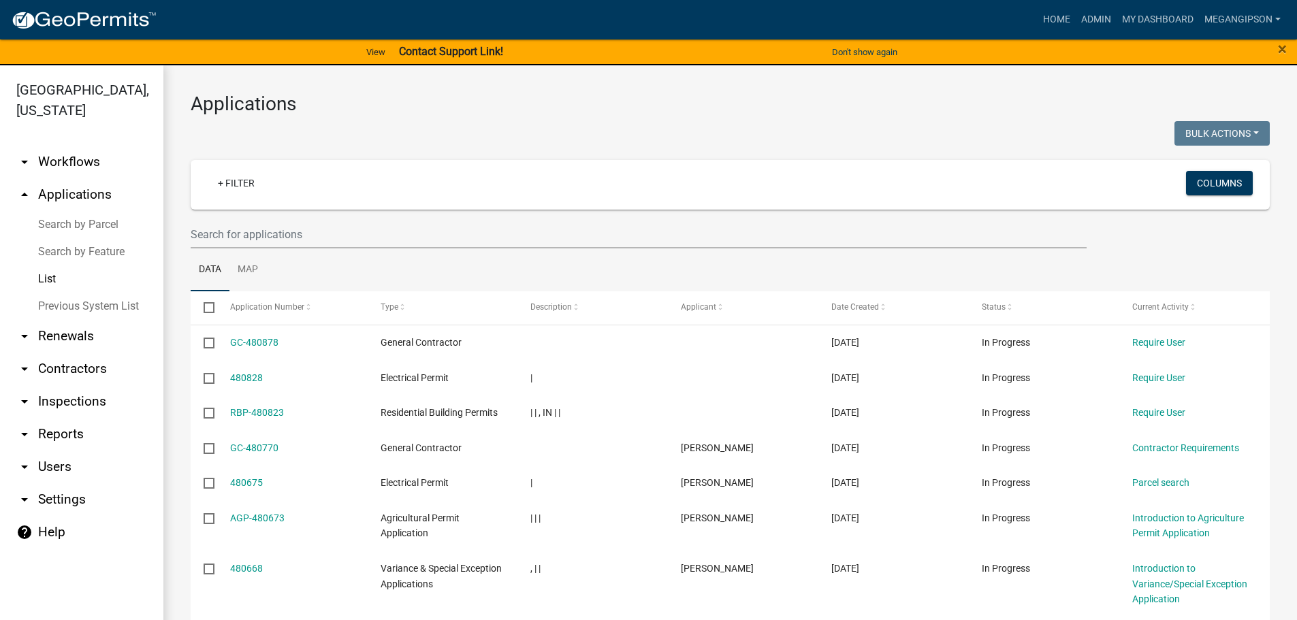
select select "3: 100"
click at [1172, 22] on link "My Dashboard" at bounding box center [1158, 20] width 82 height 26
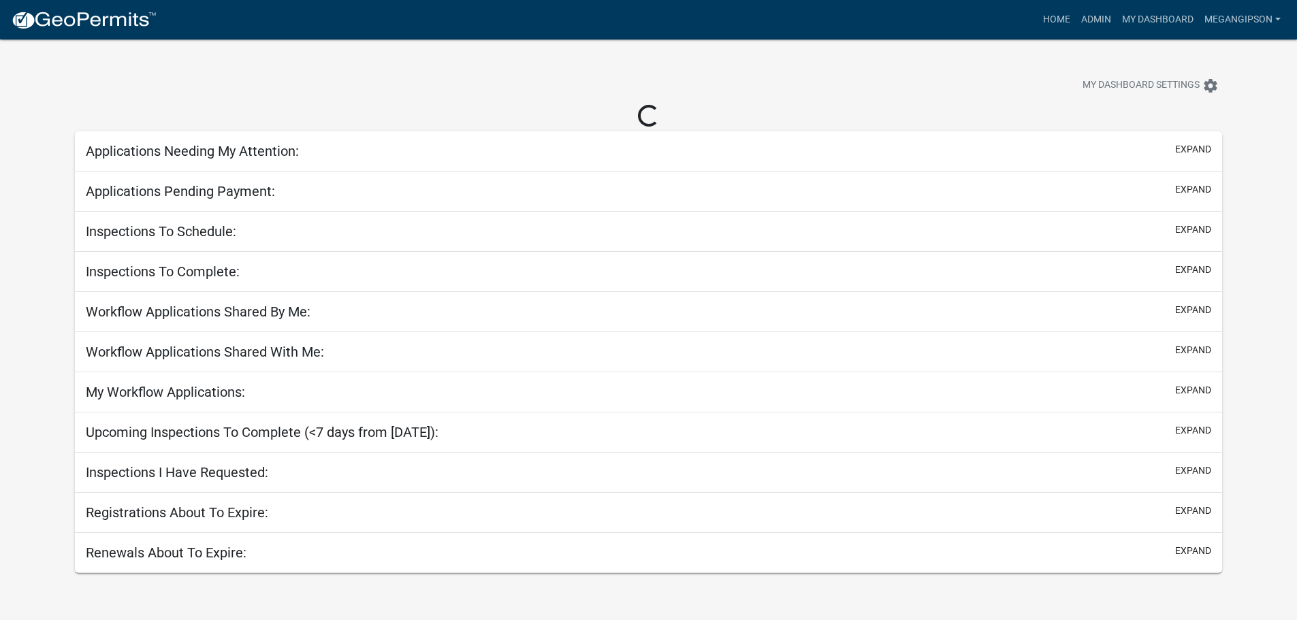
select select "3: 100"
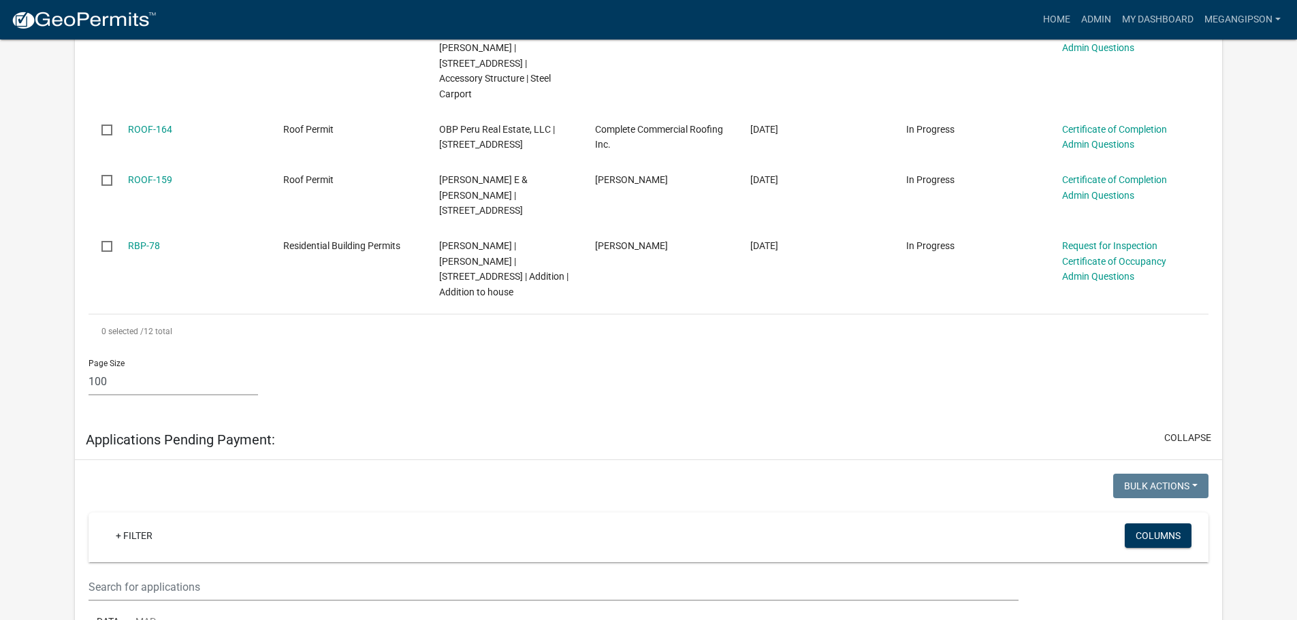
scroll to position [817, 0]
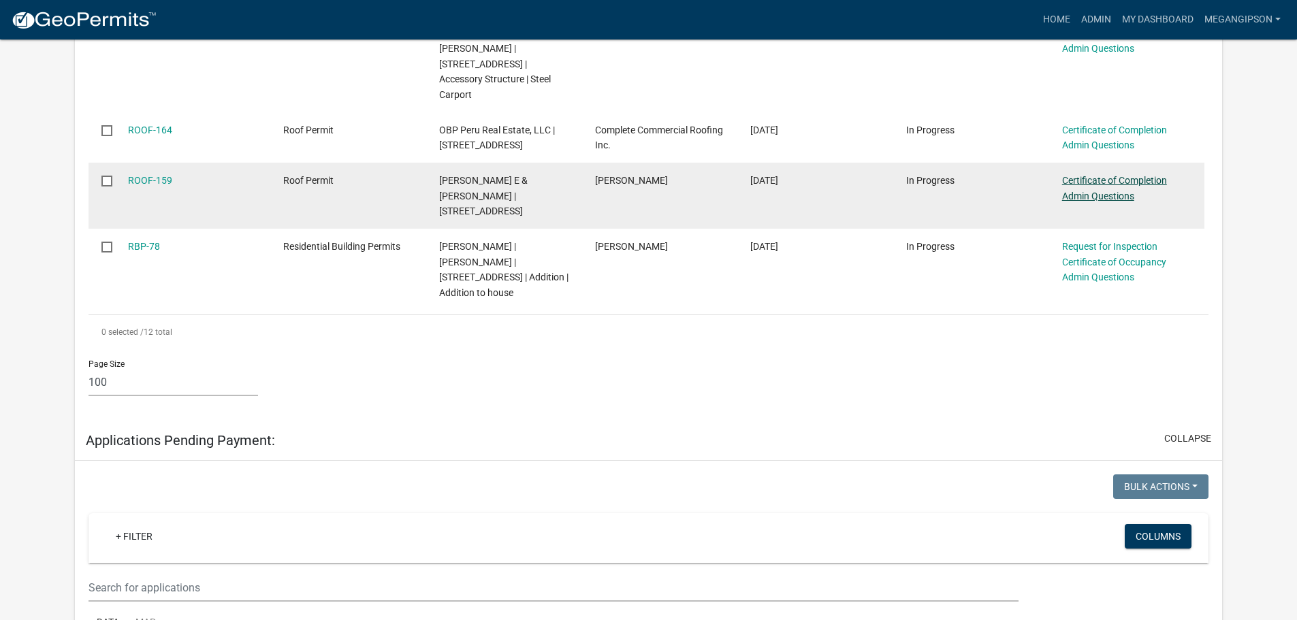
click at [1093, 202] on link "Certificate of Completion Admin Questions" at bounding box center [1114, 188] width 105 height 27
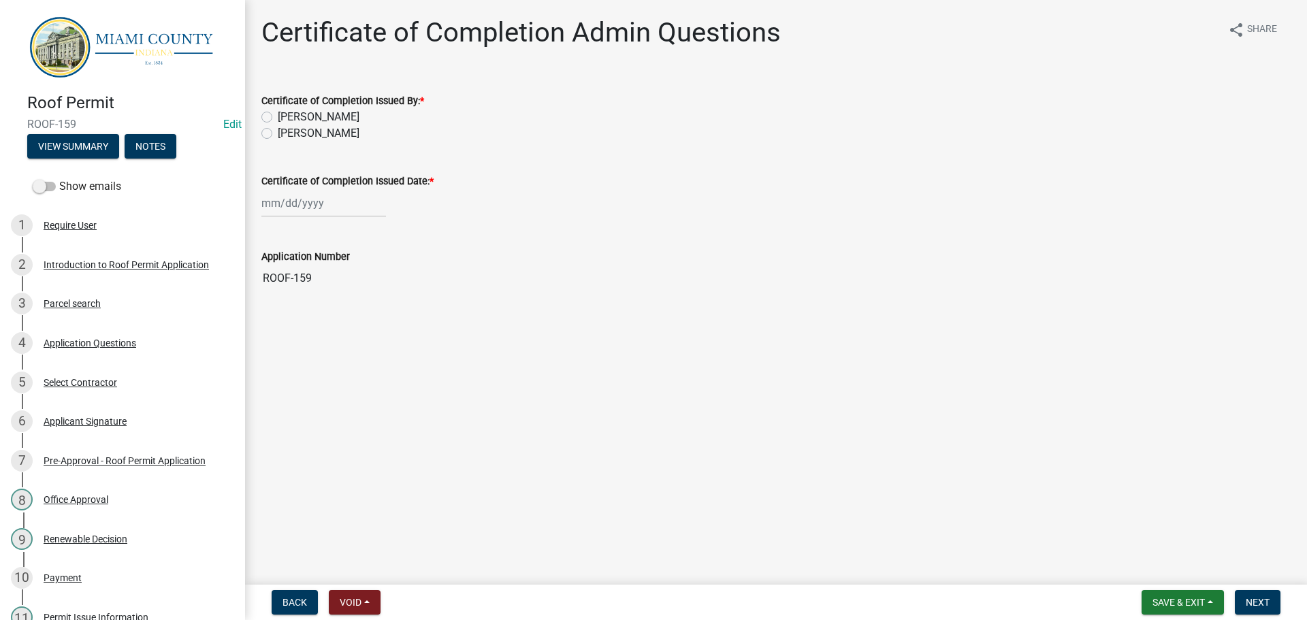
click at [315, 142] on label "[PERSON_NAME]" at bounding box center [319, 133] width 82 height 16
click at [287, 134] on input "[PERSON_NAME]" at bounding box center [282, 129] width 9 height 9
radio input "true"
click at [294, 217] on div at bounding box center [323, 203] width 125 height 28
select select "9"
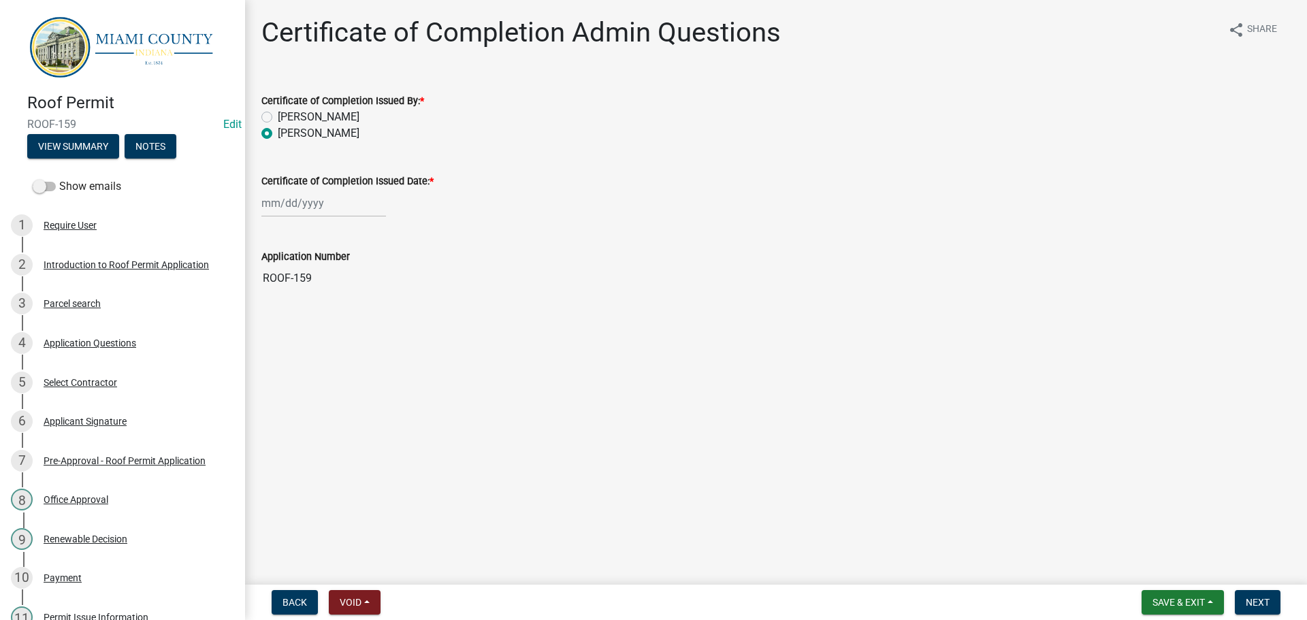
select select "2025"
click at [373, 338] on div "19" at bounding box center [362, 327] width 22 height 22
type input "[DATE]"
click at [1237, 603] on button "Next" at bounding box center [1258, 602] width 46 height 25
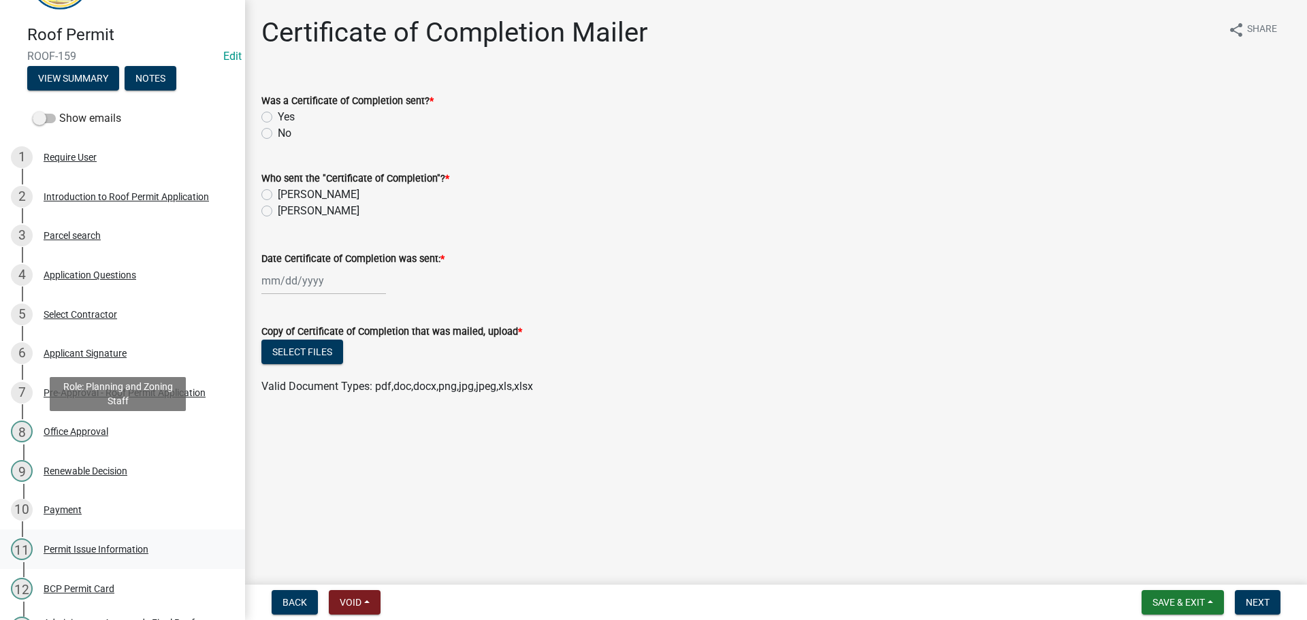
scroll to position [622, 0]
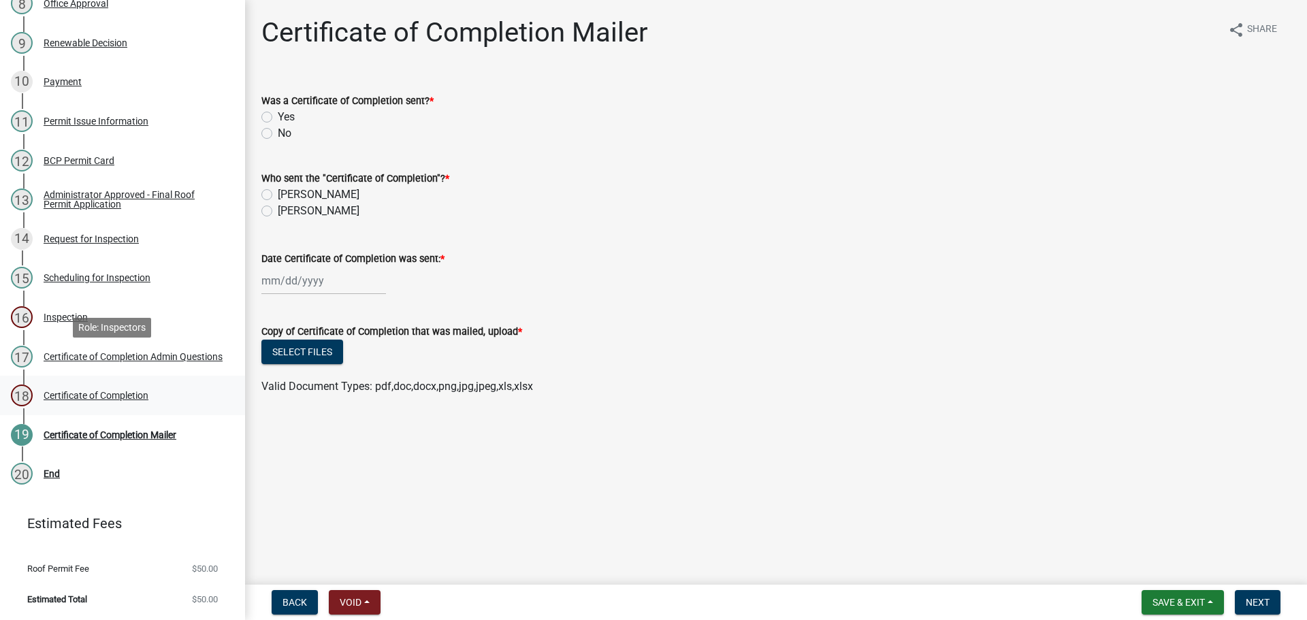
click at [104, 385] on div "18 Certificate of Completion" at bounding box center [117, 396] width 212 height 22
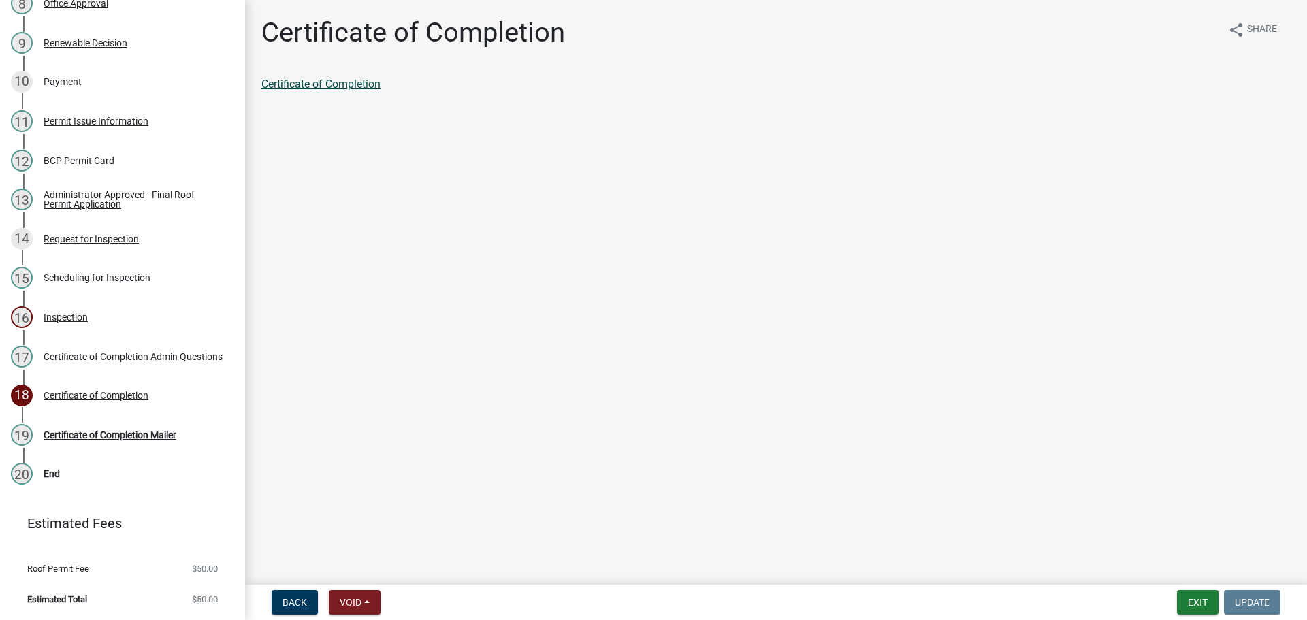
click at [378, 91] on link "Certificate of Completion" at bounding box center [320, 84] width 119 height 13
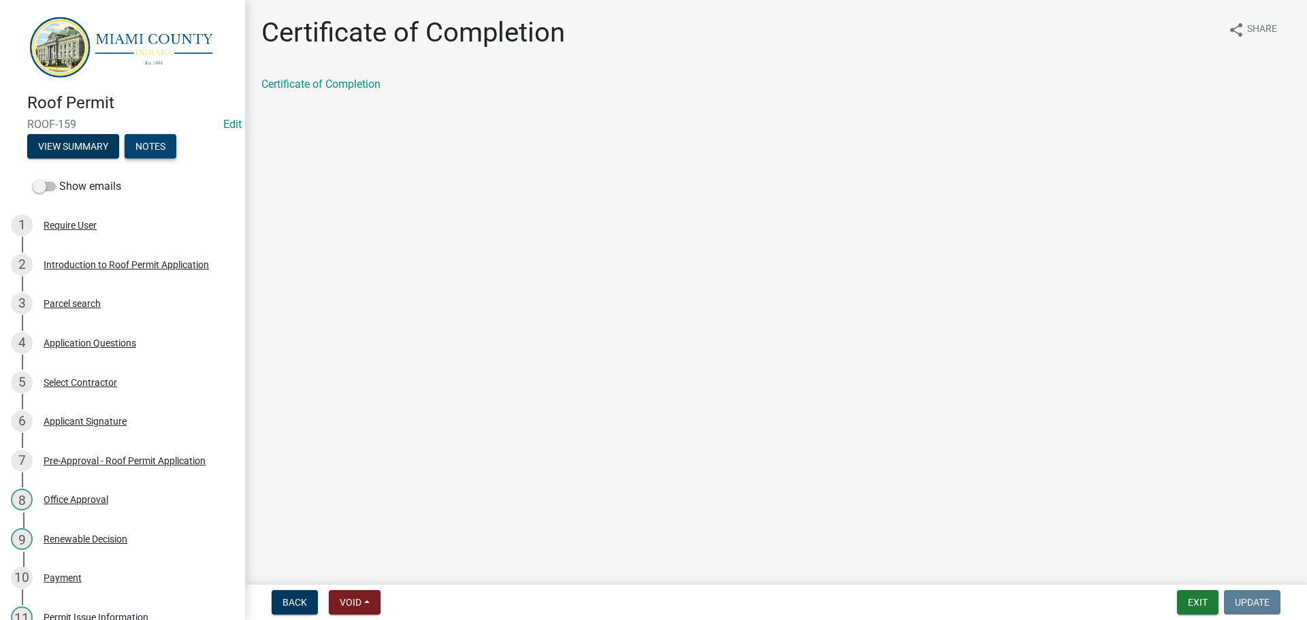
click at [176, 159] on button "Notes" at bounding box center [151, 146] width 52 height 25
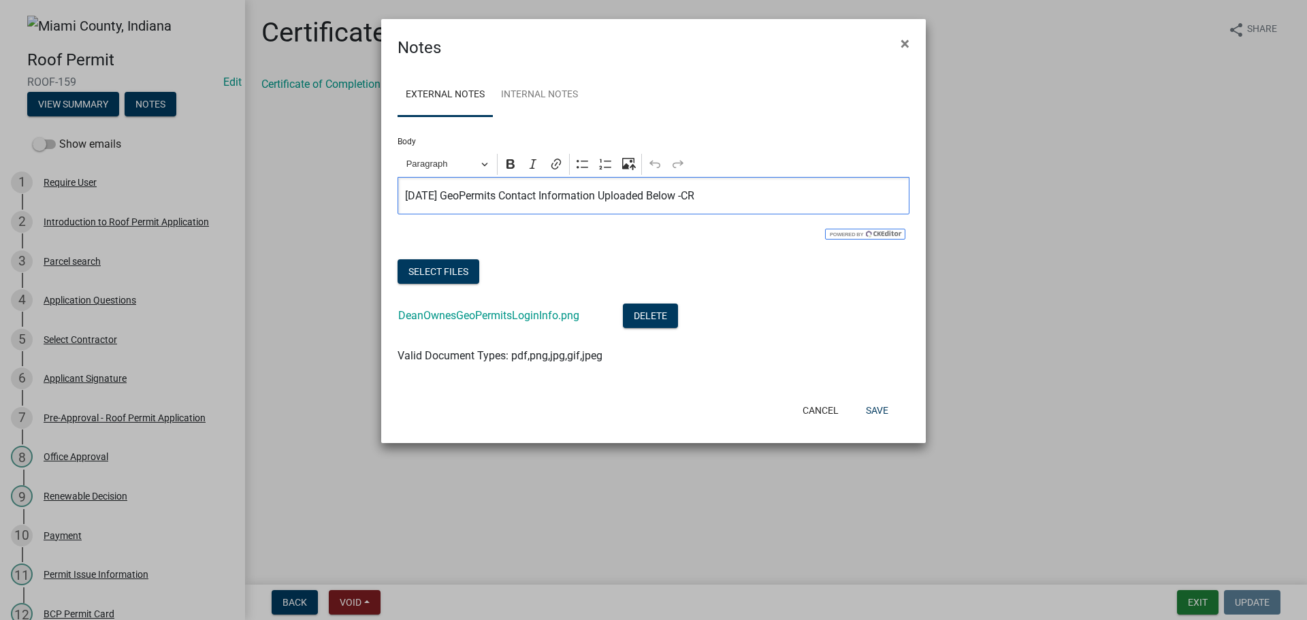
click at [794, 204] on p "5/9/24 GeoPermits Contact Information Uploaded Below -CR" at bounding box center [654, 196] width 498 height 16
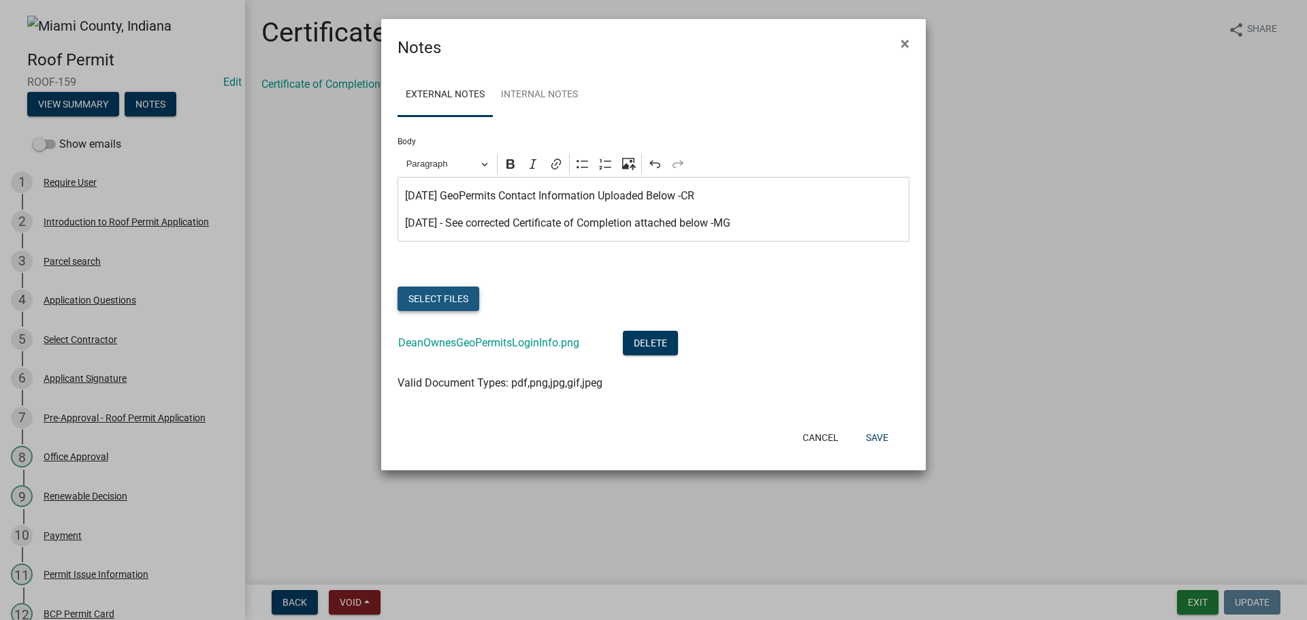
click at [417, 311] on button "Select files" at bounding box center [439, 299] width 82 height 25
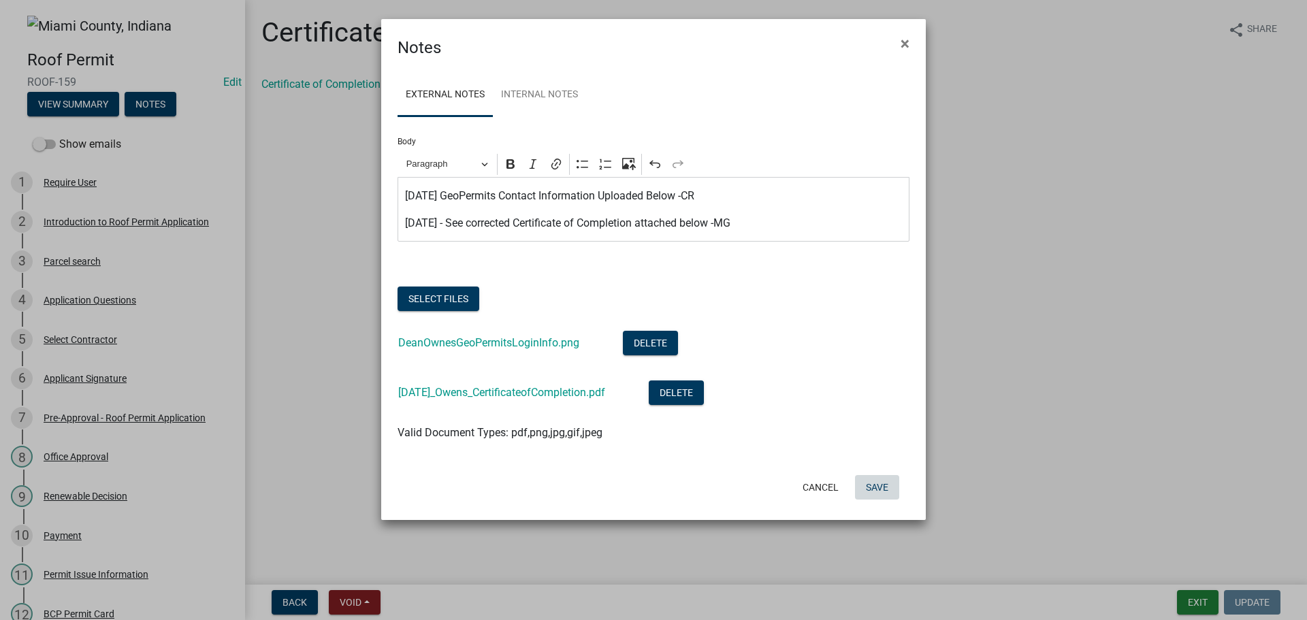
click at [867, 500] on button "Save" at bounding box center [877, 487] width 44 height 25
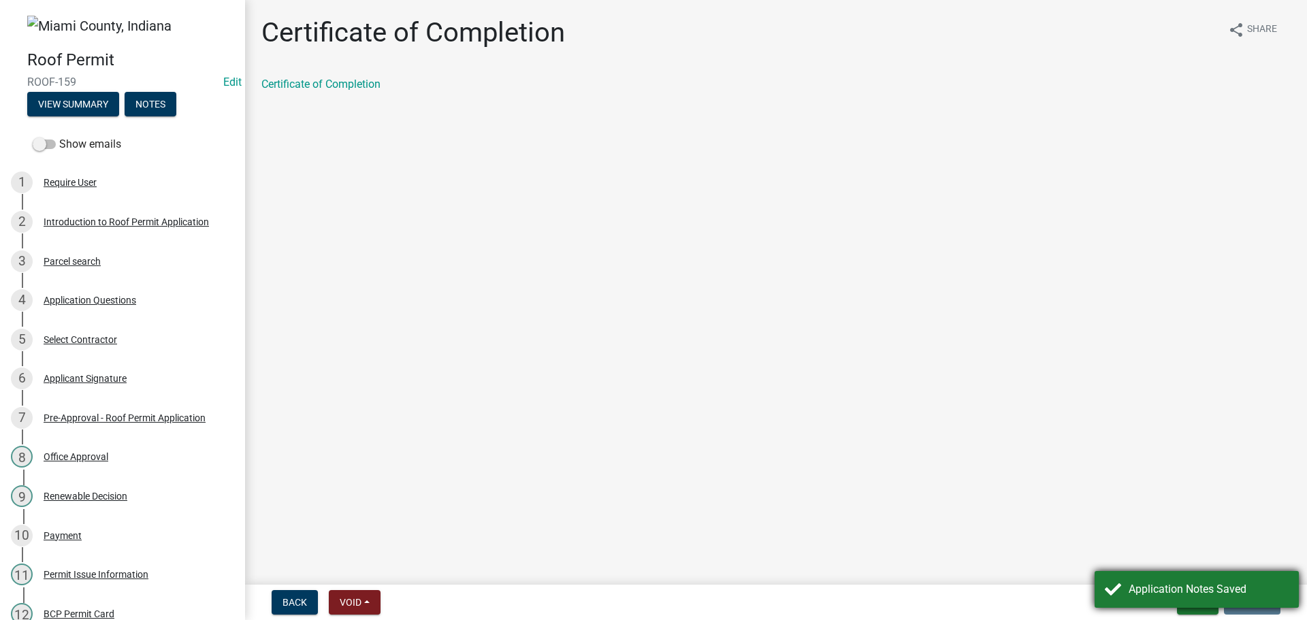
click at [1183, 588] on div "Application Notes Saved" at bounding box center [1209, 589] width 160 height 16
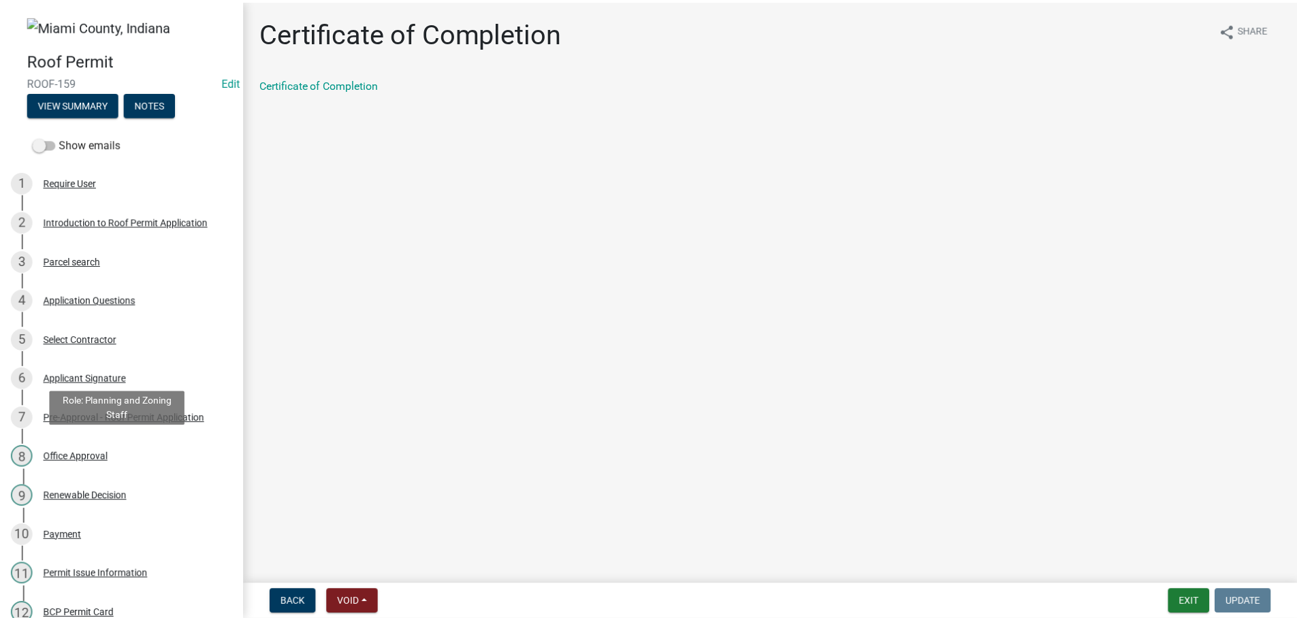
scroll to position [588, 0]
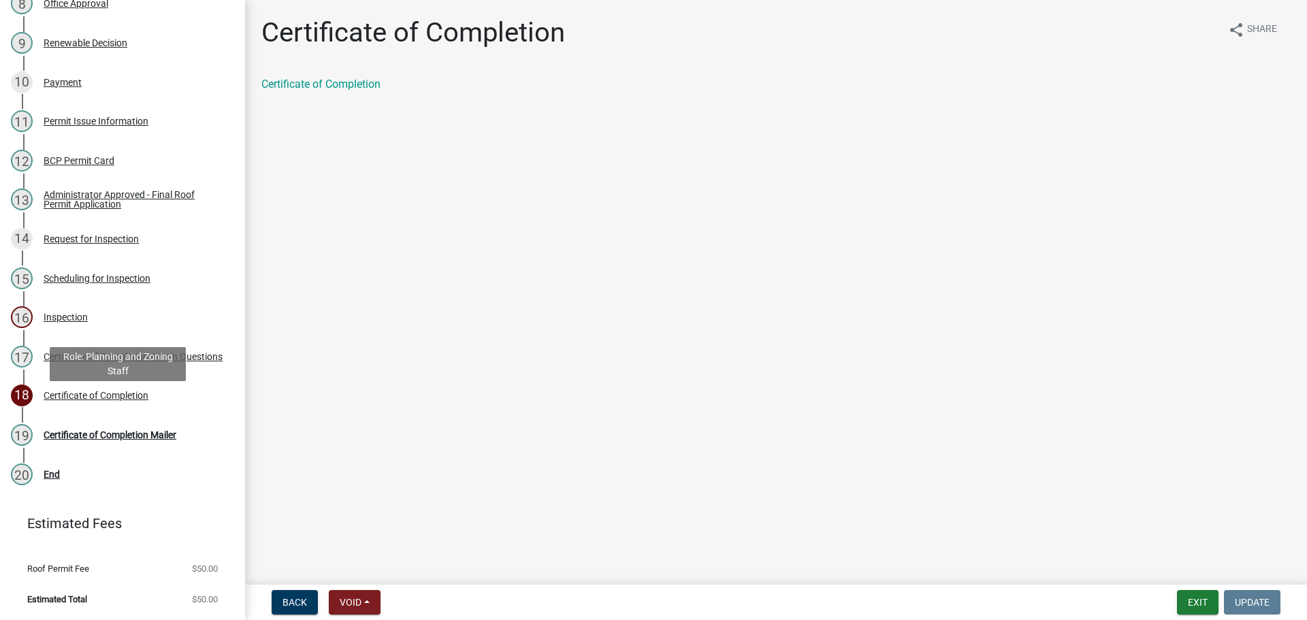
click at [145, 430] on div "Certificate of Completion Mailer" at bounding box center [110, 435] width 133 height 10
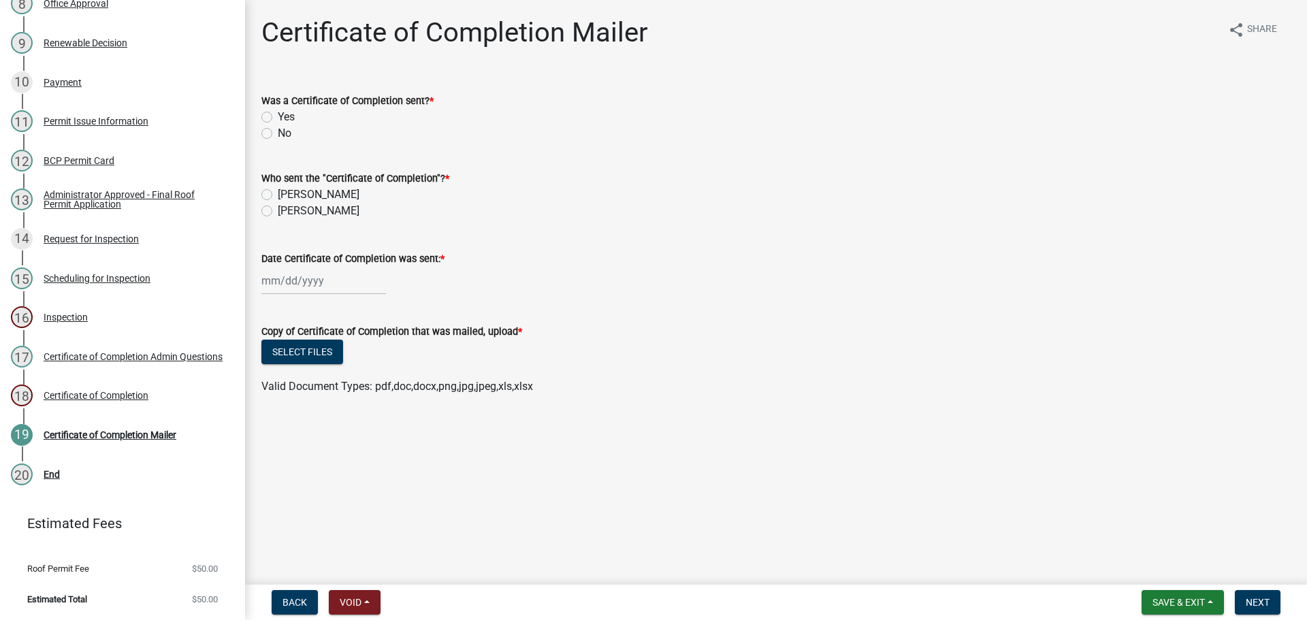
click at [278, 125] on label "Yes" at bounding box center [286, 117] width 17 height 16
click at [278, 118] on input "Yes" at bounding box center [282, 113] width 9 height 9
radio input "true"
click at [278, 219] on label "[PERSON_NAME]" at bounding box center [319, 211] width 82 height 16
click at [278, 212] on input "[PERSON_NAME]" at bounding box center [282, 207] width 9 height 9
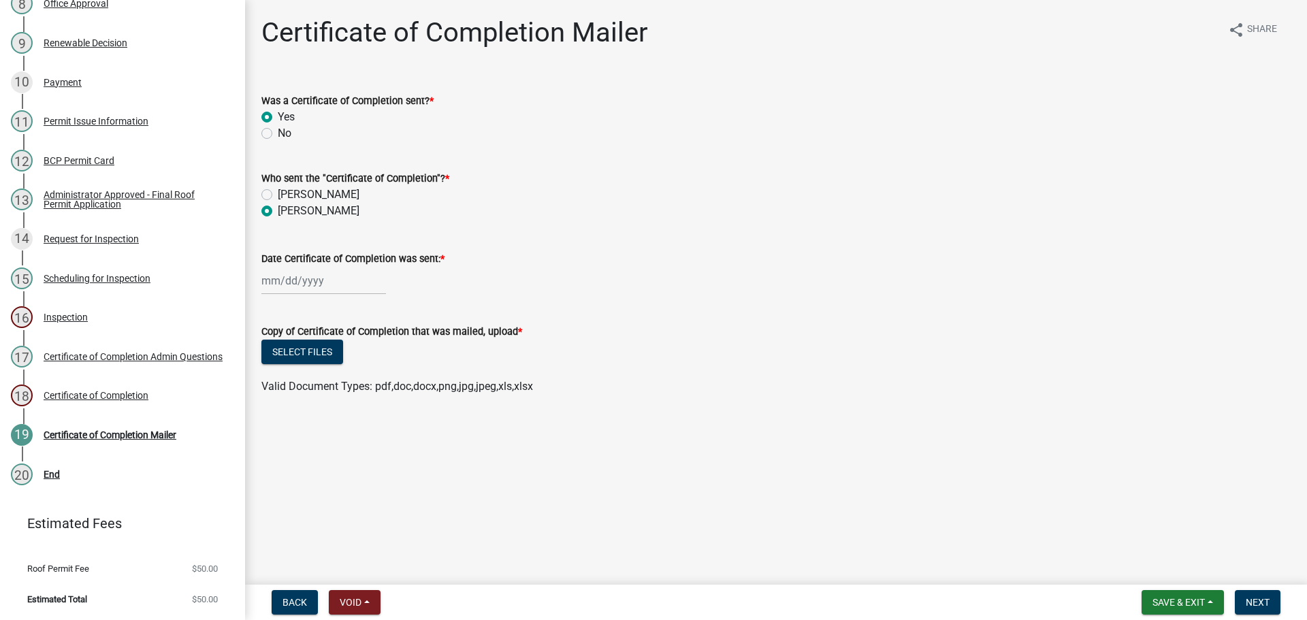
radio input "true"
click at [312, 307] on wm-data-entity-input "Date Certificate of Completion was sent: *" at bounding box center [775, 269] width 1029 height 76
click at [316, 295] on div at bounding box center [323, 281] width 125 height 28
select select "9"
select select "2025"
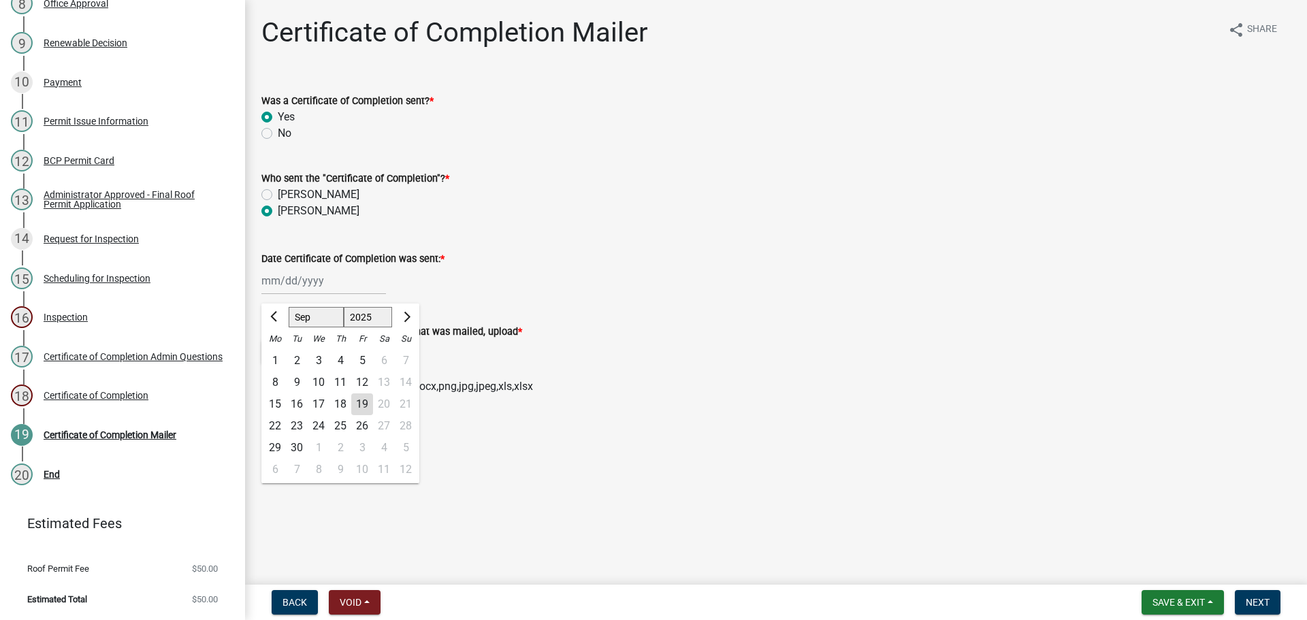
click at [373, 415] on div "19" at bounding box center [362, 405] width 22 height 22
type input "[DATE]"
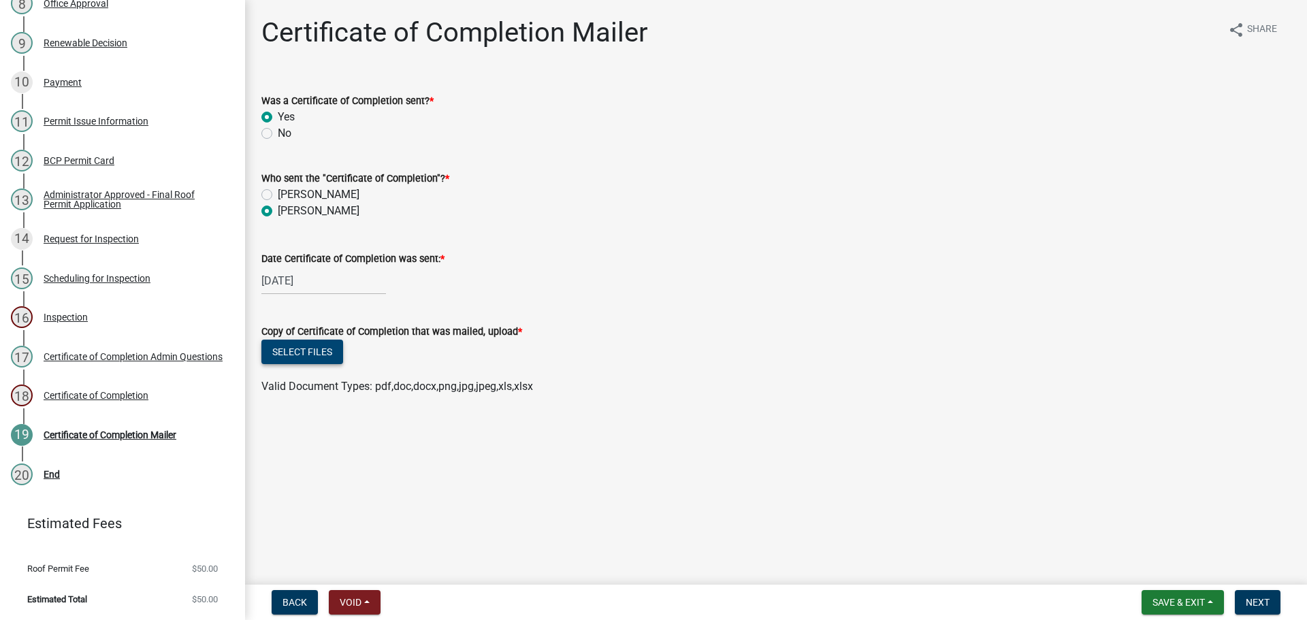
click at [340, 364] on button "Select files" at bounding box center [302, 352] width 82 height 25
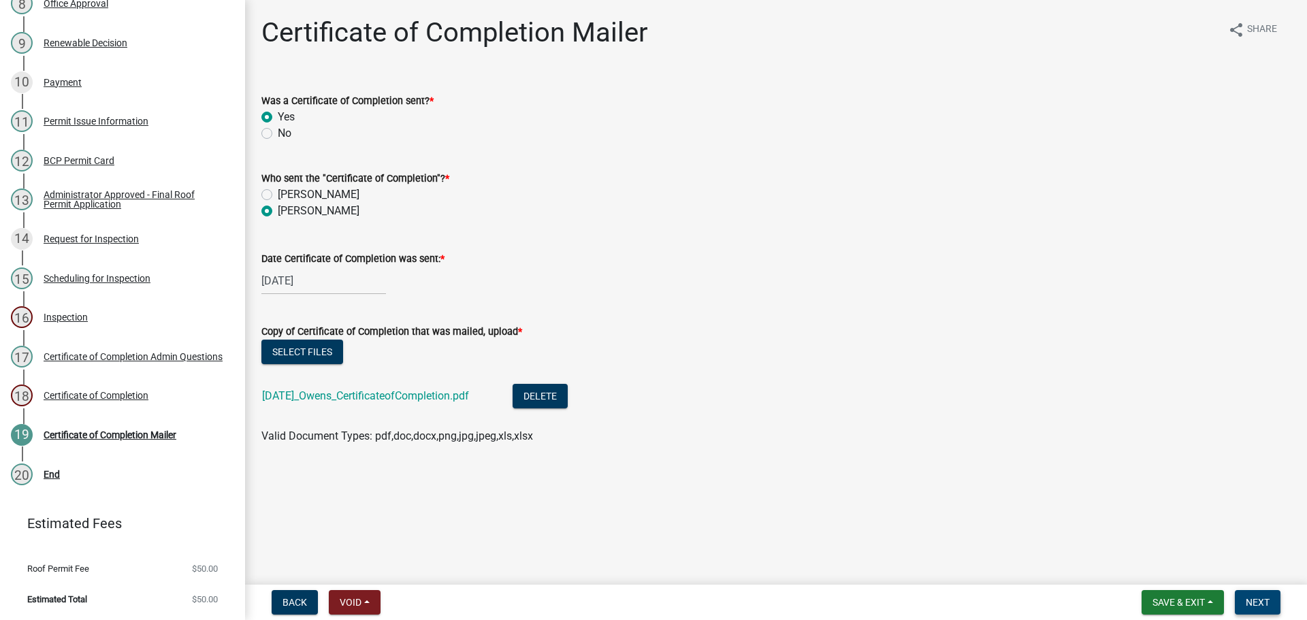
click at [1262, 603] on span "Next" at bounding box center [1258, 602] width 24 height 11
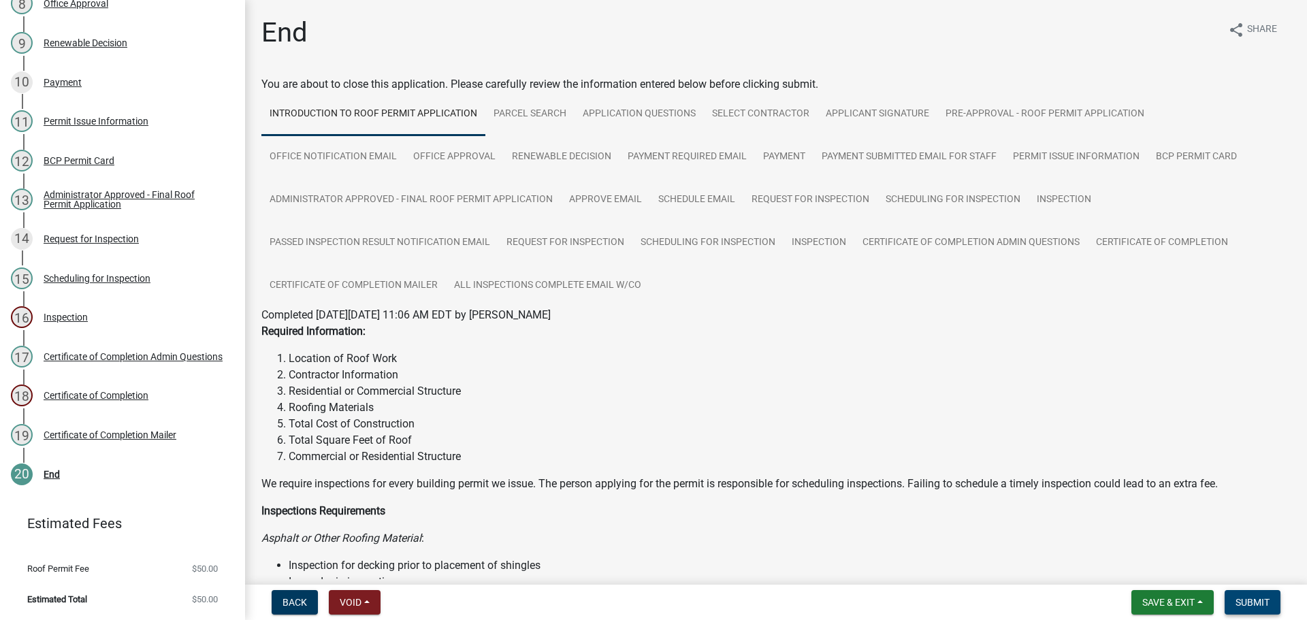
click at [1236, 605] on span "Submit" at bounding box center [1253, 602] width 34 height 11
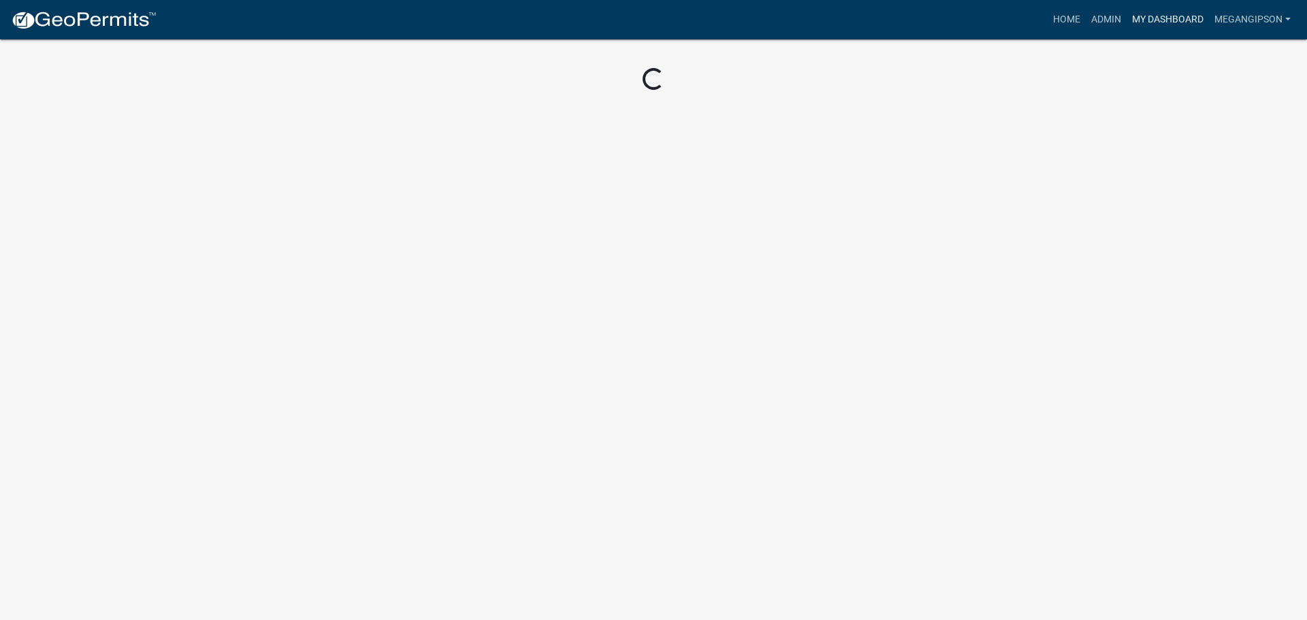
click at [1130, 20] on link "My Dashboard" at bounding box center [1168, 20] width 82 height 26
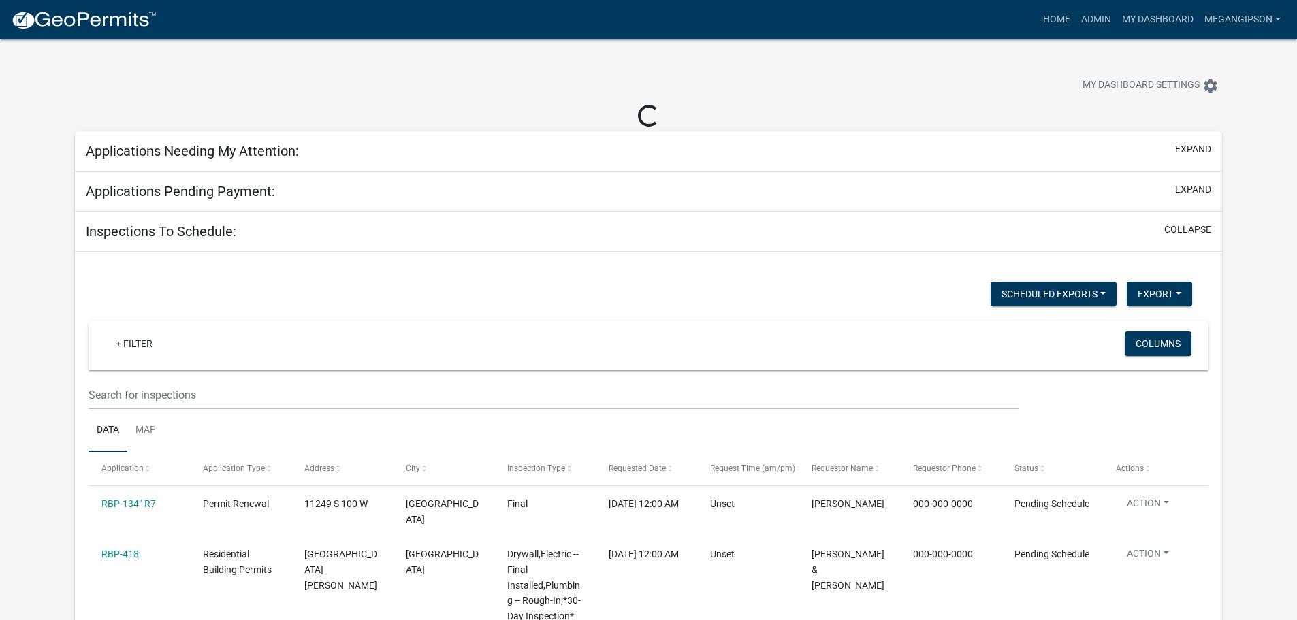
select select "3: 100"
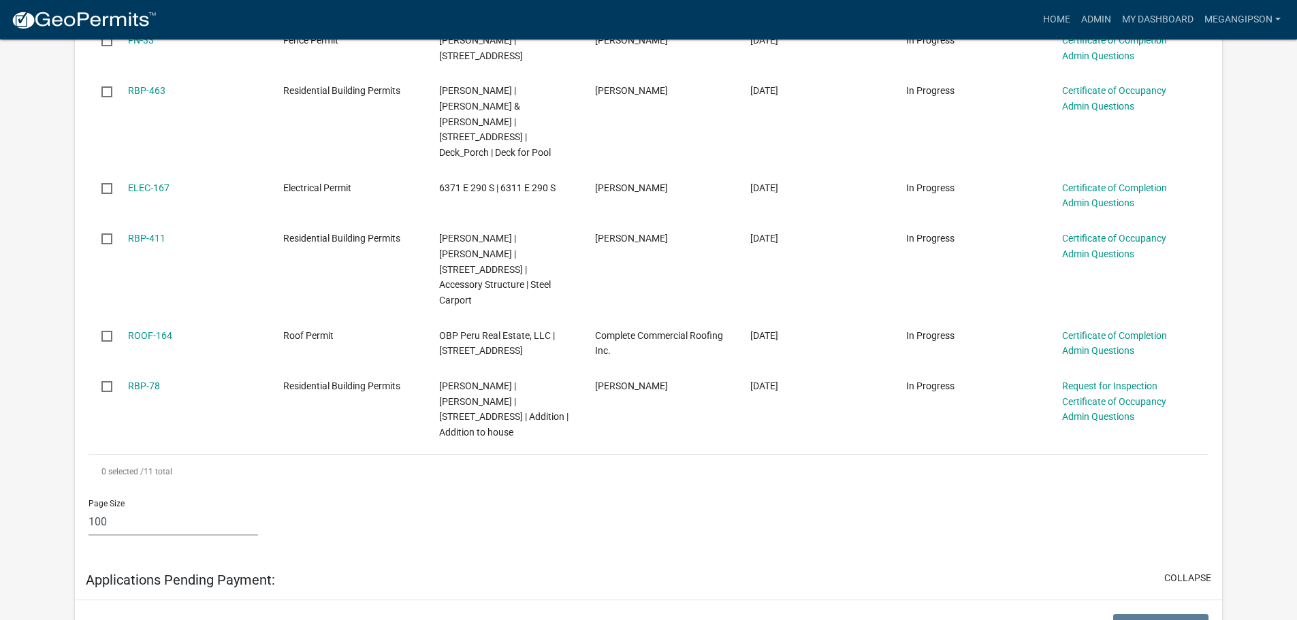
scroll to position [613, 0]
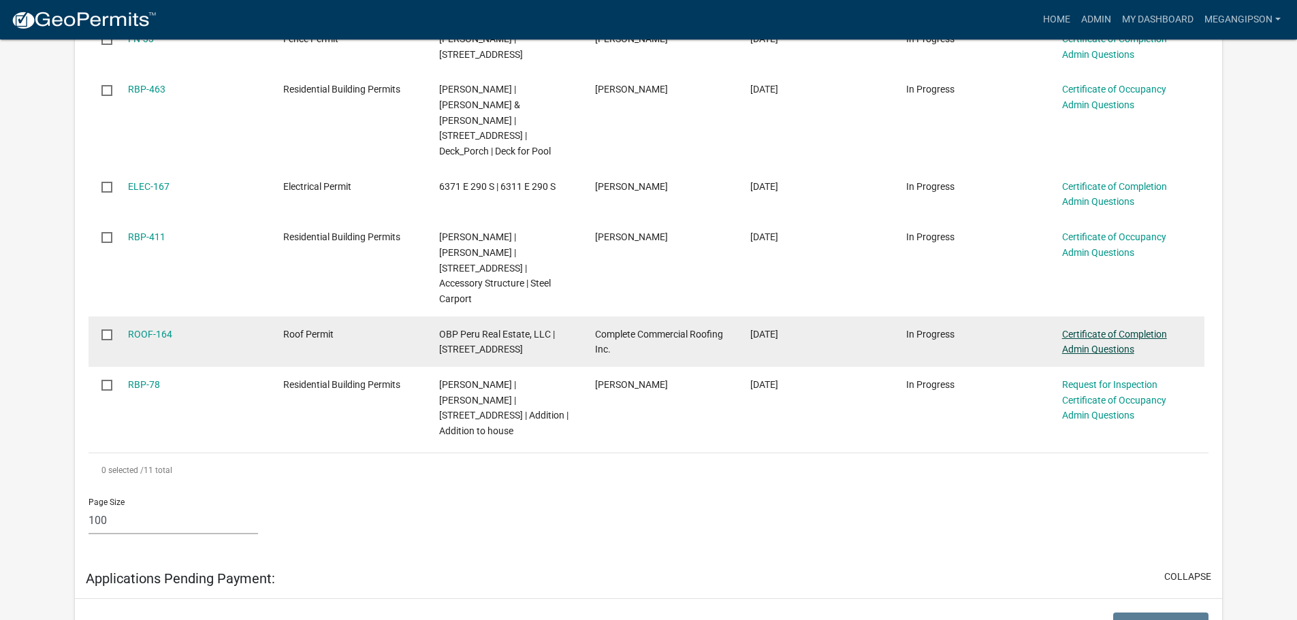
click at [1085, 355] on link "Certificate of Completion Admin Questions" at bounding box center [1114, 342] width 105 height 27
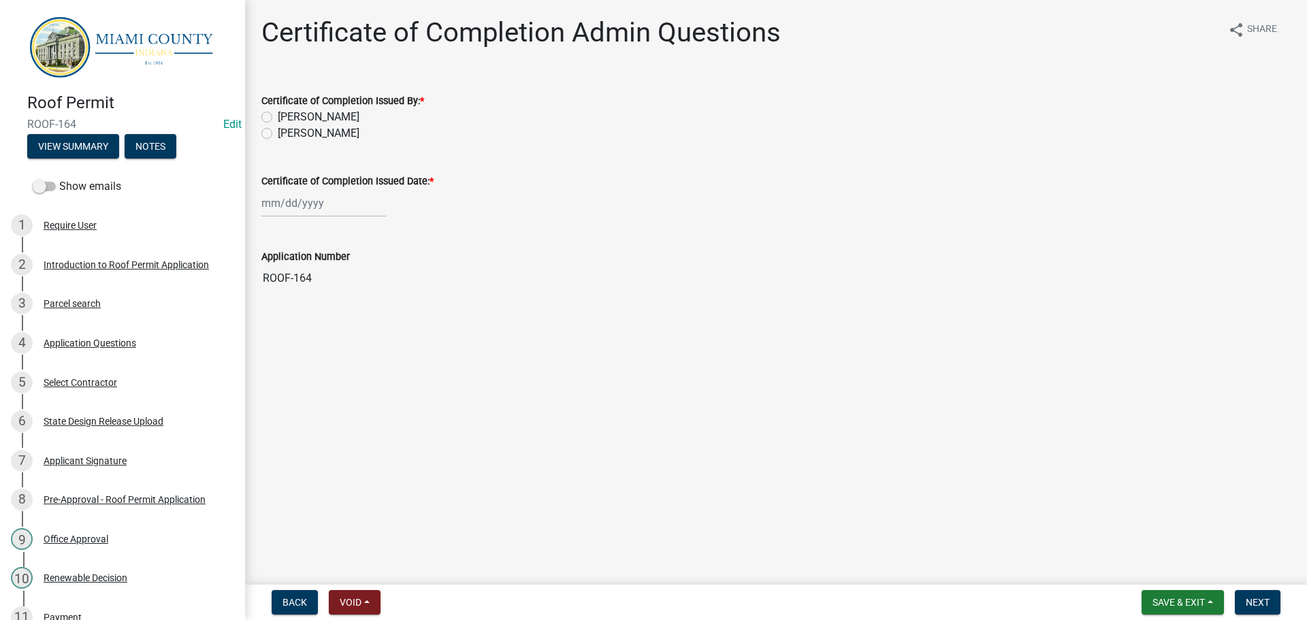
click at [327, 141] on label "[PERSON_NAME]" at bounding box center [319, 133] width 82 height 16
click at [287, 134] on input "[PERSON_NAME]" at bounding box center [282, 129] width 9 height 9
radio input "true"
click at [314, 217] on div at bounding box center [323, 203] width 125 height 28
select select "9"
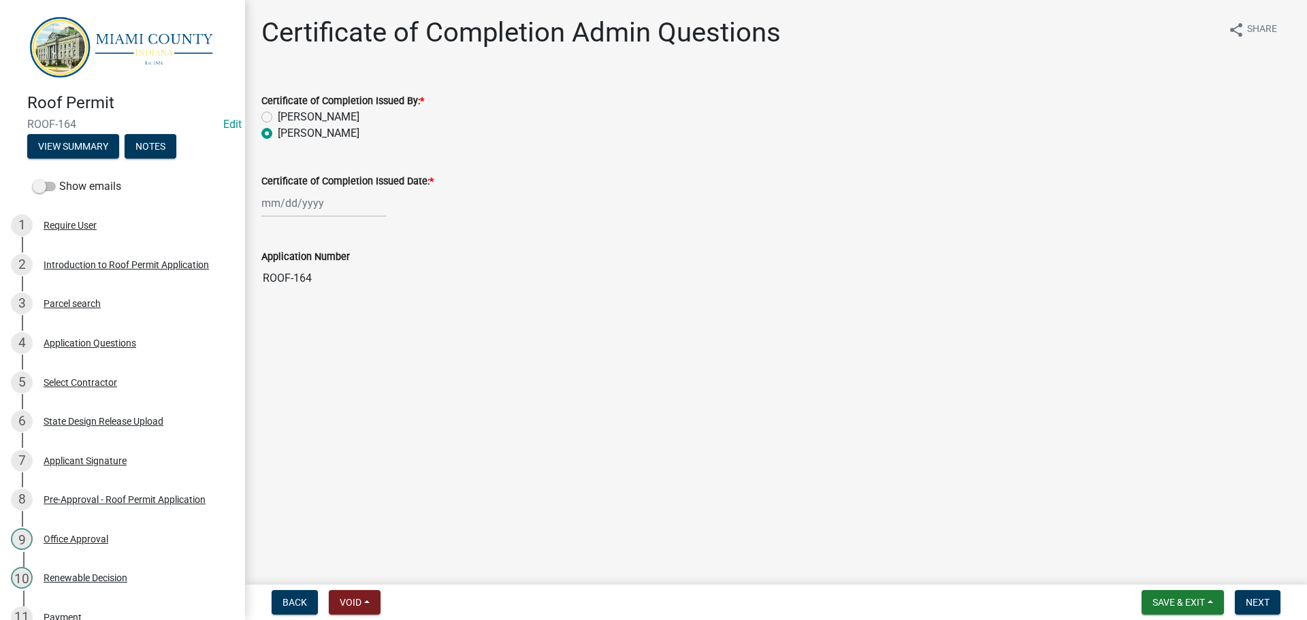
select select "2025"
click at [373, 338] on div "19" at bounding box center [362, 327] width 22 height 22
type input "[DATE]"
click at [1251, 603] on span "Next" at bounding box center [1258, 602] width 24 height 11
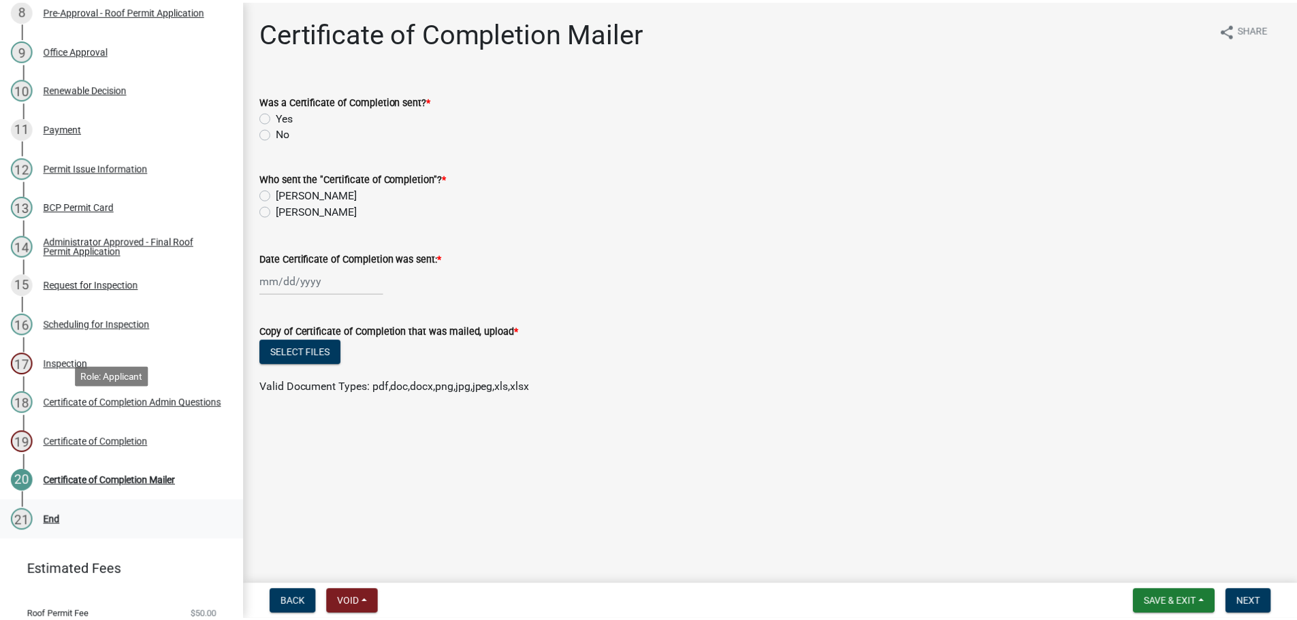
scroll to position [667, 0]
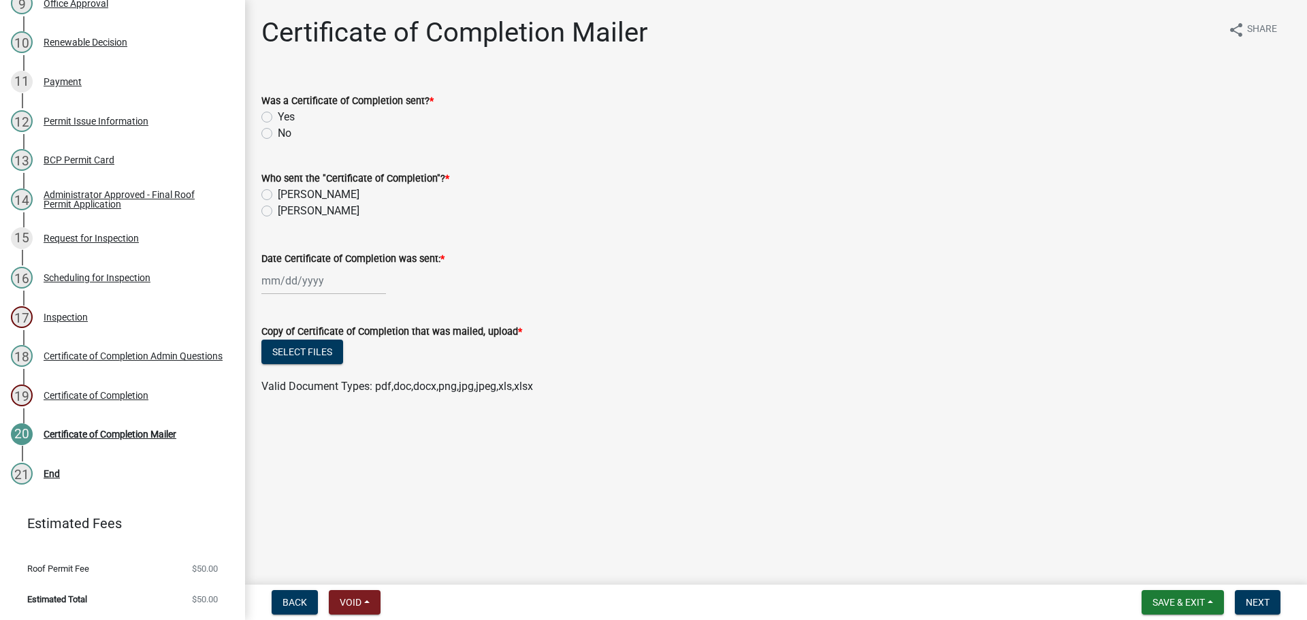
click at [133, 391] on div "Certificate of Completion" at bounding box center [96, 396] width 105 height 10
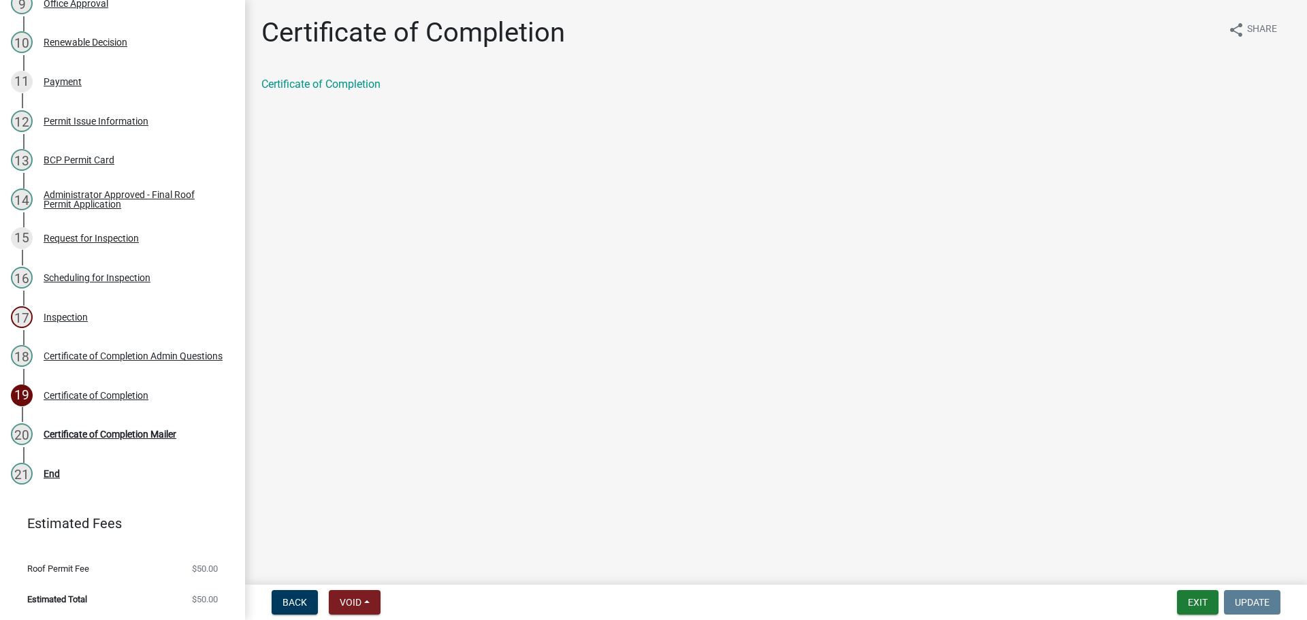
click at [358, 103] on div "Certificate of Completion" at bounding box center [776, 89] width 1050 height 27
click at [358, 91] on link "Certificate of Completion" at bounding box center [320, 84] width 119 height 13
click at [146, 424] on div "20 Certificate of Completion Mailer" at bounding box center [117, 435] width 212 height 22
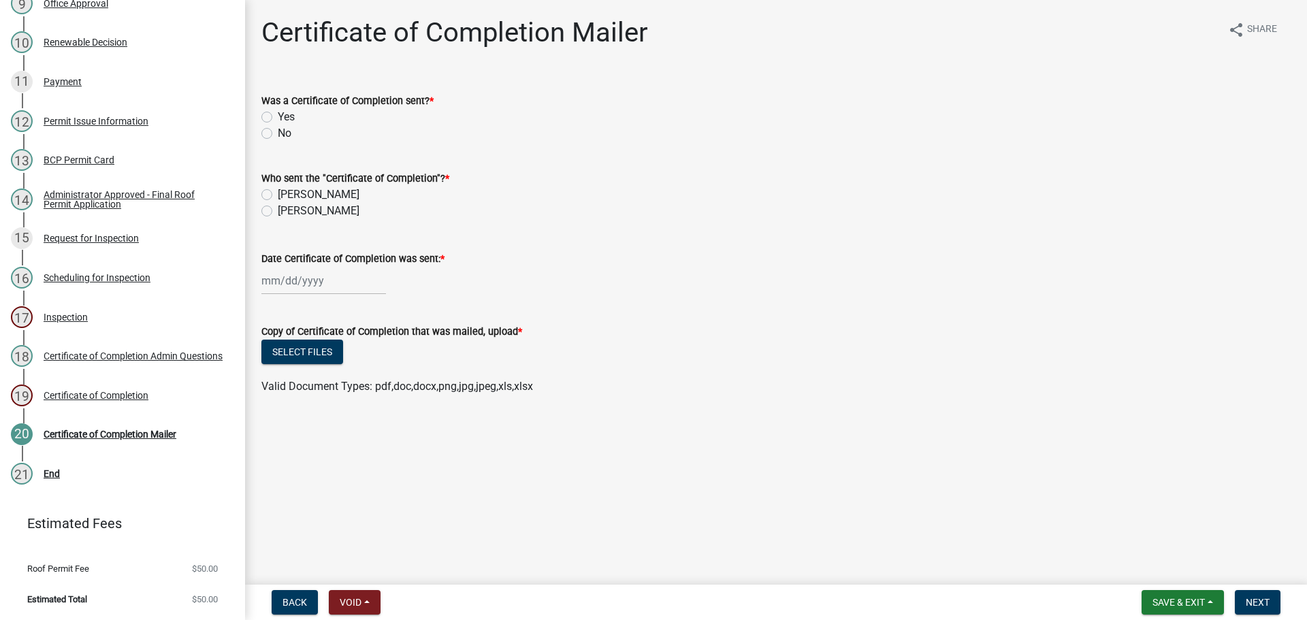
click at [278, 125] on label "Yes" at bounding box center [286, 117] width 17 height 16
click at [278, 118] on input "Yes" at bounding box center [282, 113] width 9 height 9
radio input "true"
click at [293, 219] on label "[PERSON_NAME]" at bounding box center [319, 211] width 82 height 16
click at [287, 212] on input "[PERSON_NAME]" at bounding box center [282, 207] width 9 height 9
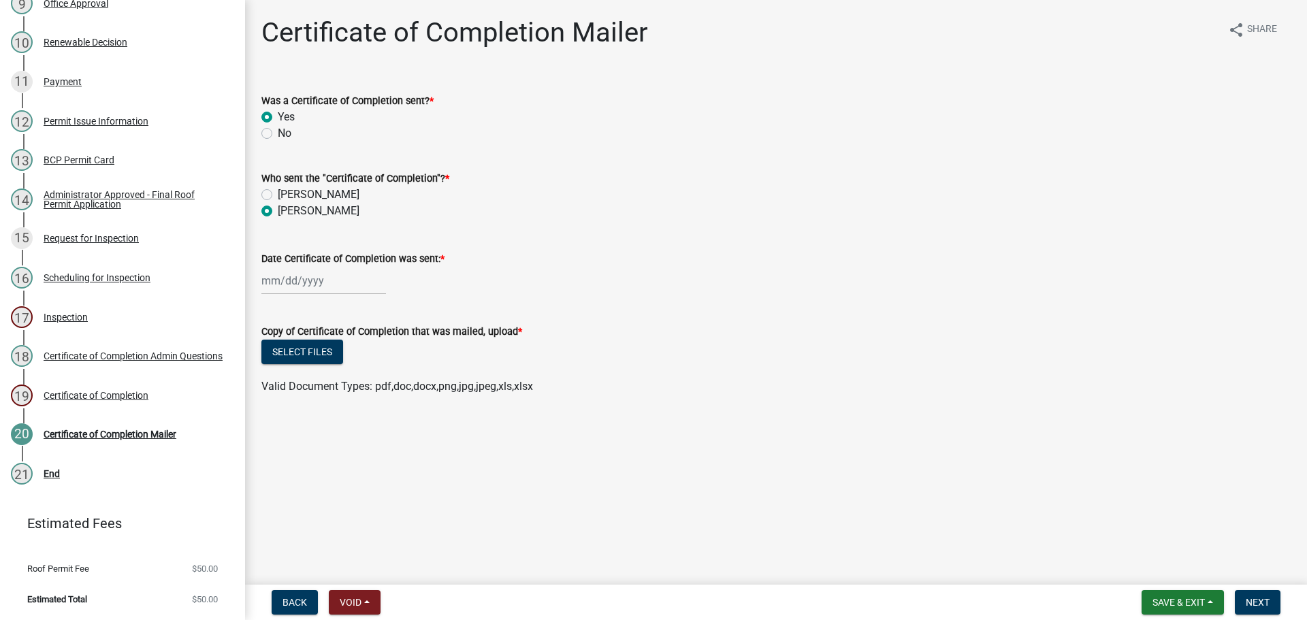
radio input "true"
click at [285, 295] on div at bounding box center [323, 281] width 125 height 28
select select "9"
select select "2025"
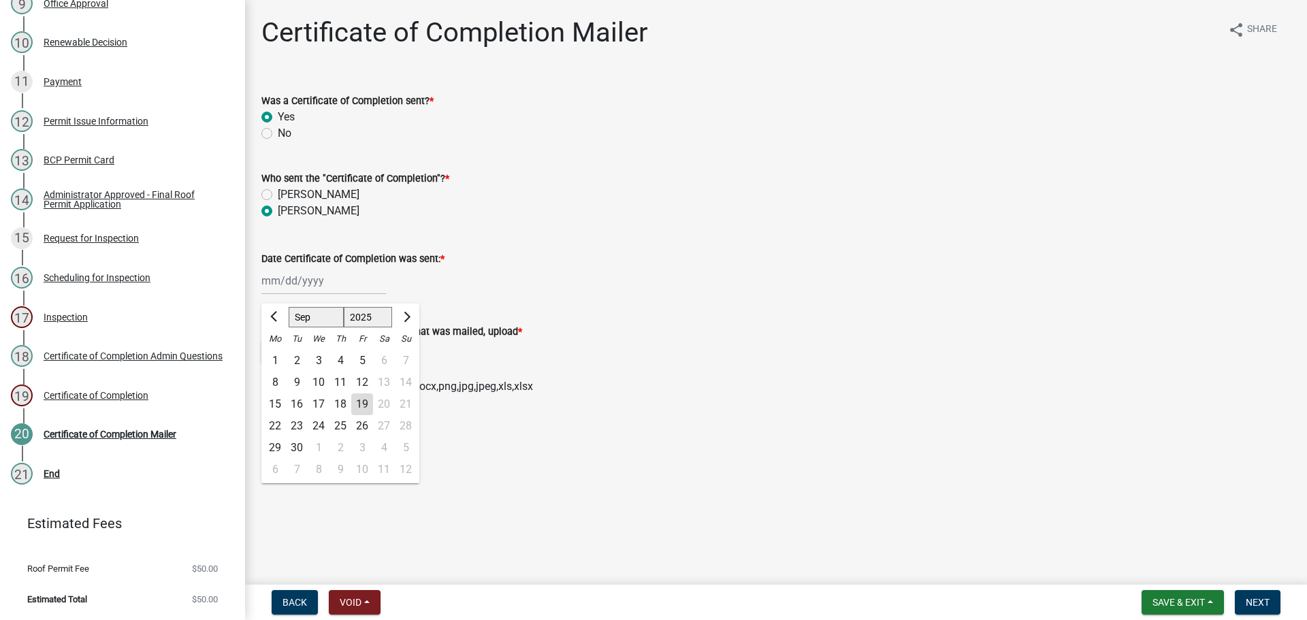
click at [370, 415] on div "19" at bounding box center [362, 405] width 22 height 22
type input "[DATE]"
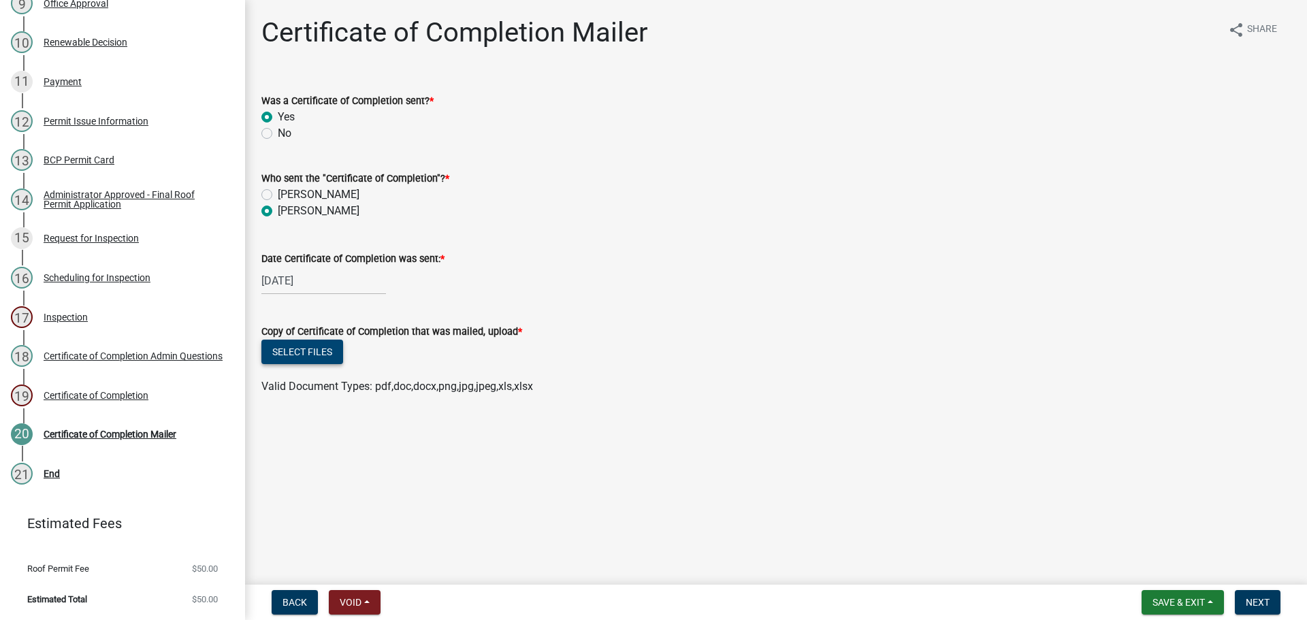
click at [338, 364] on button "Select files" at bounding box center [302, 352] width 82 height 25
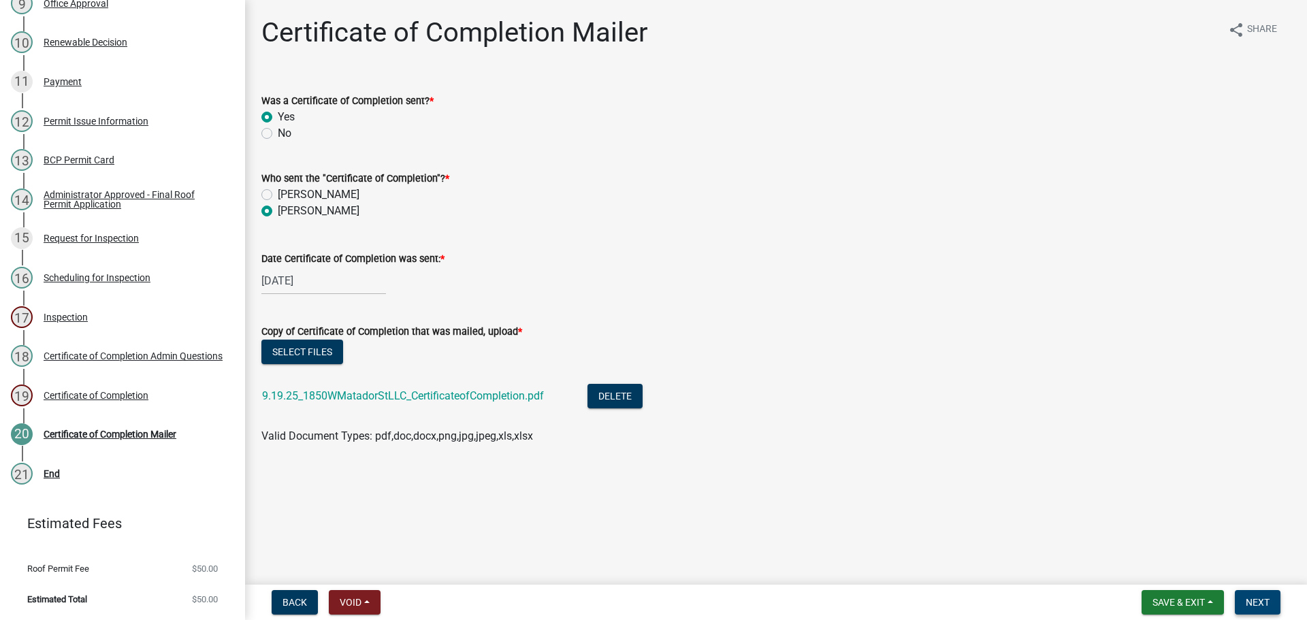
click at [1235, 594] on button "Next" at bounding box center [1258, 602] width 46 height 25
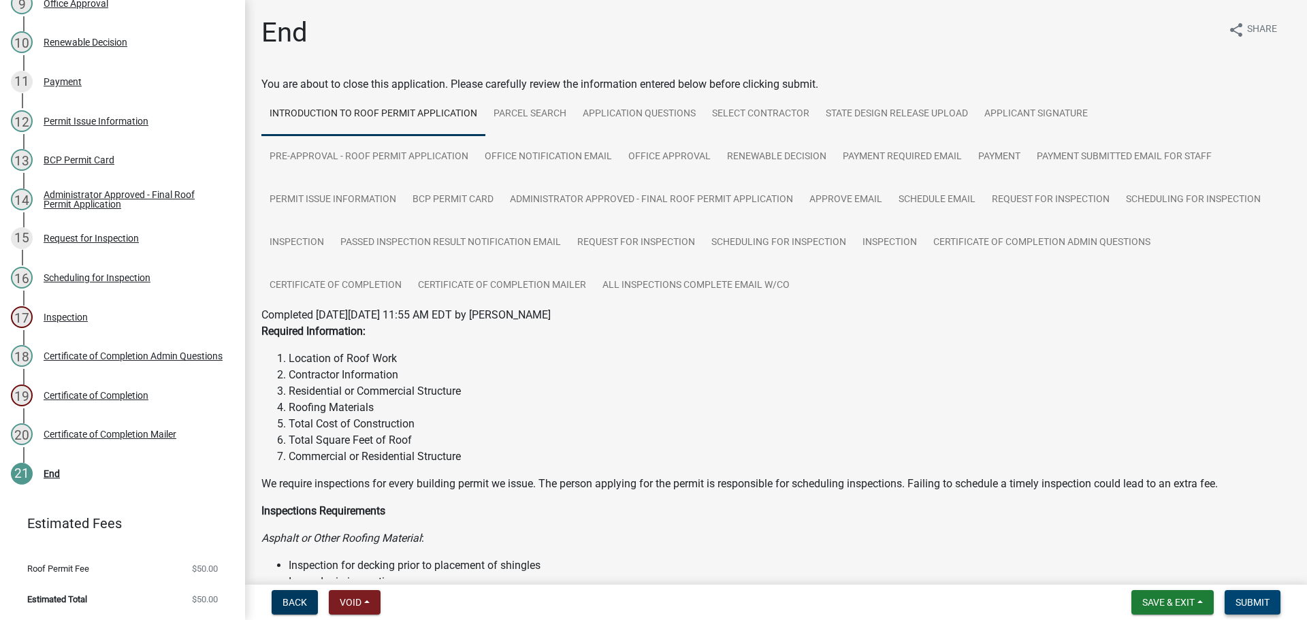
click at [1245, 597] on span "Submit" at bounding box center [1253, 602] width 34 height 11
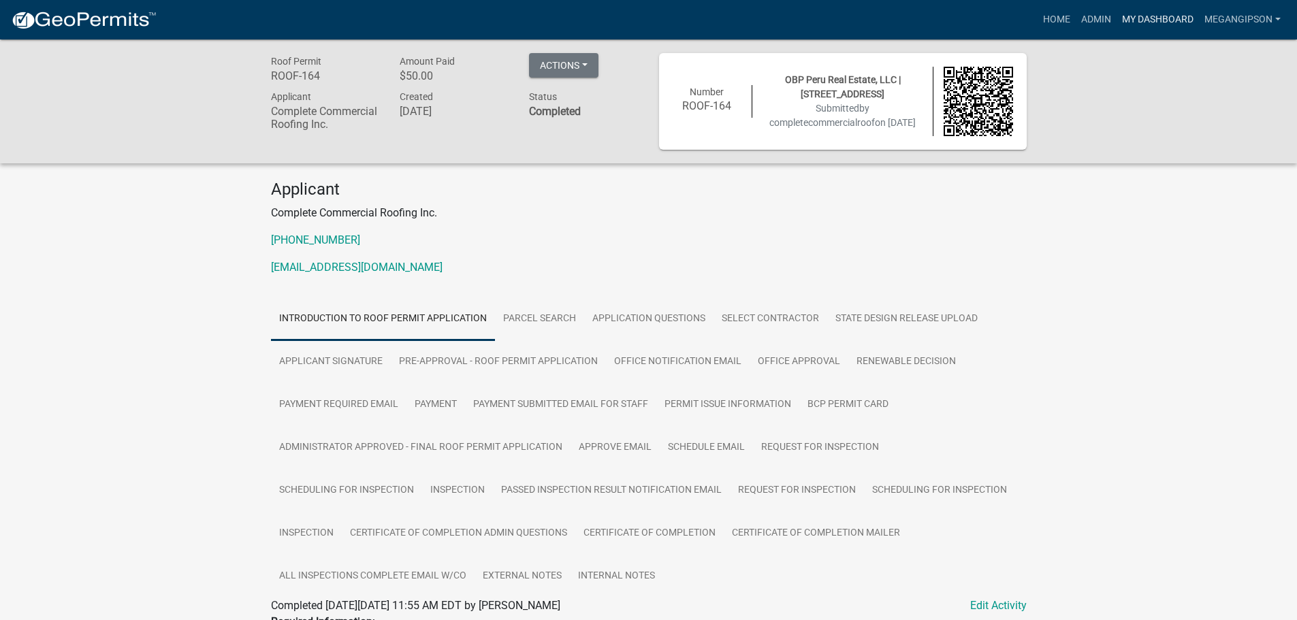
click at [1119, 10] on link "My Dashboard" at bounding box center [1158, 20] width 82 height 26
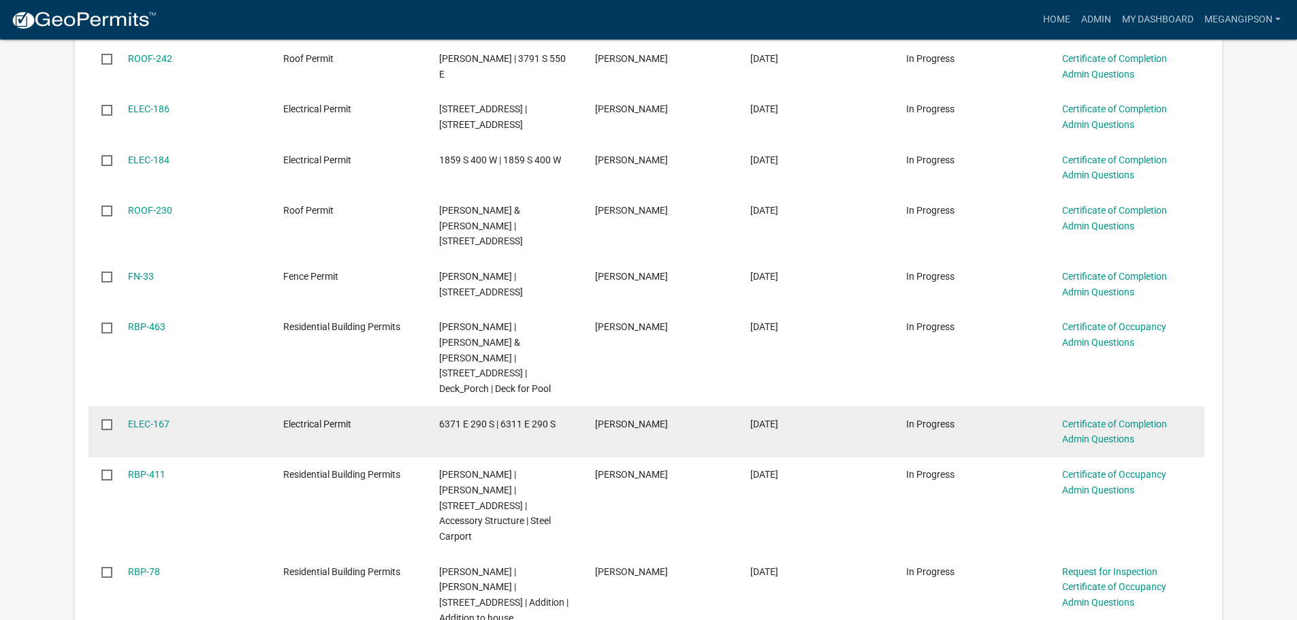
scroll to position [409, 0]
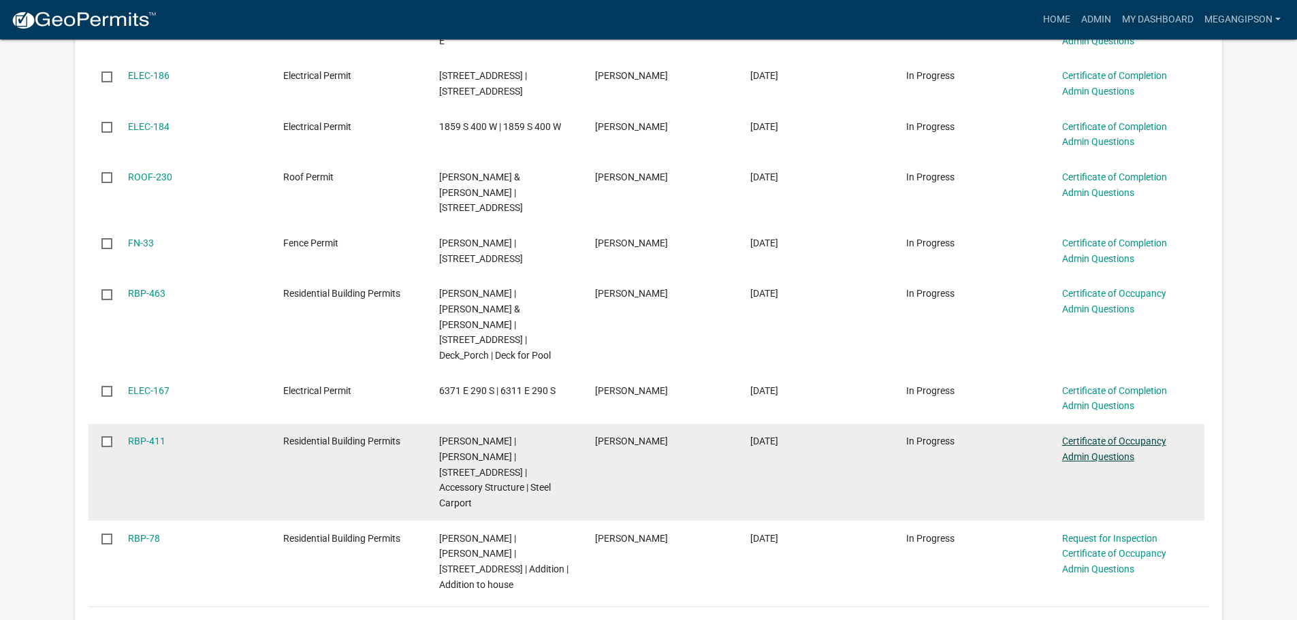
click at [1084, 462] on link "Certificate of Occupancy Admin Questions" at bounding box center [1114, 449] width 104 height 27
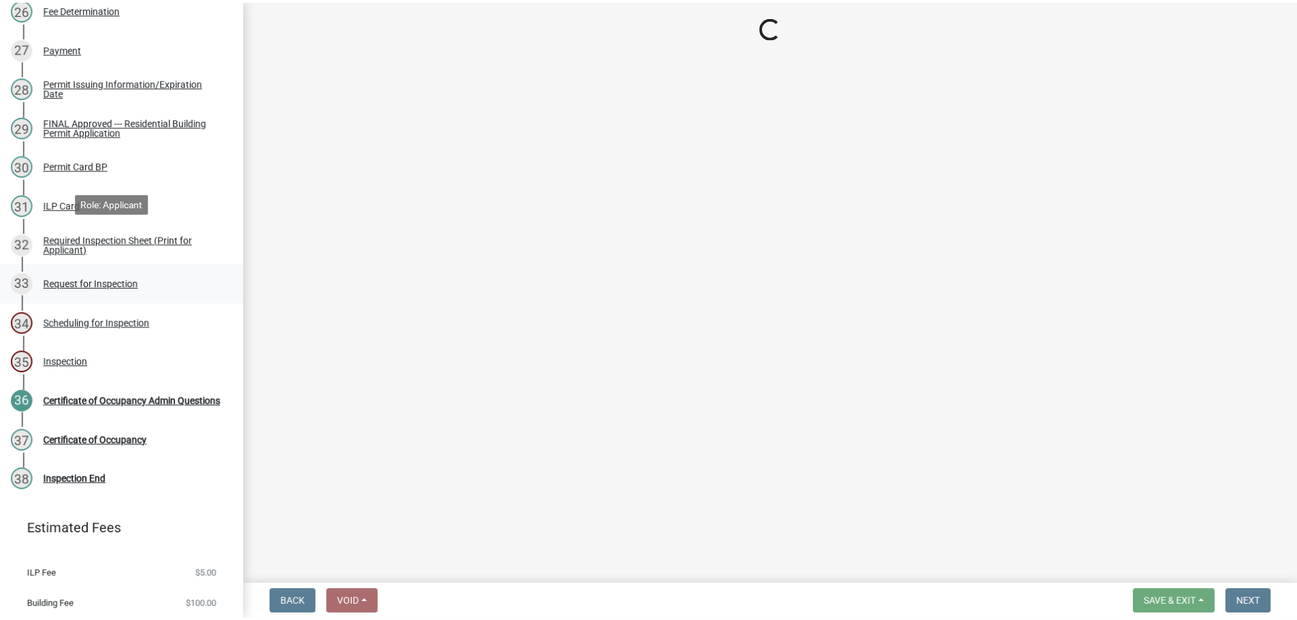
scroll to position [1430, 0]
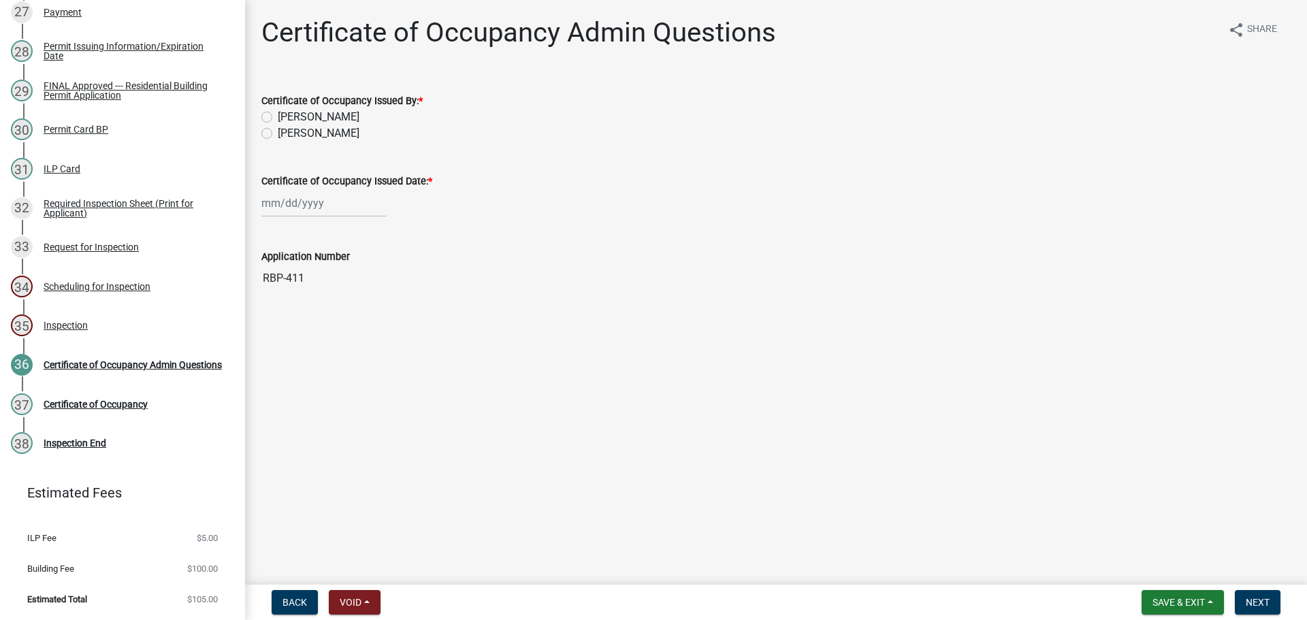
click at [321, 142] on label "[PERSON_NAME]" at bounding box center [319, 133] width 82 height 16
click at [287, 134] on input "[PERSON_NAME]" at bounding box center [282, 129] width 9 height 9
radio input "true"
click at [325, 217] on div at bounding box center [323, 203] width 125 height 28
select select "9"
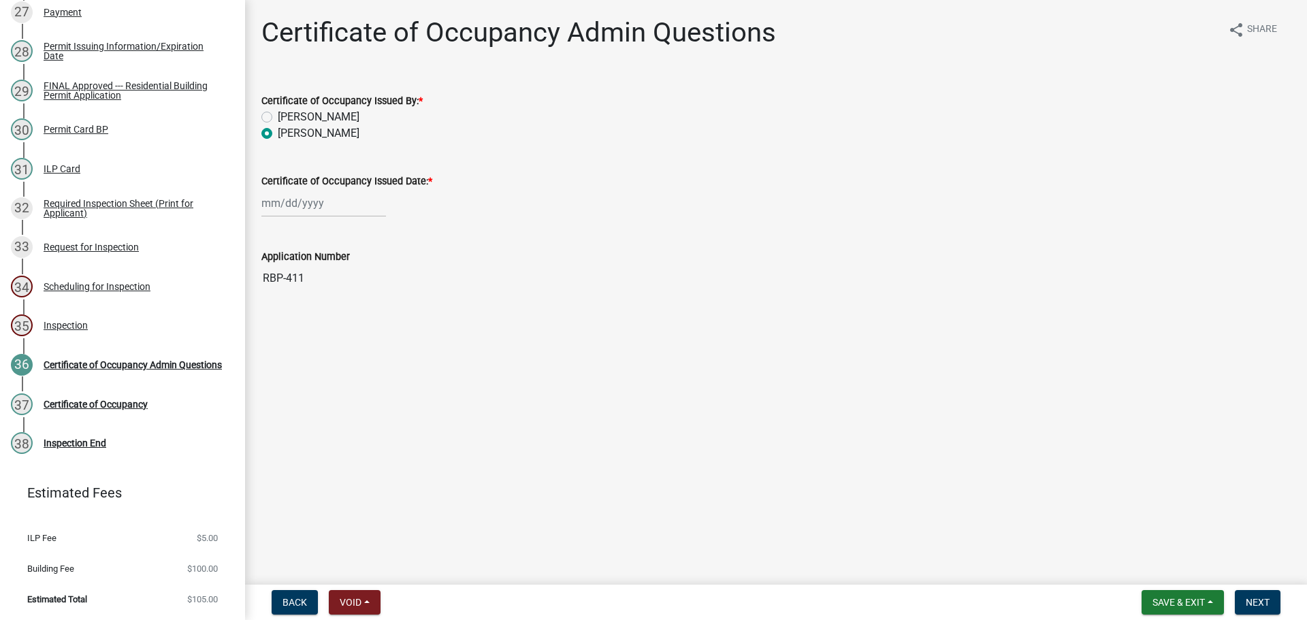
select select "2025"
click at [373, 338] on div "19" at bounding box center [362, 327] width 22 height 22
type input "[DATE]"
click at [1268, 603] on button "Next" at bounding box center [1258, 602] width 46 height 25
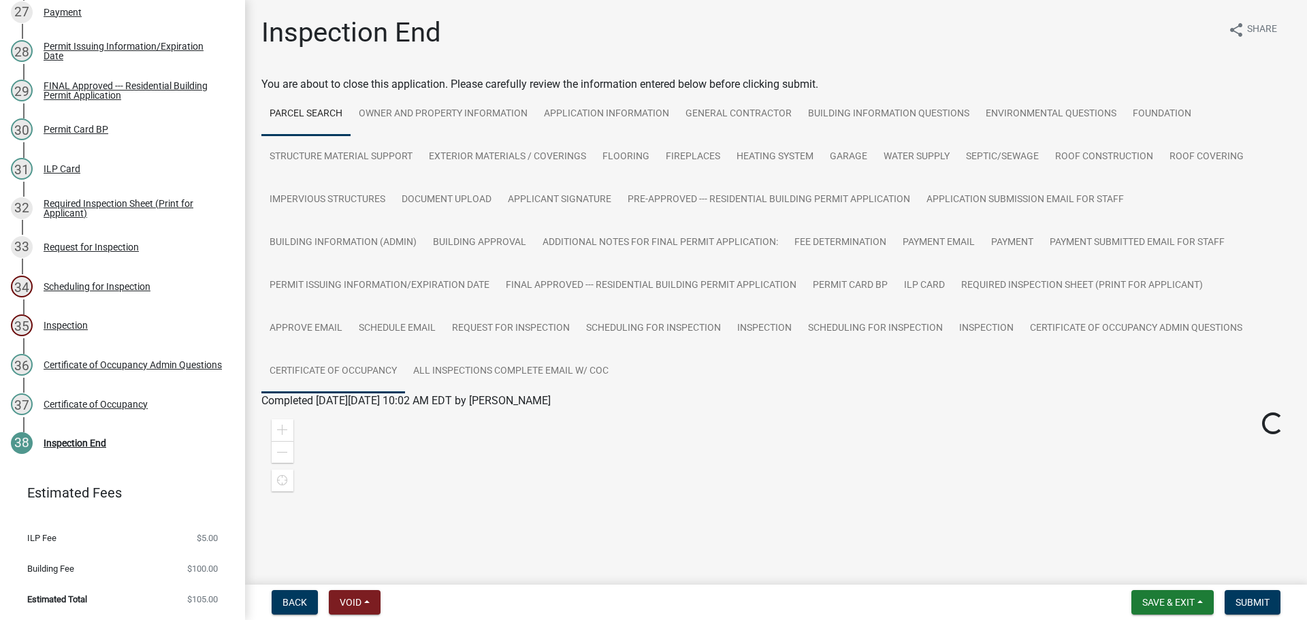
click at [405, 394] on link "Certificate of Occupancy" at bounding box center [333, 372] width 144 height 44
click at [340, 424] on link "Certificate of Occupancy" at bounding box center [320, 417] width 118 height 13
click at [1248, 603] on span "Submit" at bounding box center [1253, 602] width 34 height 11
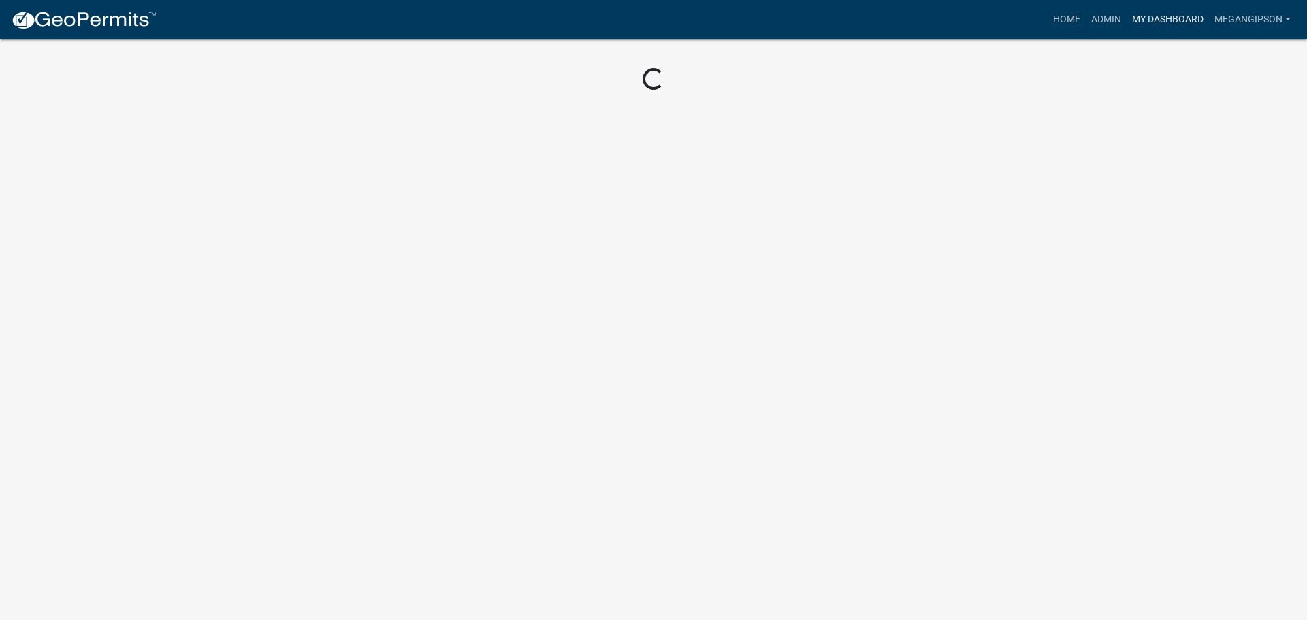
click at [1149, 33] on link "My Dashboard" at bounding box center [1168, 20] width 82 height 26
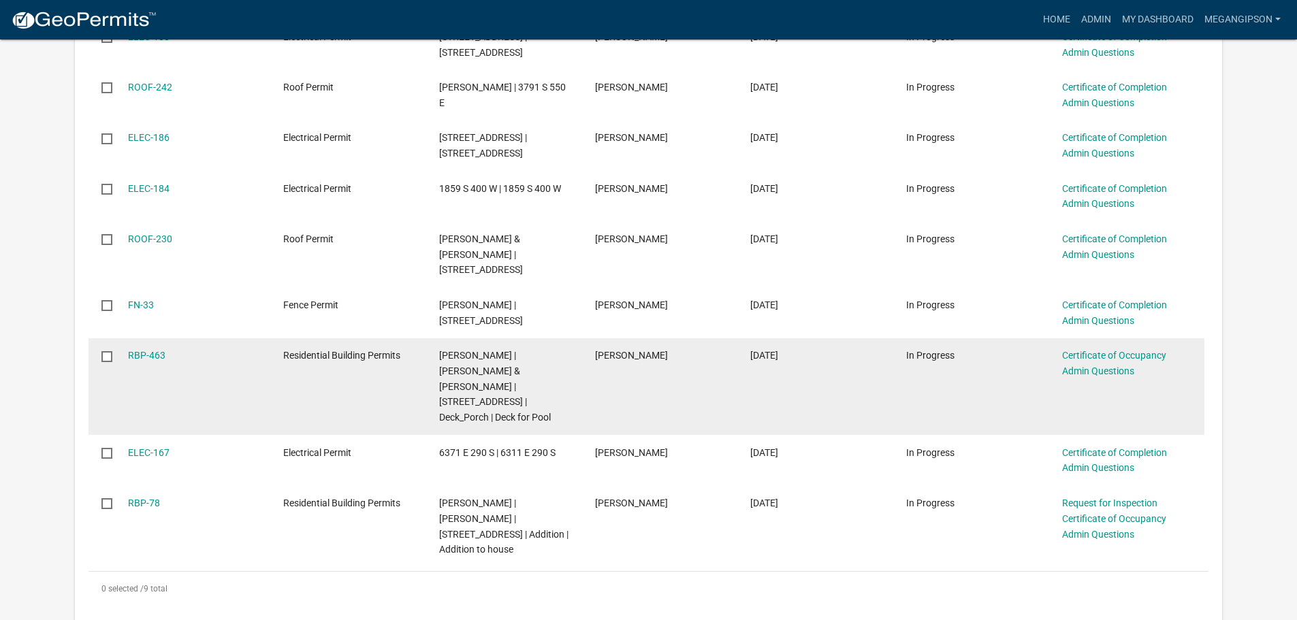
scroll to position [477, 0]
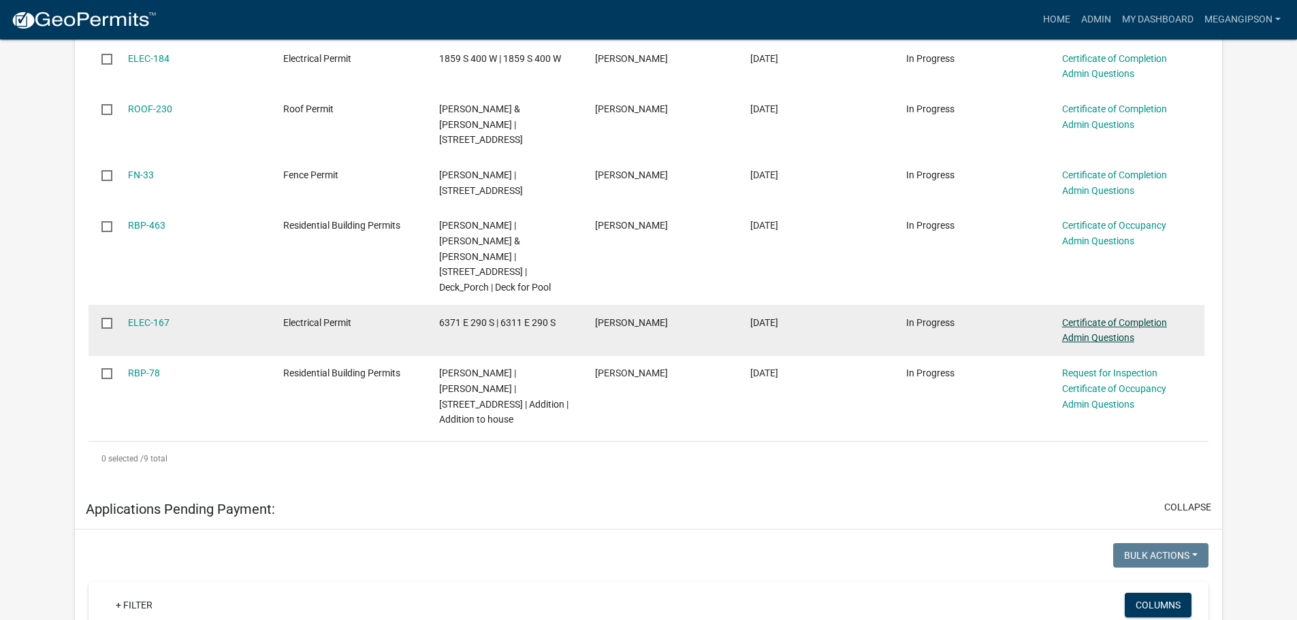
click at [1106, 344] on link "Certificate of Completion Admin Questions" at bounding box center [1114, 330] width 105 height 27
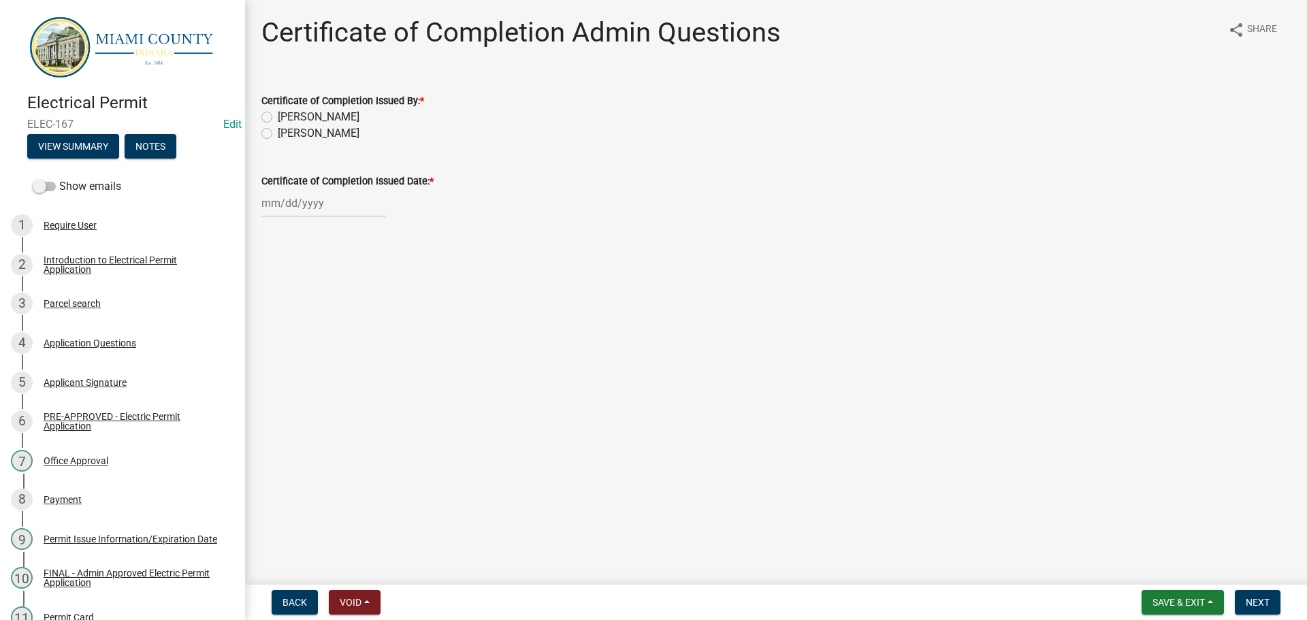
click at [287, 142] on label "[PERSON_NAME]" at bounding box center [319, 133] width 82 height 16
click at [287, 134] on input "[PERSON_NAME]" at bounding box center [282, 129] width 9 height 9
radio input "true"
click at [303, 217] on div at bounding box center [323, 203] width 125 height 28
select select "9"
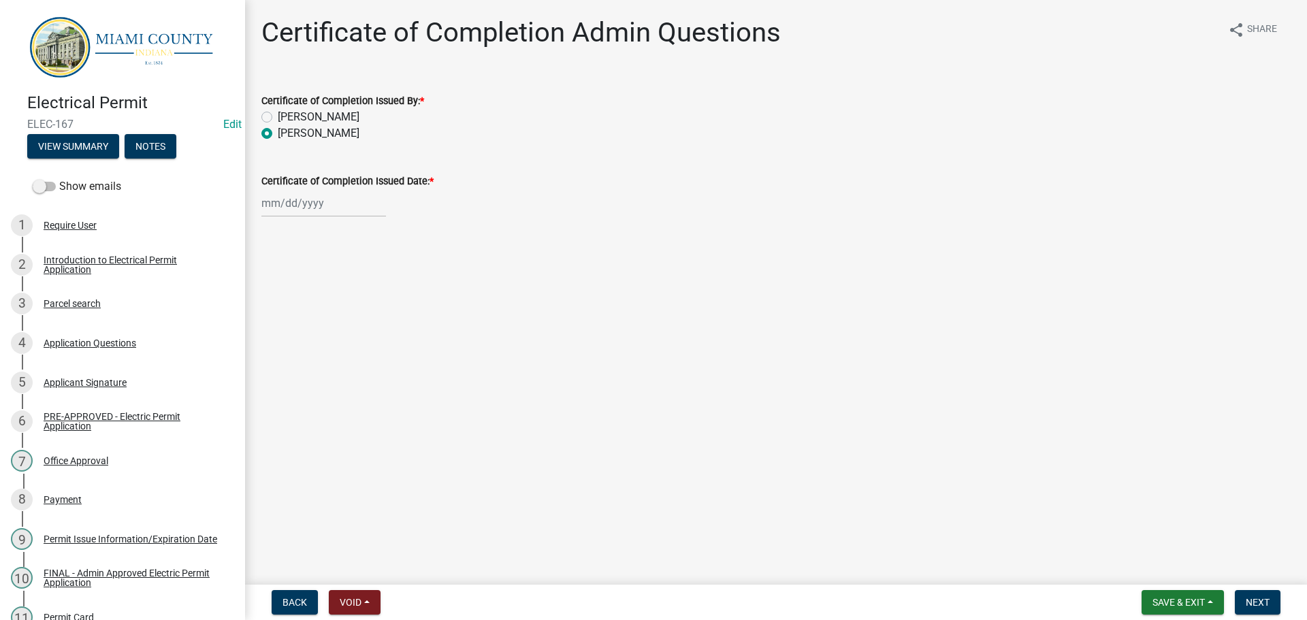
select select "2025"
click at [373, 338] on div "19" at bounding box center [362, 327] width 22 height 22
type input "[DATE]"
click at [1250, 597] on span "Next" at bounding box center [1258, 602] width 24 height 11
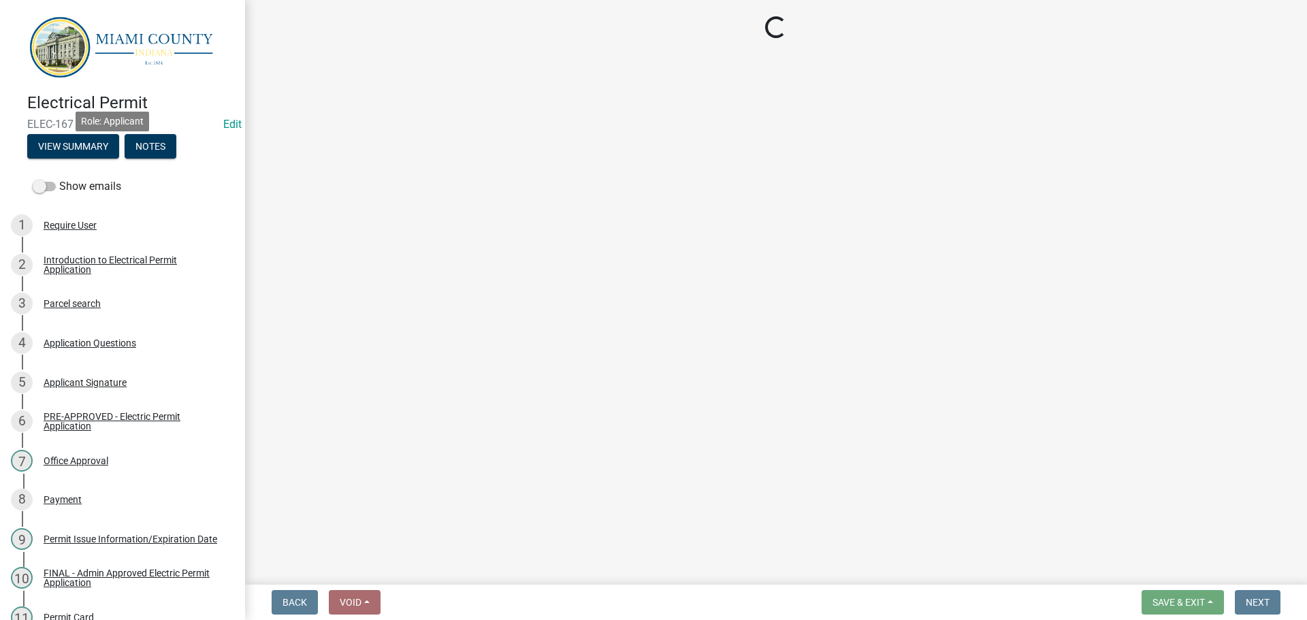
scroll to position [490, 0]
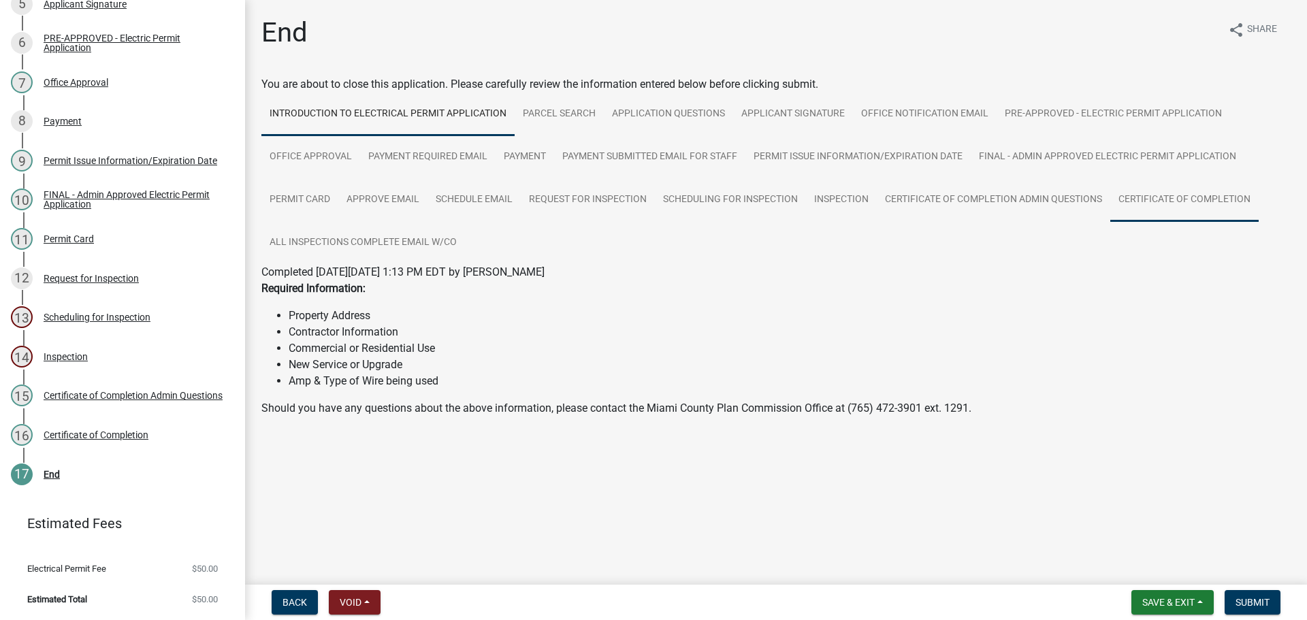
click at [1111, 222] on link "Certificate of Completion" at bounding box center [1185, 200] width 148 height 44
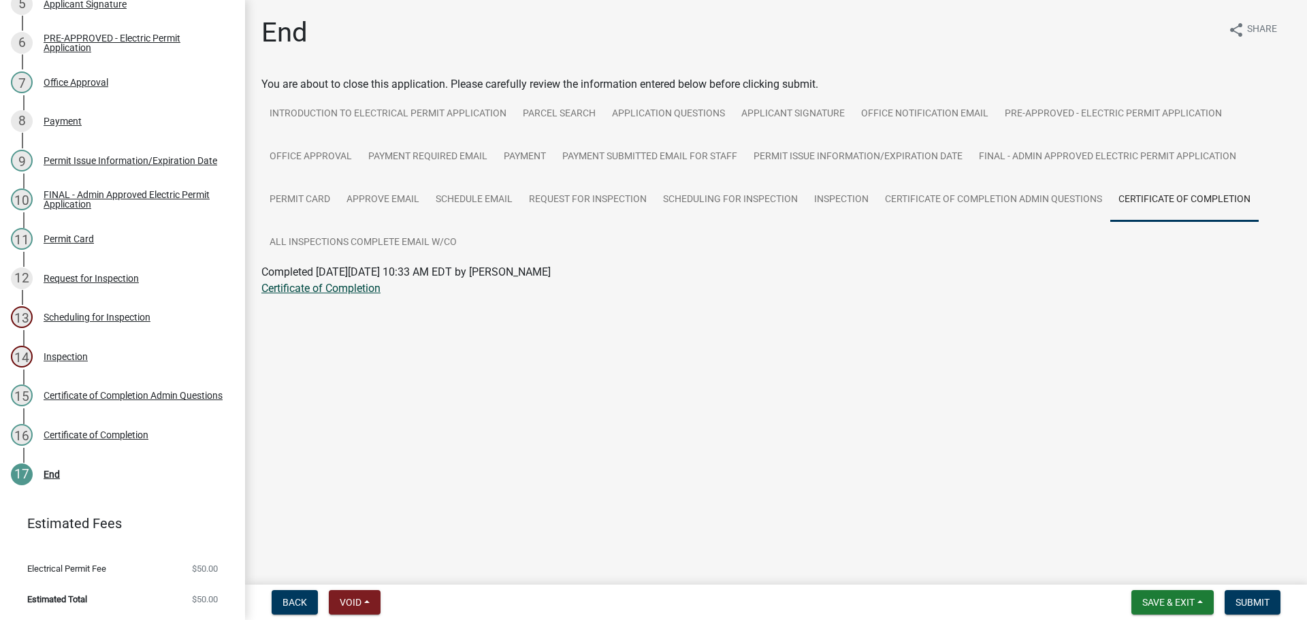
click at [377, 295] on link "Certificate of Completion" at bounding box center [320, 288] width 119 height 13
click at [690, 124] on link "Application Questions" at bounding box center [668, 115] width 129 height 44
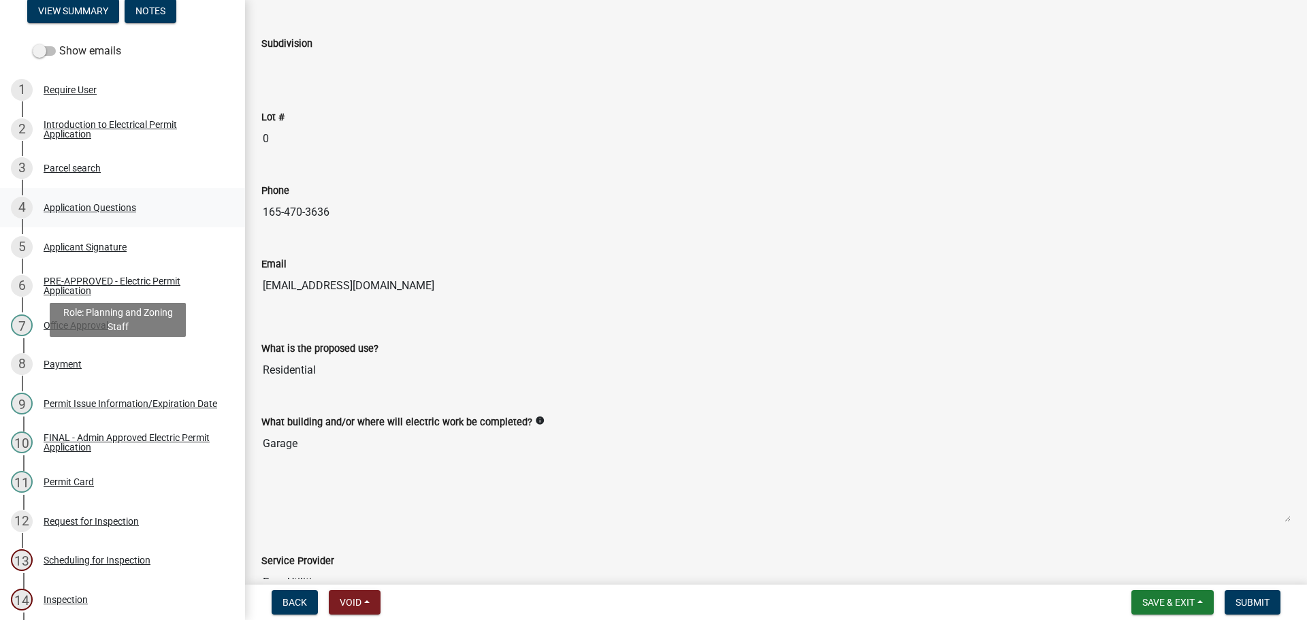
scroll to position [0, 0]
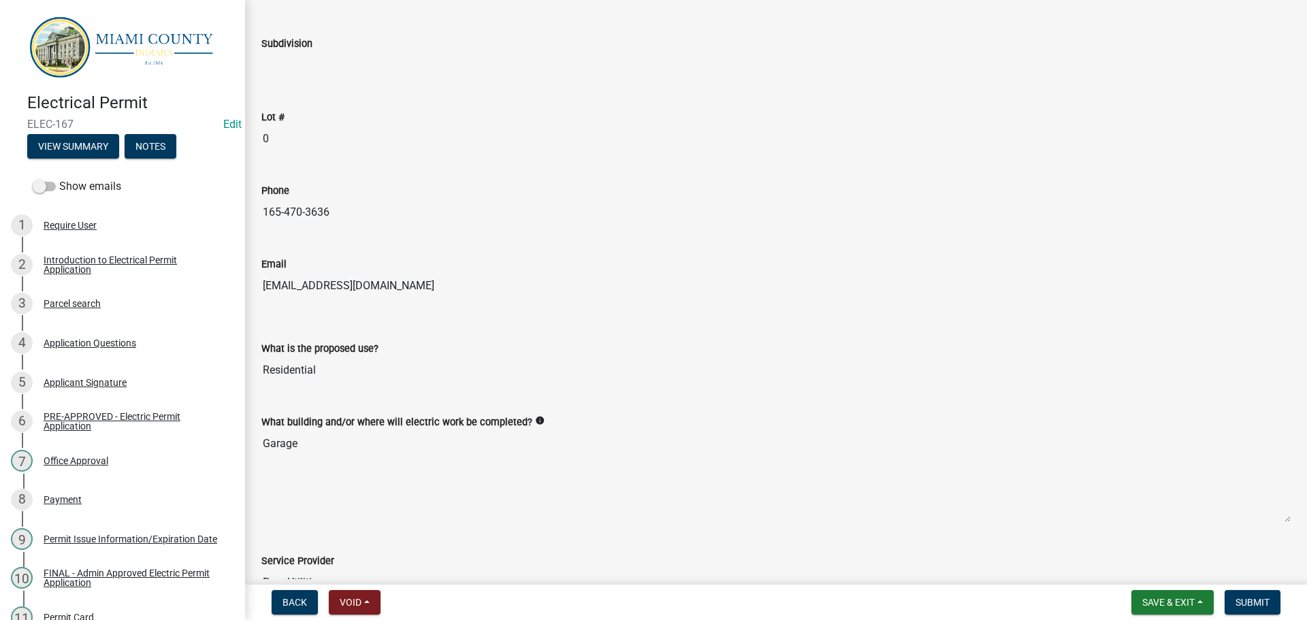
click at [199, 153] on div "Electrical Permit ELEC-167 Edit View Summary Notes" at bounding box center [122, 122] width 223 height 80
click at [176, 154] on button "Notes" at bounding box center [151, 146] width 52 height 25
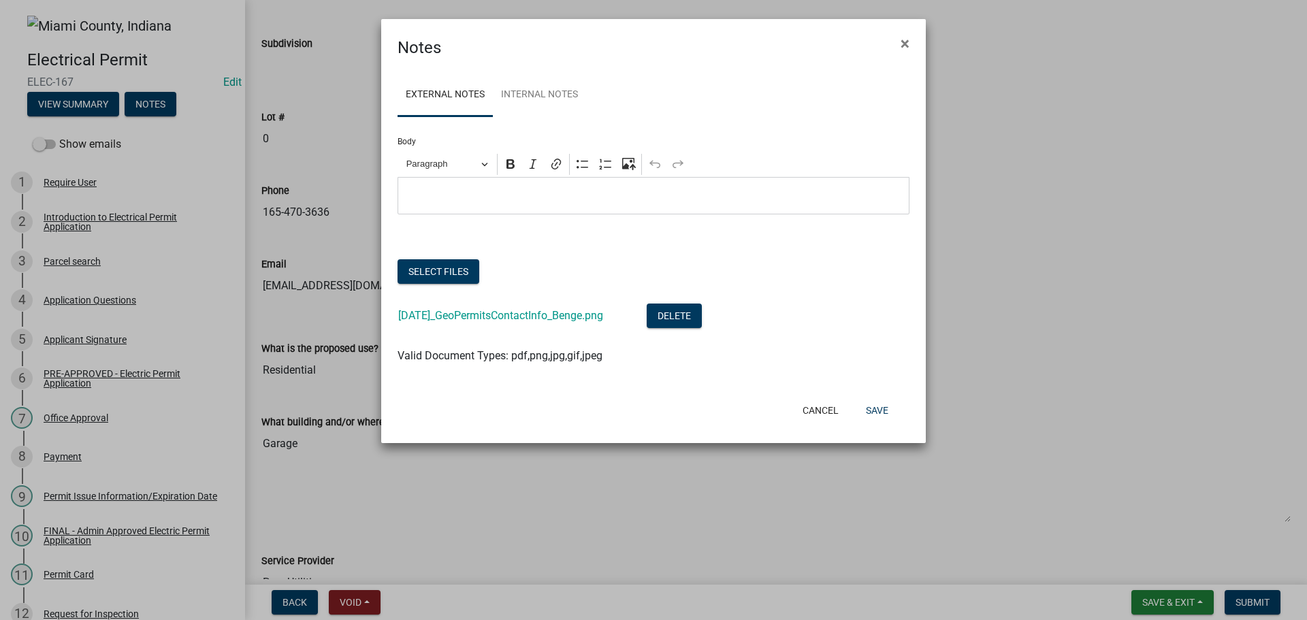
drag, startPoint x: 528, startPoint y: 217, endPoint x: 784, endPoint y: 278, distance: 263.9
click at [527, 204] on p "Editor editing area: main. Press Alt+0 for help." at bounding box center [654, 196] width 498 height 16
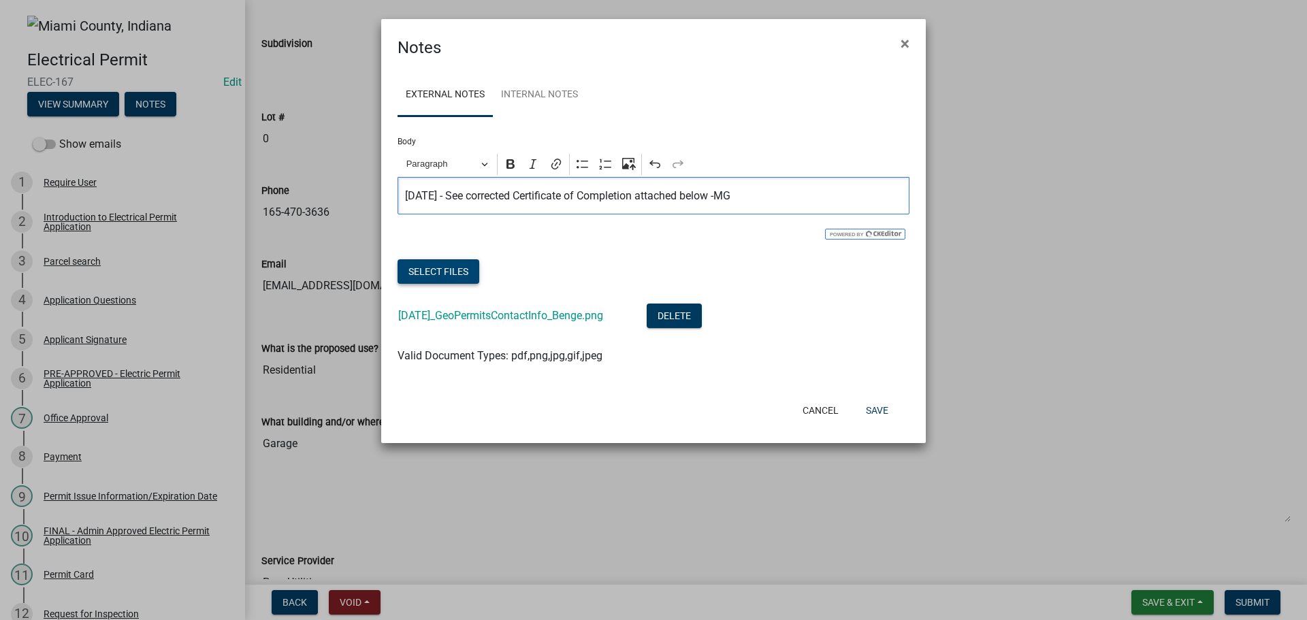
click at [479, 284] on button "Select files" at bounding box center [439, 271] width 82 height 25
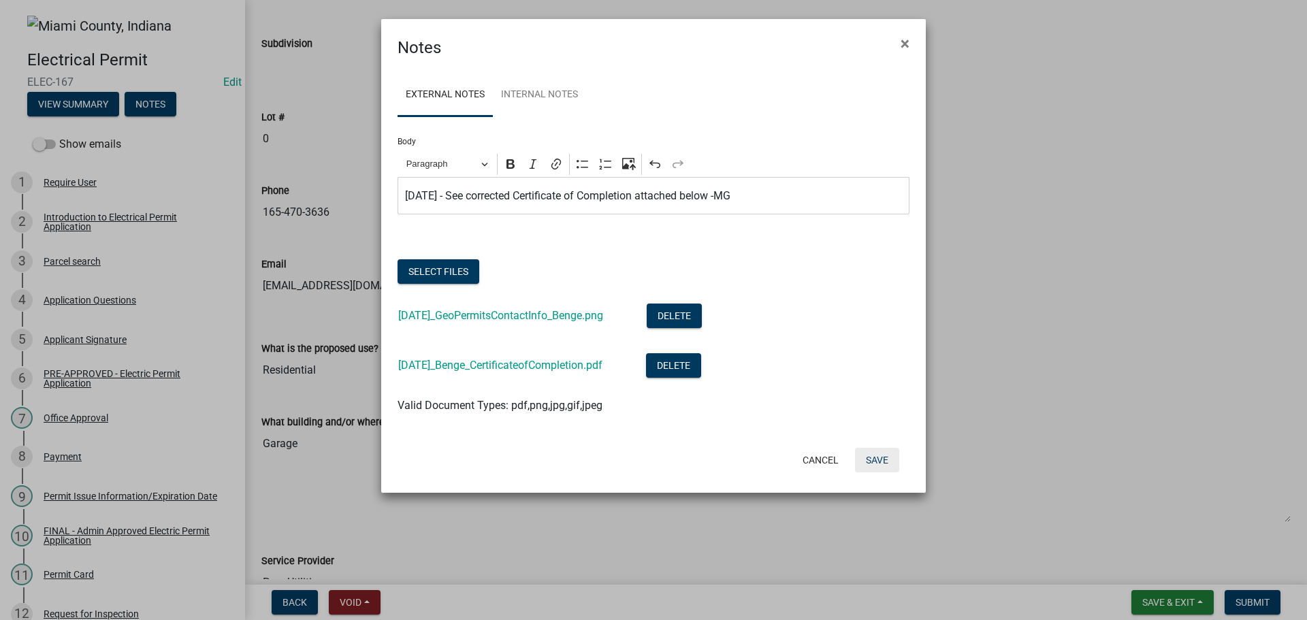
drag, startPoint x: 887, startPoint y: 509, endPoint x: 919, endPoint y: 520, distance: 33.8
click at [887, 473] on button "Save" at bounding box center [877, 460] width 44 height 25
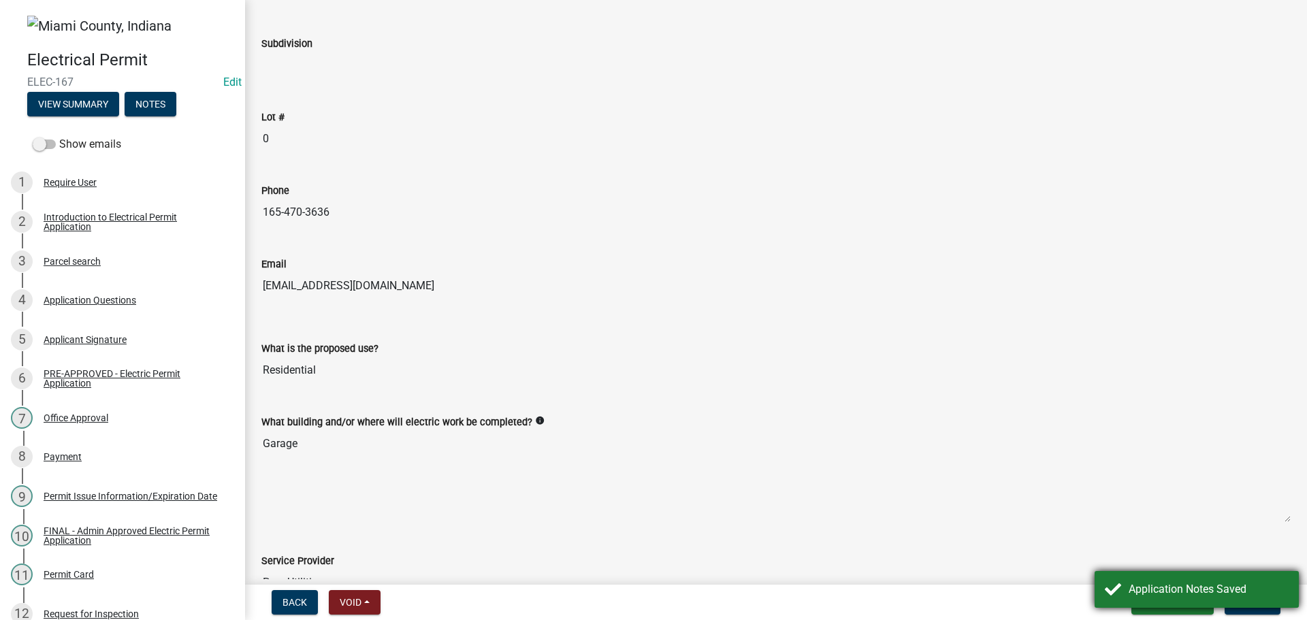
click at [1203, 581] on div "Application Notes Saved" at bounding box center [1209, 589] width 160 height 16
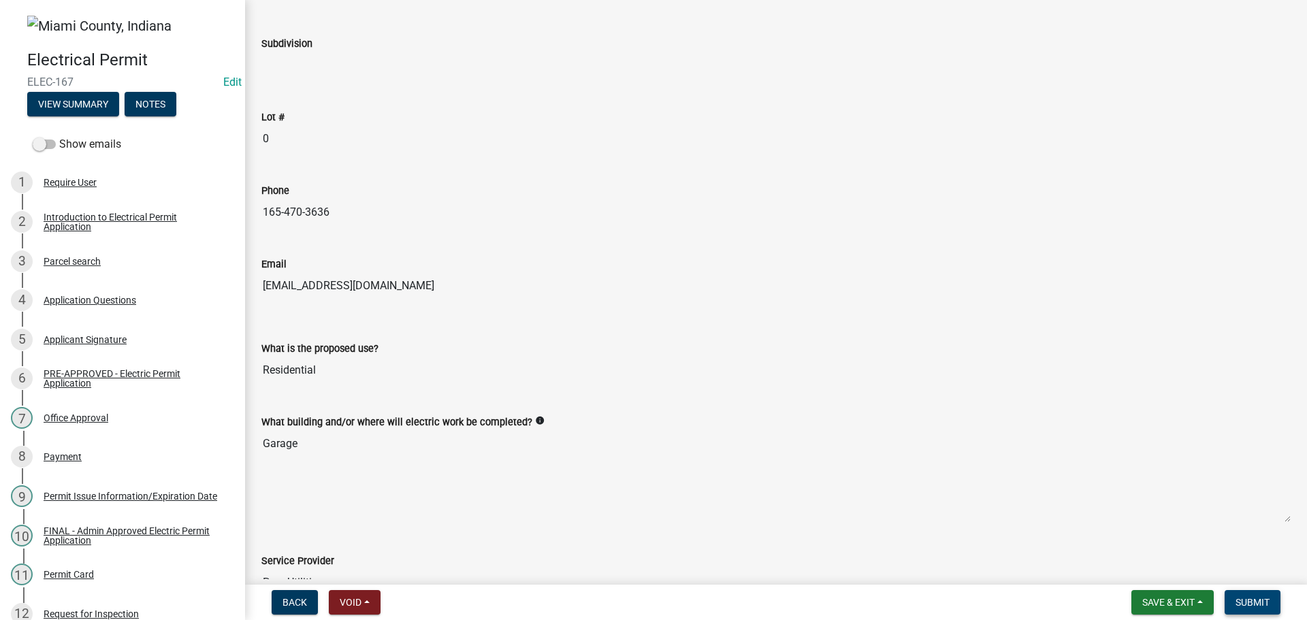
click at [1247, 597] on span "Submit" at bounding box center [1253, 602] width 34 height 11
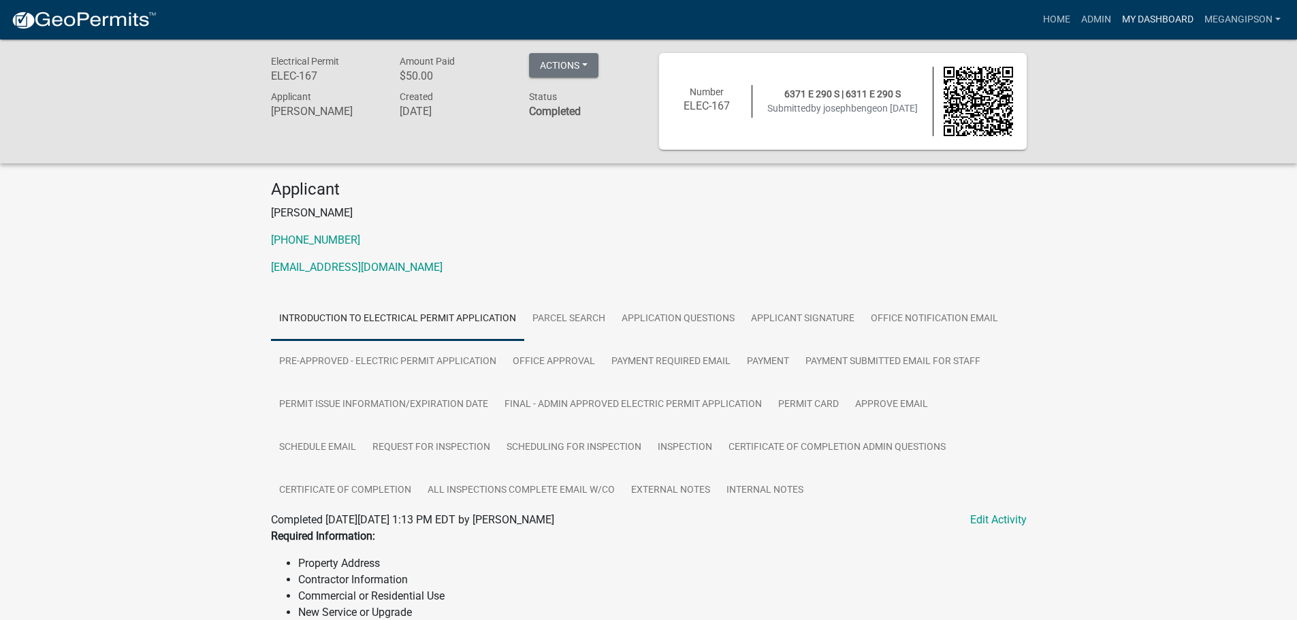
click at [1138, 28] on link "My Dashboard" at bounding box center [1158, 20] width 82 height 26
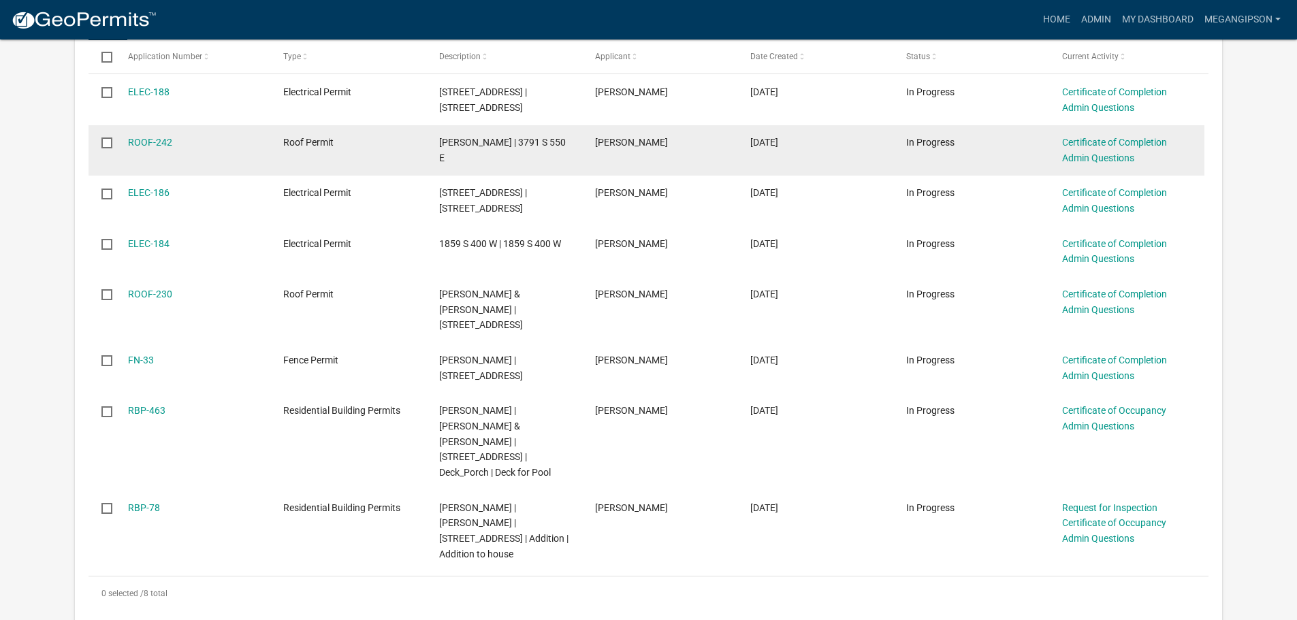
scroll to position [340, 0]
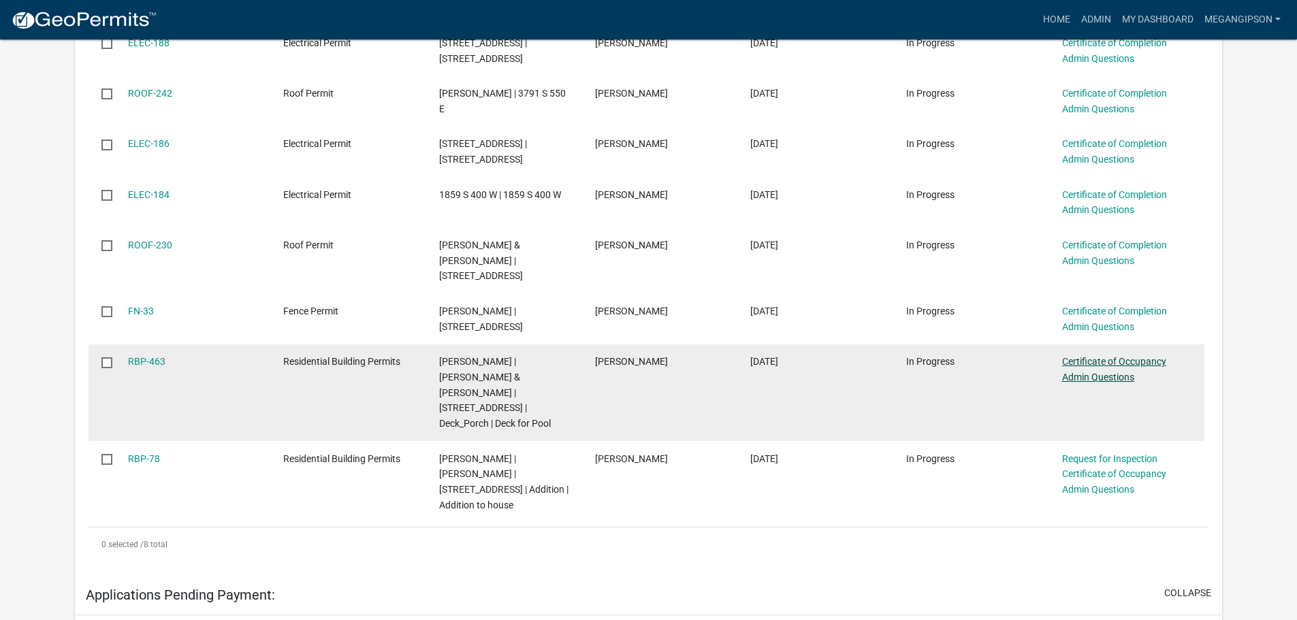
click at [1119, 383] on link "Certificate of Occupancy Admin Questions" at bounding box center [1114, 369] width 104 height 27
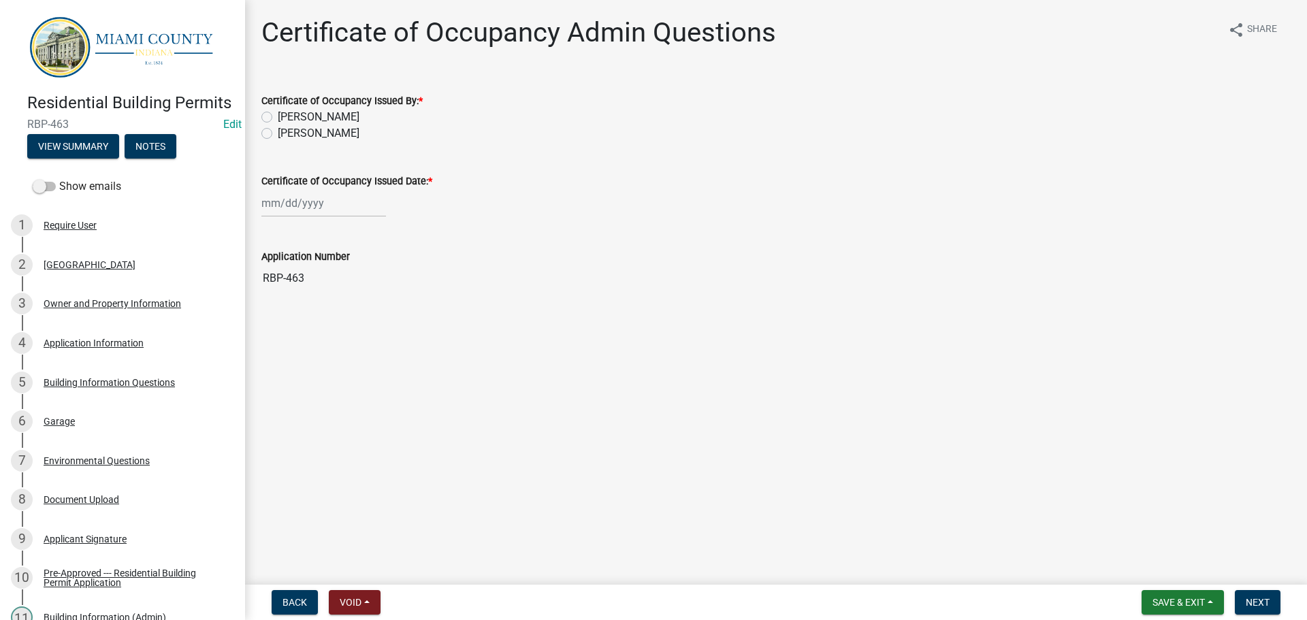
click at [349, 142] on label "[PERSON_NAME]" at bounding box center [319, 133] width 82 height 16
click at [287, 134] on input "[PERSON_NAME]" at bounding box center [282, 129] width 9 height 9
radio input "true"
click at [309, 217] on div at bounding box center [323, 203] width 125 height 28
select select "9"
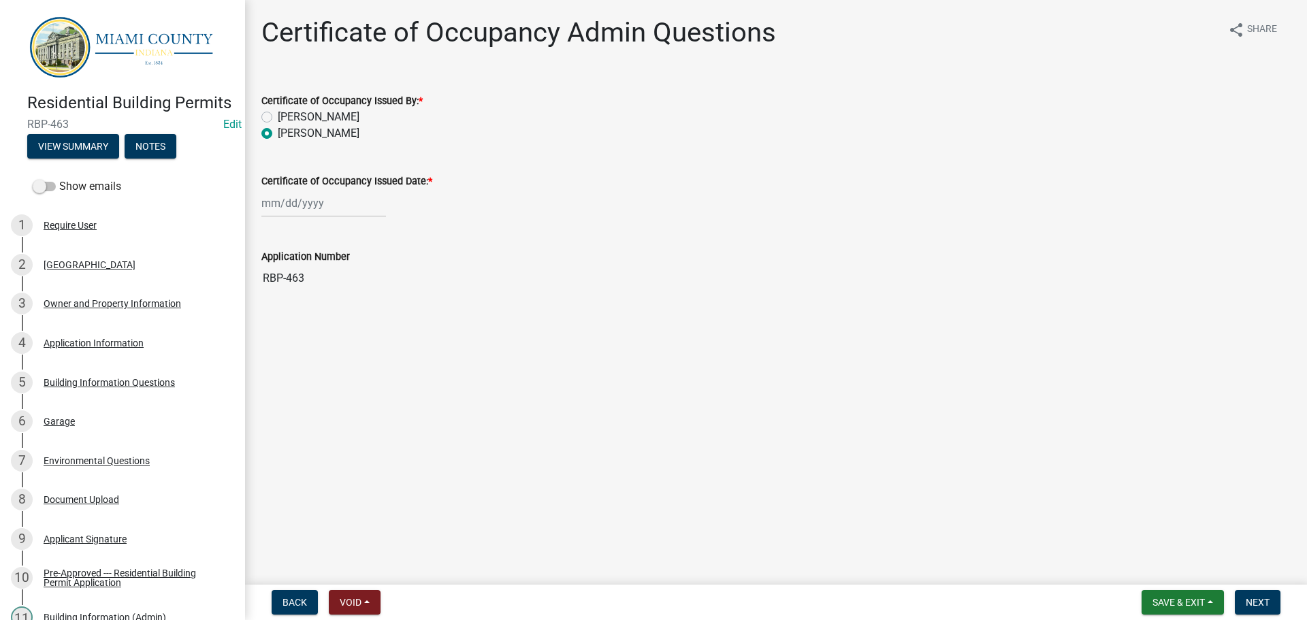
select select "2025"
click at [373, 338] on div "19" at bounding box center [362, 327] width 22 height 22
type input "[DATE]"
click at [1264, 601] on span "Next" at bounding box center [1258, 602] width 24 height 11
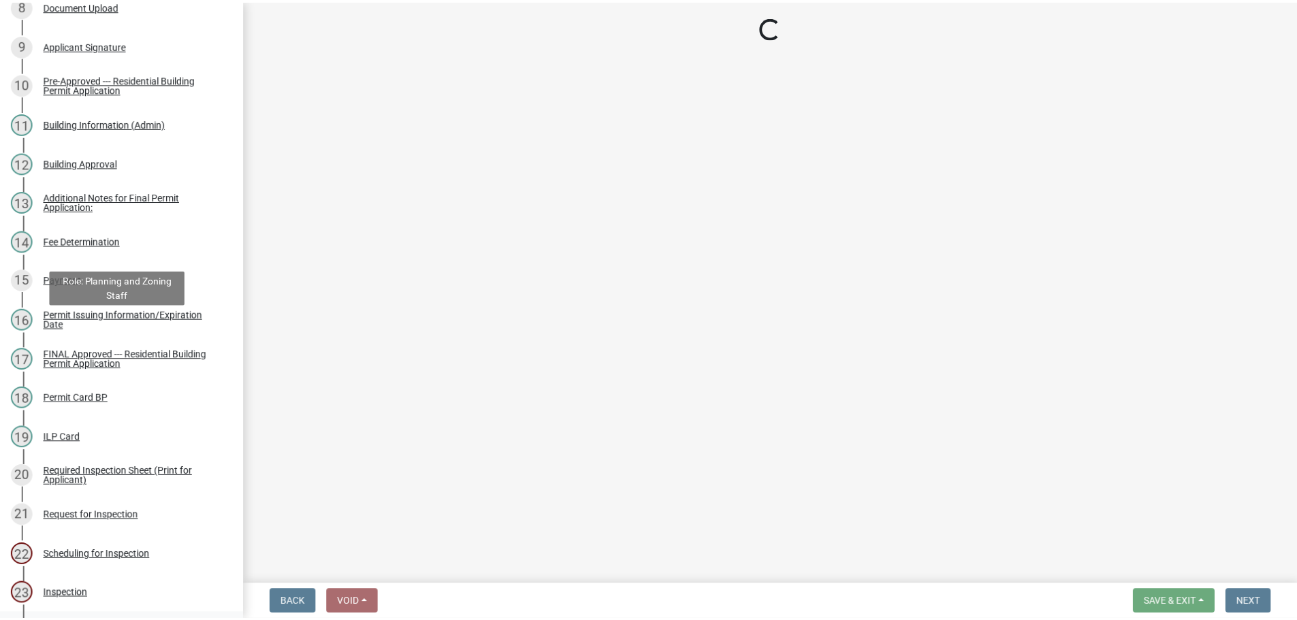
scroll to position [944, 0]
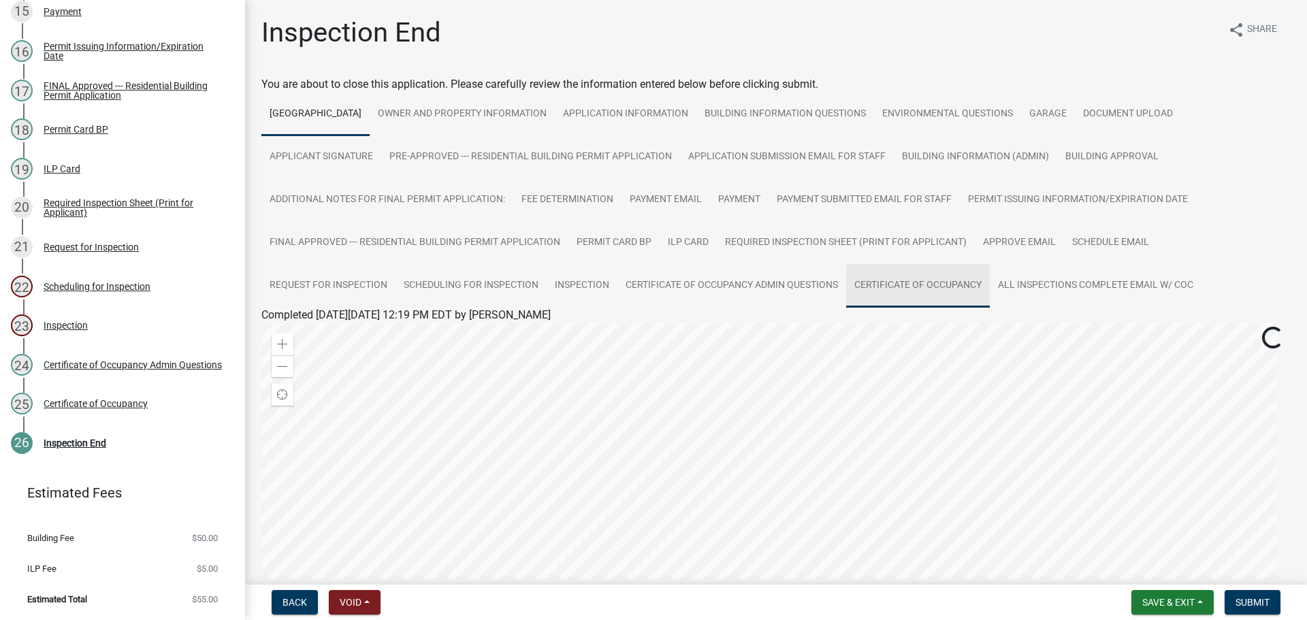
click at [846, 308] on link "Certificate of Occupancy" at bounding box center [918, 286] width 144 height 44
click at [330, 356] on wm-application-readonly "ERIE TOWNSHIP Owner and Property Information Application Information Building I…" at bounding box center [775, 225] width 1029 height 264
click at [336, 338] on link "Certificate of Occupancy" at bounding box center [320, 331] width 118 height 13
click at [1239, 597] on span "Submit" at bounding box center [1253, 602] width 34 height 11
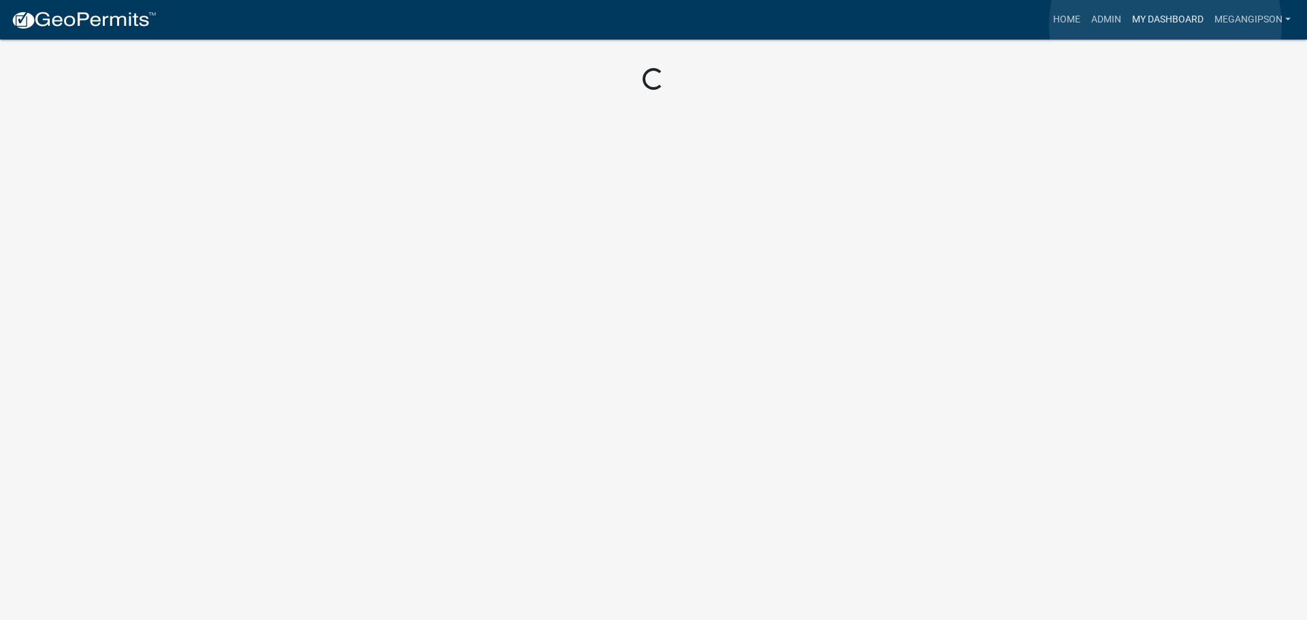
click at [1166, 25] on link "My Dashboard" at bounding box center [1168, 20] width 82 height 26
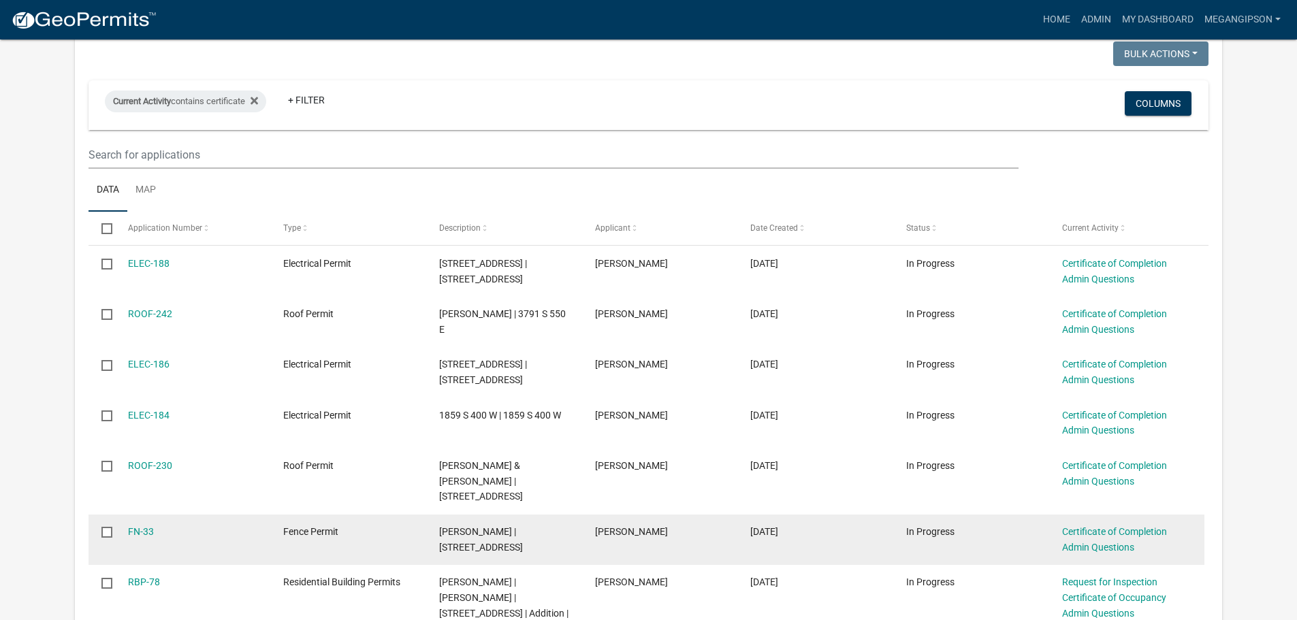
scroll to position [409, 0]
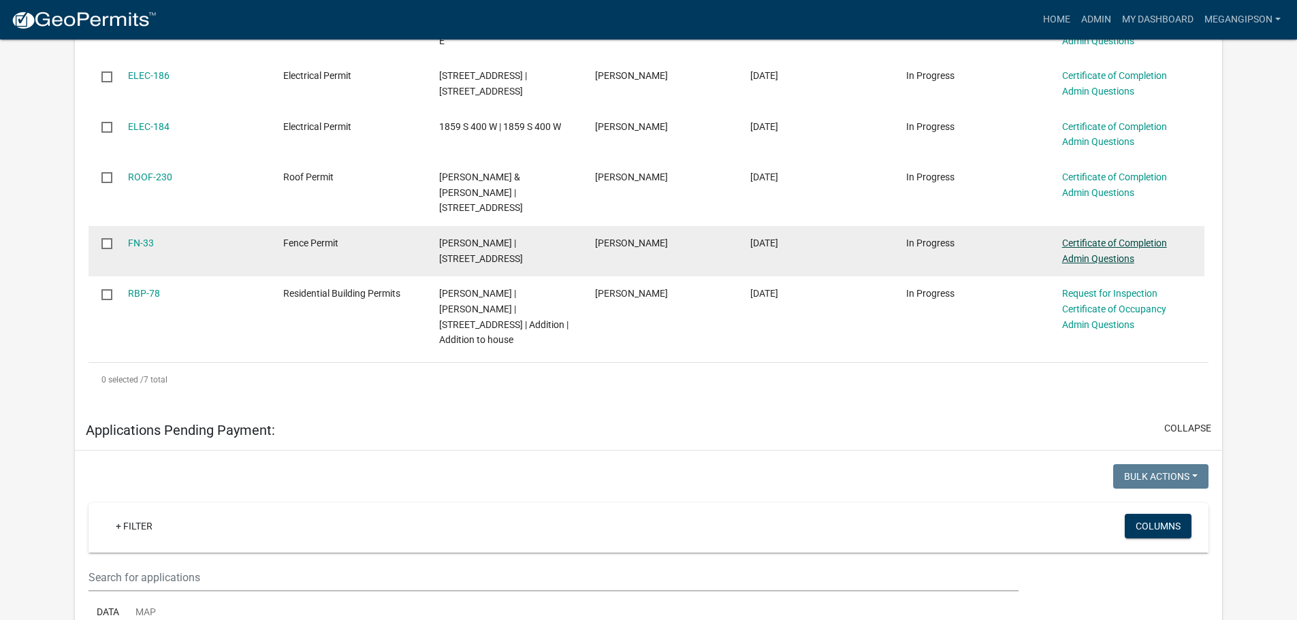
click at [1113, 264] on link "Certificate of Completion Admin Questions" at bounding box center [1114, 251] width 105 height 27
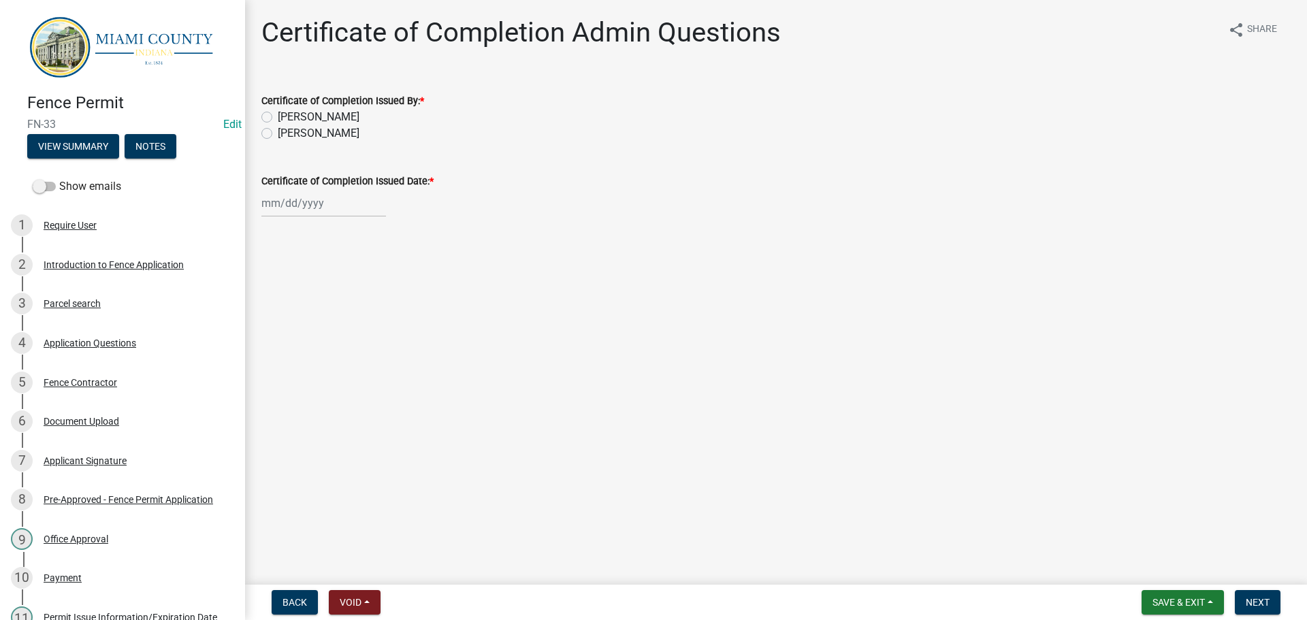
click at [319, 142] on label "[PERSON_NAME]" at bounding box center [319, 133] width 82 height 16
click at [287, 134] on input "[PERSON_NAME]" at bounding box center [282, 129] width 9 height 9
radio input "true"
click at [319, 217] on div at bounding box center [323, 203] width 125 height 28
select select "9"
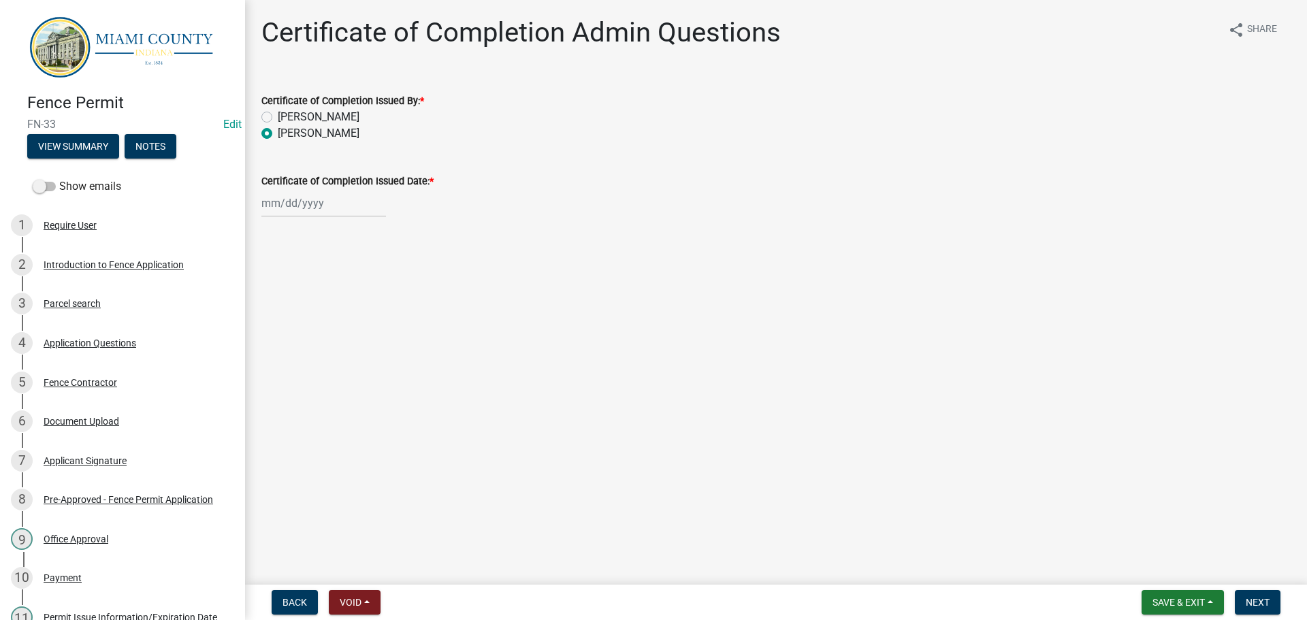
select select "2025"
click at [373, 338] on div "19" at bounding box center [362, 327] width 22 height 22
type input "[DATE]"
click at [1246, 601] on span "Next" at bounding box center [1258, 602] width 24 height 11
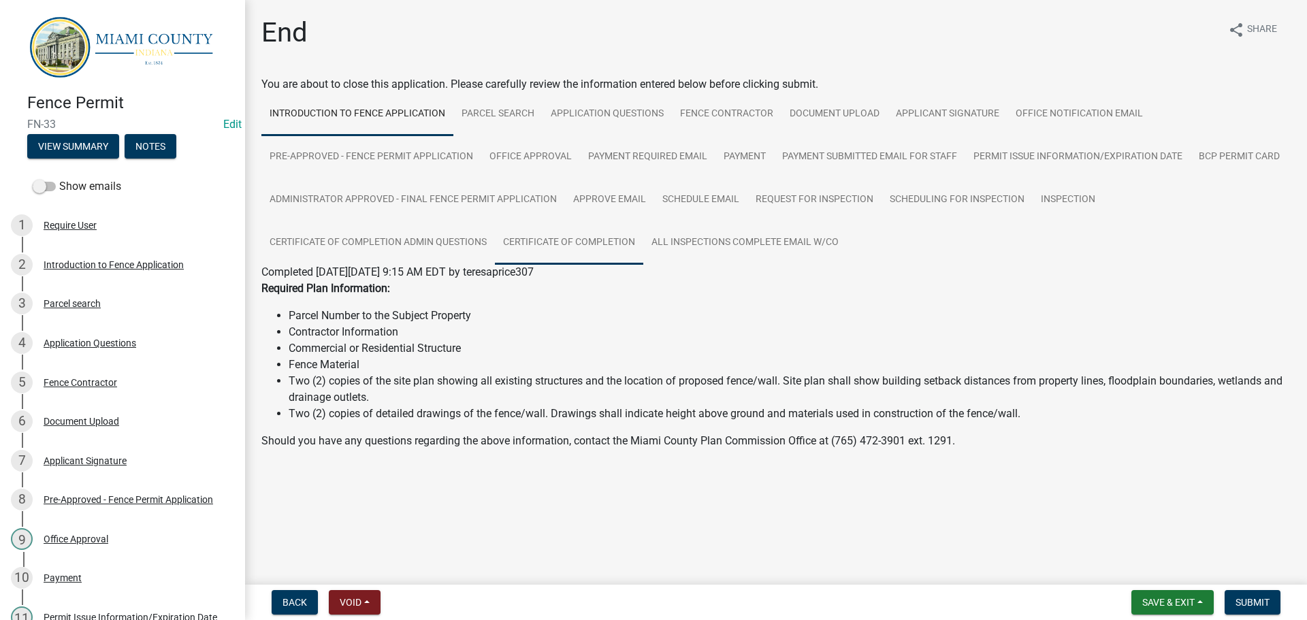
click at [643, 265] on link "Certificate of Completion" at bounding box center [569, 243] width 148 height 44
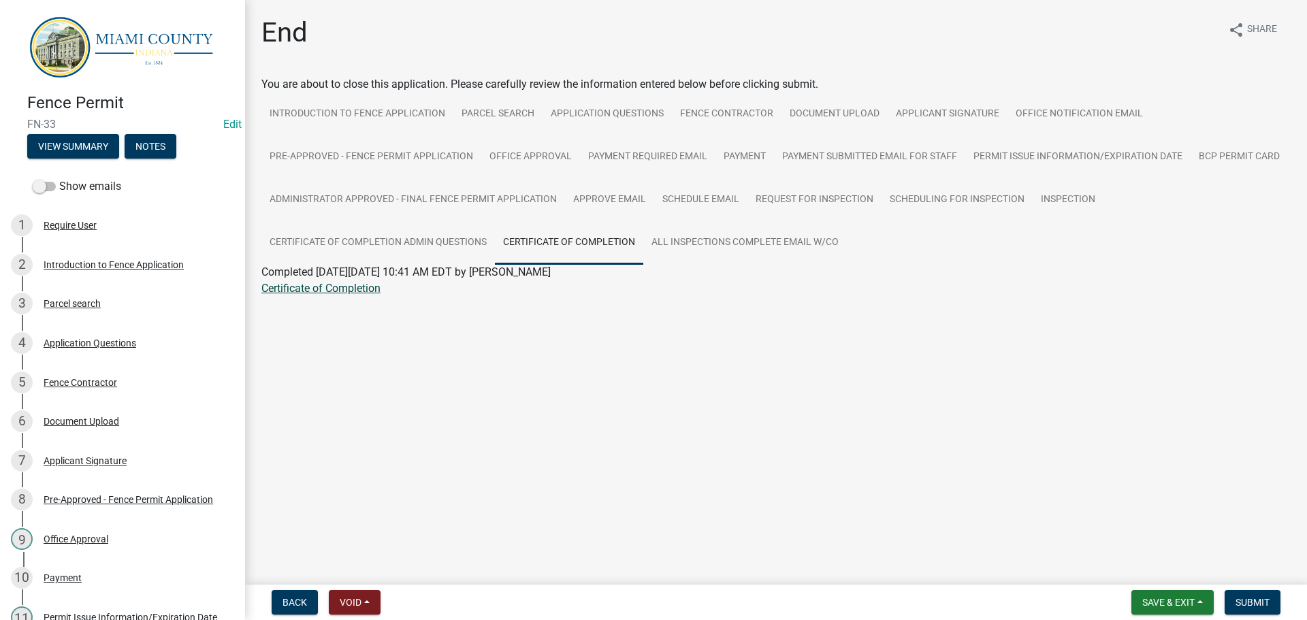
click at [356, 295] on link "Certificate of Completion" at bounding box center [320, 288] width 119 height 13
click at [176, 148] on button "Notes" at bounding box center [151, 146] width 52 height 25
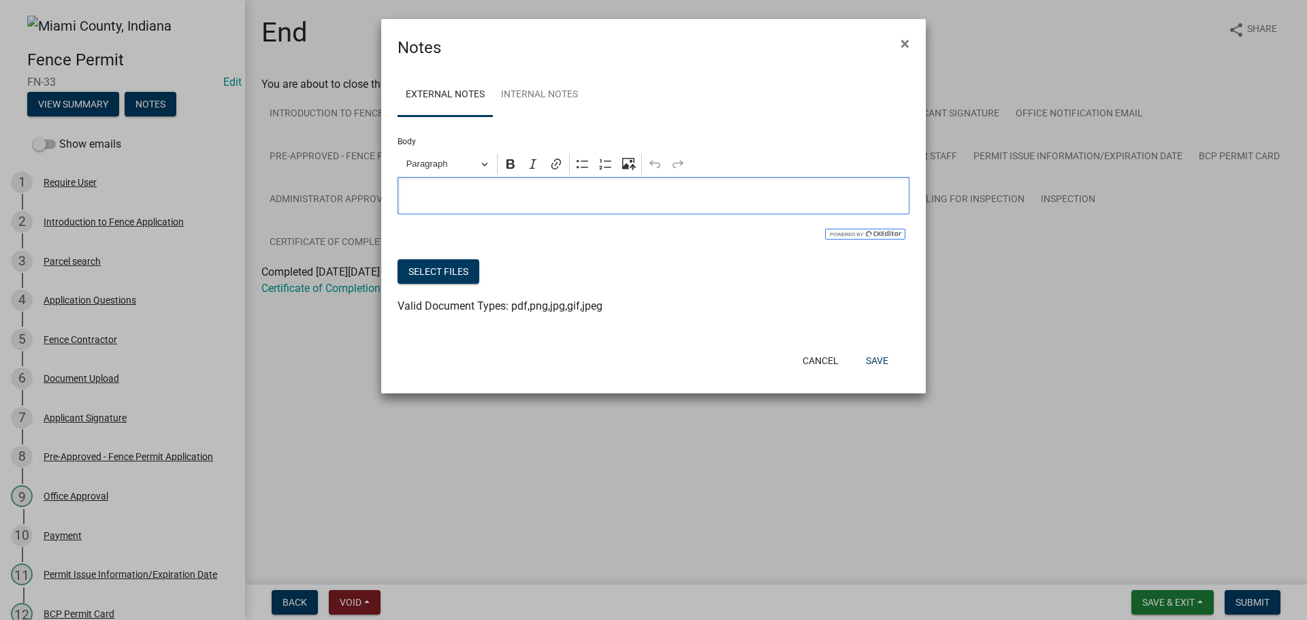
click at [508, 204] on p "Editor editing area: main. Press Alt+0 for help." at bounding box center [654, 196] width 498 height 16
click at [450, 284] on button "Select files" at bounding box center [439, 271] width 82 height 25
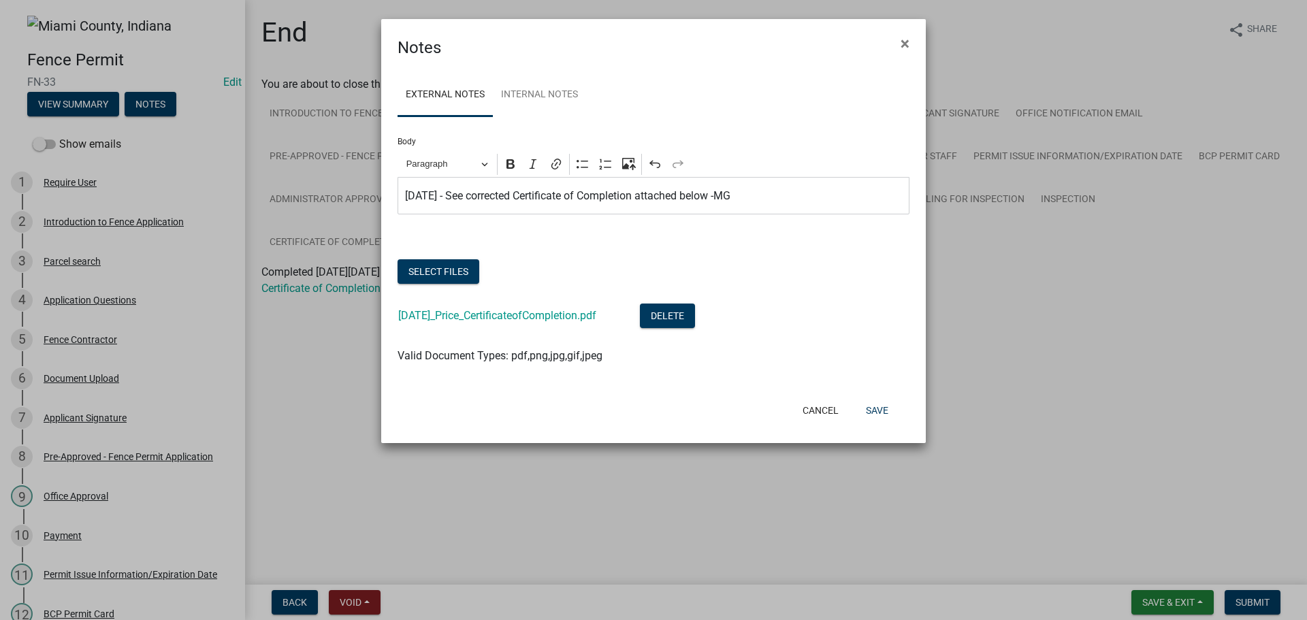
click at [881, 428] on div "Cancel Save" at bounding box center [743, 410] width 336 height 35
click at [883, 423] on button "Save" at bounding box center [877, 410] width 44 height 25
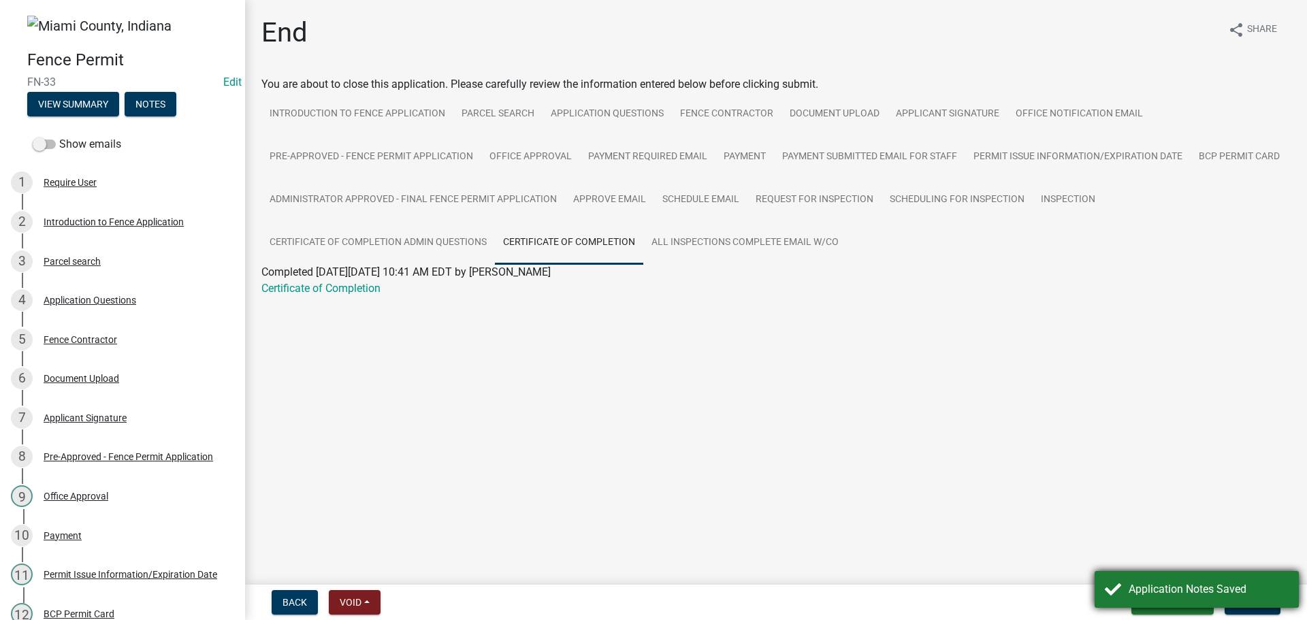
click at [1217, 573] on div "Application Notes Saved" at bounding box center [1197, 589] width 204 height 37
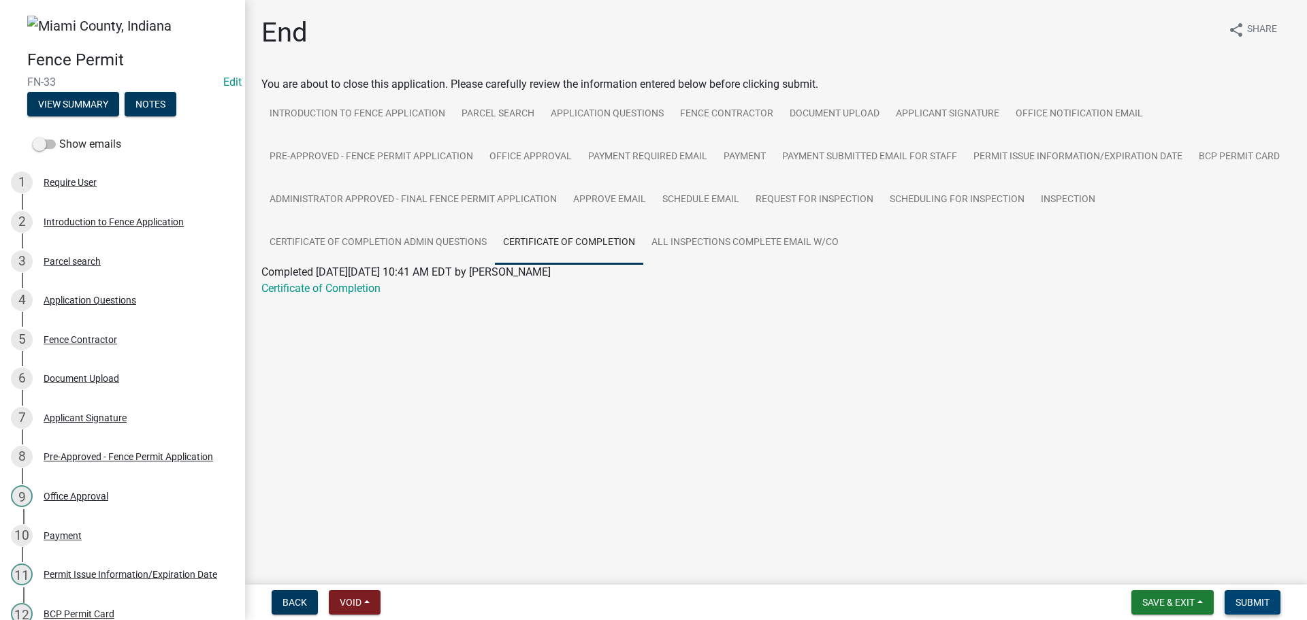
click at [1243, 601] on span "Submit" at bounding box center [1253, 602] width 34 height 11
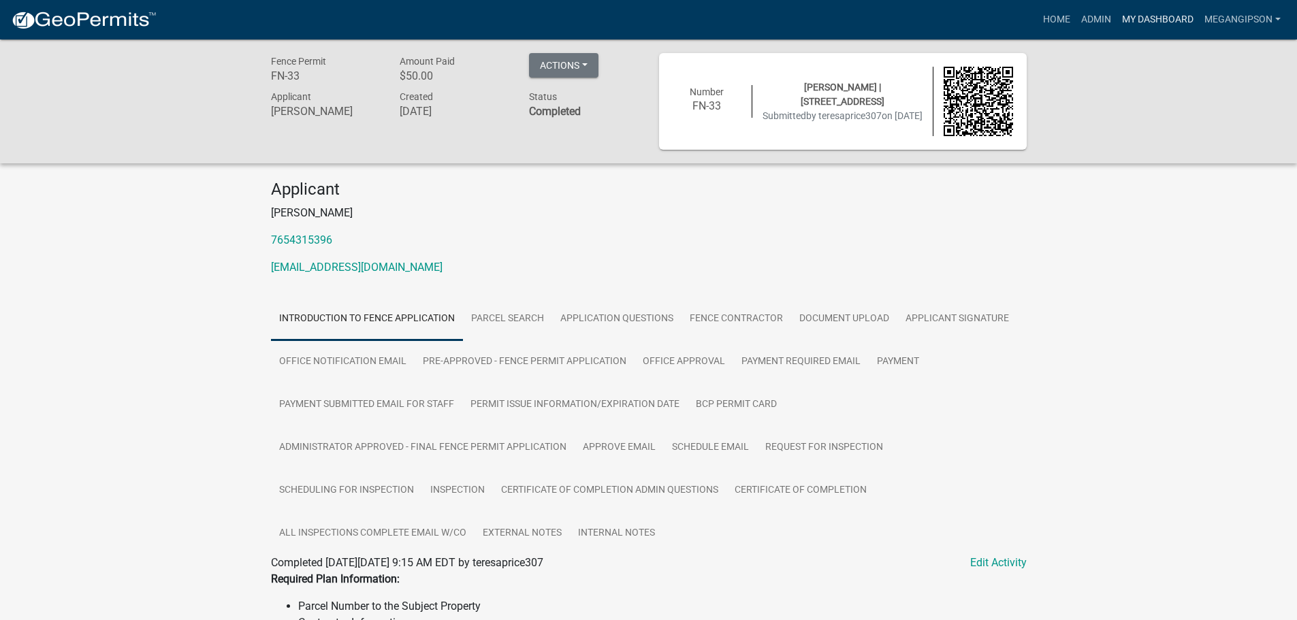
click at [1135, 25] on link "My Dashboard" at bounding box center [1158, 20] width 82 height 26
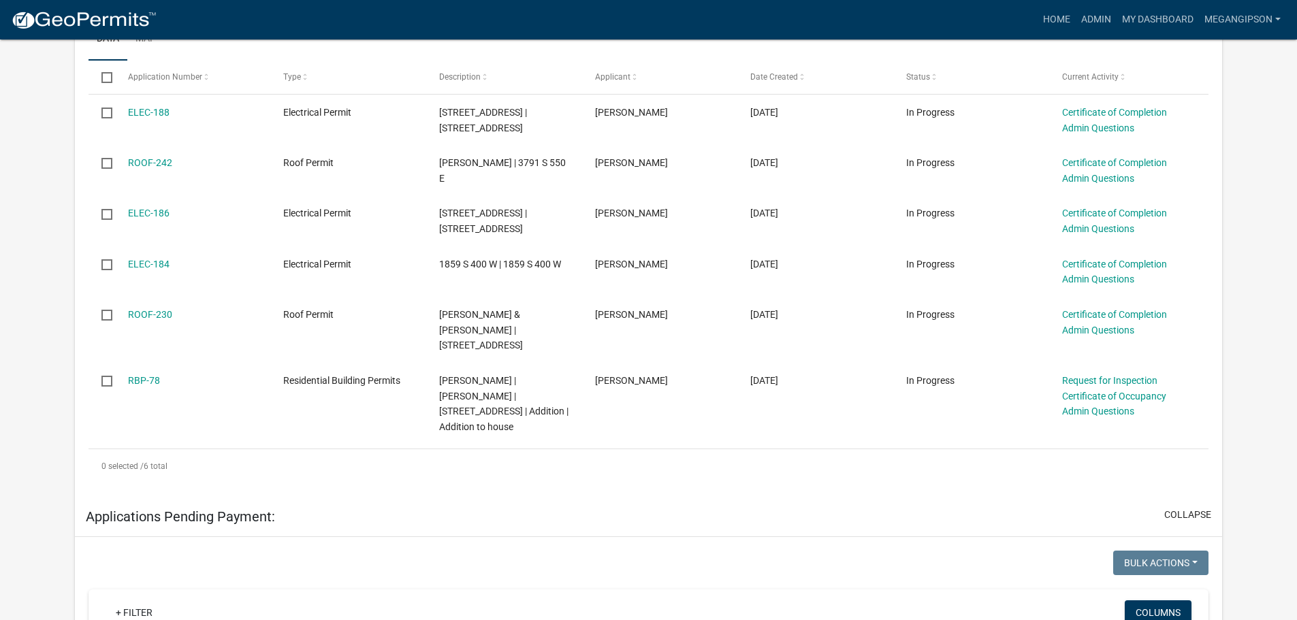
scroll to position [272, 0]
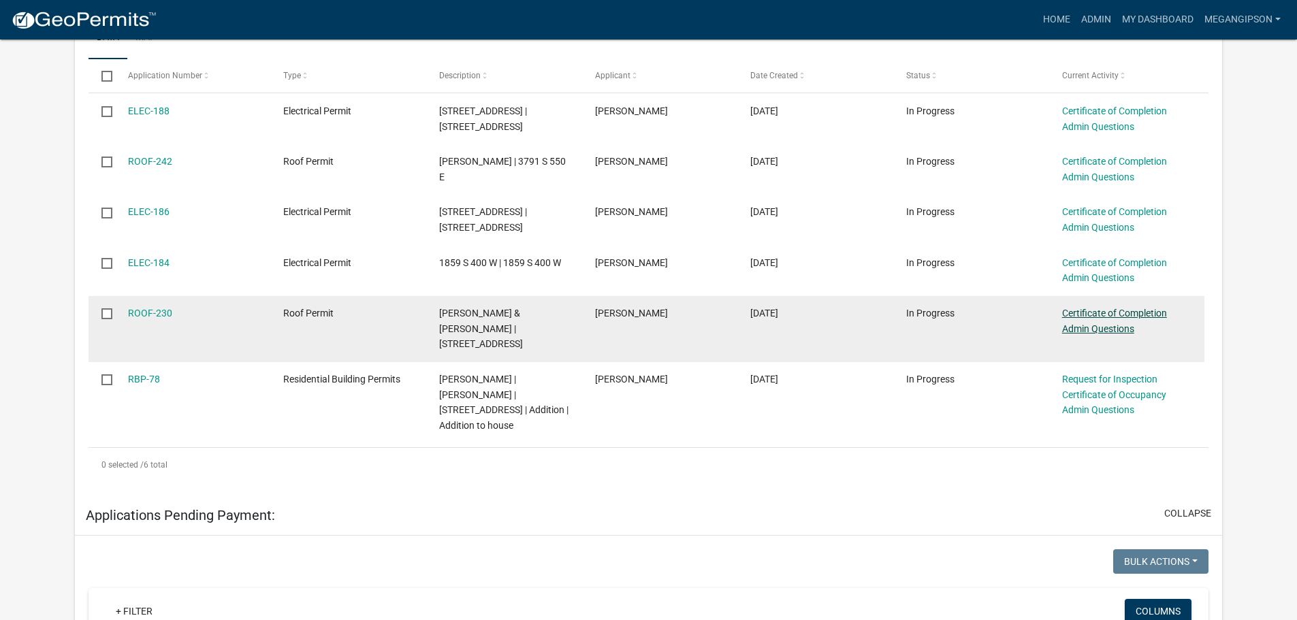
click at [1120, 334] on link "Certificate of Completion Admin Questions" at bounding box center [1114, 321] width 105 height 27
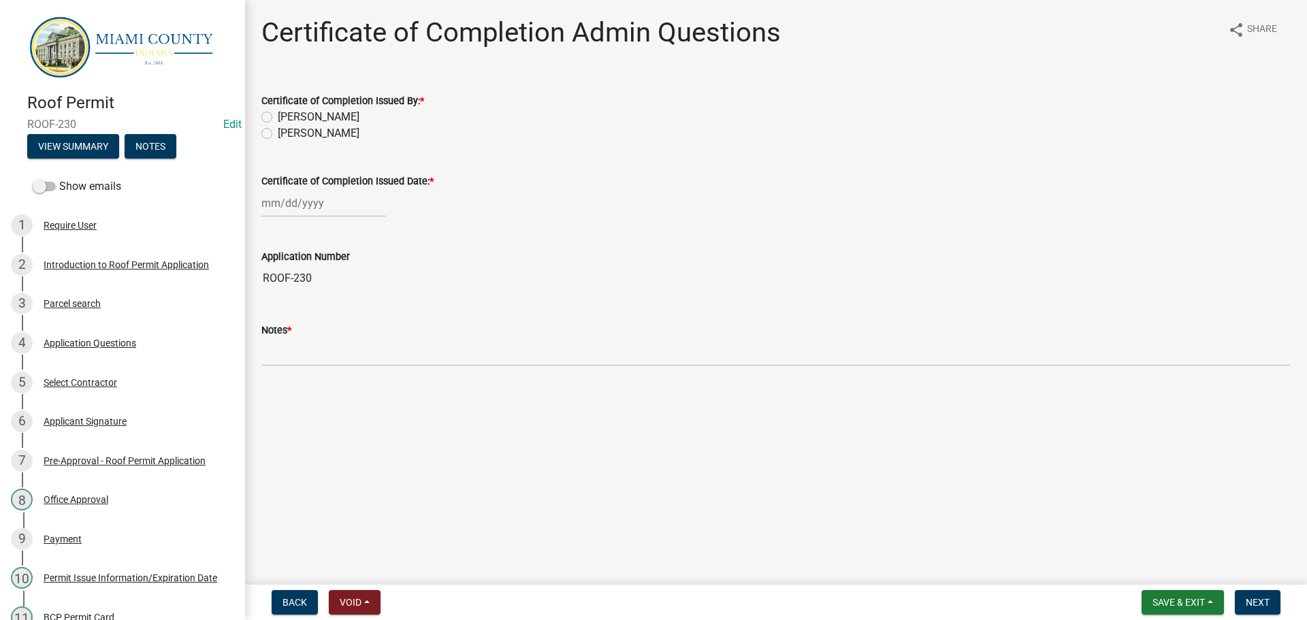
click at [330, 142] on label "[PERSON_NAME]" at bounding box center [319, 133] width 82 height 16
click at [287, 134] on input "[PERSON_NAME]" at bounding box center [282, 129] width 9 height 9
radio input "true"
click at [291, 217] on div at bounding box center [323, 203] width 125 height 28
select select "9"
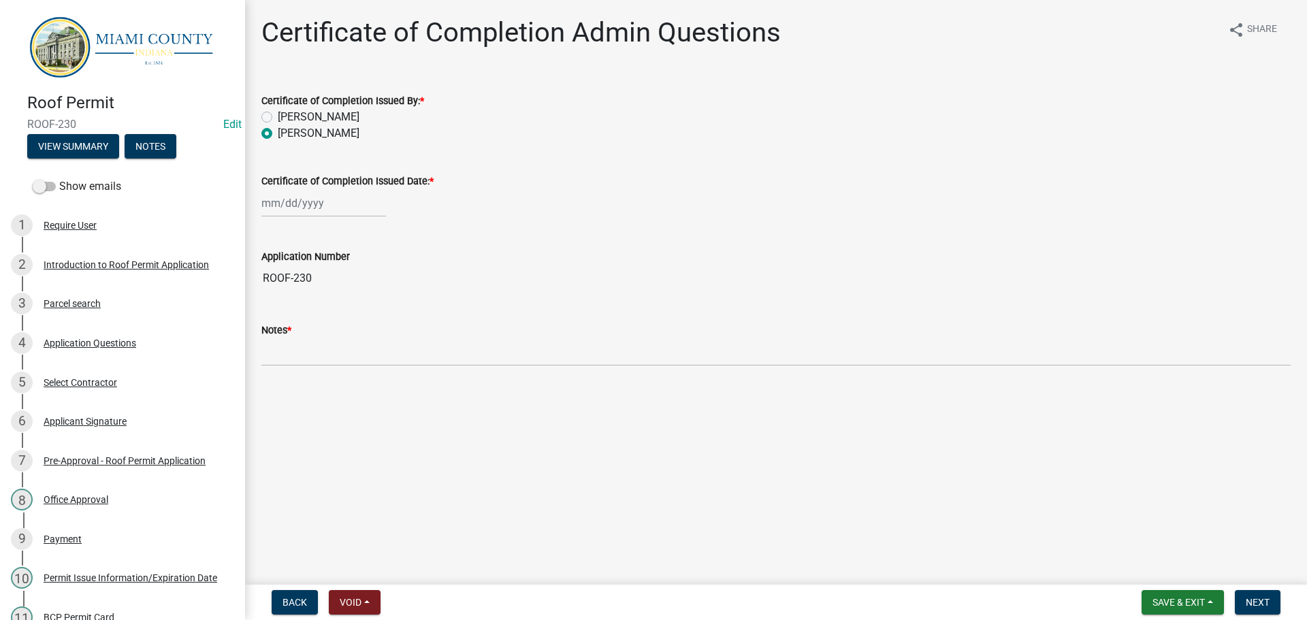
select select "2025"
click at [373, 338] on div "19" at bounding box center [362, 327] width 22 height 22
type input "[DATE]"
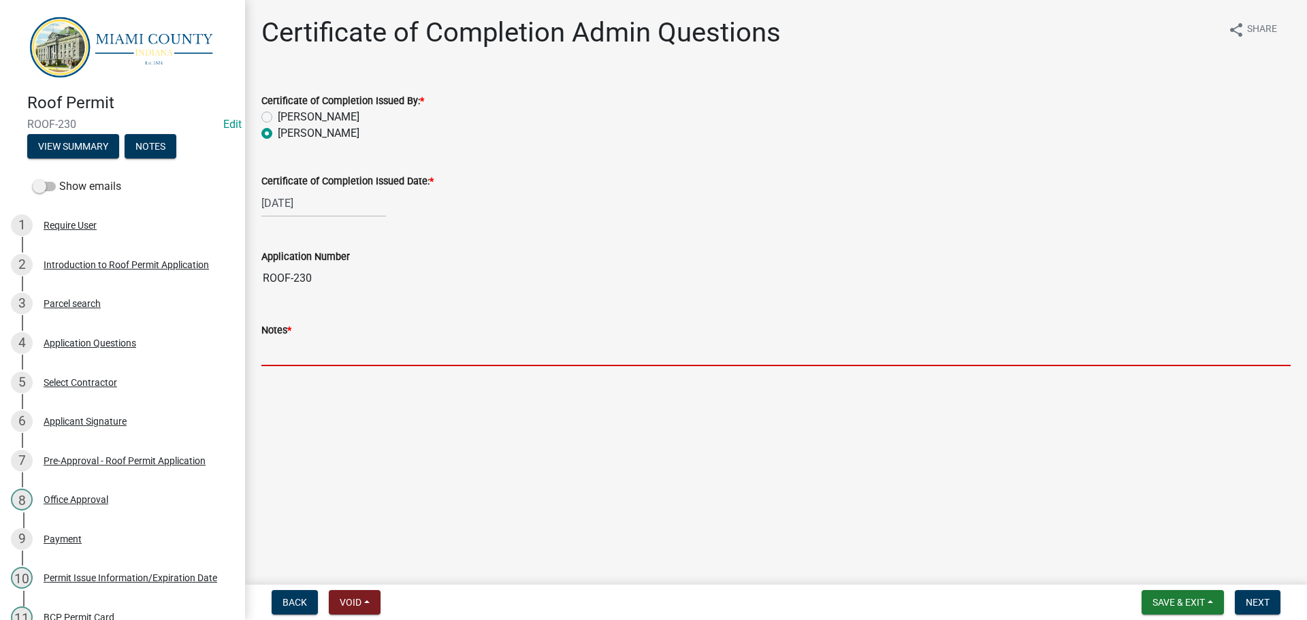
click at [372, 366] on input "Notes *" at bounding box center [775, 352] width 1029 height 28
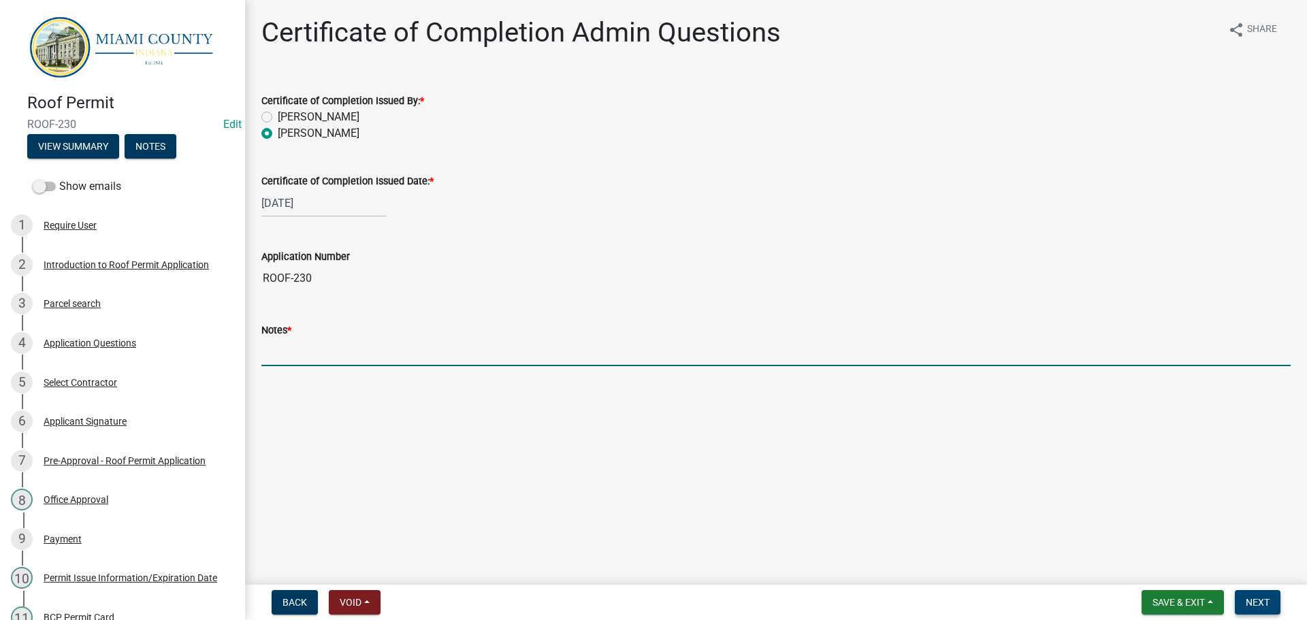
click at [1235, 590] on button "Next" at bounding box center [1258, 602] width 46 height 25
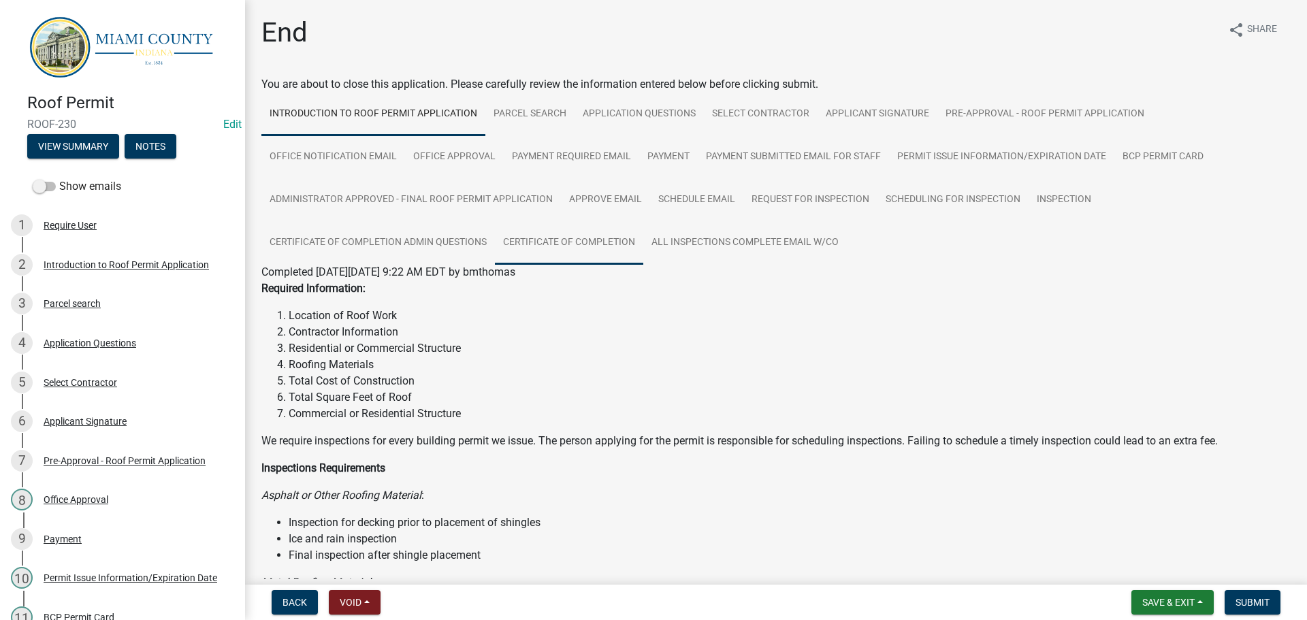
click at [643, 265] on link "Certificate of Completion" at bounding box center [569, 243] width 148 height 44
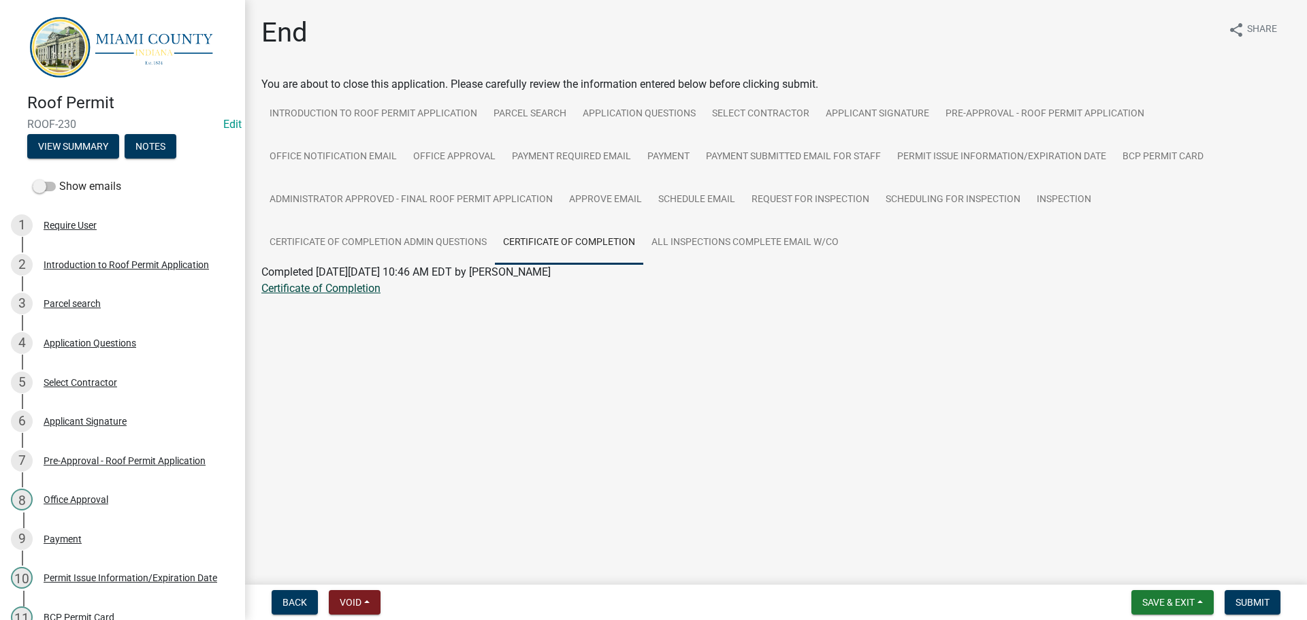
click at [360, 295] on link "Certificate of Completion" at bounding box center [320, 288] width 119 height 13
click at [1260, 605] on span "Submit" at bounding box center [1253, 602] width 34 height 11
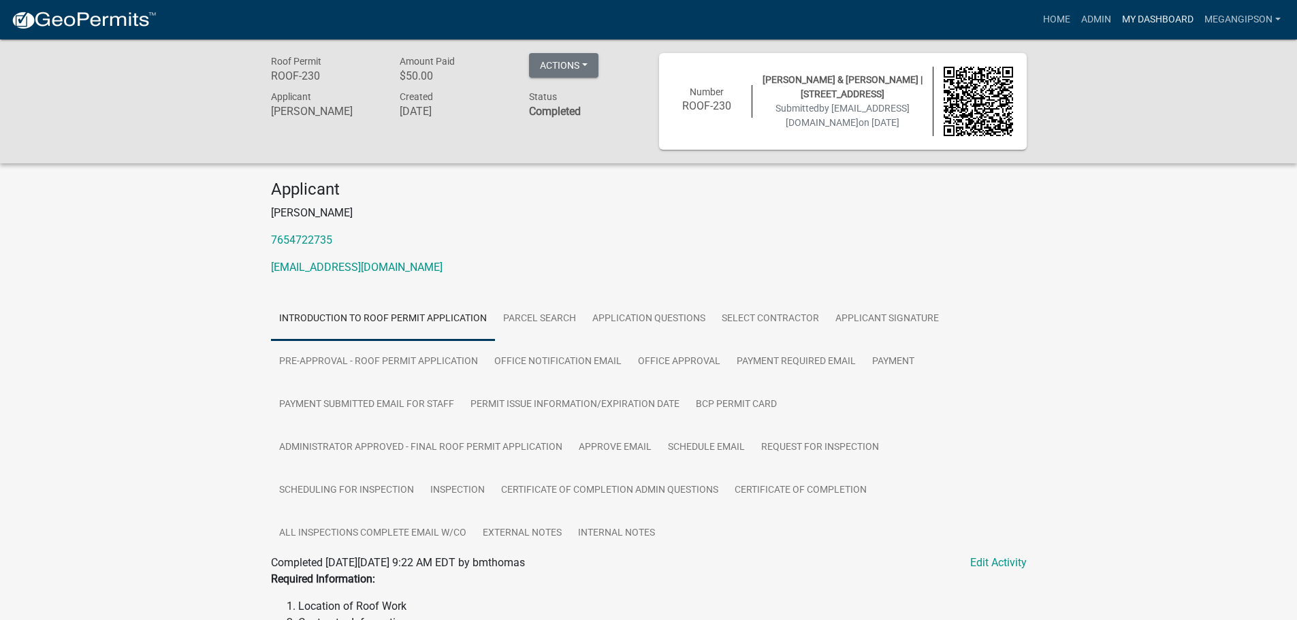
click at [1117, 19] on link "My Dashboard" at bounding box center [1158, 20] width 82 height 26
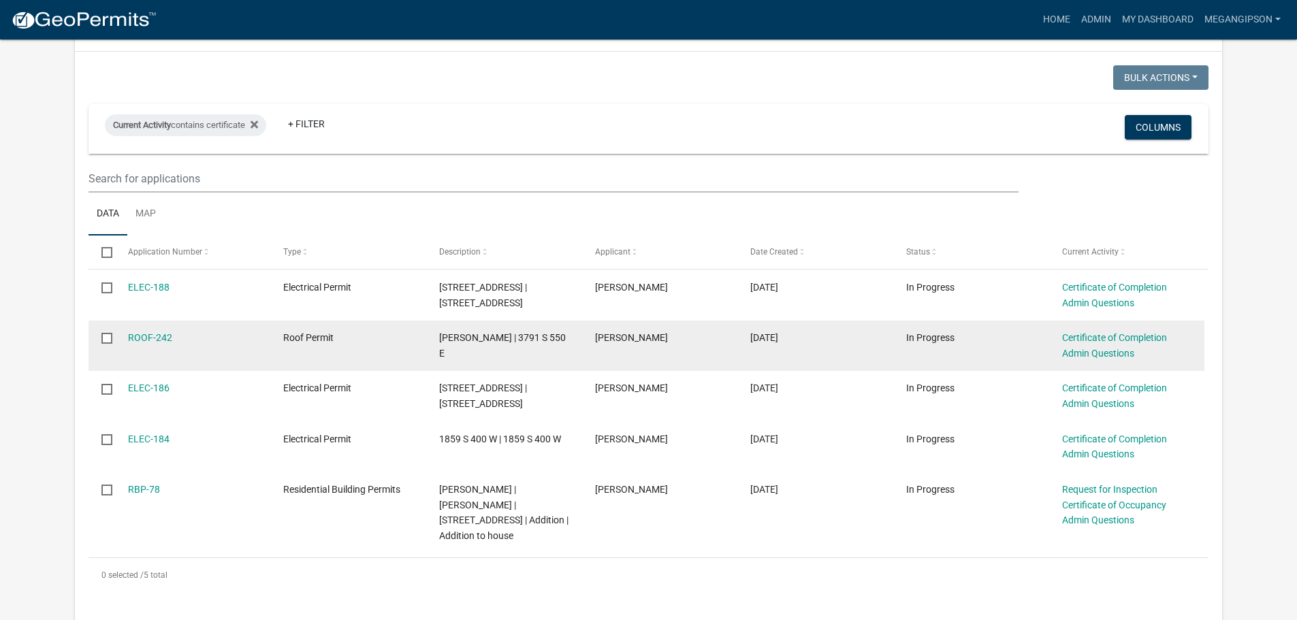
scroll to position [272, 0]
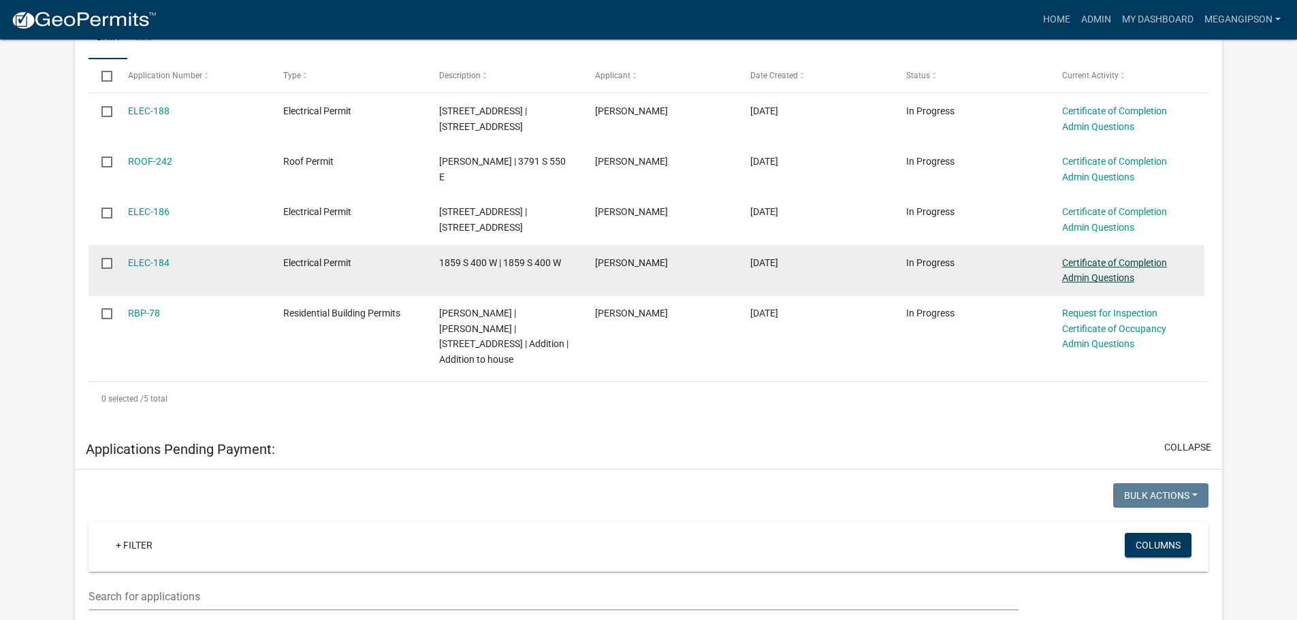
click at [1081, 284] on link "Certificate of Completion Admin Questions" at bounding box center [1114, 270] width 105 height 27
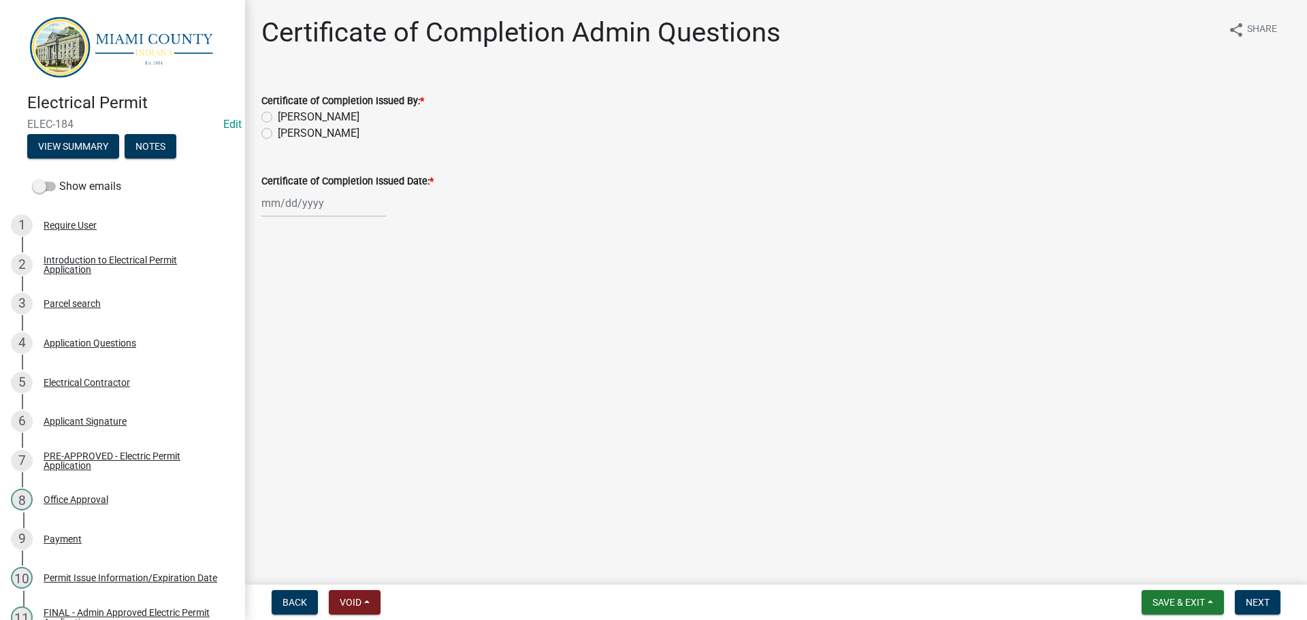
click at [328, 142] on label "[PERSON_NAME]" at bounding box center [319, 133] width 82 height 16
click at [287, 134] on input "[PERSON_NAME]" at bounding box center [282, 129] width 9 height 9
radio input "true"
click at [330, 217] on div at bounding box center [323, 203] width 125 height 28
select select "9"
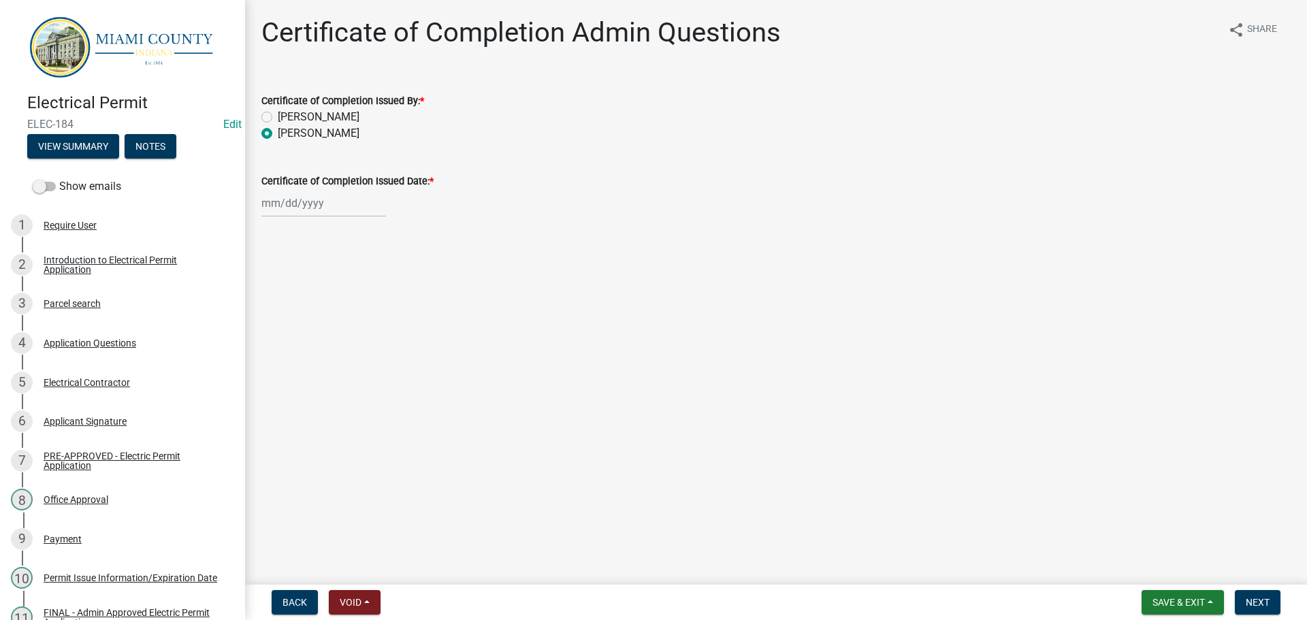
select select "2025"
click at [368, 338] on div "19" at bounding box center [362, 327] width 22 height 22
type input "[DATE]"
click at [1249, 604] on span "Next" at bounding box center [1258, 602] width 24 height 11
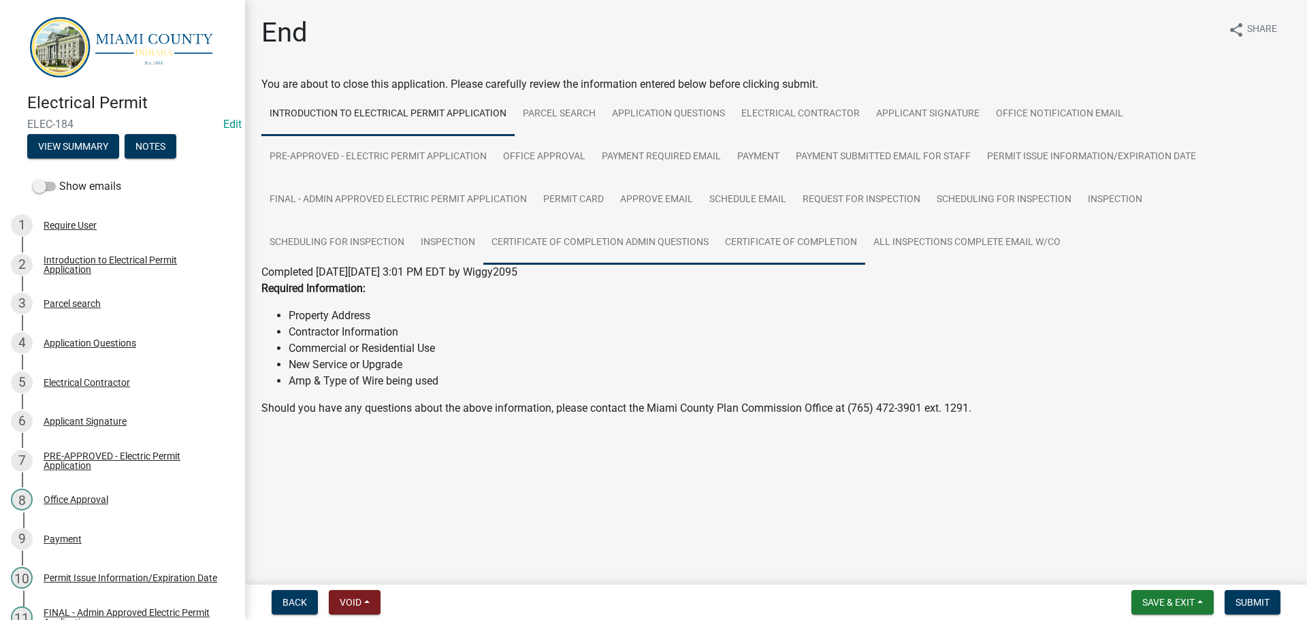
drag, startPoint x: 1108, startPoint y: 271, endPoint x: 1011, endPoint y: 294, distance: 99.4
click at [865, 265] on link "Certificate of Completion" at bounding box center [791, 243] width 148 height 44
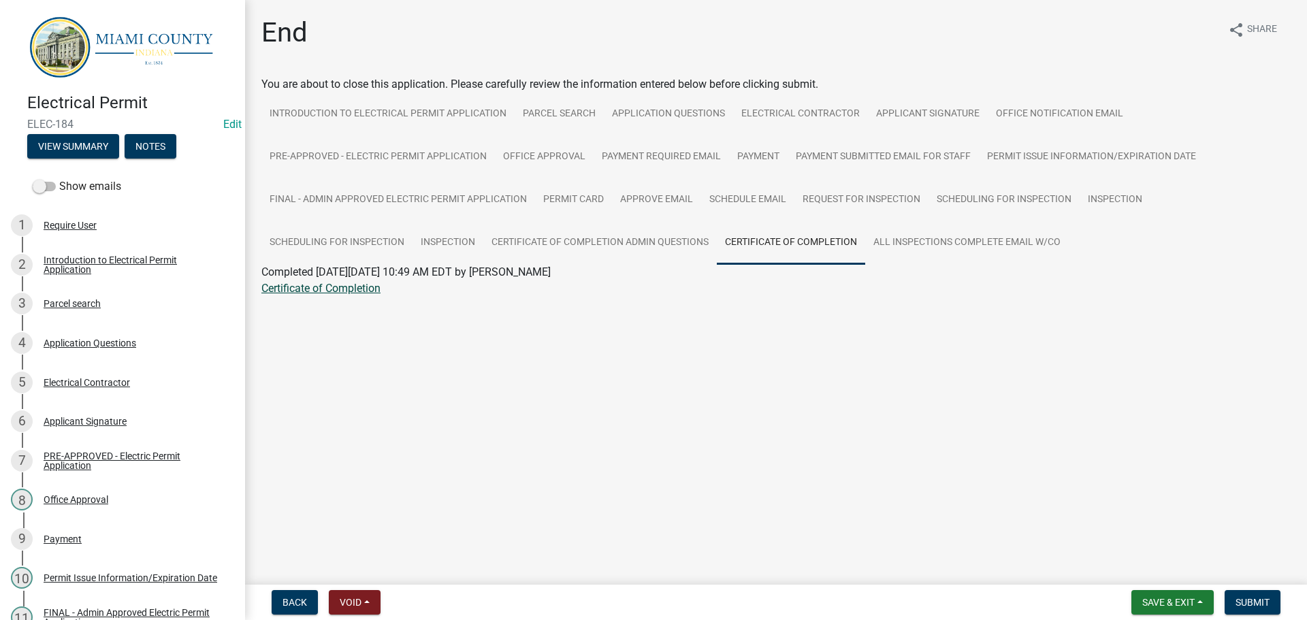
click at [336, 295] on link "Certificate of Completion" at bounding box center [320, 288] width 119 height 13
click at [1238, 599] on span "Submit" at bounding box center [1253, 602] width 34 height 11
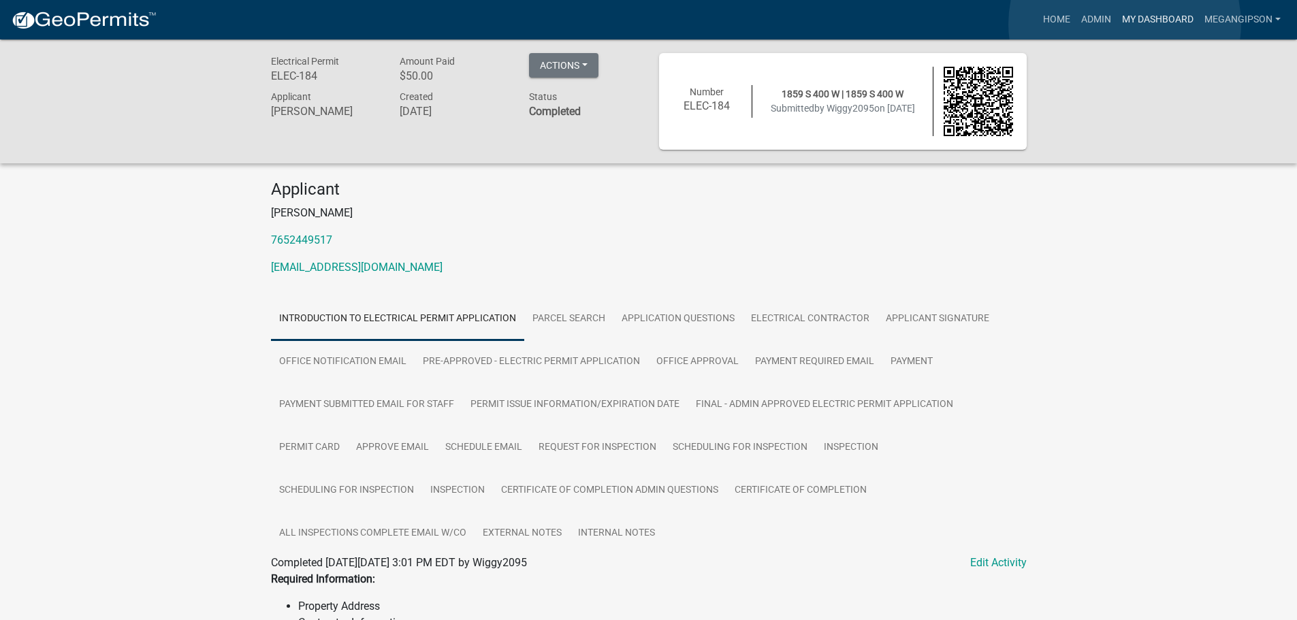
click at [1125, 24] on link "My Dashboard" at bounding box center [1158, 20] width 82 height 26
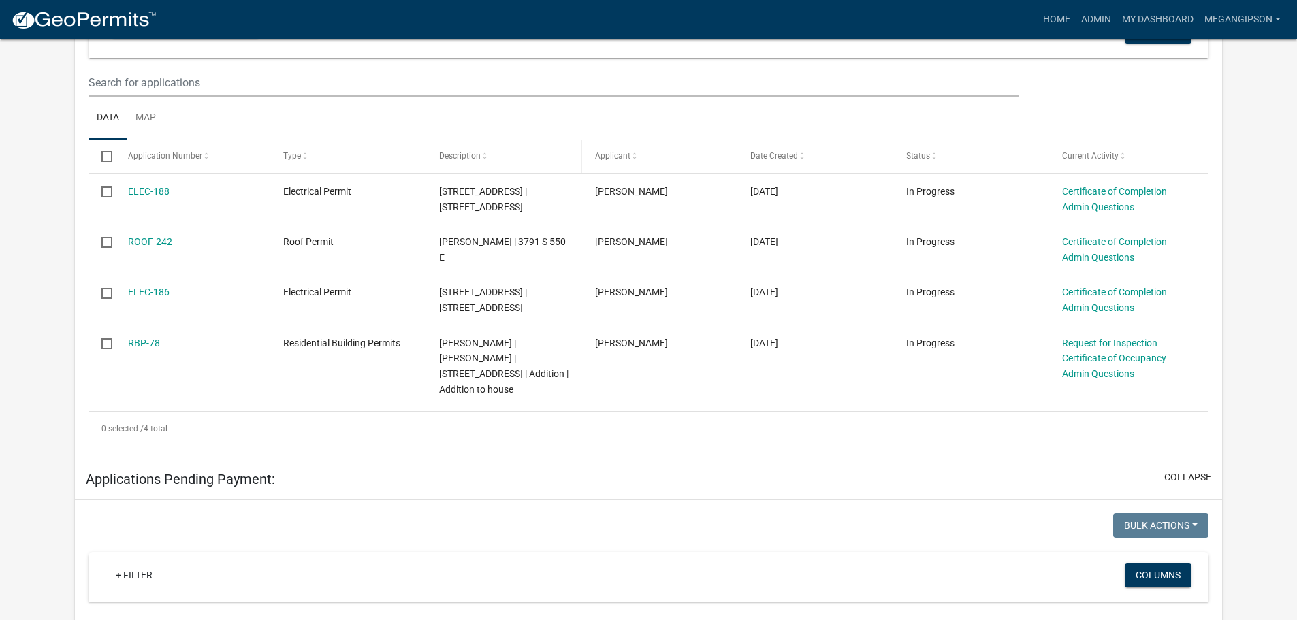
scroll to position [272, 0]
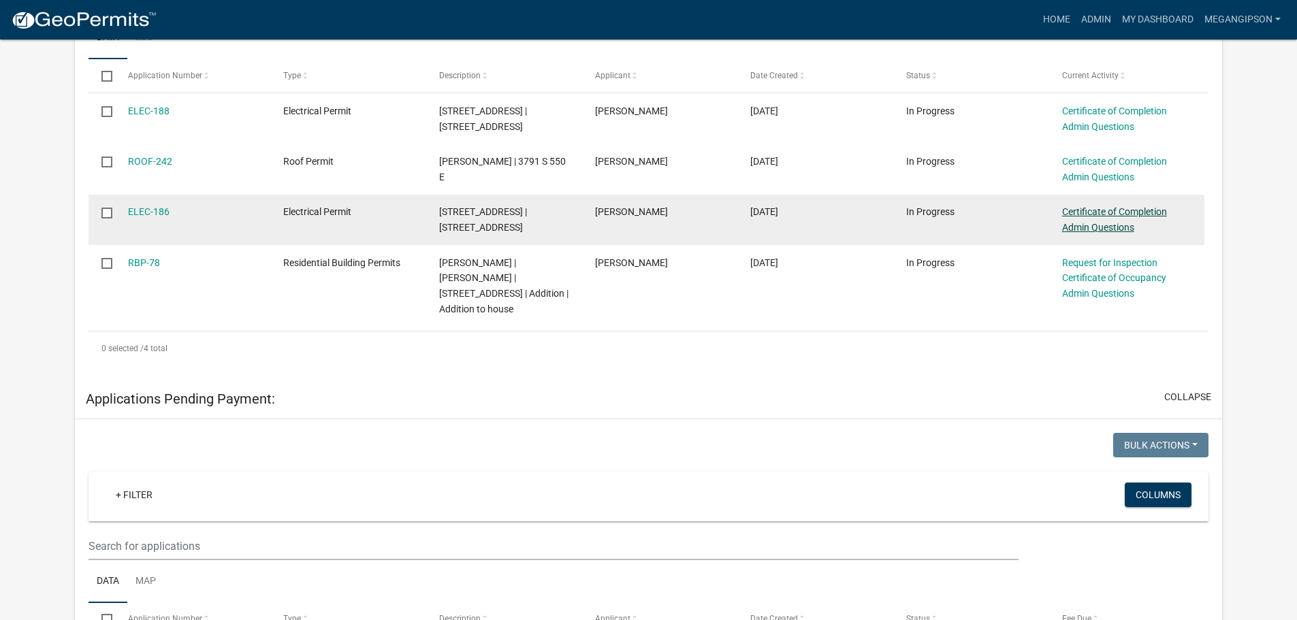
click at [1093, 233] on link "Certificate of Completion Admin Questions" at bounding box center [1114, 219] width 105 height 27
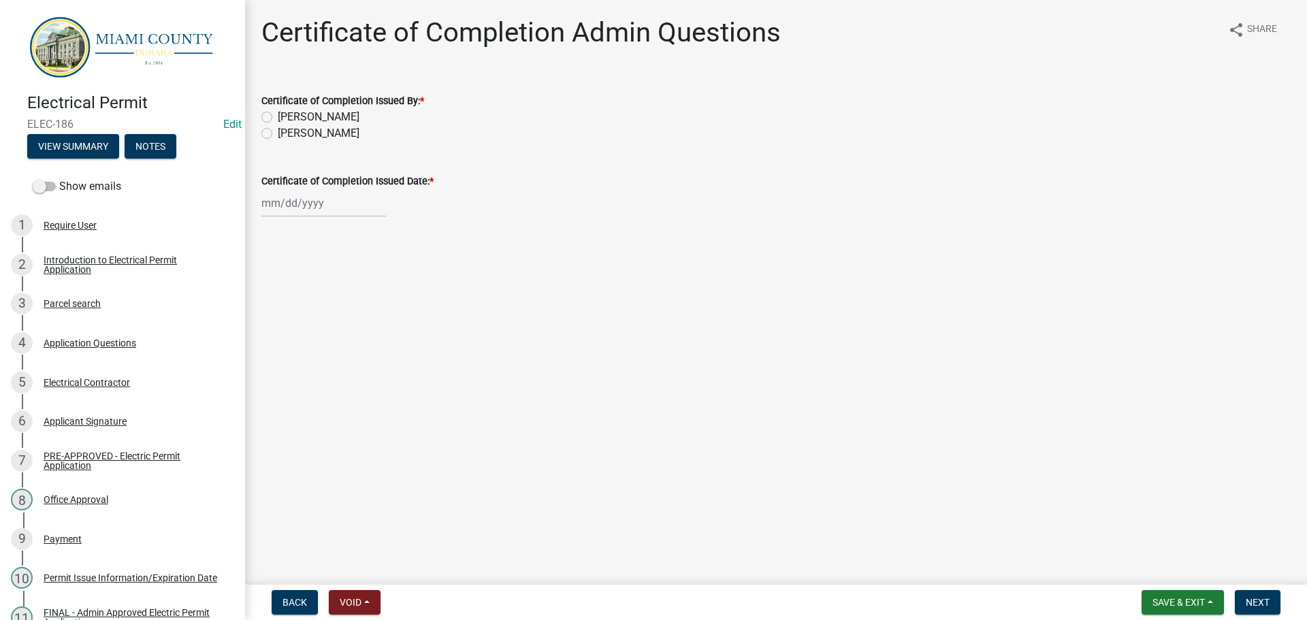
click at [298, 142] on label "[PERSON_NAME]" at bounding box center [319, 133] width 82 height 16
click at [287, 134] on input "[PERSON_NAME]" at bounding box center [282, 129] width 9 height 9
radio input "true"
click at [289, 217] on div at bounding box center [323, 203] width 125 height 28
select select "9"
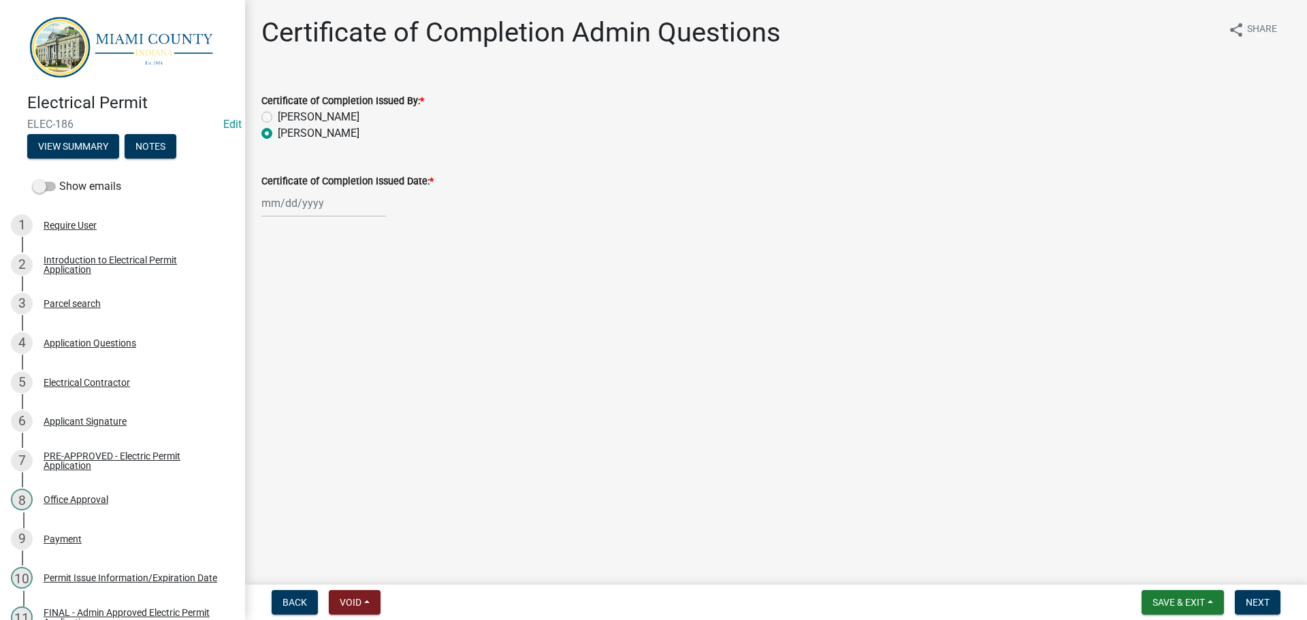
select select "2025"
click at [373, 338] on div "19" at bounding box center [362, 327] width 22 height 22
type input "[DATE]"
click at [1246, 601] on span "Next" at bounding box center [1258, 602] width 24 height 11
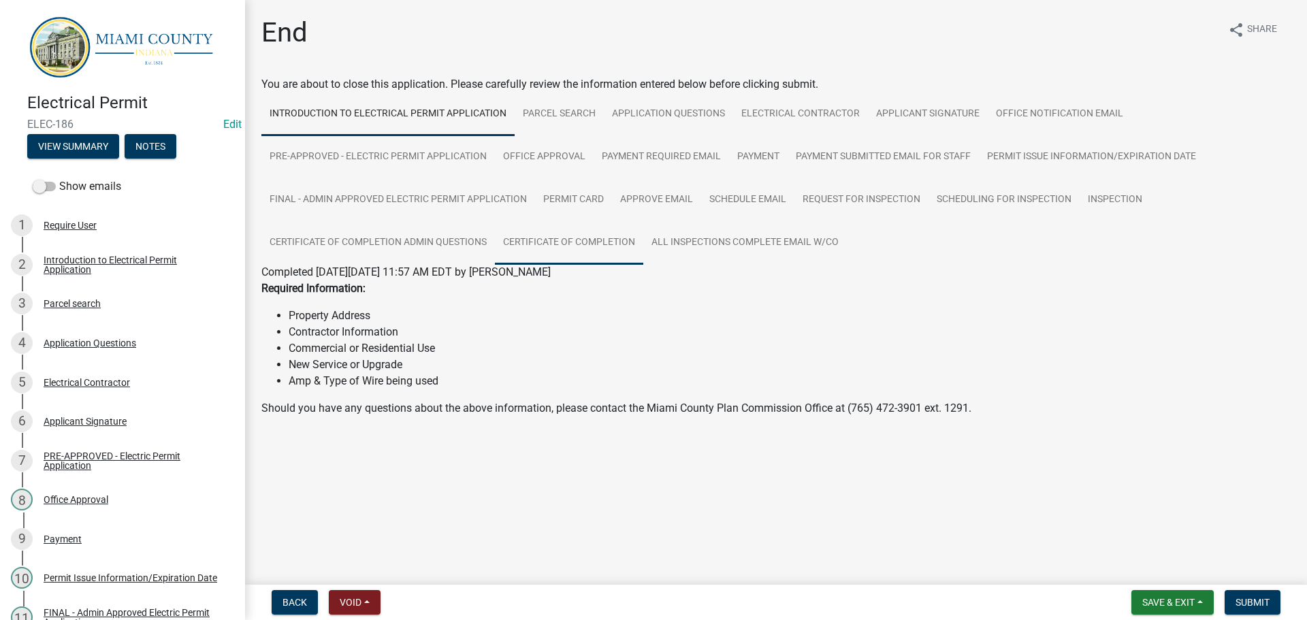
click at [643, 265] on link "Certificate of Completion" at bounding box center [569, 243] width 148 height 44
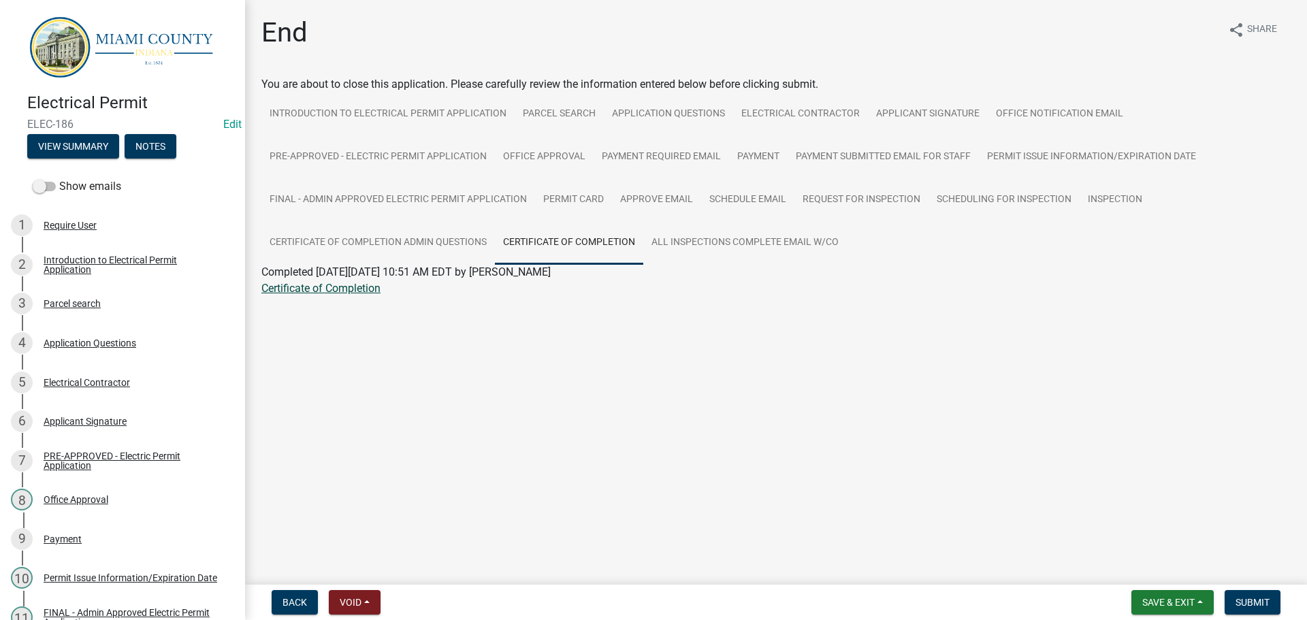
click at [345, 295] on link "Certificate of Completion" at bounding box center [320, 288] width 119 height 13
click at [1259, 603] on span "Submit" at bounding box center [1253, 602] width 34 height 11
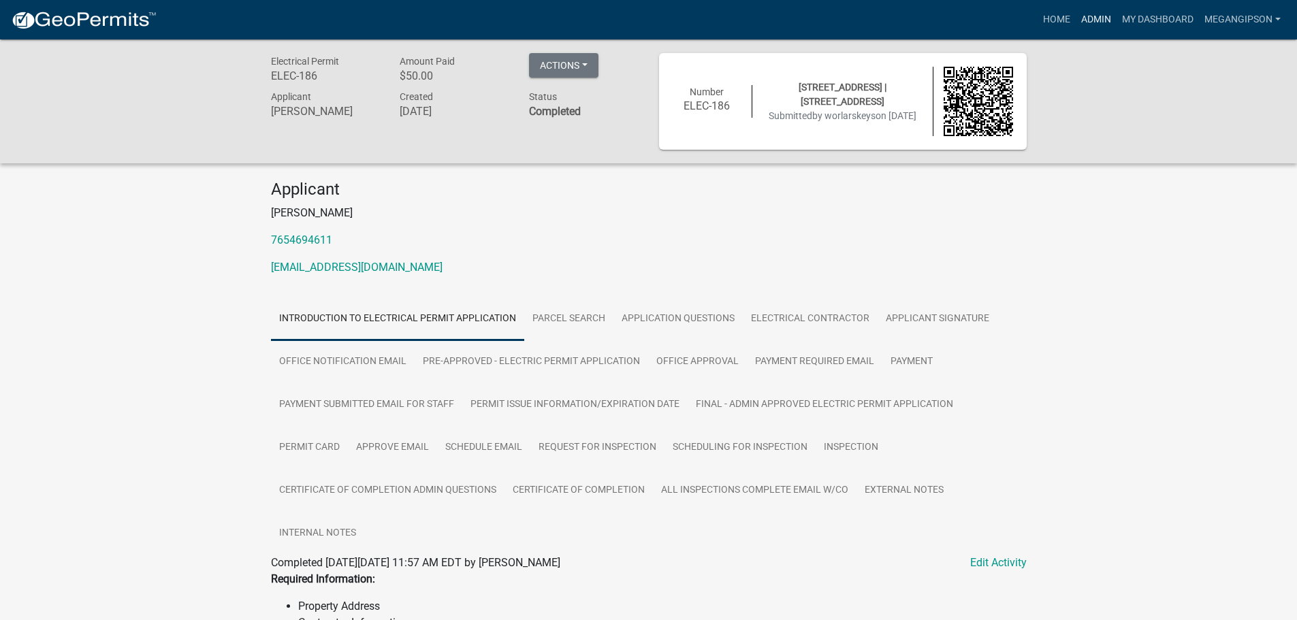
click at [1076, 17] on link "Admin" at bounding box center [1096, 20] width 41 height 26
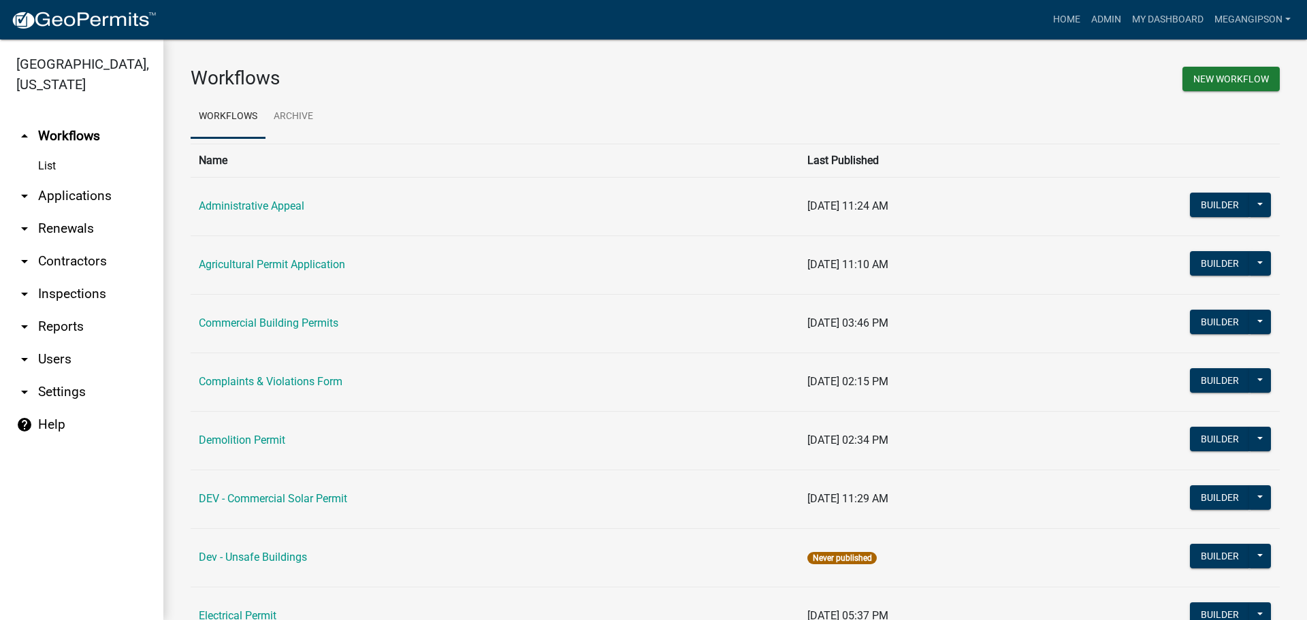
click at [96, 212] on link "arrow_drop_down Applications" at bounding box center [81, 196] width 163 height 33
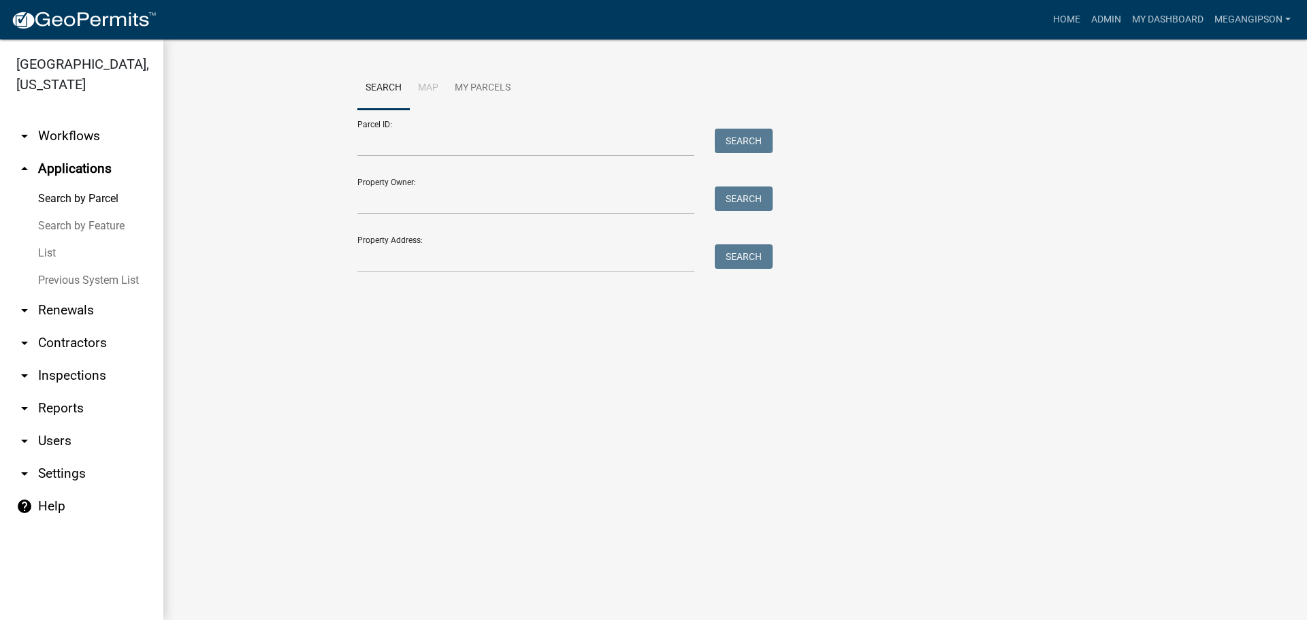
click at [38, 267] on link "List" at bounding box center [81, 253] width 163 height 27
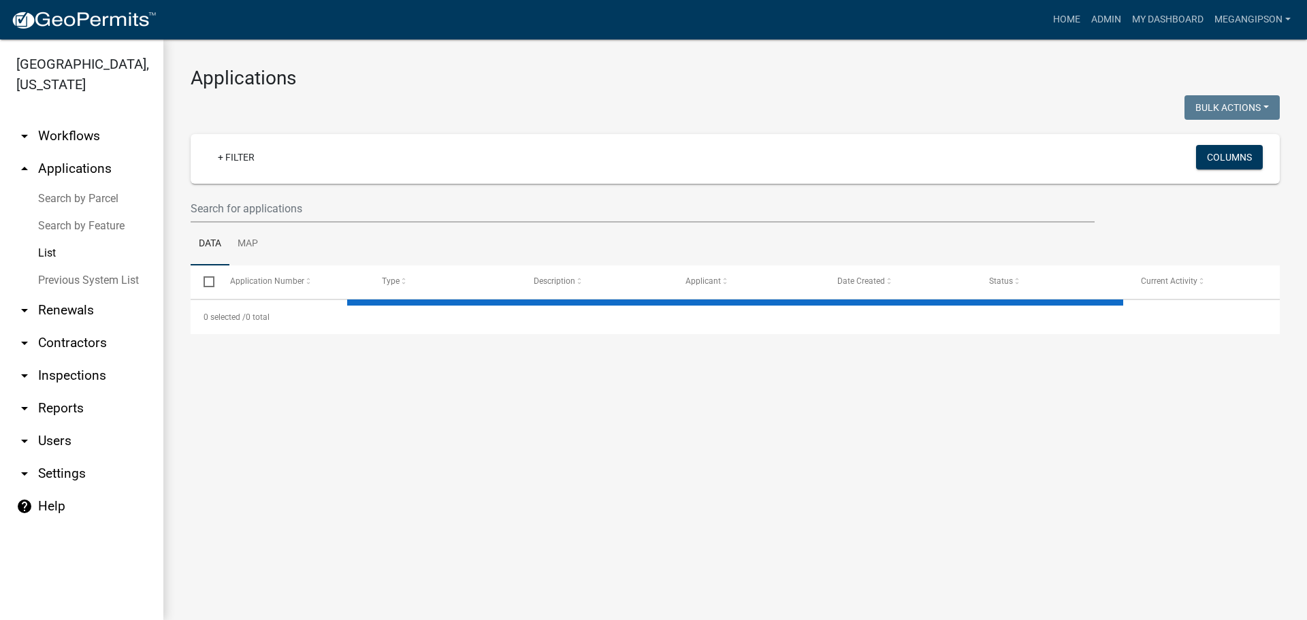
select select "3: 100"
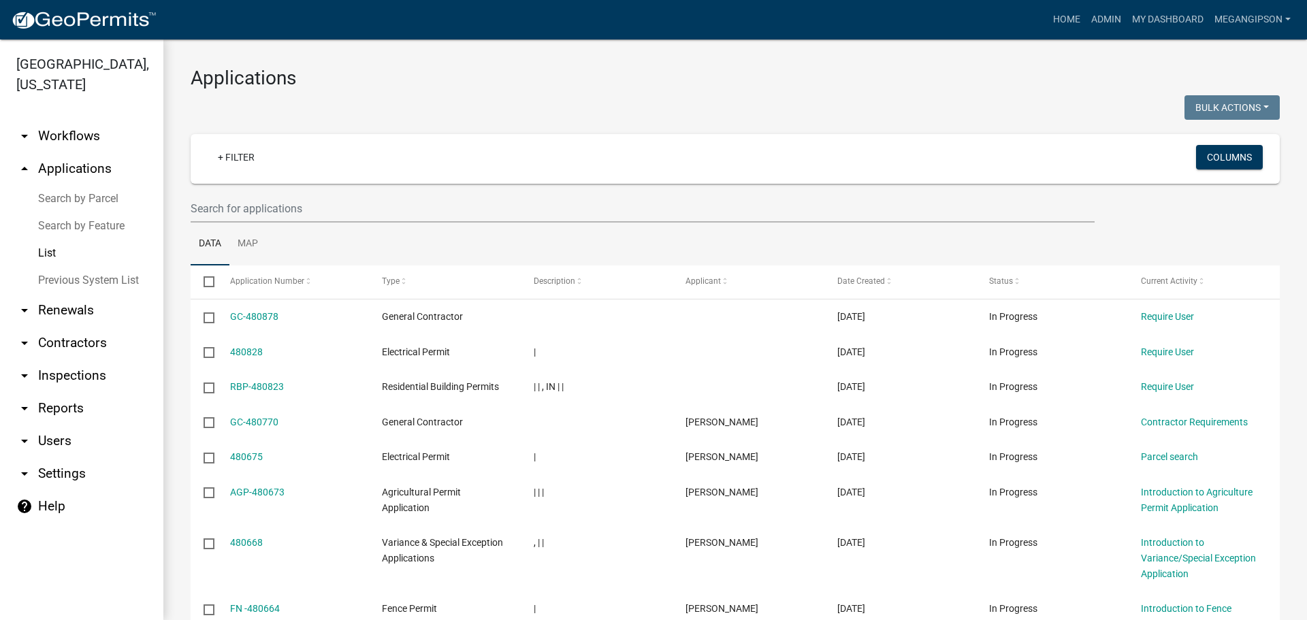
click at [65, 425] on link "arrow_drop_down Reports" at bounding box center [81, 408] width 163 height 33
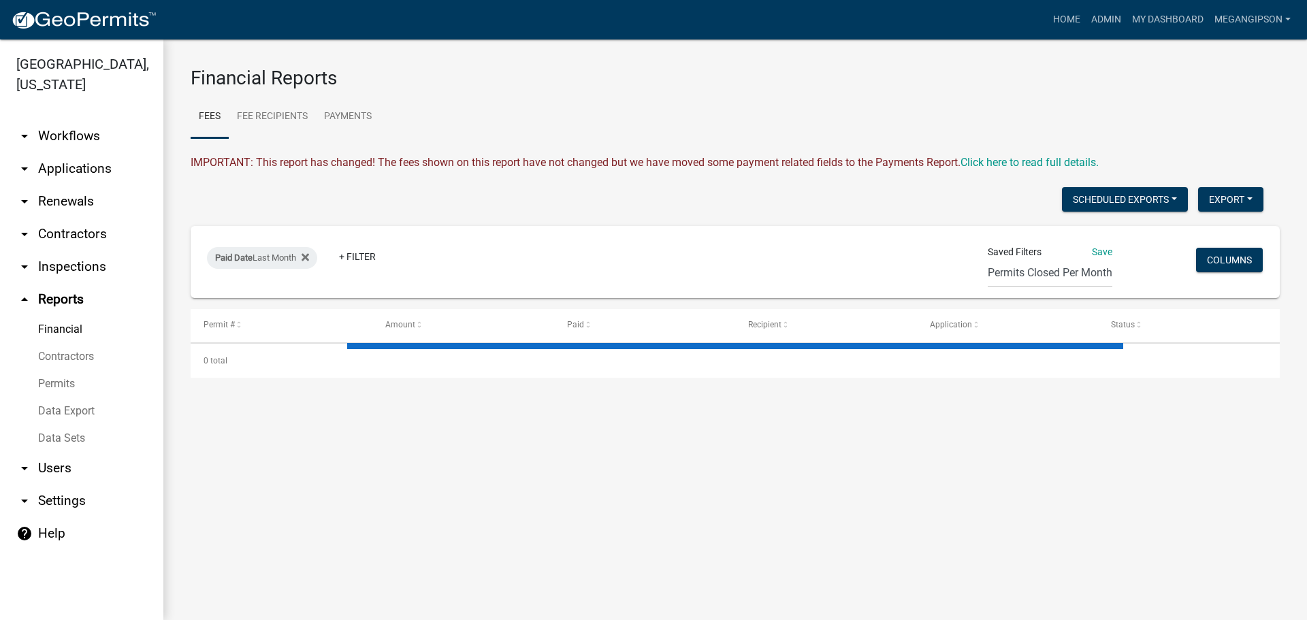
click at [78, 425] on link "Data Export" at bounding box center [81, 411] width 163 height 27
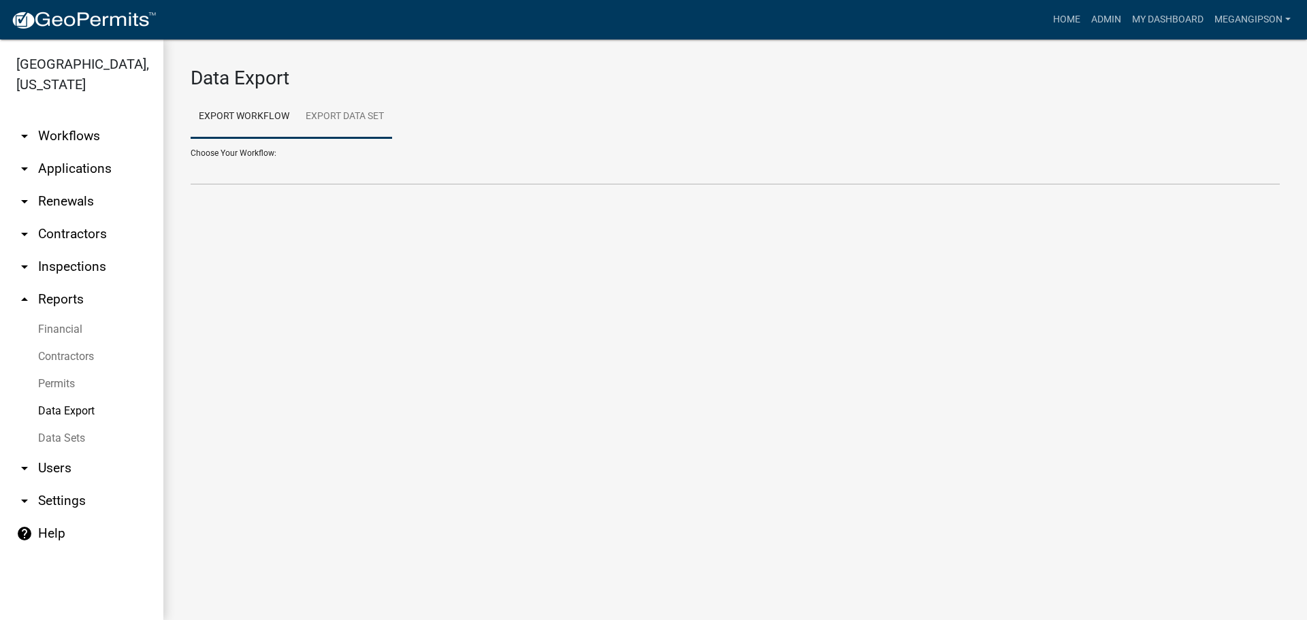
click at [375, 114] on link "Export Data Set" at bounding box center [345, 117] width 95 height 44
click at [347, 176] on select "Active Contractors List Census Bureau Data Certificate of Occupancies/Completio…" at bounding box center [735, 171] width 1089 height 28
select select "5: 56d2e99a-ec8f-4583-b7ed-2519e5feb90d"
click at [191, 168] on select "Active Contractors List Census Bureau Data Certificate of Occupancies/Completio…" at bounding box center [735, 171] width 1089 height 28
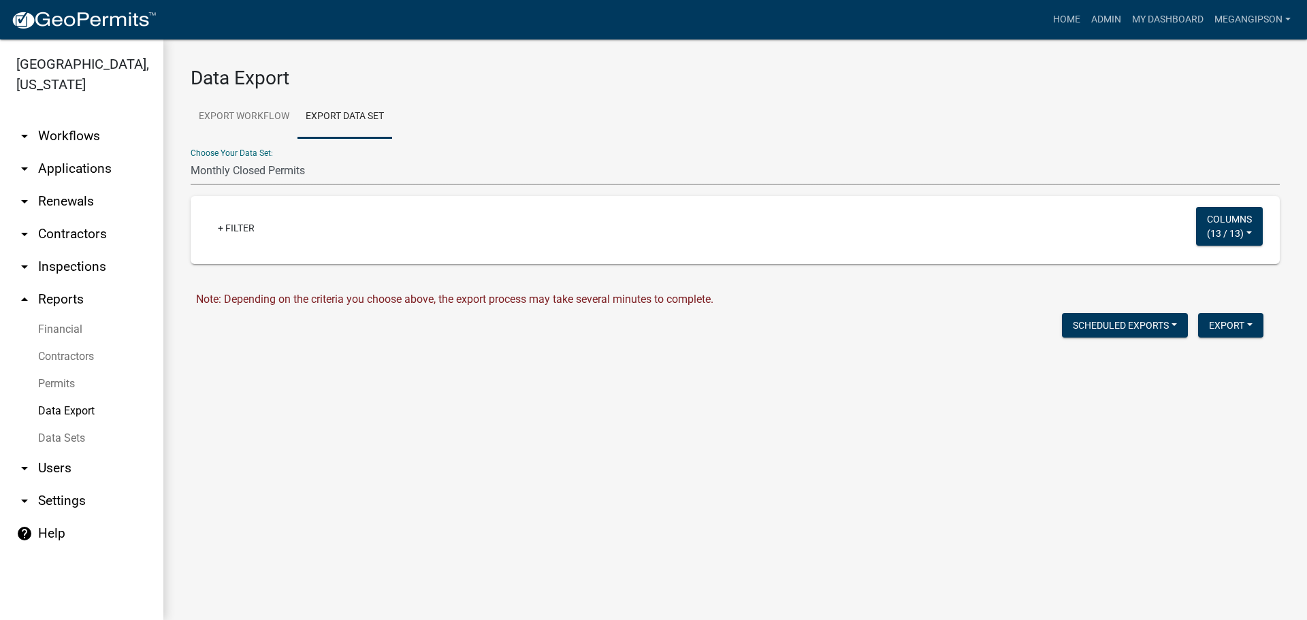
click at [572, 381] on div "Data Export Export Workflow Export Data Set Choose Your Workflow: Administrativ…" at bounding box center [735, 212] width 1144 height 347
click at [1237, 338] on button "Export" at bounding box center [1230, 325] width 65 height 25
click at [1196, 381] on button "Excel Format (.xlsx)" at bounding box center [1199, 364] width 127 height 33
click at [351, 361] on link "Download Monthly Closed Permits.xlsx" at bounding box center [290, 354] width 188 height 13
click at [231, 240] on link "+ Filter" at bounding box center [236, 228] width 59 height 25
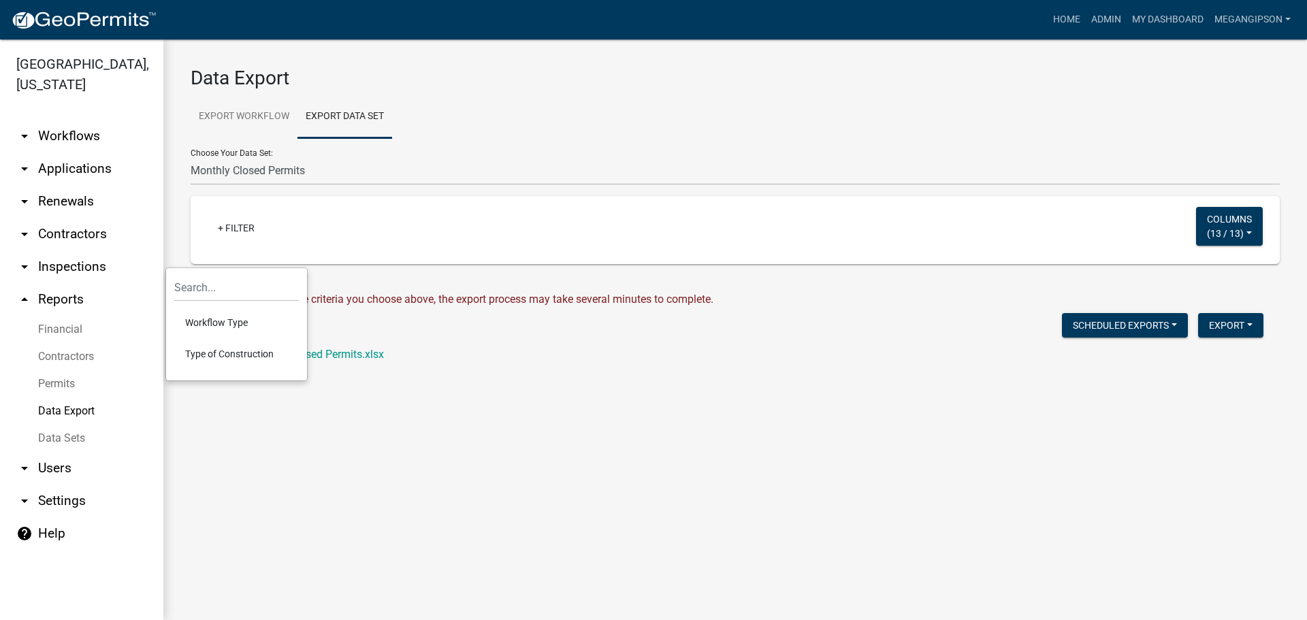
click at [784, 455] on main "Data Export Export Workflow Export Data Set Choose Your Workflow: Administrativ…" at bounding box center [735, 329] width 1144 height 581
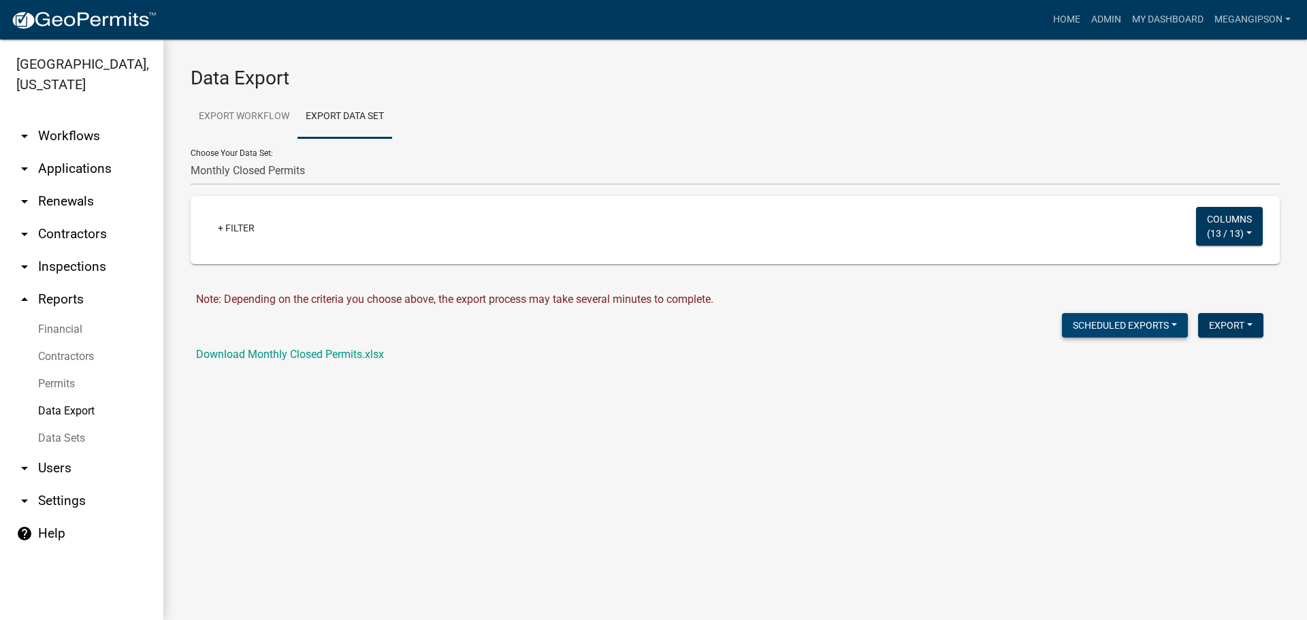
click at [1144, 338] on button "Scheduled Exports" at bounding box center [1125, 325] width 126 height 25
click at [1262, 451] on main "Data Export Export Workflow Export Data Set Choose Your Workflow: Administrativ…" at bounding box center [735, 329] width 1144 height 581
click at [434, 363] on form "Data Export Export Workflow Export Data Set Choose Your Workflow: Administrativ…" at bounding box center [735, 215] width 1089 height 296
click at [251, 123] on link "Export Workflow" at bounding box center [244, 117] width 107 height 44
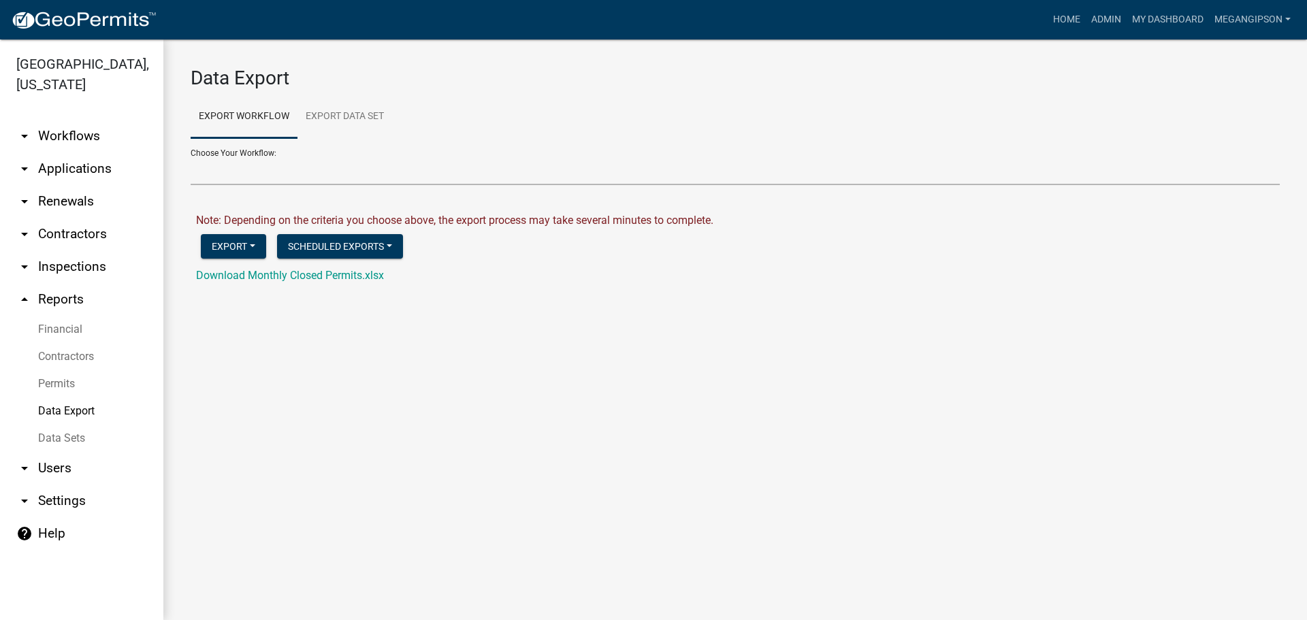
click at [257, 185] on select "Administrative Appeal Agricultural Permit Application Carport Contractor Regist…" at bounding box center [735, 171] width 1089 height 28
click at [609, 107] on ul "Export Workflow Export Data Set" at bounding box center [735, 116] width 1089 height 43
click at [844, 323] on div "Data Export Export Workflow Export Data Set Choose Your Workflow: Administrativ…" at bounding box center [735, 181] width 1144 height 284
click at [633, 376] on main "Data Export Export Workflow Export Data Set Choose Your Workflow: Administrativ…" at bounding box center [735, 329] width 1144 height 581
click at [1140, 27] on link "My Dashboard" at bounding box center [1168, 20] width 82 height 26
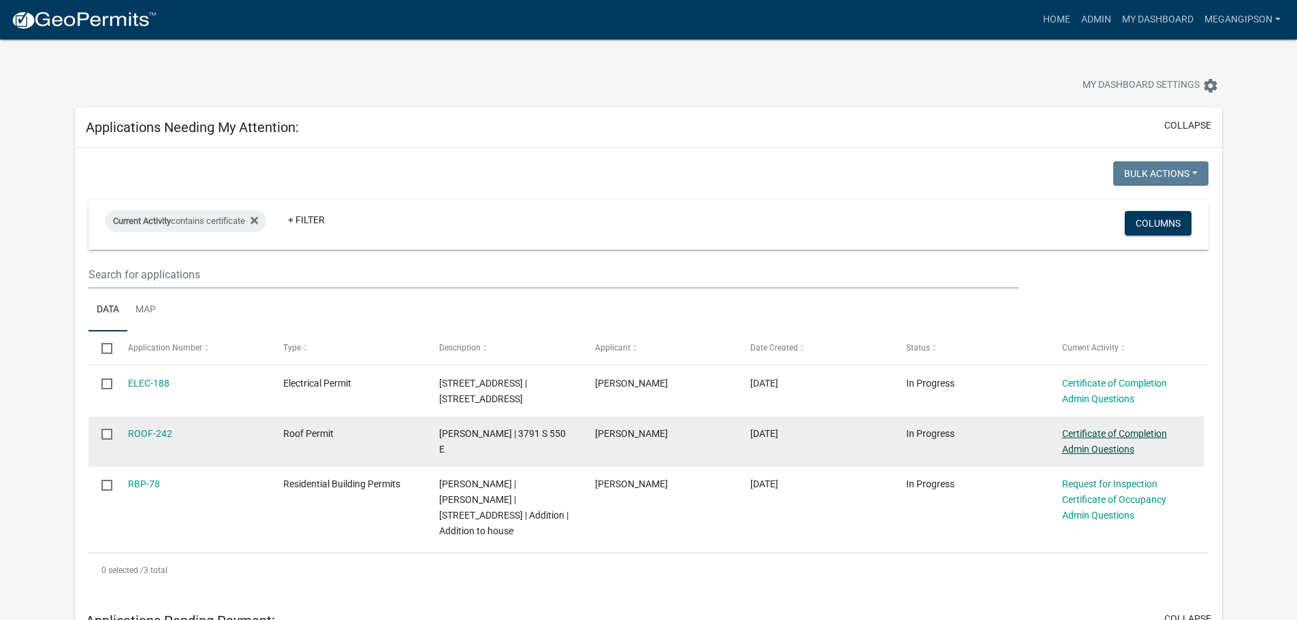
click at [1117, 455] on link "Certificate of Completion Admin Questions" at bounding box center [1114, 441] width 105 height 27
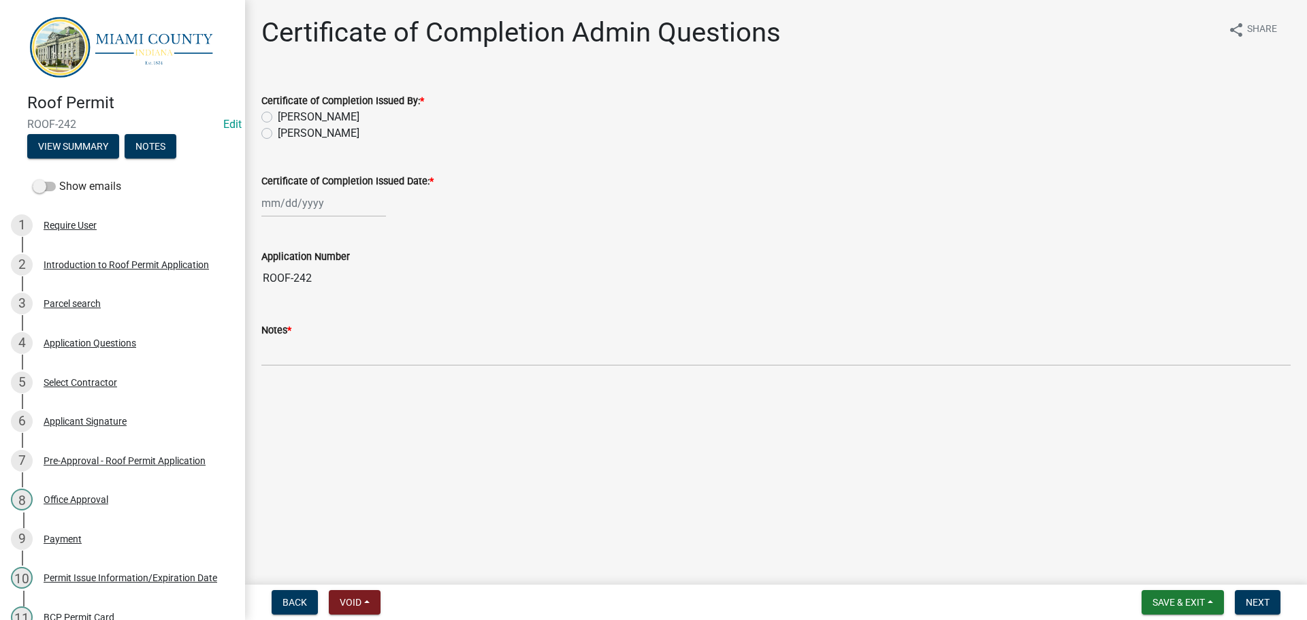
click at [326, 125] on label "[PERSON_NAME]" at bounding box center [319, 117] width 82 height 16
click at [287, 118] on input "[PERSON_NAME]" at bounding box center [282, 113] width 9 height 9
radio input "true"
click at [320, 142] on label "[PERSON_NAME]" at bounding box center [319, 133] width 82 height 16
click at [287, 134] on input "[PERSON_NAME]" at bounding box center [282, 129] width 9 height 9
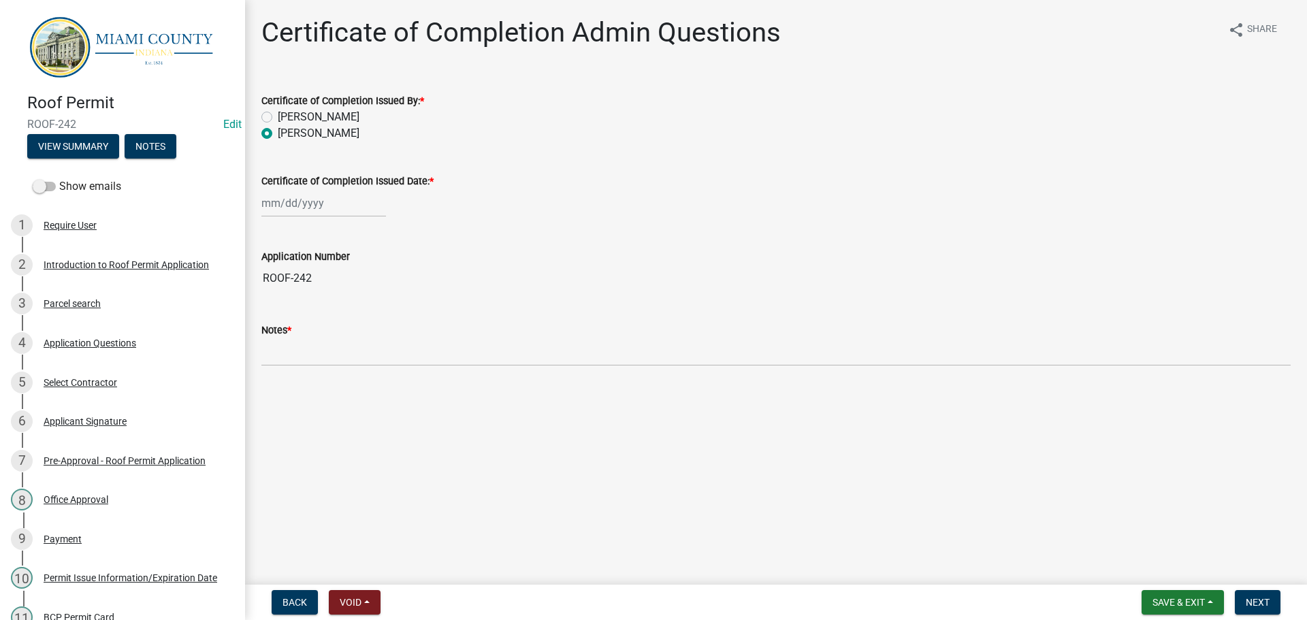
radio input "true"
click at [306, 217] on div at bounding box center [323, 203] width 125 height 28
select select "9"
select select "2025"
click at [373, 338] on div "19" at bounding box center [362, 327] width 22 height 22
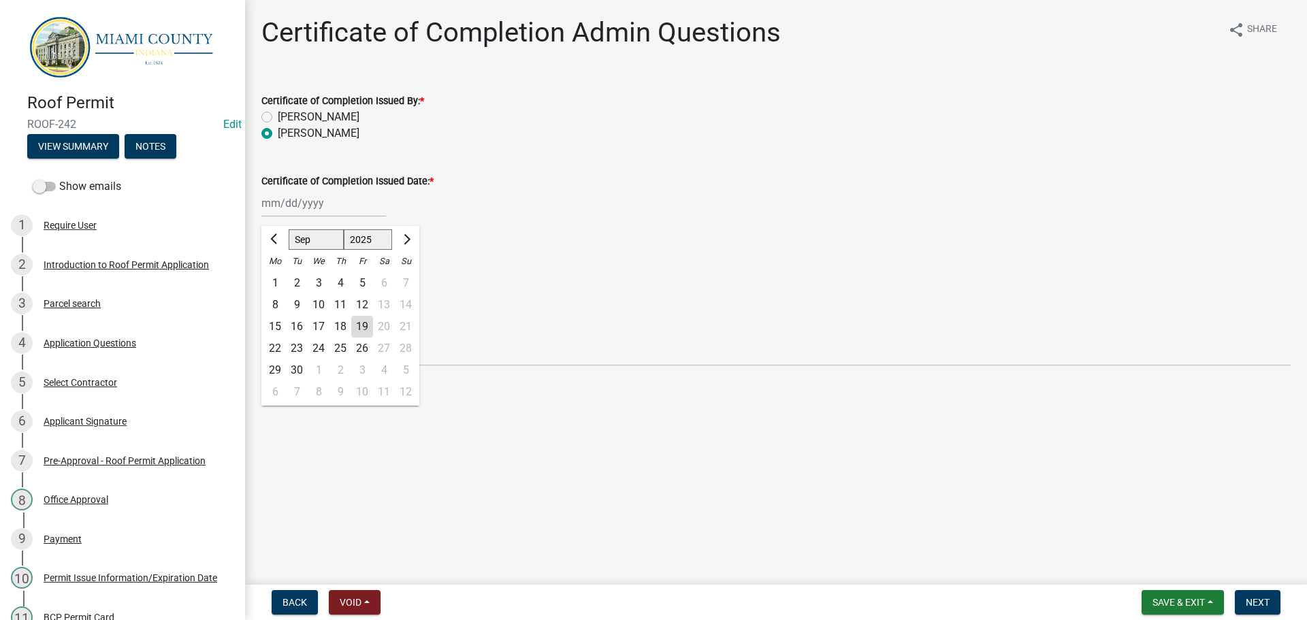
type input "[DATE]"
click at [1251, 601] on span "Next" at bounding box center [1258, 602] width 24 height 11
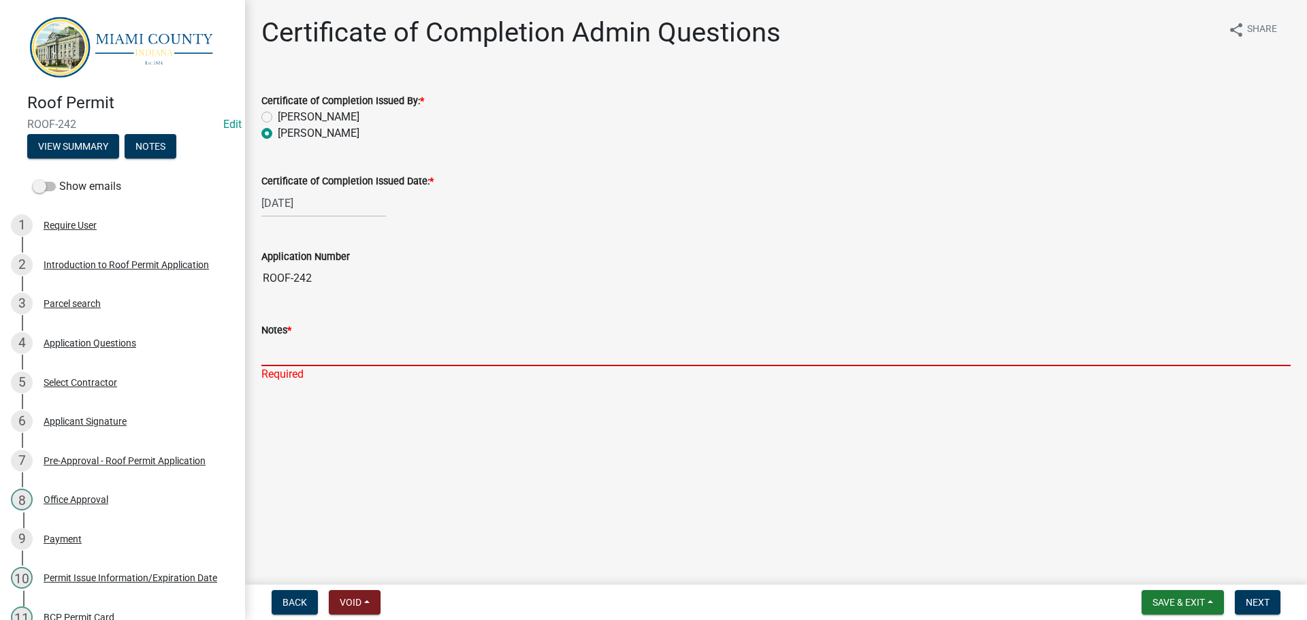
click at [375, 366] on input "Notes *" at bounding box center [775, 352] width 1029 height 28
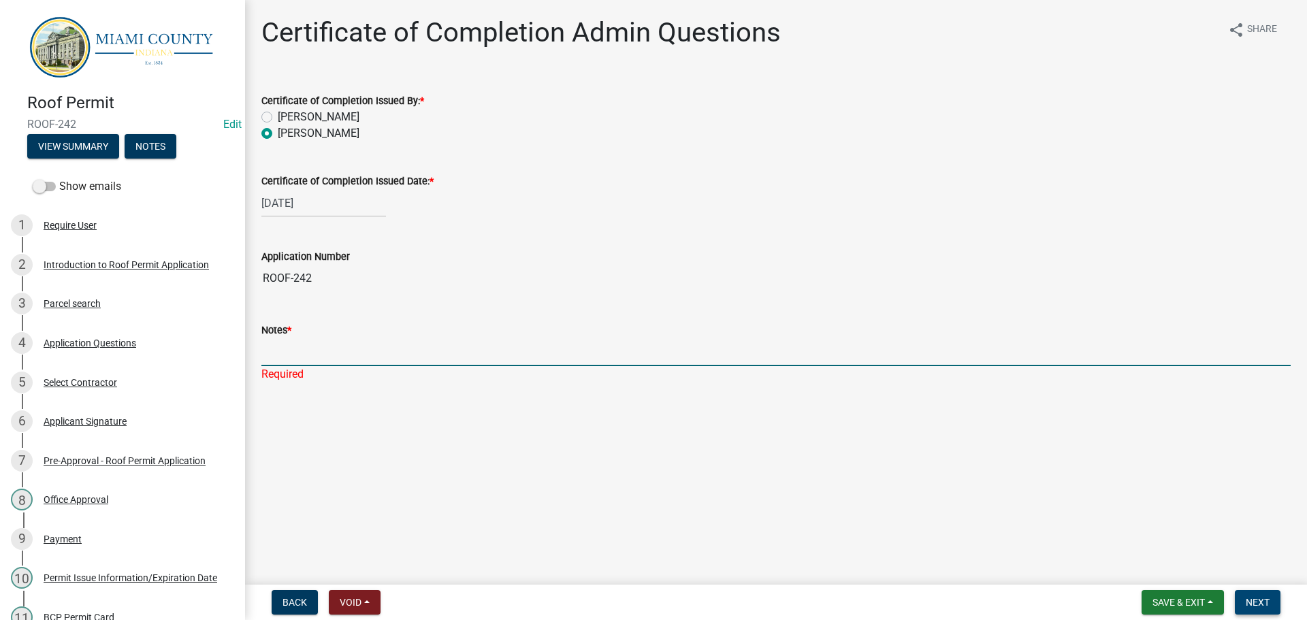
click at [1257, 598] on span "Next" at bounding box center [1258, 602] width 24 height 11
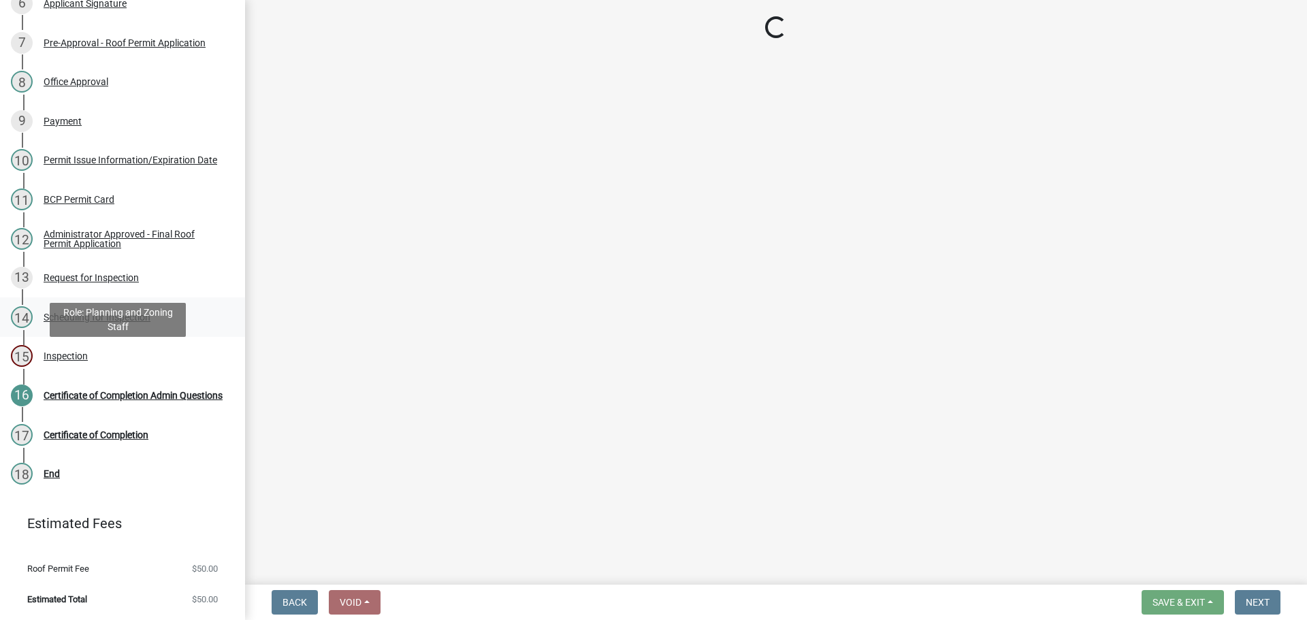
scroll to position [534, 0]
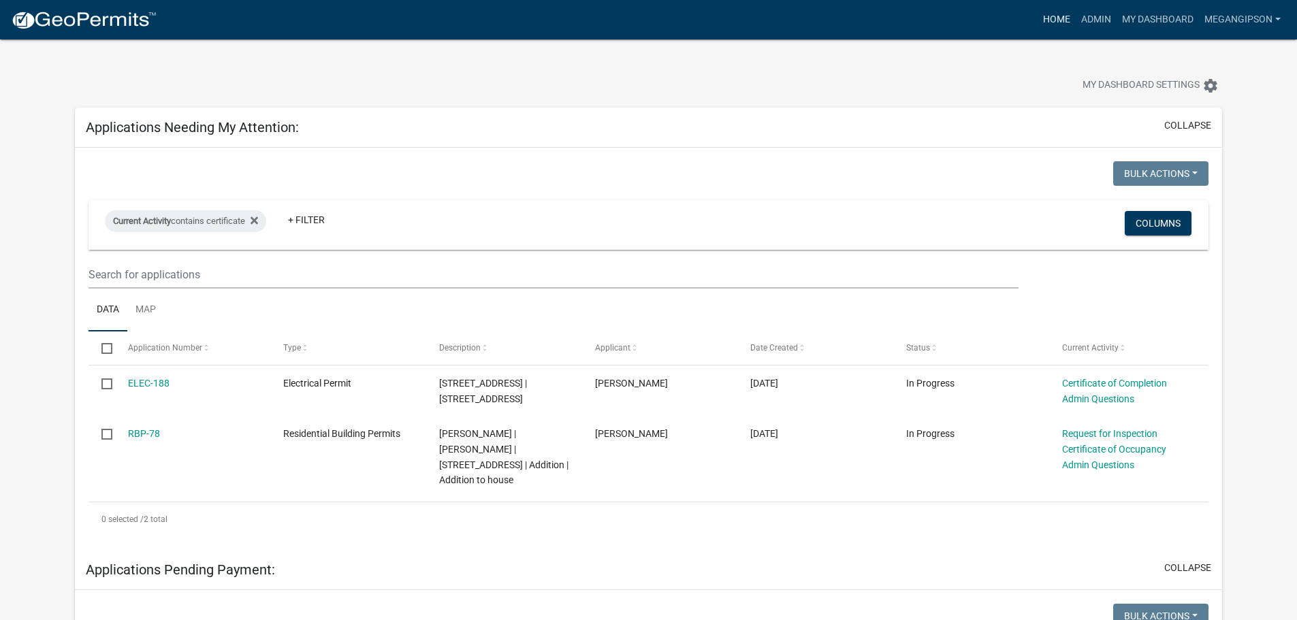
click at [1038, 13] on link "Home" at bounding box center [1057, 20] width 38 height 26
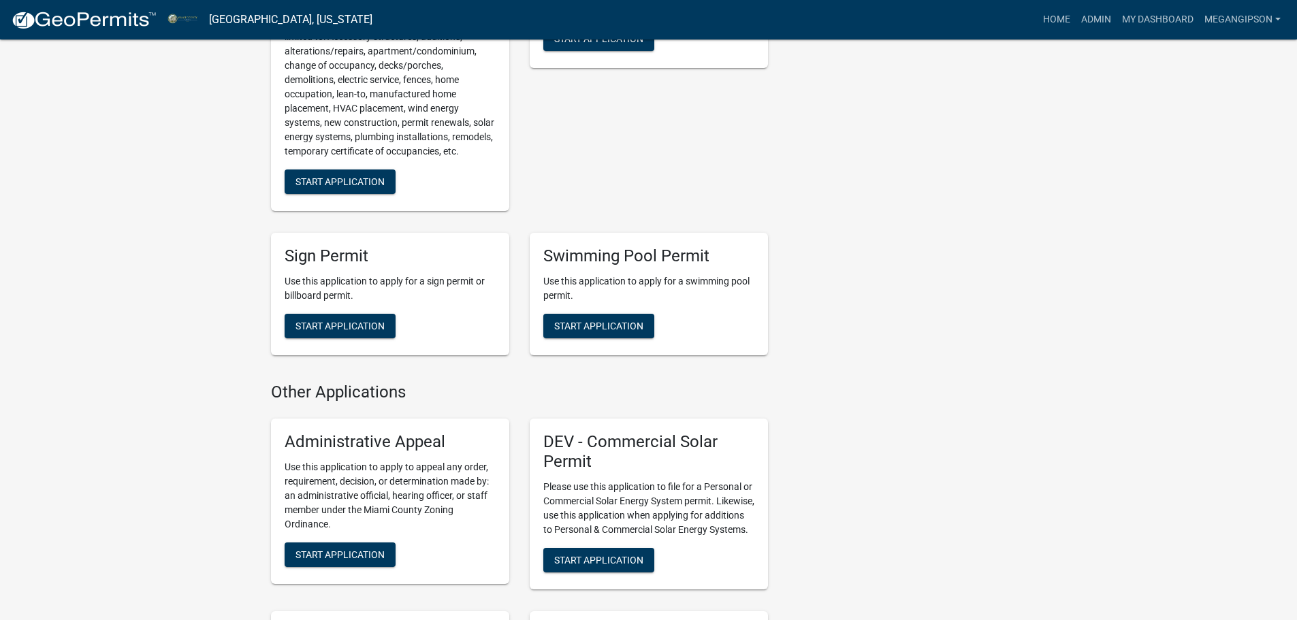
scroll to position [1498, 0]
click at [349, 187] on span "Start Application" at bounding box center [340, 181] width 89 height 11
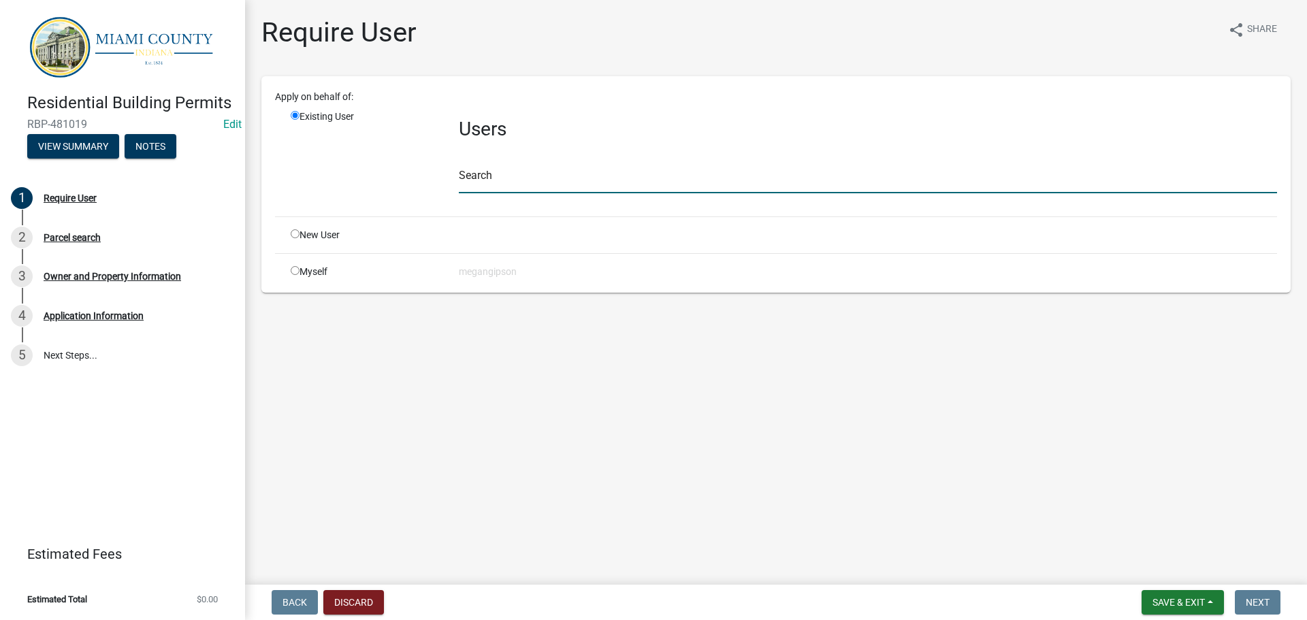
click at [516, 193] on input "text" at bounding box center [868, 179] width 818 height 28
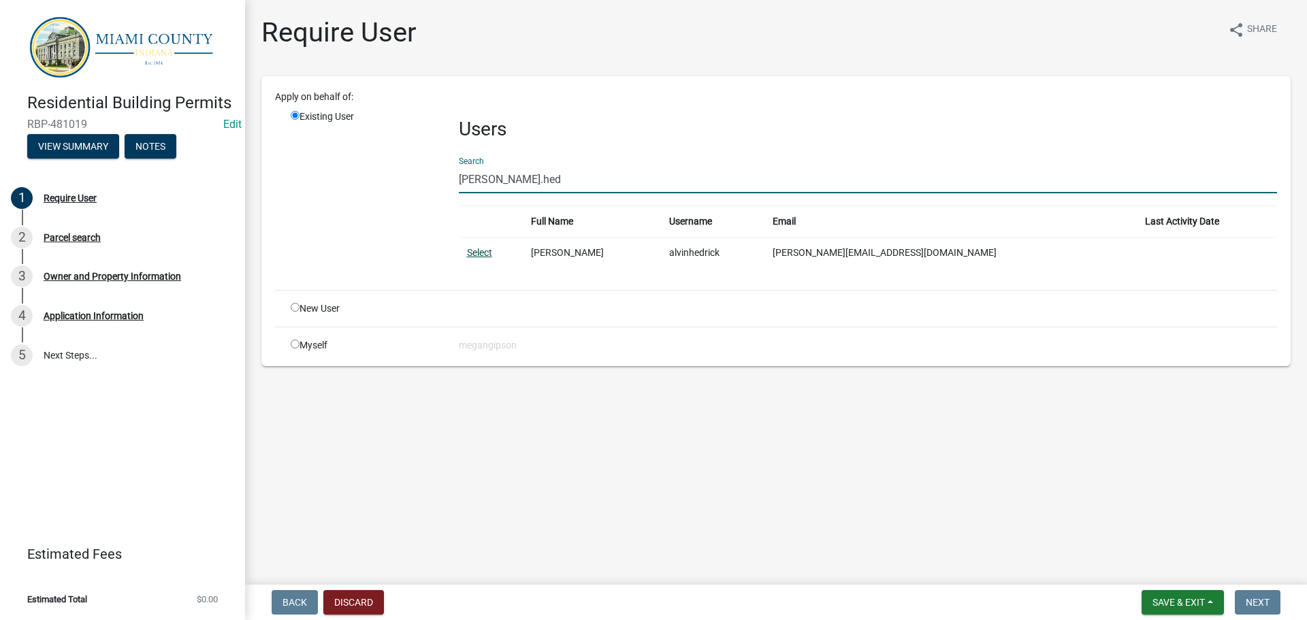
type input "alvin.hed"
click at [485, 258] on link "Select" at bounding box center [479, 252] width 25 height 11
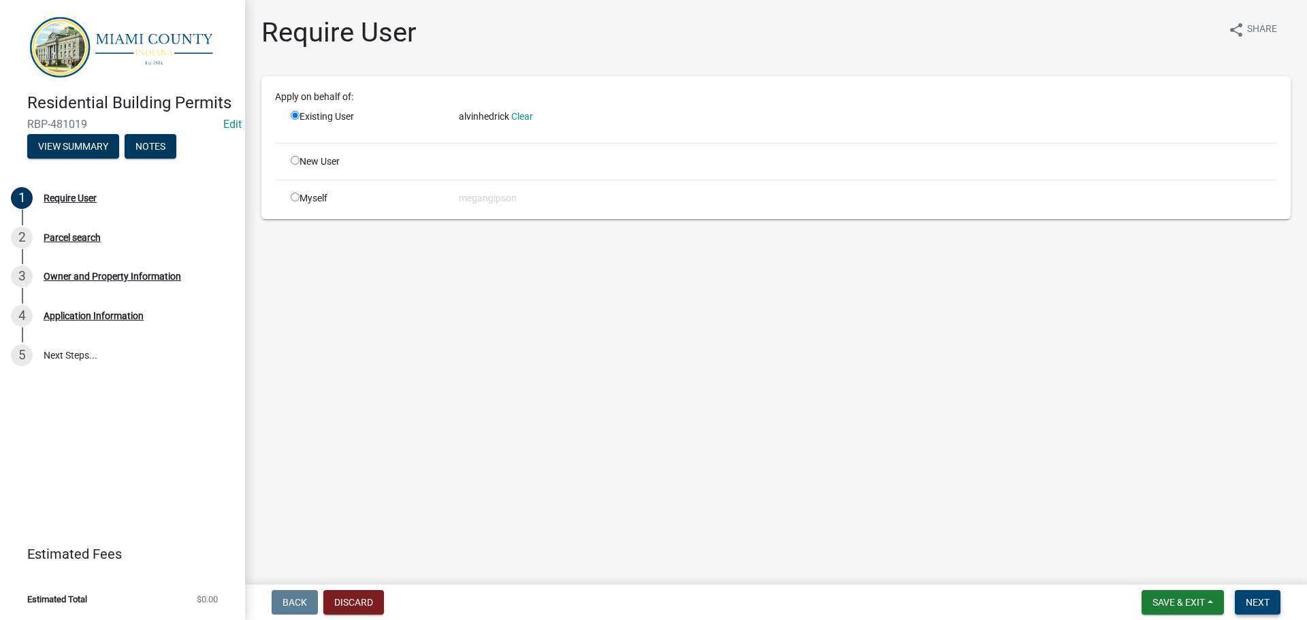
click at [1246, 599] on span "Next" at bounding box center [1258, 602] width 24 height 11
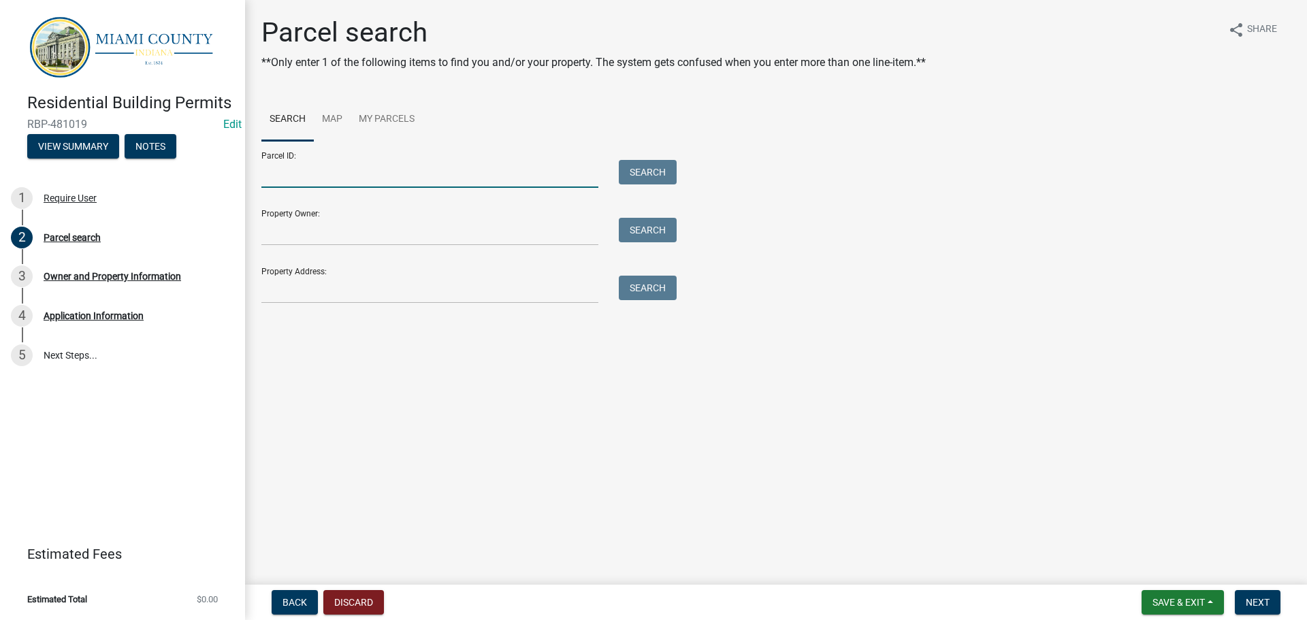
click at [332, 188] on input "Parcel ID:" at bounding box center [429, 174] width 337 height 28
click at [359, 188] on input "Parcel ID:" at bounding box center [429, 174] width 337 height 28
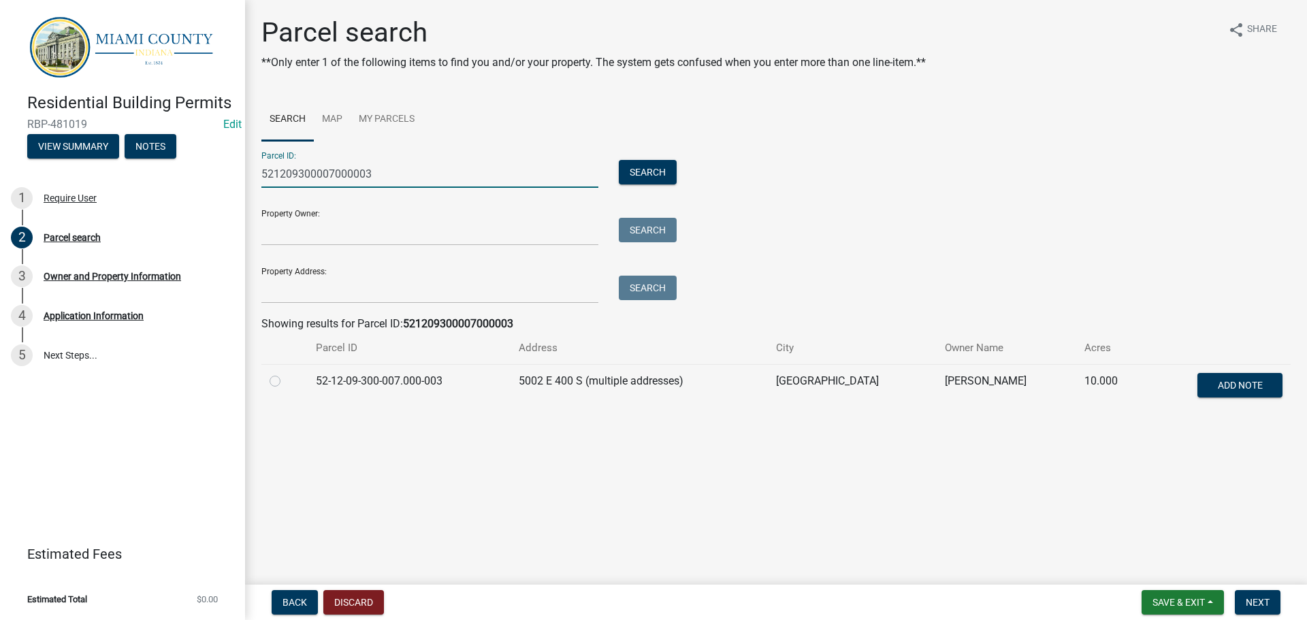
type input "521209300007000003"
click at [286, 373] on label at bounding box center [286, 373] width 0 height 0
click at [286, 382] on input "radio" at bounding box center [290, 377] width 9 height 9
radio input "true"
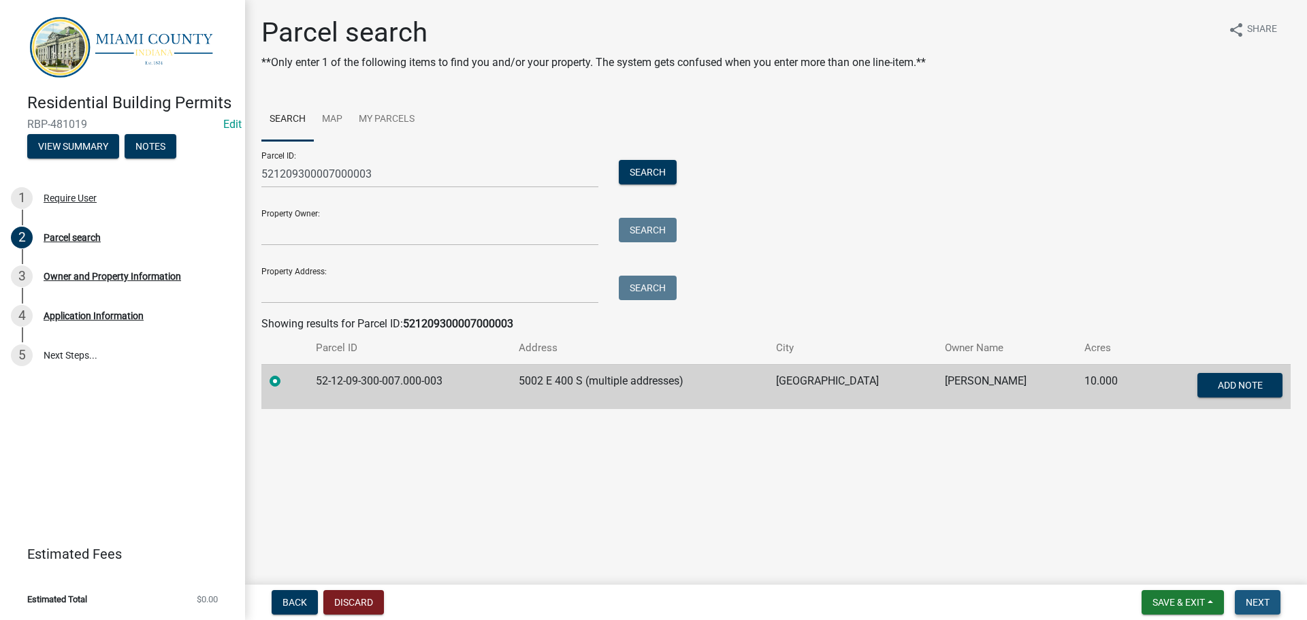
click at [1251, 605] on span "Next" at bounding box center [1258, 602] width 24 height 11
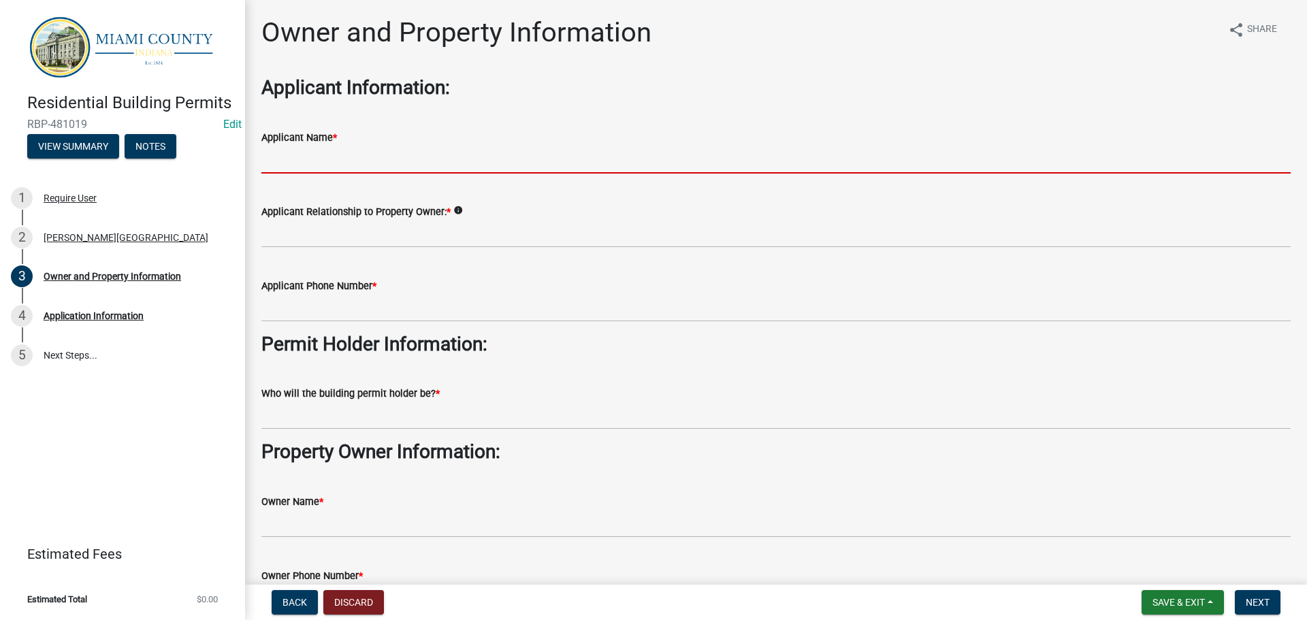
click at [347, 169] on input "Applicant Name *" at bounding box center [775, 160] width 1029 height 28
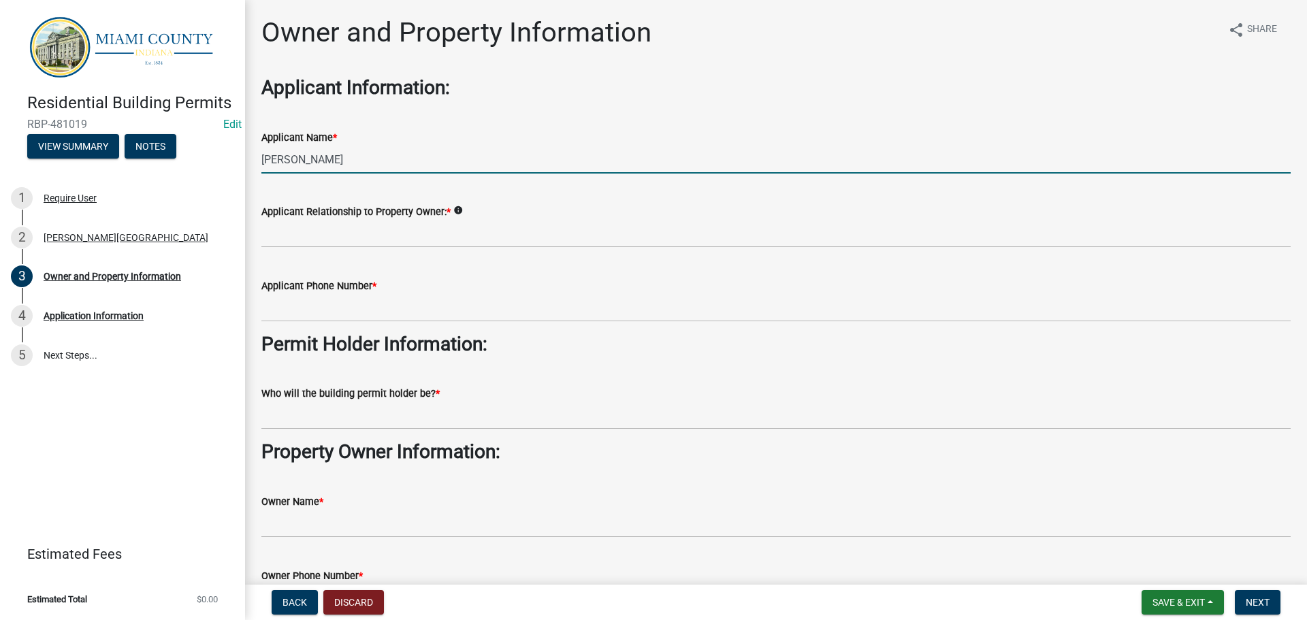
type input "[PERSON_NAME]"
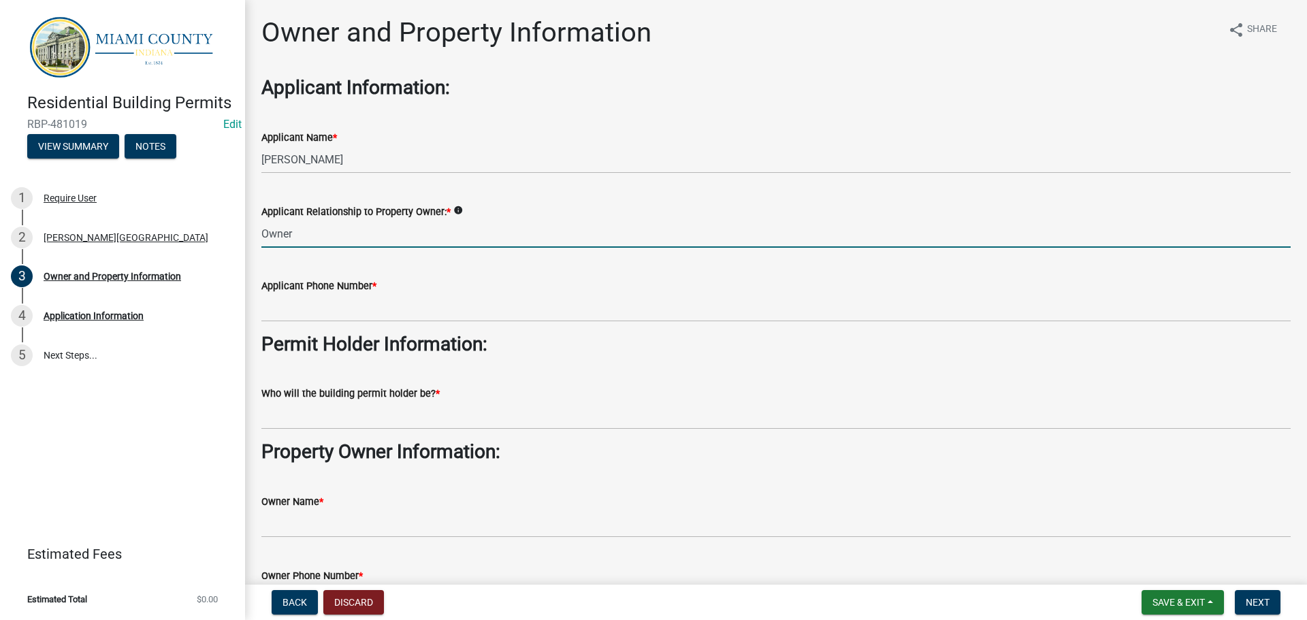
type input "Owner"
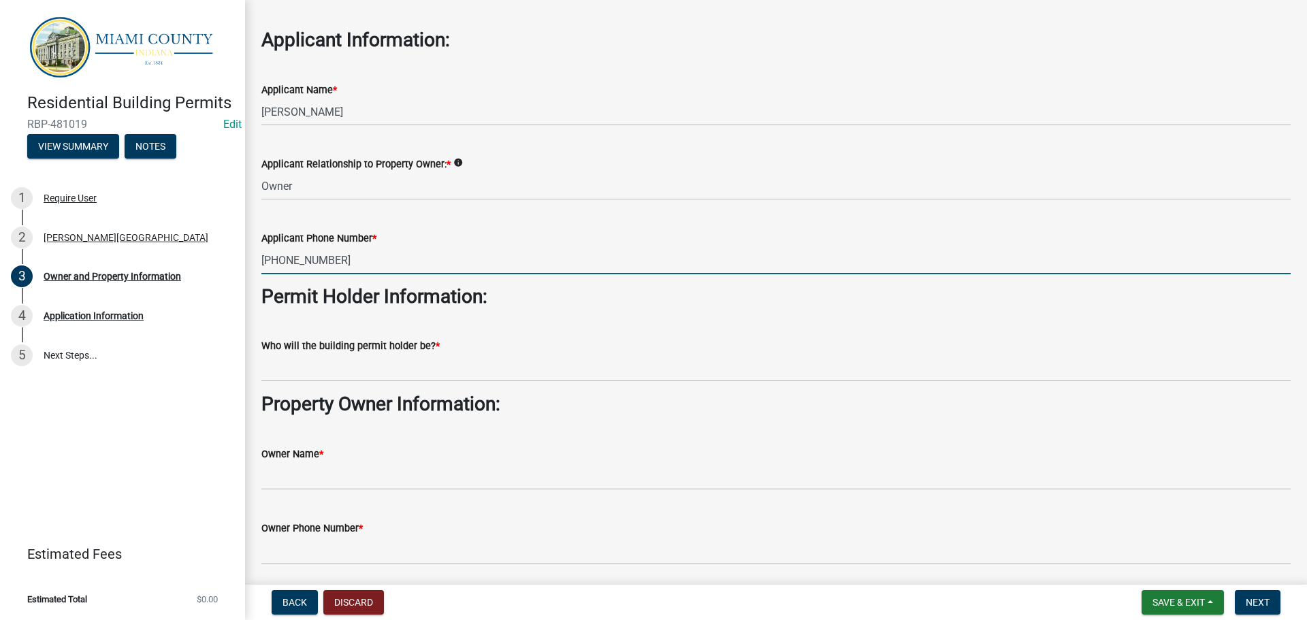
scroll to position [68, 0]
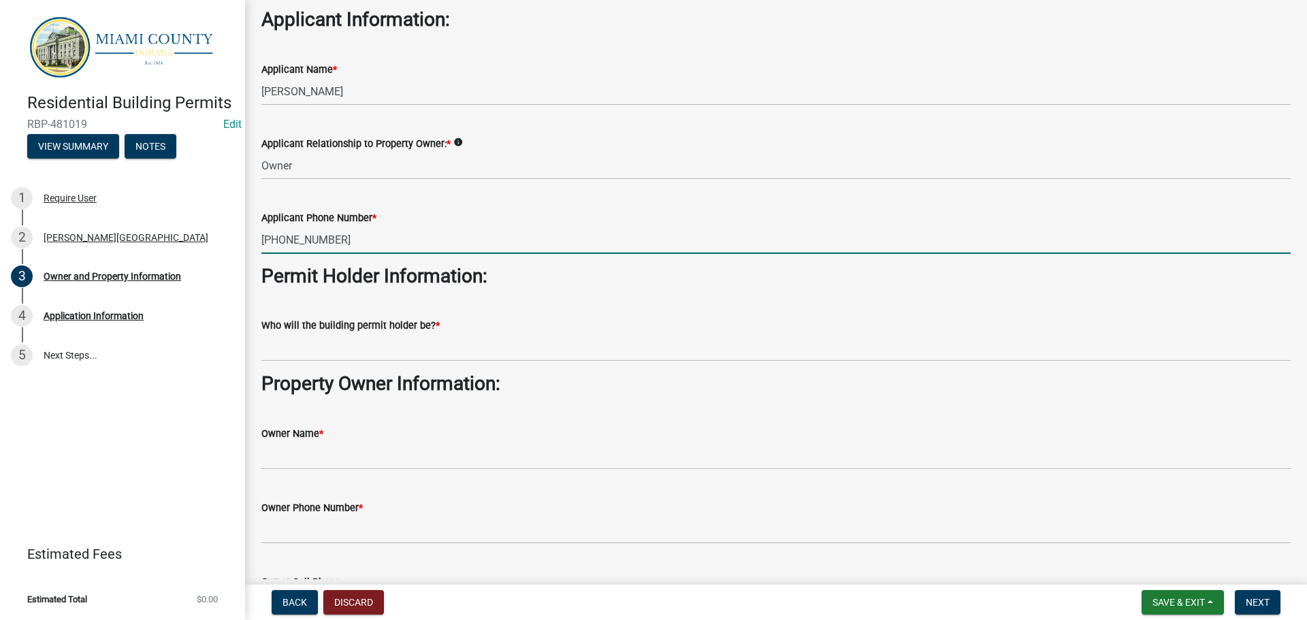
type input "720-849-1338"
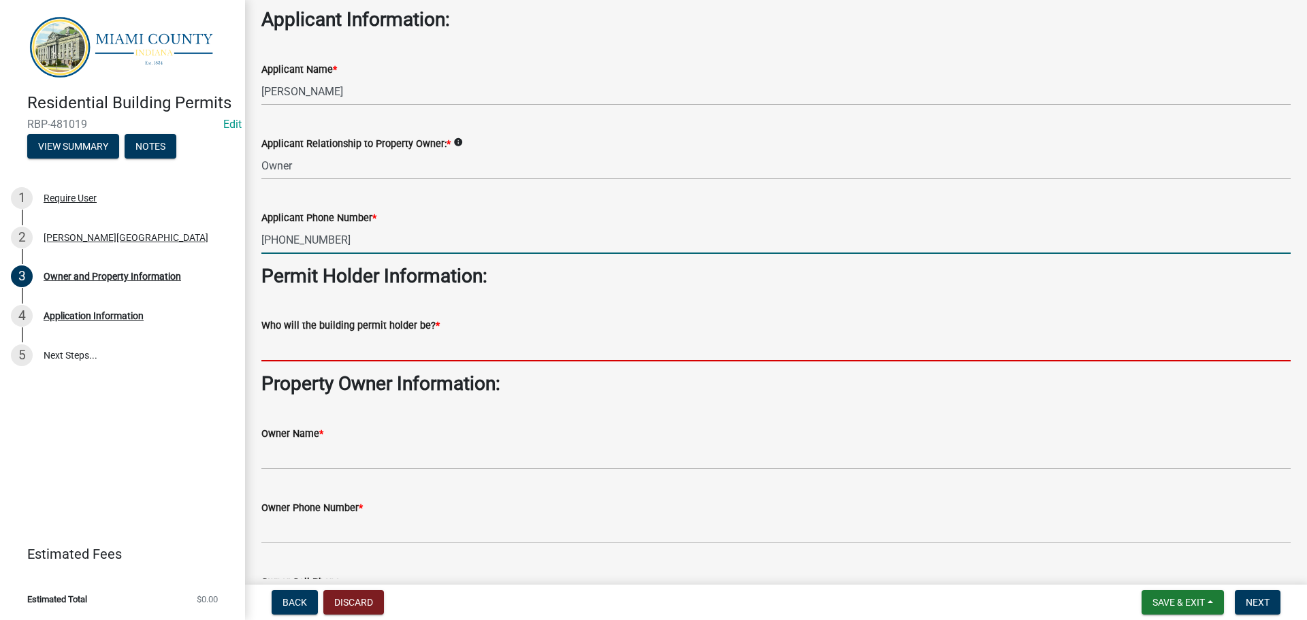
click at [395, 362] on input "Who will the building permit holder be? *" at bounding box center [775, 348] width 1029 height 28
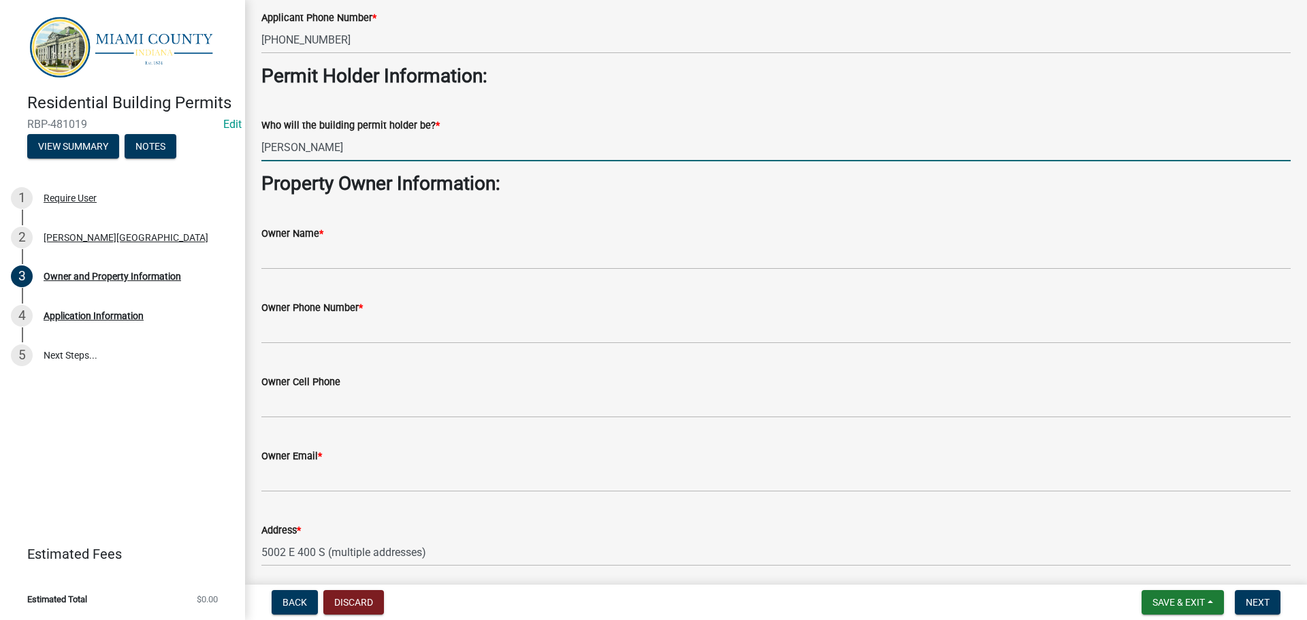
scroll to position [272, 0]
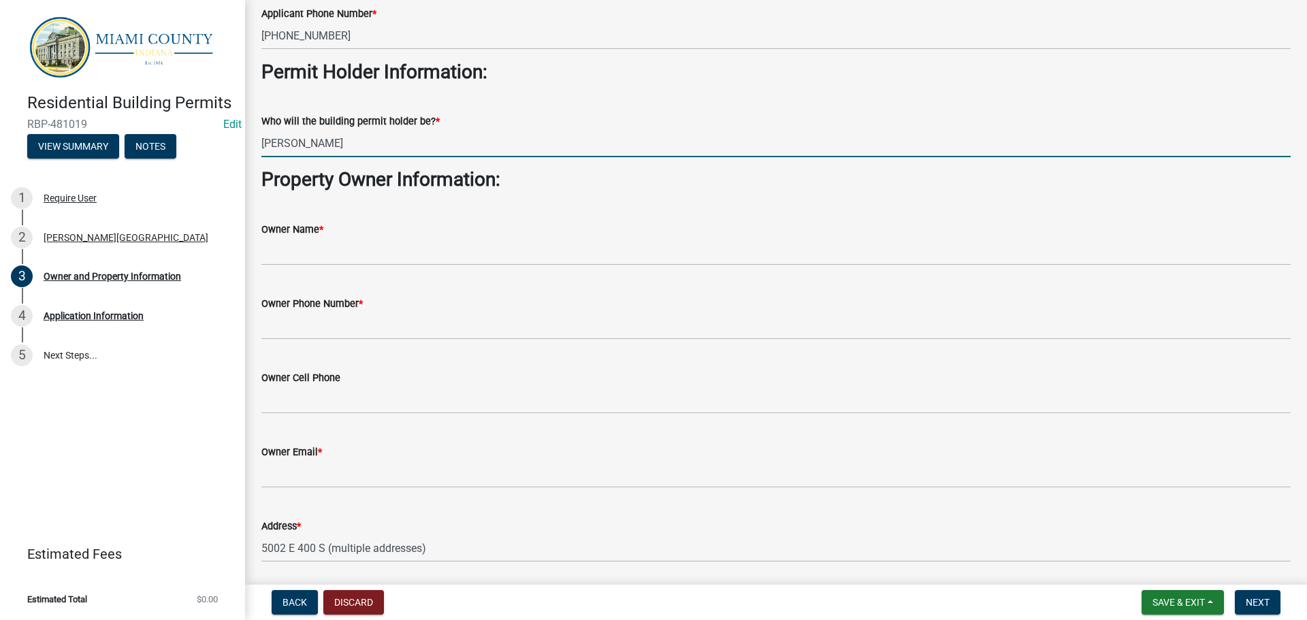
type input "[PERSON_NAME]"
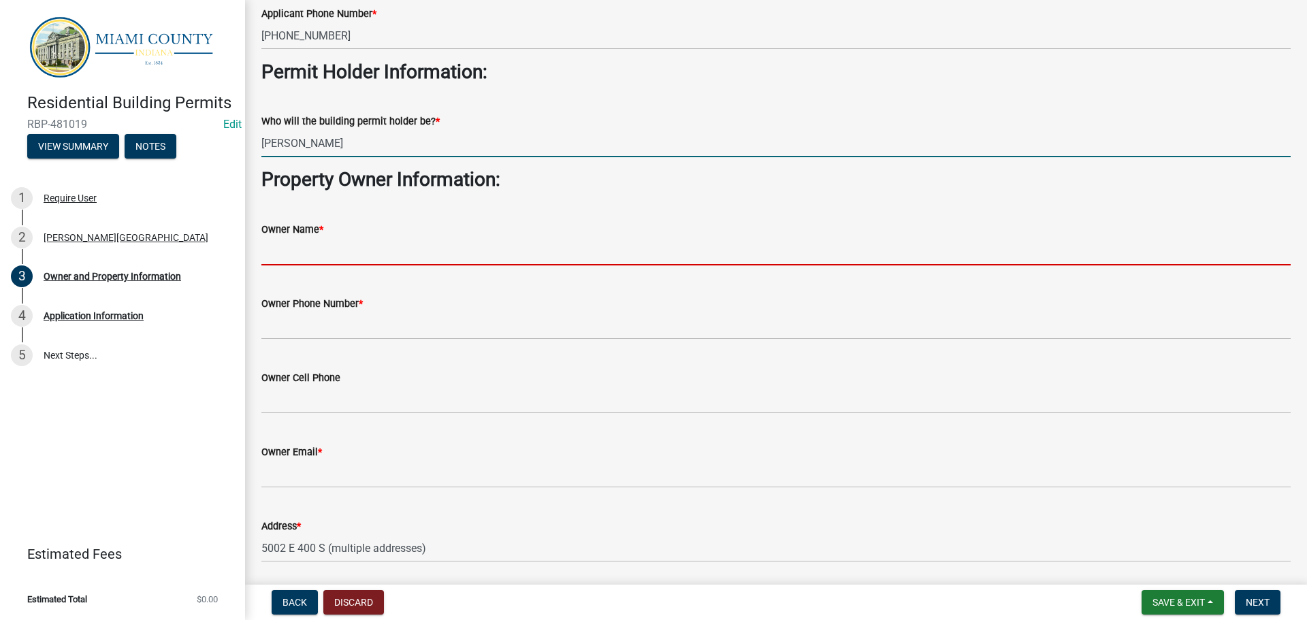
click at [338, 266] on input "Owner Name *" at bounding box center [775, 252] width 1029 height 28
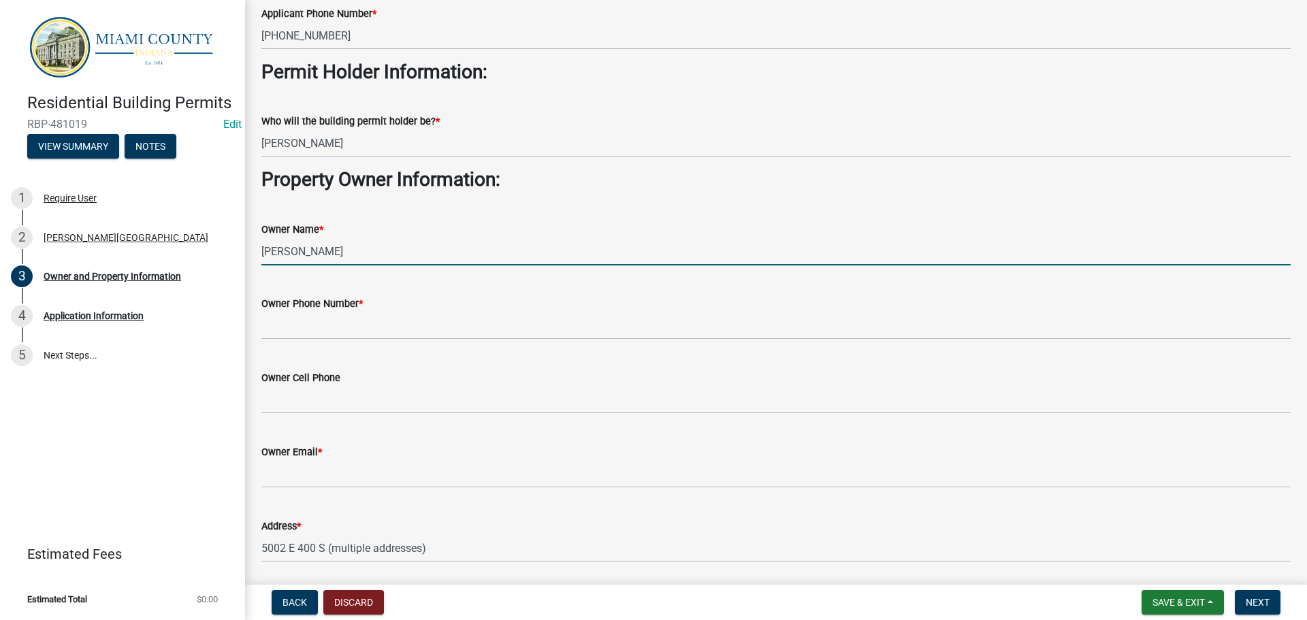
type input "[PERSON_NAME]"
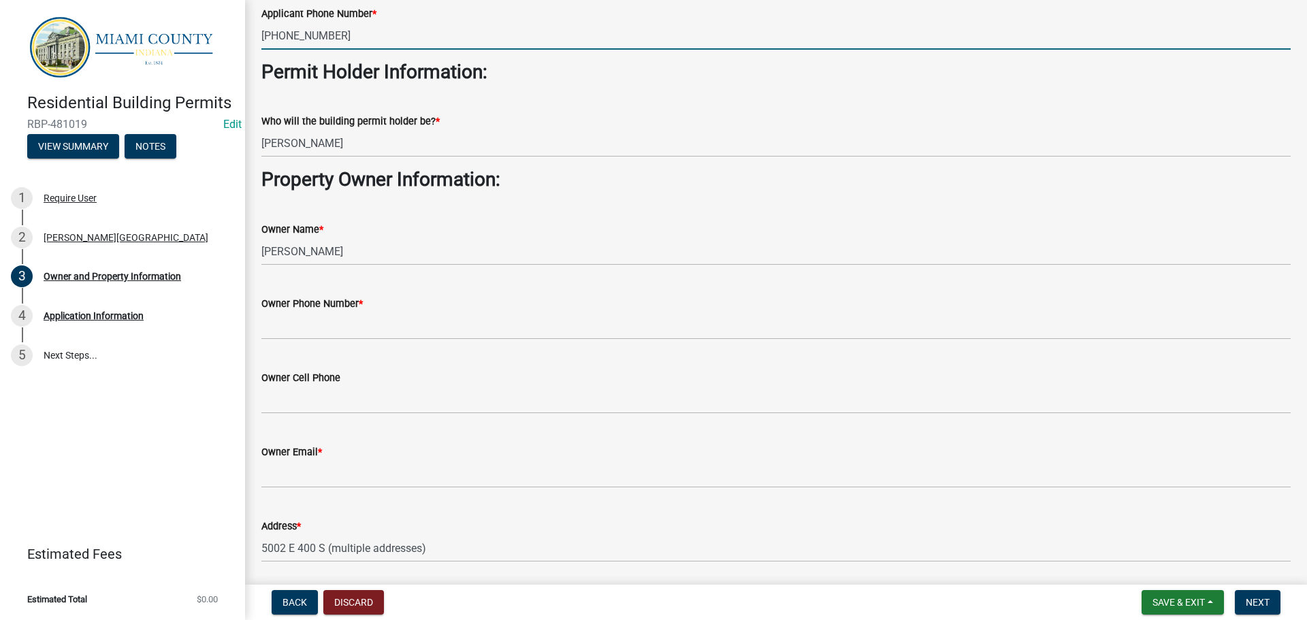
drag, startPoint x: 355, startPoint y: 73, endPoint x: 217, endPoint y: 74, distance: 138.2
click at [217, 74] on div "Residential Building Permits RBP-481019 Edit View Summary Notes 1 Require User …" at bounding box center [653, 310] width 1307 height 620
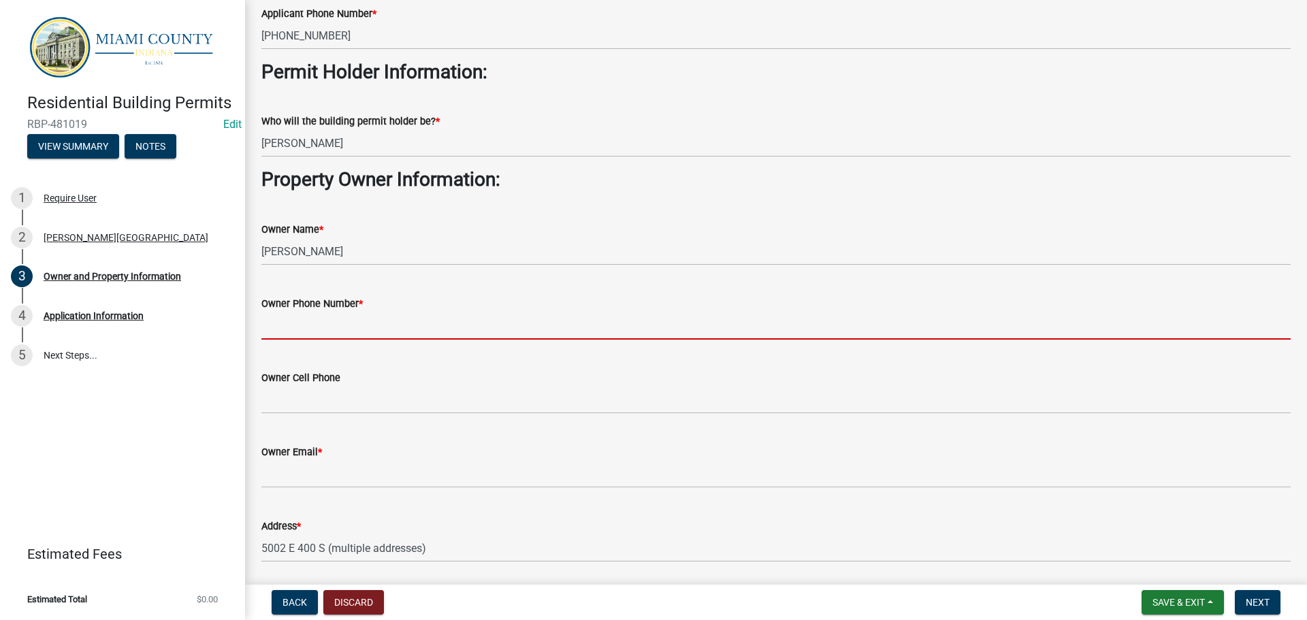
click at [319, 340] on input "Owner Phone Number *" at bounding box center [775, 326] width 1029 height 28
paste input "720-849-1338"
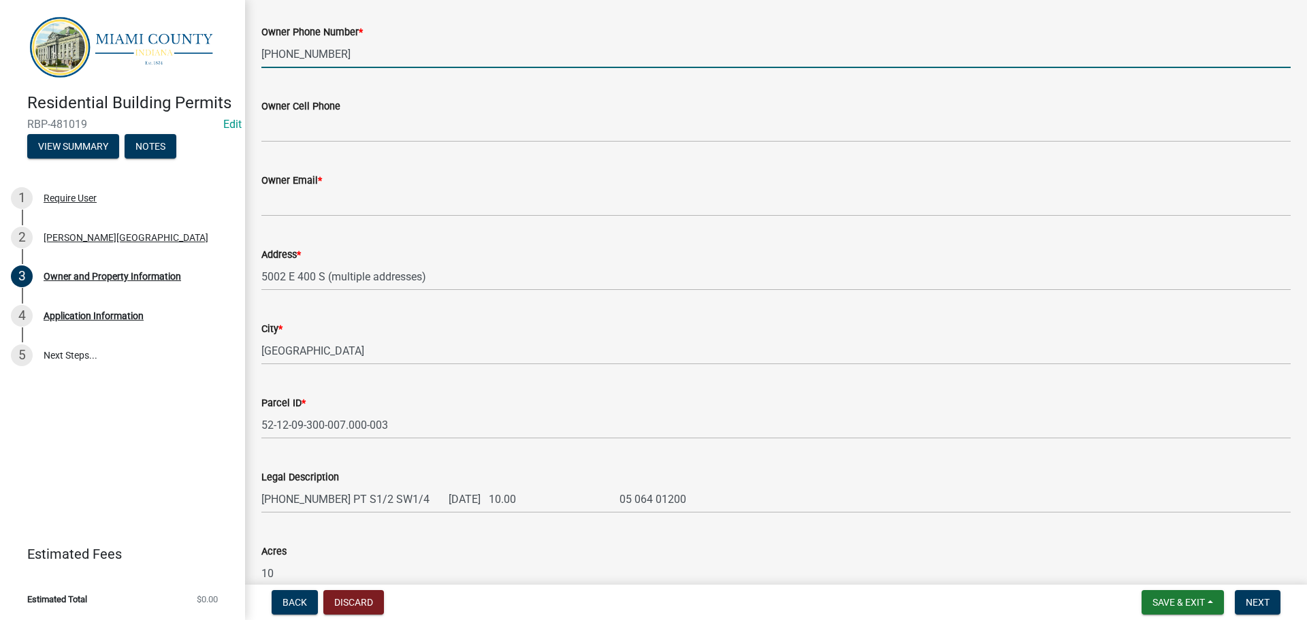
scroll to position [545, 0]
type input "720-849-1338"
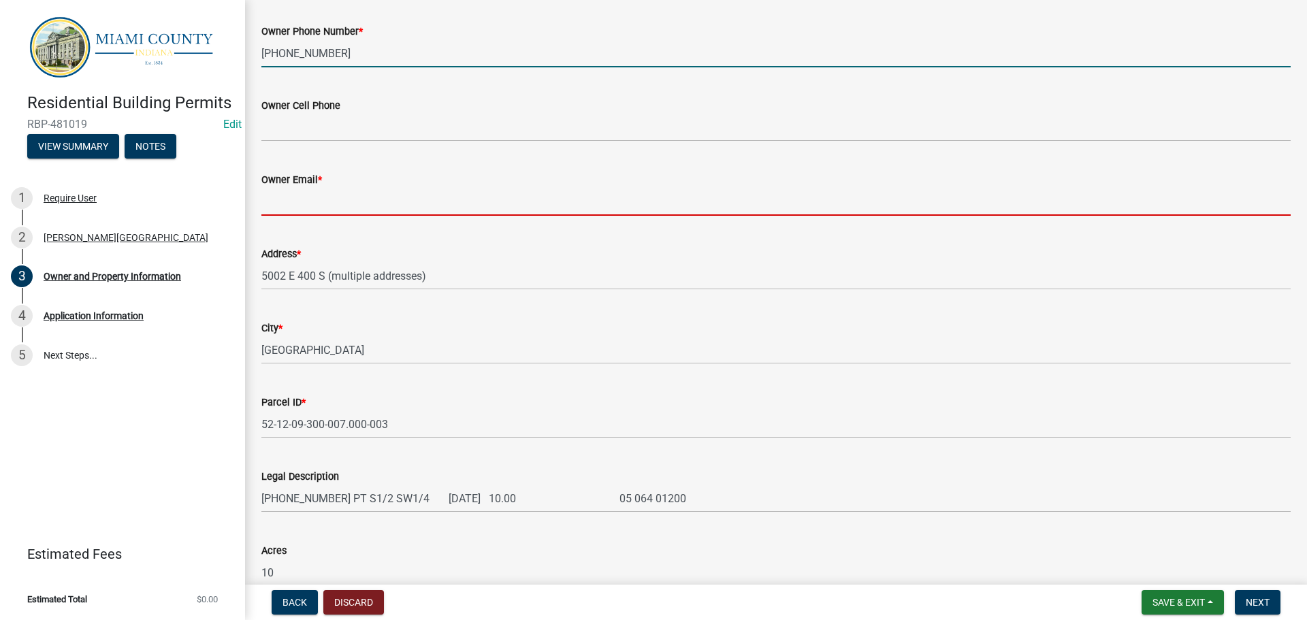
click at [309, 216] on input "Owner Email *" at bounding box center [775, 202] width 1029 height 28
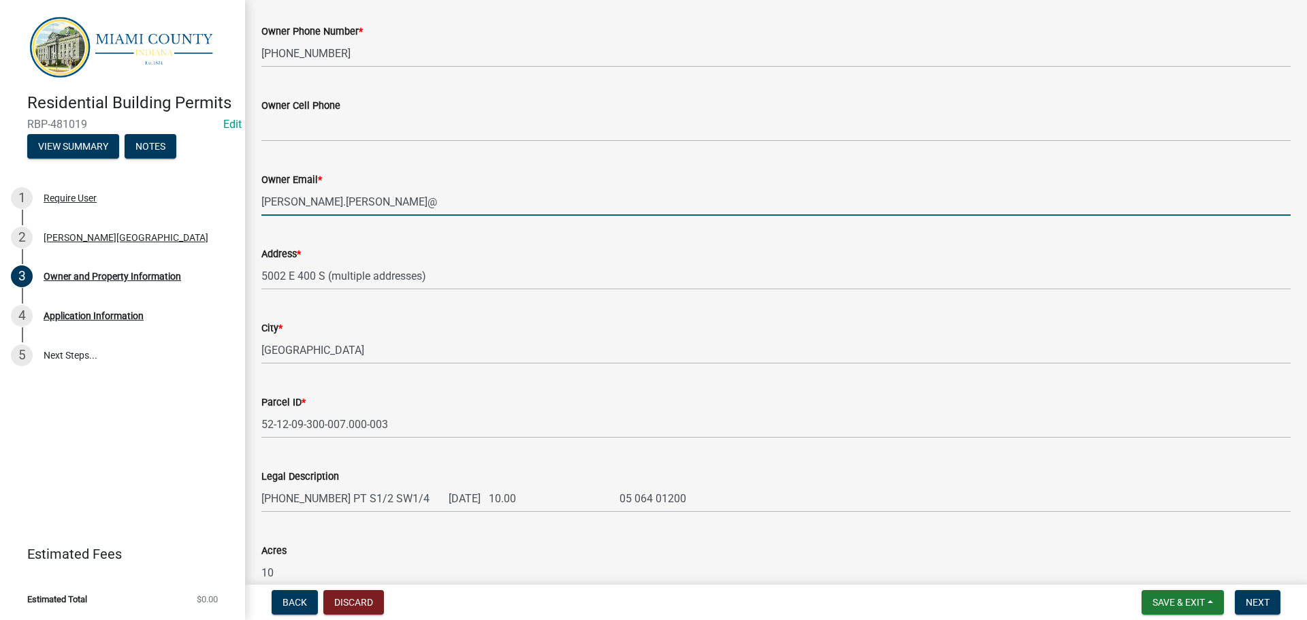
click at [393, 216] on input "alvin.hedrick@" at bounding box center [775, 202] width 1029 height 28
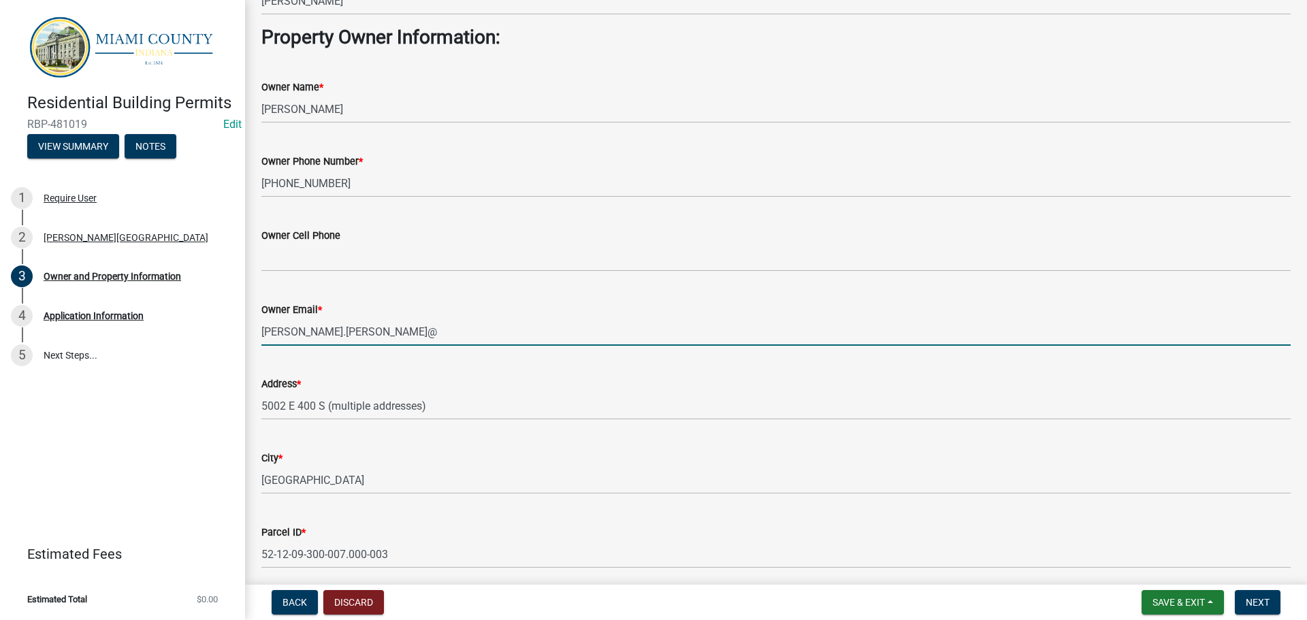
scroll to position [409, 0]
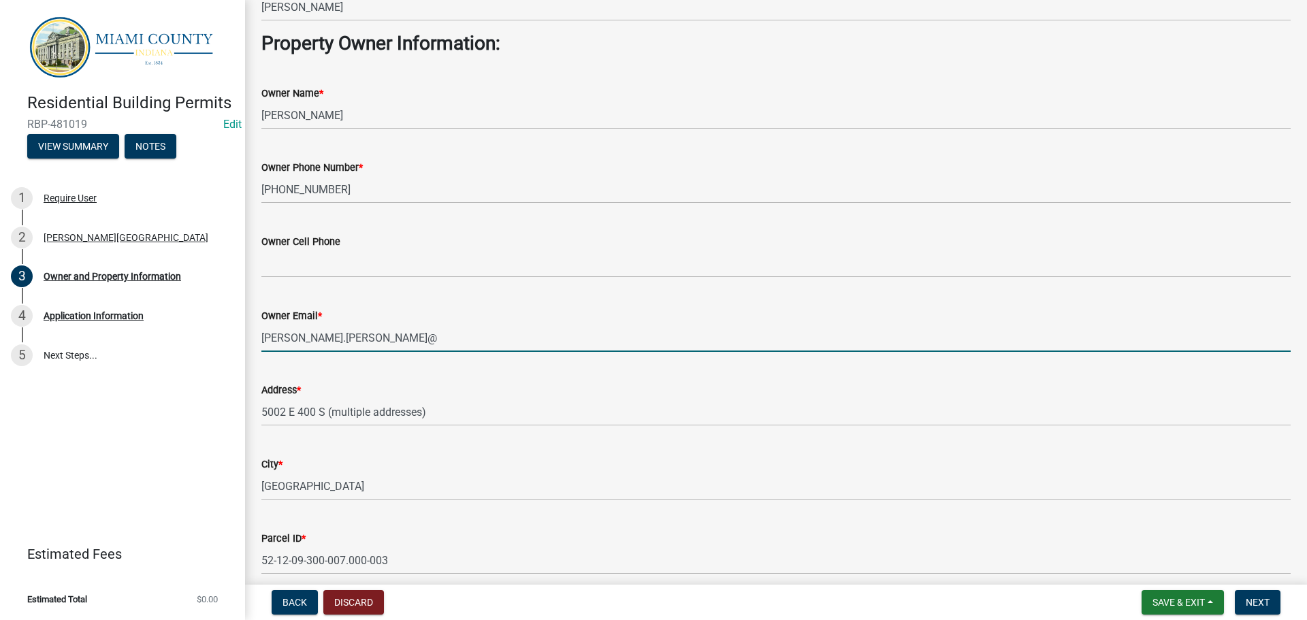
click at [374, 352] on input "alvin.hedrick@" at bounding box center [775, 338] width 1029 height 28
click at [401, 352] on input "alvin.hedrick1@" at bounding box center [775, 338] width 1029 height 28
type input "alvin.hedrick1@gmail.com"
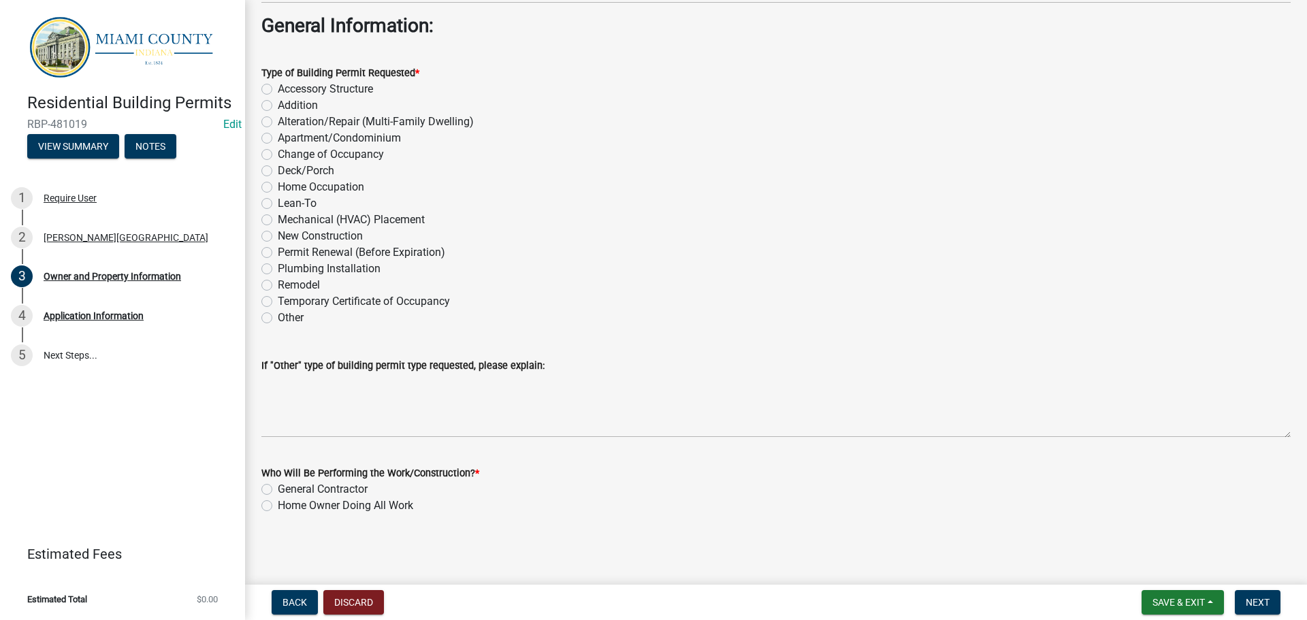
scroll to position [1634, 0]
click at [278, 97] on label "Accessory Structure" at bounding box center [325, 89] width 95 height 16
click at [278, 90] on input "Accessory Structure" at bounding box center [282, 85] width 9 height 9
radio input "true"
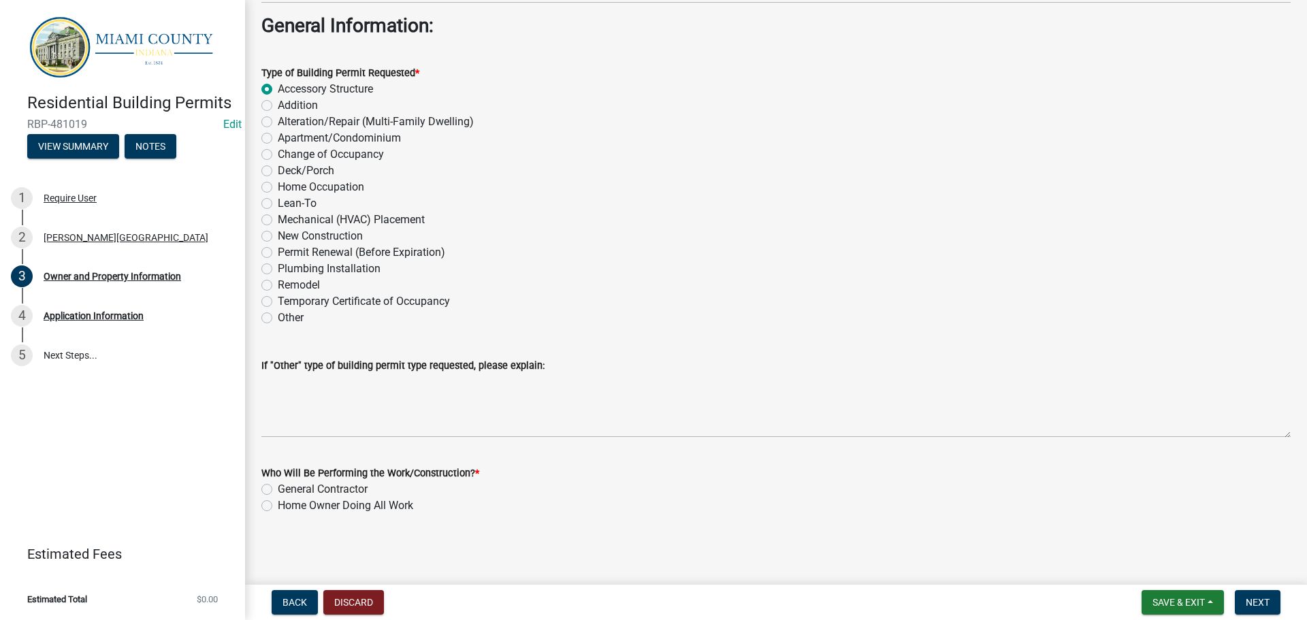
click at [278, 482] on label "General Contractor" at bounding box center [323, 489] width 90 height 16
click at [278, 482] on input "General Contractor" at bounding box center [282, 485] width 9 height 9
radio input "true"
click at [1252, 600] on span "Next" at bounding box center [1258, 602] width 24 height 11
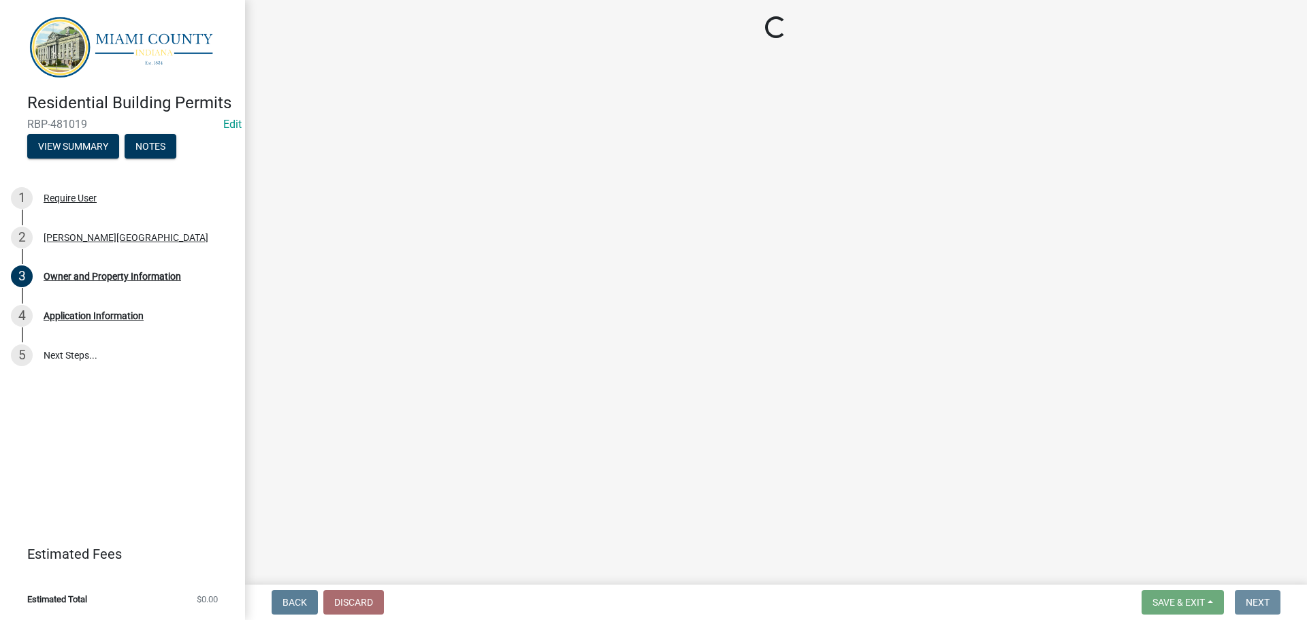
scroll to position [0, 0]
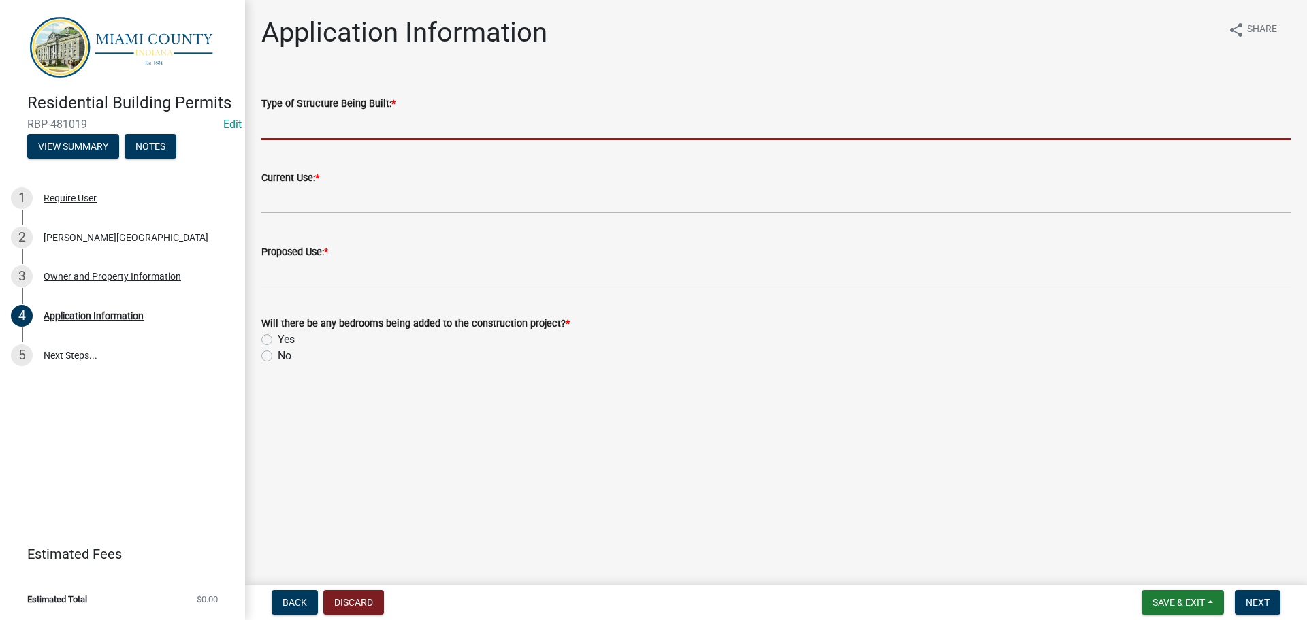
click at [387, 138] on input "Type of Structure Being Built: *" at bounding box center [775, 126] width 1029 height 28
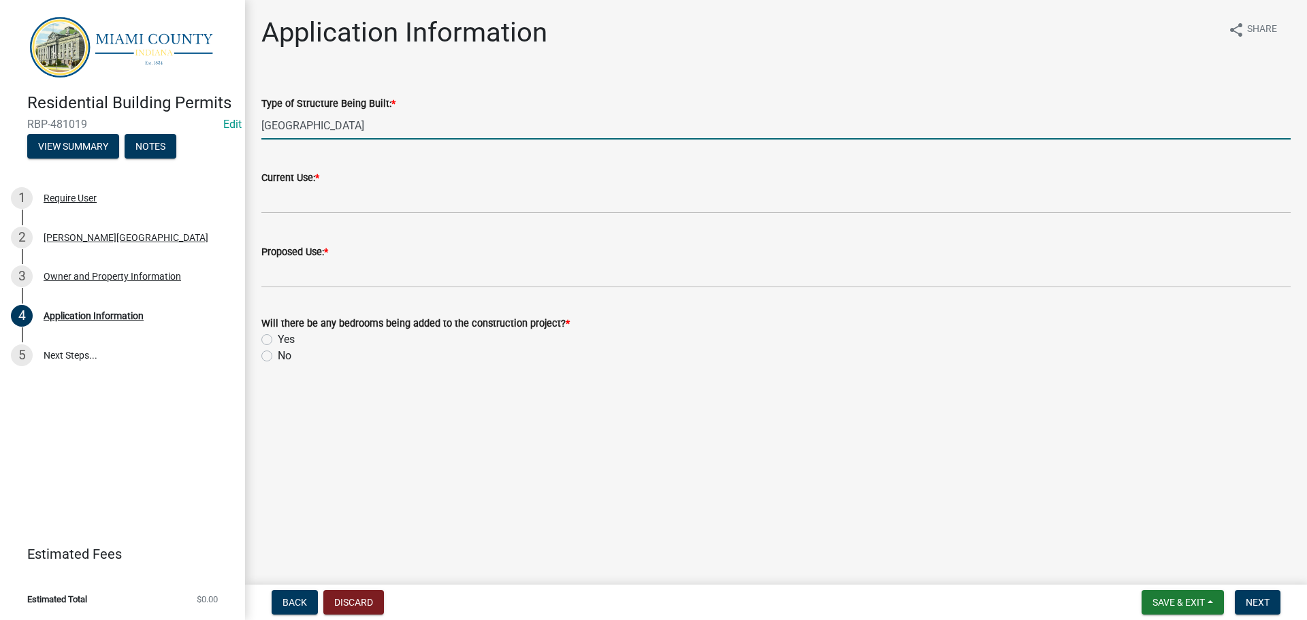
type input "Pole Building"
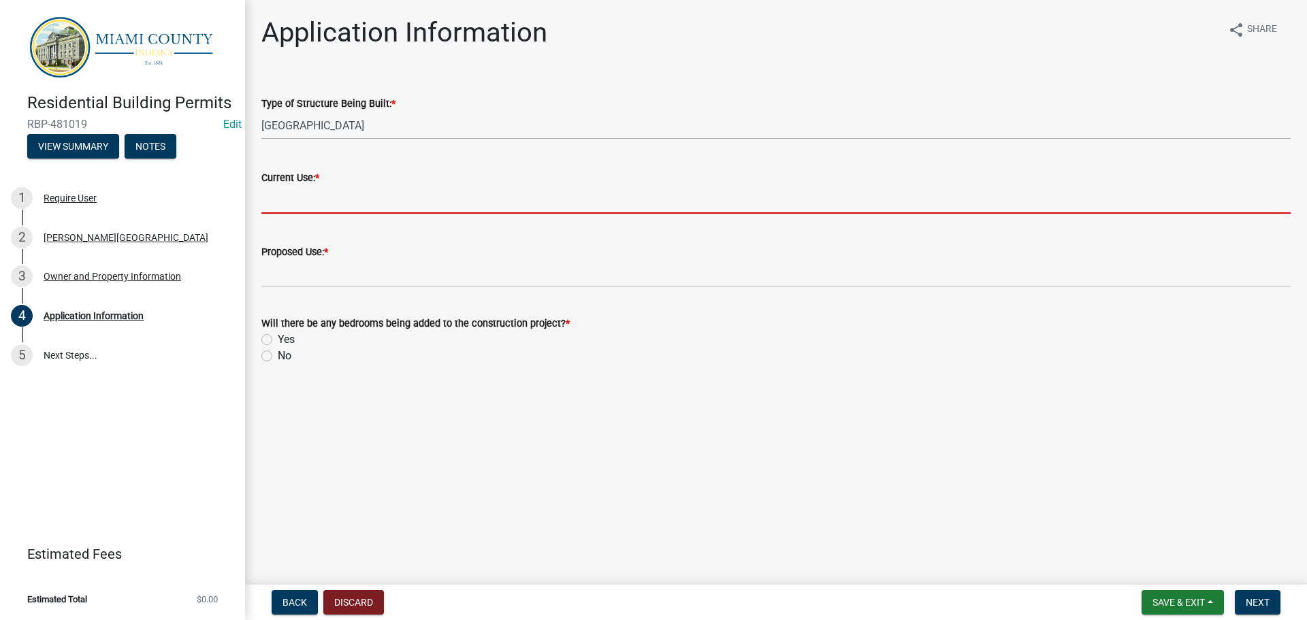
type input "L"
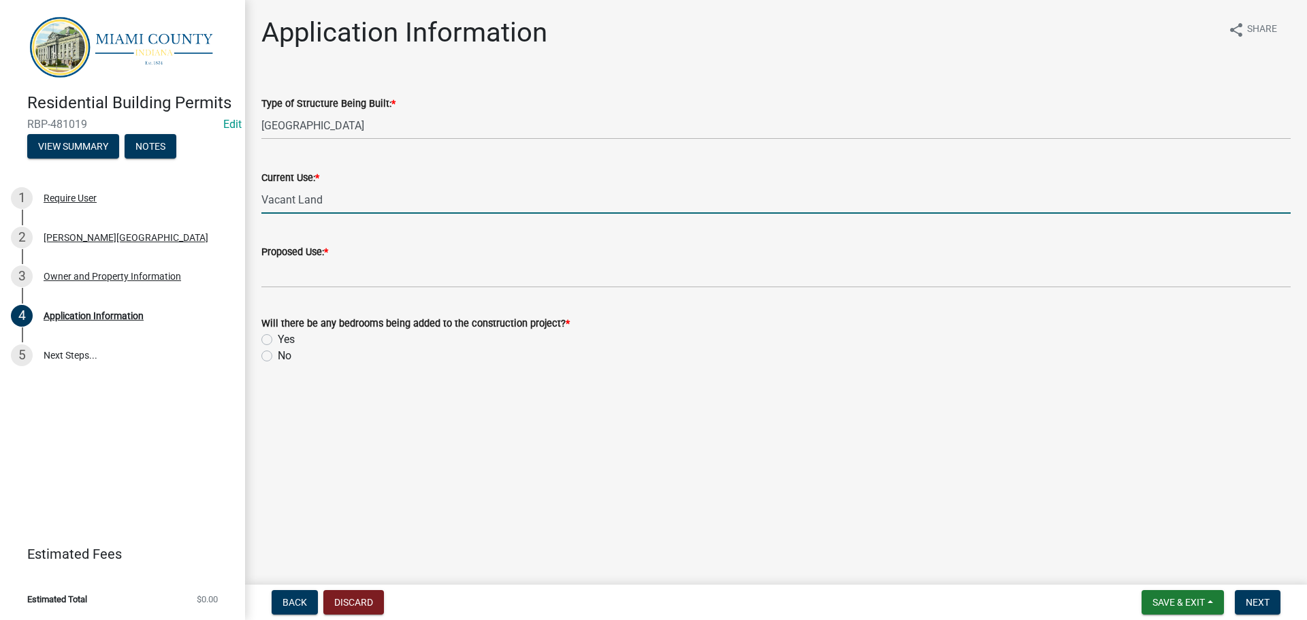
type input "Vacant Land"
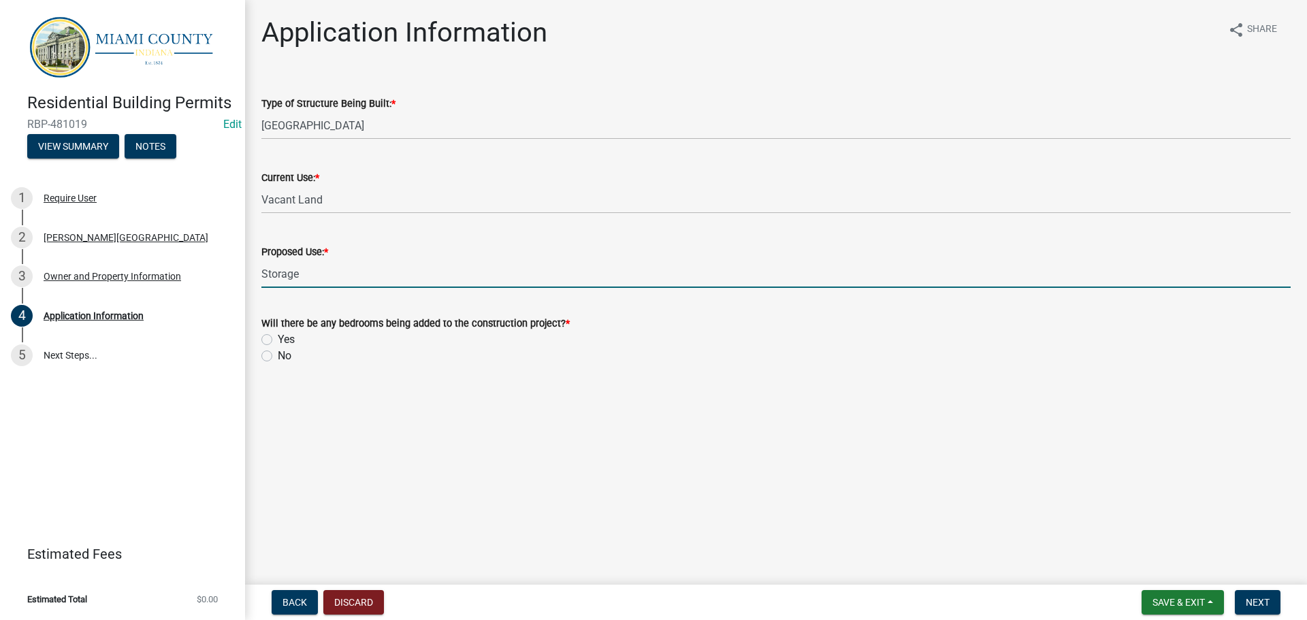
type input "Storage"
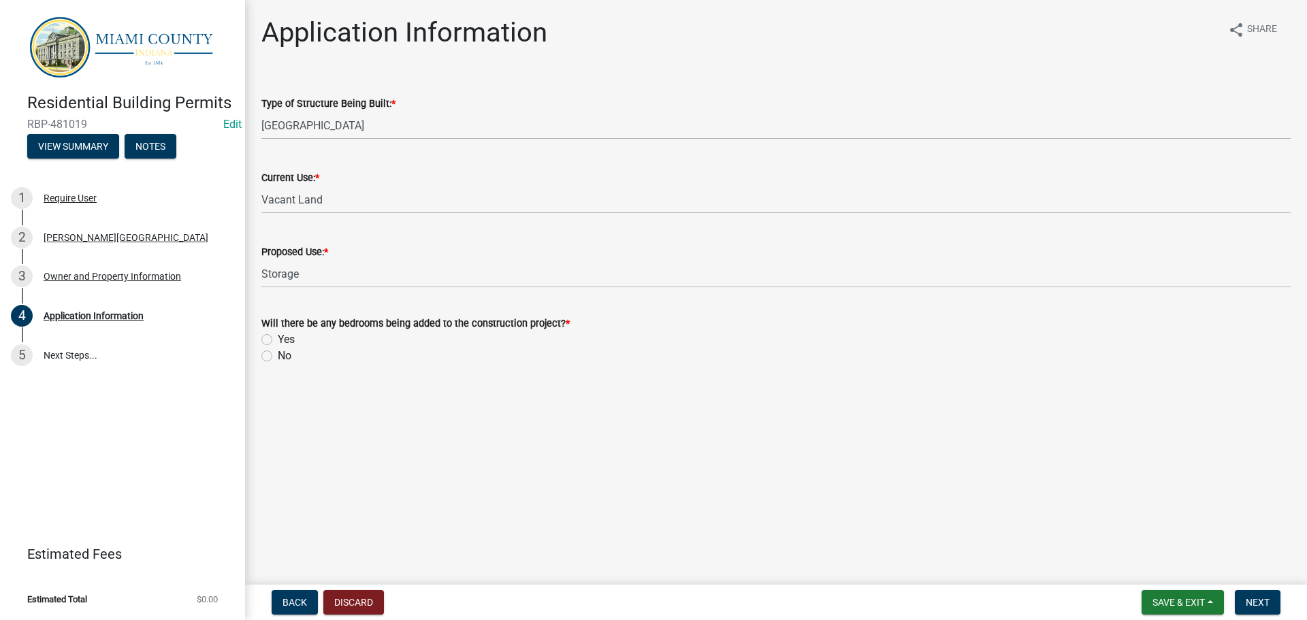
click at [278, 364] on label "No" at bounding box center [285, 356] width 14 height 16
click at [278, 357] on input "No" at bounding box center [282, 352] width 9 height 9
radio input "true"
click at [1259, 590] on button "Next" at bounding box center [1258, 602] width 46 height 25
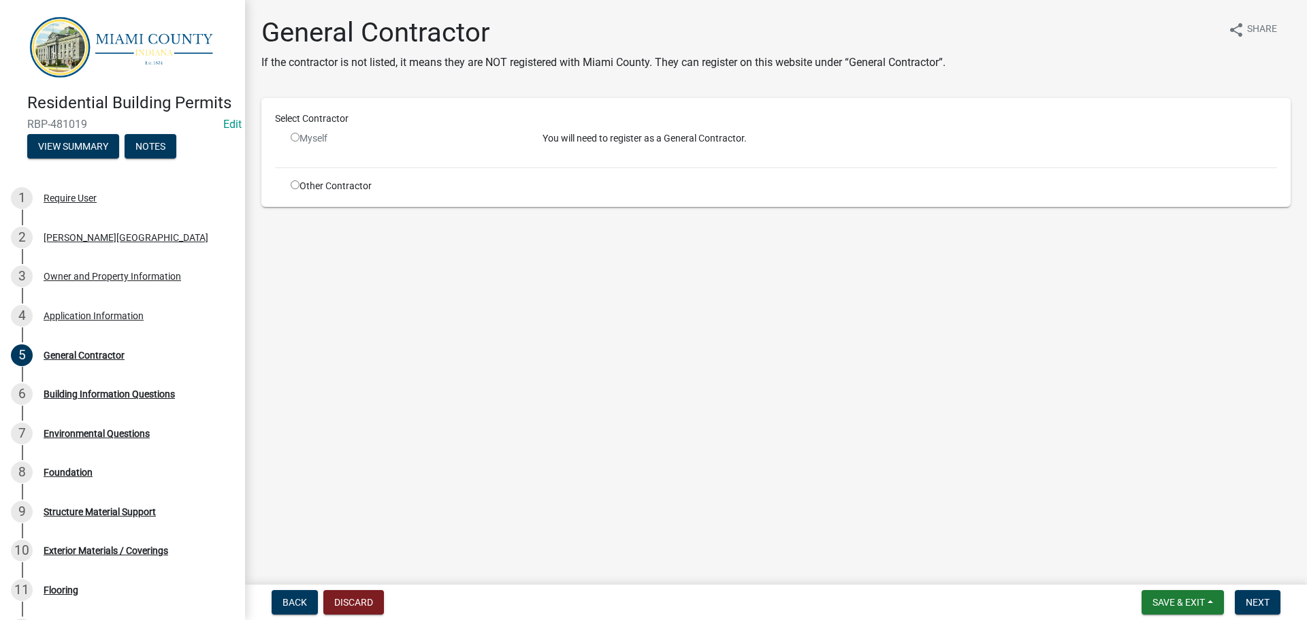
click at [298, 189] on input "radio" at bounding box center [295, 184] width 9 height 9
radio input "true"
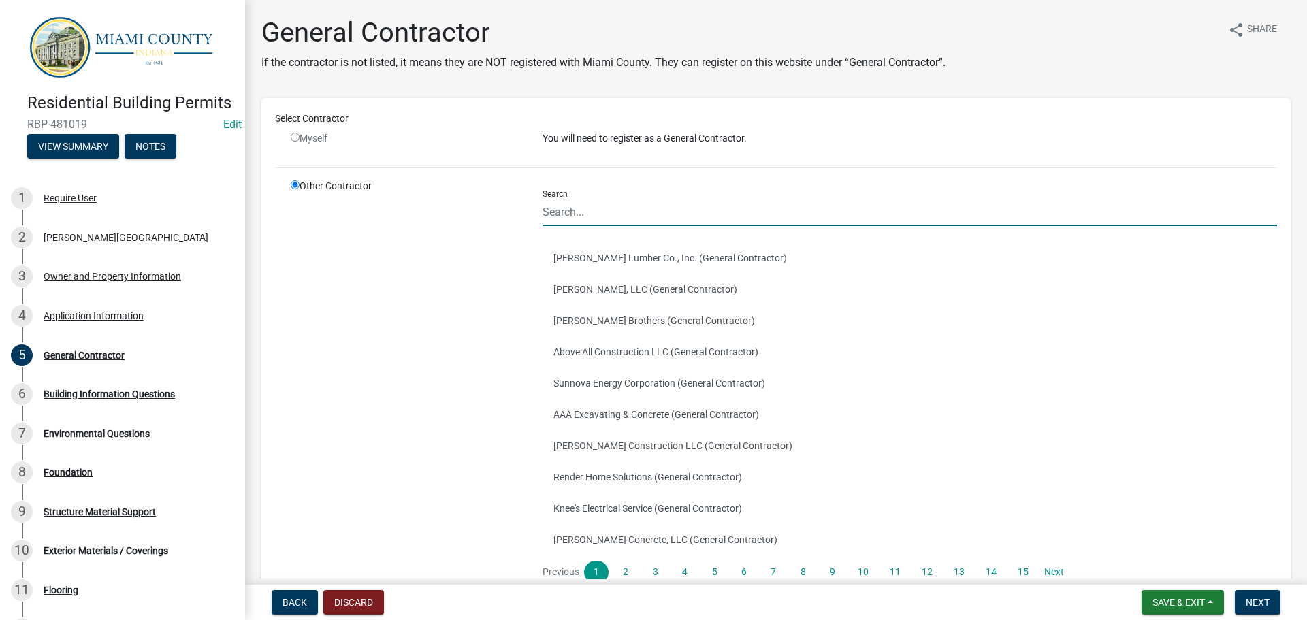
click at [658, 226] on input "Search" at bounding box center [910, 212] width 735 height 28
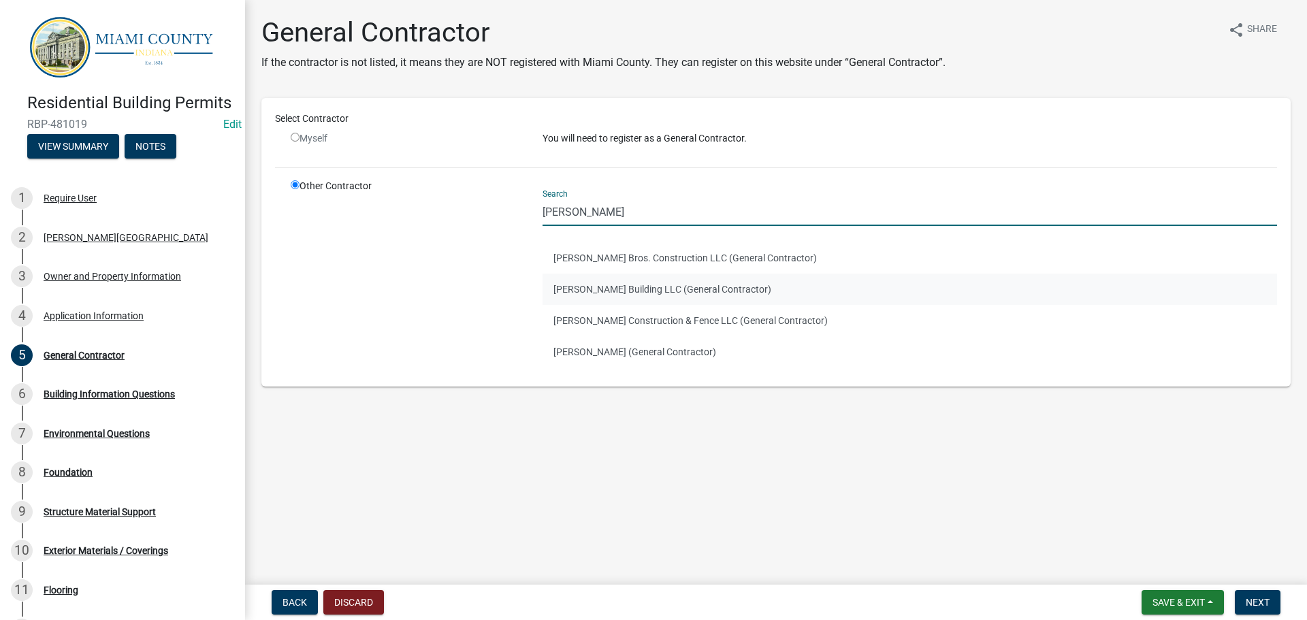
type input "miller"
click at [652, 305] on button "Miller Building LLC (General Contractor)" at bounding box center [910, 289] width 735 height 31
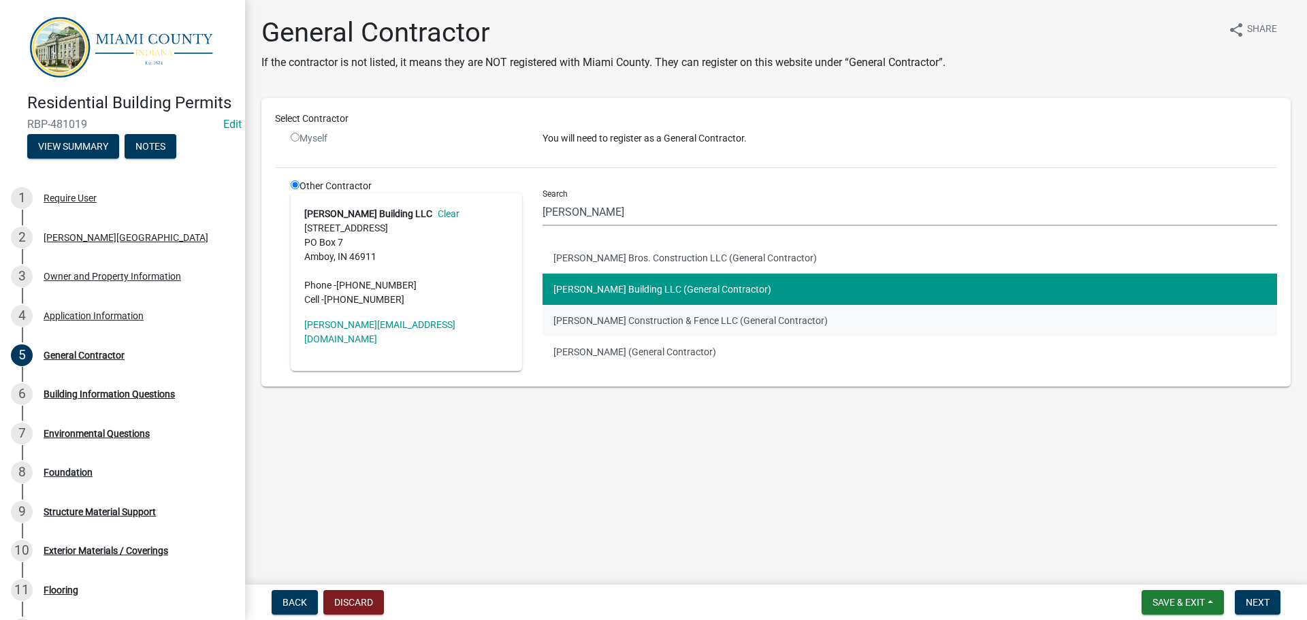
click at [640, 336] on button "Miller Construction & Fence LLC (General Contractor)" at bounding box center [910, 320] width 735 height 31
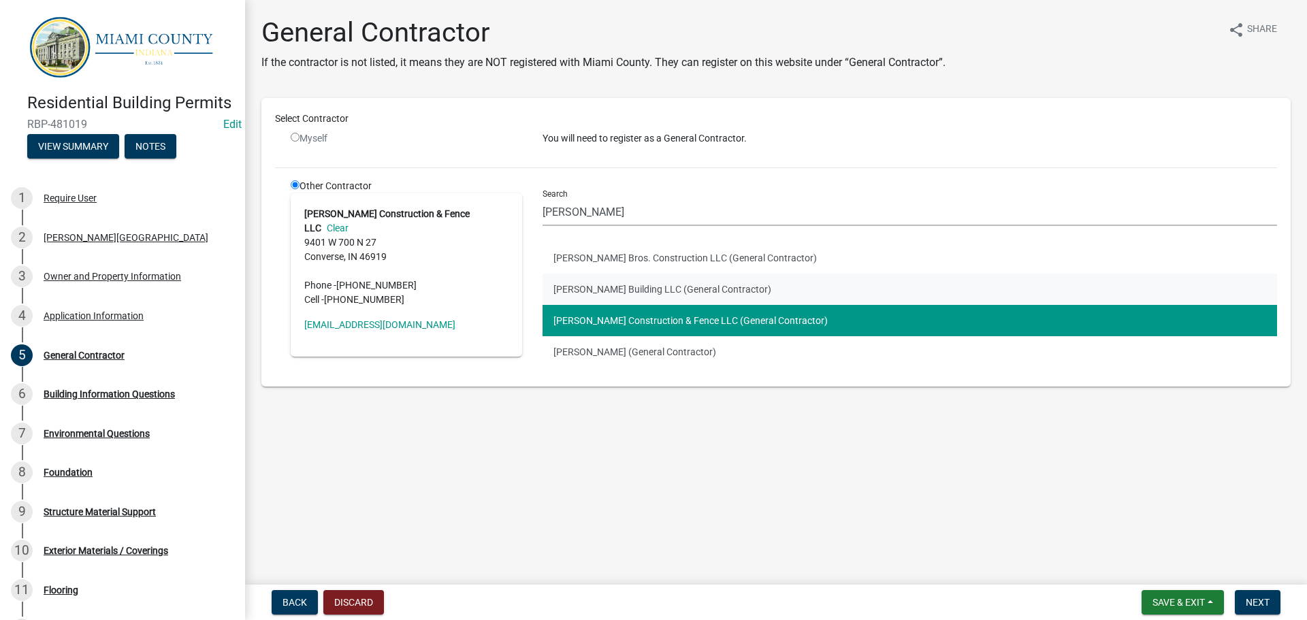
click at [657, 305] on button "Miller Building LLC (General Contractor)" at bounding box center [910, 289] width 735 height 31
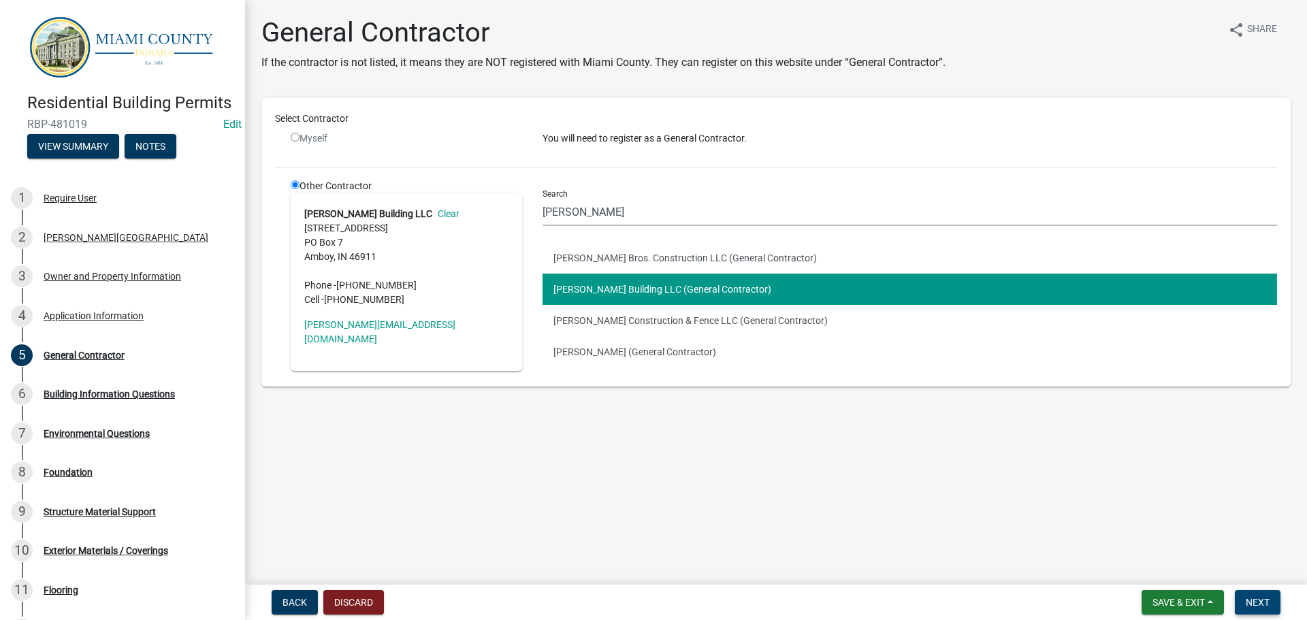
click at [1264, 602] on span "Next" at bounding box center [1258, 602] width 24 height 11
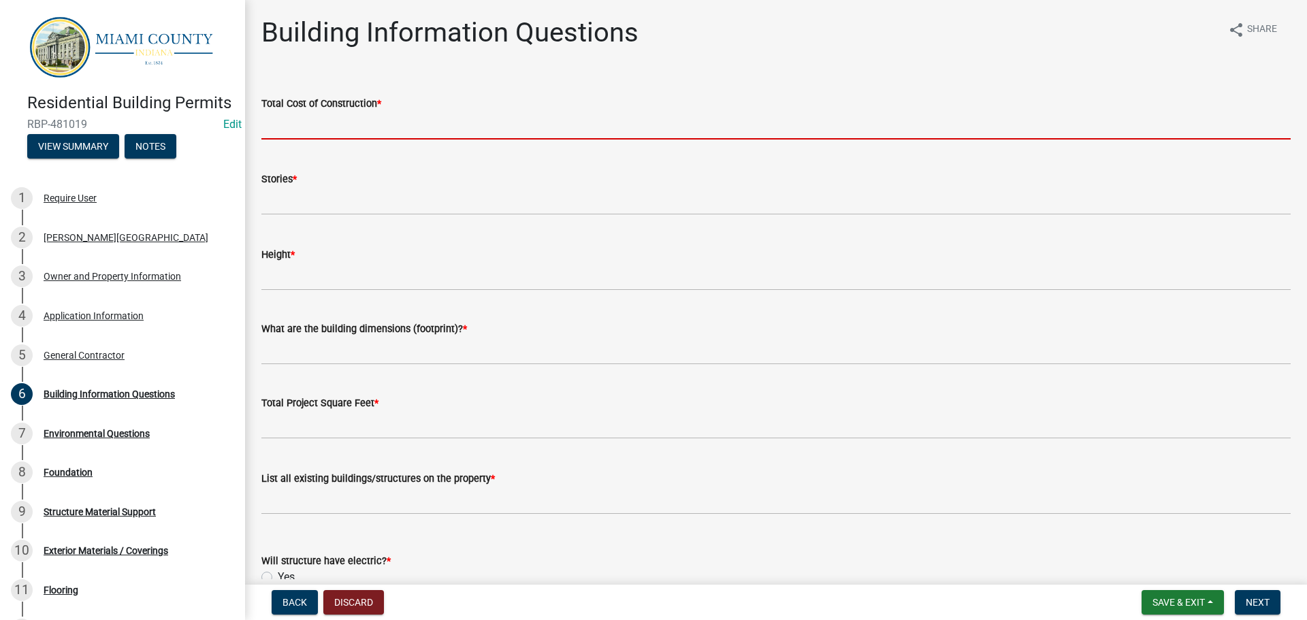
click at [325, 127] on input "text" at bounding box center [775, 126] width 1029 height 28
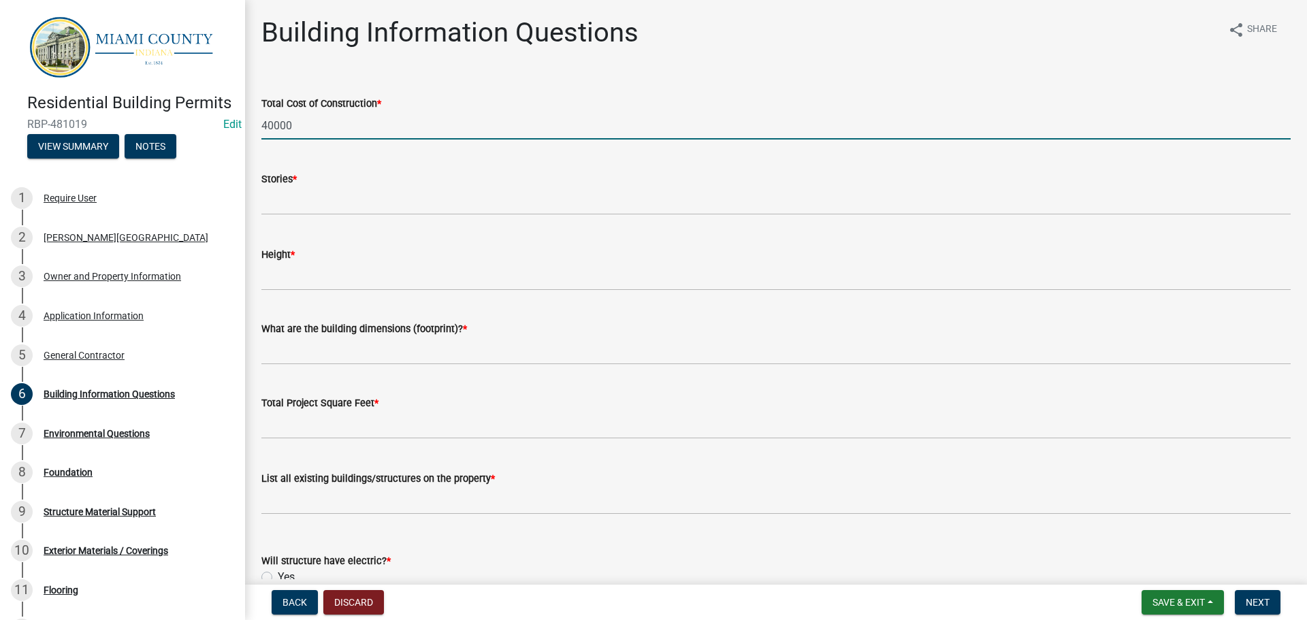
type input "40000"
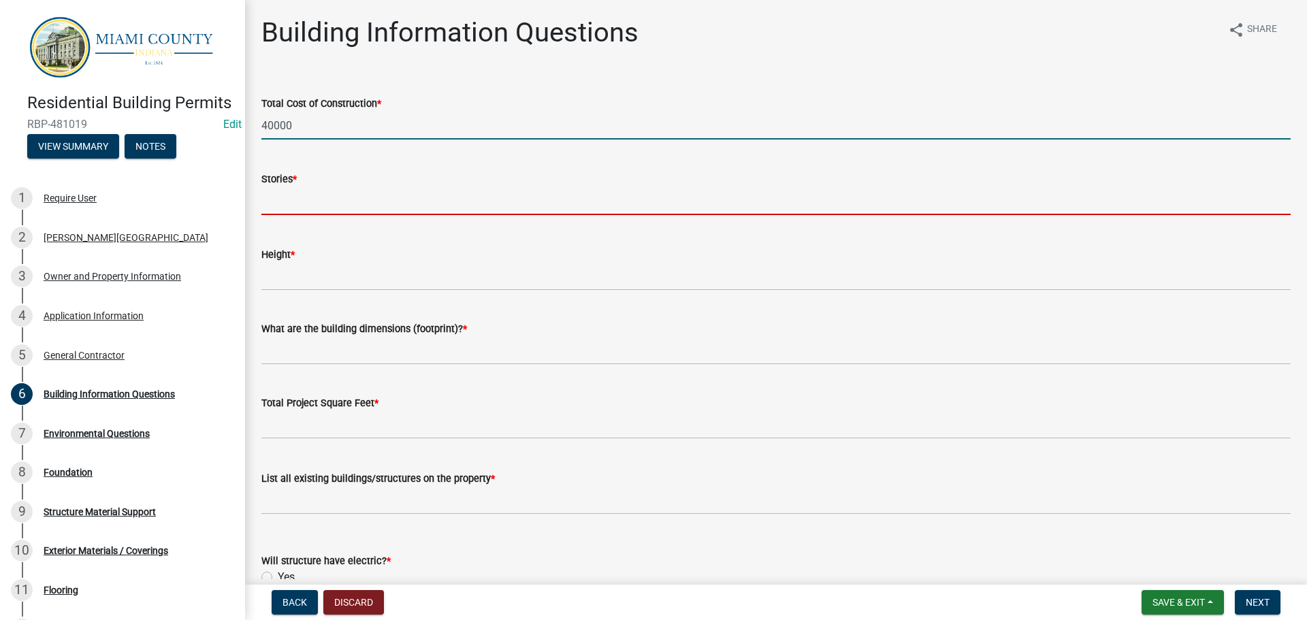
click at [323, 211] on input "text" at bounding box center [775, 201] width 1029 height 28
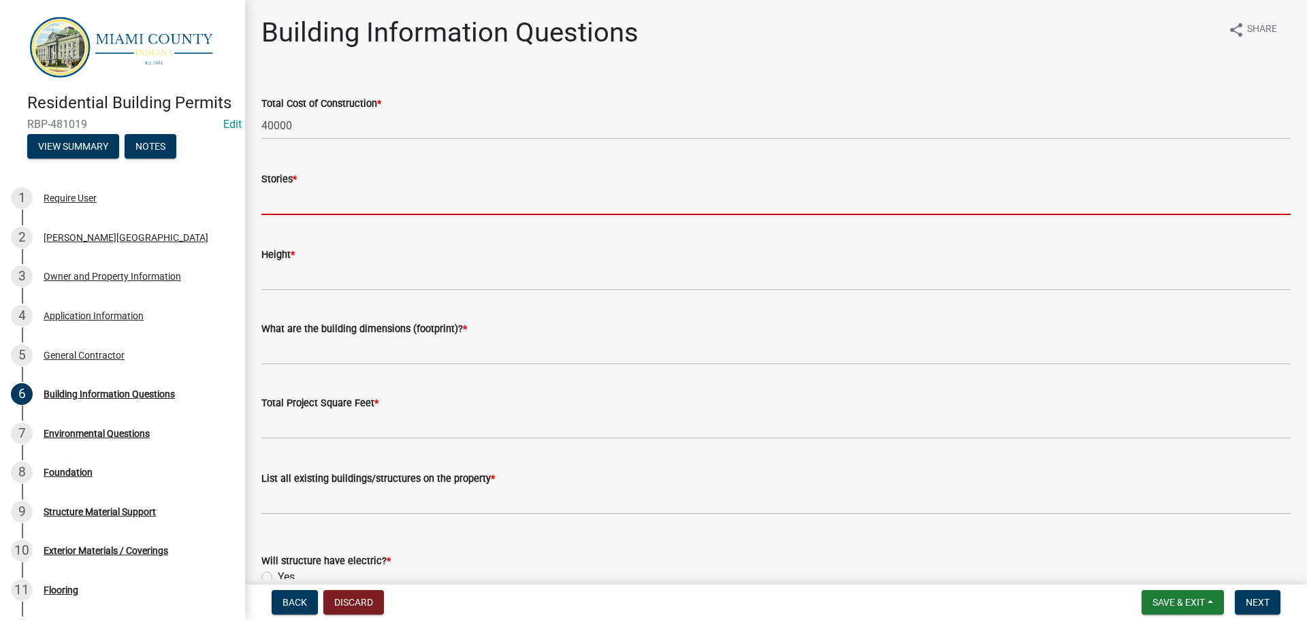
click at [278, 215] on input "text" at bounding box center [775, 201] width 1029 height 28
click at [291, 215] on input "text" at bounding box center [775, 201] width 1029 height 28
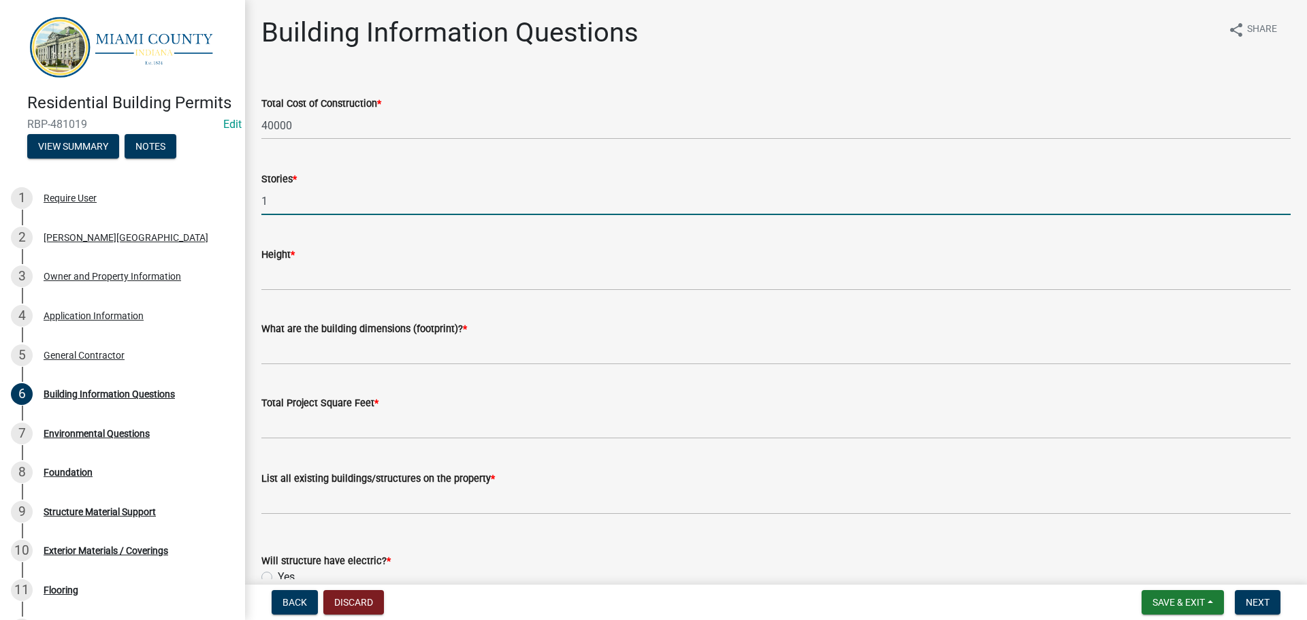
type input "1"
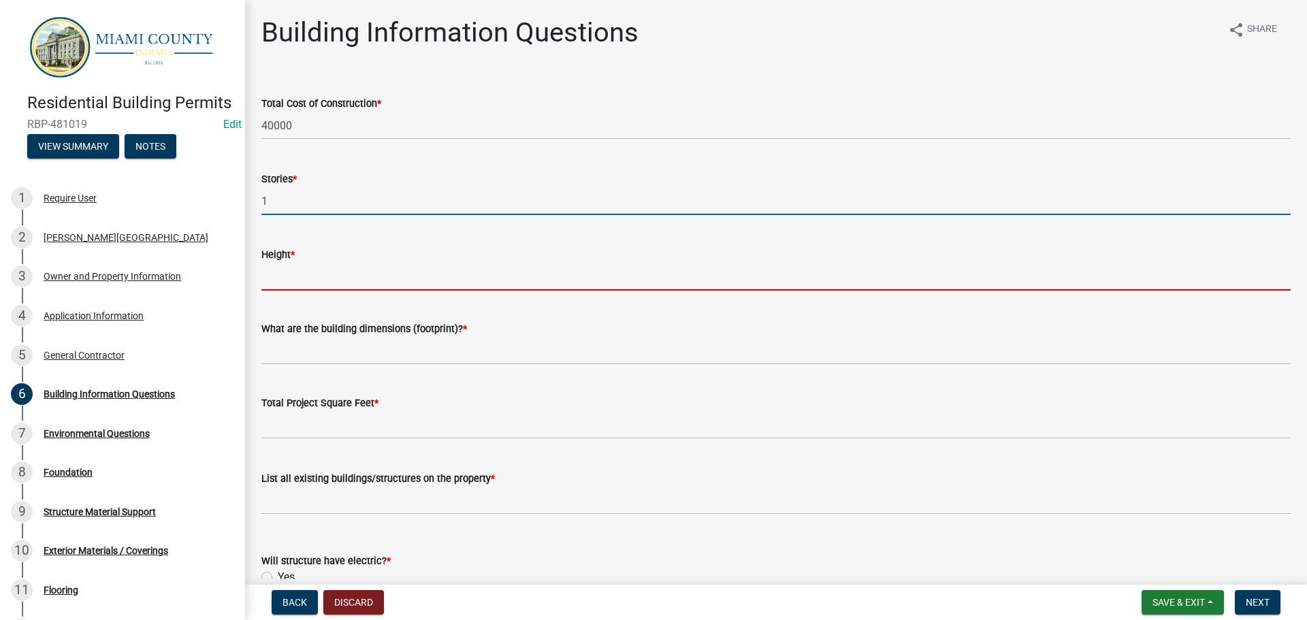
click at [395, 291] on input "Height *" at bounding box center [775, 277] width 1029 height 28
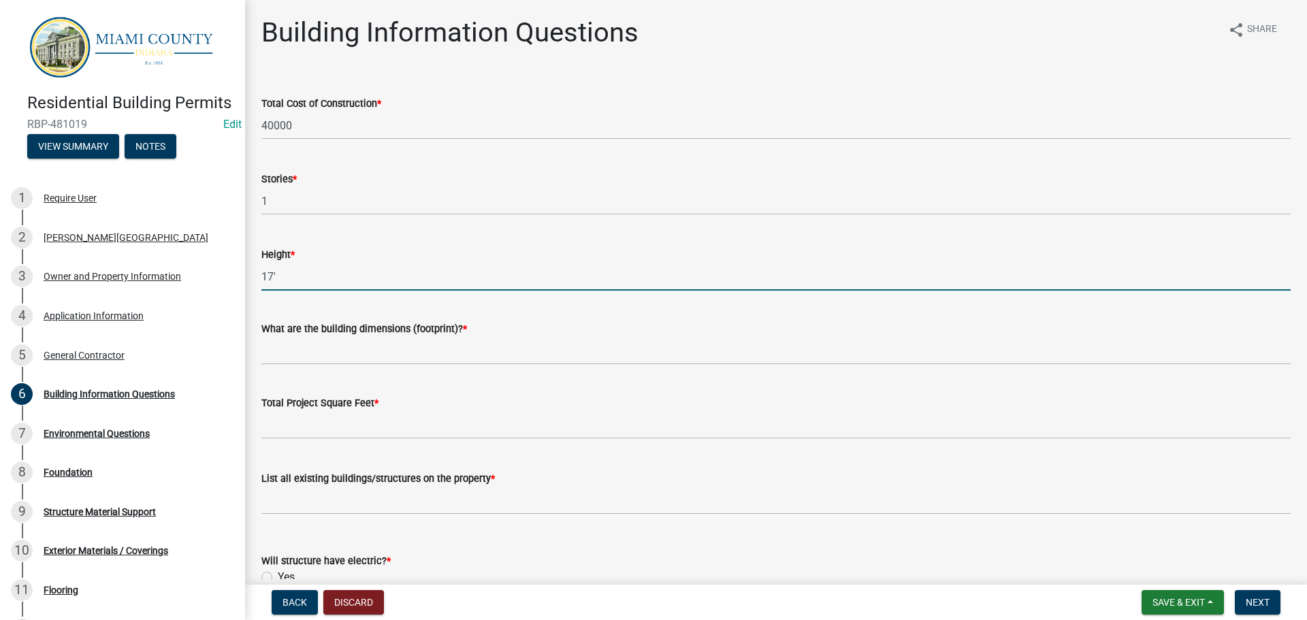
type input "17'"
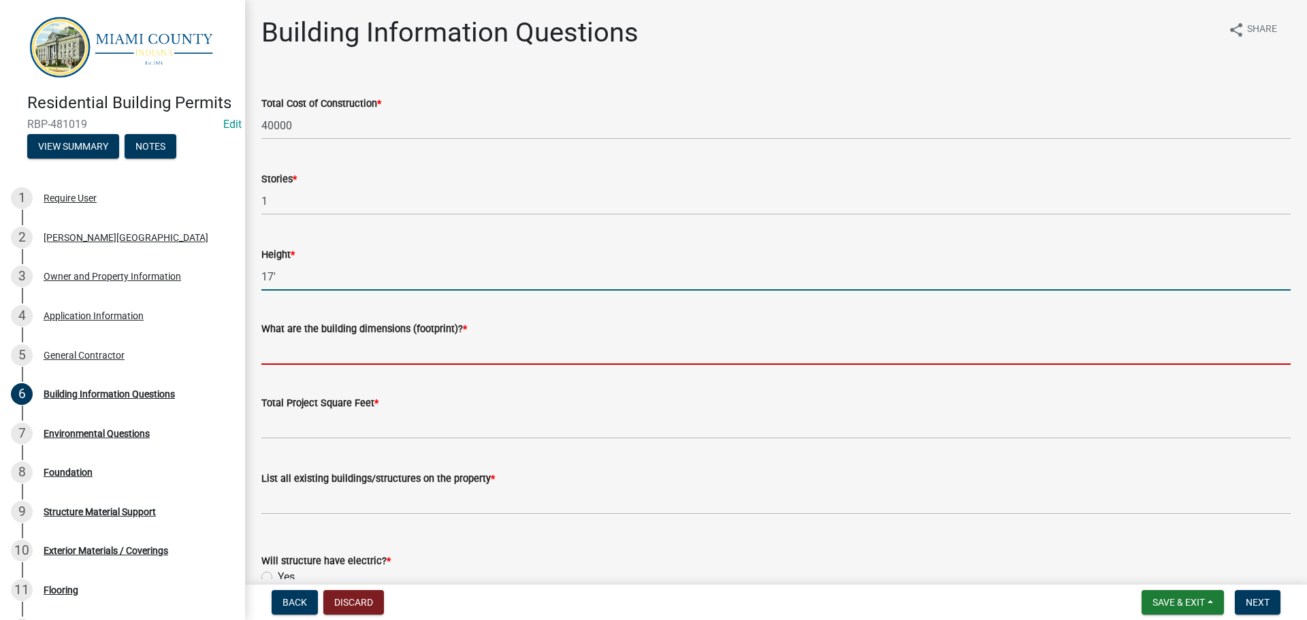
click at [410, 365] on input "What are the building dimensions (footprint)? *" at bounding box center [775, 351] width 1029 height 28
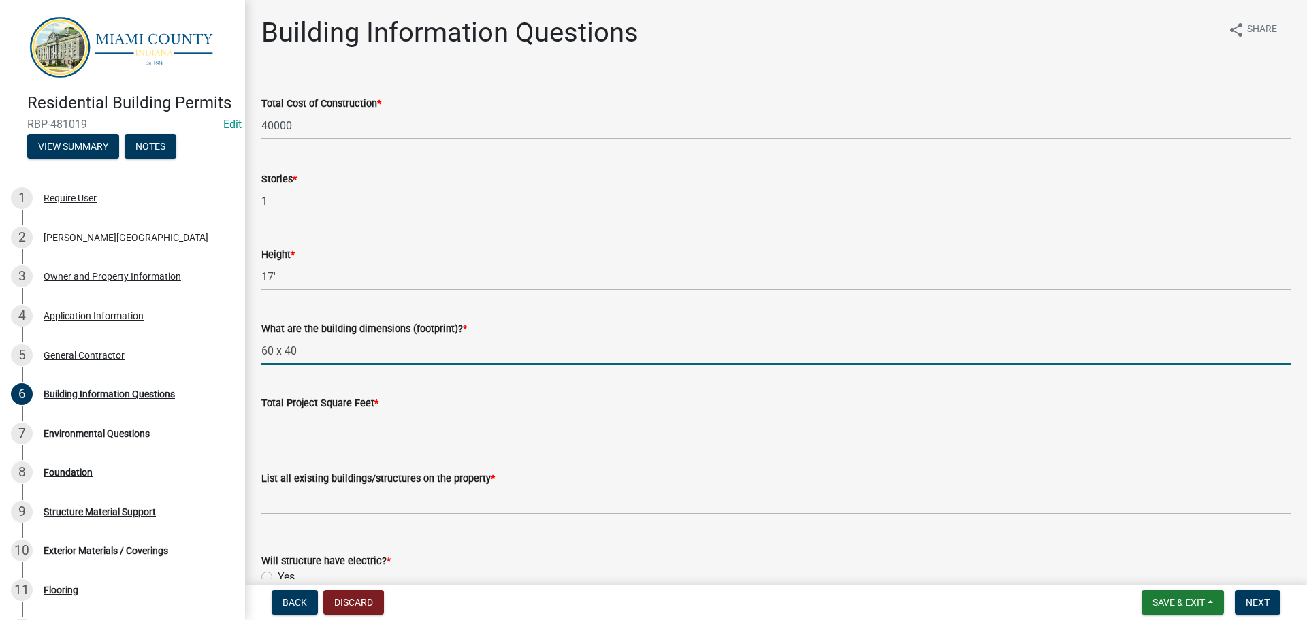
type input "60 x 40"
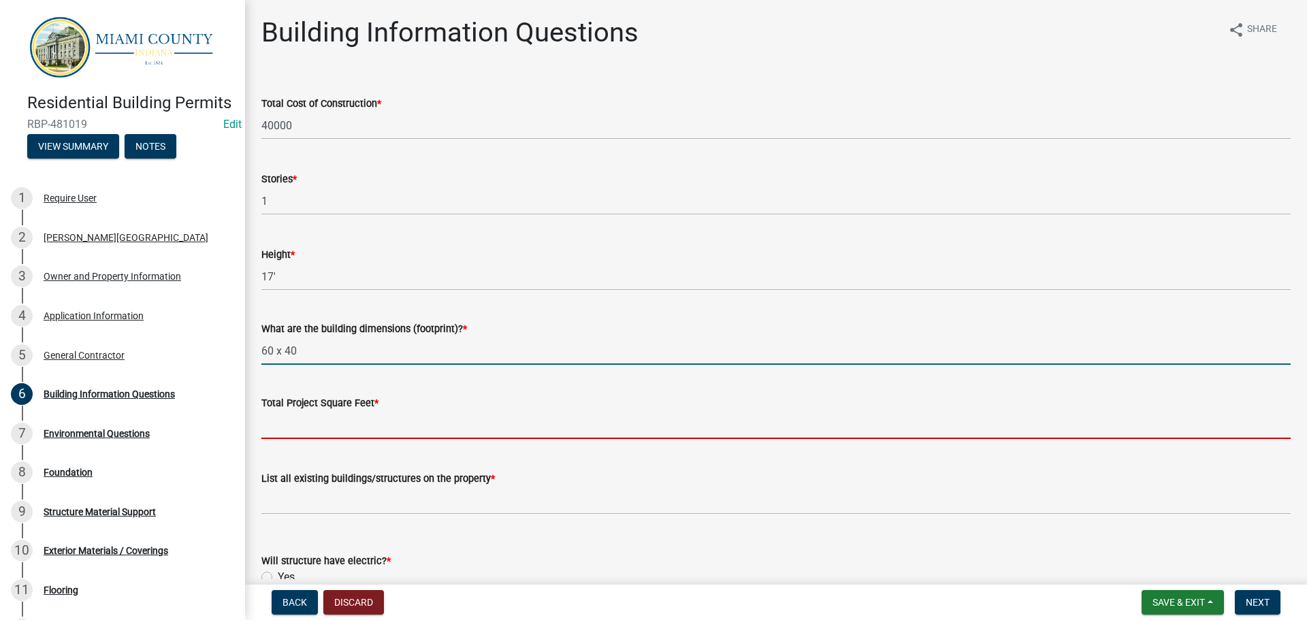
click at [358, 439] on input "text" at bounding box center [775, 425] width 1029 height 28
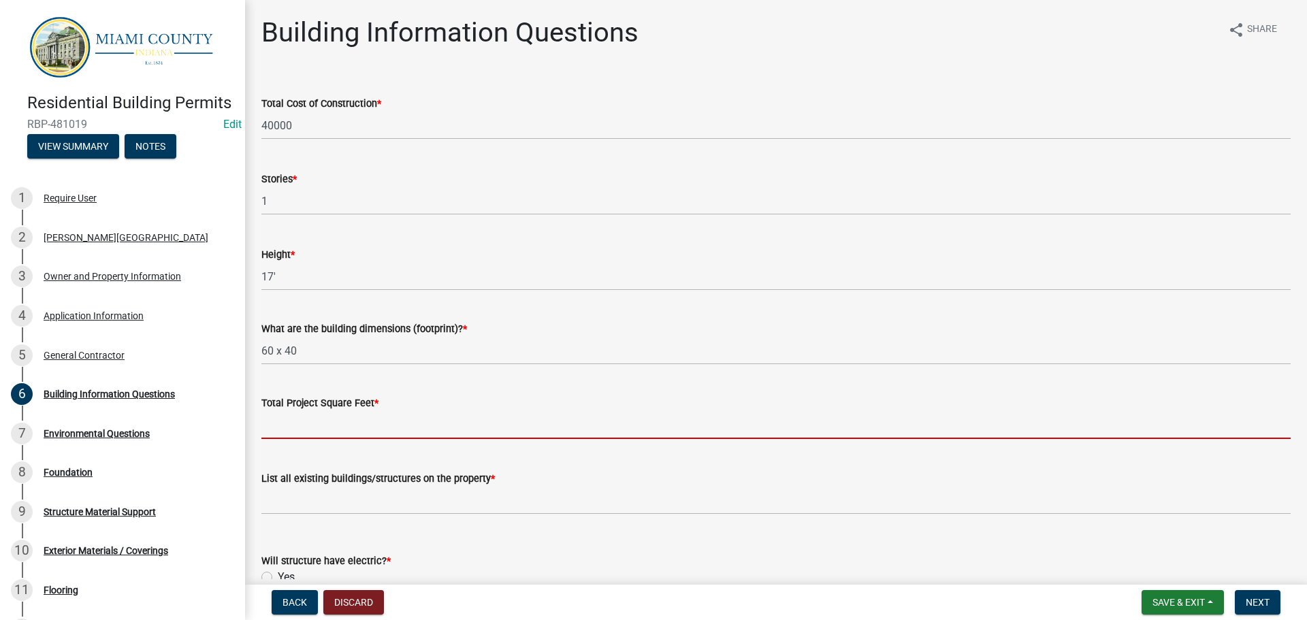
click at [312, 439] on input "text" at bounding box center [775, 425] width 1029 height 28
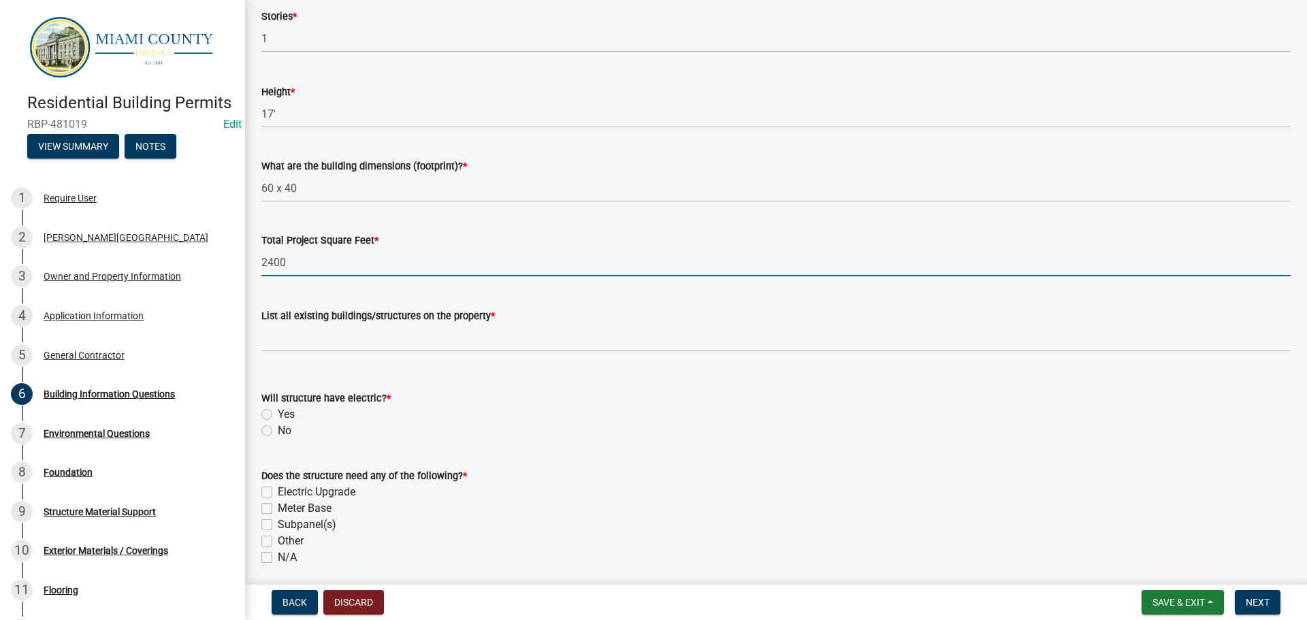
scroll to position [204, 0]
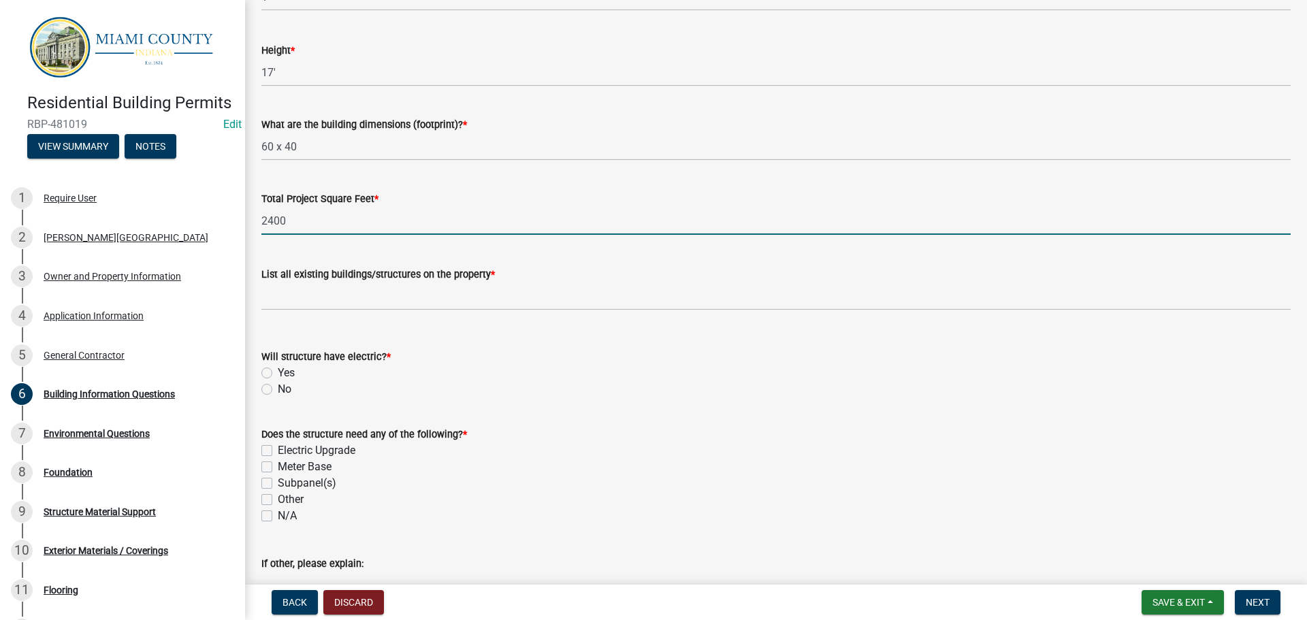
type input "2400"
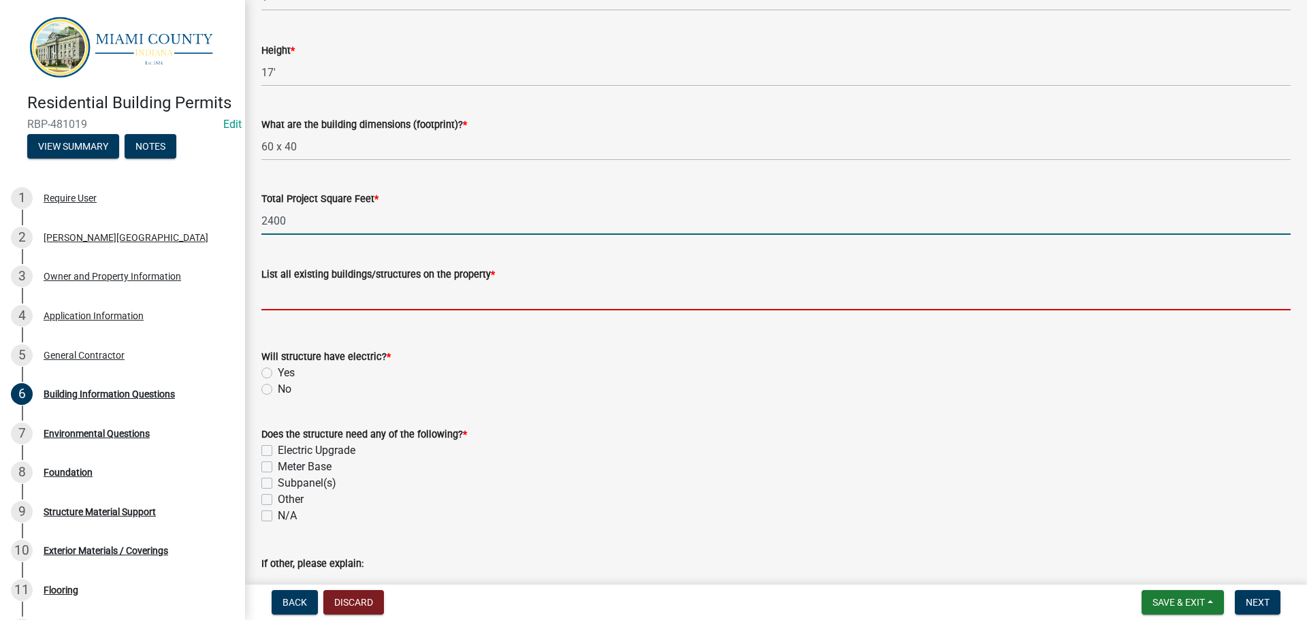
click at [356, 310] on input "List all existing buildings/structures on the property *" at bounding box center [775, 297] width 1029 height 28
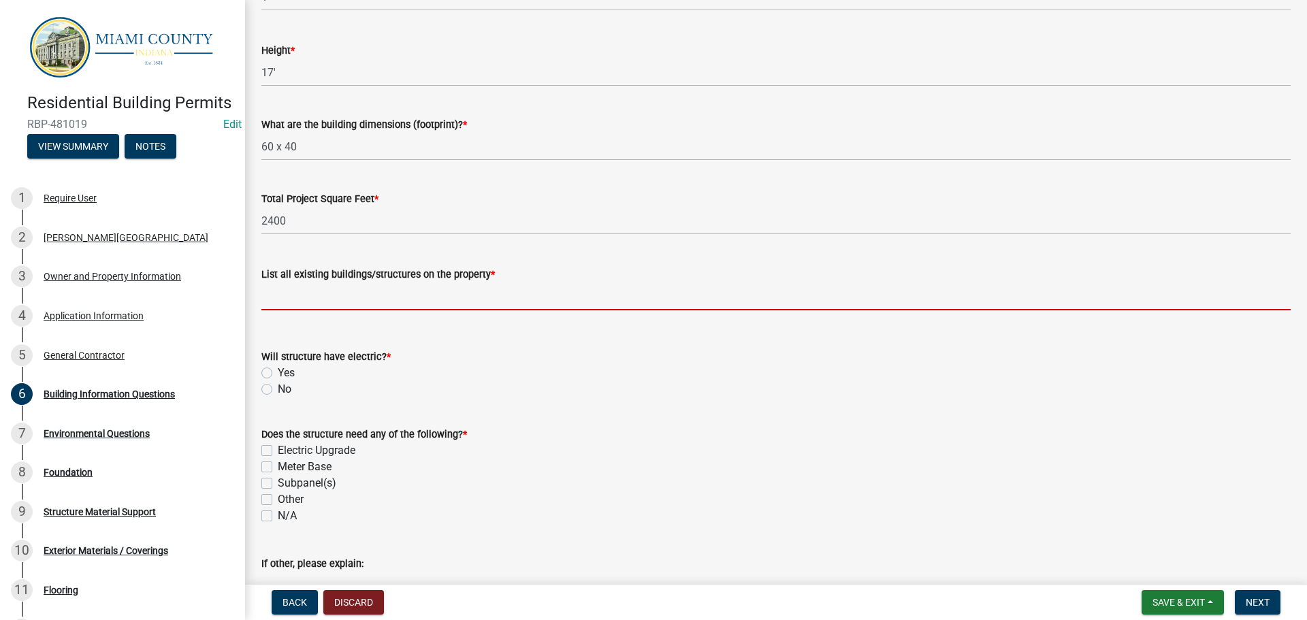
click at [353, 310] on input "List all existing buildings/structures on the property *" at bounding box center [775, 297] width 1029 height 28
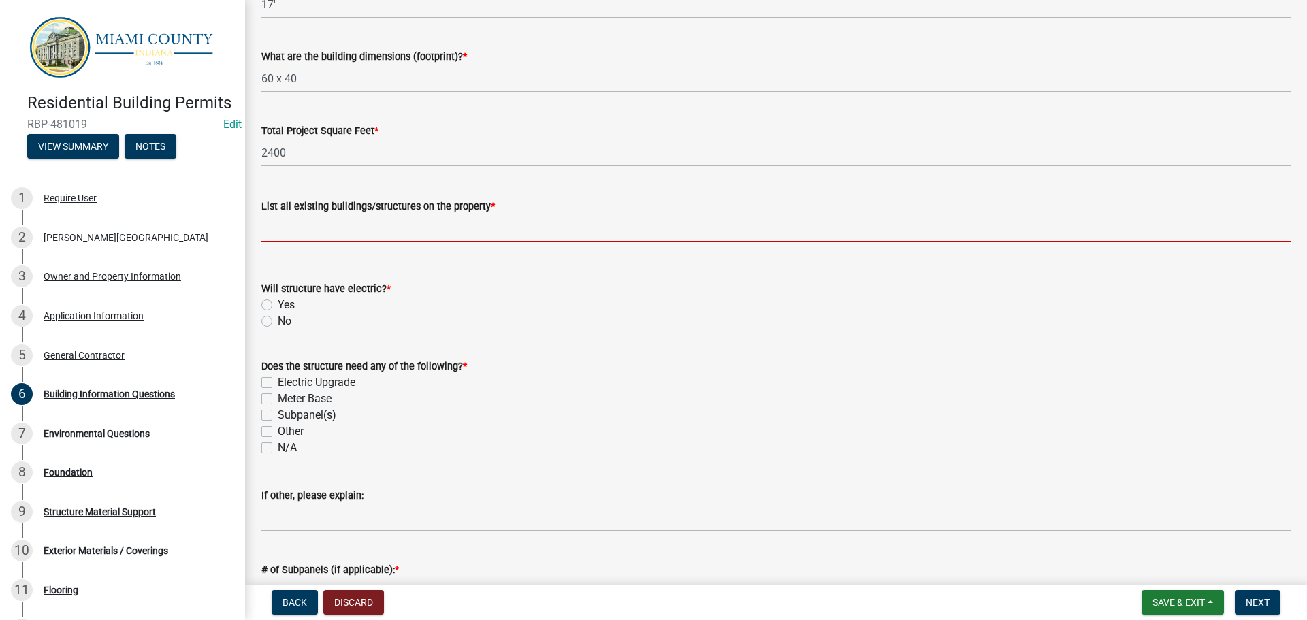
click at [320, 242] on input "List all existing buildings/structures on the property *" at bounding box center [775, 228] width 1029 height 28
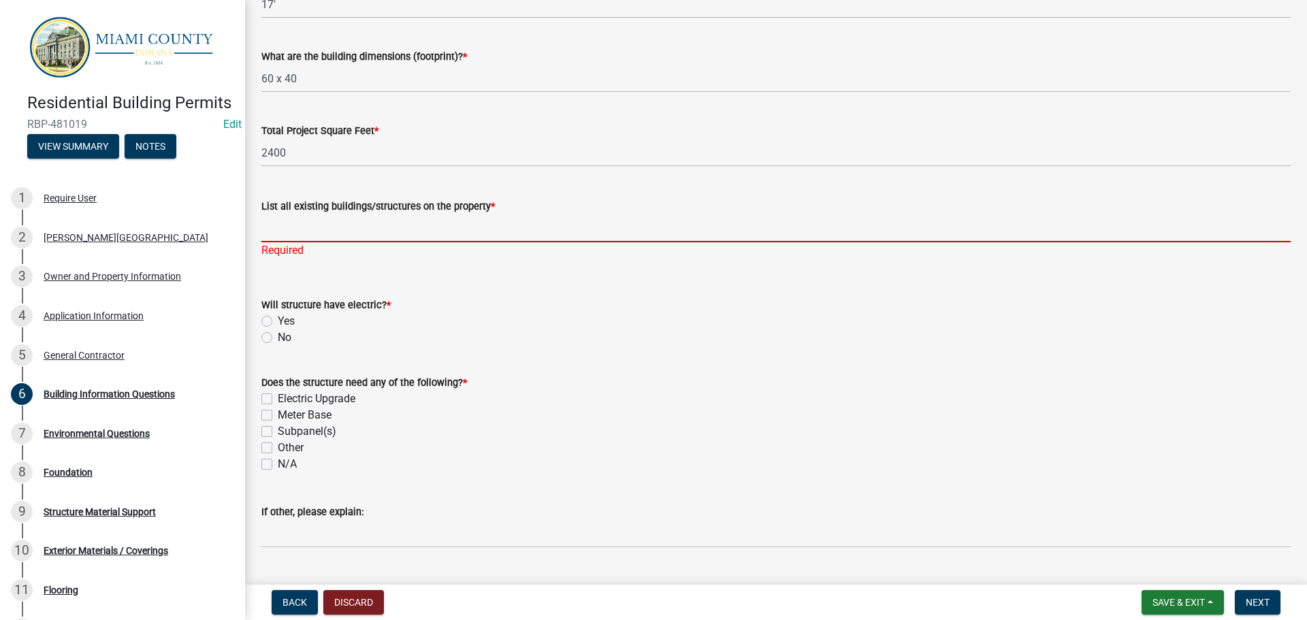
click at [342, 242] on input "List all existing buildings/structures on the property *" at bounding box center [775, 228] width 1029 height 28
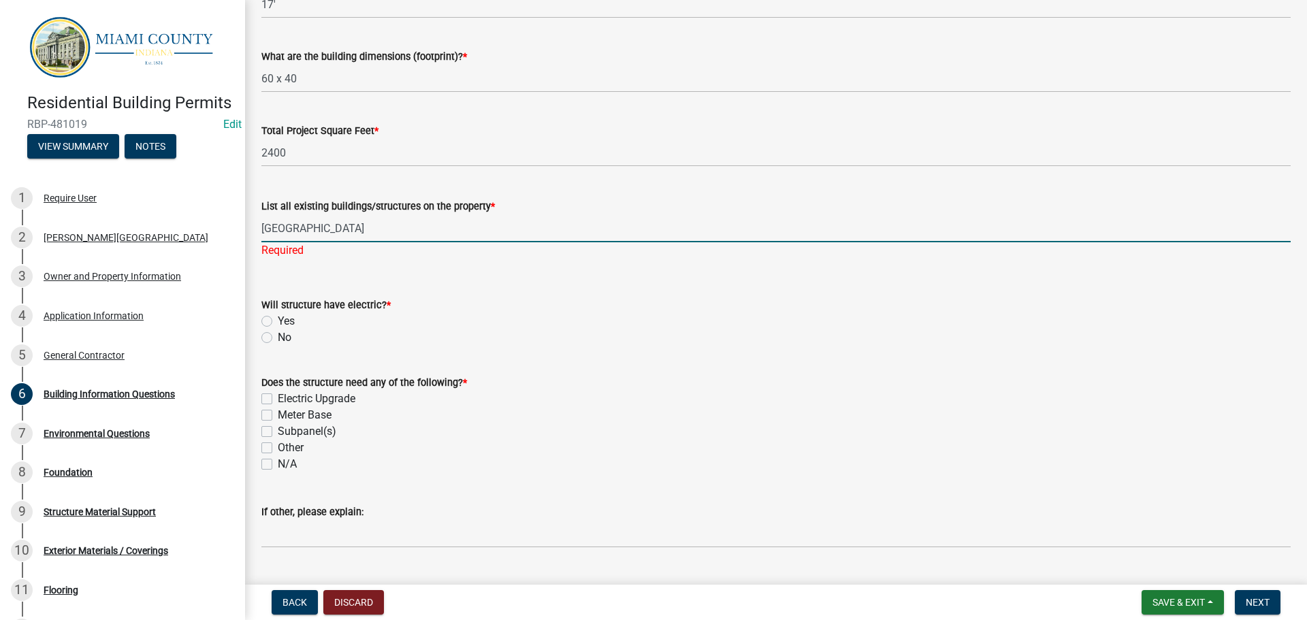
type input "Pole Building"
click at [268, 346] on div "Will structure have electric? * Yes No" at bounding box center [775, 321] width 1029 height 49
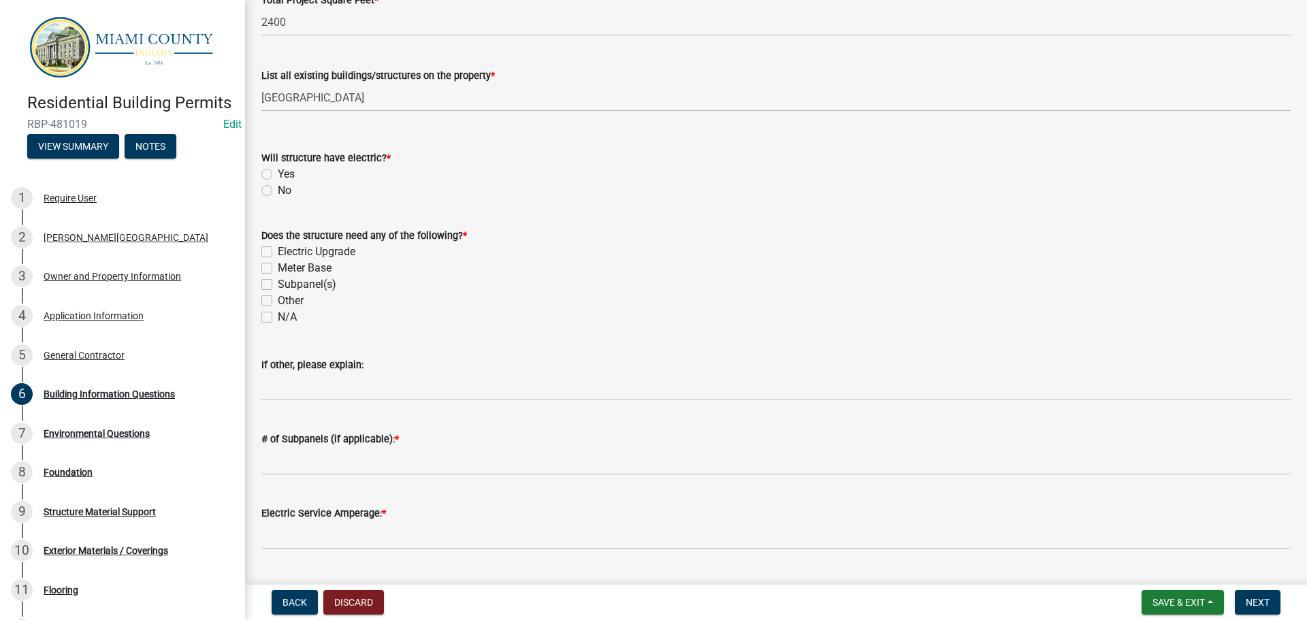
scroll to position [409, 0]
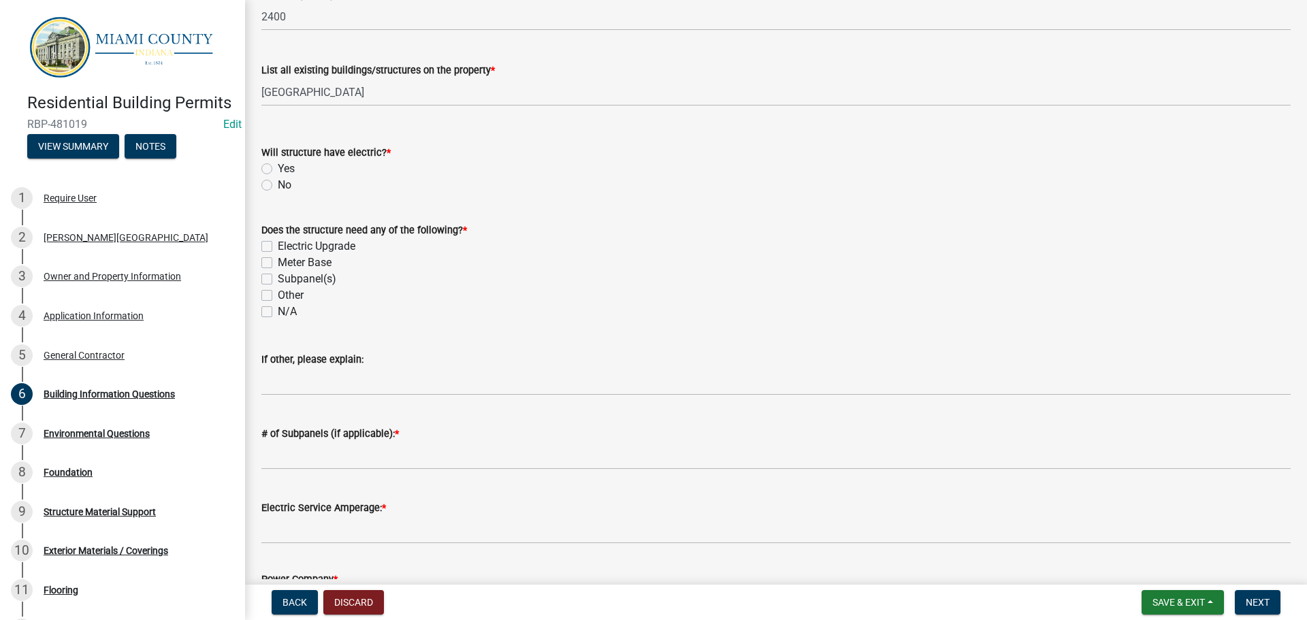
click at [278, 177] on label "Yes" at bounding box center [286, 169] width 17 height 16
click at [278, 170] on input "Yes" at bounding box center [282, 165] width 9 height 9
radio input "true"
click at [278, 271] on label "Meter Base" at bounding box center [305, 263] width 54 height 16
click at [278, 264] on input "Meter Base" at bounding box center [282, 259] width 9 height 9
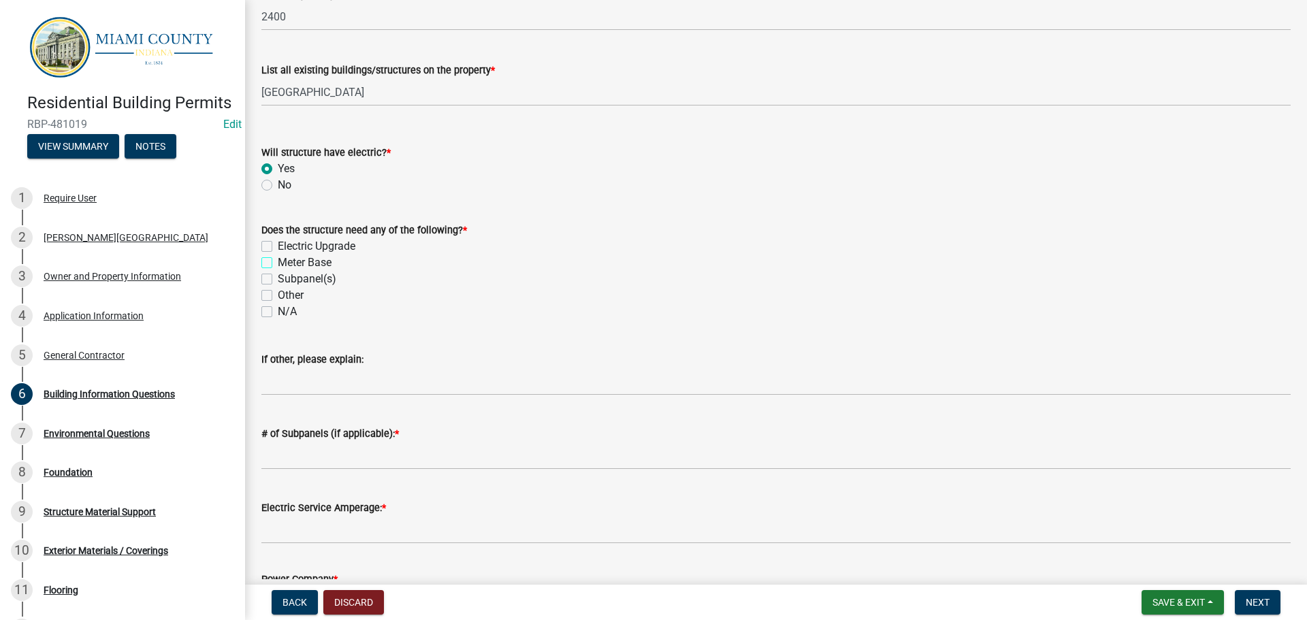
checkbox input "true"
checkbox input "false"
checkbox input "true"
checkbox input "false"
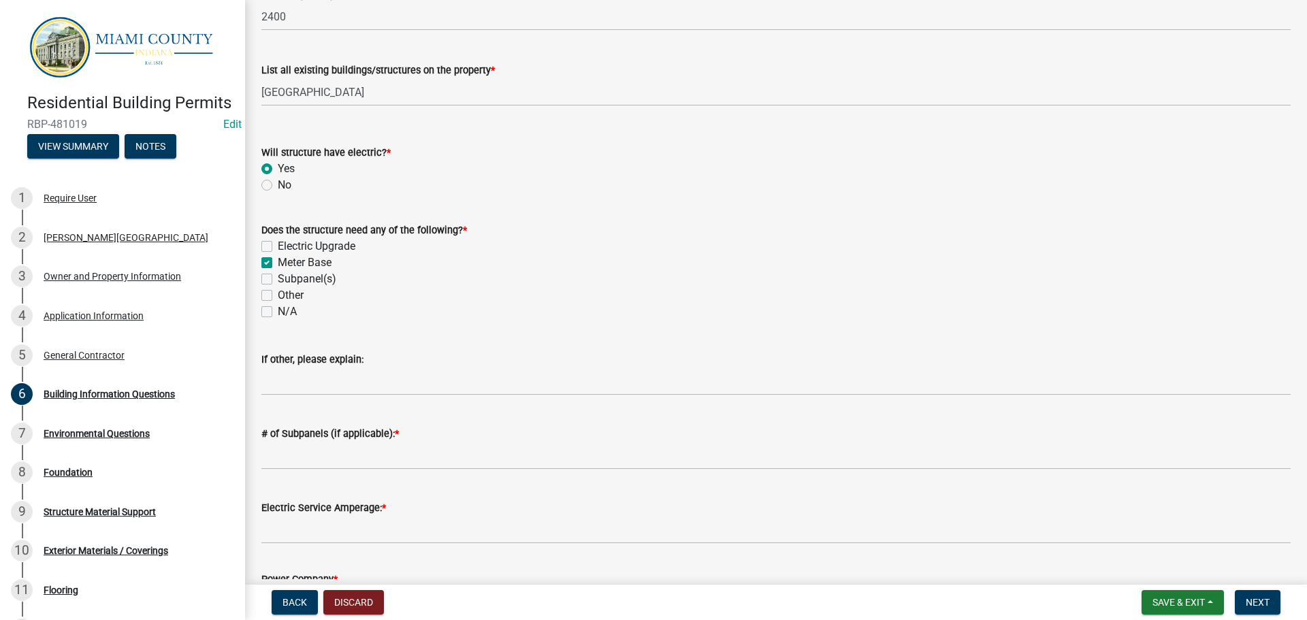
checkbox input "false"
click at [278, 255] on label "Electric Upgrade" at bounding box center [317, 246] width 78 height 16
click at [278, 247] on input "Electric Upgrade" at bounding box center [282, 242] width 9 height 9
checkbox input "true"
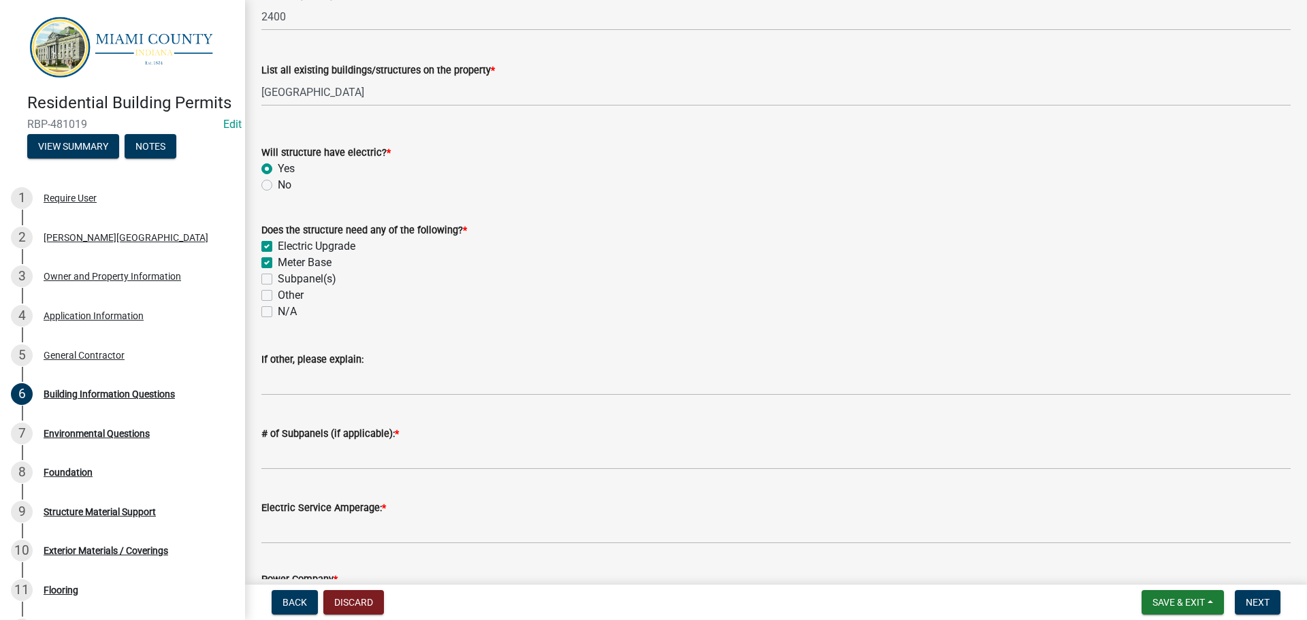
checkbox input "false"
click at [278, 271] on label "Meter Base" at bounding box center [305, 263] width 54 height 16
click at [278, 264] on input "Meter Base" at bounding box center [282, 259] width 9 height 9
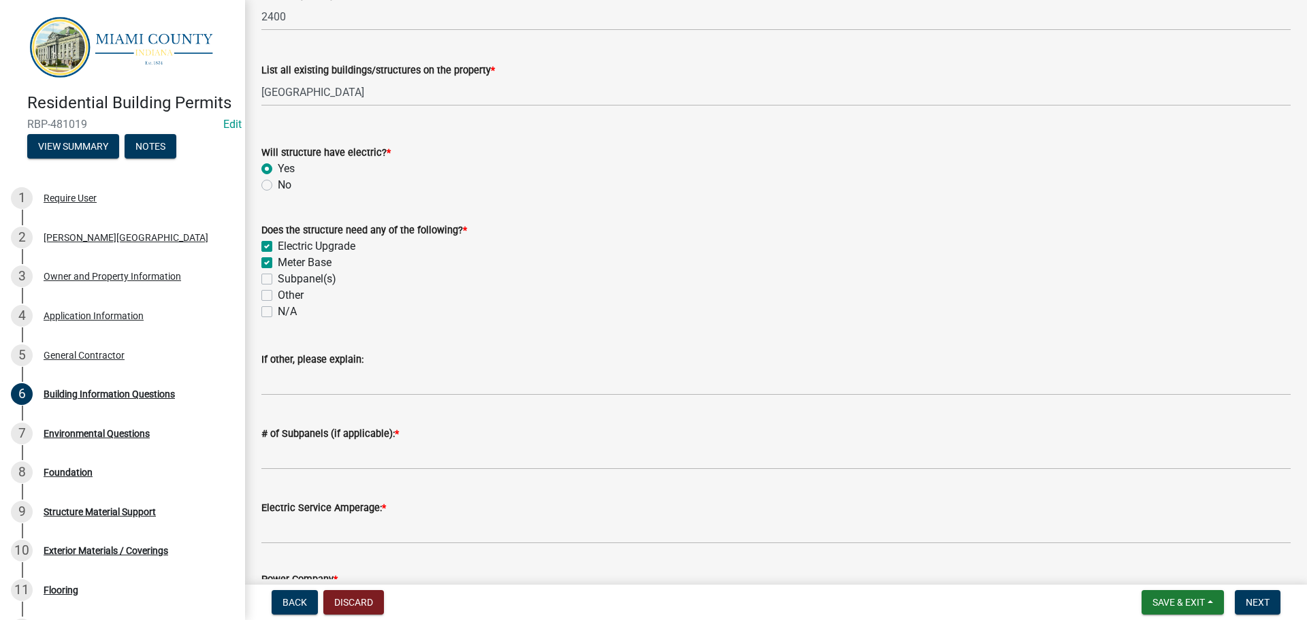
checkbox input "false"
checkbox input "true"
checkbox input "false"
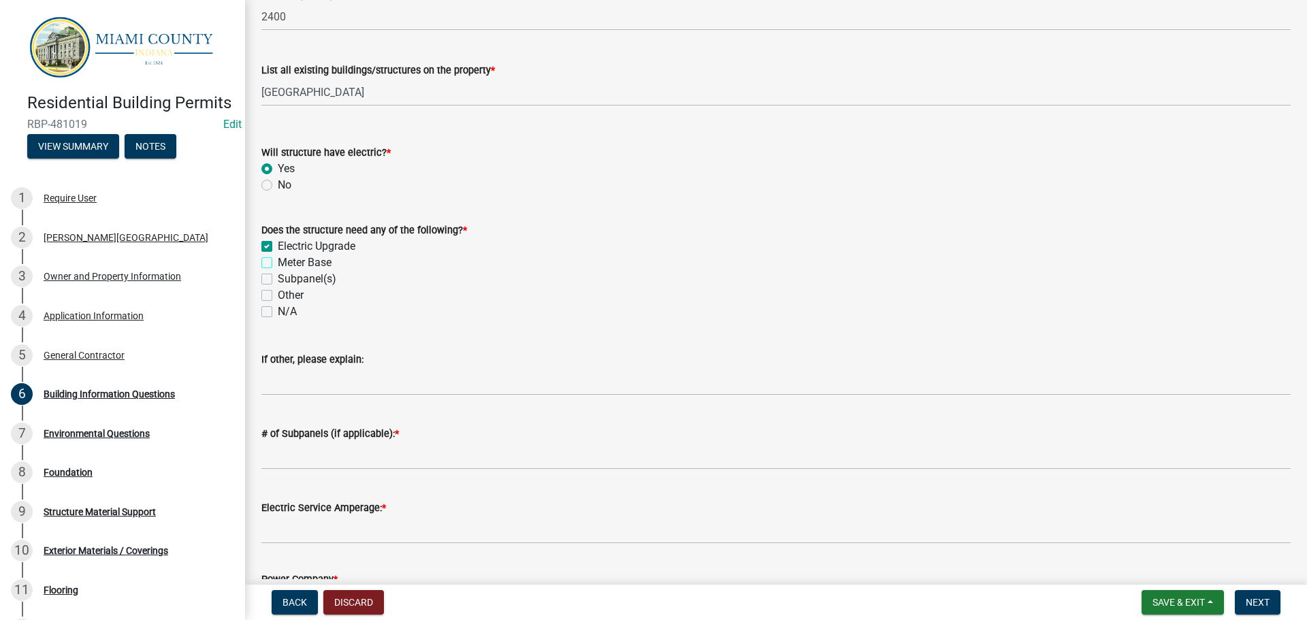
checkbox input "false"
click at [278, 255] on label "Electric Upgrade" at bounding box center [317, 246] width 78 height 16
click at [278, 247] on input "Electric Upgrade" at bounding box center [282, 242] width 9 height 9
checkbox input "false"
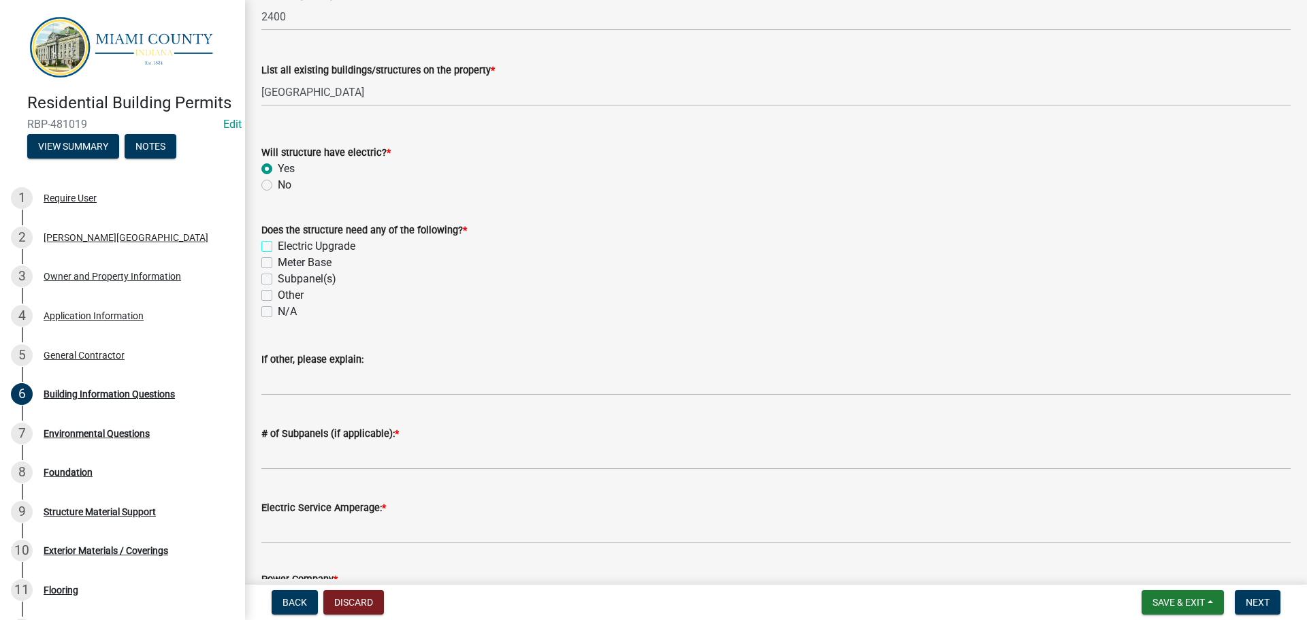
checkbox input "false"
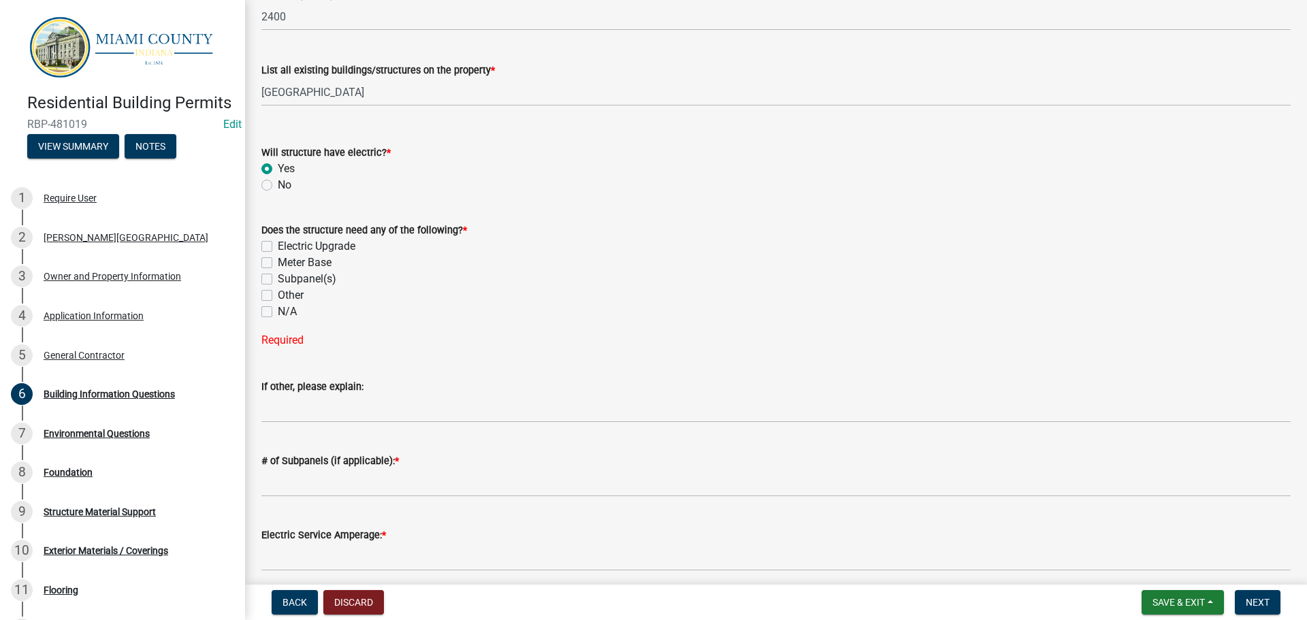
click at [278, 287] on label "Subpanel(s)" at bounding box center [307, 279] width 59 height 16
click at [278, 280] on input "Subpanel(s)" at bounding box center [282, 275] width 9 height 9
checkbox input "true"
checkbox input "false"
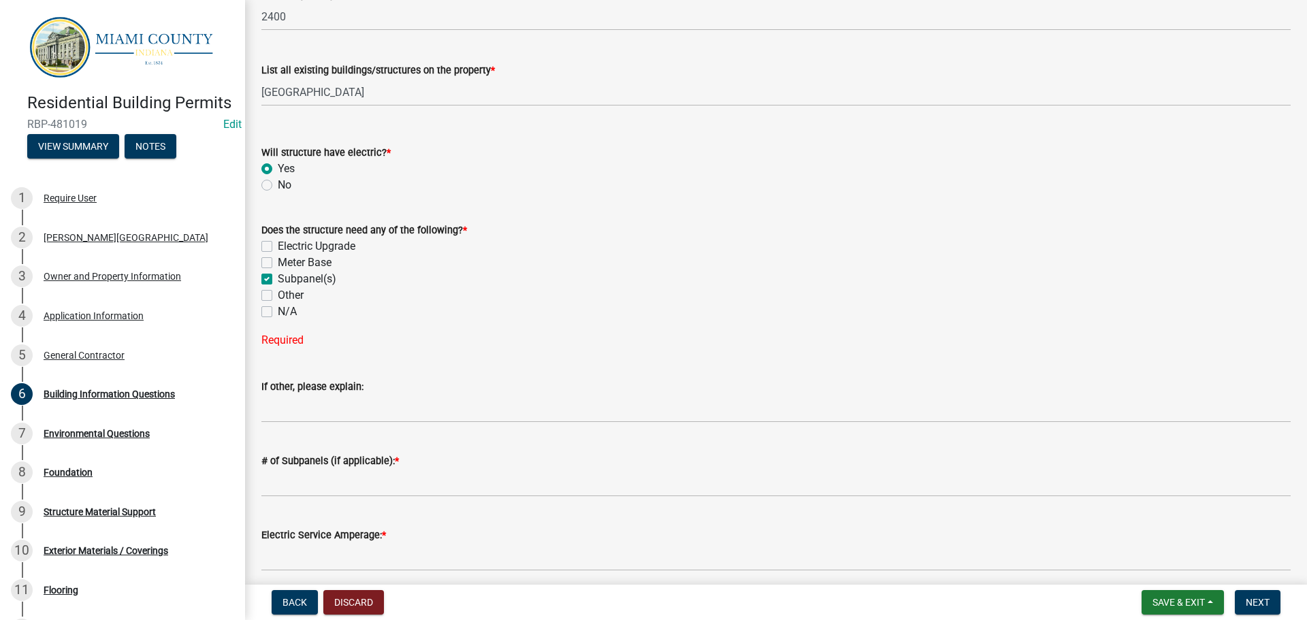
checkbox input "true"
checkbox input "false"
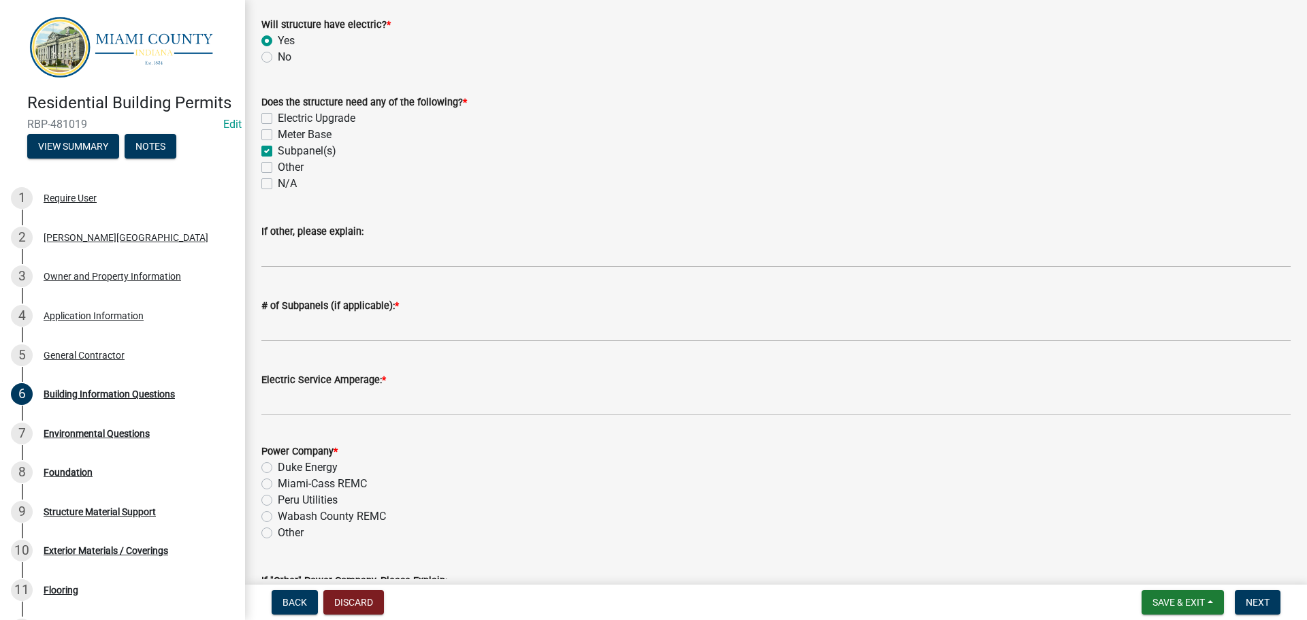
scroll to position [545, 0]
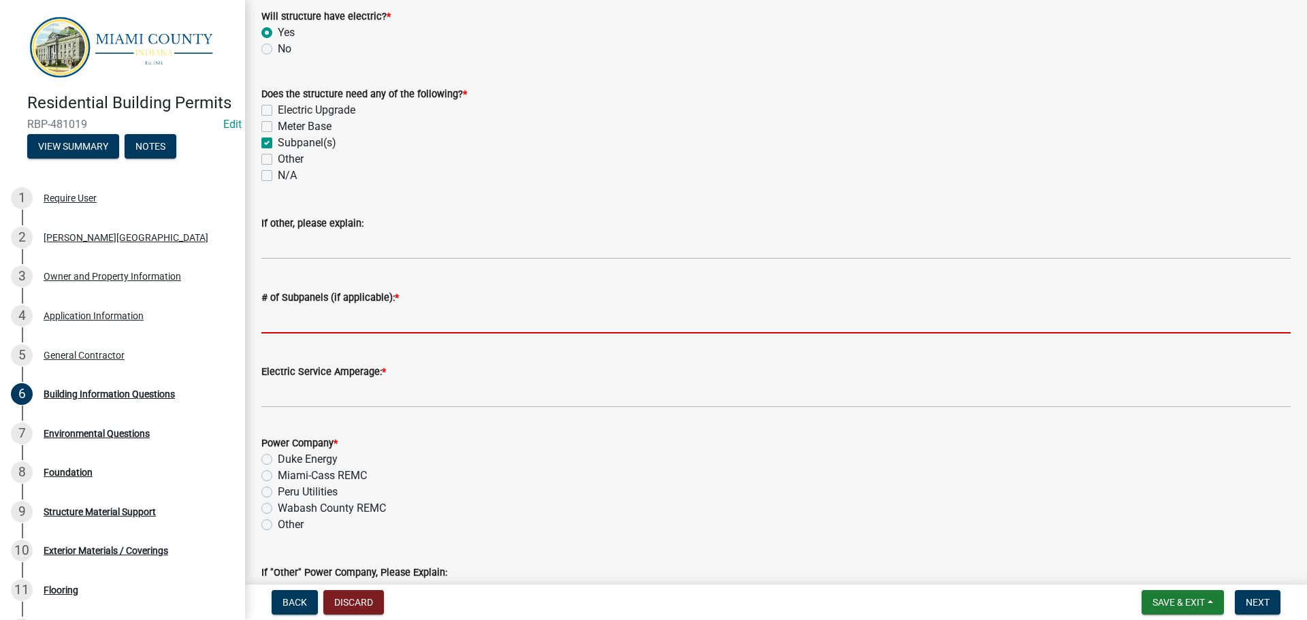
click at [336, 334] on input "# of Subpanels (if applicable): *" at bounding box center [775, 320] width 1029 height 28
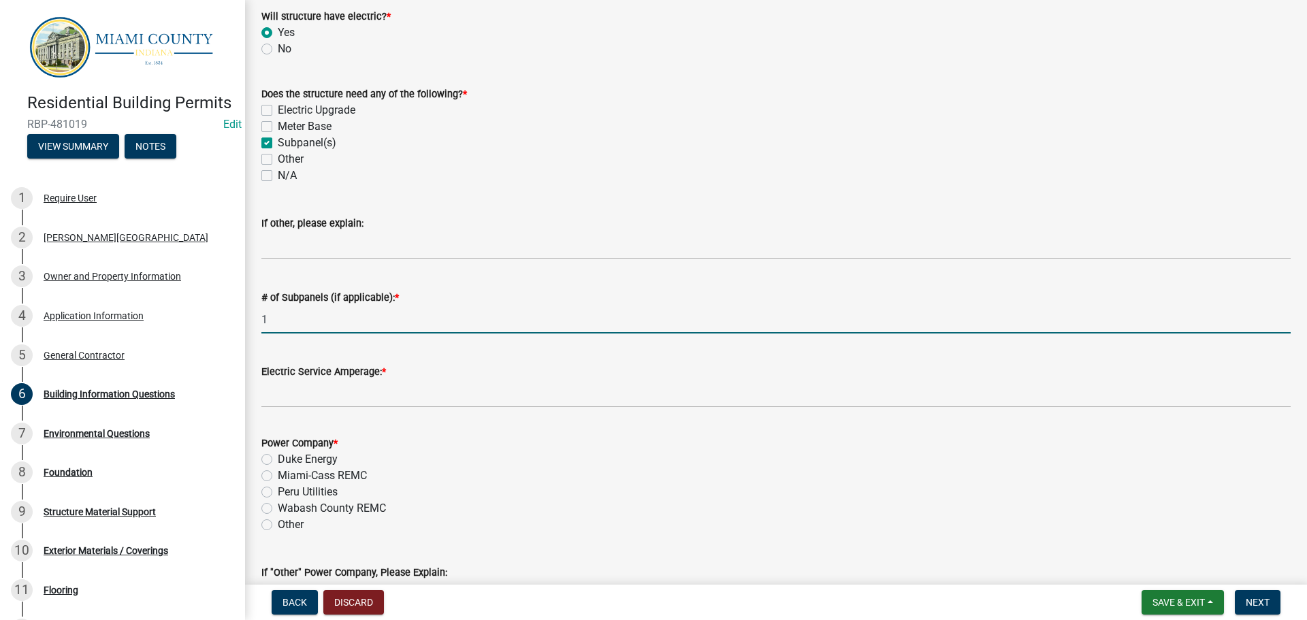
type input "1"
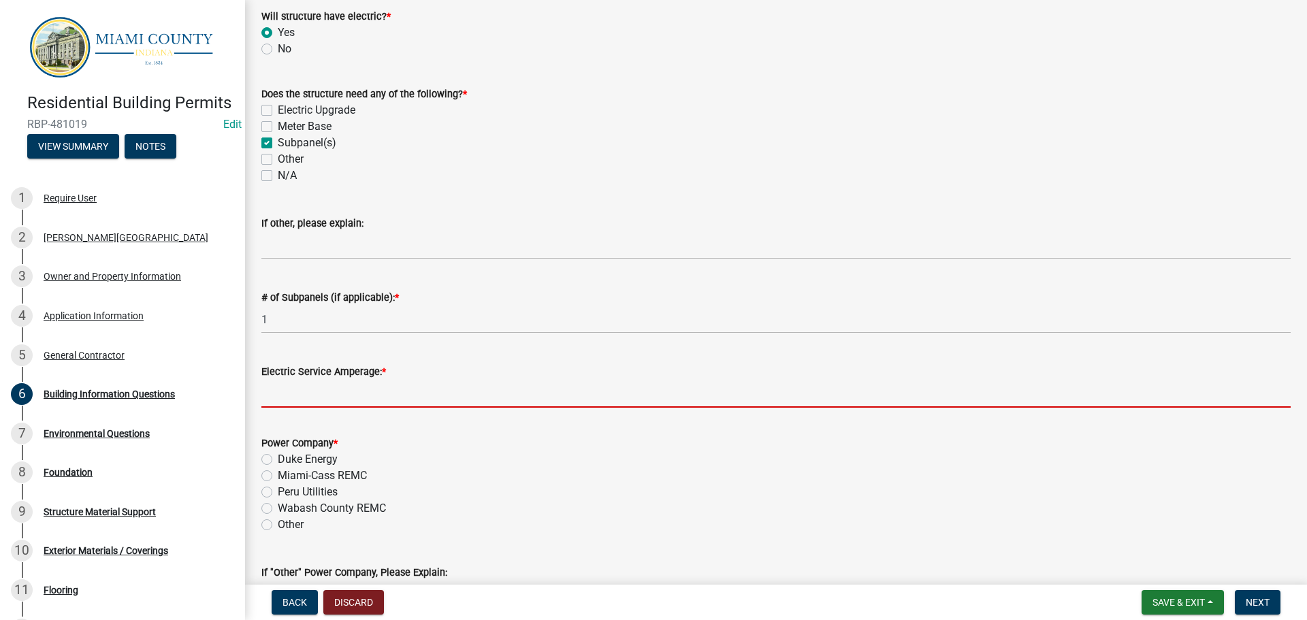
click at [366, 408] on input "Electric Service Amperage: *" at bounding box center [775, 394] width 1029 height 28
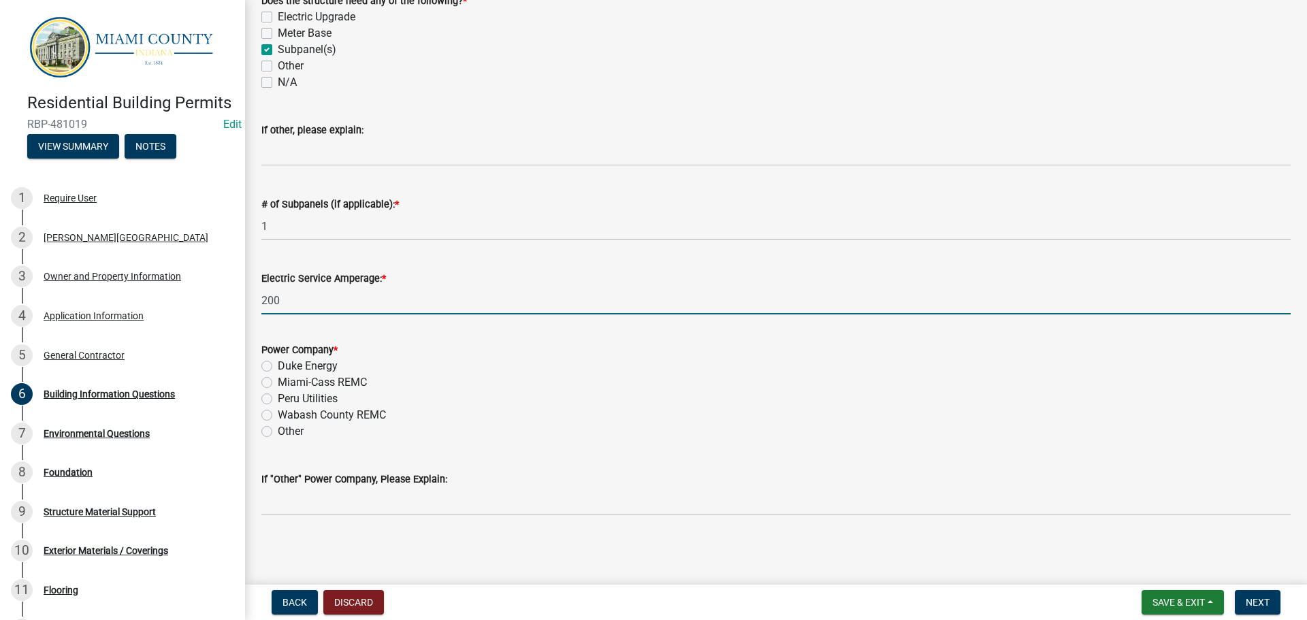
scroll to position [749, 0]
click at [325, 315] on input "200" at bounding box center [775, 301] width 1029 height 28
type input "200"
click at [259, 416] on div "Power Company * Duke Energy Miami-Cass REMC Peru Utilities Wabash County REMC O…" at bounding box center [776, 382] width 1050 height 114
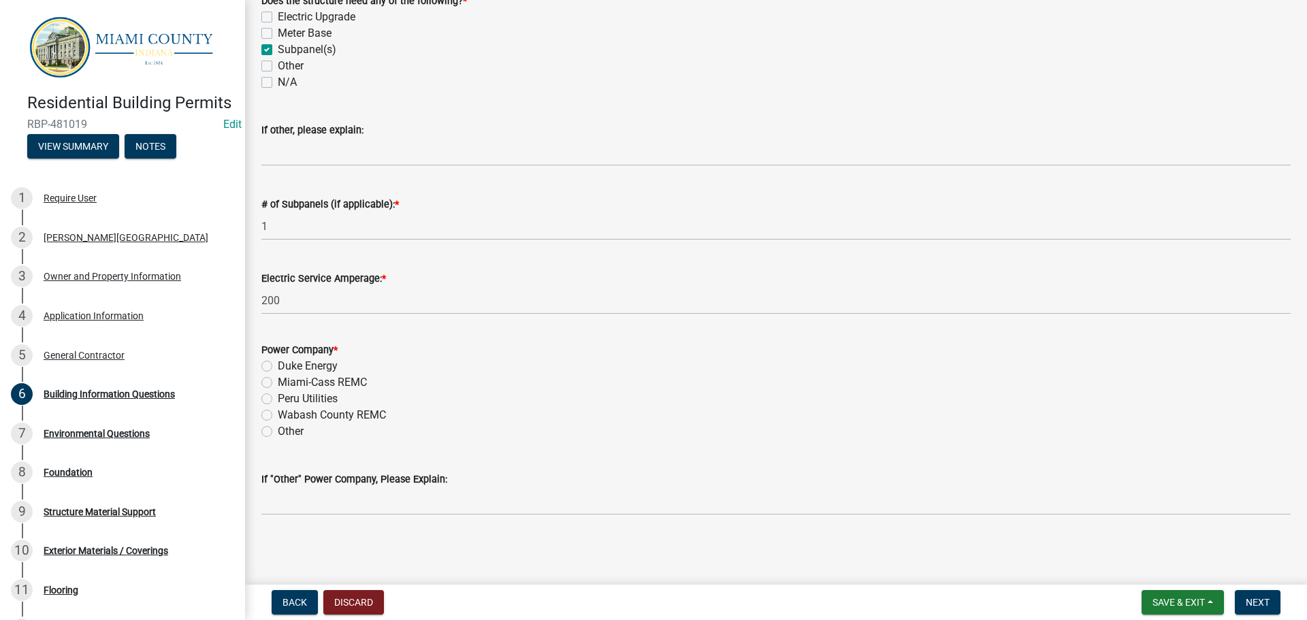
click at [279, 407] on div "Peru Utilities" at bounding box center [775, 399] width 1029 height 16
click at [278, 407] on label "Peru Utilities" at bounding box center [308, 399] width 60 height 16
click at [278, 400] on input "Peru Utilities" at bounding box center [282, 395] width 9 height 9
radio input "true"
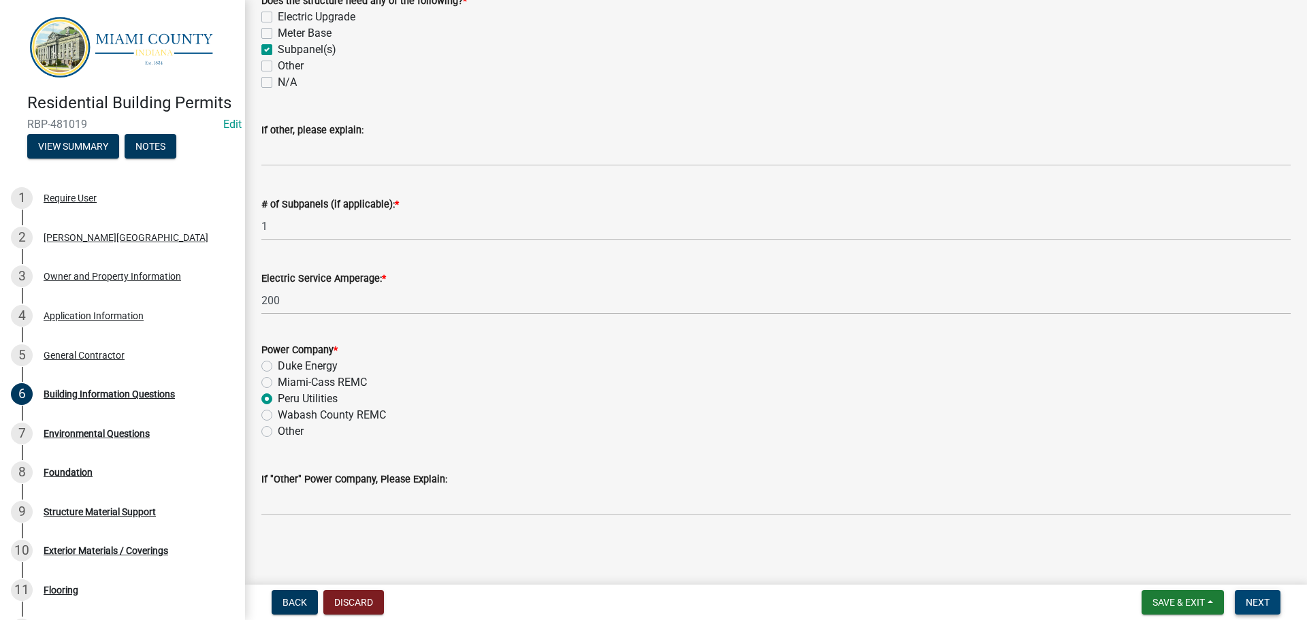
click at [1271, 604] on button "Next" at bounding box center [1258, 602] width 46 height 25
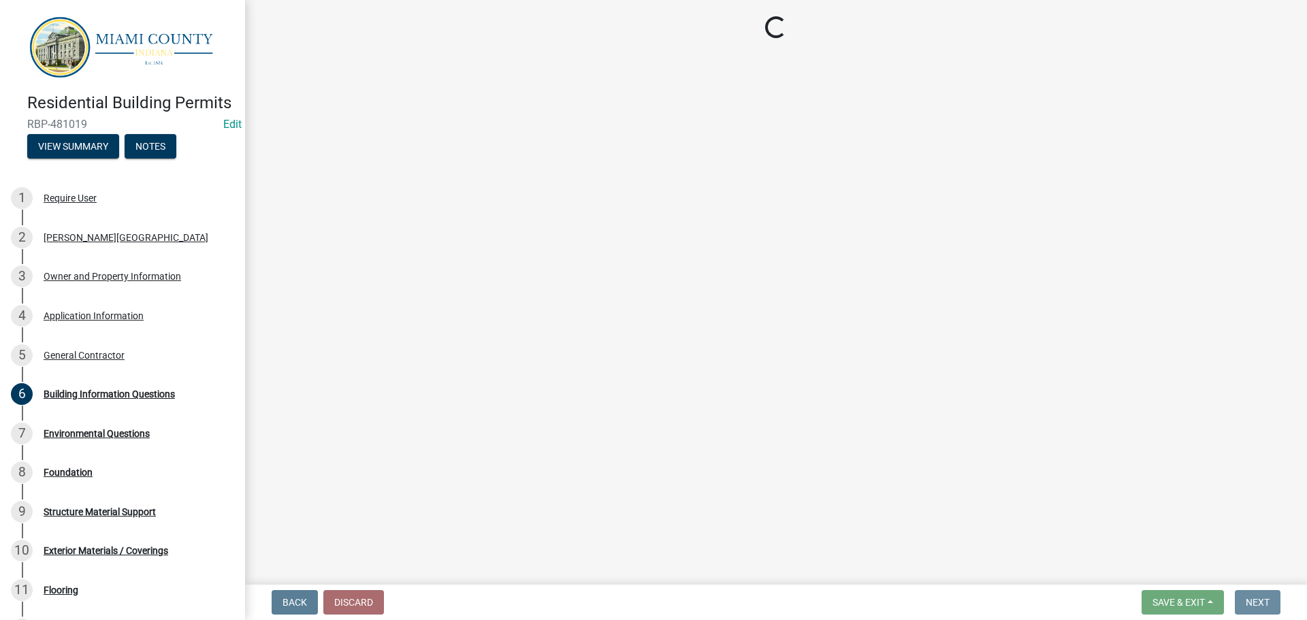
scroll to position [0, 0]
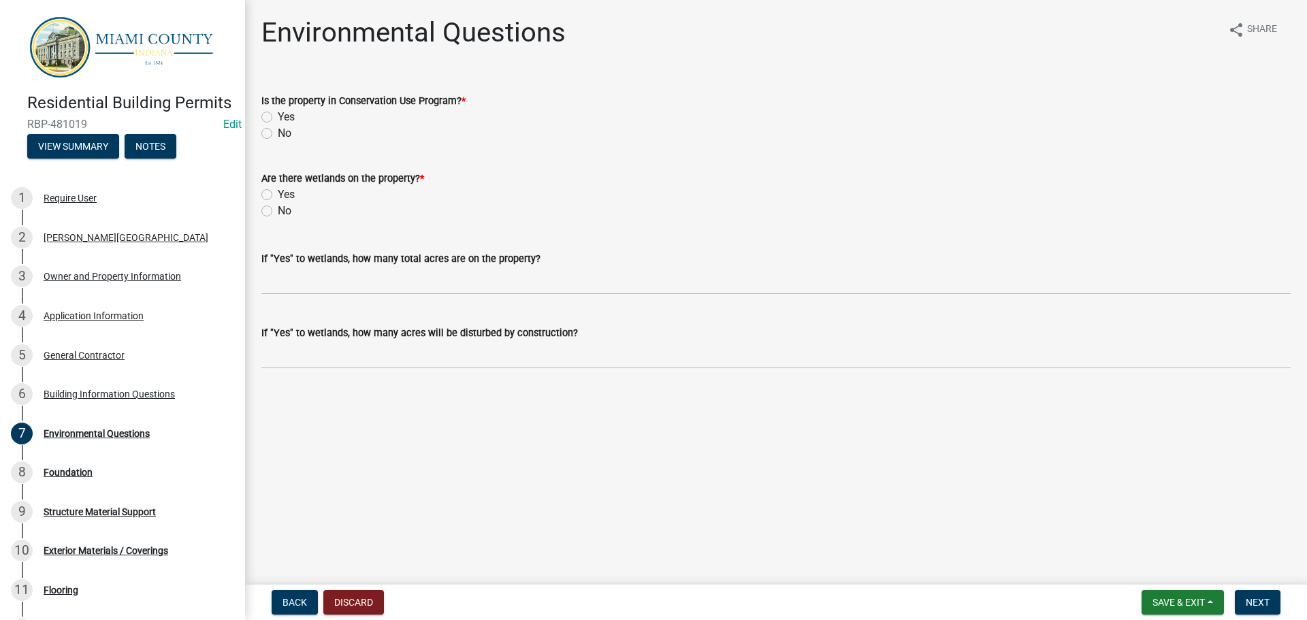
click at [278, 142] on label "No" at bounding box center [285, 133] width 14 height 16
click at [278, 134] on input "No" at bounding box center [282, 129] width 9 height 9
radio input "true"
click at [278, 219] on label "No" at bounding box center [285, 211] width 14 height 16
click at [278, 212] on input "No" at bounding box center [282, 207] width 9 height 9
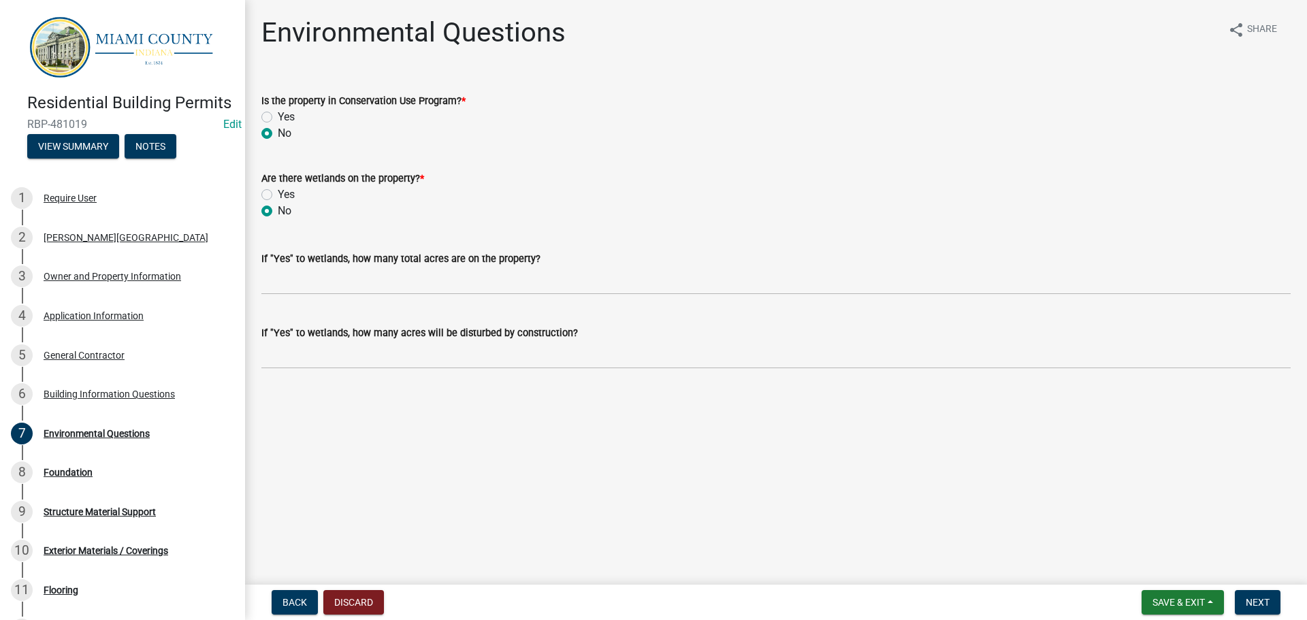
radio input "true"
click at [1239, 590] on button "Next" at bounding box center [1258, 602] width 46 height 25
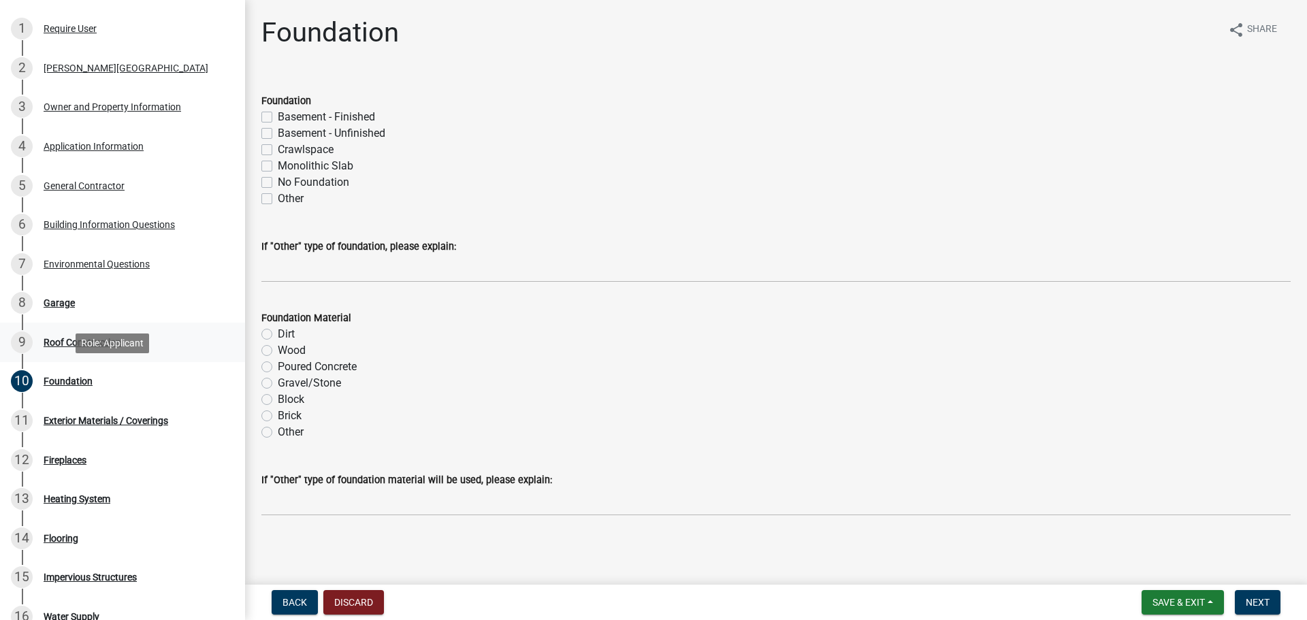
scroll to position [204, 0]
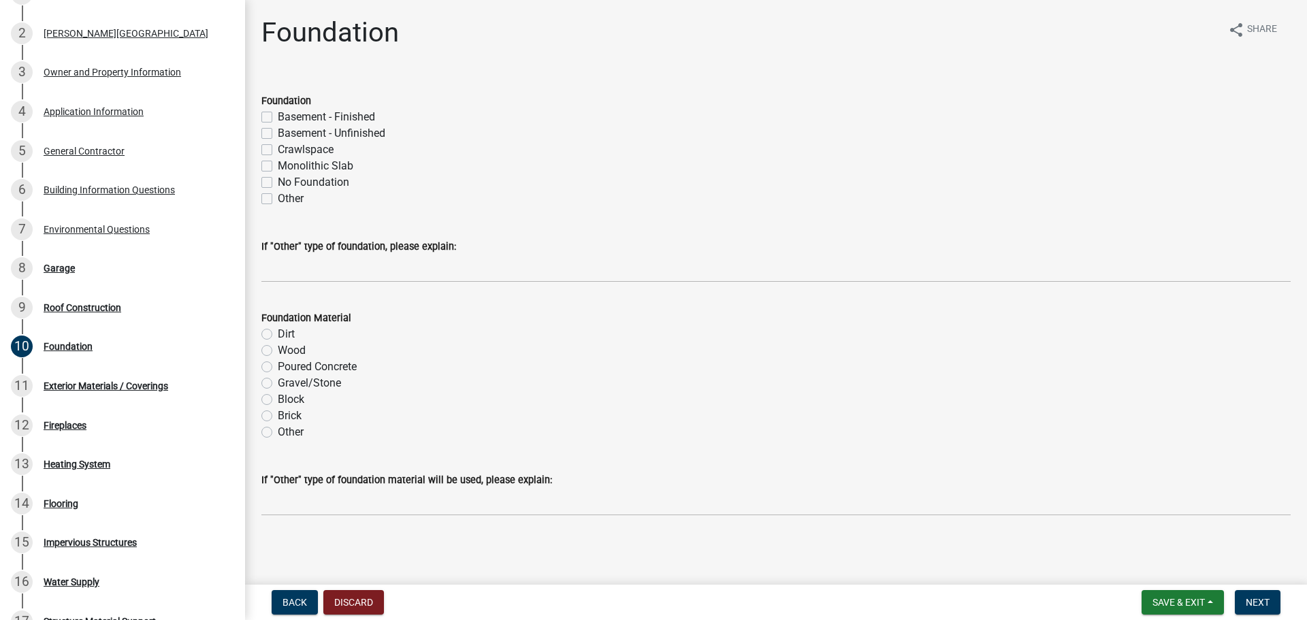
click at [315, 158] on label "Crawlspace" at bounding box center [306, 150] width 56 height 16
click at [287, 150] on input "Crawlspace" at bounding box center [282, 146] width 9 height 9
checkbox input "true"
checkbox input "false"
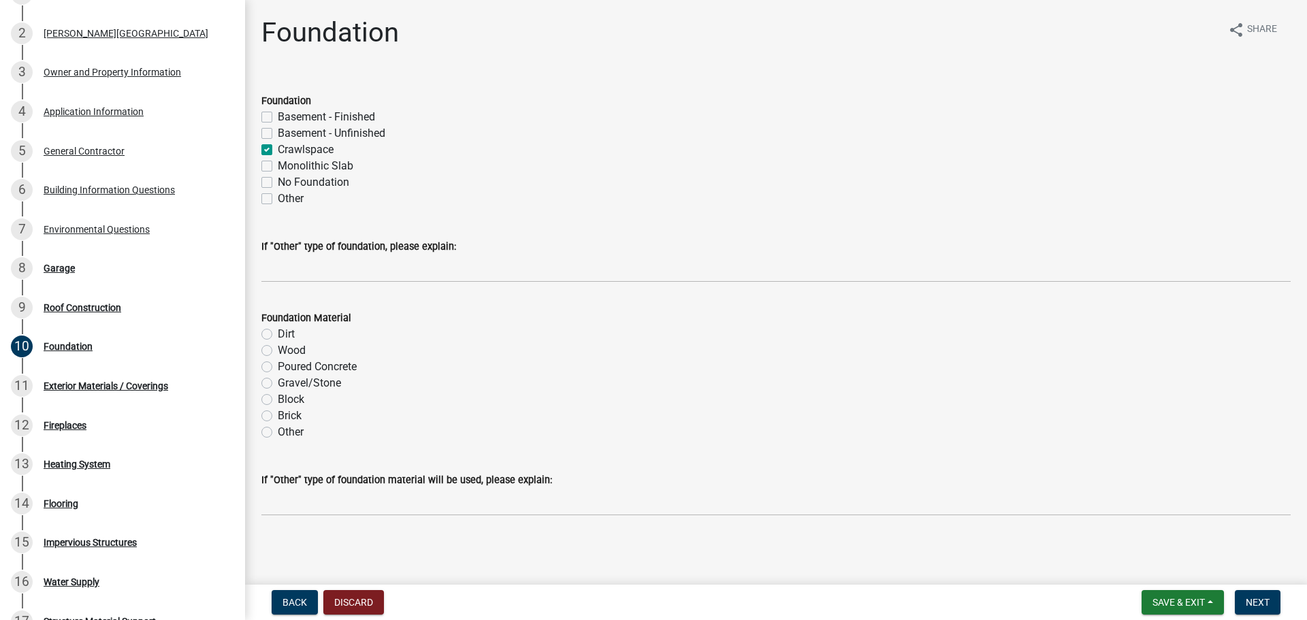
checkbox input "true"
checkbox input "false"
click at [308, 158] on label "Crawlspace" at bounding box center [306, 150] width 56 height 16
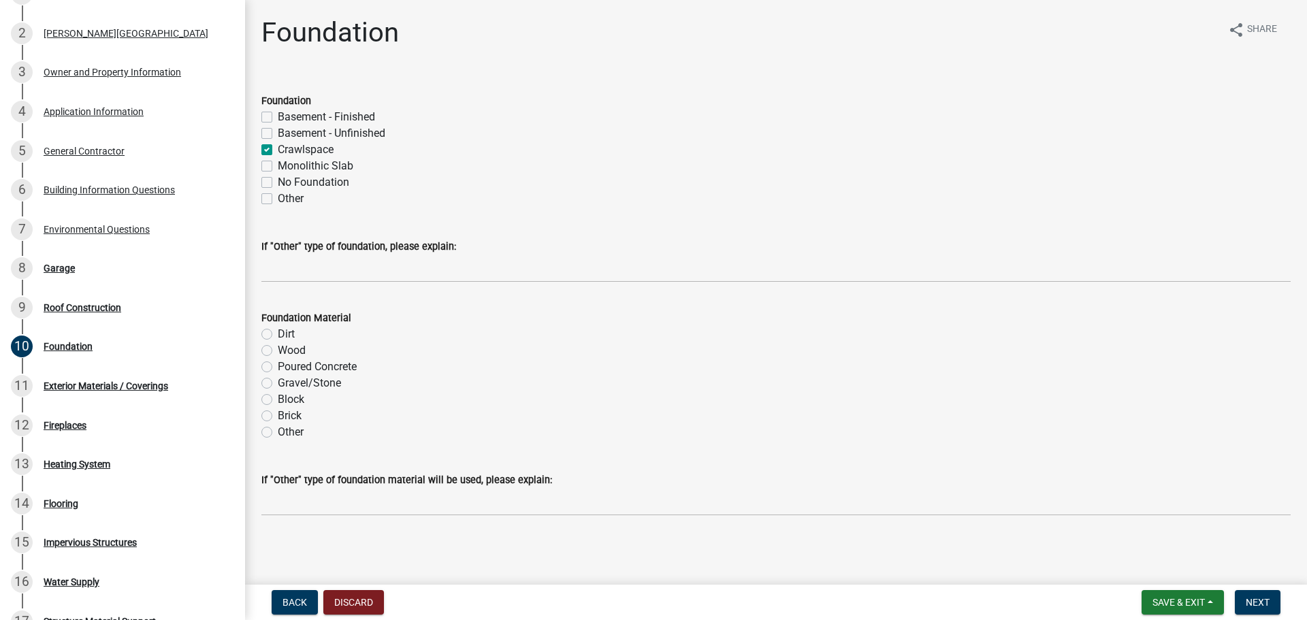
click at [287, 150] on input "Crawlspace" at bounding box center [282, 146] width 9 height 9
checkbox input "false"
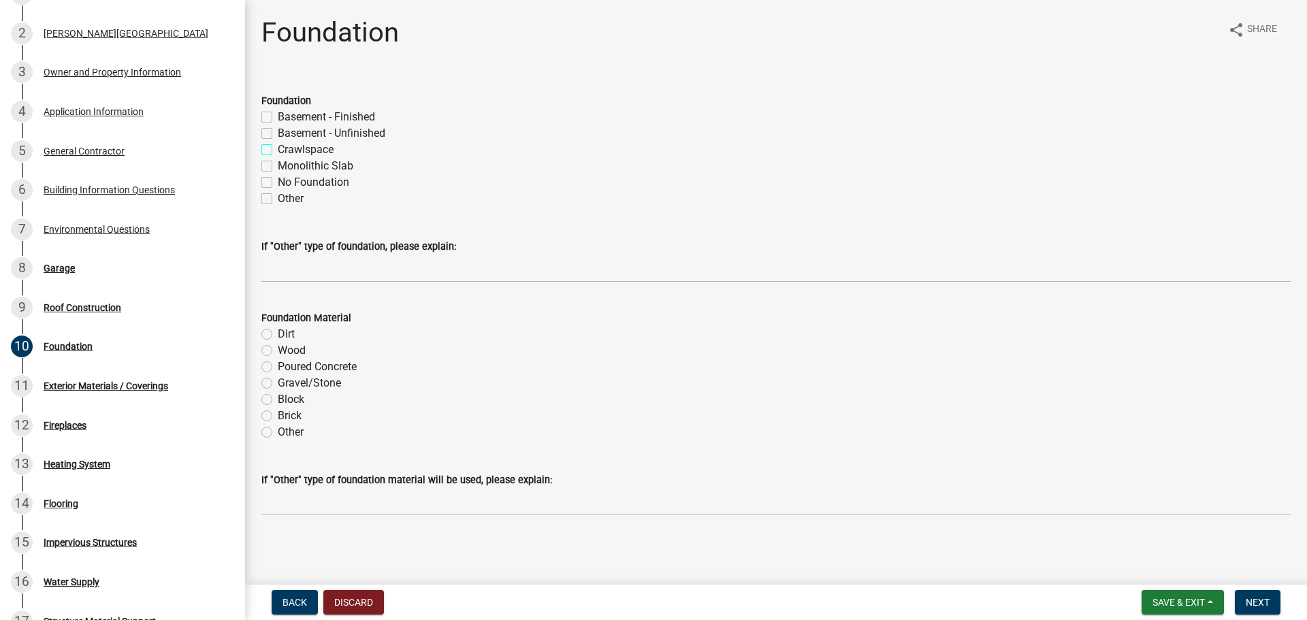
checkbox input "false"
click at [296, 174] on label "Monolithic Slab" at bounding box center [316, 166] width 76 height 16
click at [287, 167] on input "Monolithic Slab" at bounding box center [282, 162] width 9 height 9
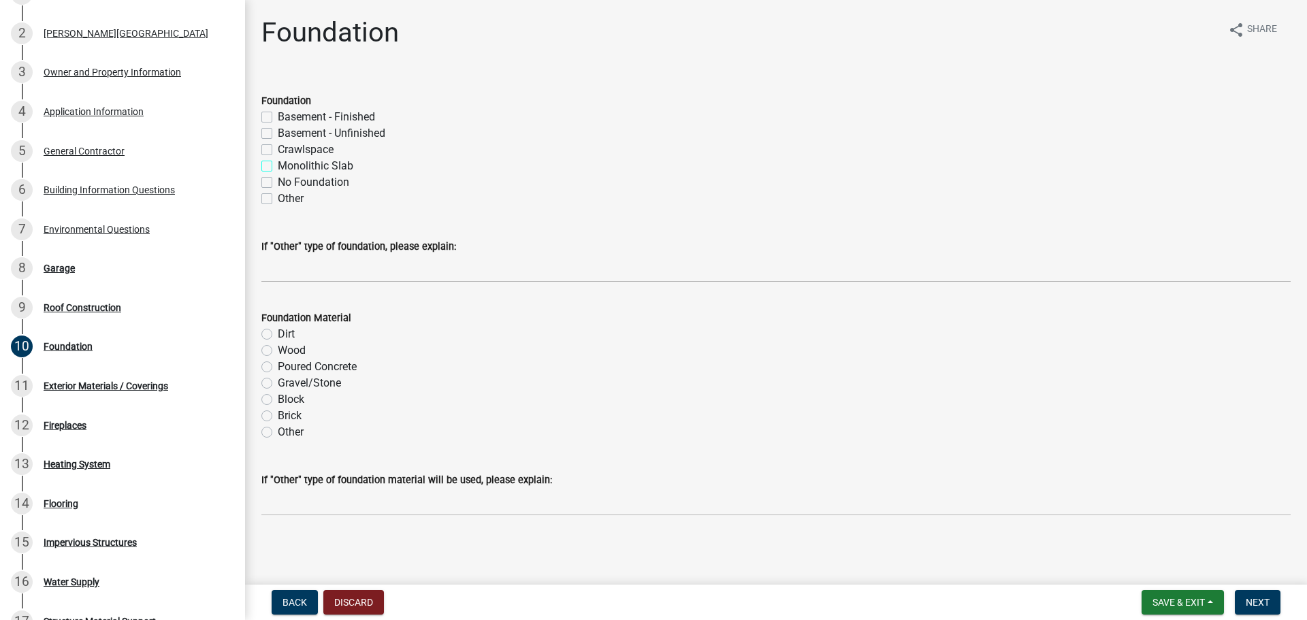
checkbox input "true"
checkbox input "false"
checkbox input "true"
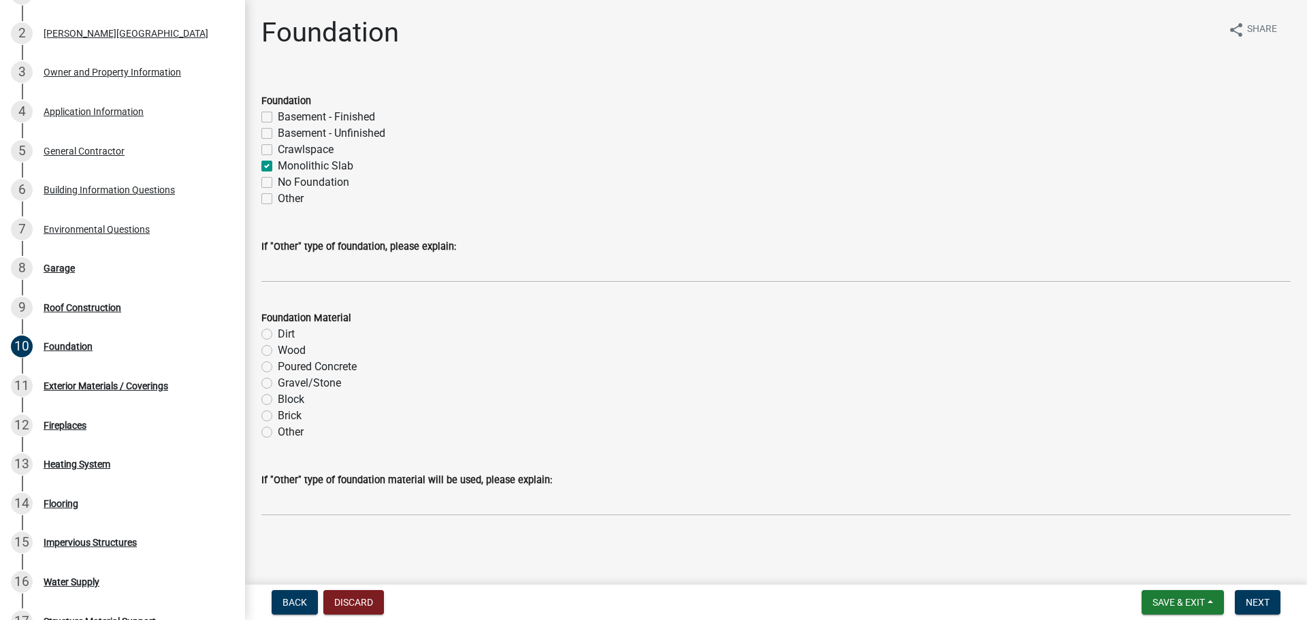
checkbox input "false"
click at [298, 358] on label "Poured Concrete" at bounding box center [317, 366] width 79 height 16
click at [287, 358] on input "Poured Concrete" at bounding box center [282, 362] width 9 height 9
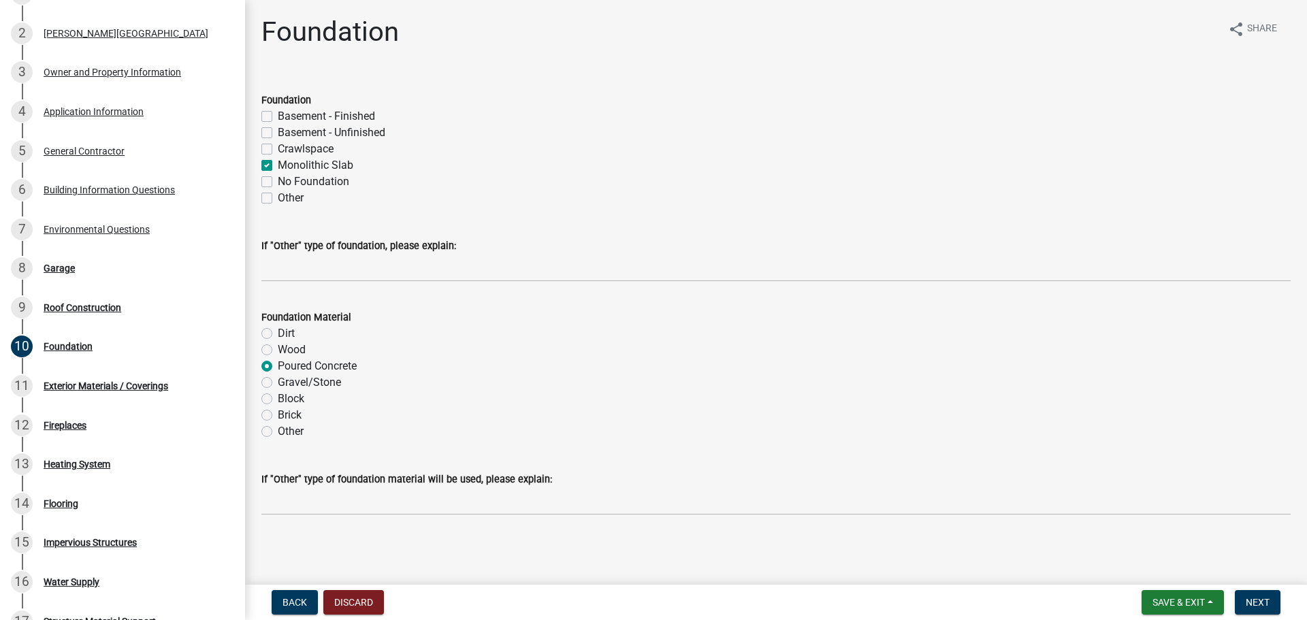
radio input "true"
click at [1262, 603] on span "Next" at bounding box center [1258, 602] width 24 height 11
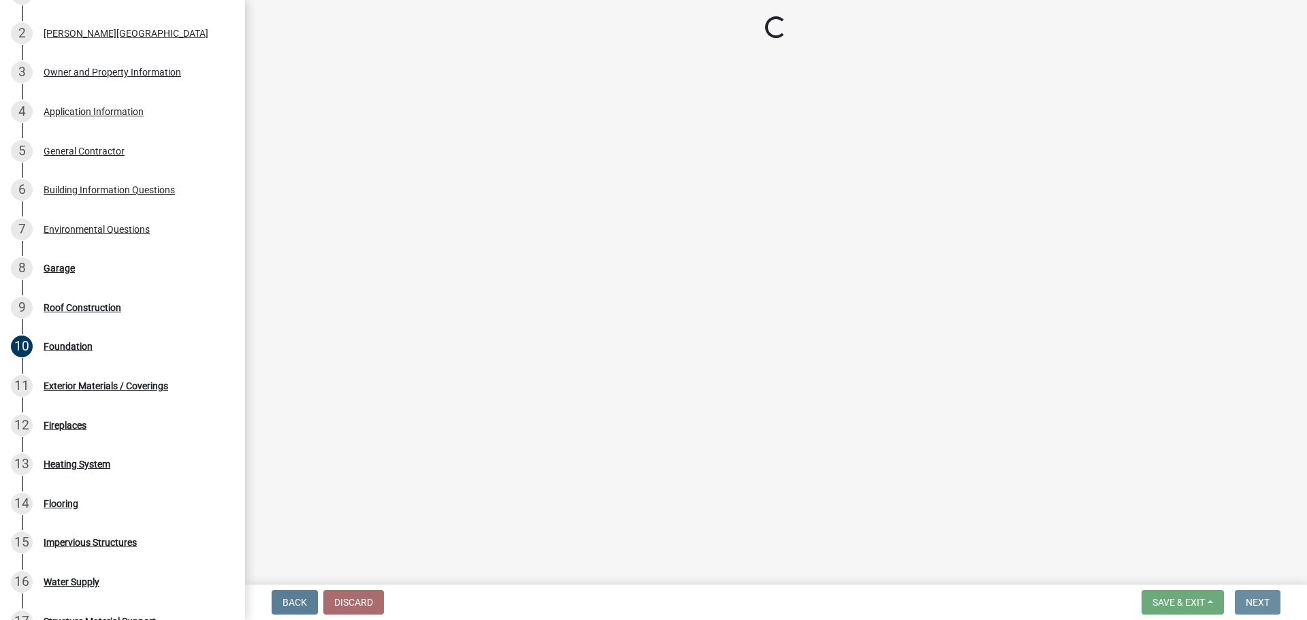
scroll to position [0, 0]
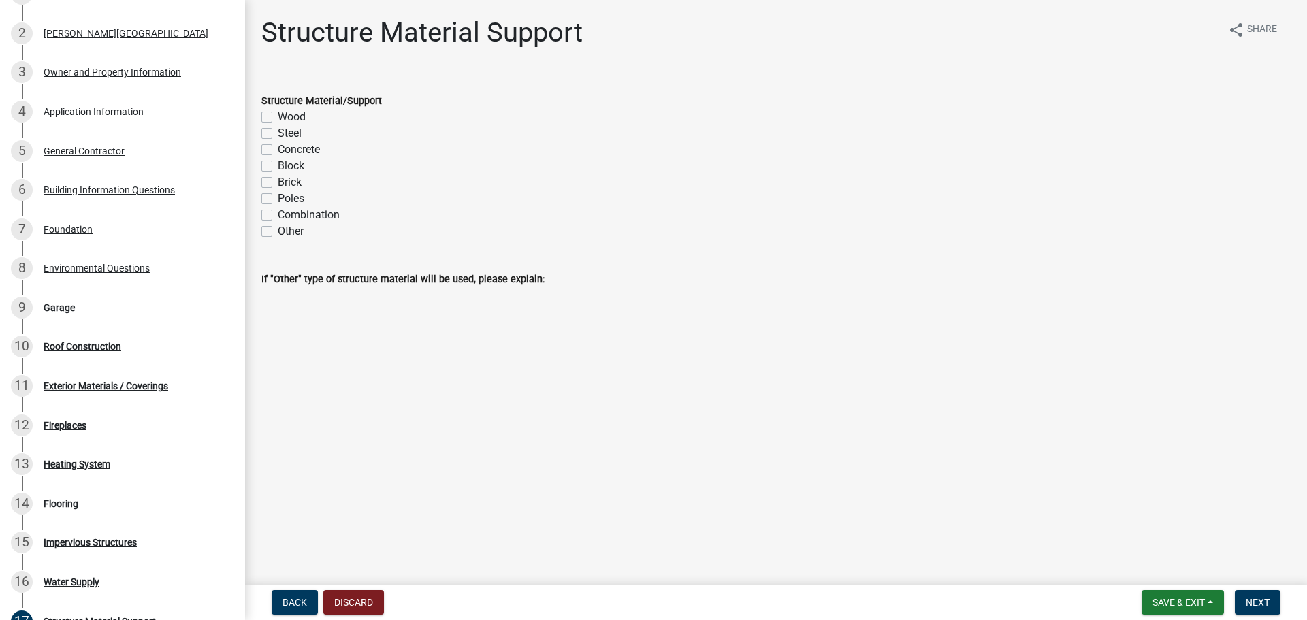
click at [306, 125] on label "Wood" at bounding box center [292, 117] width 28 height 16
click at [287, 118] on input "Wood" at bounding box center [282, 113] width 9 height 9
checkbox input "true"
checkbox input "false"
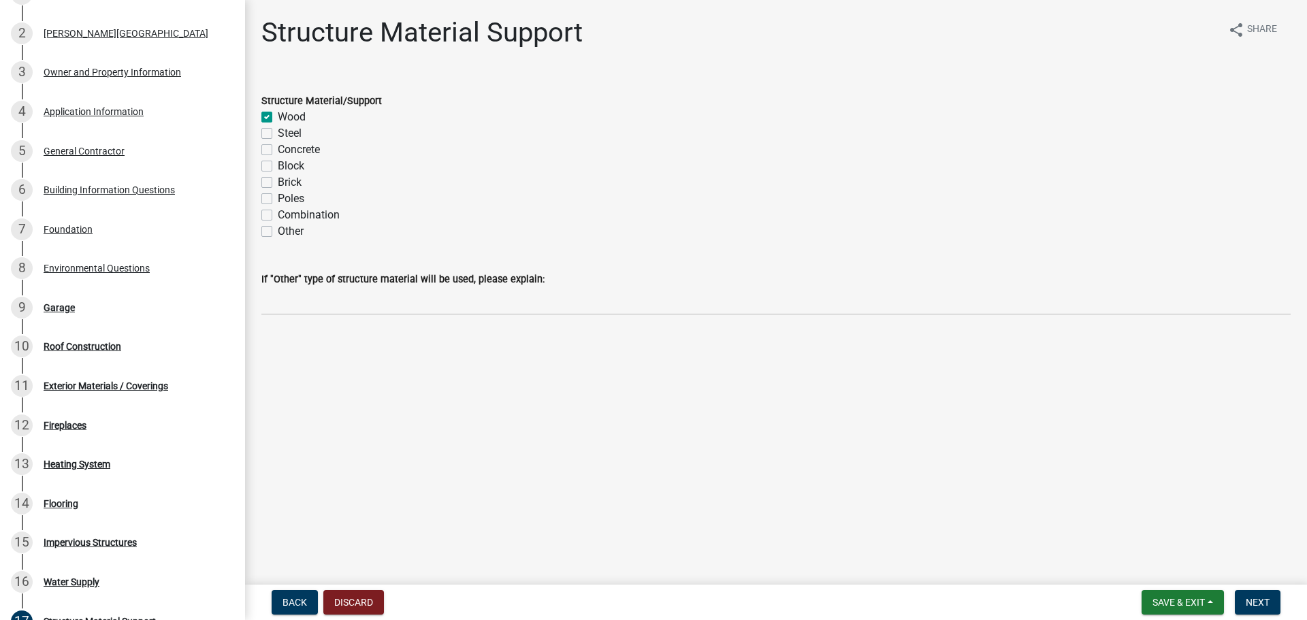
checkbox input "false"
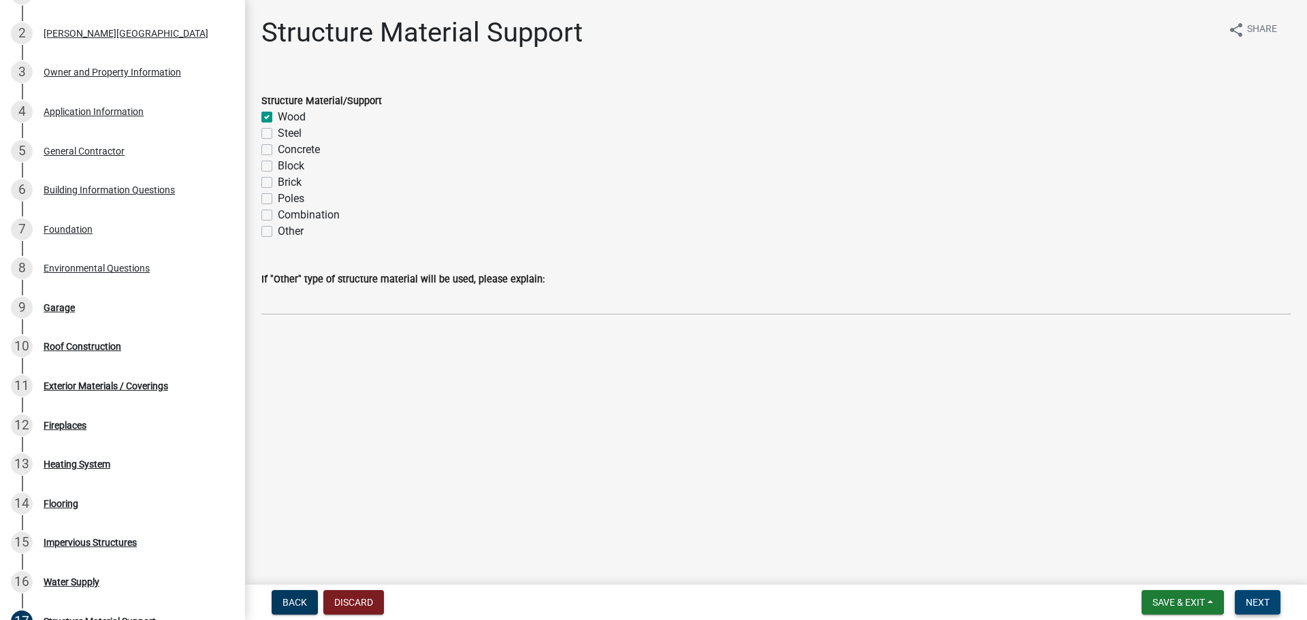
click at [1248, 598] on span "Next" at bounding box center [1258, 602] width 24 height 11
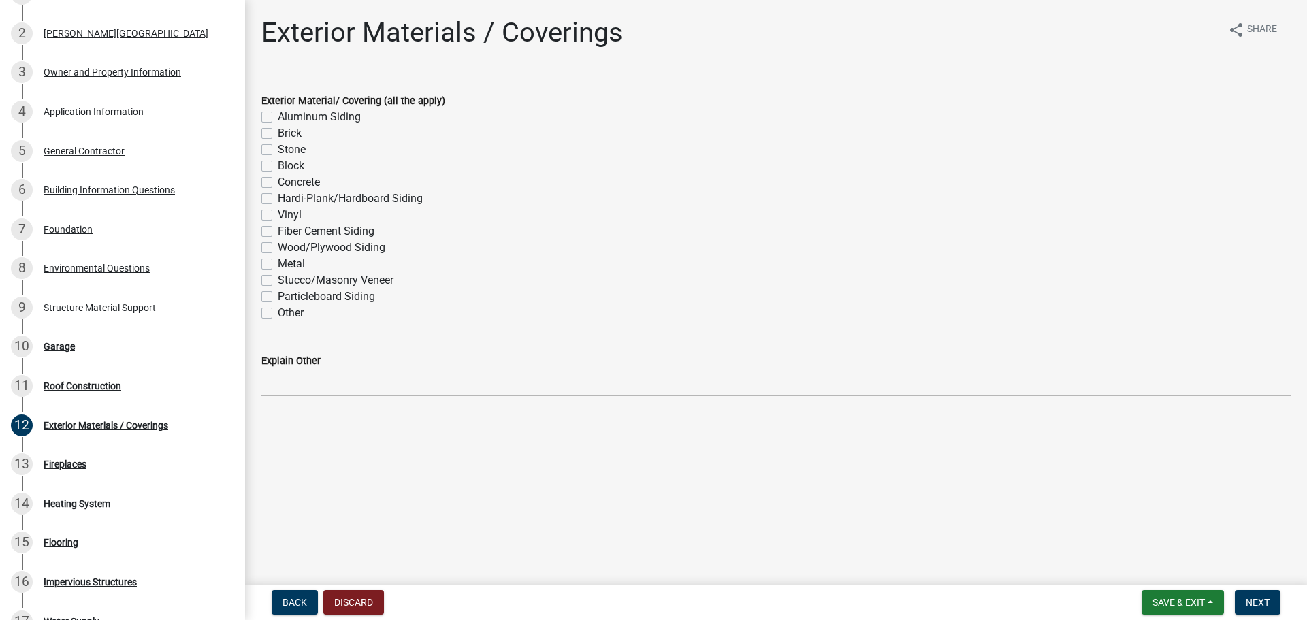
click at [288, 272] on label "Metal" at bounding box center [291, 264] width 27 height 16
click at [287, 265] on input "Metal" at bounding box center [282, 260] width 9 height 9
checkbox input "true"
checkbox input "false"
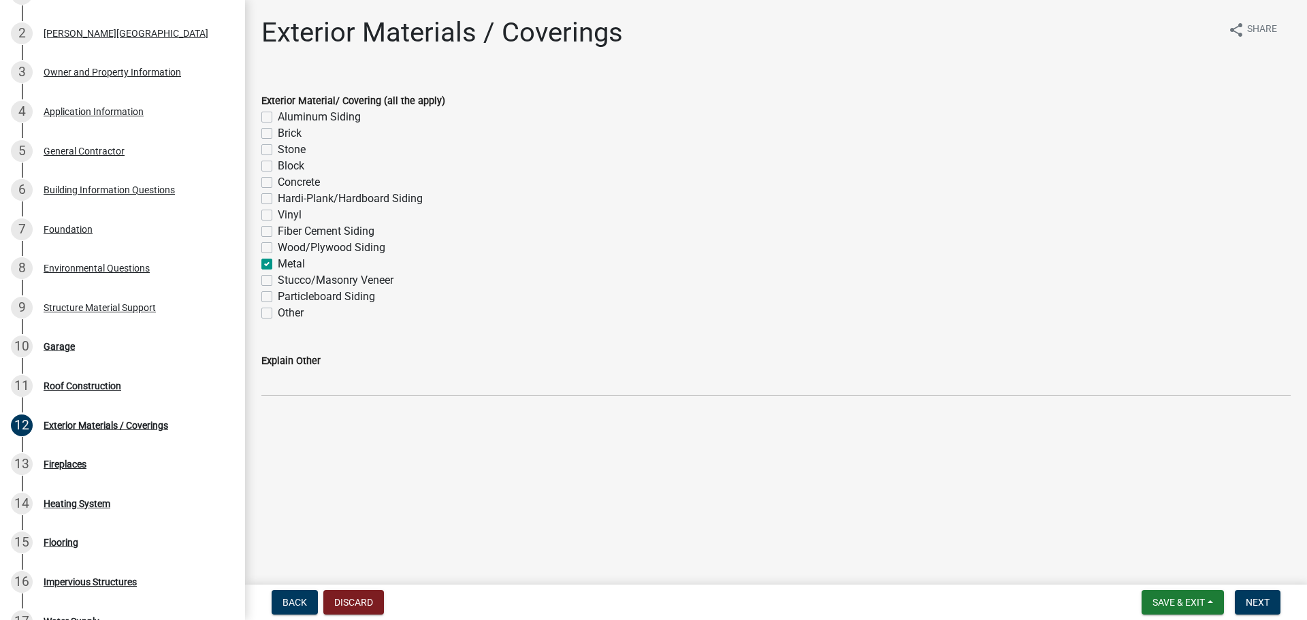
checkbox input "false"
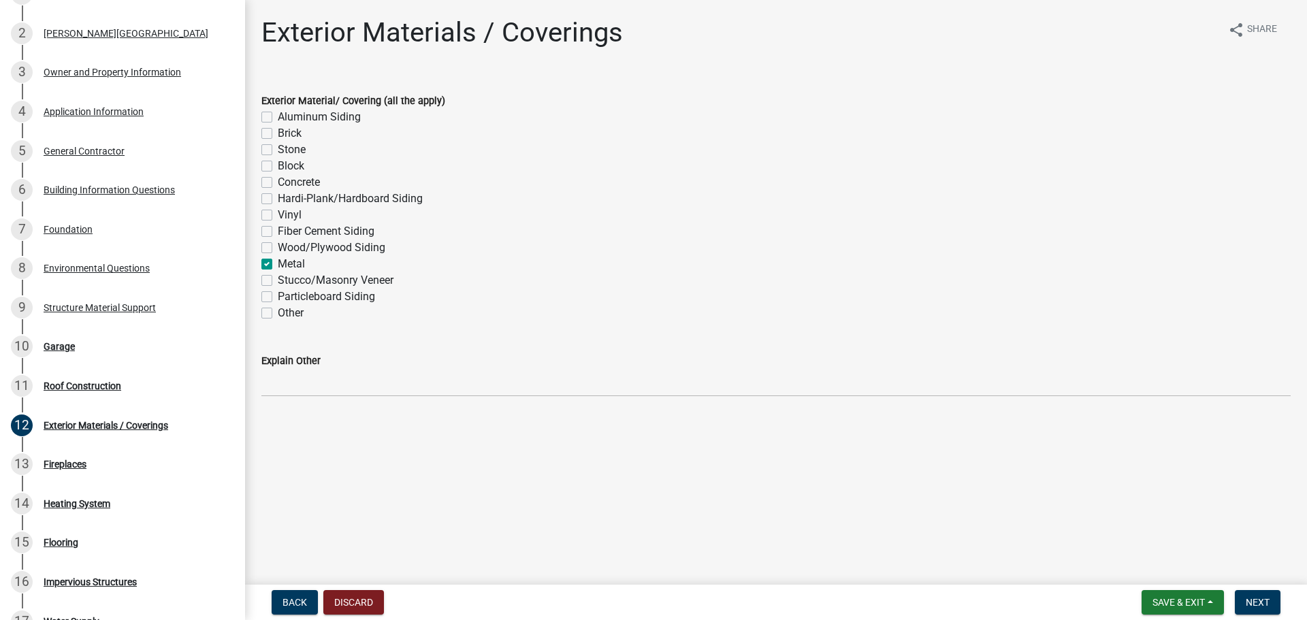
checkbox input "false"
checkbox input "true"
checkbox input "false"
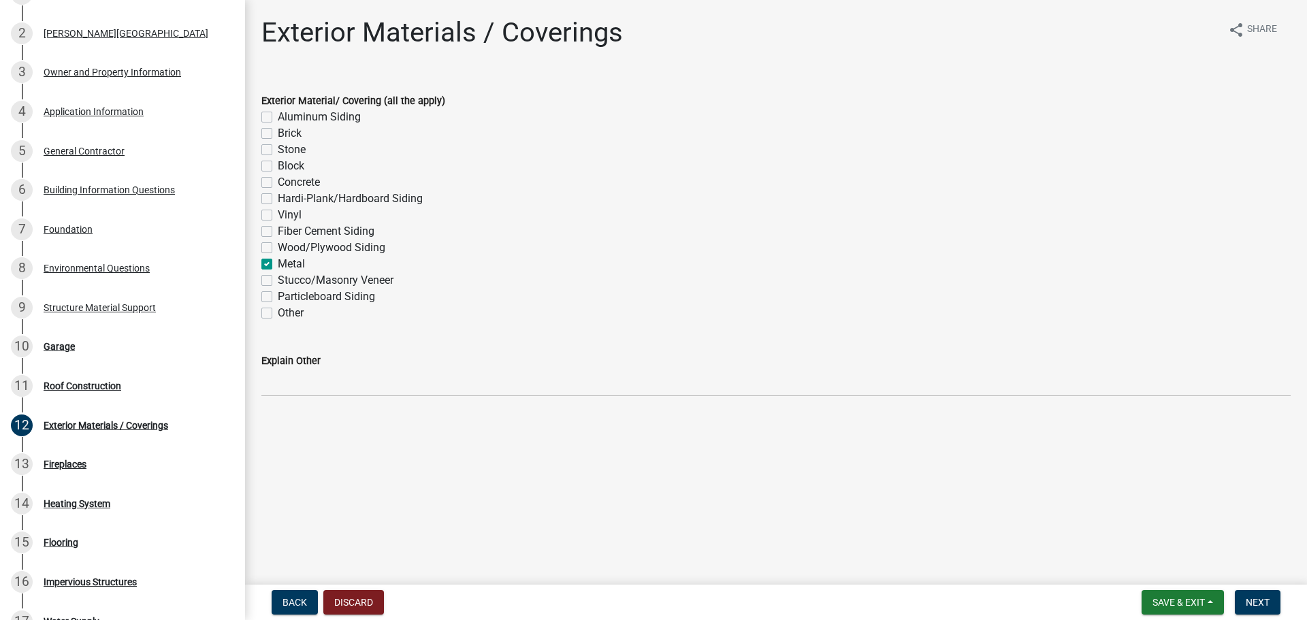
checkbox input "false"
click at [1268, 609] on button "Next" at bounding box center [1258, 602] width 46 height 25
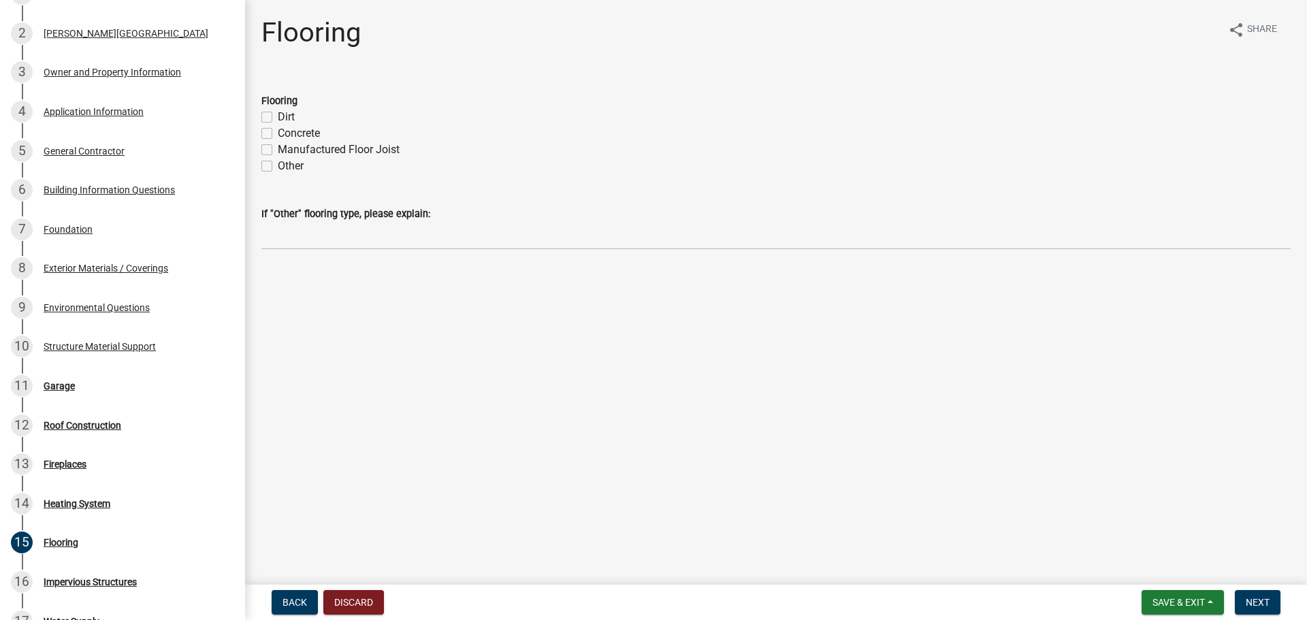
click at [309, 142] on label "Concrete" at bounding box center [299, 133] width 42 height 16
click at [287, 134] on input "Concrete" at bounding box center [282, 129] width 9 height 9
checkbox input "true"
checkbox input "false"
checkbox input "true"
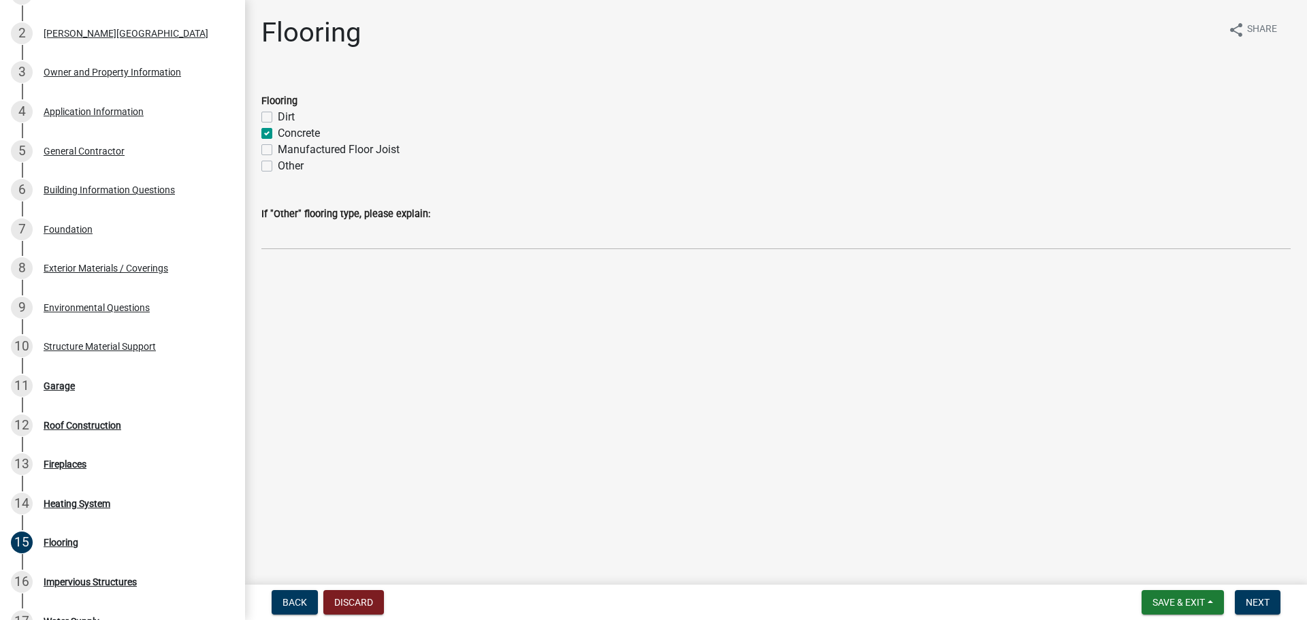
checkbox input "false"
click at [1258, 608] on button "Next" at bounding box center [1258, 602] width 46 height 25
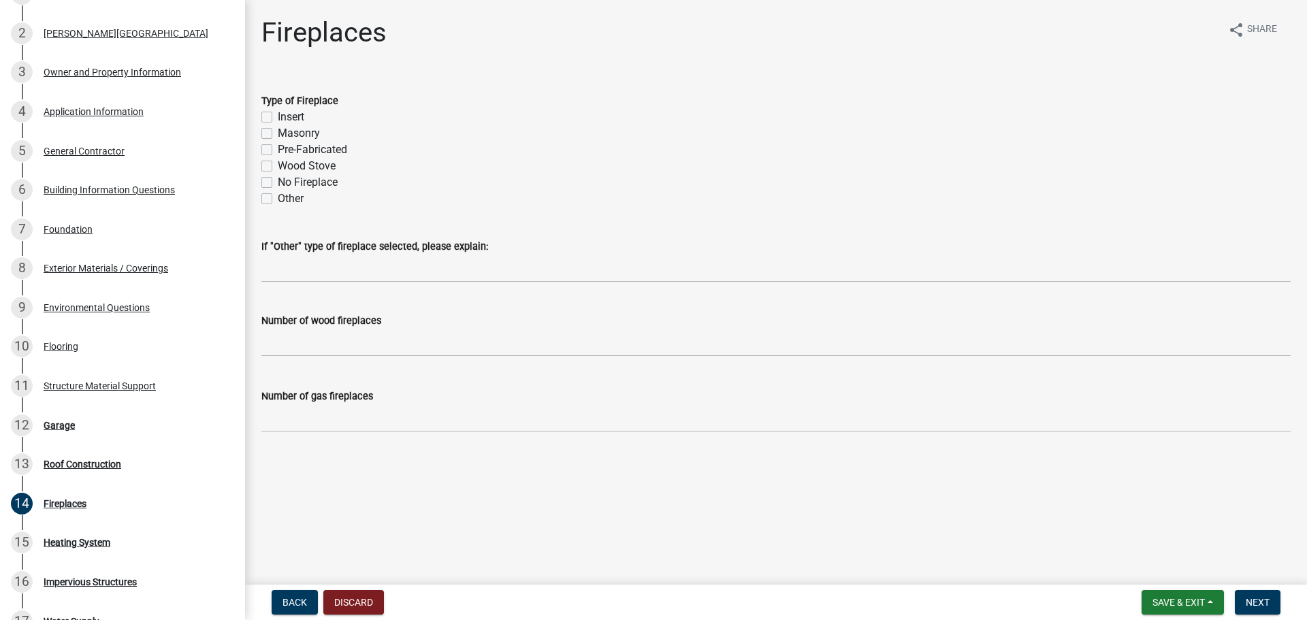
click at [293, 191] on label "No Fireplace" at bounding box center [308, 182] width 60 height 16
click at [287, 183] on input "No Fireplace" at bounding box center [282, 178] width 9 height 9
checkbox input "true"
checkbox input "false"
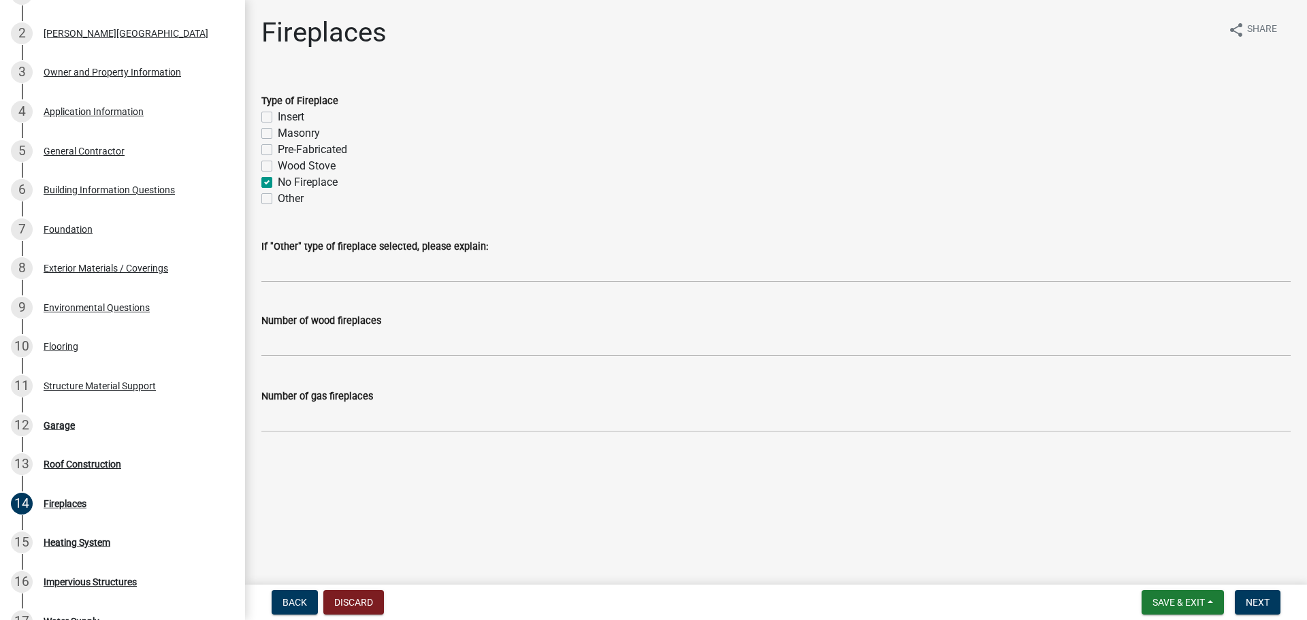
checkbox input "false"
checkbox input "true"
checkbox input "false"
click at [1235, 607] on button "Next" at bounding box center [1258, 602] width 46 height 25
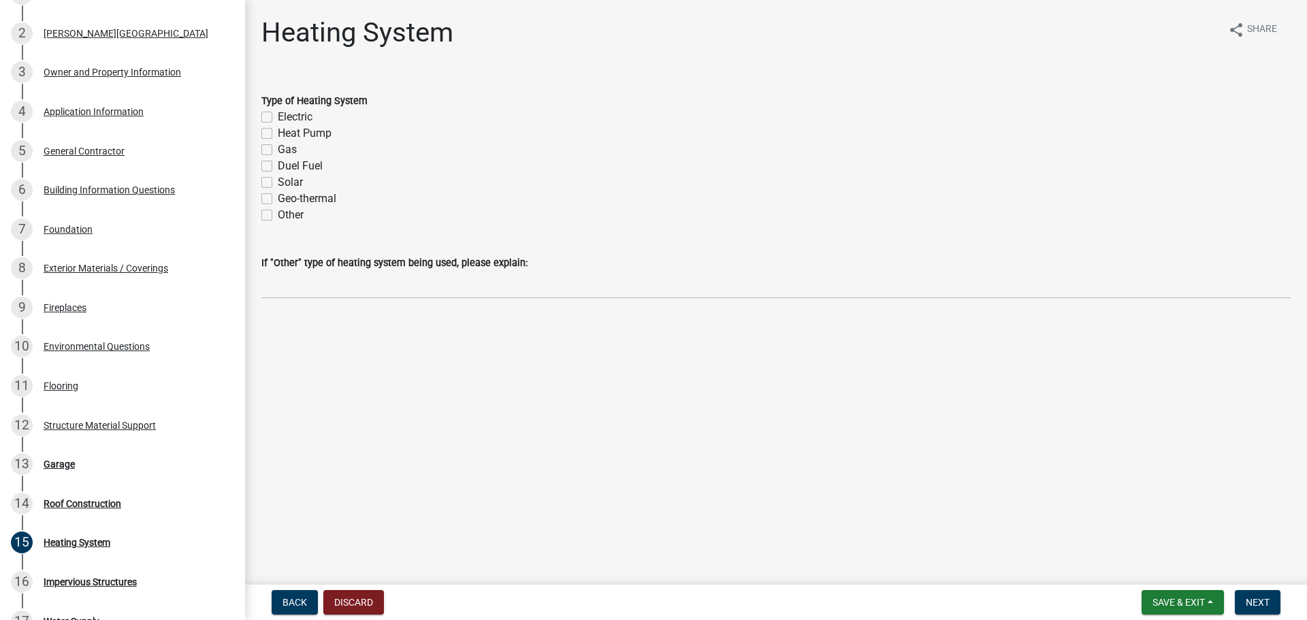
click at [278, 223] on label "Other" at bounding box center [291, 215] width 26 height 16
click at [278, 216] on input "Other" at bounding box center [282, 211] width 9 height 9
checkbox input "true"
checkbox input "false"
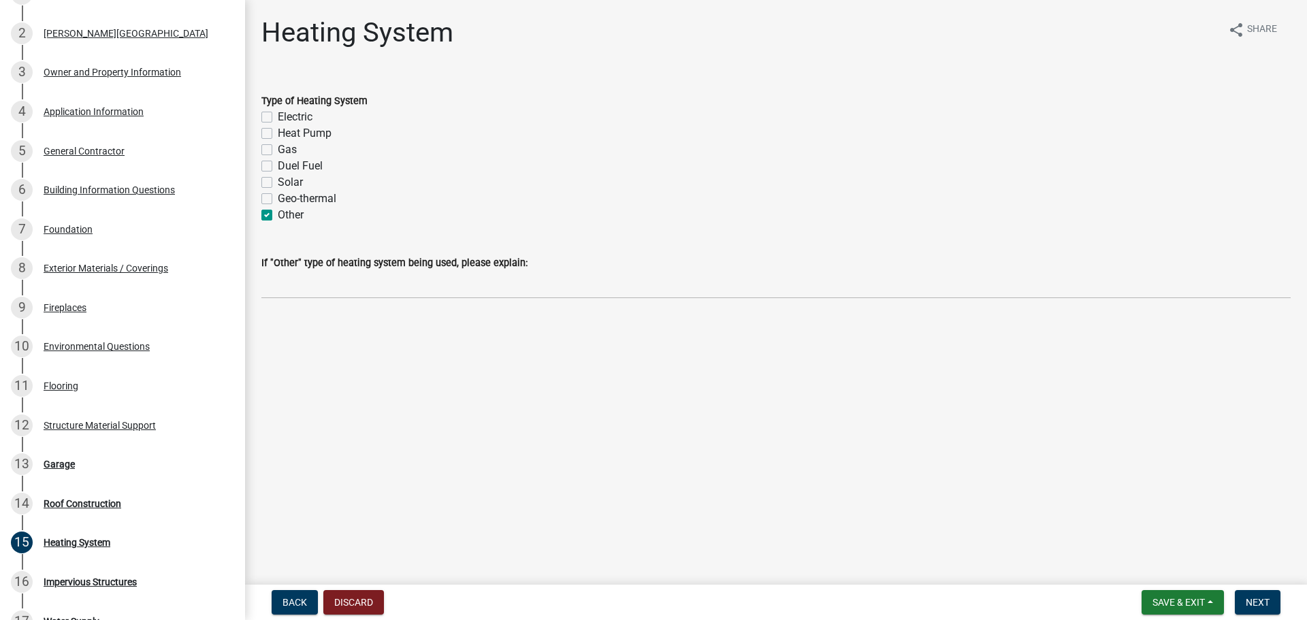
checkbox input "false"
checkbox input "true"
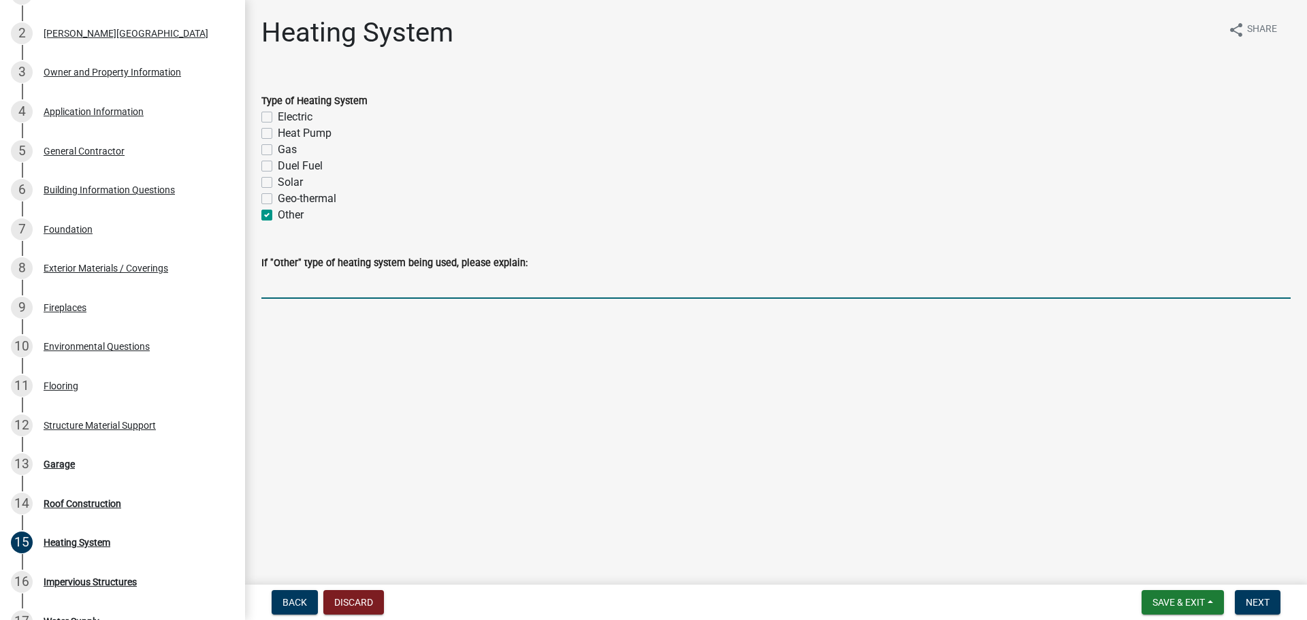
click at [337, 299] on input "If "Other" type of heating system being used, please explain:" at bounding box center [775, 285] width 1029 height 28
type input "Unknown"
click at [1249, 598] on span "Next" at bounding box center [1258, 602] width 24 height 11
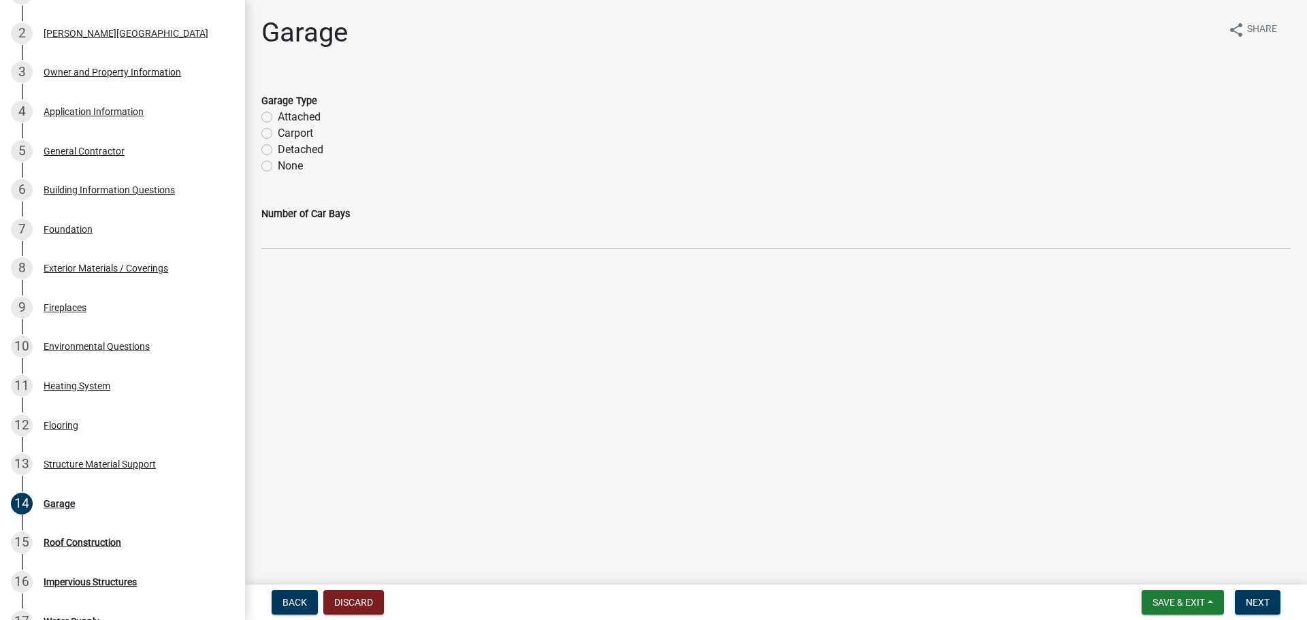
click at [310, 125] on label "Attached" at bounding box center [299, 117] width 43 height 16
click at [287, 118] on input "Attached" at bounding box center [282, 113] width 9 height 9
radio input "true"
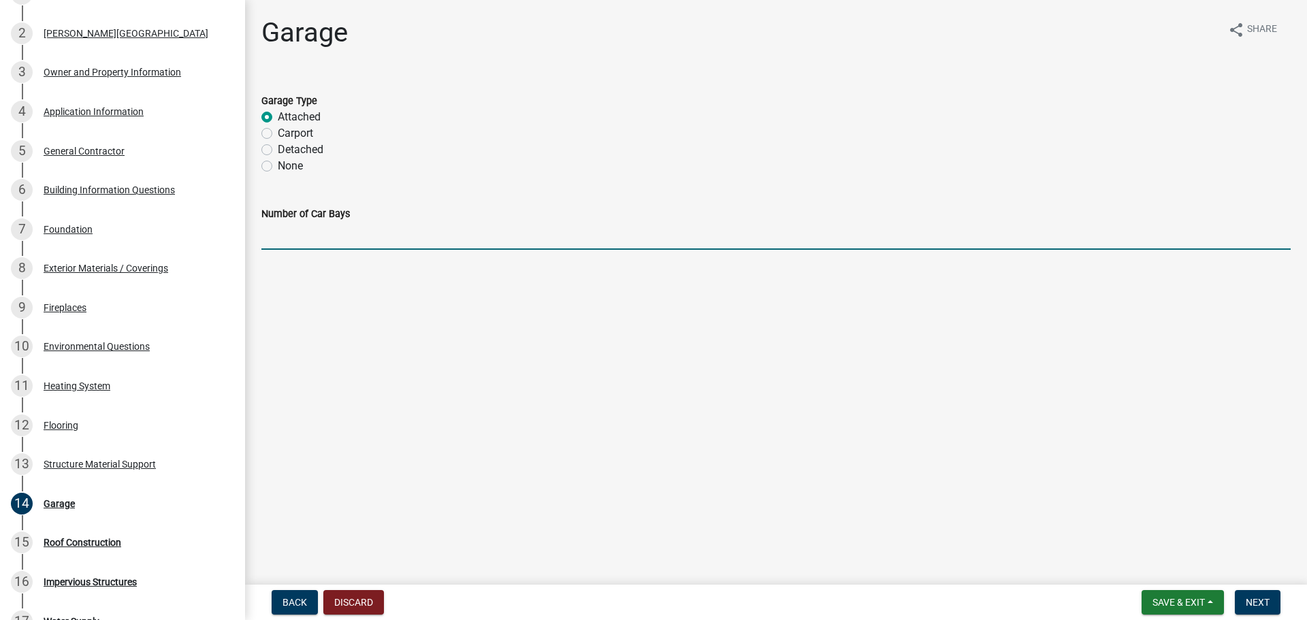
click at [319, 250] on input "text" at bounding box center [775, 236] width 1029 height 28
click at [309, 250] on input "text" at bounding box center [775, 236] width 1029 height 28
click at [310, 250] on input "text" at bounding box center [775, 236] width 1029 height 28
click at [324, 250] on input "text" at bounding box center [775, 236] width 1029 height 28
type input "2"
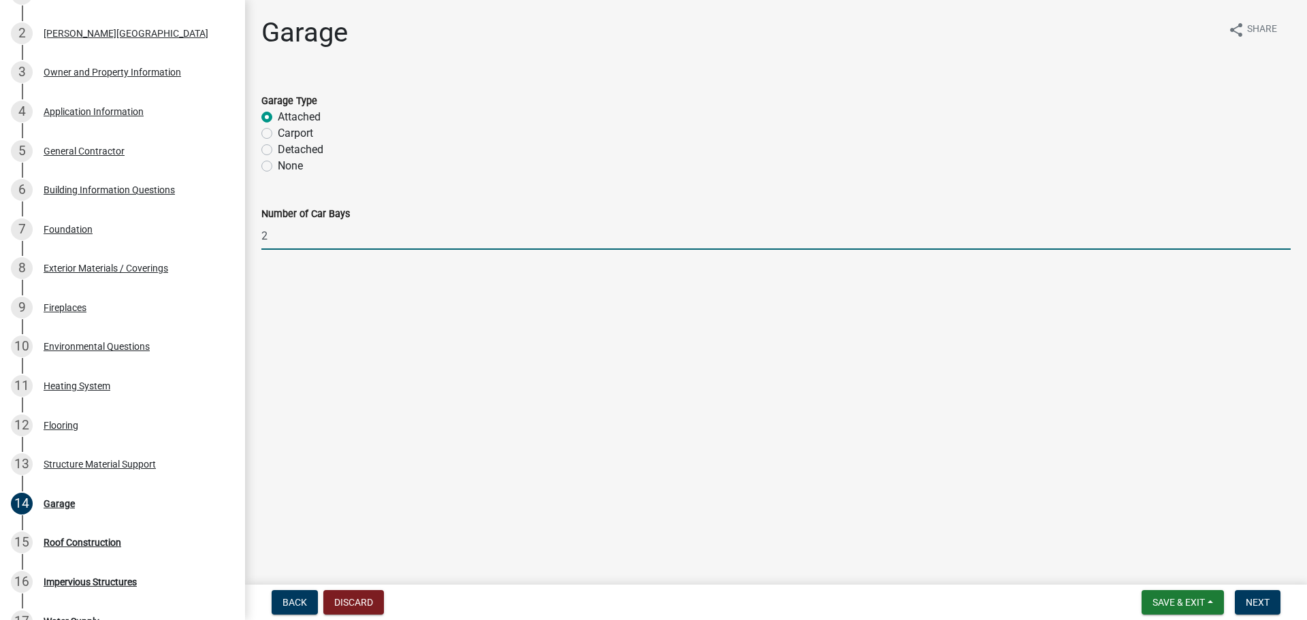
click at [1286, 609] on div "Back Discard Save & Exit Save Save & Exit Next" at bounding box center [776, 602] width 1040 height 25
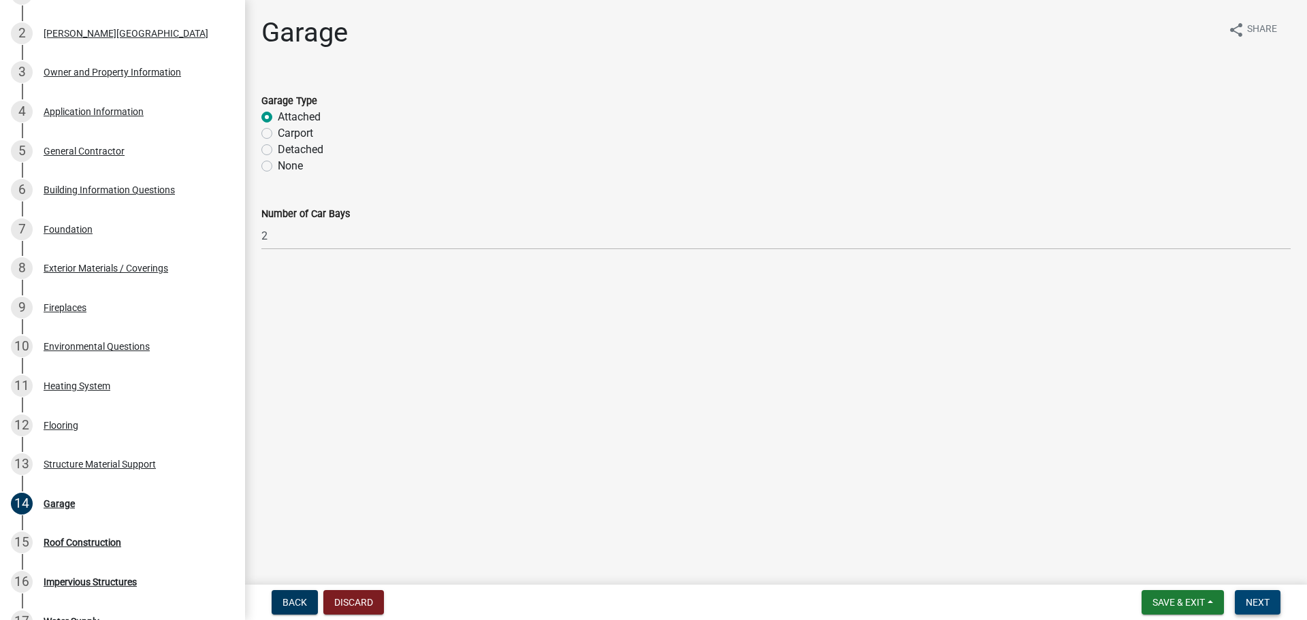
click at [1261, 603] on span "Next" at bounding box center [1258, 602] width 24 height 11
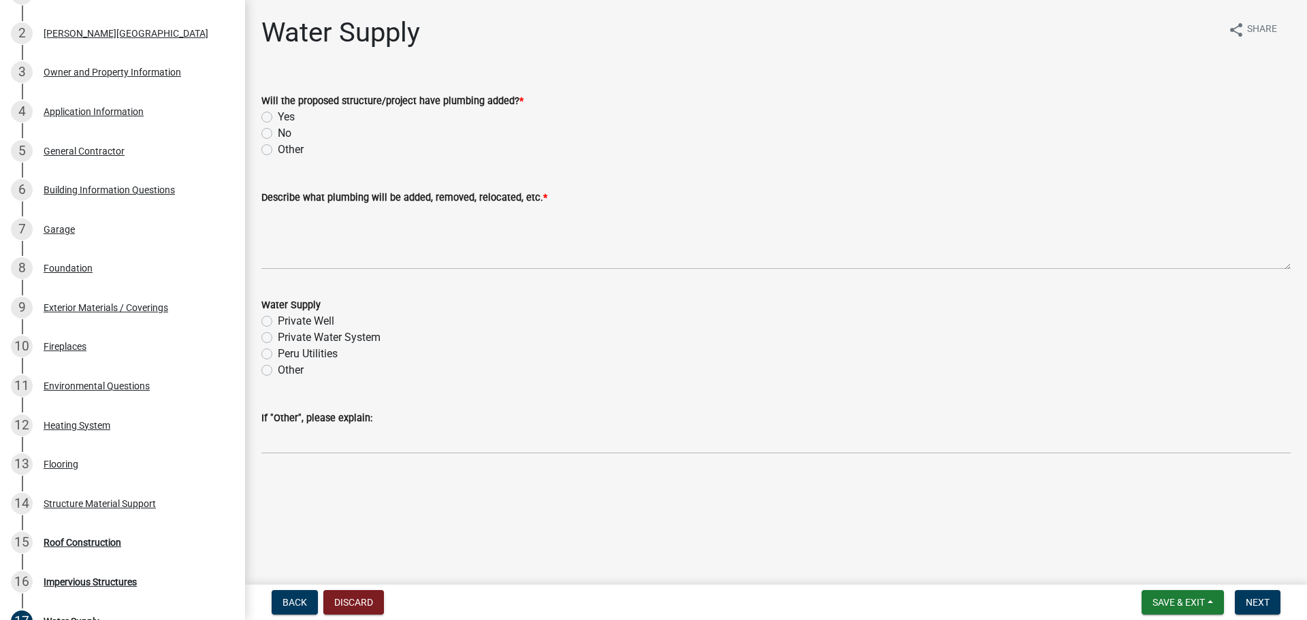
click at [278, 125] on label "Yes" at bounding box center [286, 117] width 17 height 16
click at [278, 118] on input "Yes" at bounding box center [282, 113] width 9 height 9
radio input "true"
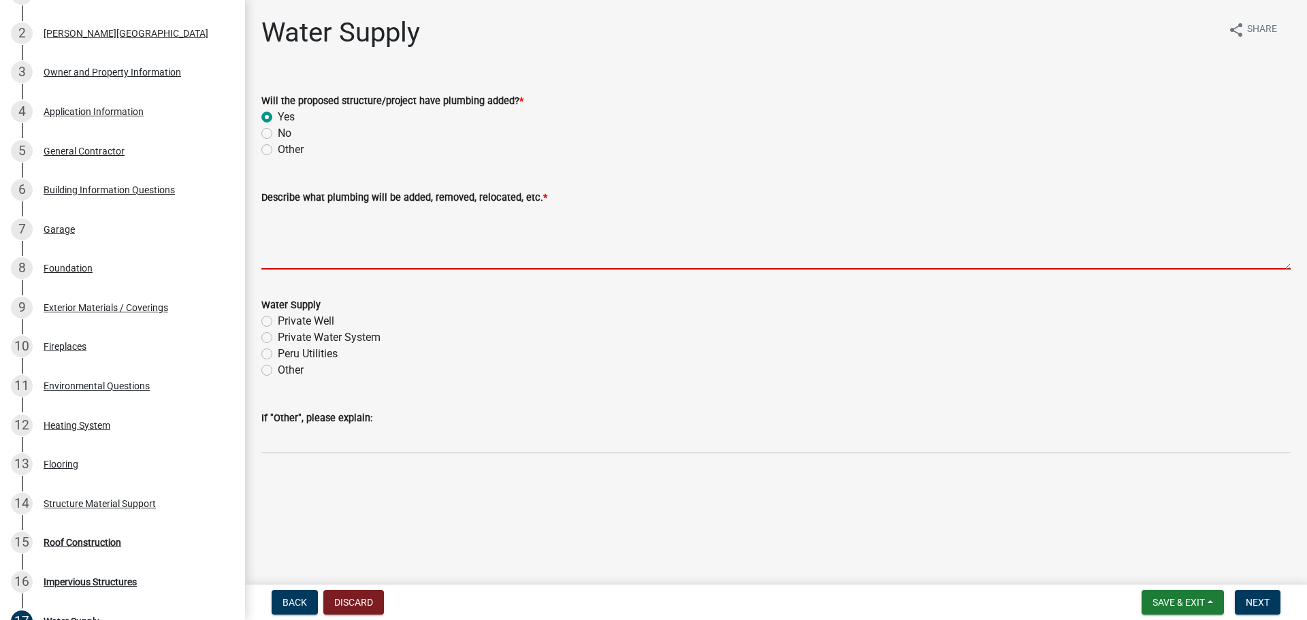
click at [339, 253] on textarea "Describe what plumbing will be added, removed, relocated, etc. *" at bounding box center [775, 238] width 1029 height 64
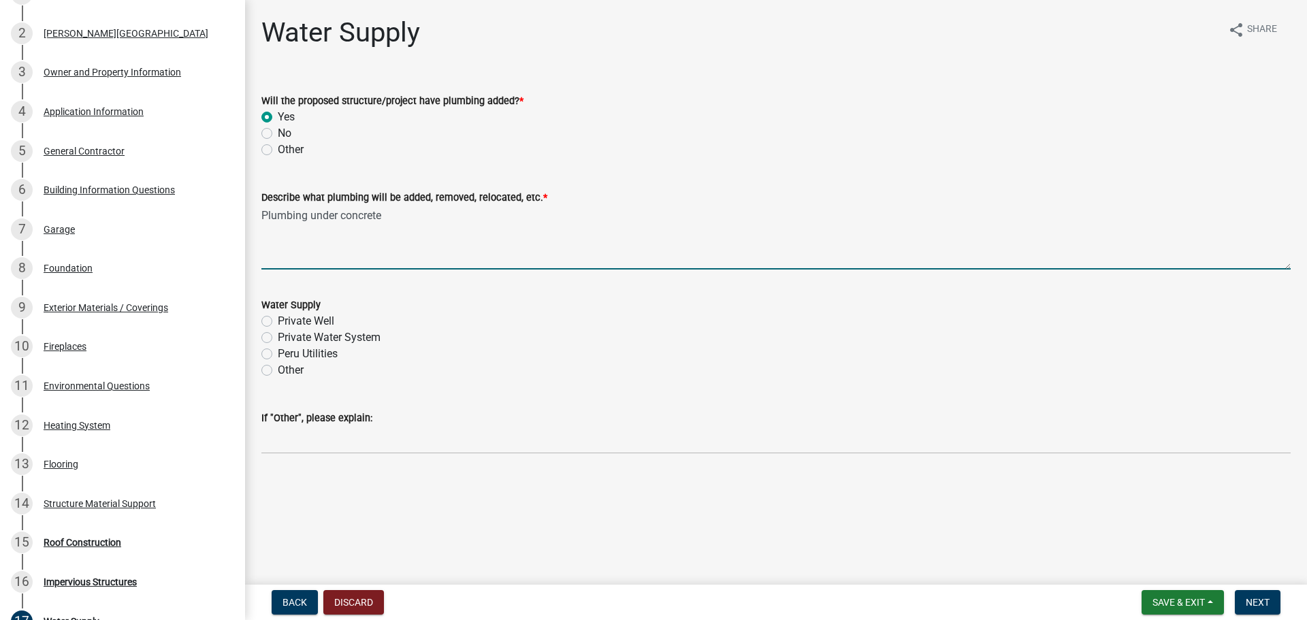
type textarea "Plumbing under concrete"
click at [308, 330] on label "Private Well" at bounding box center [306, 321] width 57 height 16
click at [287, 322] on input "Private Well" at bounding box center [282, 317] width 9 height 9
radio input "true"
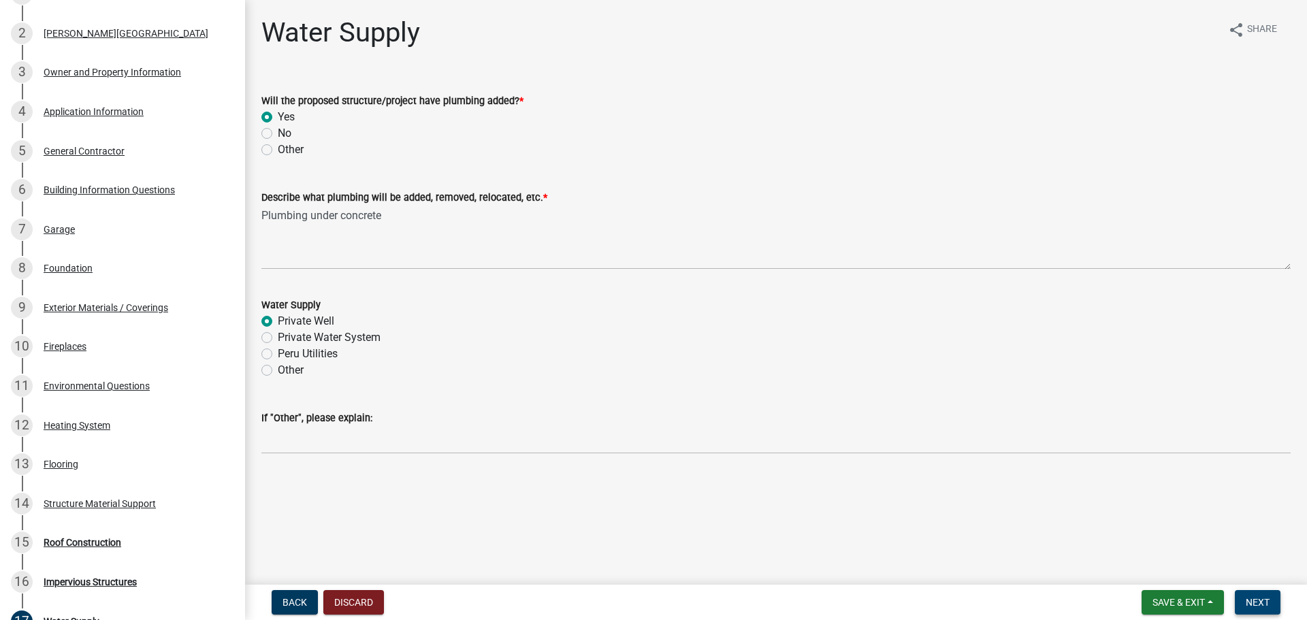
click at [1270, 599] on button "Next" at bounding box center [1258, 602] width 46 height 25
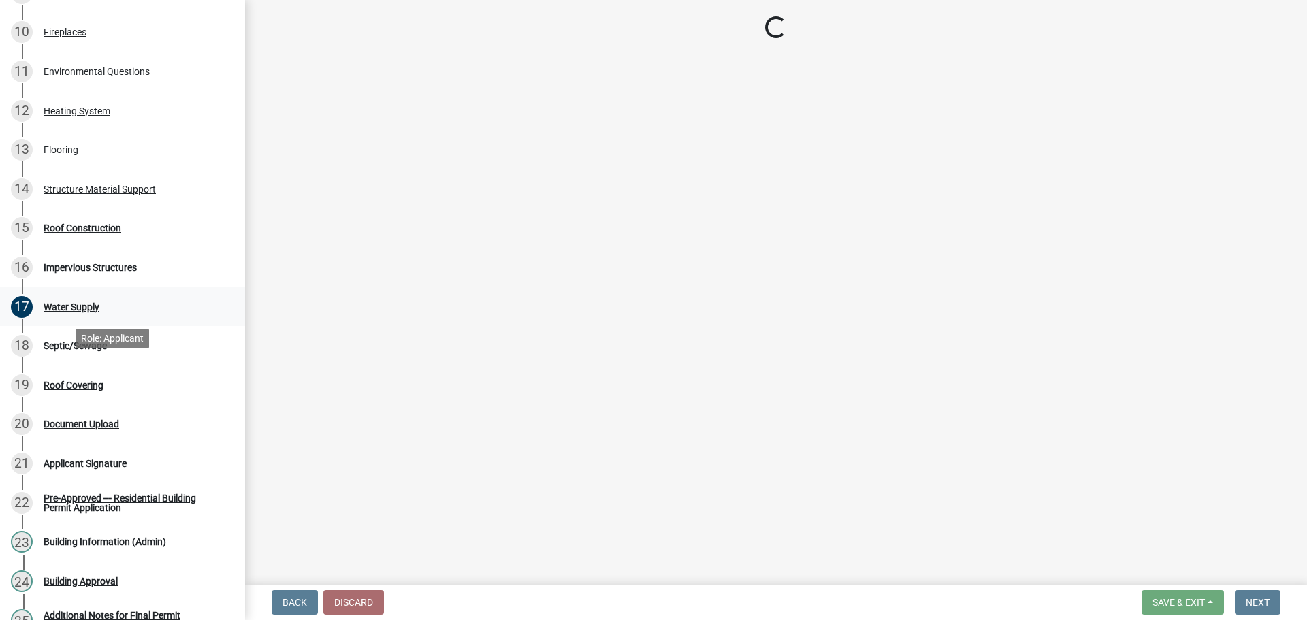
scroll to position [545, 0]
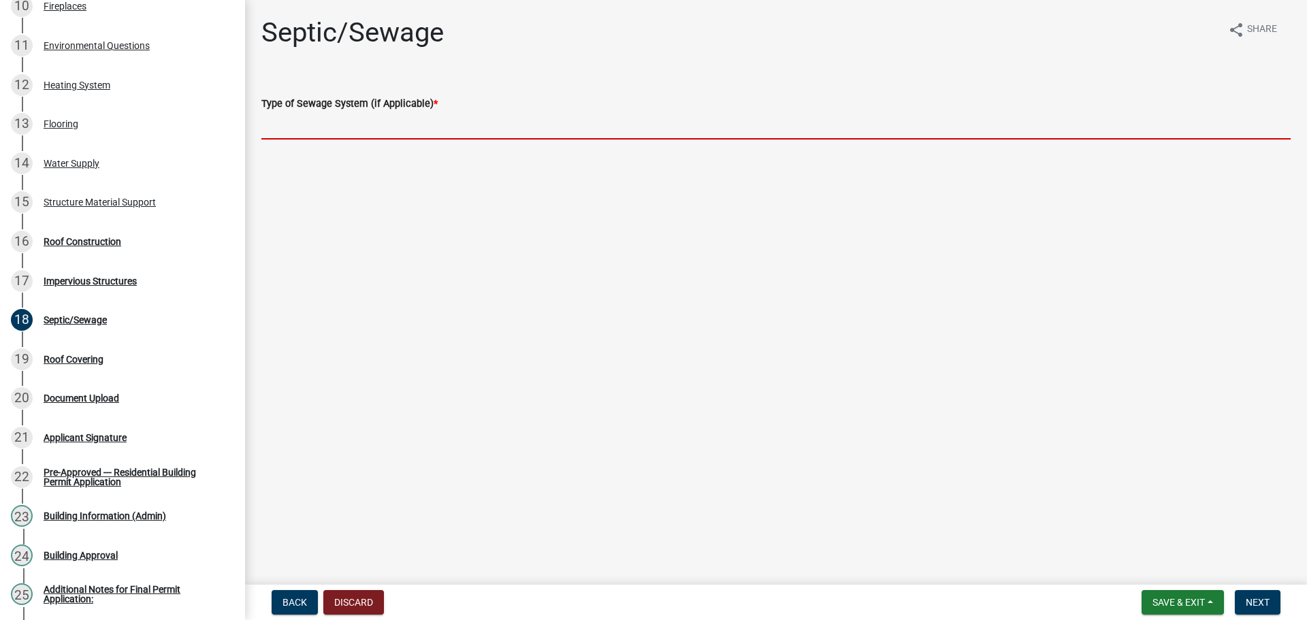
click at [413, 140] on input "Type of Sewage System (if Applicable) *" at bounding box center [775, 126] width 1029 height 28
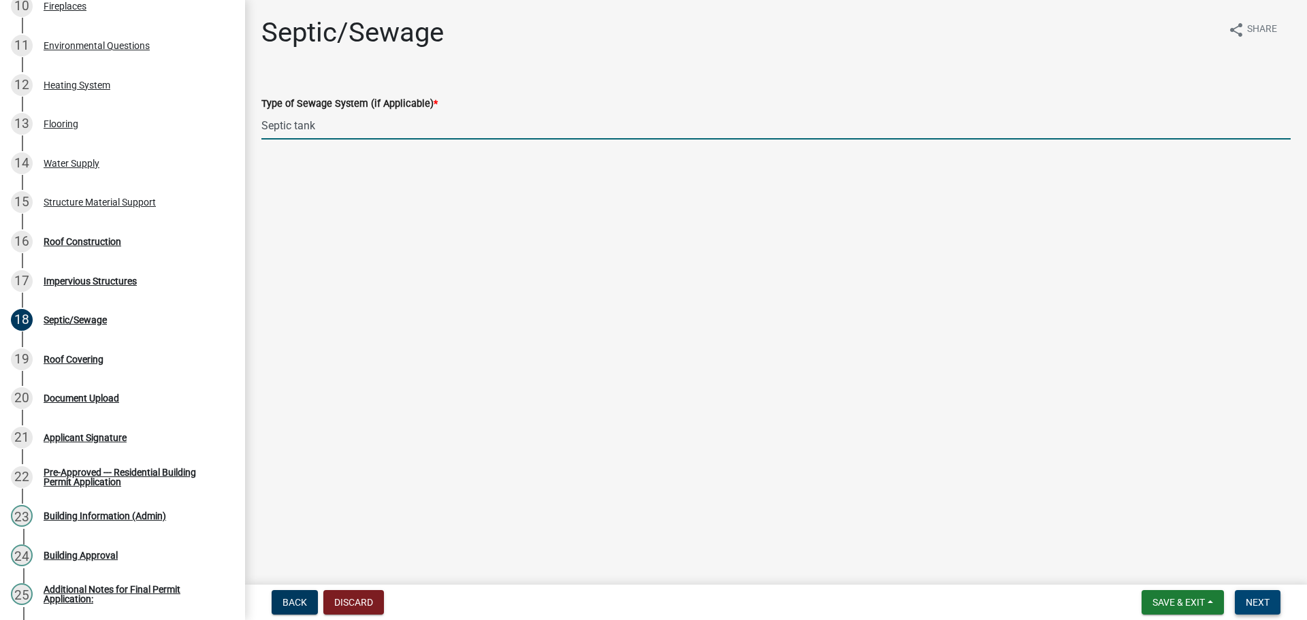
type input "Septic tank"
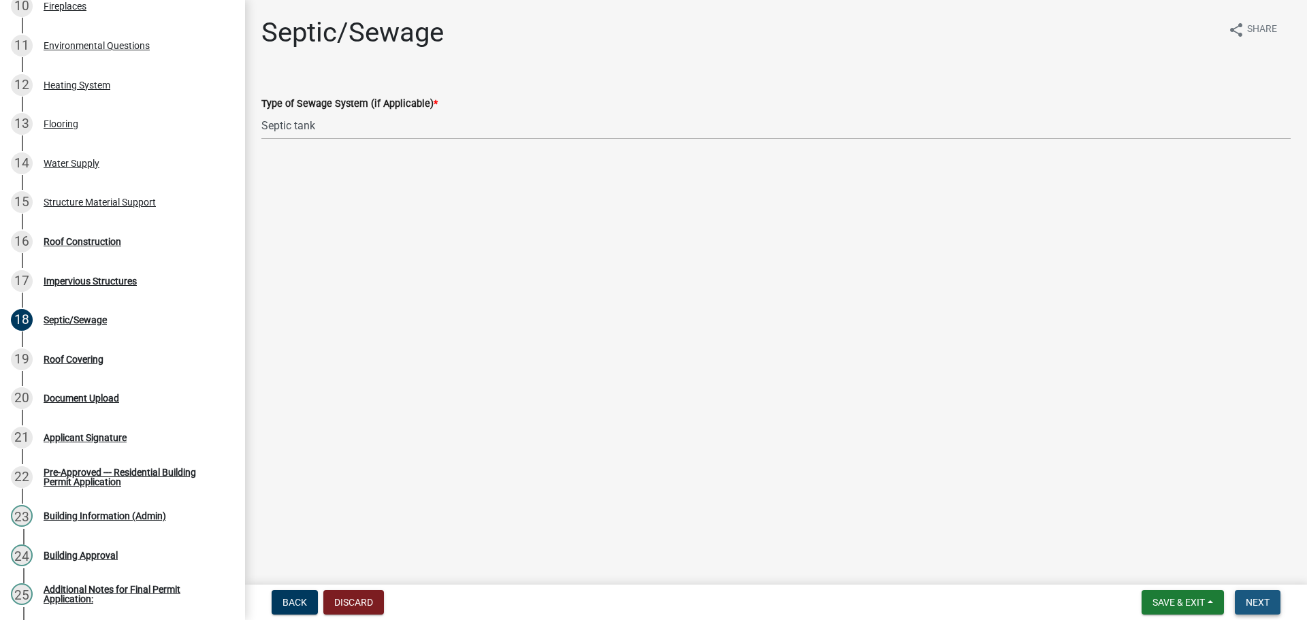
click at [1263, 593] on button "Next" at bounding box center [1258, 602] width 46 height 25
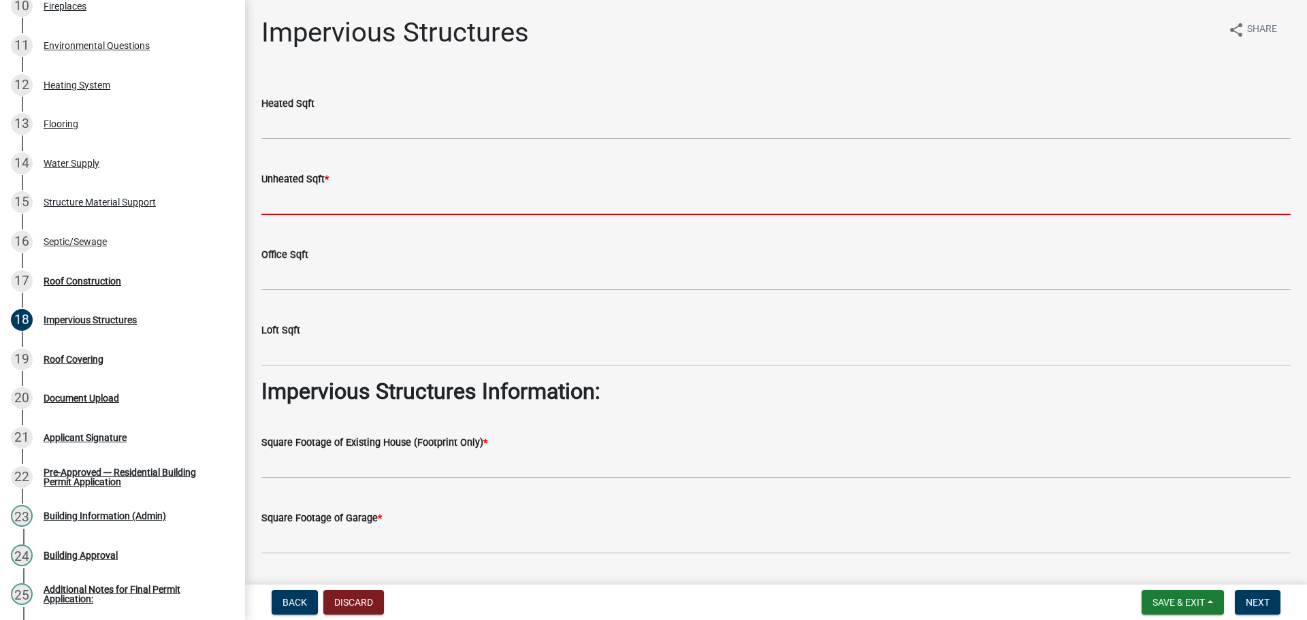
click at [327, 215] on input "text" at bounding box center [775, 201] width 1029 height 28
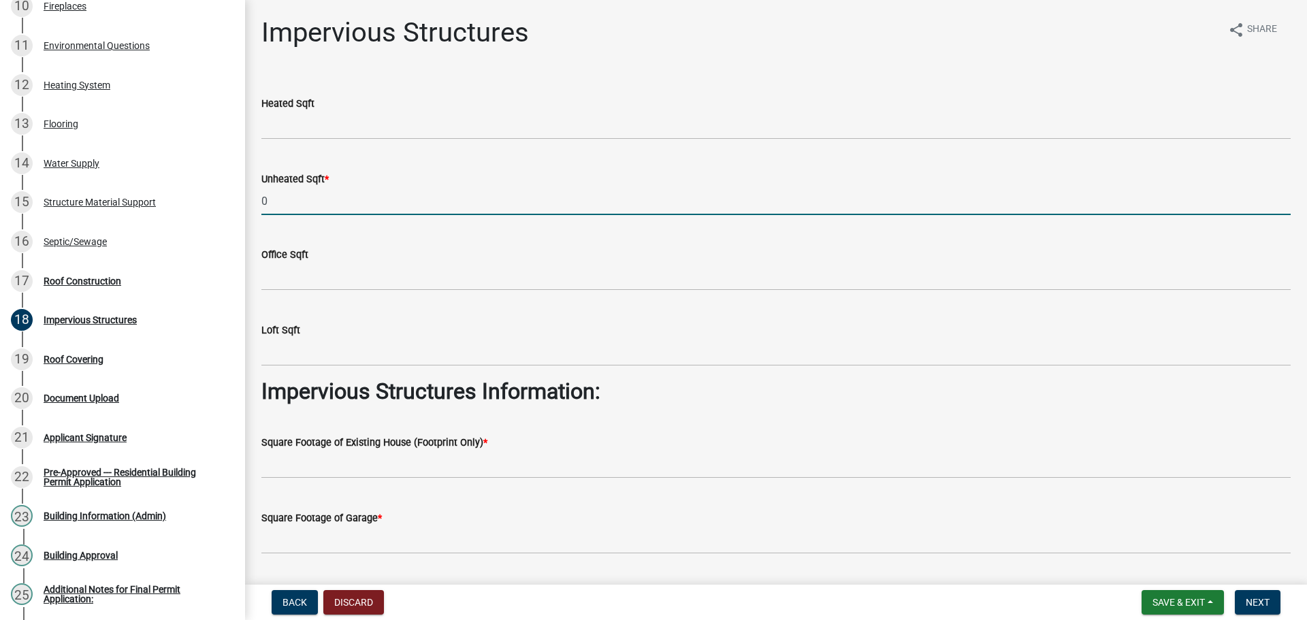
type input "0"
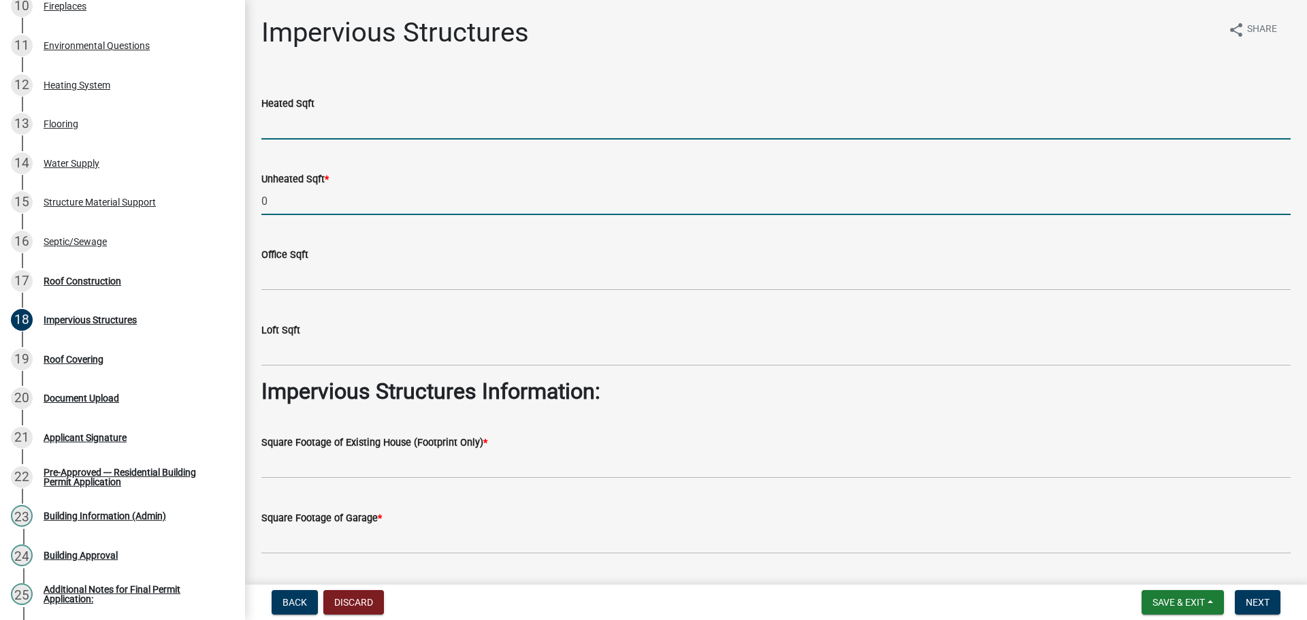
click at [348, 140] on input "text" at bounding box center [775, 126] width 1029 height 28
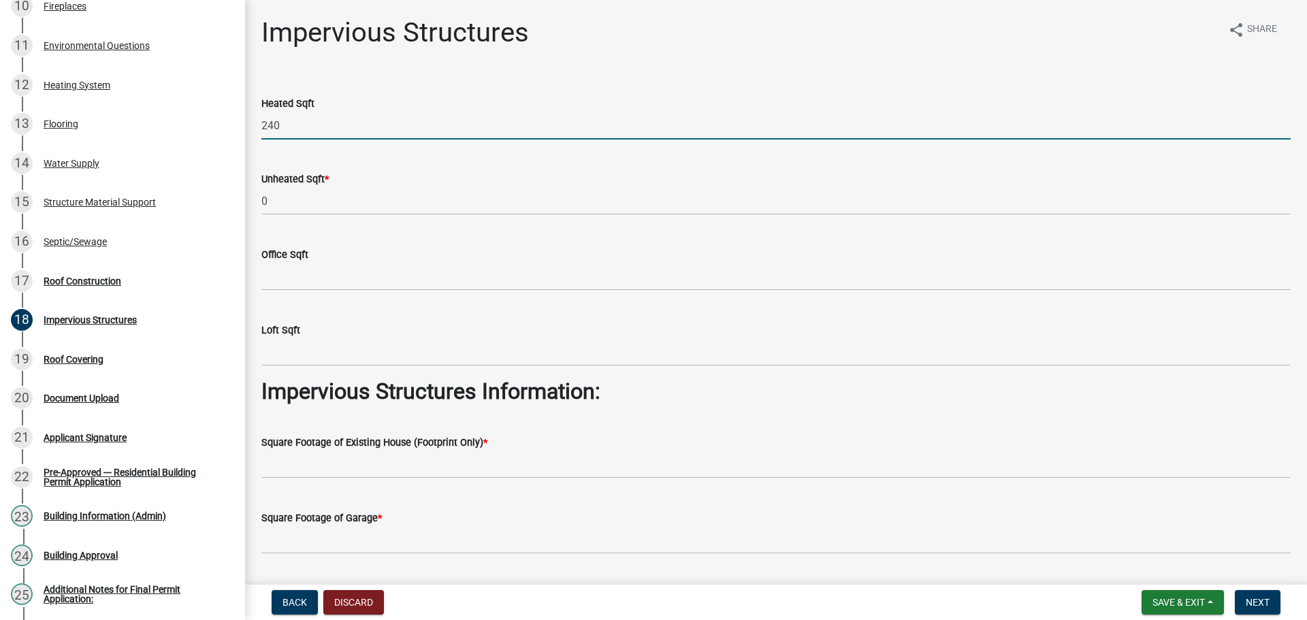
type input "2400"
drag, startPoint x: 293, startPoint y: 148, endPoint x: 240, endPoint y: 147, distance: 53.1
click at [240, 147] on div "Residential Building Permits RBP-506 Edit View Summary Notes 1 Require User 2 B…" at bounding box center [653, 310] width 1307 height 620
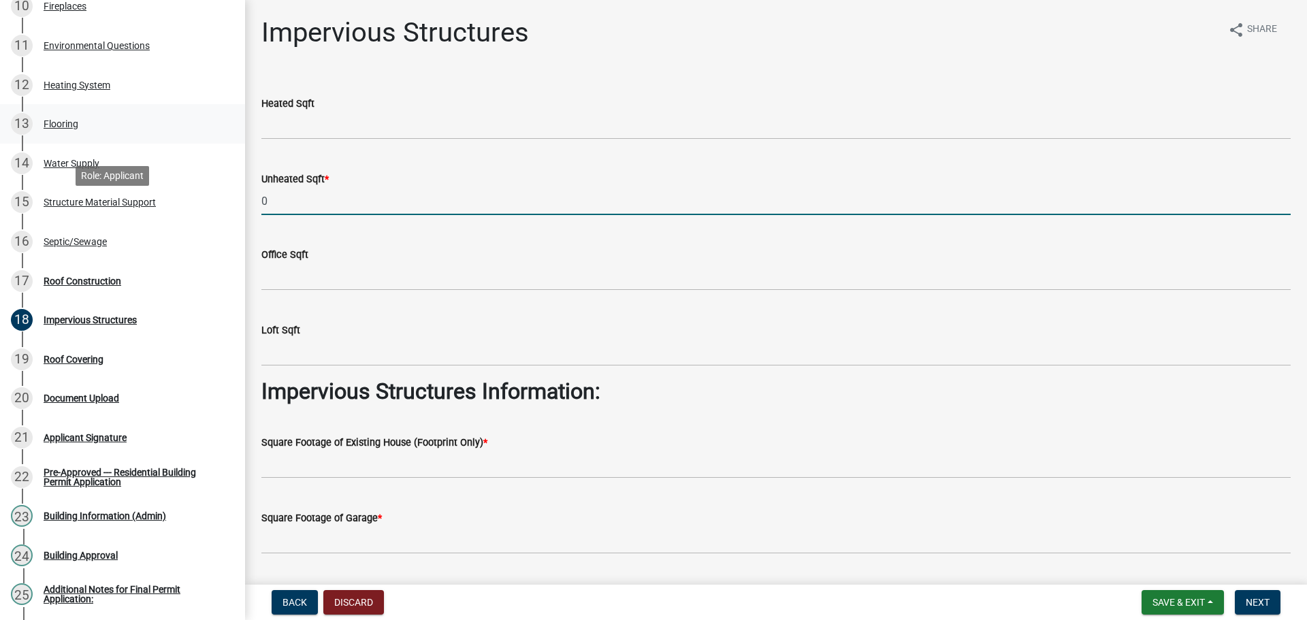
drag, startPoint x: 223, startPoint y: 227, endPoint x: 212, endPoint y: 227, distance: 10.9
click at [214, 227] on div "Residential Building Permits RBP-506 Edit View Summary Notes 1 Require User 2 B…" at bounding box center [653, 310] width 1307 height 620
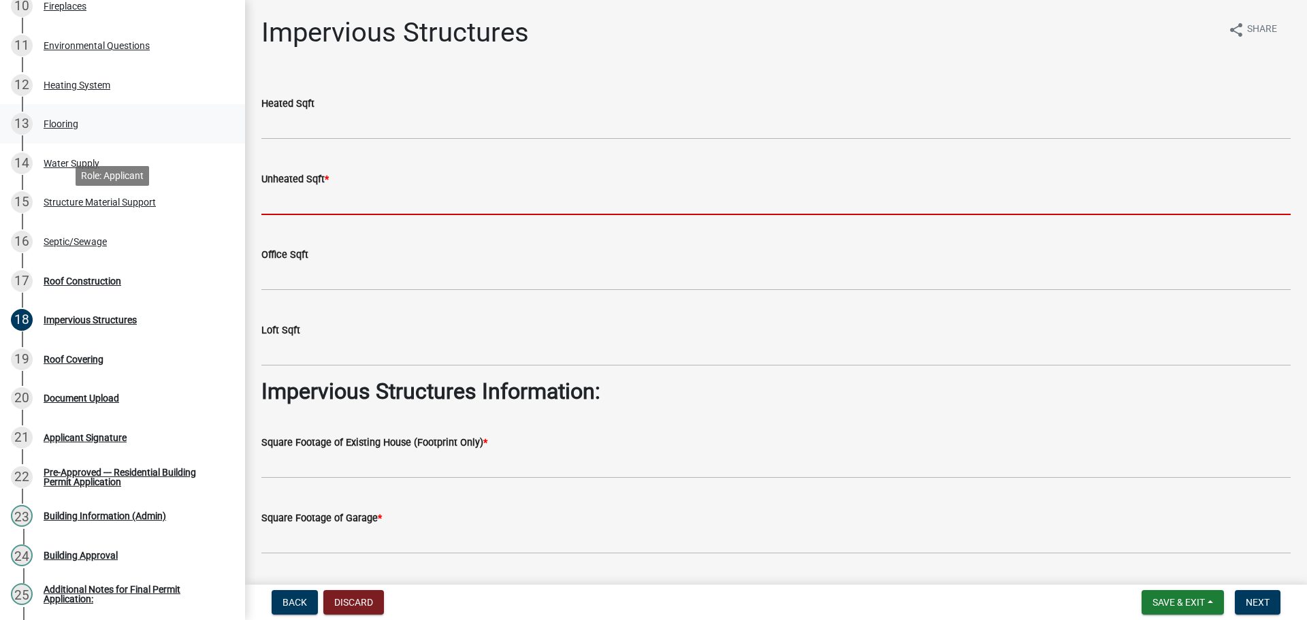
type input "0"
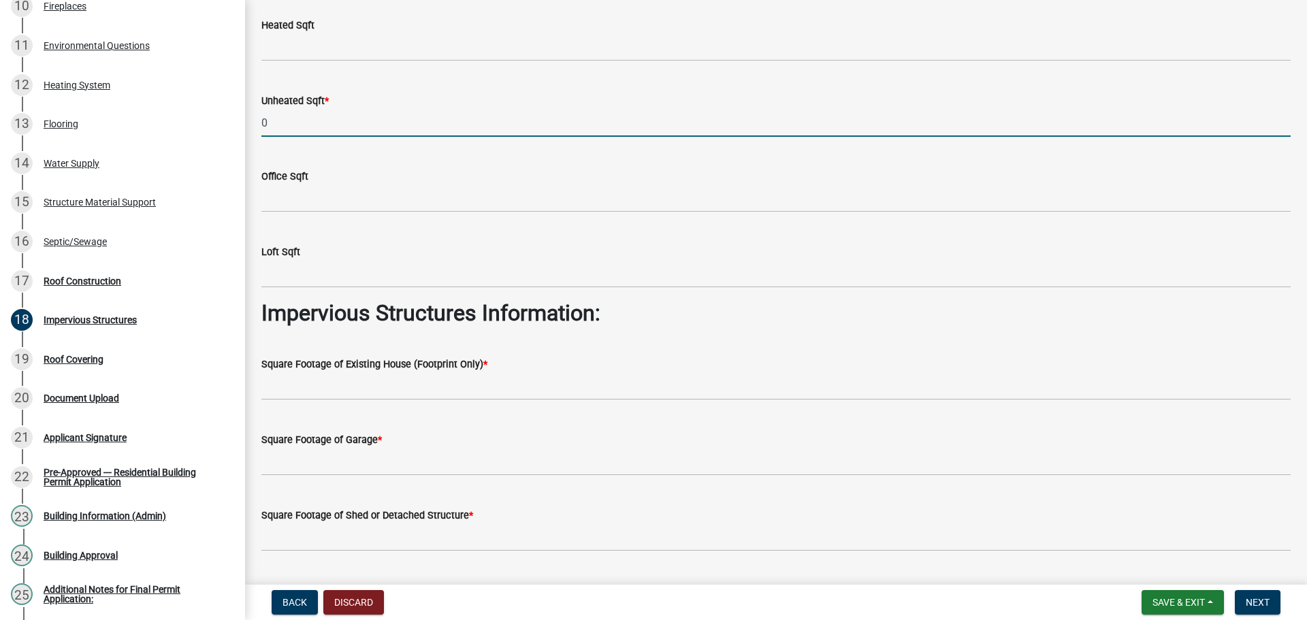
scroll to position [68, 0]
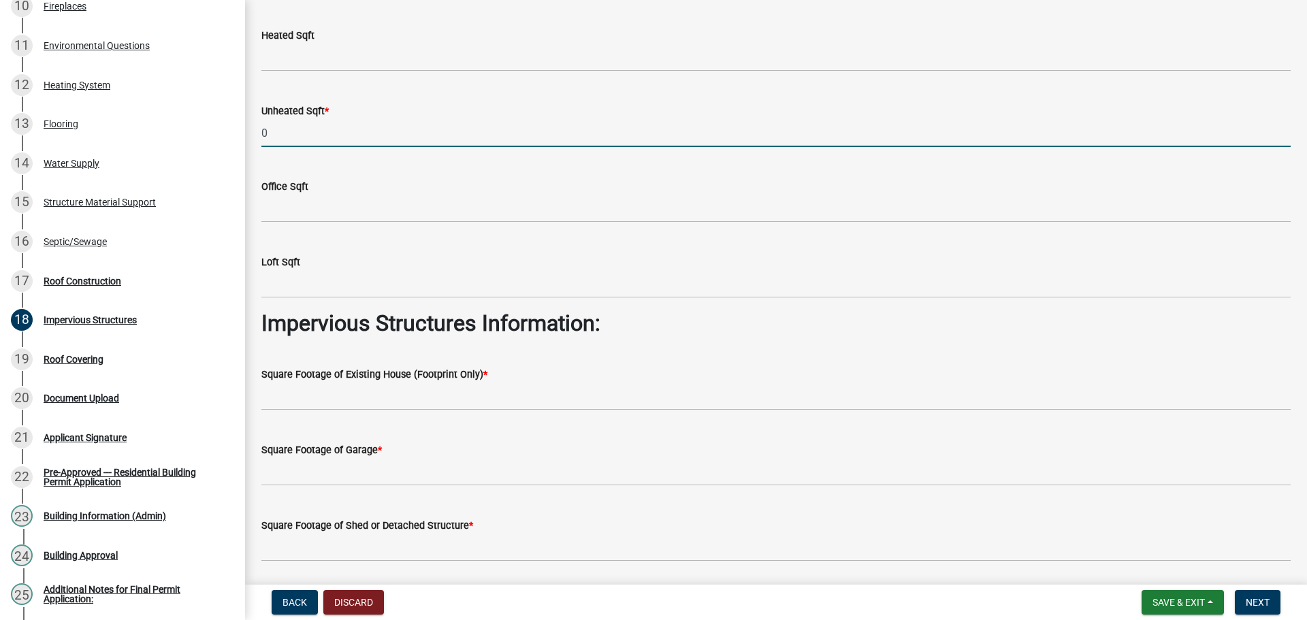
drag, startPoint x: 267, startPoint y: 162, endPoint x: 246, endPoint y: 161, distance: 20.4
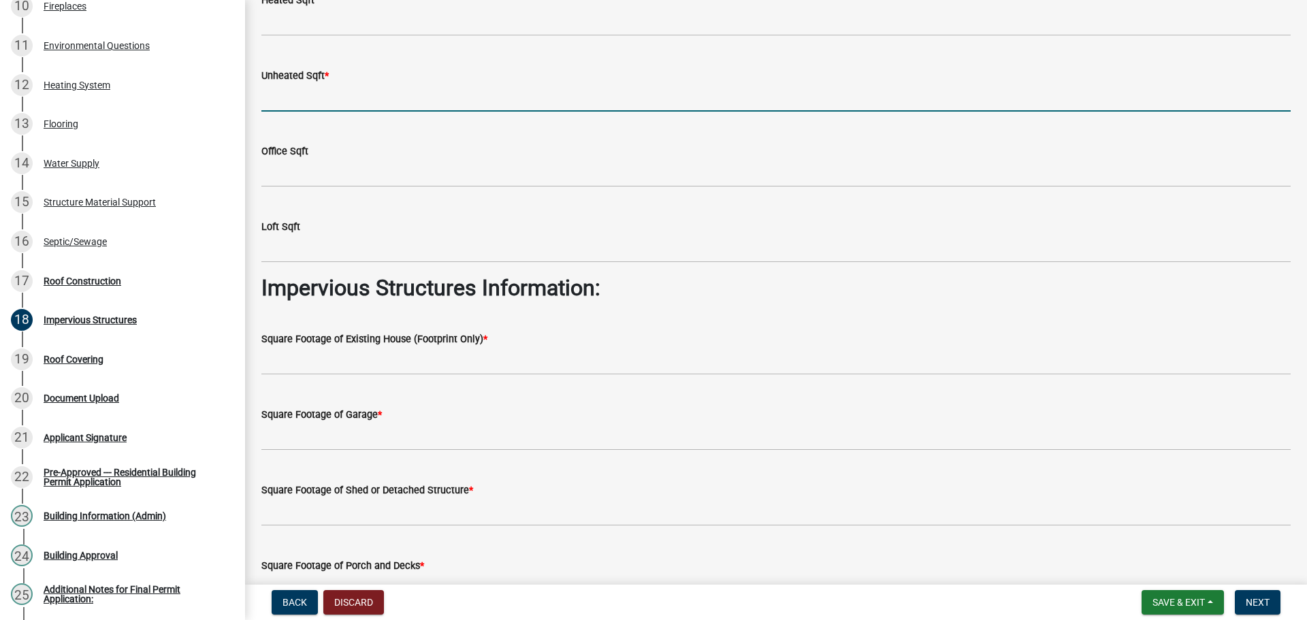
scroll to position [136, 0]
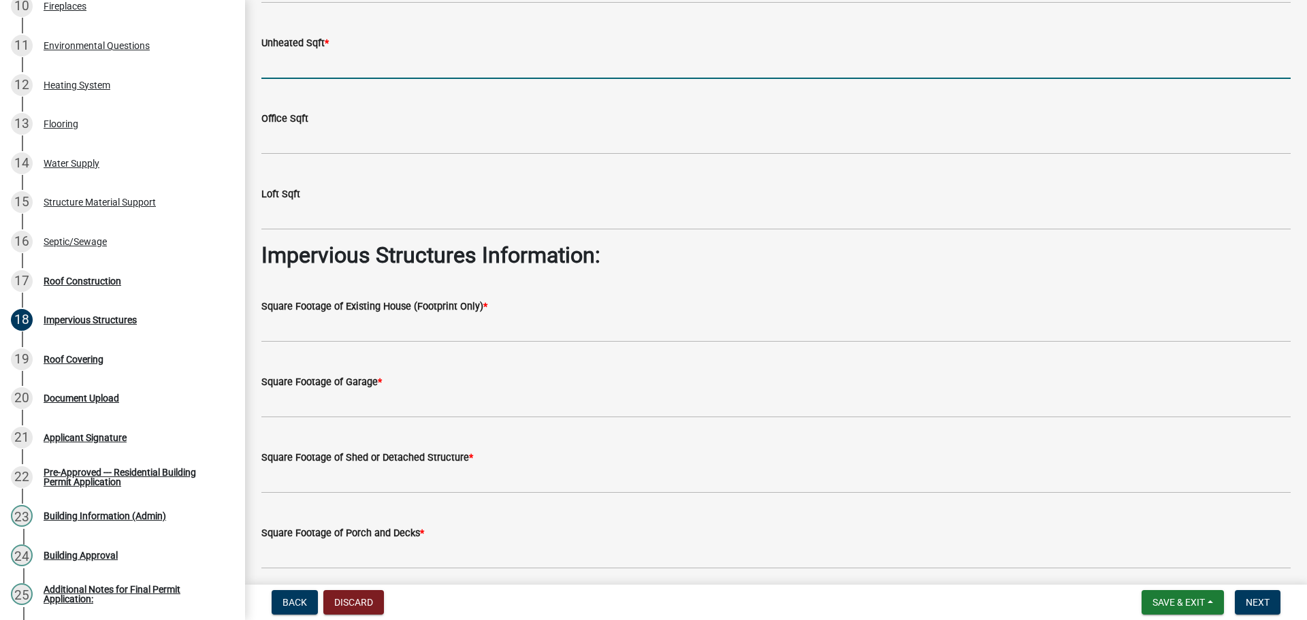
type input "0"
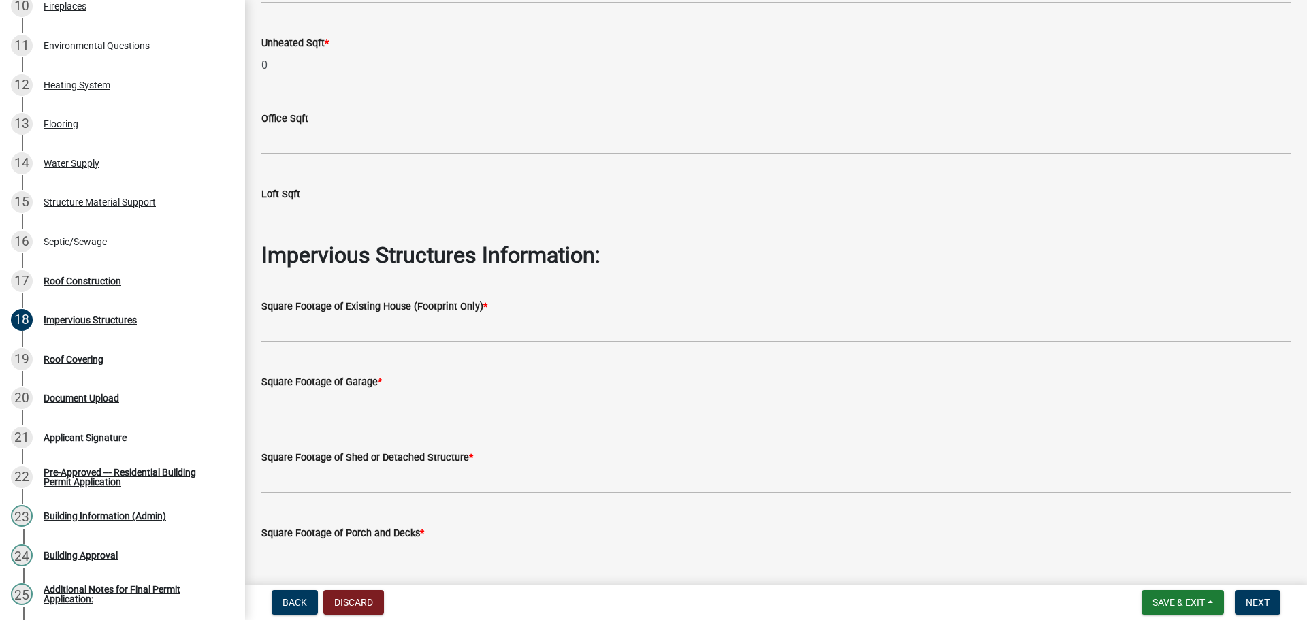
click at [374, 312] on label "Square Footage of Existing House (Footprint Only) *" at bounding box center [374, 307] width 226 height 10
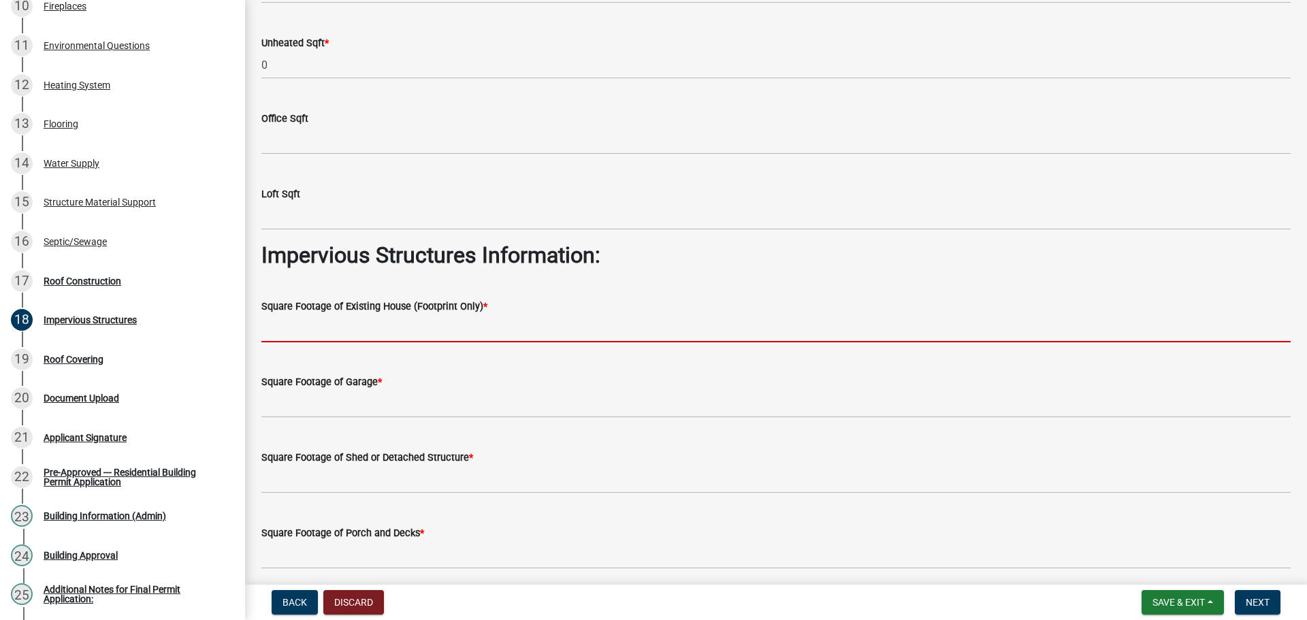
click at [378, 342] on input "text" at bounding box center [775, 329] width 1029 height 28
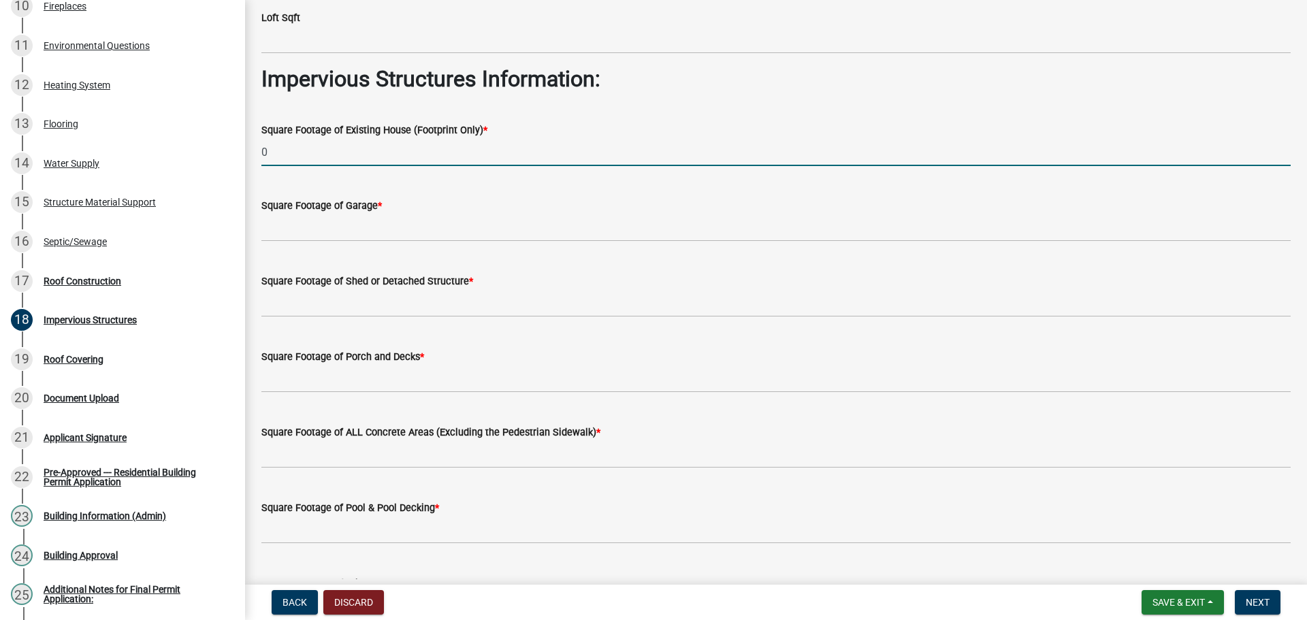
scroll to position [340, 0]
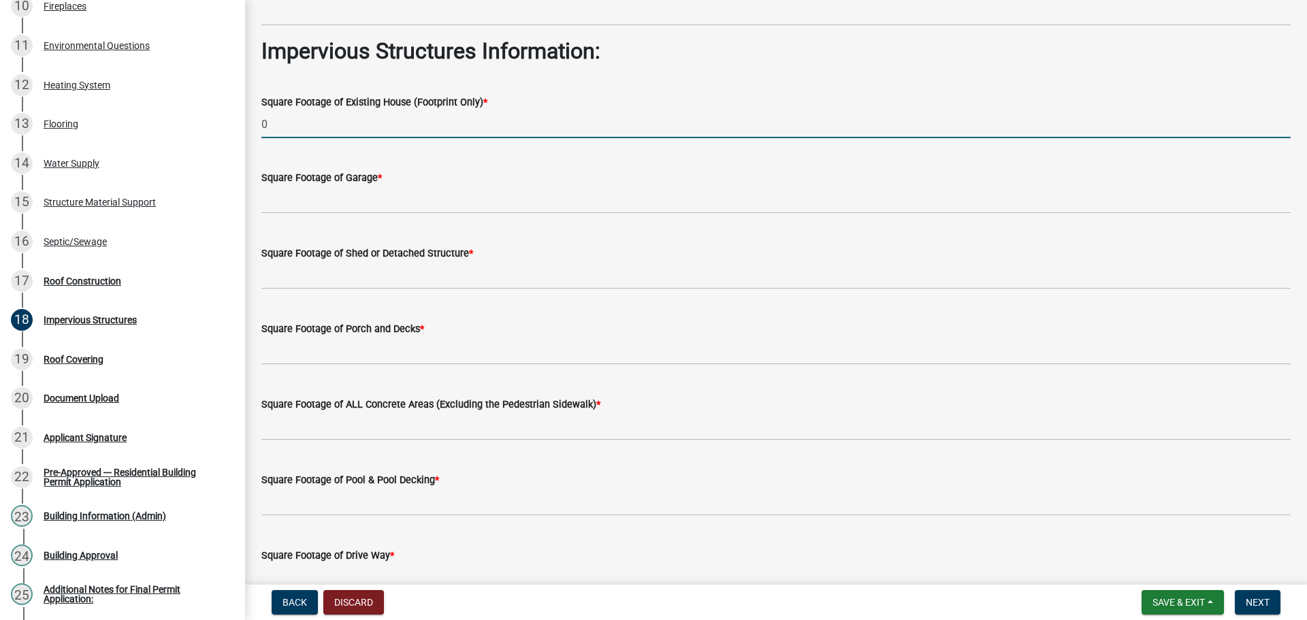
type input "0"
click at [325, 183] on label "Square Footage of Garage *" at bounding box center [321, 179] width 121 height 10
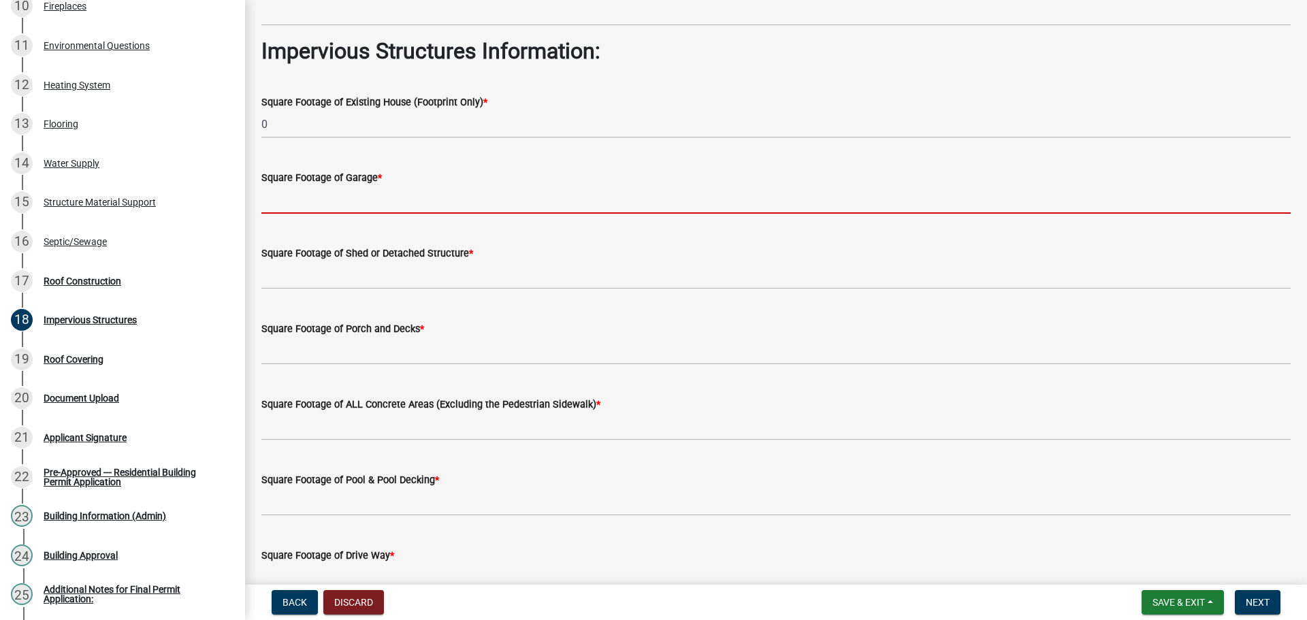
click at [338, 214] on input "text" at bounding box center [775, 200] width 1029 height 28
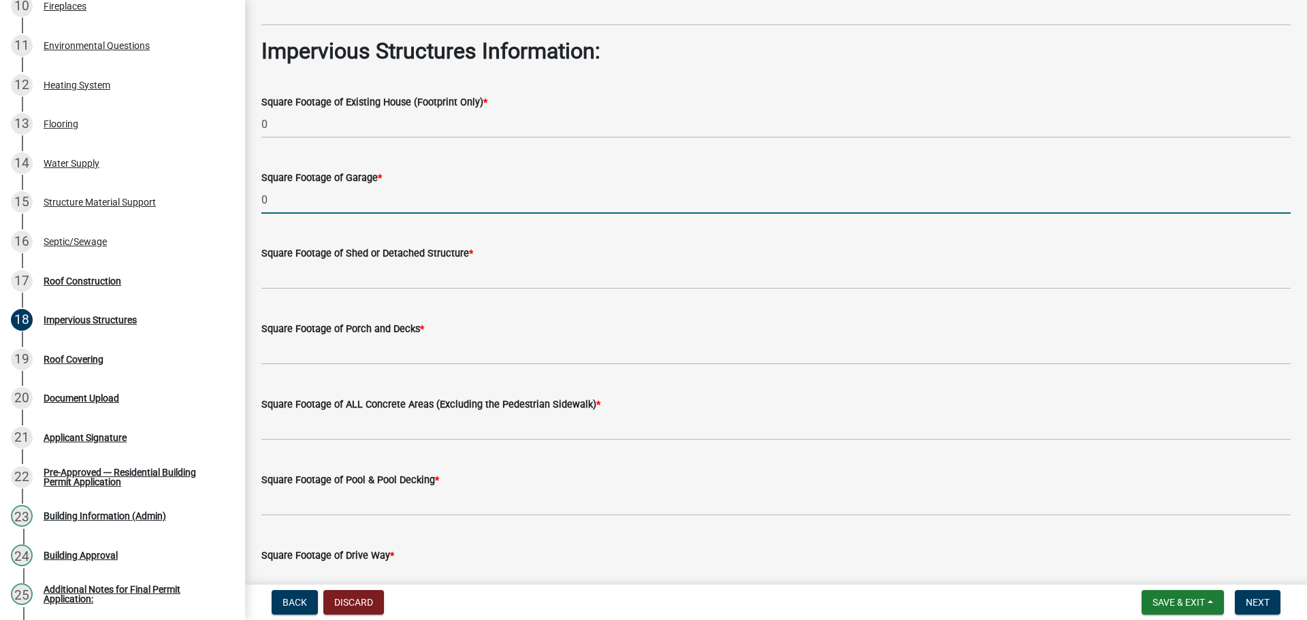
type input "0"
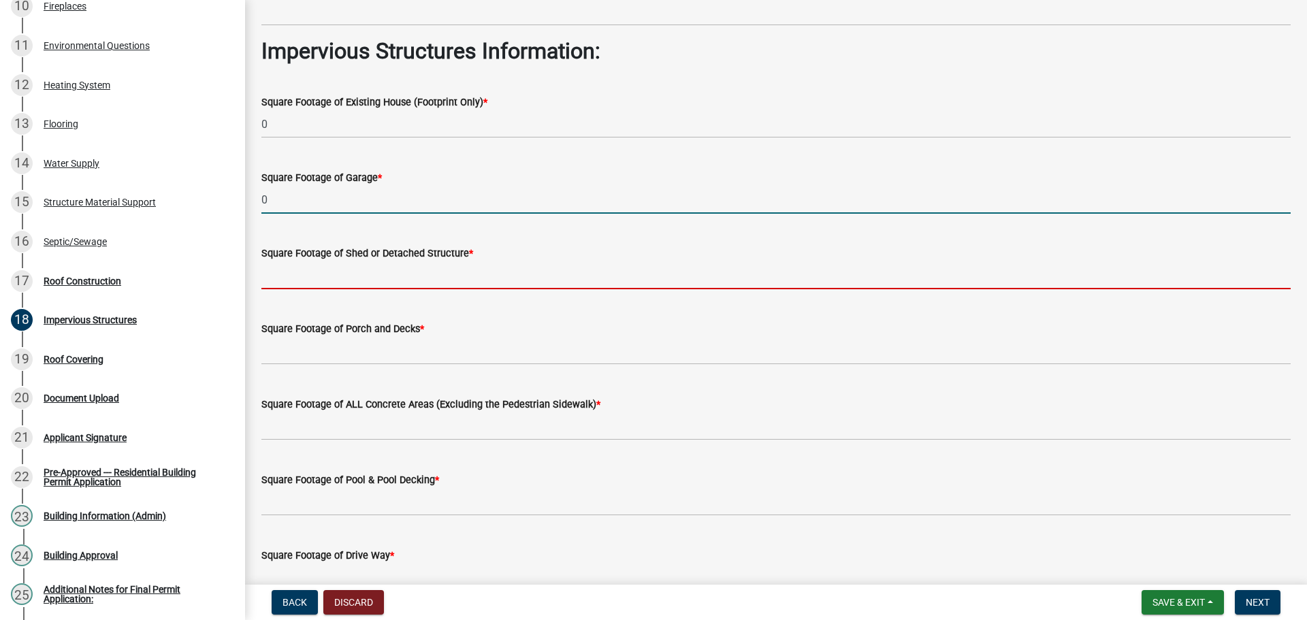
click at [358, 289] on input "text" at bounding box center [775, 275] width 1029 height 28
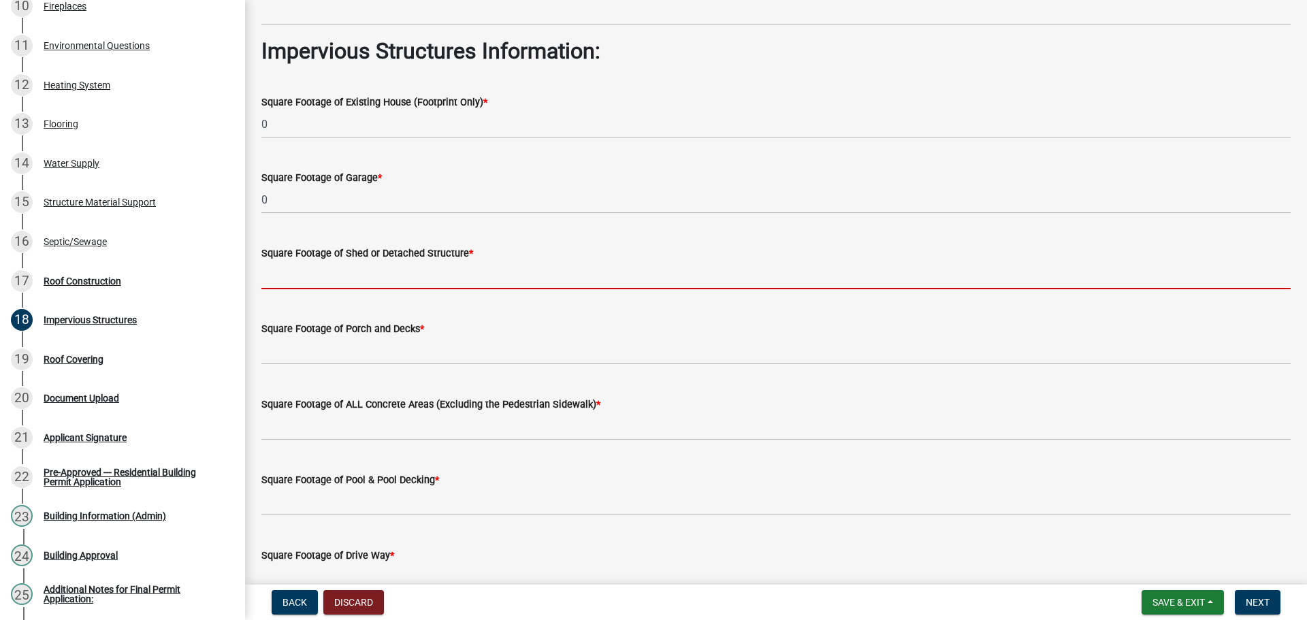
type input "0"
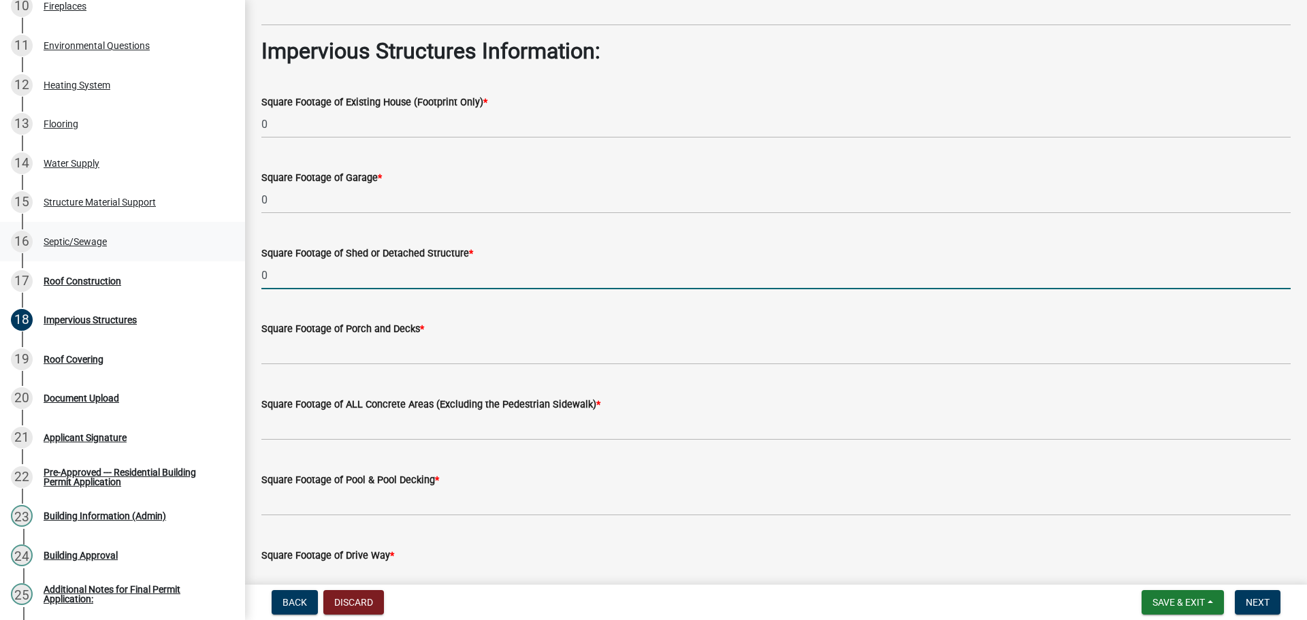
drag, startPoint x: 306, startPoint y: 345, endPoint x: 228, endPoint y: 350, distance: 78.4
click at [230, 350] on div "Residential Building Permits RBP-506 Edit View Summary Notes 1 Require User 2 B…" at bounding box center [653, 310] width 1307 height 620
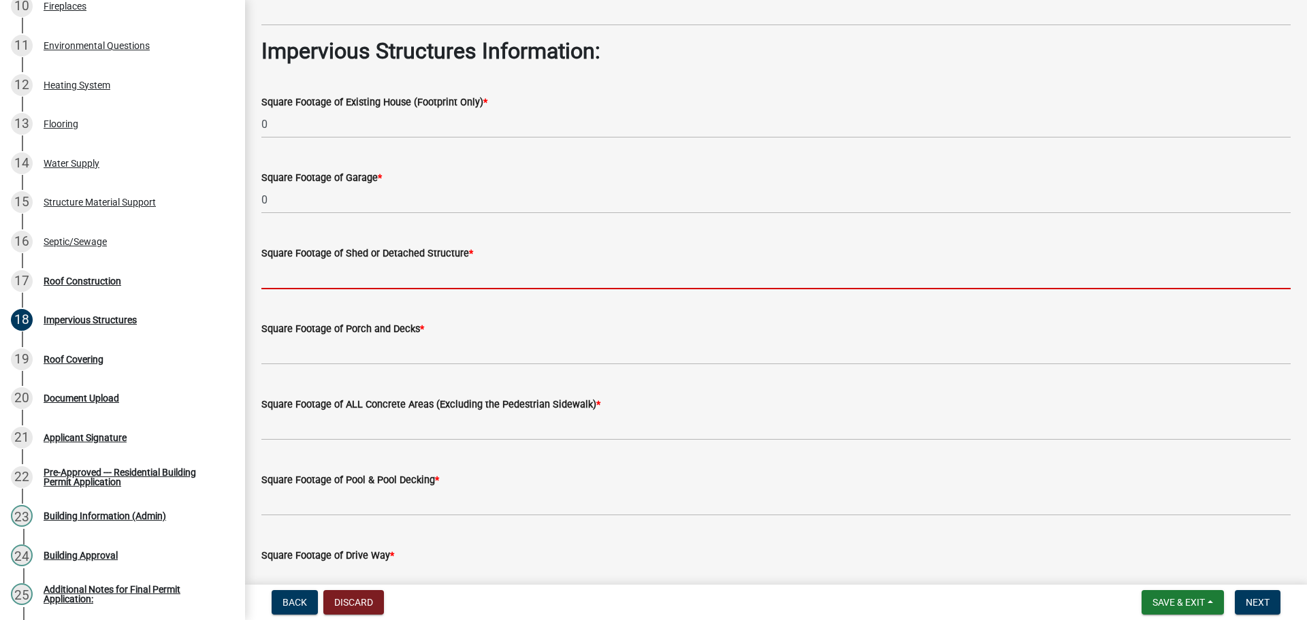
click at [311, 261] on div "Square Footage of Shed or Detached Structure *" at bounding box center [775, 253] width 1029 height 16
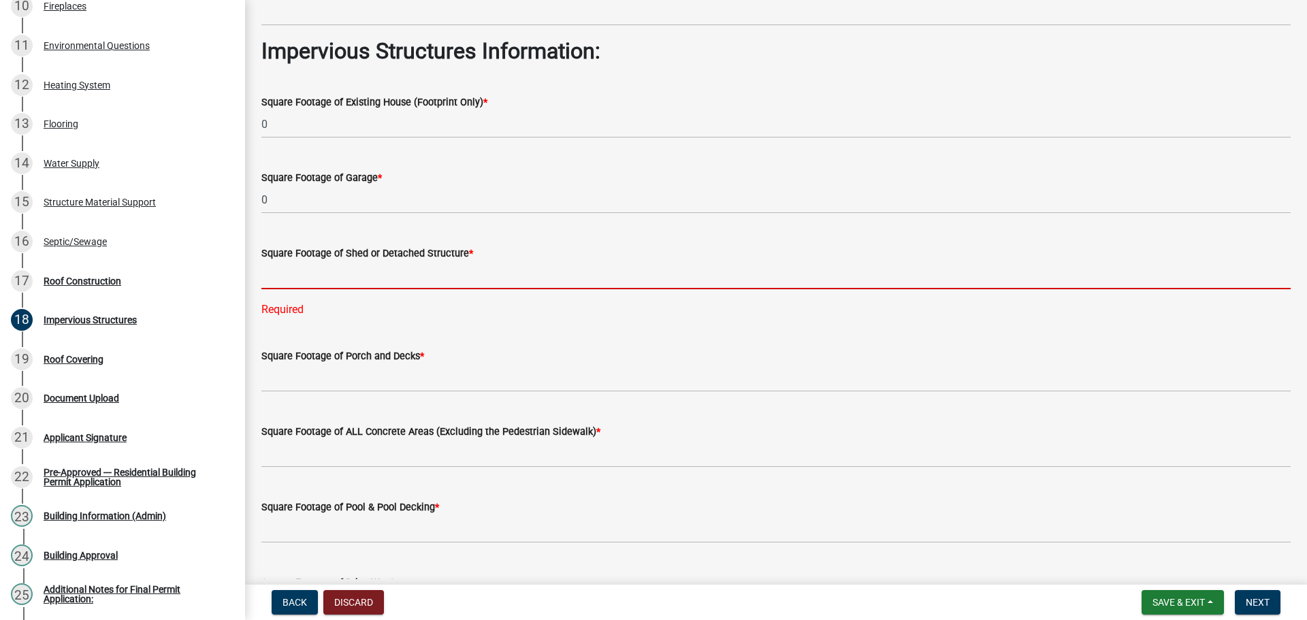
click at [305, 289] on input "text" at bounding box center [775, 275] width 1029 height 28
click at [360, 289] on input "text" at bounding box center [775, 275] width 1029 height 28
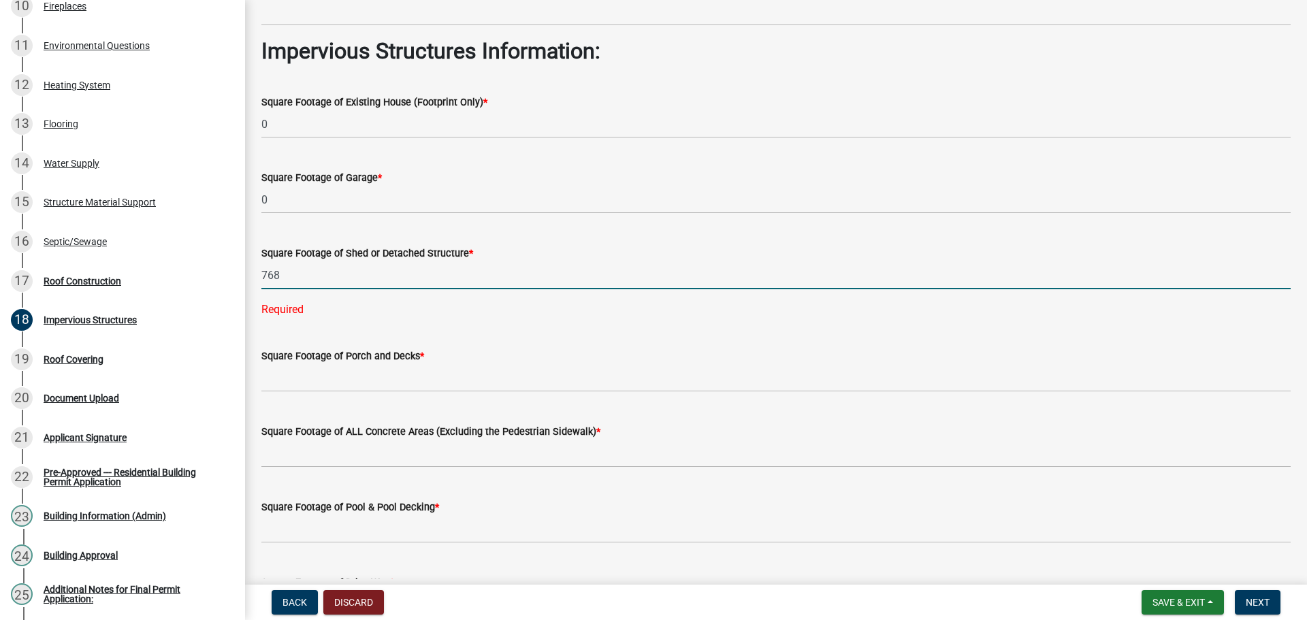
type input "768"
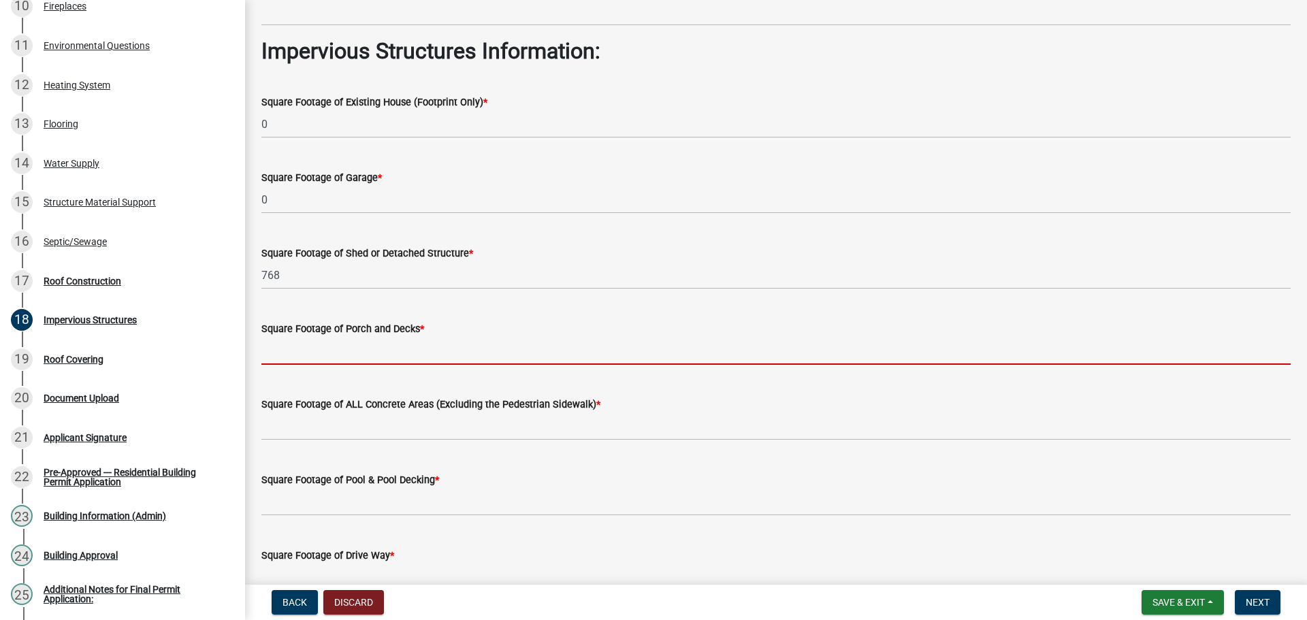
click at [339, 474] on wm-data-entity-input-list "Heated Sqft Unheated Sqft * 0 Office Sqft Loft Sqft Impervious Structures Infor…" at bounding box center [775, 370] width 1029 height 1268
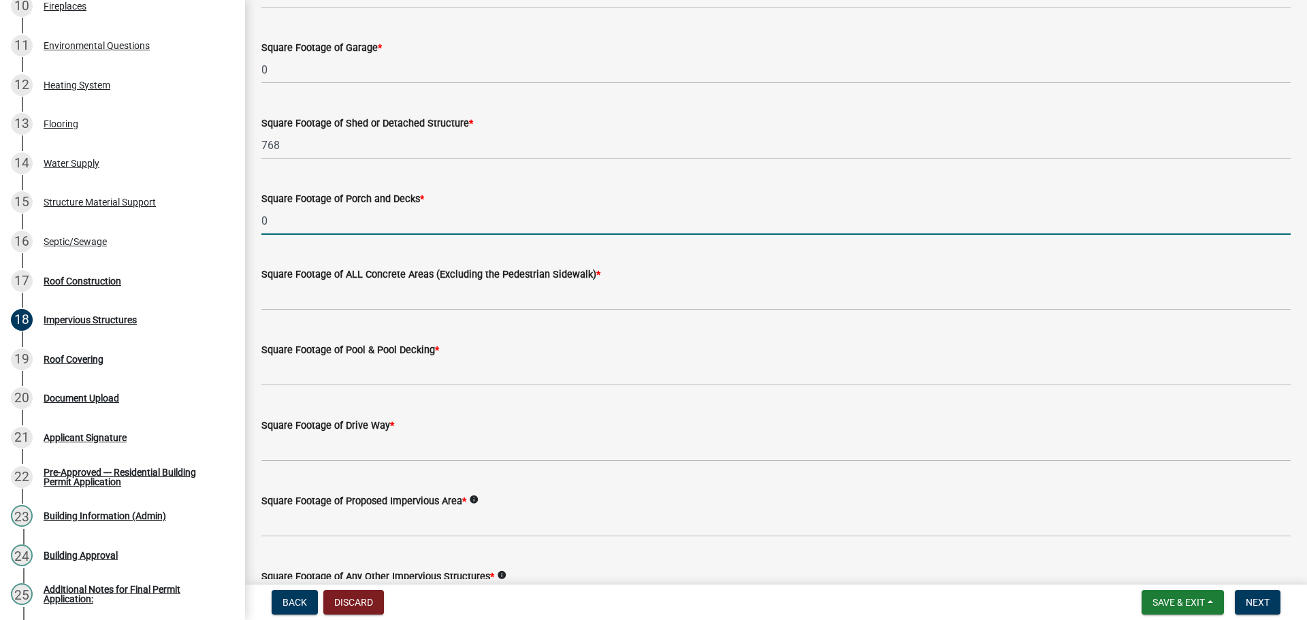
scroll to position [477, 0]
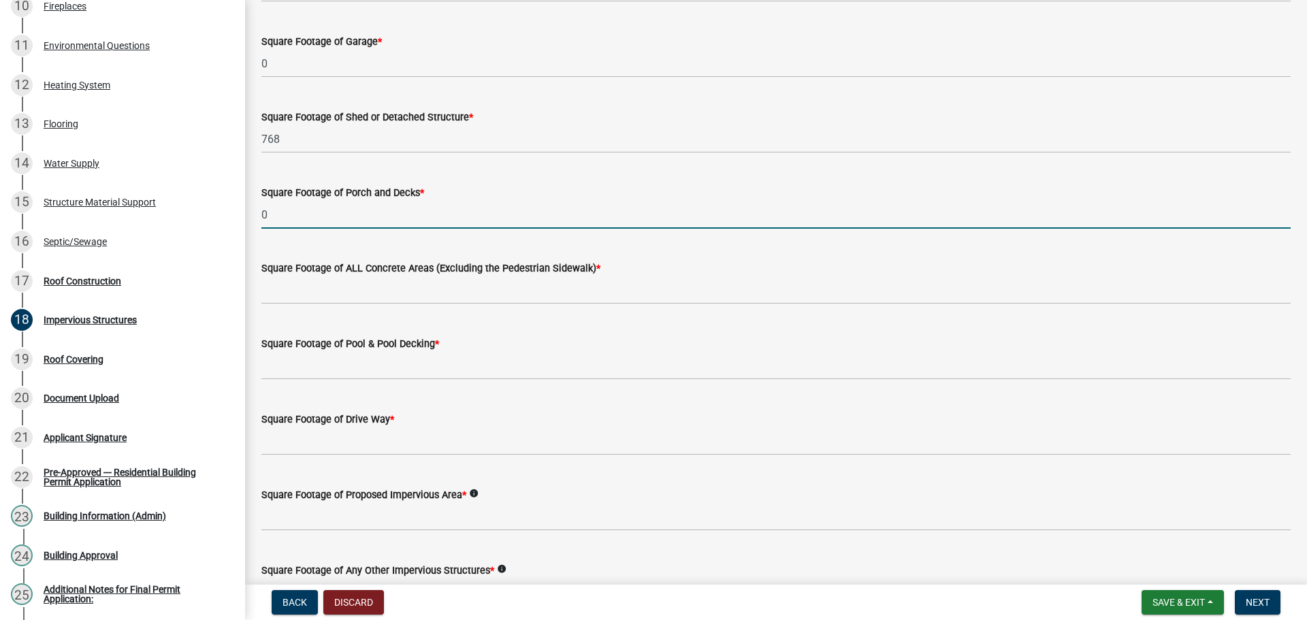
type input "0"
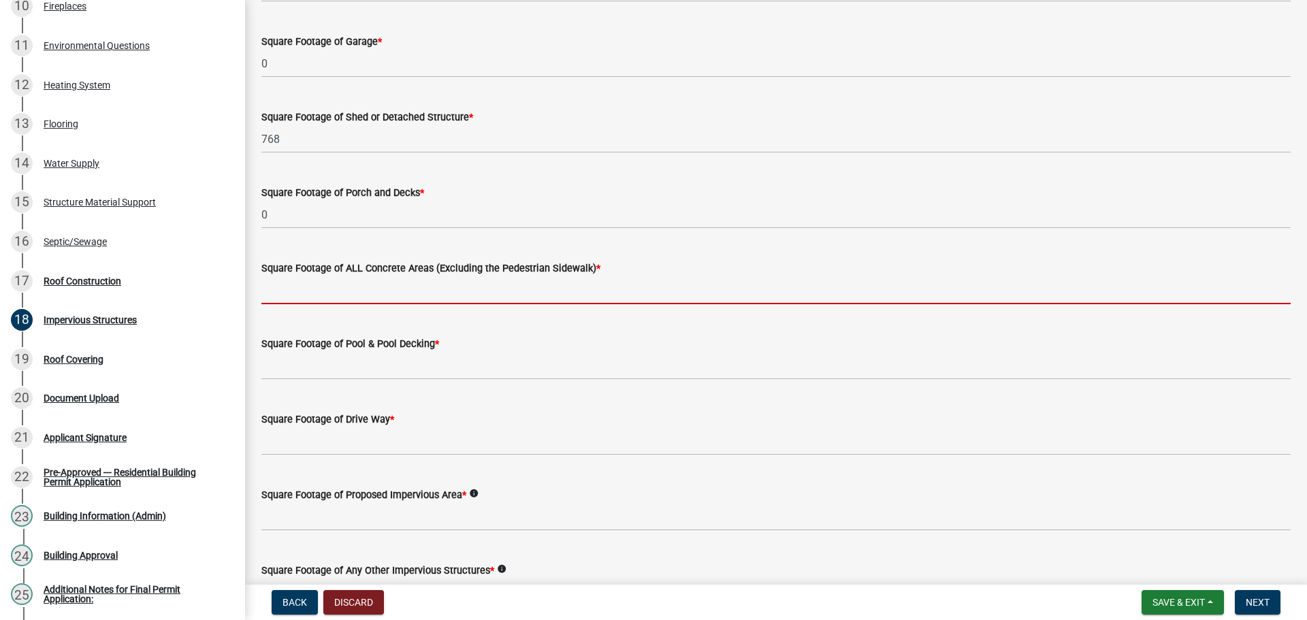
click at [378, 304] on input "text" at bounding box center [775, 290] width 1029 height 28
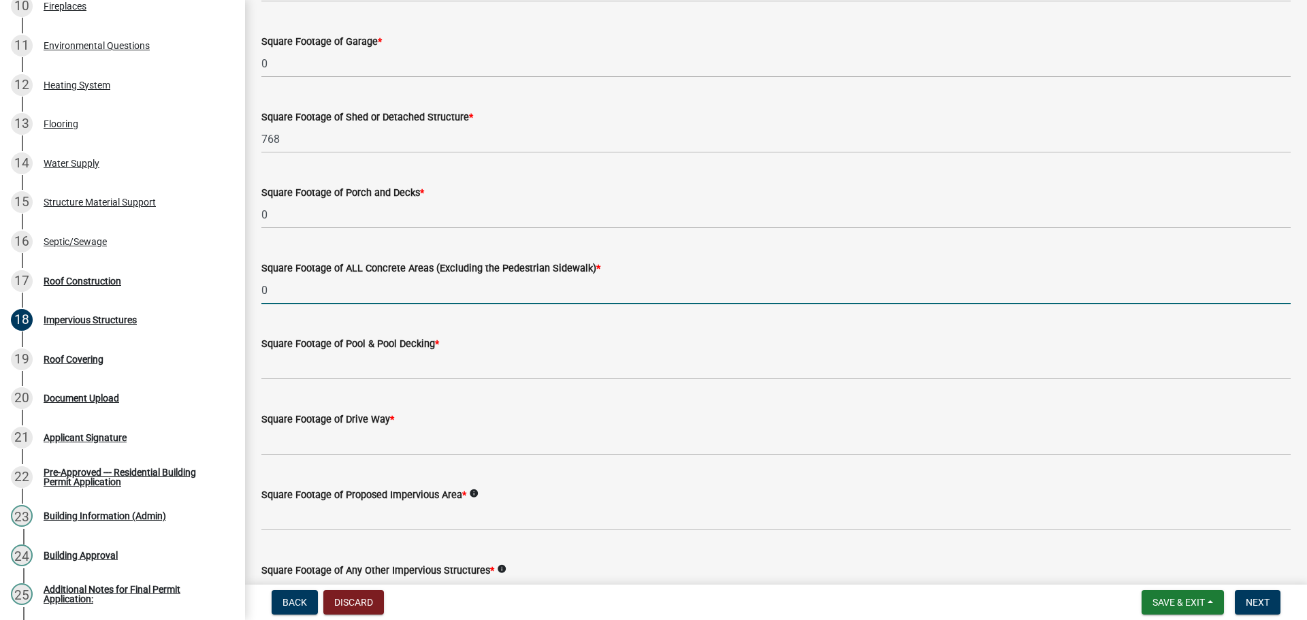
type input "0"
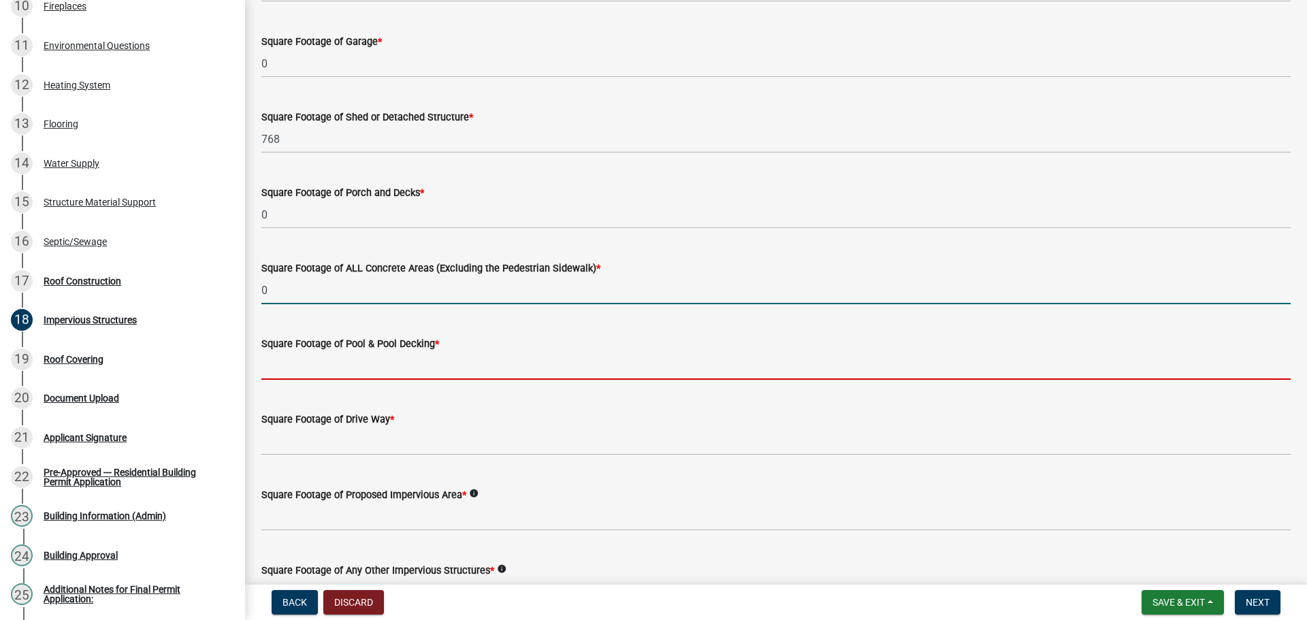
click at [365, 380] on input "text" at bounding box center [775, 366] width 1029 height 28
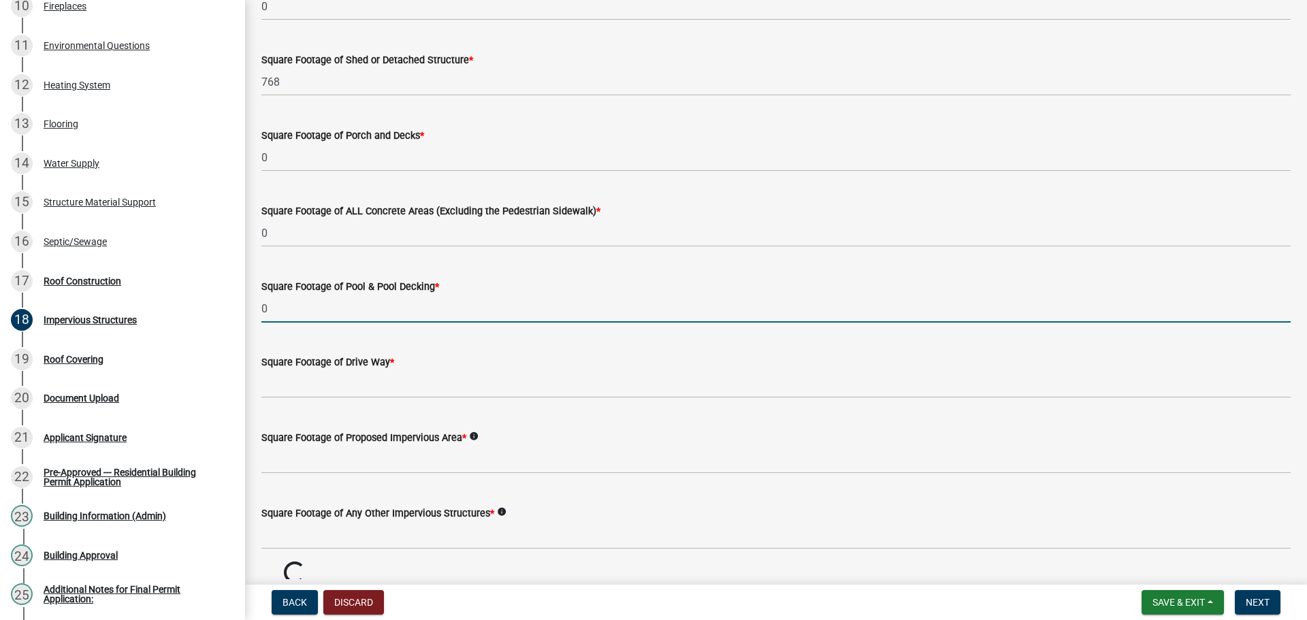
scroll to position [613, 0]
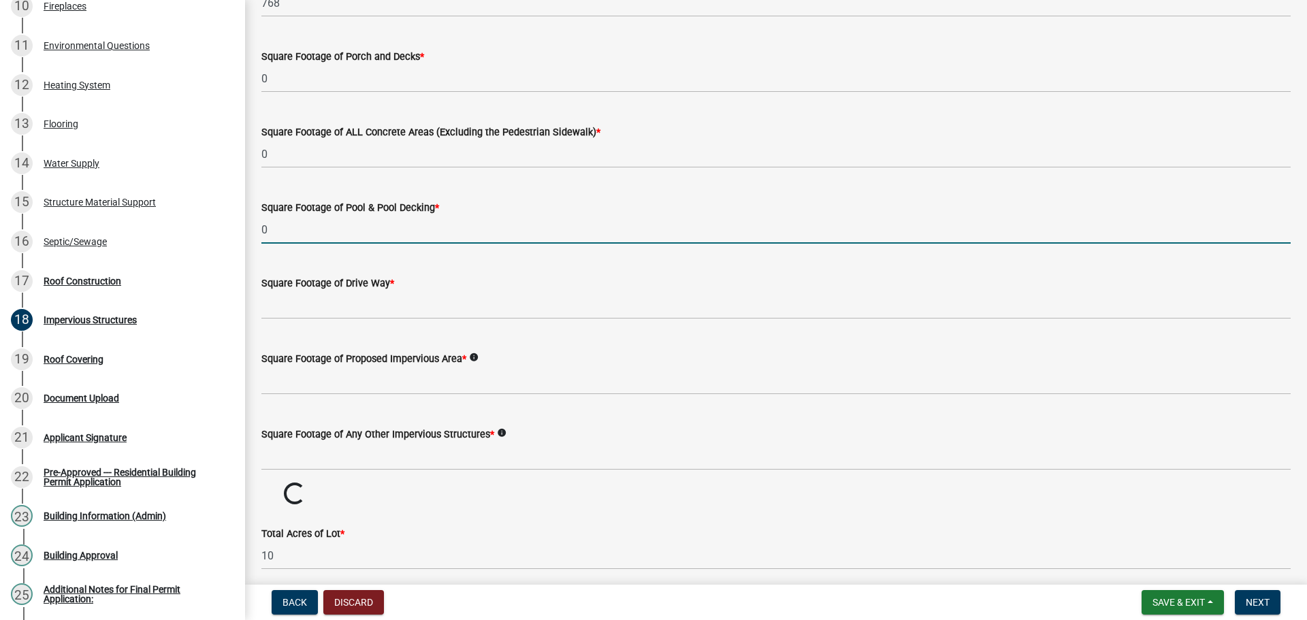
type input "0"
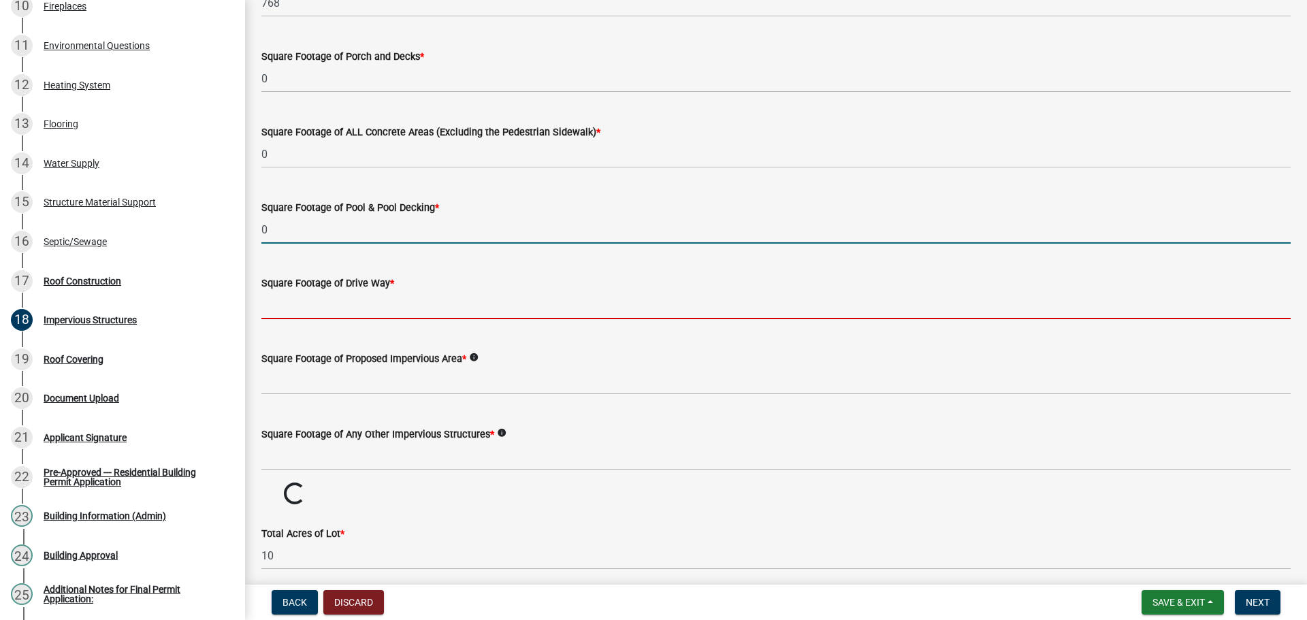
click at [365, 319] on input "text" at bounding box center [775, 305] width 1029 height 28
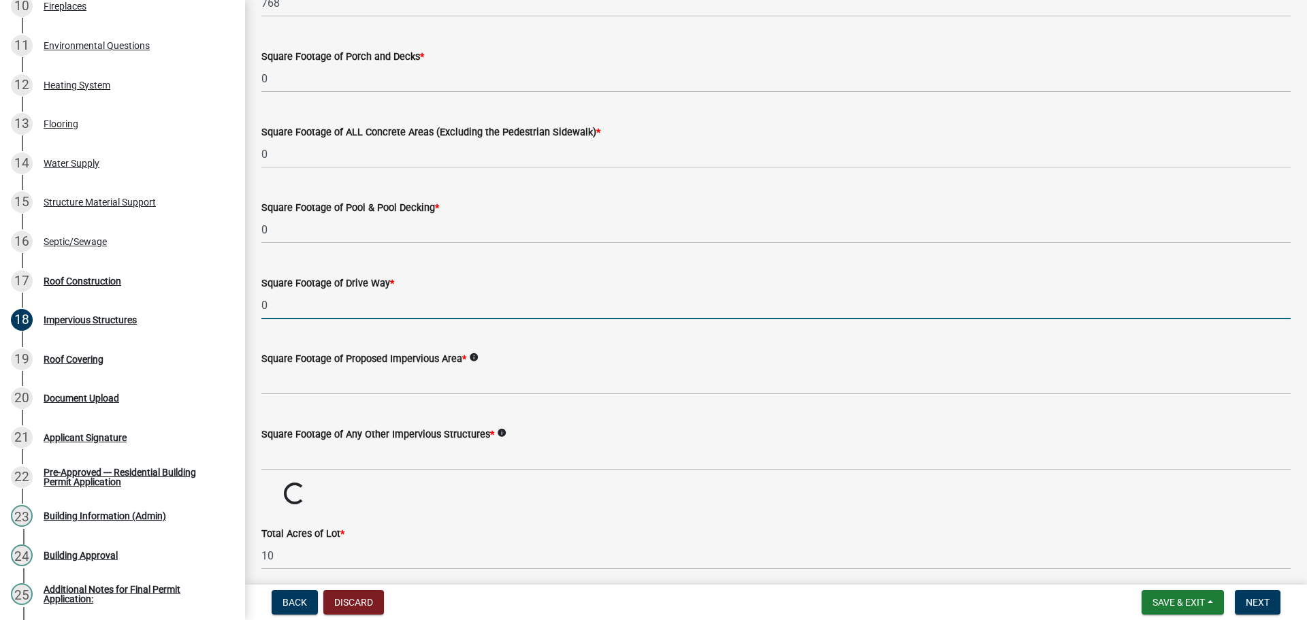
type input "0"
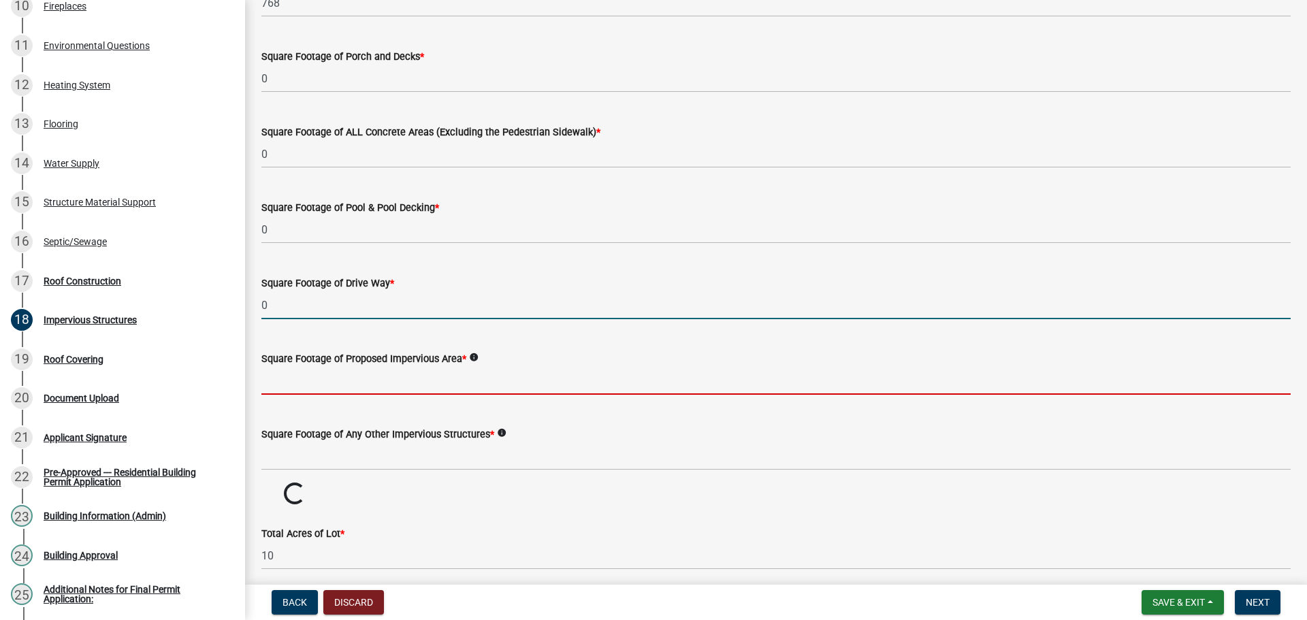
click at [357, 395] on input "text" at bounding box center [775, 381] width 1029 height 28
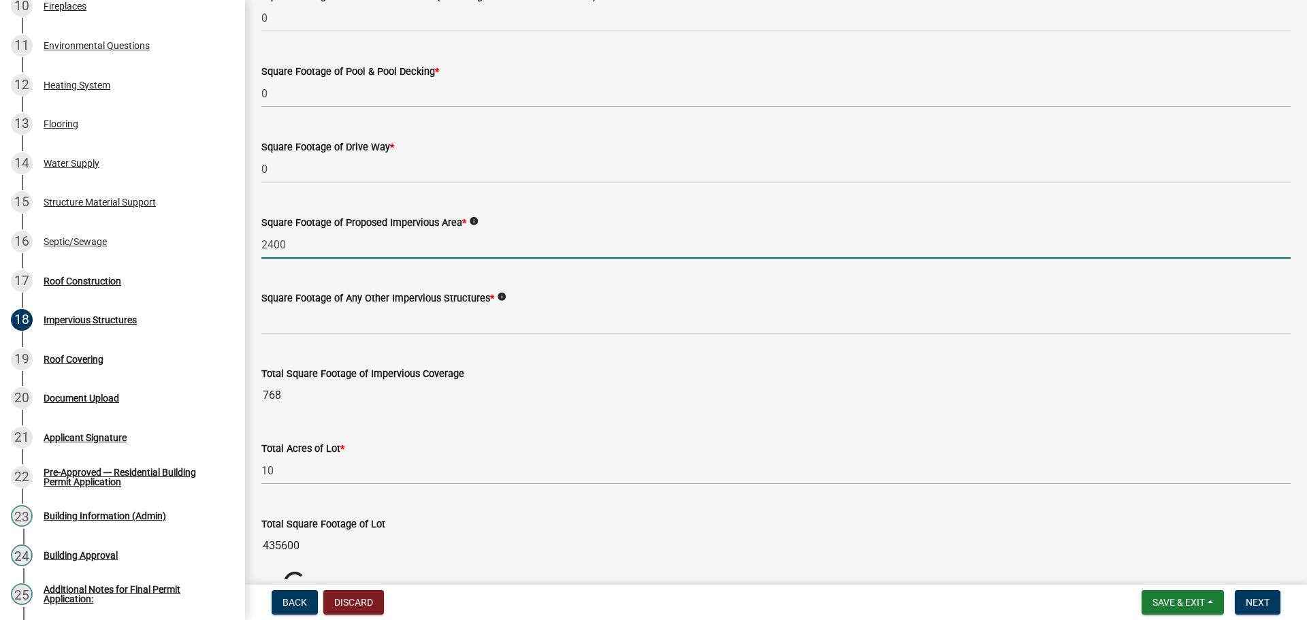
type input "2400"
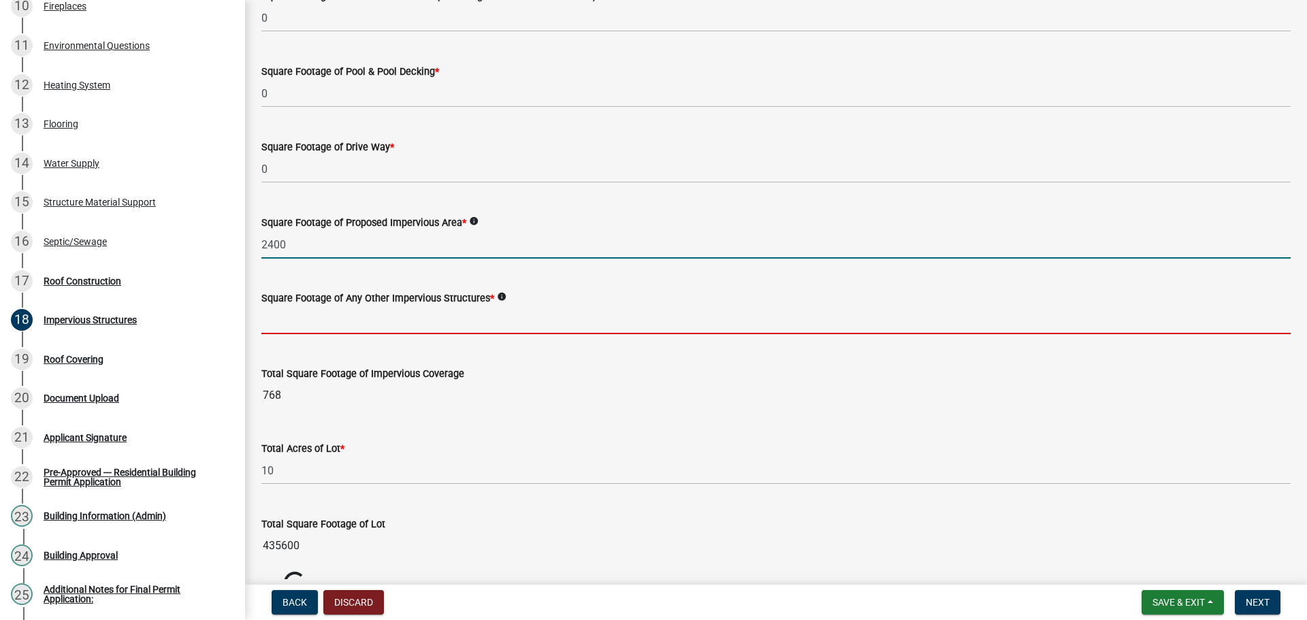
click at [370, 334] on input "text" at bounding box center [775, 320] width 1029 height 28
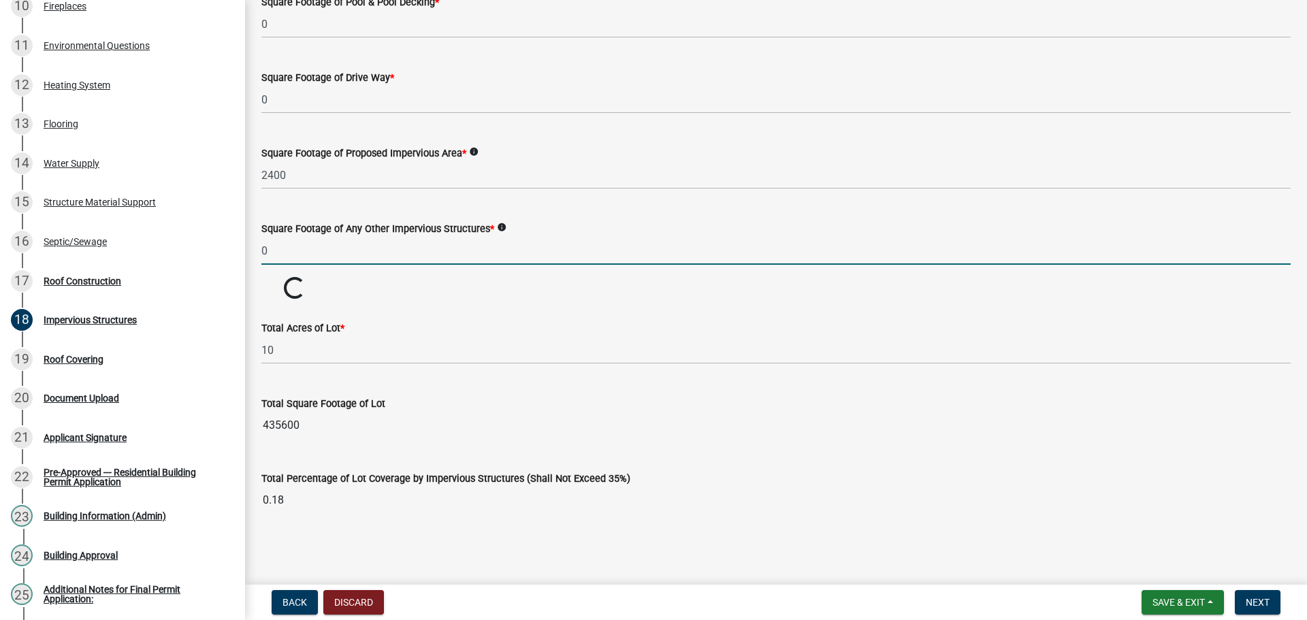
scroll to position [985, 0]
type input "0"
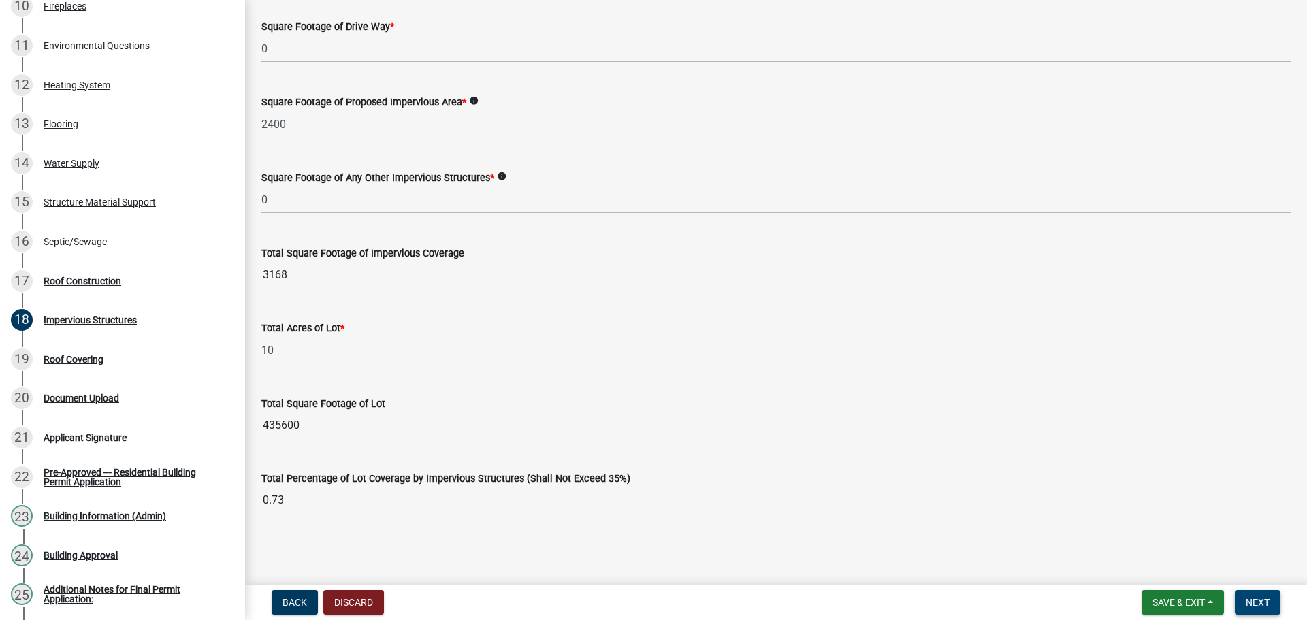
click at [1246, 599] on span "Next" at bounding box center [1258, 602] width 24 height 11
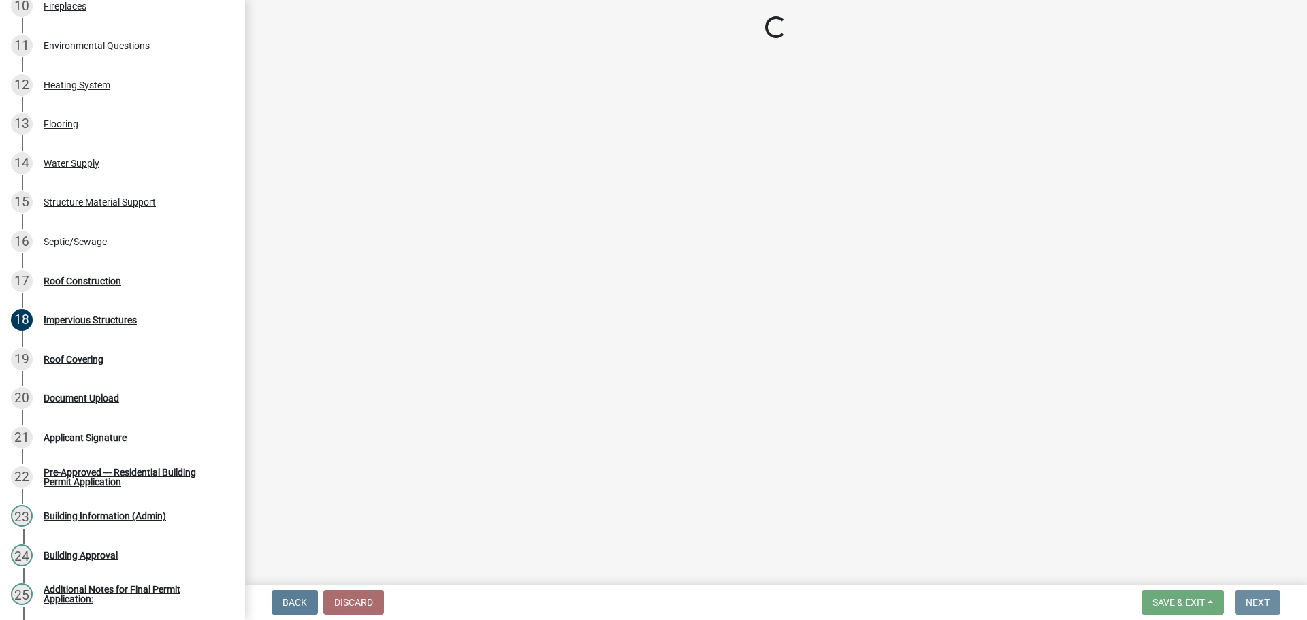
scroll to position [0, 0]
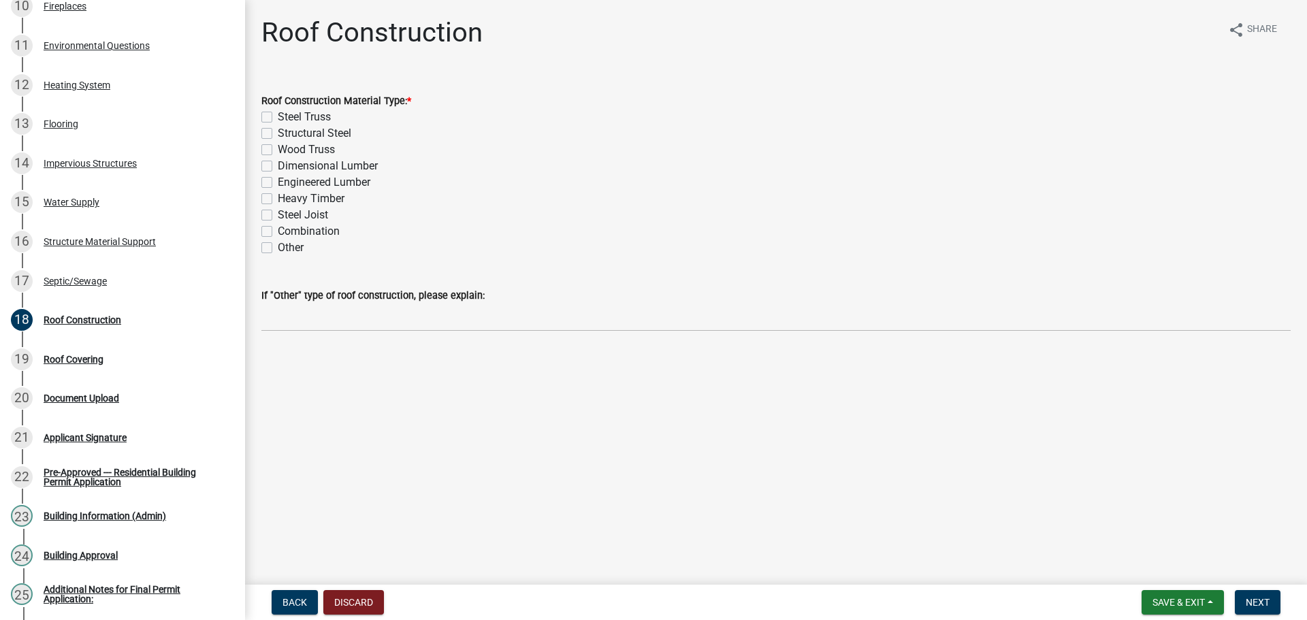
click at [294, 158] on label "Wood Truss" at bounding box center [306, 150] width 57 height 16
click at [287, 150] on input "Wood Truss" at bounding box center [282, 146] width 9 height 9
checkbox input "true"
checkbox input "false"
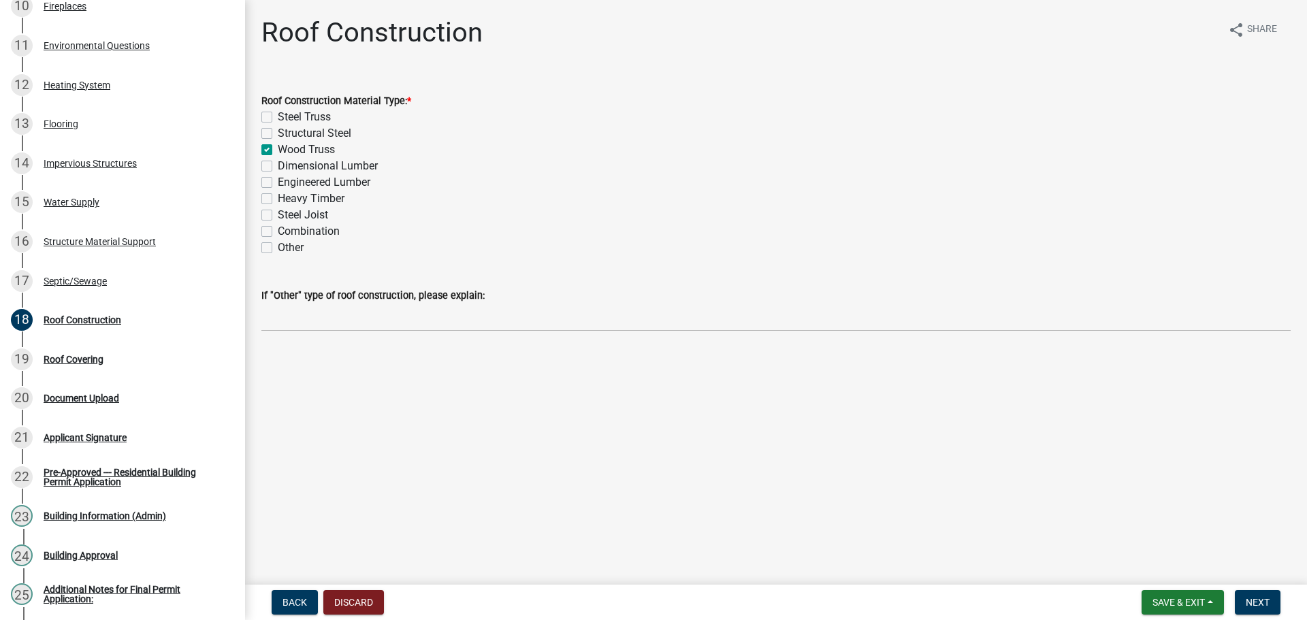
checkbox input "true"
checkbox input "false"
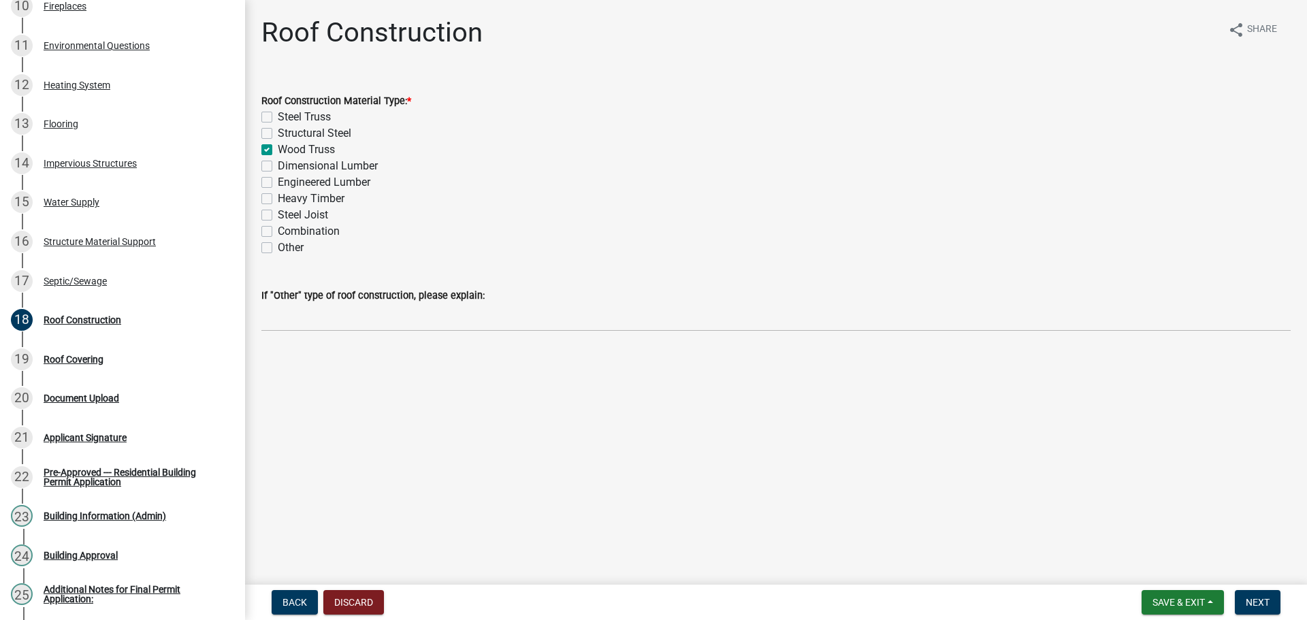
checkbox input "false"
click at [1260, 597] on span "Next" at bounding box center [1258, 602] width 24 height 11
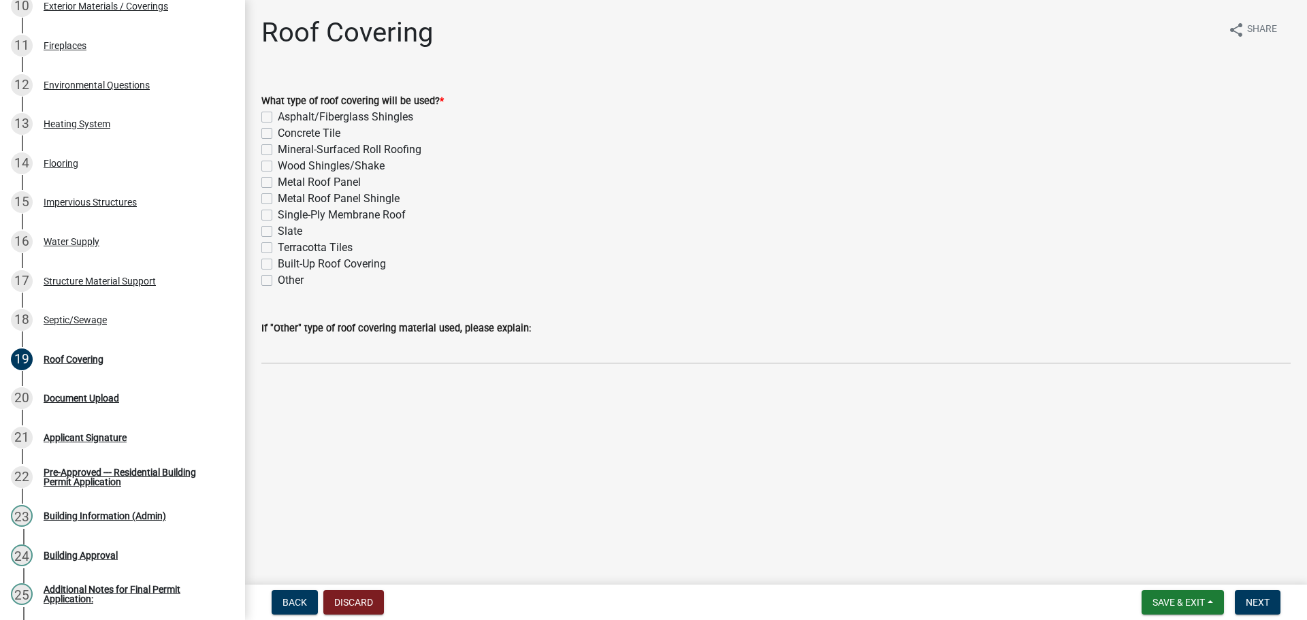
click at [323, 191] on label "Metal Roof Panel" at bounding box center [319, 182] width 83 height 16
click at [287, 183] on input "Metal Roof Panel" at bounding box center [282, 178] width 9 height 9
checkbox input "true"
checkbox input "false"
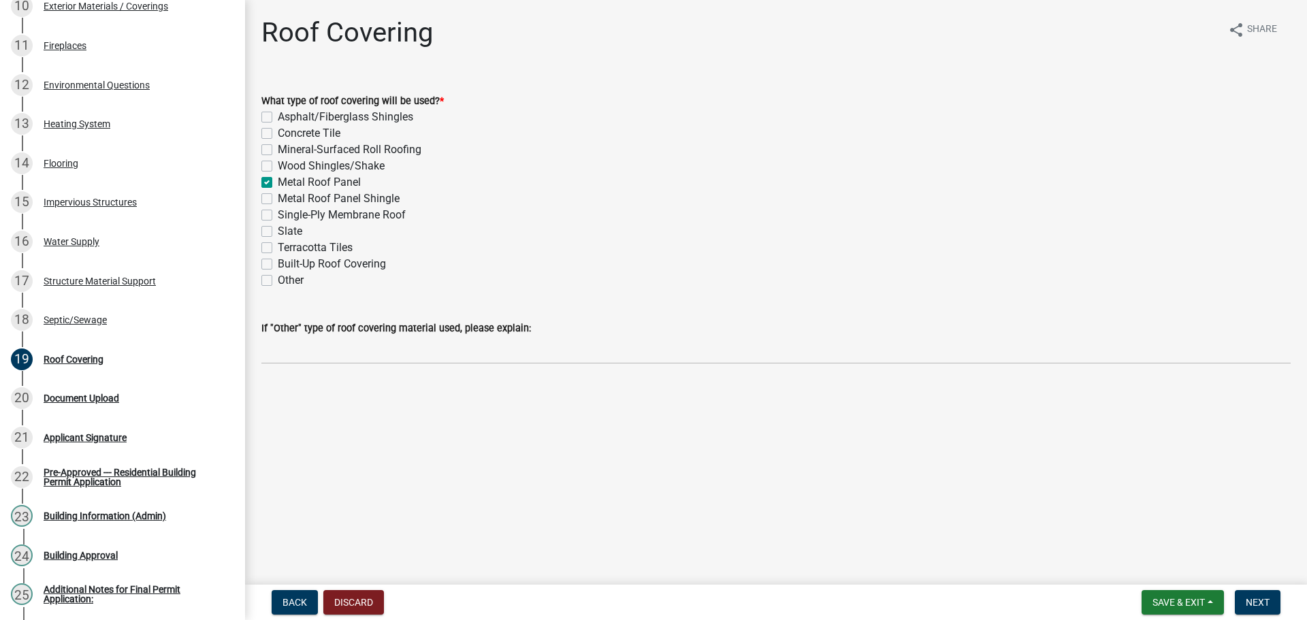
checkbox input "false"
checkbox input "true"
checkbox input "false"
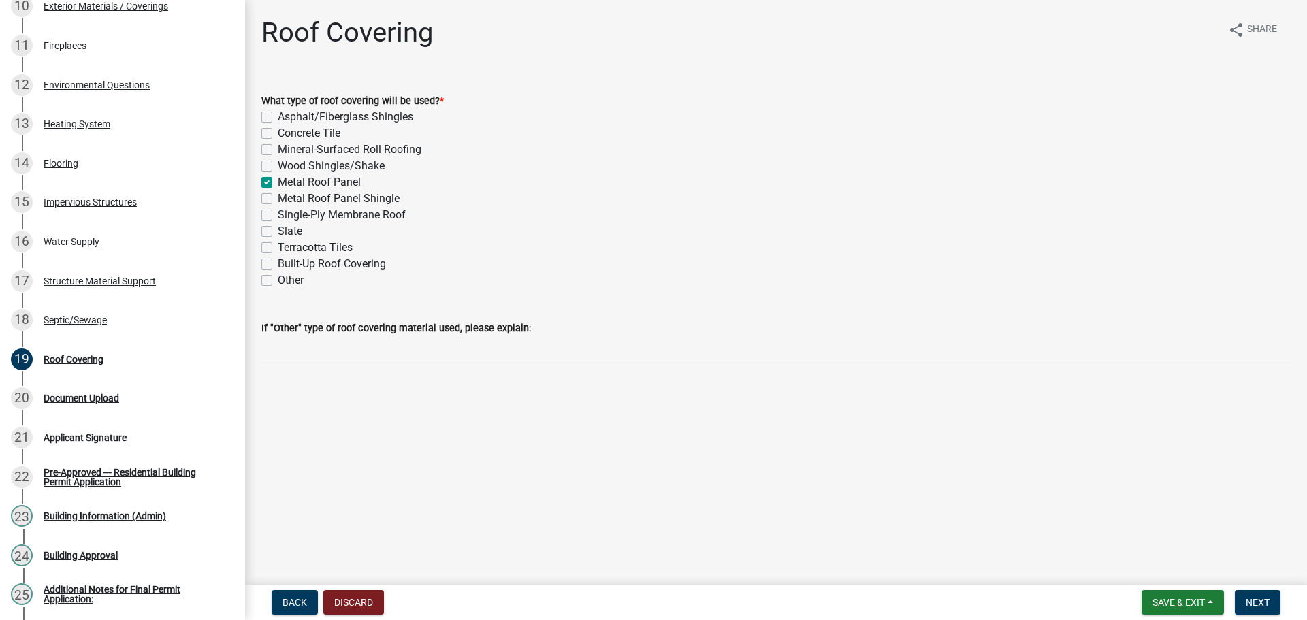
checkbox input "false"
click at [1264, 600] on span "Next" at bounding box center [1258, 602] width 24 height 11
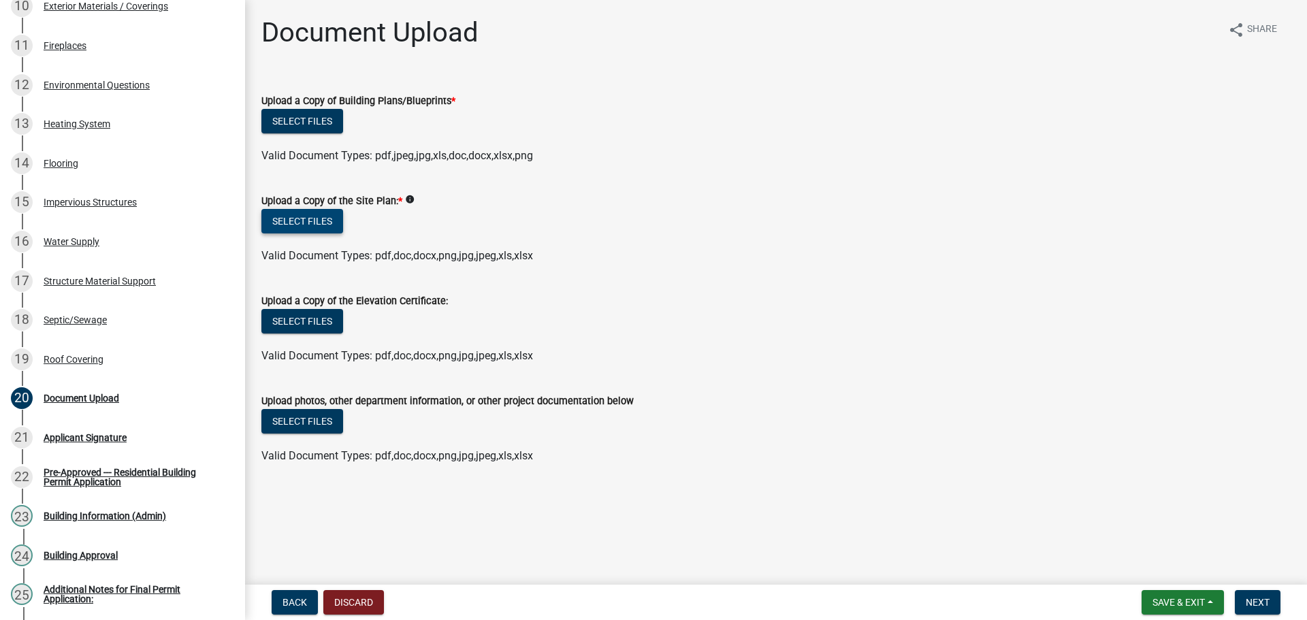
click at [327, 234] on button "Select files" at bounding box center [302, 221] width 82 height 25
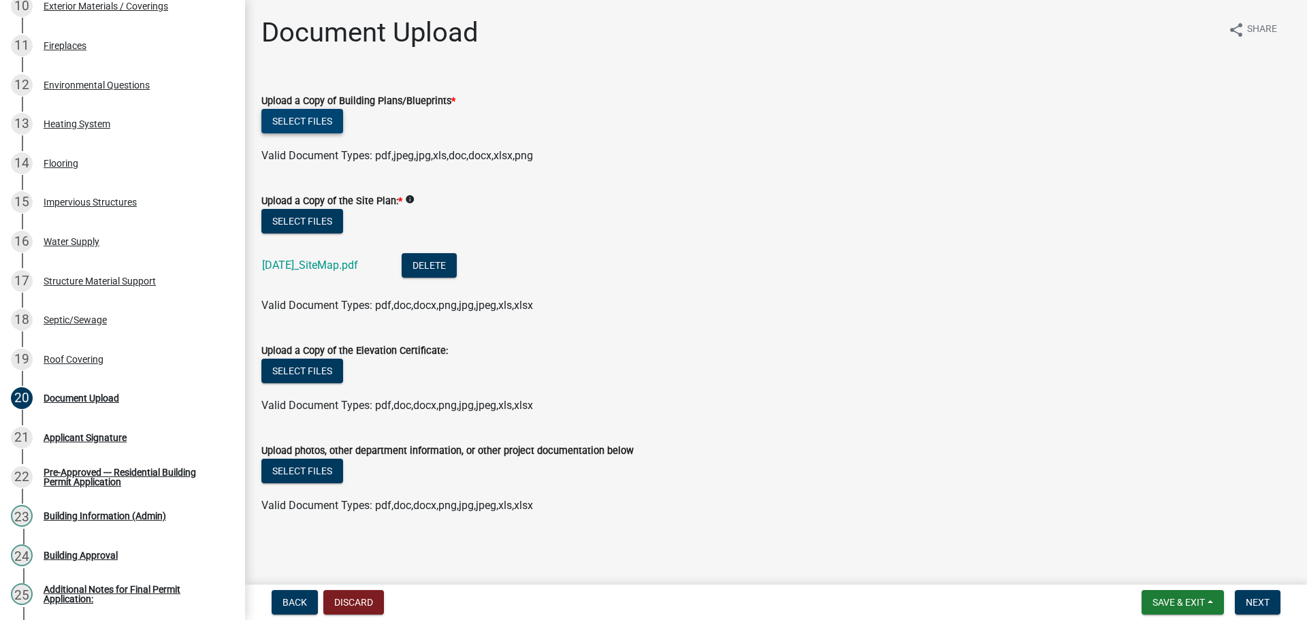
click at [334, 131] on button "Select files" at bounding box center [302, 121] width 82 height 25
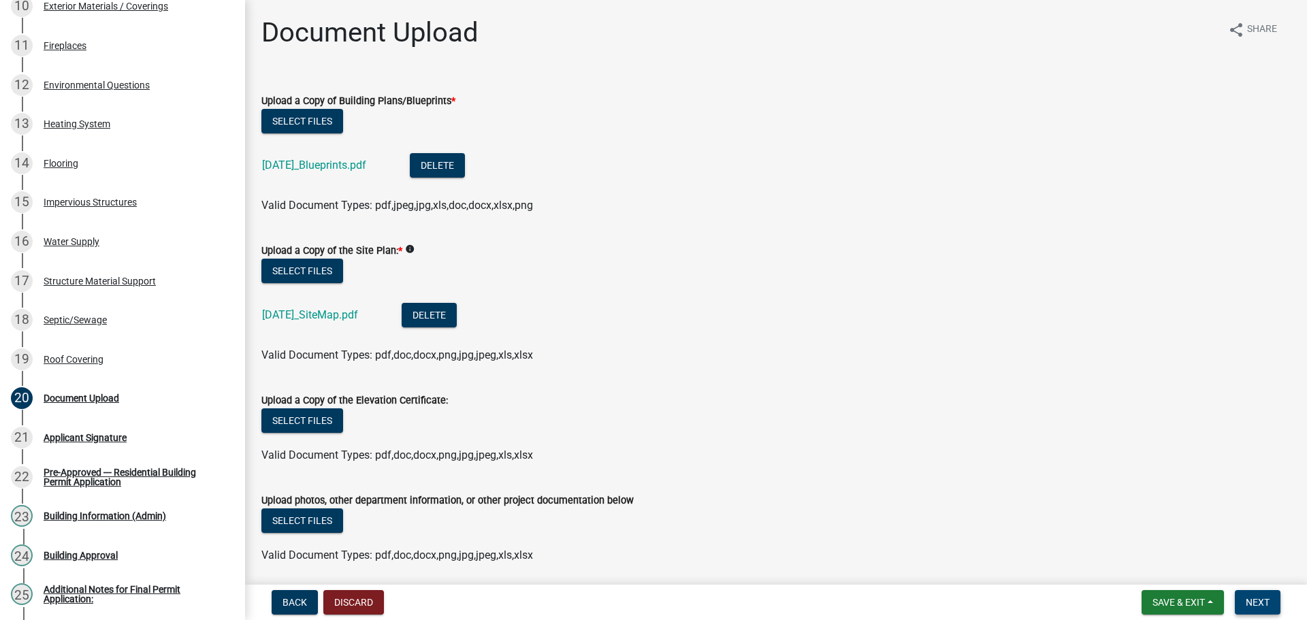
click at [1266, 604] on span "Next" at bounding box center [1258, 602] width 24 height 11
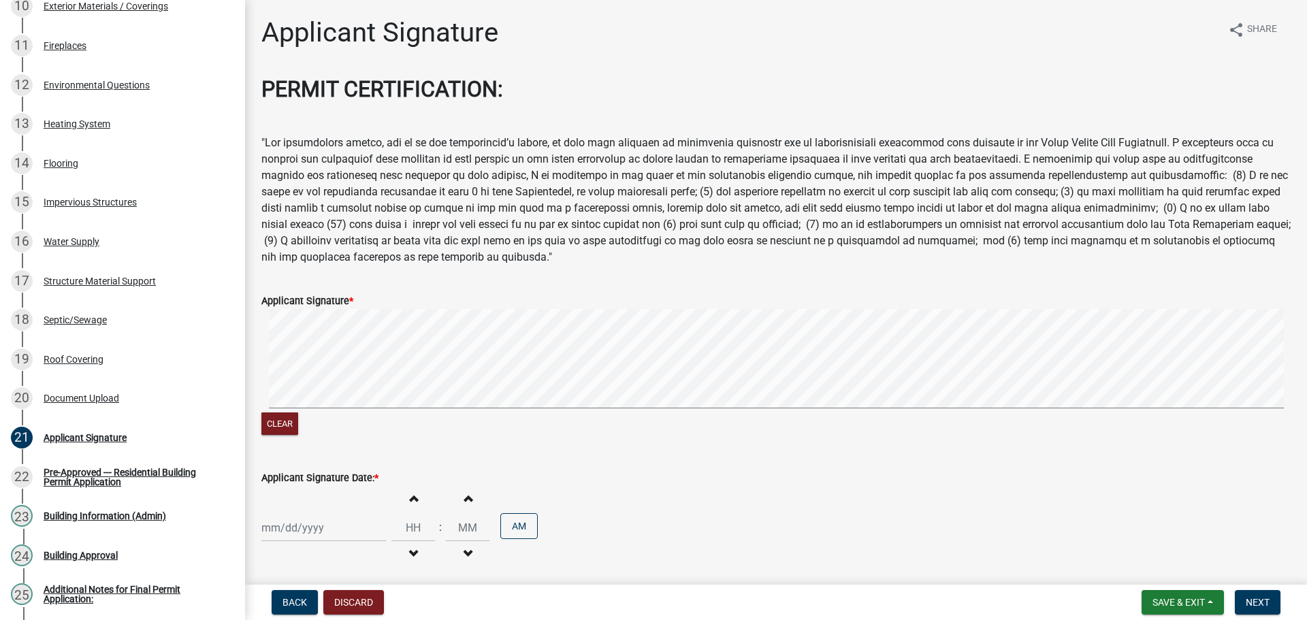
click at [389, 438] on div "Clear" at bounding box center [775, 373] width 1029 height 129
click at [404, 413] on signature-pad at bounding box center [775, 360] width 1029 height 103
click at [428, 438] on div "Clear" at bounding box center [775, 373] width 1029 height 129
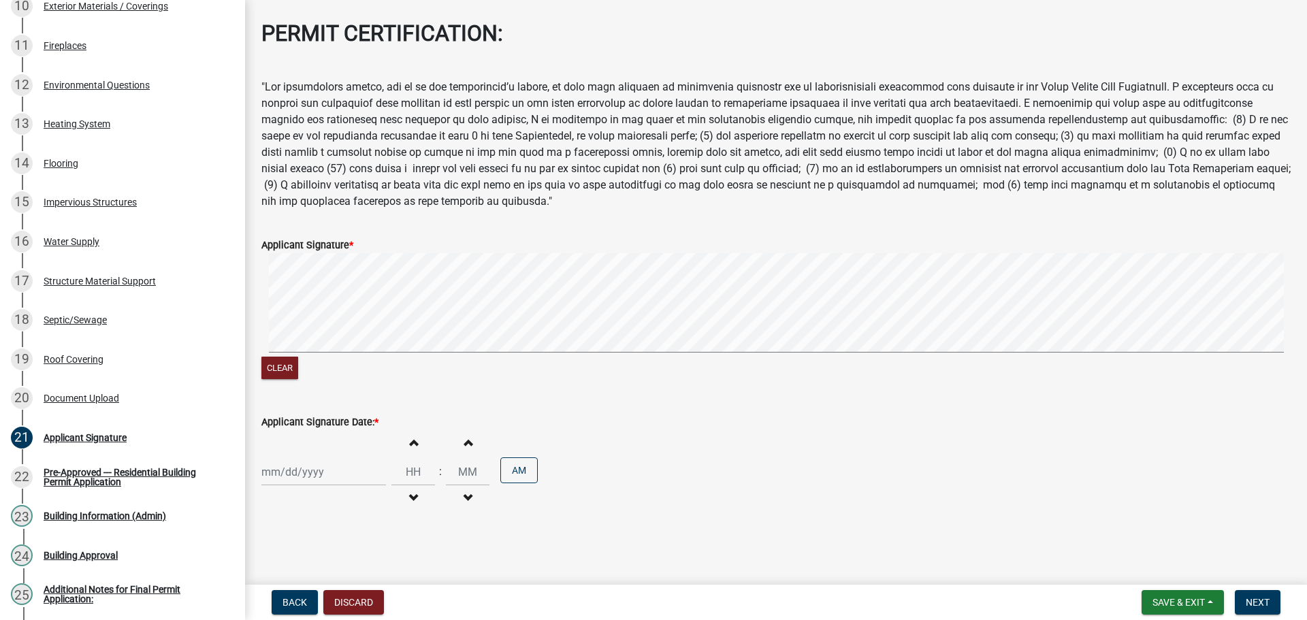
scroll to position [135, 0]
click at [285, 465] on div at bounding box center [323, 472] width 125 height 28
select select "9"
select select "2025"
click at [372, 360] on div "19" at bounding box center [362, 371] width 22 height 22
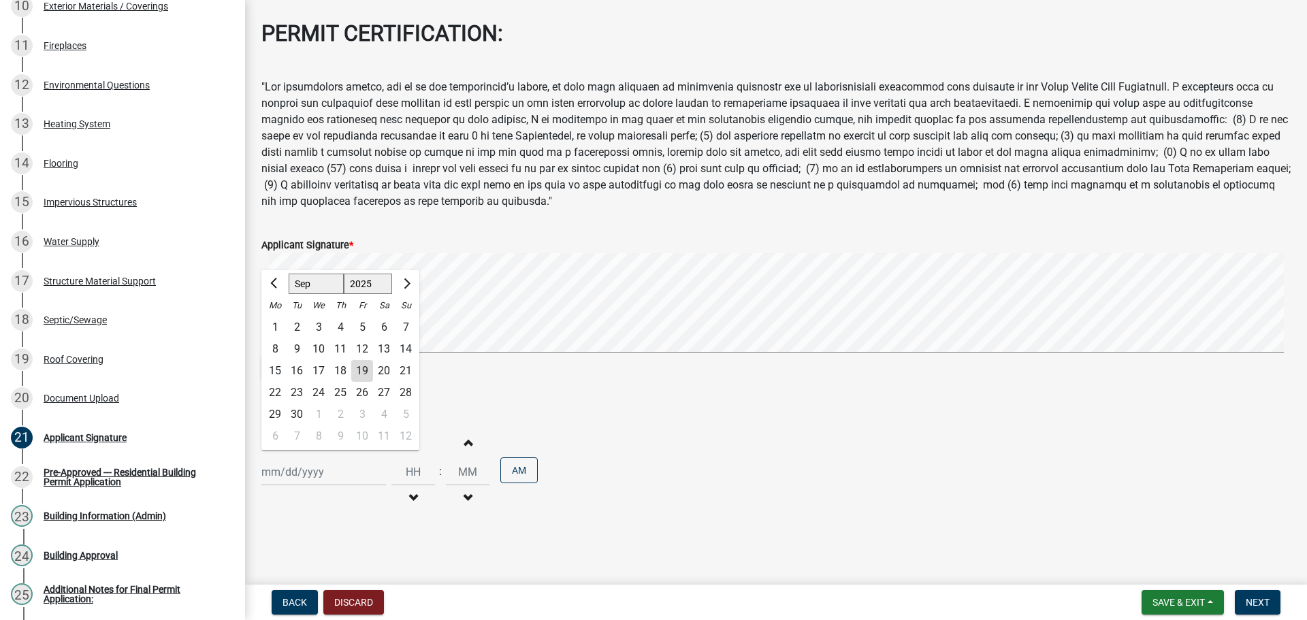
type input "[DATE]"
click at [1269, 603] on button "Next" at bounding box center [1258, 602] width 46 height 25
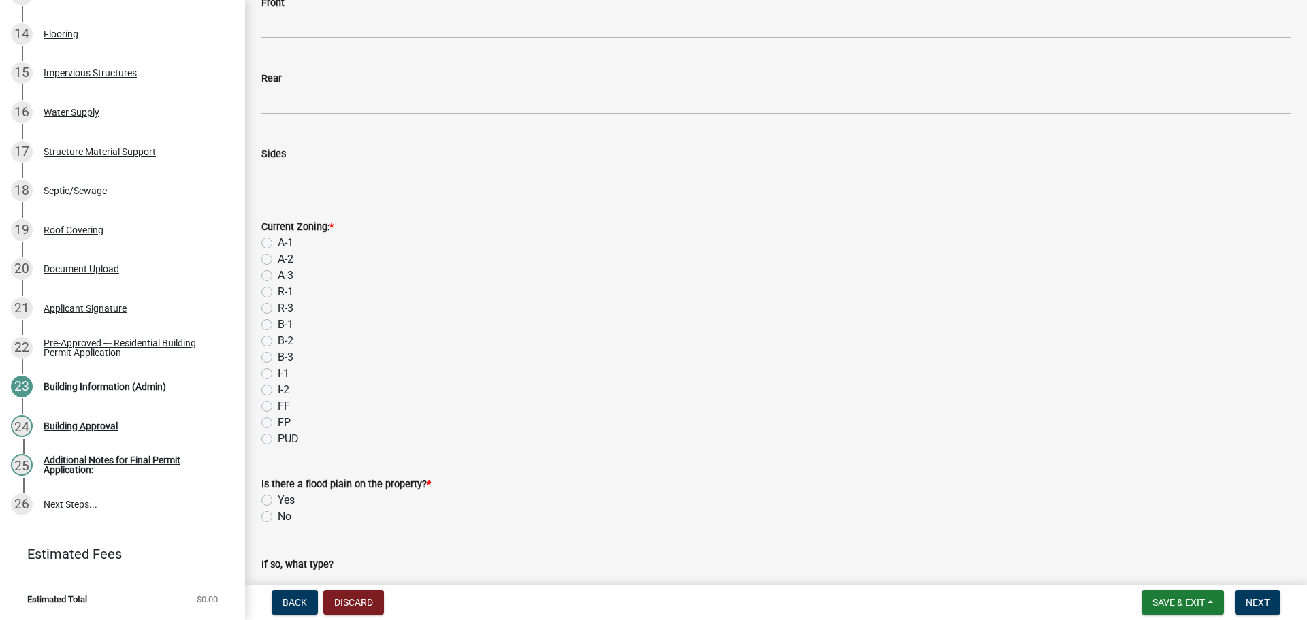
scroll to position [136, 0]
click at [293, 250] on label "A-1" at bounding box center [286, 242] width 16 height 16
click at [287, 242] on input "A-1" at bounding box center [282, 238] width 9 height 9
radio input "true"
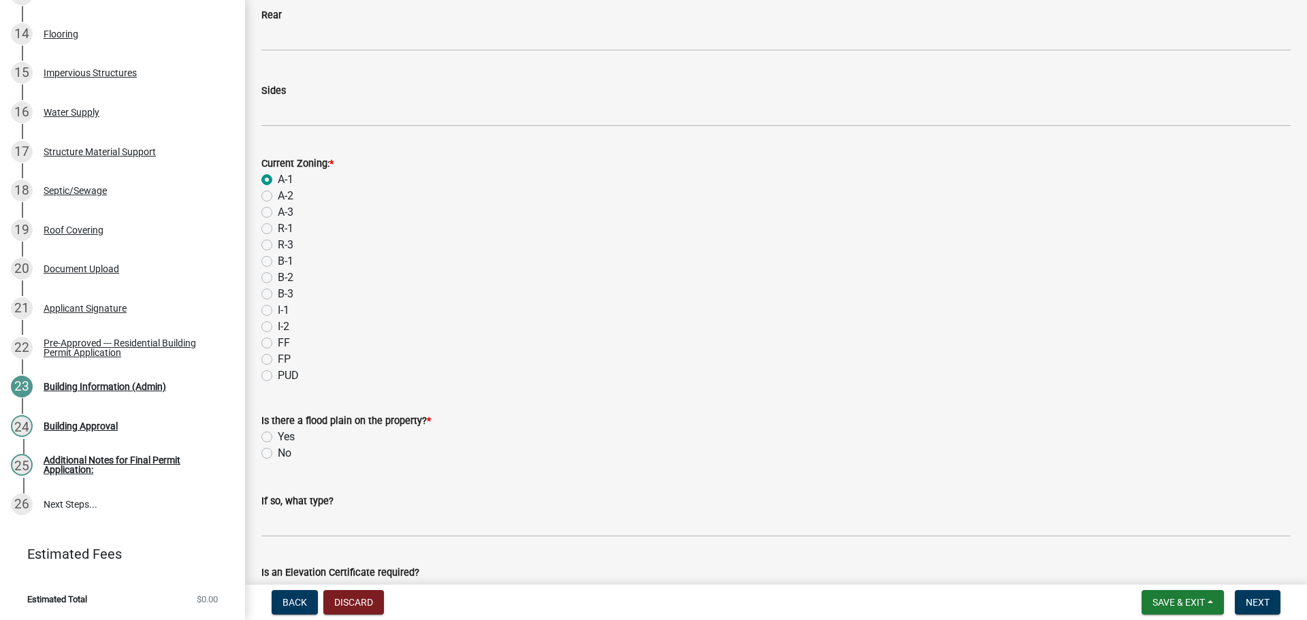
scroll to position [340, 0]
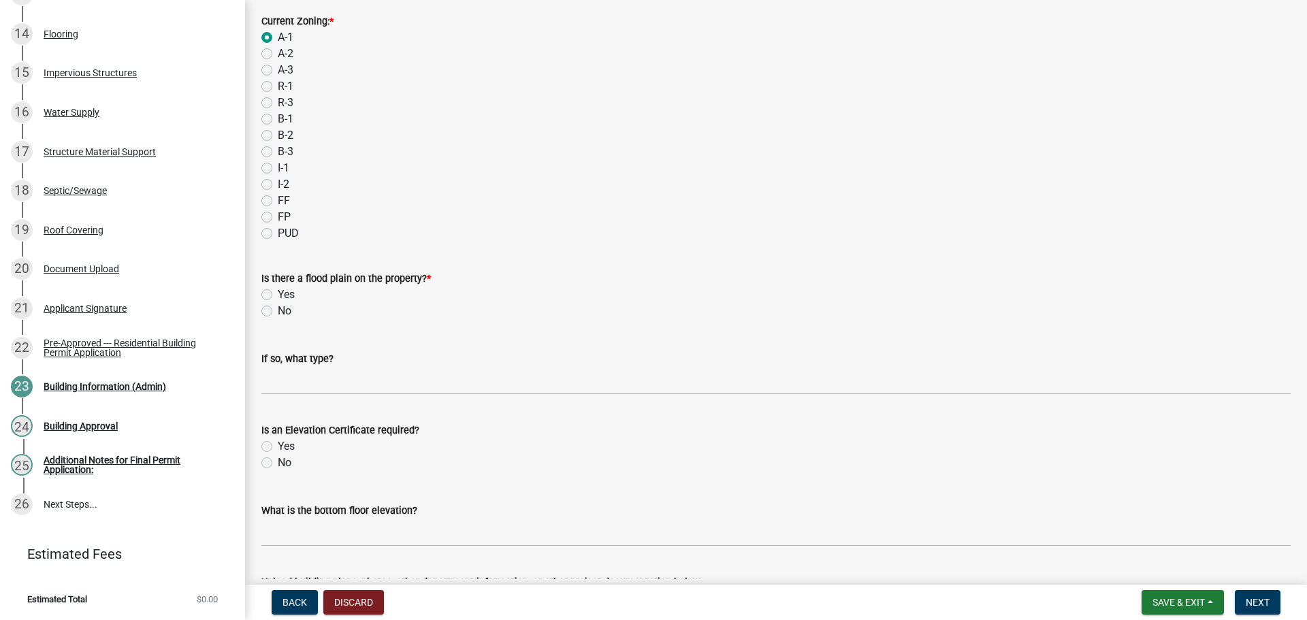
click at [285, 319] on label "No" at bounding box center [285, 311] width 14 height 16
click at [285, 312] on input "No" at bounding box center [282, 307] width 9 height 9
radio input "true"
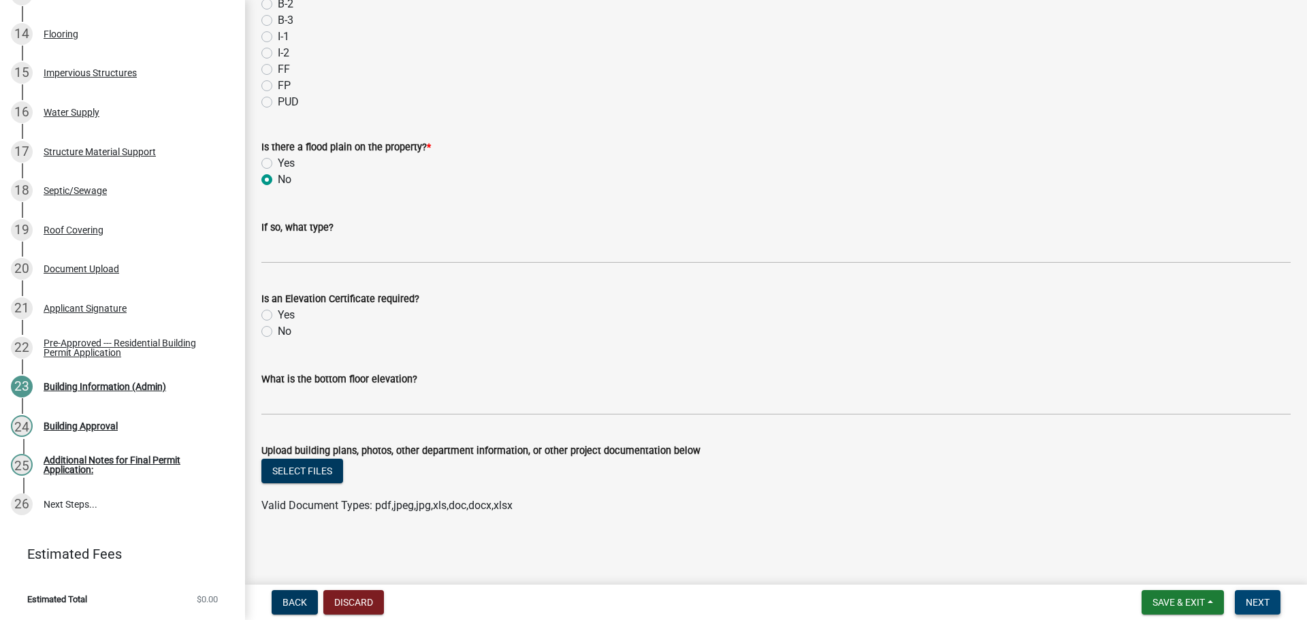
click at [1249, 597] on span "Next" at bounding box center [1258, 602] width 24 height 11
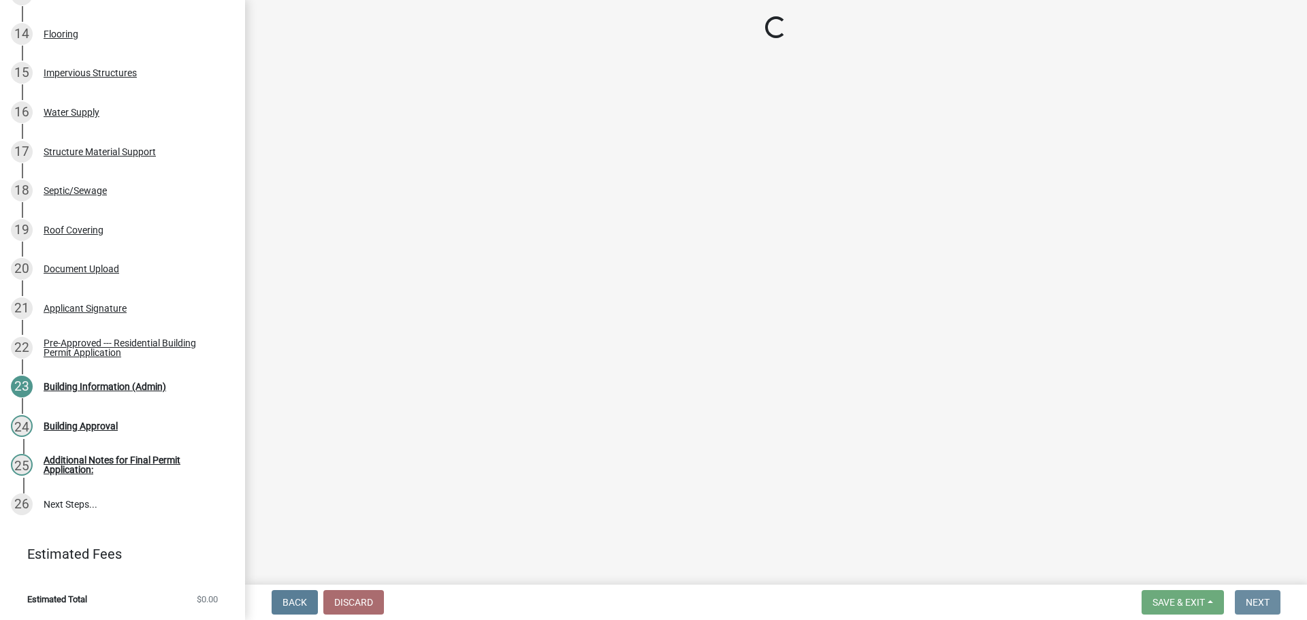
scroll to position [0, 0]
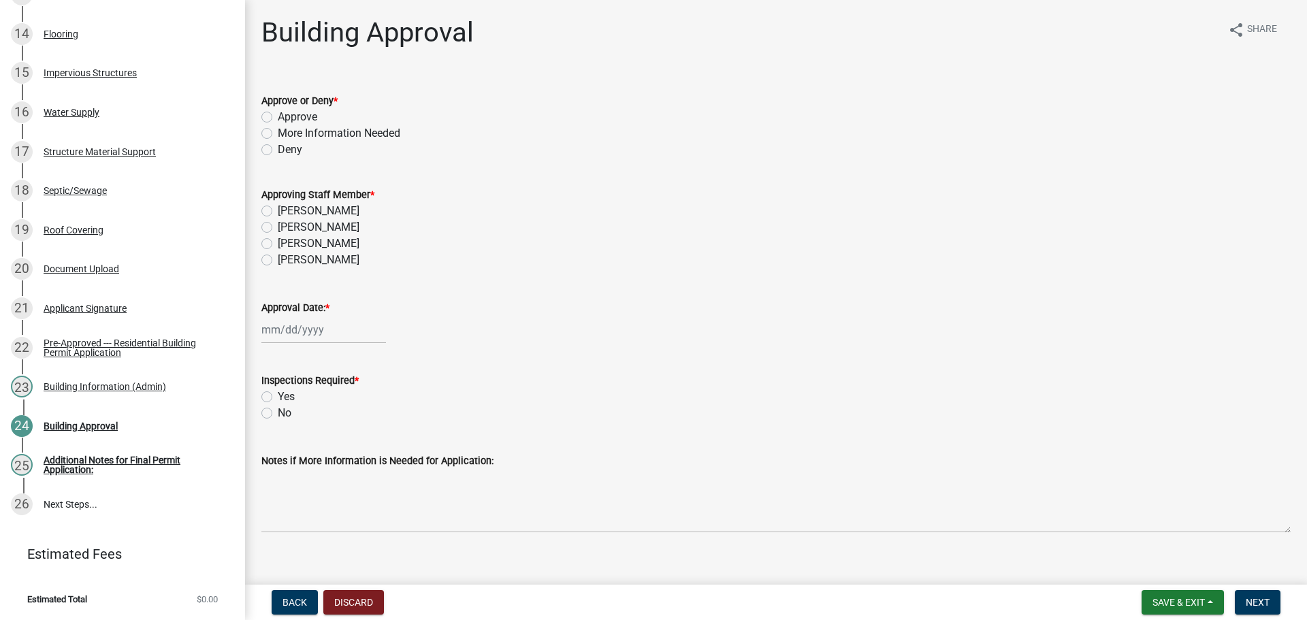
click at [304, 125] on label "Approve" at bounding box center [297, 117] width 39 height 16
click at [287, 118] on input "Approve" at bounding box center [282, 113] width 9 height 9
radio input "true"
click at [312, 236] on label "[PERSON_NAME]" at bounding box center [319, 227] width 82 height 16
click at [287, 228] on input "[PERSON_NAME]" at bounding box center [282, 223] width 9 height 9
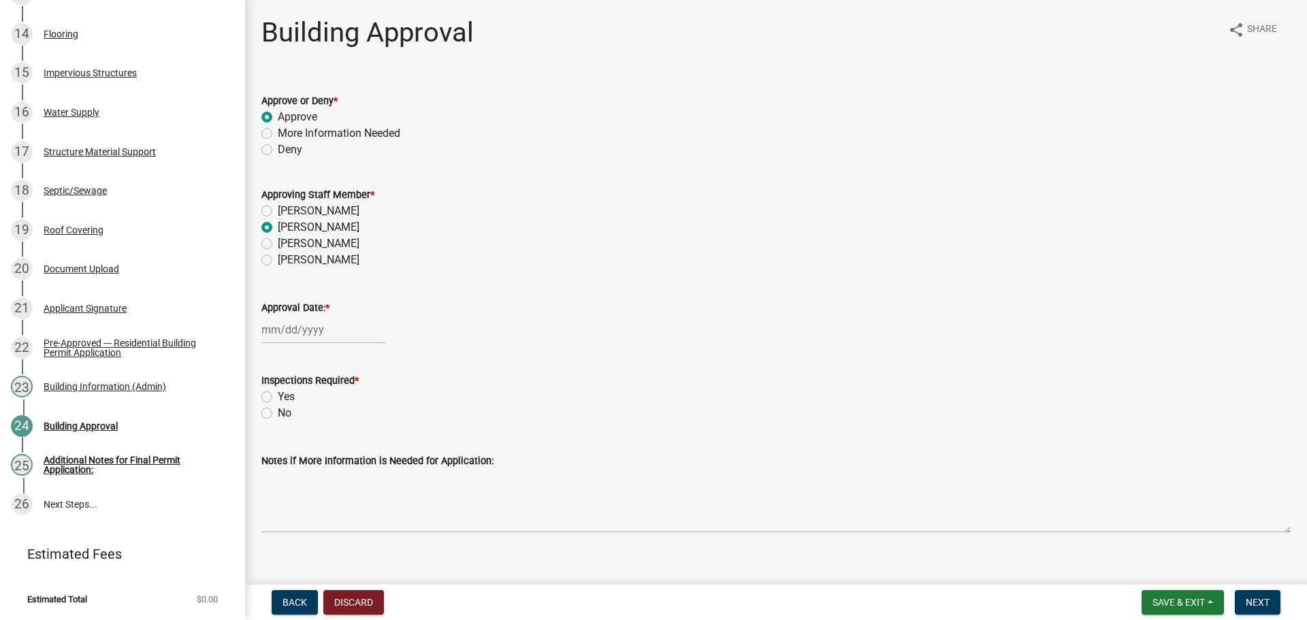
radio input "true"
click at [302, 344] on div at bounding box center [323, 330] width 125 height 28
select select "9"
select select "2025"
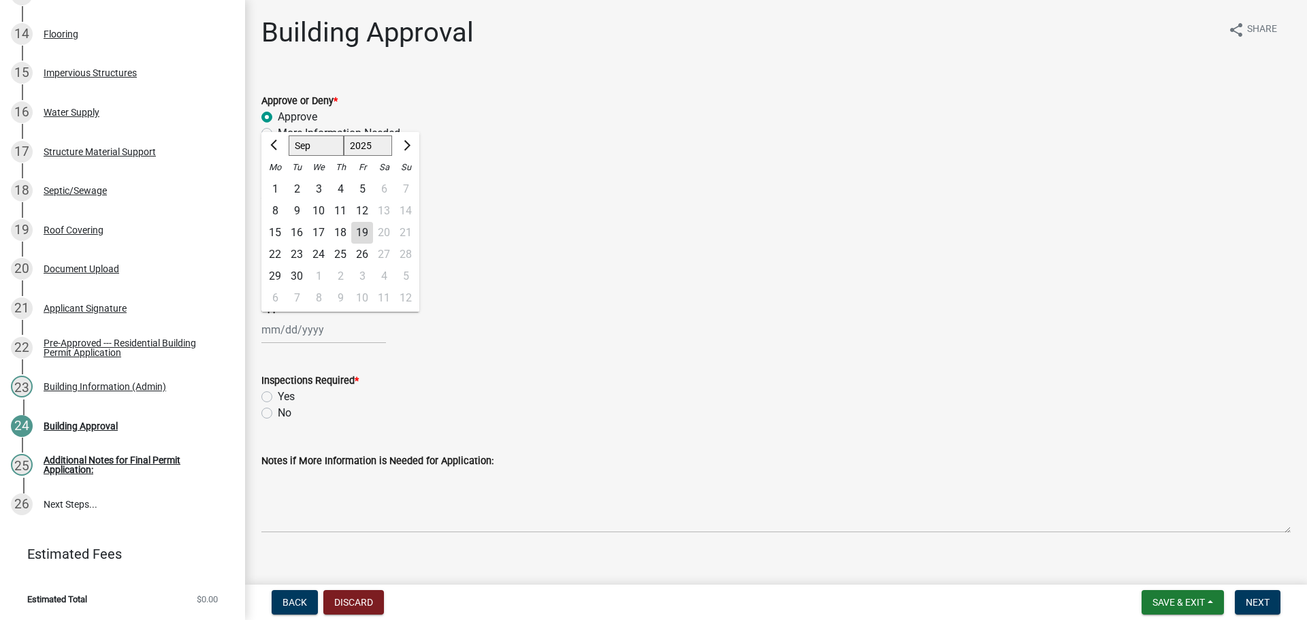
click at [368, 244] on div "19" at bounding box center [362, 233] width 22 height 22
type input "[DATE]"
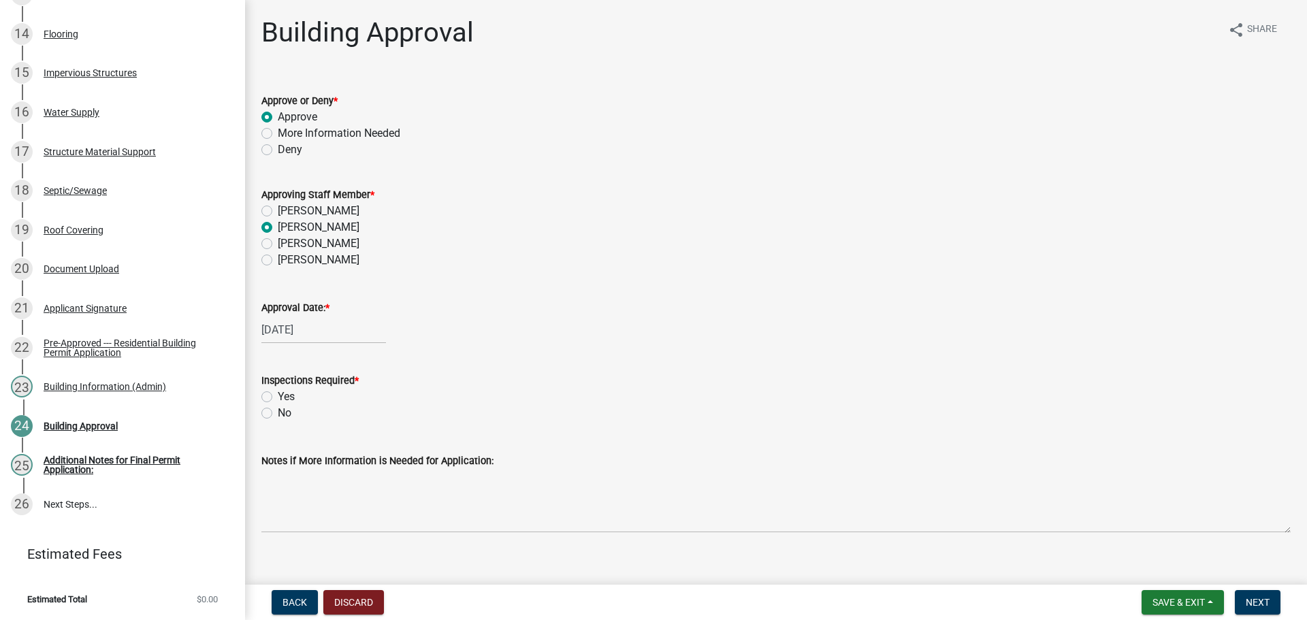
click at [278, 405] on label "Yes" at bounding box center [286, 397] width 17 height 16
click at [278, 398] on input "Yes" at bounding box center [282, 393] width 9 height 9
radio input "true"
click at [1258, 607] on span "Next" at bounding box center [1258, 602] width 24 height 11
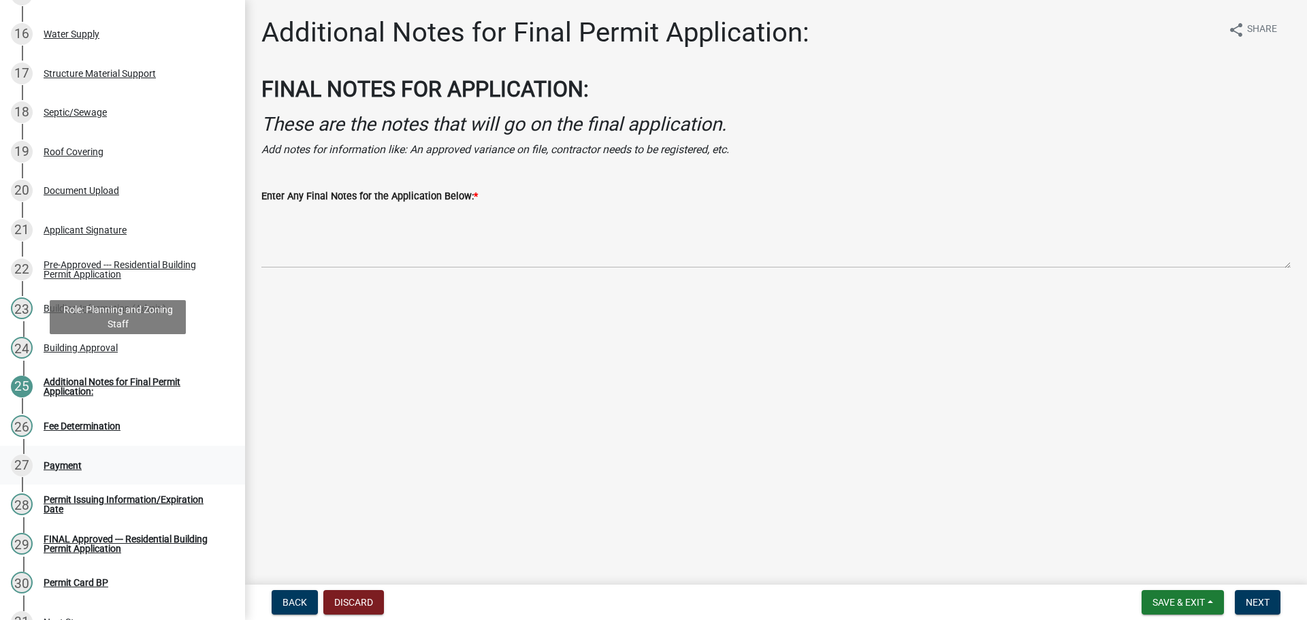
scroll to position [1000, 0]
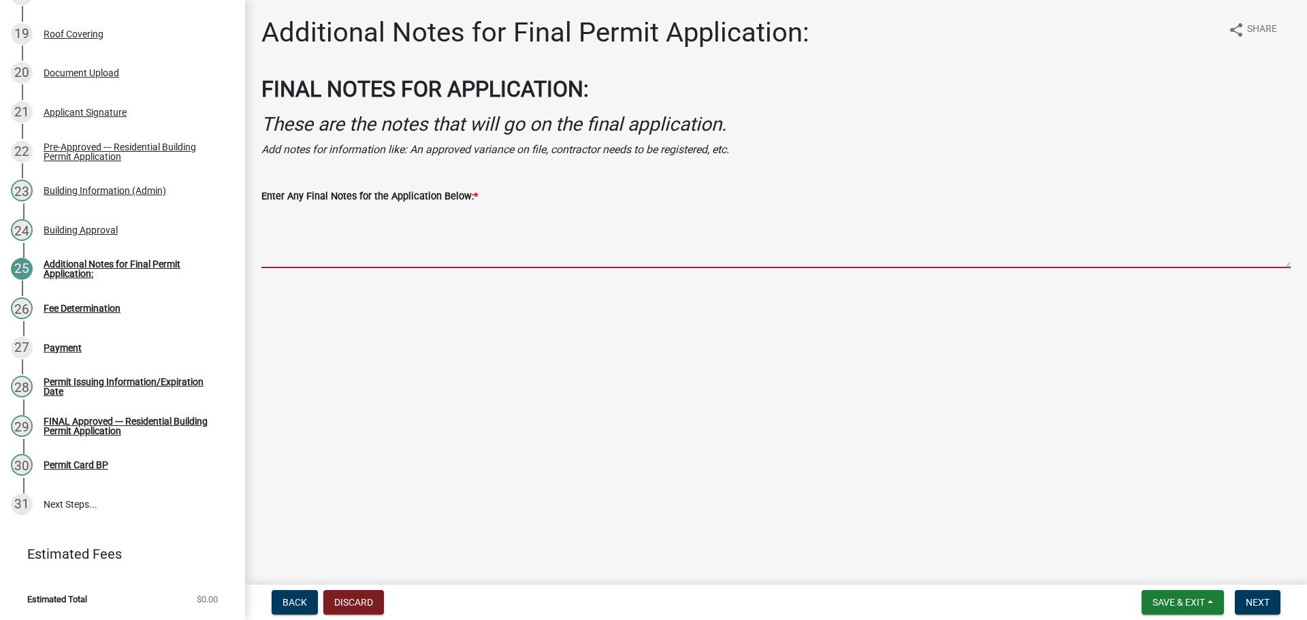
click at [395, 268] on textarea "Enter Any Final Notes for the Application Below: *" at bounding box center [775, 236] width 1029 height 64
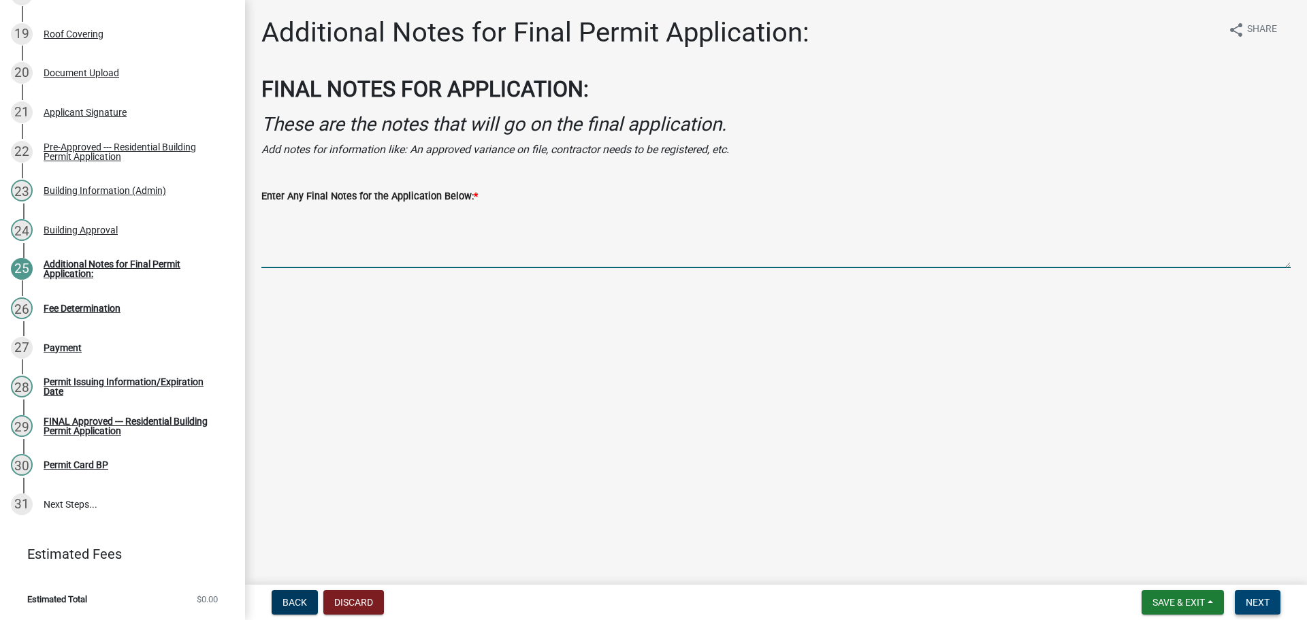
click at [1251, 603] on span "Next" at bounding box center [1258, 602] width 24 height 11
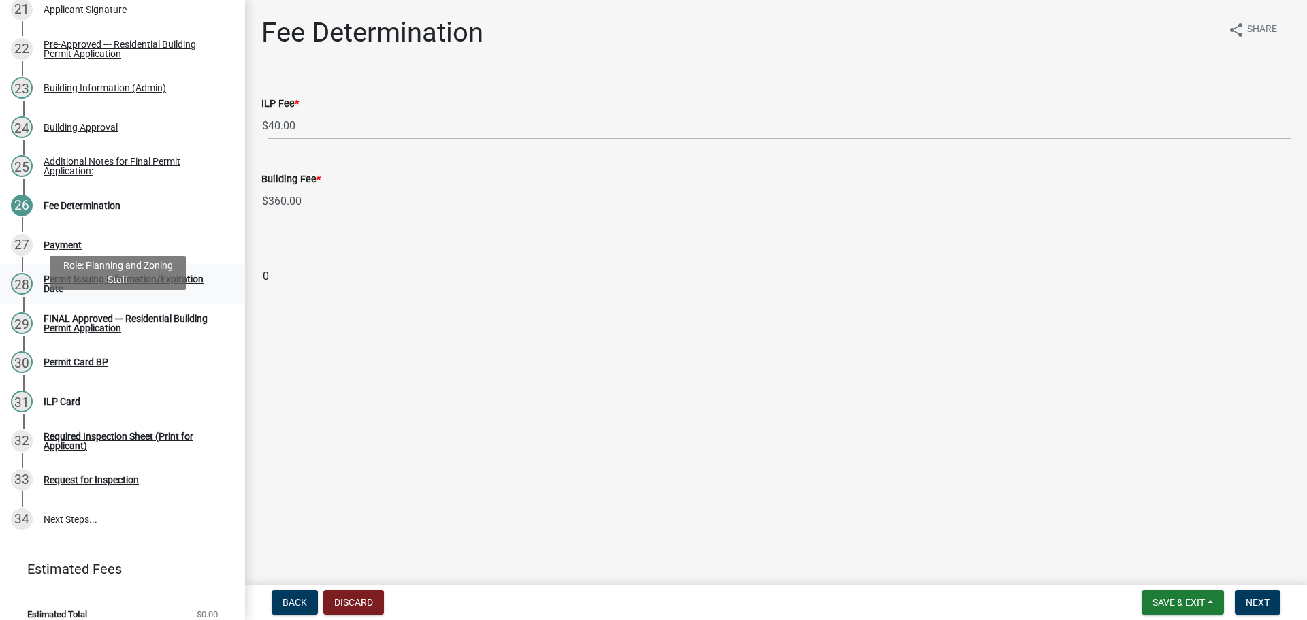
scroll to position [1133, 0]
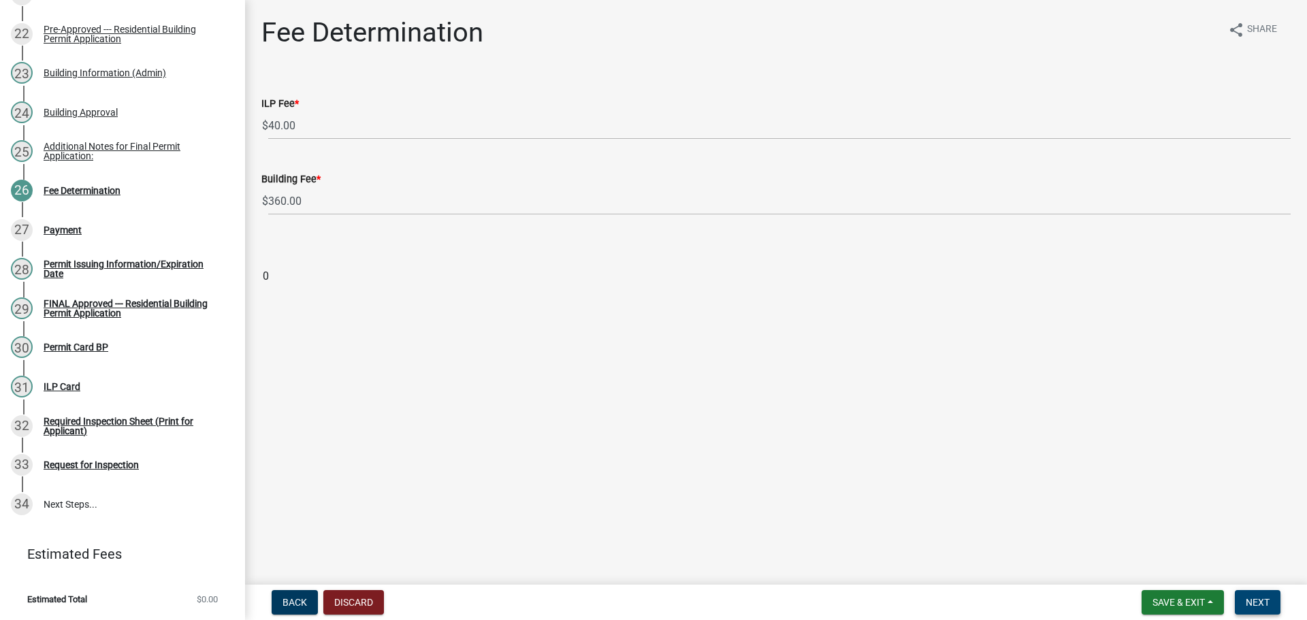
click at [1262, 604] on span "Next" at bounding box center [1258, 602] width 24 height 11
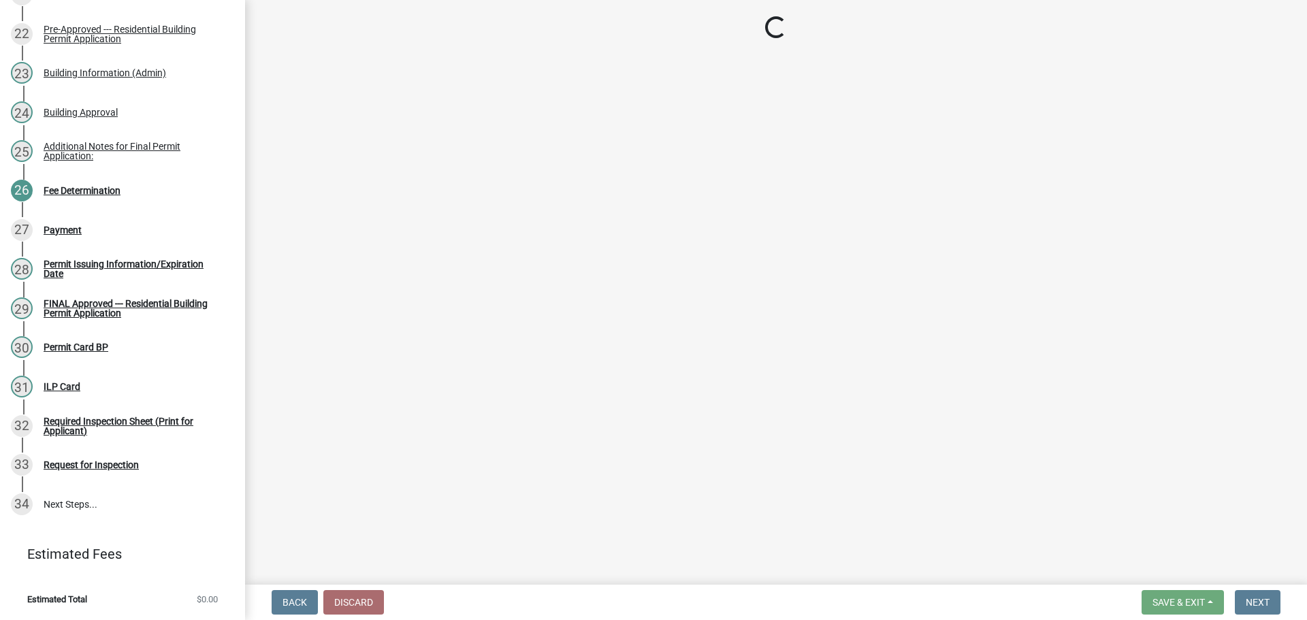
select select "3: 3"
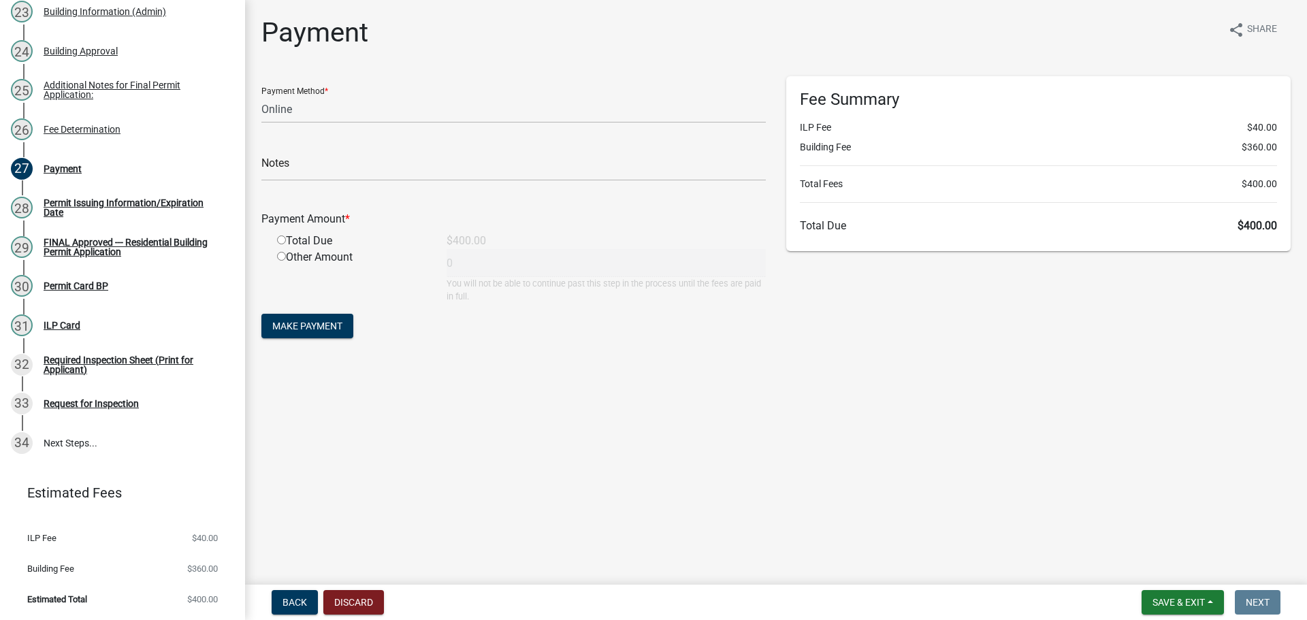
click at [286, 244] on input "radio" at bounding box center [281, 240] width 9 height 9
radio input "true"
type input "400"
click at [298, 114] on select "Credit Card POS Check Cash Online" at bounding box center [513, 109] width 505 height 28
select select "1: 0"
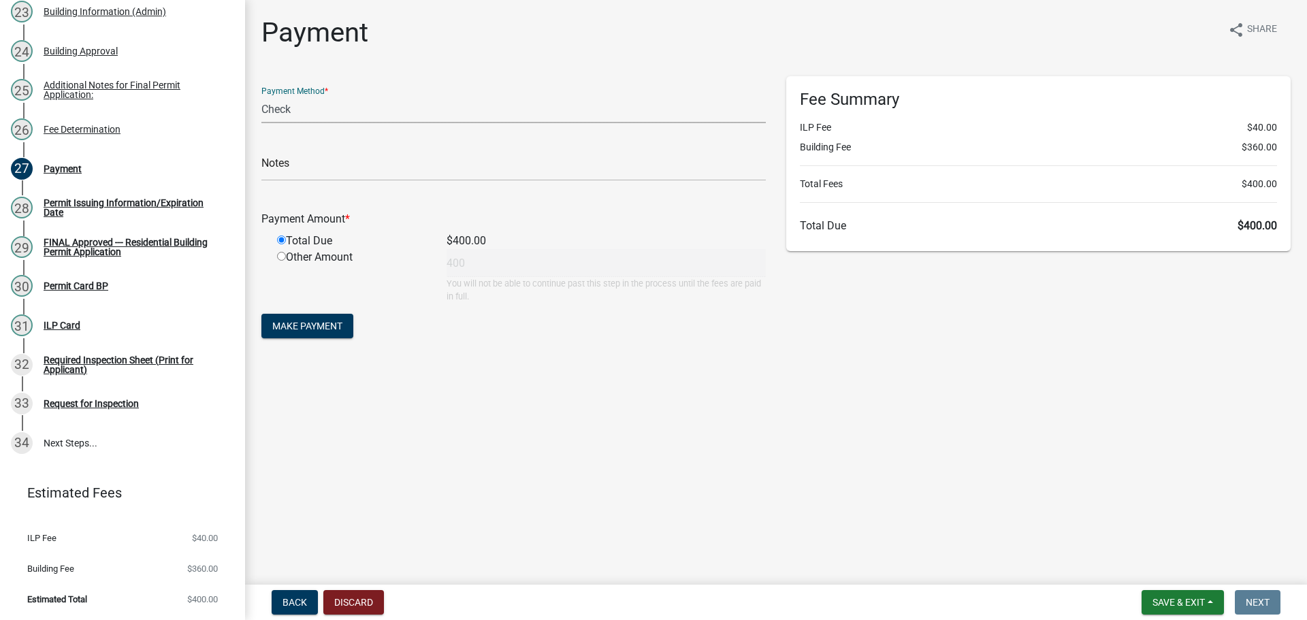
click at [264, 107] on select "Credit Card POS Check Cash Online" at bounding box center [513, 109] width 505 height 28
click at [332, 181] on input "text" at bounding box center [513, 167] width 505 height 28
type input "373"
drag, startPoint x: 314, startPoint y: 369, endPoint x: 382, endPoint y: 387, distance: 70.4
click at [315, 332] on span "Make Payment" at bounding box center [307, 326] width 70 height 11
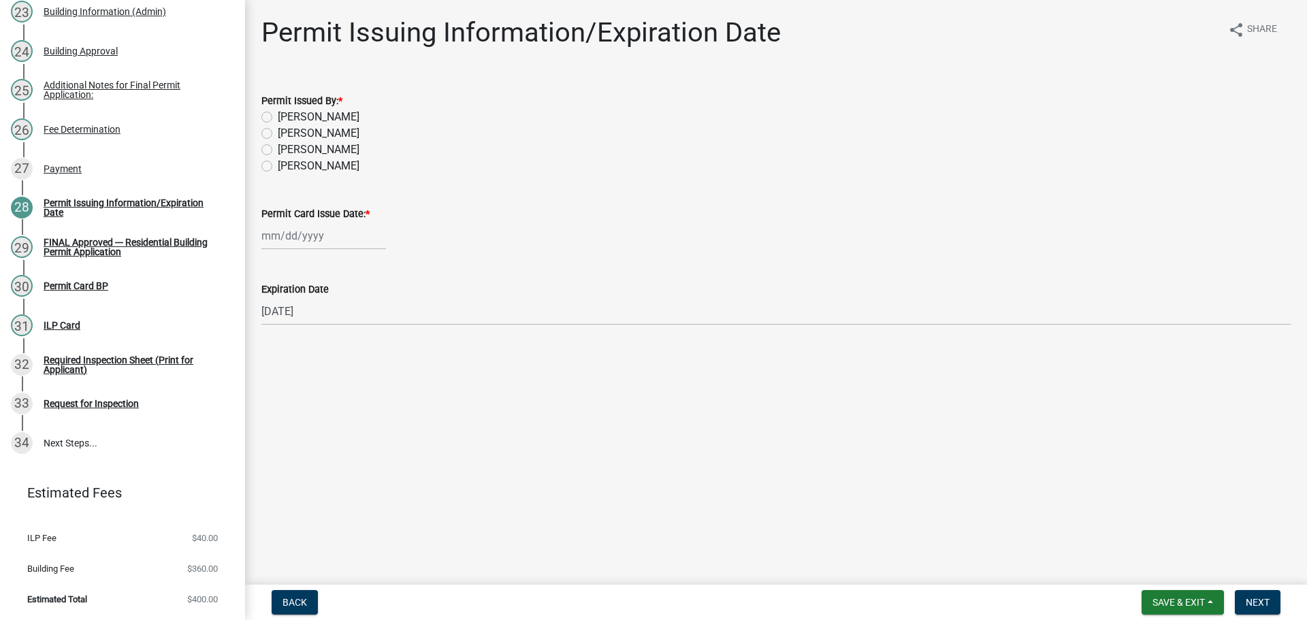
click at [317, 142] on label "[PERSON_NAME]" at bounding box center [319, 133] width 82 height 16
click at [287, 134] on input "[PERSON_NAME]" at bounding box center [282, 129] width 9 height 9
radio input "true"
click at [311, 250] on div at bounding box center [323, 236] width 125 height 28
select select "9"
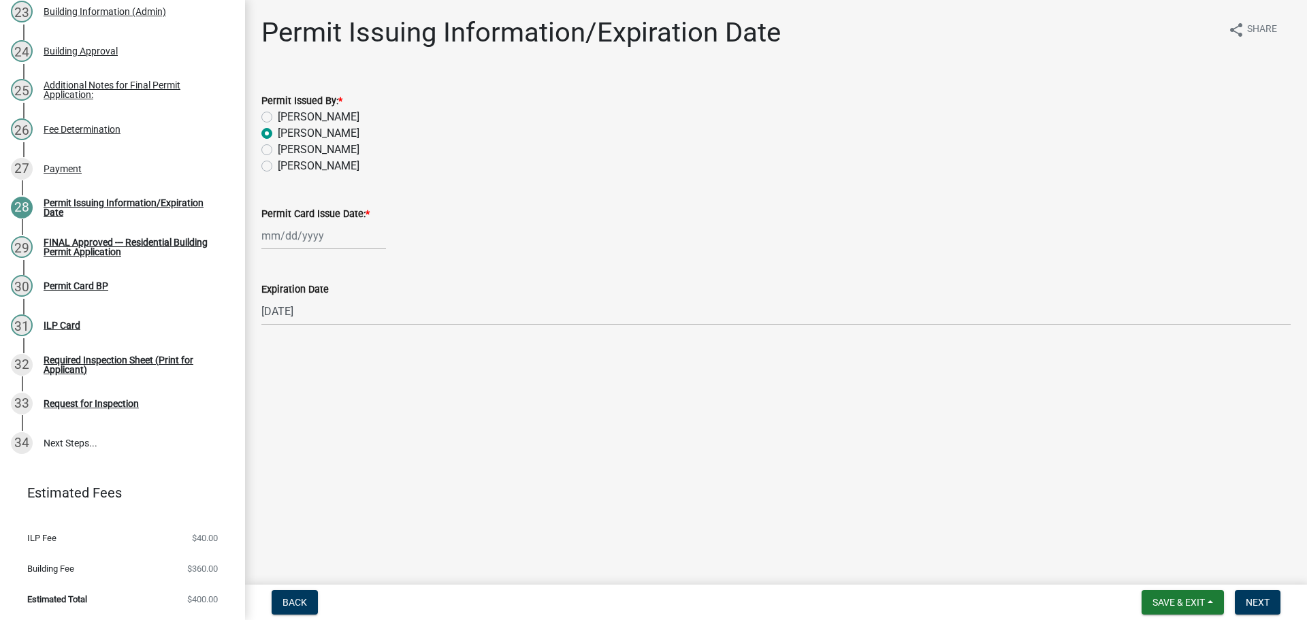
select select "2025"
click at [373, 370] on div "19" at bounding box center [362, 360] width 22 height 22
type input "[DATE]"
click at [1263, 597] on span "Next" at bounding box center [1258, 602] width 24 height 11
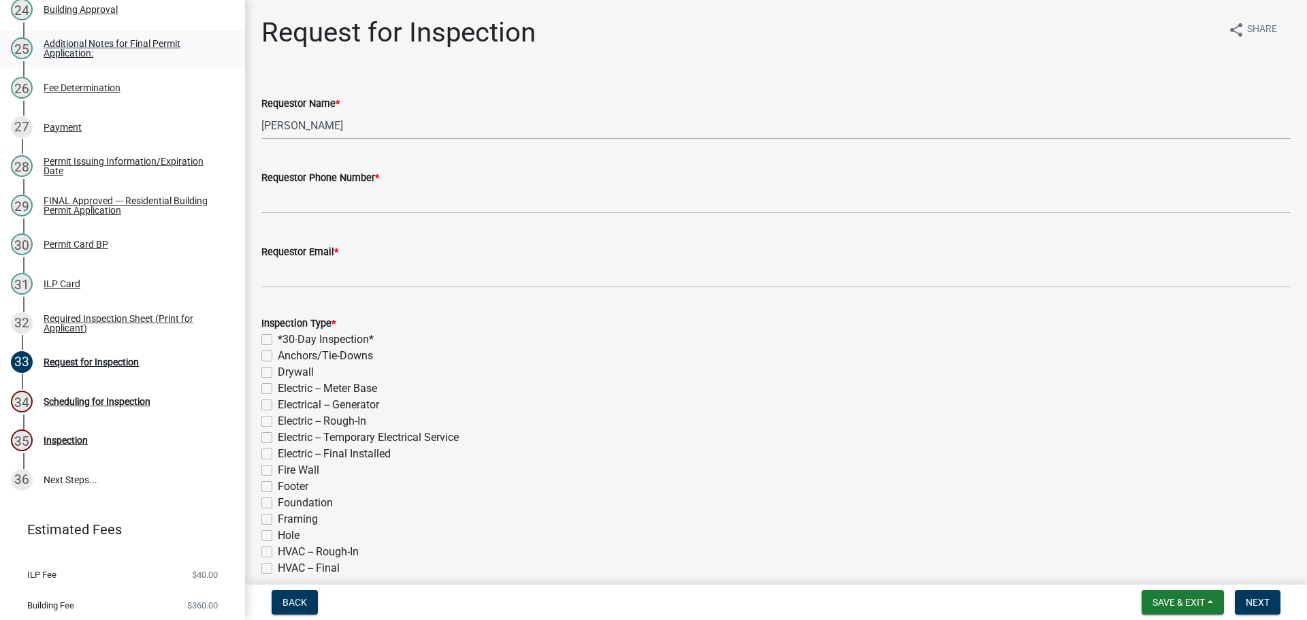
scroll to position [1113, 0]
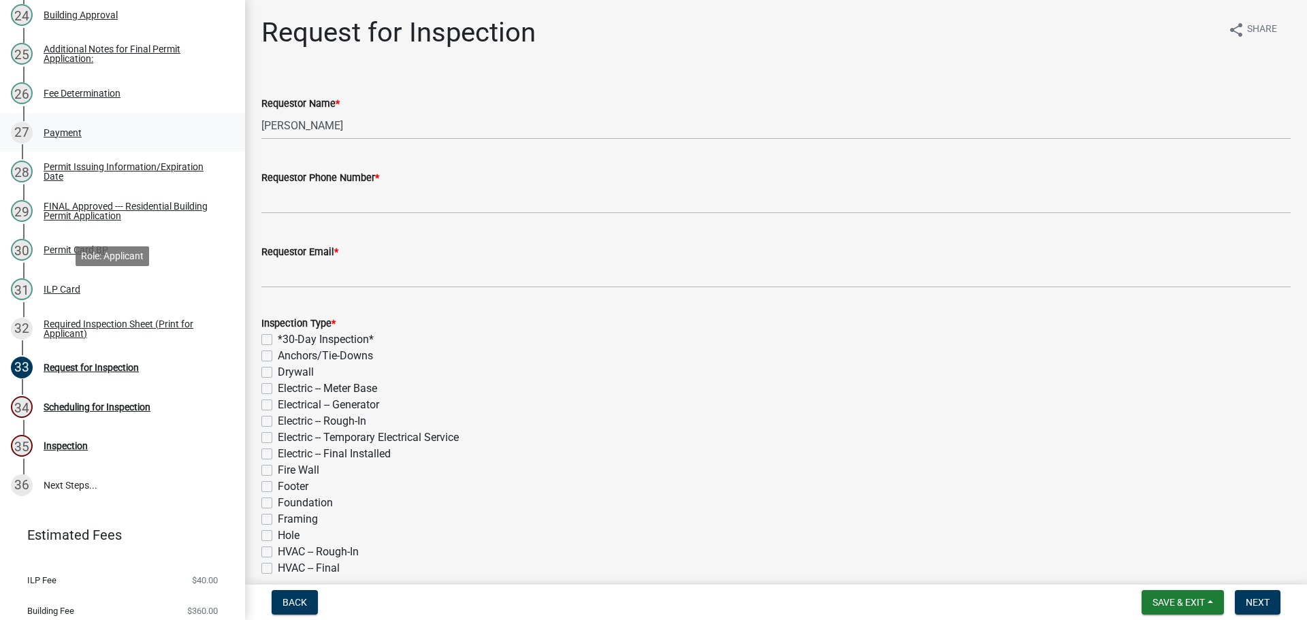
click at [106, 144] on div "27 Payment" at bounding box center [117, 133] width 212 height 22
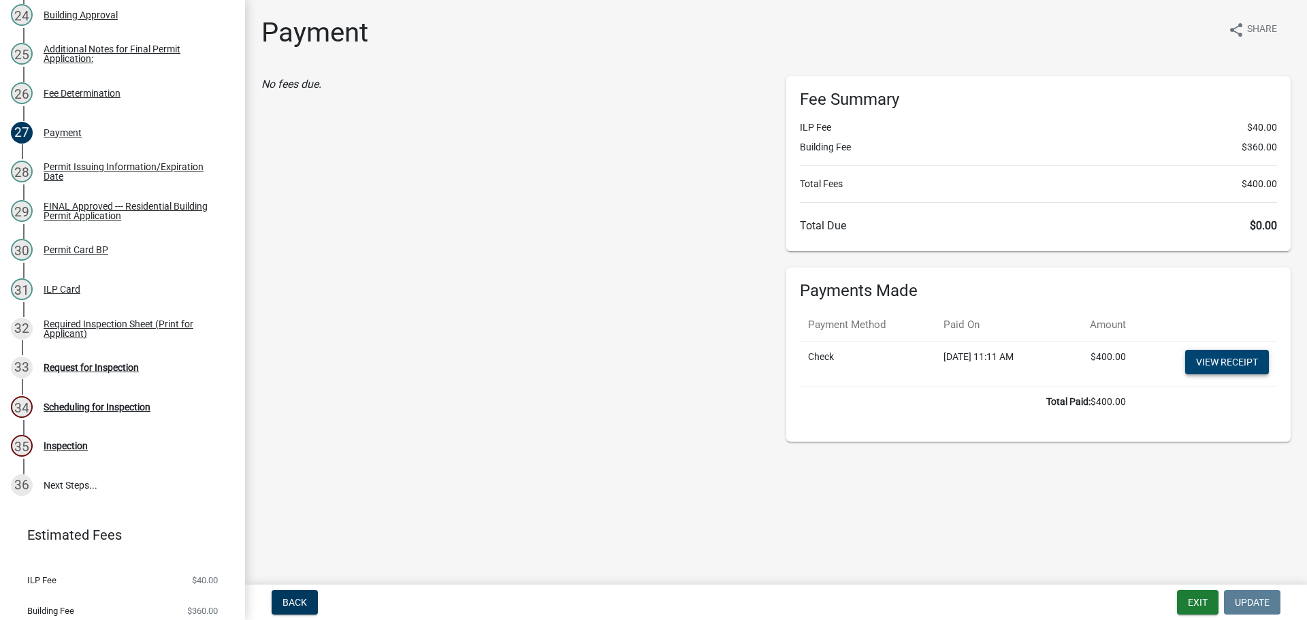
click at [1243, 374] on link "View receipt" at bounding box center [1227, 362] width 84 height 25
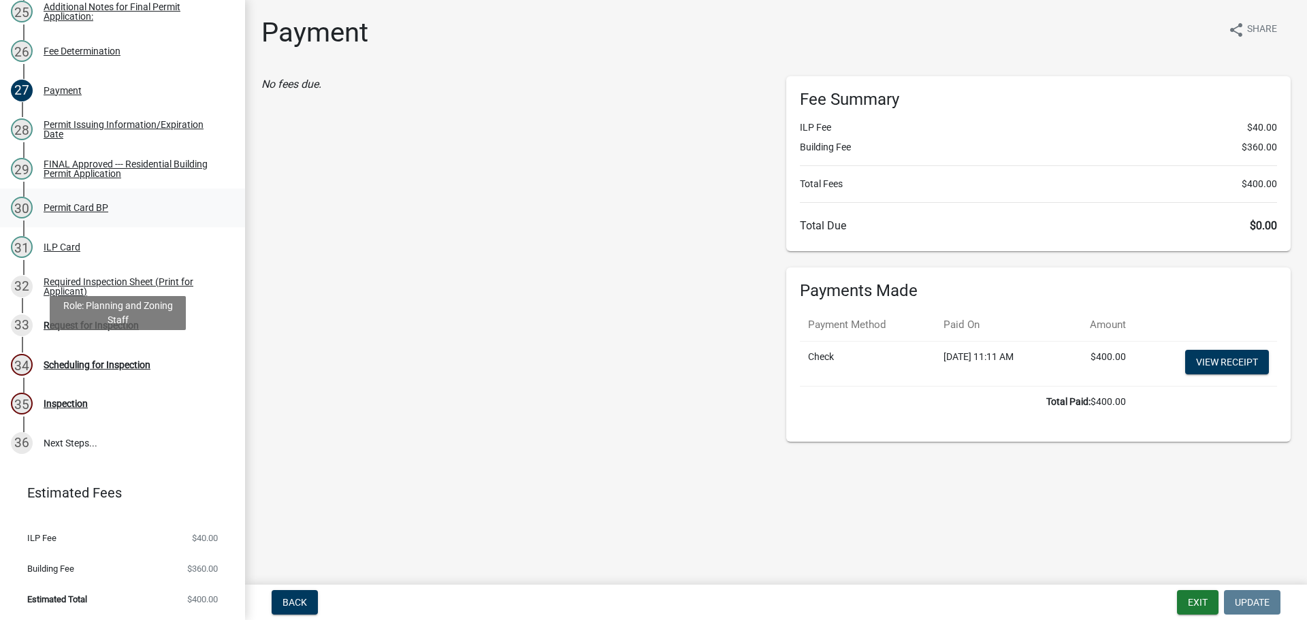
click at [105, 212] on div "Permit Card BP" at bounding box center [76, 208] width 65 height 10
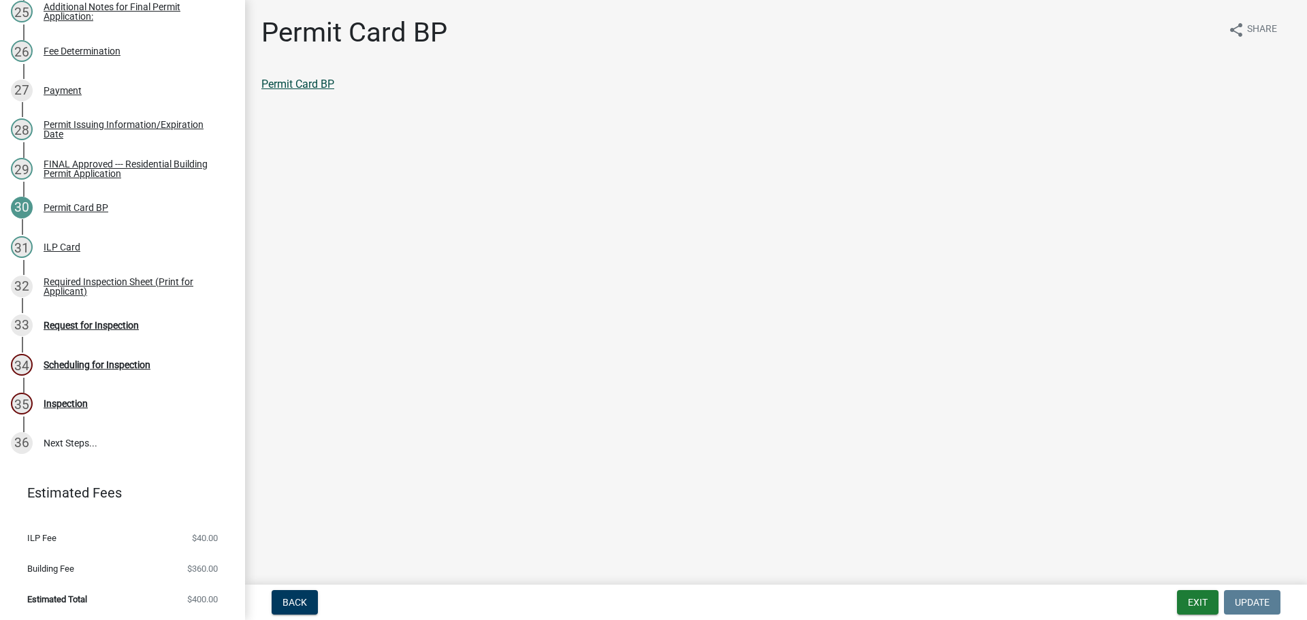
click at [291, 89] on link "Permit Card BP" at bounding box center [297, 84] width 73 height 13
click at [89, 258] on div "31 ILP Card" at bounding box center [117, 247] width 212 height 22
click at [296, 93] on div "ILP Card" at bounding box center [775, 84] width 1029 height 16
click at [300, 91] on link "ILP Card" at bounding box center [281, 84] width 41 height 13
click at [112, 296] on div "Required Inspection Sheet (Print for Applicant)" at bounding box center [134, 286] width 180 height 19
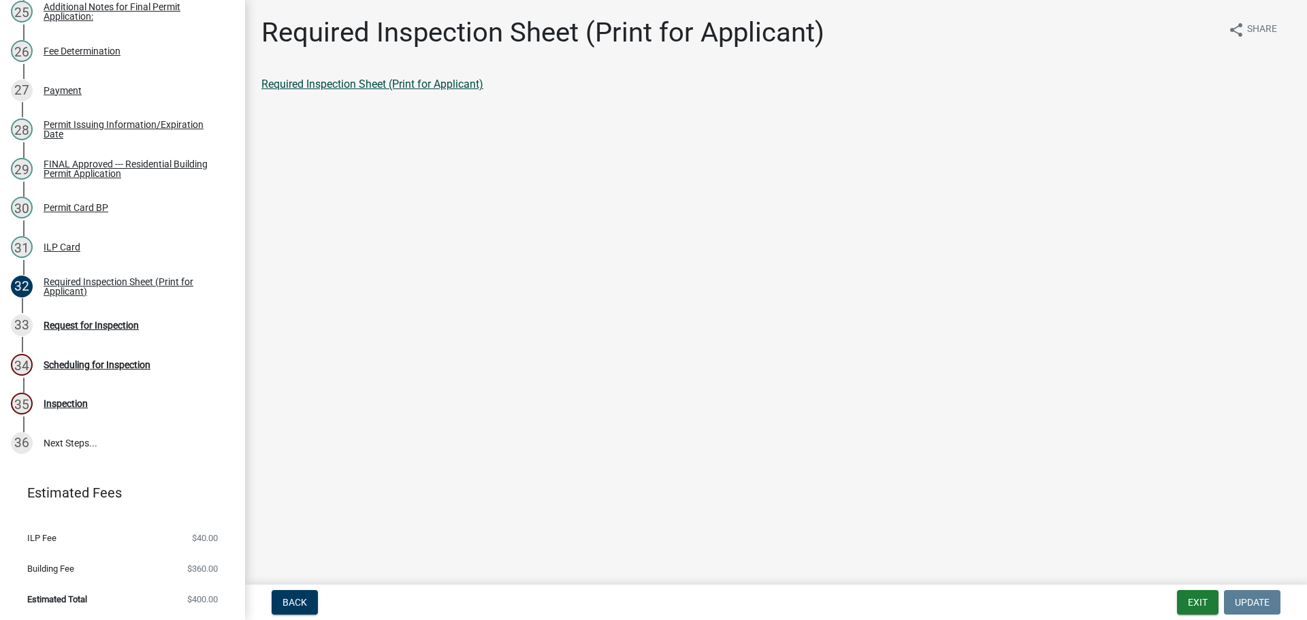
click at [407, 91] on link "Required Inspection Sheet (Print for Applicant)" at bounding box center [372, 84] width 222 height 13
click at [139, 330] on div "Request for Inspection" at bounding box center [91, 326] width 95 height 10
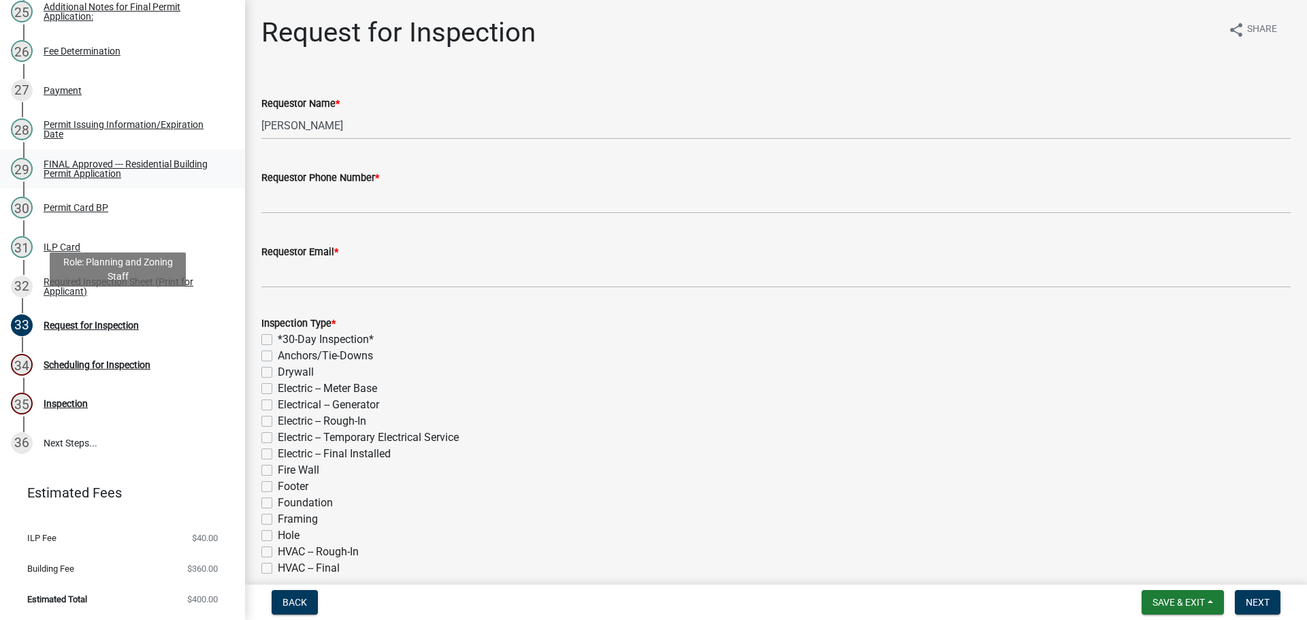
drag, startPoint x: 106, startPoint y: 306, endPoint x: 117, endPoint y: 302, distance: 12.3
click at [106, 189] on link "29 FINAL Approved --- Residential Building Permit Application" at bounding box center [122, 168] width 245 height 39
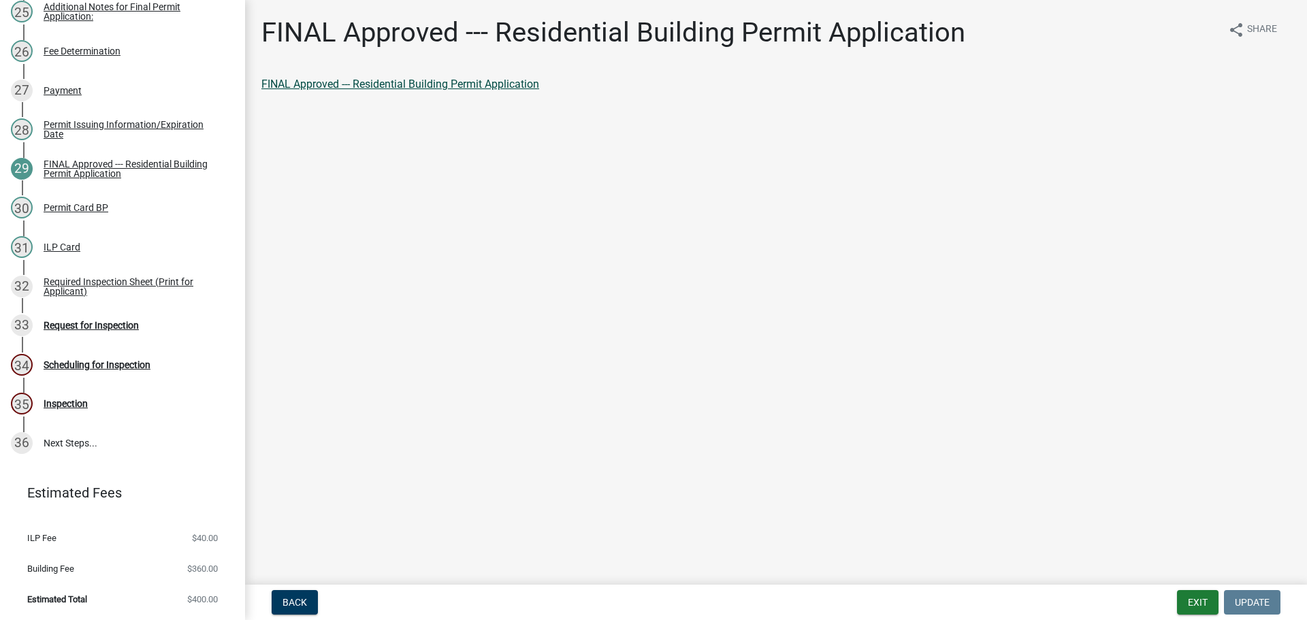
click at [369, 91] on link "FINAL Approved --- Residential Building Permit Application" at bounding box center [400, 84] width 278 height 13
click at [142, 336] on div "33 Request for Inspection" at bounding box center [117, 326] width 212 height 22
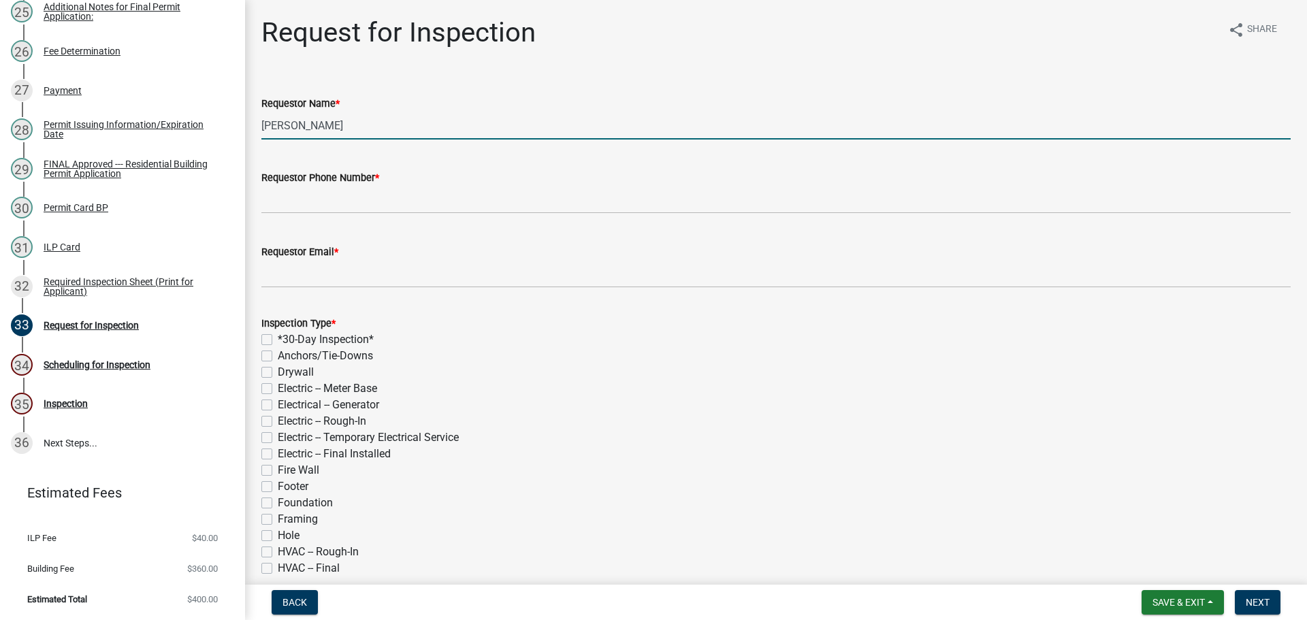
click at [368, 140] on input "[PERSON_NAME]" at bounding box center [775, 126] width 1029 height 28
type input "[PERSON_NAME]"
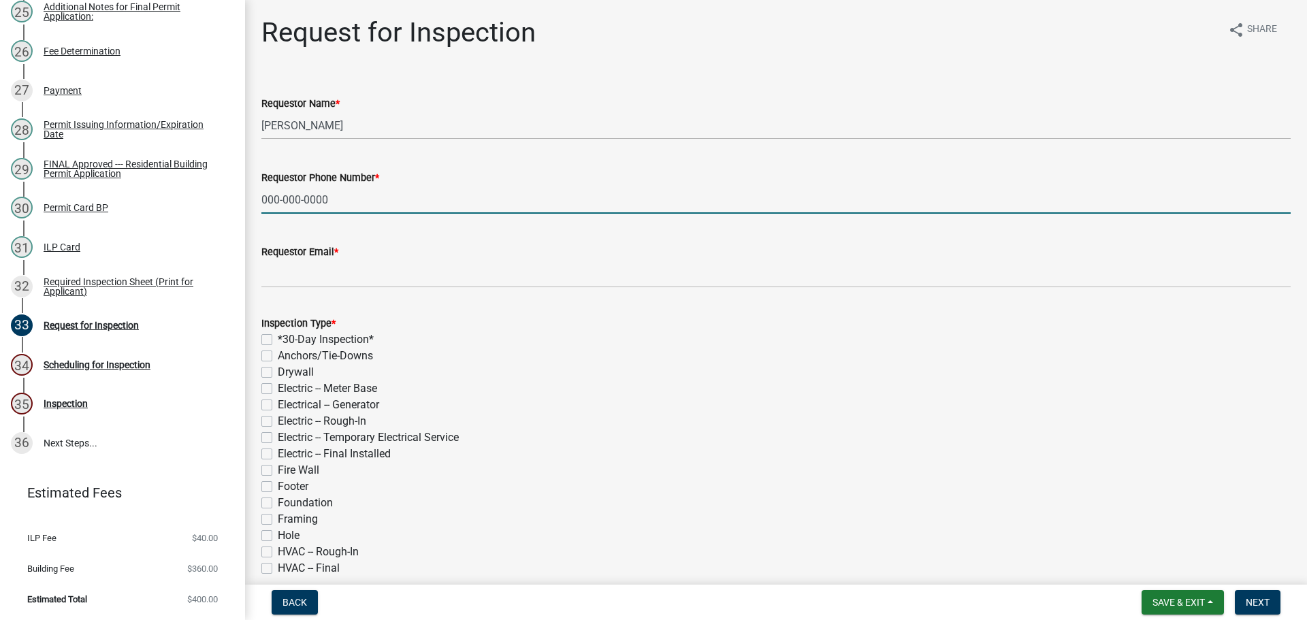
type input "000-000-0000"
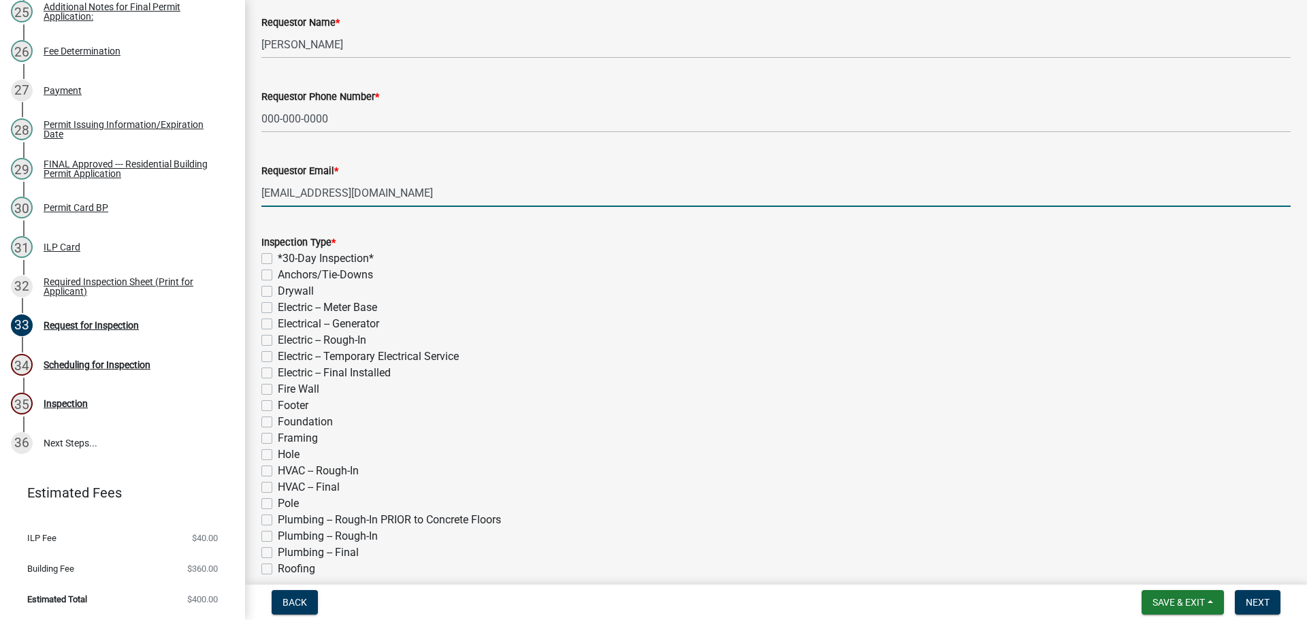
scroll to position [204, 0]
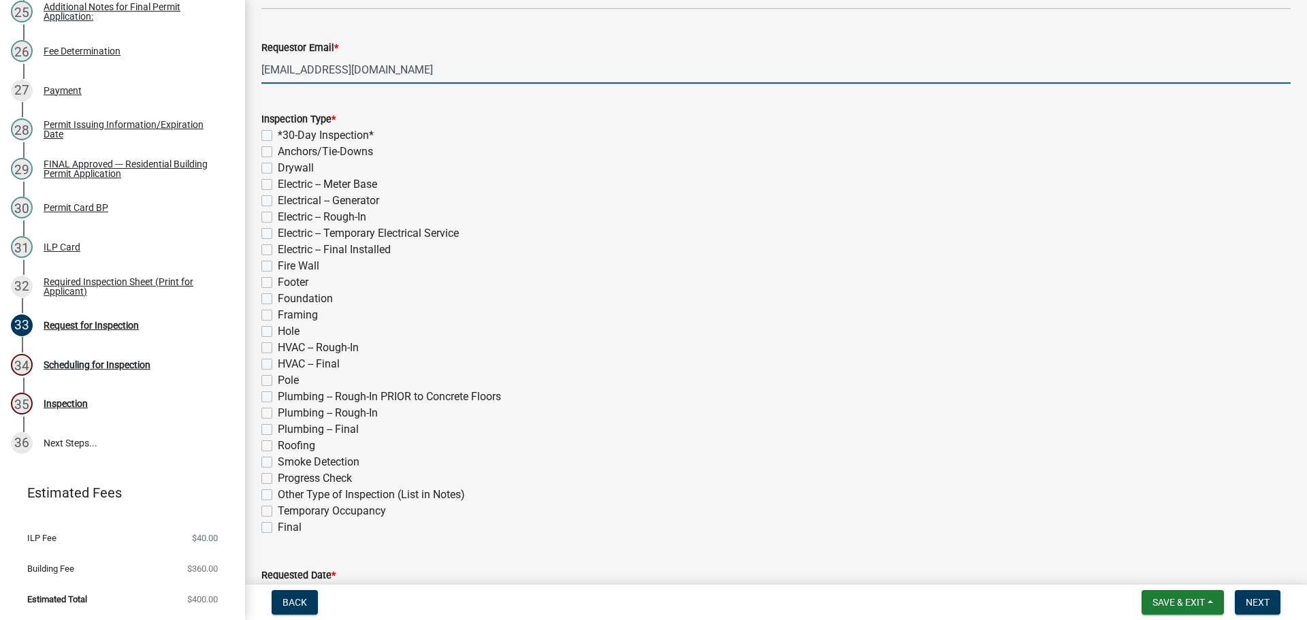
type input "[EMAIL_ADDRESS][DOMAIN_NAME]"
drag, startPoint x: 271, startPoint y: 400, endPoint x: 426, endPoint y: 383, distance: 155.4
click at [278, 340] on label "Hole" at bounding box center [289, 331] width 22 height 16
click at [278, 332] on input "Hole" at bounding box center [282, 327] width 9 height 9
checkbox input "true"
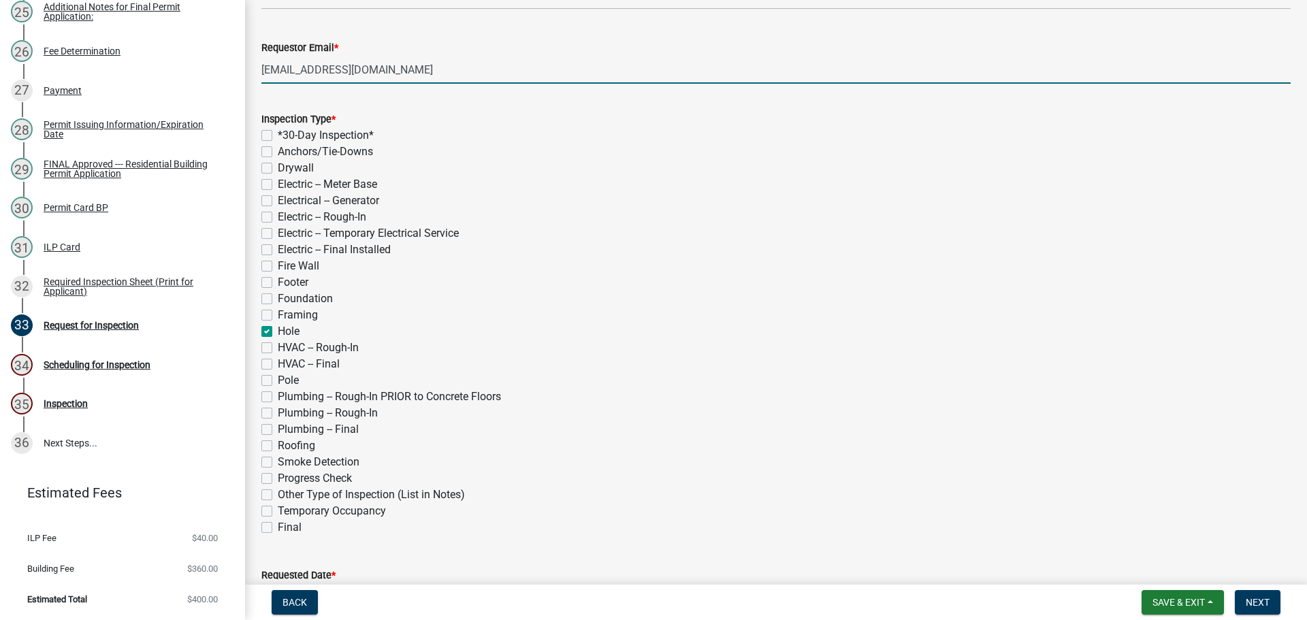
checkbox input "false"
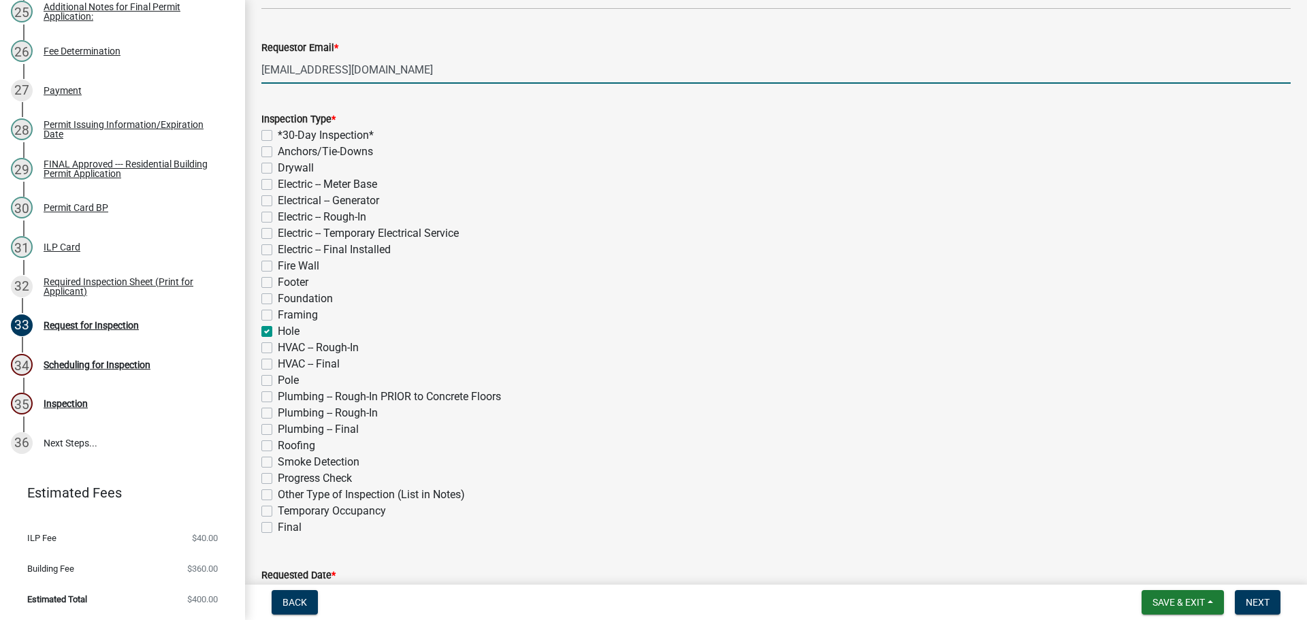
checkbox input "false"
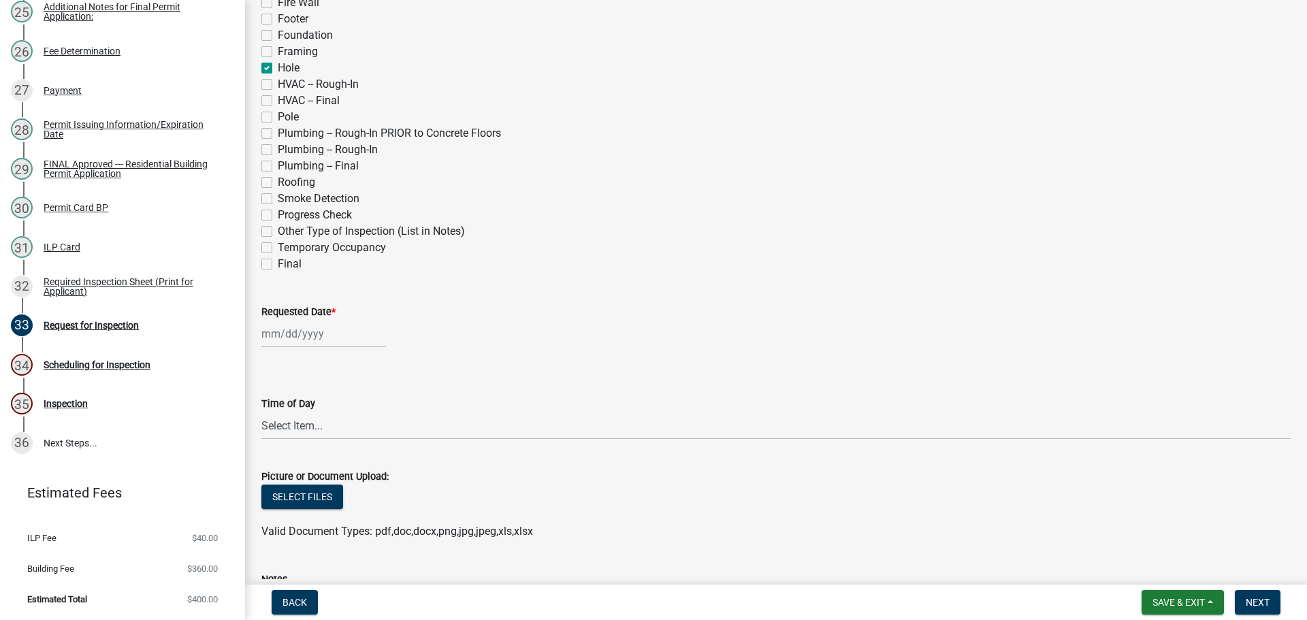
scroll to position [545, 0]
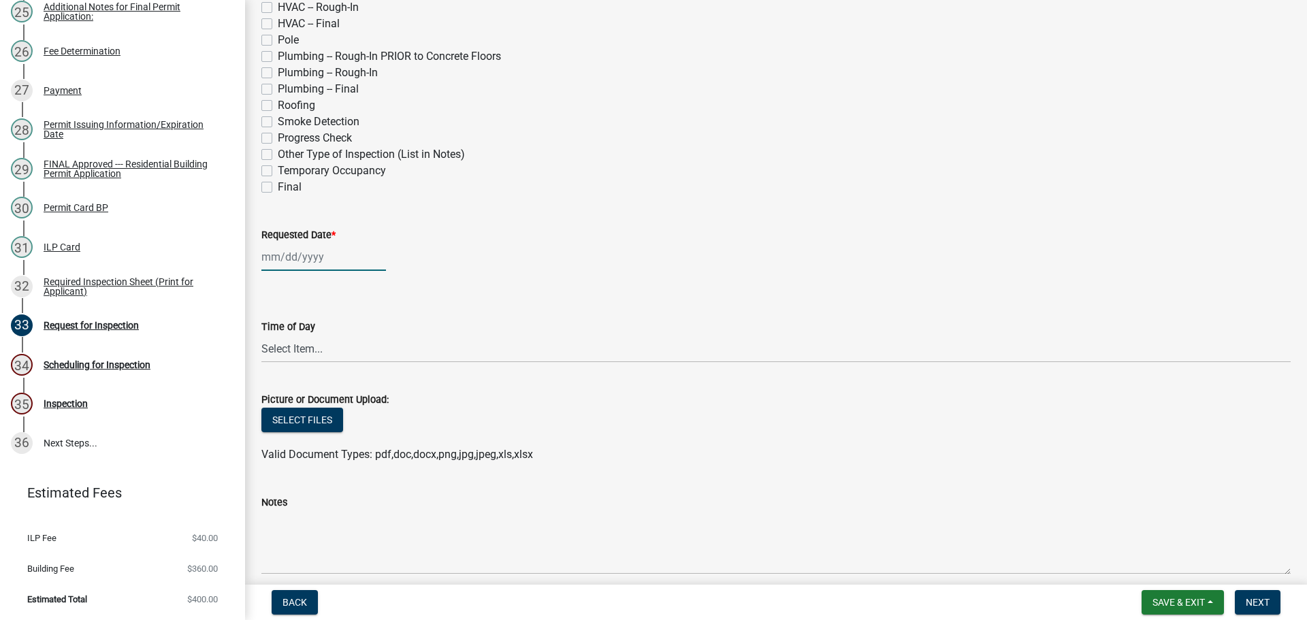
click at [318, 271] on div at bounding box center [323, 257] width 125 height 28
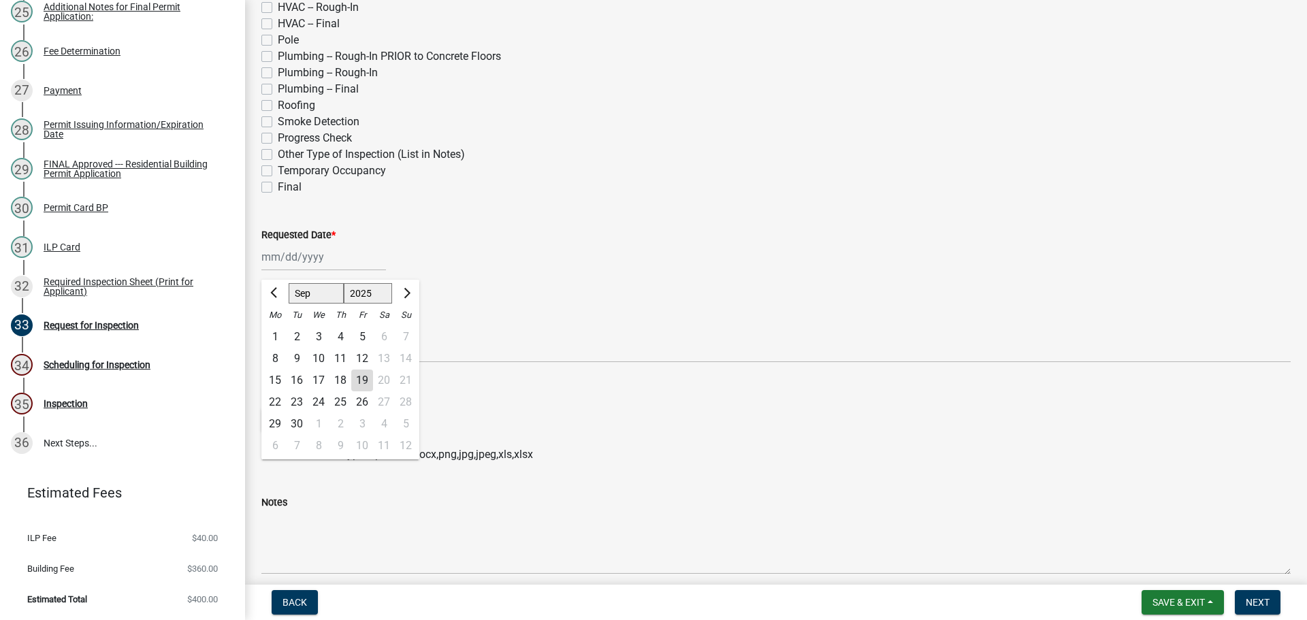
click at [283, 413] on div "22" at bounding box center [275, 403] width 22 height 22
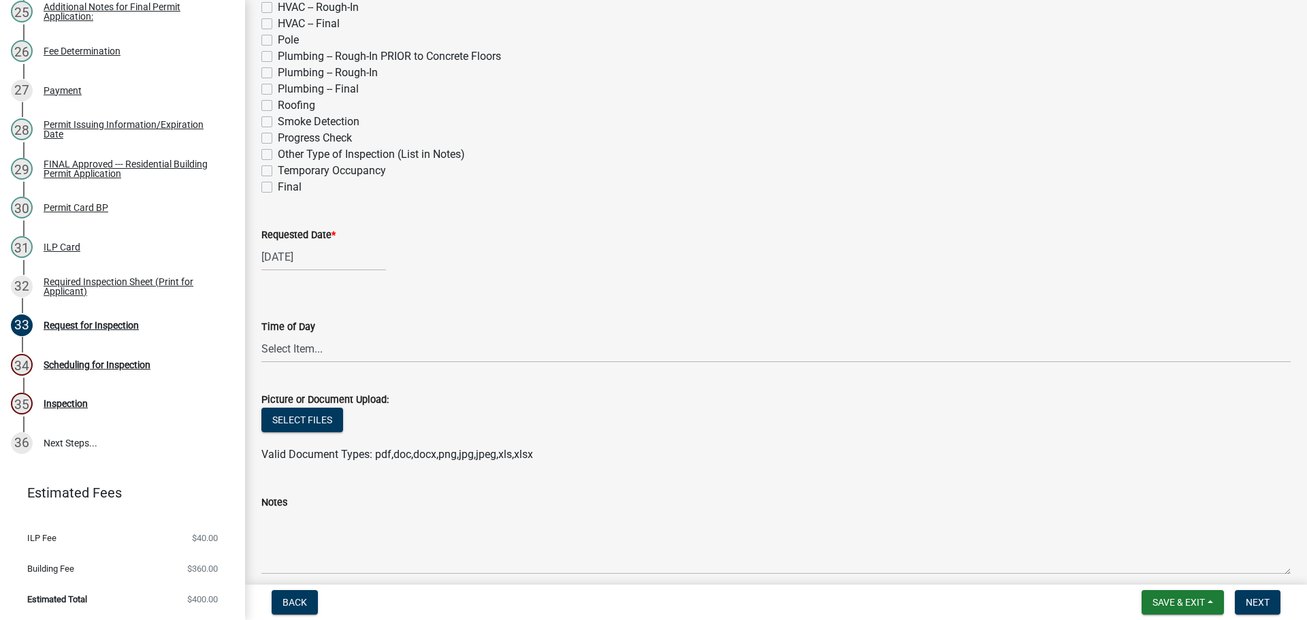
scroll to position [831, 0]
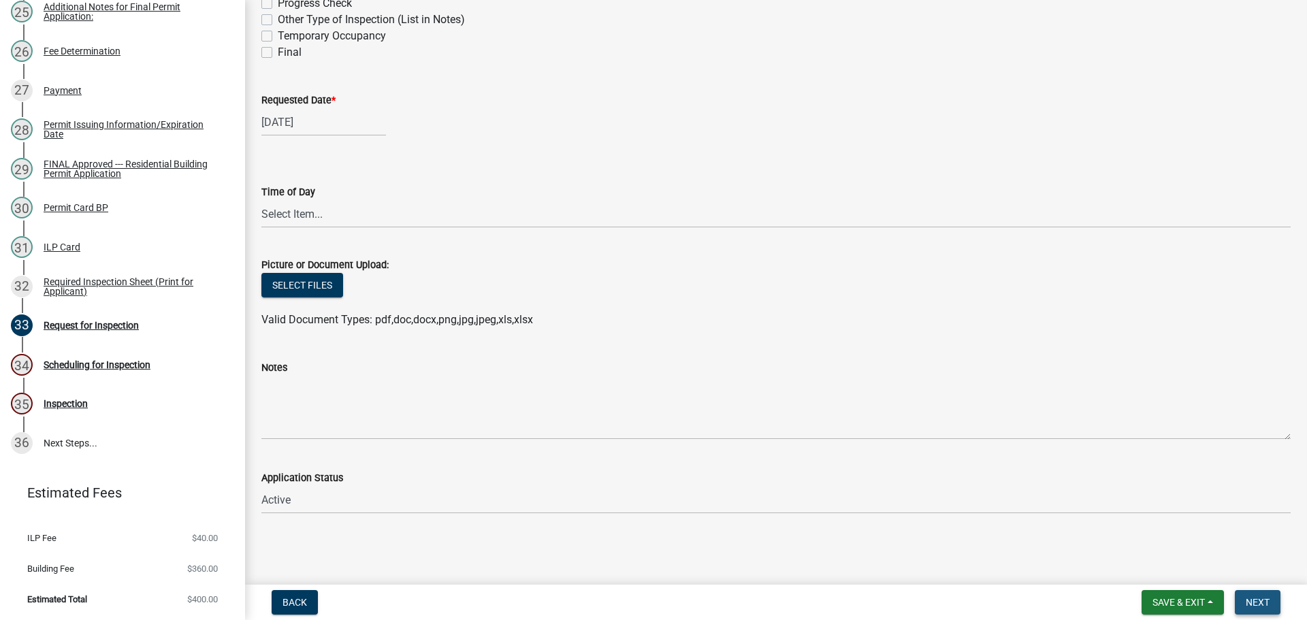
click at [1257, 601] on span "Next" at bounding box center [1258, 602] width 24 height 11
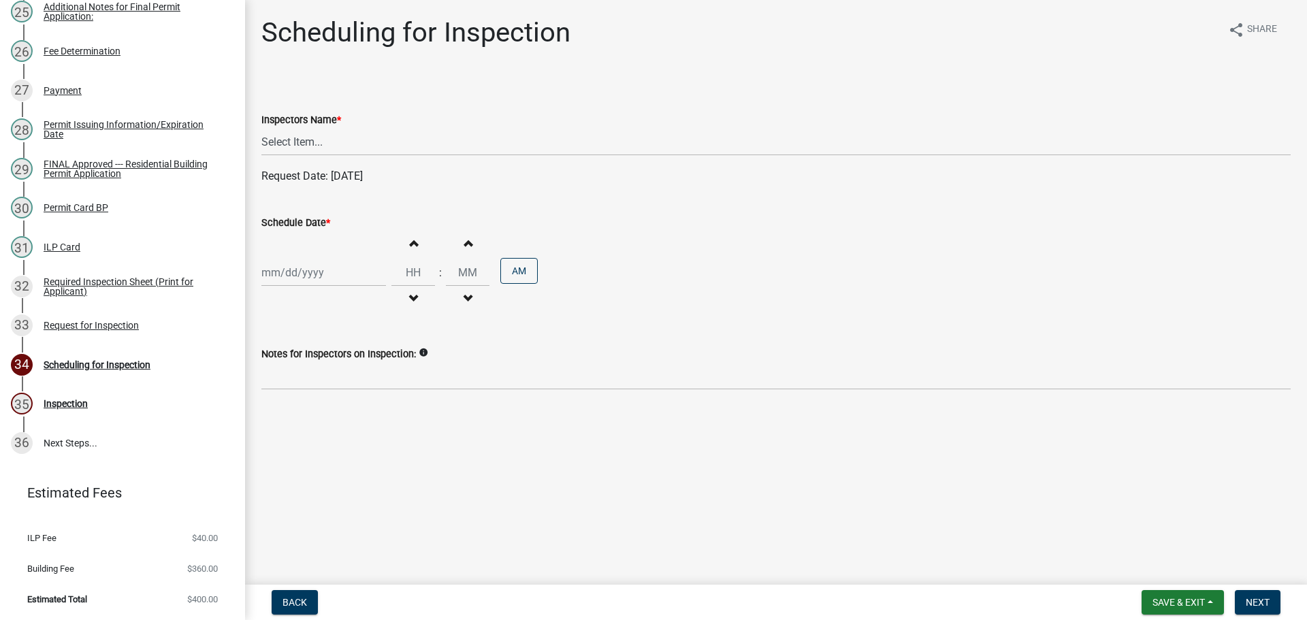
click at [300, 168] on wm-data-entity-input "Inspectors Name * Select Item... bmthomas (Brooklyn Thomas) croser (Corey) mega…" at bounding box center [775, 122] width 1029 height 92
click at [300, 156] on select "Select Item... bmthomas (Brooklyn Thomas) croser (Corey) megangipson (Megan Gip…" at bounding box center [775, 142] width 1029 height 28
click at [264, 144] on select "Select Item... bmthomas (Brooklyn Thomas) croser (Corey) megangipson (Megan Gip…" at bounding box center [775, 142] width 1029 height 28
click at [282, 287] on div at bounding box center [323, 273] width 125 height 28
click at [281, 433] on div "22" at bounding box center [275, 422] width 22 height 22
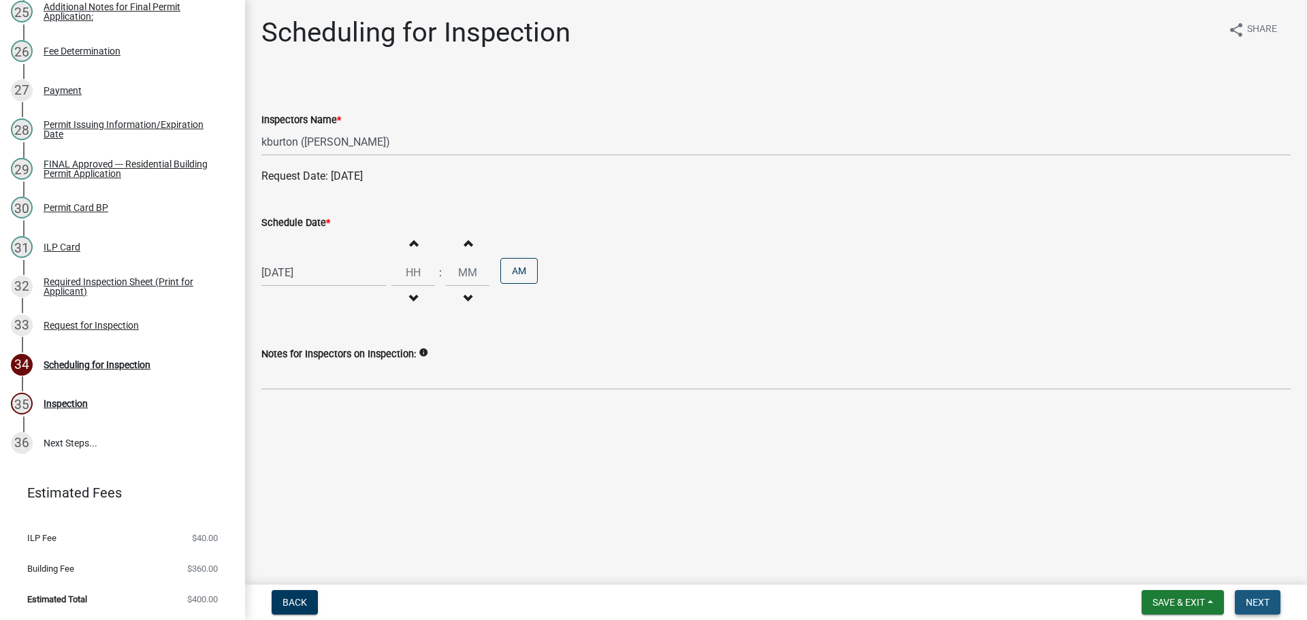
click at [1265, 598] on span "Next" at bounding box center [1258, 602] width 24 height 11
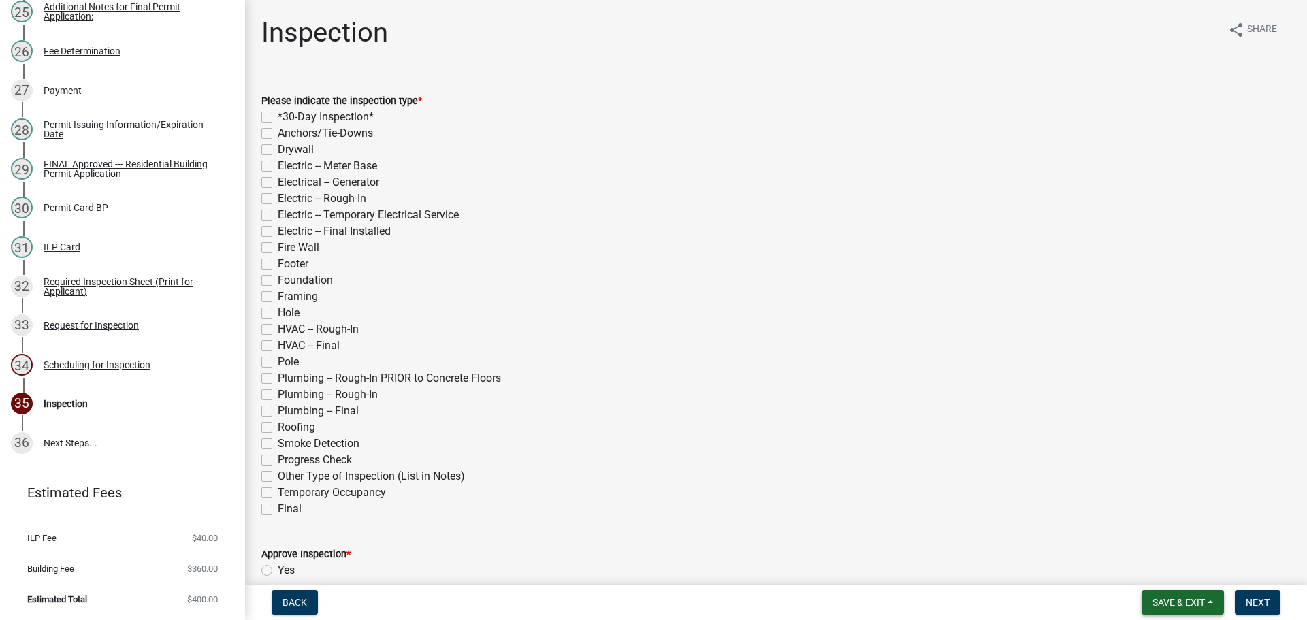
click at [1198, 596] on button "Save & Exit" at bounding box center [1183, 602] width 82 height 25
click at [1124, 553] on button "Save & Exit" at bounding box center [1169, 563] width 109 height 33
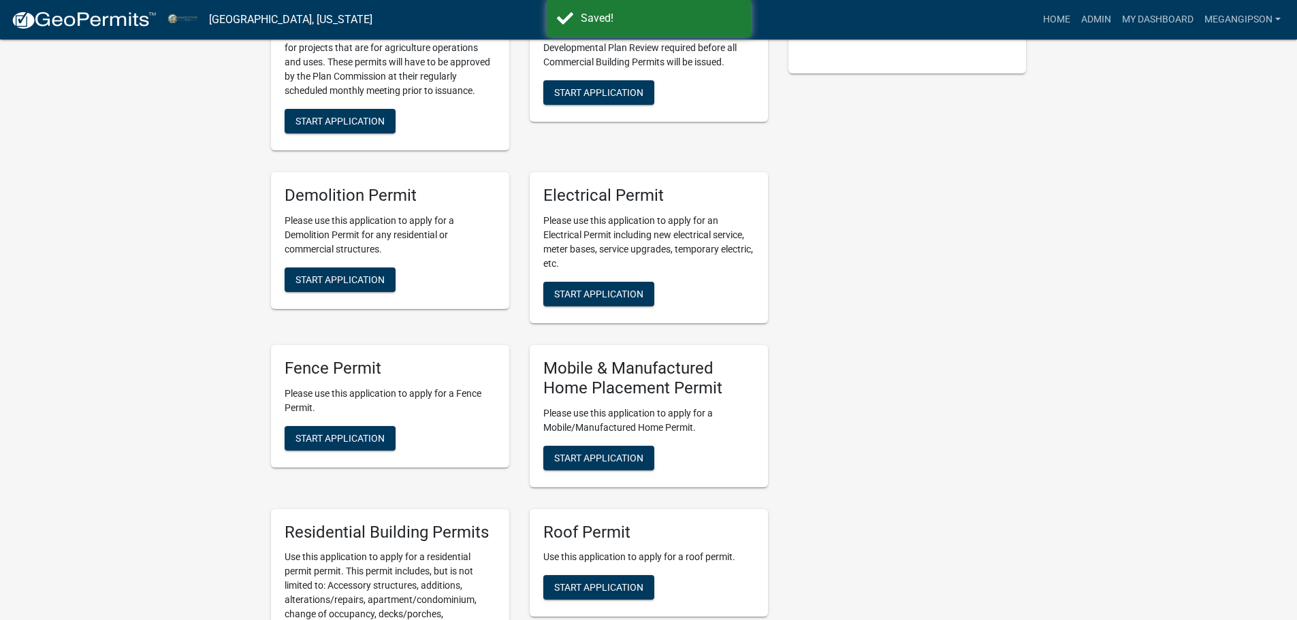
scroll to position [1021, 0]
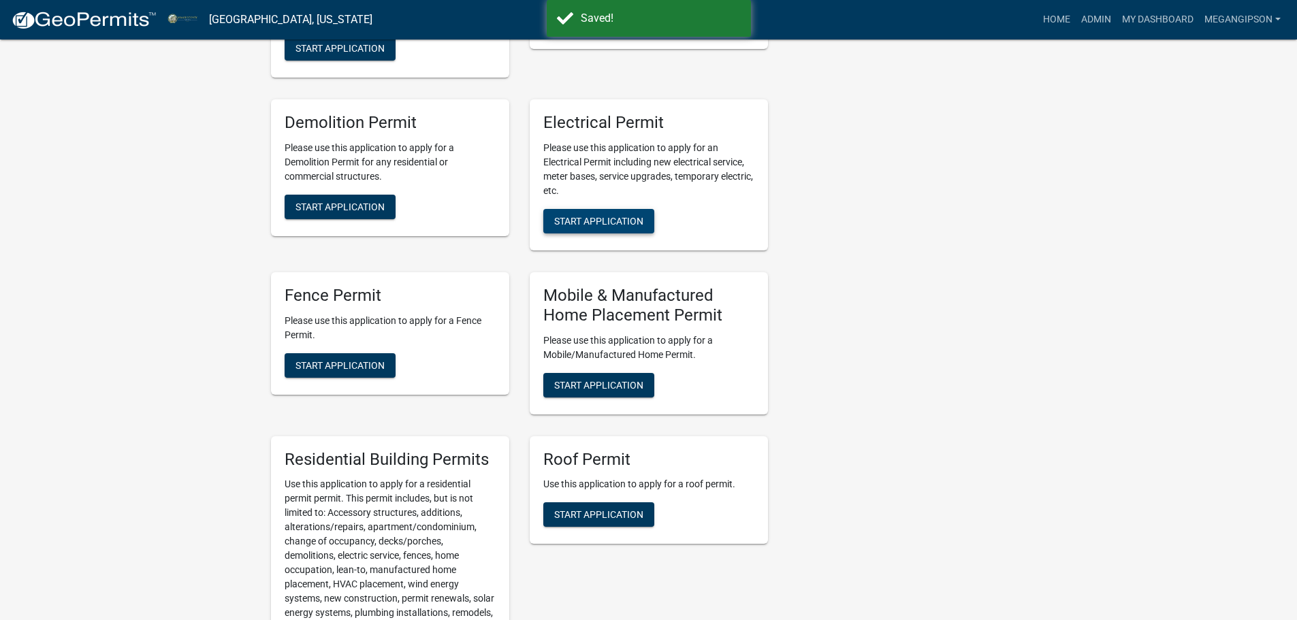
click at [600, 227] on span "Start Application" at bounding box center [598, 221] width 89 height 11
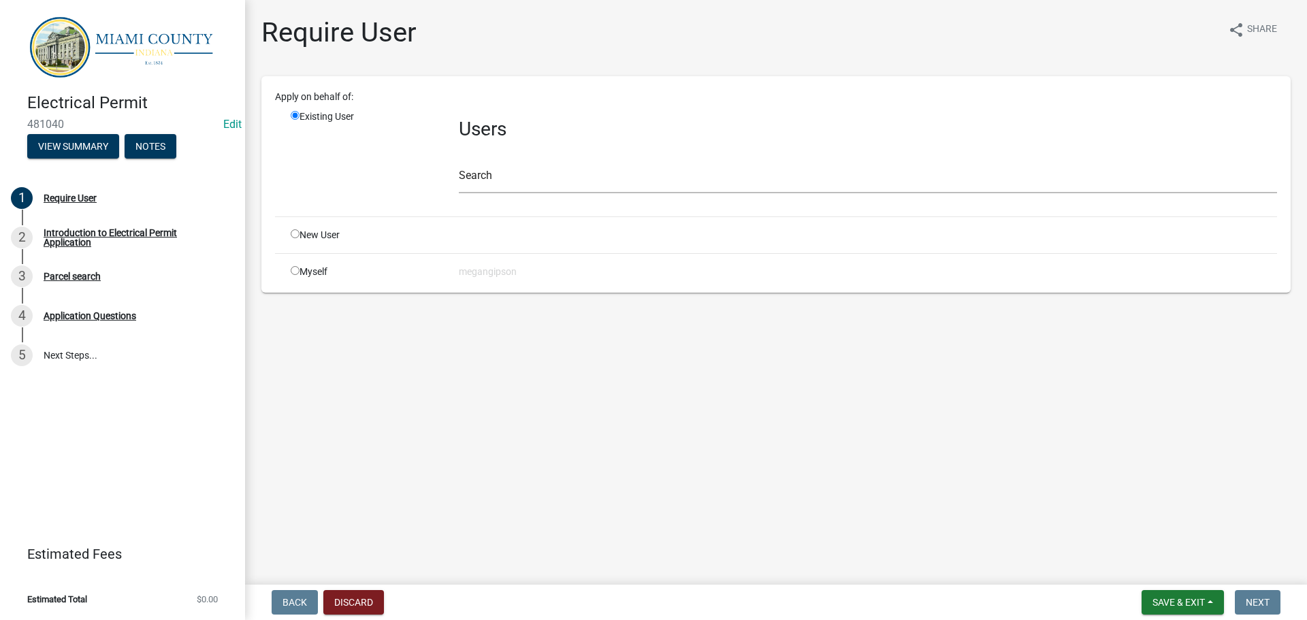
click at [300, 238] on input "radio" at bounding box center [295, 233] width 9 height 9
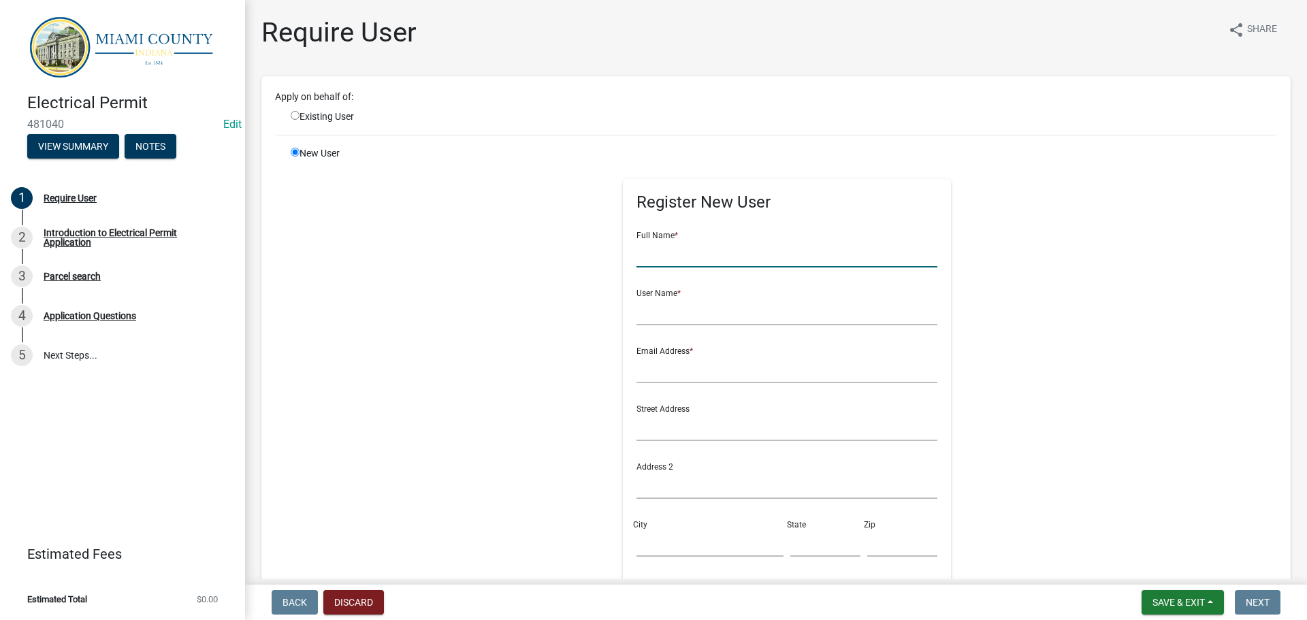
click at [703, 268] on input "text" at bounding box center [788, 254] width 302 height 28
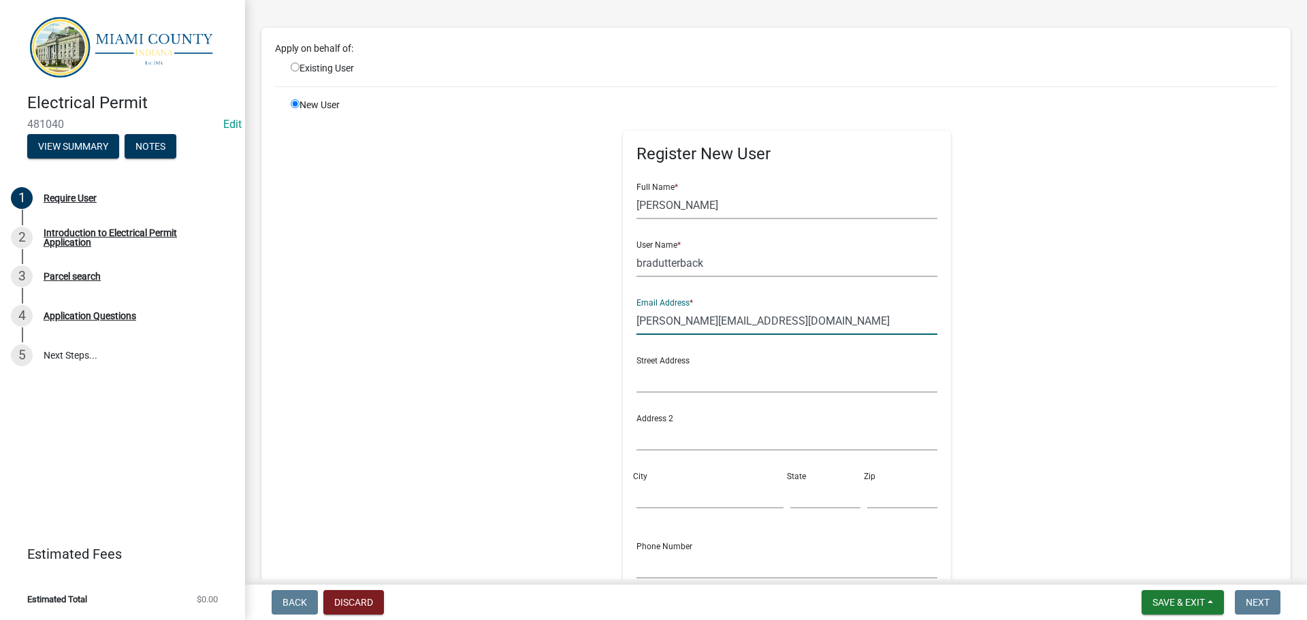
scroll to position [68, 0]
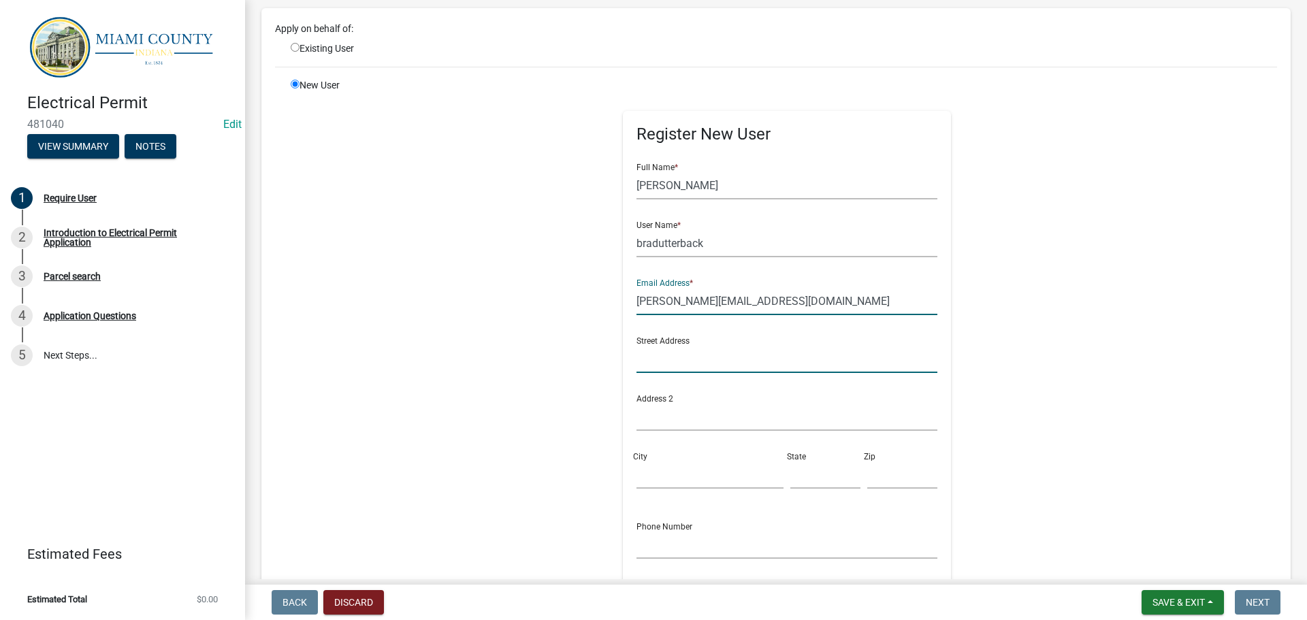
click at [692, 373] on input "text" at bounding box center [788, 359] width 302 height 28
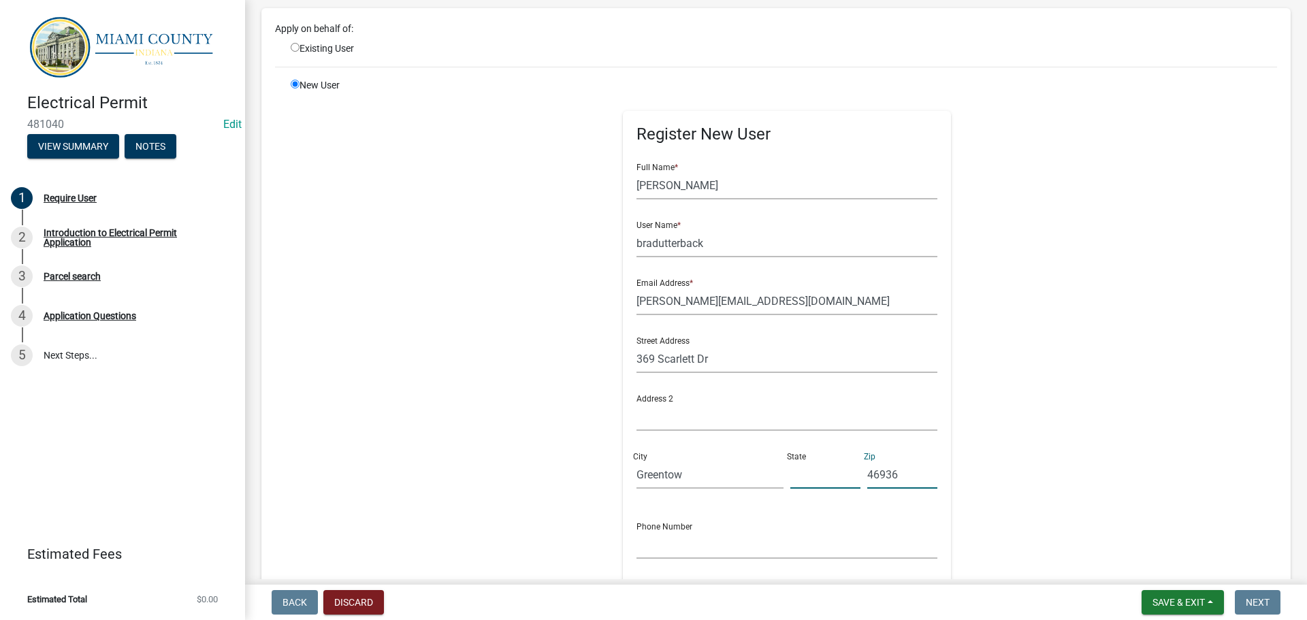
click at [837, 489] on input "text" at bounding box center [826, 475] width 70 height 28
click at [762, 489] on input "Greentow" at bounding box center [710, 475] width 147 height 28
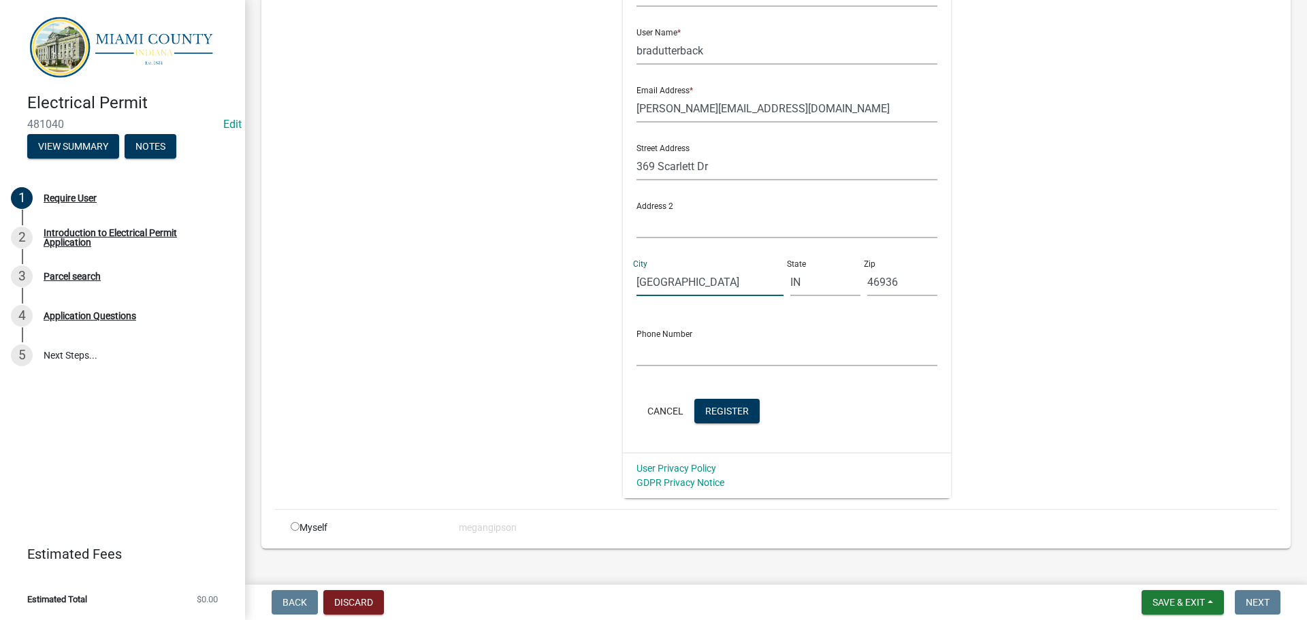
scroll to position [272, 0]
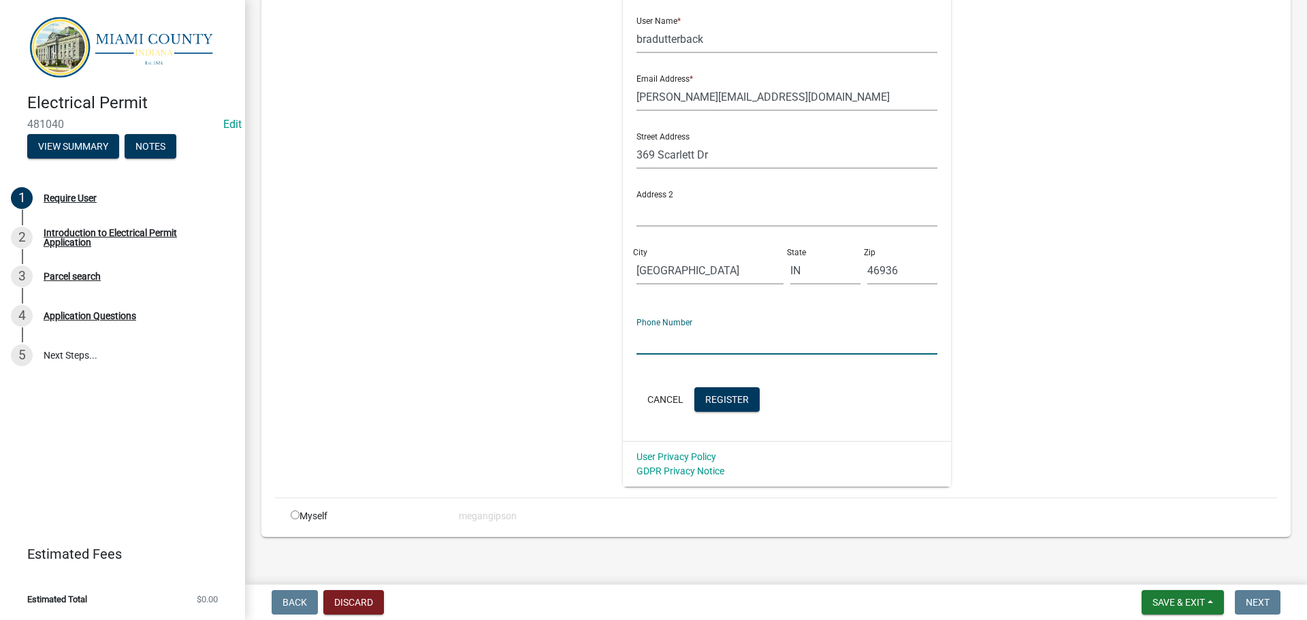
click at [720, 355] on input "text" at bounding box center [788, 341] width 302 height 28
click at [749, 404] on span "Register" at bounding box center [727, 399] width 44 height 11
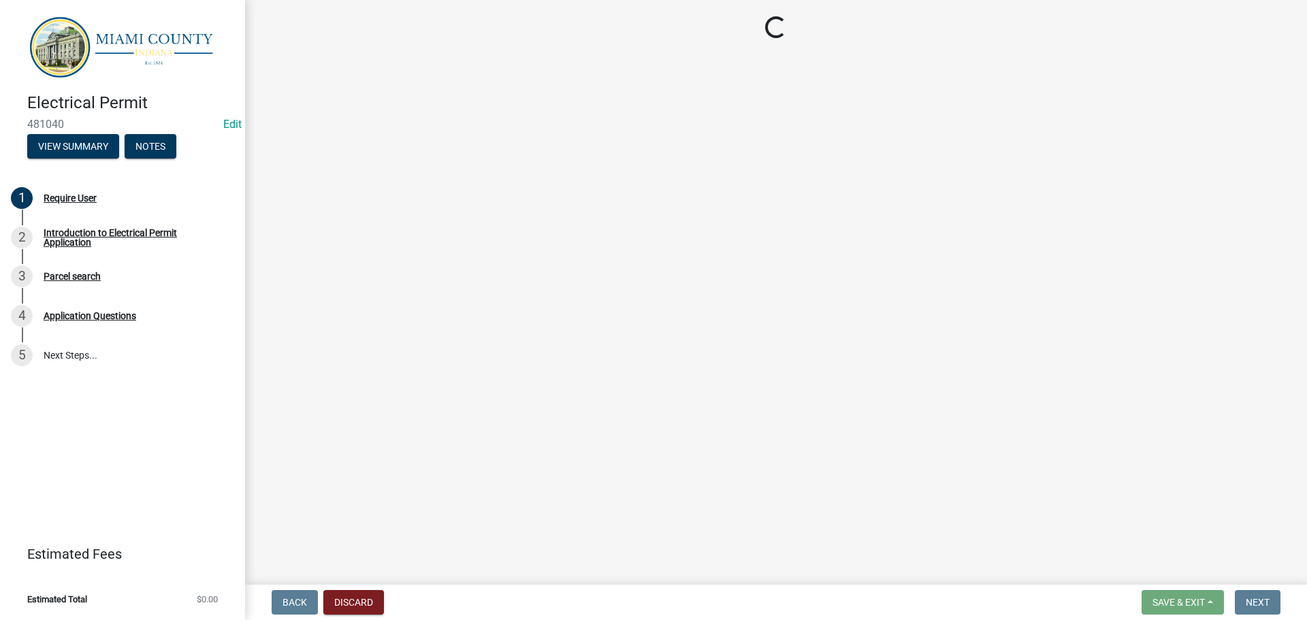
scroll to position [0, 0]
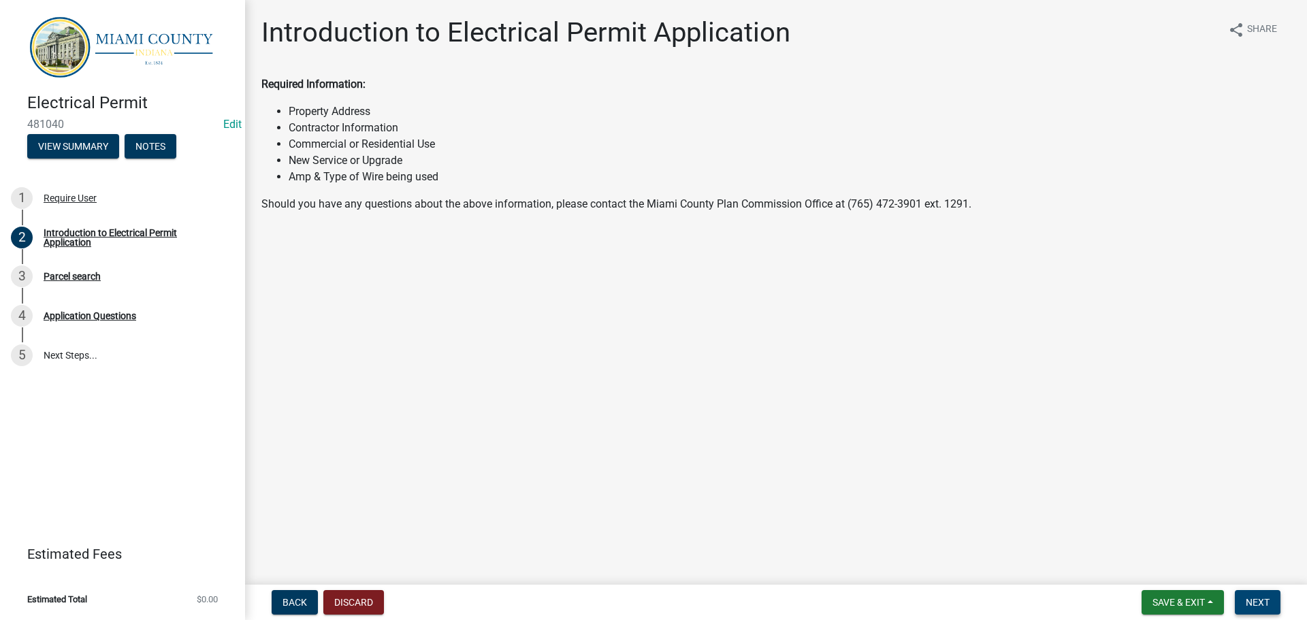
click at [1256, 606] on span "Next" at bounding box center [1258, 602] width 24 height 11
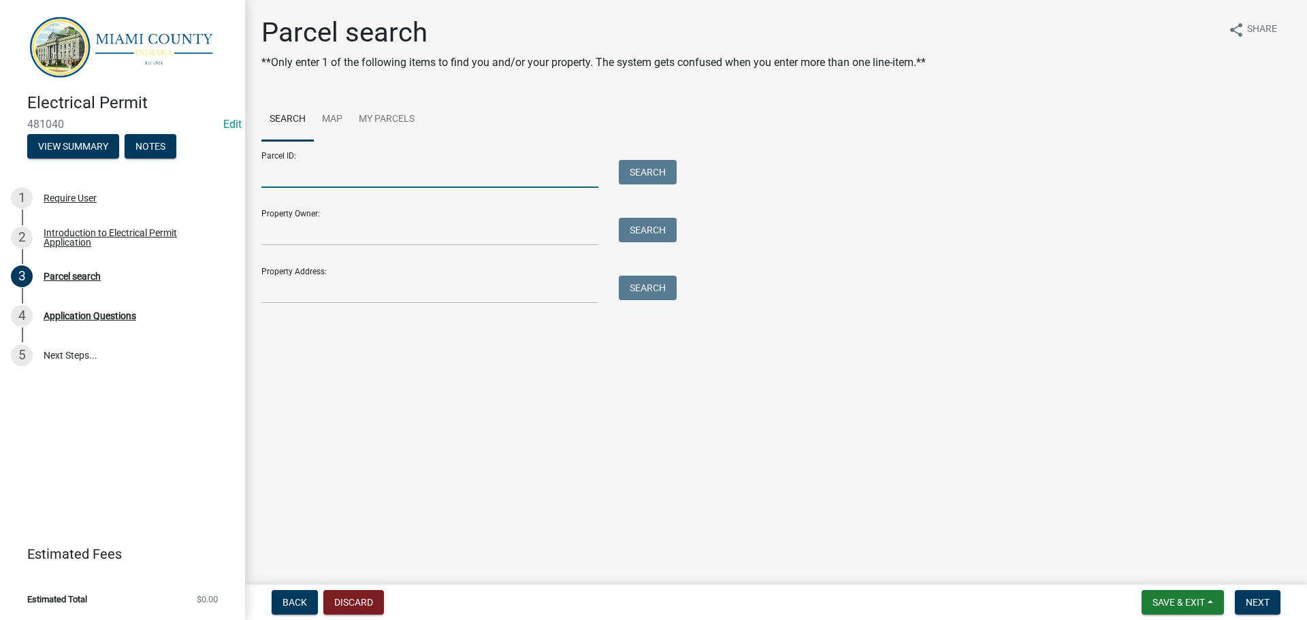
click at [335, 188] on input "Parcel ID:" at bounding box center [429, 174] width 337 height 28
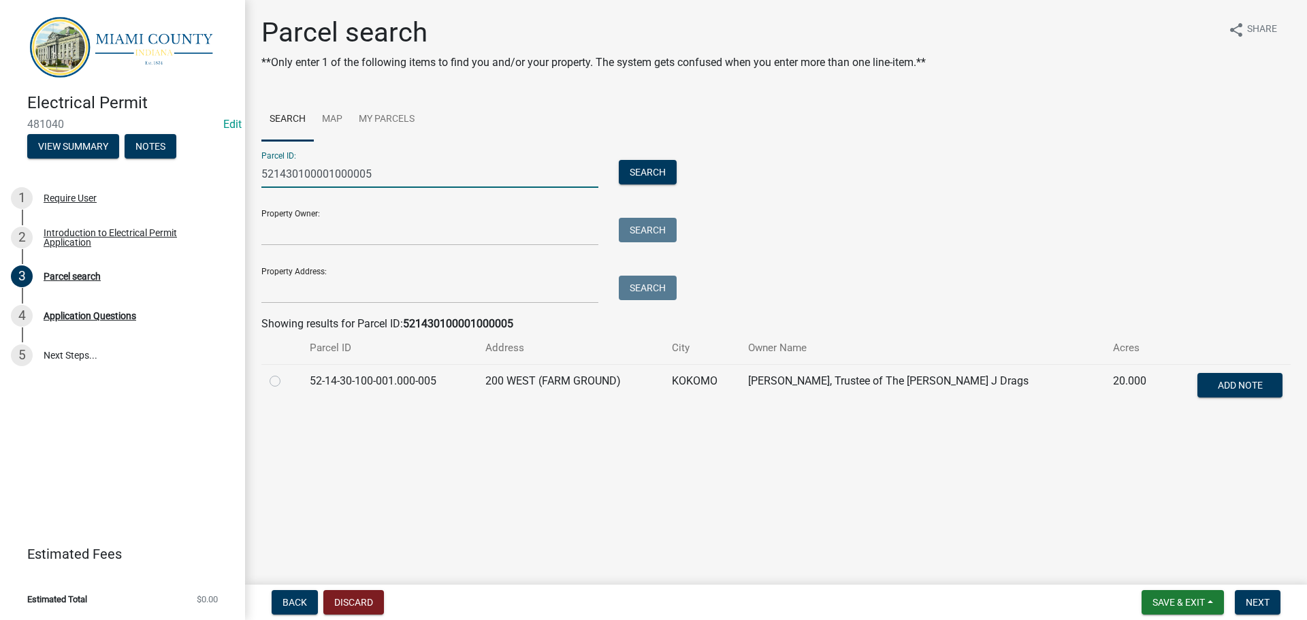
click at [273, 409] on td at bounding box center [281, 386] width 40 height 45
click at [286, 373] on label at bounding box center [286, 373] width 0 height 0
click at [286, 382] on input "radio" at bounding box center [290, 377] width 9 height 9
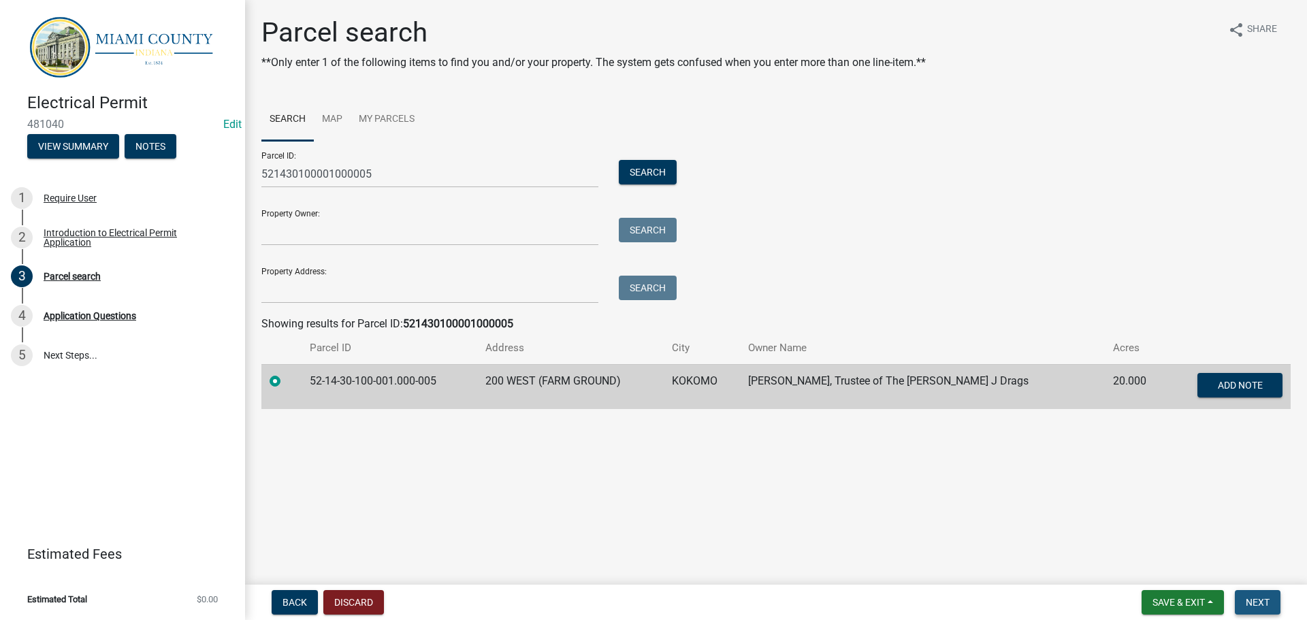
click at [1249, 597] on span "Next" at bounding box center [1258, 602] width 24 height 11
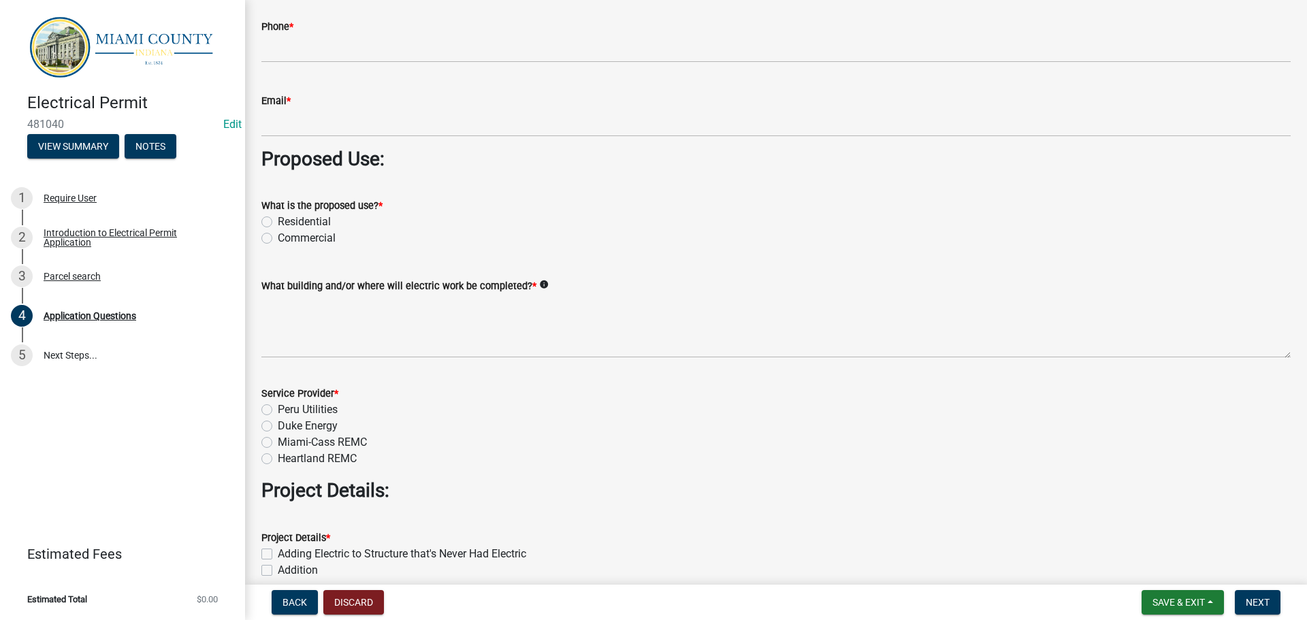
scroll to position [1089, 0]
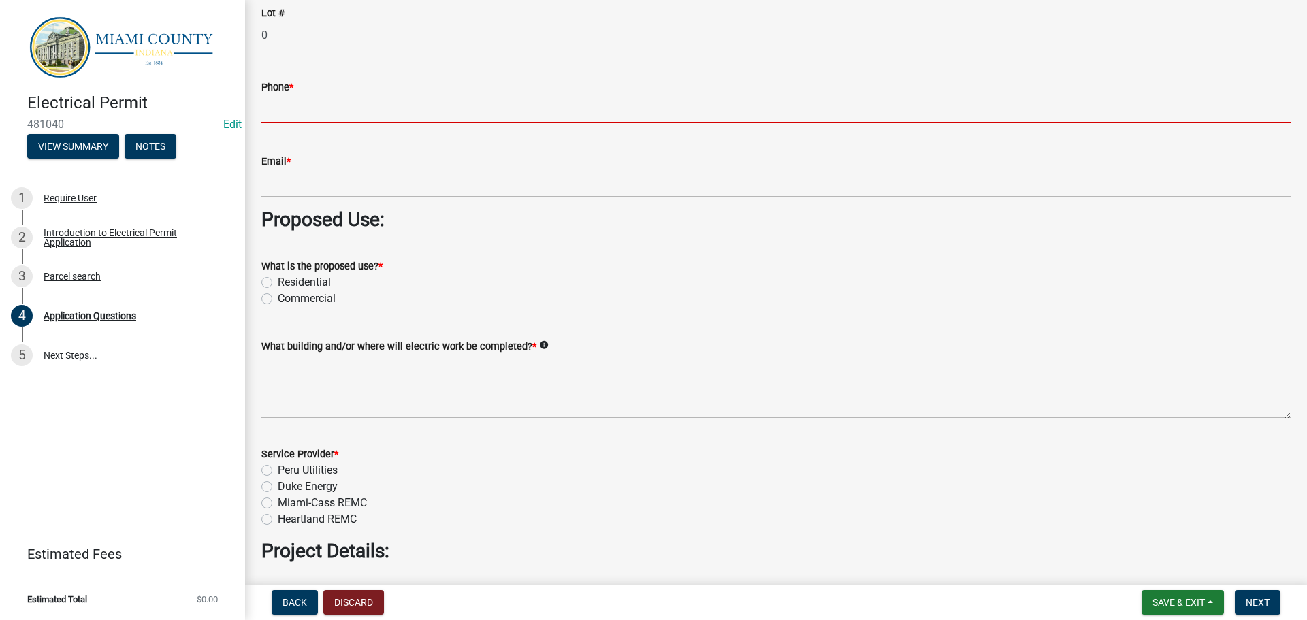
click at [343, 123] on input "Phone *" at bounding box center [775, 109] width 1029 height 28
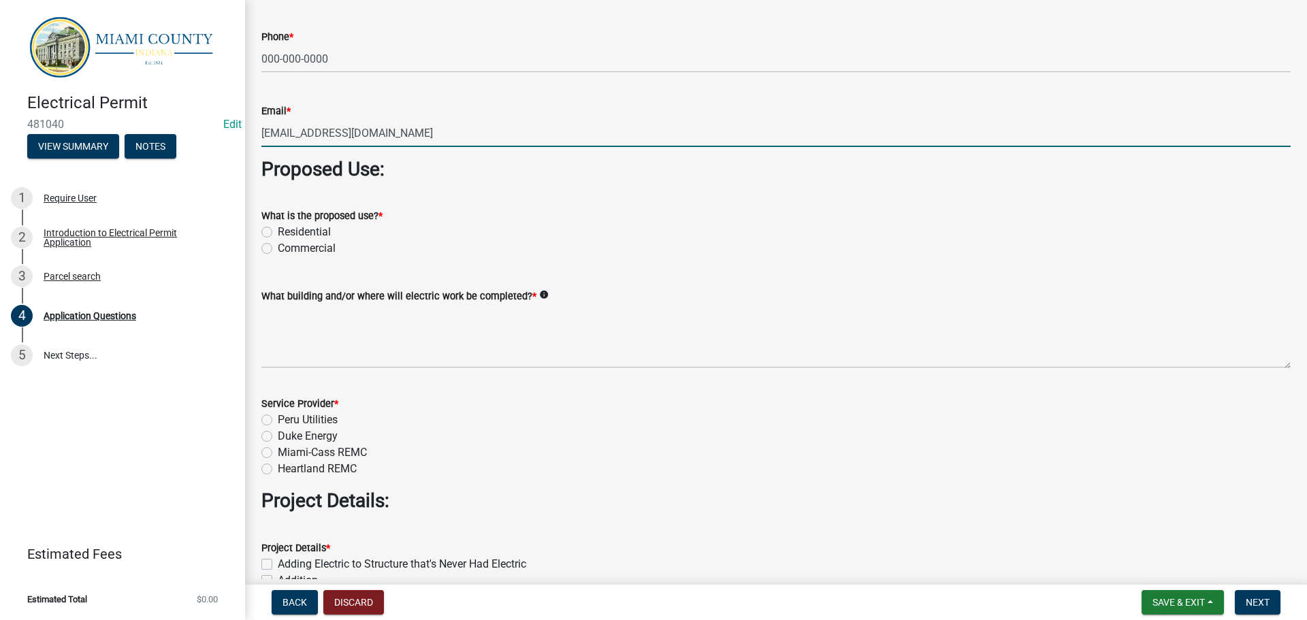
scroll to position [1226, 0]
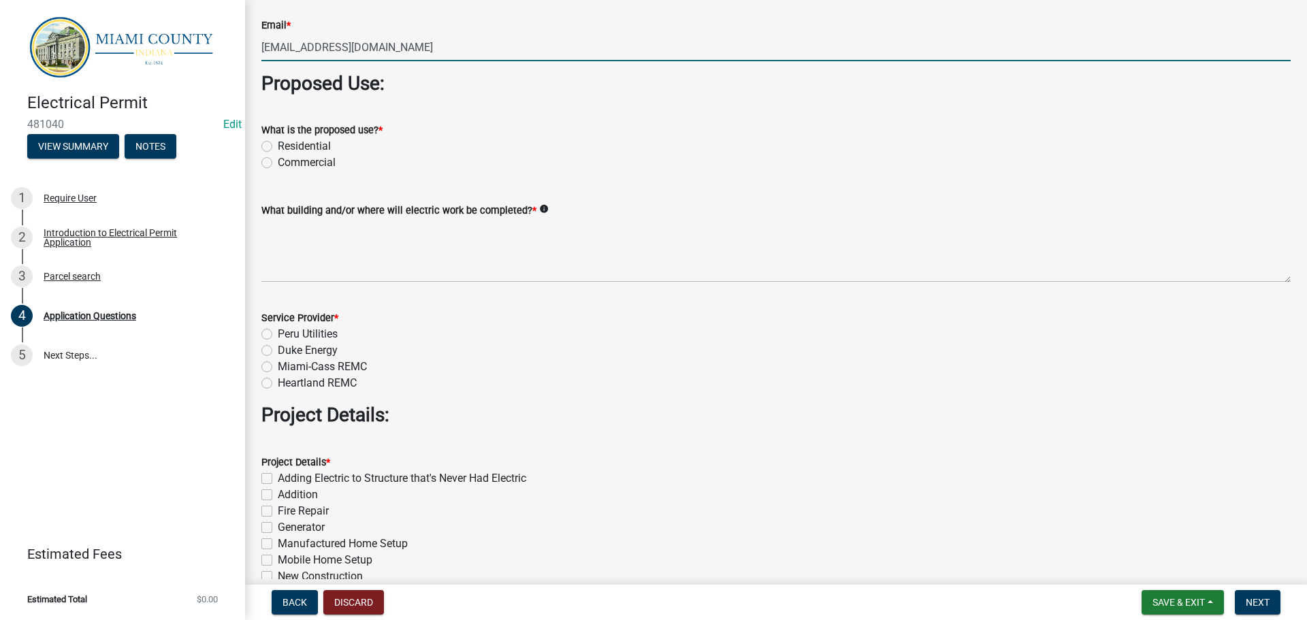
click at [278, 171] on label "Commercial" at bounding box center [307, 163] width 58 height 16
click at [278, 163] on input "Commercial" at bounding box center [282, 159] width 9 height 9
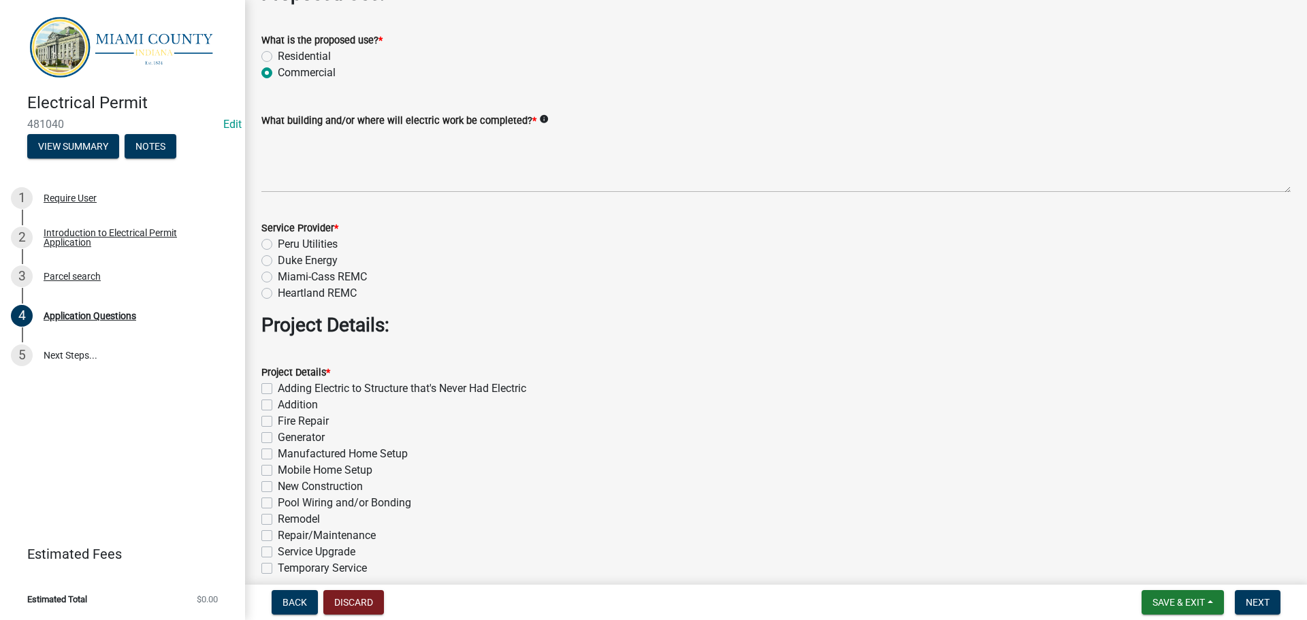
scroll to position [1430, 0]
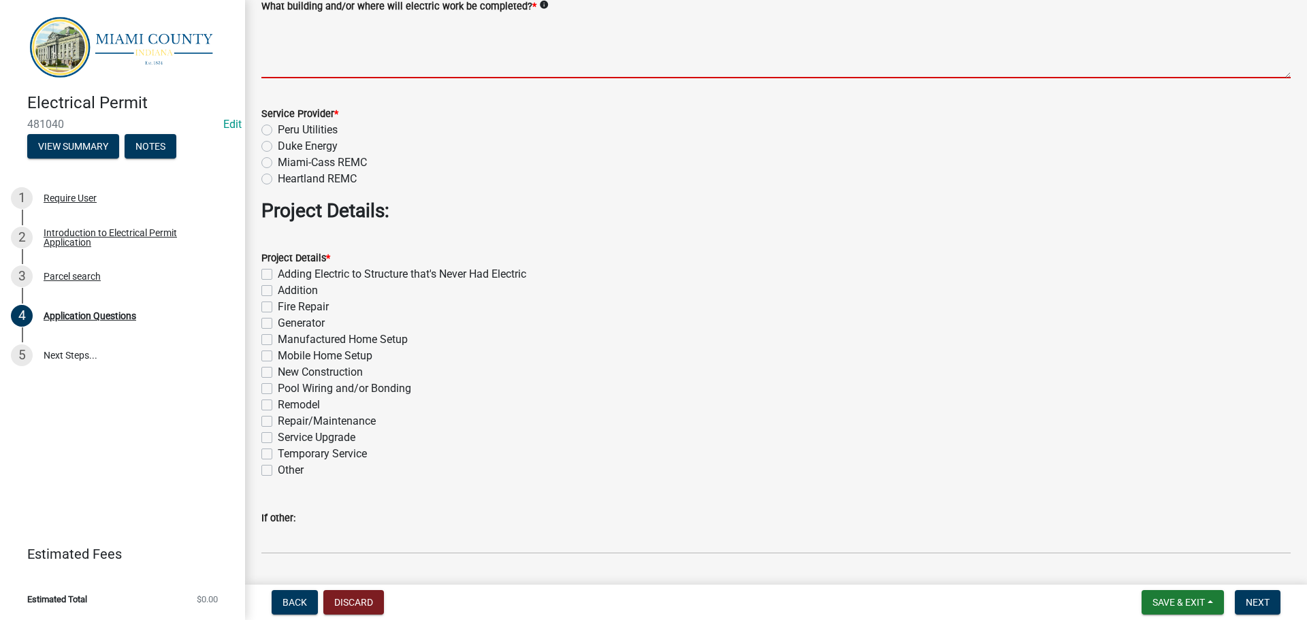
click at [385, 78] on textarea "What building and/or where will electric work be completed? *" at bounding box center [775, 46] width 1029 height 64
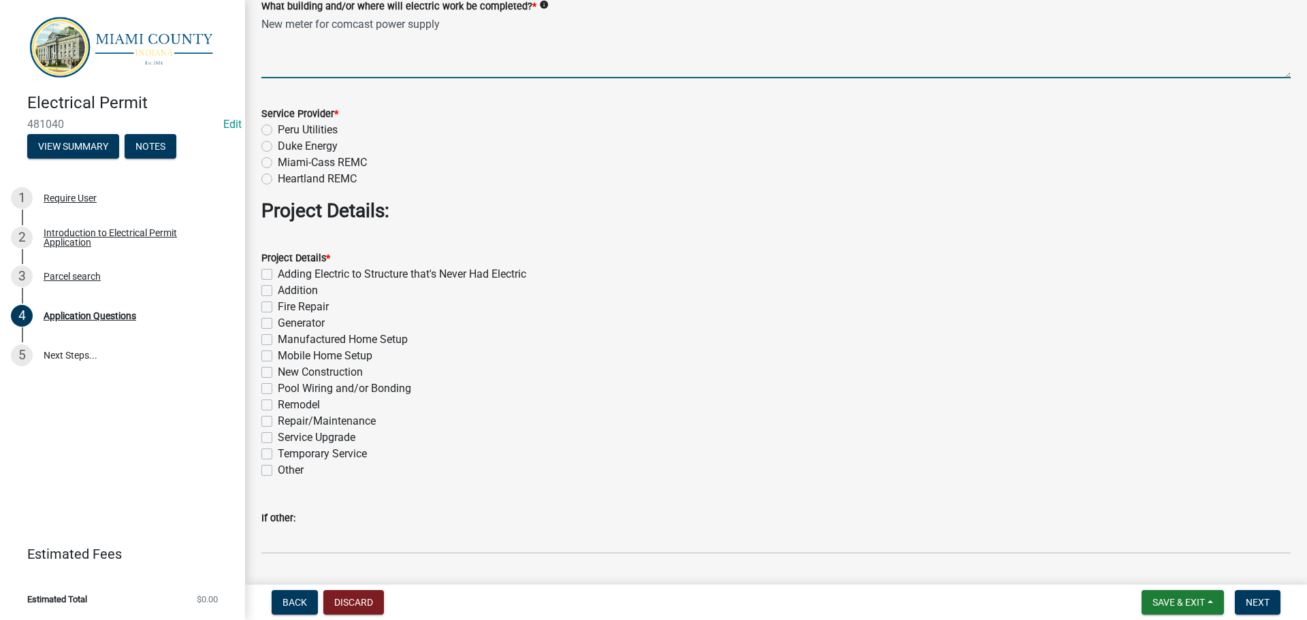
click at [278, 155] on label "Duke Energy" at bounding box center [308, 146] width 60 height 16
click at [278, 147] on input "Duke Energy" at bounding box center [282, 142] width 9 height 9
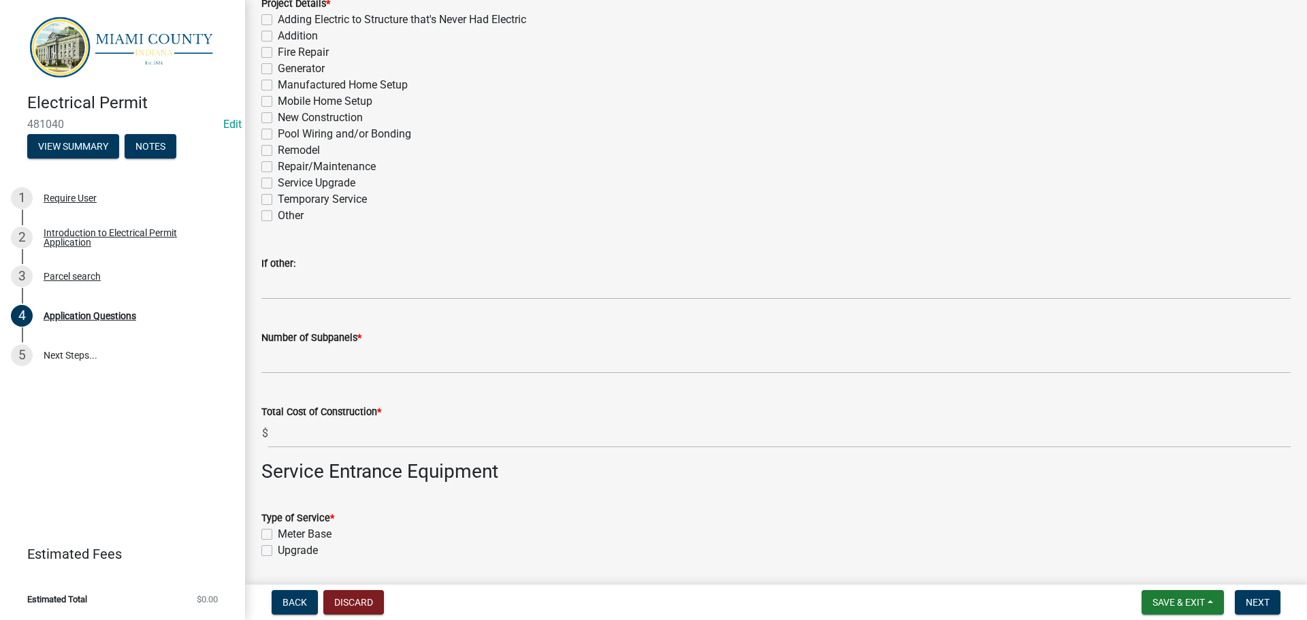
scroll to position [1702, 0]
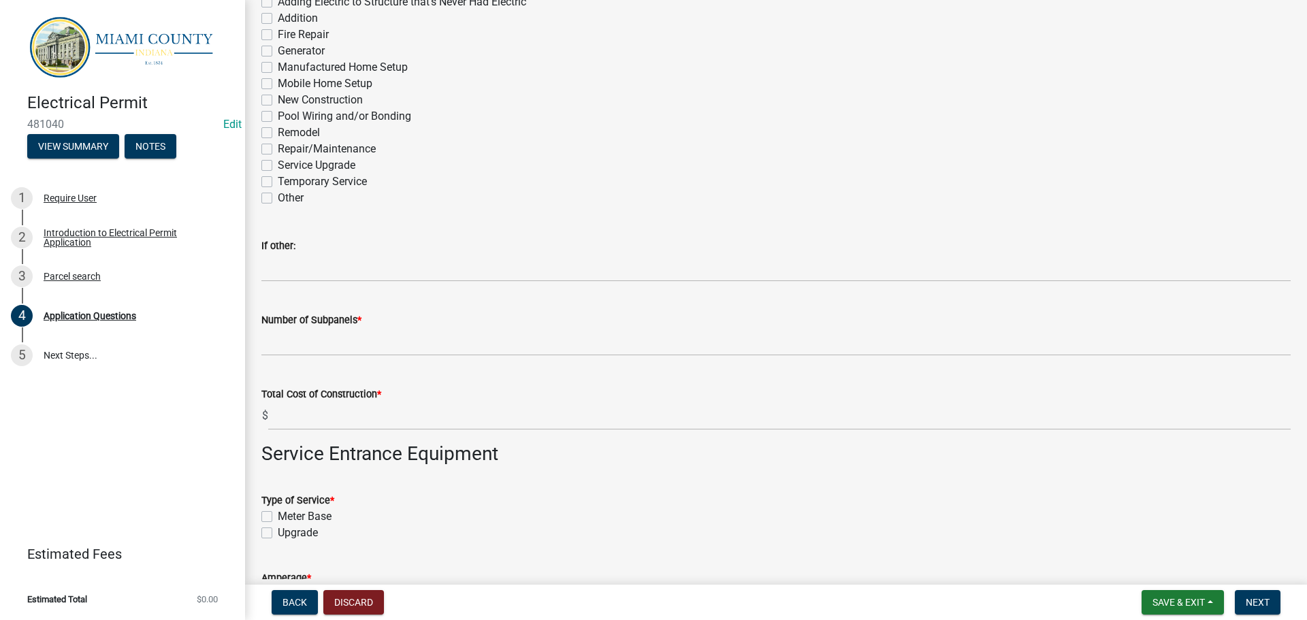
click at [278, 10] on label "Adding Electric to Structure that's Never Had Electric" at bounding box center [402, 2] width 249 height 16
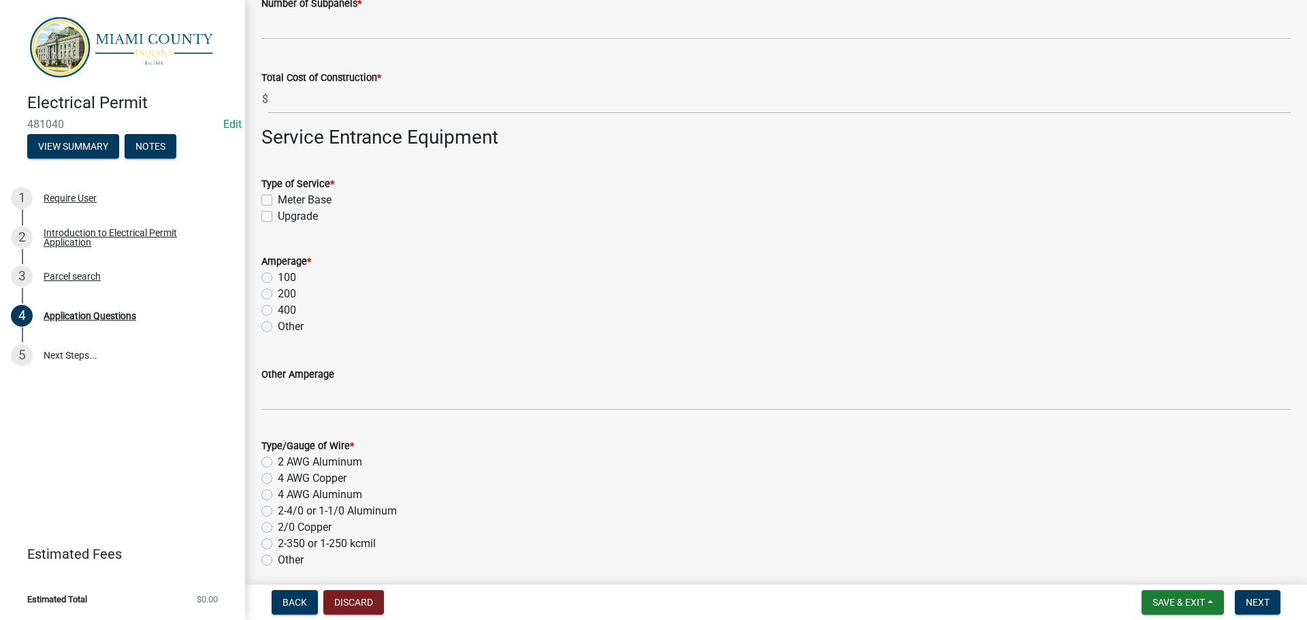
scroll to position [2043, 0]
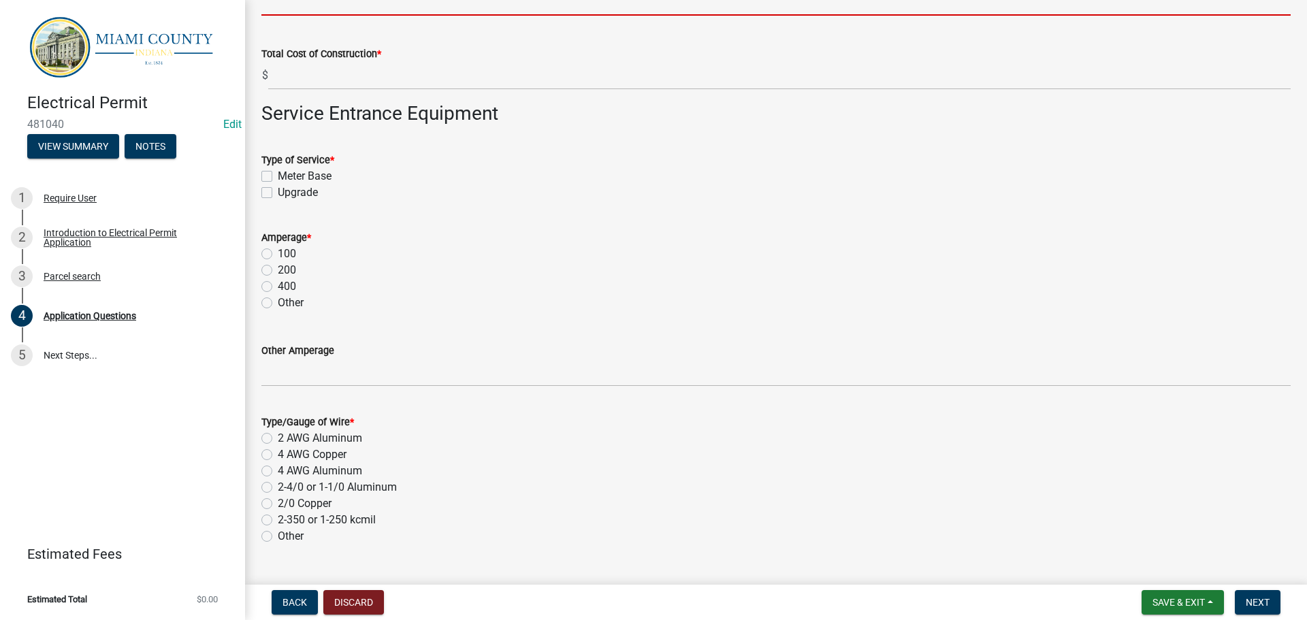
click at [383, 16] on input "Number of Subpanels *" at bounding box center [775, 2] width 1029 height 28
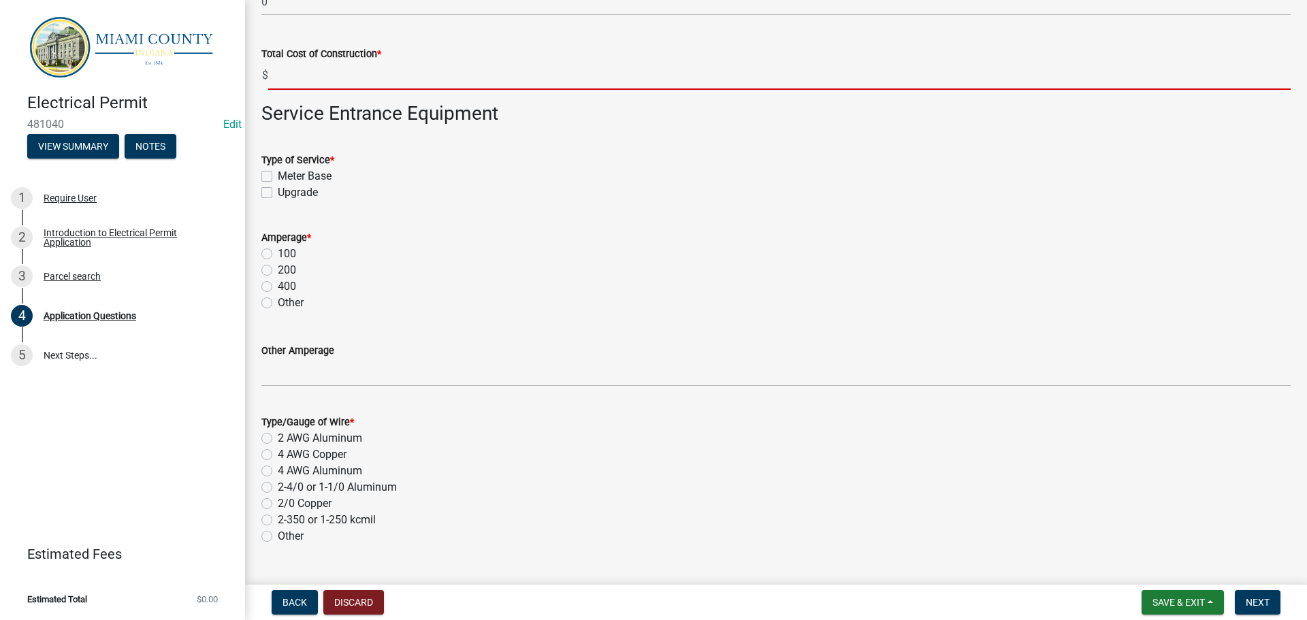
click at [347, 90] on input "text" at bounding box center [779, 76] width 1023 height 28
click at [268, 201] on form "Type of Service * Meter Base Upgrade" at bounding box center [775, 167] width 1029 height 65
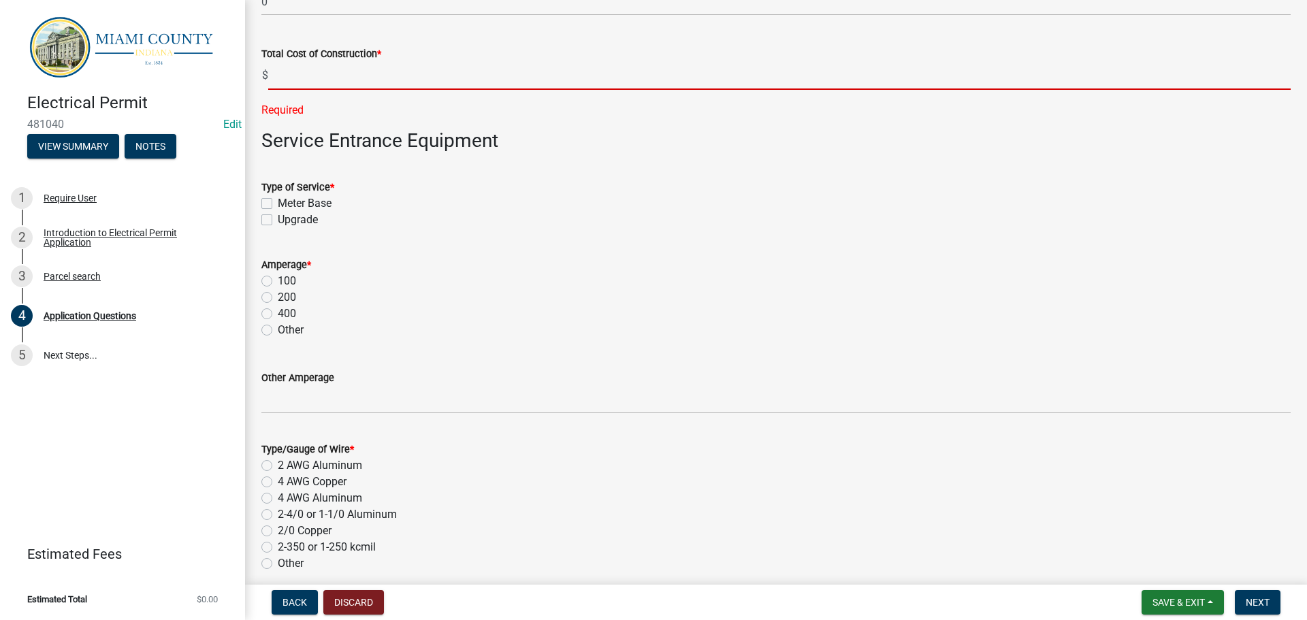
click at [300, 90] on input "text" at bounding box center [779, 76] width 1023 height 28
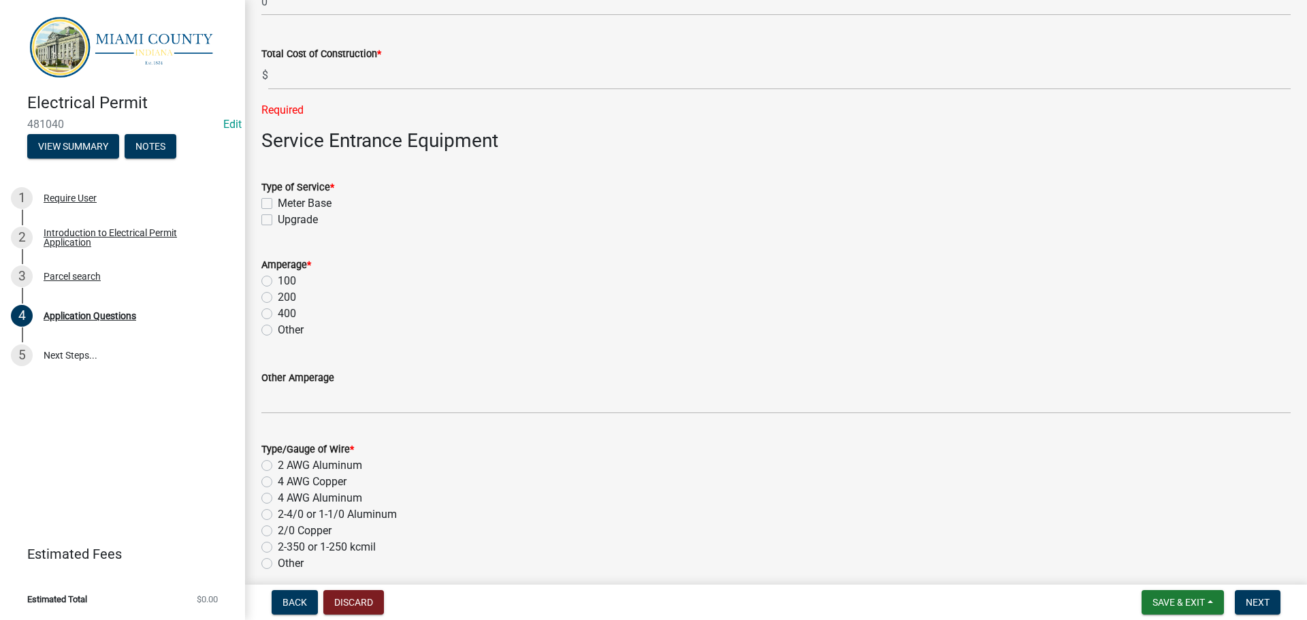
click at [278, 212] on label "Meter Base" at bounding box center [305, 203] width 54 height 16
click at [278, 204] on input "Meter Base" at bounding box center [282, 199] width 9 height 9
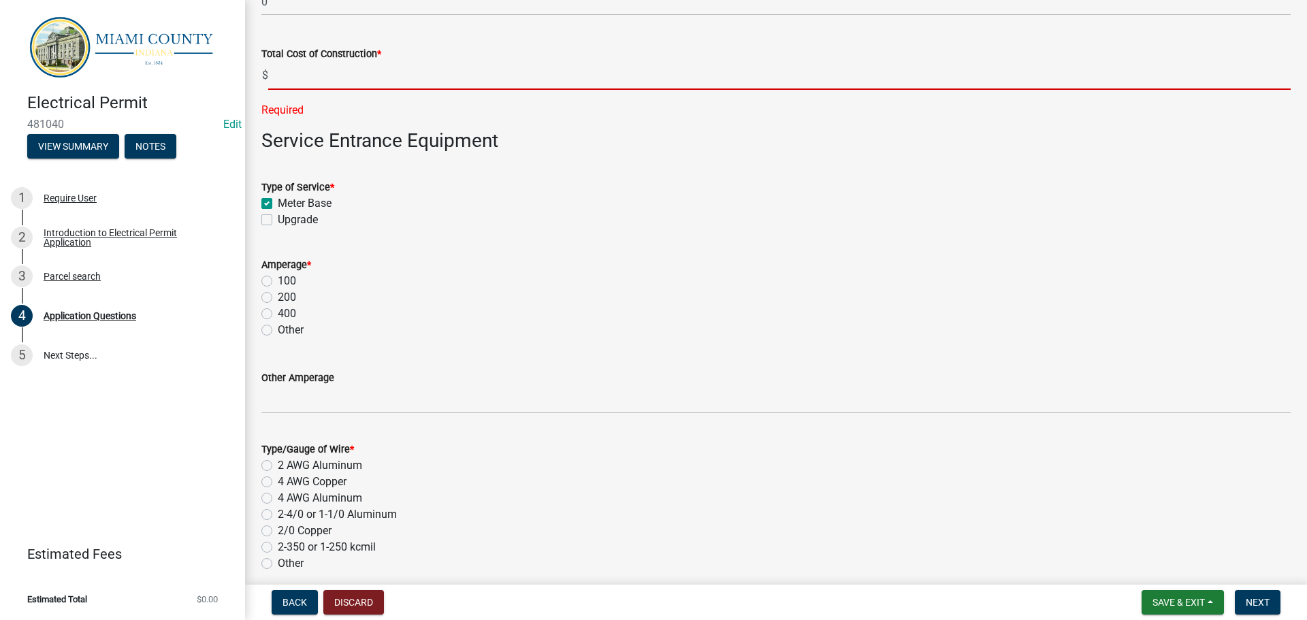
click at [319, 90] on input "text" at bounding box center [779, 76] width 1023 height 28
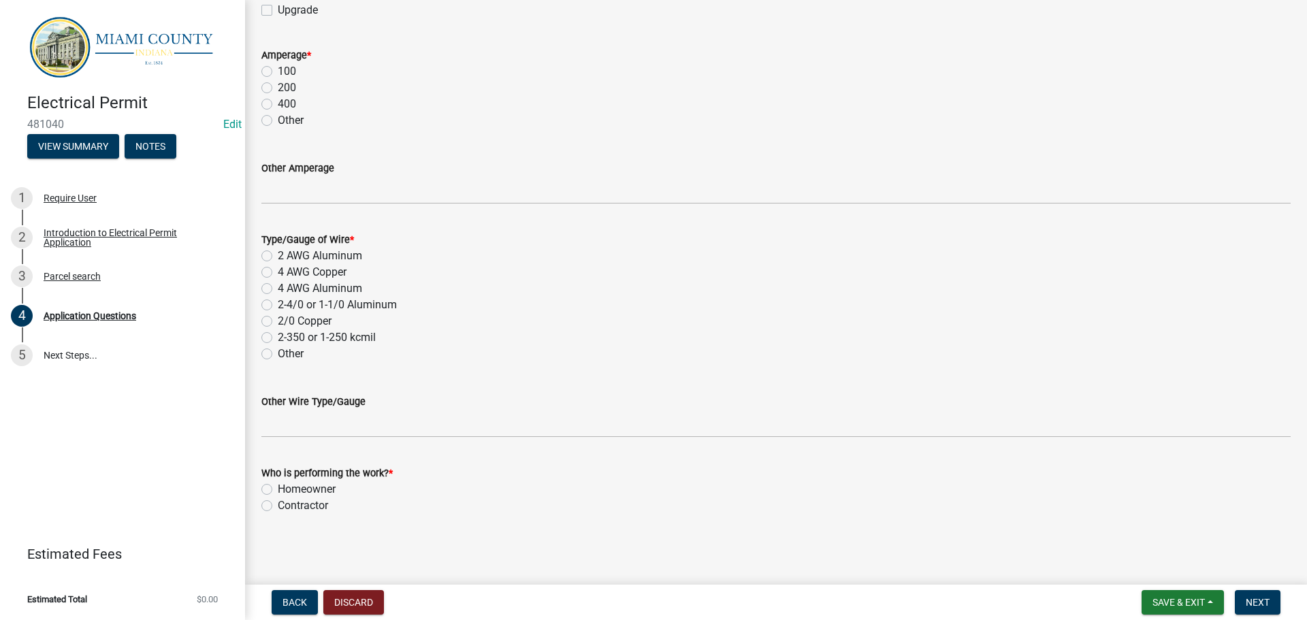
scroll to position [2383, 0]
click at [513, 129] on div "Amperage * 100 200 400 Other" at bounding box center [775, 88] width 1029 height 82
click at [278, 80] on label "100" at bounding box center [287, 71] width 18 height 16
click at [278, 72] on input "100" at bounding box center [282, 67] width 9 height 9
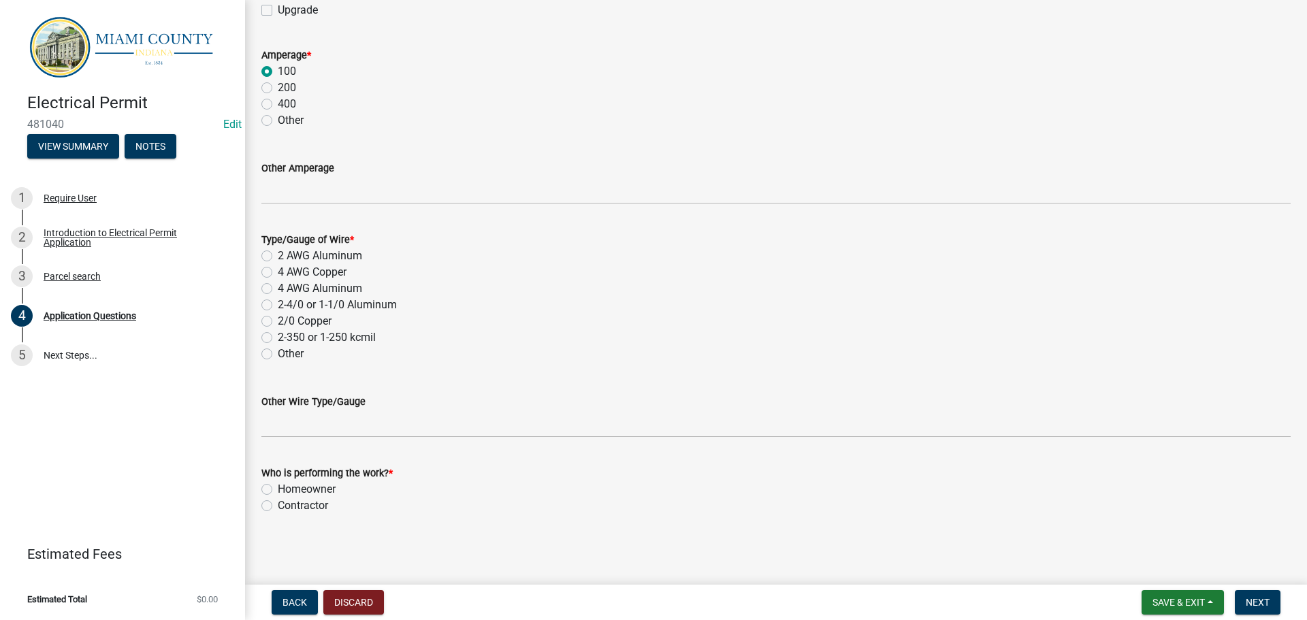
click at [278, 248] on label "2 AWG Aluminum" at bounding box center [320, 256] width 84 height 16
click at [278, 248] on input "2 AWG Aluminum" at bounding box center [282, 252] width 9 height 9
click at [278, 483] on label "Homeowner" at bounding box center [307, 489] width 58 height 16
click at [278, 483] on input "Homeowner" at bounding box center [282, 485] width 9 height 9
click at [1278, 606] on button "Next" at bounding box center [1258, 602] width 46 height 25
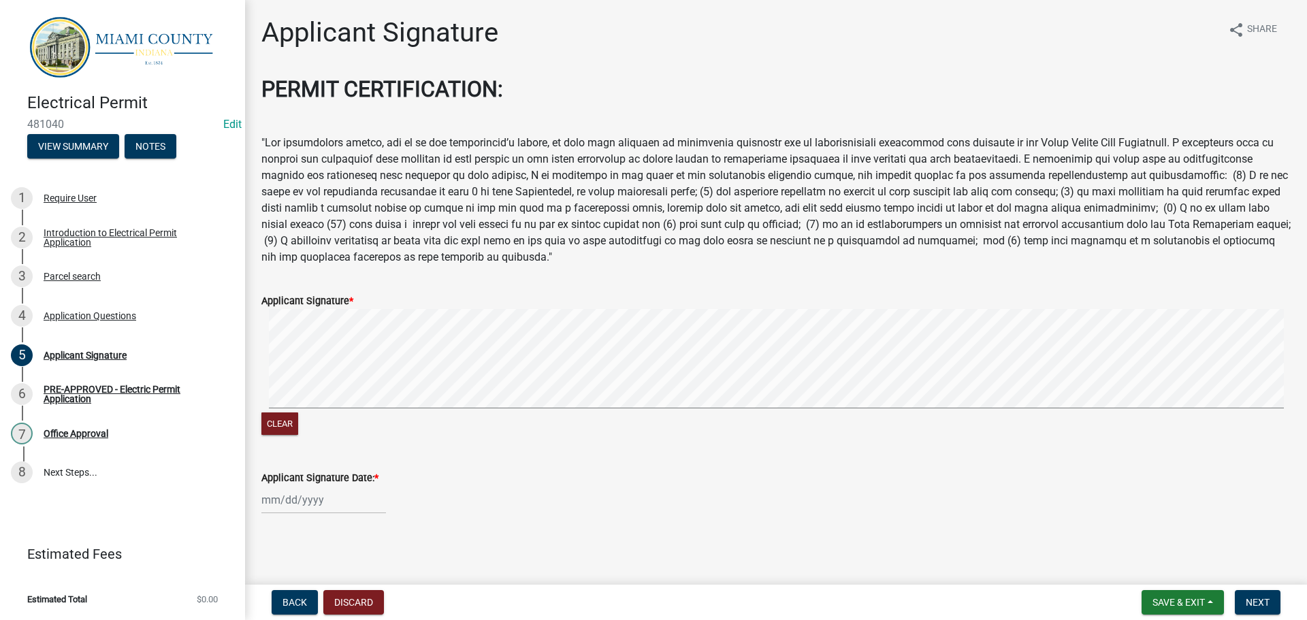
scroll to position [73, 0]
click at [287, 493] on div at bounding box center [323, 500] width 125 height 28
click at [373, 392] on div "19" at bounding box center [362, 403] width 22 height 22
click at [1262, 605] on span "Next" at bounding box center [1258, 602] width 24 height 11
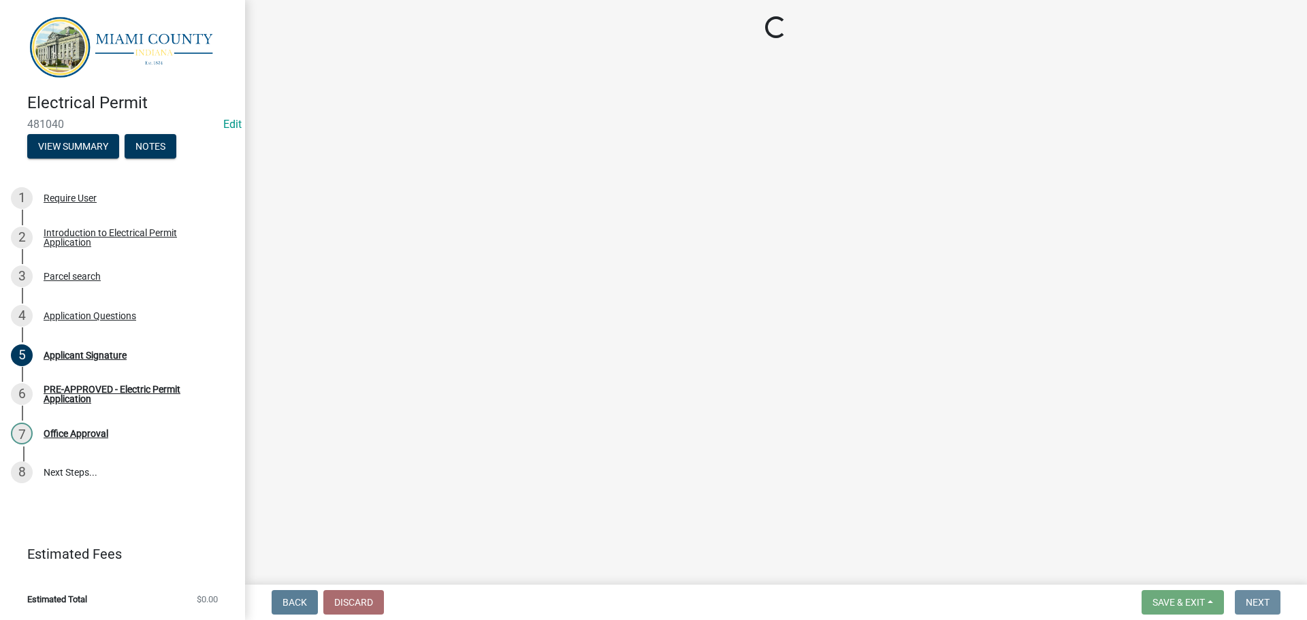
scroll to position [0, 0]
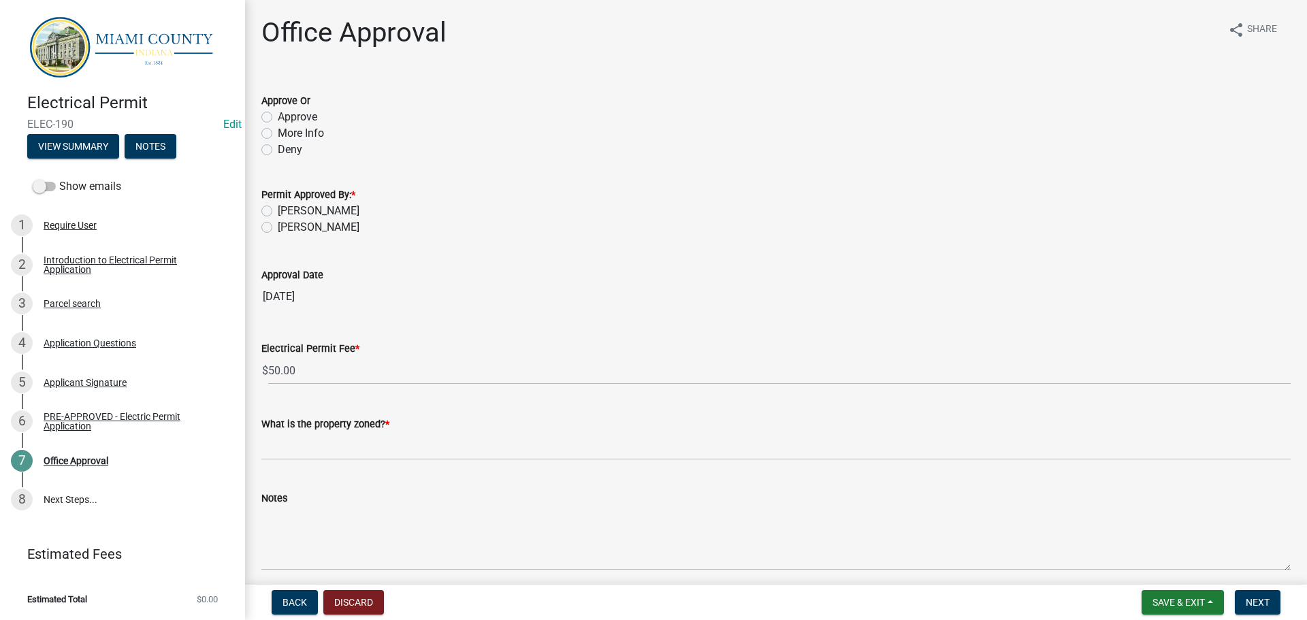
click at [303, 125] on label "Approve" at bounding box center [297, 117] width 39 height 16
click at [287, 118] on input "Approve" at bounding box center [282, 113] width 9 height 9
click at [289, 236] on label "[PERSON_NAME]" at bounding box center [319, 227] width 82 height 16
click at [287, 228] on input "[PERSON_NAME]" at bounding box center [282, 223] width 9 height 9
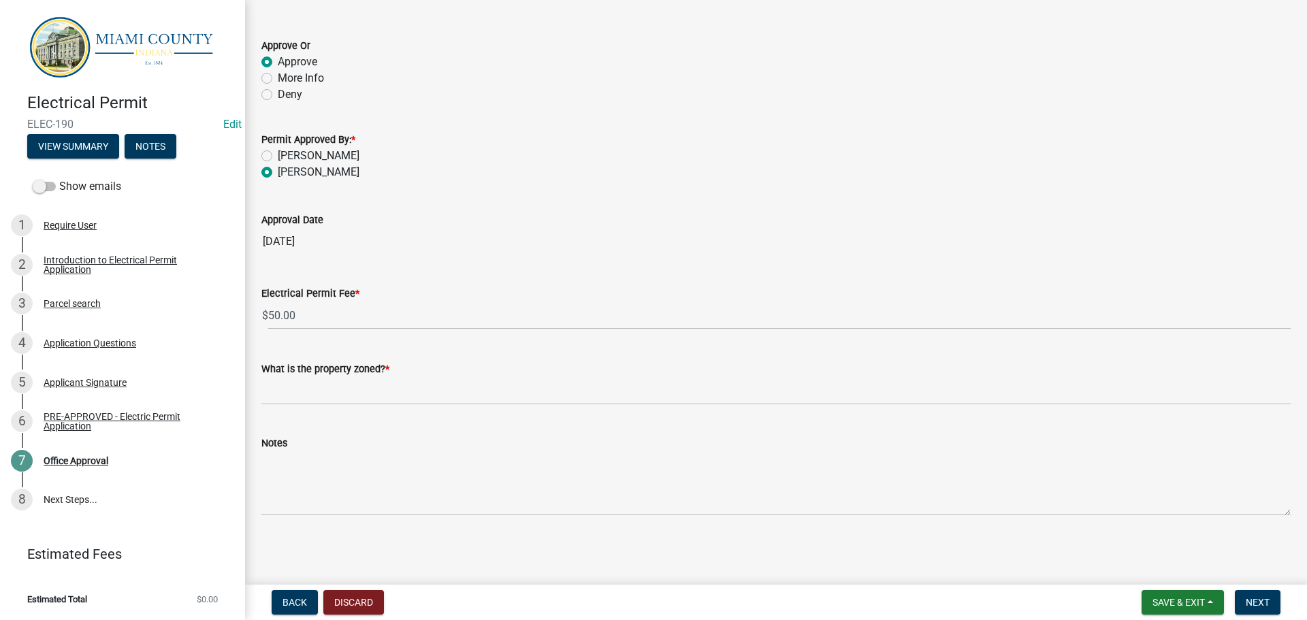
scroll to position [129, 0]
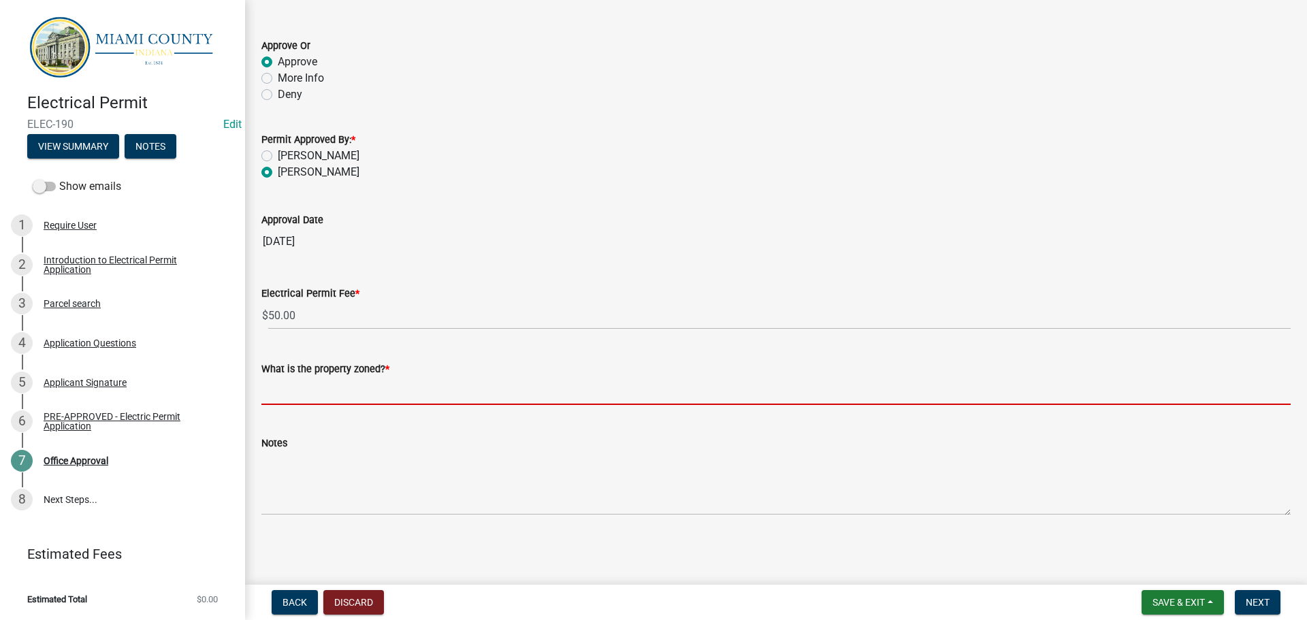
click at [379, 378] on input "What is the property zoned? *" at bounding box center [775, 391] width 1029 height 28
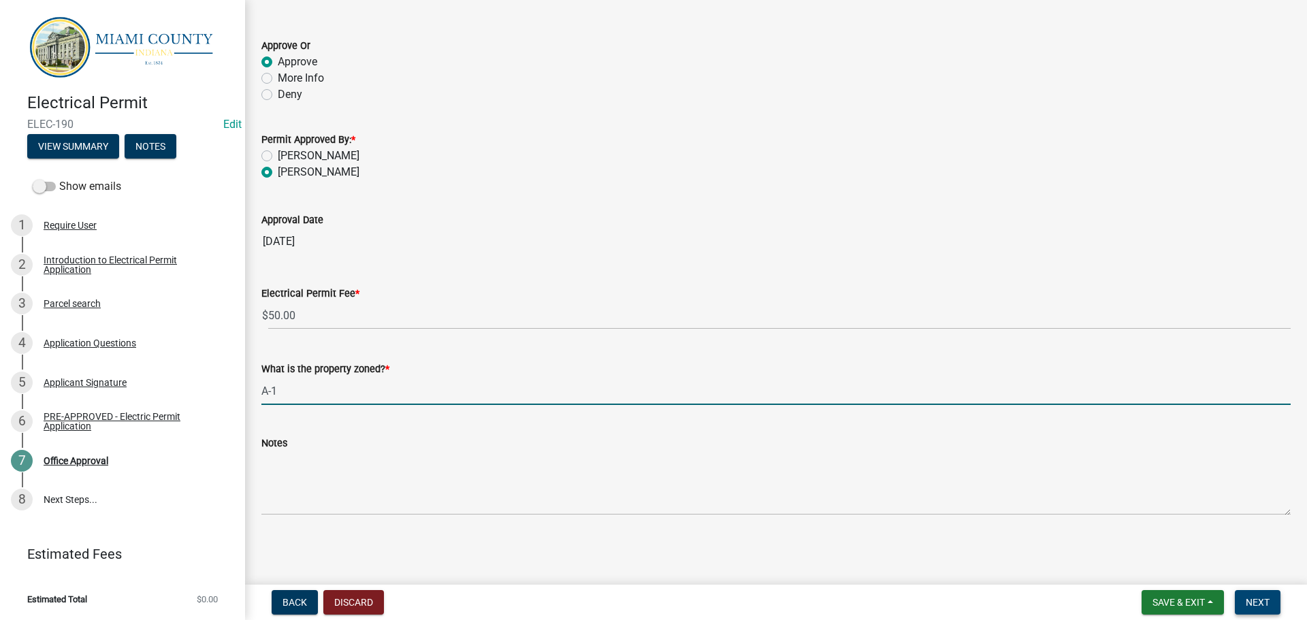
click at [1264, 617] on nav "Back Discard Save & Exit Save Save & Exit Next" at bounding box center [776, 602] width 1062 height 35
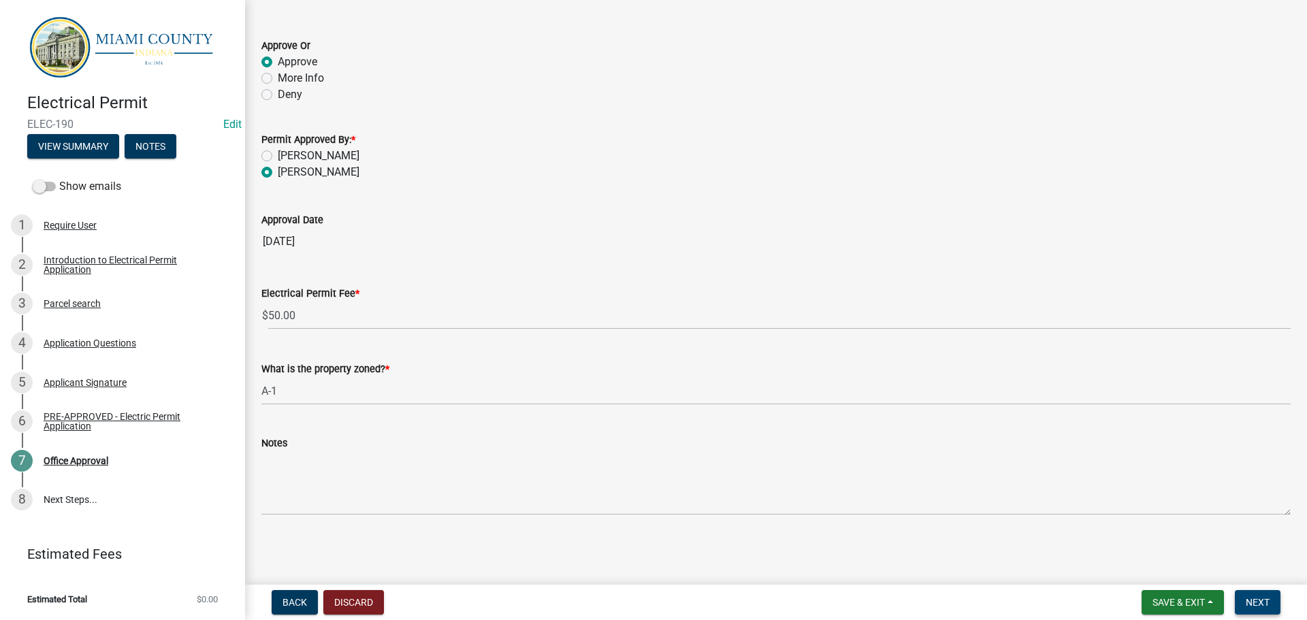
click at [1263, 607] on span "Next" at bounding box center [1258, 602] width 24 height 11
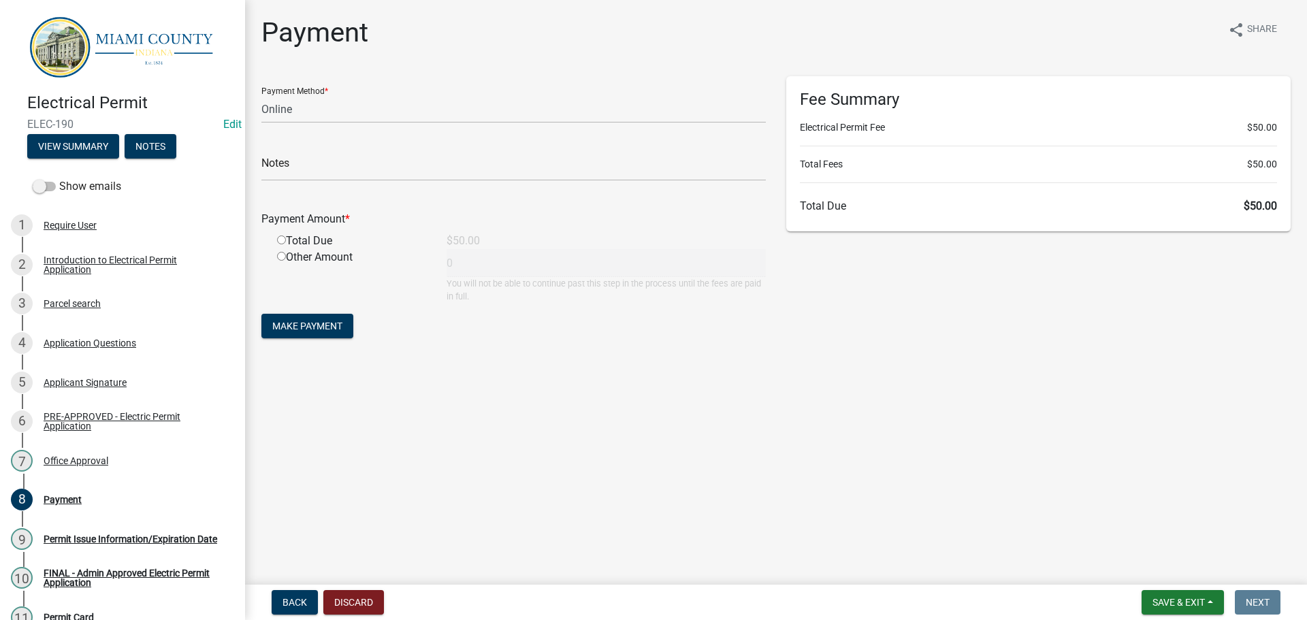
click at [281, 244] on input "radio" at bounding box center [281, 240] width 9 height 9
click at [323, 332] on span "Make Payment" at bounding box center [307, 326] width 70 height 11
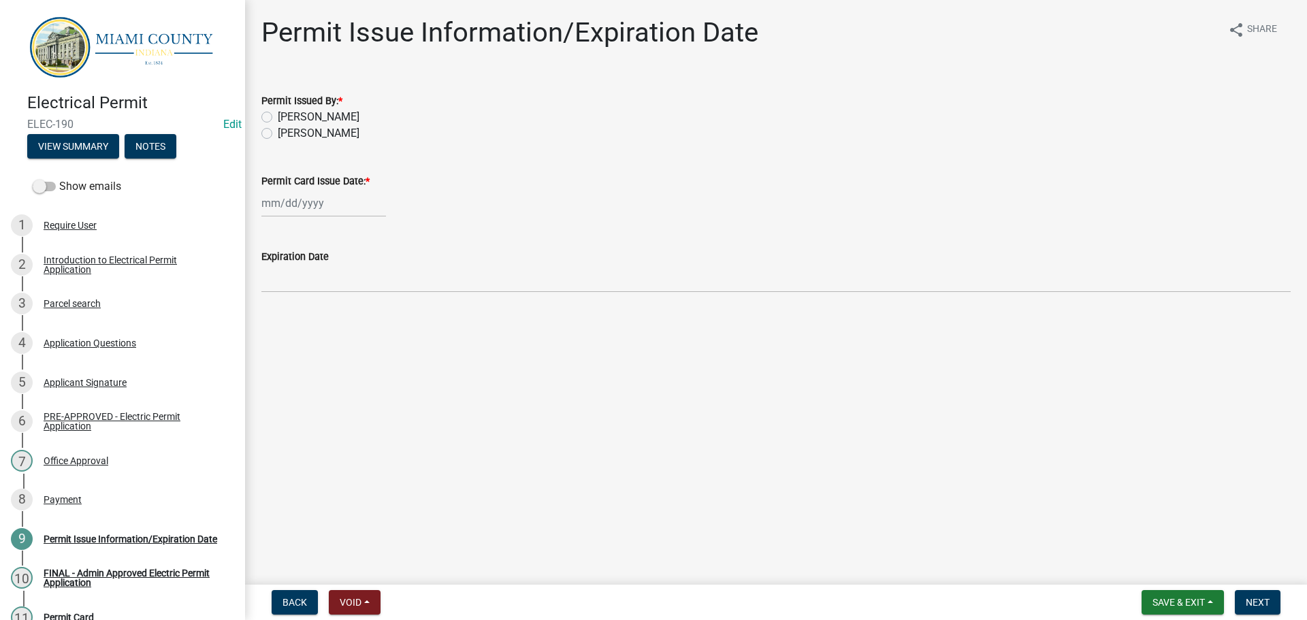
click at [281, 142] on div "[PERSON_NAME]" at bounding box center [775, 133] width 1029 height 16
click at [278, 142] on label "[PERSON_NAME]" at bounding box center [319, 133] width 82 height 16
click at [278, 134] on input "[PERSON_NAME]" at bounding box center [282, 129] width 9 height 9
radio input "true"
click at [304, 217] on div at bounding box center [323, 203] width 125 height 28
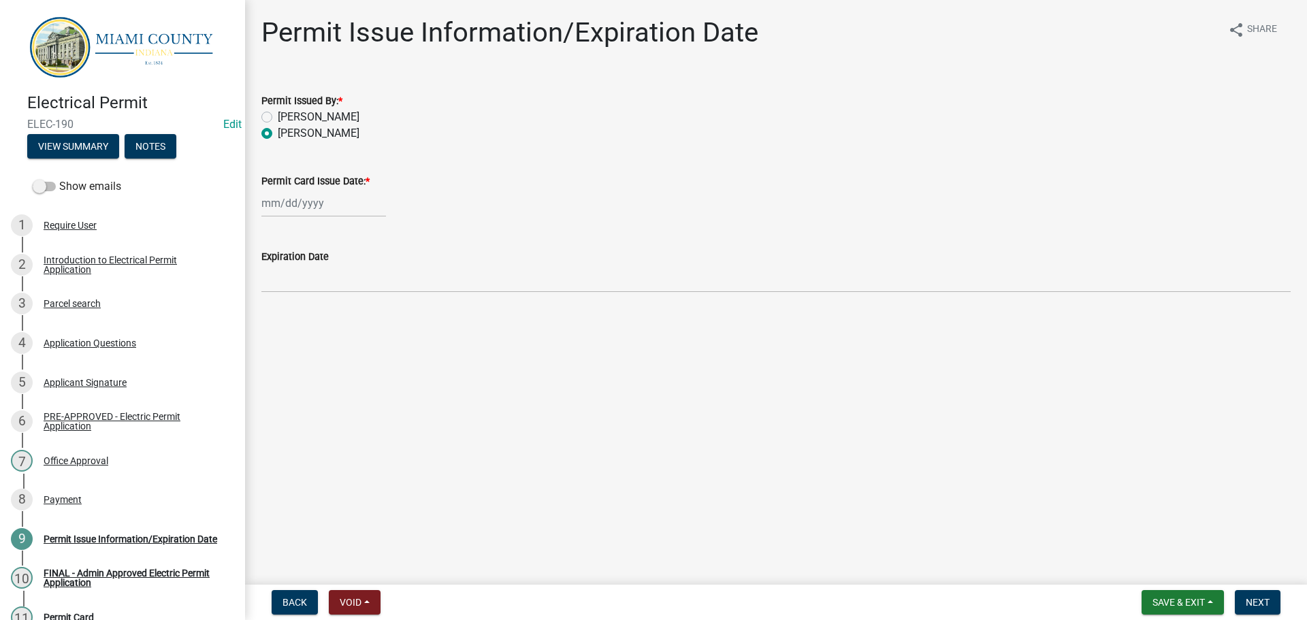
select select "9"
select select "2025"
click at [372, 338] on div "19" at bounding box center [362, 327] width 22 height 22
type input "[DATE]"
click at [1258, 598] on span "Next" at bounding box center [1258, 602] width 24 height 11
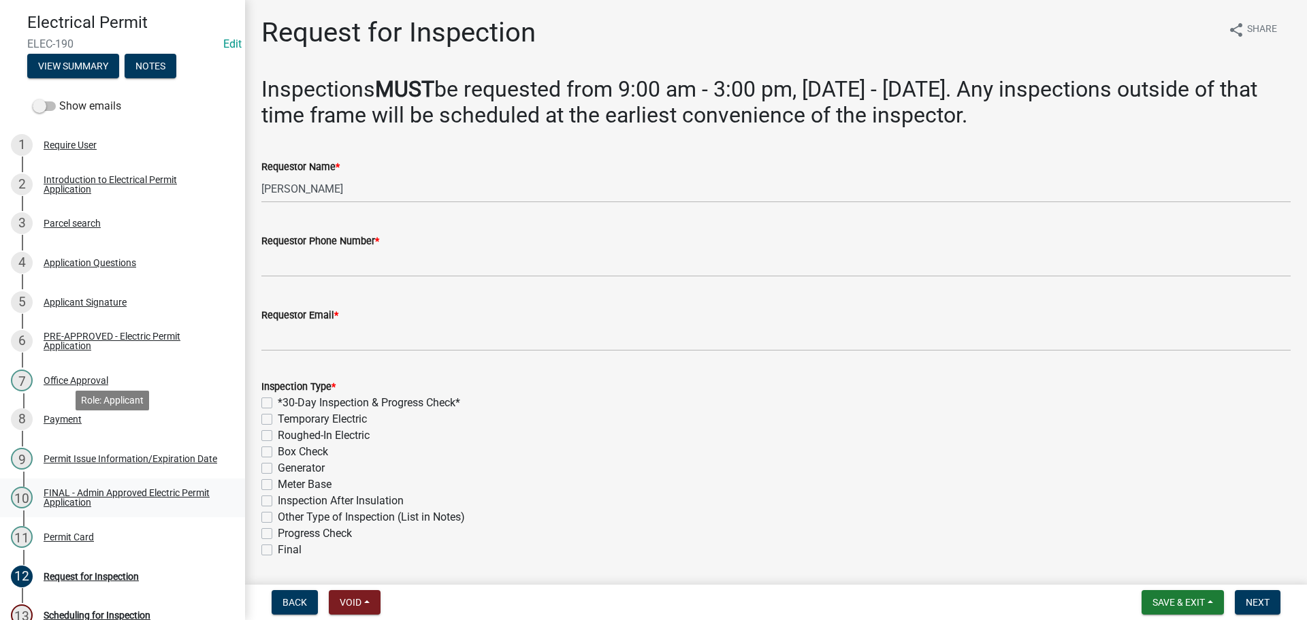
scroll to position [204, 0]
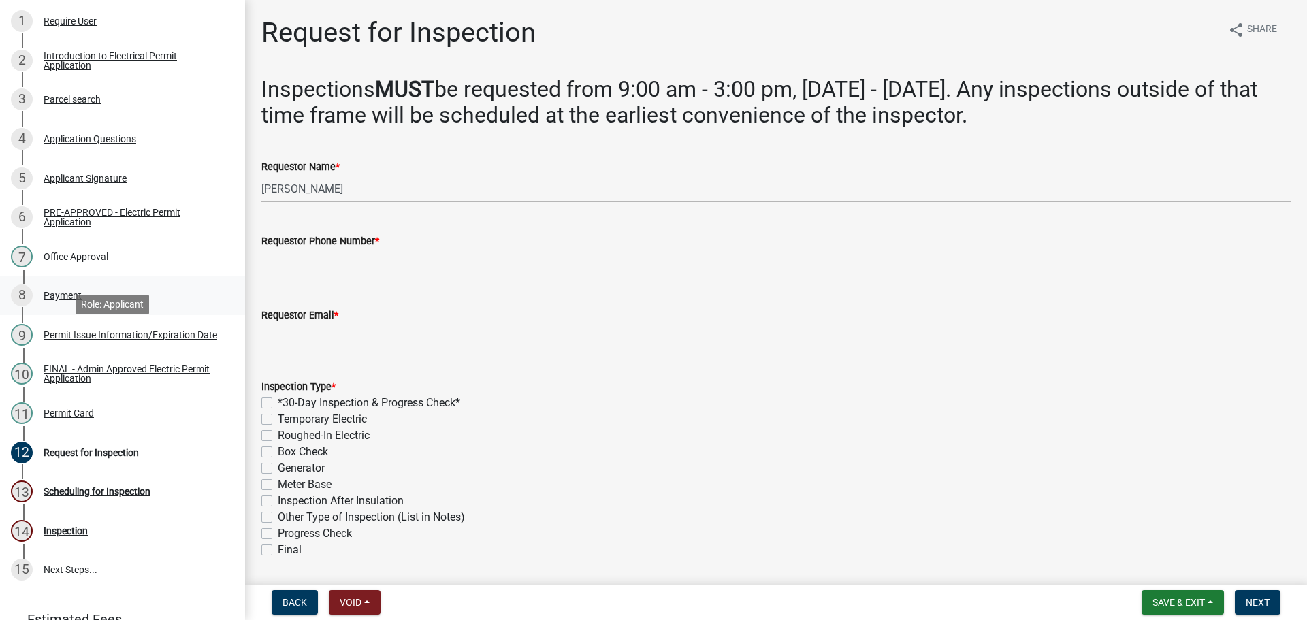
click at [91, 306] on div "8 Payment" at bounding box center [117, 296] width 212 height 22
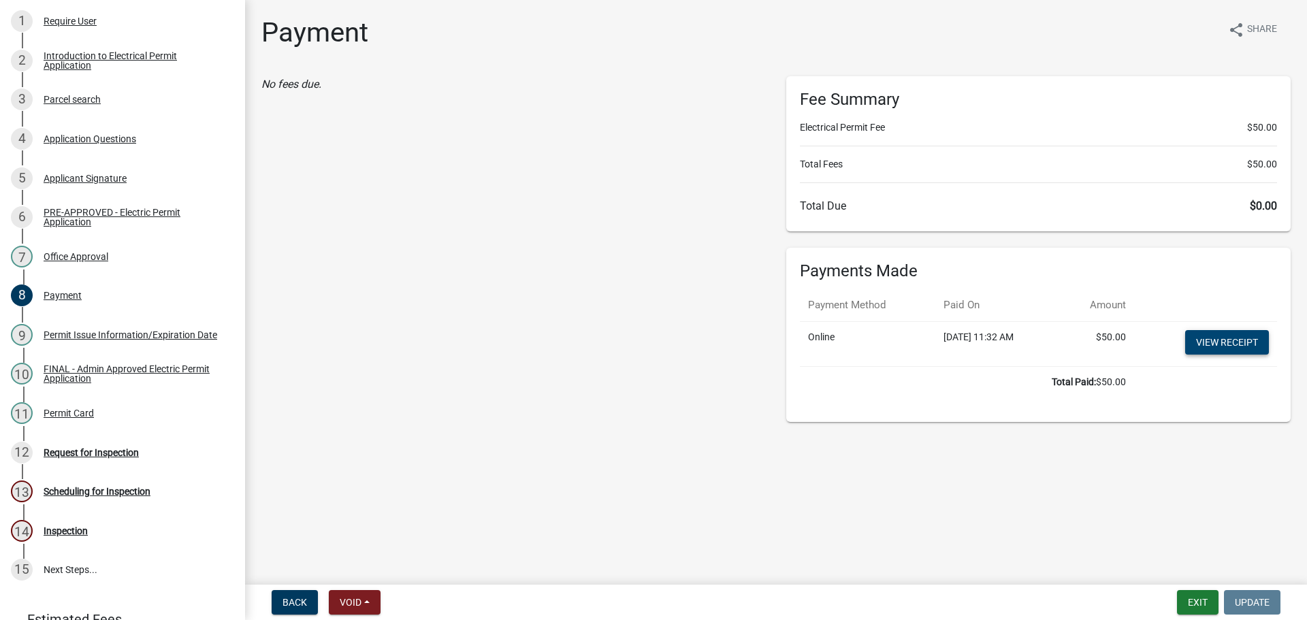
click at [1199, 355] on link "View receipt" at bounding box center [1227, 342] width 84 height 25
click at [84, 383] on div "FINAL - Admin Approved Electric Permit Application" at bounding box center [134, 373] width 180 height 19
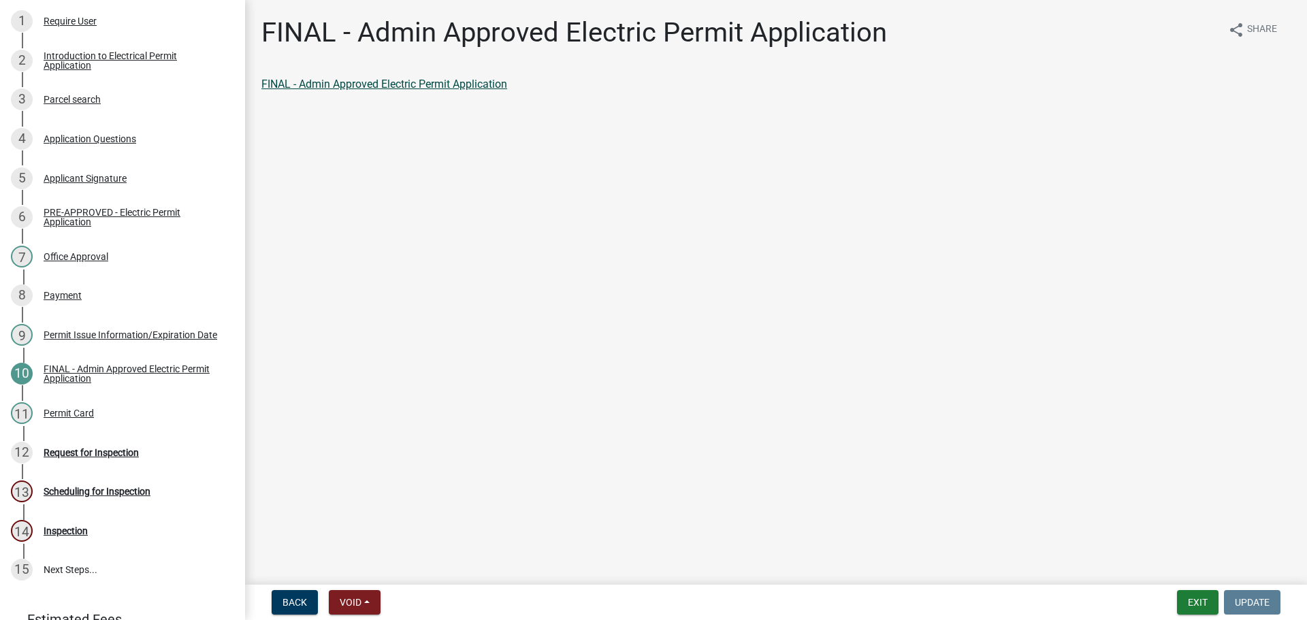
click at [389, 91] on link "FINAL - Admin Approved Electric Permit Application" at bounding box center [384, 84] width 246 height 13
click at [123, 424] on div "11 Permit Card" at bounding box center [117, 413] width 212 height 22
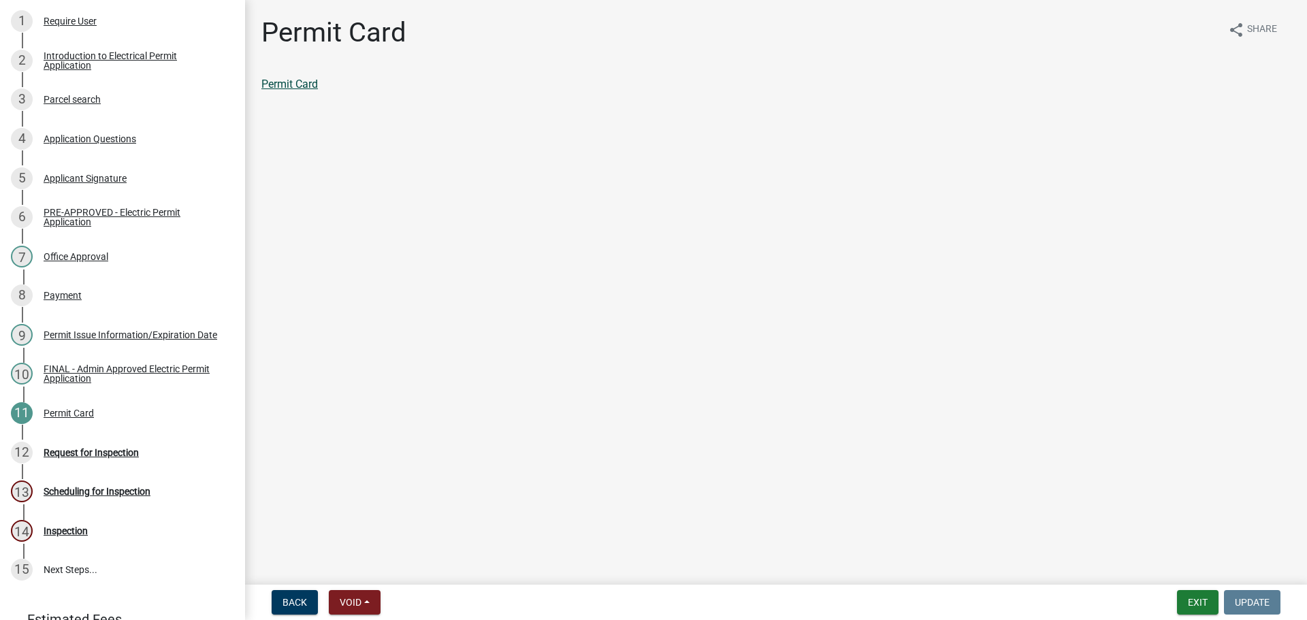
click at [302, 91] on link "Permit Card" at bounding box center [289, 84] width 57 height 13
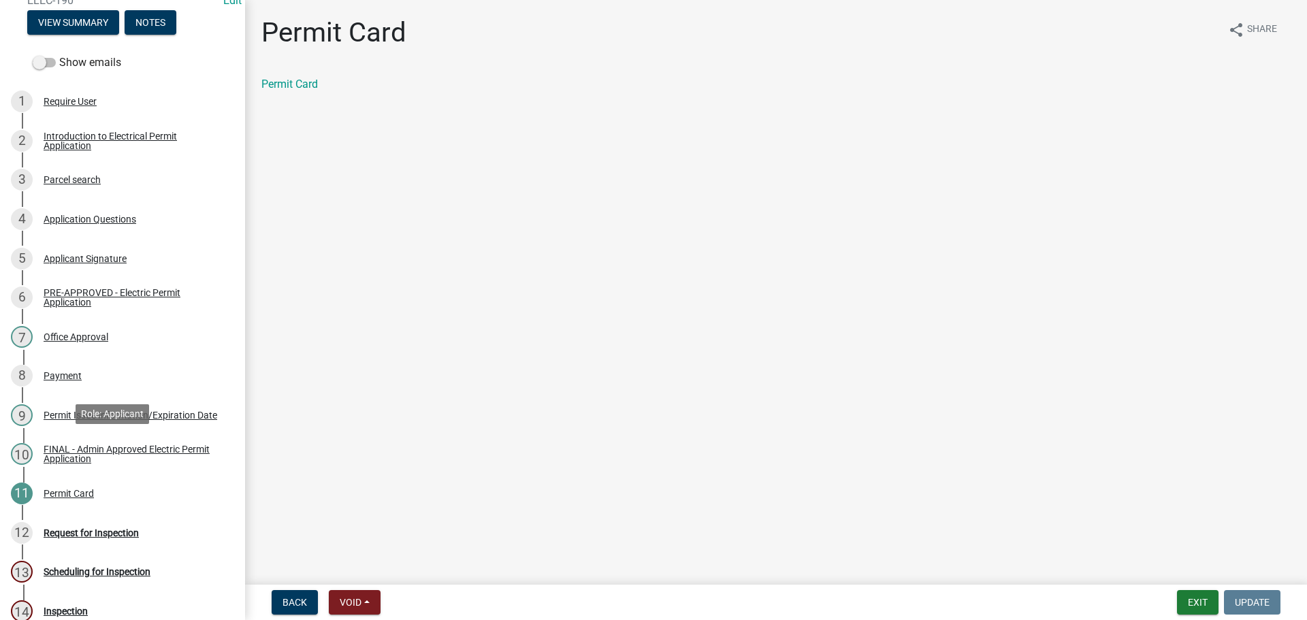
scroll to position [0, 0]
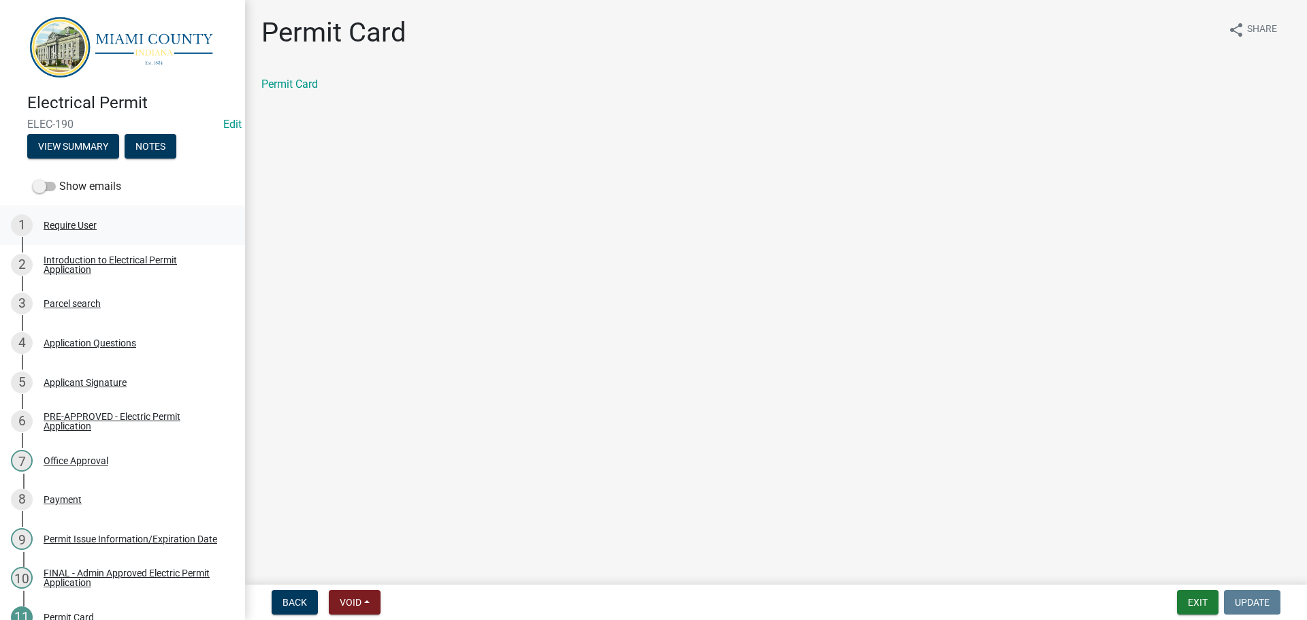
click at [133, 236] on div "1 Require User" at bounding box center [117, 225] width 212 height 22
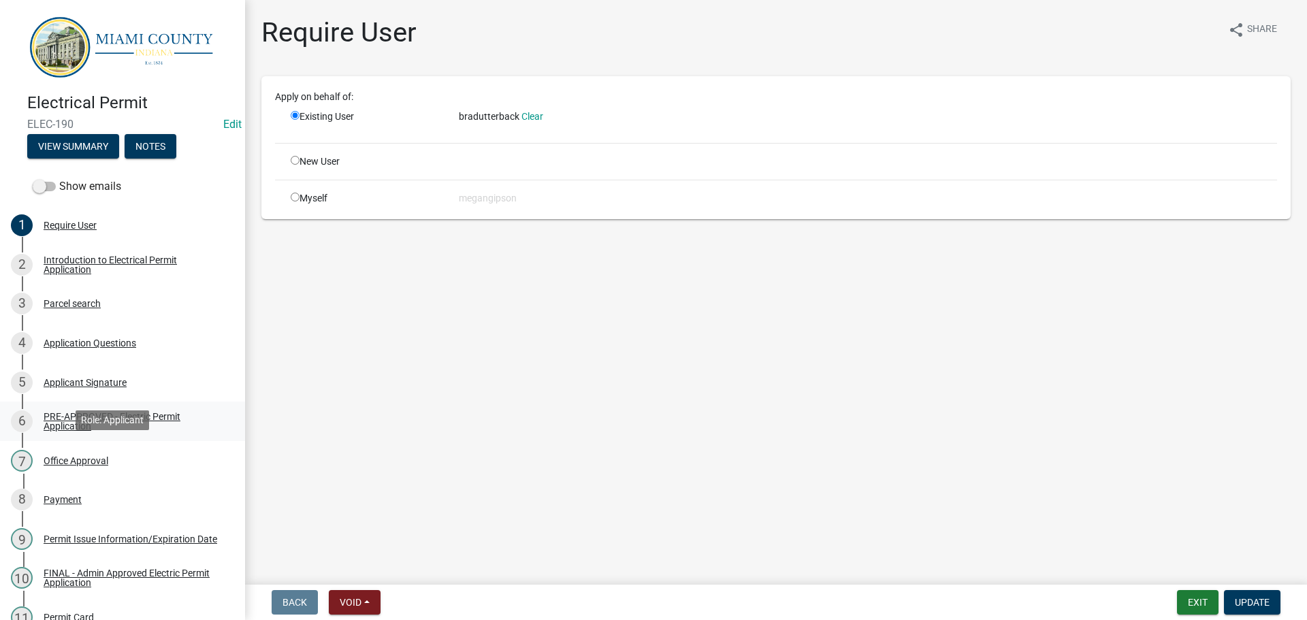
click at [89, 431] on div "PRE-APPROVED - Electric Permit Application" at bounding box center [134, 421] width 180 height 19
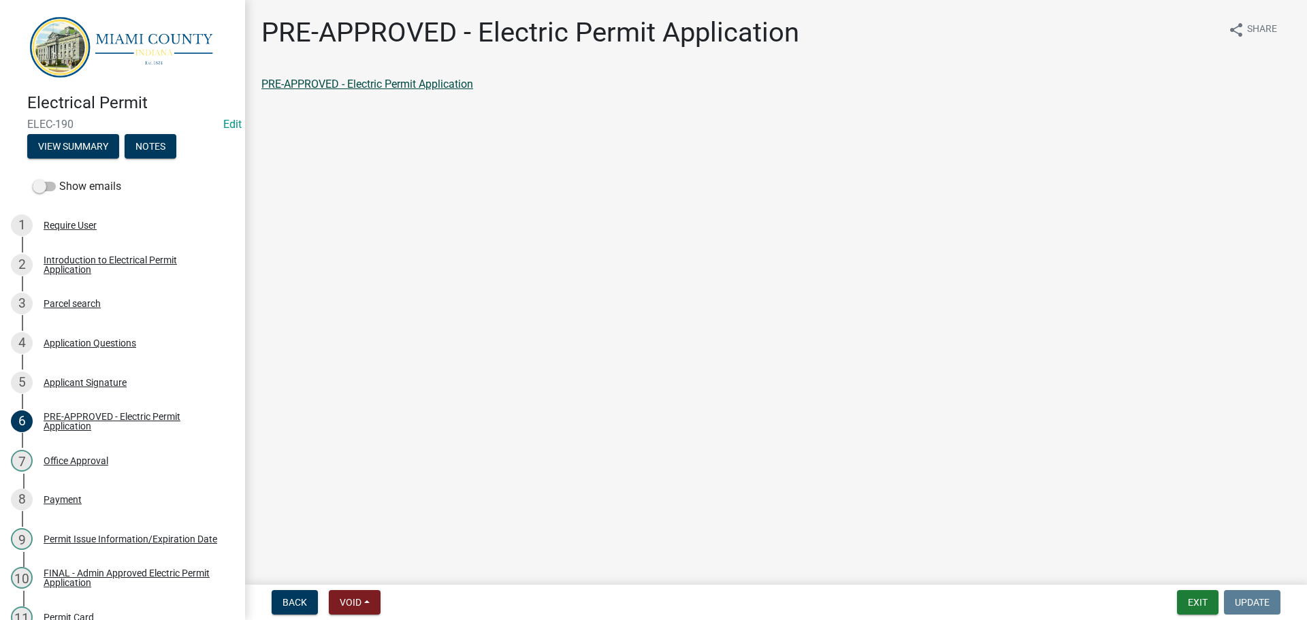
click at [443, 89] on link "PRE-APPROVED - Electric Permit Application" at bounding box center [367, 84] width 212 height 13
click at [78, 245] on link "1 Require User" at bounding box center [122, 225] width 245 height 39
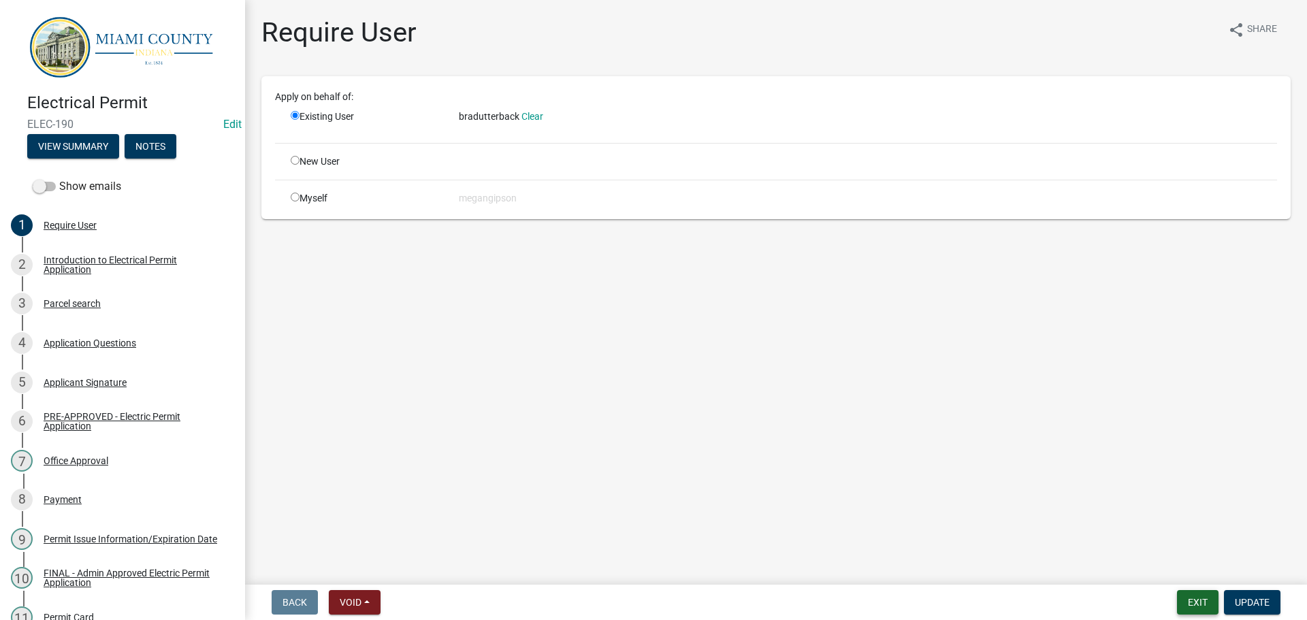
click at [1189, 607] on button "Exit" at bounding box center [1198, 602] width 42 height 25
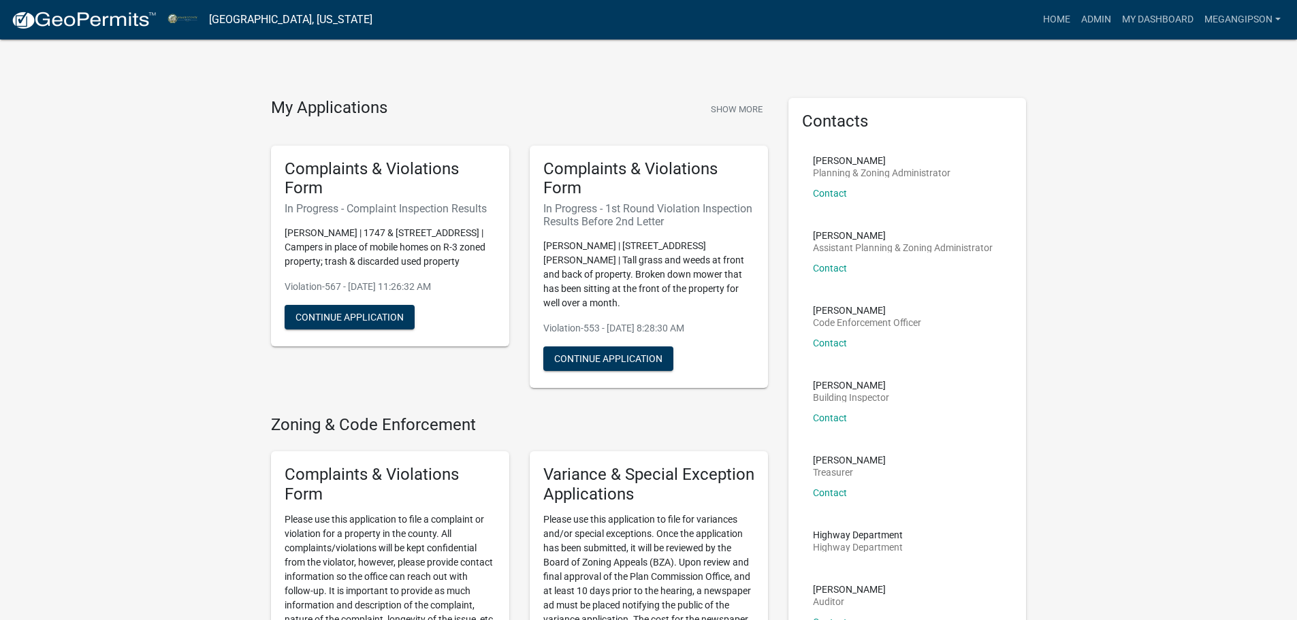
click at [1070, 39] on nav "Miami County, Indiana more_horiz Home Admin My Dashboard megangipson Admin Acco…" at bounding box center [648, 19] width 1297 height 39
click at [1076, 28] on link "Admin" at bounding box center [1096, 20] width 41 height 26
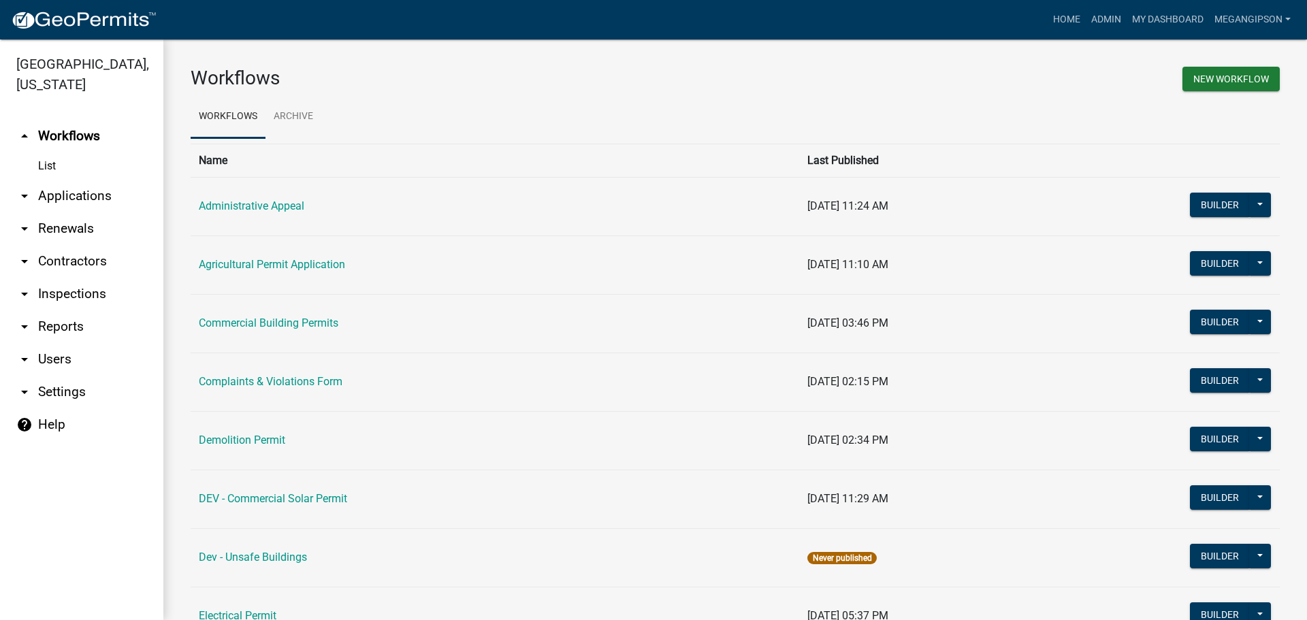
click at [63, 376] on link "arrow_drop_down Users" at bounding box center [81, 359] width 163 height 33
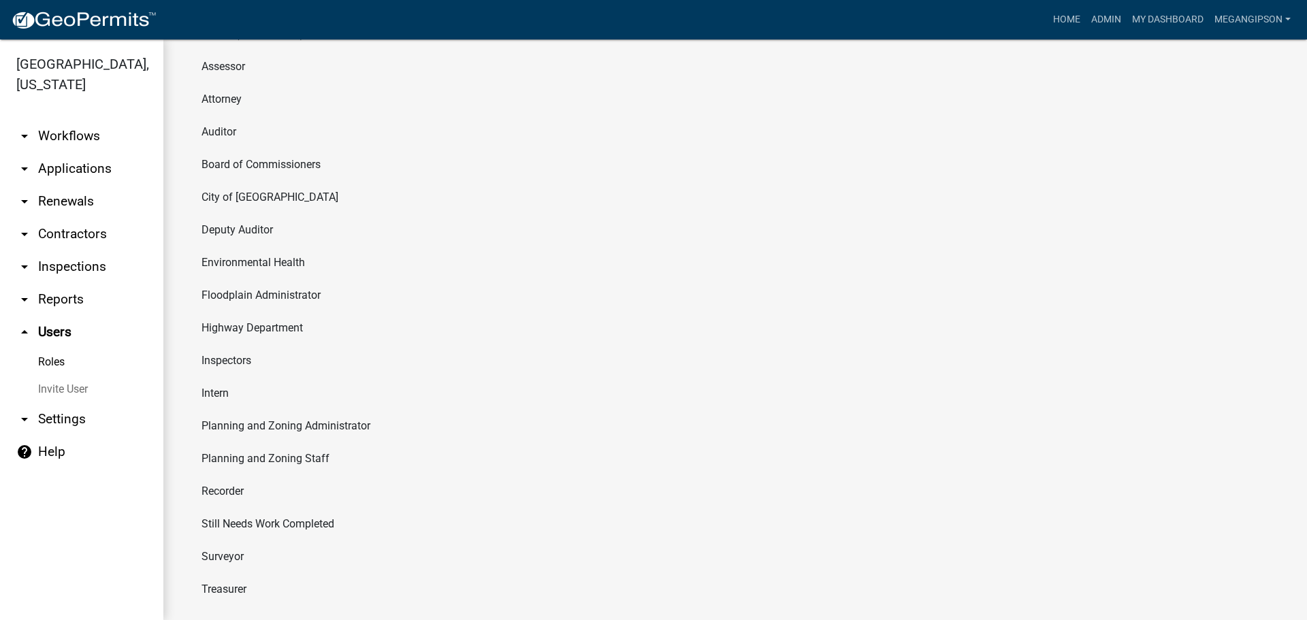
scroll to position [180, 0]
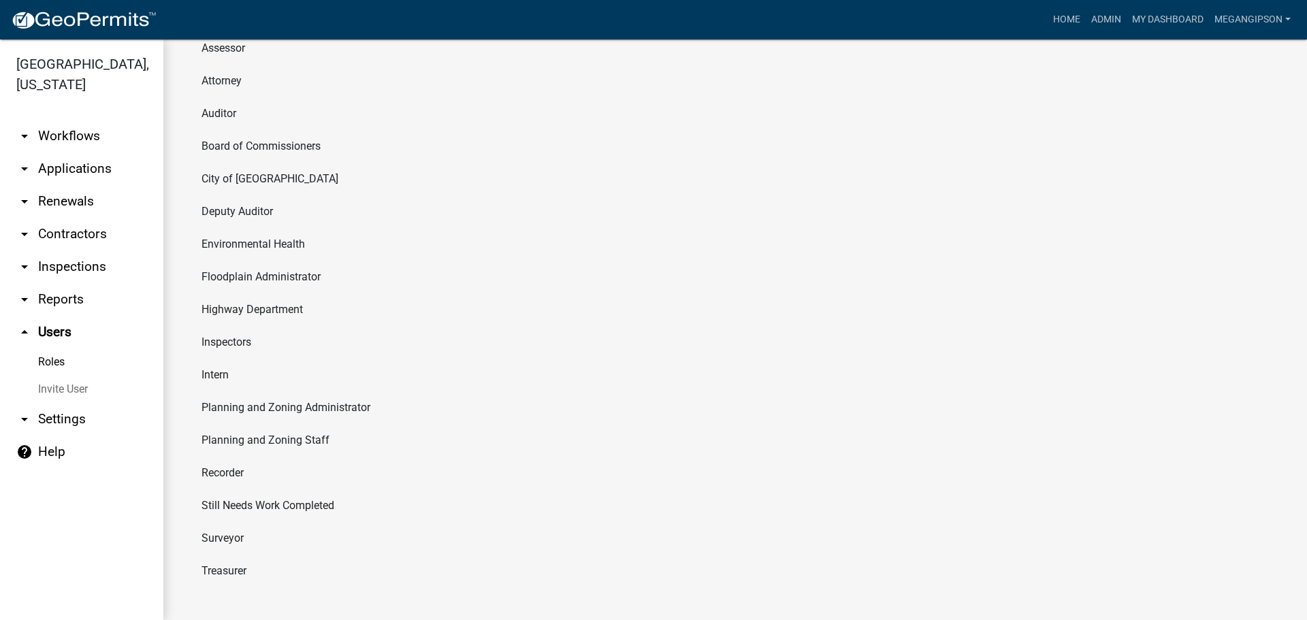
click at [69, 436] on link "arrow_drop_down Settings" at bounding box center [81, 419] width 163 height 33
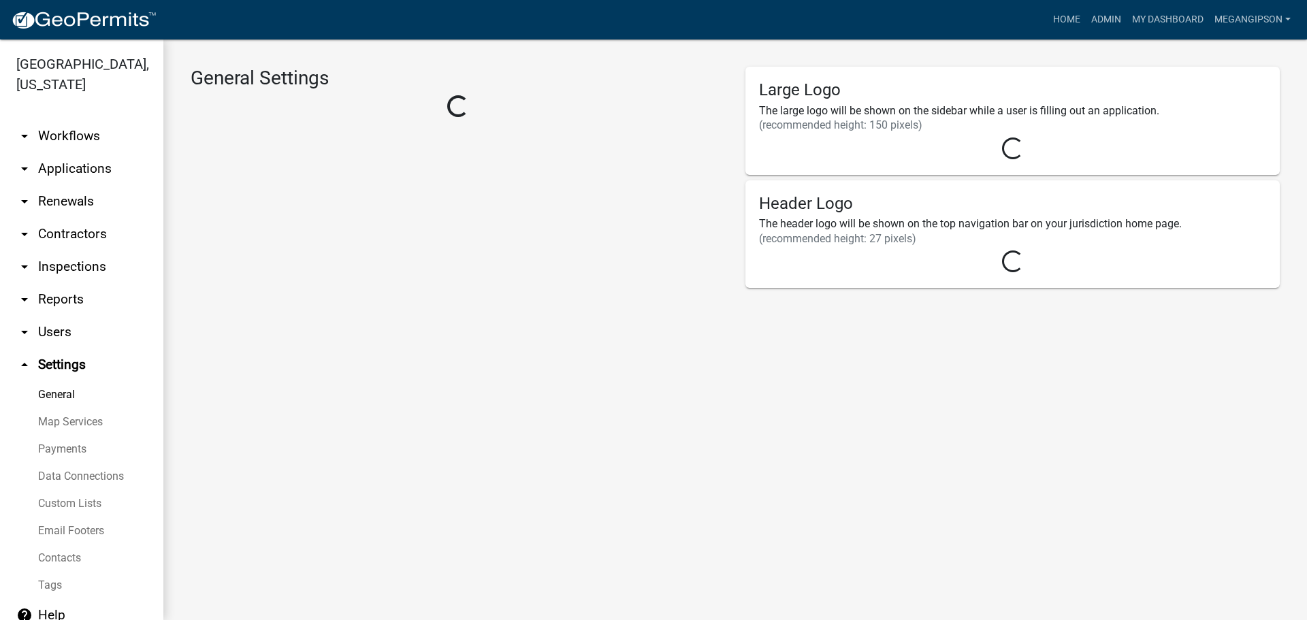
select select "IN"
select select "Eastern Standard Time"
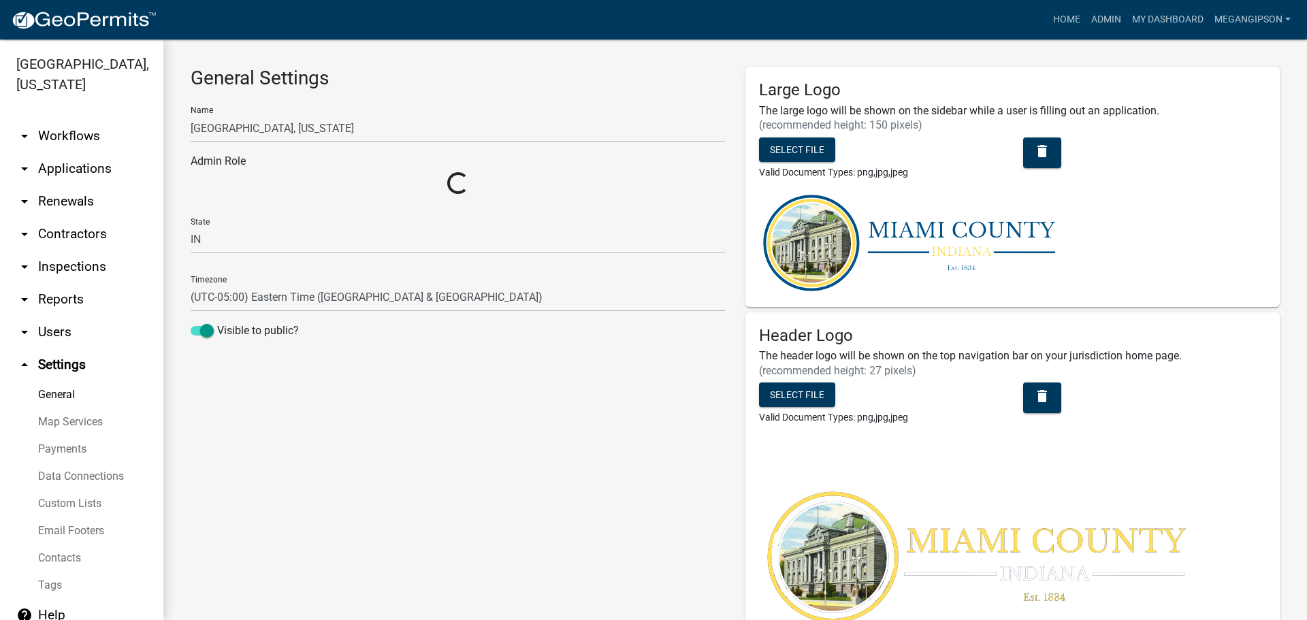
select select "513ca536-bc52-49bc-9532-9a64f1139d75"
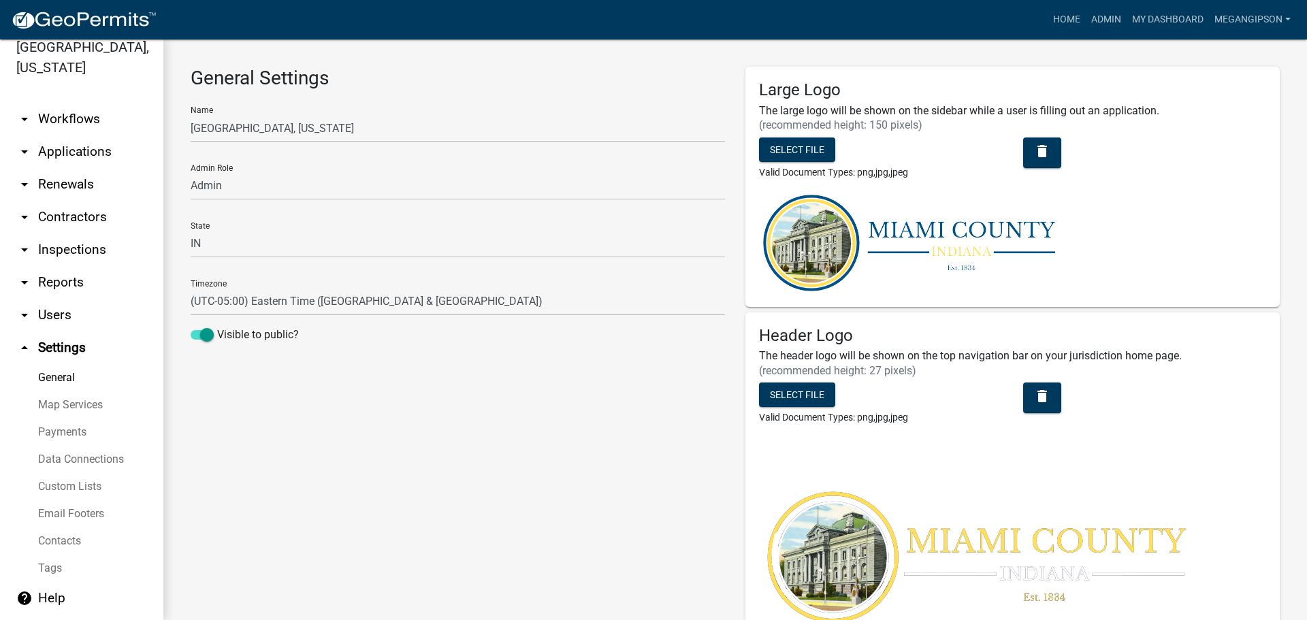
click at [74, 528] on link "Contacts" at bounding box center [81, 541] width 163 height 27
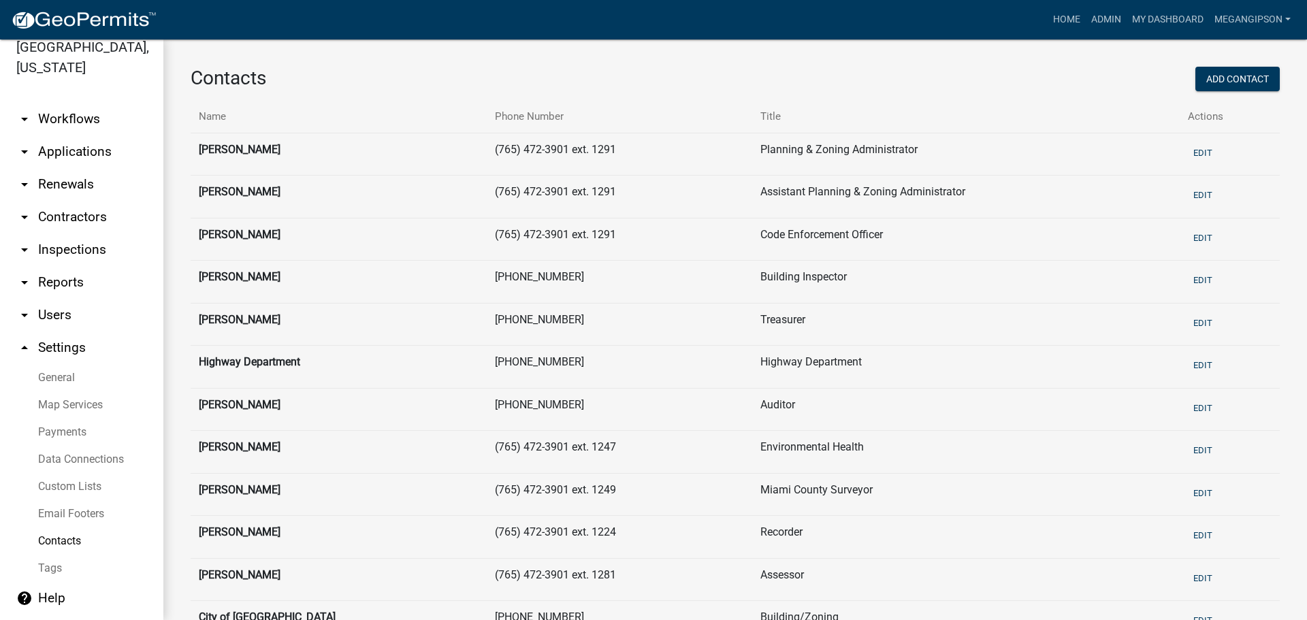
click at [100, 473] on link "Custom Lists" at bounding box center [81, 486] width 163 height 27
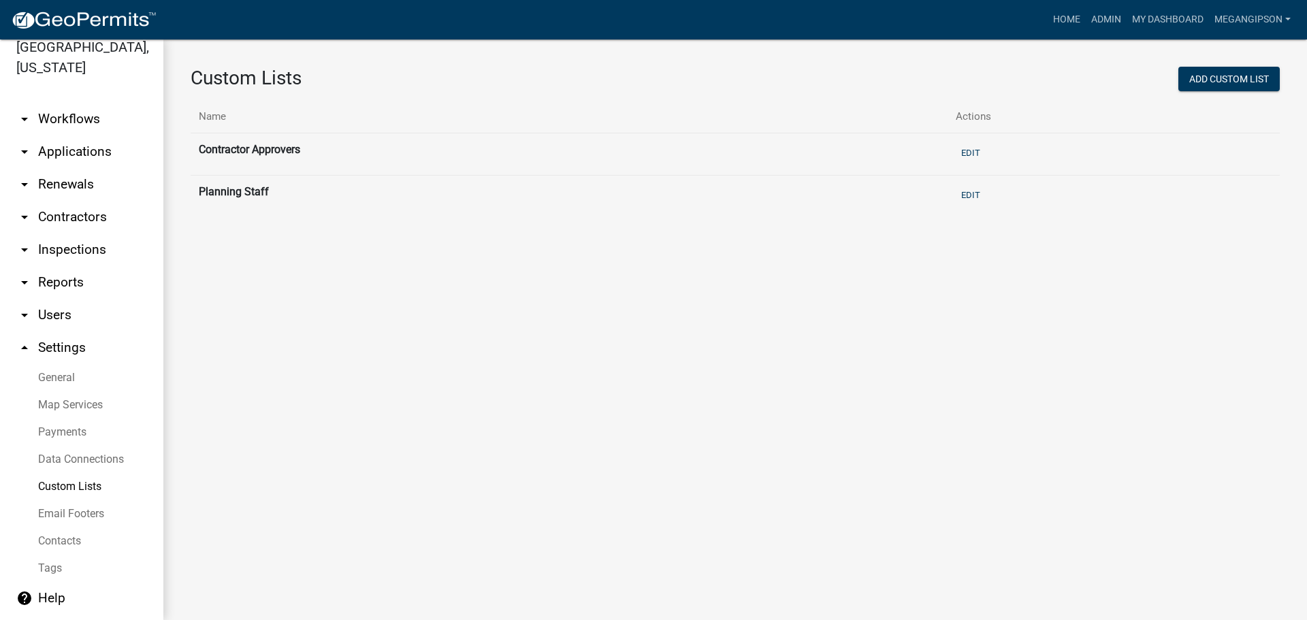
click at [64, 446] on link "Data Connections" at bounding box center [81, 459] width 163 height 27
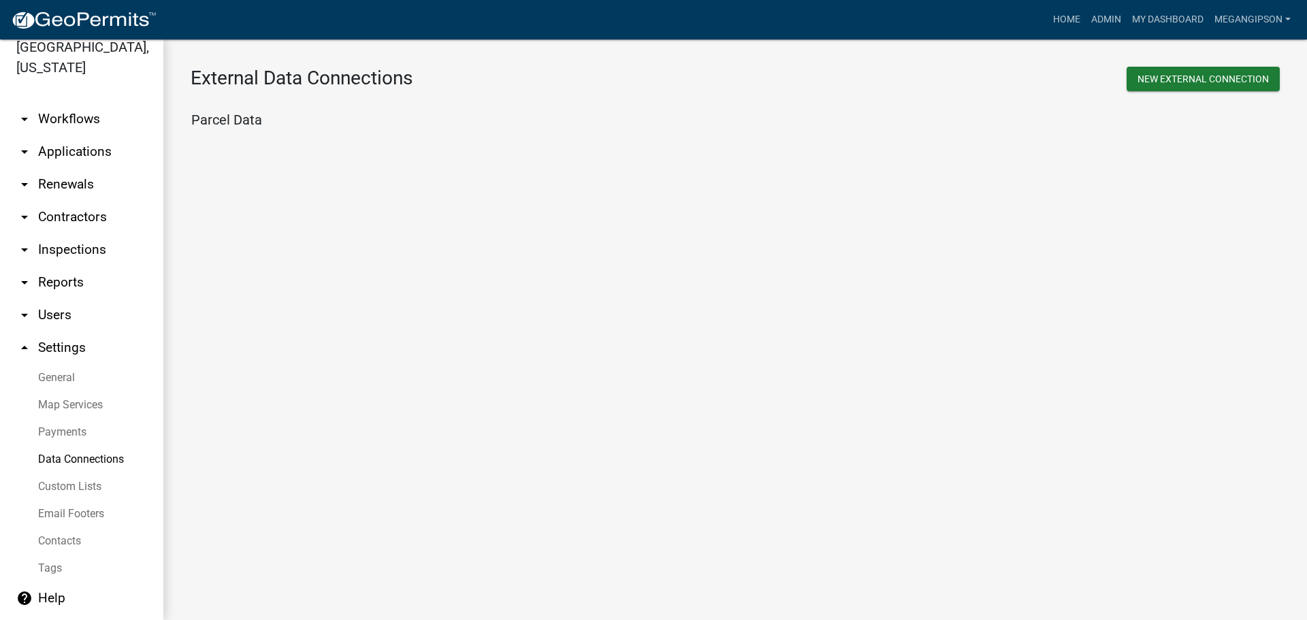
click at [69, 424] on link "Payments" at bounding box center [81, 432] width 163 height 27
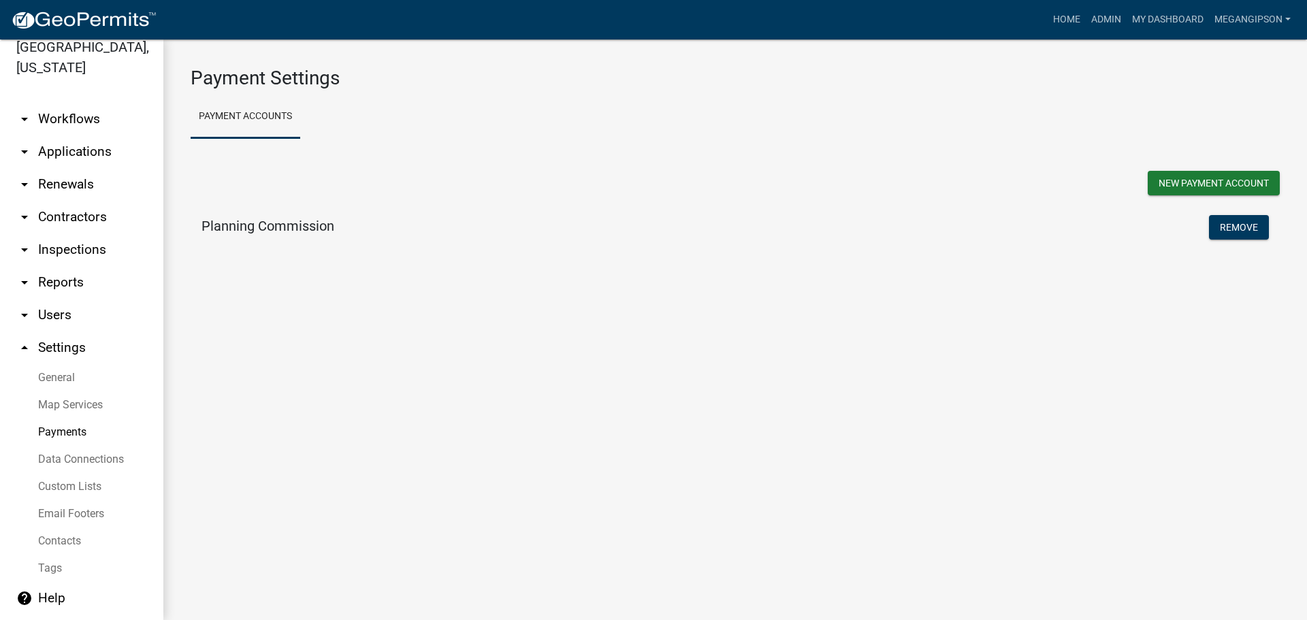
click at [78, 392] on link "Map Services" at bounding box center [81, 405] width 163 height 27
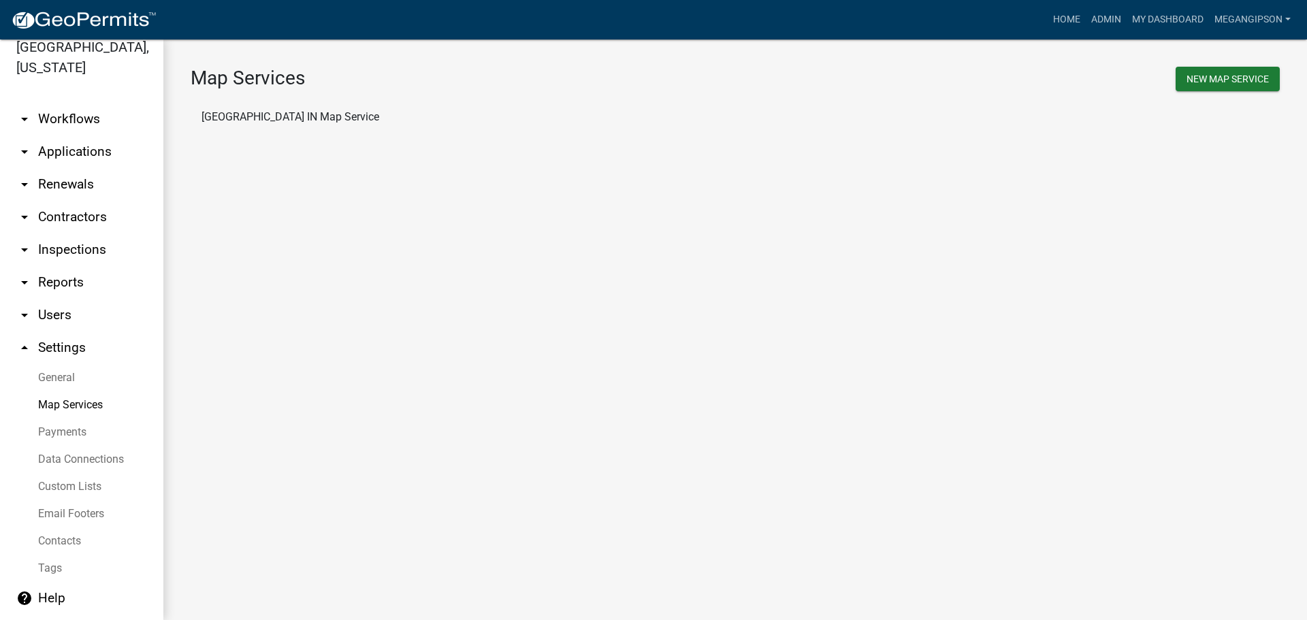
click at [74, 364] on link "General" at bounding box center [81, 377] width 163 height 27
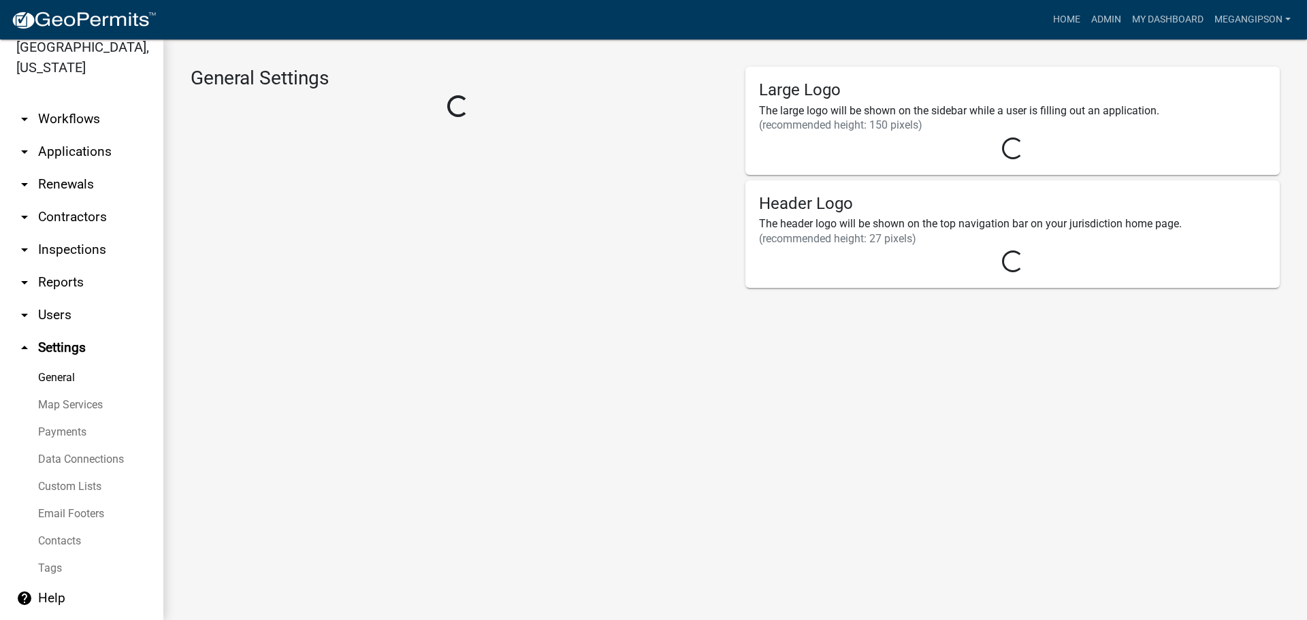
select select "IN"
select select "Eastern Standard Time"
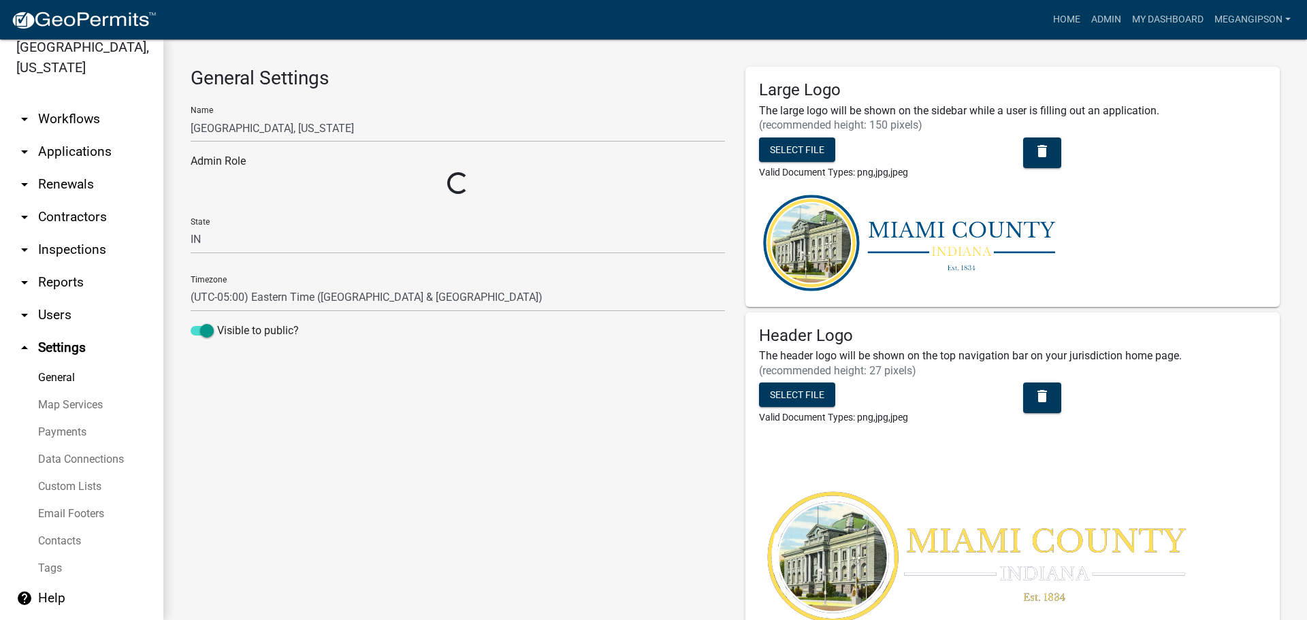
select select "513ca536-bc52-49bc-9532-9a64f1139d75"
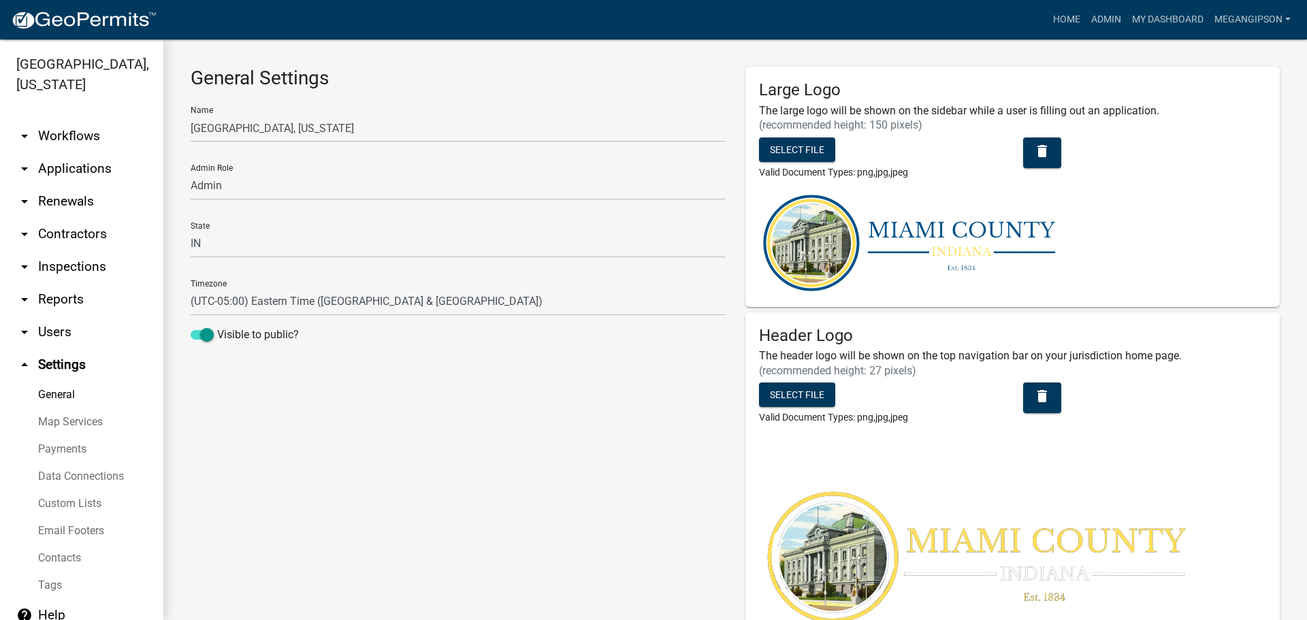
click at [69, 346] on link "arrow_drop_down Users" at bounding box center [81, 332] width 163 height 33
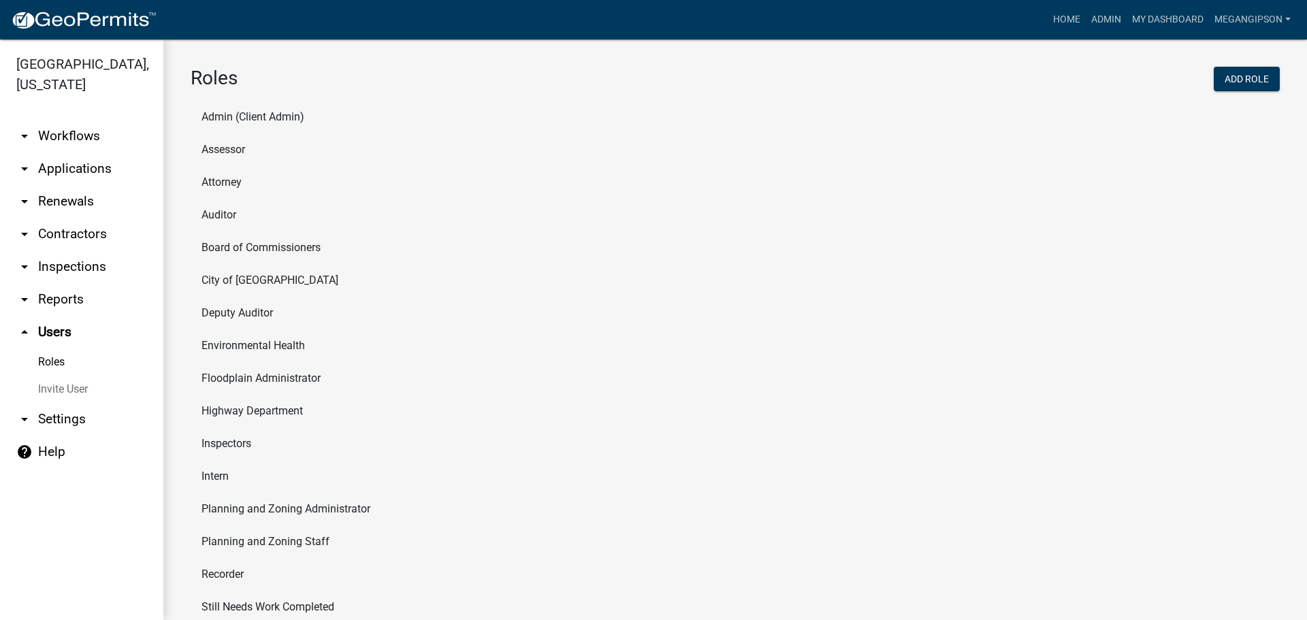
click at [68, 403] on link "Invite User" at bounding box center [81, 389] width 163 height 27
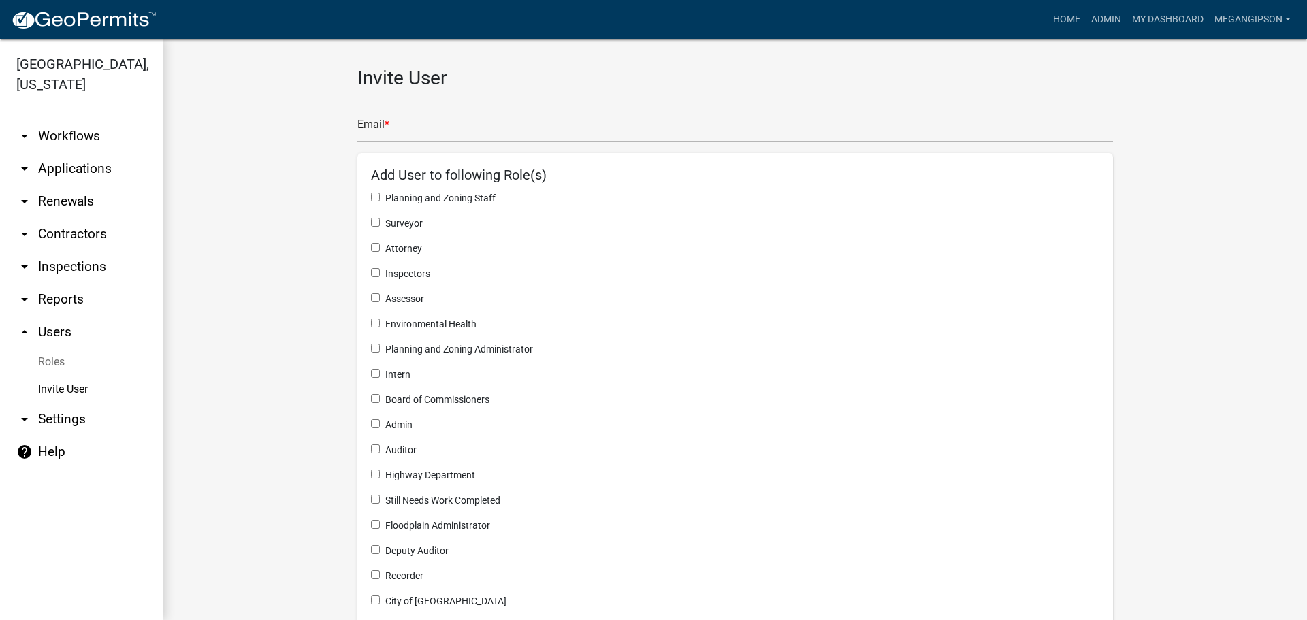
click at [56, 376] on link "Roles" at bounding box center [81, 362] width 163 height 27
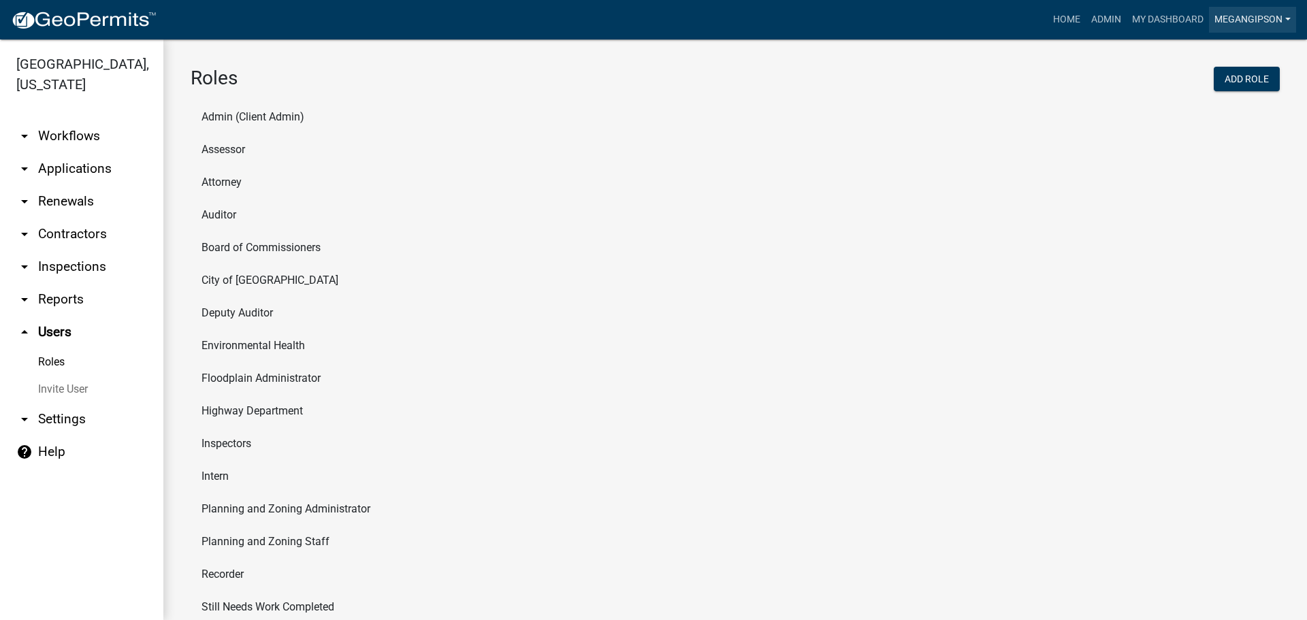
click at [1281, 7] on link "megangipson" at bounding box center [1252, 20] width 87 height 26
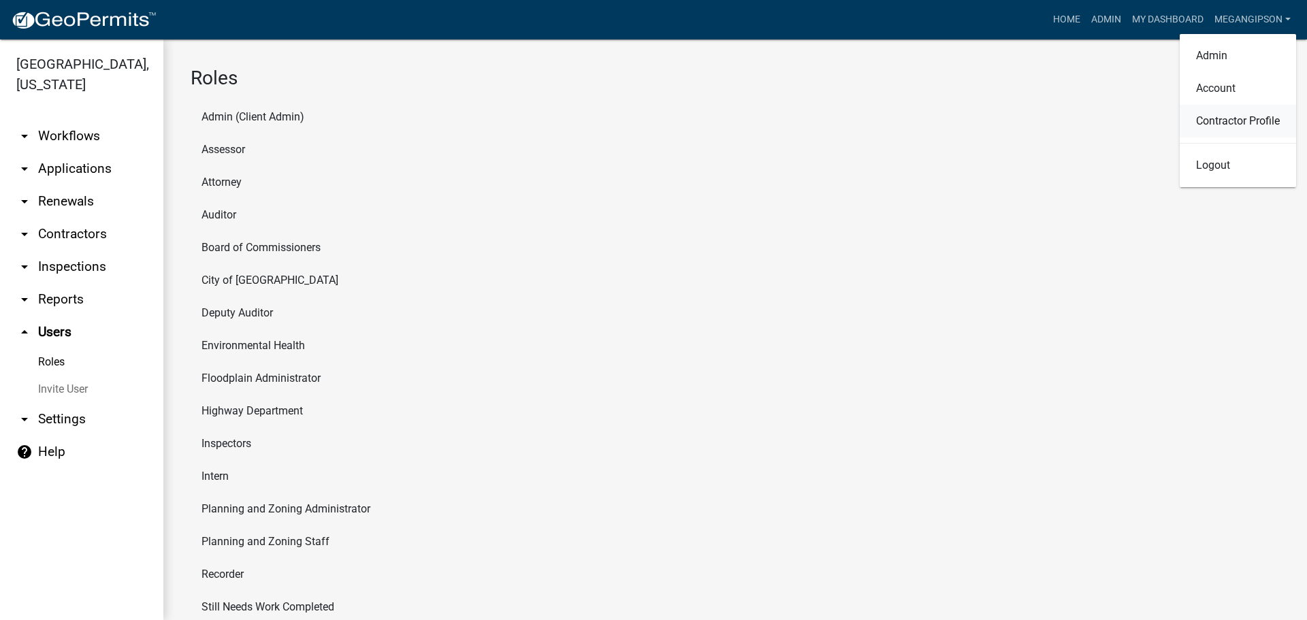
click at [1201, 134] on link "Contractor Profile" at bounding box center [1238, 121] width 116 height 33
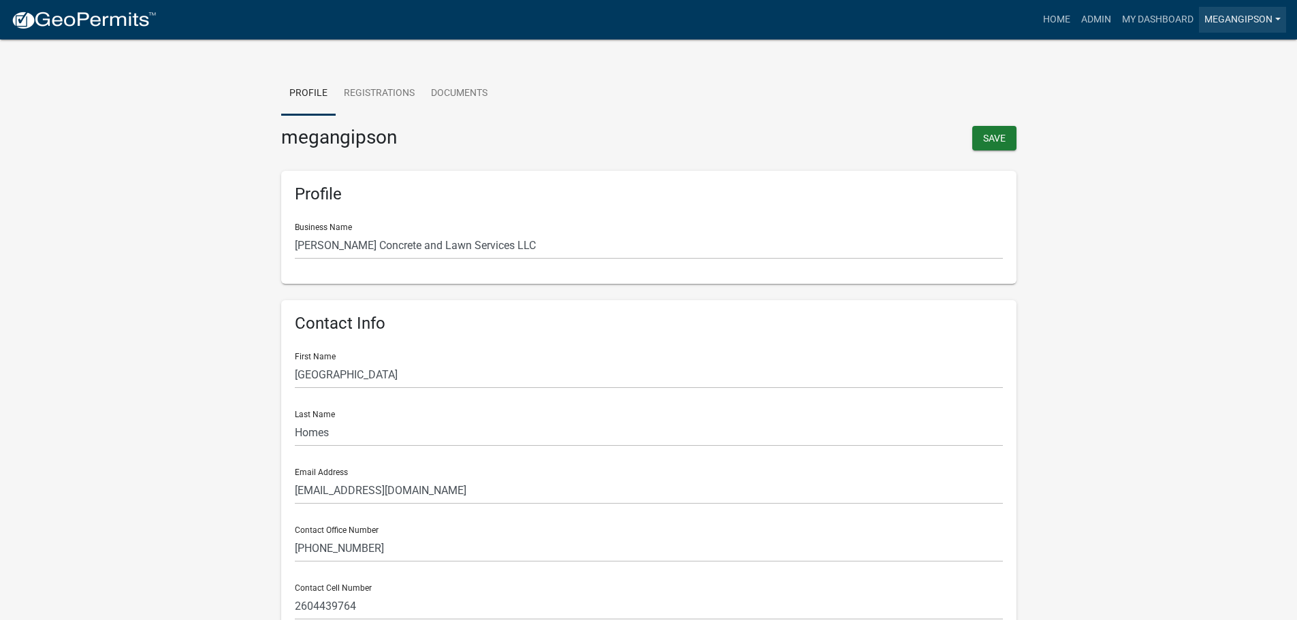
click at [1245, 14] on link "megangipson" at bounding box center [1242, 20] width 87 height 26
click at [1202, 58] on link "Admin" at bounding box center [1228, 55] width 116 height 33
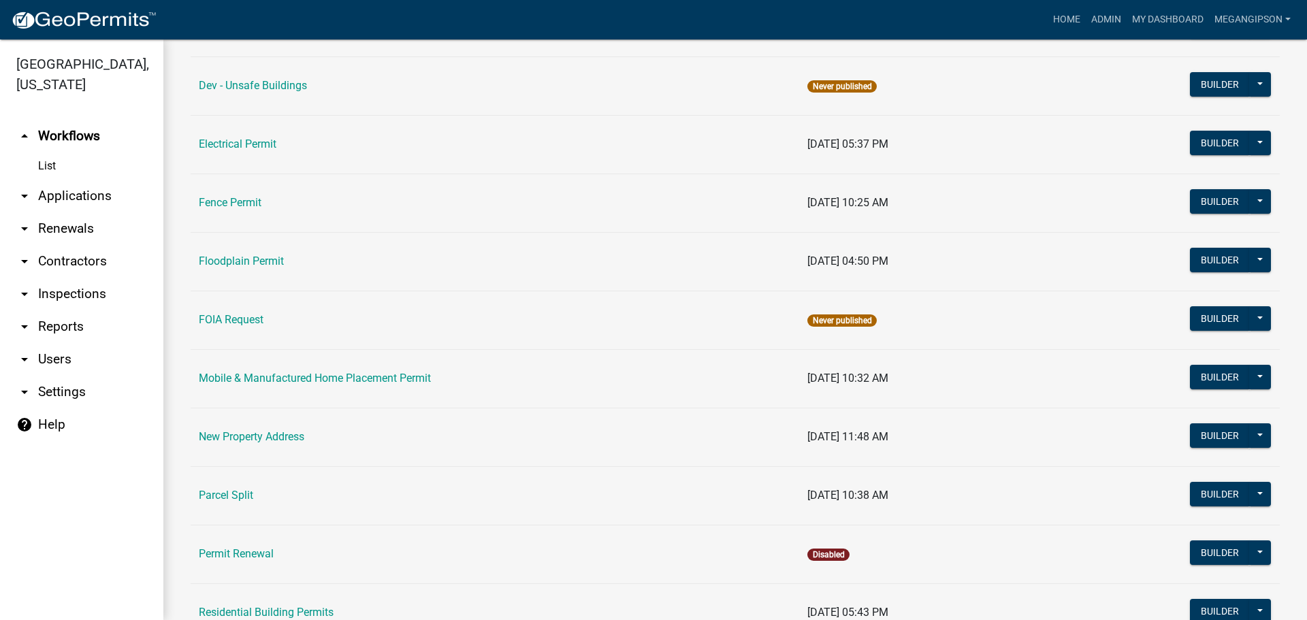
scroll to position [467, 0]
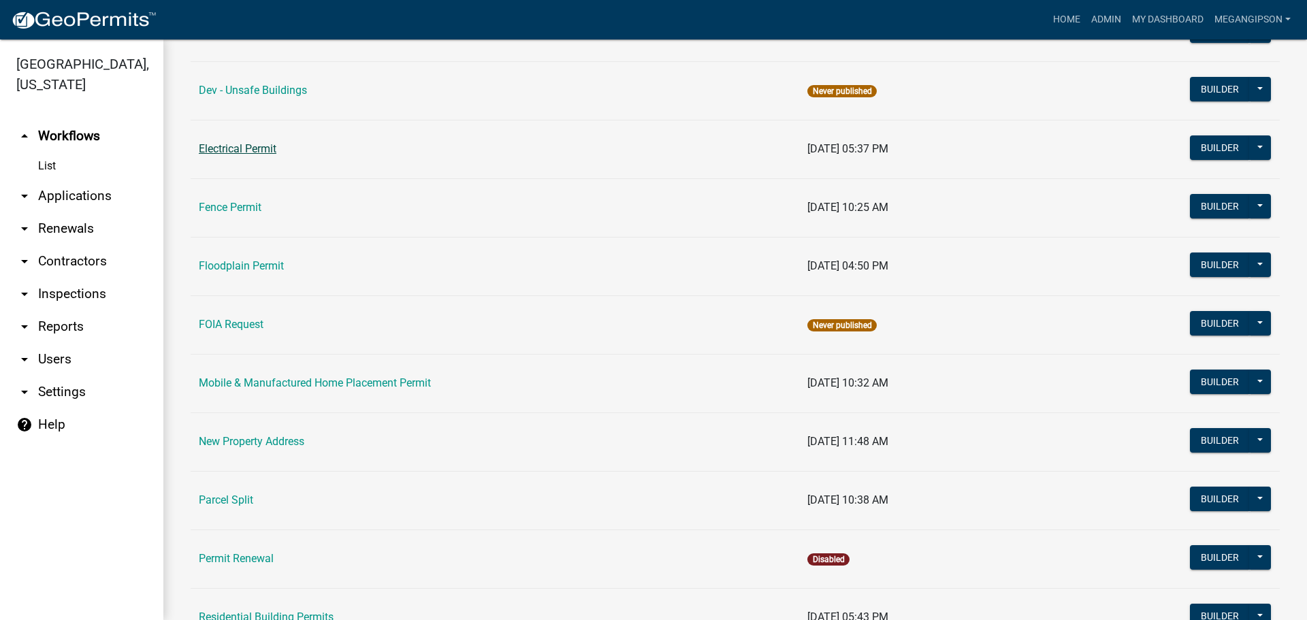
click at [218, 155] on link "Electrical Permit" at bounding box center [238, 148] width 78 height 13
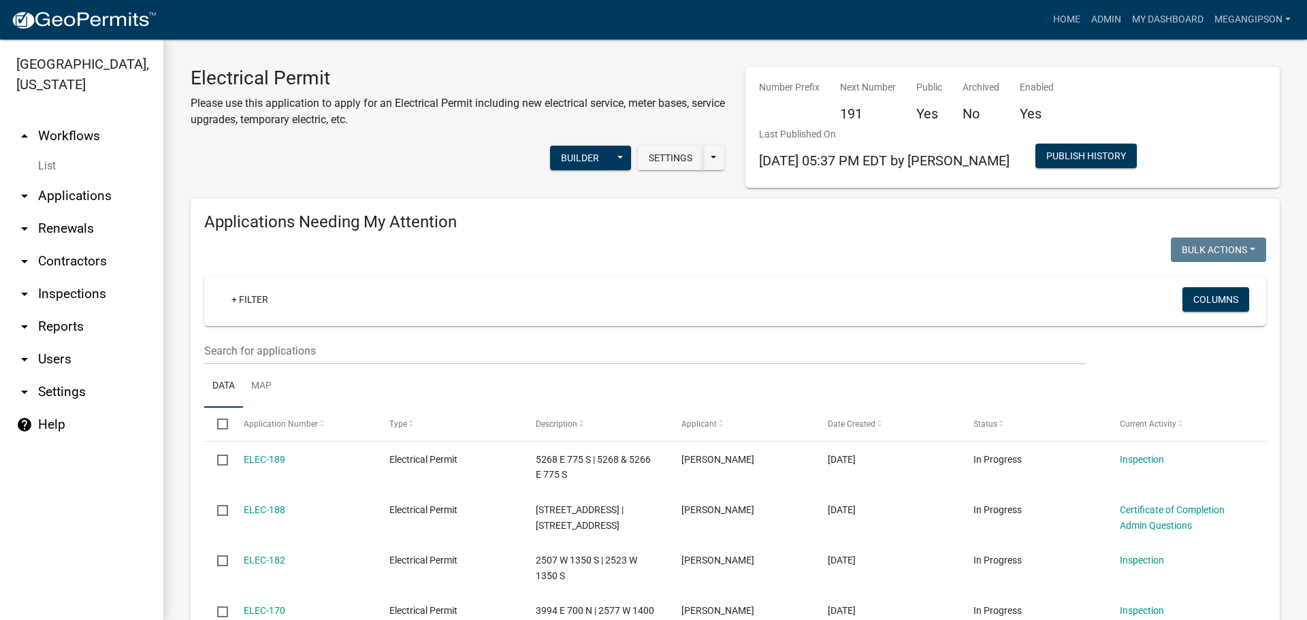
select select "3: 100"
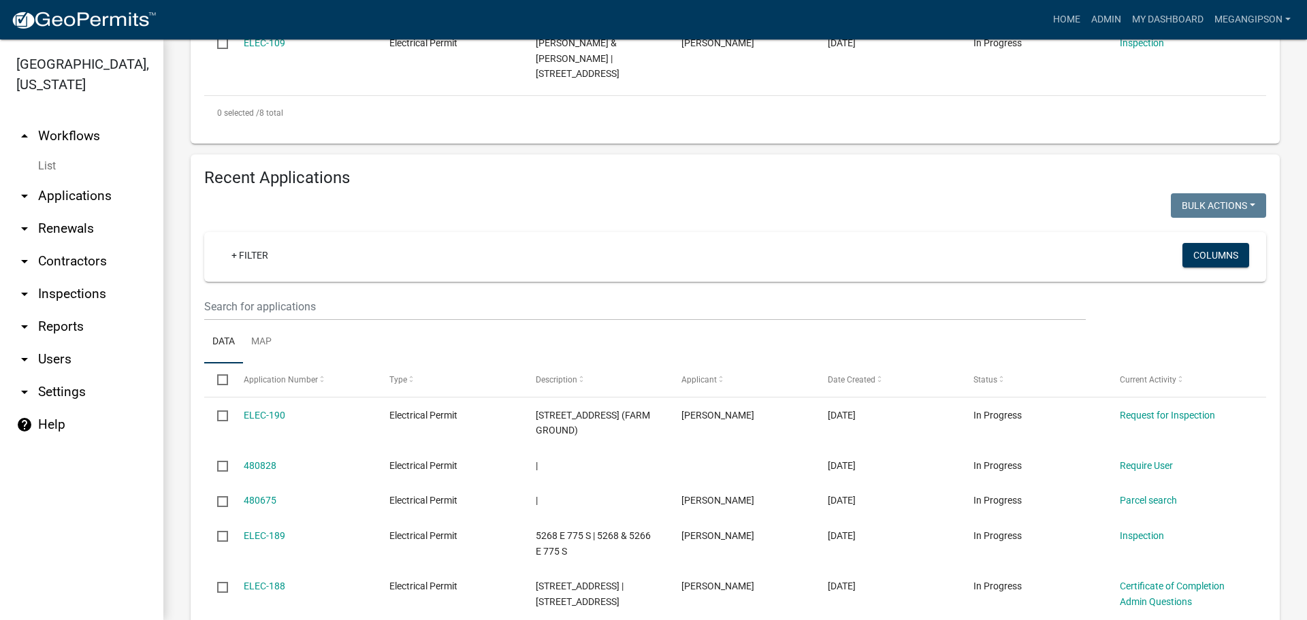
scroll to position [953, 0]
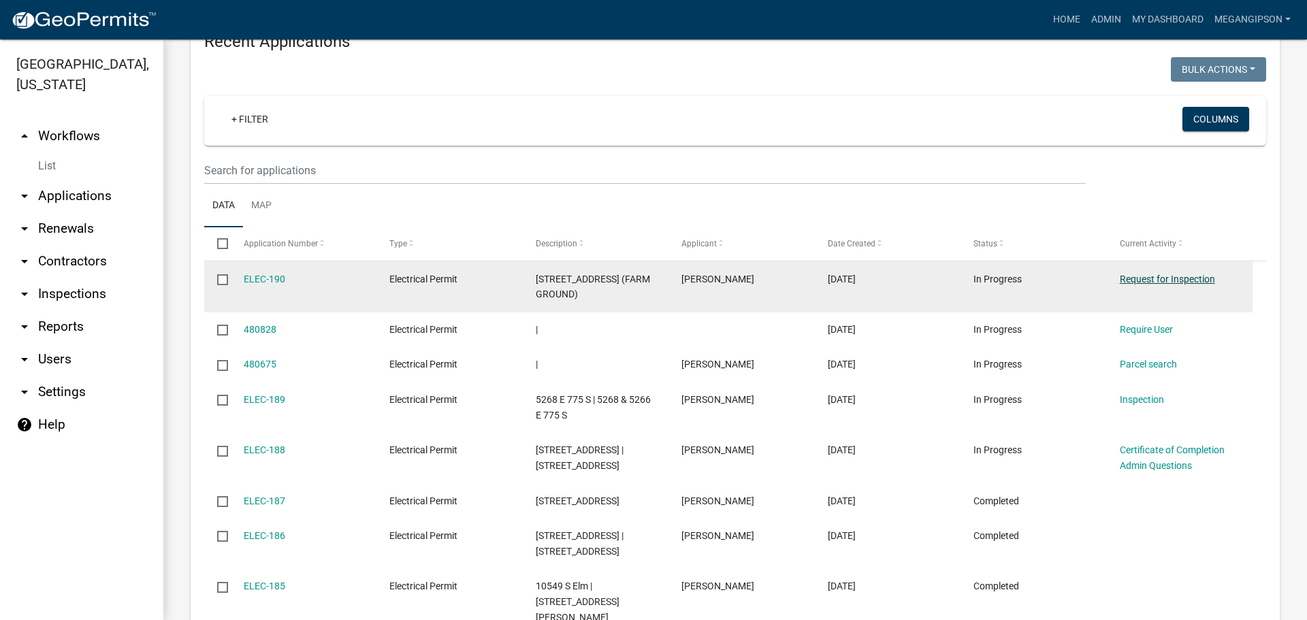
click at [1162, 285] on link "Request for Inspection" at bounding box center [1167, 279] width 95 height 11
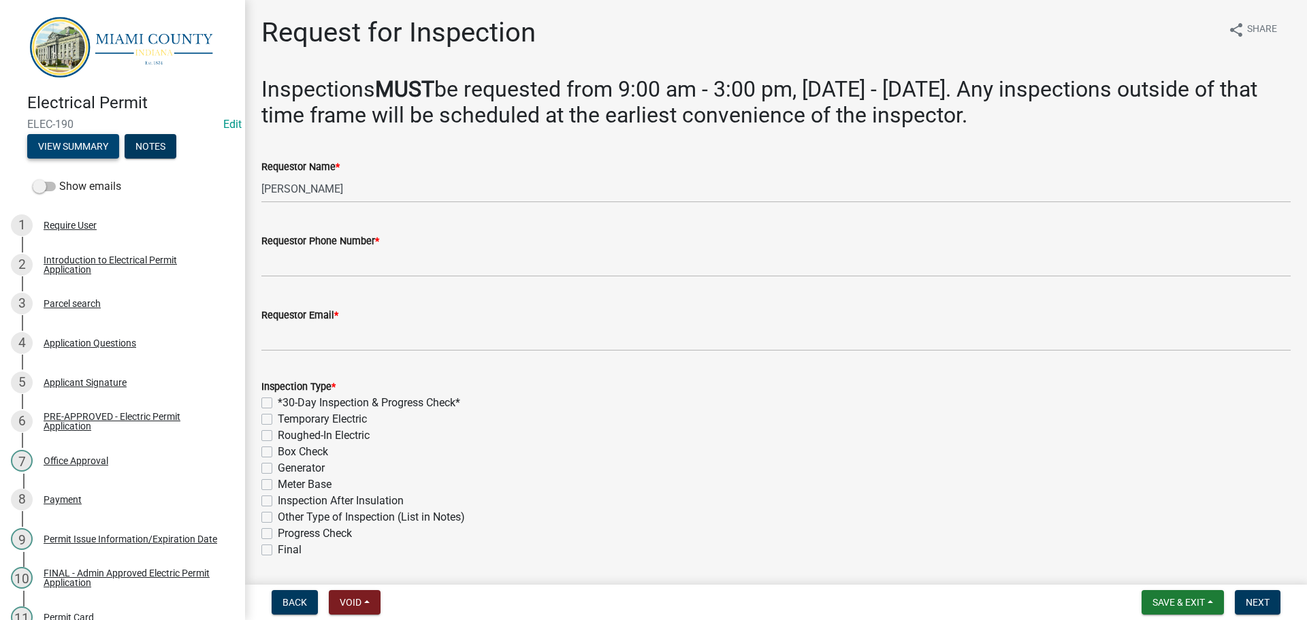
click at [87, 156] on button "View Summary" at bounding box center [73, 146] width 92 height 25
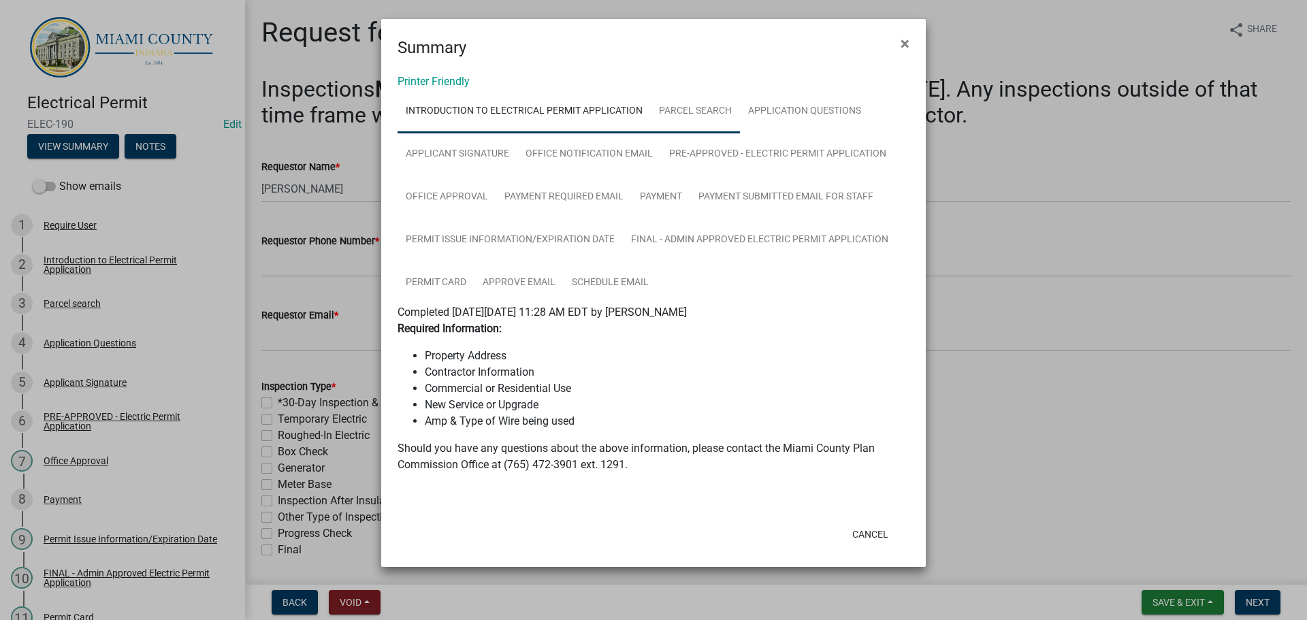
click at [740, 122] on link "Parcel search" at bounding box center [695, 112] width 89 height 44
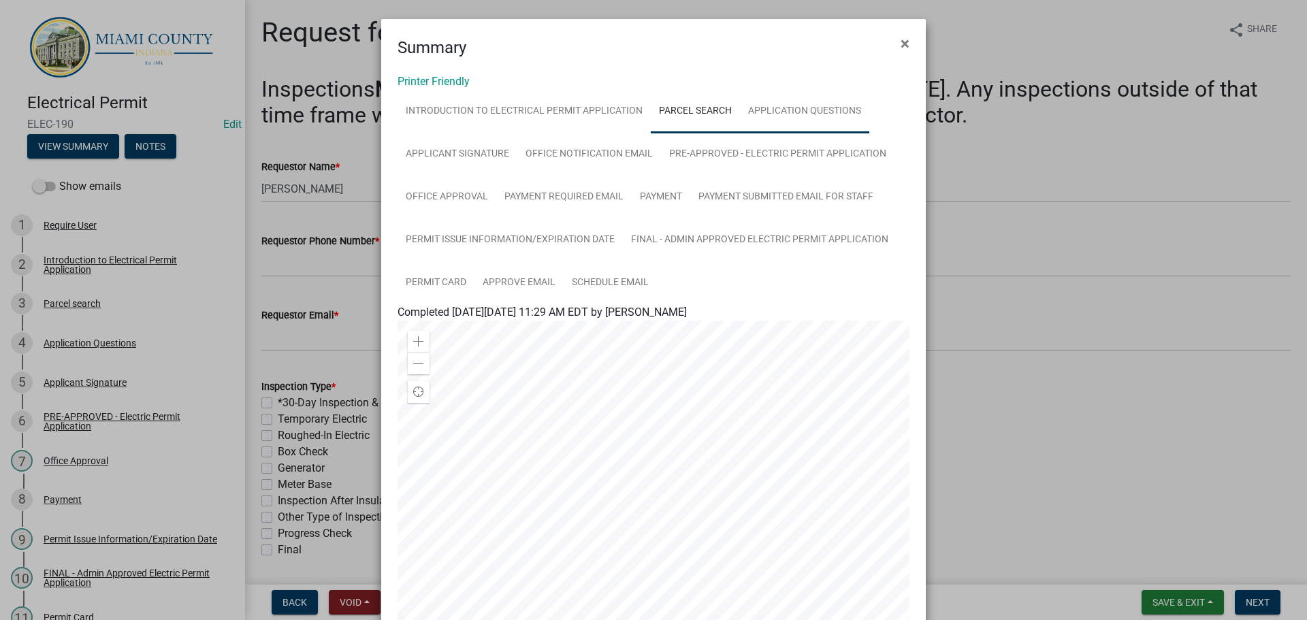
click at [740, 133] on link "Application Questions" at bounding box center [804, 112] width 129 height 44
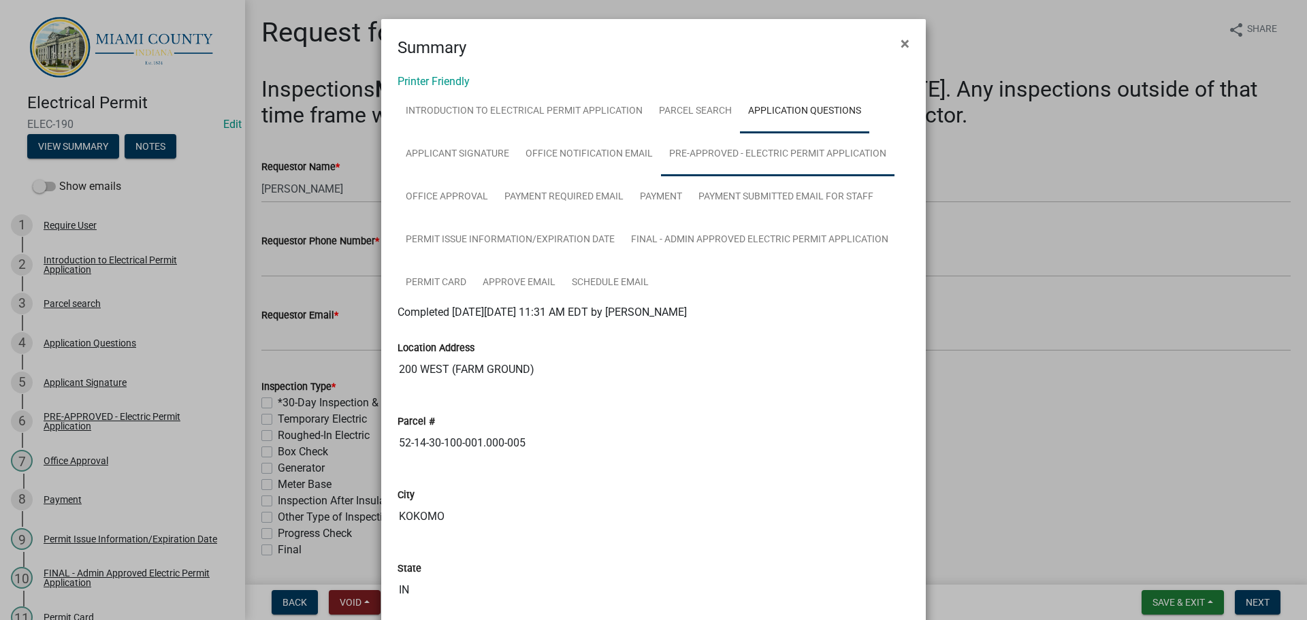
click at [661, 176] on link "PRE-APPROVED - Electric Permit Application" at bounding box center [778, 155] width 234 height 44
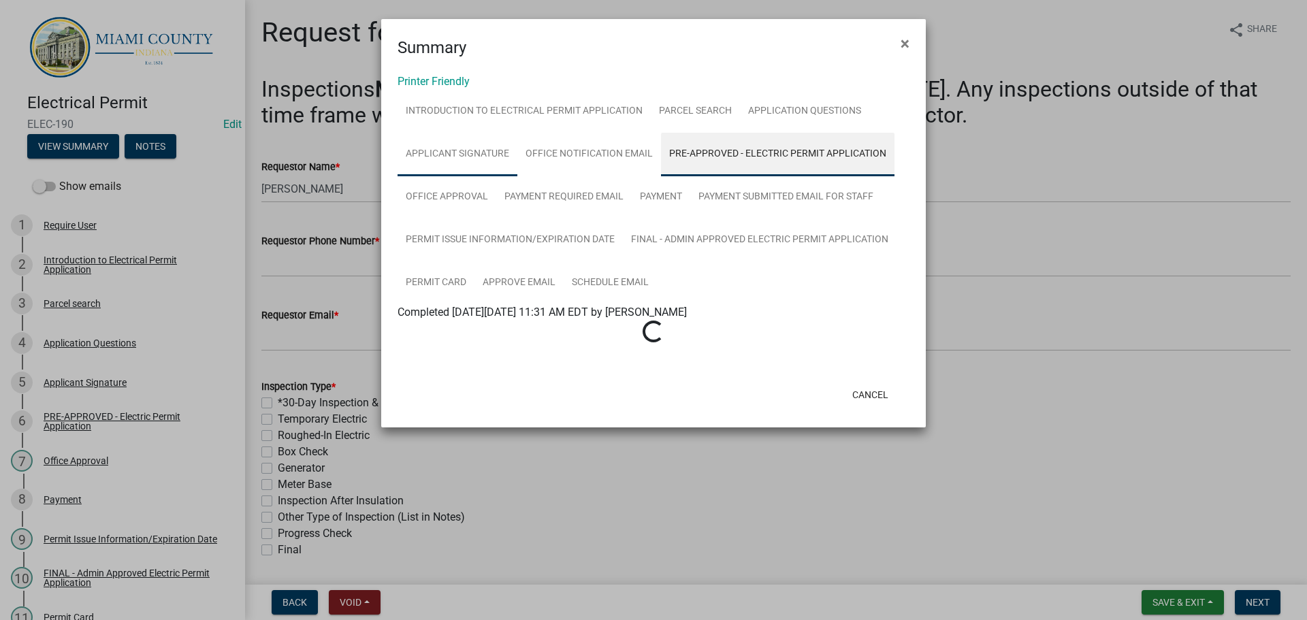
click at [517, 176] on link "Applicant Signature" at bounding box center [458, 155] width 120 height 44
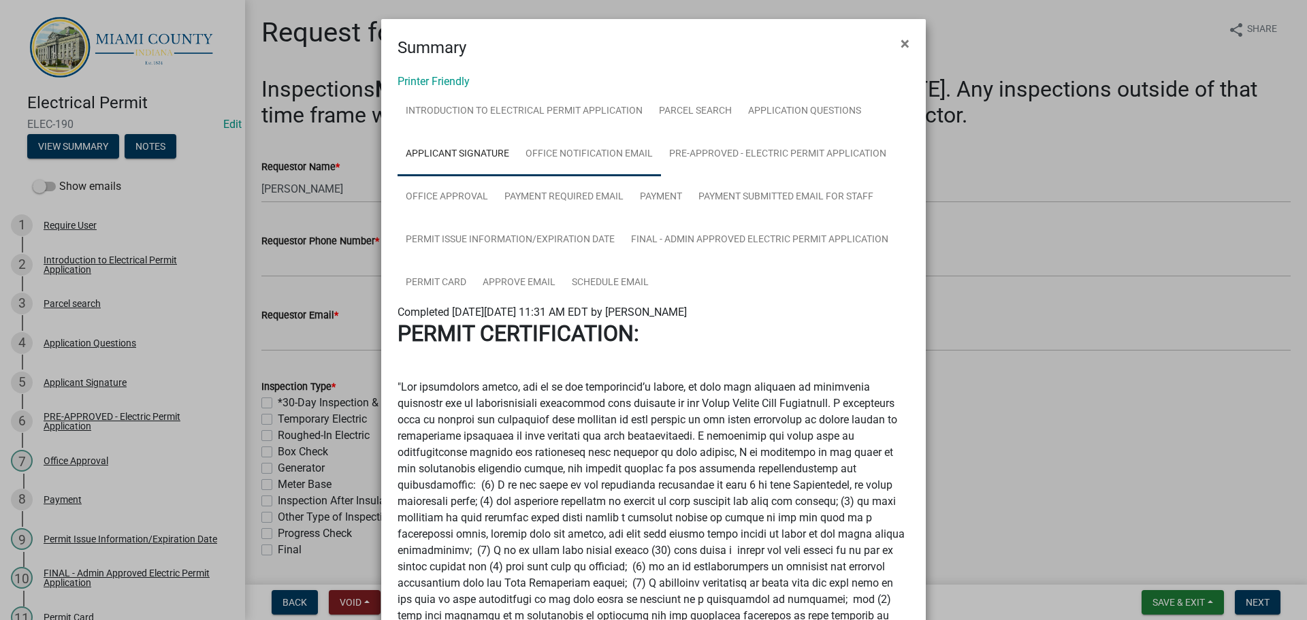
click at [661, 176] on link "Office Notification Email" at bounding box center [589, 155] width 144 height 44
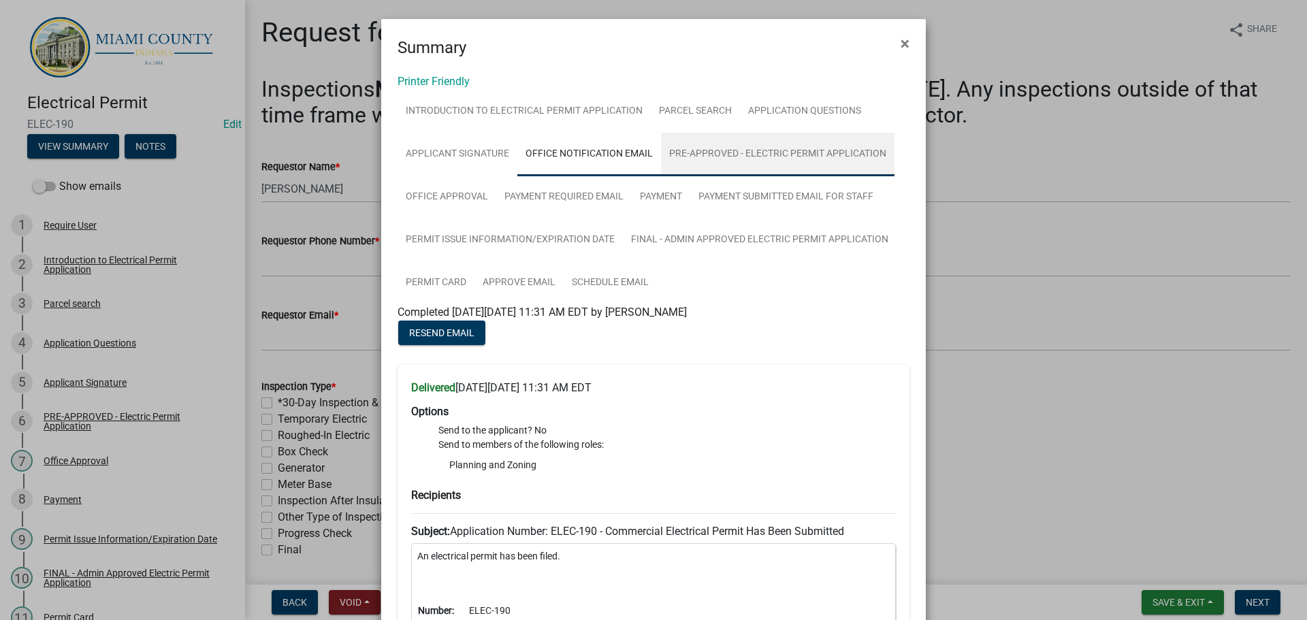
click at [661, 176] on link "PRE-APPROVED - Electric Permit Application" at bounding box center [778, 155] width 234 height 44
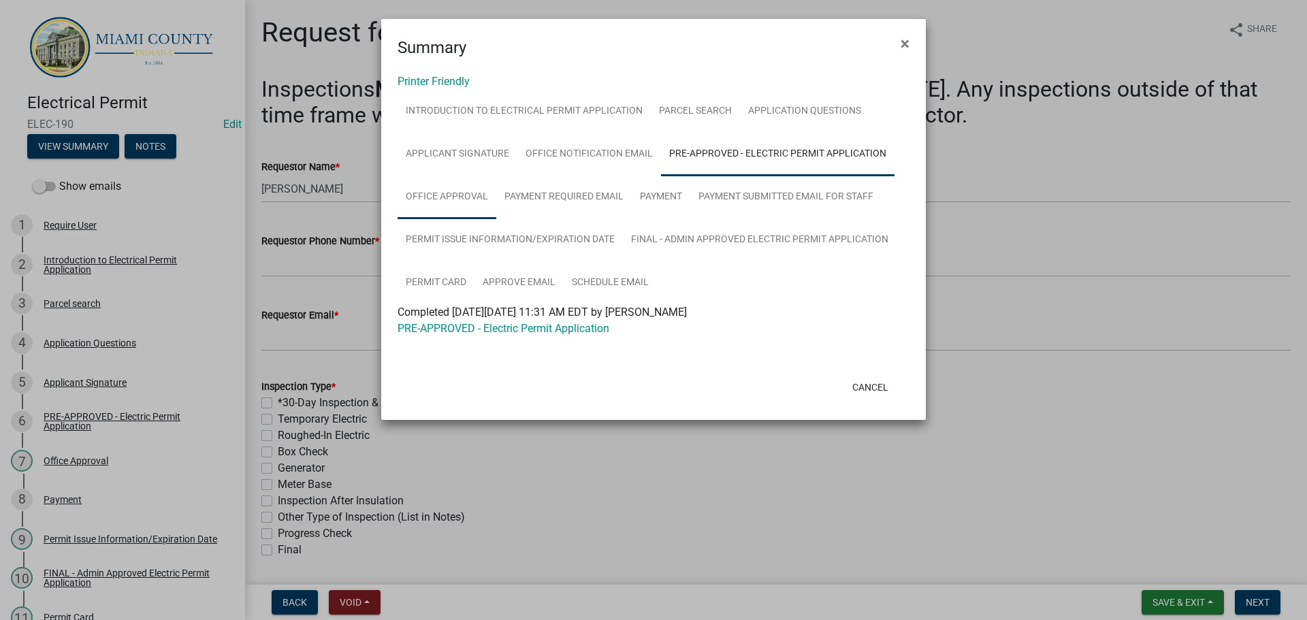
click at [496, 211] on link "Office Approval" at bounding box center [447, 198] width 99 height 44
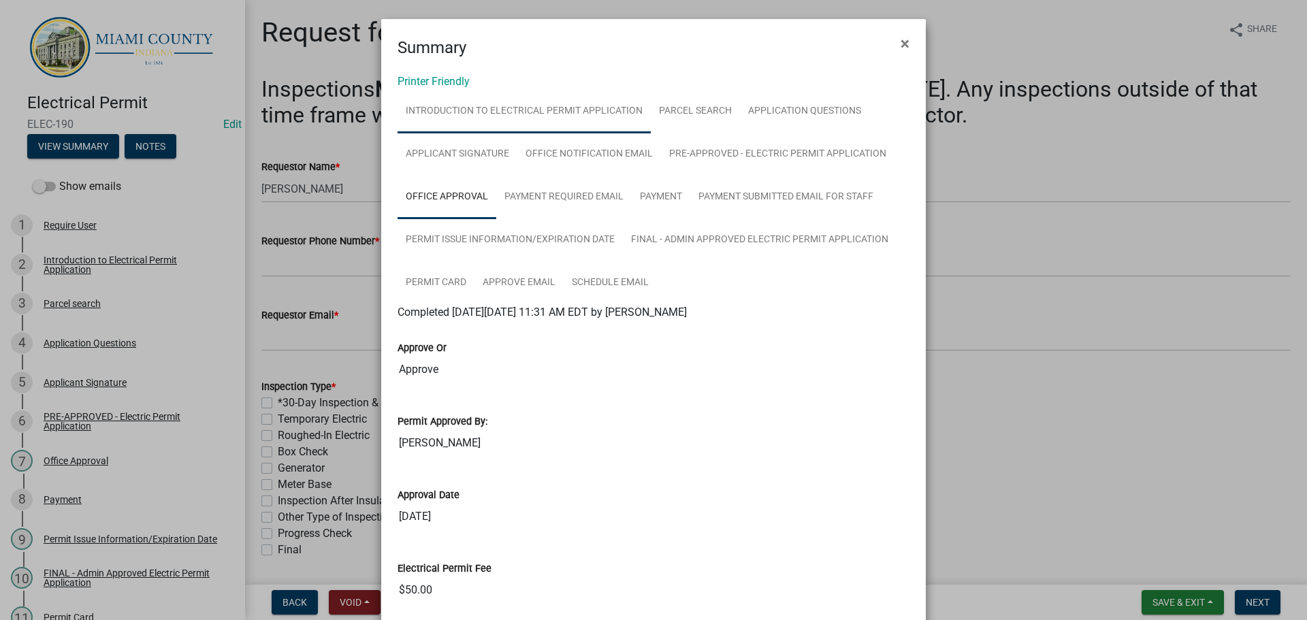
click at [495, 129] on link "Introduction to Electrical Permit Application" at bounding box center [524, 112] width 253 height 44
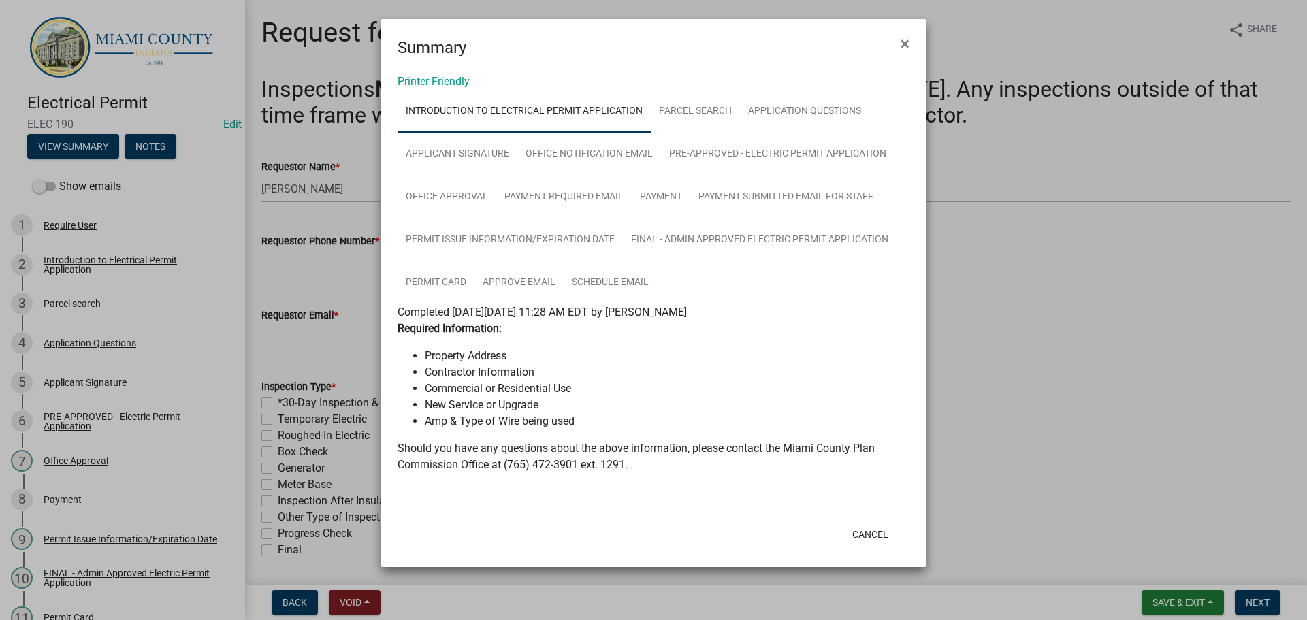
scroll to position [127, 0]
click at [842, 547] on button "Cancel" at bounding box center [871, 534] width 58 height 25
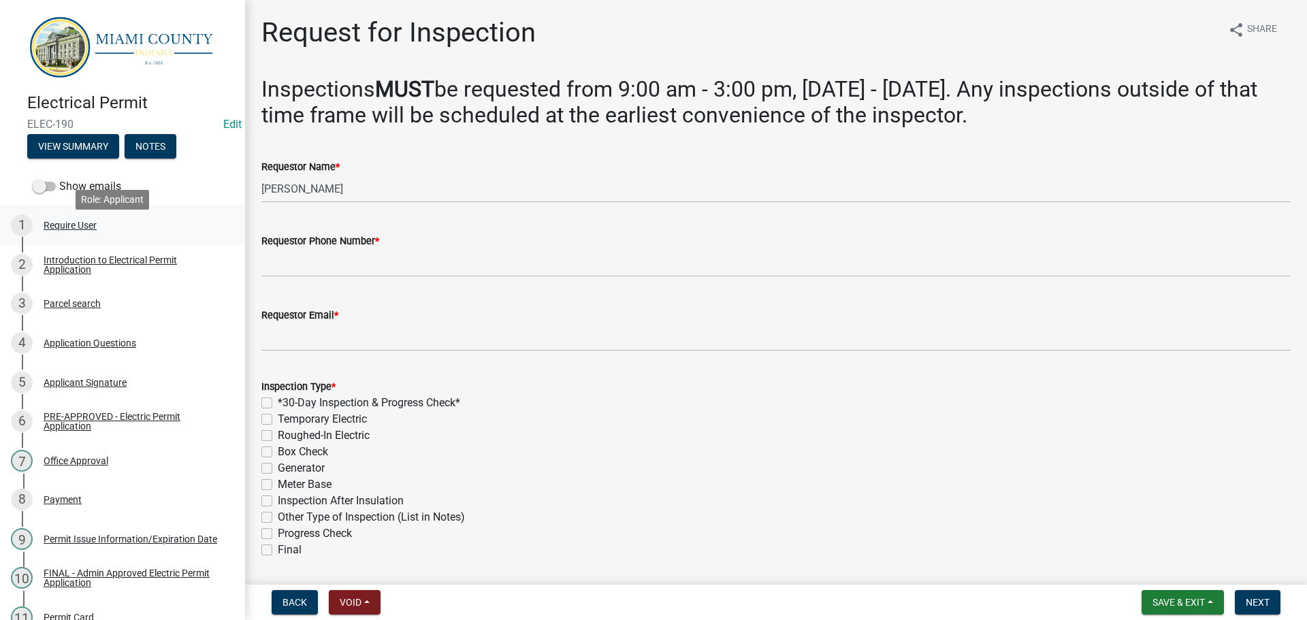
click at [79, 233] on div "1 Require User" at bounding box center [117, 225] width 212 height 22
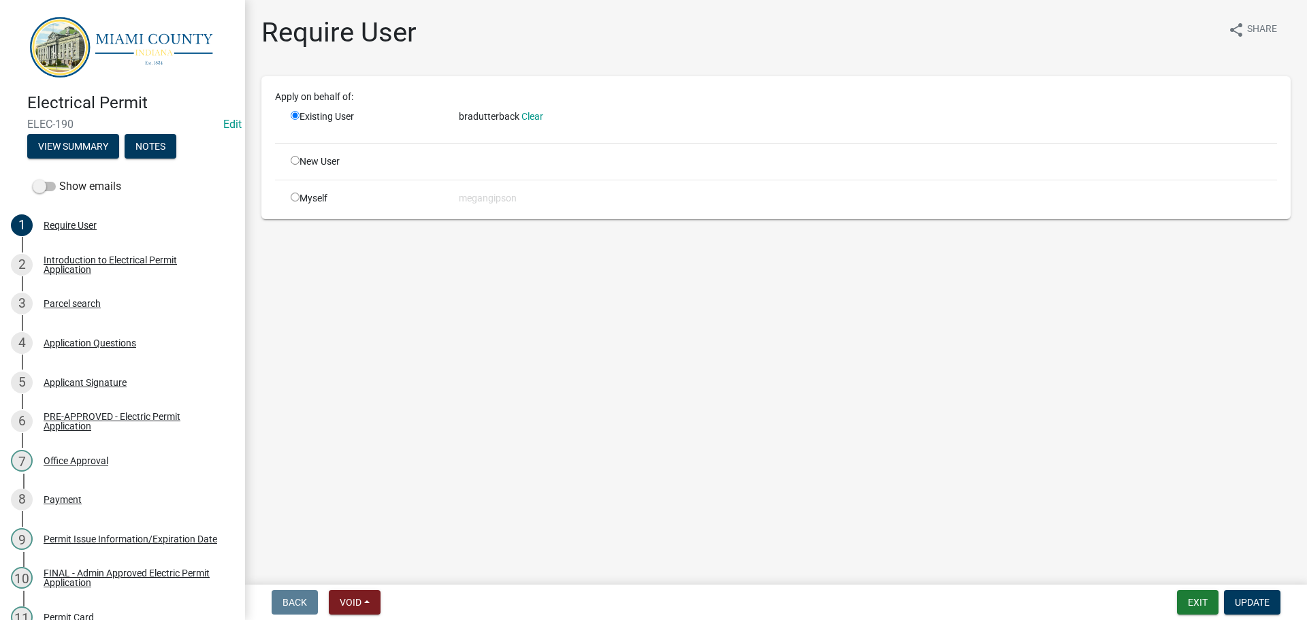
click at [492, 122] on span "bradutterback" at bounding box center [489, 116] width 61 height 11
click at [1177, 610] on button "Exit" at bounding box center [1198, 602] width 42 height 25
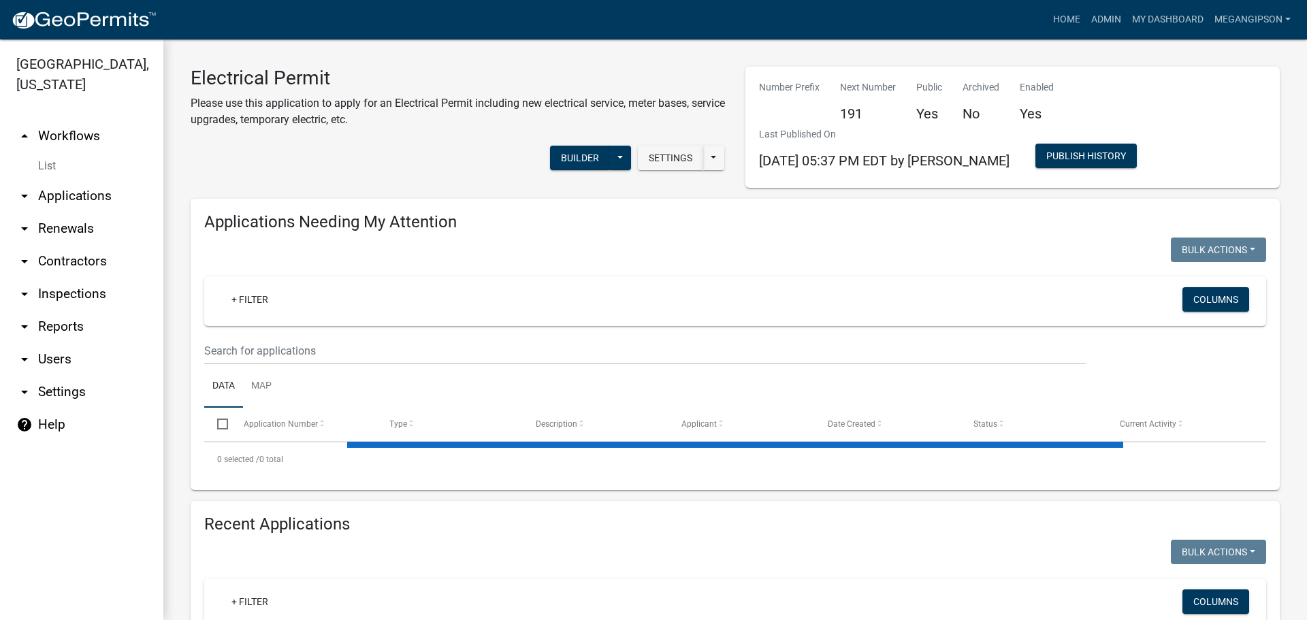
select select "3: 100"
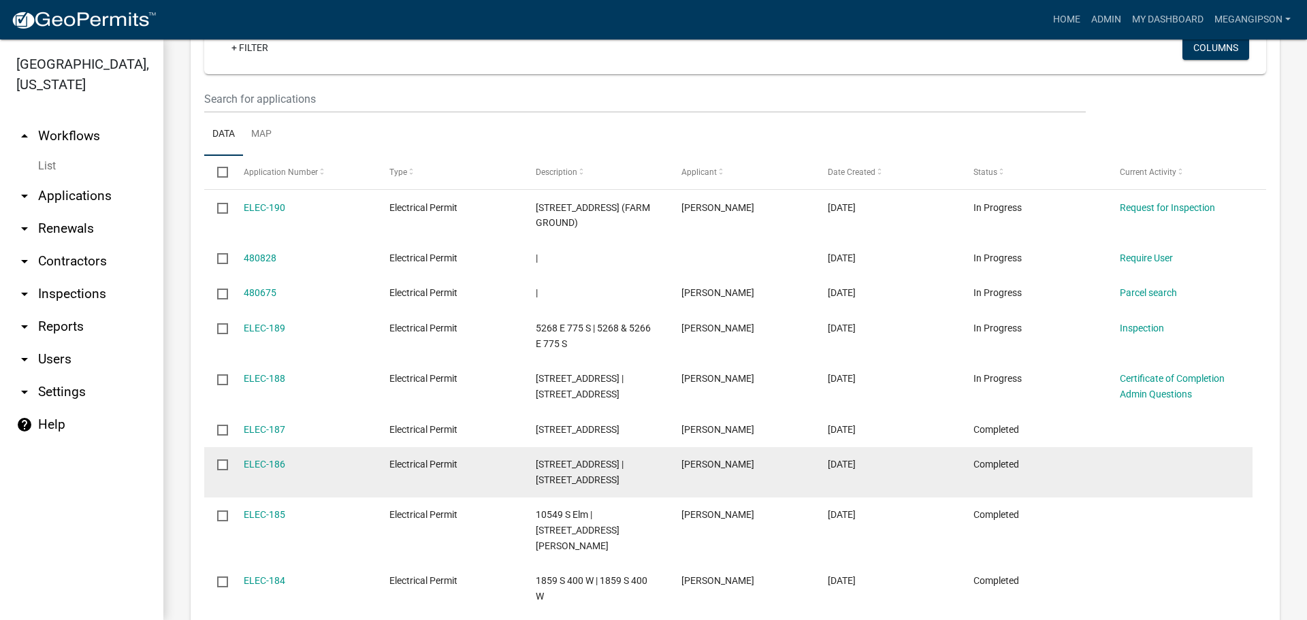
scroll to position [1021, 0]
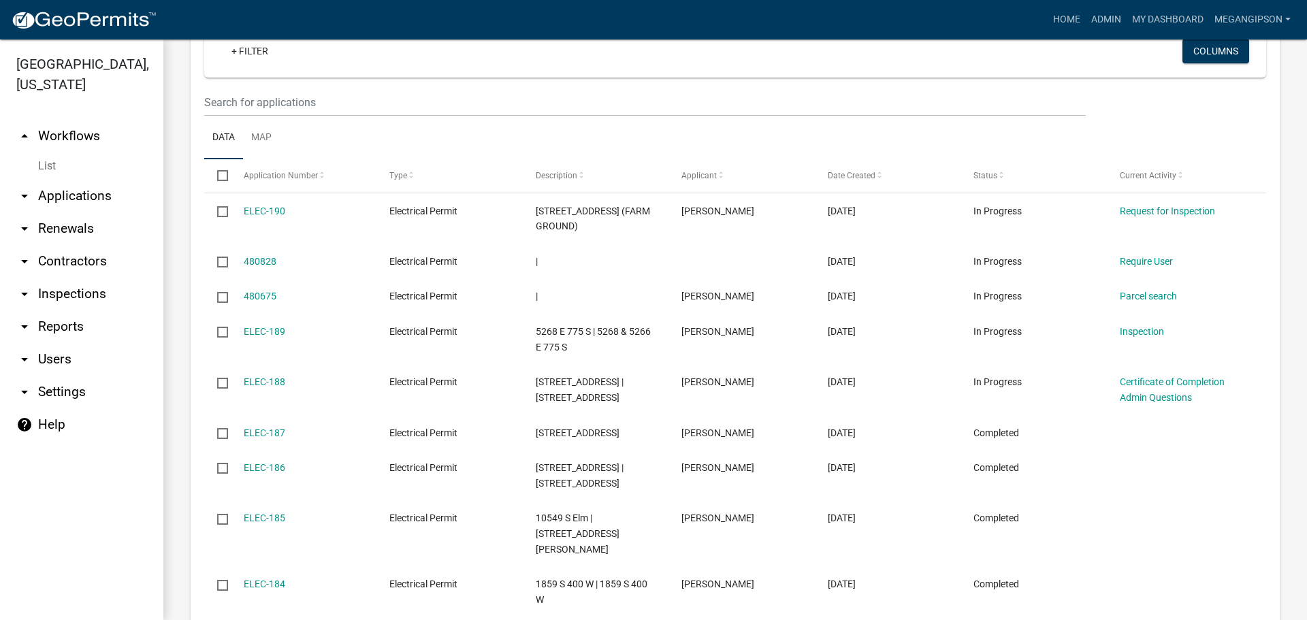
click at [48, 376] on link "arrow_drop_down Users" at bounding box center [81, 359] width 163 height 33
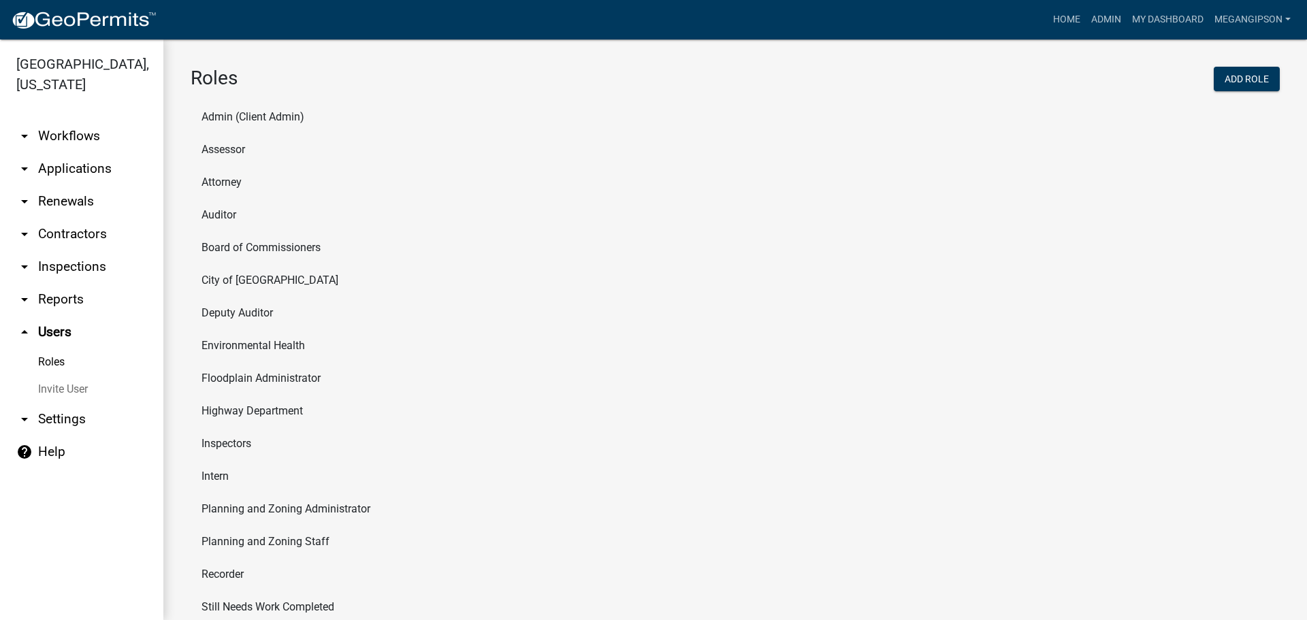
click at [63, 436] on link "arrow_drop_down Settings" at bounding box center [81, 419] width 163 height 33
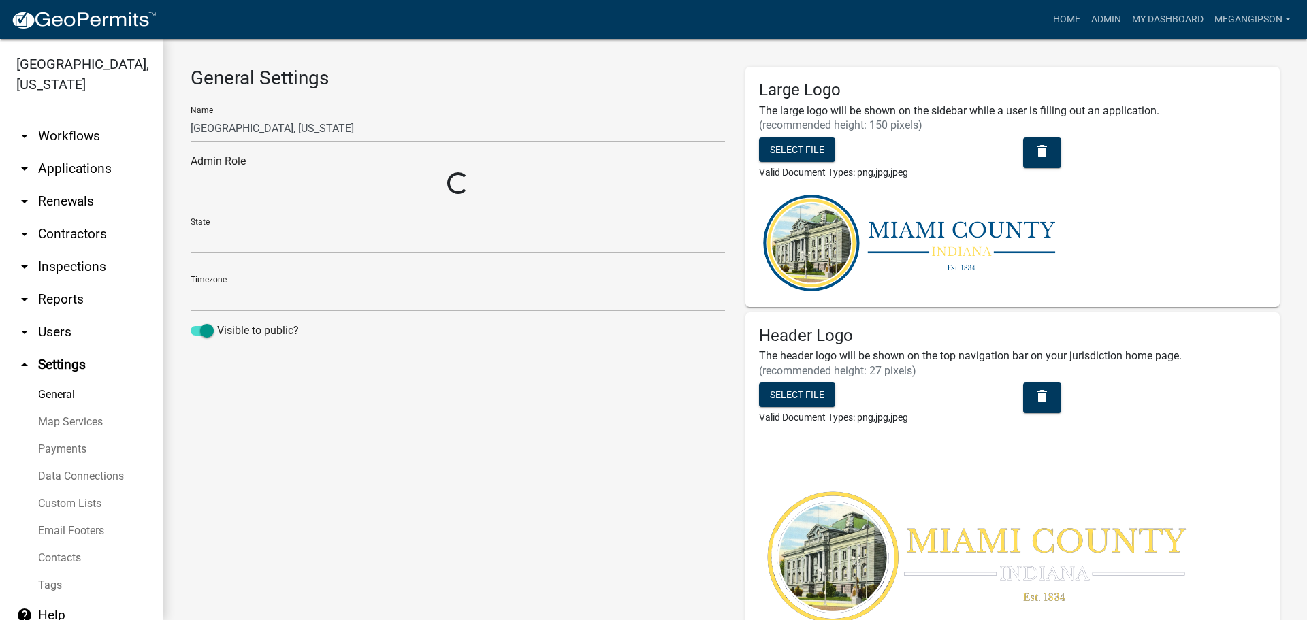
select select "IN"
select select "Eastern Standard Time"
select select "513ca536-bc52-49bc-9532-9a64f1139d75"
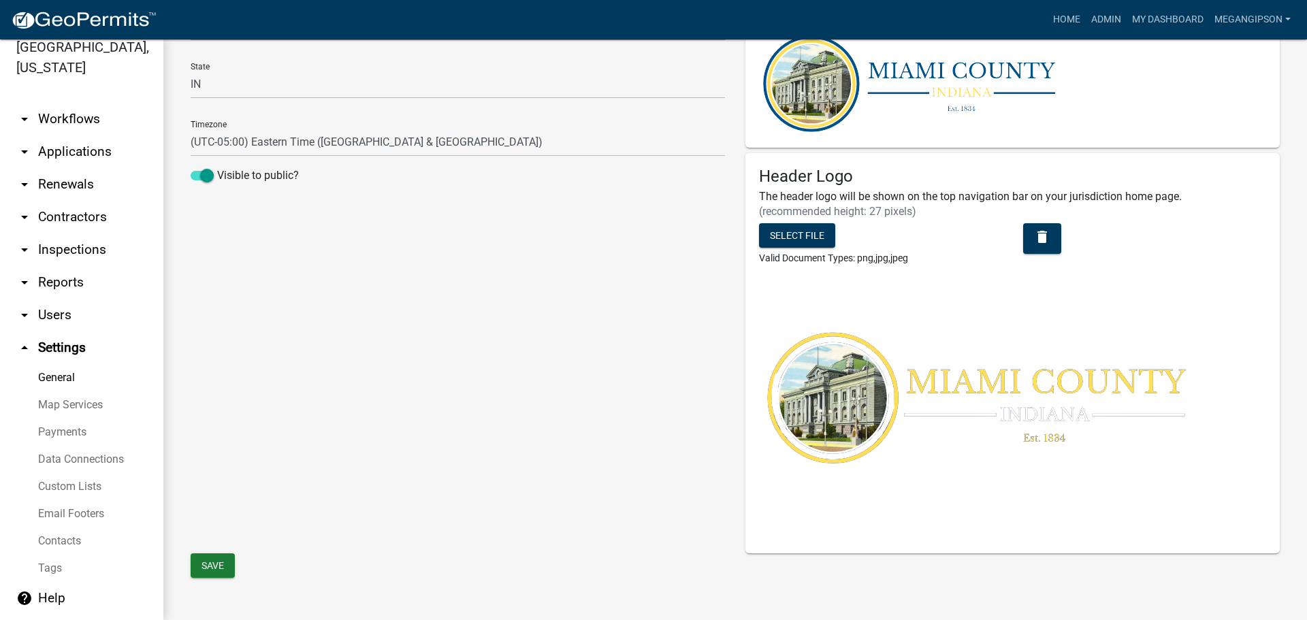
scroll to position [74, 0]
click at [52, 598] on link "help Help" at bounding box center [81, 598] width 163 height 33
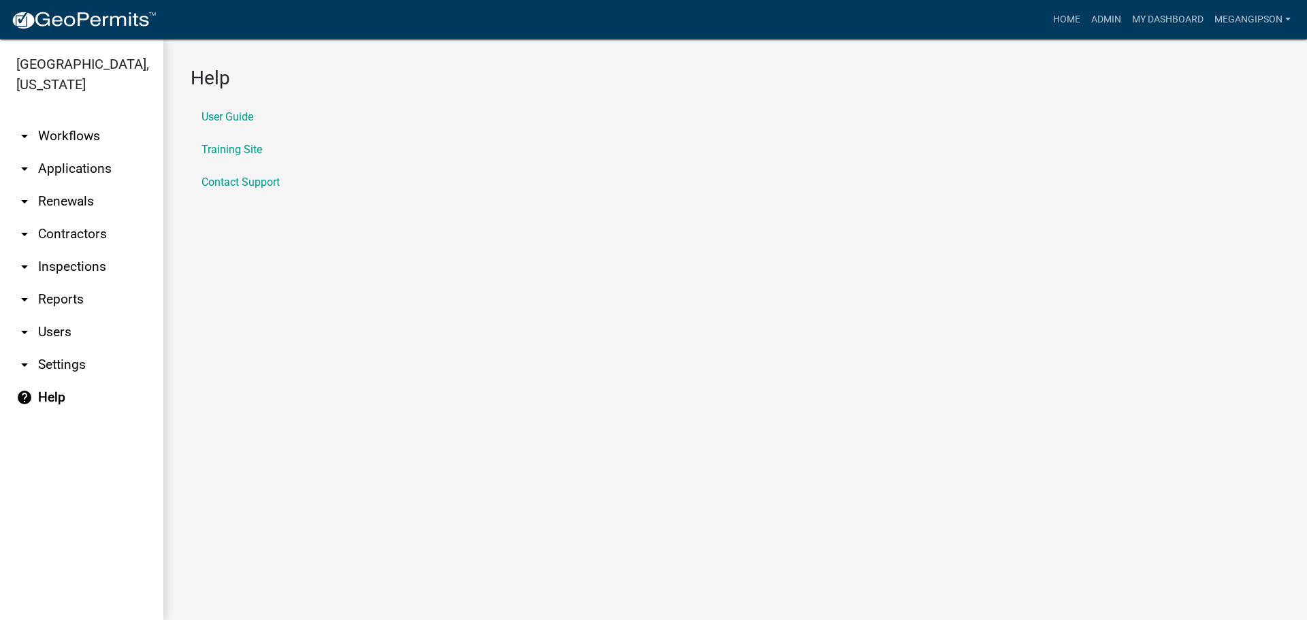
click at [95, 148] on link "arrow_drop_down Workflows" at bounding box center [81, 136] width 163 height 33
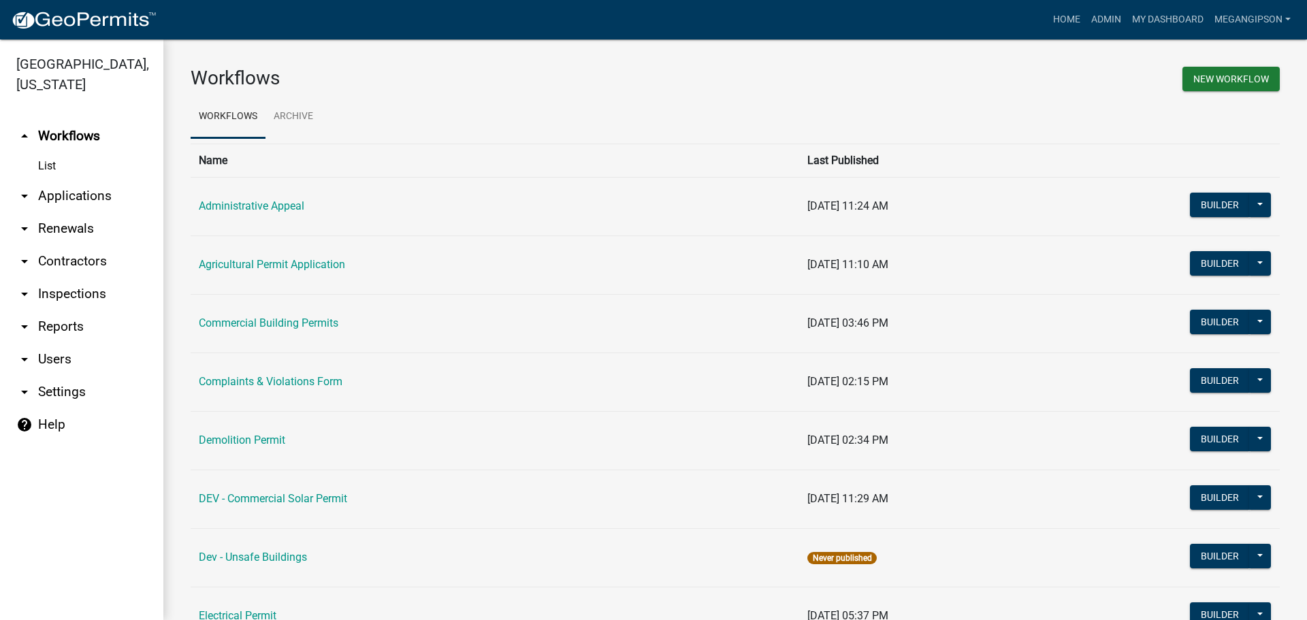
click at [68, 343] on link "arrow_drop_down Reports" at bounding box center [81, 326] width 163 height 33
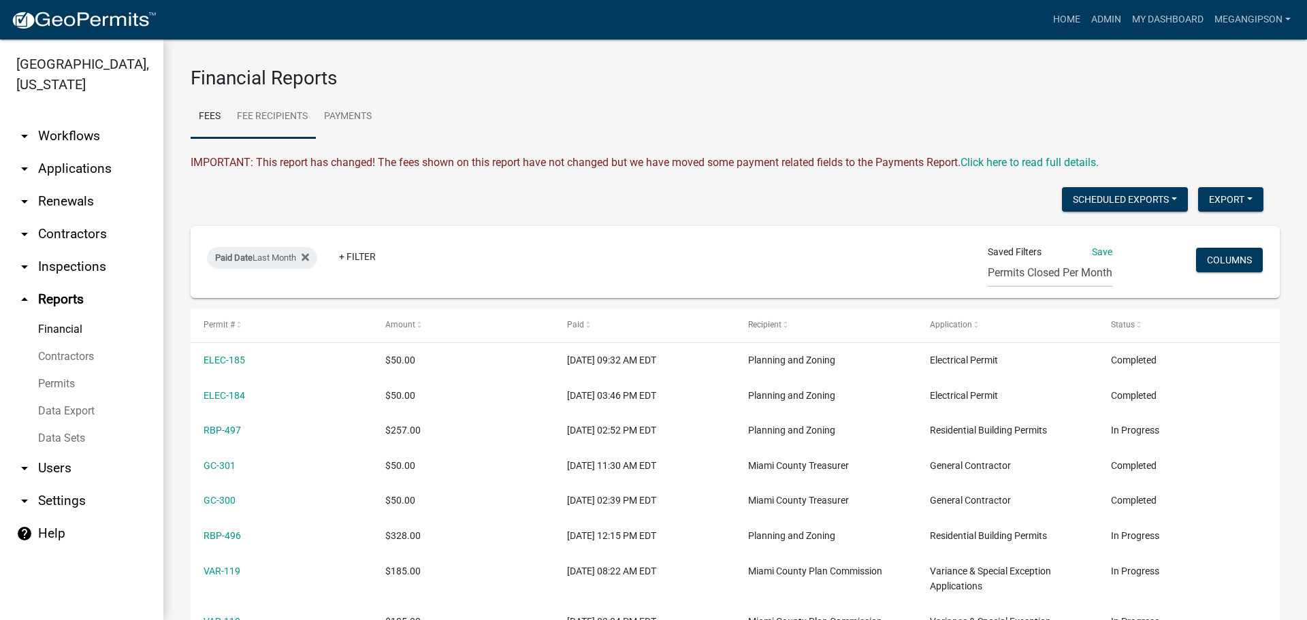
click at [260, 123] on link "Fee Recipients" at bounding box center [272, 117] width 87 height 44
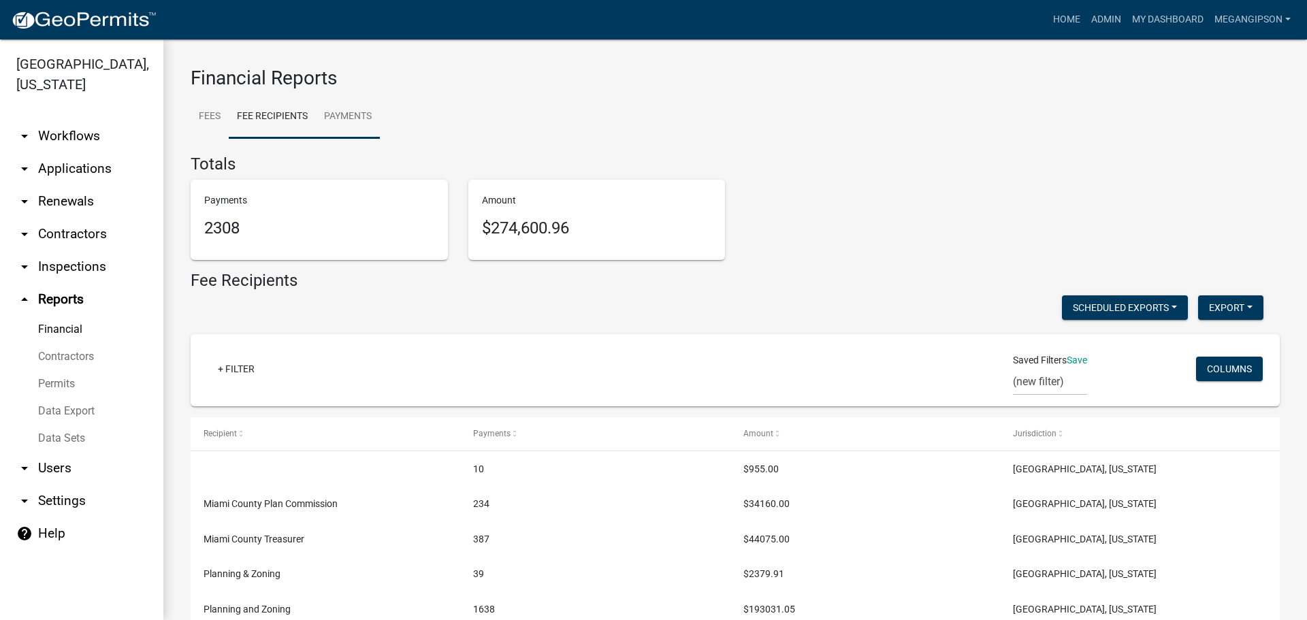
click at [376, 119] on link "Payments" at bounding box center [348, 117] width 64 height 44
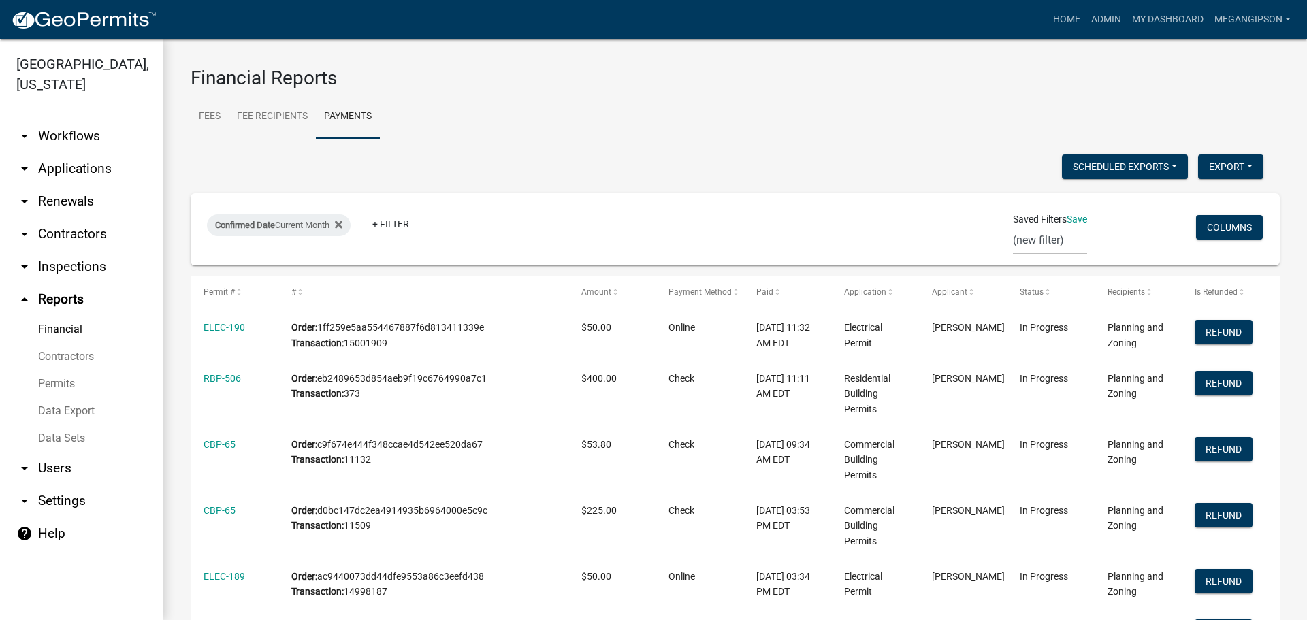
click at [51, 398] on link "Permits" at bounding box center [81, 383] width 163 height 27
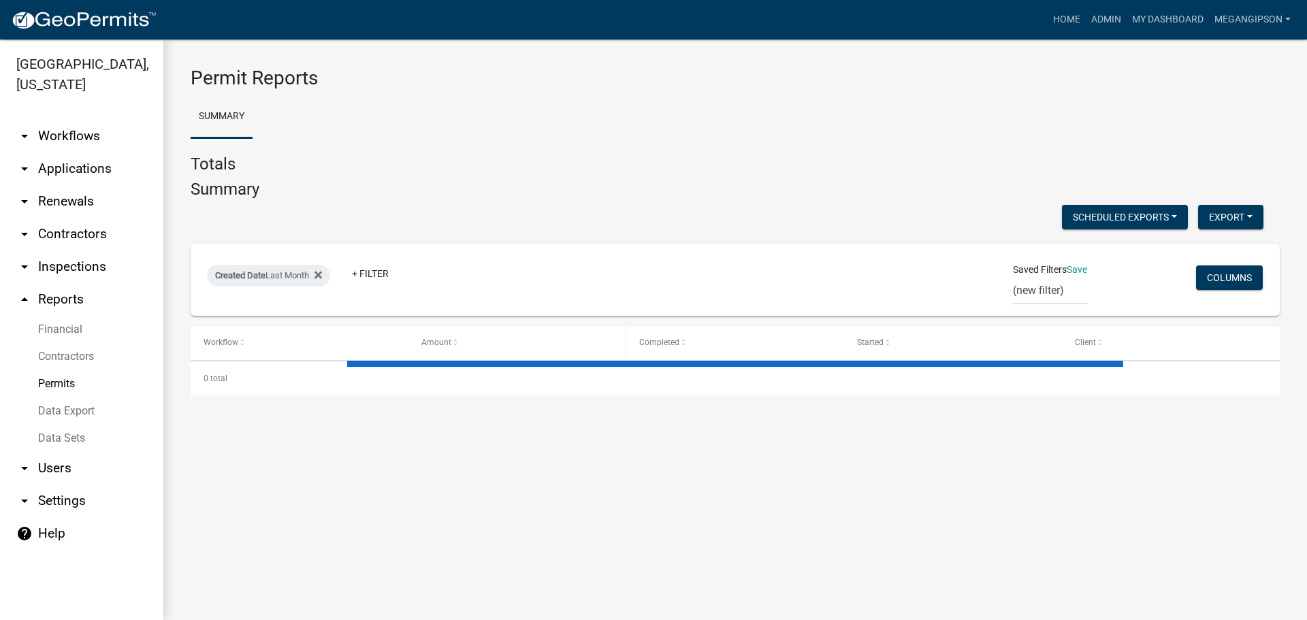
select select "3: 100"
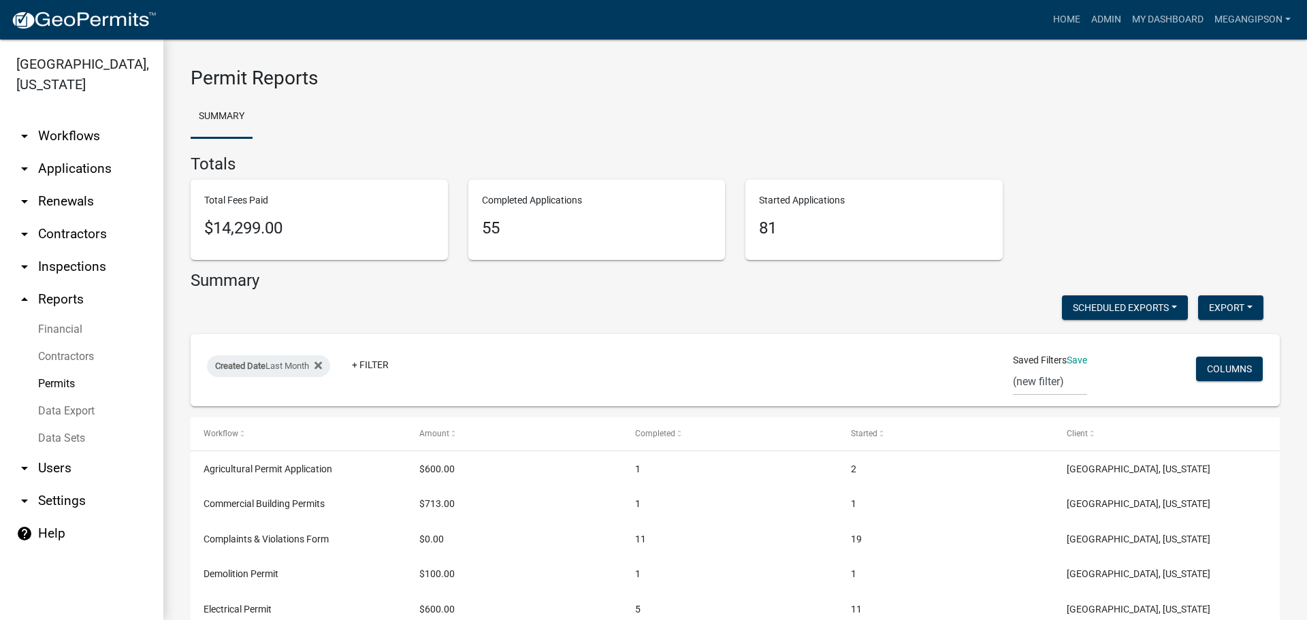
click at [68, 485] on link "arrow_drop_down Users" at bounding box center [81, 468] width 163 height 33
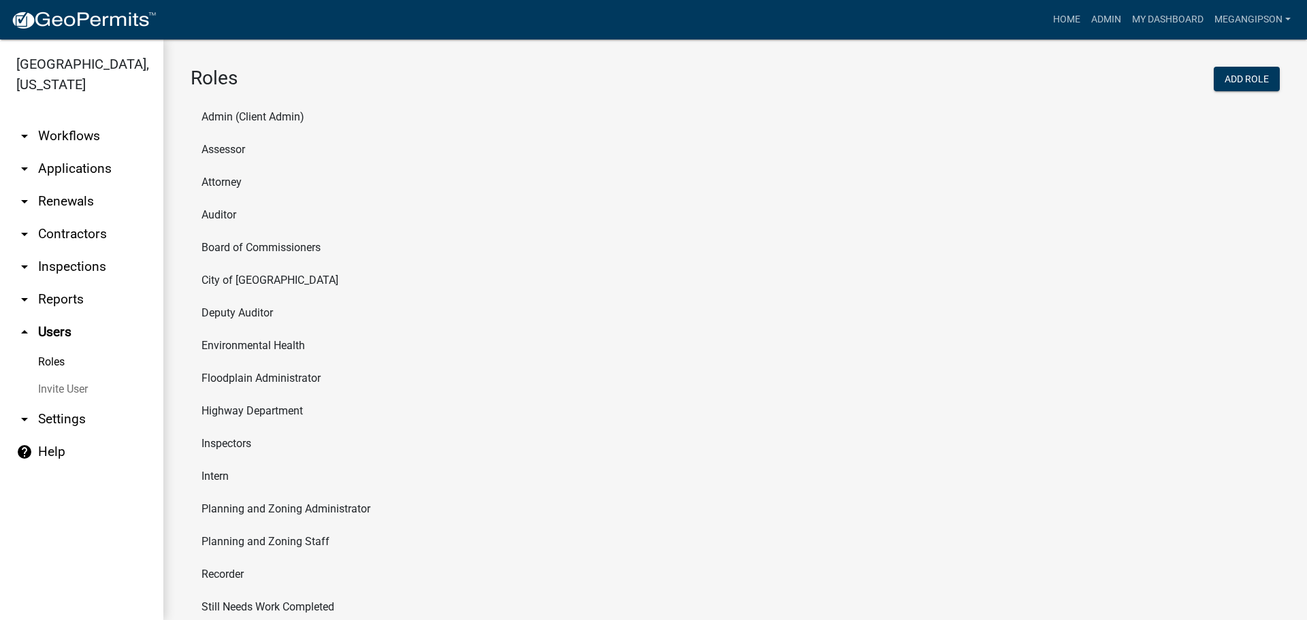
click at [64, 149] on link "arrow_drop_down Workflows" at bounding box center [81, 136] width 163 height 33
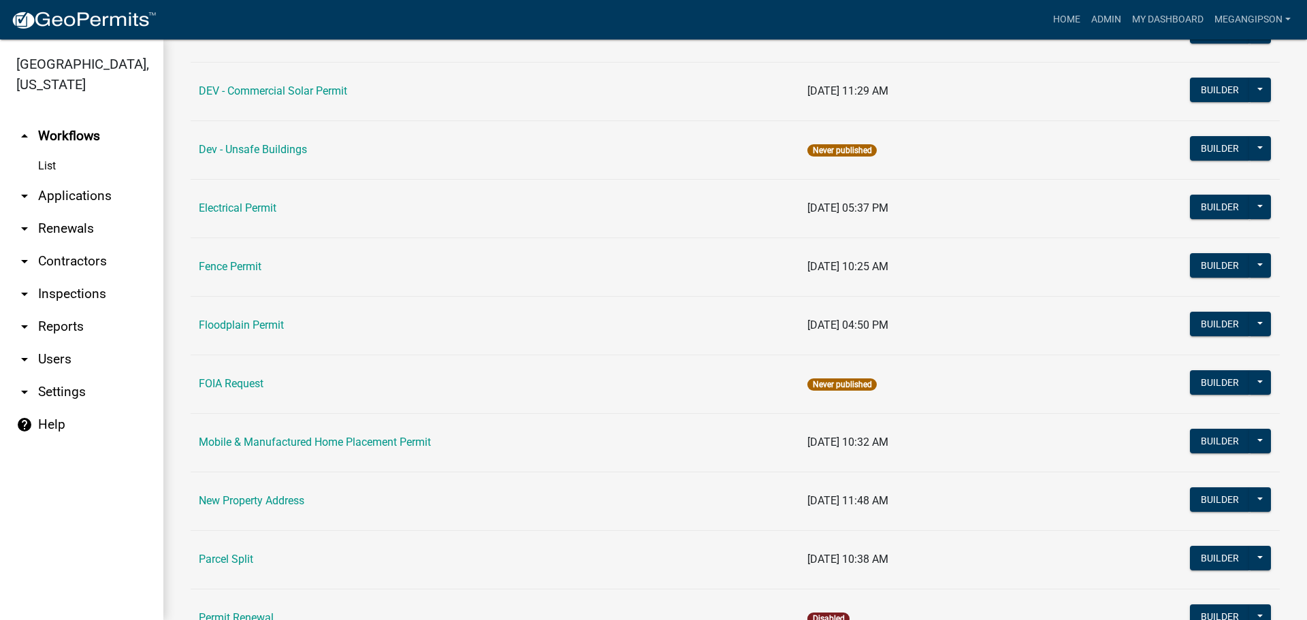
scroll to position [409, 0]
click at [225, 237] on td "Electrical Permit" at bounding box center [495, 207] width 609 height 59
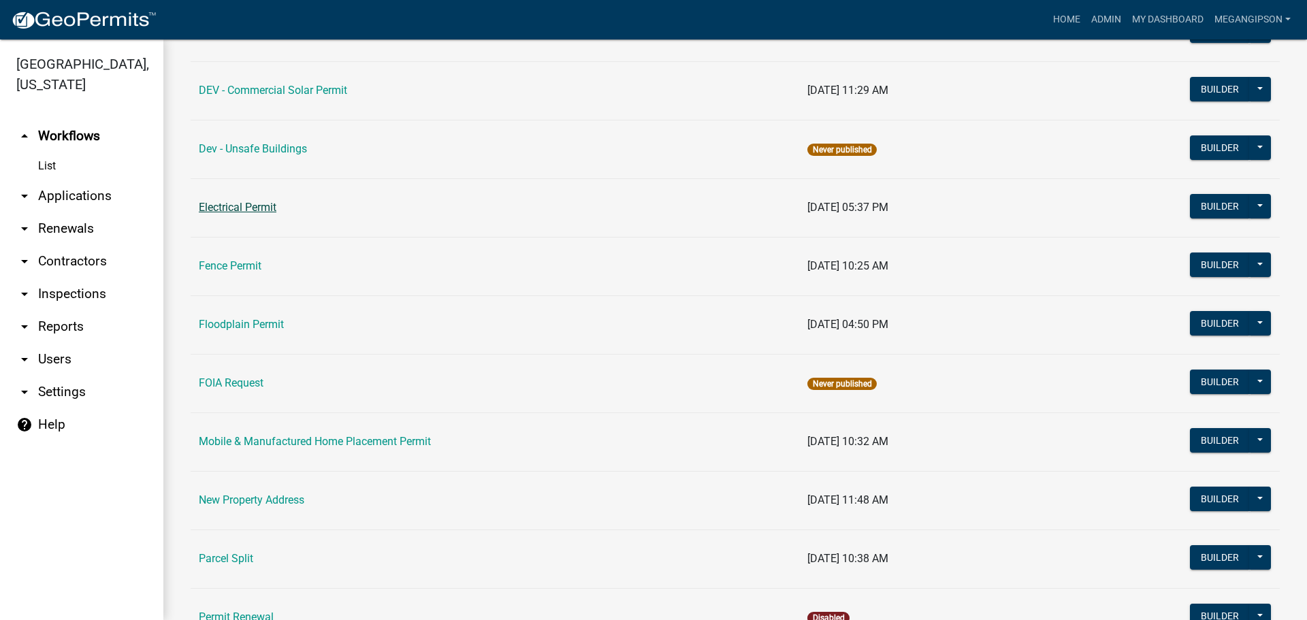
click at [229, 214] on link "Electrical Permit" at bounding box center [238, 207] width 78 height 13
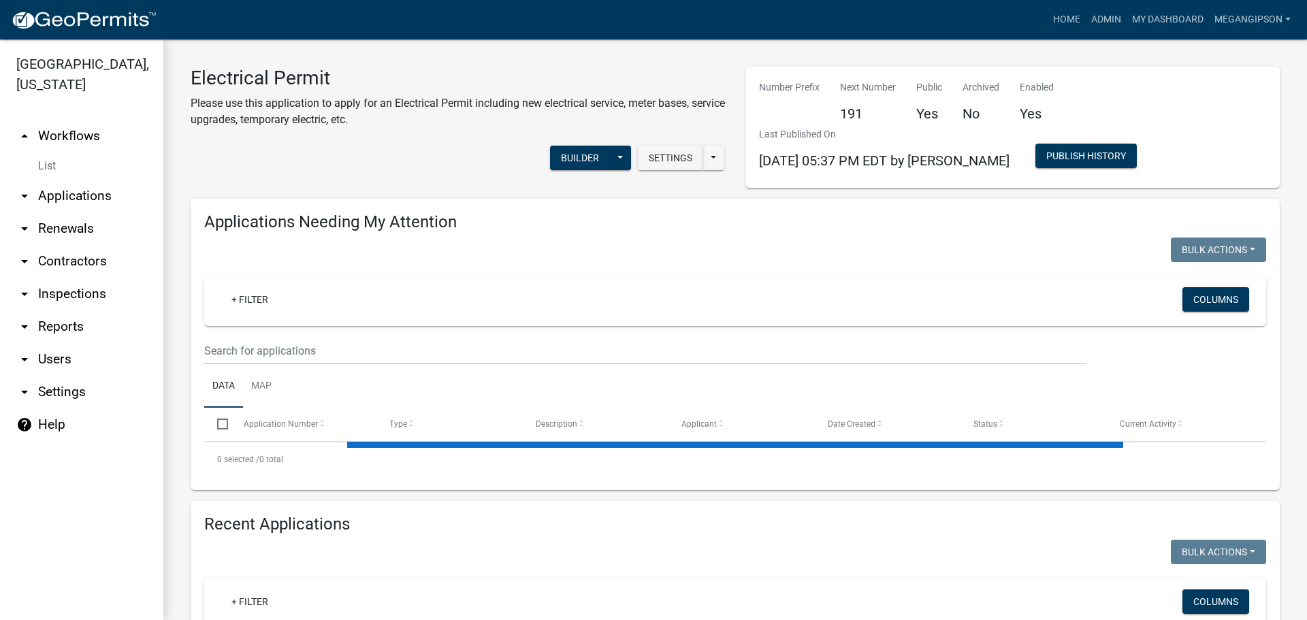
select select "3: 100"
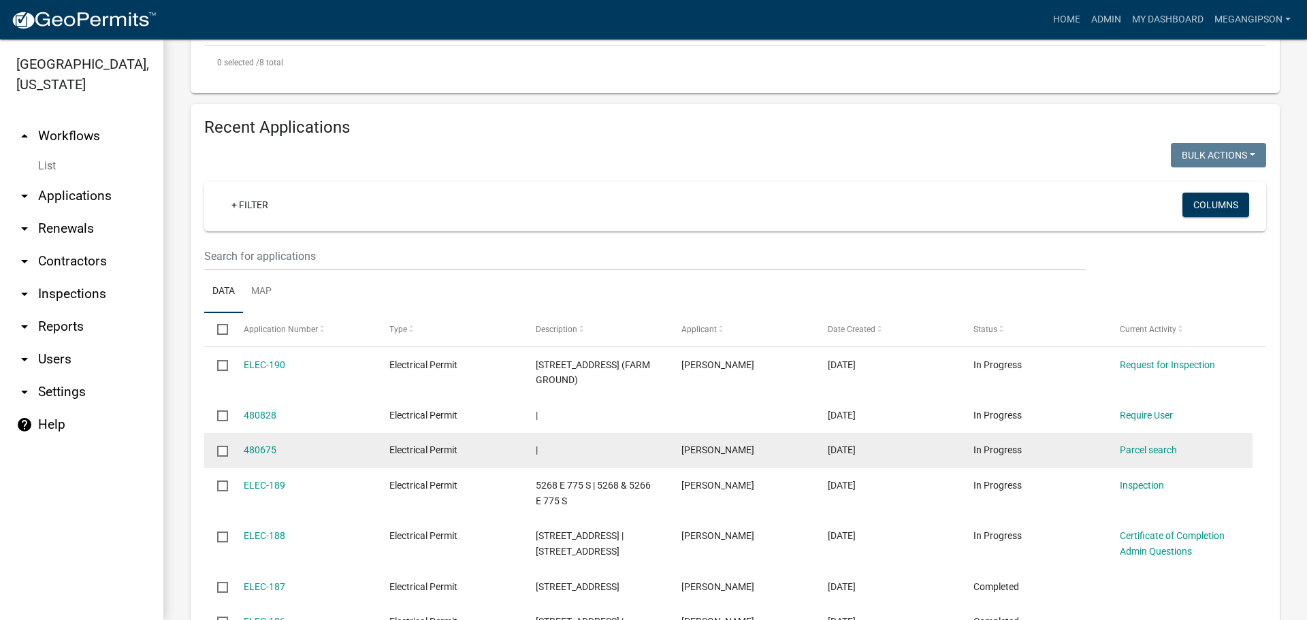
scroll to position [953, 0]
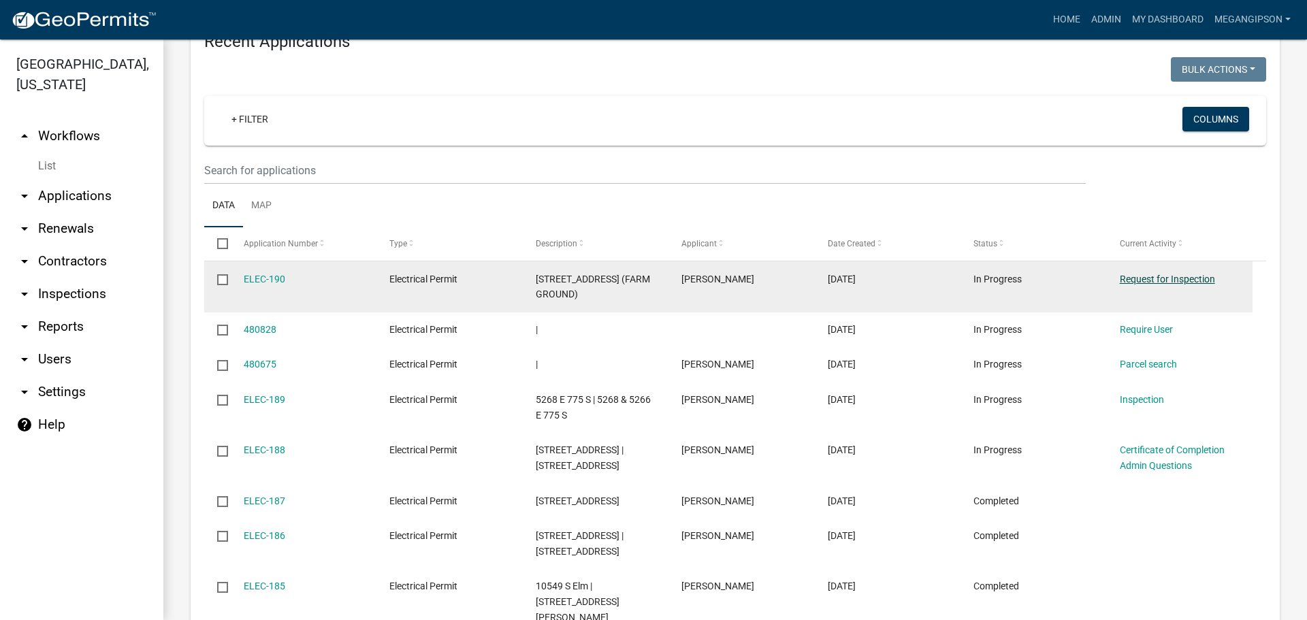
click at [1164, 285] on link "Request for Inspection" at bounding box center [1167, 279] width 95 height 11
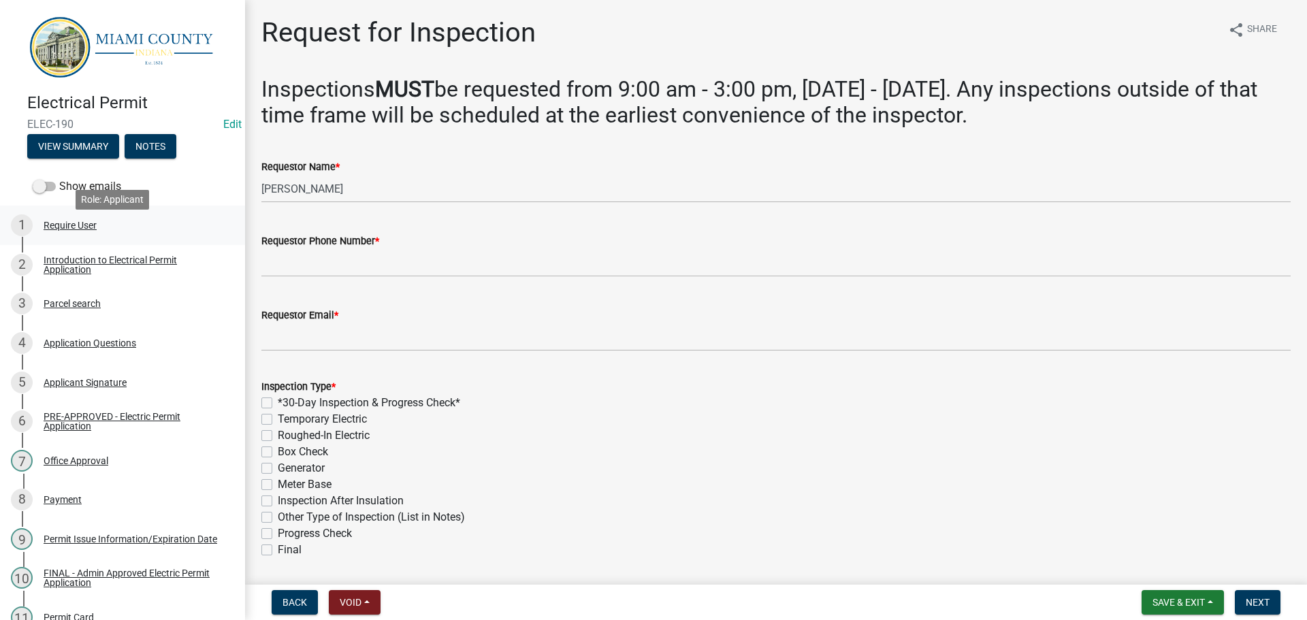
click at [97, 230] on div "Require User" at bounding box center [70, 226] width 53 height 10
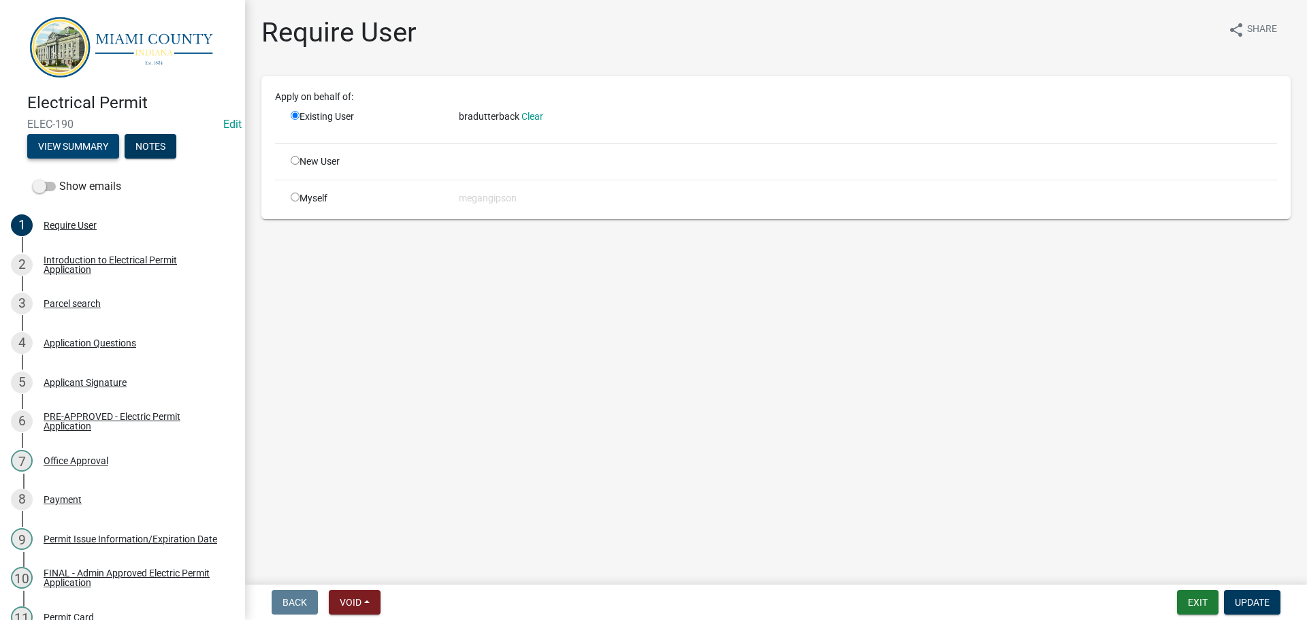
click at [91, 150] on button "View Summary" at bounding box center [73, 146] width 92 height 25
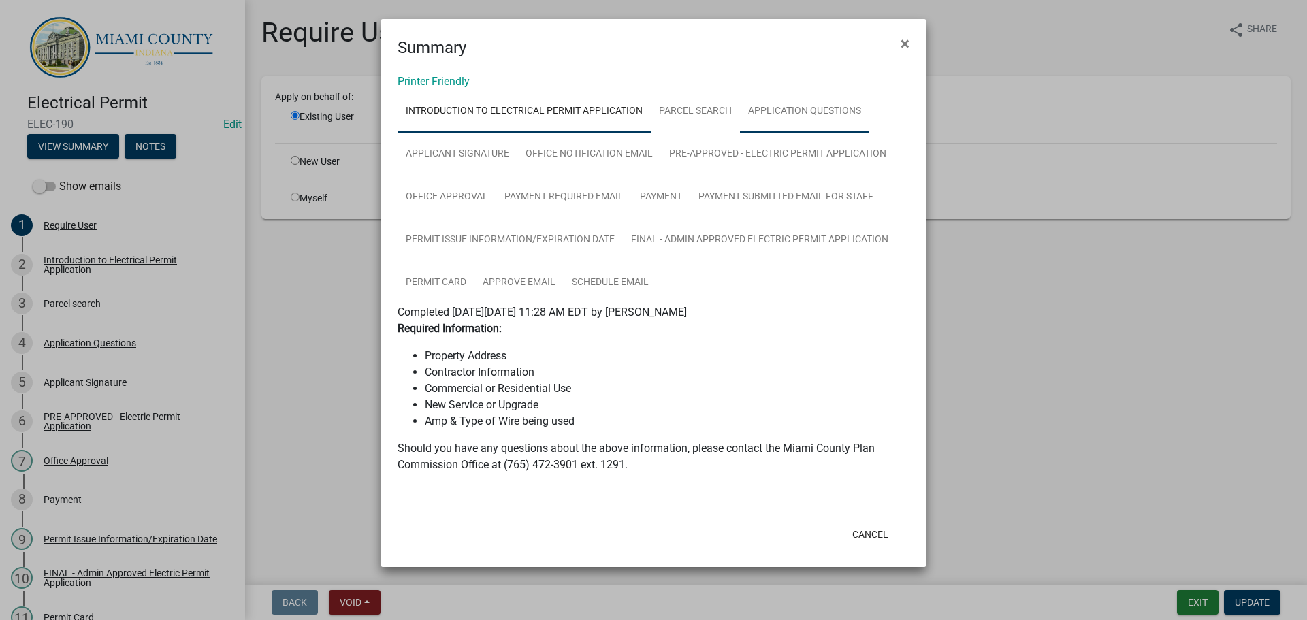
click at [740, 133] on link "Application Questions" at bounding box center [804, 112] width 129 height 44
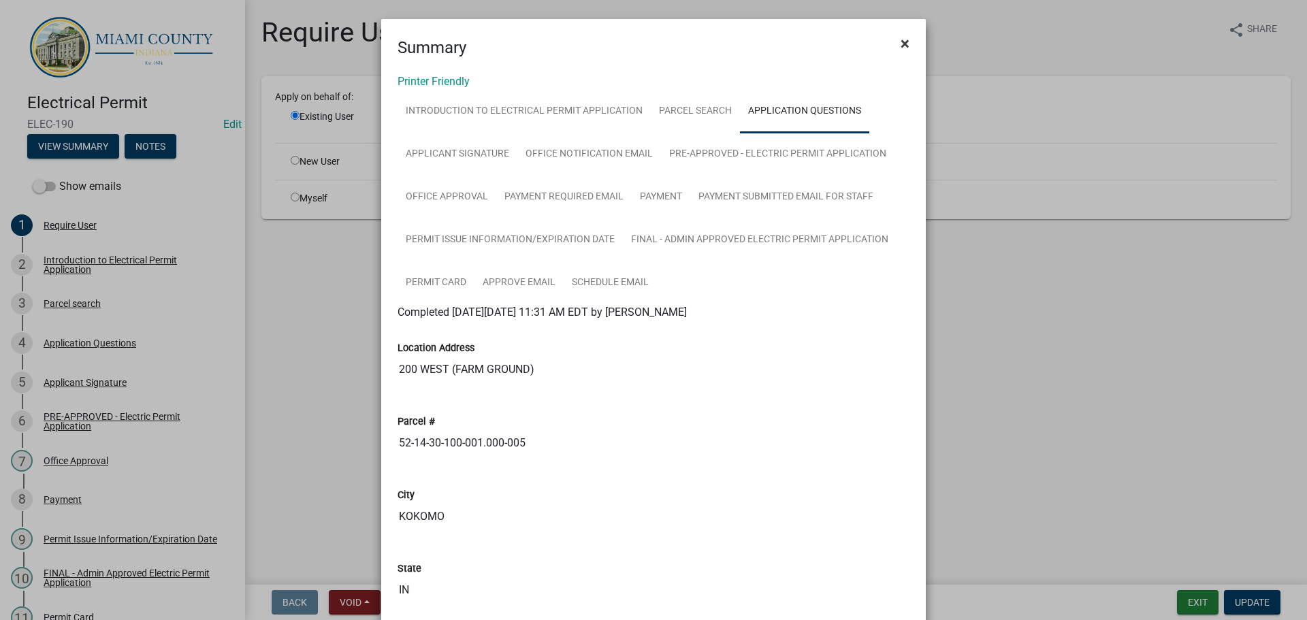
click at [890, 51] on button "×" at bounding box center [905, 44] width 31 height 38
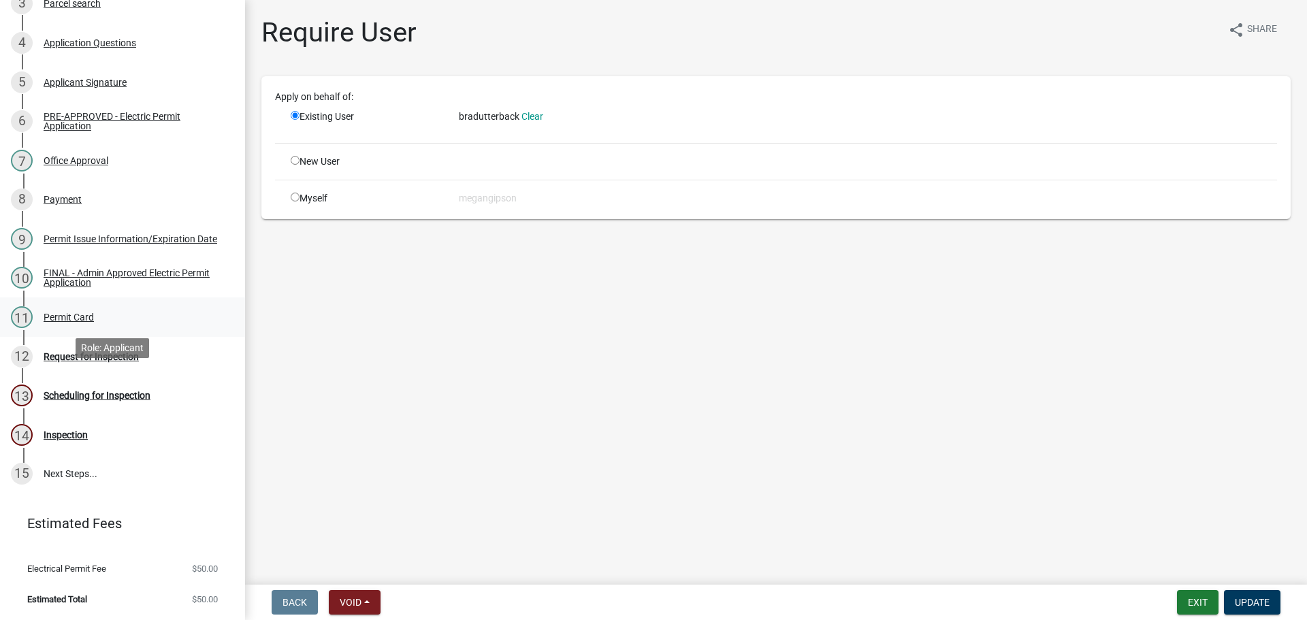
scroll to position [340, 0]
click at [1183, 596] on button "Exit" at bounding box center [1198, 602] width 42 height 25
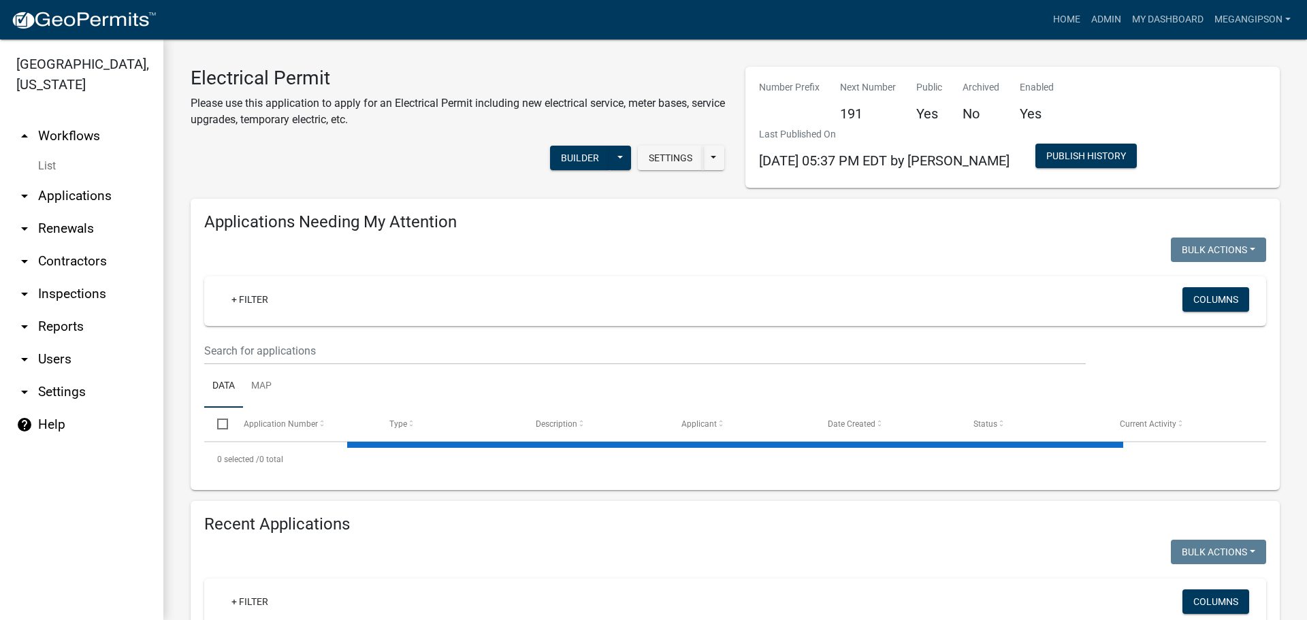
select select "3: 100"
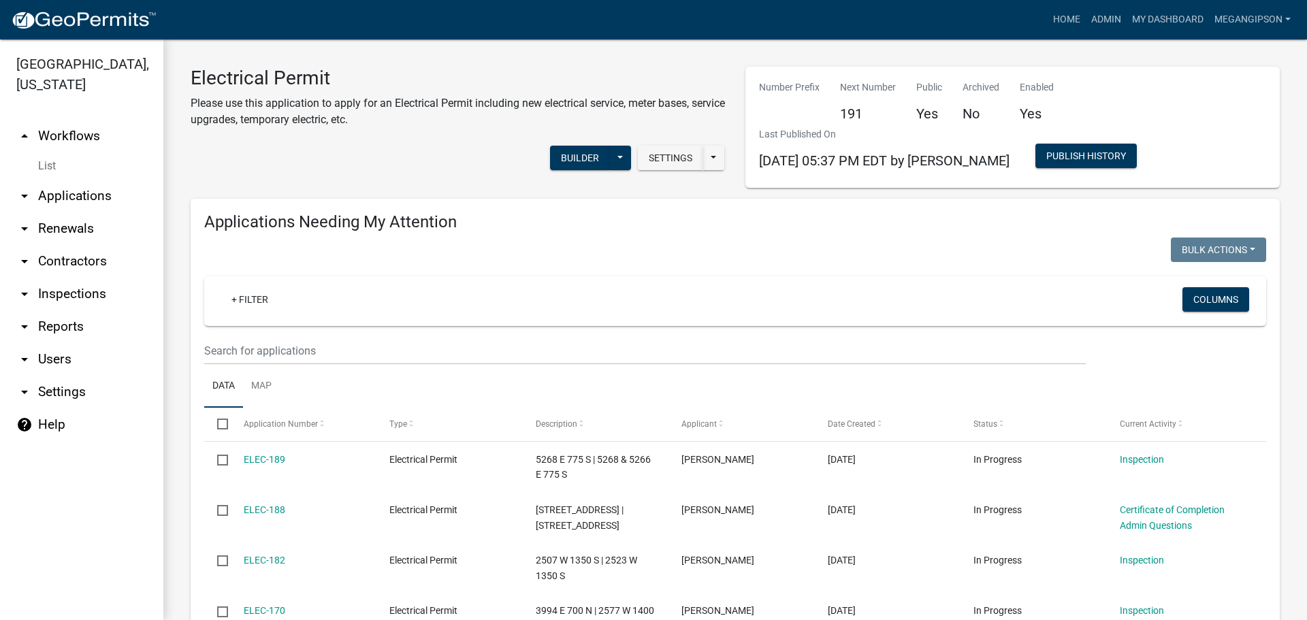
click at [56, 212] on link "arrow_drop_down Applications" at bounding box center [81, 196] width 163 height 33
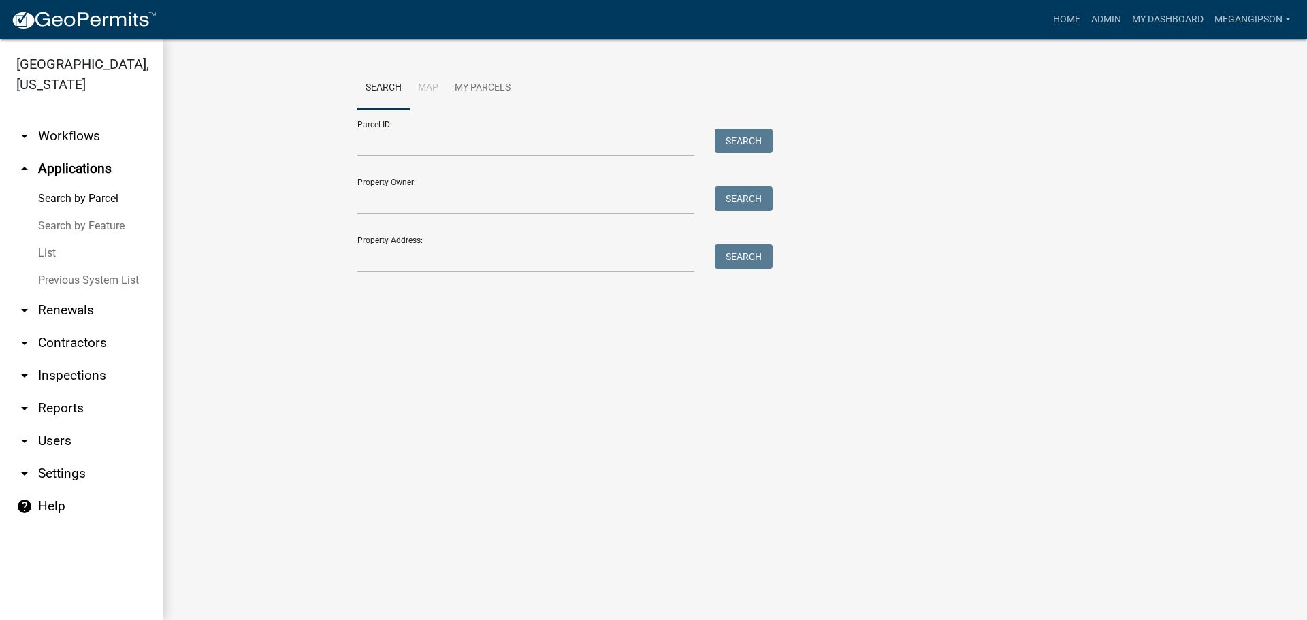
click at [79, 267] on link "List" at bounding box center [81, 253] width 163 height 27
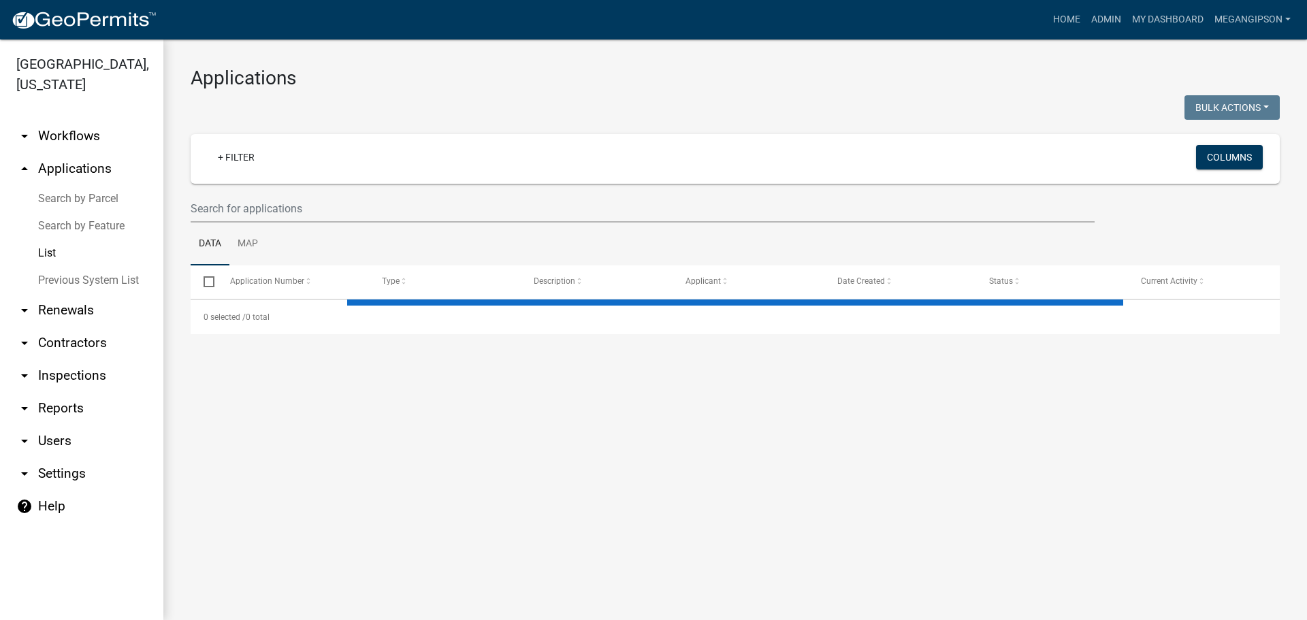
select select "3: 100"
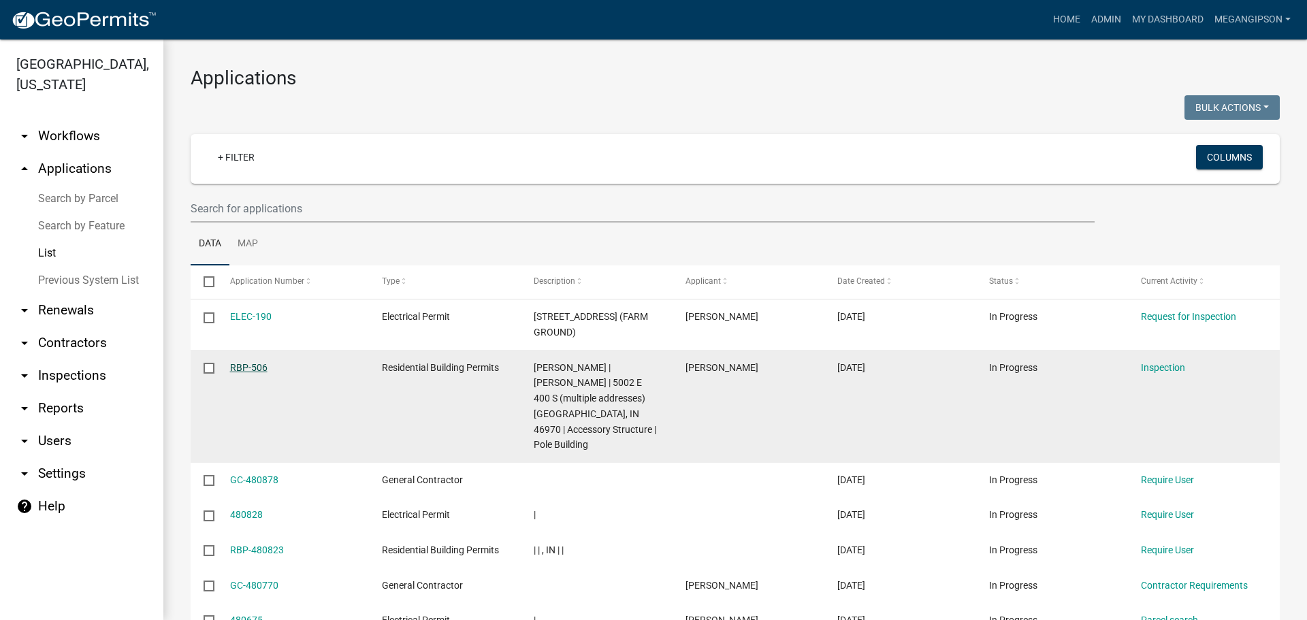
click at [246, 373] on link "RBP-506" at bounding box center [248, 367] width 37 height 11
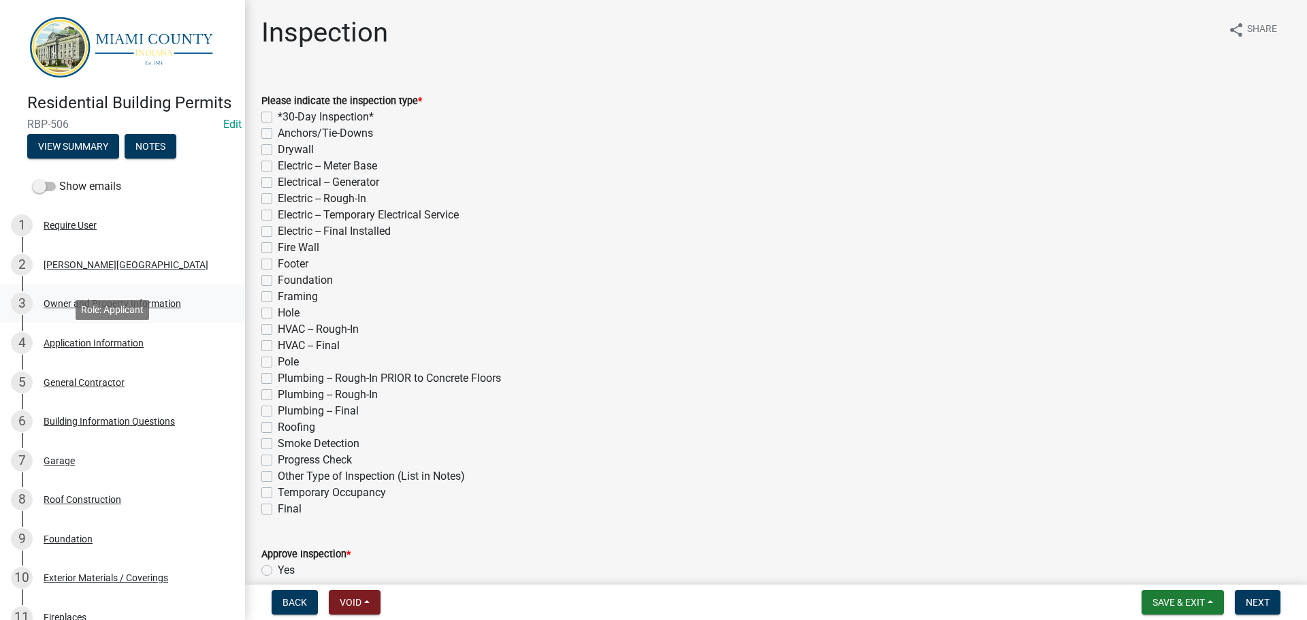
click at [127, 315] on div "3 Owner and Property Information" at bounding box center [117, 304] width 212 height 22
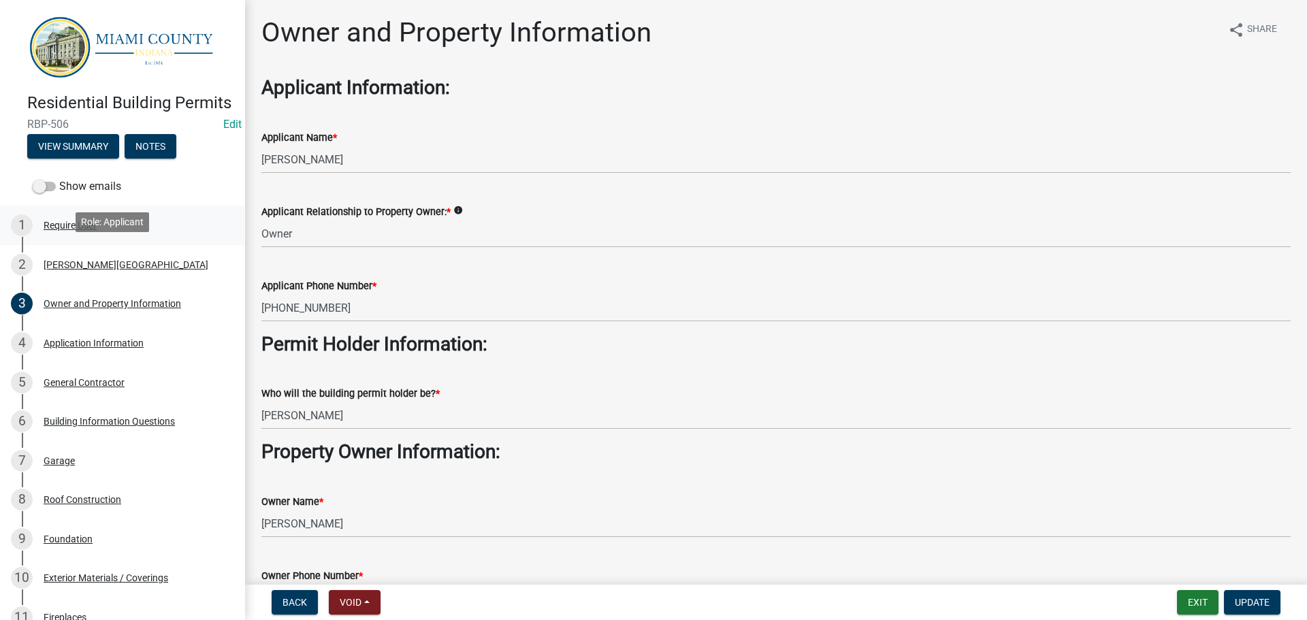
click at [89, 230] on div "Require User" at bounding box center [70, 226] width 53 height 10
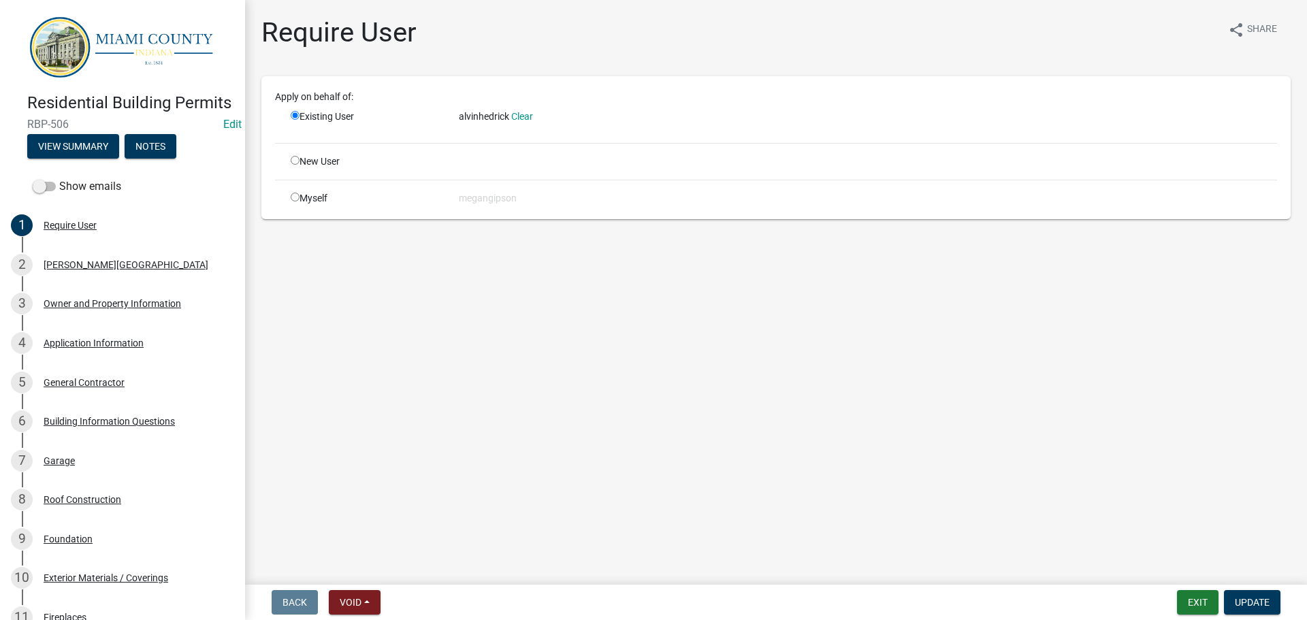
click at [478, 122] on span "alvinhedrick" at bounding box center [484, 116] width 50 height 11
click at [1177, 596] on button "Exit" at bounding box center [1198, 602] width 42 height 25
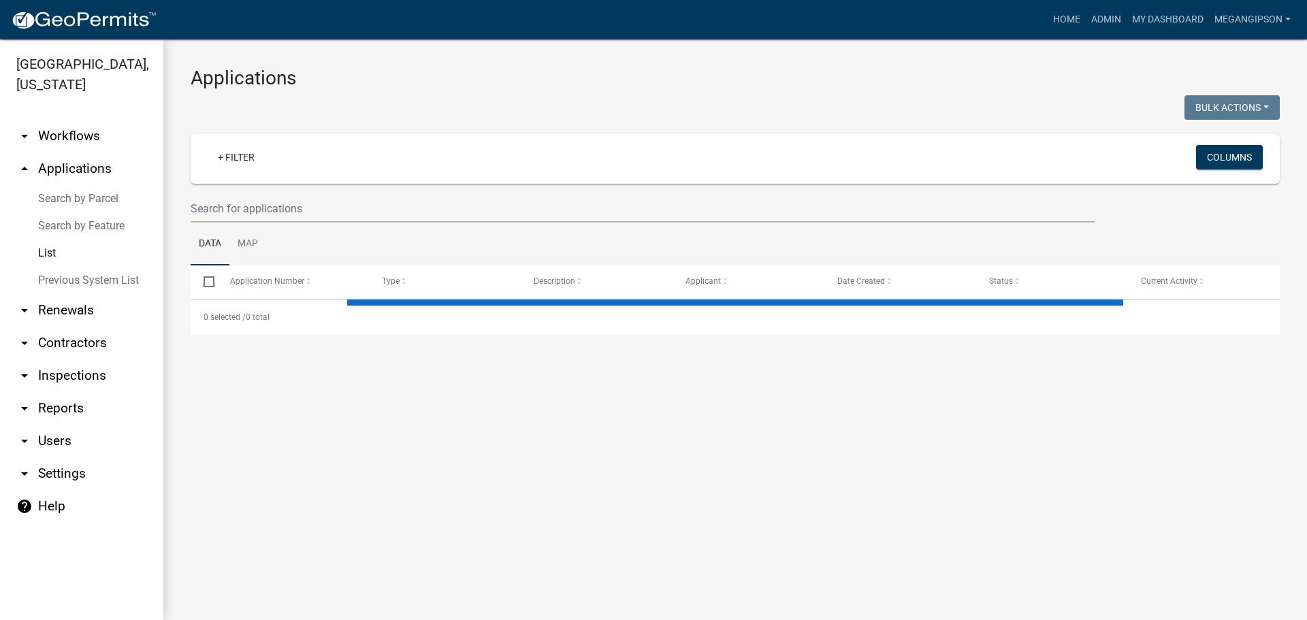
select select "3: 100"
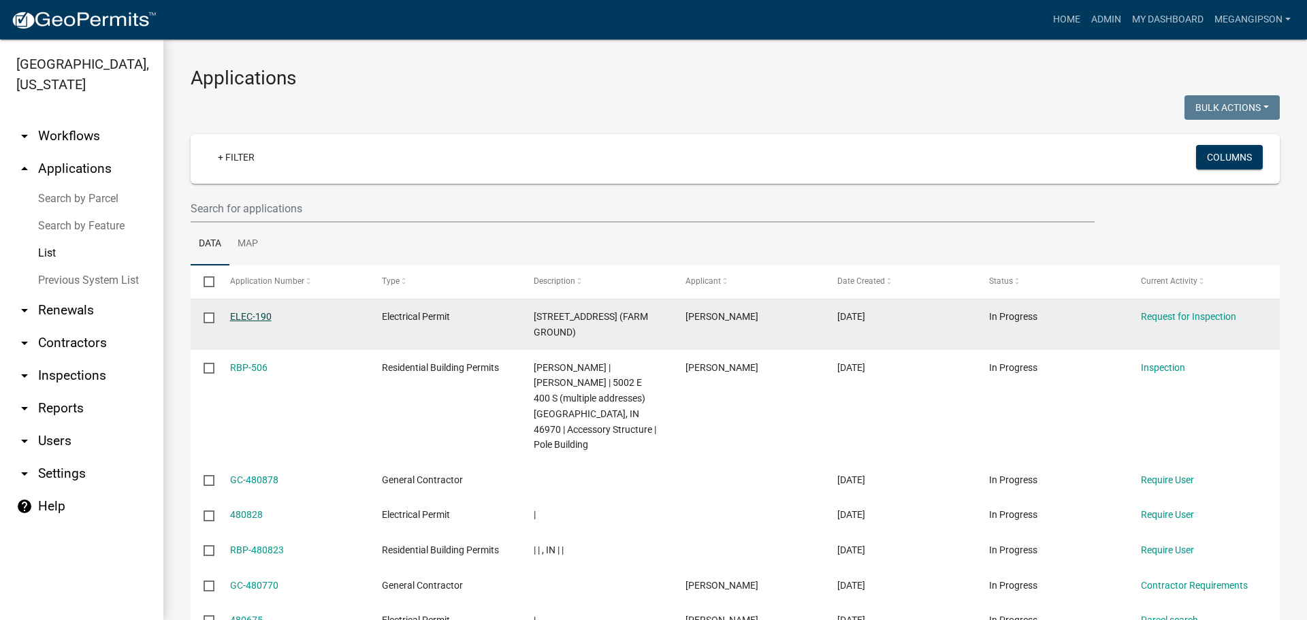
click at [259, 322] on link "ELEC-190" at bounding box center [251, 316] width 42 height 11
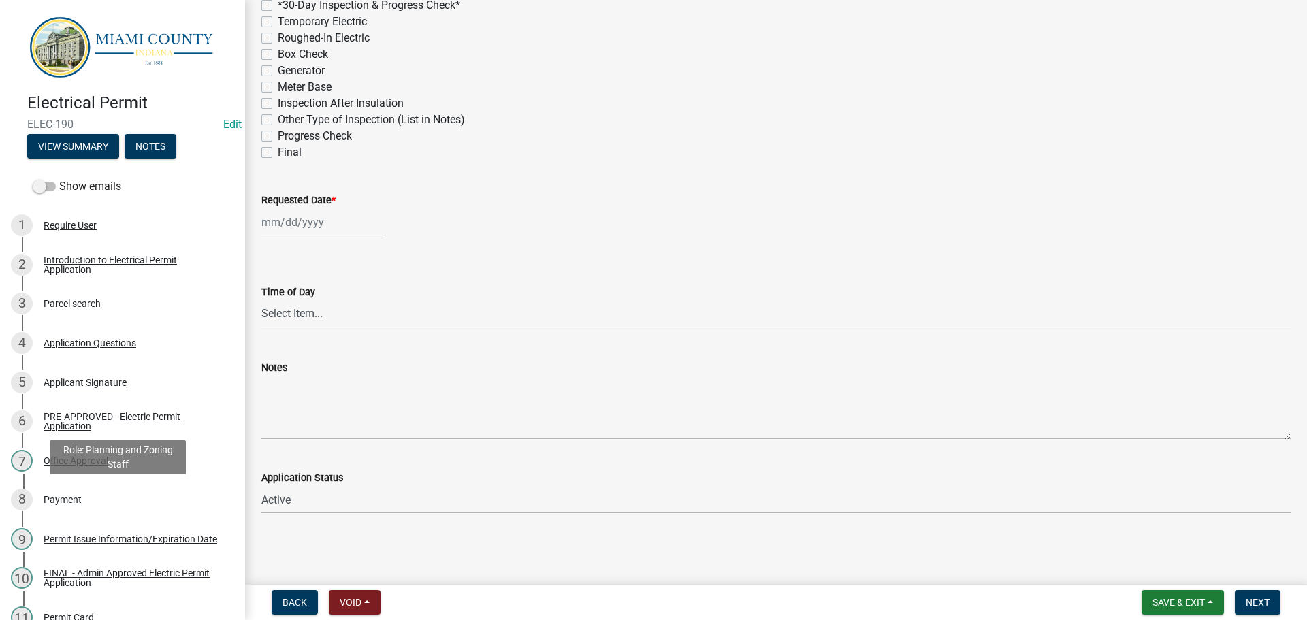
scroll to position [513, 0]
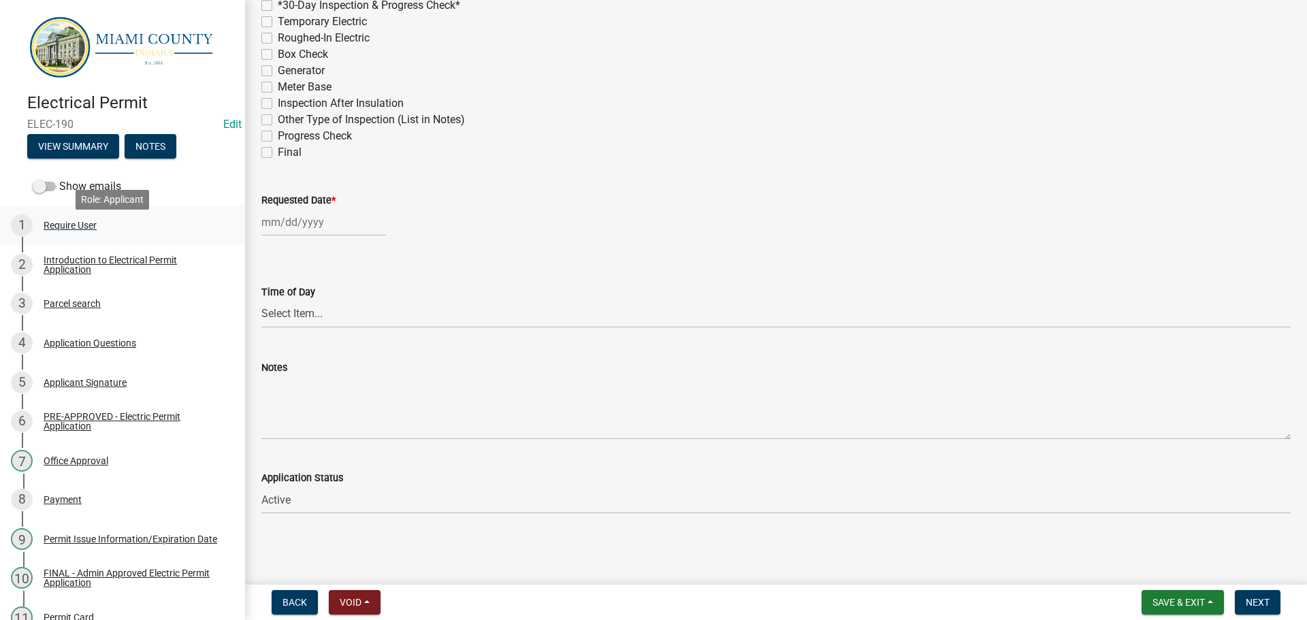
click at [108, 236] on div "1 Require User" at bounding box center [117, 225] width 212 height 22
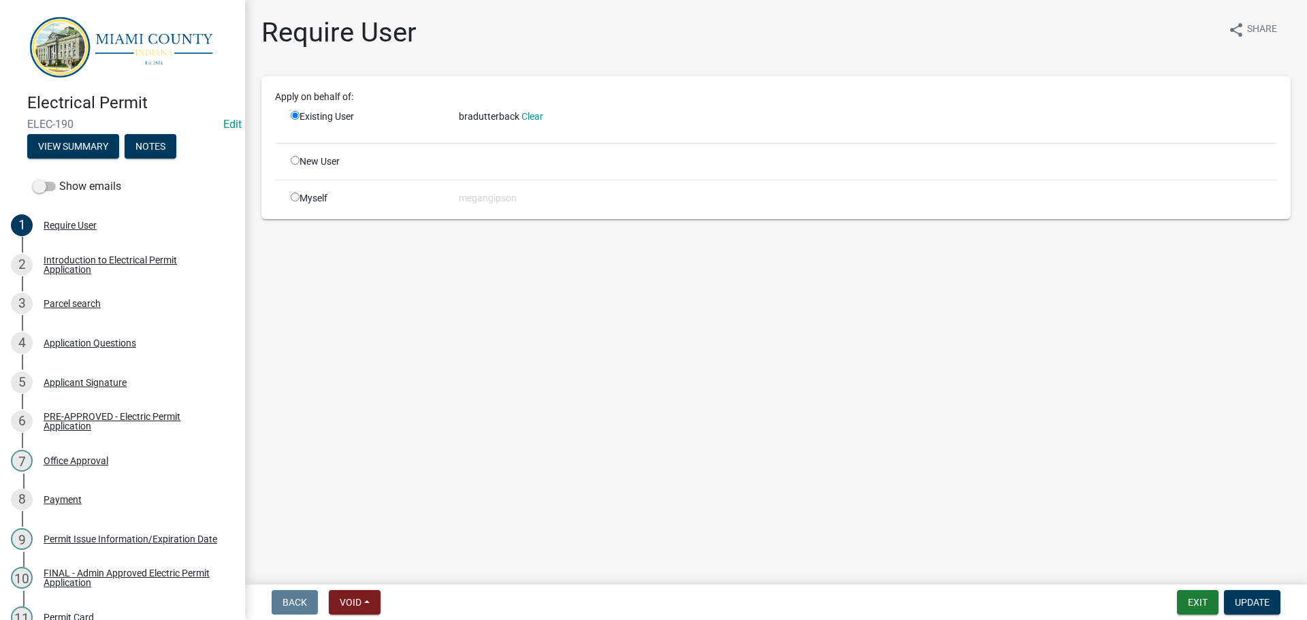
click at [501, 122] on span "bradutterback" at bounding box center [489, 116] width 61 height 11
click at [1177, 605] on button "Exit" at bounding box center [1198, 602] width 42 height 25
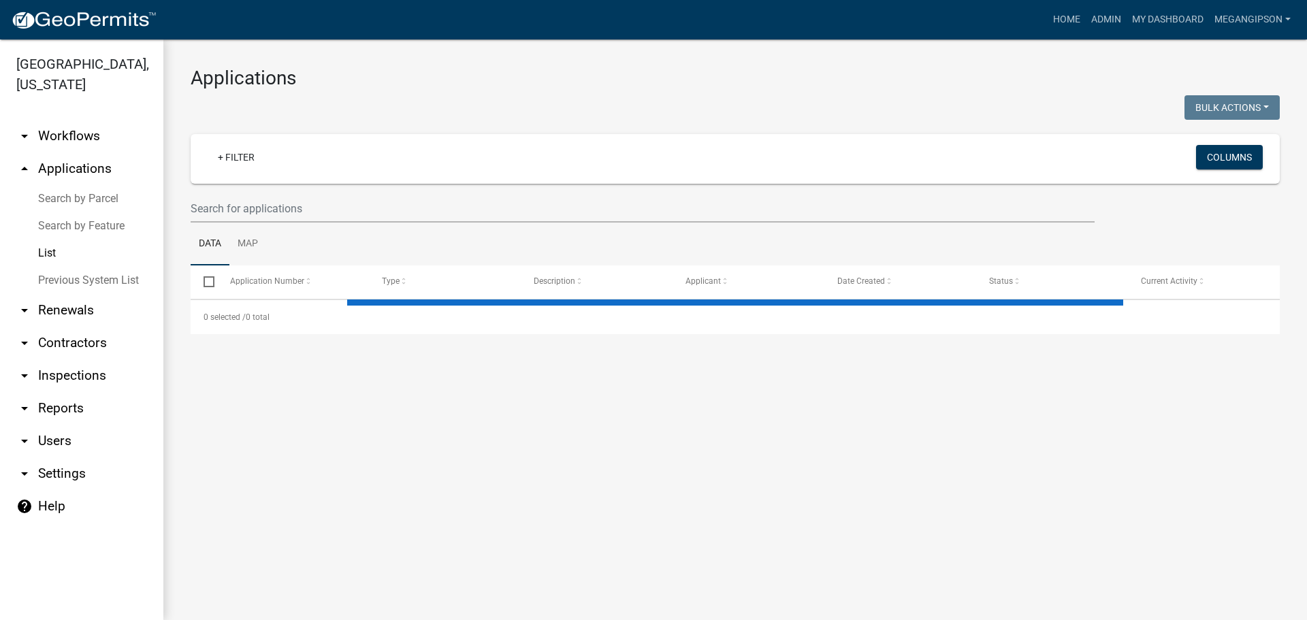
select select "3: 100"
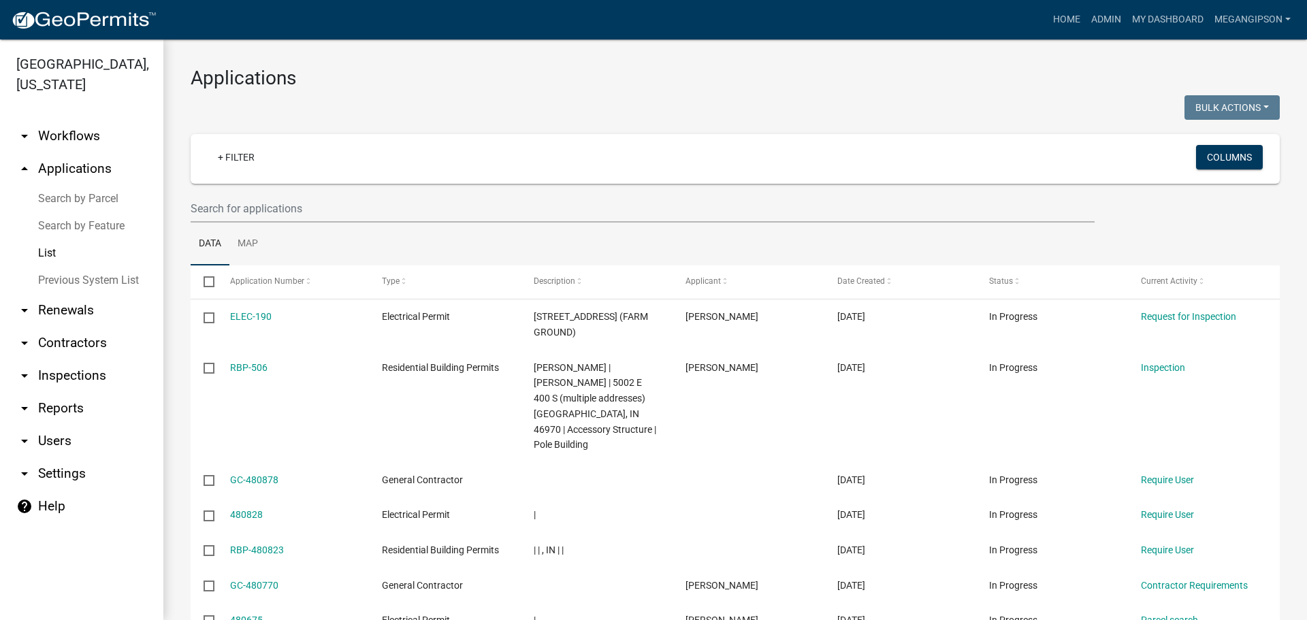
click at [83, 146] on link "arrow_drop_down Workflows" at bounding box center [81, 136] width 163 height 33
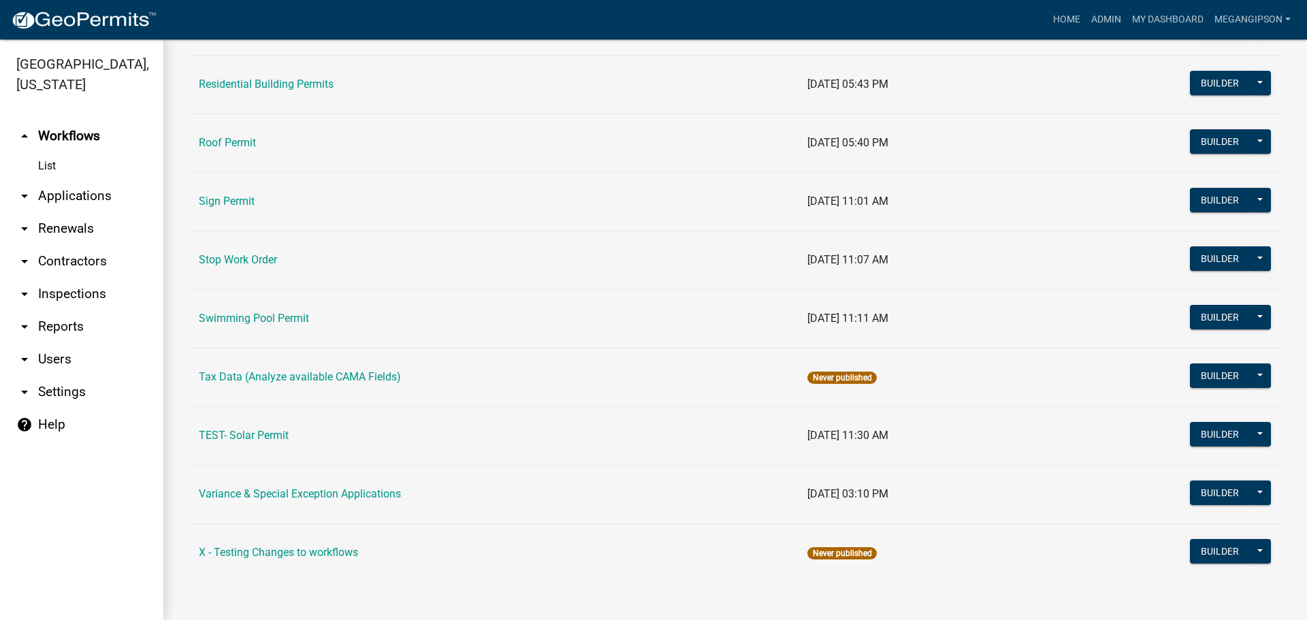
scroll to position [1147, 0]
click at [57, 409] on link "arrow_drop_down Settings" at bounding box center [81, 392] width 163 height 33
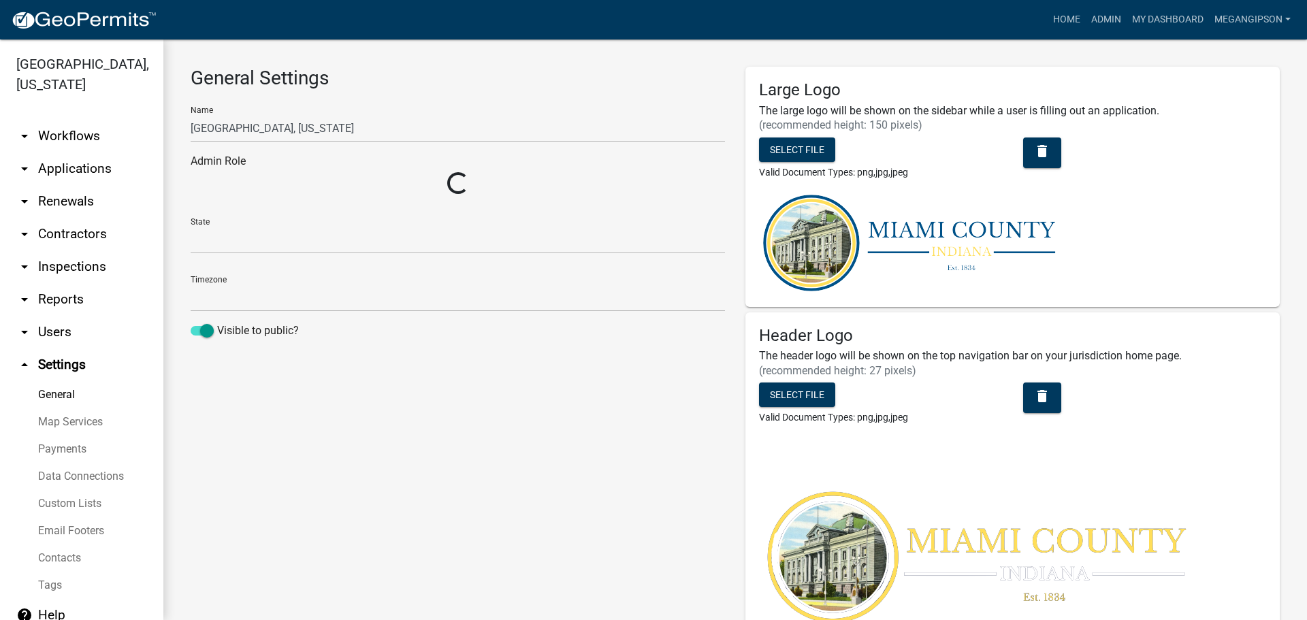
select select "IN"
select select "Eastern Standard Time"
select select "513ca536-bc52-49bc-9532-9a64f1139d75"
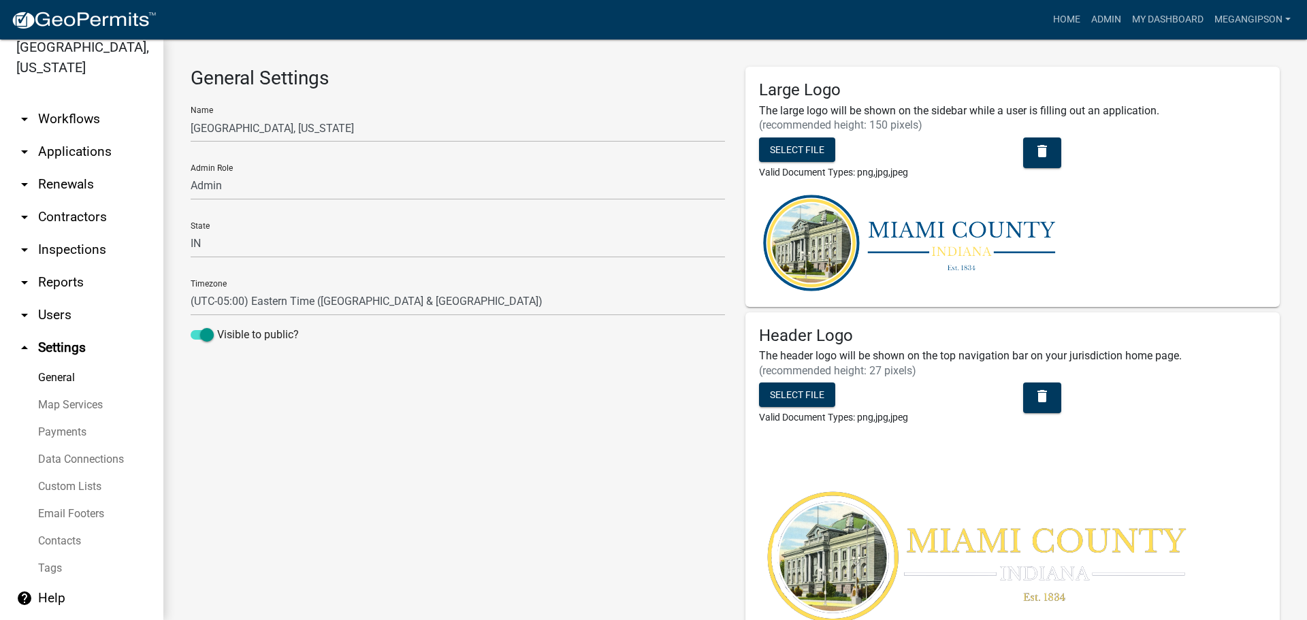
scroll to position [74, 0]
click at [78, 536] on link "Contacts" at bounding box center [81, 541] width 163 height 27
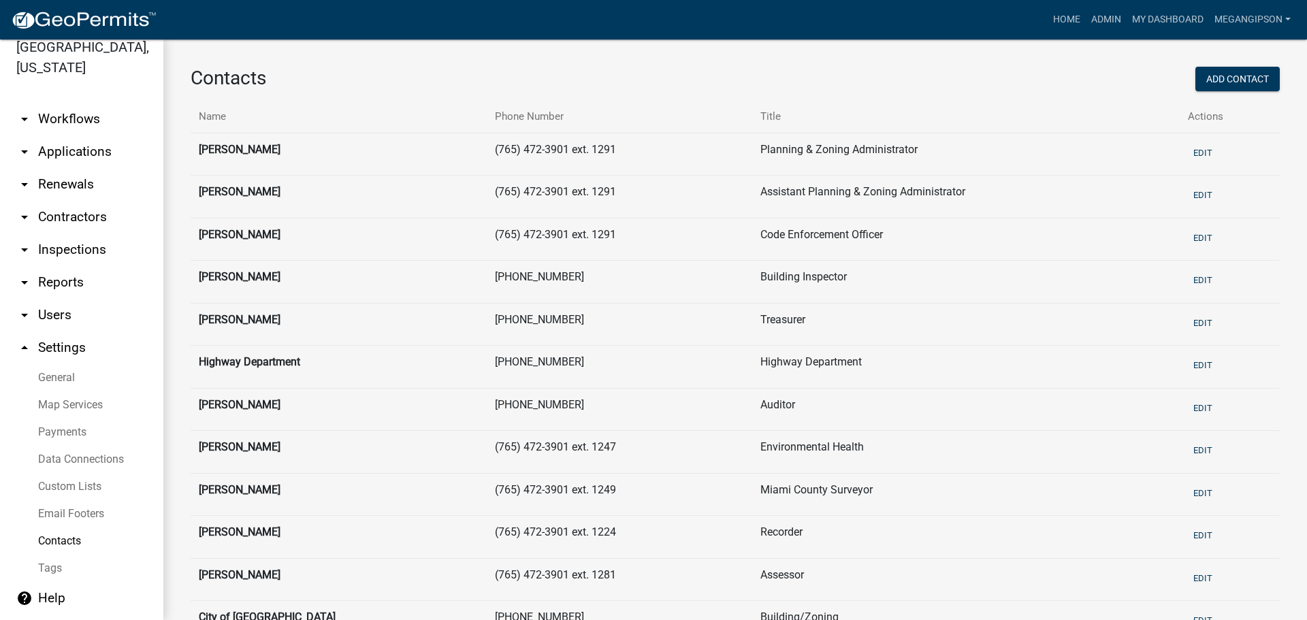
click at [88, 364] on link "General" at bounding box center [81, 377] width 163 height 27
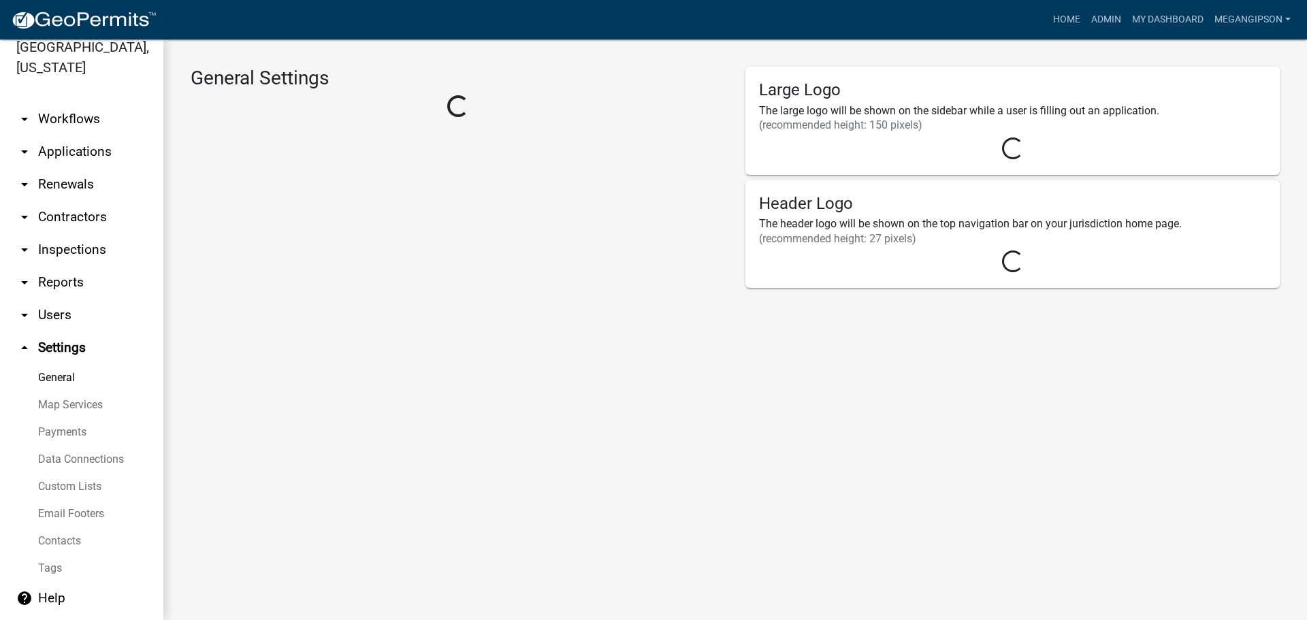
select select "IN"
select select "Eastern Standard Time"
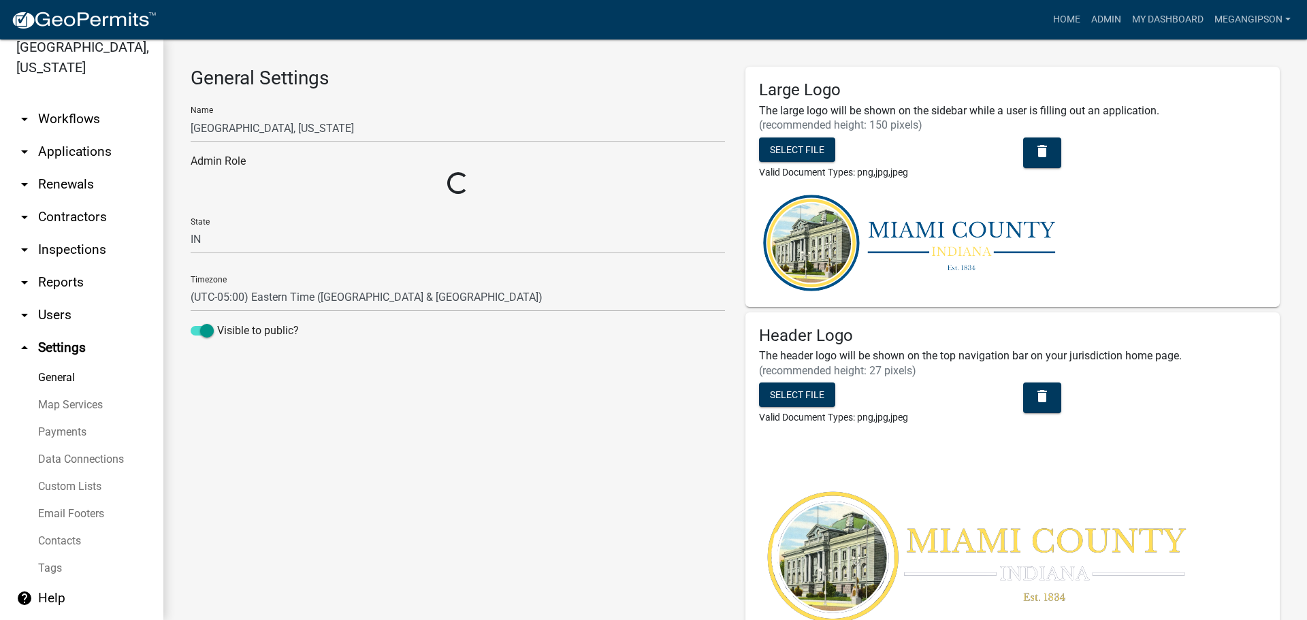
select select "513ca536-bc52-49bc-9532-9a64f1139d75"
click at [65, 392] on link "Map Services" at bounding box center [81, 405] width 163 height 27
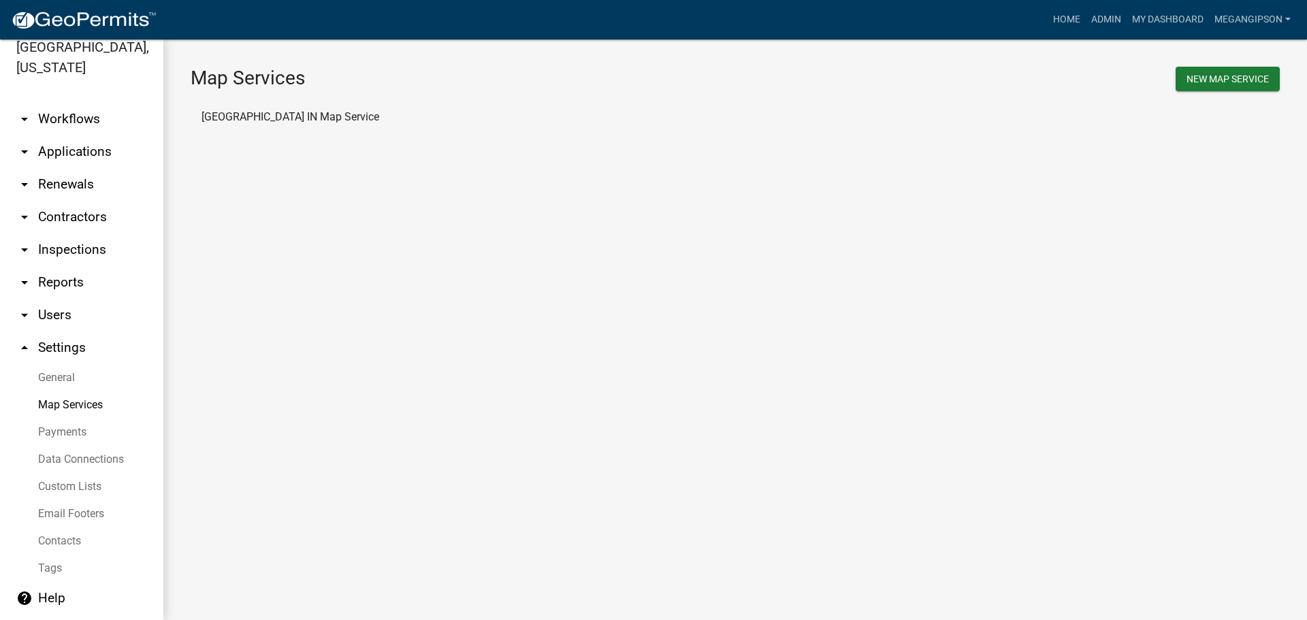
click at [78, 419] on link "Payments" at bounding box center [81, 432] width 163 height 27
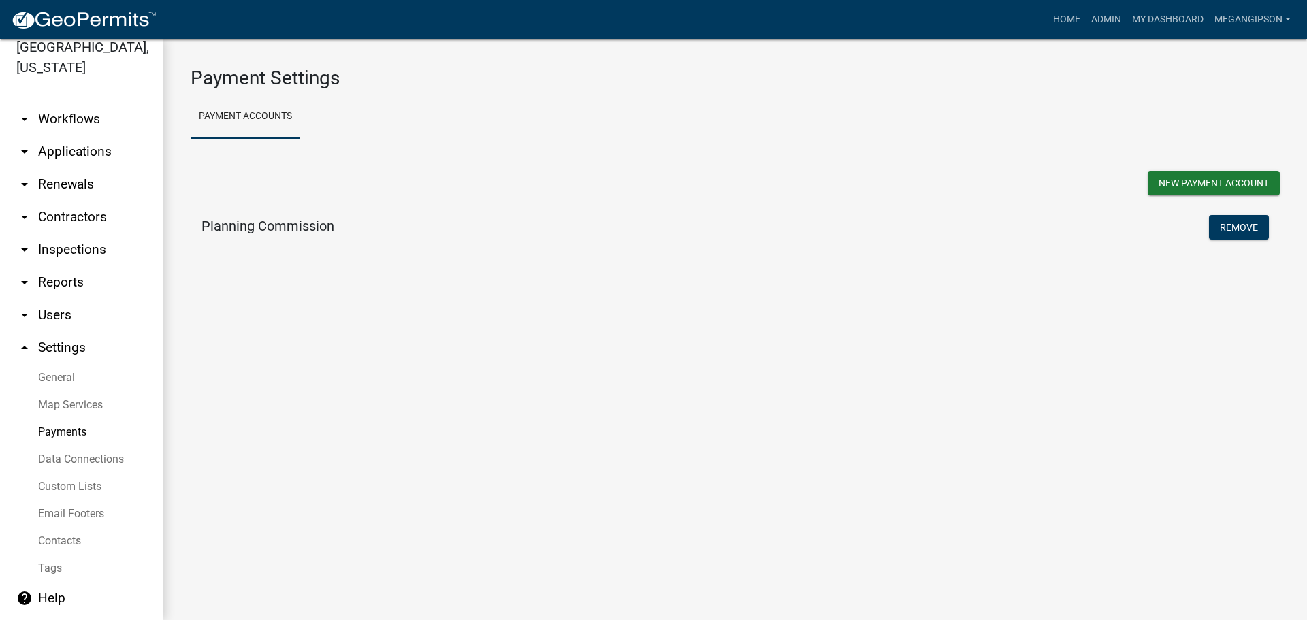
click at [69, 446] on link "Data Connections" at bounding box center [81, 459] width 163 height 27
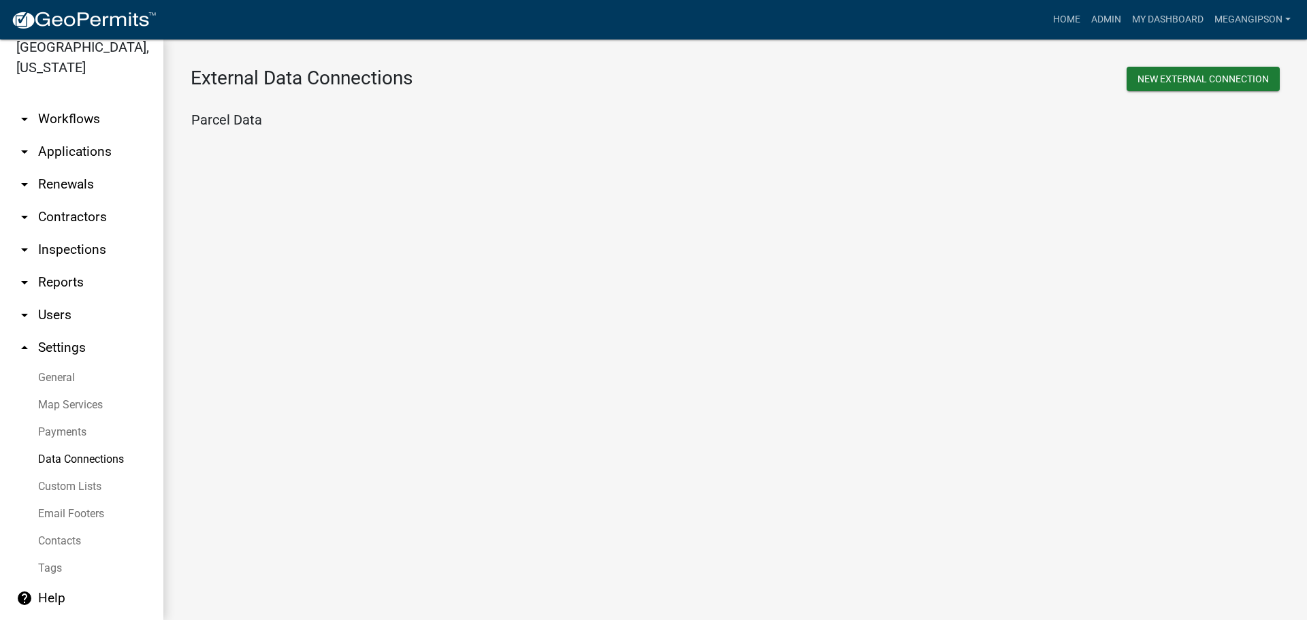
click at [77, 473] on link "Custom Lists" at bounding box center [81, 486] width 163 height 27
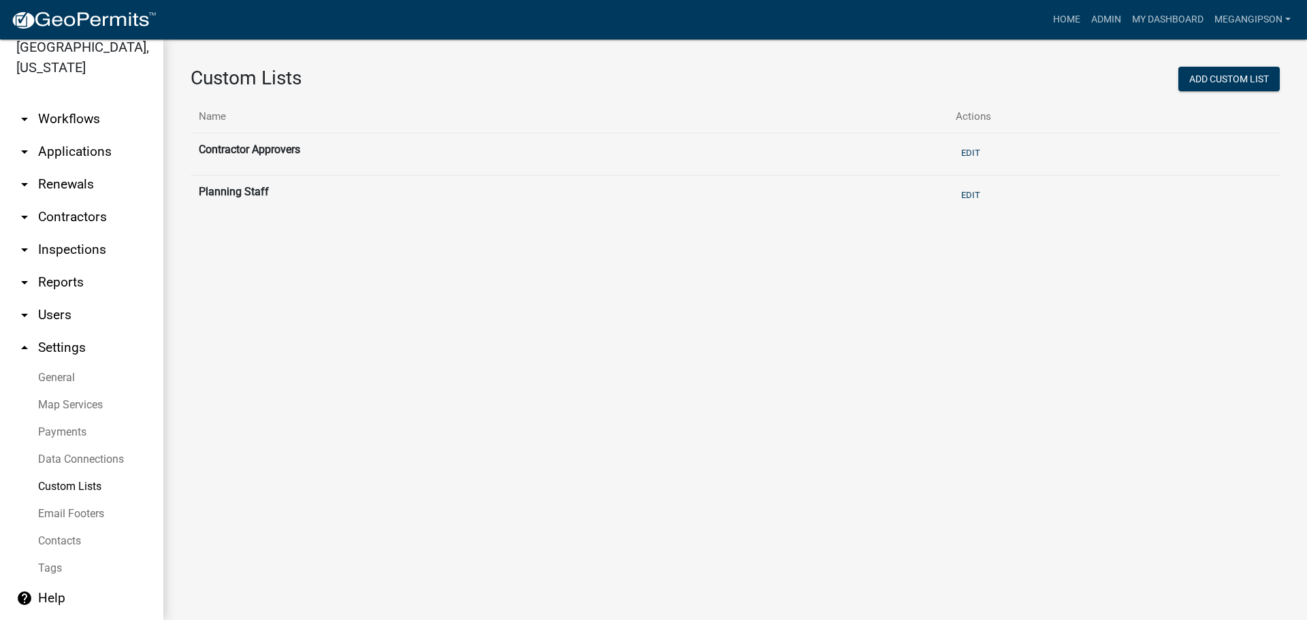
click at [71, 500] on link "Email Footers" at bounding box center [81, 513] width 163 height 27
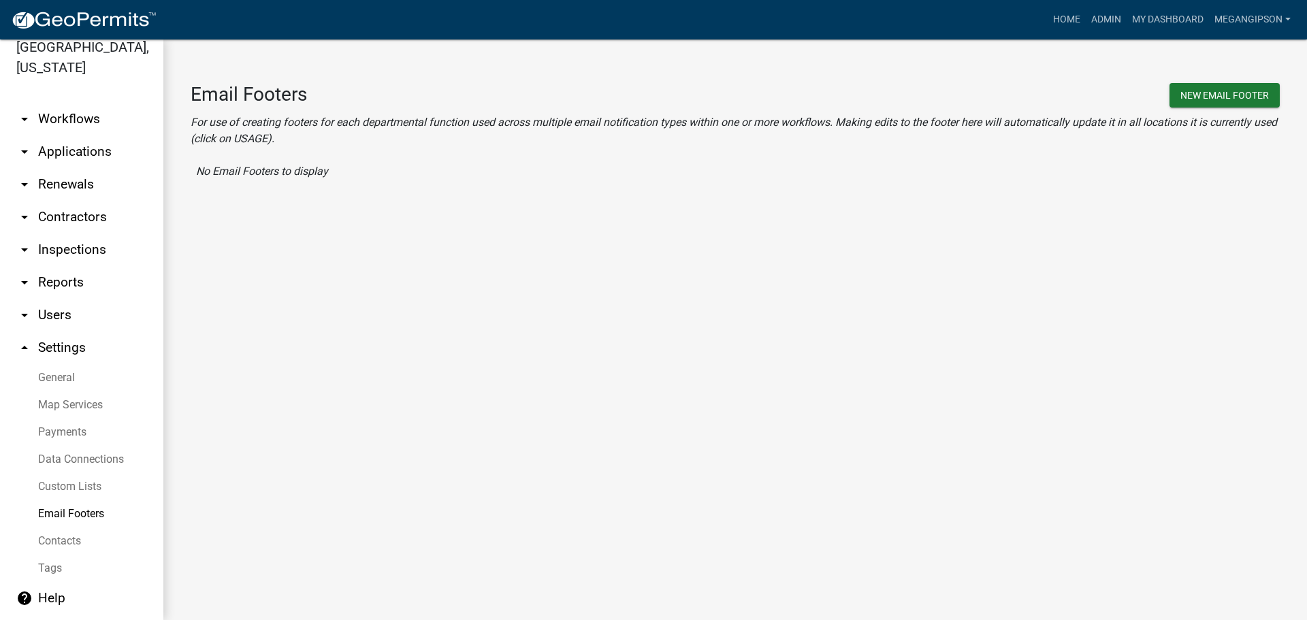
click at [67, 299] on link "arrow_drop_down Users" at bounding box center [81, 315] width 163 height 33
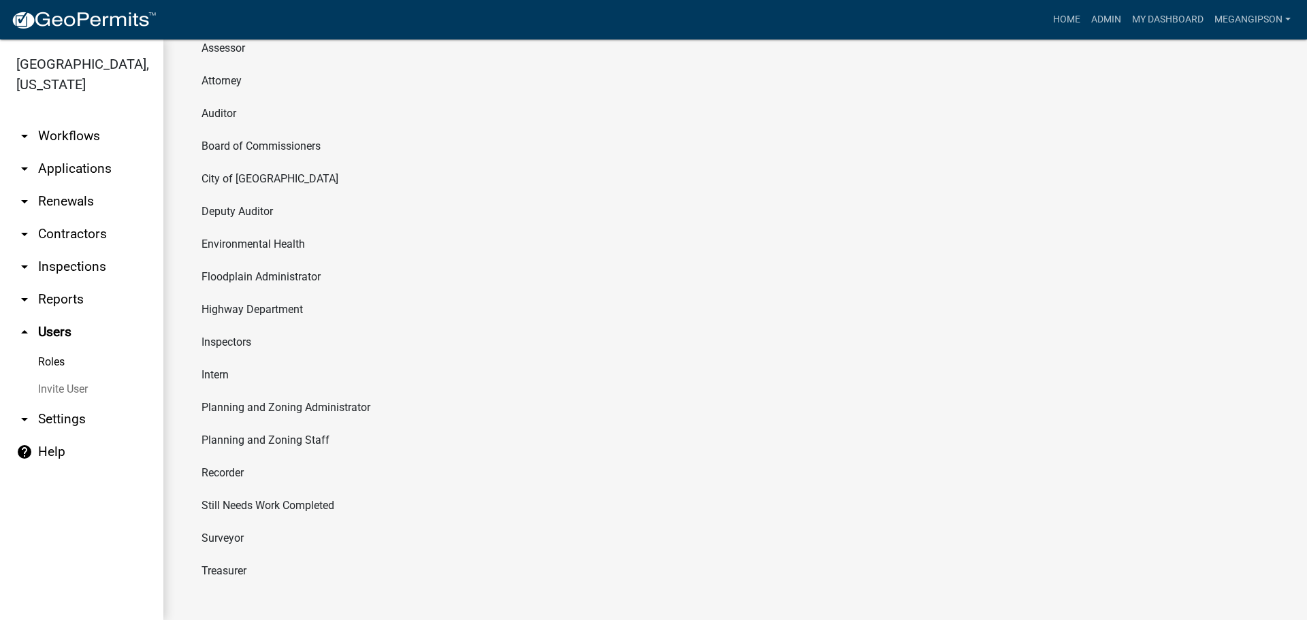
scroll to position [136, 0]
click at [259, 457] on li "Planning and Zoning Staff" at bounding box center [735, 440] width 1089 height 33
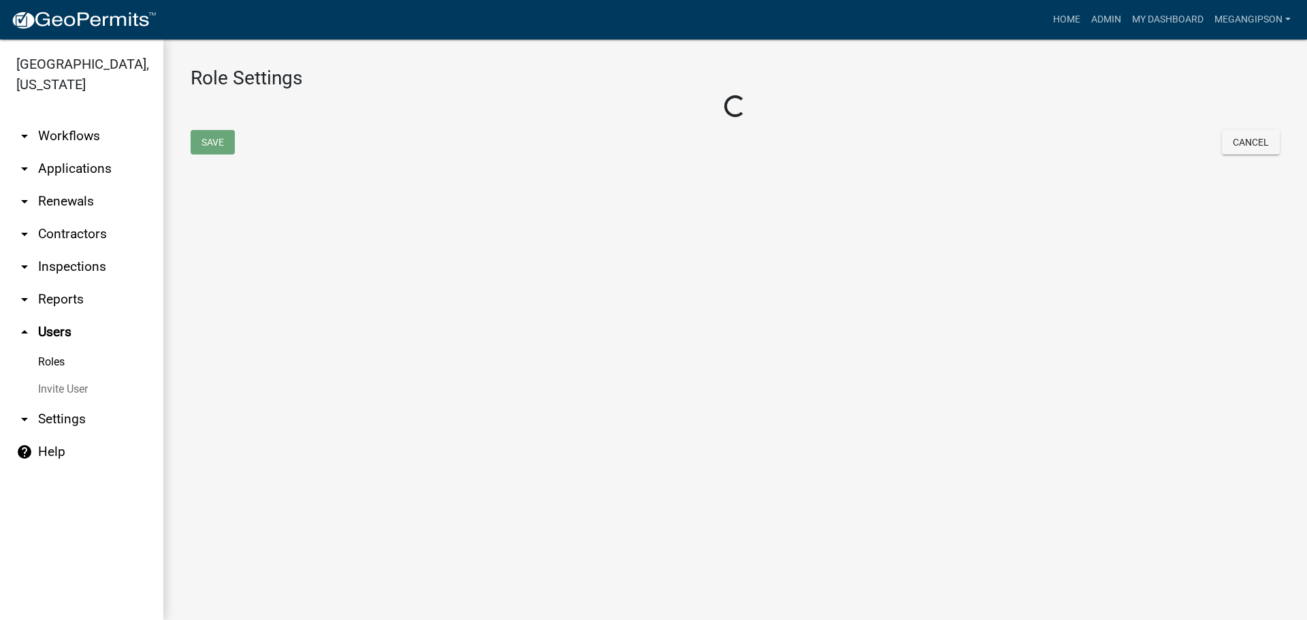
select select "7: light-green"
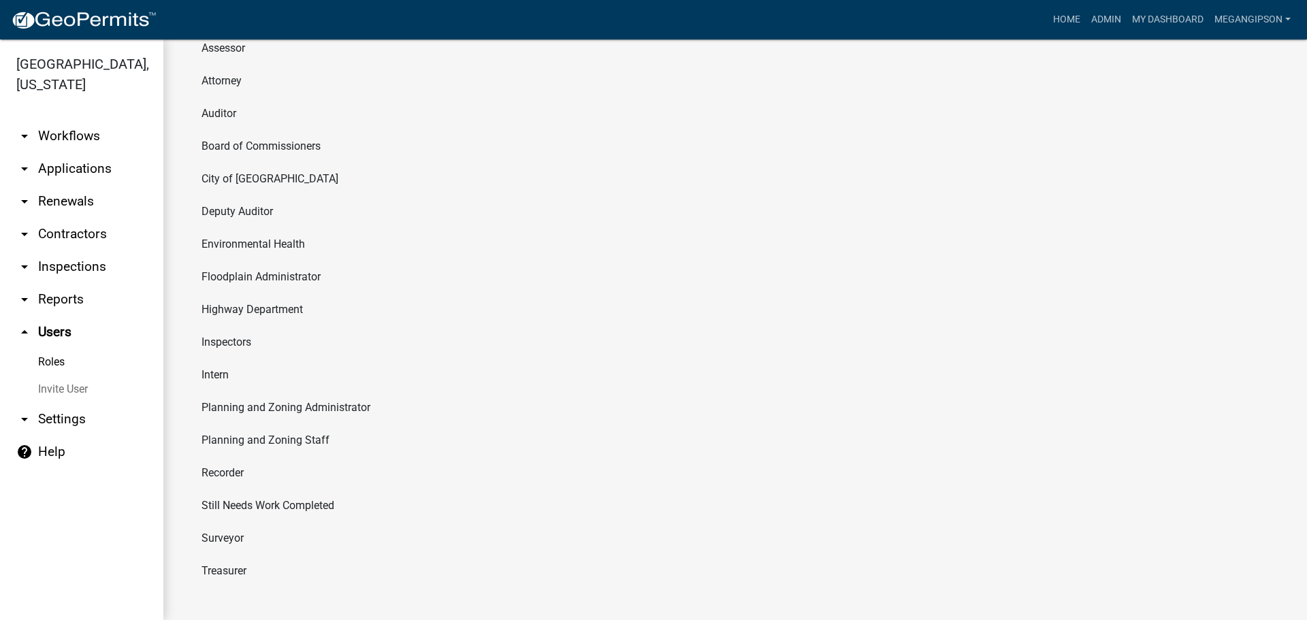
scroll to position [180, 0]
click at [71, 316] on link "arrow_drop_down Reports" at bounding box center [81, 299] width 163 height 33
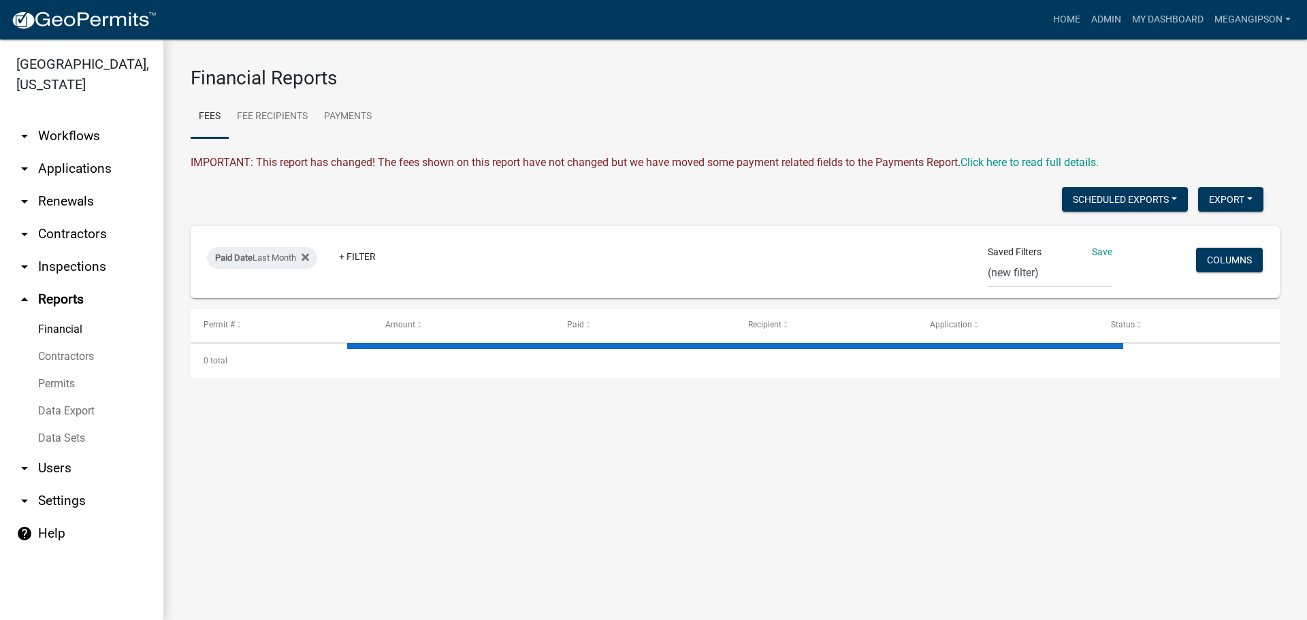
click at [66, 398] on link "Permits" at bounding box center [81, 383] width 163 height 27
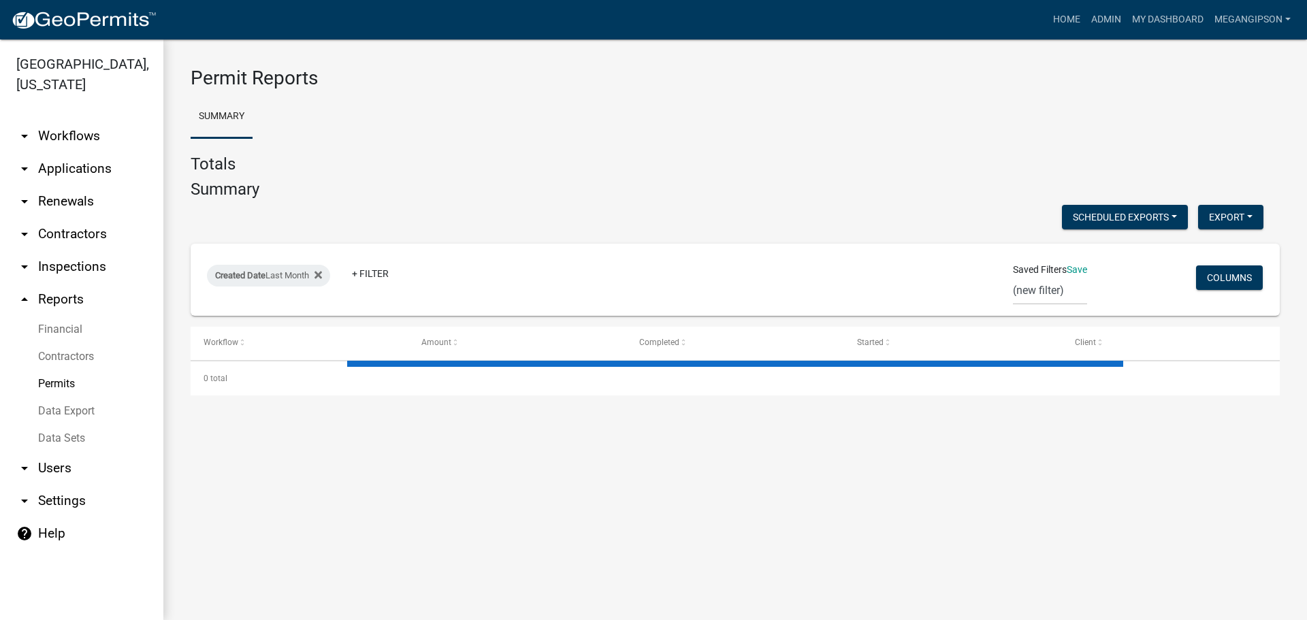
select select "3: 100"
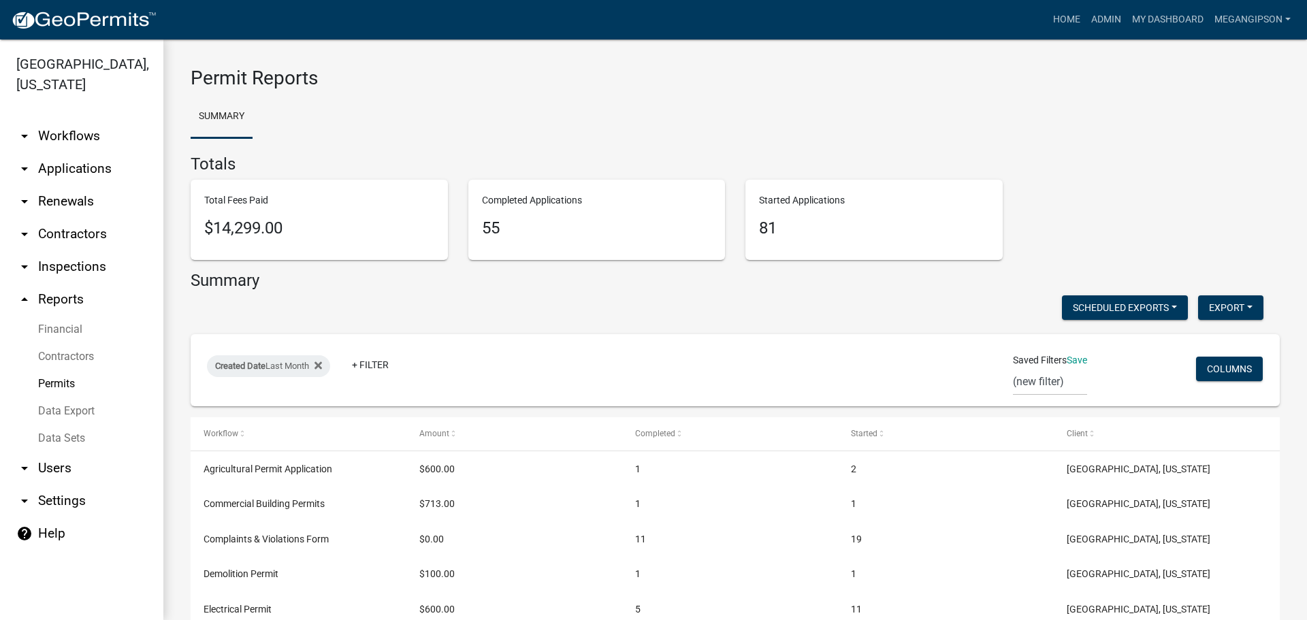
click at [81, 283] on link "arrow_drop_down Inspections" at bounding box center [81, 267] width 163 height 33
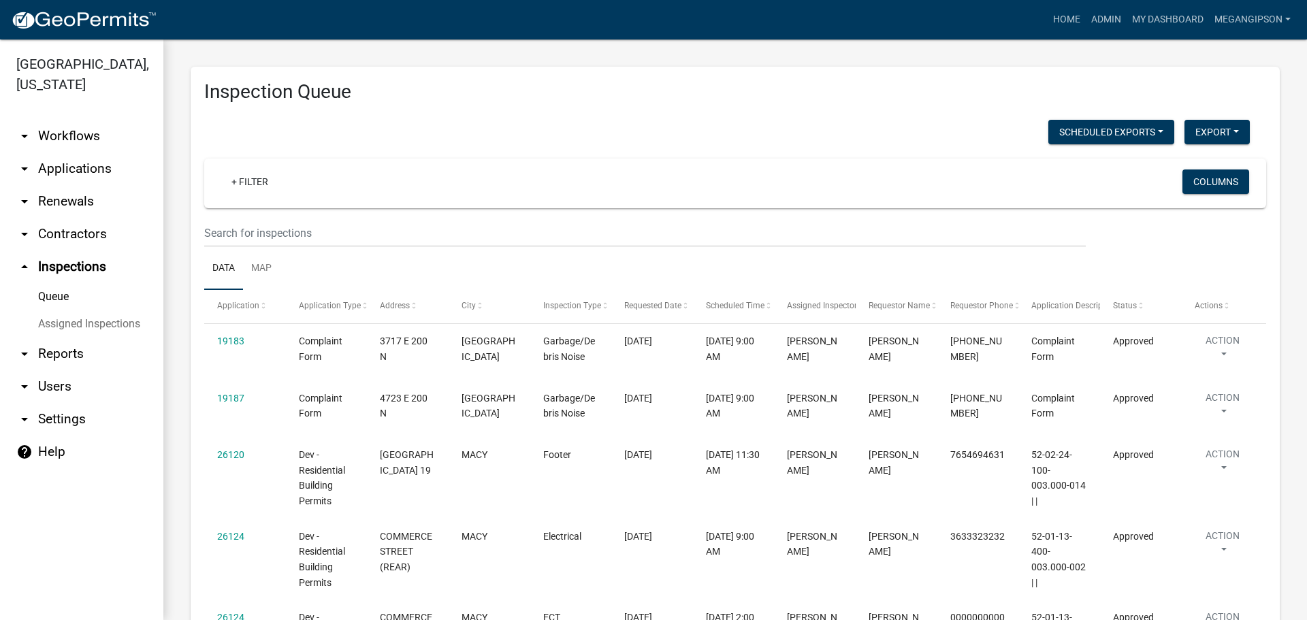
click at [74, 436] on link "arrow_drop_down Settings" at bounding box center [81, 419] width 163 height 33
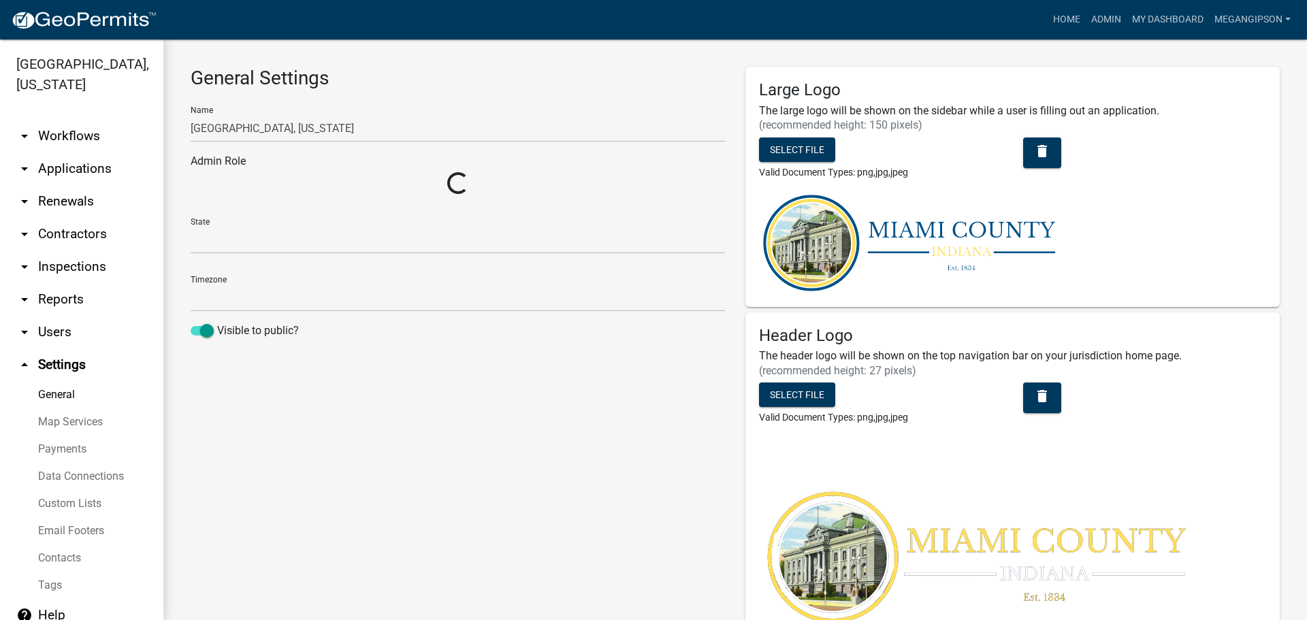
select select "IN"
select select "Eastern Standard Time"
select select "513ca536-bc52-49bc-9532-9a64f1139d75"
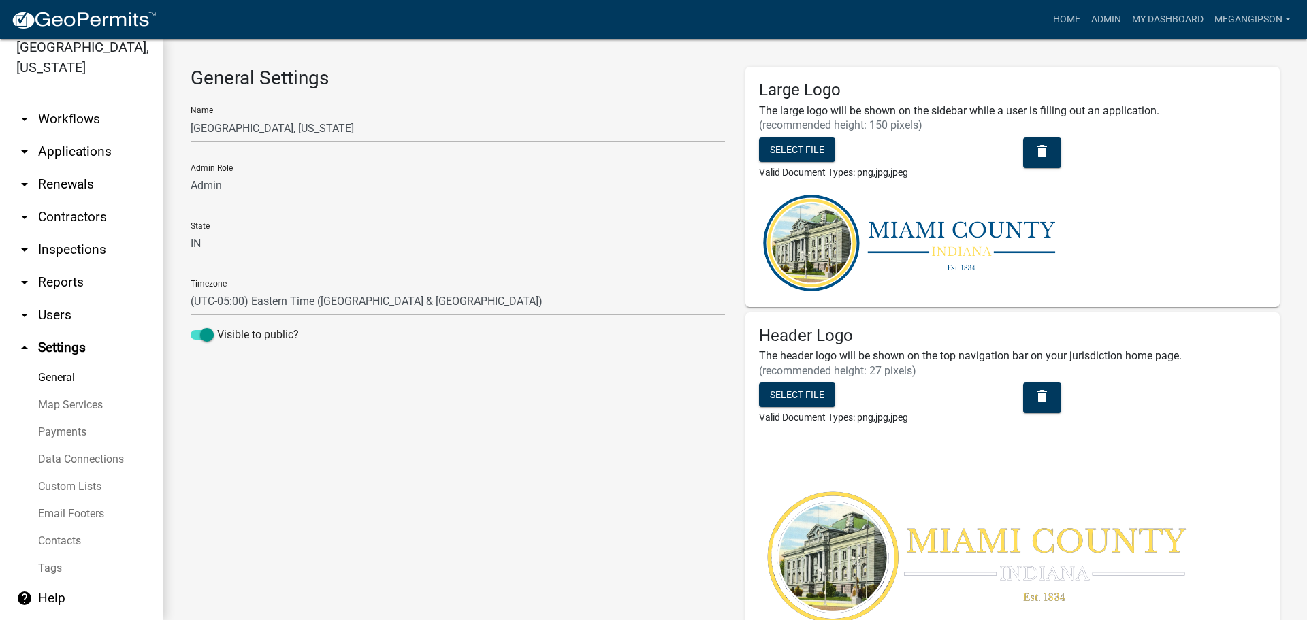
scroll to position [74, 0]
click at [52, 598] on link "help Help" at bounding box center [81, 598] width 163 height 33
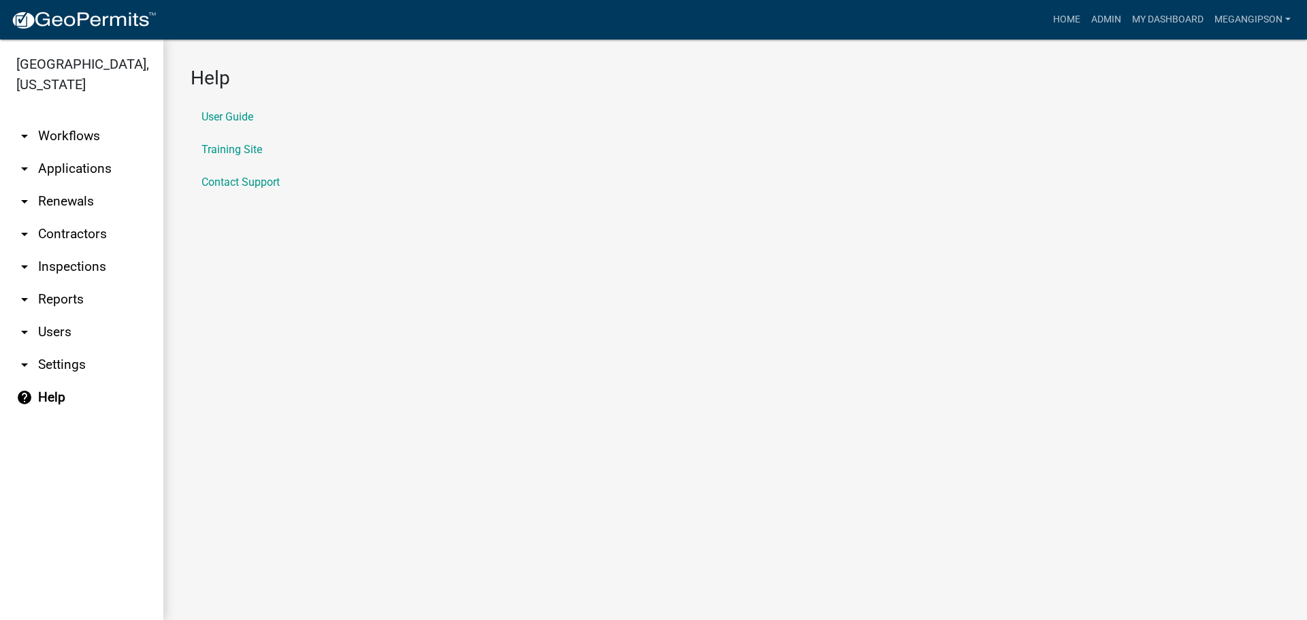
click at [229, 132] on li "User Guide" at bounding box center [735, 117] width 1089 height 33
click at [229, 123] on link "User Guide" at bounding box center [228, 117] width 52 height 11
click at [87, 381] on link "arrow_drop_down Settings" at bounding box center [81, 365] width 163 height 33
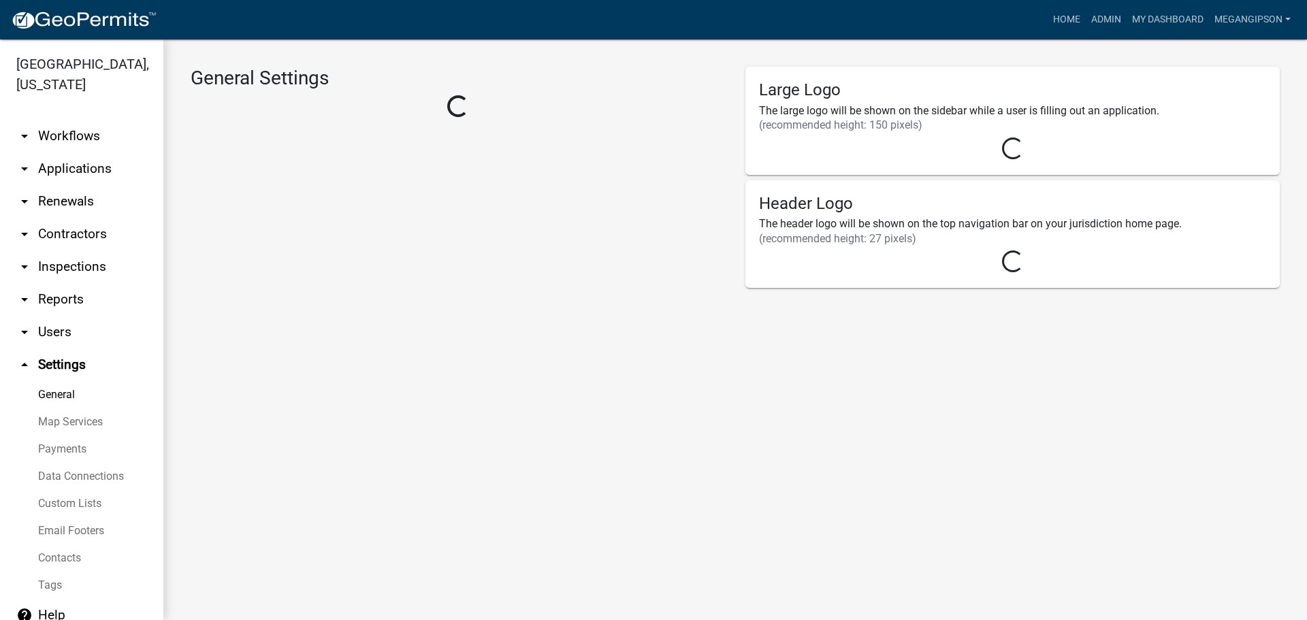
select select "513ca536-bc52-49bc-9532-9a64f1139d75"
select select "IN"
select select "Eastern Standard Time"
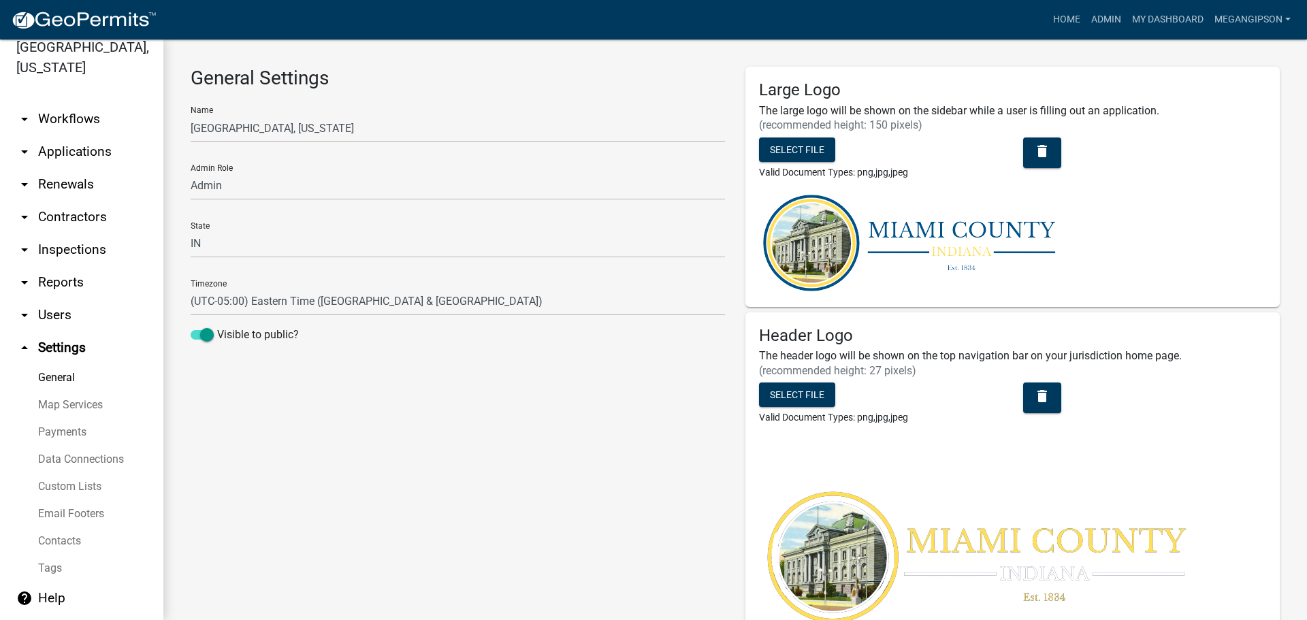
scroll to position [74, 0]
click at [55, 299] on link "arrow_drop_down Users" at bounding box center [81, 315] width 163 height 33
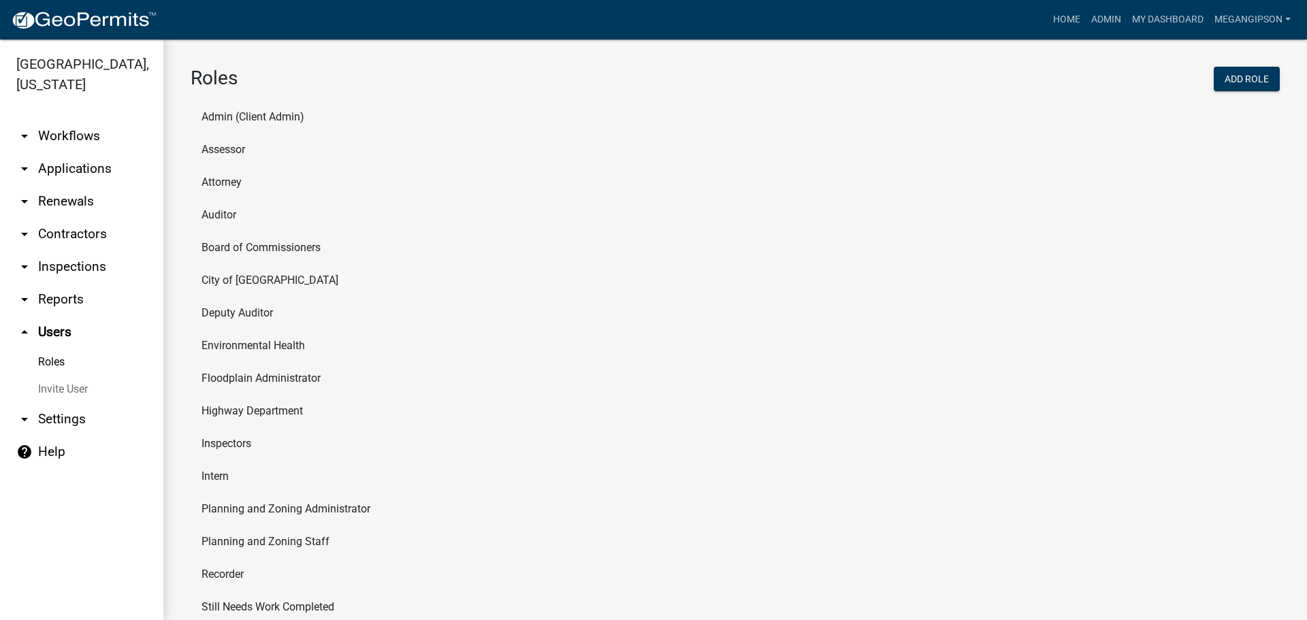
click at [80, 136] on link "arrow_drop_down Workflows" at bounding box center [81, 136] width 163 height 33
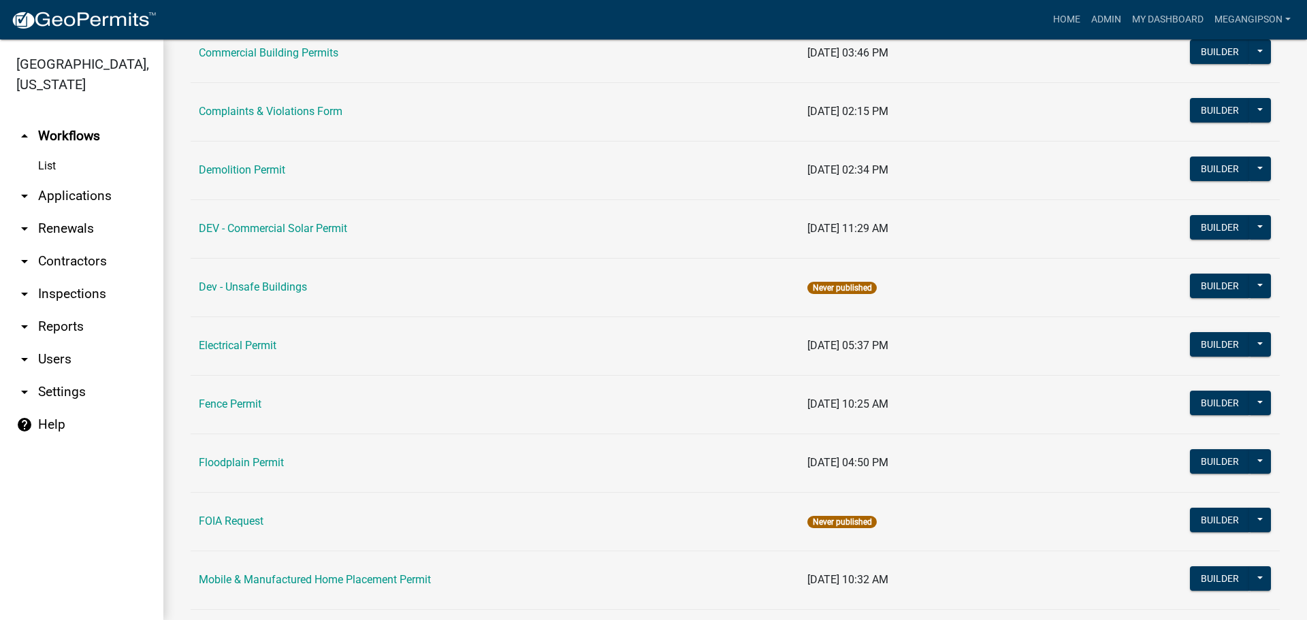
scroll to position [272, 0]
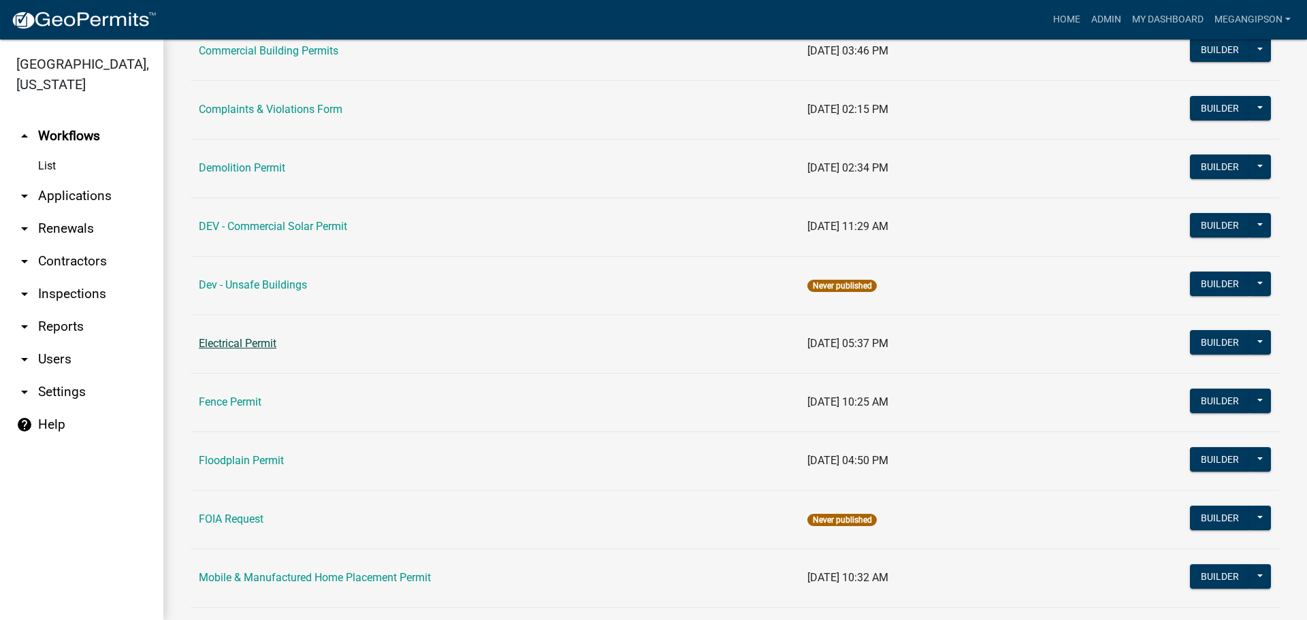
click at [244, 373] on td "Electrical Permit" at bounding box center [495, 344] width 609 height 59
click at [244, 350] on link "Electrical Permit" at bounding box center [238, 343] width 78 height 13
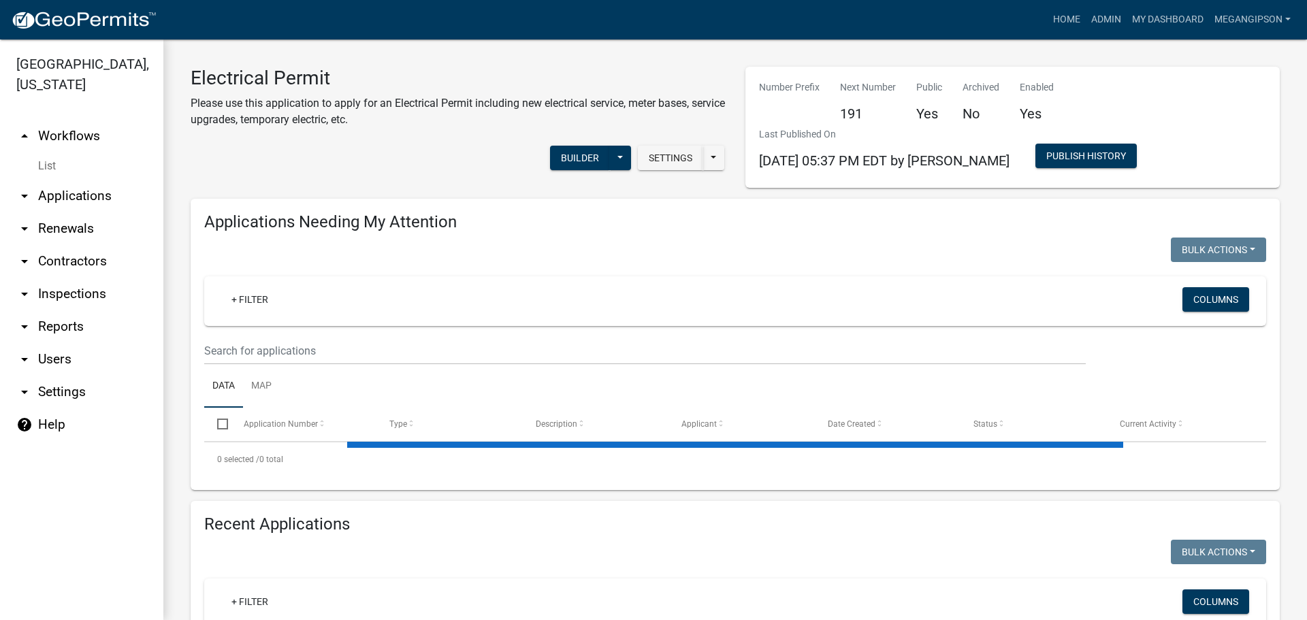
select select "3: 100"
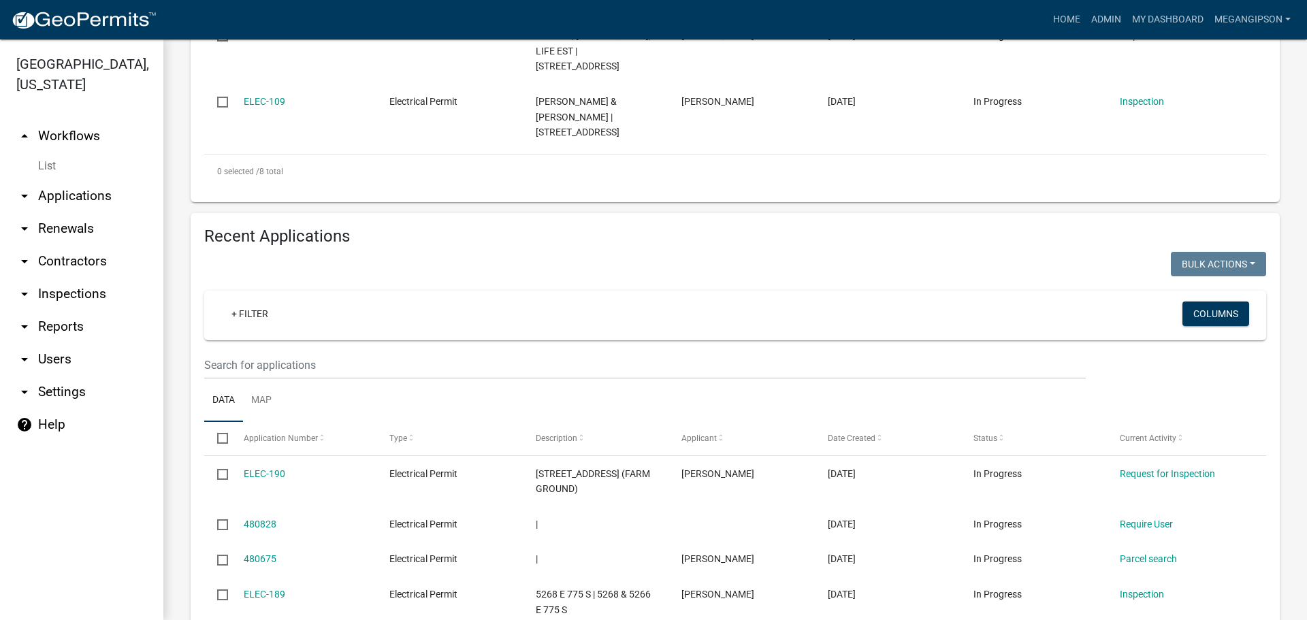
scroll to position [885, 0]
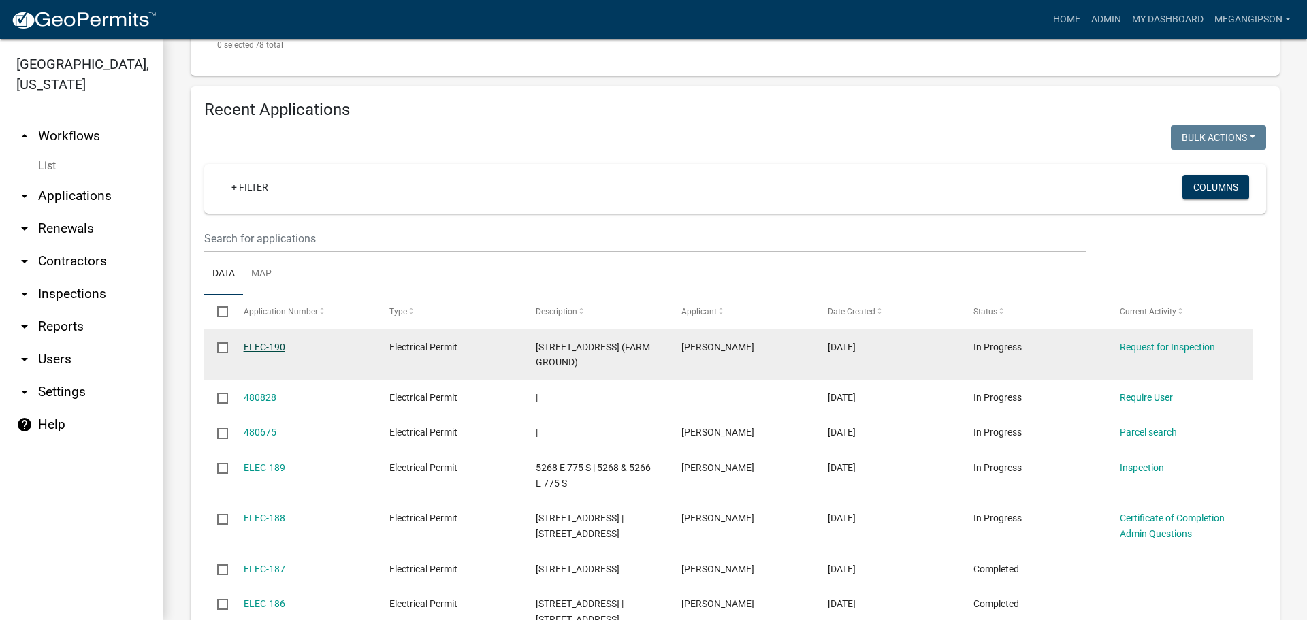
click at [261, 353] on link "ELEC-190" at bounding box center [265, 347] width 42 height 11
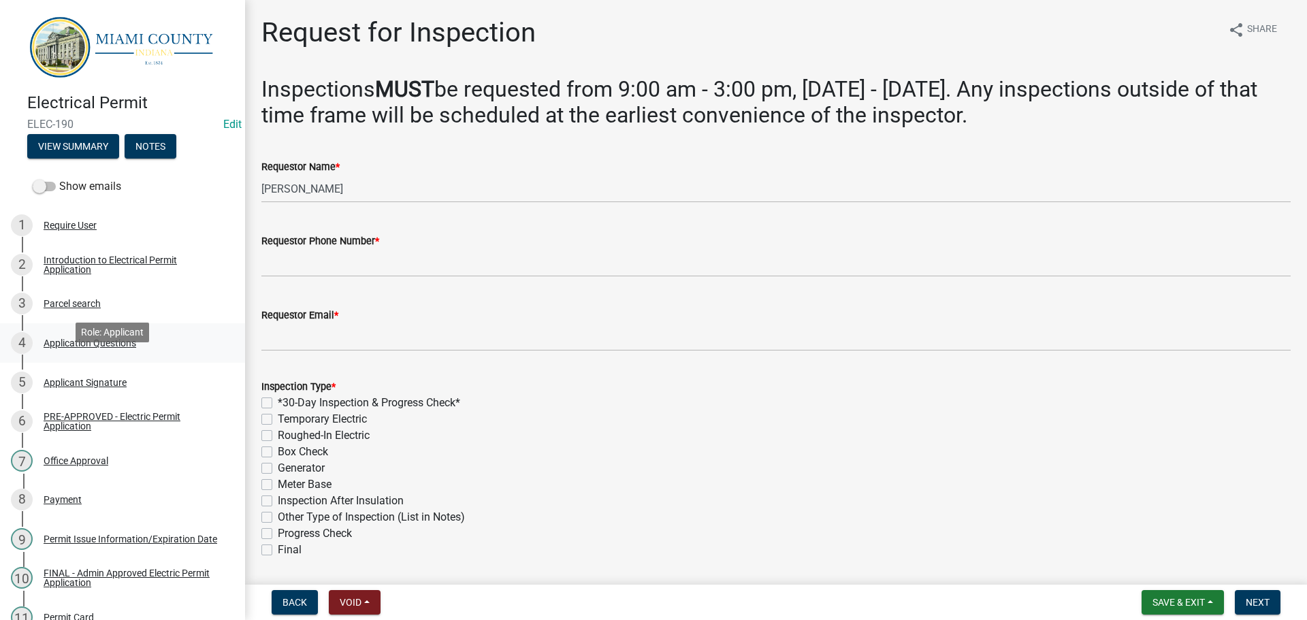
click at [155, 354] on div "4 Application Questions" at bounding box center [117, 343] width 212 height 22
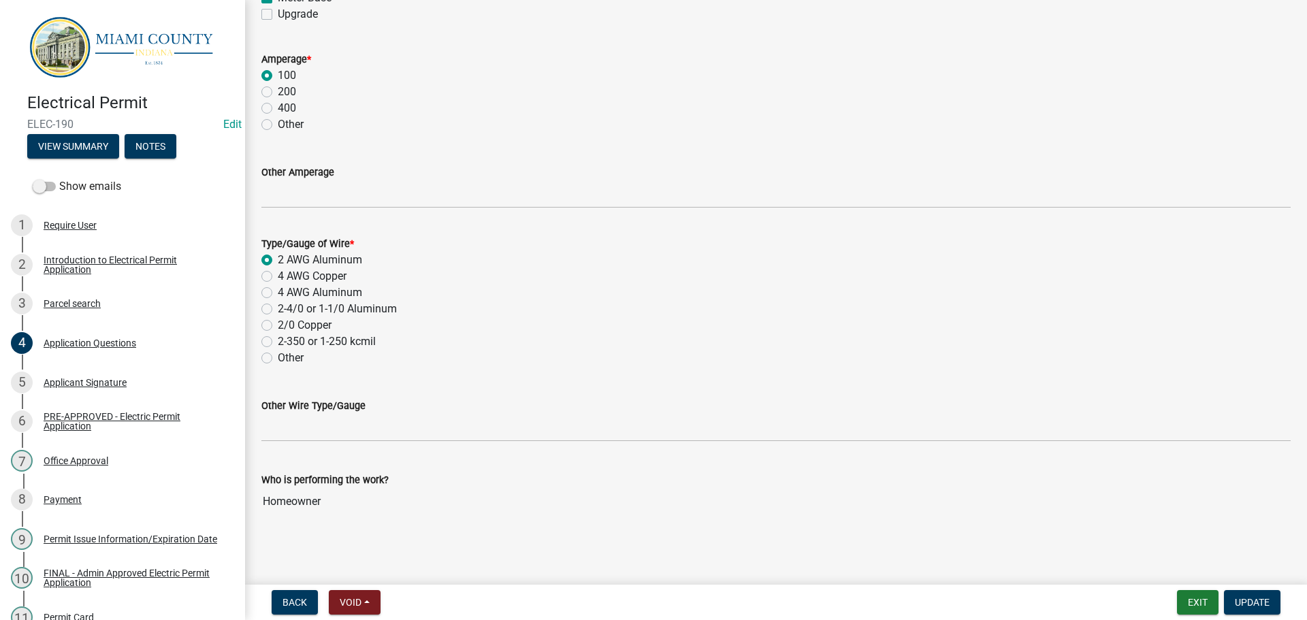
scroll to position [2451, 0]
click at [108, 236] on div "1 Require User" at bounding box center [117, 225] width 212 height 22
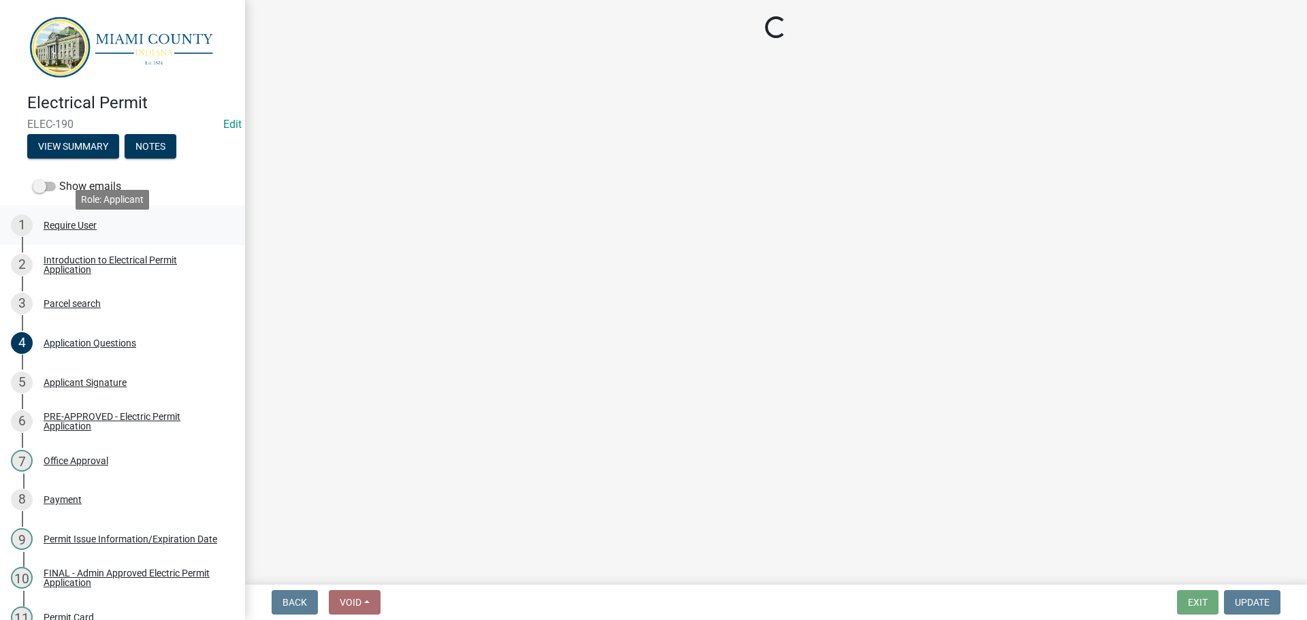
scroll to position [0, 0]
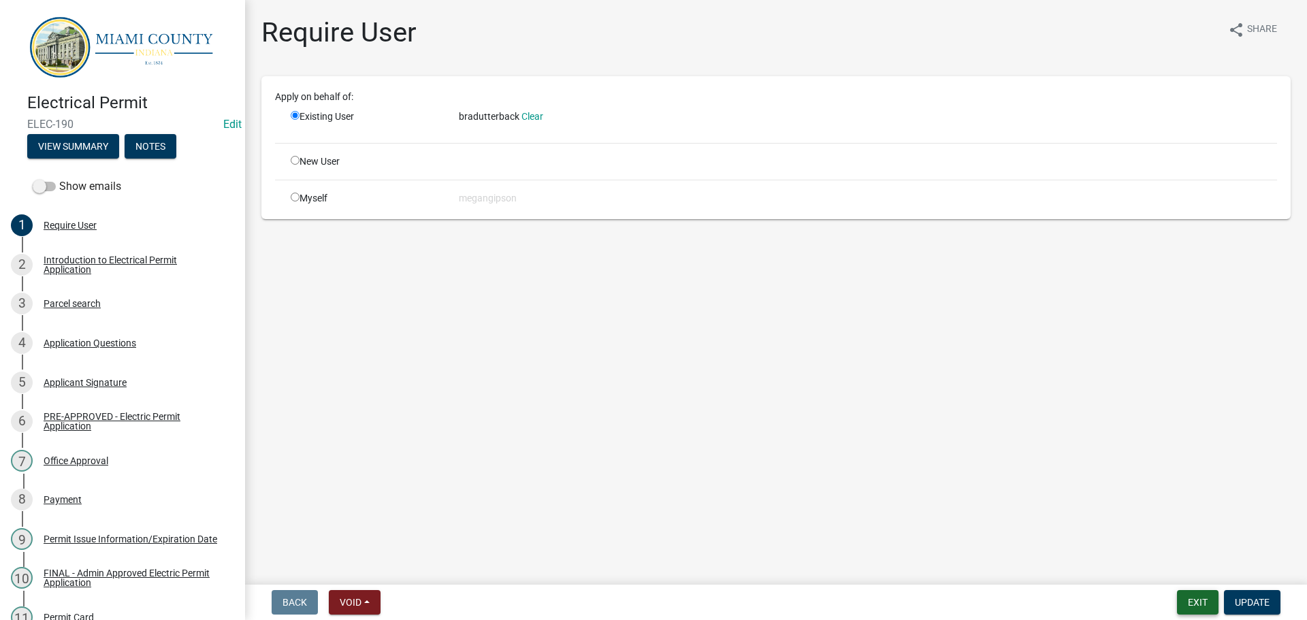
click at [1196, 598] on button "Exit" at bounding box center [1198, 602] width 42 height 25
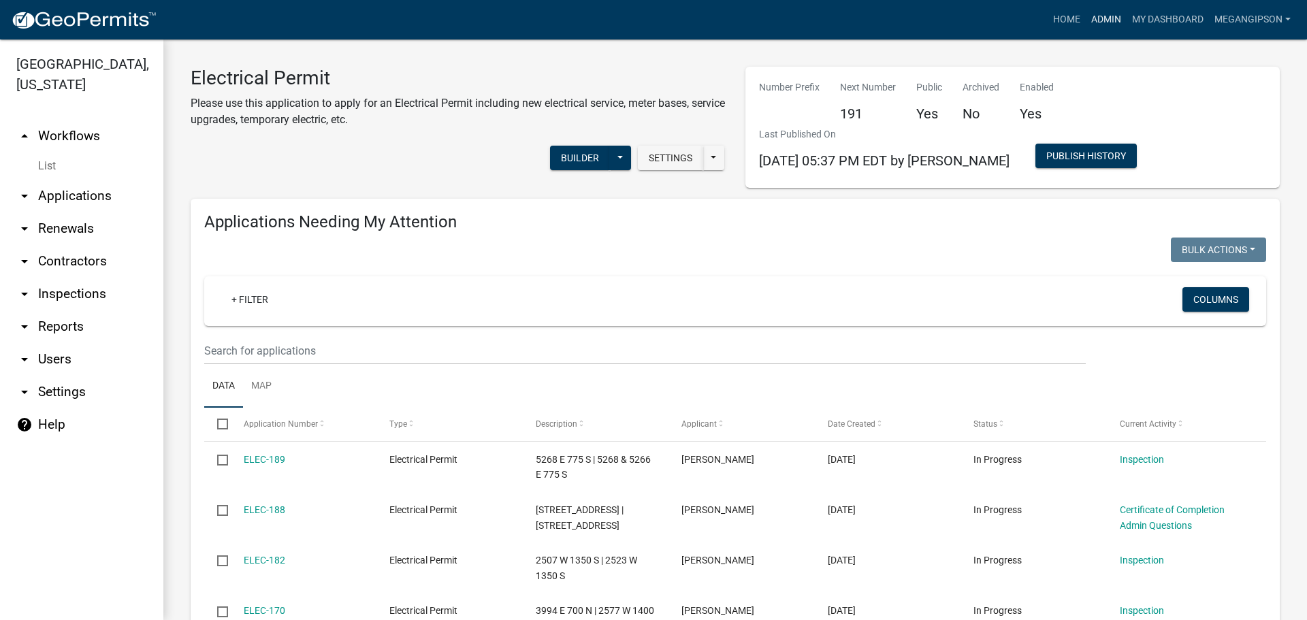
select select "3: 100"
click at [1086, 16] on link "Admin" at bounding box center [1106, 20] width 41 height 26
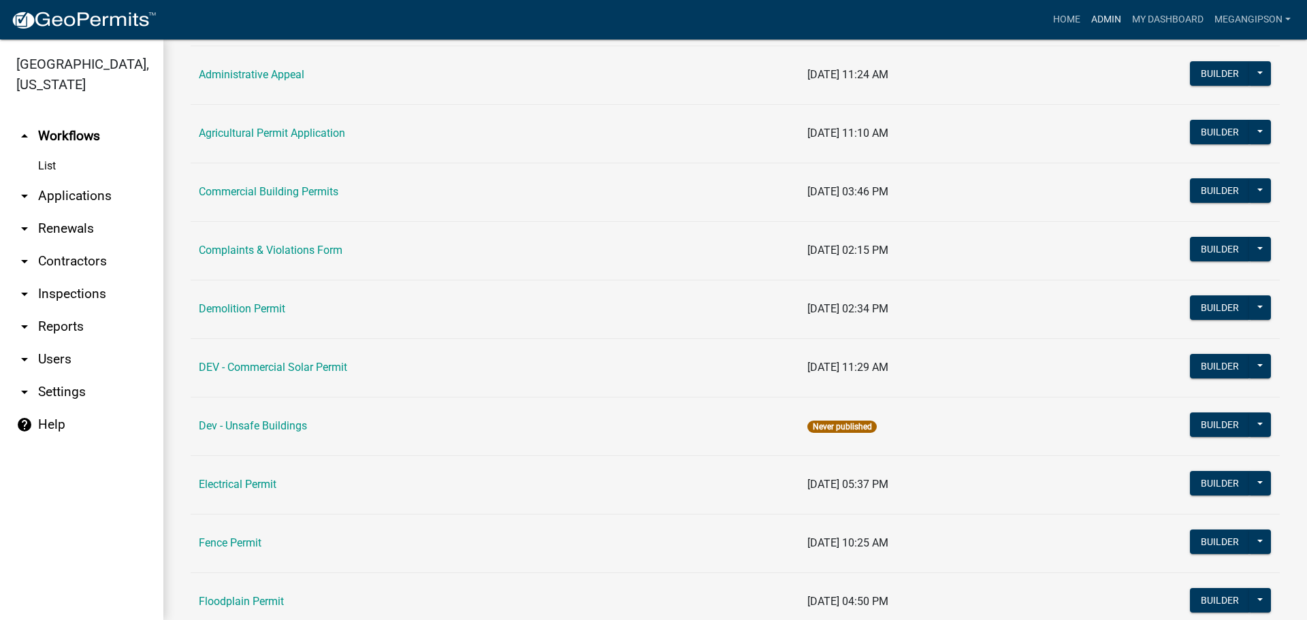
scroll to position [136, 0]
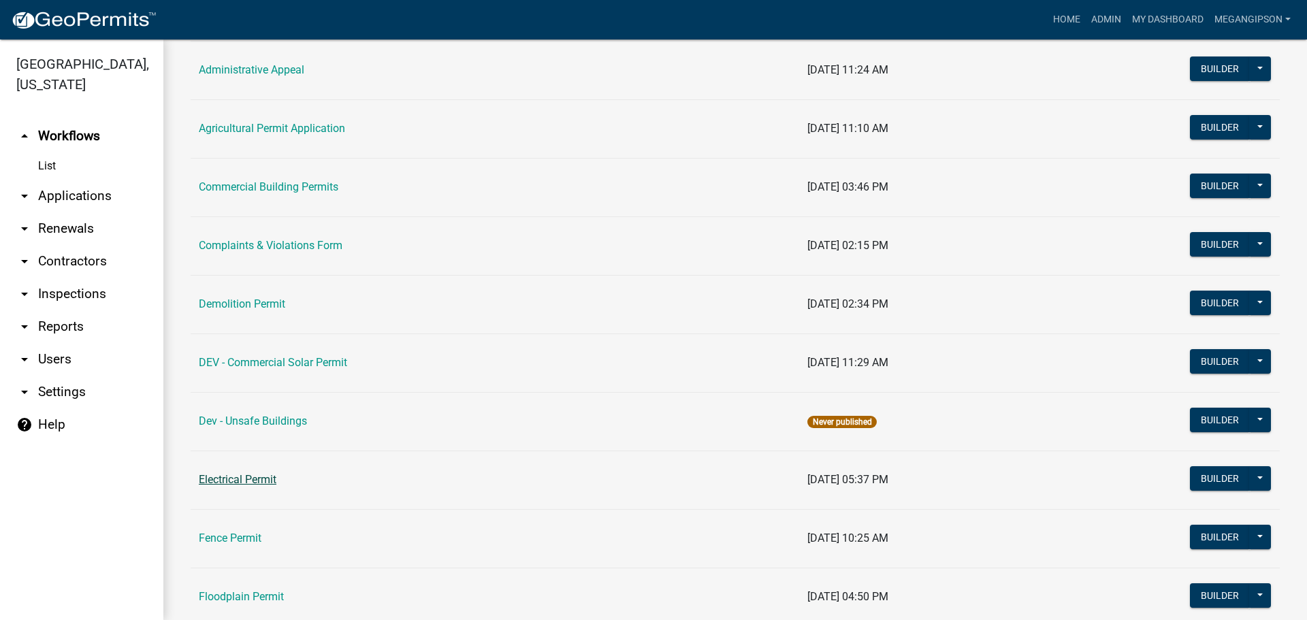
click at [255, 486] on link "Electrical Permit" at bounding box center [238, 479] width 78 height 13
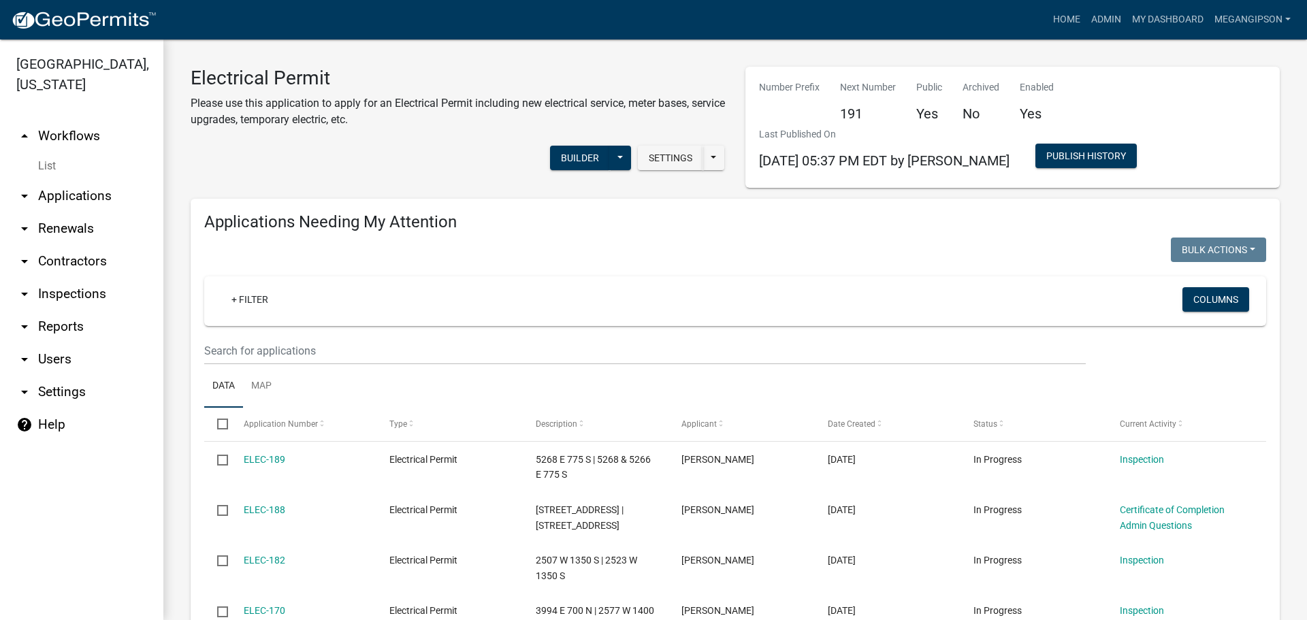
select select "3: 100"
click at [1011, 10] on div "Home Admin My Dashboard megangipson Admin Account Contractor Profile Logout" at bounding box center [731, 20] width 1129 height 26
click at [1048, 22] on link "Home" at bounding box center [1067, 20] width 38 height 26
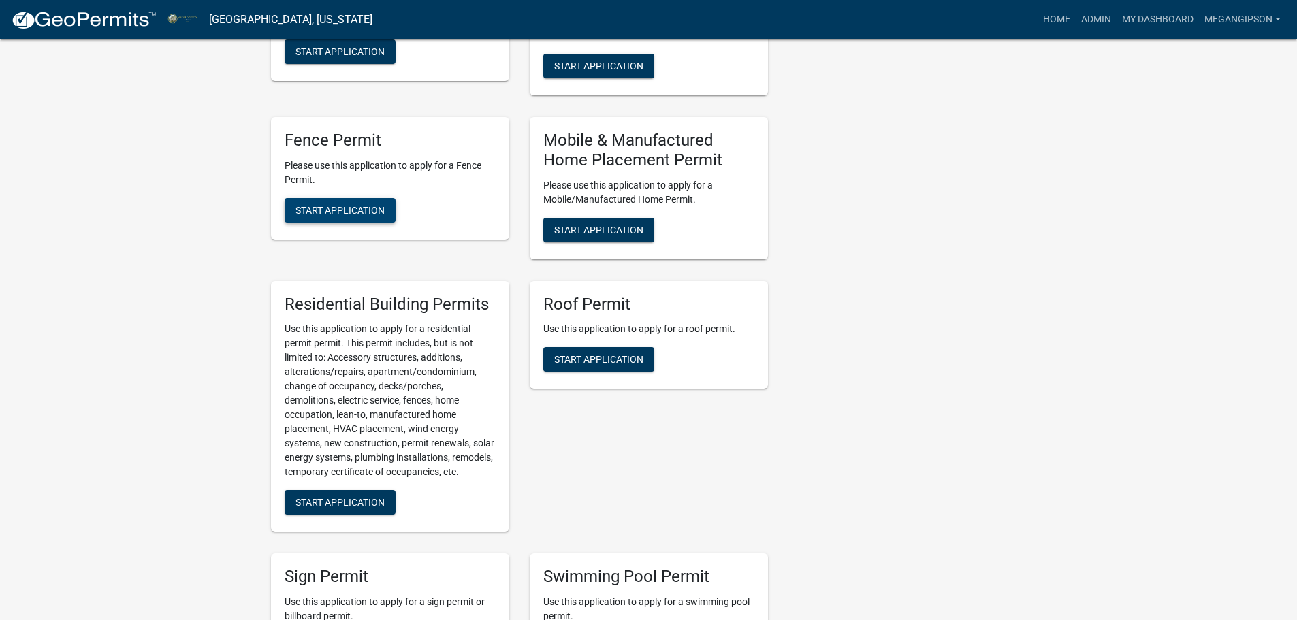
scroll to position [1226, 0]
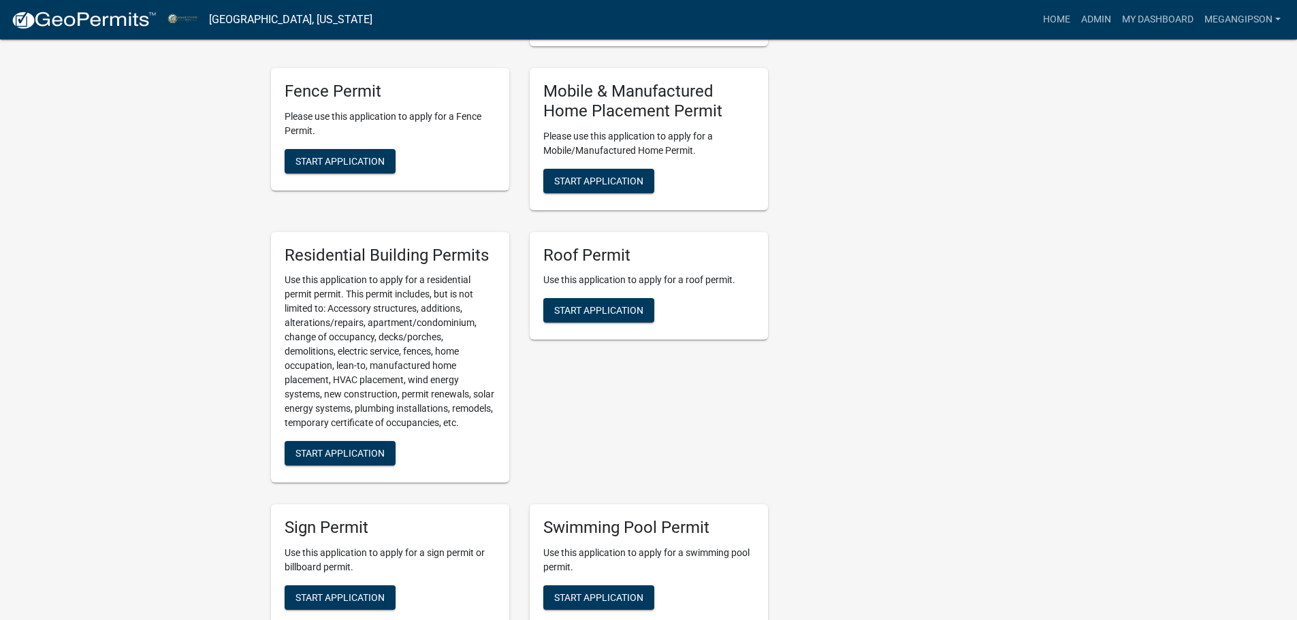
click at [639, 22] on span "Start Application" at bounding box center [598, 17] width 89 height 11
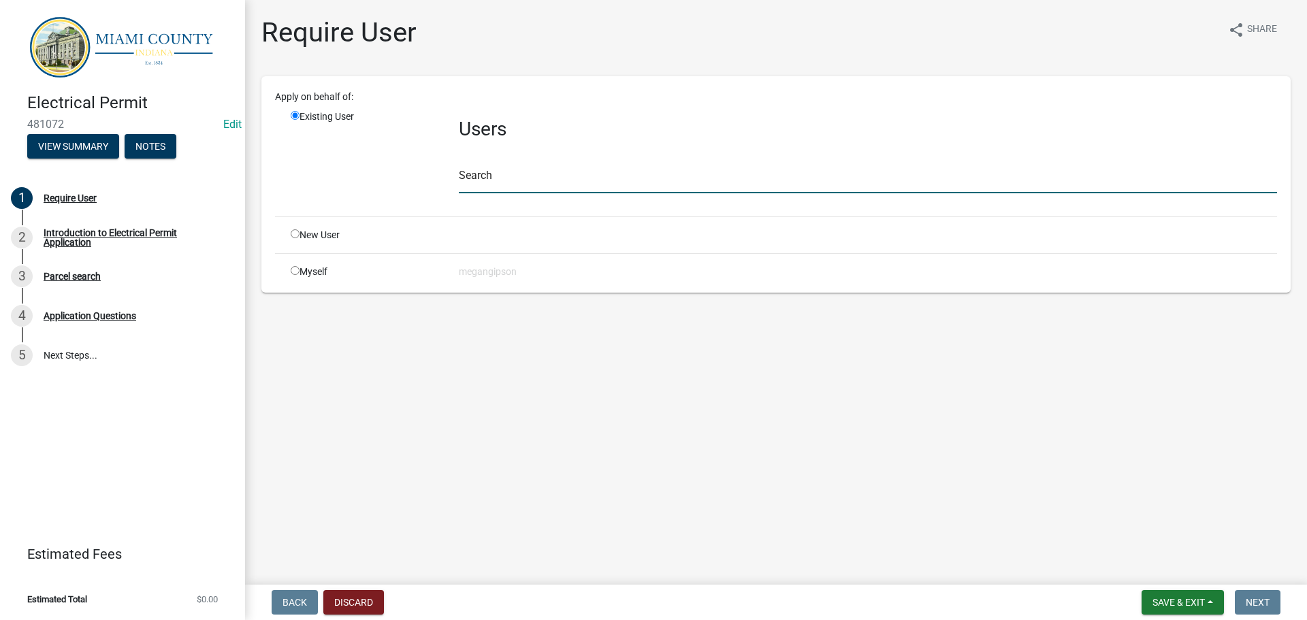
click at [507, 193] on input "text" at bounding box center [868, 179] width 818 height 28
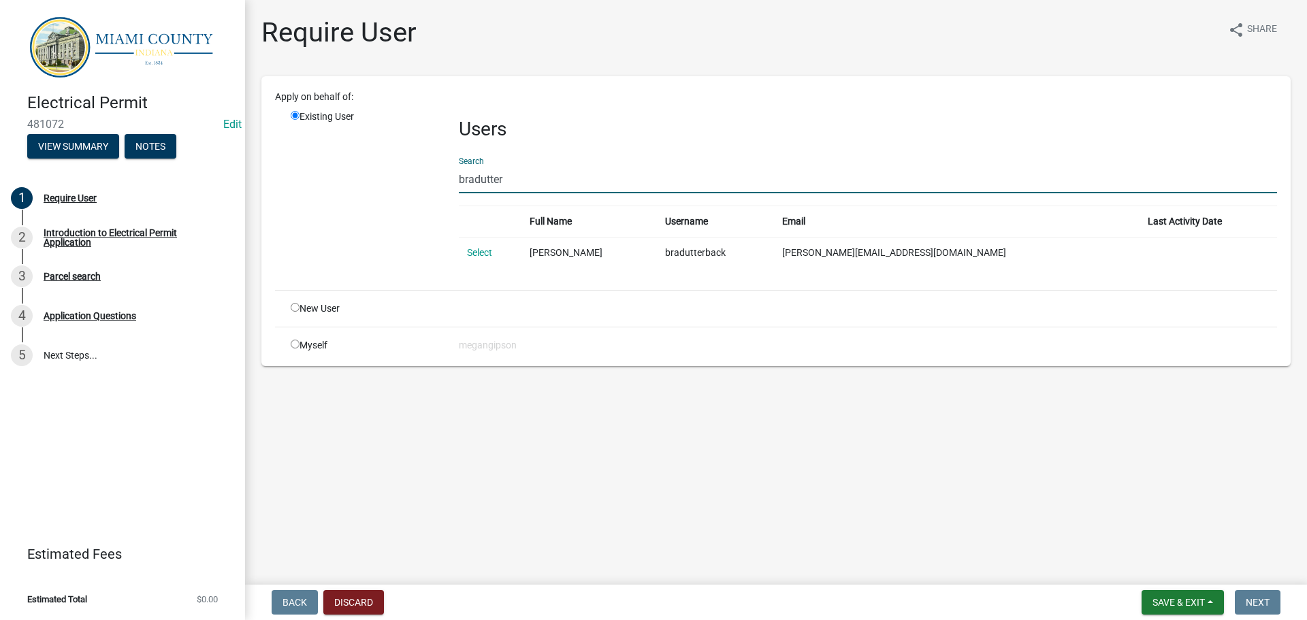
type input "bradutter"
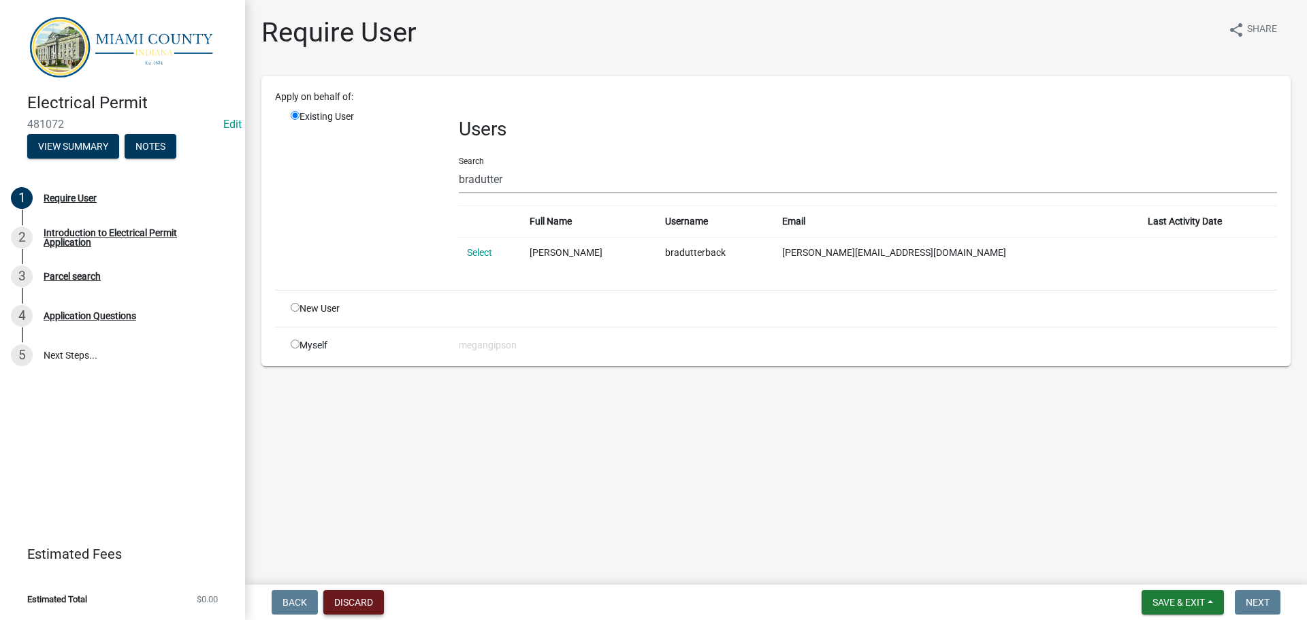
click at [362, 595] on button "Discard" at bounding box center [353, 602] width 61 height 25
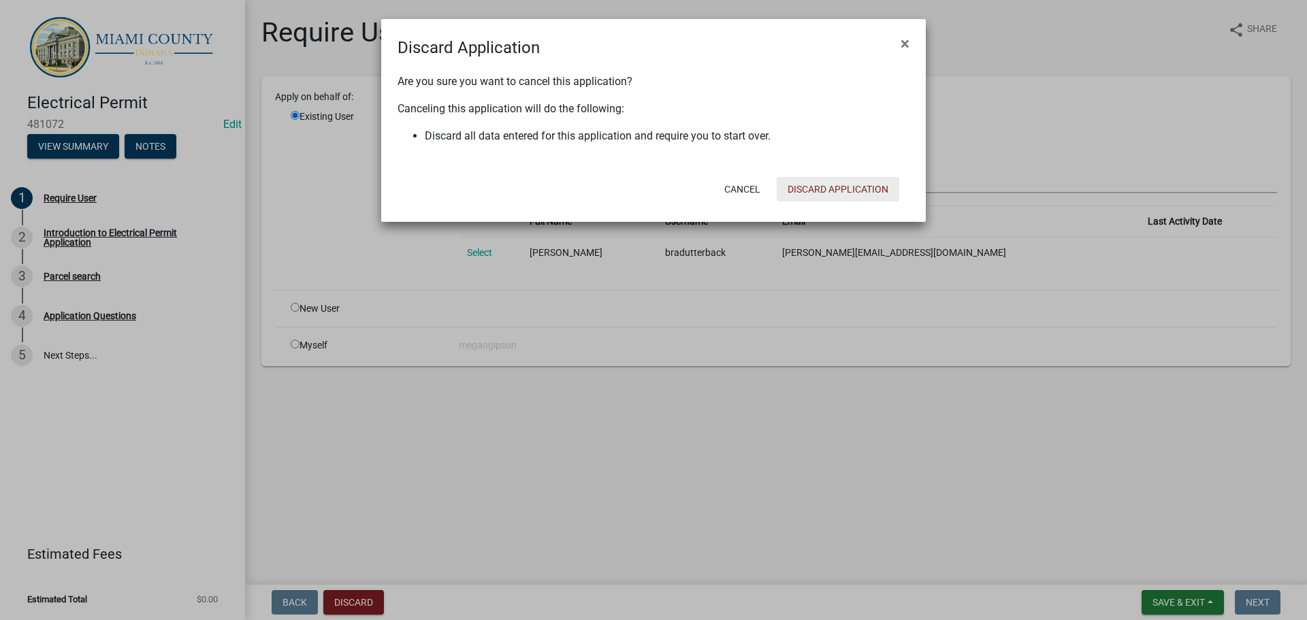
click at [812, 202] on button "Discard Application" at bounding box center [838, 189] width 123 height 25
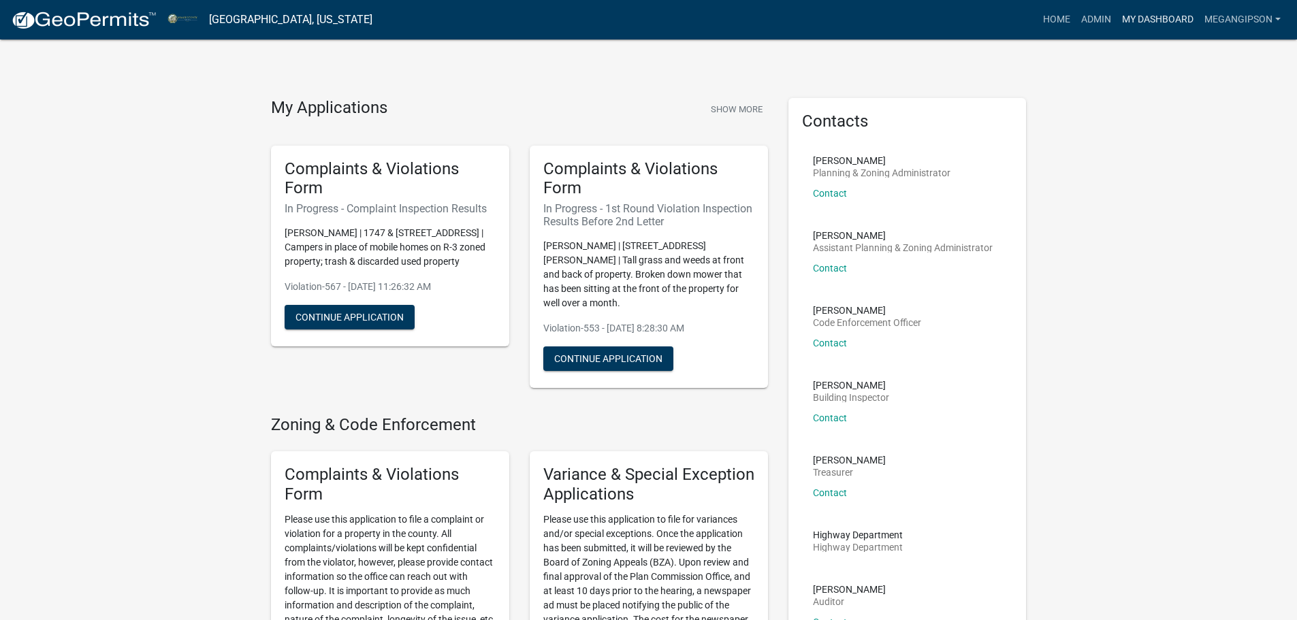
click at [1117, 16] on link "My Dashboard" at bounding box center [1158, 20] width 82 height 26
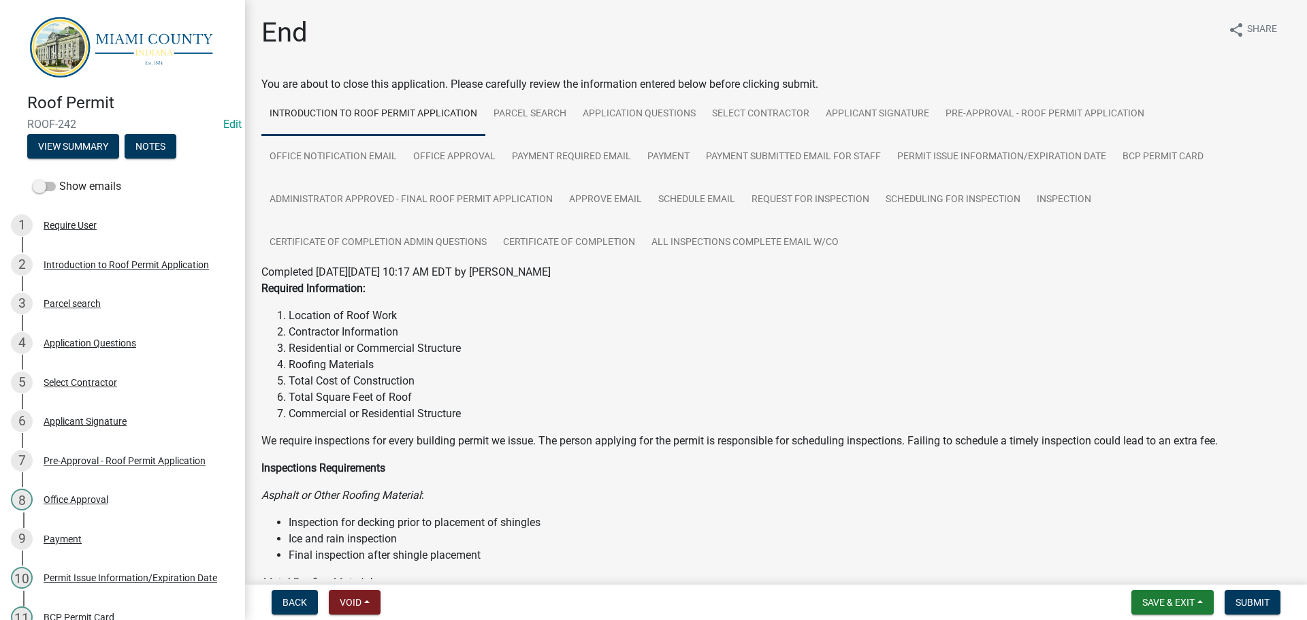
scroll to position [534, 0]
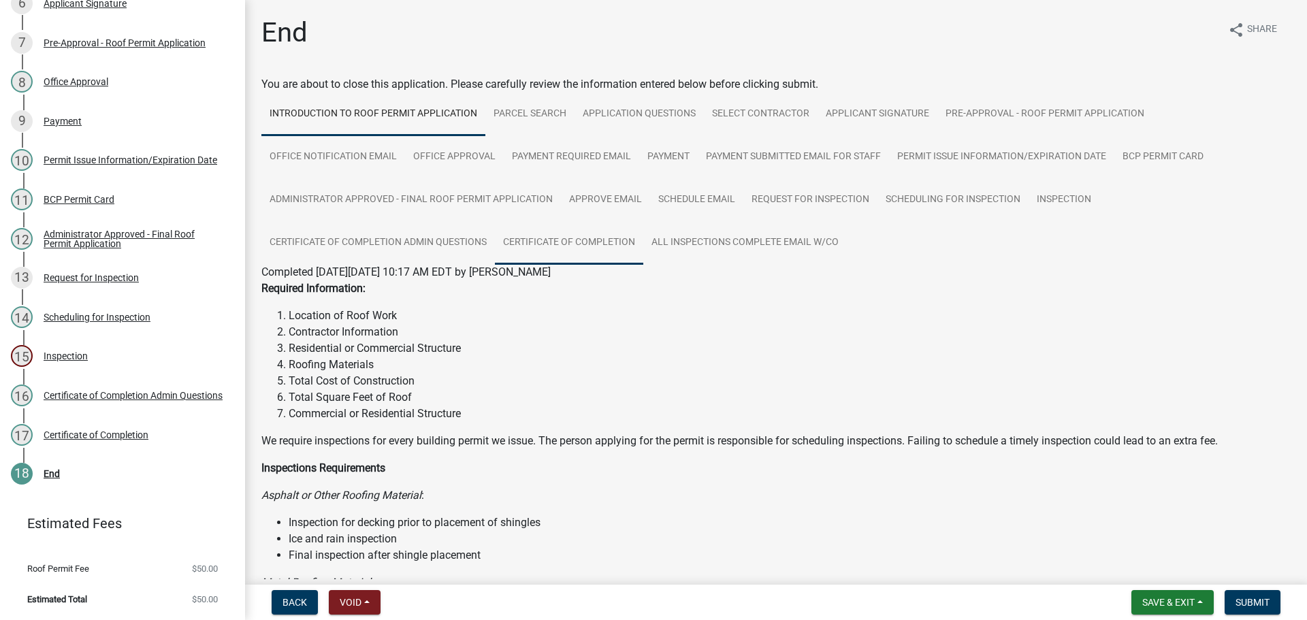
drag, startPoint x: 700, startPoint y: 269, endPoint x: 692, endPoint y: 278, distance: 12.1
click at [643, 265] on link "Certificate of Completion" at bounding box center [569, 243] width 148 height 44
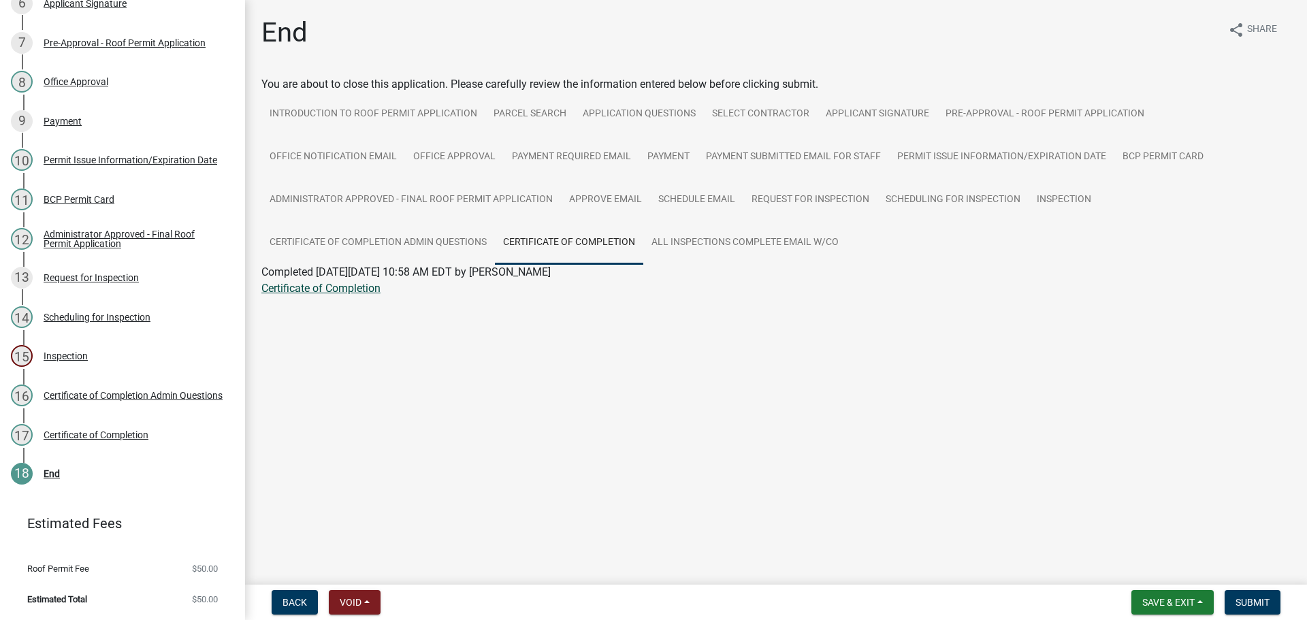
click at [348, 295] on link "Certificate of Completion" at bounding box center [320, 288] width 119 height 13
click at [1258, 592] on button "Submit" at bounding box center [1253, 602] width 56 height 25
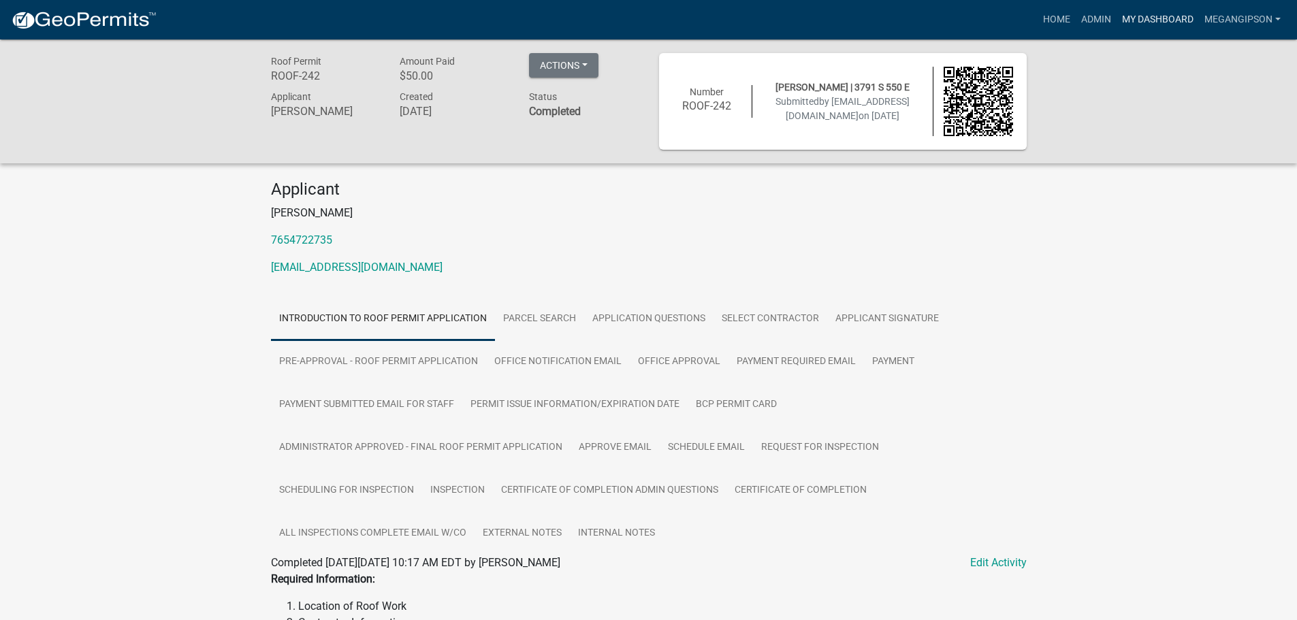
click at [1170, 27] on link "My Dashboard" at bounding box center [1158, 20] width 82 height 26
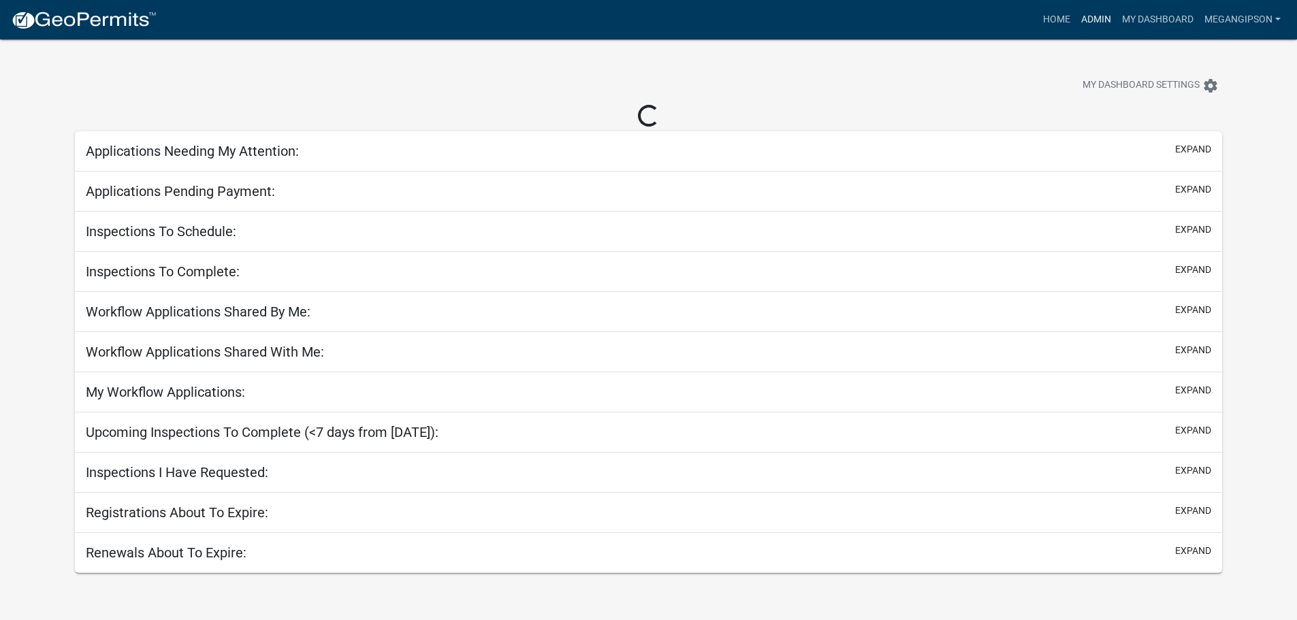
click at [1076, 15] on link "Admin" at bounding box center [1096, 20] width 41 height 26
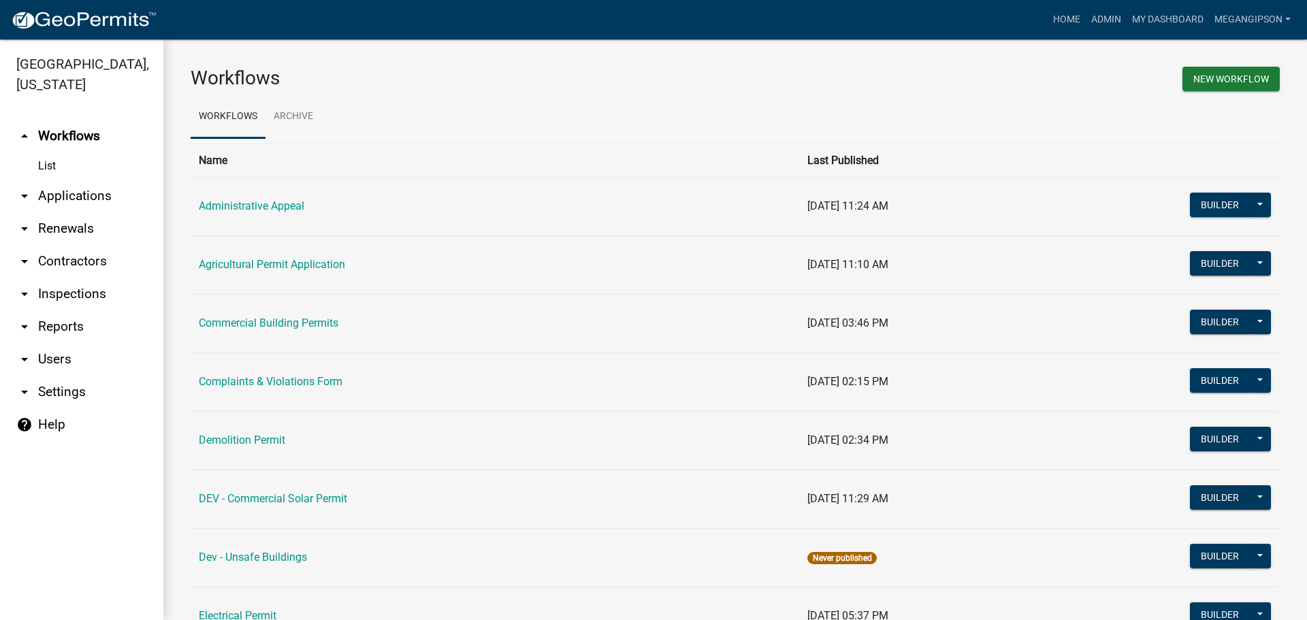
click at [82, 212] on link "arrow_drop_down Applications" at bounding box center [81, 196] width 163 height 33
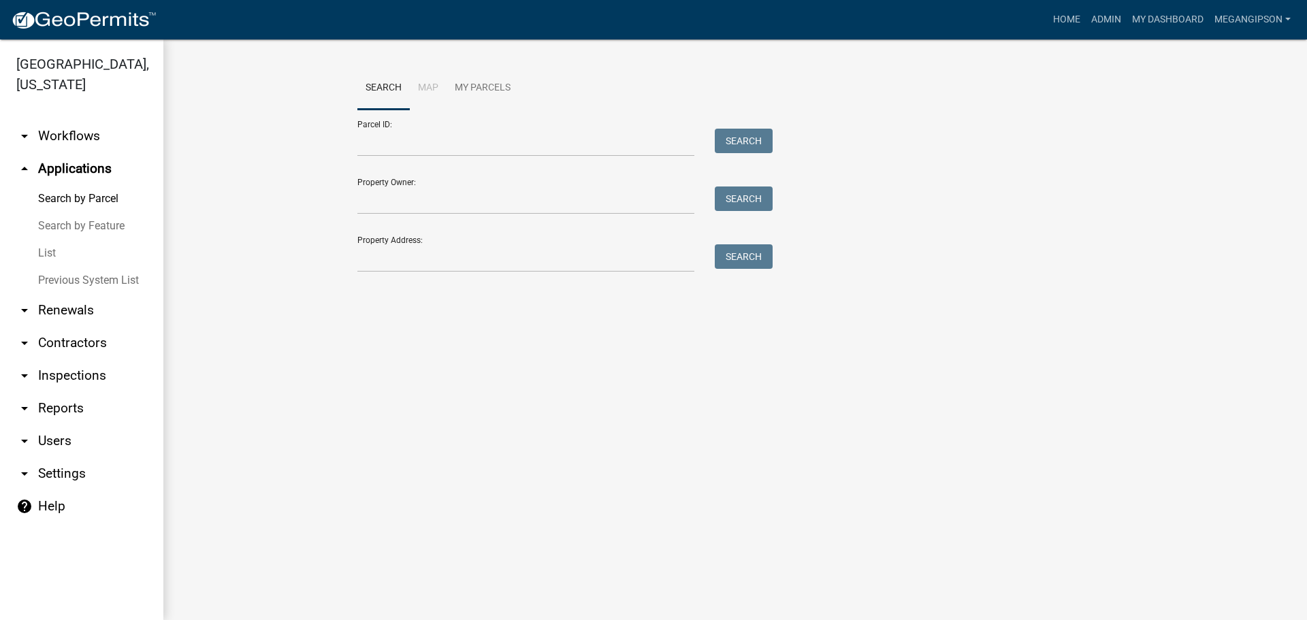
click at [62, 267] on link "List" at bounding box center [81, 253] width 163 height 27
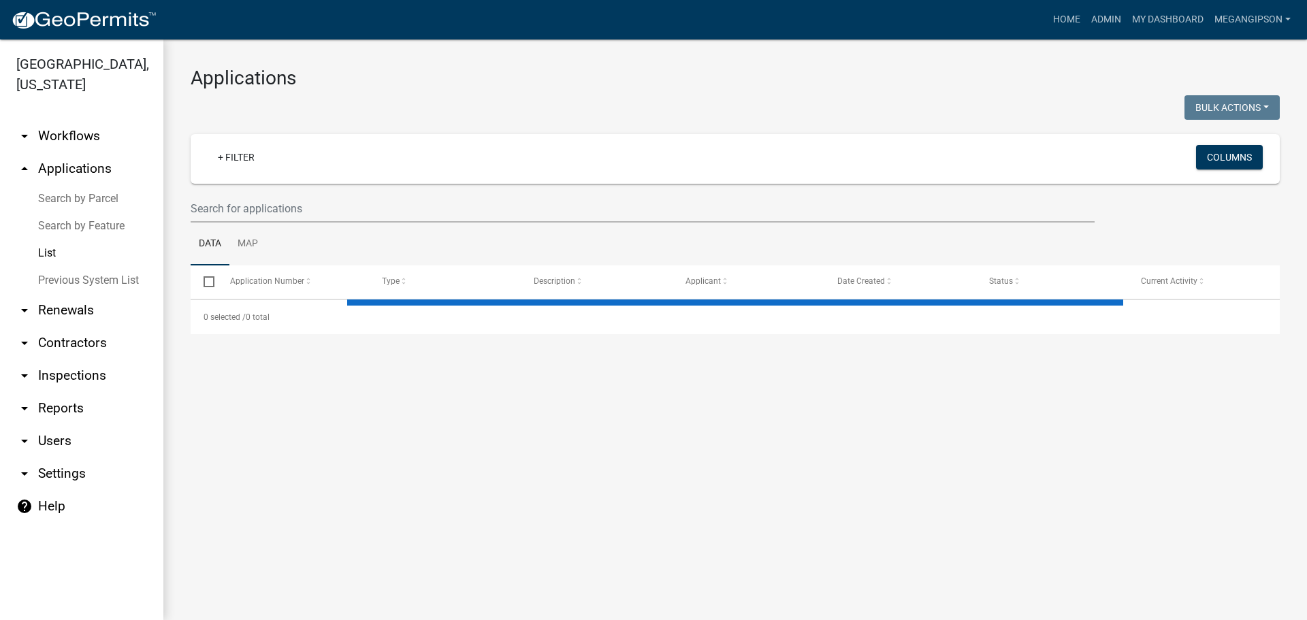
select select "3: 100"
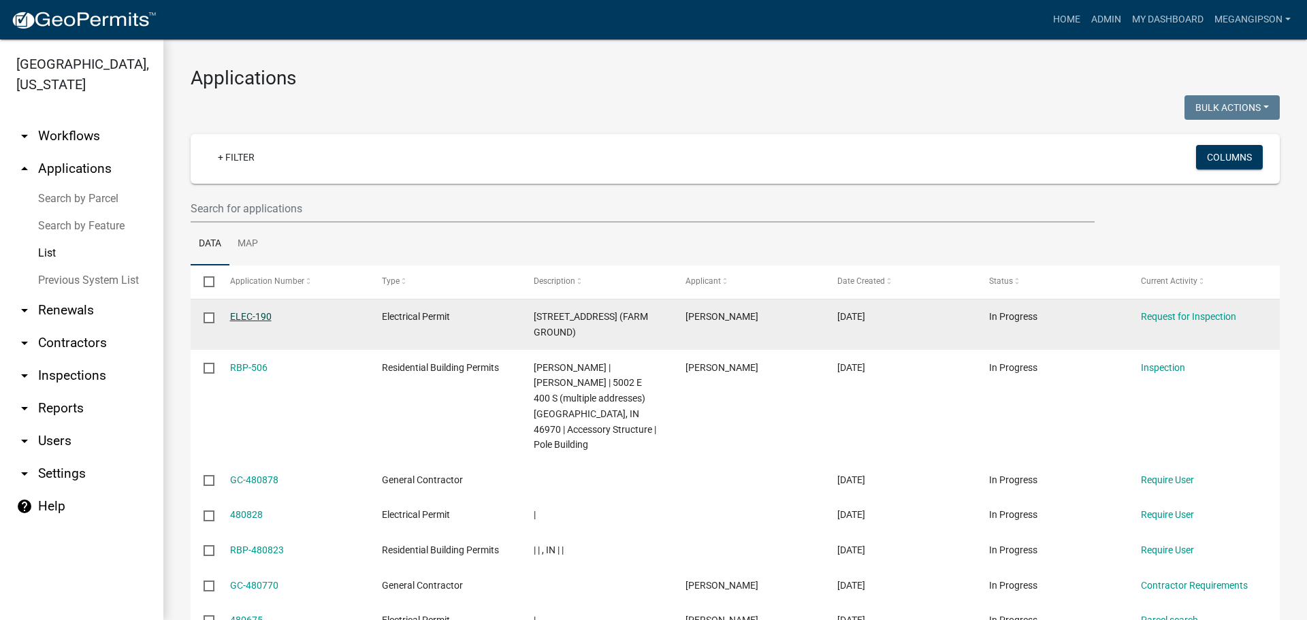
click at [265, 322] on link "ELEC-190" at bounding box center [251, 316] width 42 height 11
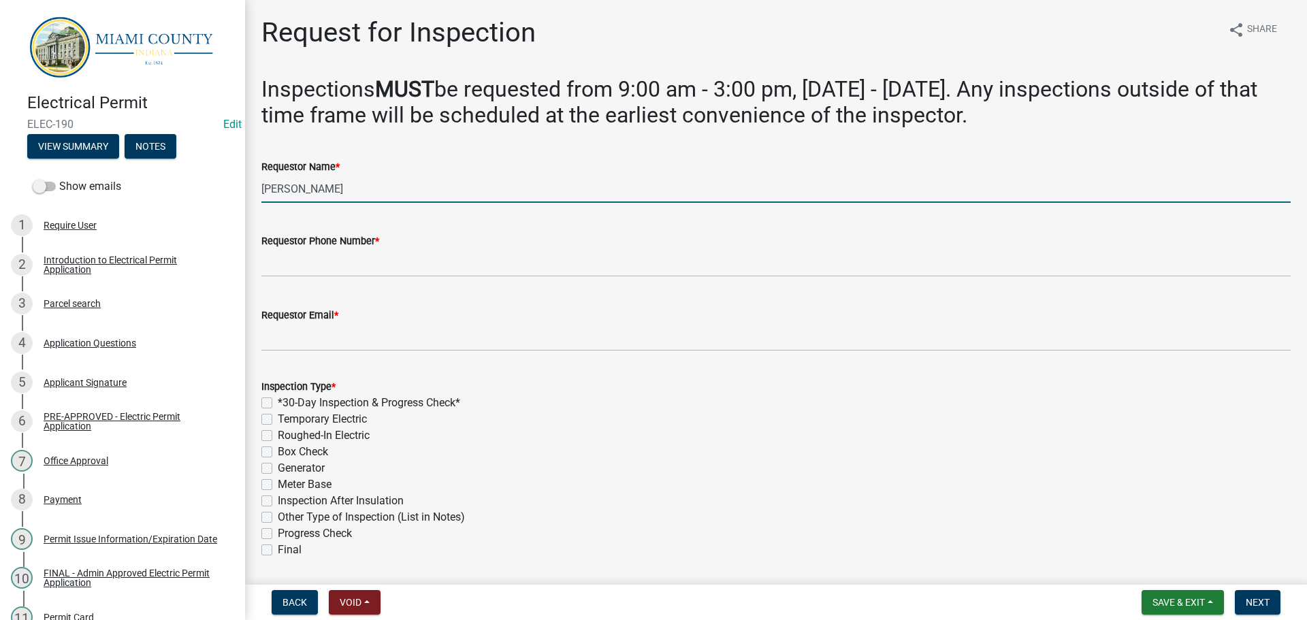
click at [383, 203] on input "[PERSON_NAME]" at bounding box center [775, 189] width 1029 height 28
type input "[PERSON_NAME]"
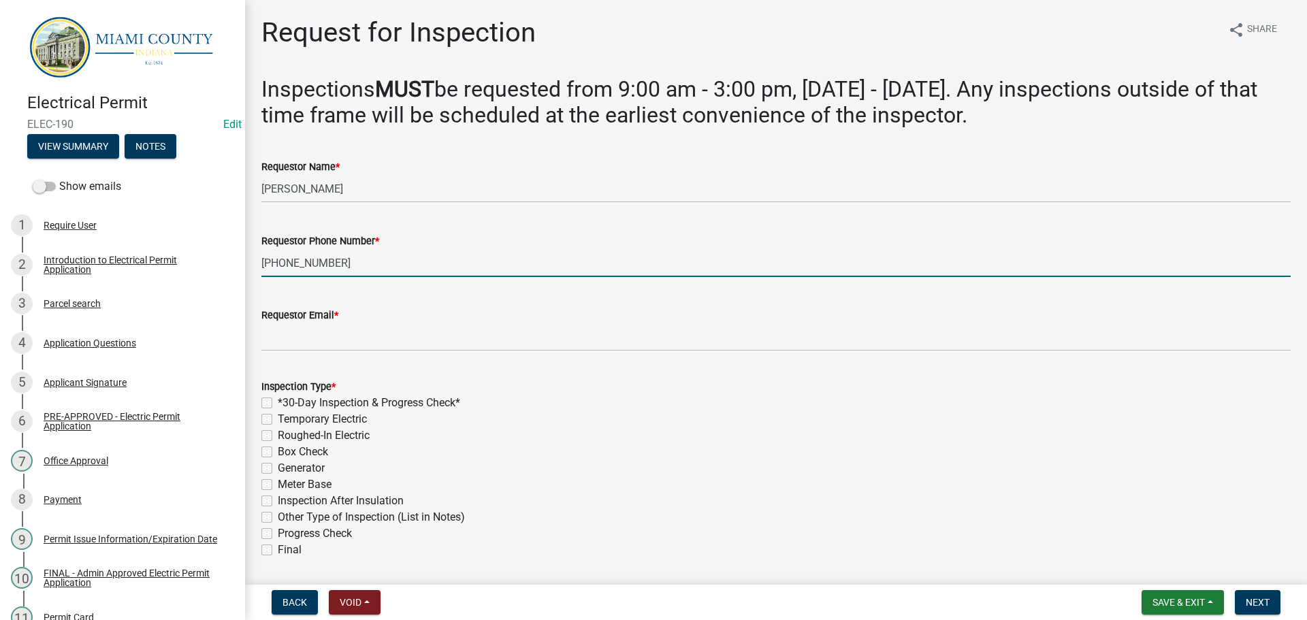
type input "[PHONE_NUMBER]"
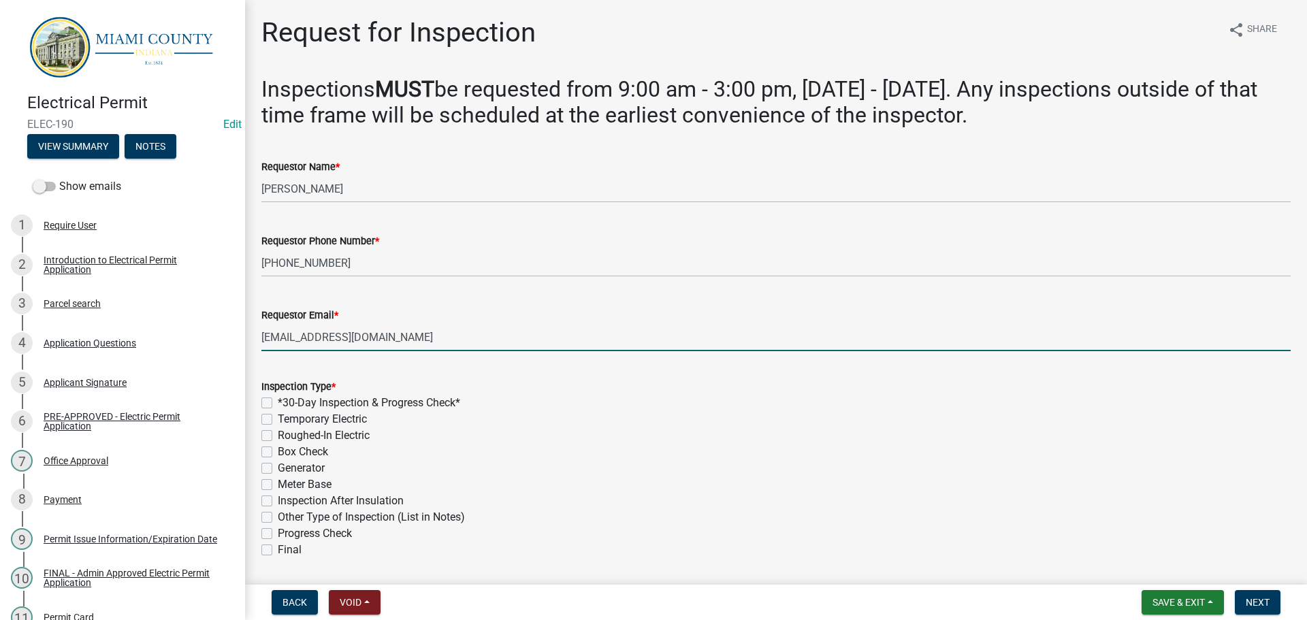
type input "[EMAIL_ADDRESS][DOMAIN_NAME]"
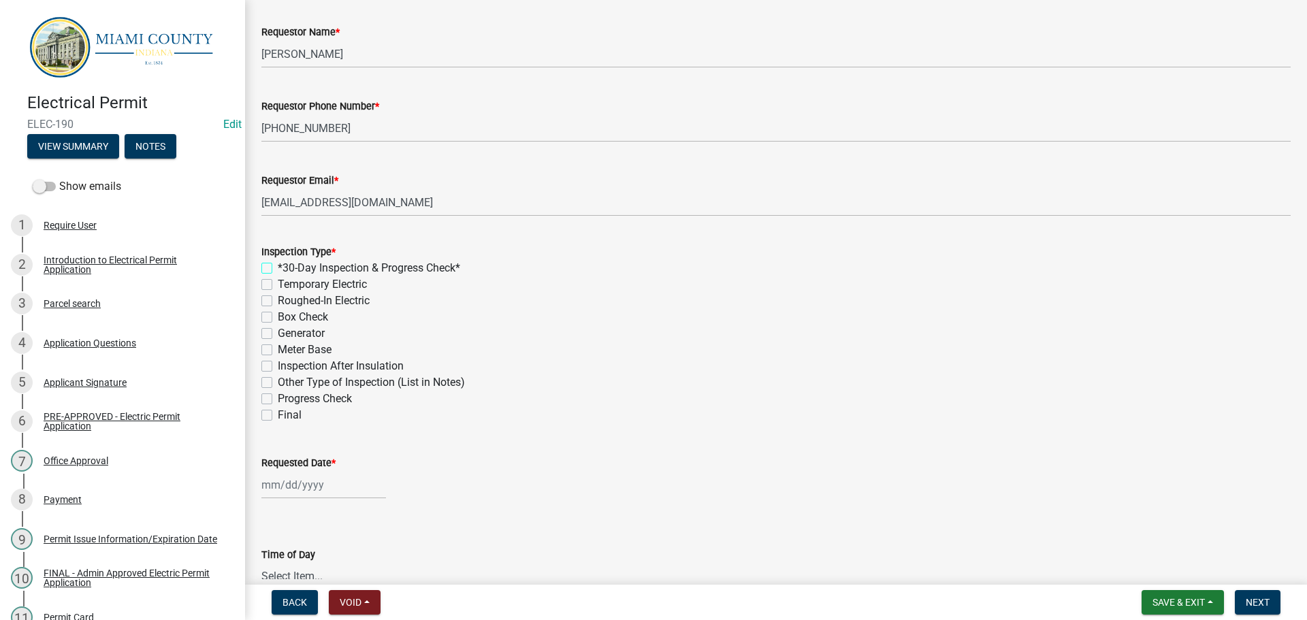
scroll to position [136, 0]
click at [278, 422] on label "Final" at bounding box center [290, 414] width 24 height 16
click at [278, 415] on input "Final" at bounding box center [282, 410] width 9 height 9
checkbox input "true"
checkbox input "false"
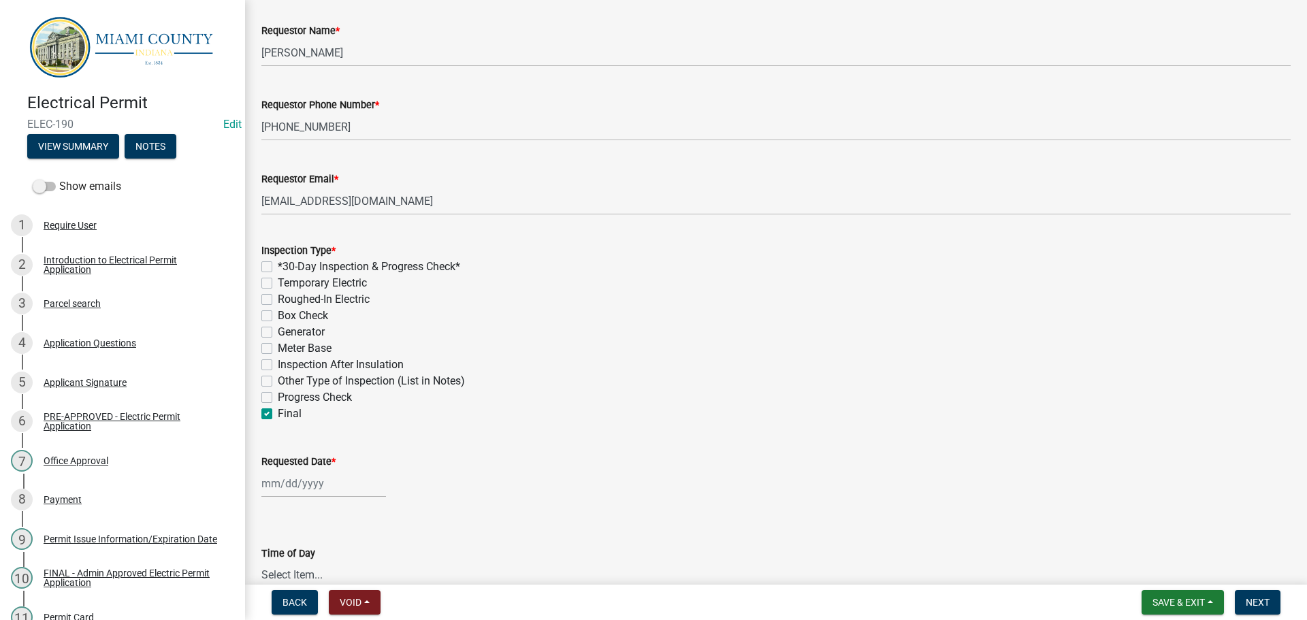
checkbox input "false"
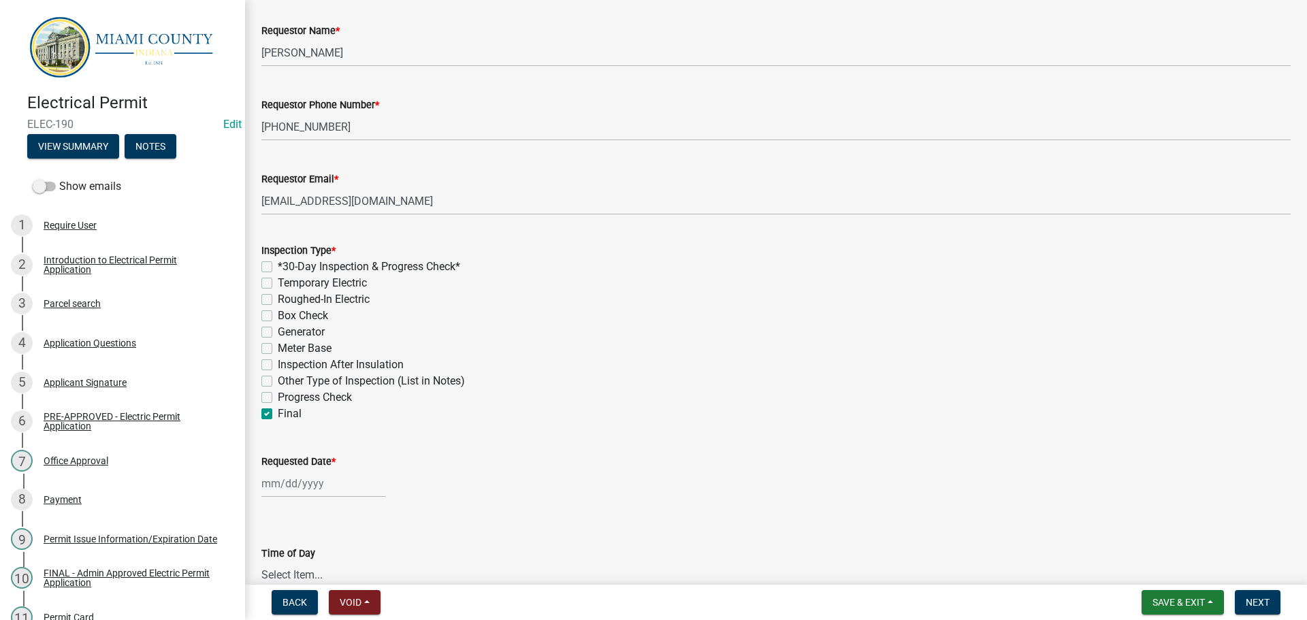
checkbox input "false"
checkbox input "true"
click at [278, 357] on label "Meter Base" at bounding box center [305, 348] width 54 height 16
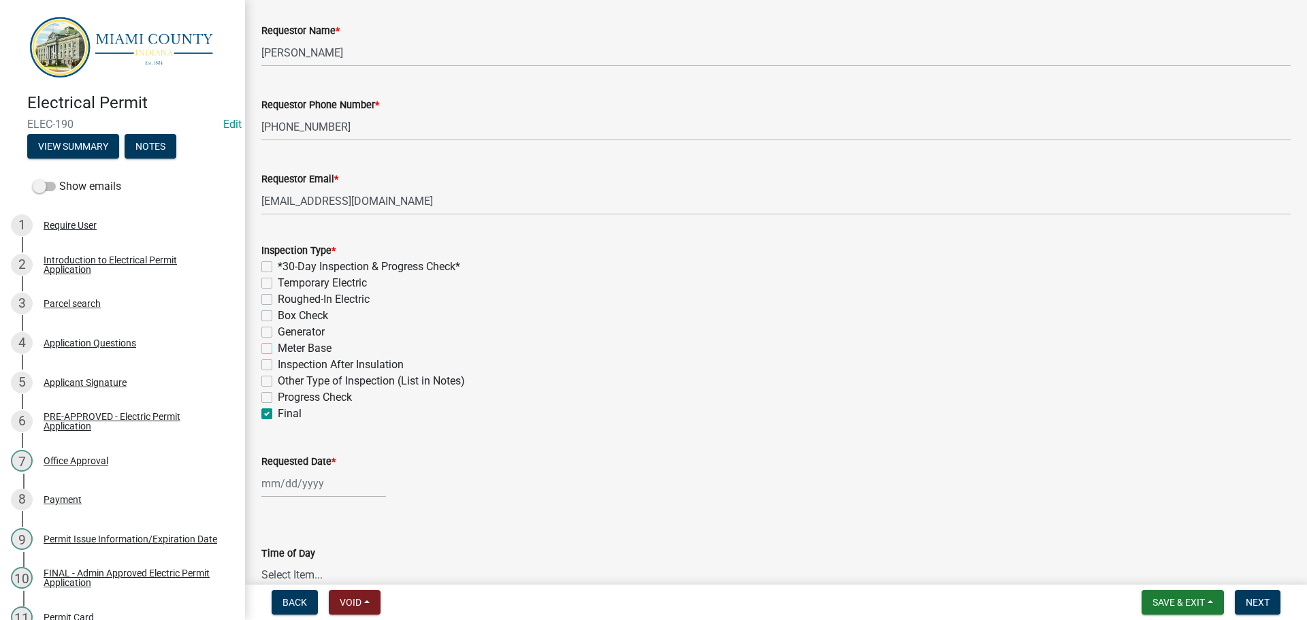
click at [278, 349] on input "Meter Base" at bounding box center [282, 344] width 9 height 9
checkbox input "true"
checkbox input "false"
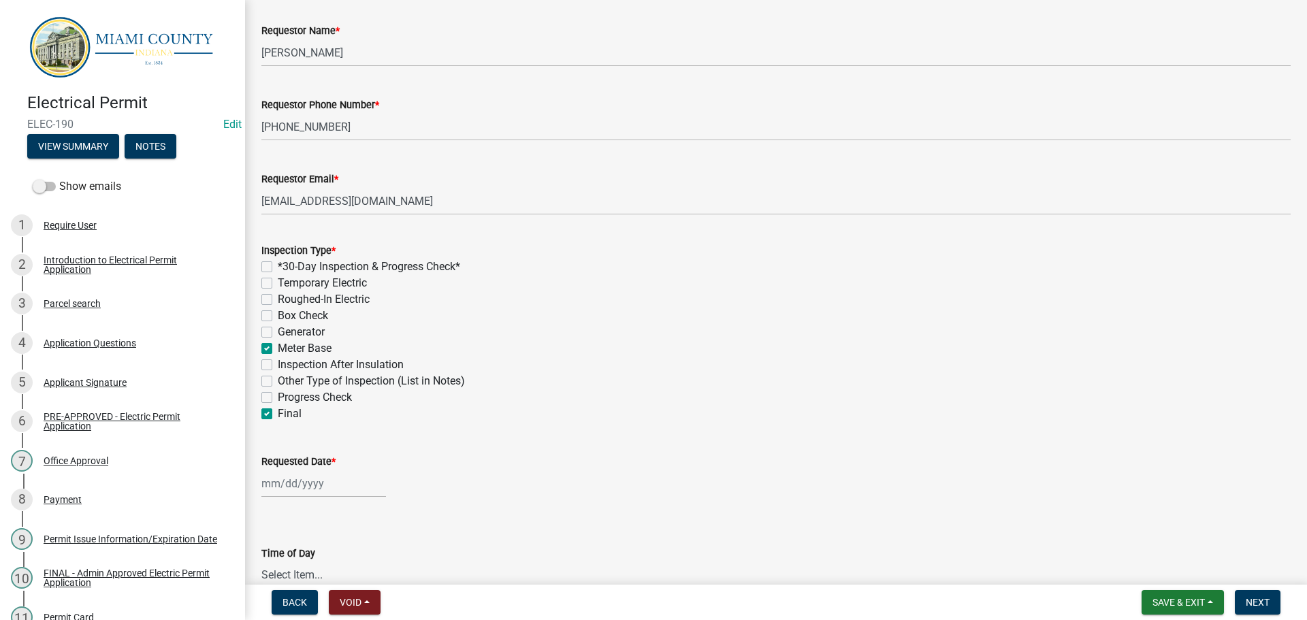
checkbox input "false"
checkbox input "true"
checkbox input "false"
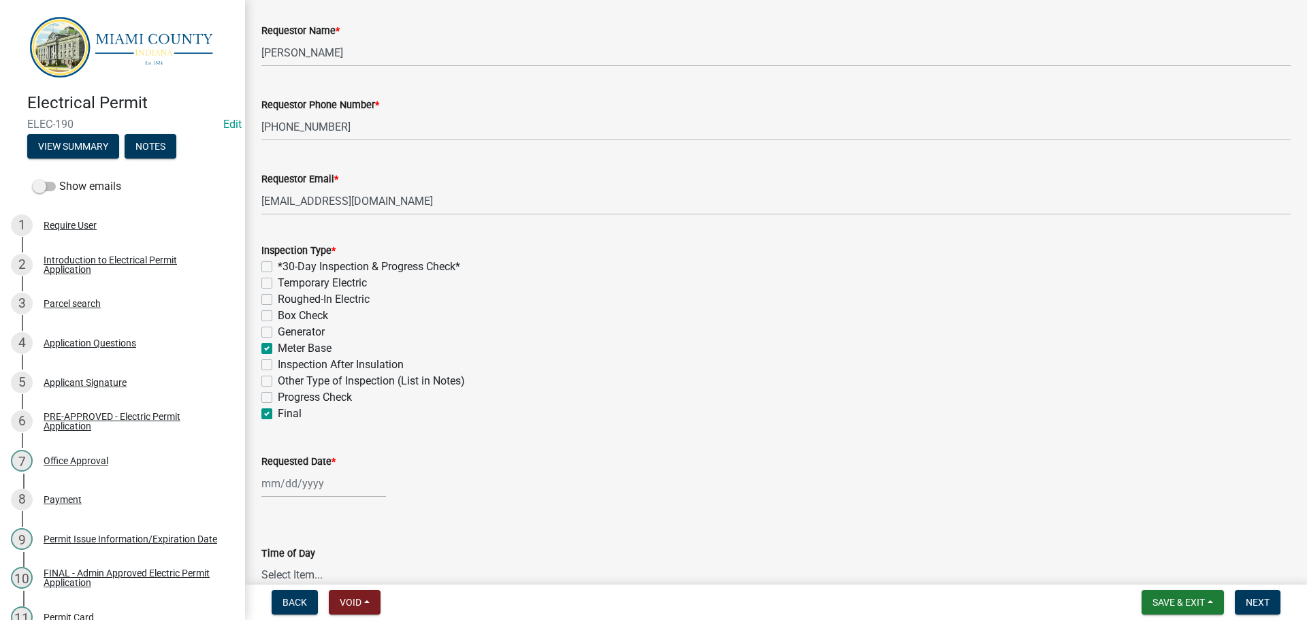
checkbox input "false"
checkbox input "true"
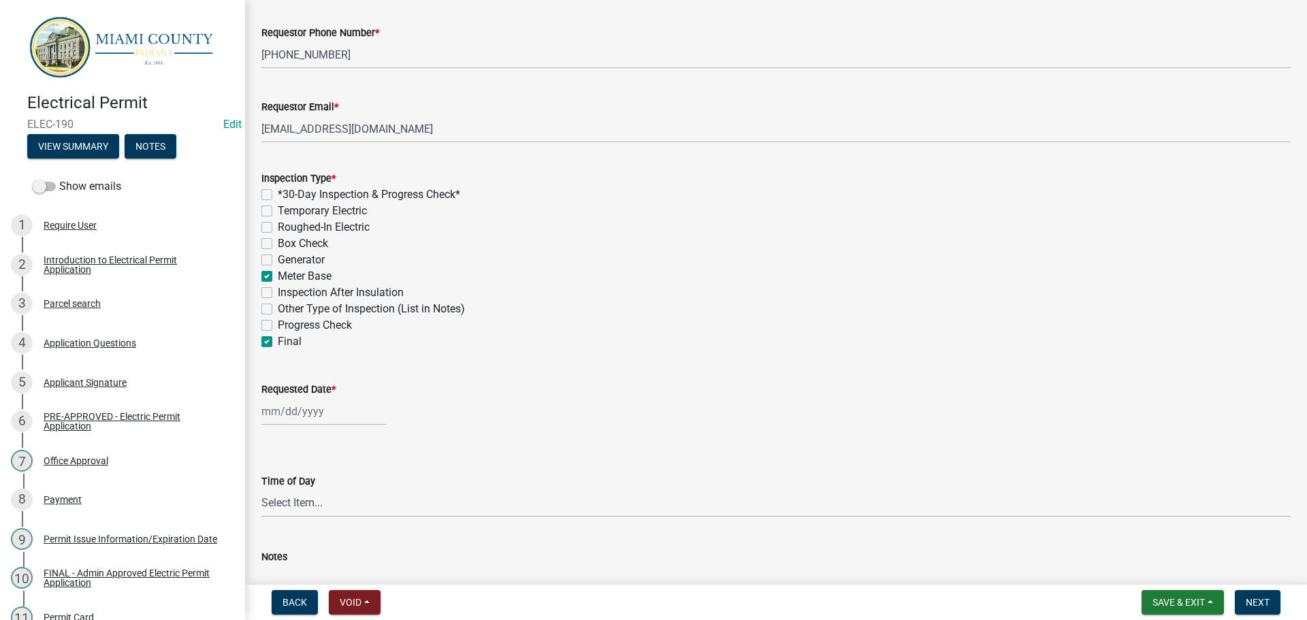
scroll to position [272, 0]
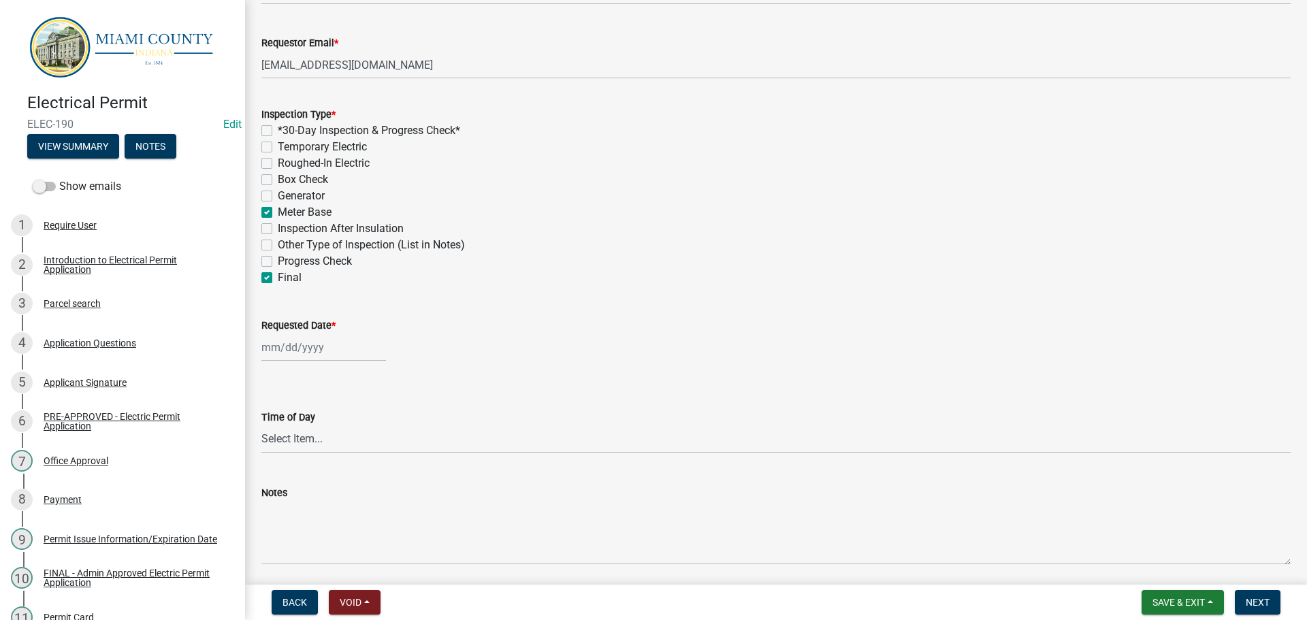
click at [302, 331] on label "Requested Date *" at bounding box center [298, 326] width 74 height 10
click at [302, 362] on input "Requested Date *" at bounding box center [323, 348] width 125 height 28
select select "9"
select select "2025"
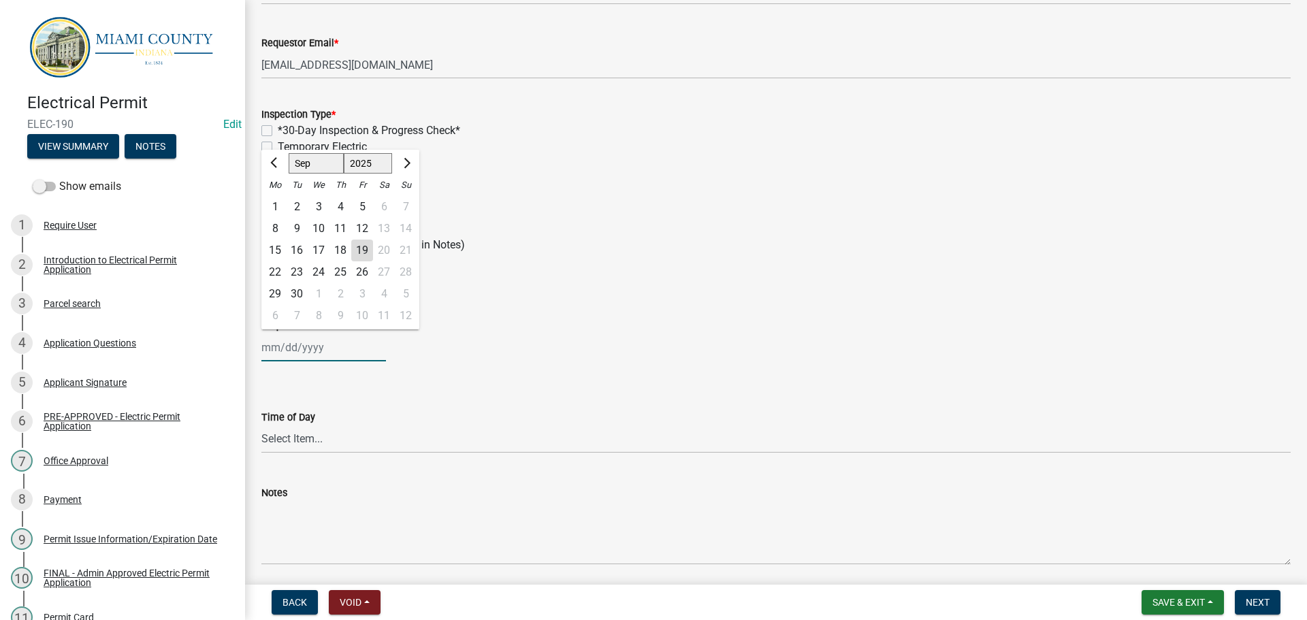
click at [302, 362] on input "Requested Date *" at bounding box center [323, 348] width 125 height 28
click at [276, 283] on div "22" at bounding box center [275, 272] width 22 height 22
type input "09/22/2025"
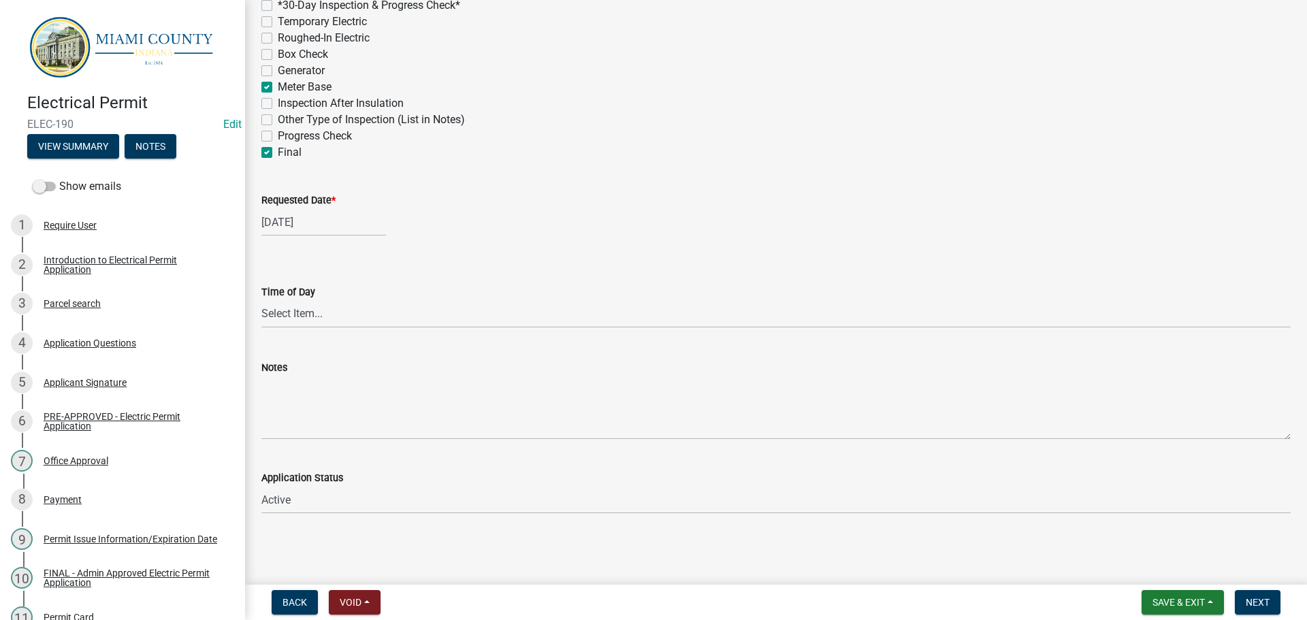
scroll to position [477, 0]
click at [1271, 607] on button "Next" at bounding box center [1258, 602] width 46 height 25
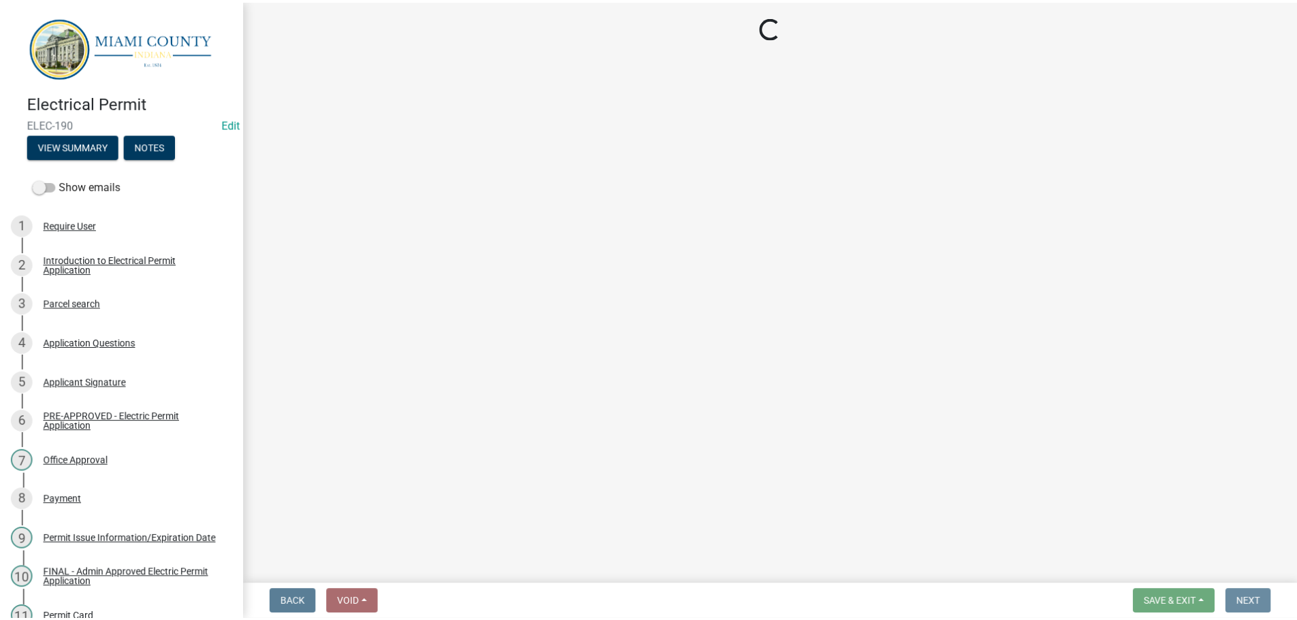
scroll to position [0, 0]
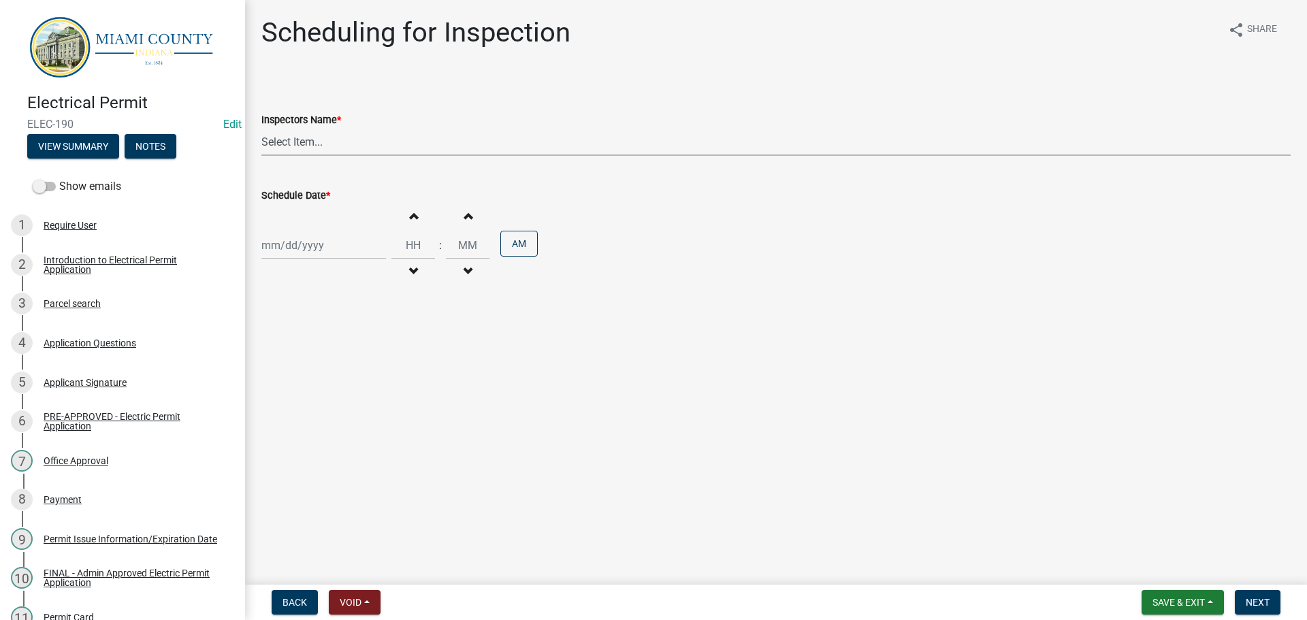
click at [353, 156] on select "Select Item... bmthomas (Brooklyn Thomas) croser (Corey) megangipson (Megan Gip…" at bounding box center [775, 142] width 1029 height 28
select select "25b75ae6-03c7-4280-9b34-fcf63005d5e5"
click at [264, 144] on select "Select Item... bmthomas (Brooklyn Thomas) croser (Corey) megangipson (Megan Gip…" at bounding box center [775, 142] width 1029 height 28
click at [300, 259] on div at bounding box center [323, 245] width 125 height 28
select select "9"
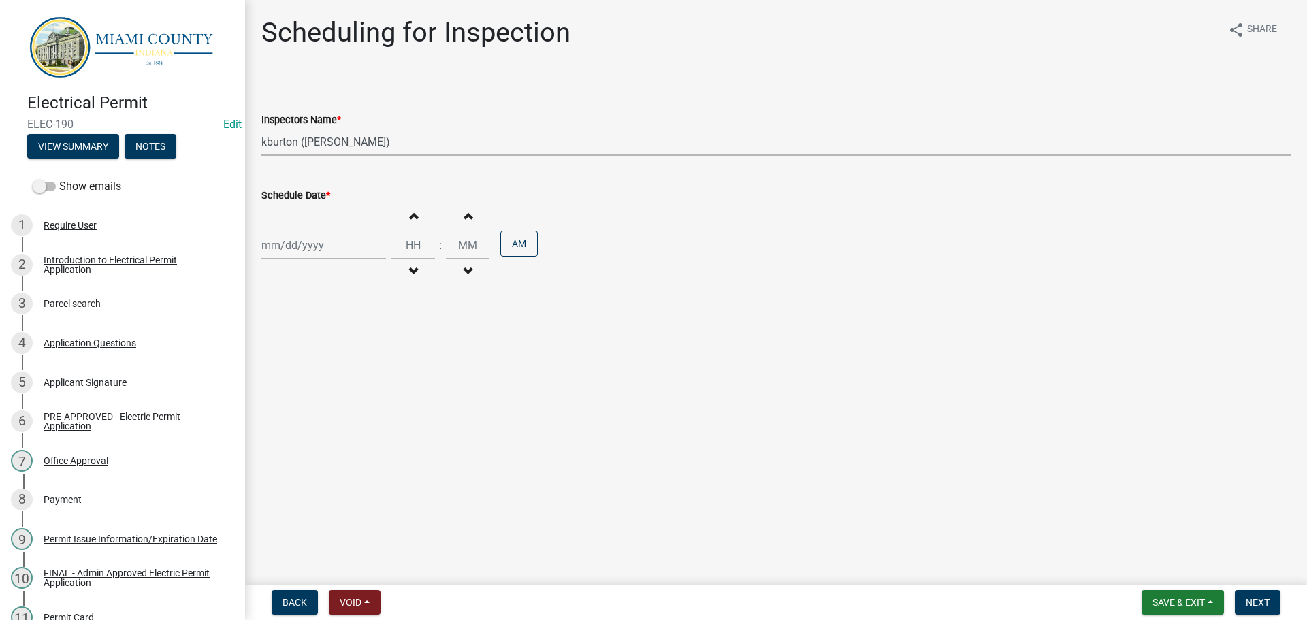
select select "2025"
click at [283, 406] on div "22" at bounding box center [275, 395] width 22 height 22
type input "09/22/2025"
click at [418, 259] on input "Hours" at bounding box center [414, 245] width 44 height 28
type input "09"
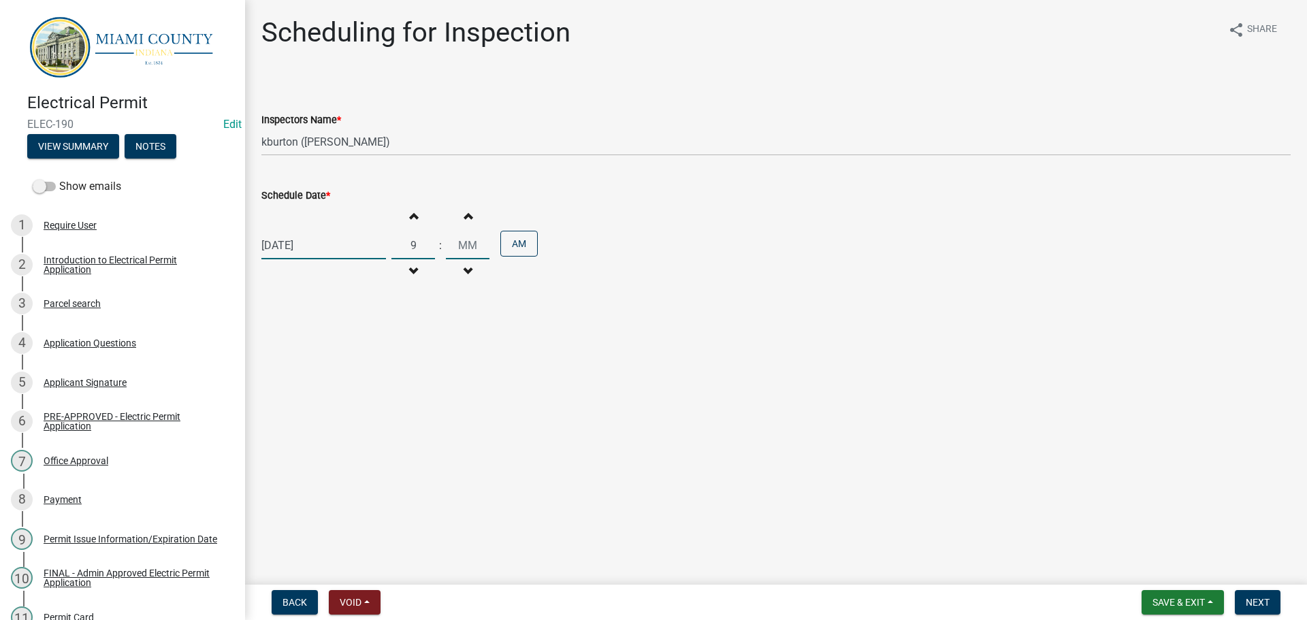
type input "00"
click at [852, 362] on main "Scheduling for Inspection share Share Inspectors Name * Select Item... bmthomas…" at bounding box center [776, 289] width 1062 height 579
click at [1265, 601] on span "Next" at bounding box center [1258, 602] width 24 height 11
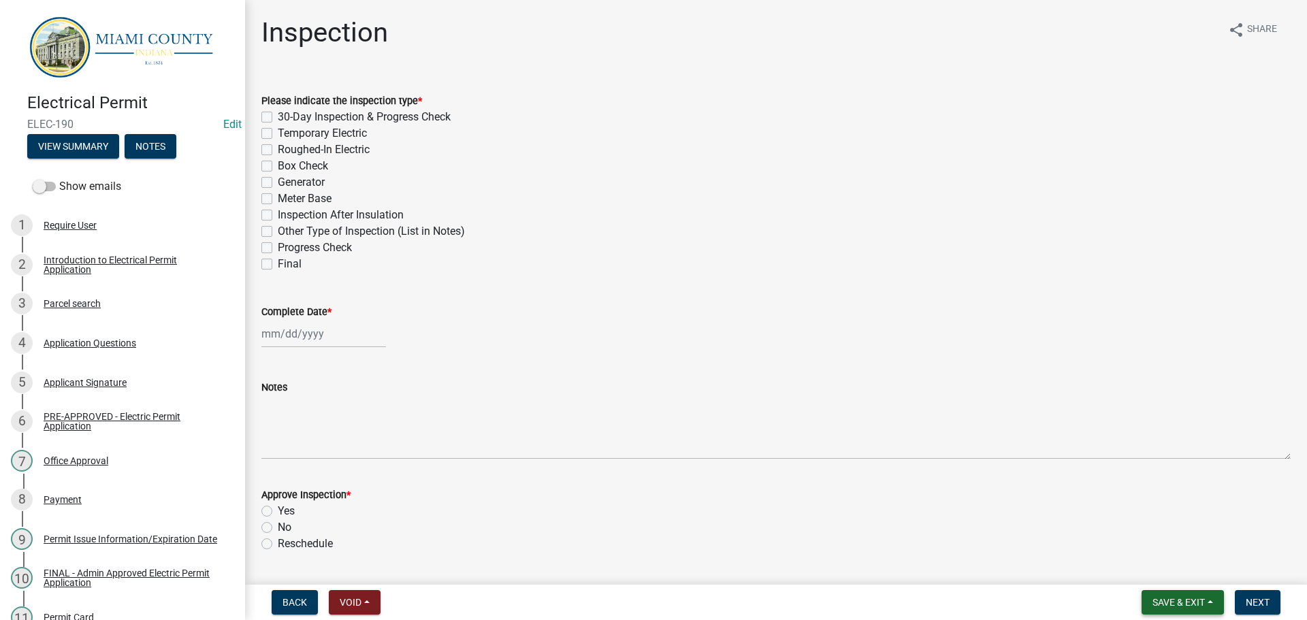
click at [1208, 599] on button "Save & Exit" at bounding box center [1183, 602] width 82 height 25
click at [1144, 555] on button "Save & Exit" at bounding box center [1169, 563] width 109 height 33
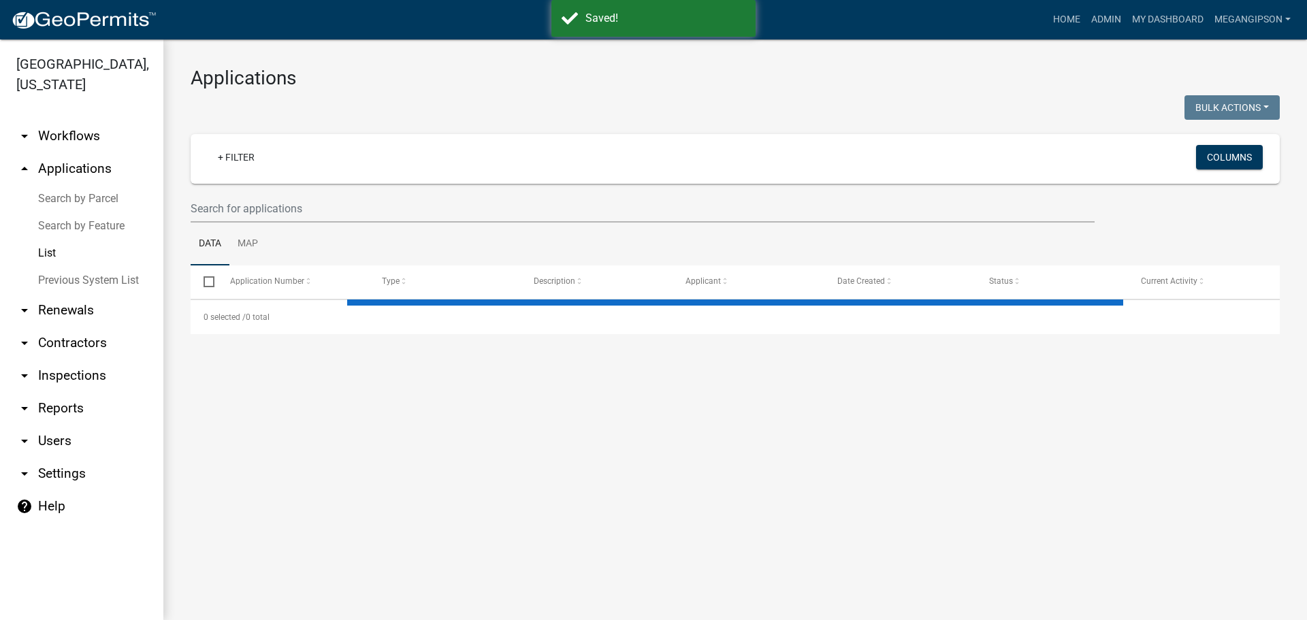
select select "3: 100"
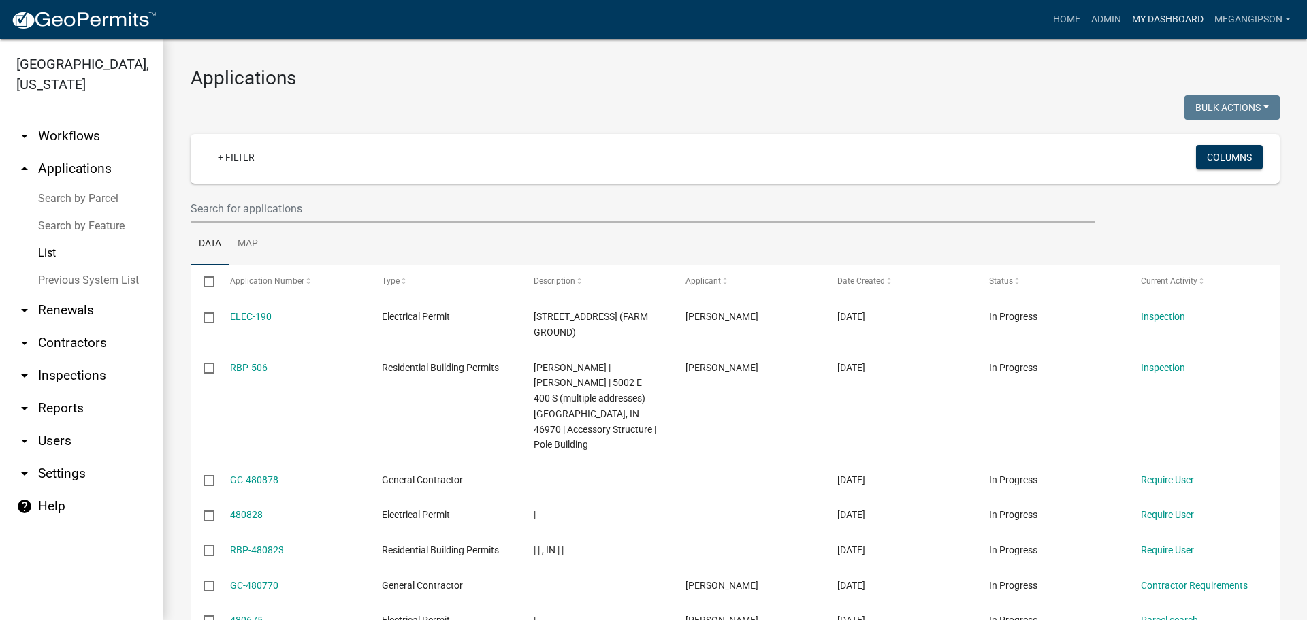
click at [1146, 20] on link "My Dashboard" at bounding box center [1168, 20] width 82 height 26
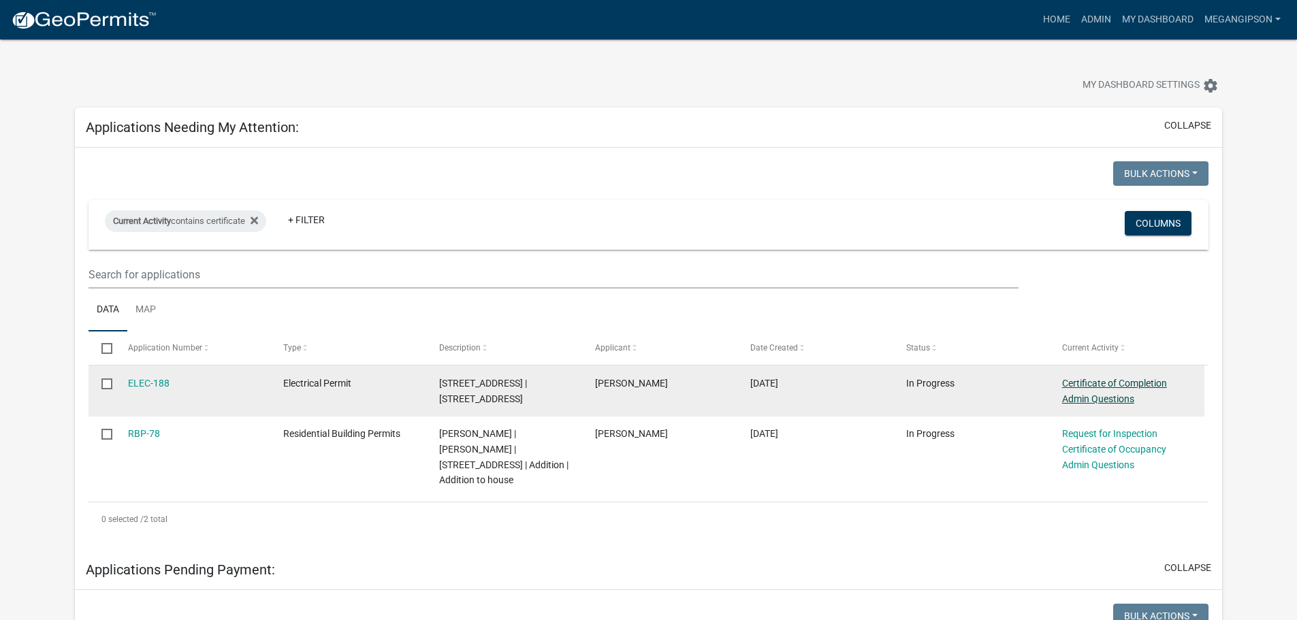
click at [1111, 404] on link "Certificate of Completion Admin Questions" at bounding box center [1114, 391] width 105 height 27
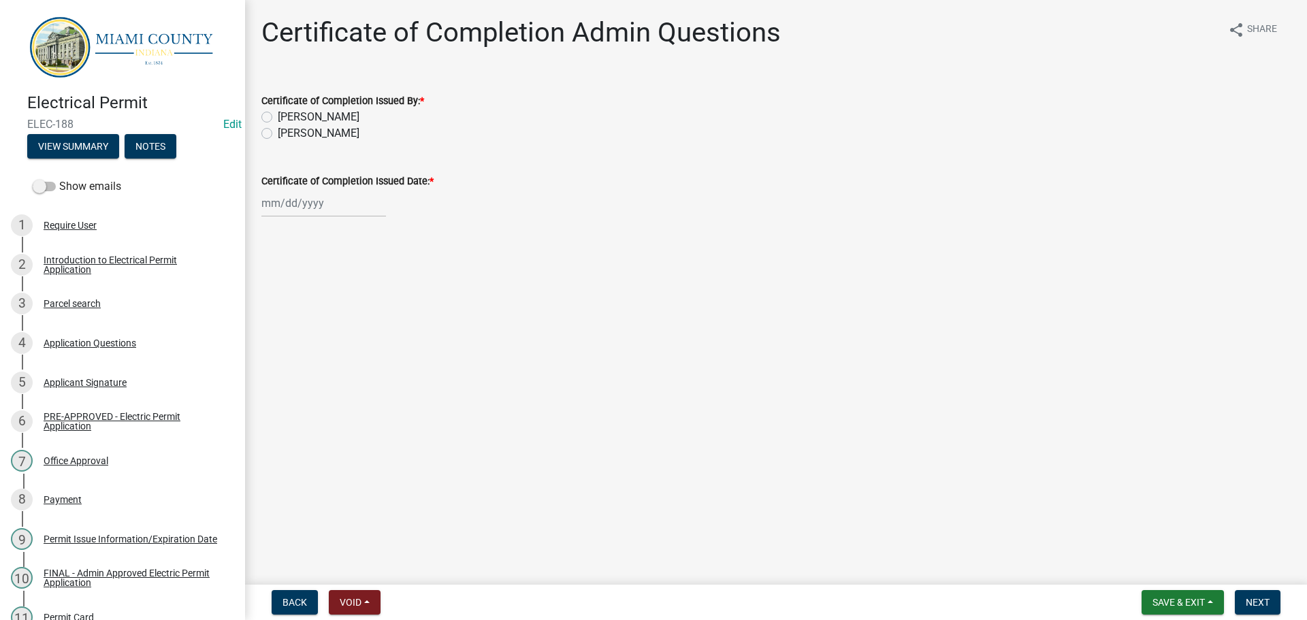
click at [294, 142] on label "[PERSON_NAME]" at bounding box center [319, 133] width 82 height 16
click at [287, 134] on input "[PERSON_NAME]" at bounding box center [282, 129] width 9 height 9
radio input "true"
click at [296, 217] on div at bounding box center [323, 203] width 125 height 28
select select "9"
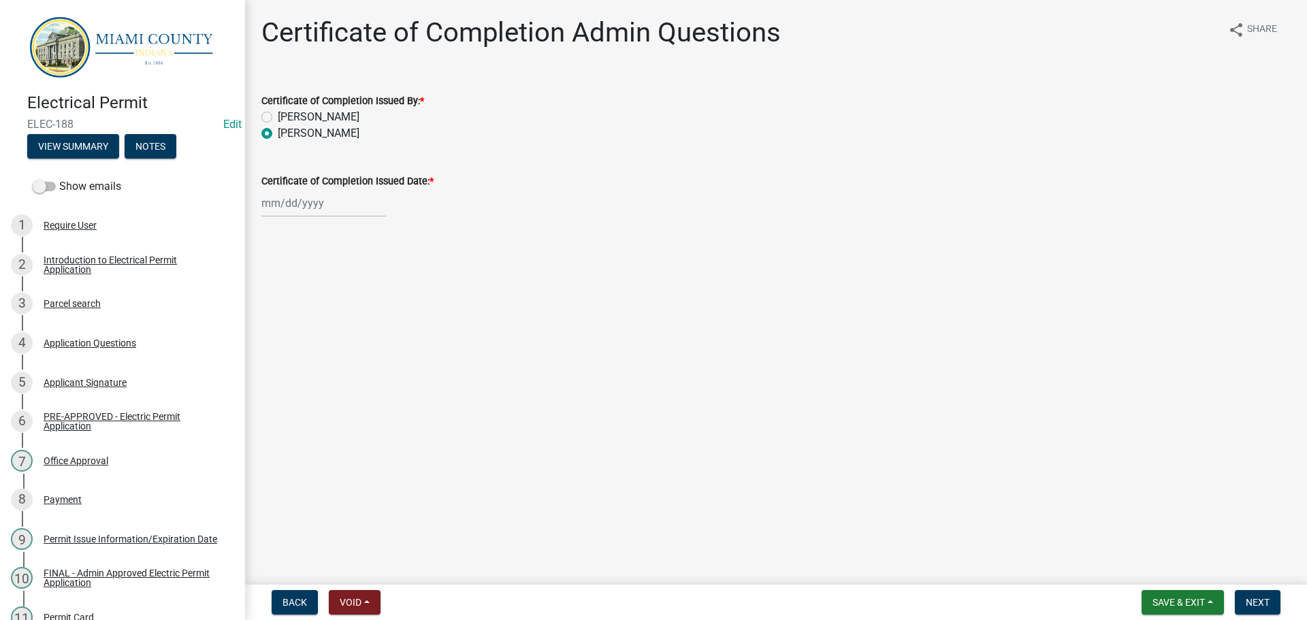
select select "2025"
drag, startPoint x: 373, startPoint y: 353, endPoint x: 382, endPoint y: 355, distance: 9.1
click at [373, 338] on div "19" at bounding box center [362, 327] width 22 height 22
type input "[DATE]"
click at [1269, 603] on button "Next" at bounding box center [1258, 602] width 46 height 25
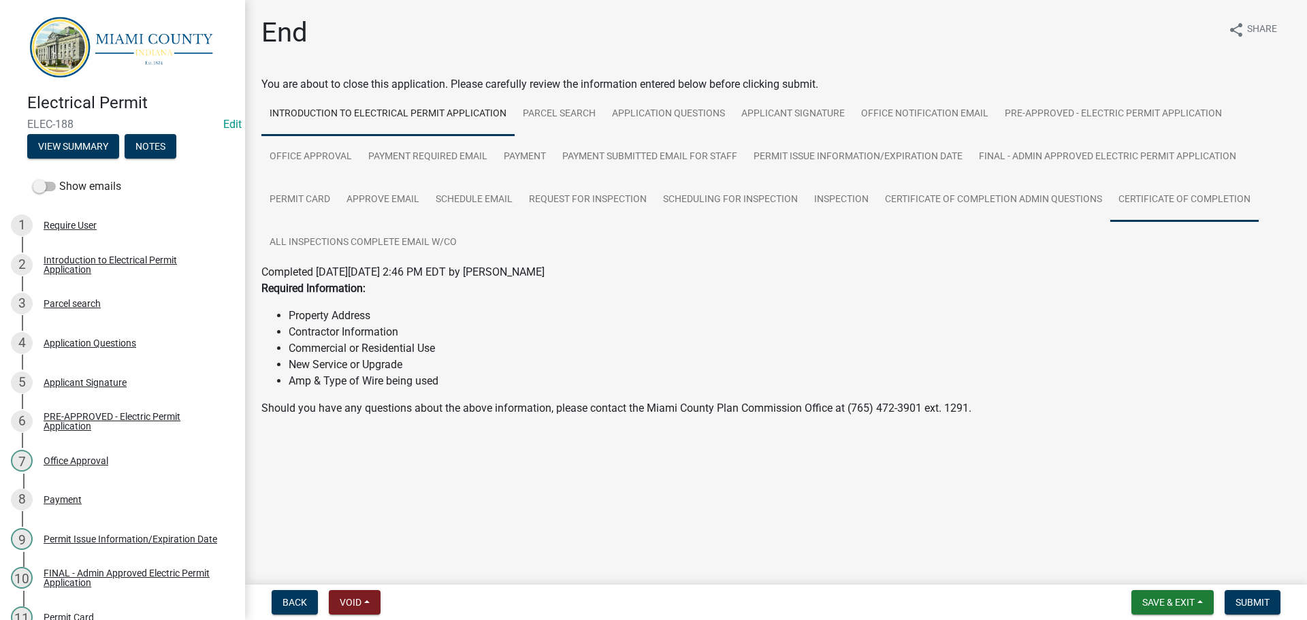
click at [1111, 222] on link "Certificate of Completion" at bounding box center [1185, 200] width 148 height 44
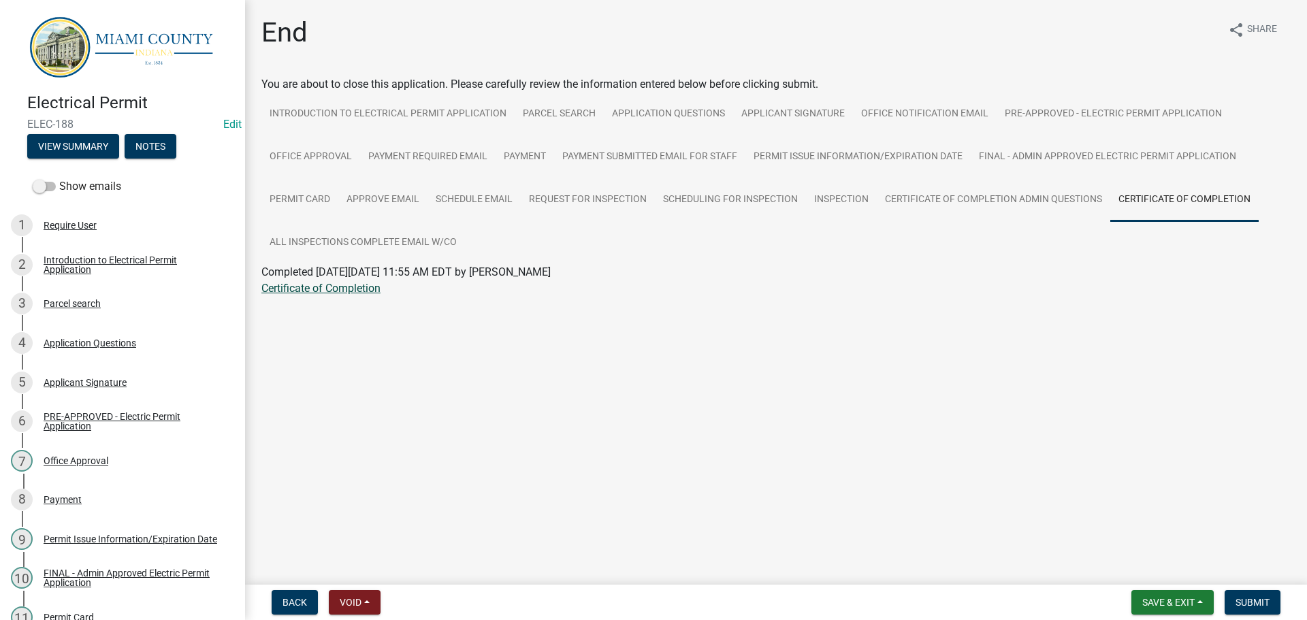
click at [373, 295] on link "Certificate of Completion" at bounding box center [320, 288] width 119 height 13
click at [1245, 600] on span "Submit" at bounding box center [1253, 602] width 34 height 11
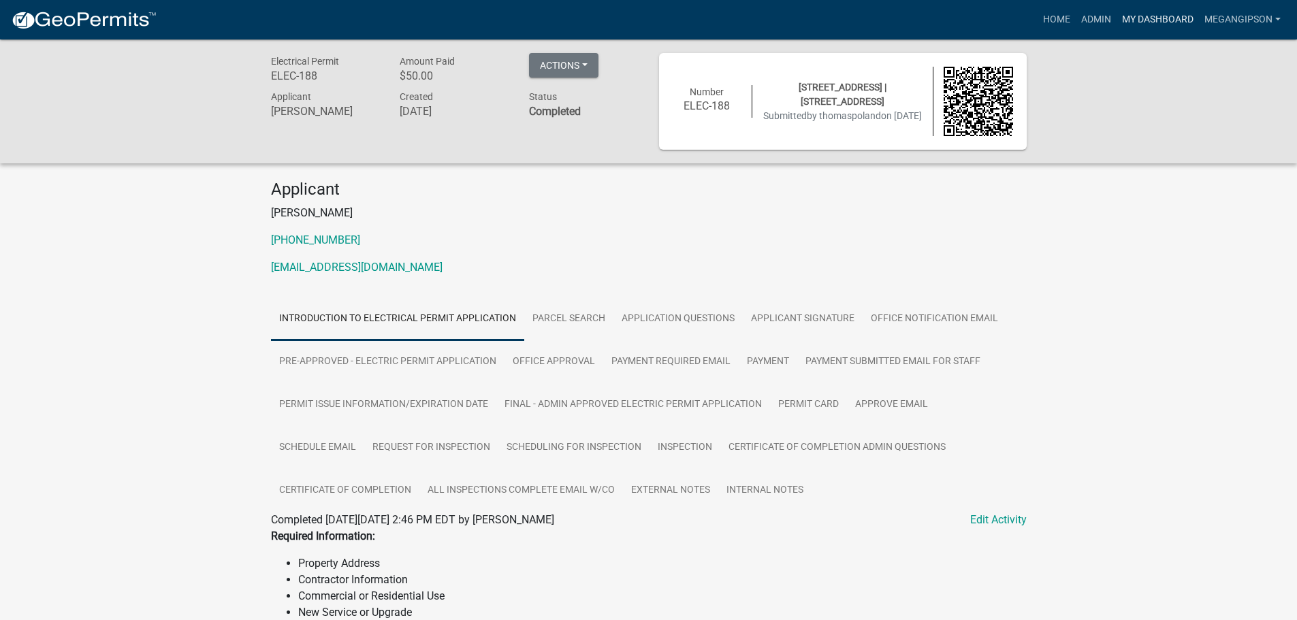
click at [1155, 22] on link "My Dashboard" at bounding box center [1158, 20] width 82 height 26
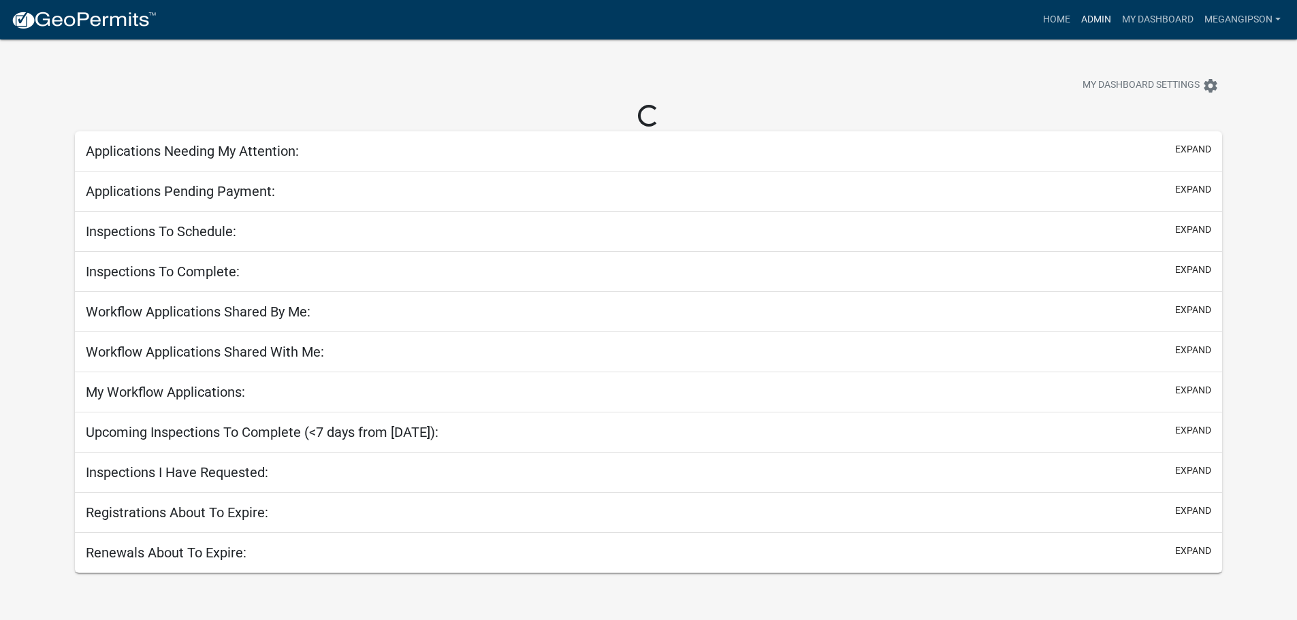
click at [1076, 20] on link "Admin" at bounding box center [1096, 20] width 41 height 26
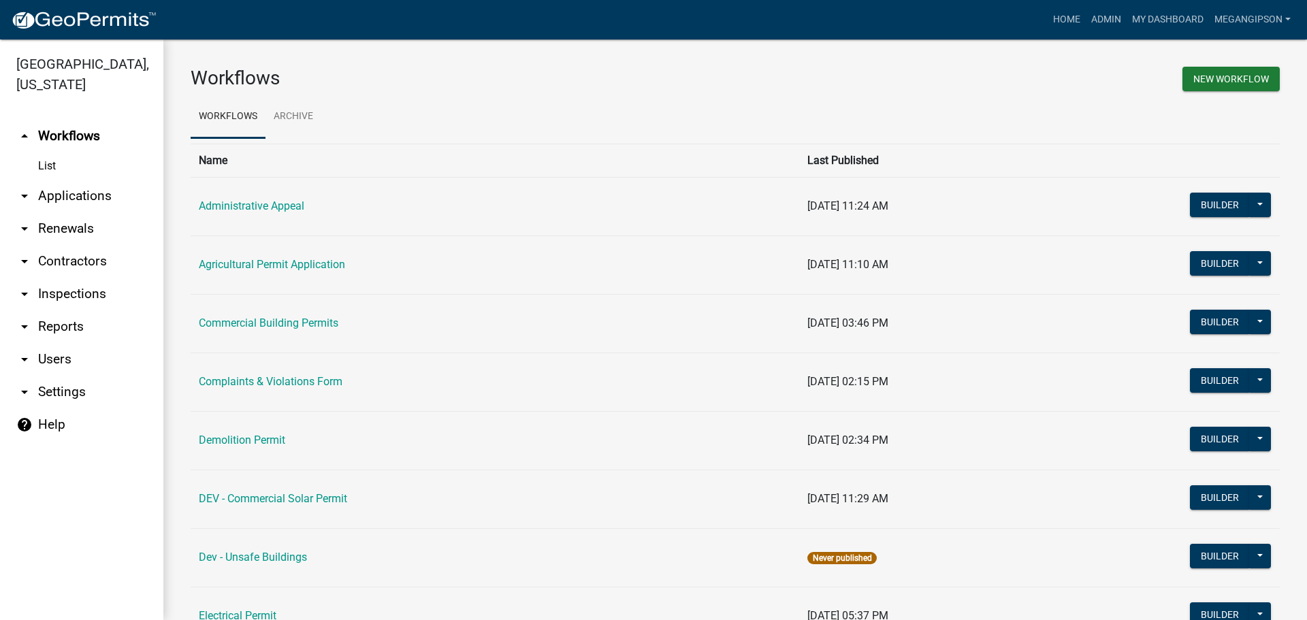
click at [101, 212] on link "arrow_drop_down Applications" at bounding box center [81, 196] width 163 height 33
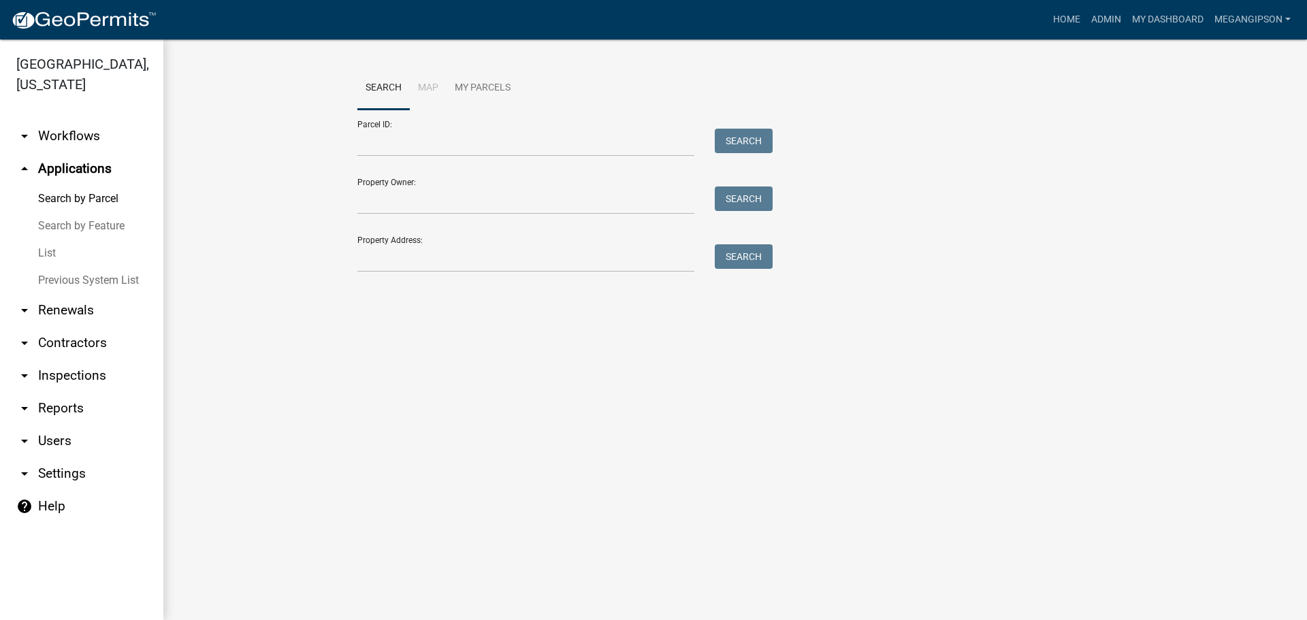
click at [68, 267] on link "List" at bounding box center [81, 253] width 163 height 27
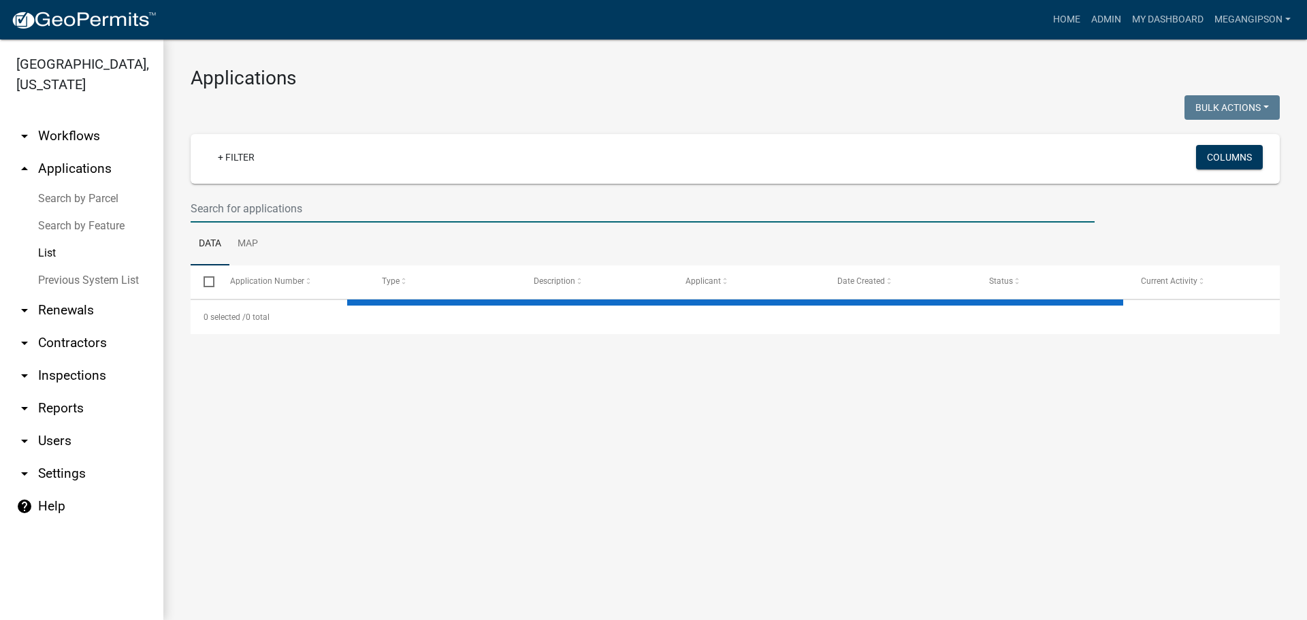
click at [290, 223] on input "text" at bounding box center [643, 209] width 904 height 28
select select "3: 100"
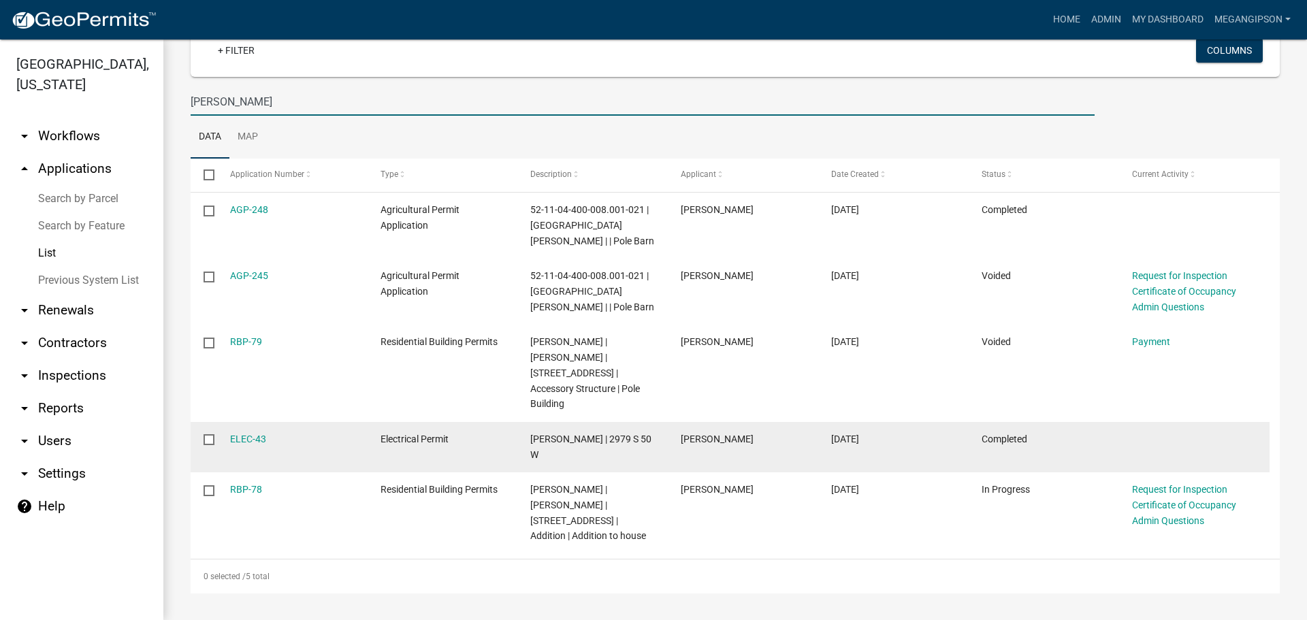
scroll to position [114, 0]
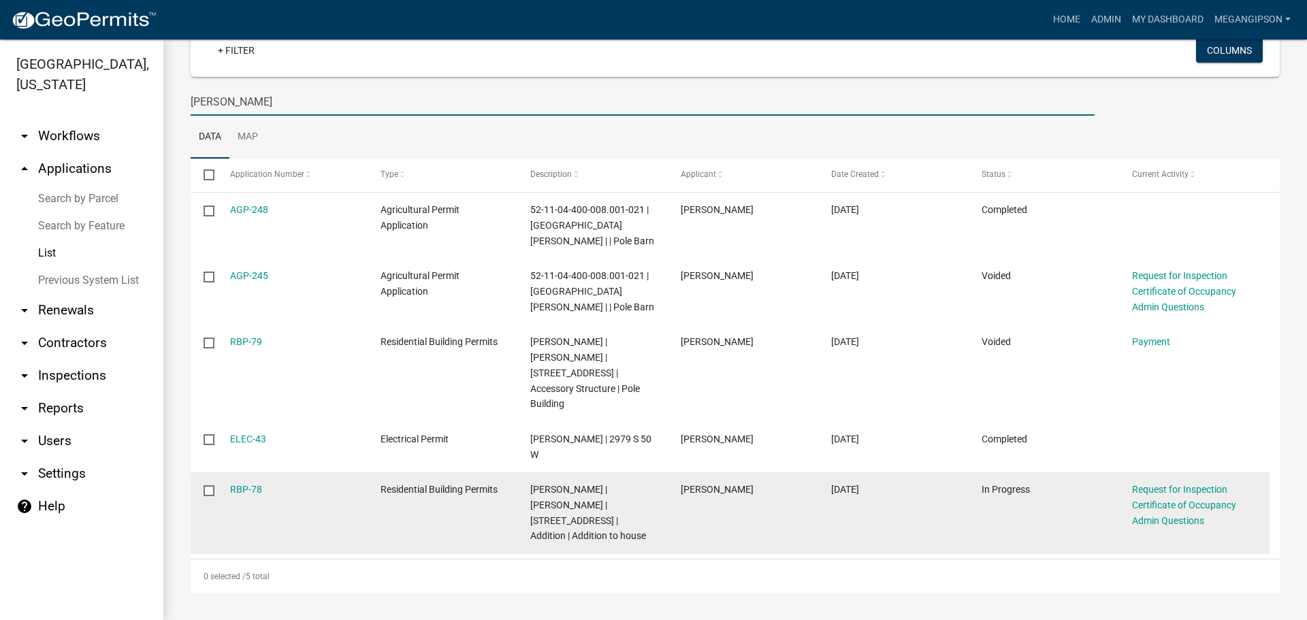
type input "[PERSON_NAME]"
click at [210, 494] on input "checkbox" at bounding box center [208, 489] width 9 height 9
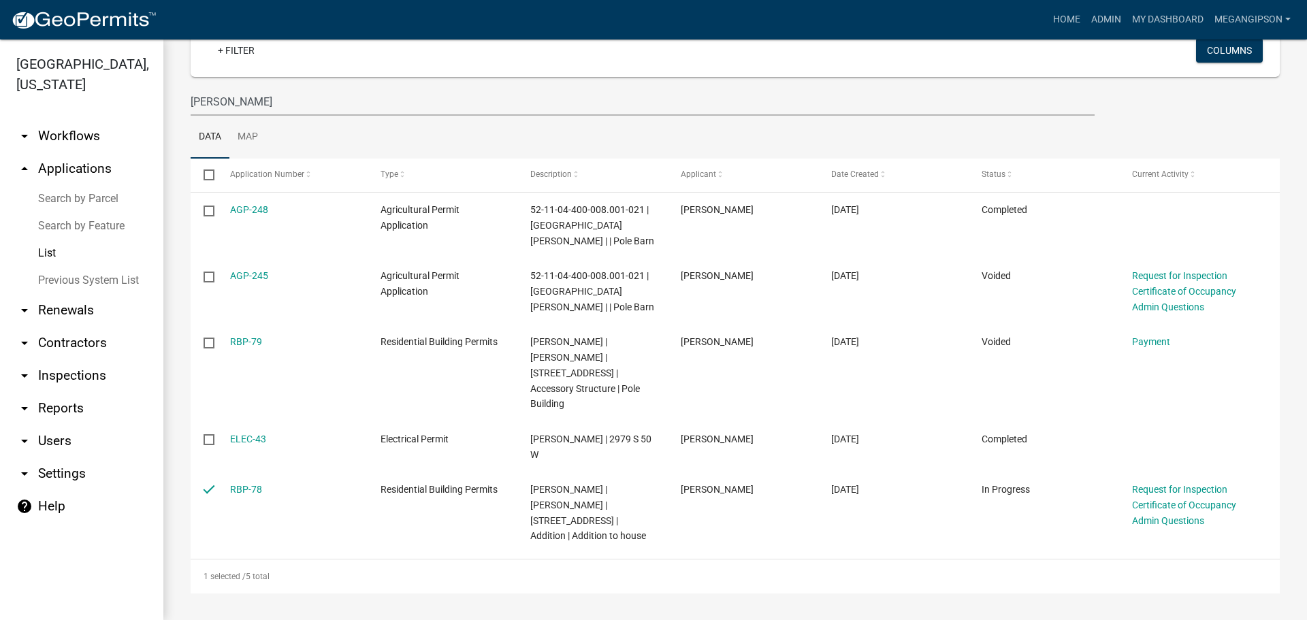
scroll to position [0, 0]
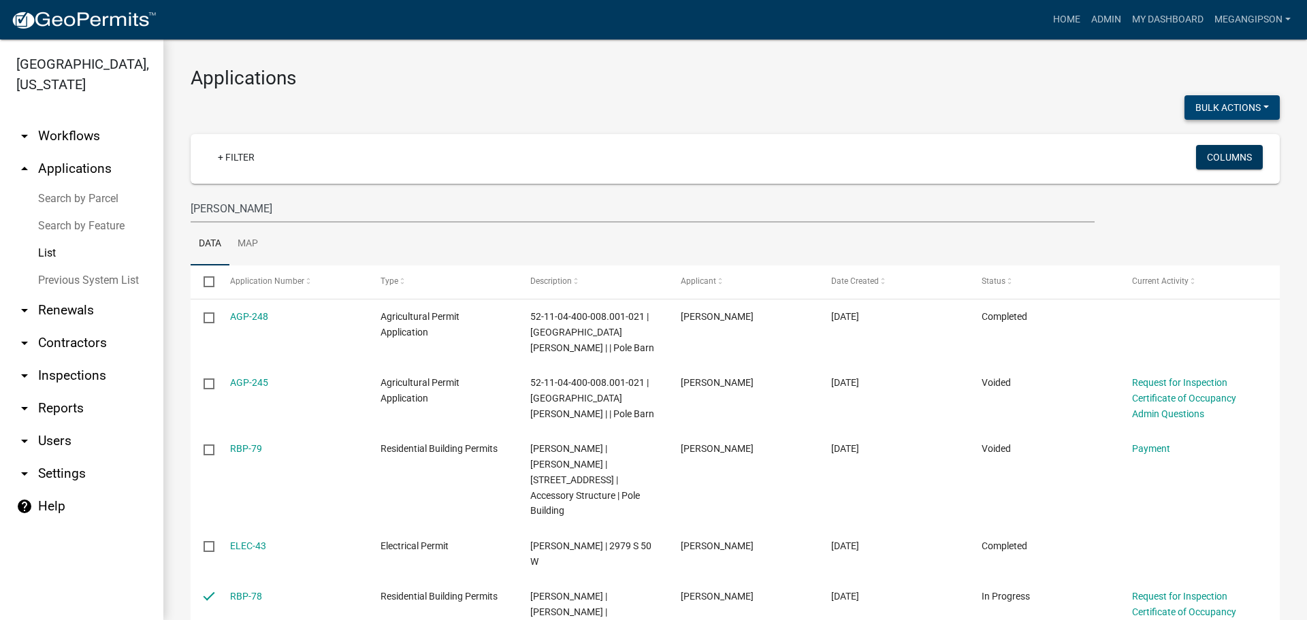
click at [1235, 114] on button "Bulk Actions" at bounding box center [1232, 107] width 95 height 25
click at [1187, 140] on button "Void" at bounding box center [1225, 146] width 109 height 33
checkbox input "false"
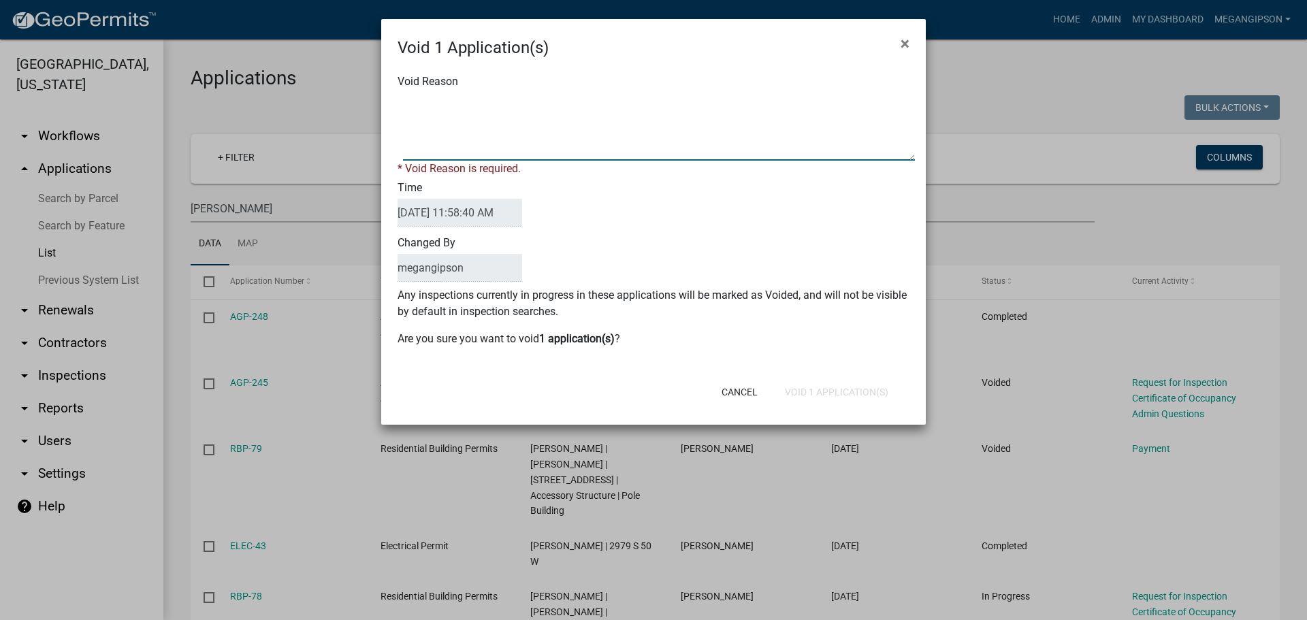
click at [530, 135] on textarea "Void Reason" at bounding box center [659, 127] width 512 height 68
type textarea "Workflow issue - Will resubmit"
click at [812, 410] on div "Cancel Void 1 Application(s)" at bounding box center [743, 391] width 336 height 35
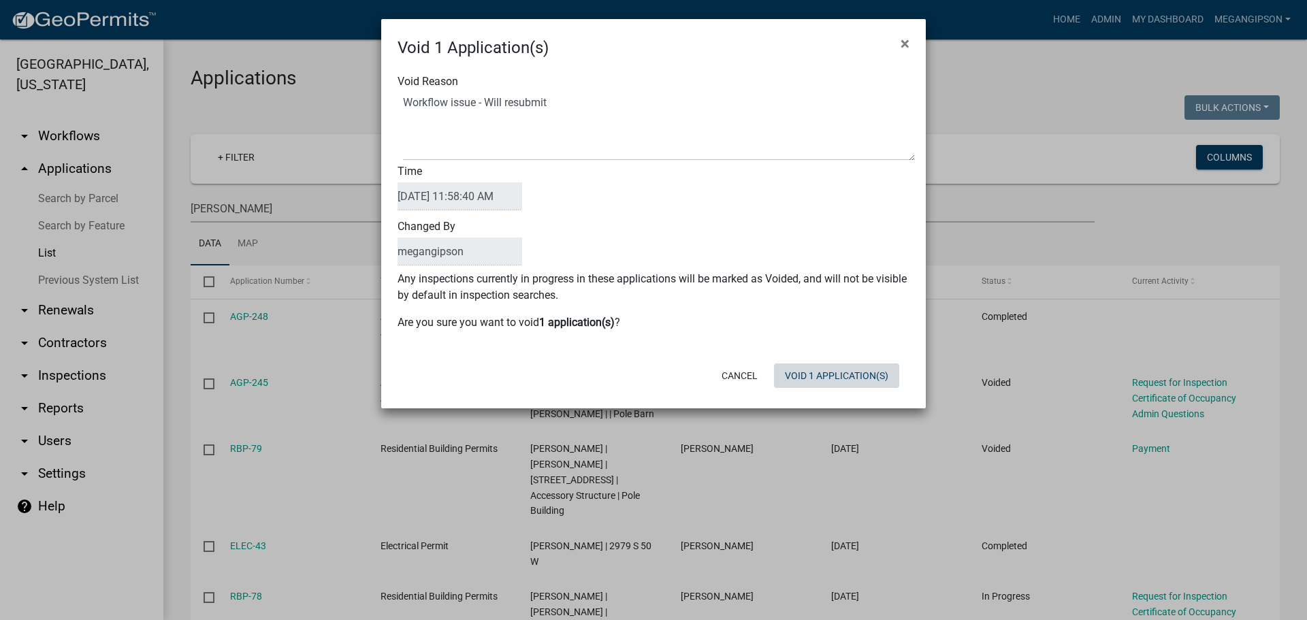
click at [816, 388] on button "Void 1 Application(s)" at bounding box center [836, 376] width 125 height 25
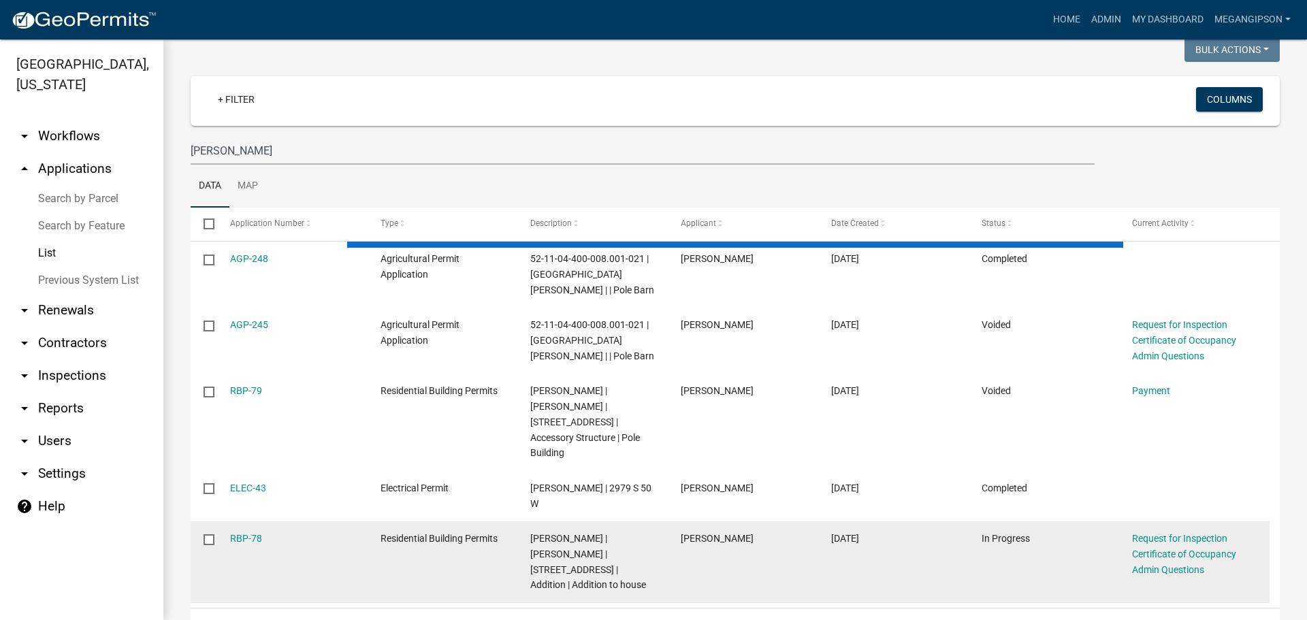
scroll to position [114, 0]
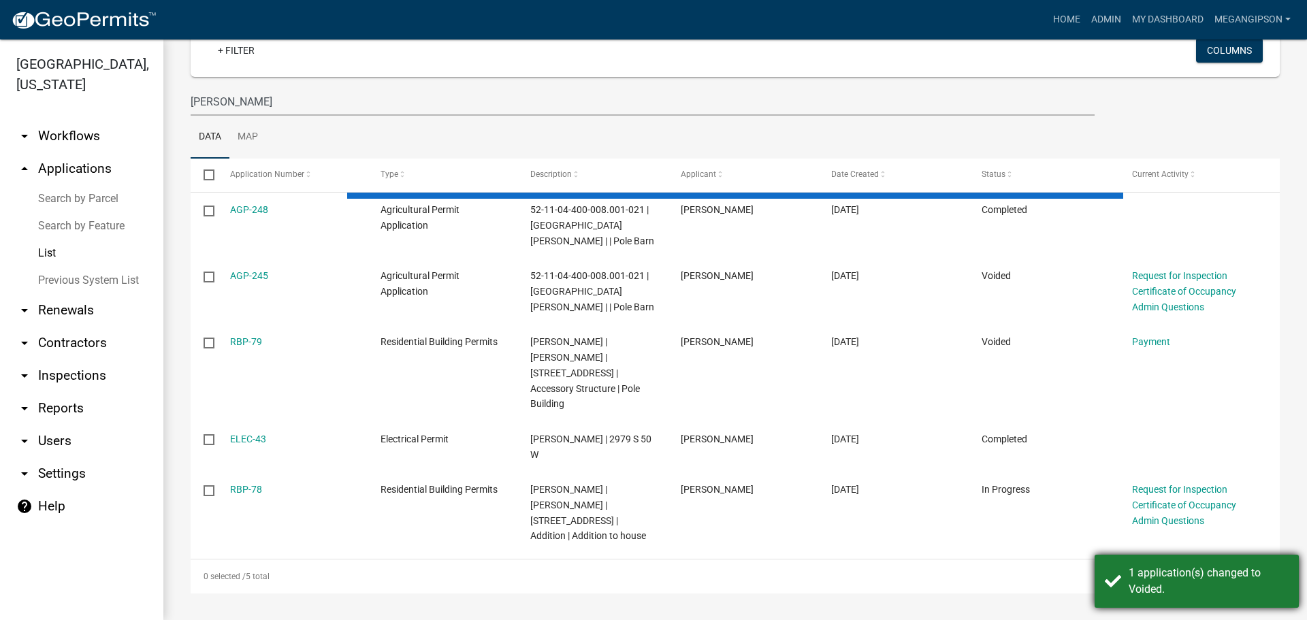
click at [1168, 592] on div "1 application(s) changed to Voided." at bounding box center [1209, 581] width 160 height 33
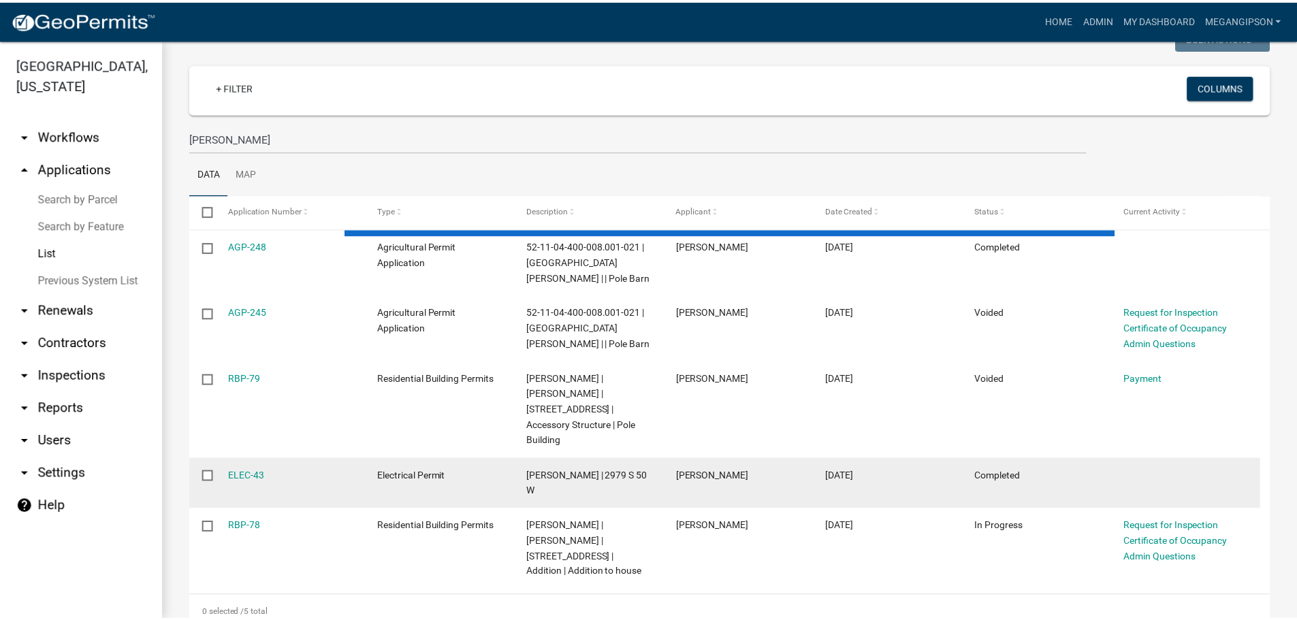
scroll to position [0, 0]
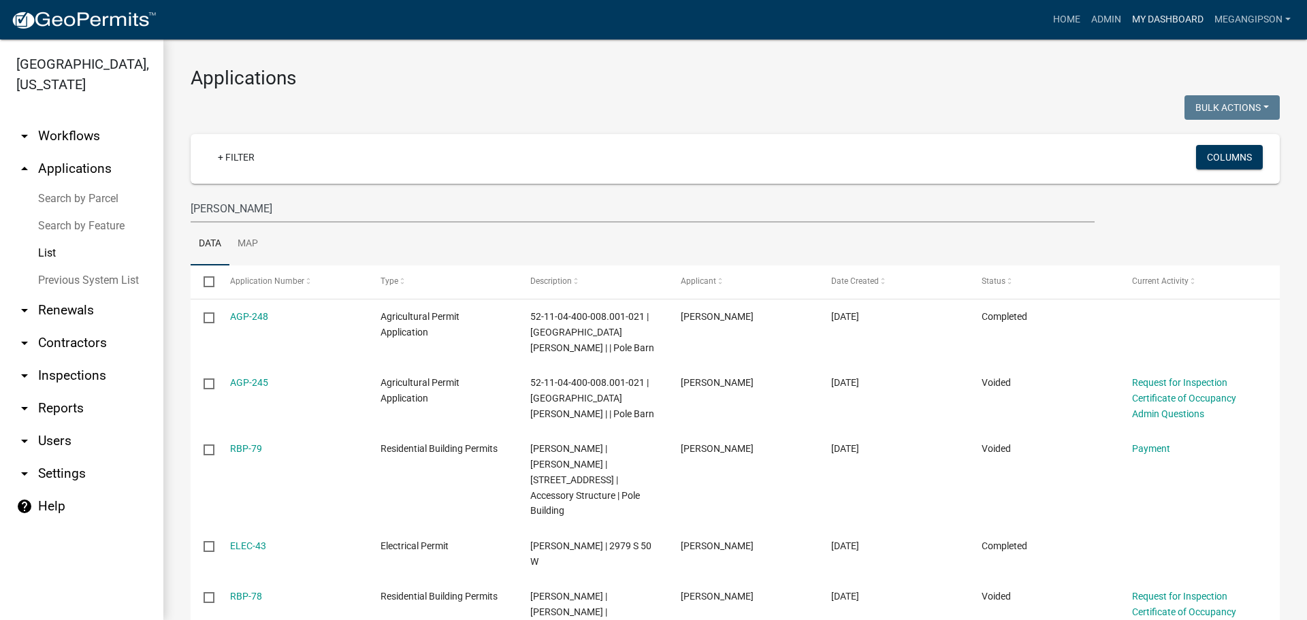
click at [1143, 18] on link "My Dashboard" at bounding box center [1168, 20] width 82 height 26
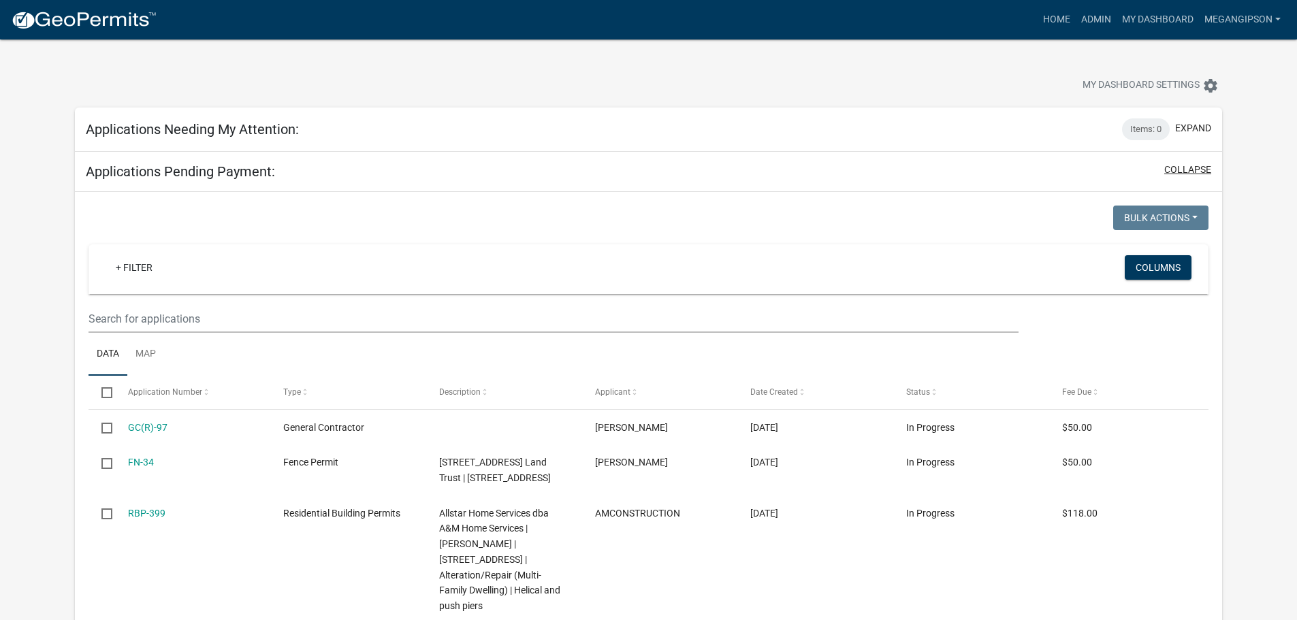
click at [1185, 177] on button "collapse" at bounding box center [1187, 170] width 47 height 14
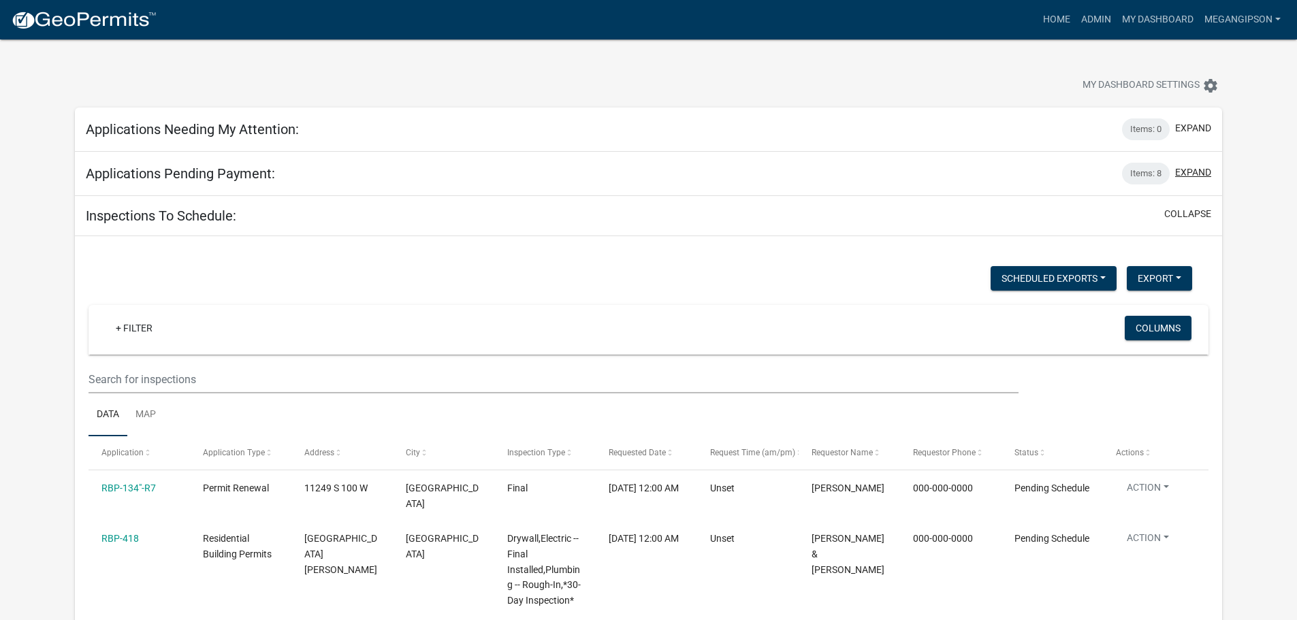
click at [1186, 180] on button "expand" at bounding box center [1193, 172] width 36 height 14
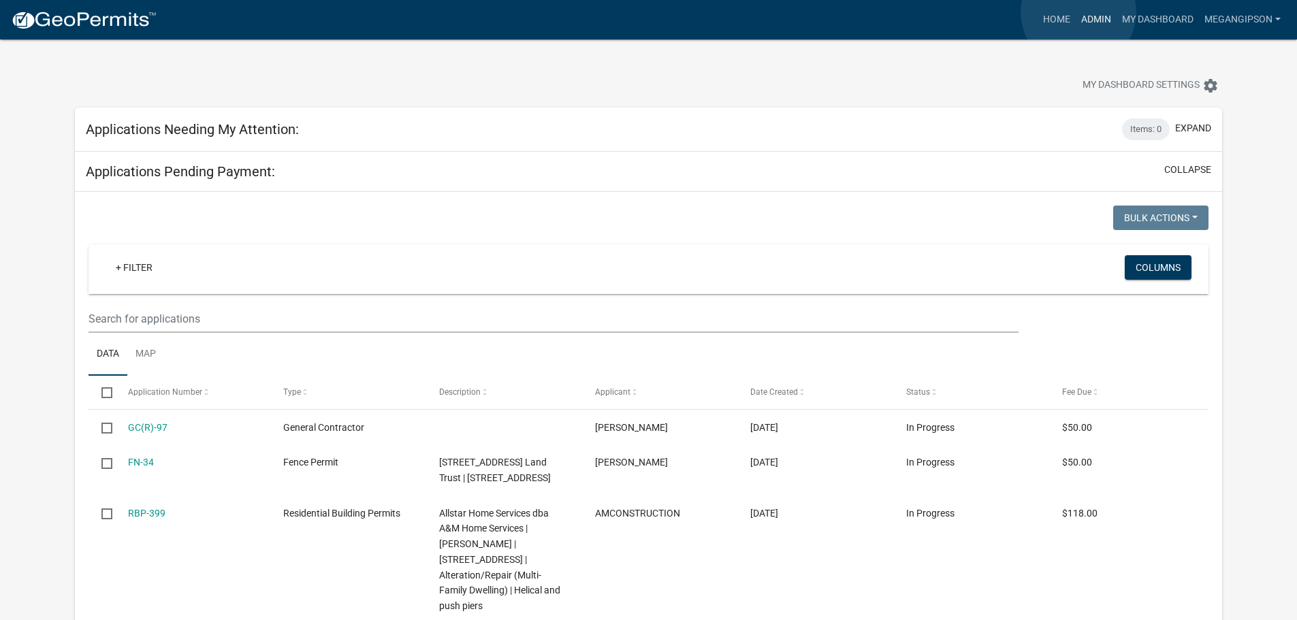
click at [1079, 12] on link "Admin" at bounding box center [1096, 20] width 41 height 26
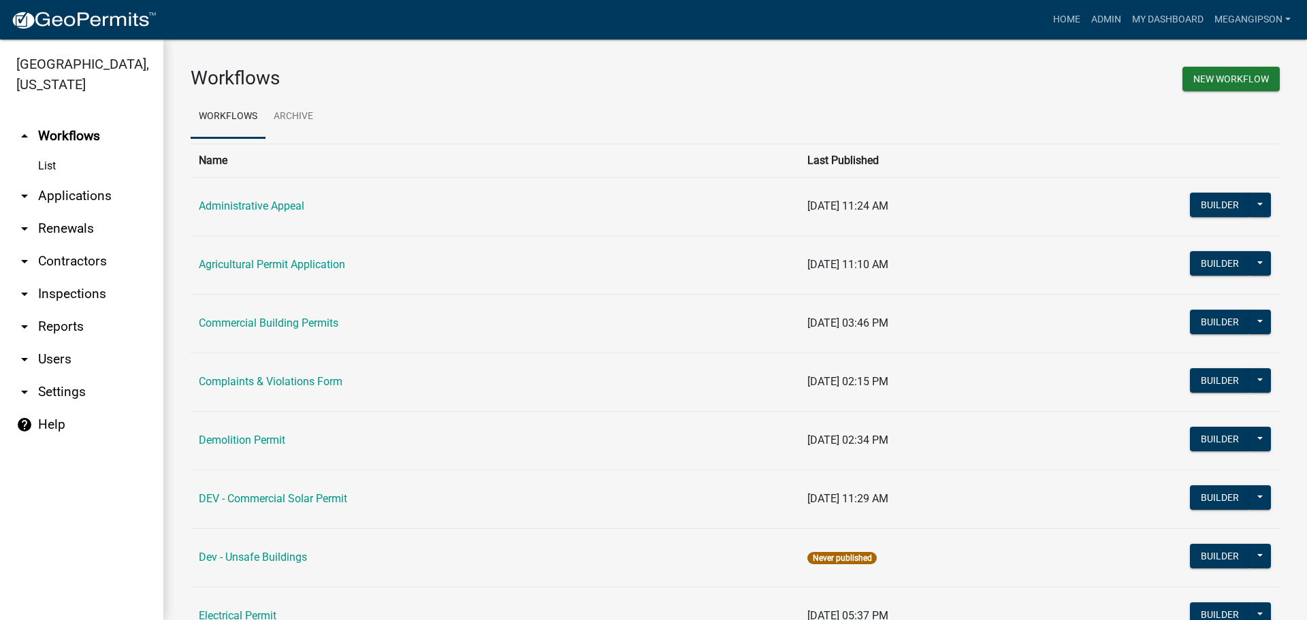
click at [79, 212] on link "arrow_drop_down Applications" at bounding box center [81, 196] width 163 height 33
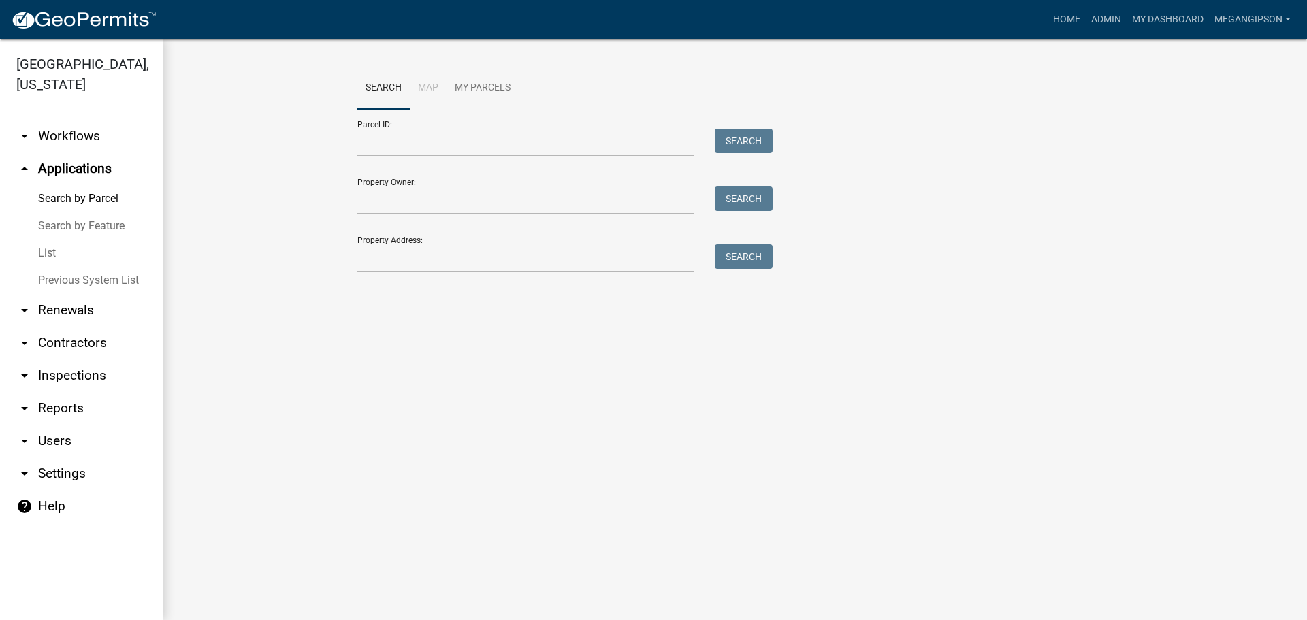
click at [83, 151] on link "arrow_drop_down Workflows" at bounding box center [81, 136] width 163 height 33
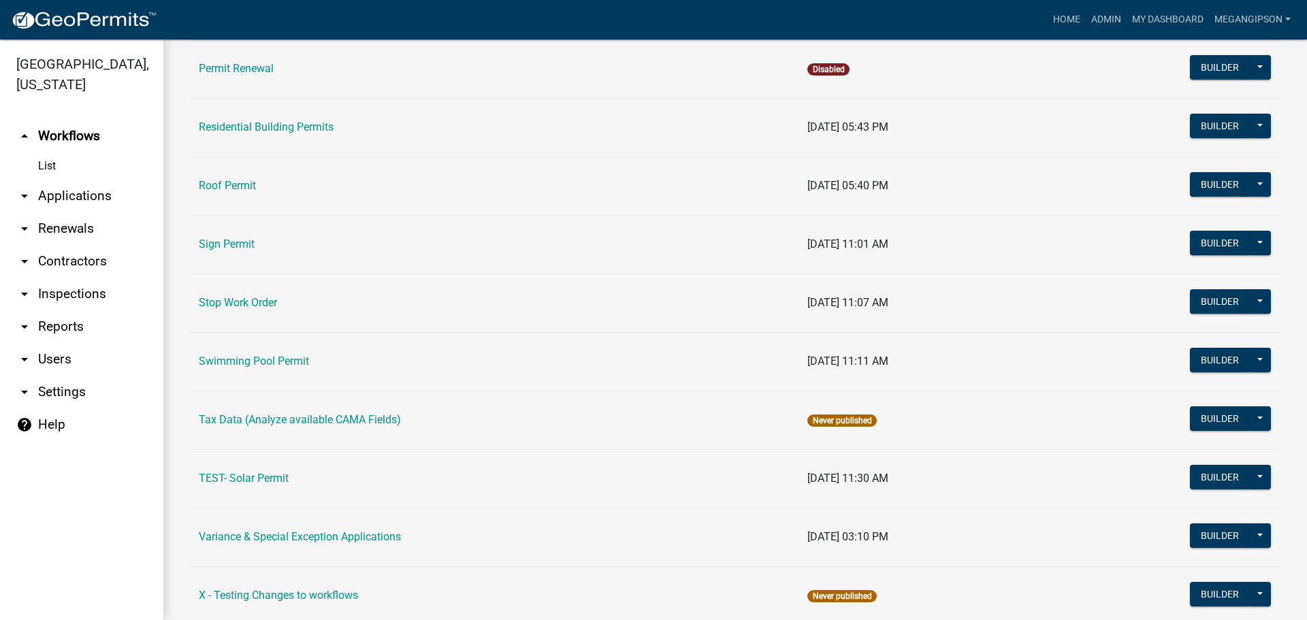
scroll to position [885, 0]
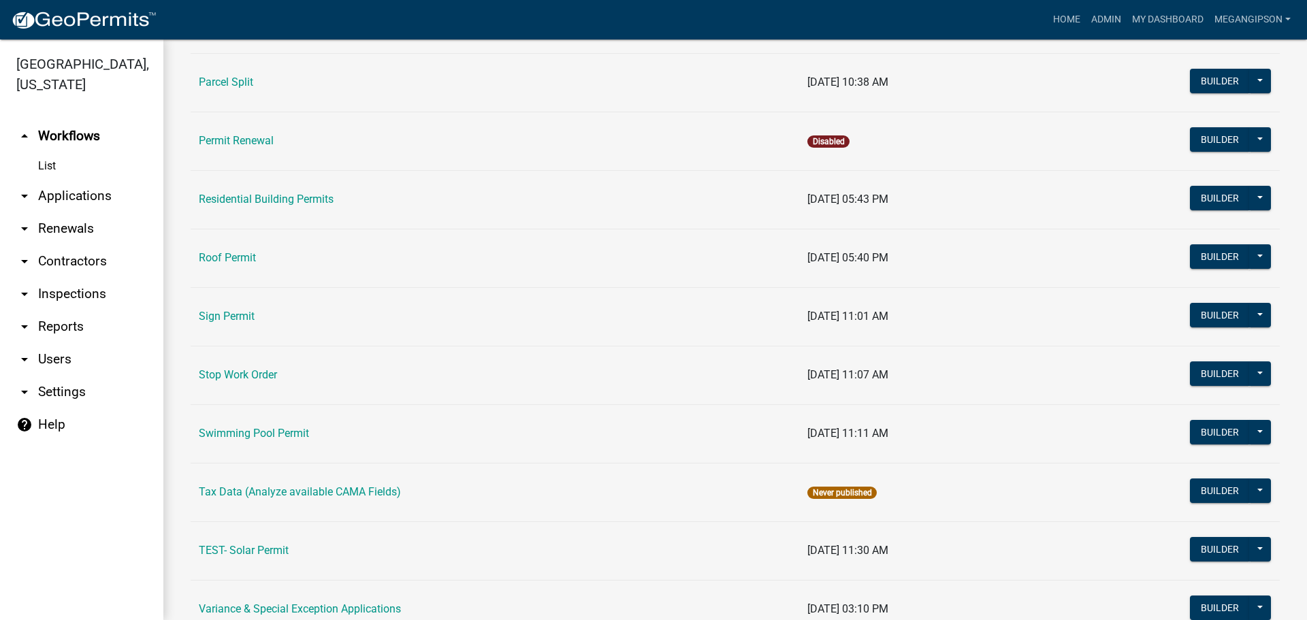
click at [235, 89] on link "Parcel Split" at bounding box center [226, 82] width 54 height 13
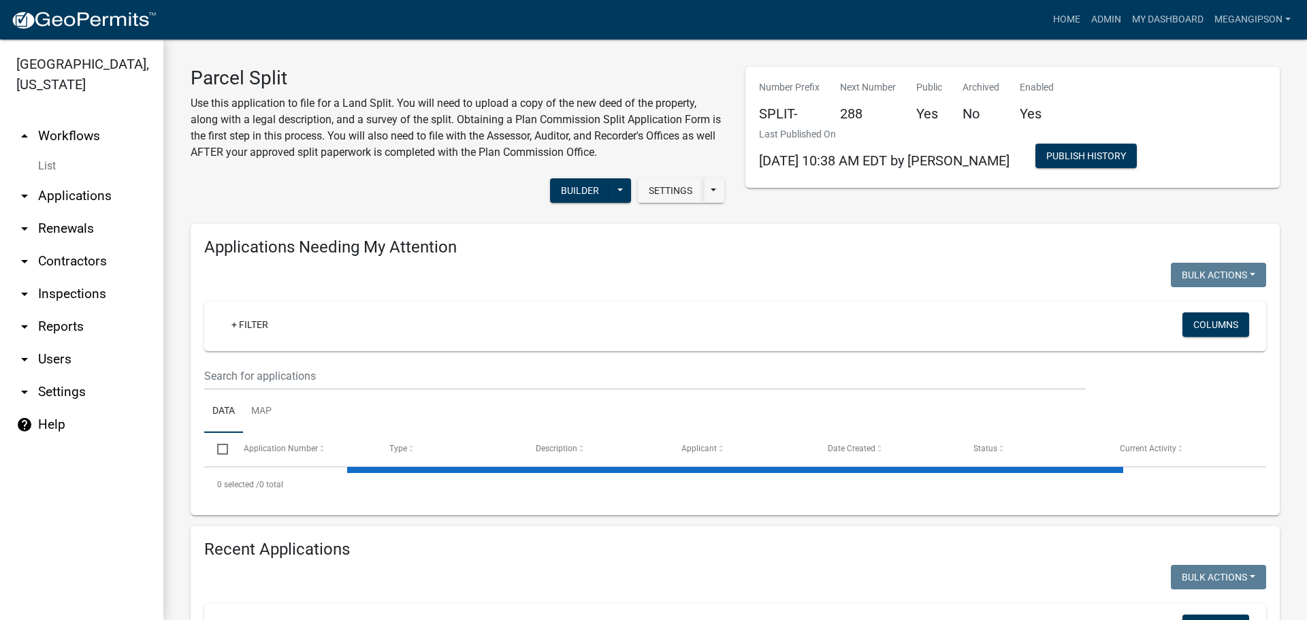
select select "3: 100"
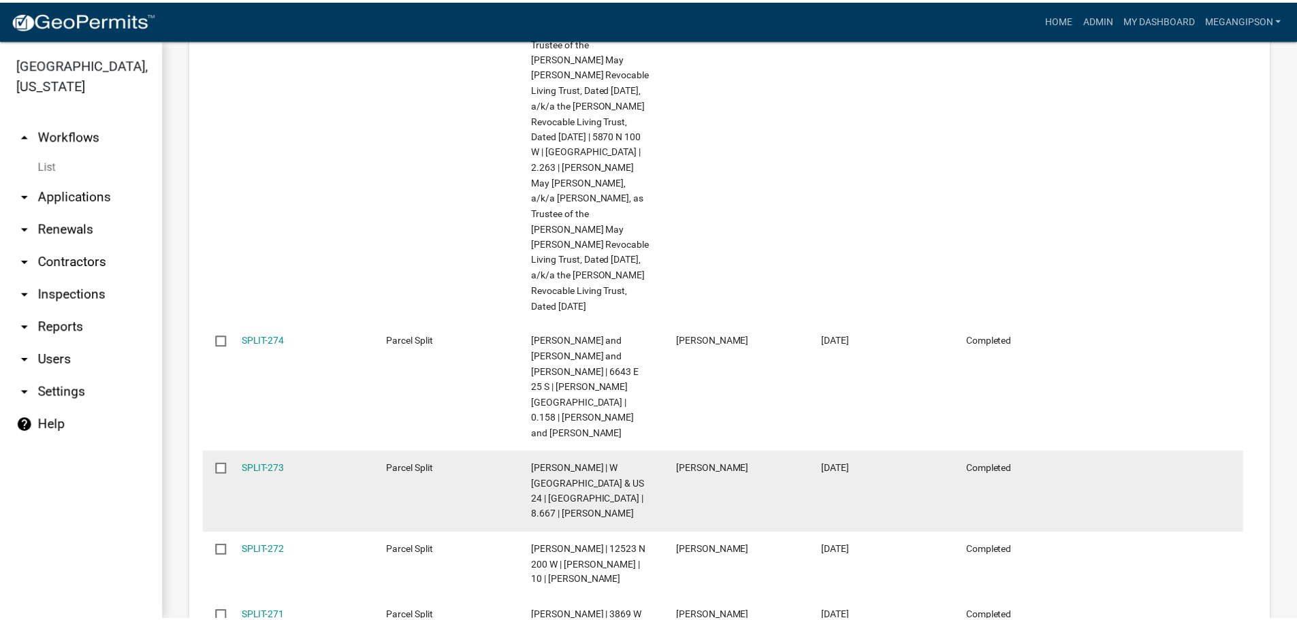
scroll to position [1975, 0]
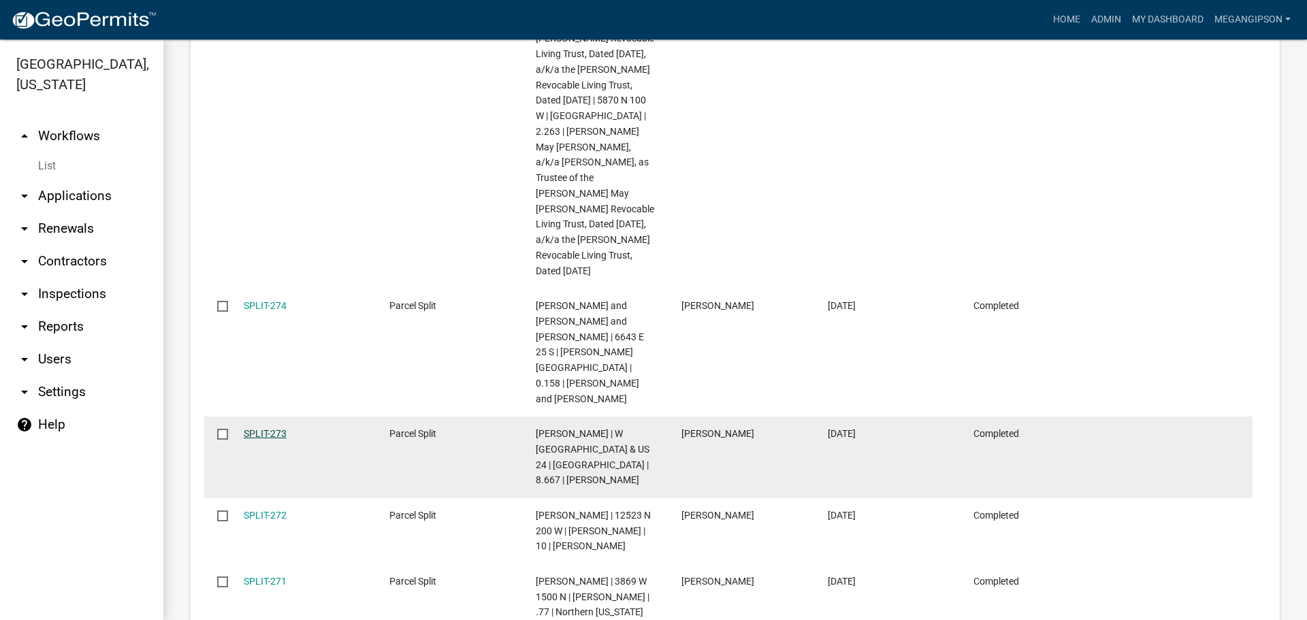
click at [274, 428] on link "SPLIT-273" at bounding box center [265, 433] width 43 height 11
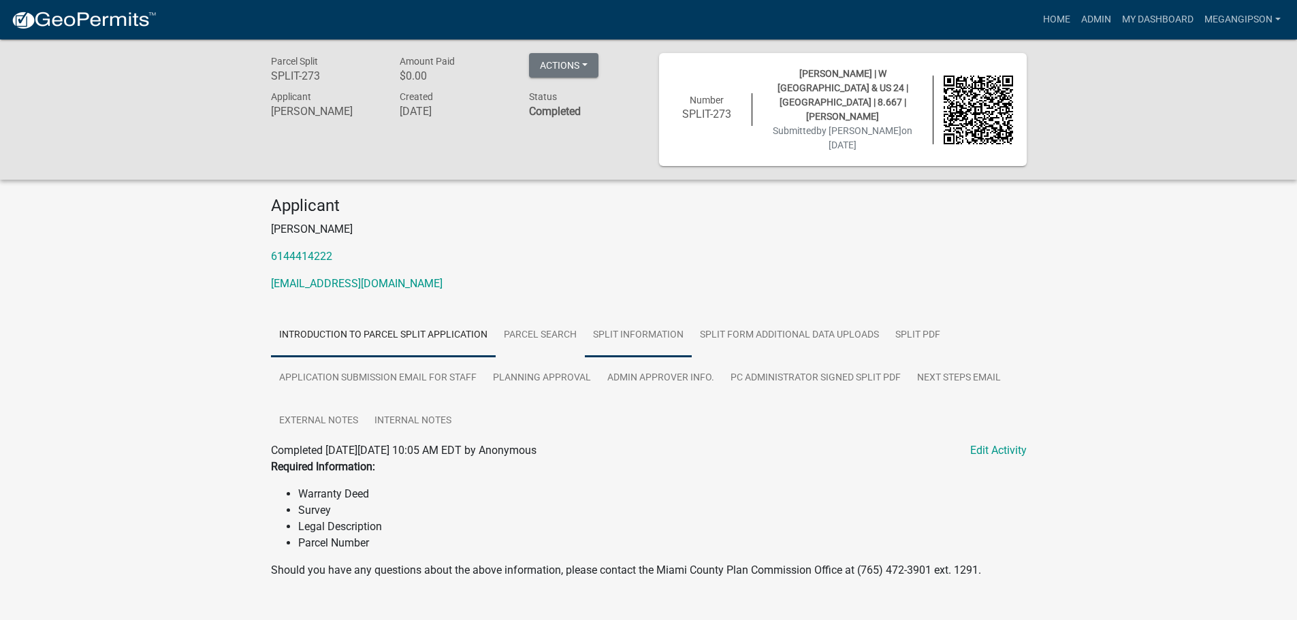
click at [688, 342] on link "Split Information" at bounding box center [638, 336] width 107 height 44
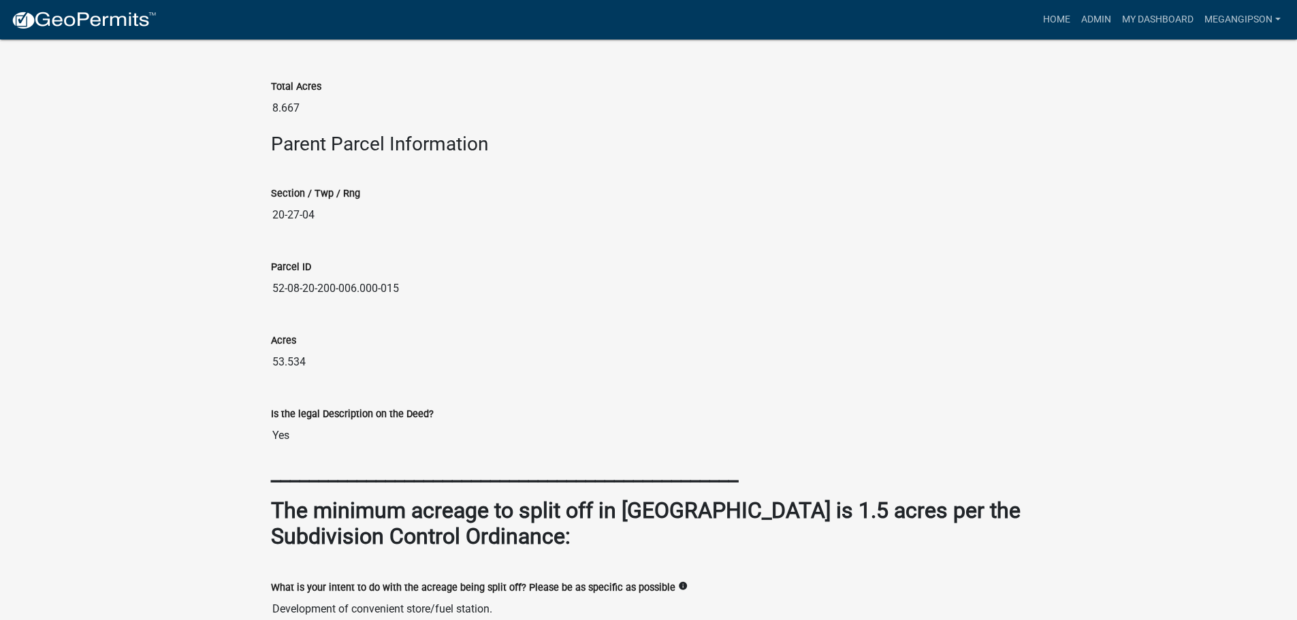
scroll to position [1061, 0]
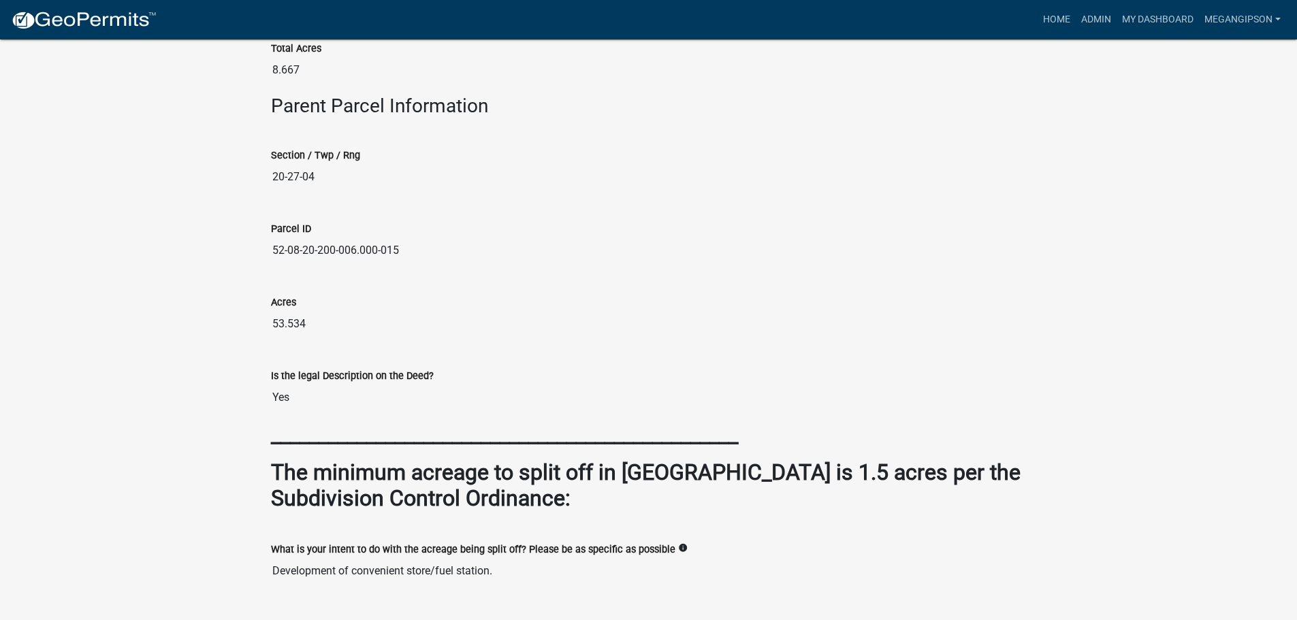
drag, startPoint x: 400, startPoint y: 376, endPoint x: 264, endPoint y: 376, distance: 136.9
click at [264, 275] on div "Parcel ID 52-08-20-200-006.000-015" at bounding box center [649, 239] width 776 height 74
click at [426, 191] on input "20-27-04" at bounding box center [649, 176] width 756 height 27
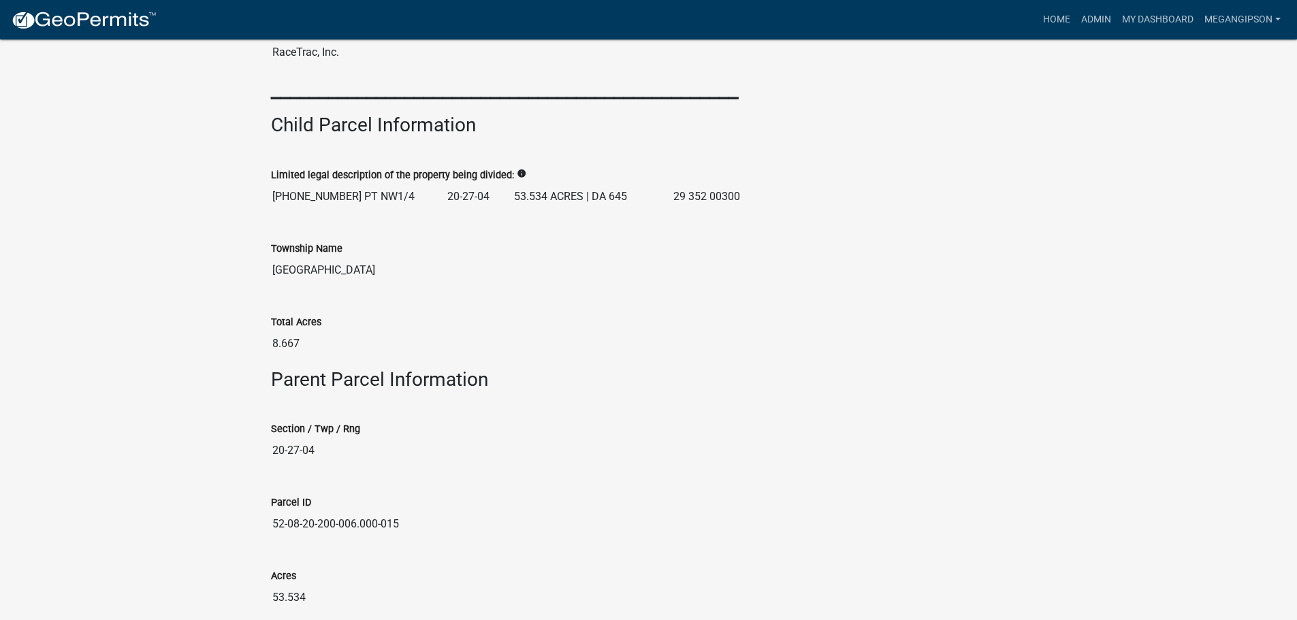
scroll to position [885, 0]
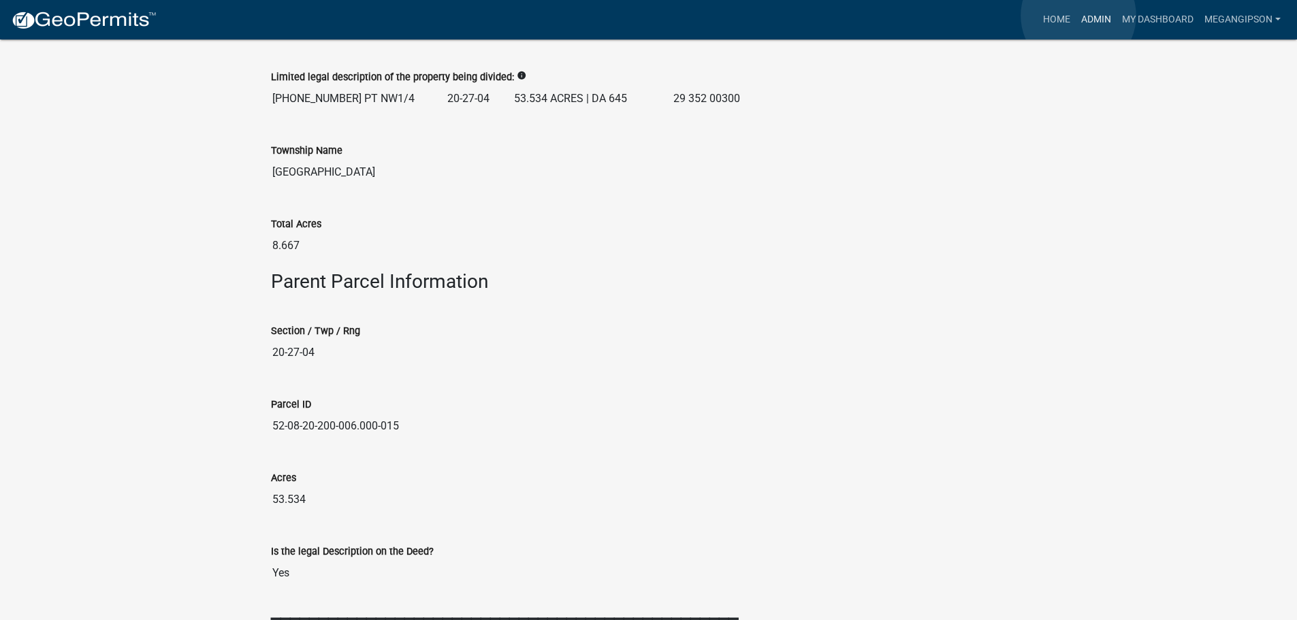
click at [1079, 16] on link "Admin" at bounding box center [1096, 20] width 41 height 26
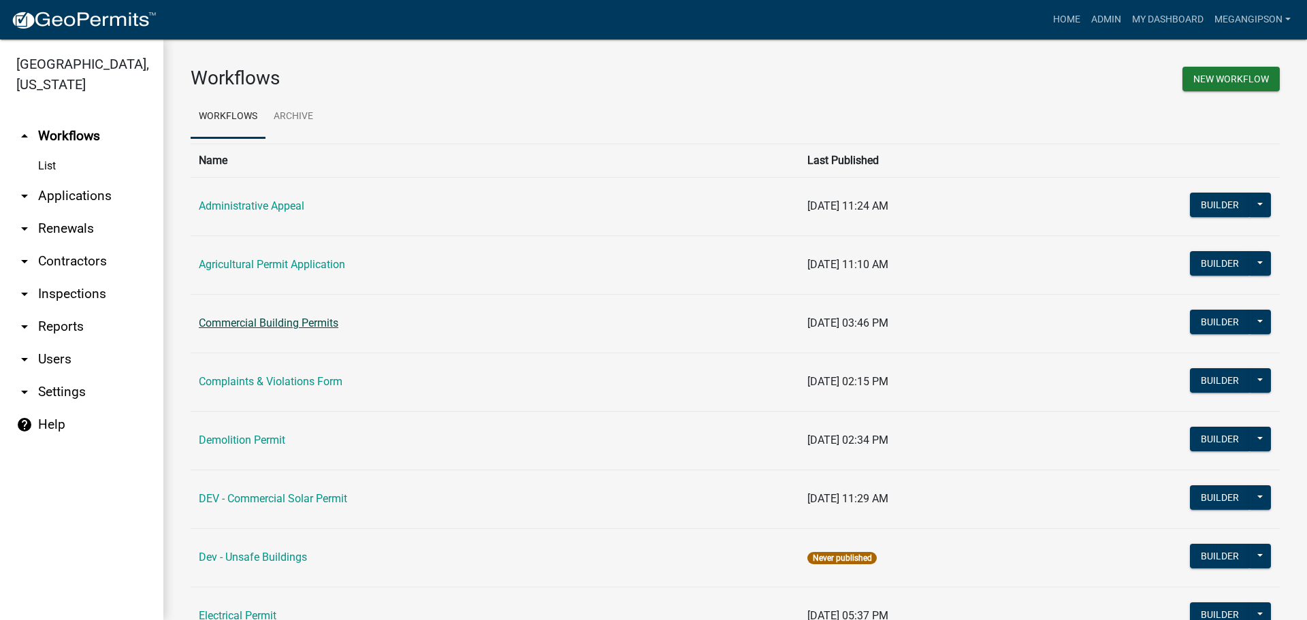
click at [310, 330] on link "Commercial Building Permits" at bounding box center [269, 323] width 140 height 13
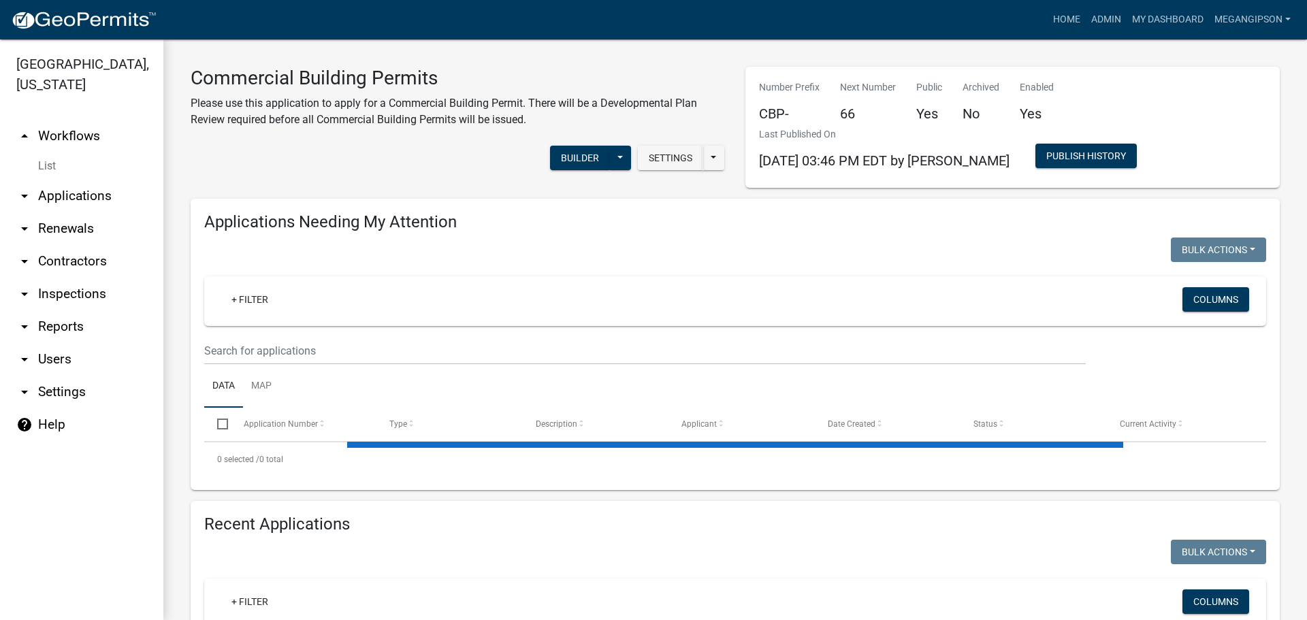
select select "3: 100"
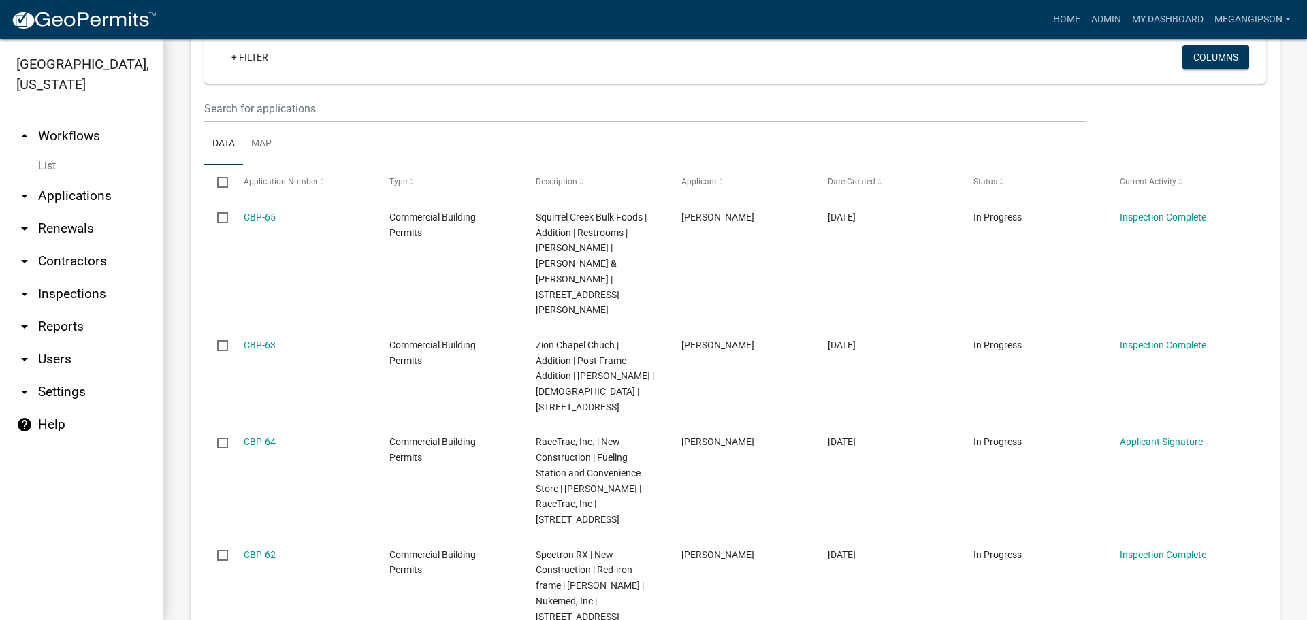
scroll to position [1498, 0]
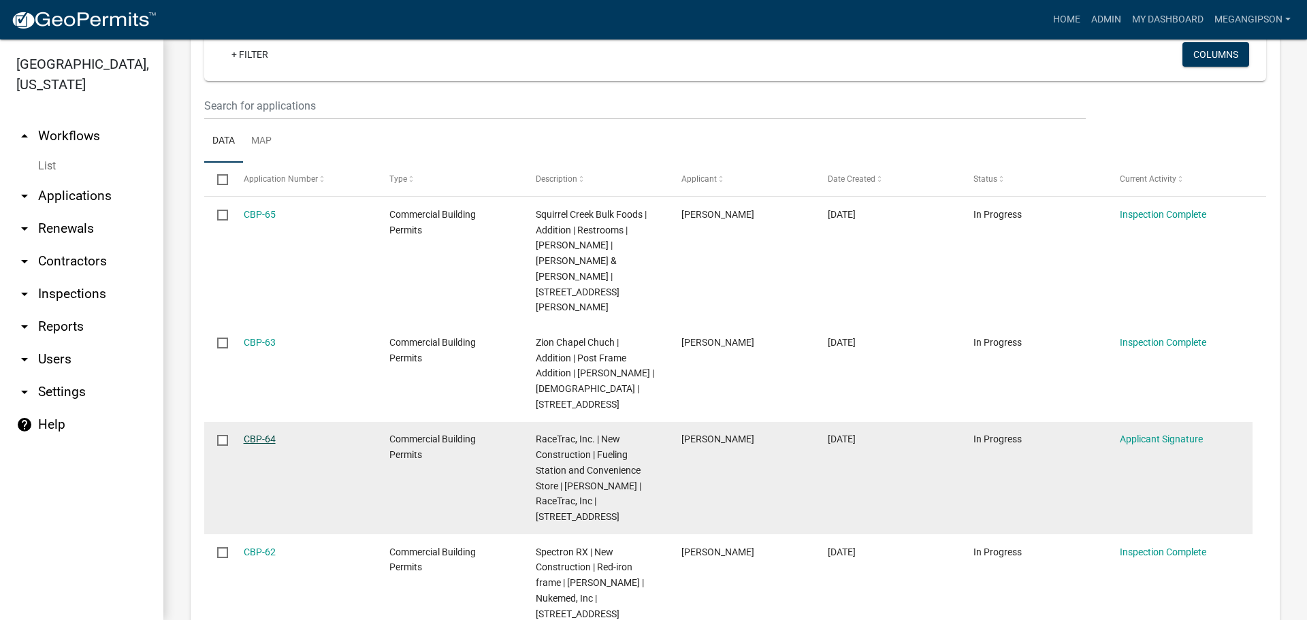
click at [261, 445] on link "CBP-64" at bounding box center [260, 439] width 32 height 11
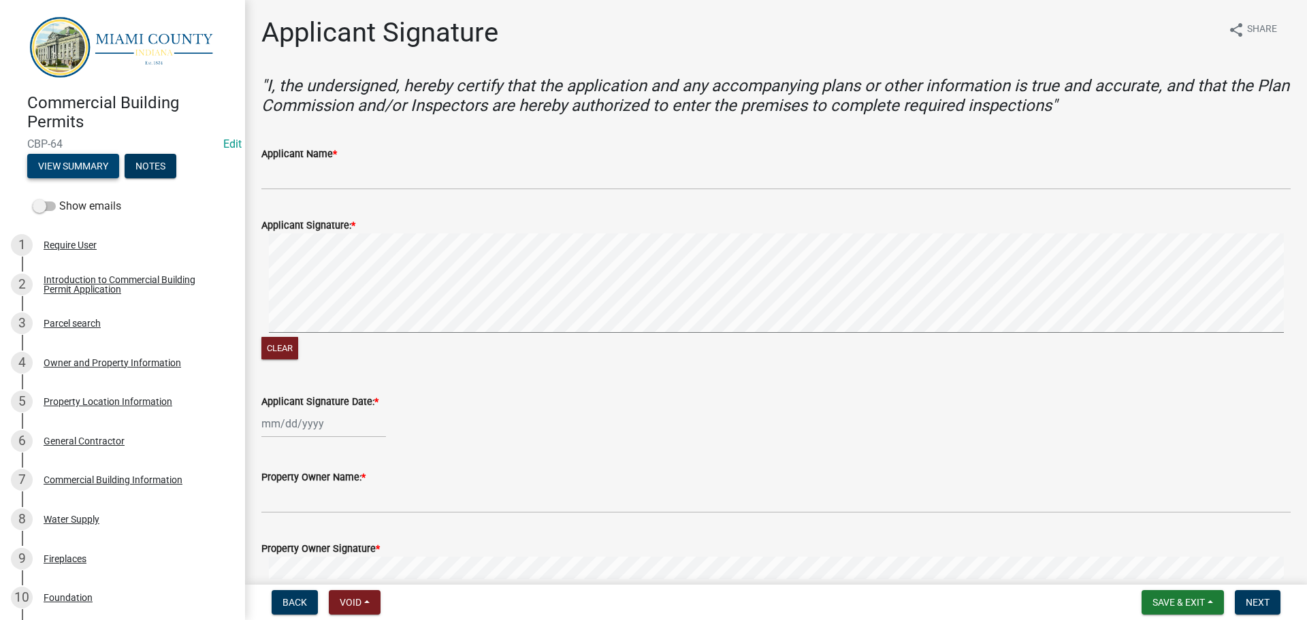
click at [86, 172] on button "View Summary" at bounding box center [73, 166] width 92 height 25
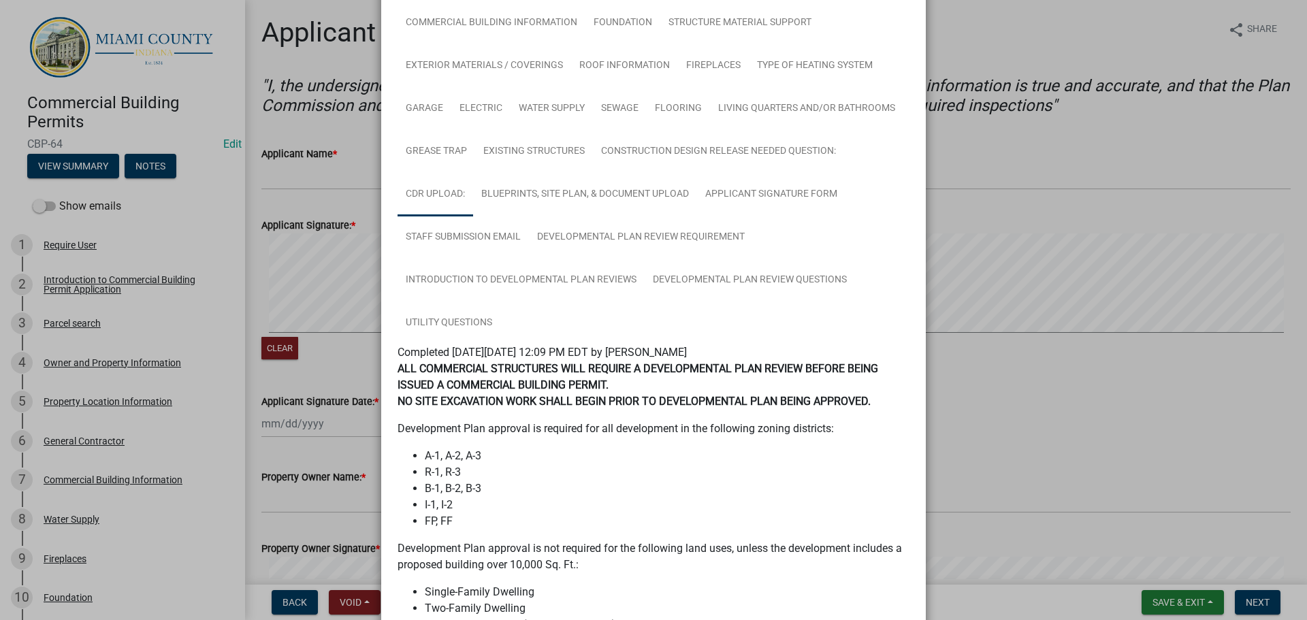
scroll to position [272, 0]
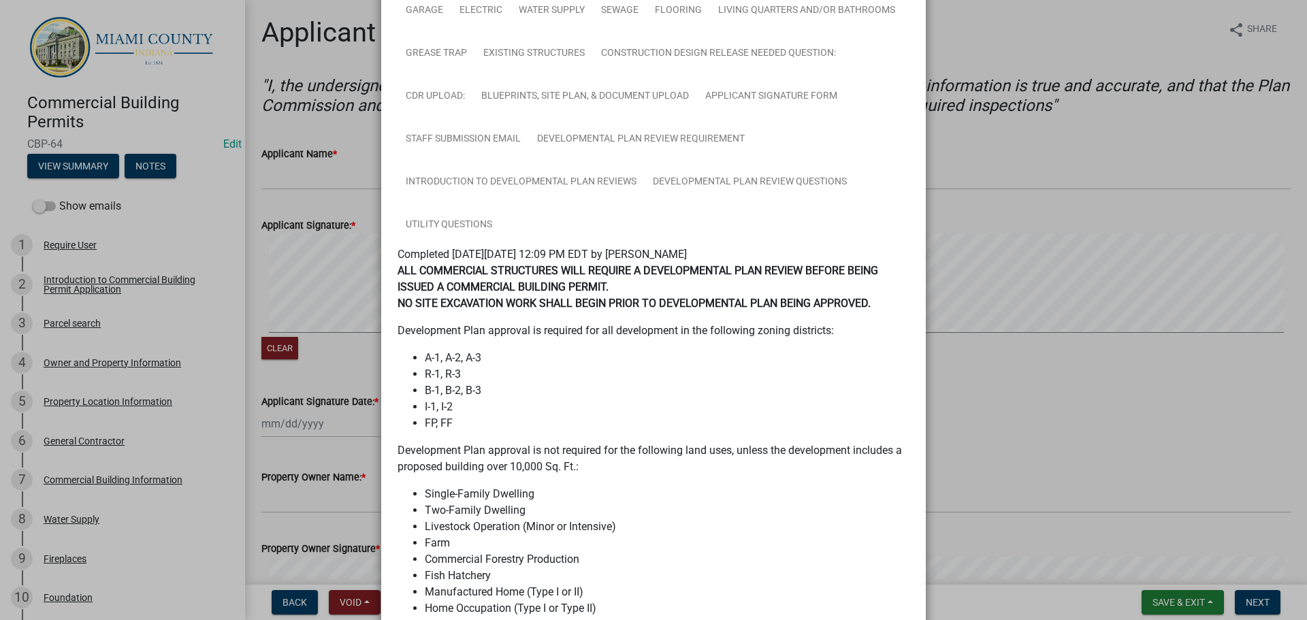
click at [965, 454] on ngb-modal-window "Summary × Printer Friendly Introduction to Commercial Building Permit Applicati…" at bounding box center [653, 310] width 1307 height 620
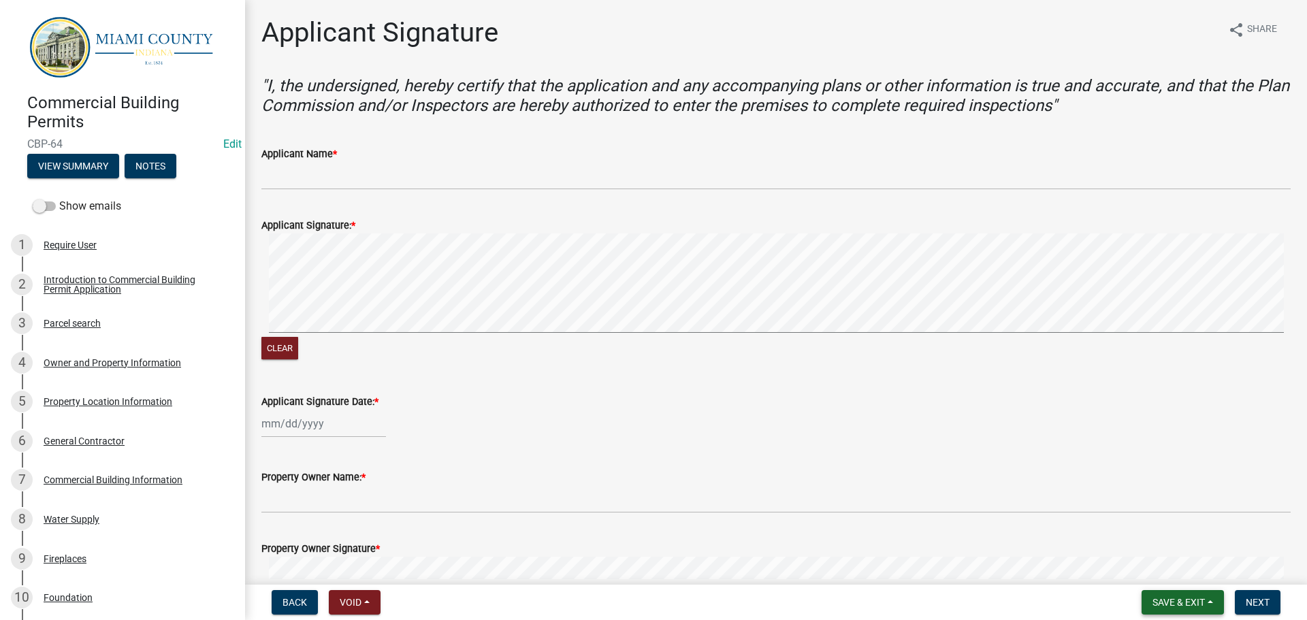
click at [1180, 598] on span "Save & Exit" at bounding box center [1179, 602] width 52 height 11
click at [1151, 572] on button "Save & Exit" at bounding box center [1169, 563] width 109 height 33
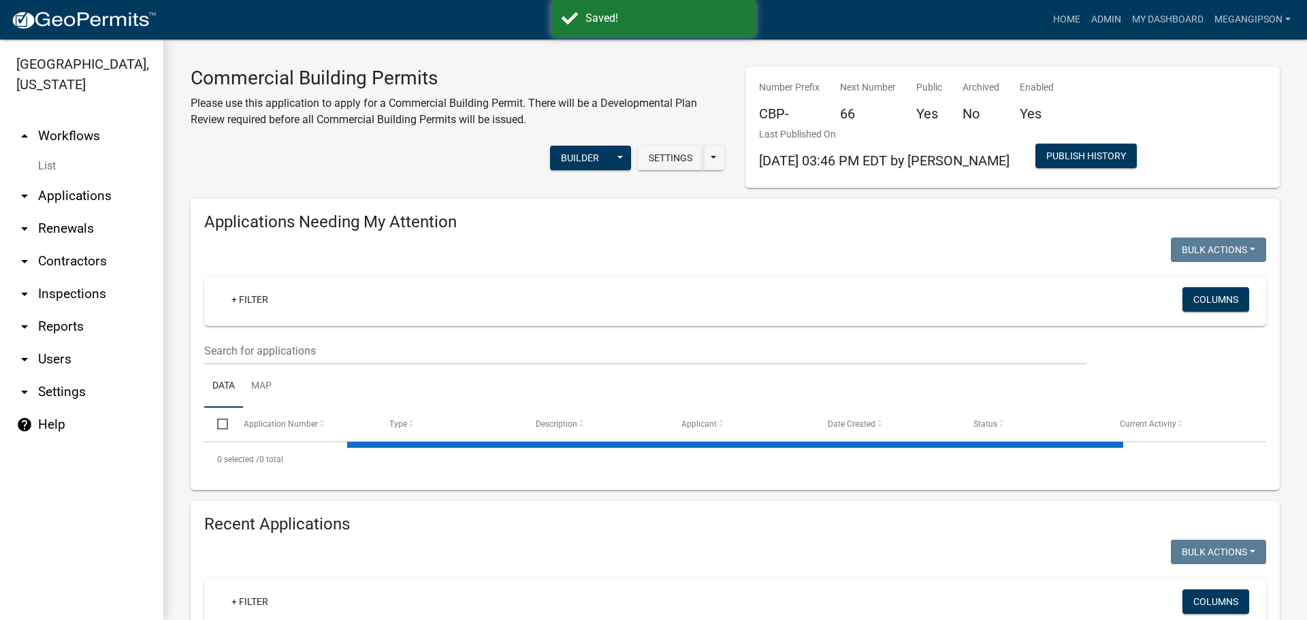
select select "3: 100"
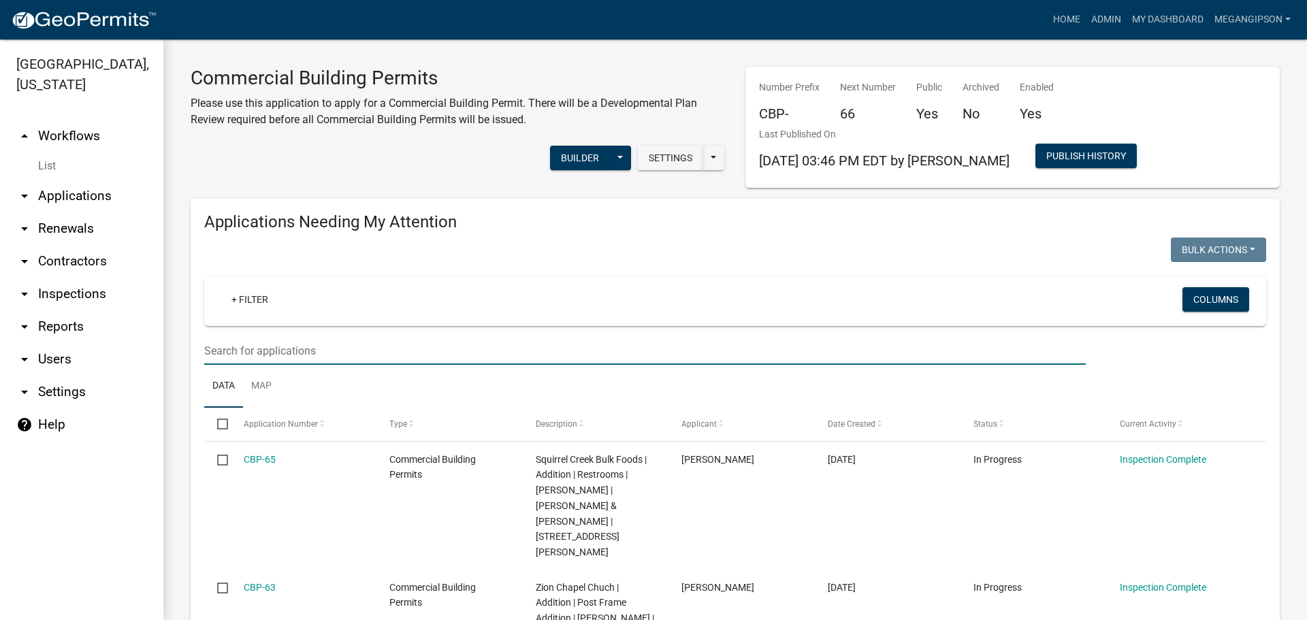
click at [295, 365] on input "text" at bounding box center [645, 351] width 882 height 28
click at [78, 212] on link "arrow_drop_down Applications" at bounding box center [81, 196] width 163 height 33
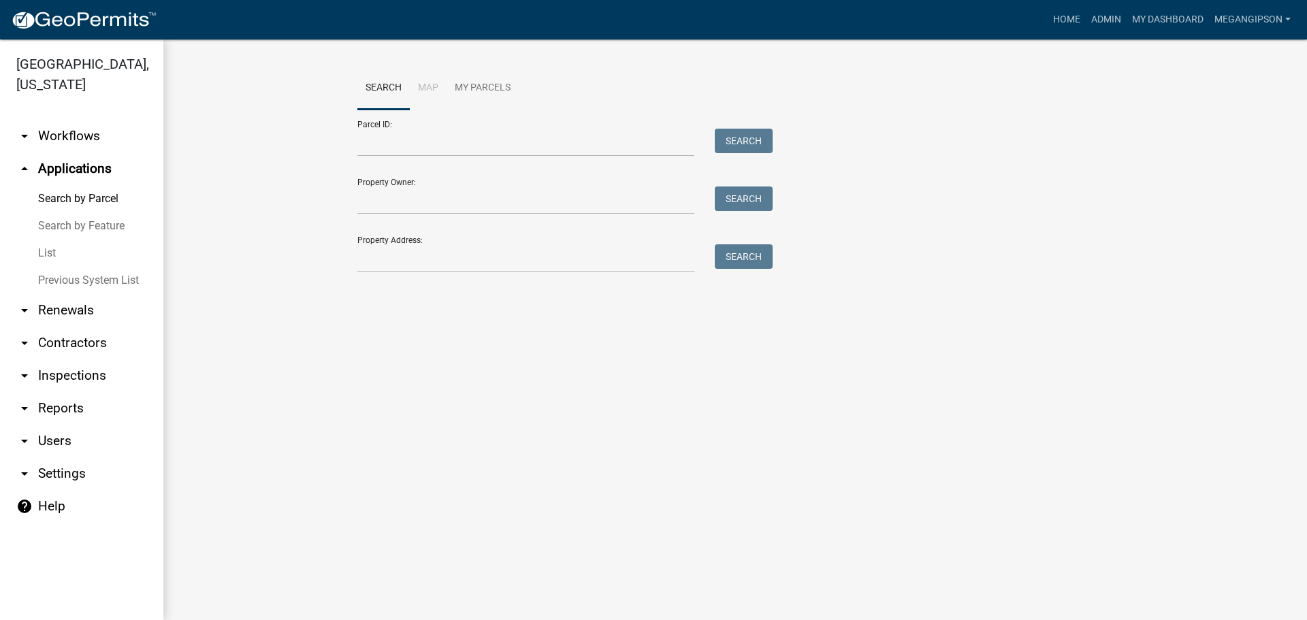
click at [83, 240] on link "Search by Feature" at bounding box center [81, 225] width 163 height 27
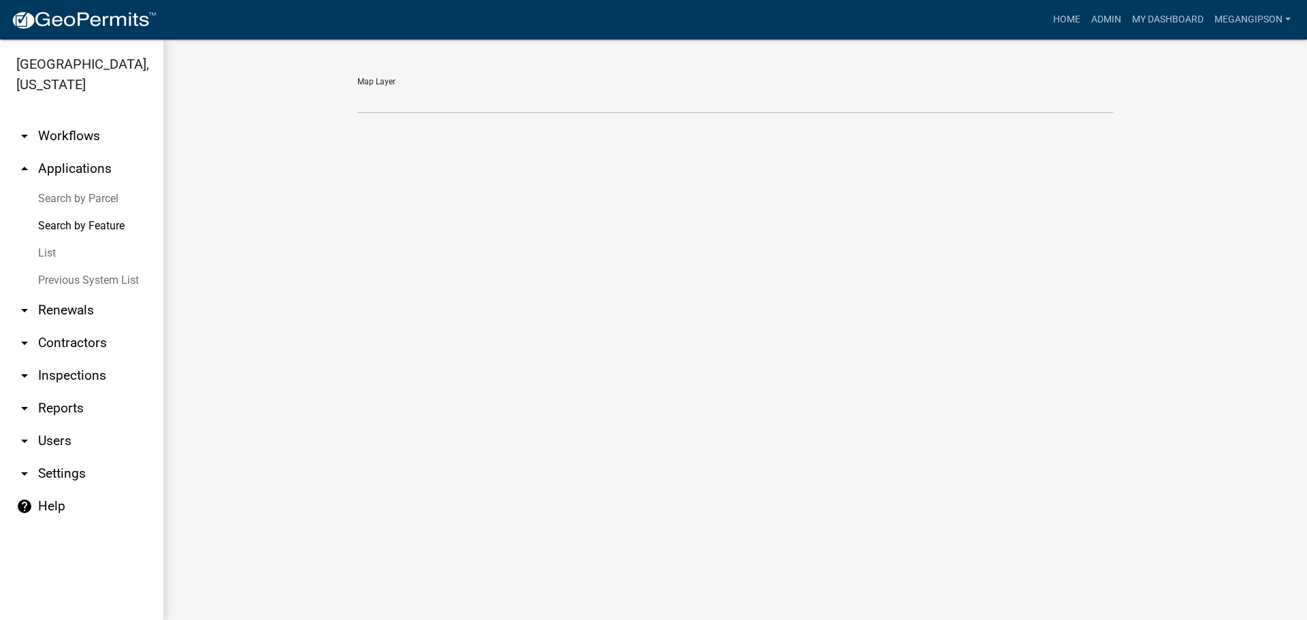
click at [78, 267] on link "List" at bounding box center [81, 253] width 163 height 27
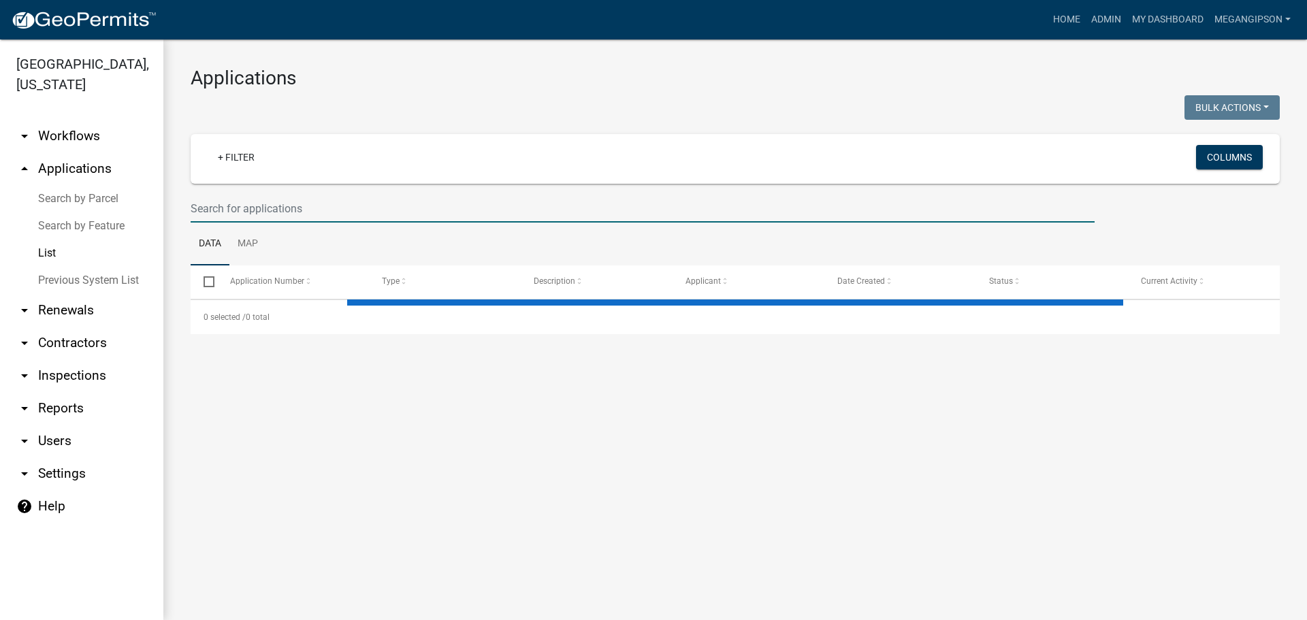
click at [311, 223] on input "text" at bounding box center [643, 209] width 904 height 28
type input "23"
select select "3: 100"
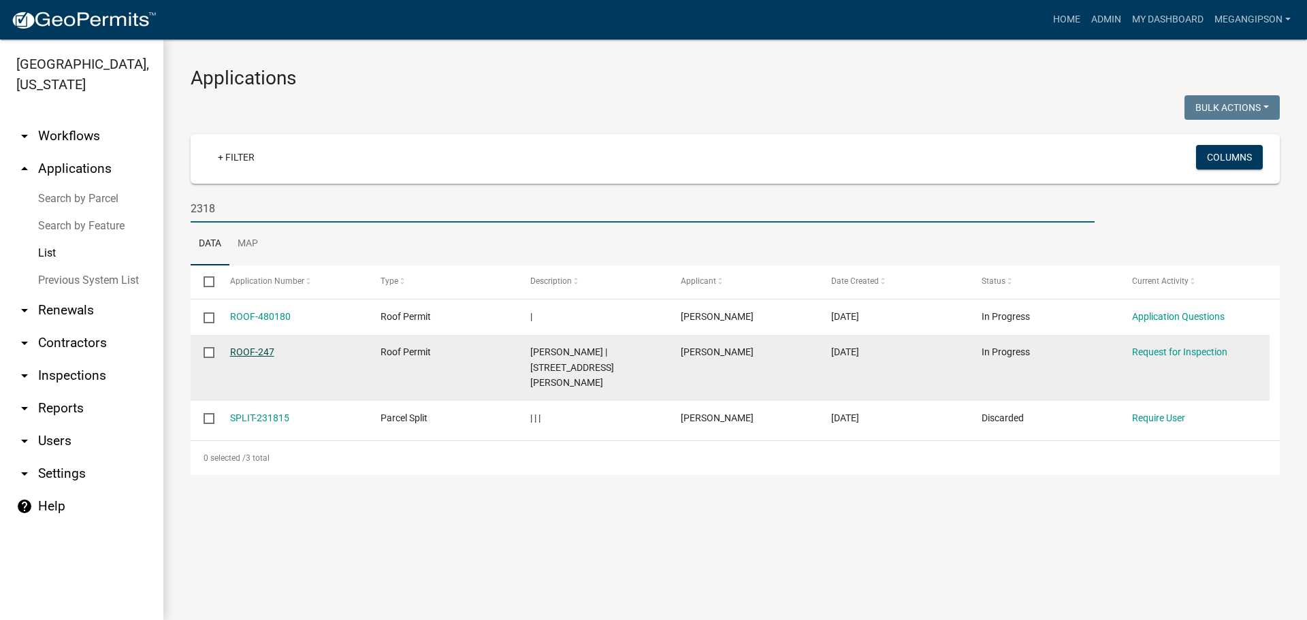
type input "2318"
click at [248, 357] on link "ROOF-247" at bounding box center [252, 352] width 44 height 11
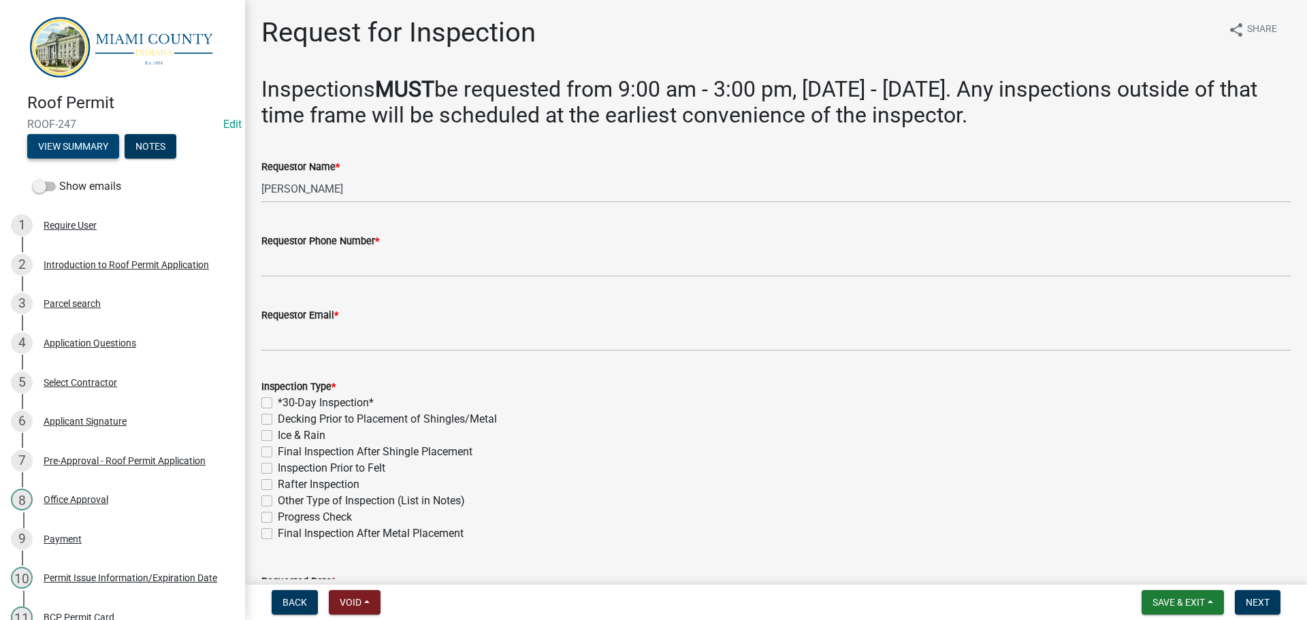
click at [95, 150] on button "View Summary" at bounding box center [73, 146] width 92 height 25
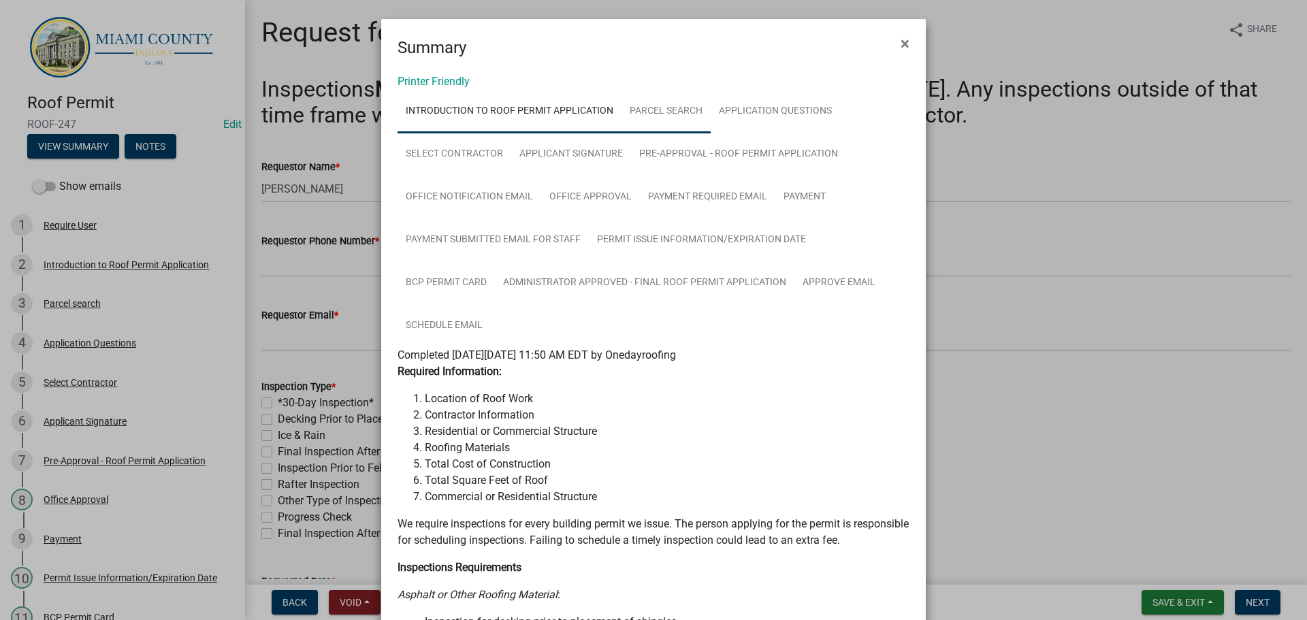
click at [711, 120] on link "Parcel search" at bounding box center [666, 112] width 89 height 44
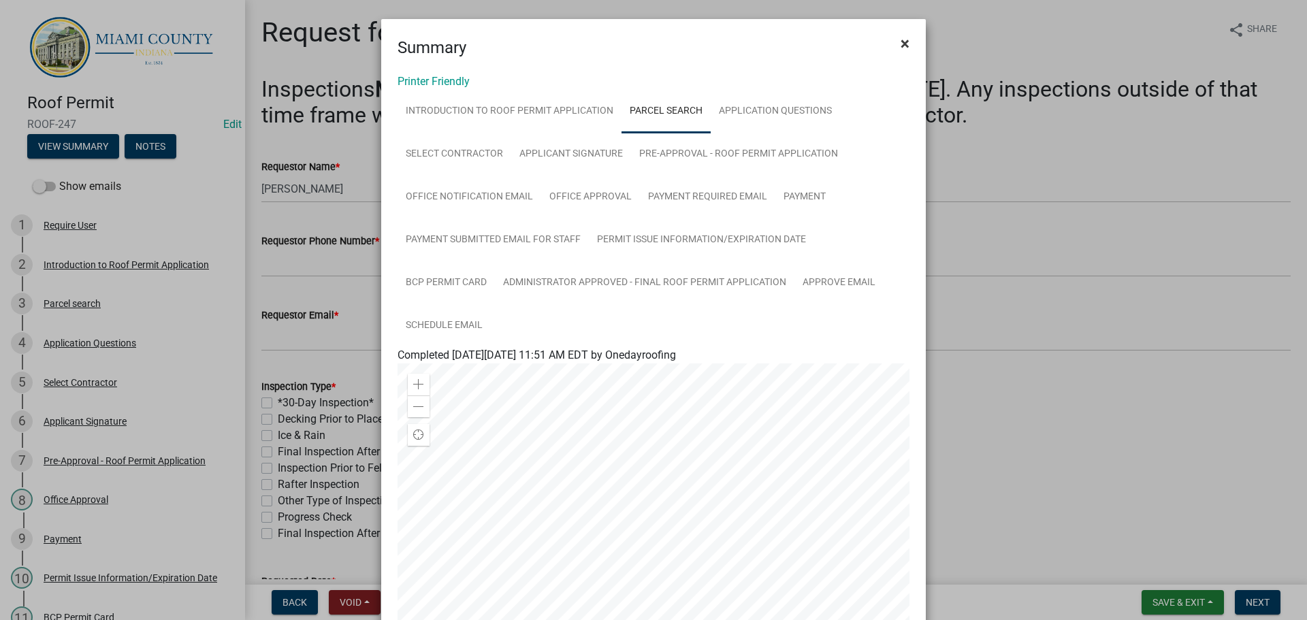
click at [901, 35] on button "×" at bounding box center [905, 44] width 31 height 38
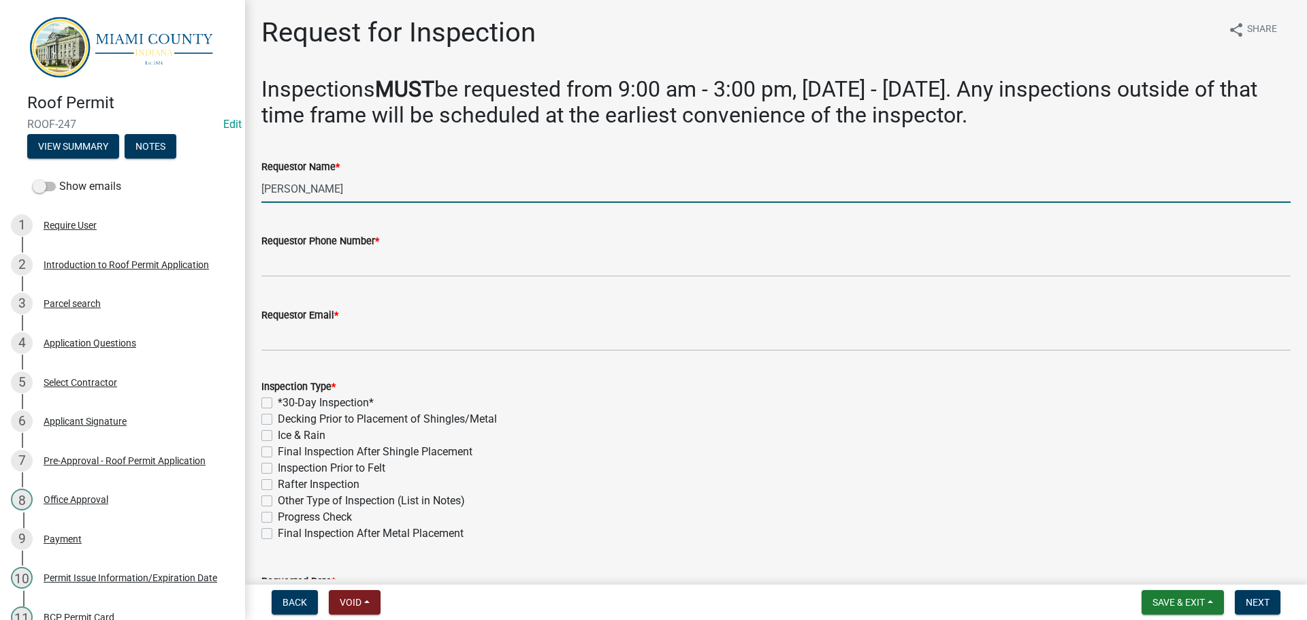
click at [441, 203] on input "[PERSON_NAME]" at bounding box center [775, 189] width 1029 height 28
type input "[PERSON_NAME]"
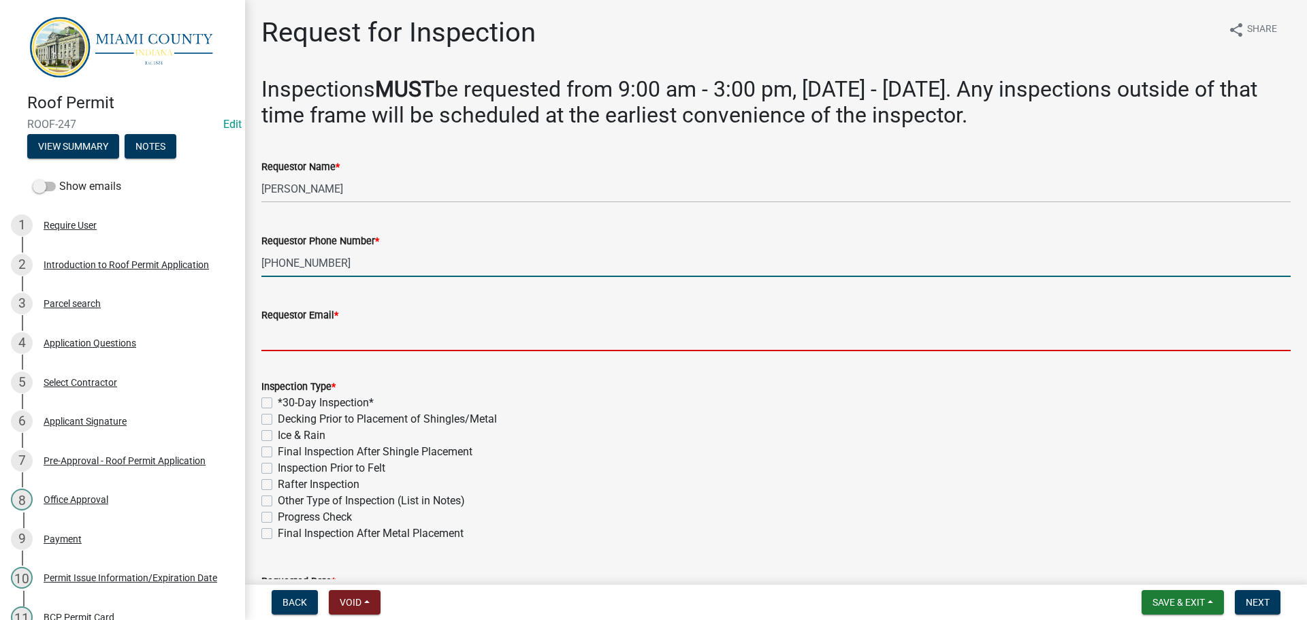
click at [393, 277] on input "[PHONE_NUMBER]" at bounding box center [775, 263] width 1029 height 28
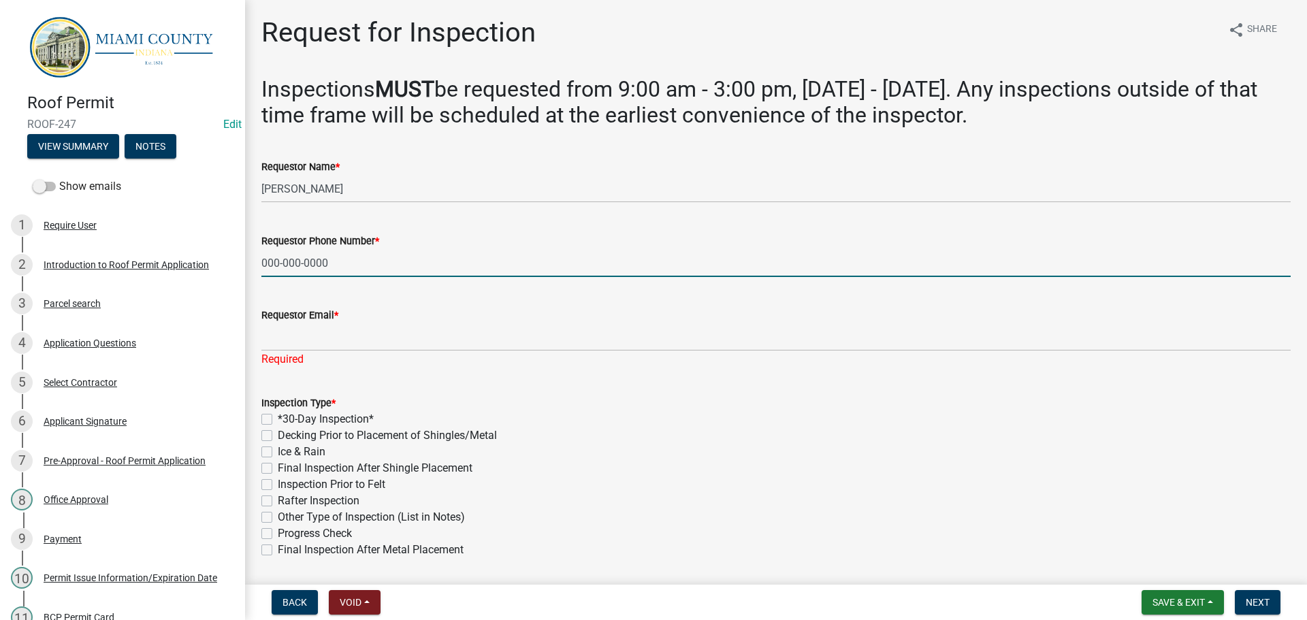
type input "000-000-0000"
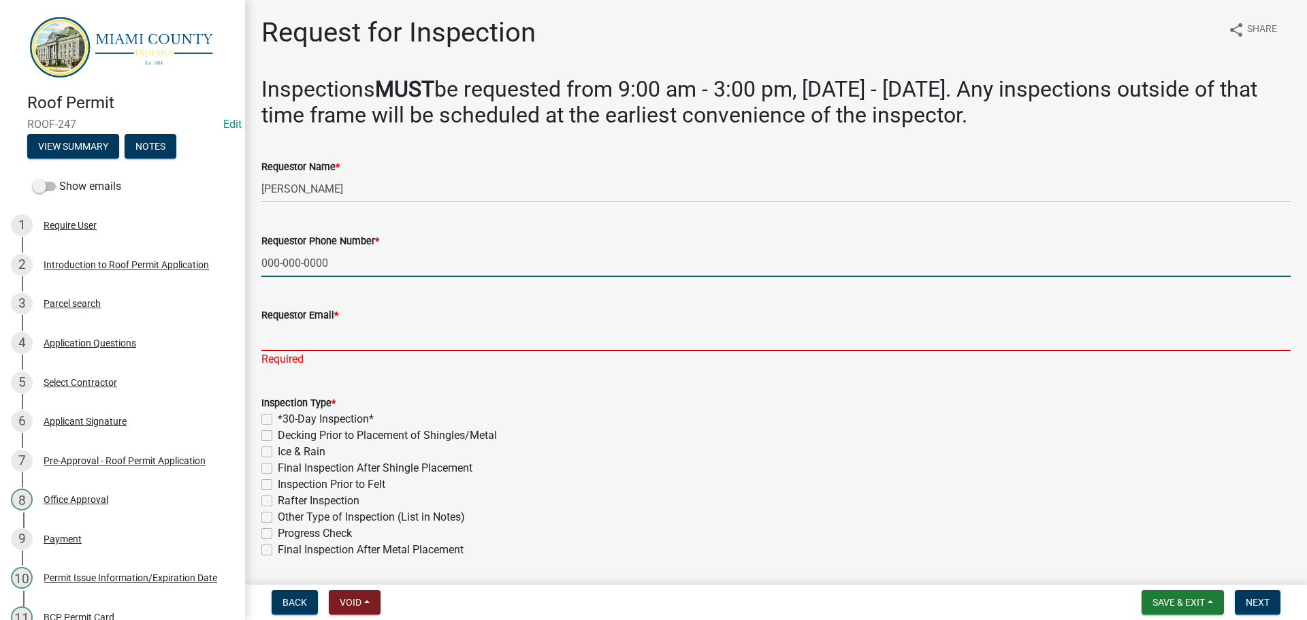
drag, startPoint x: 322, startPoint y: 377, endPoint x: 343, endPoint y: 372, distance: 21.6
click at [324, 351] on input "Requestor Email *" at bounding box center [775, 337] width 1029 height 28
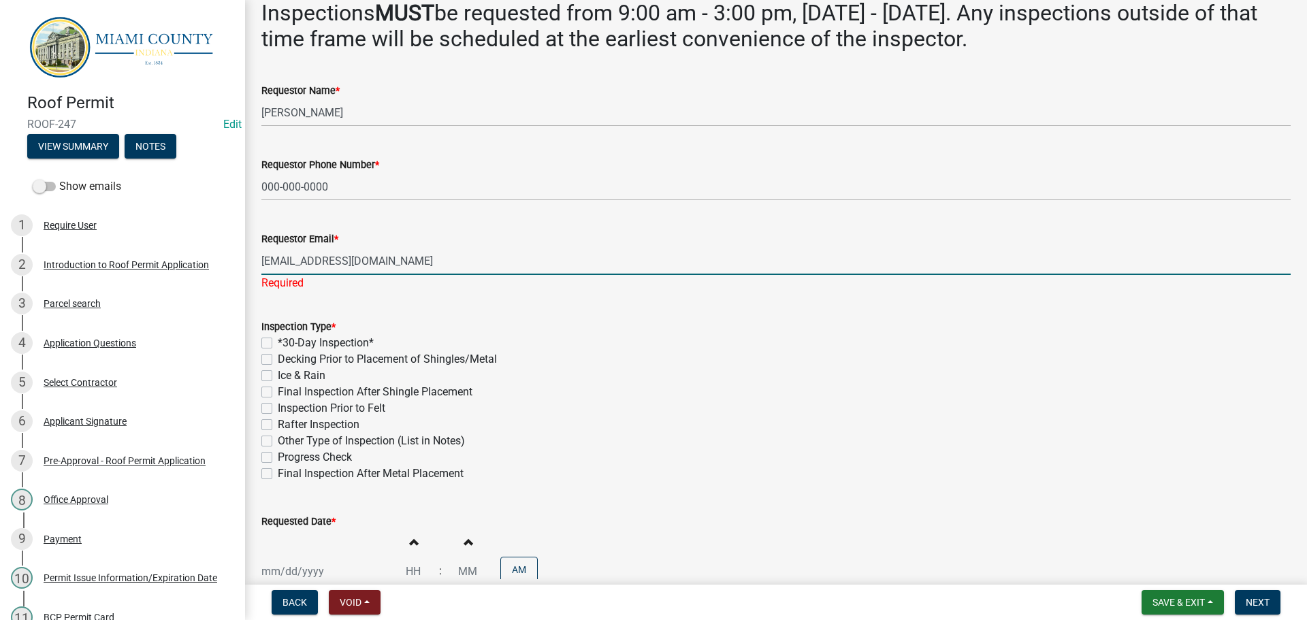
scroll to position [204, 0]
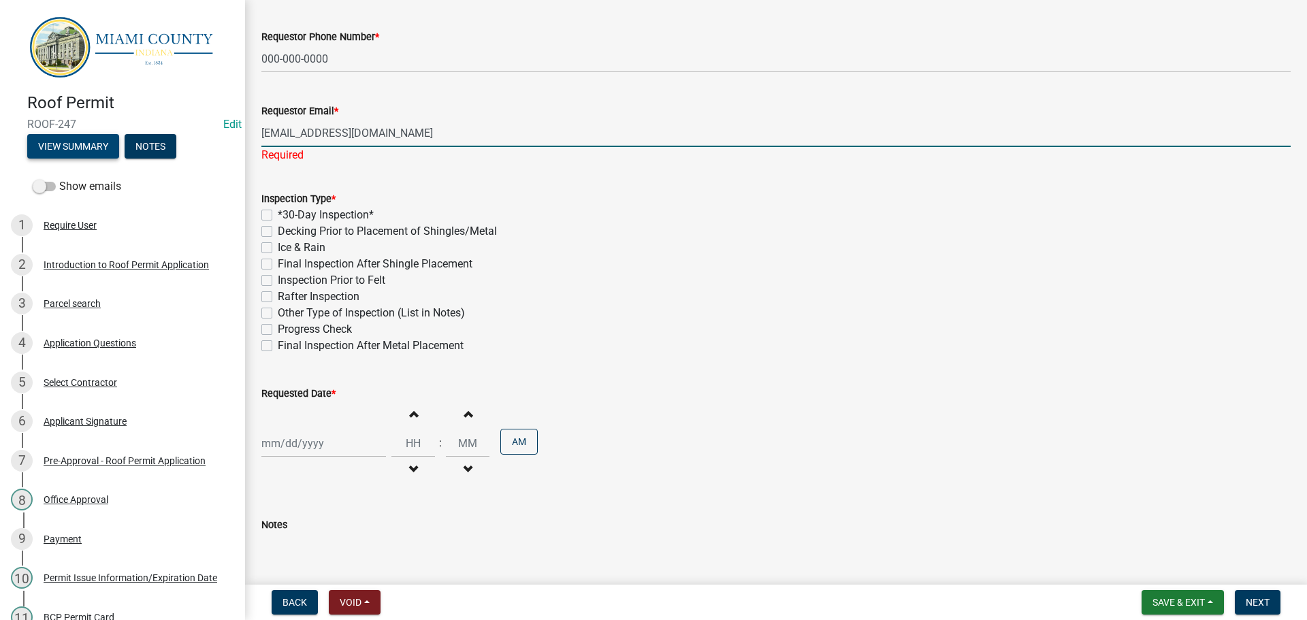
type input "[EMAIL_ADDRESS][DOMAIN_NAME]"
click at [105, 153] on button "View Summary" at bounding box center [73, 146] width 92 height 25
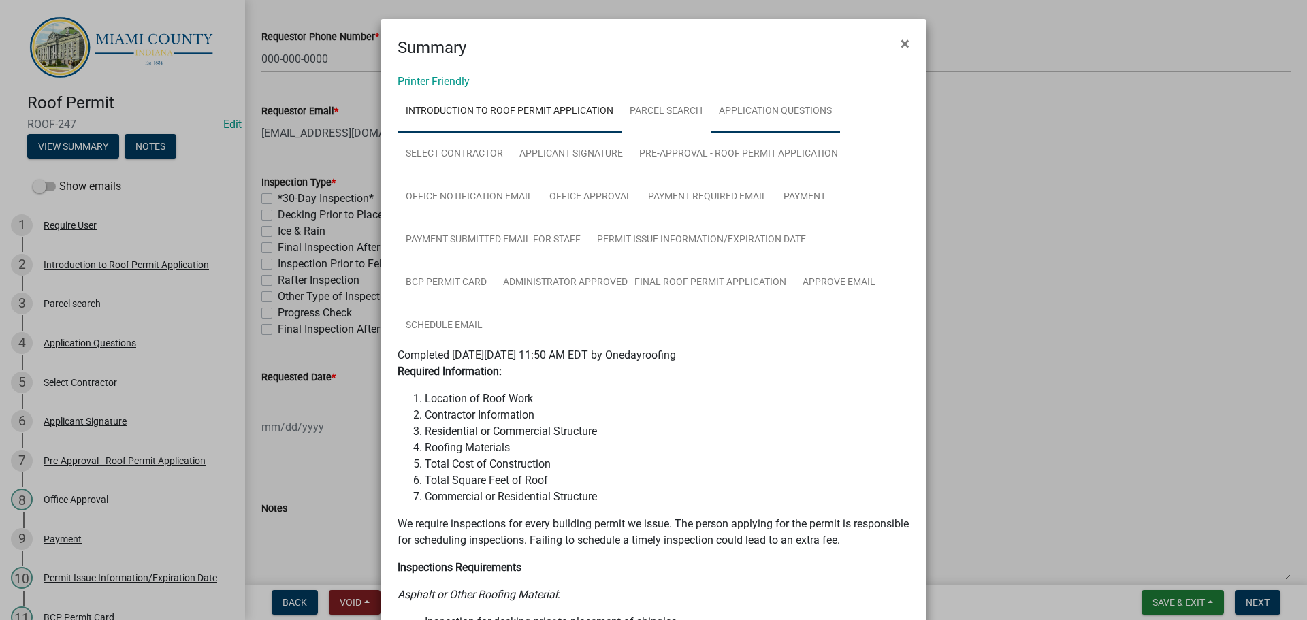
click at [791, 123] on link "Application Questions" at bounding box center [775, 112] width 129 height 44
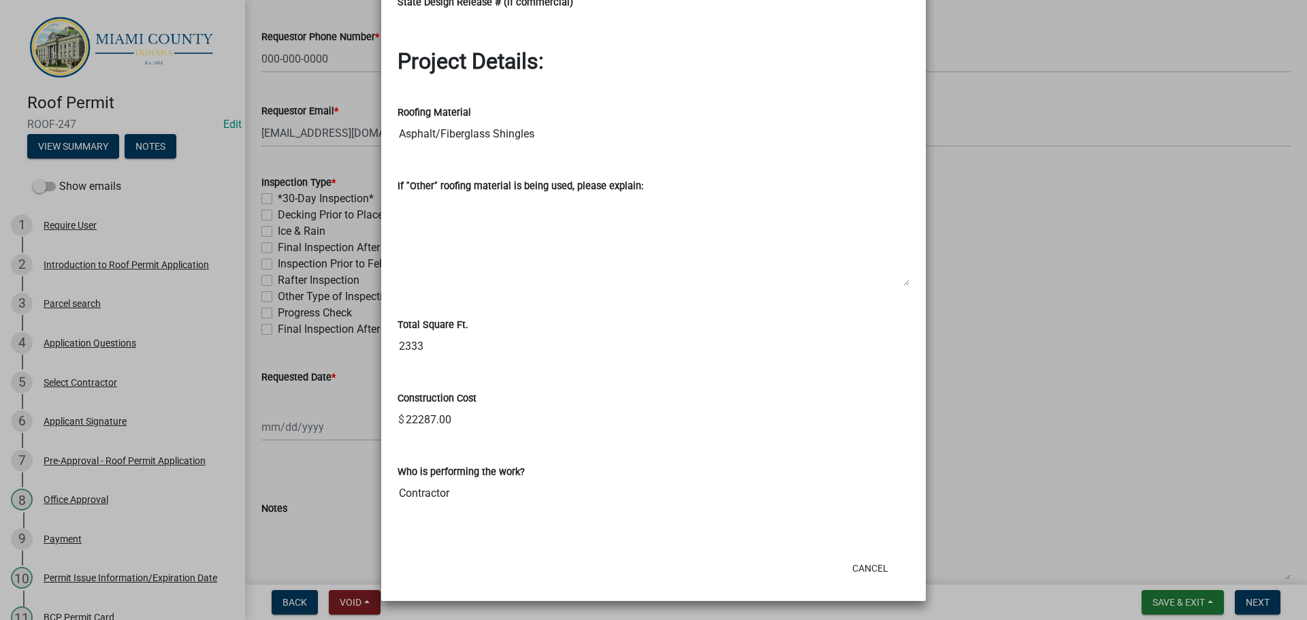
scroll to position [1975, 0]
click at [990, 328] on ngb-modal-window "Summary × Printer Friendly Introduction to Roof Permit Application Parcel searc…" at bounding box center [653, 310] width 1307 height 620
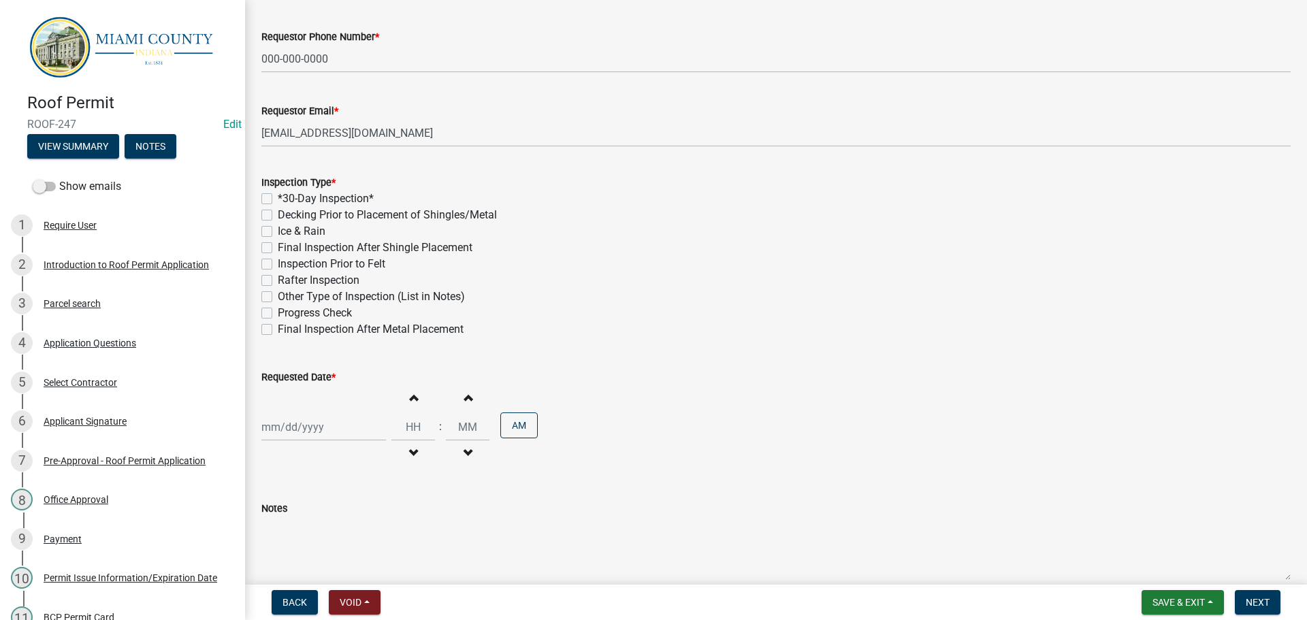
click at [278, 256] on label "Final Inspection After Shingle Placement" at bounding box center [375, 248] width 195 height 16
click at [278, 249] on input "Final Inspection After Shingle Placement" at bounding box center [282, 244] width 9 height 9
checkbox input "true"
checkbox input "false"
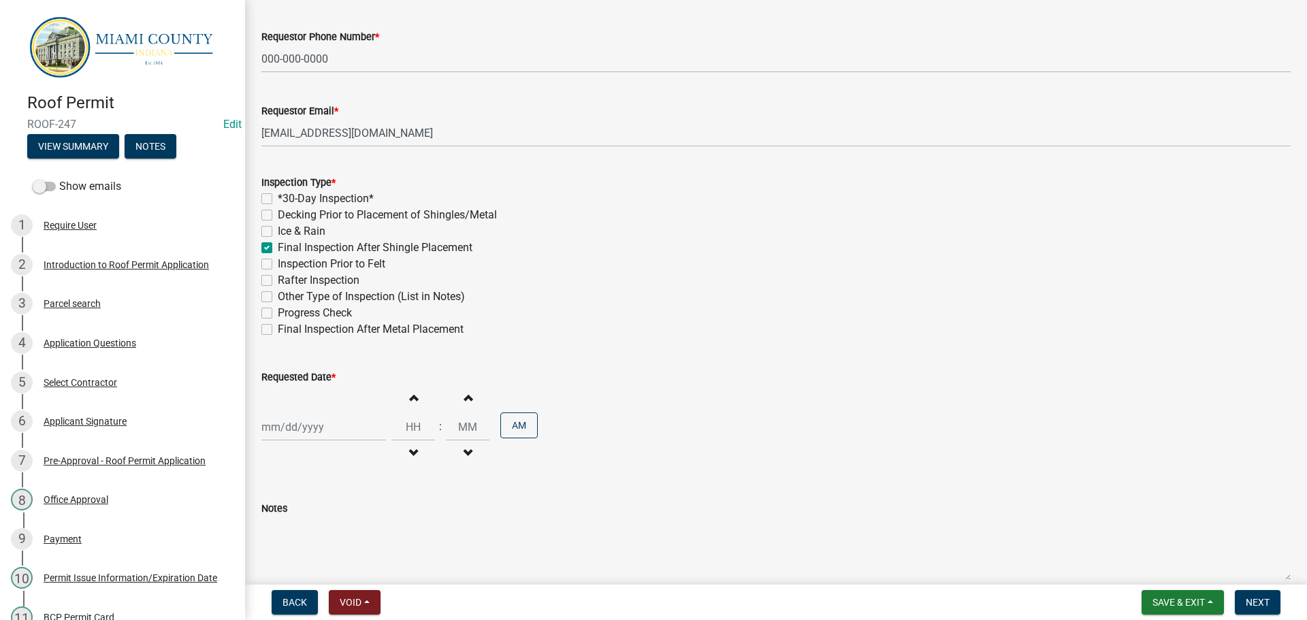
checkbox input "false"
checkbox input "true"
checkbox input "false"
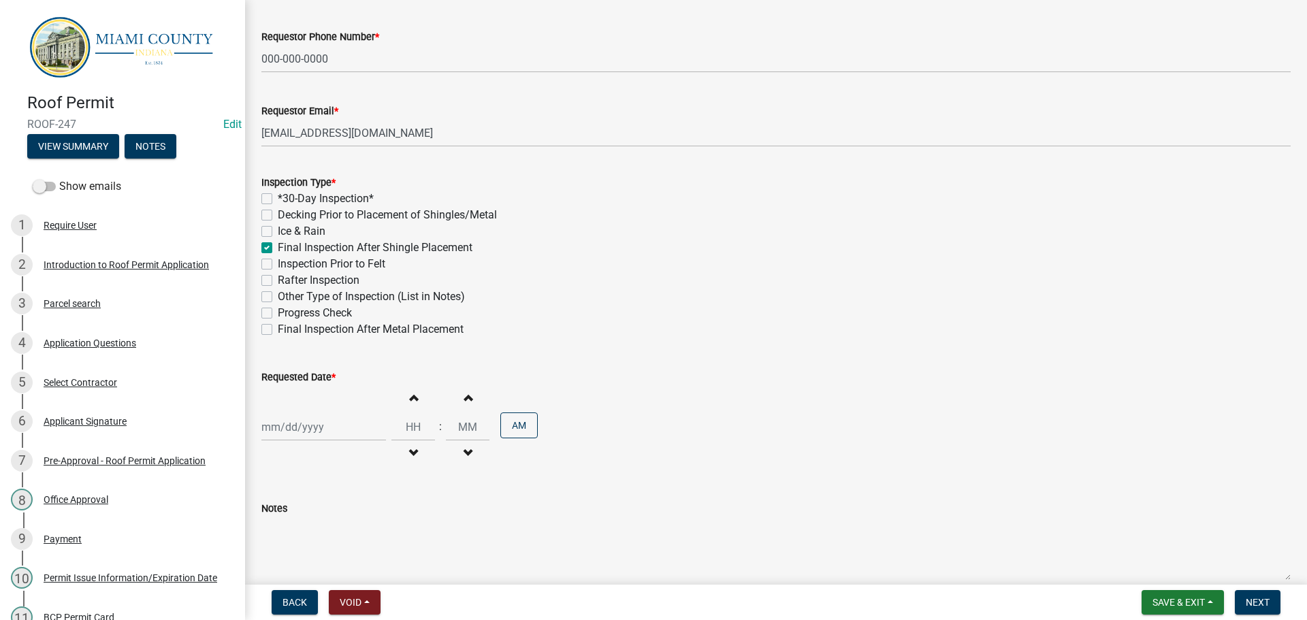
checkbox input "false"
click at [297, 441] on div at bounding box center [323, 427] width 125 height 28
select select "9"
select select "2025"
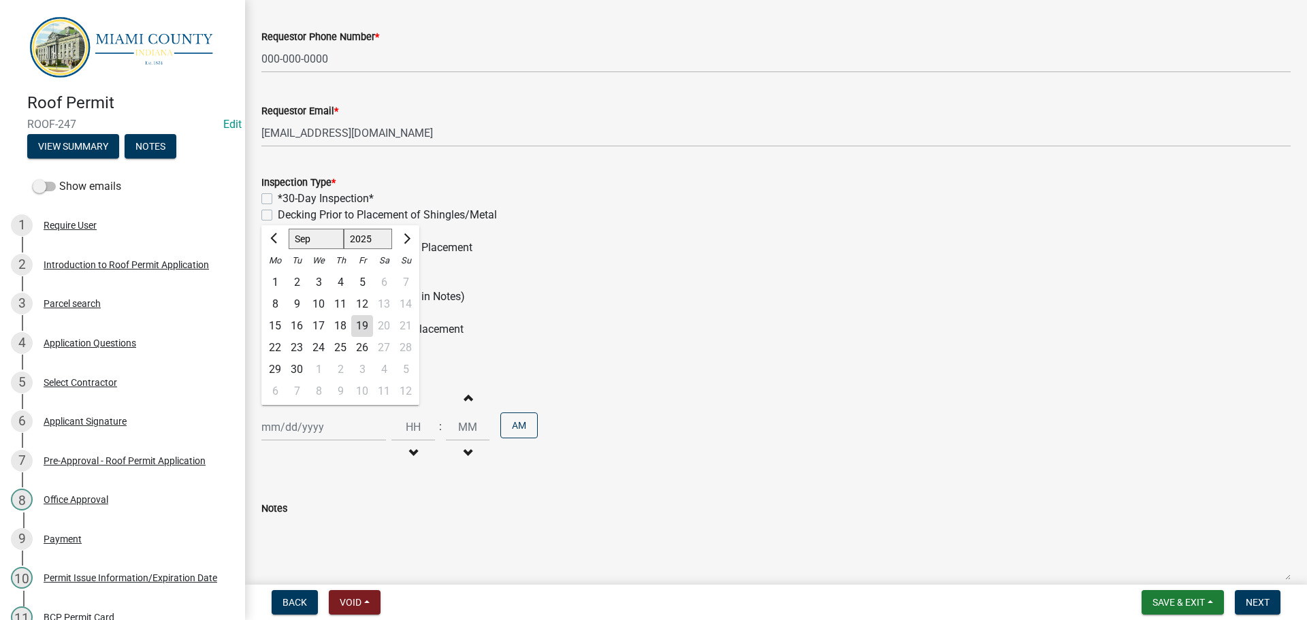
click at [373, 337] on div "19" at bounding box center [362, 326] width 22 height 22
type input "[DATE]"
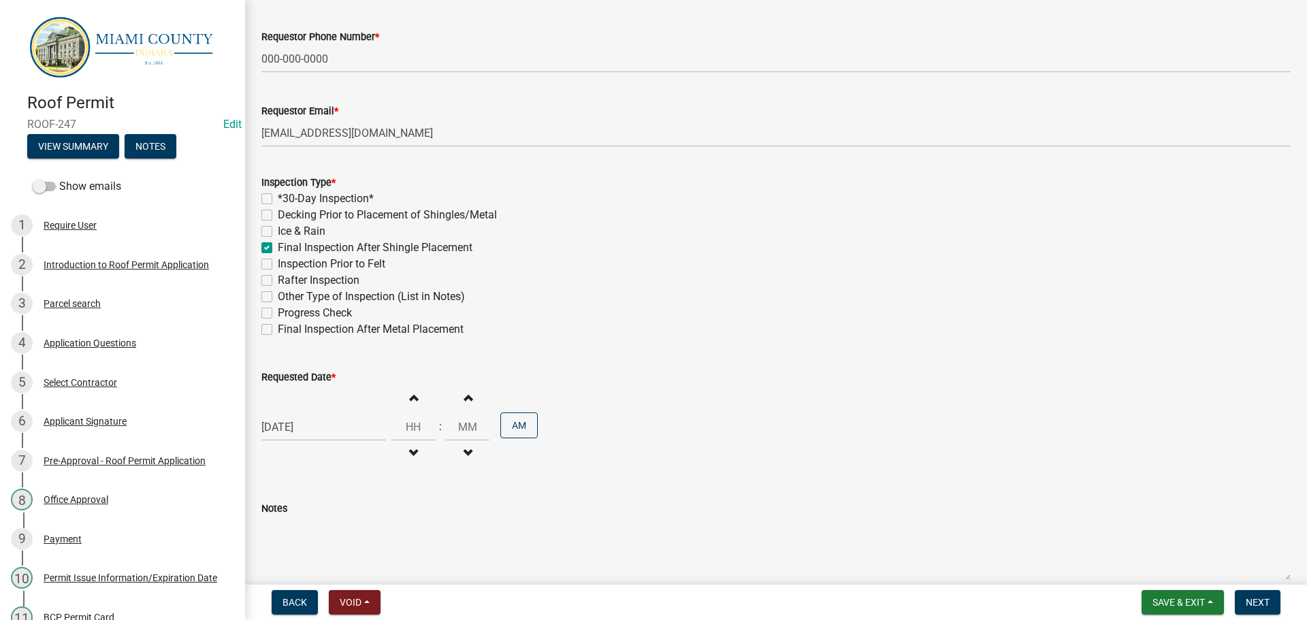
click at [298, 469] on div "[DATE] Increment hours Decrement hours : Increment minutes Decrement minutes AM" at bounding box center [775, 427] width 1029 height 84
click at [306, 441] on div "[DATE]" at bounding box center [323, 427] width 125 height 28
select select "9"
select select "2025"
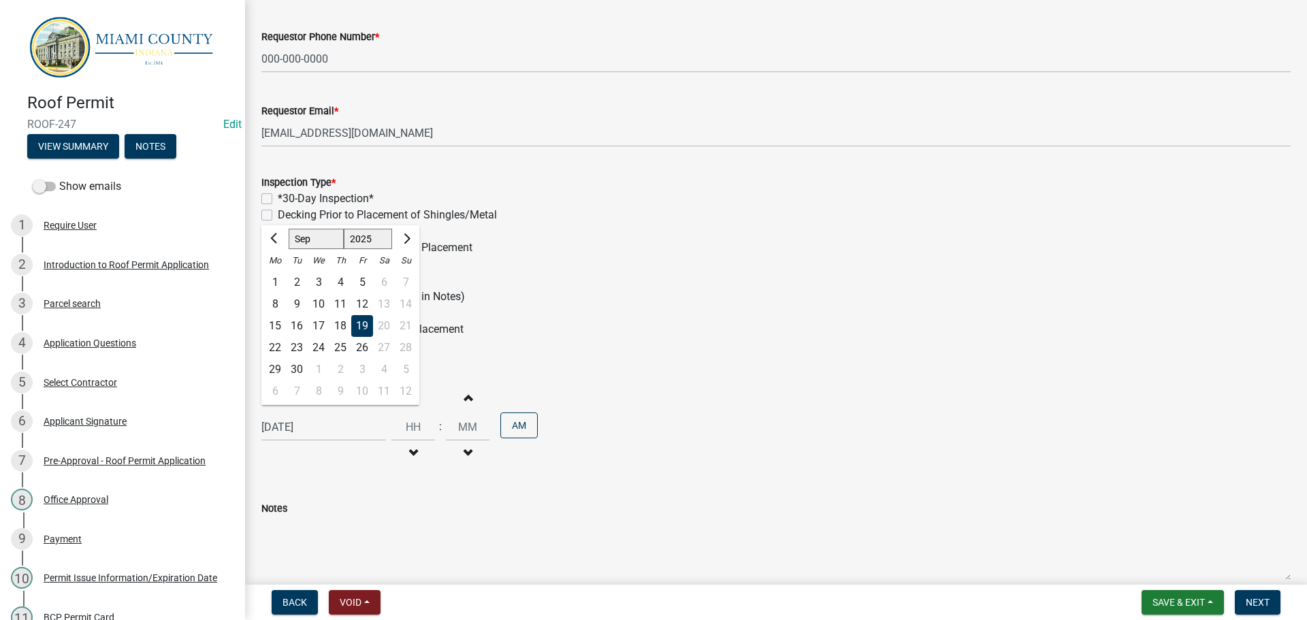
click at [302, 359] on div "23" at bounding box center [297, 348] width 22 height 22
type input "[DATE]"
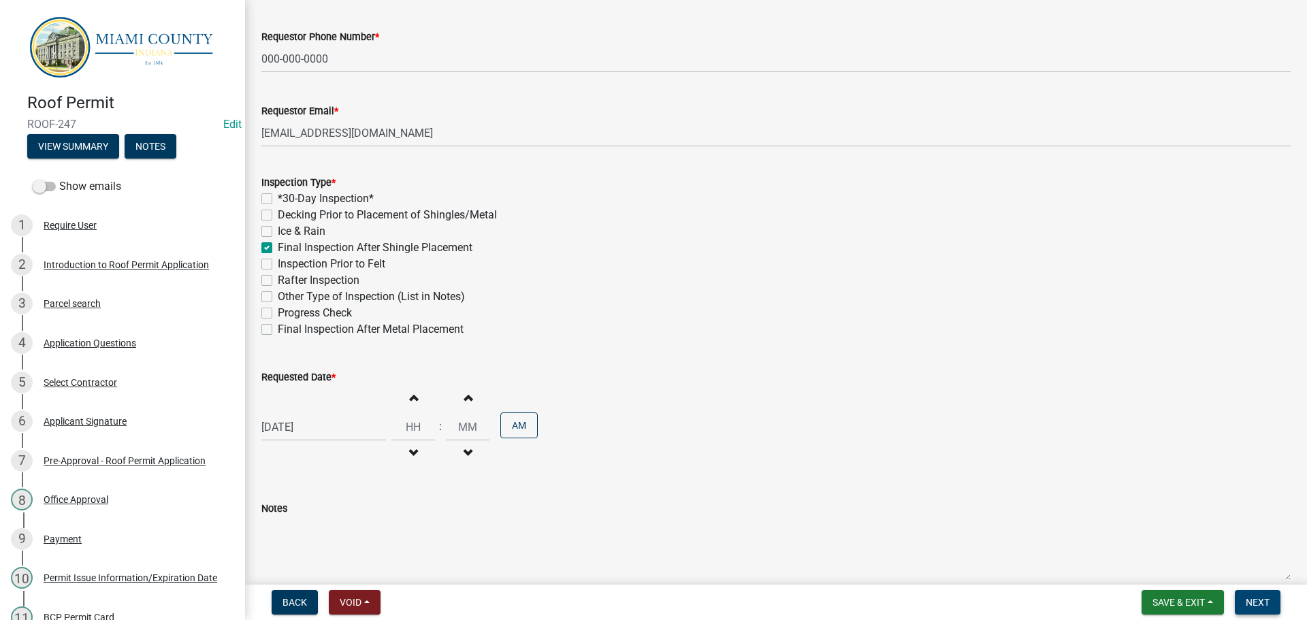
click at [1253, 603] on span "Next" at bounding box center [1258, 602] width 24 height 11
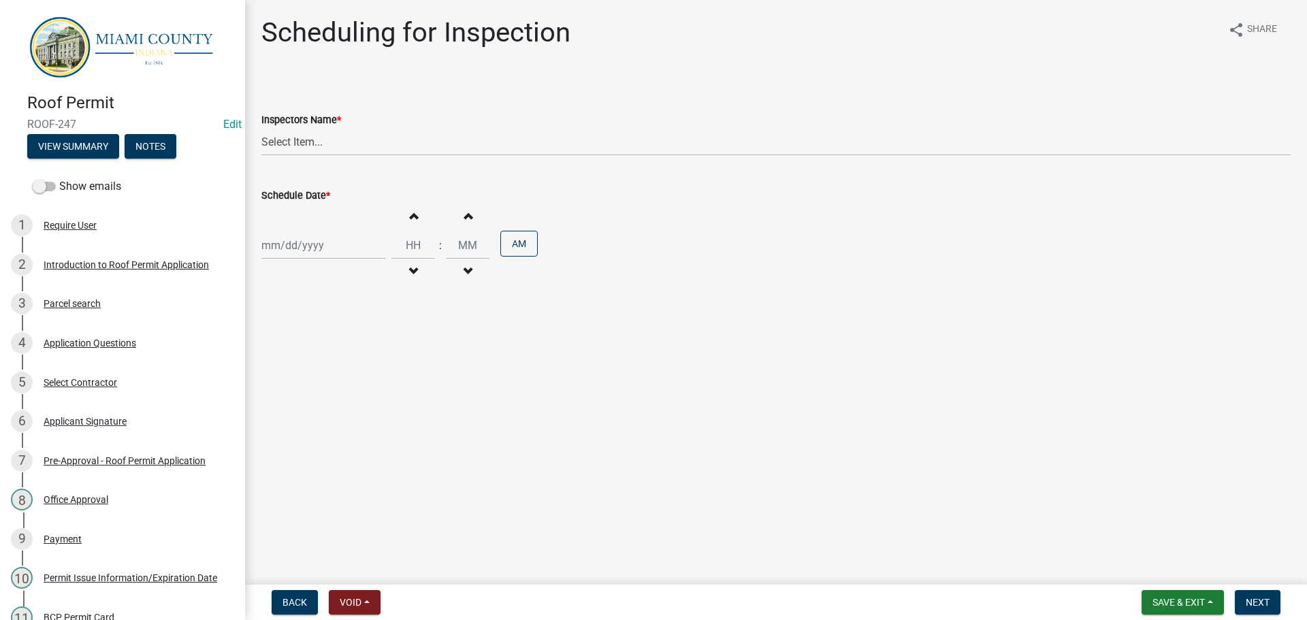
click at [354, 168] on wm-data-entity-input "Inspectors Name * Select Item... bmthomas ([PERSON_NAME]) croser ([PERSON_NAME]…" at bounding box center [775, 122] width 1029 height 92
click at [331, 156] on select "Select Item... bmthomas ([PERSON_NAME]) croser ([PERSON_NAME]) [PERSON_NAME] ([…" at bounding box center [775, 142] width 1029 height 28
select select "25b75ae6-03c7-4280-9b34-fcf63005d5e5"
click at [264, 144] on select "Select Item... bmthomas ([PERSON_NAME]) croser ([PERSON_NAME]) [PERSON_NAME] ([…" at bounding box center [775, 142] width 1029 height 28
click at [298, 259] on div at bounding box center [323, 245] width 125 height 28
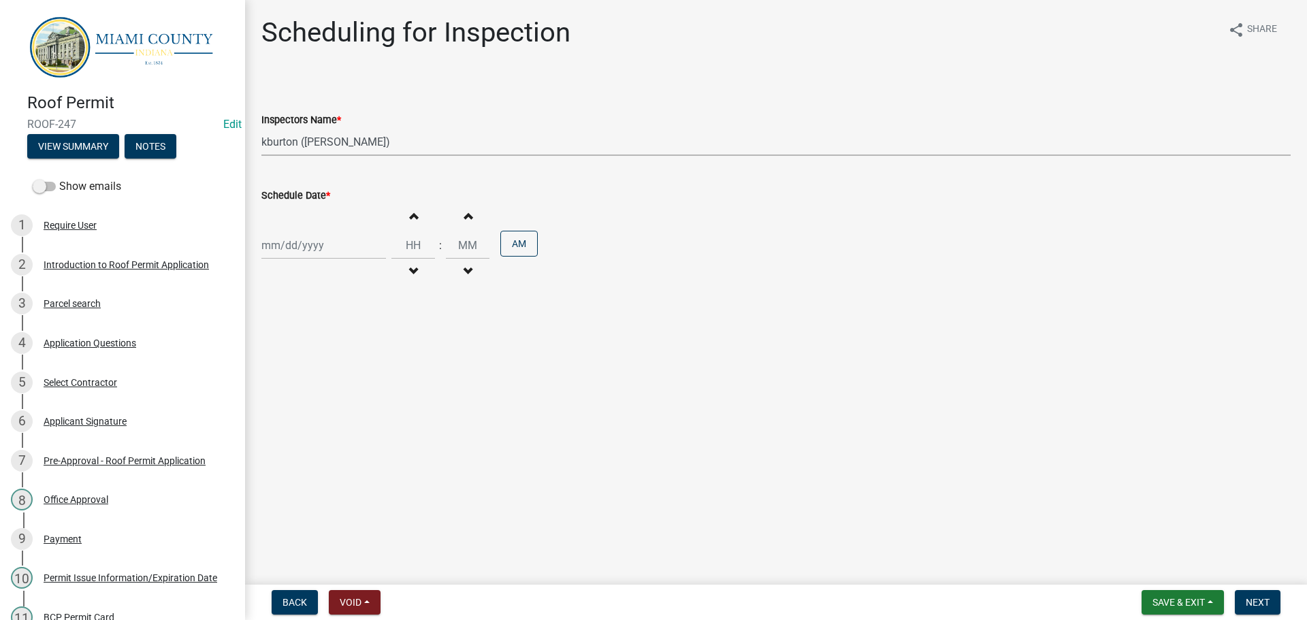
select select "9"
select select "2025"
click at [330, 406] on div "24" at bounding box center [319, 395] width 22 height 22
type input "[DATE]"
click at [1270, 602] on button "Next" at bounding box center [1258, 602] width 46 height 25
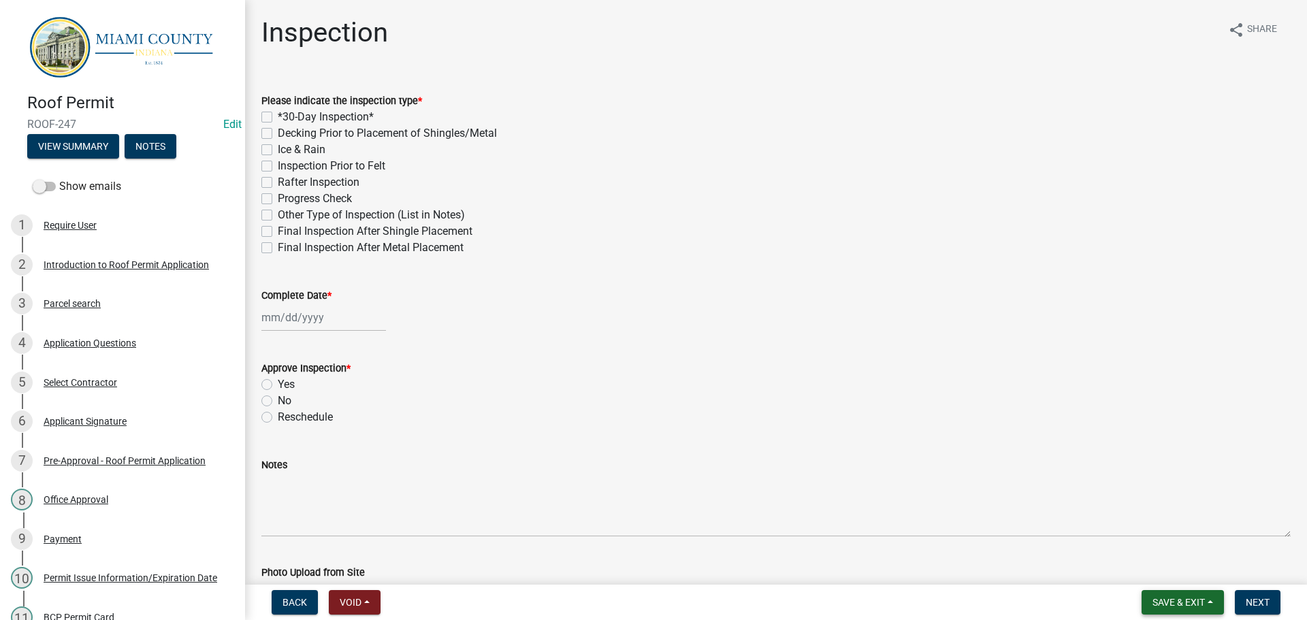
click at [1164, 601] on span "Save & Exit" at bounding box center [1179, 602] width 52 height 11
click at [1129, 563] on button "Save & Exit" at bounding box center [1169, 563] width 109 height 33
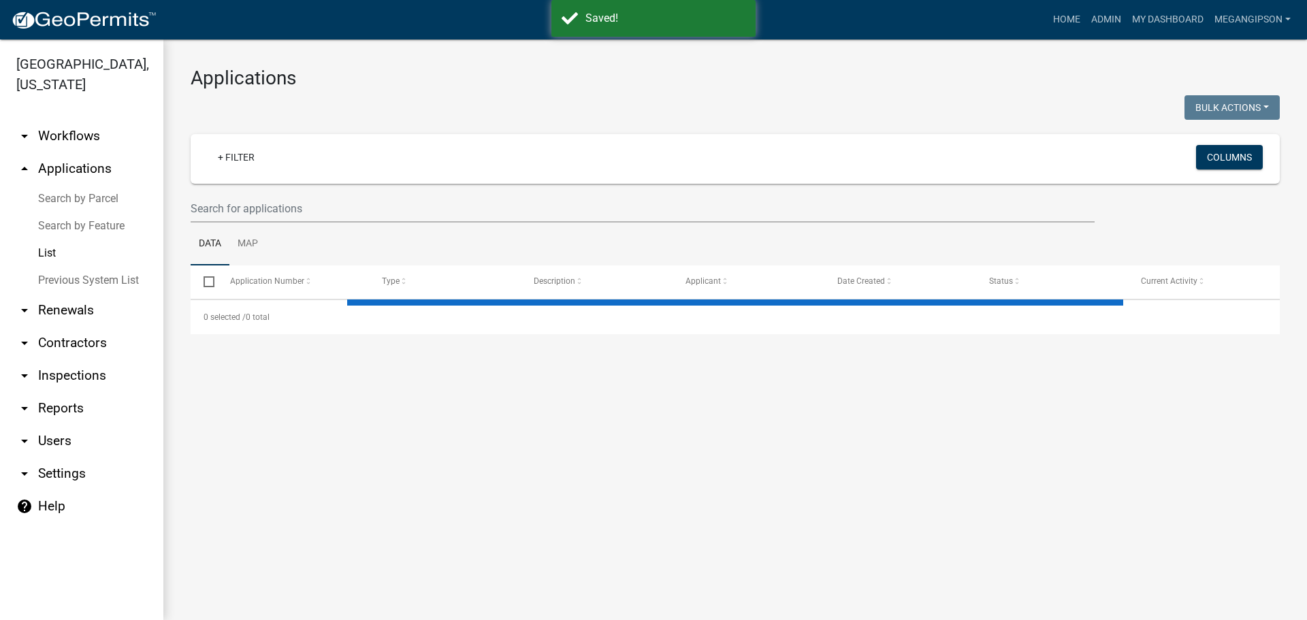
select select "3: 100"
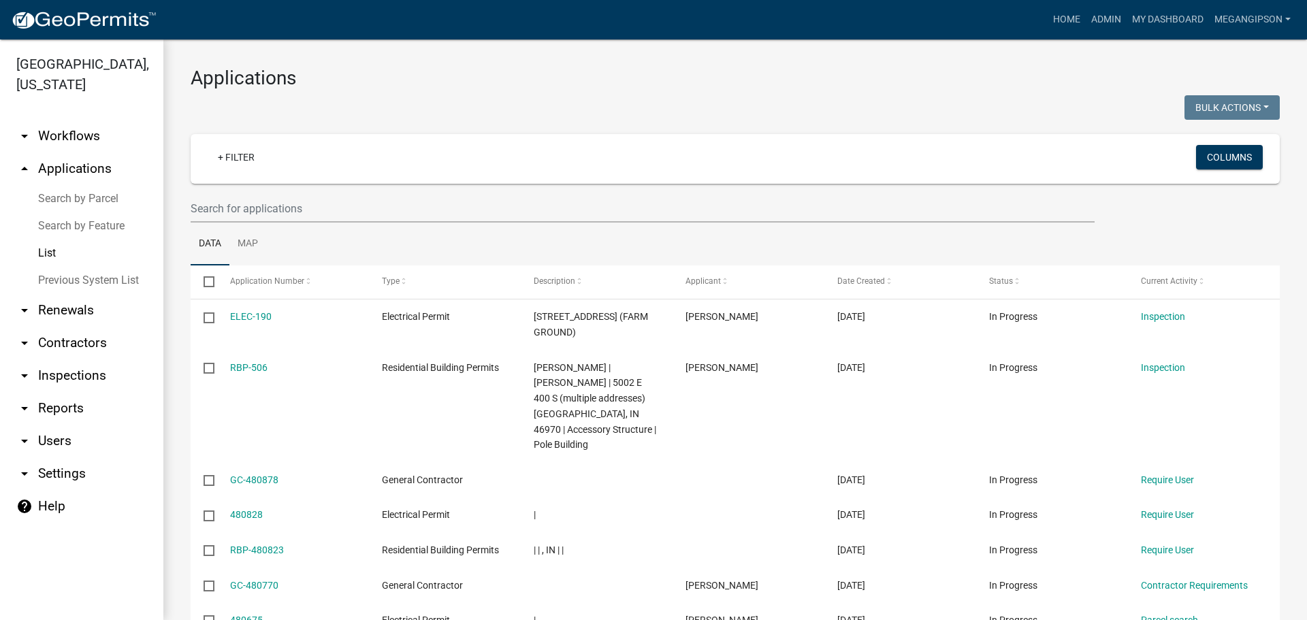
click at [1140, 37] on nav "Toggle drawer menu more_horiz Home Admin My Dashboard megangipson Admin Account…" at bounding box center [653, 19] width 1307 height 39
click at [1145, 16] on link "My Dashboard" at bounding box center [1168, 20] width 82 height 26
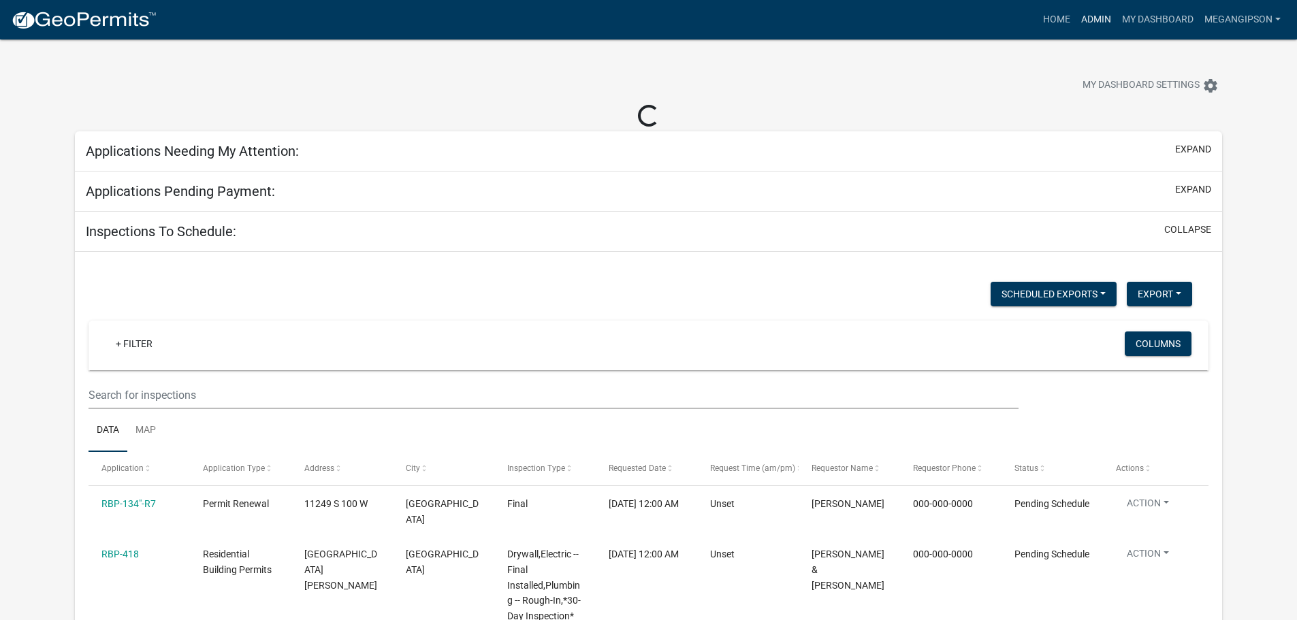
click at [1080, 12] on link "Admin" at bounding box center [1096, 20] width 41 height 26
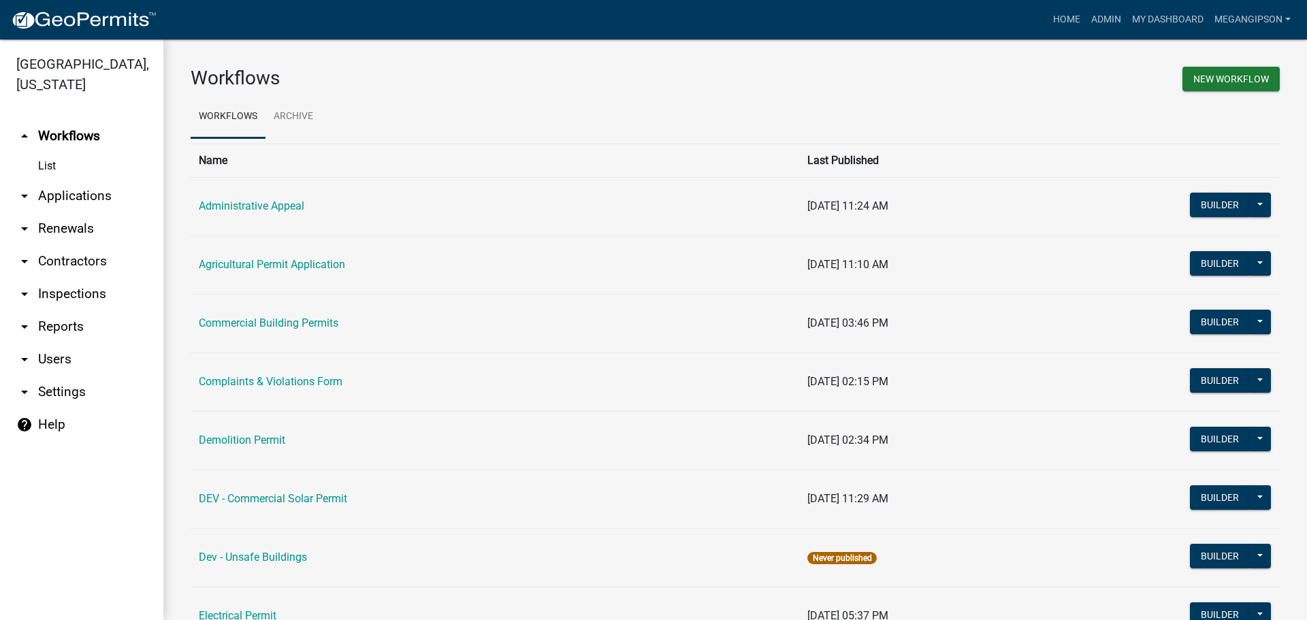
click at [315, 353] on td "Commercial Building Permits" at bounding box center [495, 323] width 609 height 59
click at [311, 330] on link "Commercial Building Permits" at bounding box center [269, 323] width 140 height 13
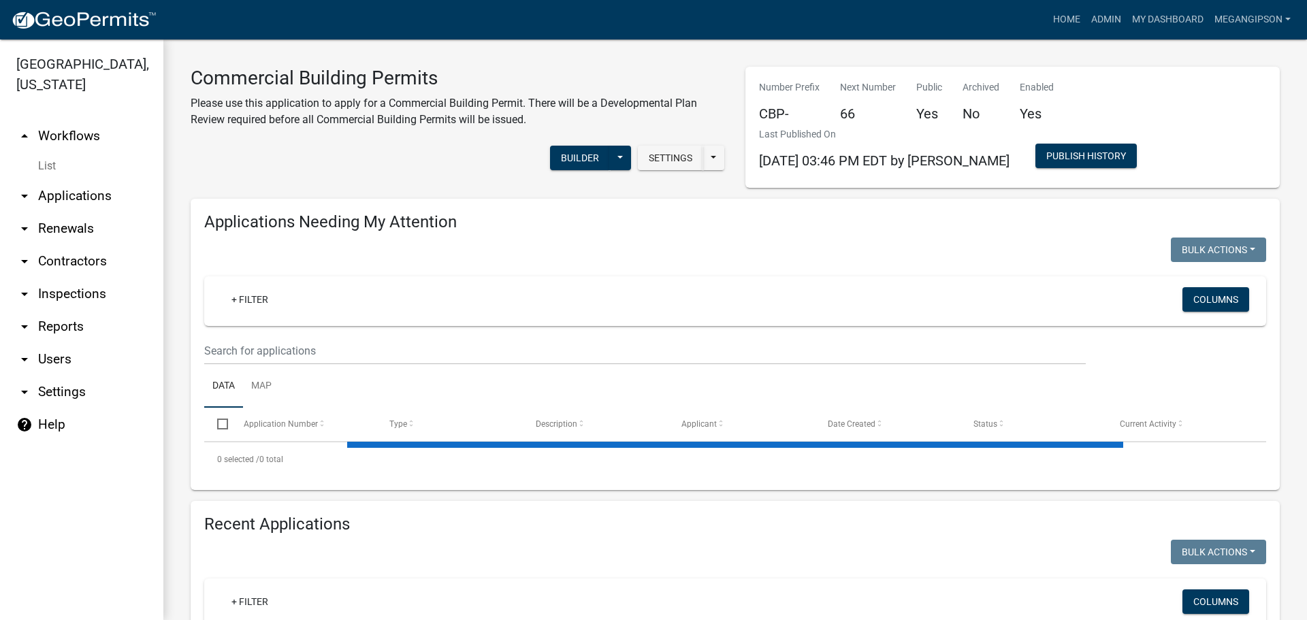
select select "3: 100"
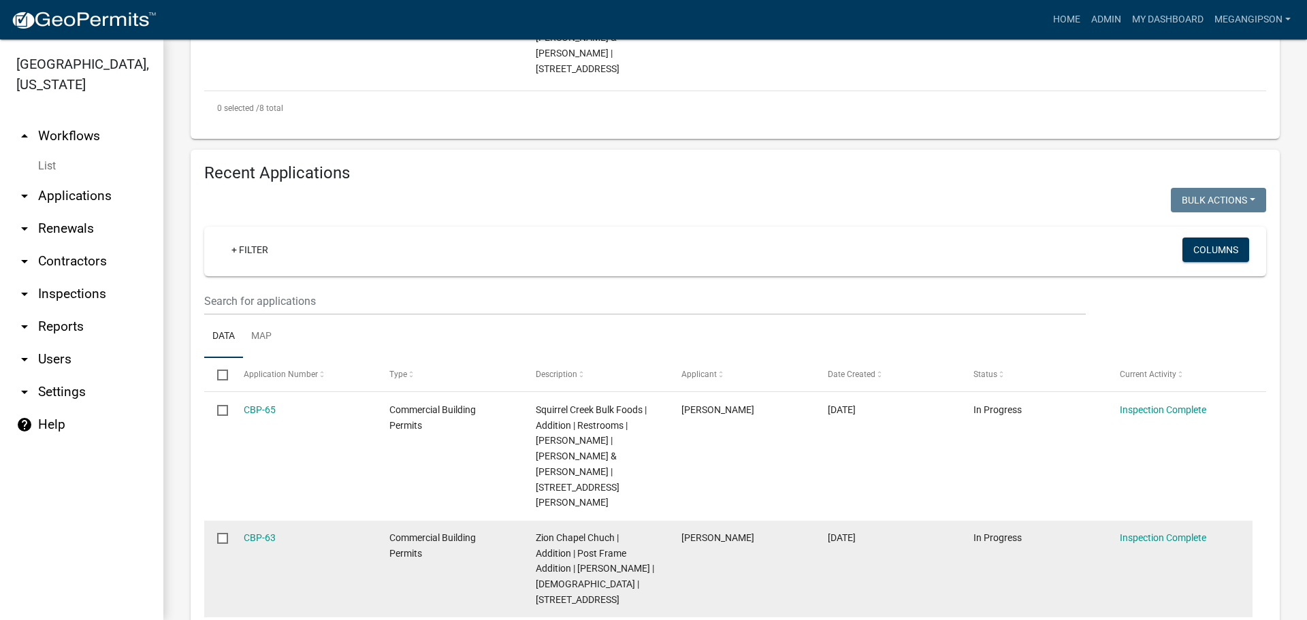
scroll to position [1430, 0]
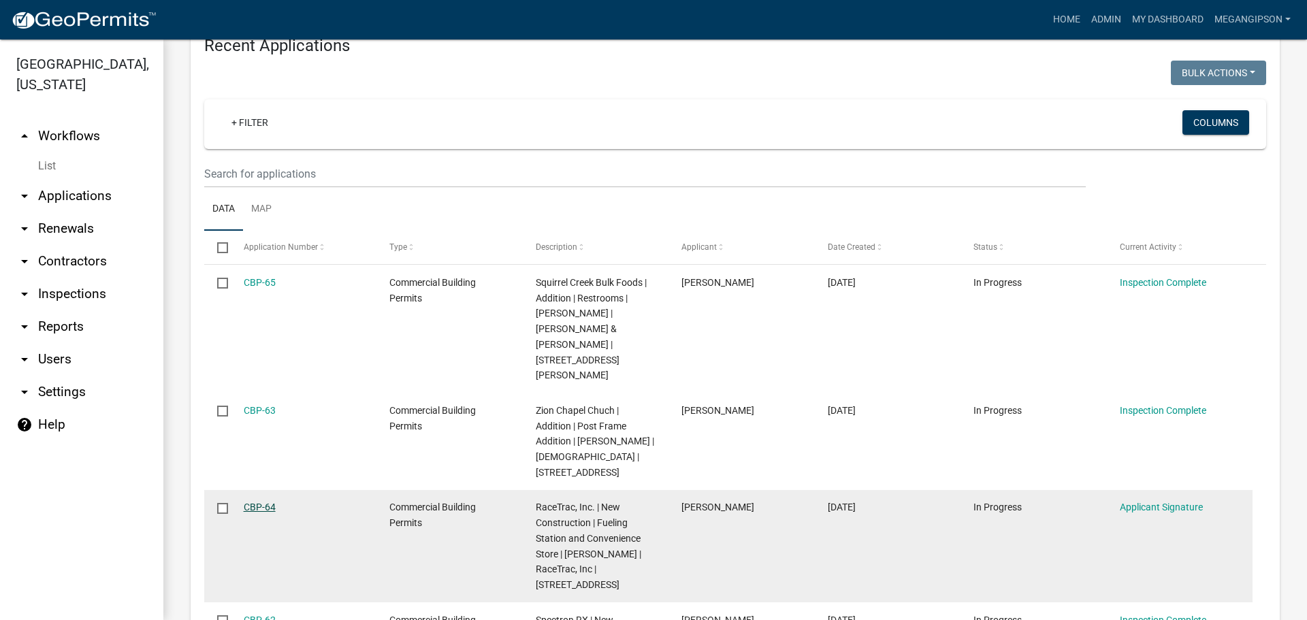
click at [262, 513] on link "CBP-64" at bounding box center [260, 507] width 32 height 11
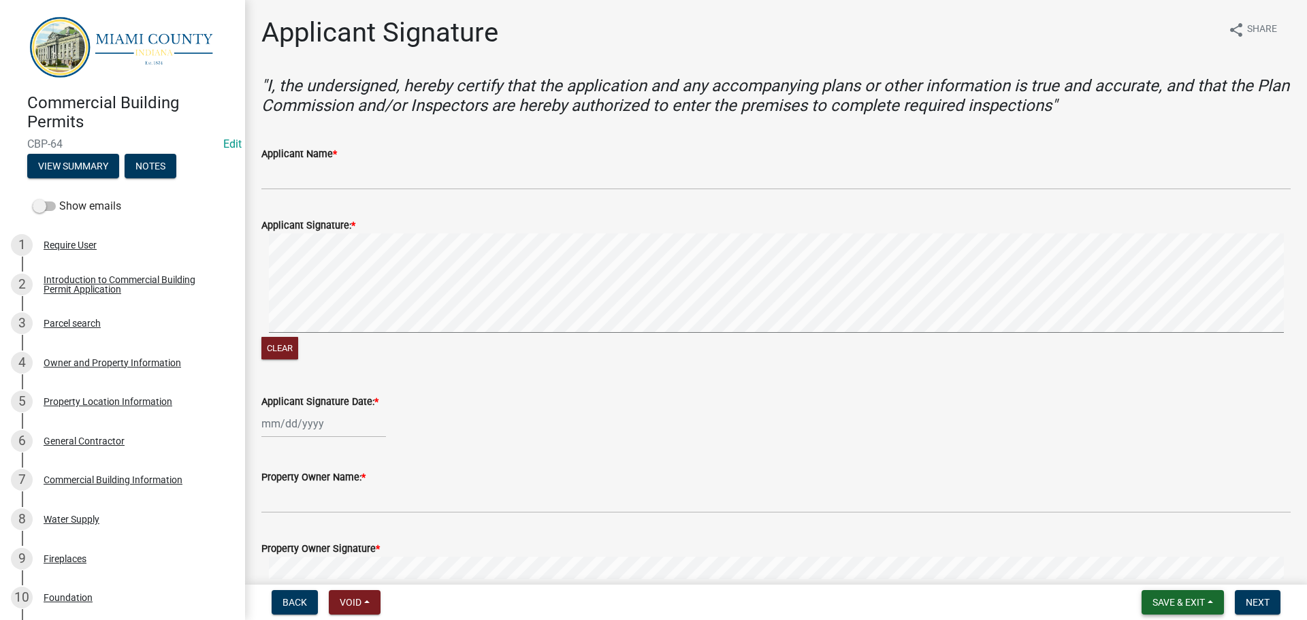
click at [1175, 603] on span "Save & Exit" at bounding box center [1179, 602] width 52 height 11
click at [1126, 573] on button "Save & Exit" at bounding box center [1169, 563] width 109 height 33
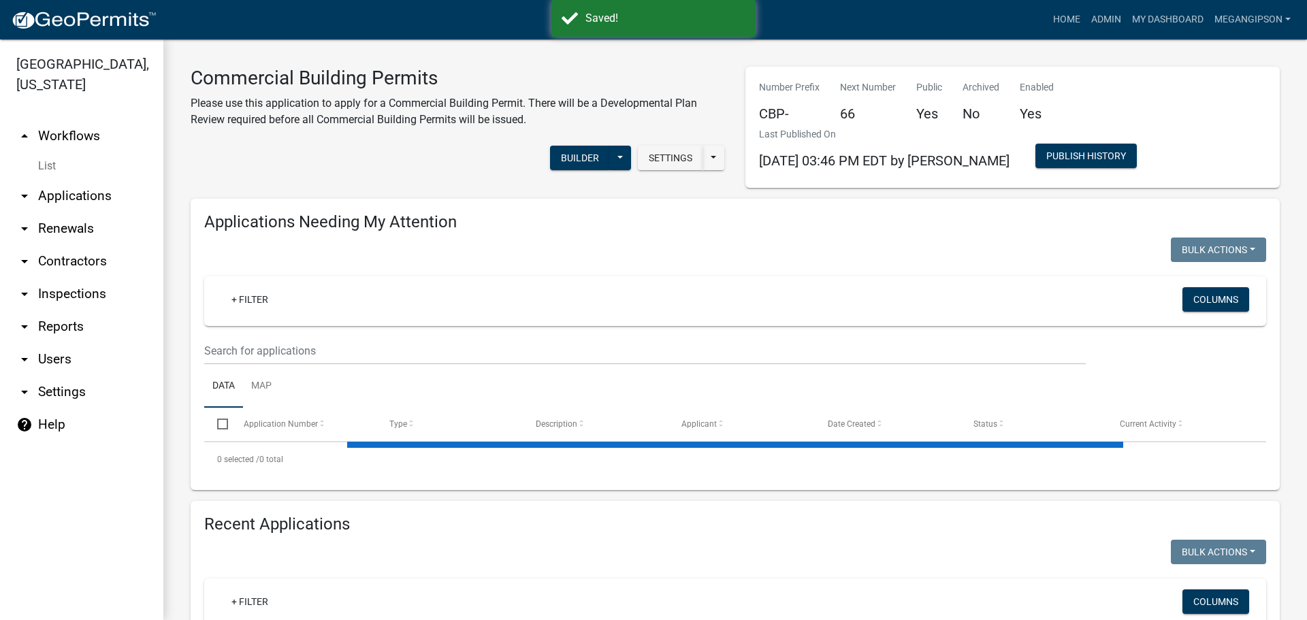
select select "3: 100"
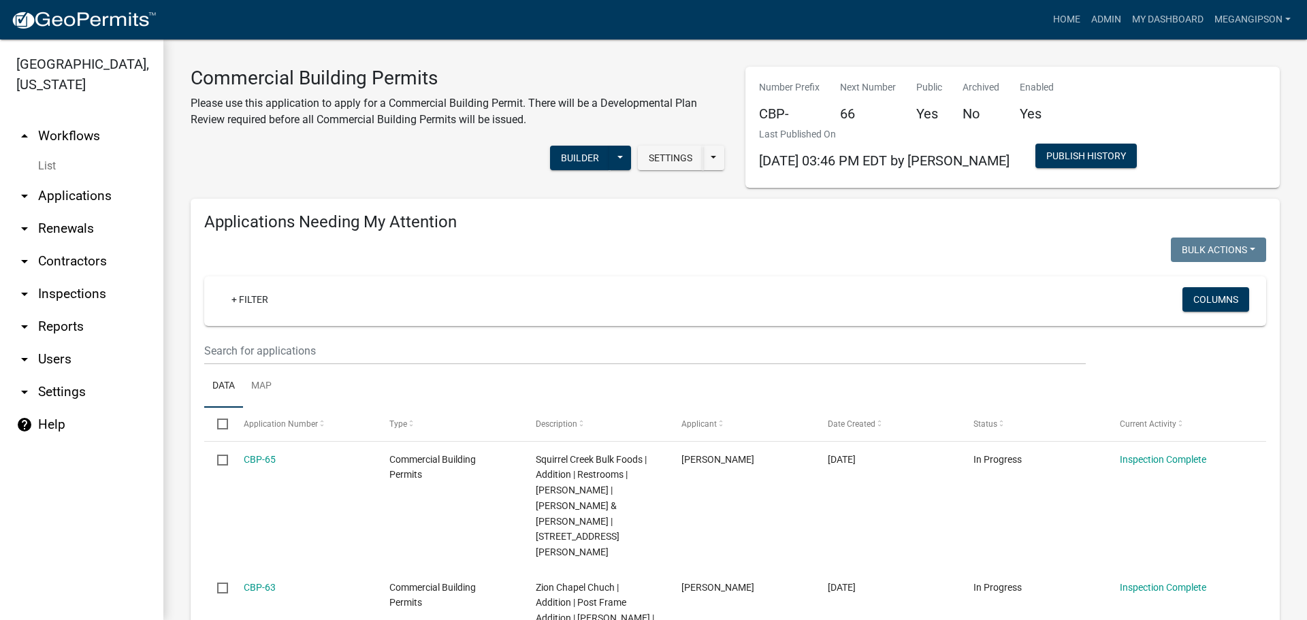
click at [90, 149] on link "arrow_drop_up Workflows" at bounding box center [81, 136] width 163 height 33
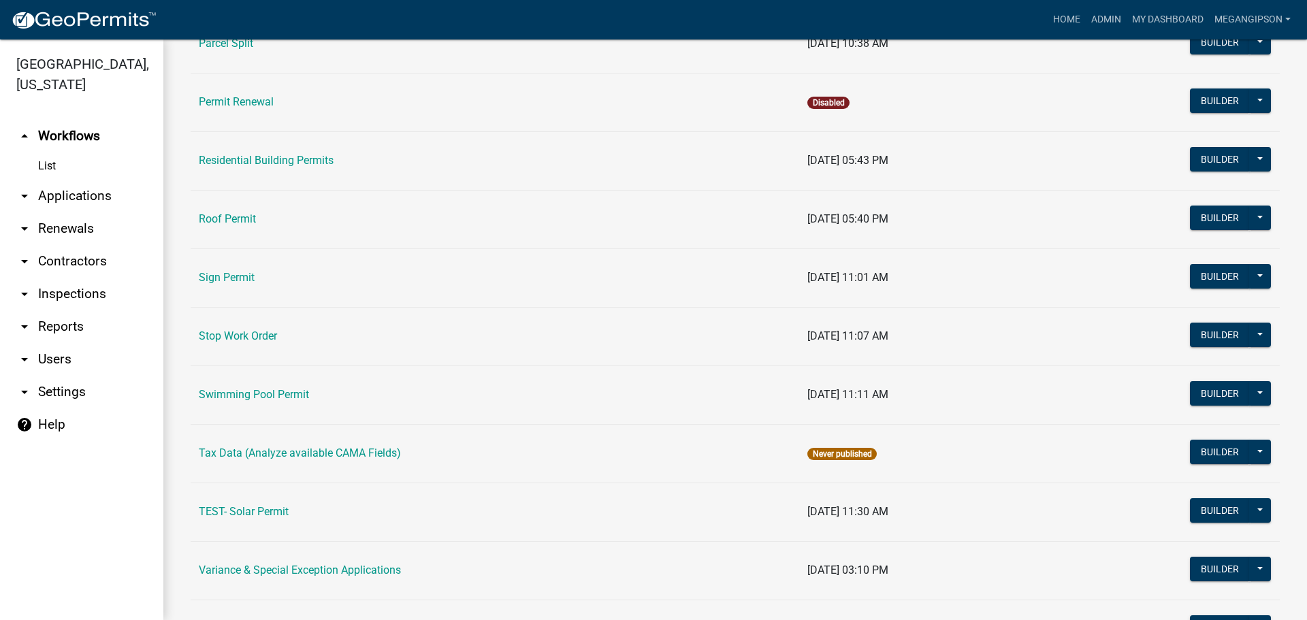
scroll to position [1147, 0]
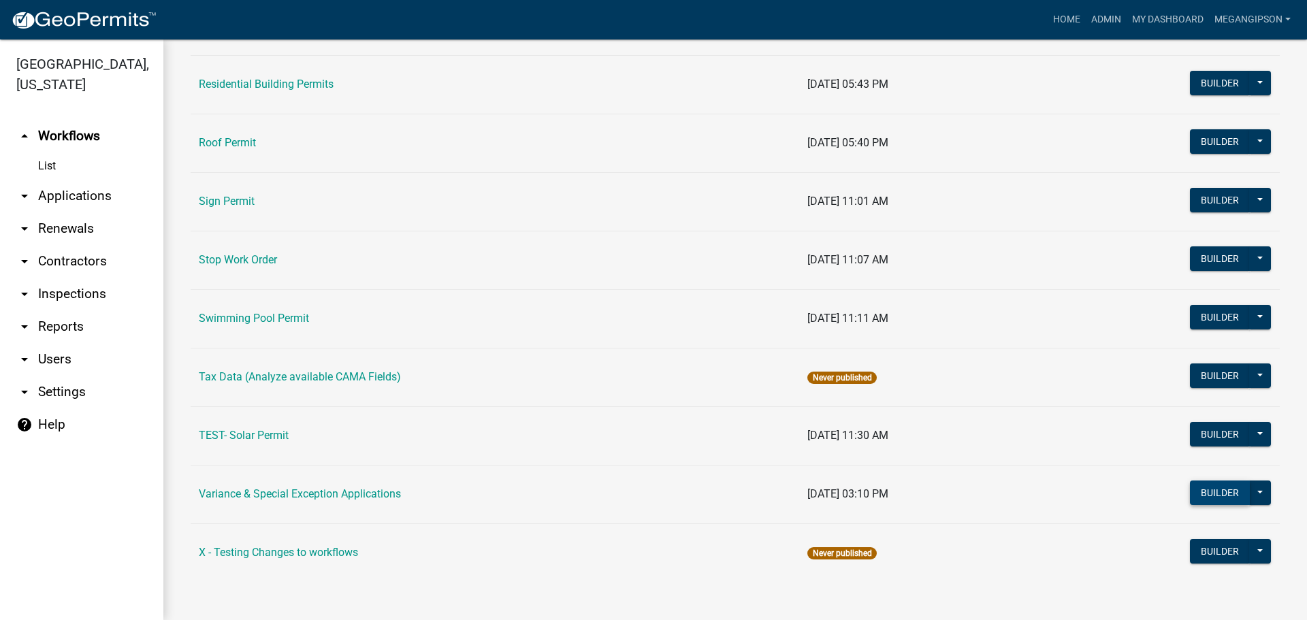
click at [1190, 486] on button "Builder" at bounding box center [1220, 493] width 60 height 25
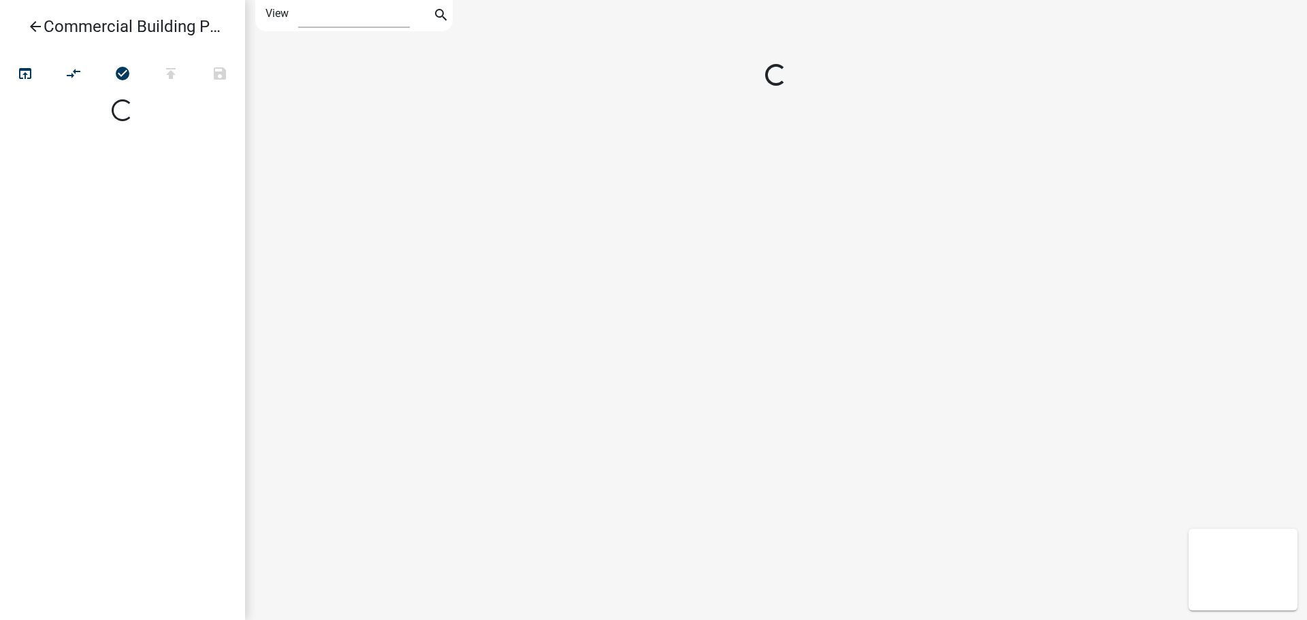
select select "1"
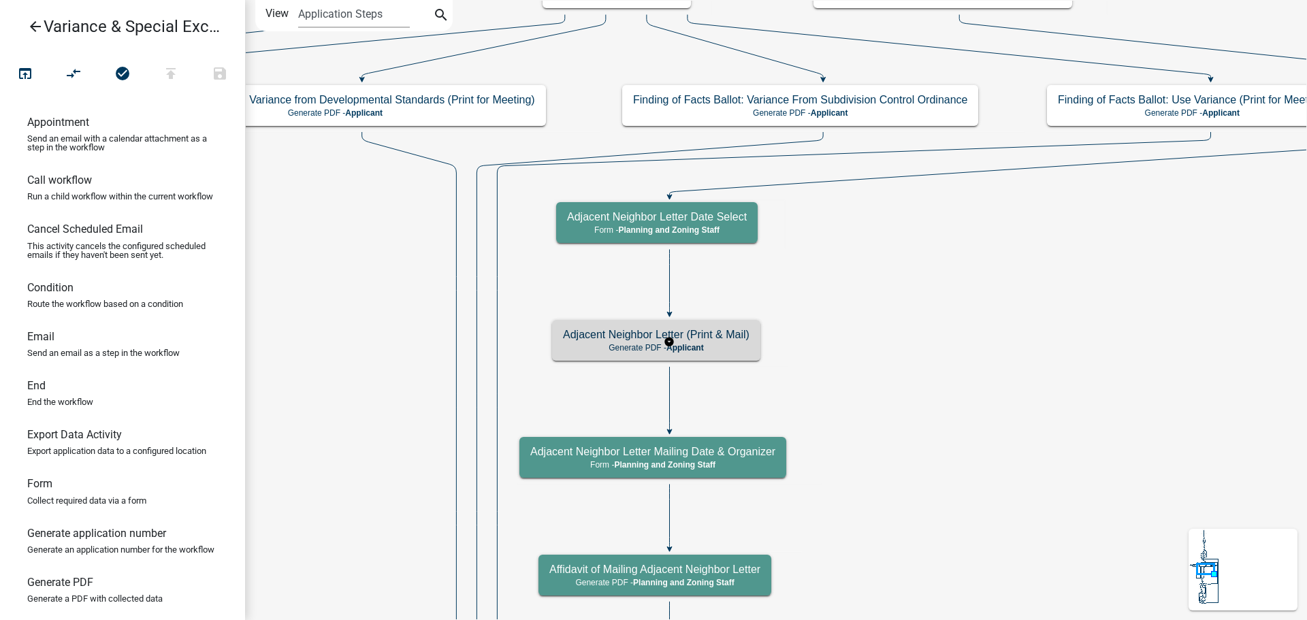
click at [750, 341] on h5 "Adjacent Neighbor Letter (Print & Mail)" at bounding box center [656, 334] width 187 height 13
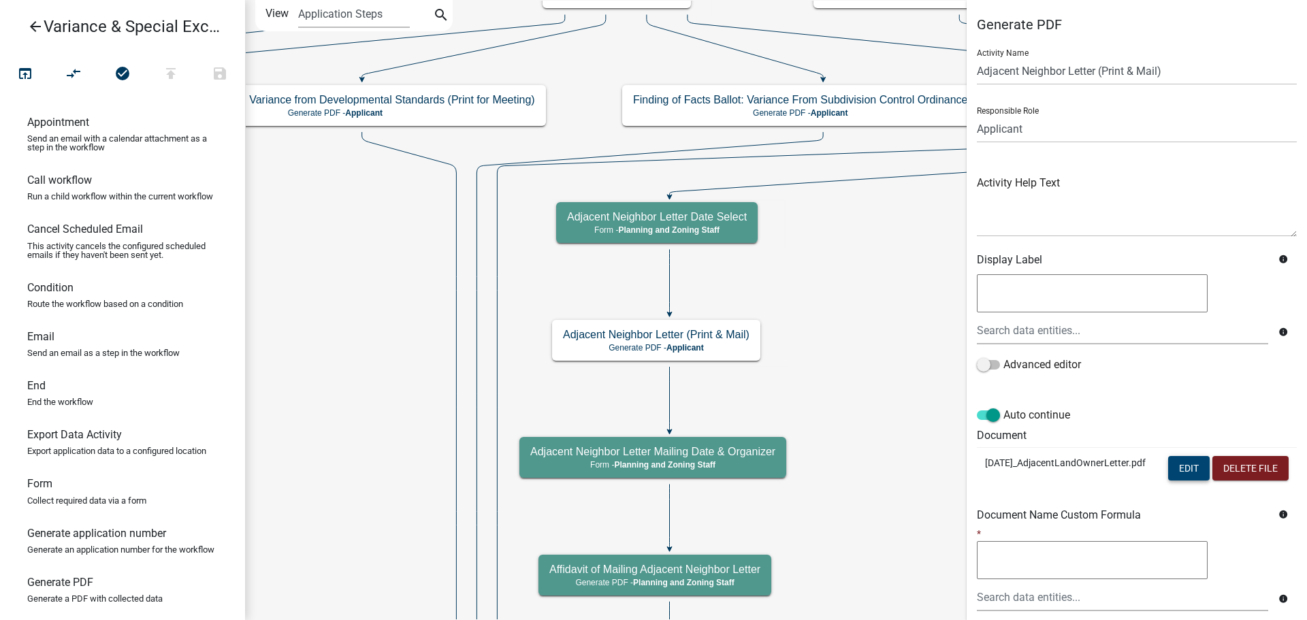
click at [1210, 481] on button "Edit" at bounding box center [1189, 468] width 42 height 25
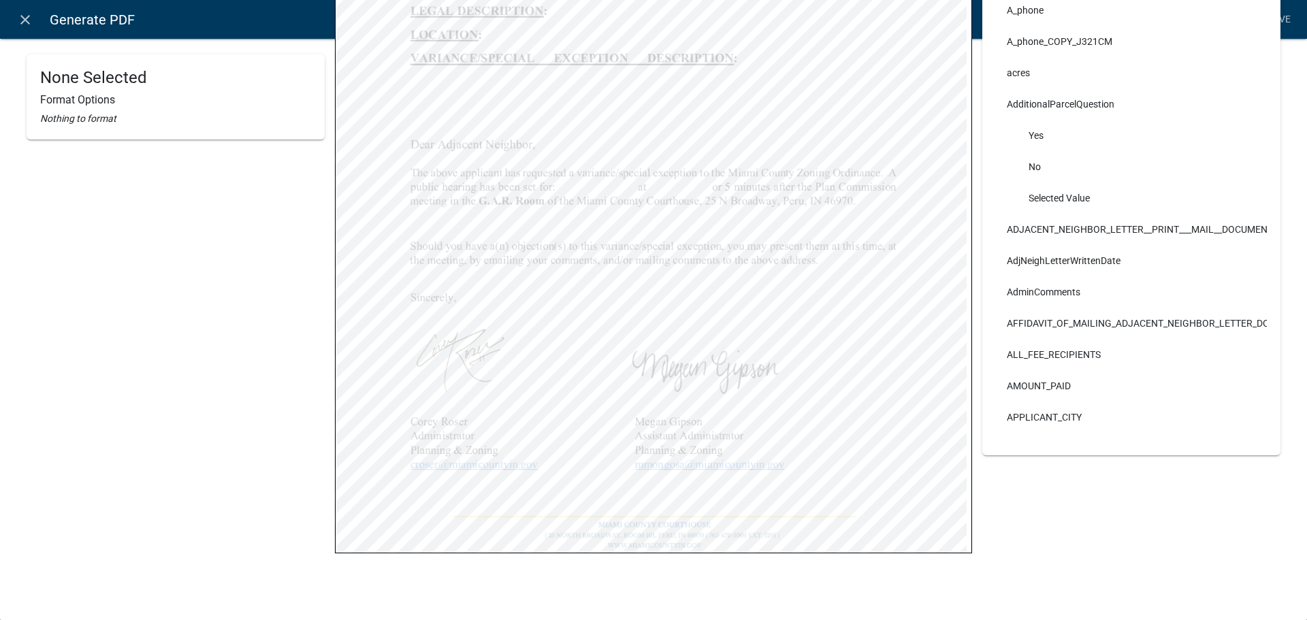
scroll to position [44, 0]
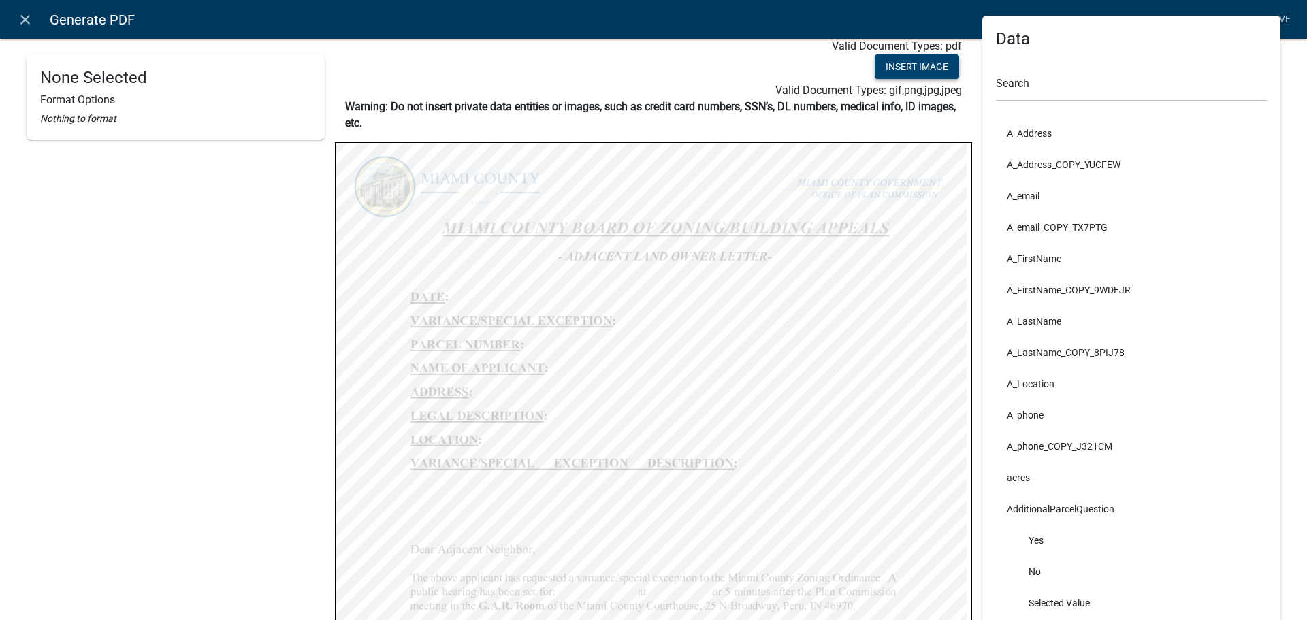
click at [922, 71] on button "Insert Image" at bounding box center [917, 66] width 84 height 25
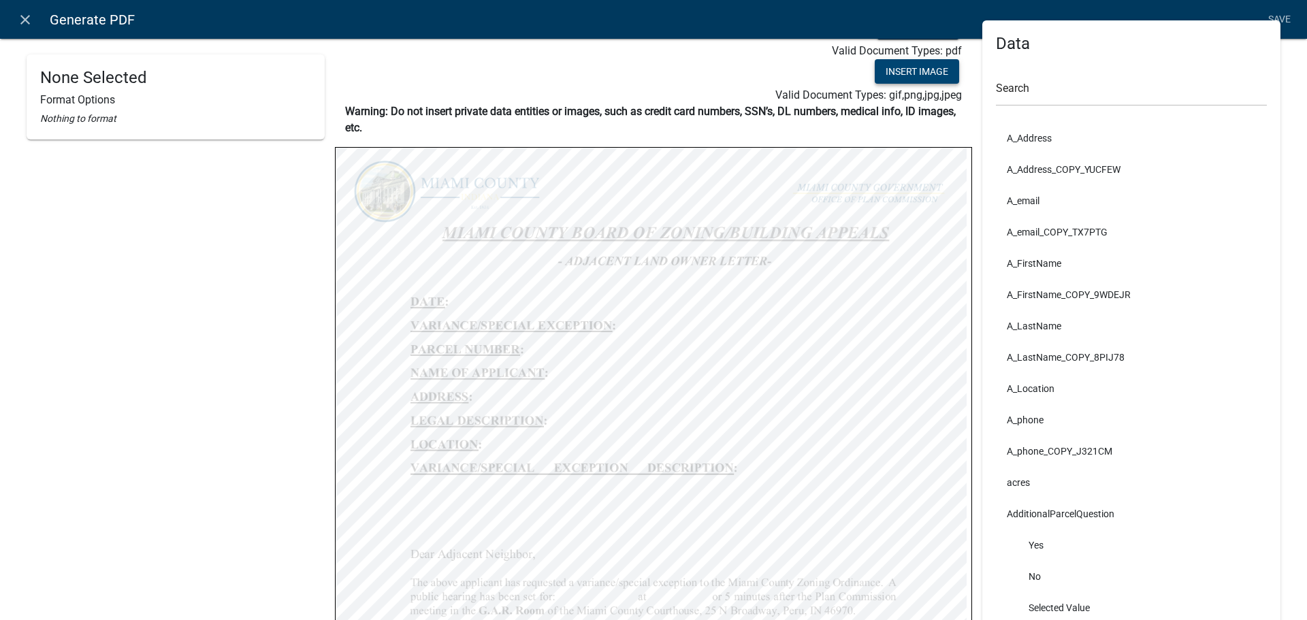
scroll to position [0, 0]
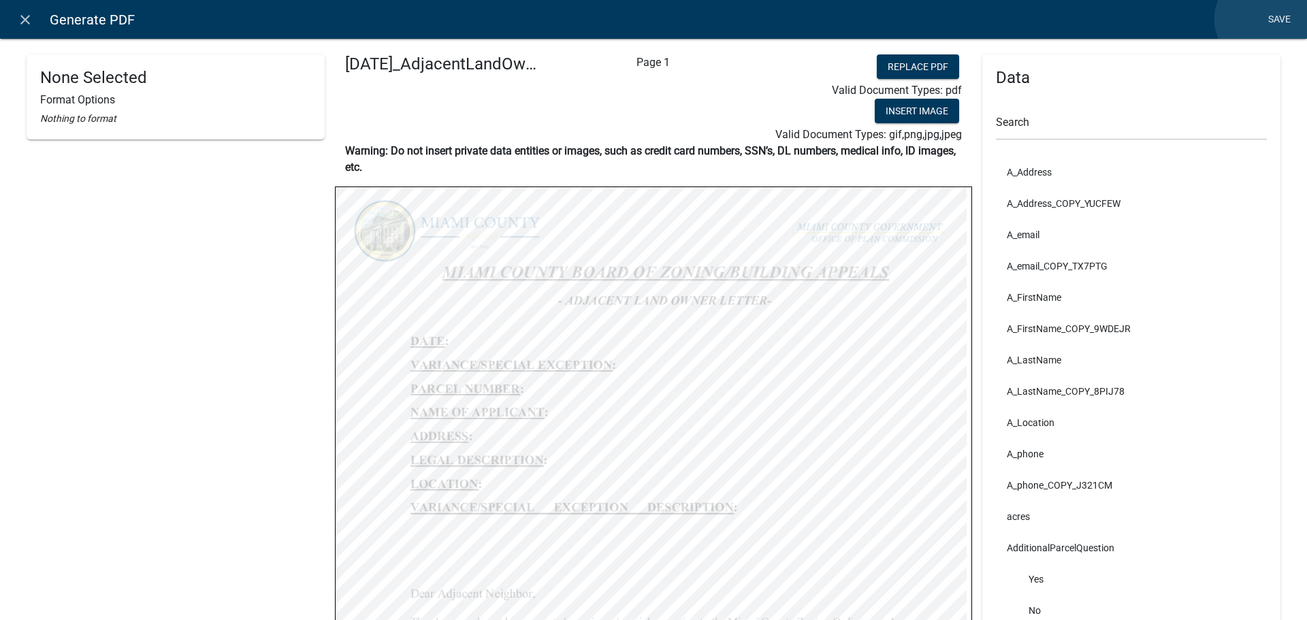
click at [1263, 19] on link "Save" at bounding box center [1279, 20] width 34 height 26
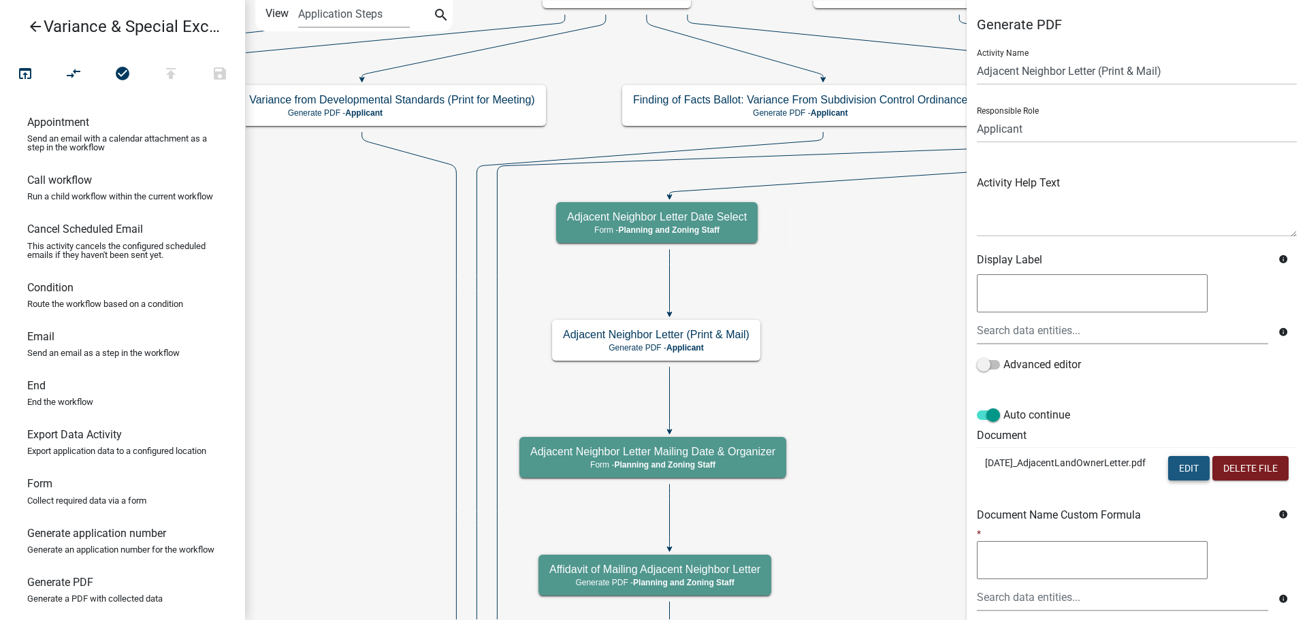
click at [1210, 481] on button "Edit" at bounding box center [1189, 468] width 42 height 25
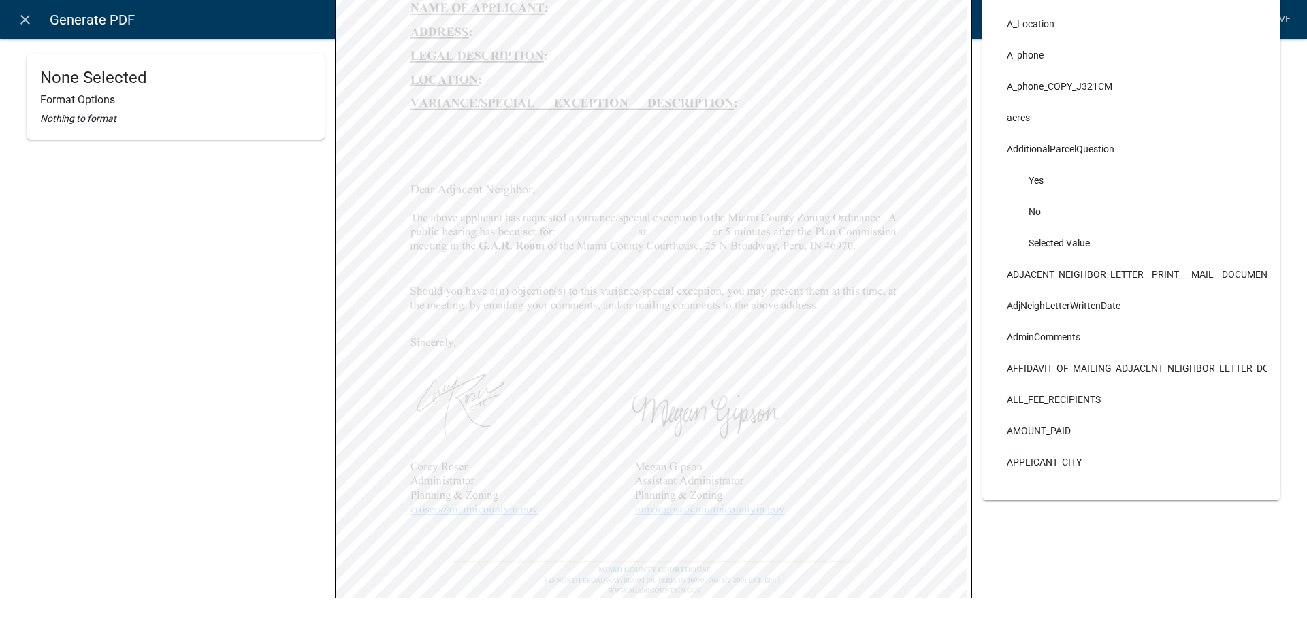
scroll to position [385, 0]
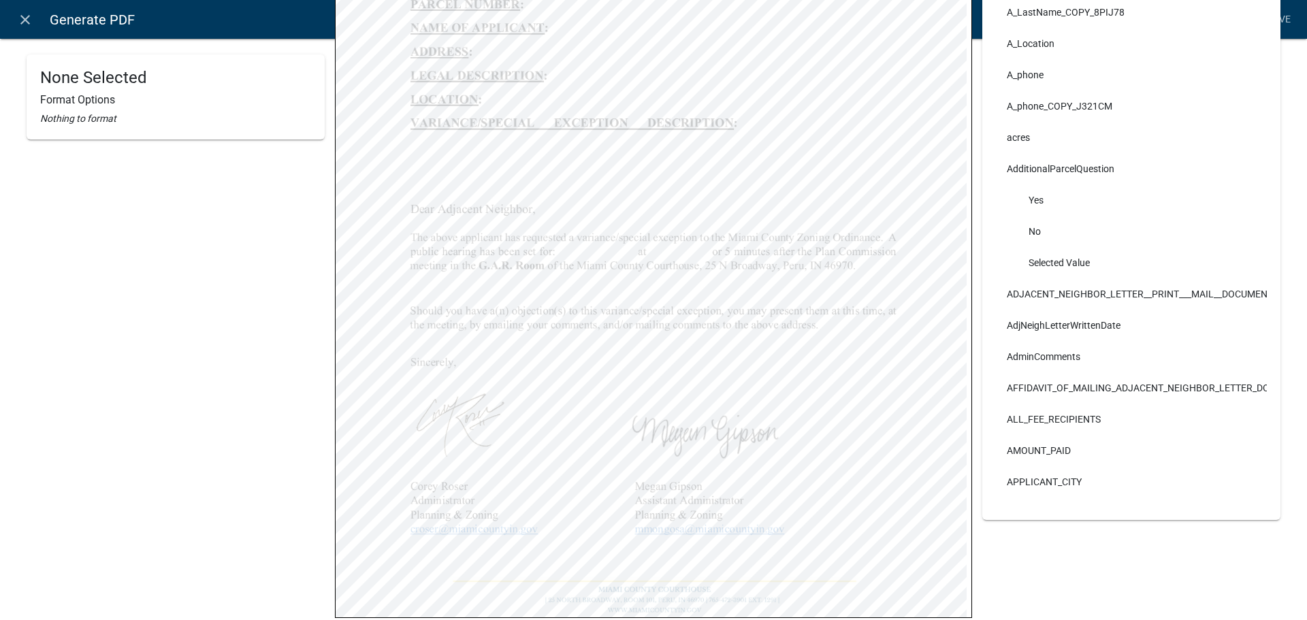
select select "bold"
select select "255,0,0"
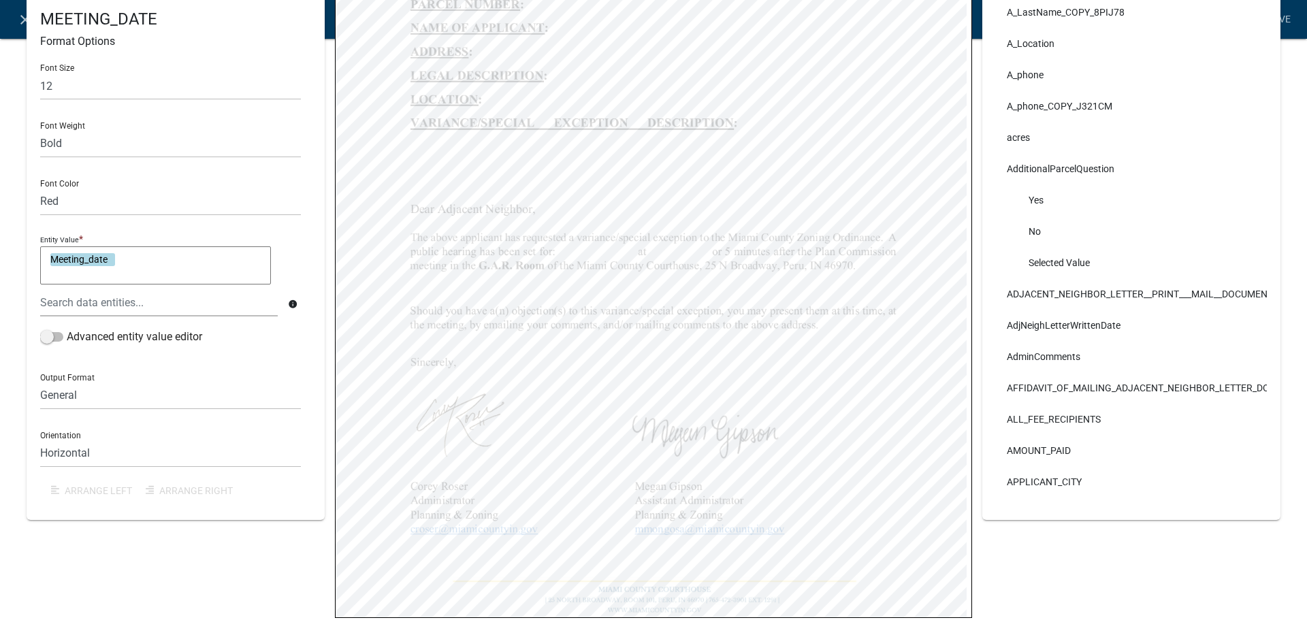
select select "bold"
select select "255,0,0"
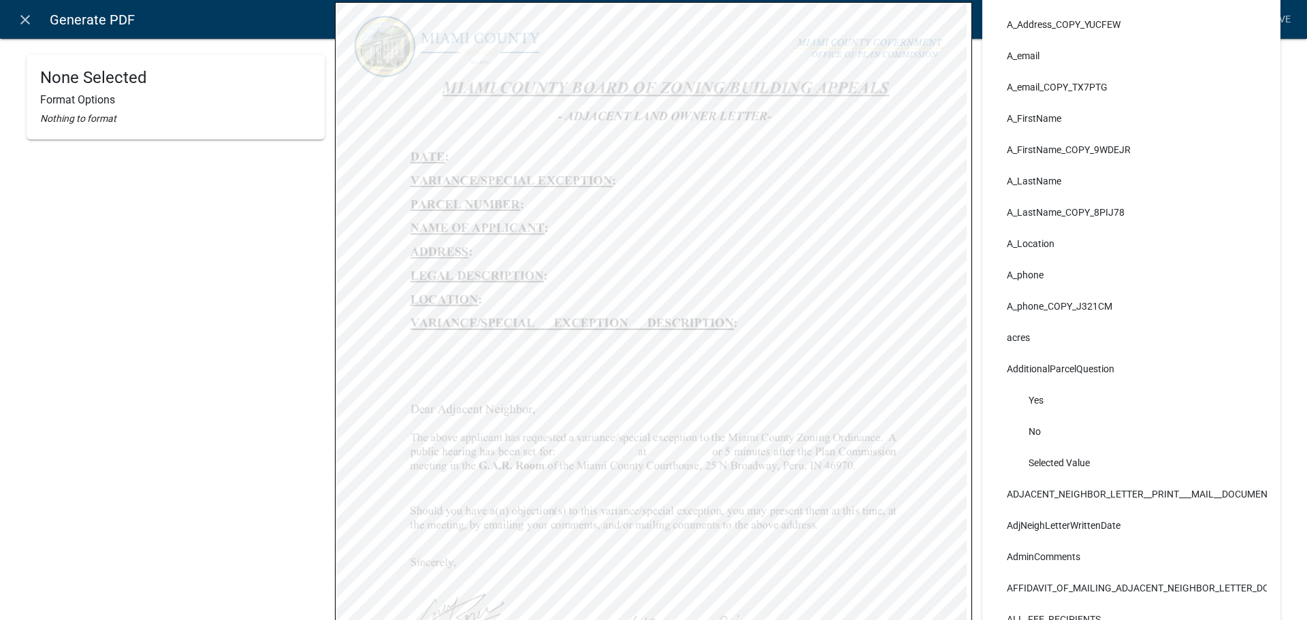
scroll to position [180, 0]
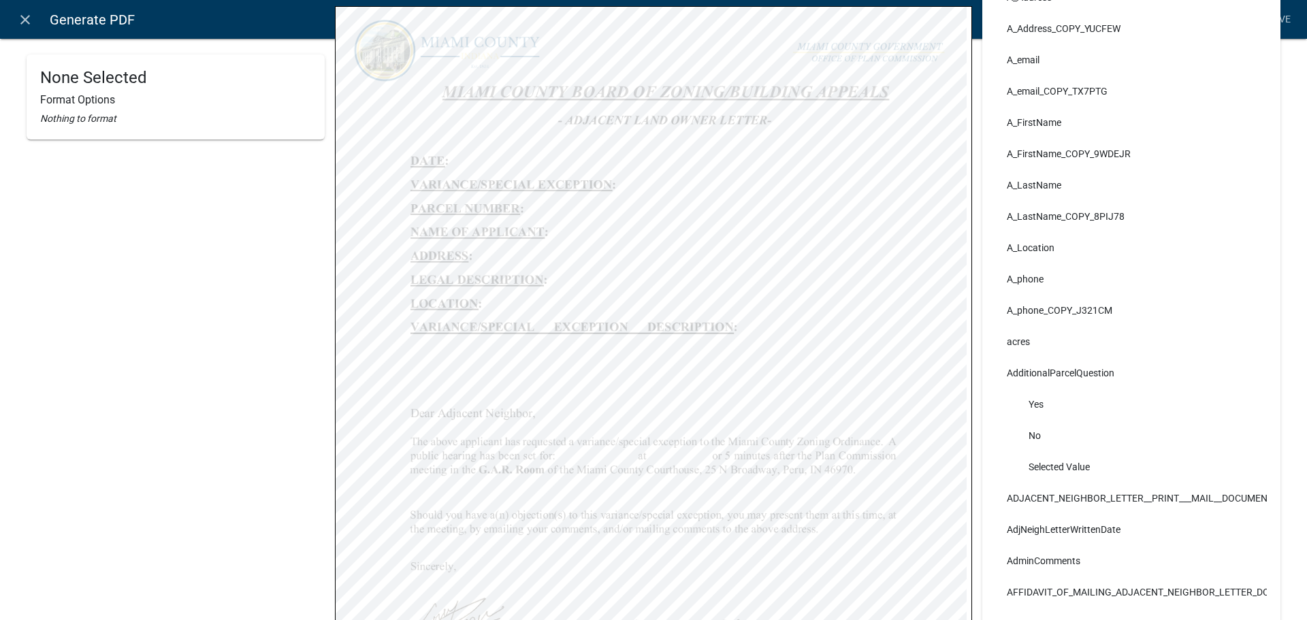
select select "bold"
select select "255,0,0"
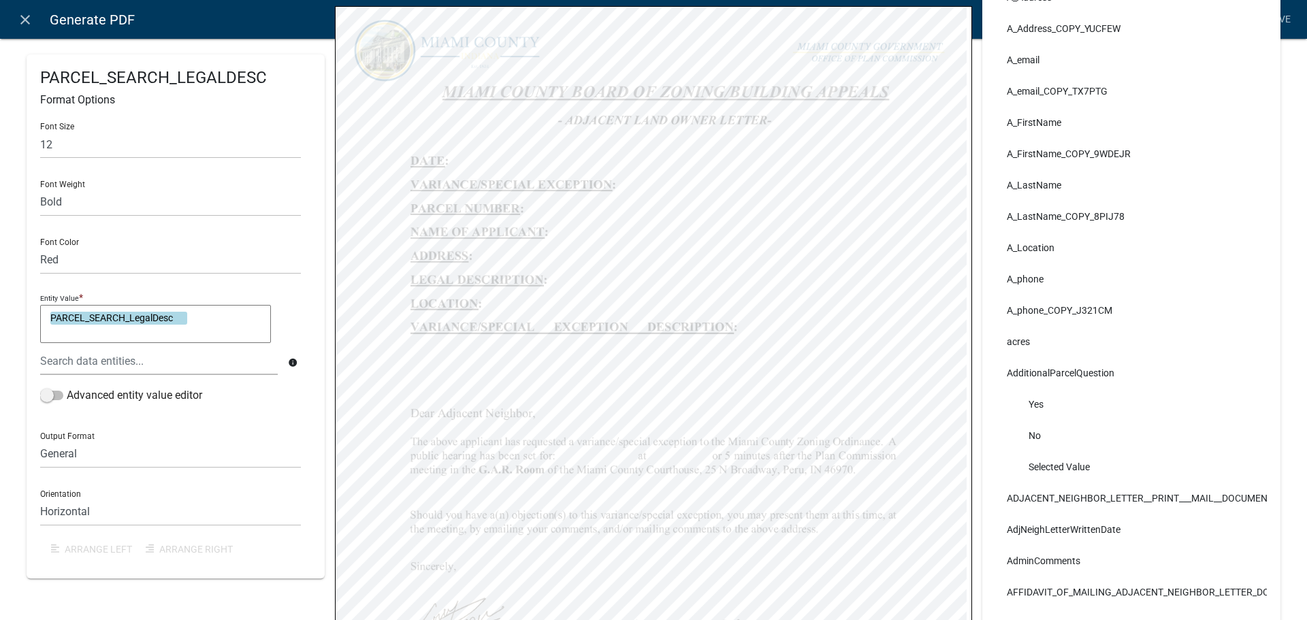
select select "bold"
select select "255,0,0"
select select "bold"
select select "255,0,0"
click at [89, 157] on input "12" at bounding box center [170, 145] width 261 height 28
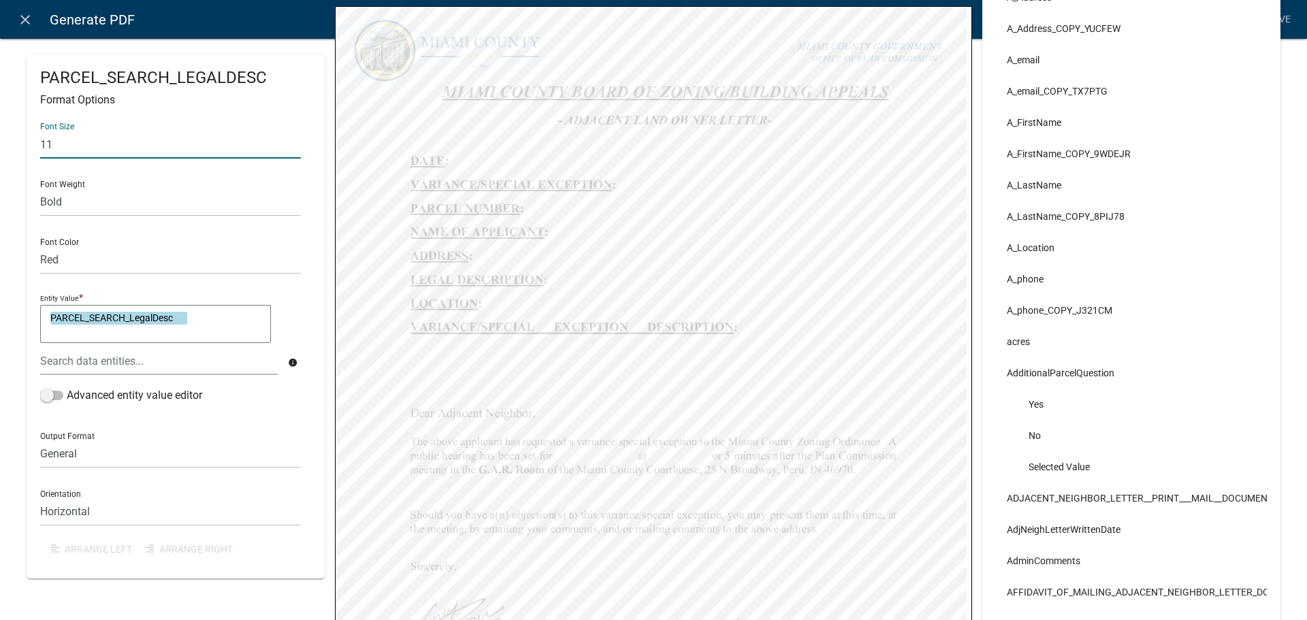
click at [61, 159] on input "11" at bounding box center [170, 145] width 261 height 28
type input "11"
click at [69, 182] on div "Font Size 11 Font Weight Normal Bold Font Color Black Red Entity Value * PARCEL…" at bounding box center [175, 338] width 271 height 453
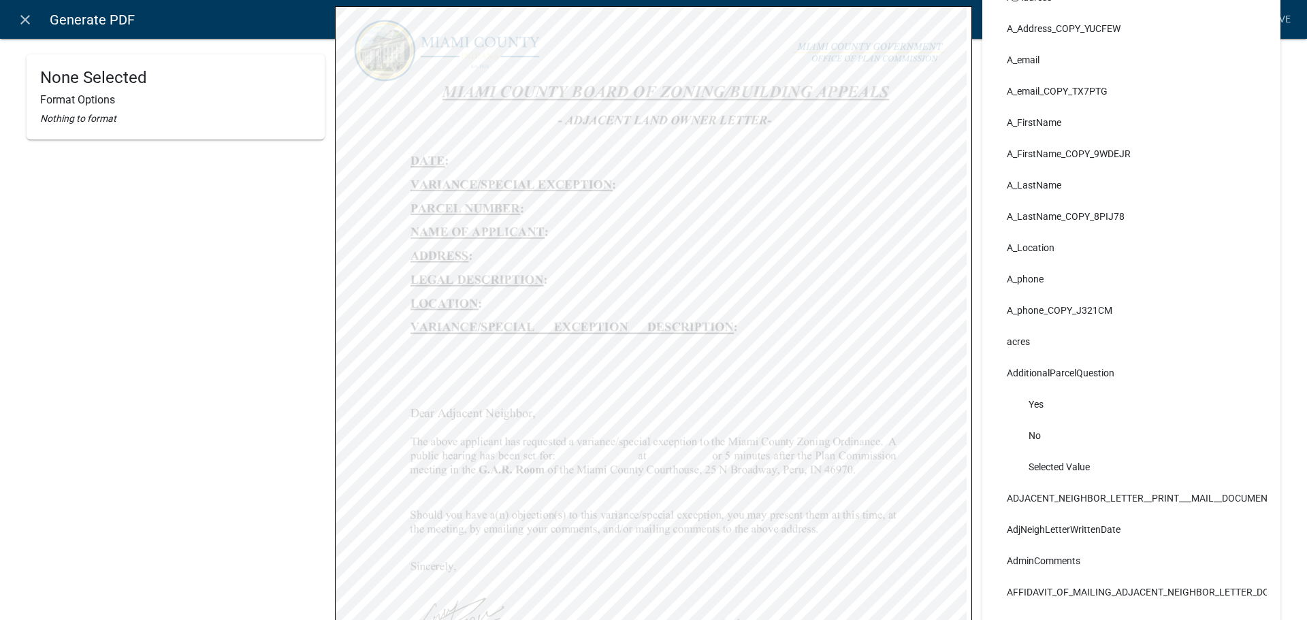
select select "bold"
select select "255,0,0"
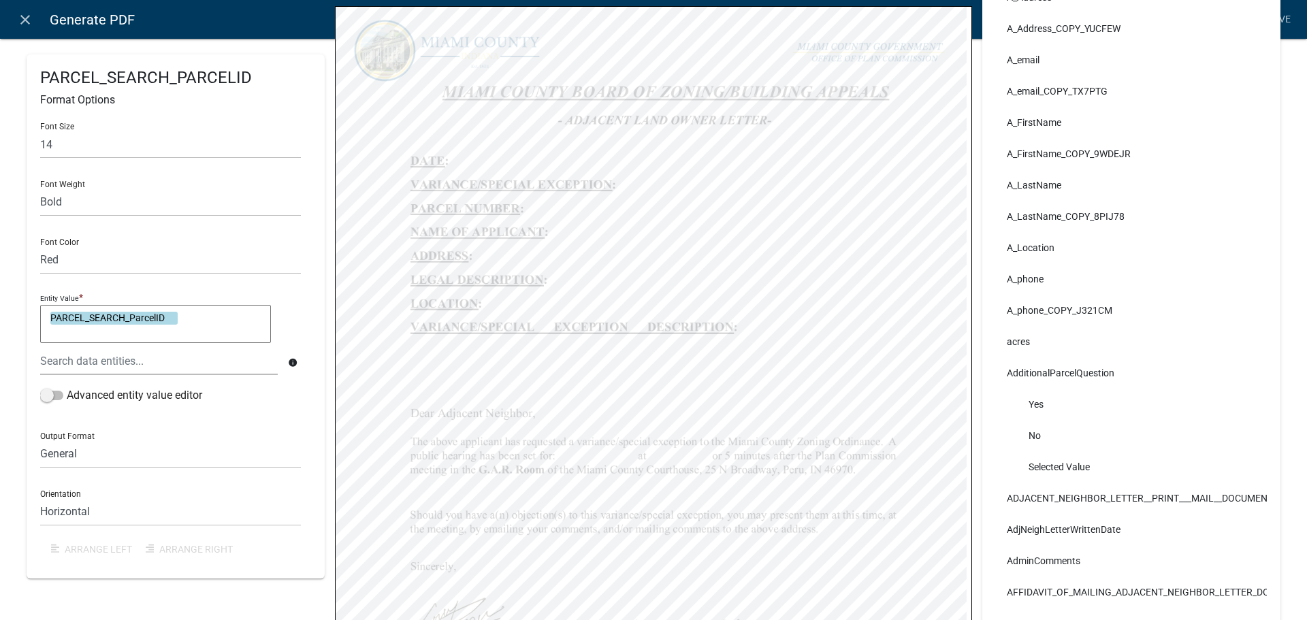
select select "bold"
select select "255,0,0"
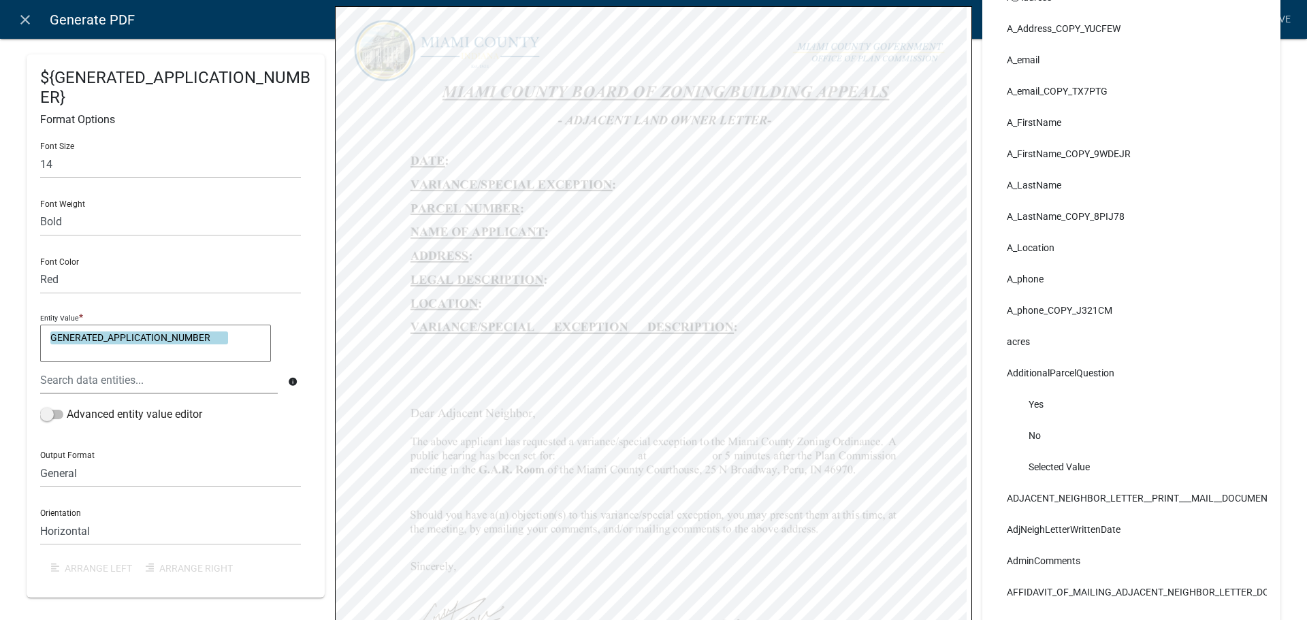
select select "bold"
select select "255,0,0"
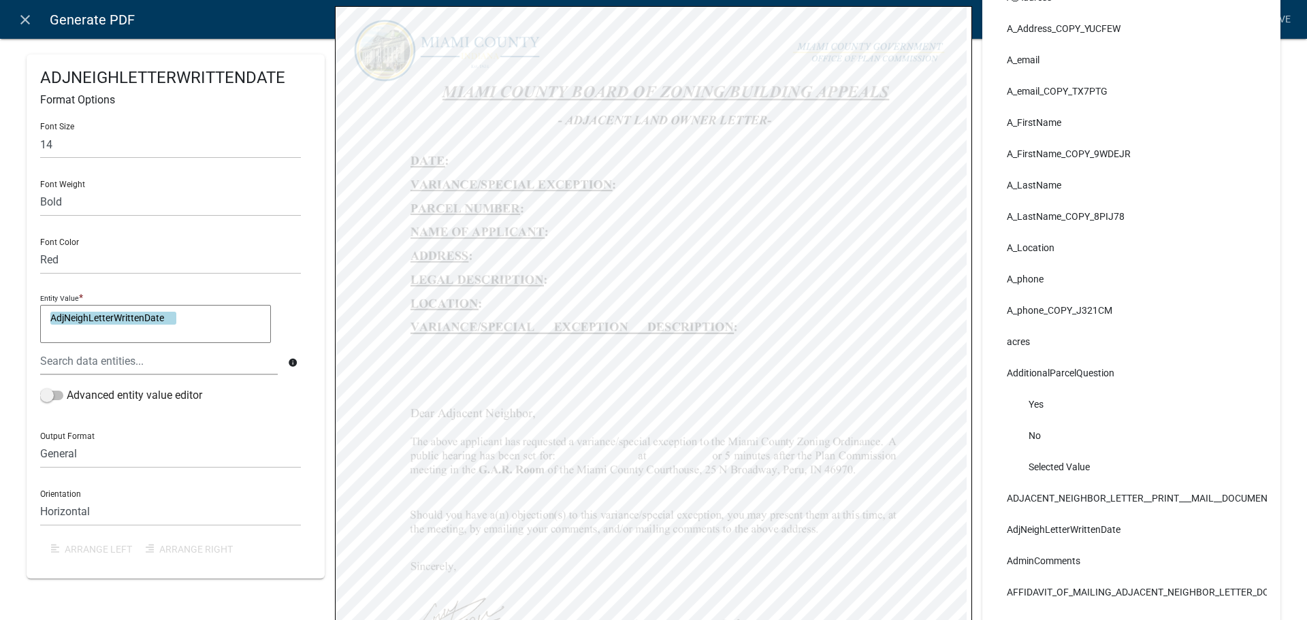
select select "bold"
select select "255,0,0"
select select "bold"
select select "255,0,0"
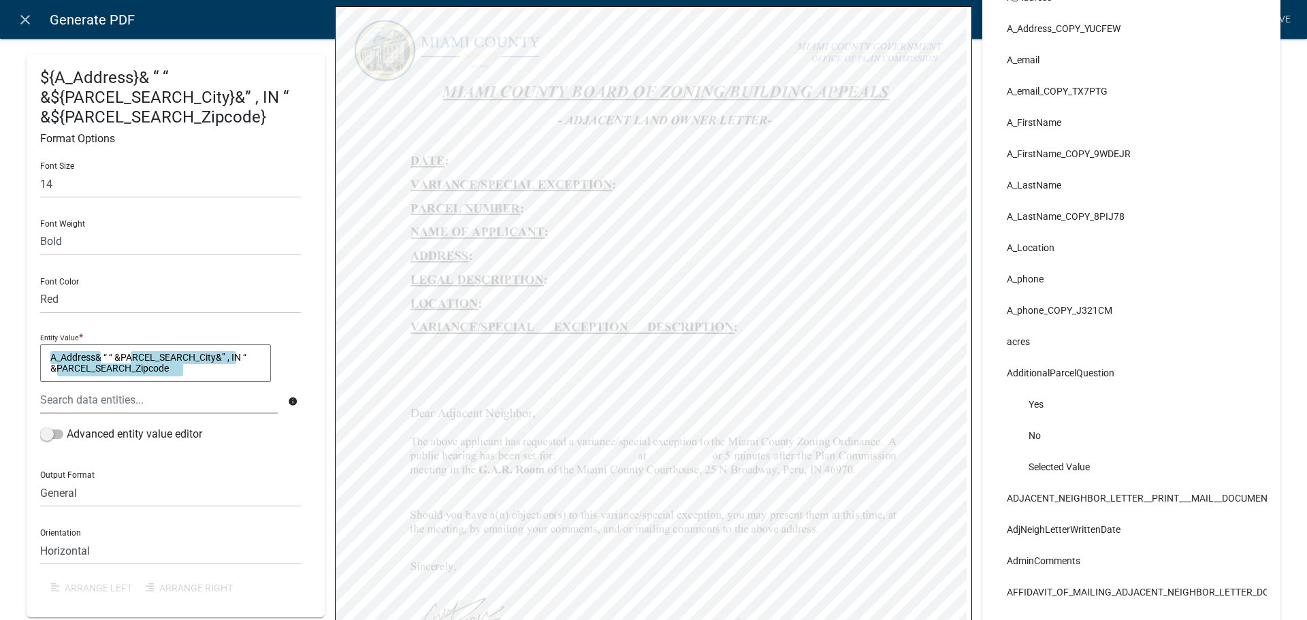
click at [87, 383] on textarea "A_Address& “ “ &PARCEL_SEARCH_City&” , IN “ &PARCEL_SEARCH_Zipcode" at bounding box center [155, 364] width 231 height 38
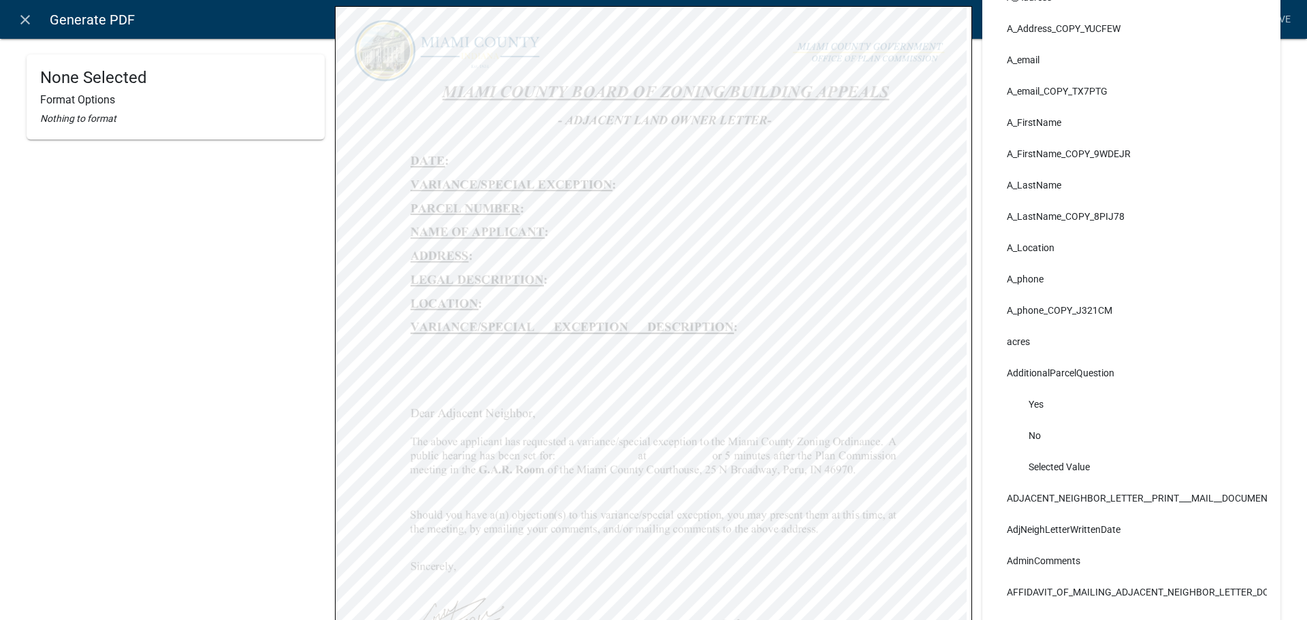
select select "bold"
select select "255,0,0"
select select "bold"
select select "255,0,0"
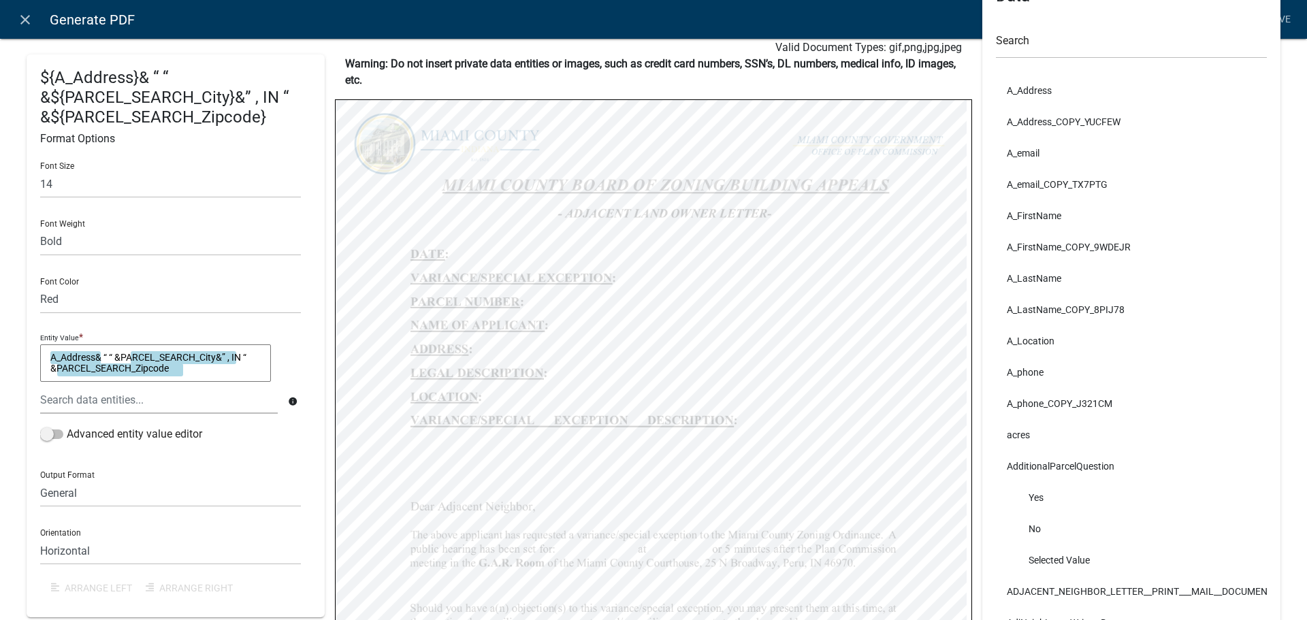
scroll to position [0, 0]
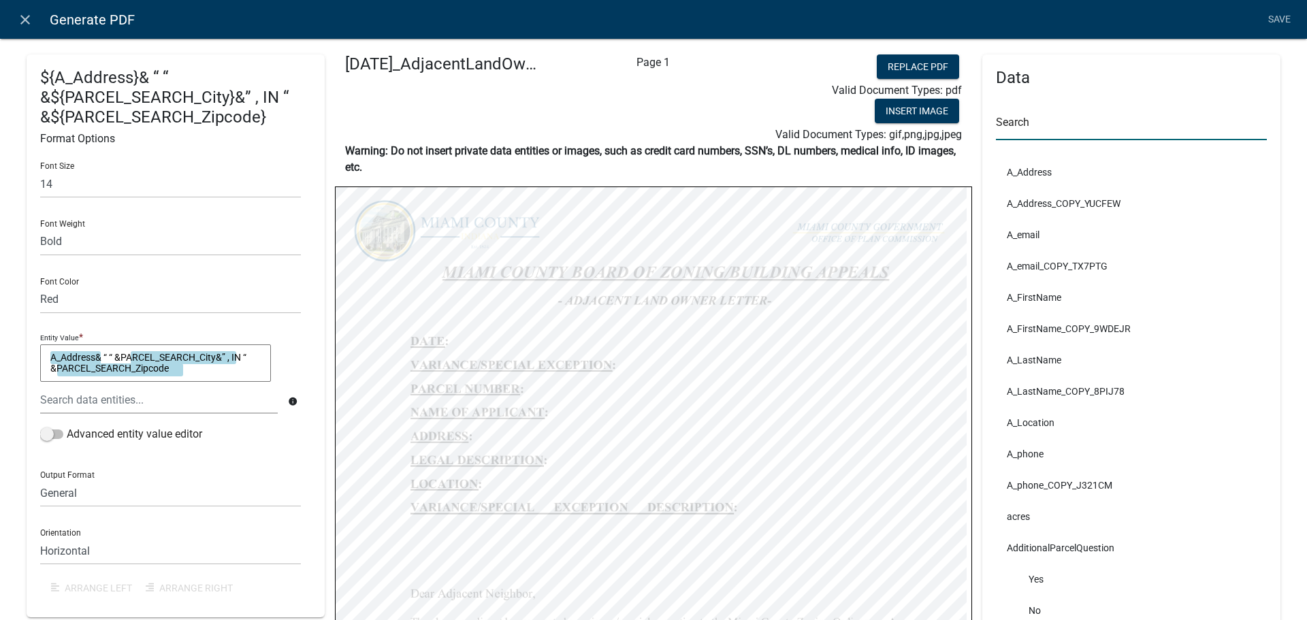
click at [1059, 130] on input "text" at bounding box center [1131, 126] width 271 height 28
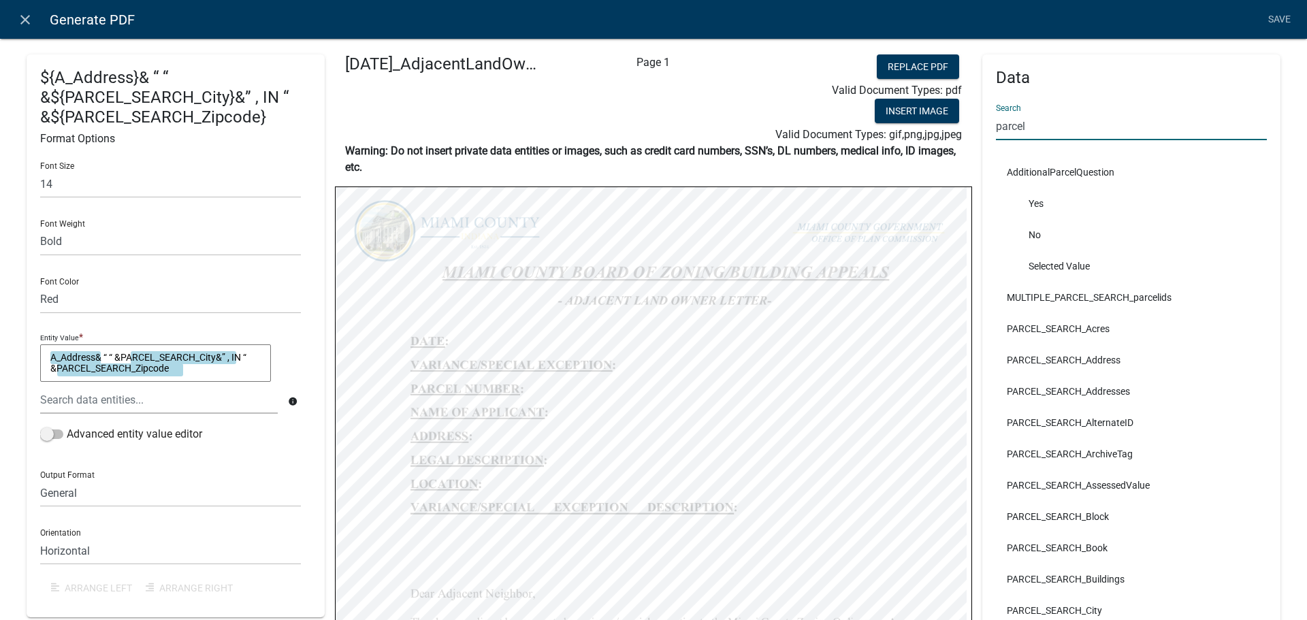
type input "parcel"
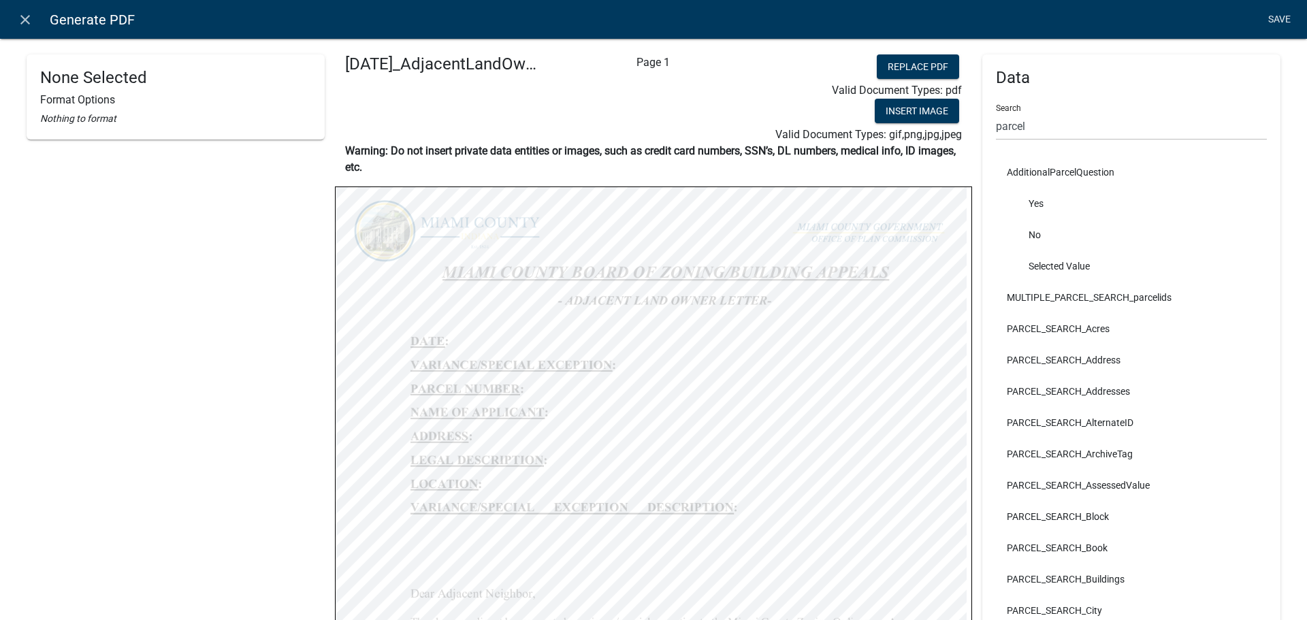
click at [1274, 18] on link "Save" at bounding box center [1279, 20] width 34 height 26
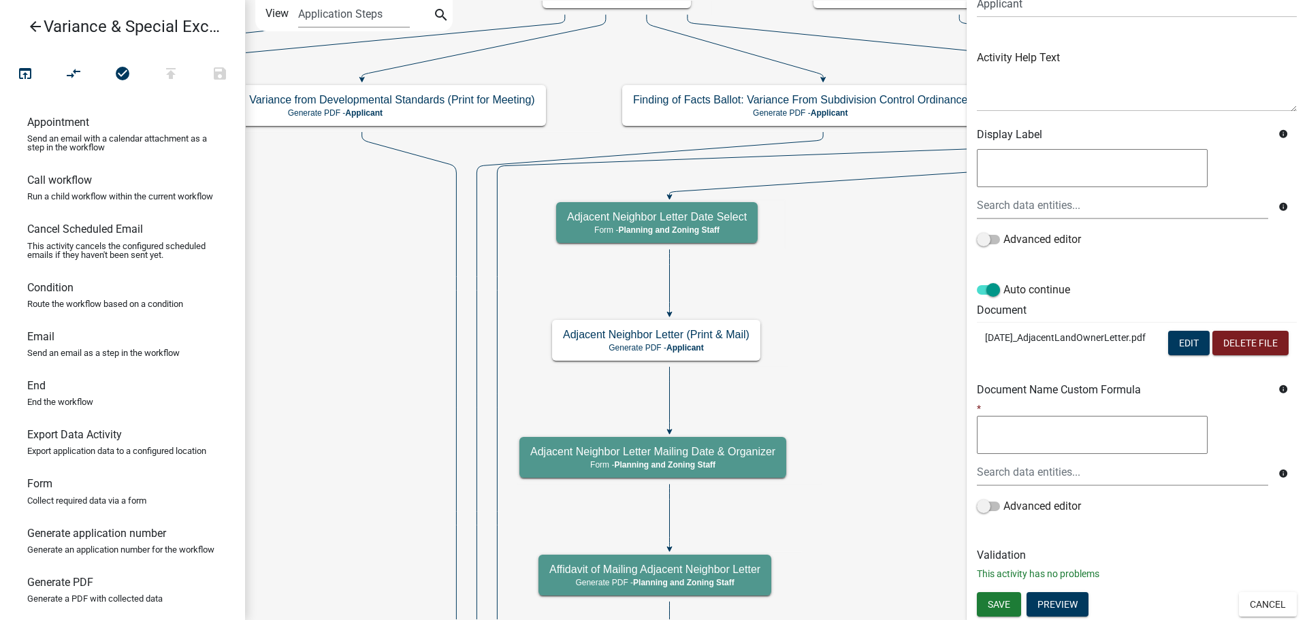
scroll to position [245, 0]
click at [1010, 601] on span "Save" at bounding box center [999, 603] width 22 height 11
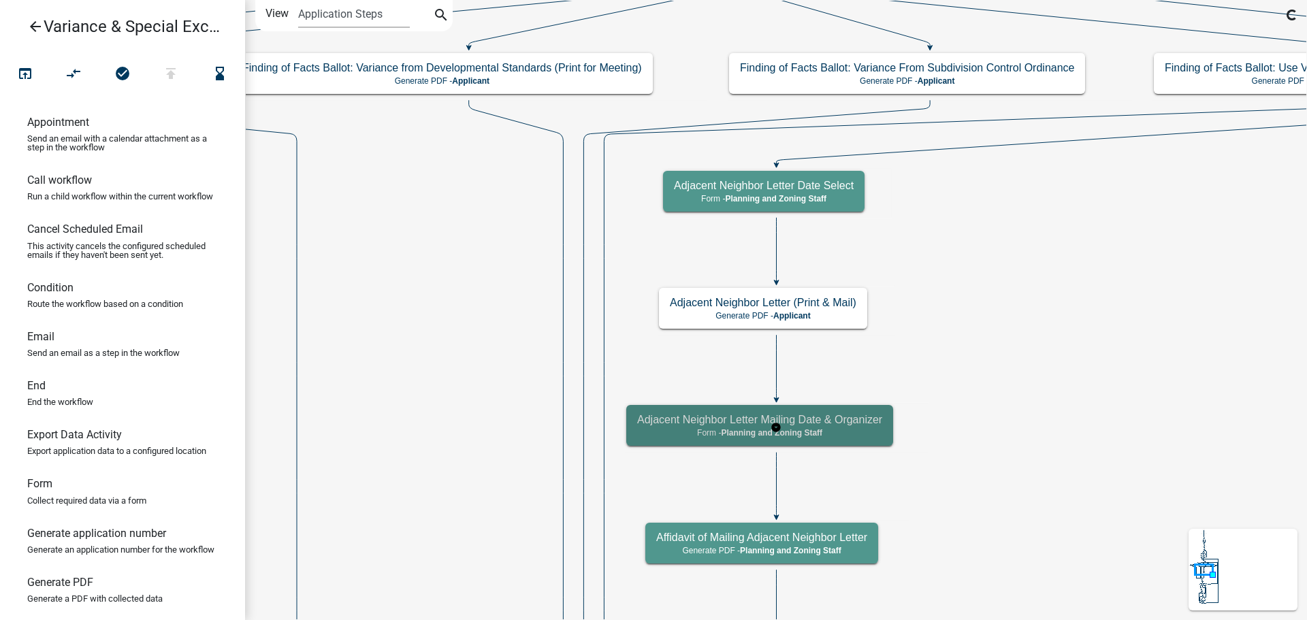
click at [848, 422] on h5 "Adjacent Neighbor Letter Mailing Date & Organizer" at bounding box center [759, 419] width 245 height 13
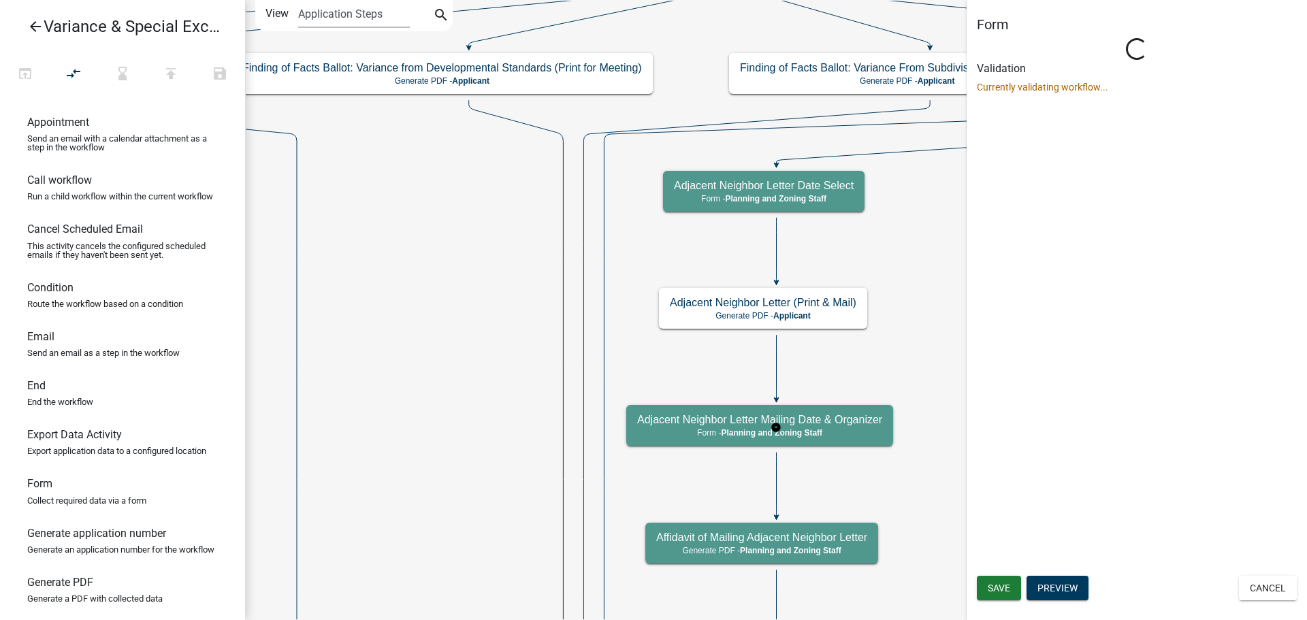
select select "BD9C7999-2EBE-41B9-B891-08D8DB8015E6"
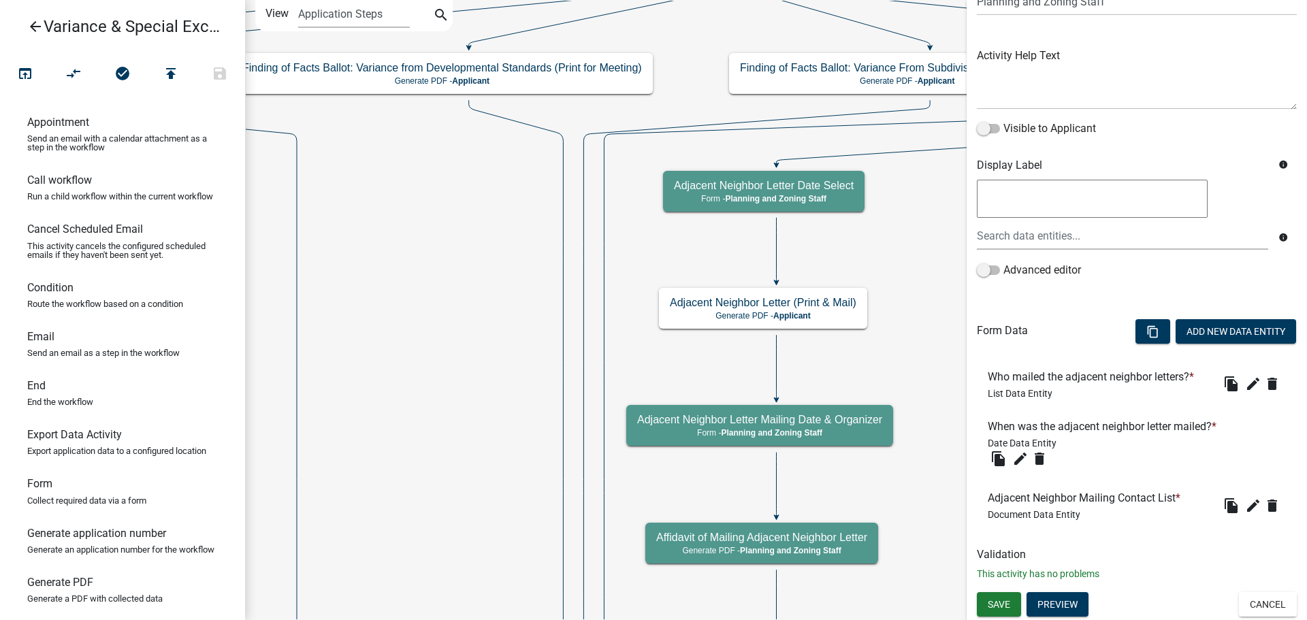
scroll to position [266, 0]
click at [1245, 376] on icon "edit" at bounding box center [1253, 384] width 16 height 16
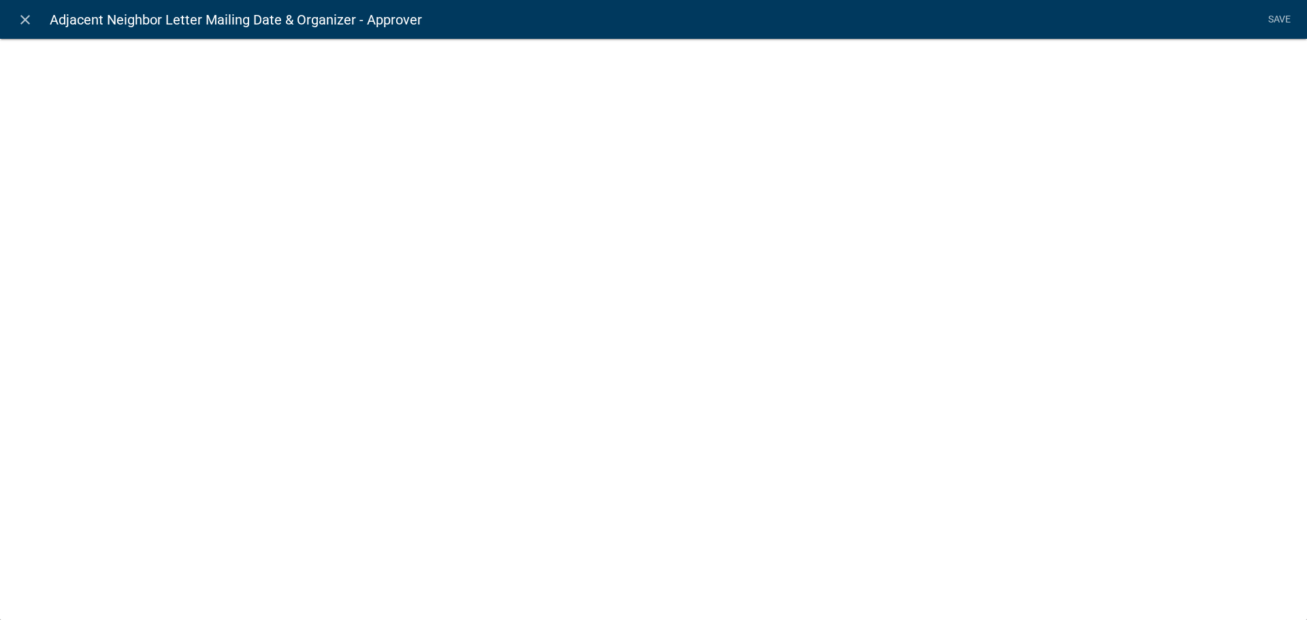
select select "list-data"
select select
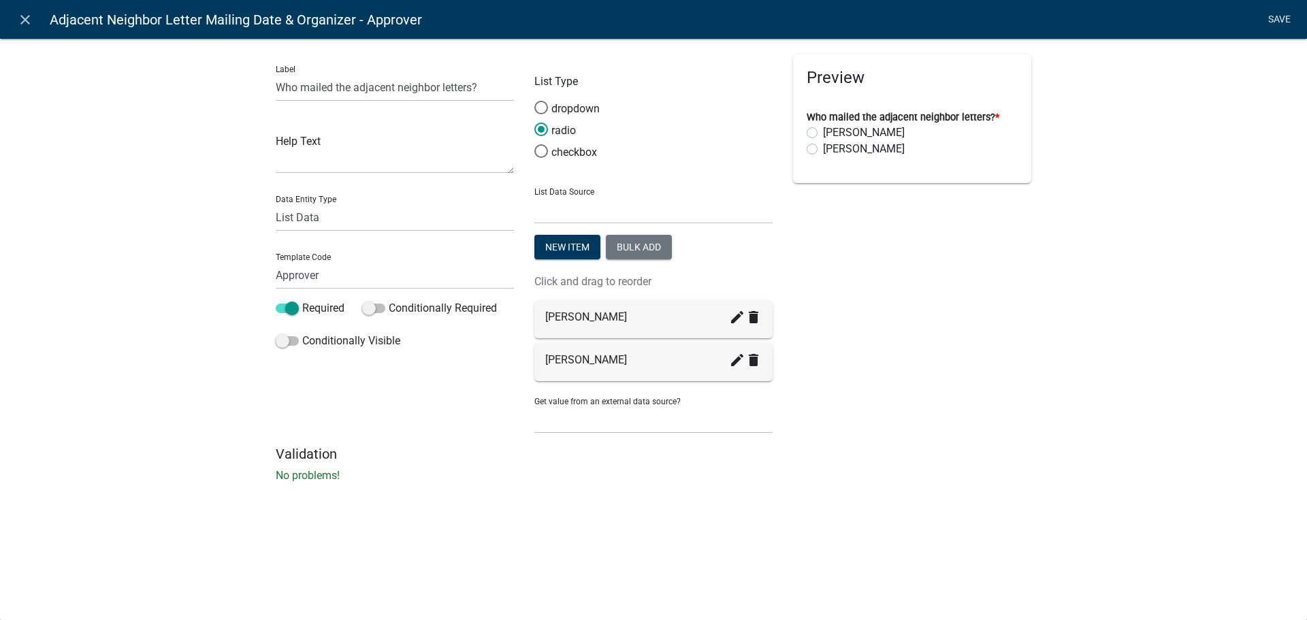
click at [1279, 18] on link "Save" at bounding box center [1279, 20] width 34 height 26
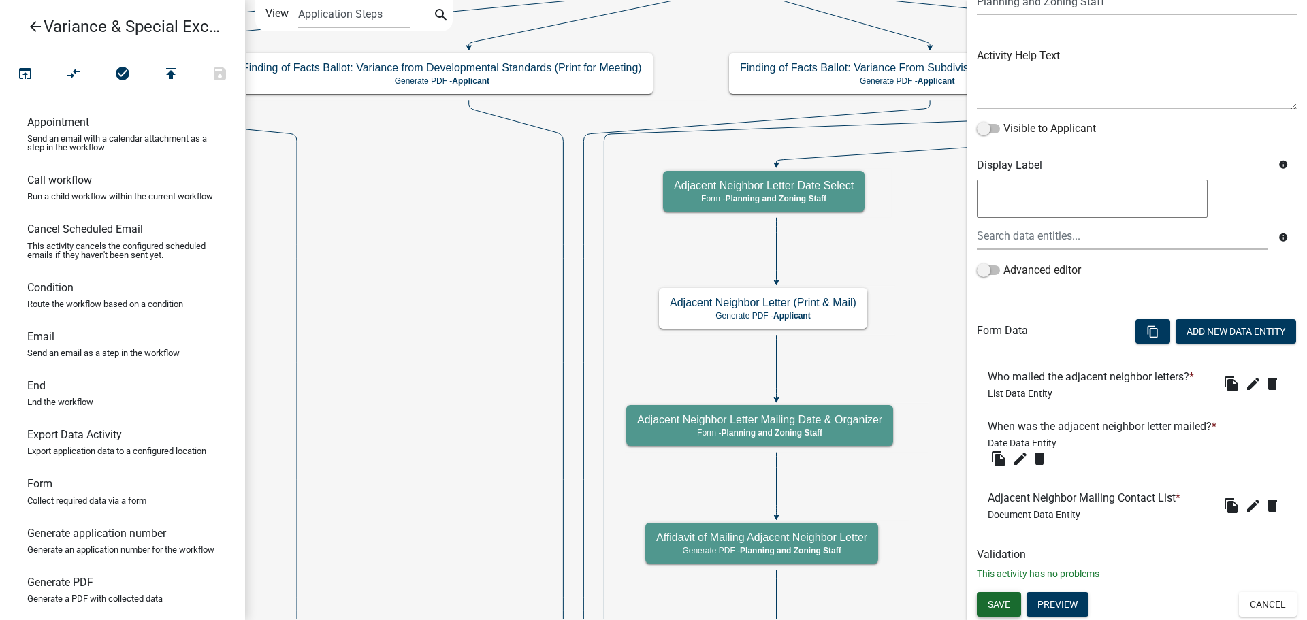
click at [1008, 606] on span "Save" at bounding box center [999, 603] width 22 height 11
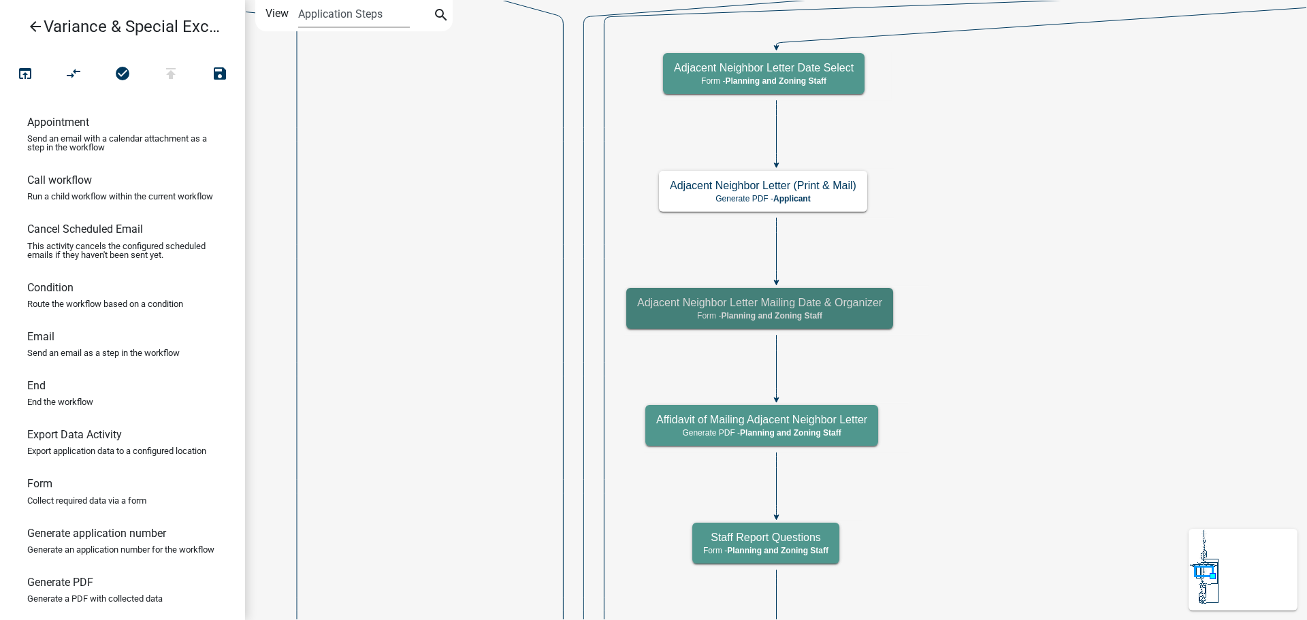
scroll to position [0, 0]
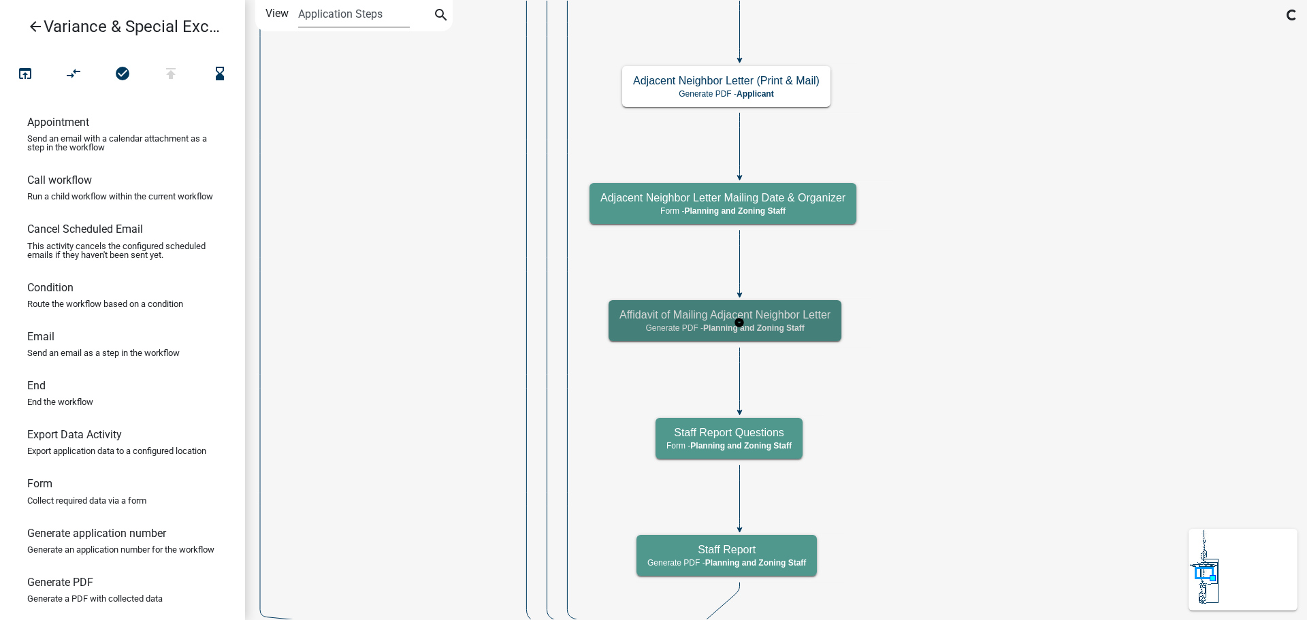
click at [831, 317] on h5 "Affidavit of Mailing Adjacent Neighbor Letter" at bounding box center [725, 314] width 211 height 13
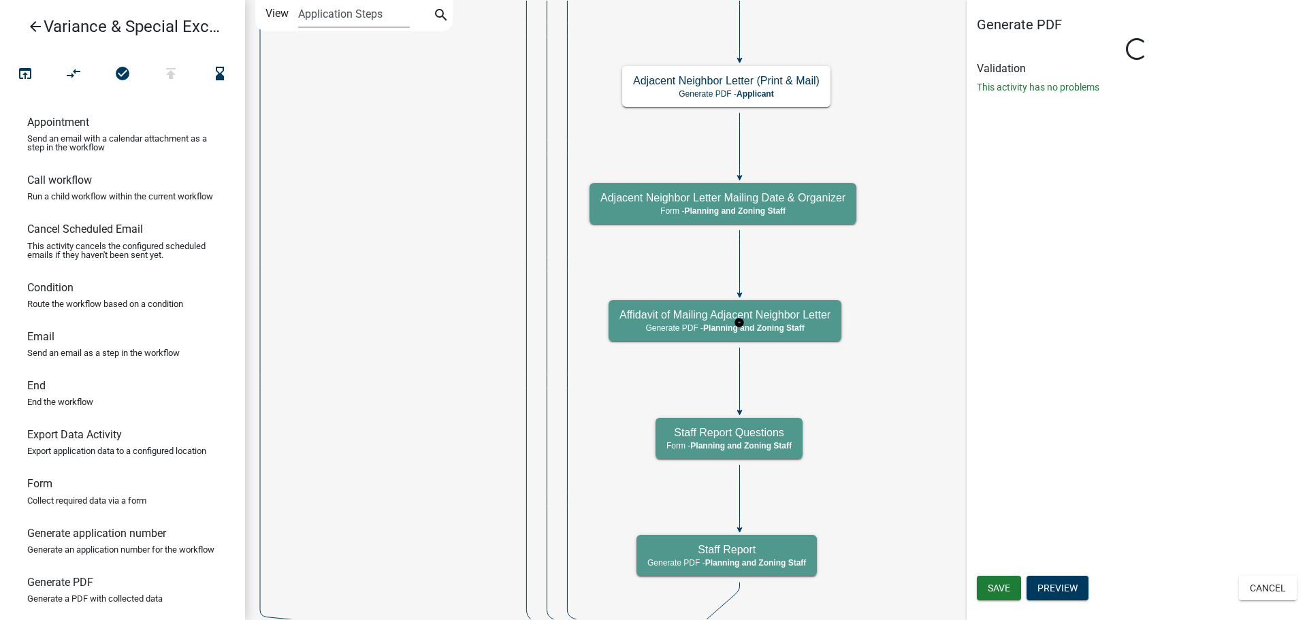
select select "BD9C7999-2EBE-41B9-B891-08D8DB8015E6"
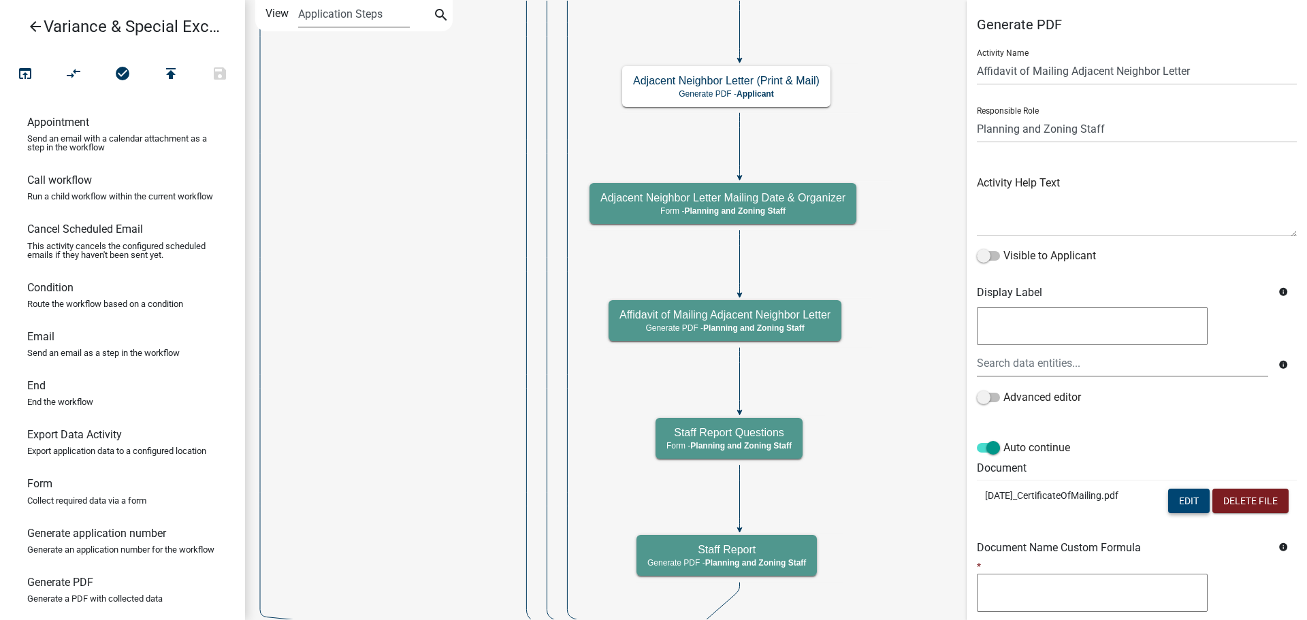
click at [1183, 513] on button "Edit" at bounding box center [1189, 501] width 42 height 25
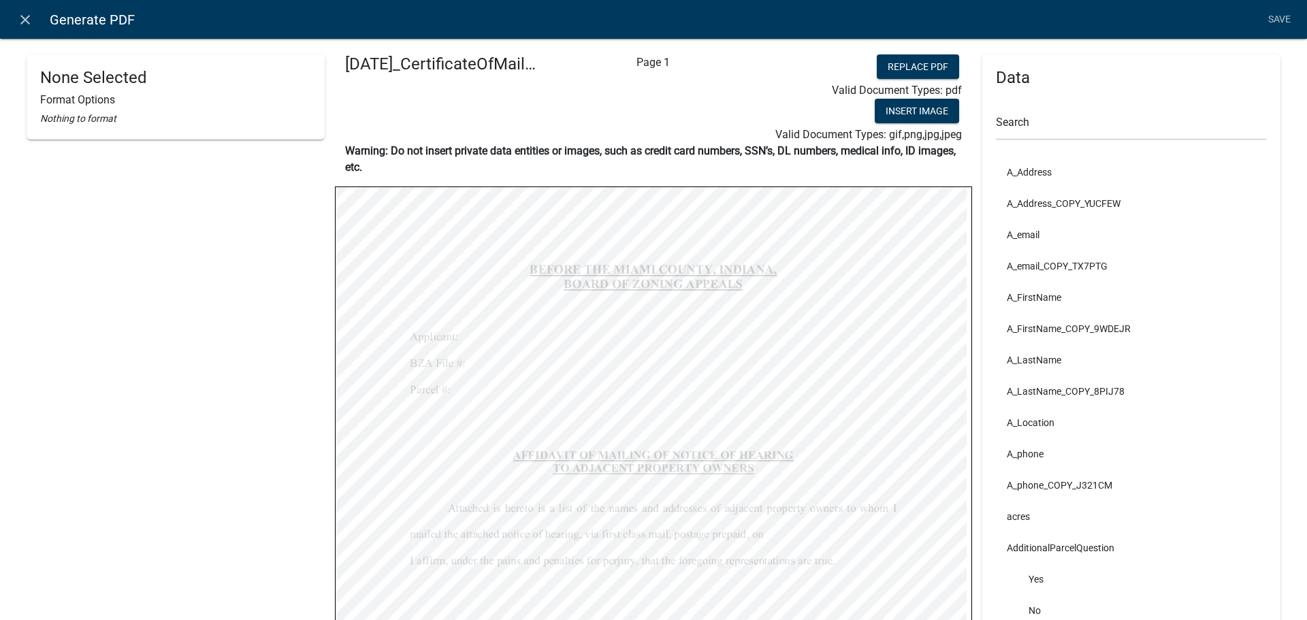
select select "bold"
select select "255,0,0"
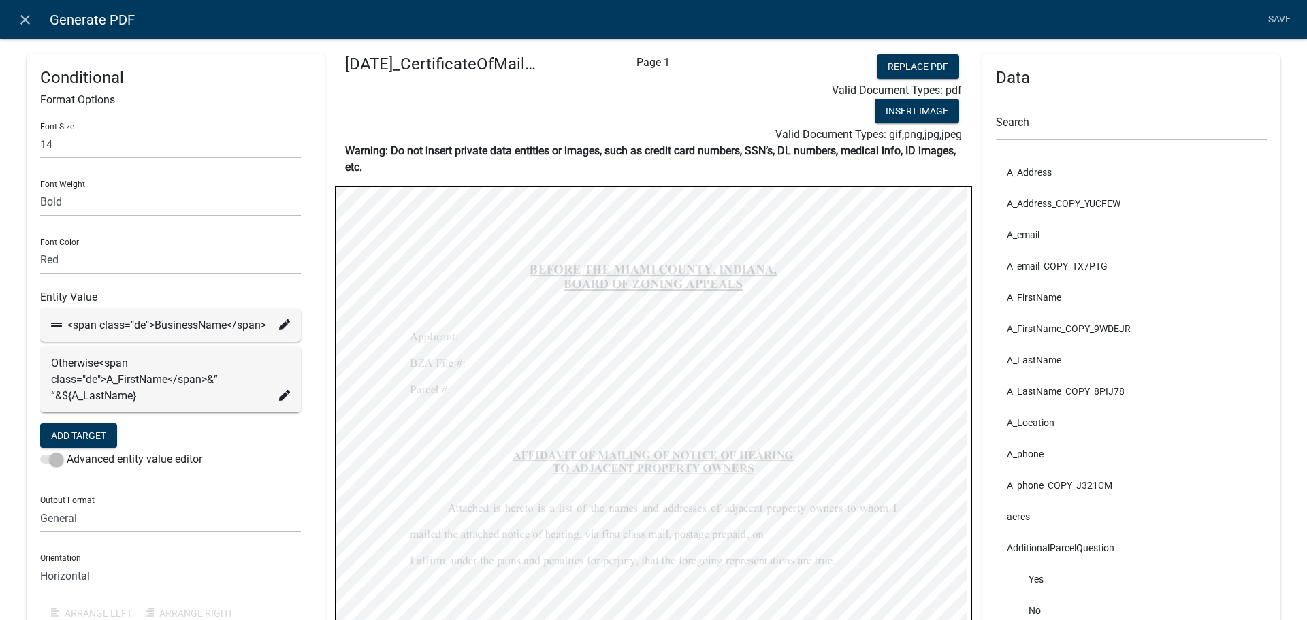
select select "bold"
select select "255,0,0"
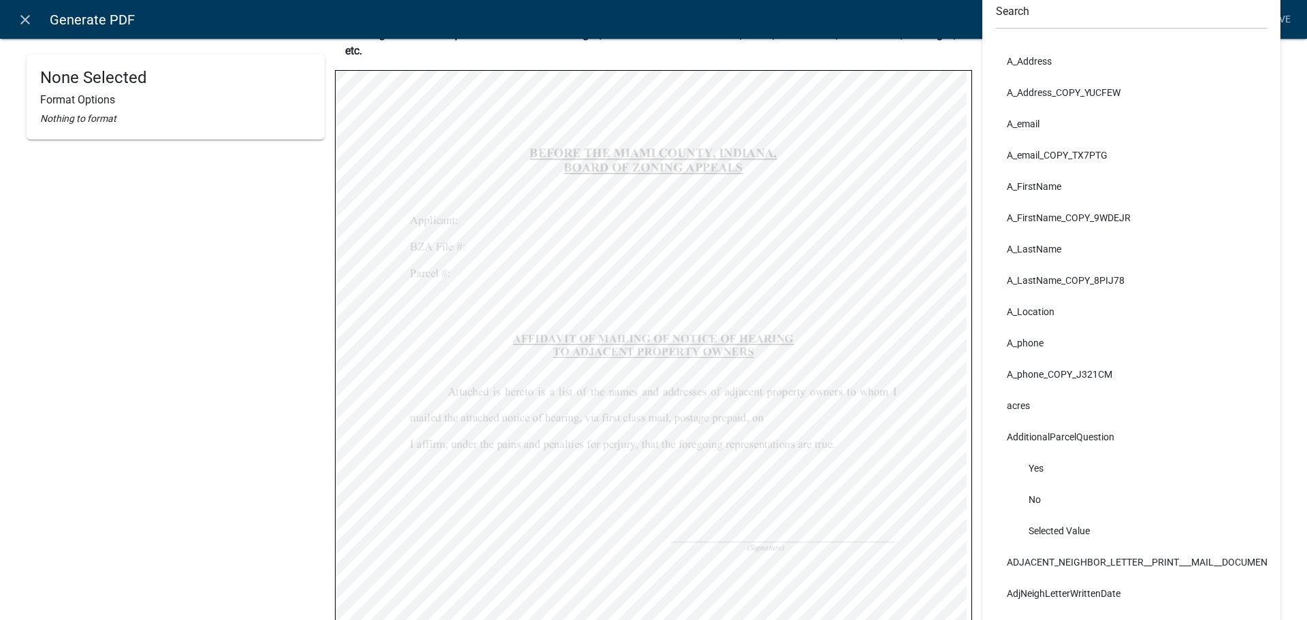
scroll to position [272, 0]
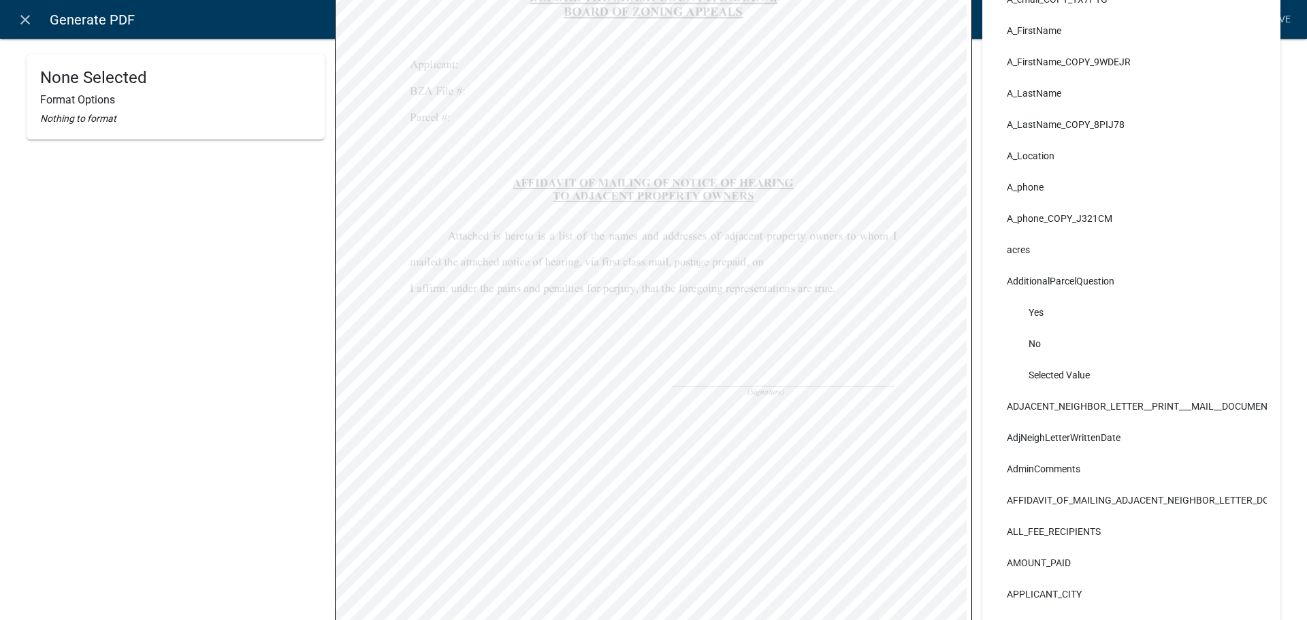
select select "bold"
select select "255,0,0"
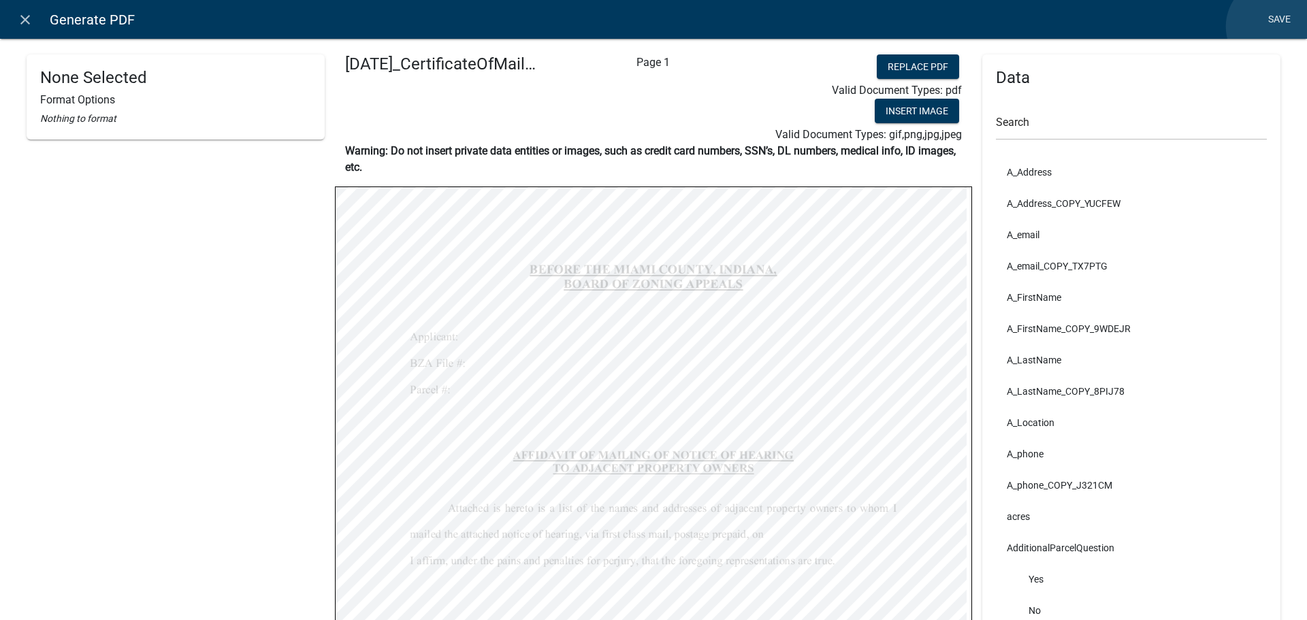
click at [1275, 27] on link "Save" at bounding box center [1279, 20] width 34 height 26
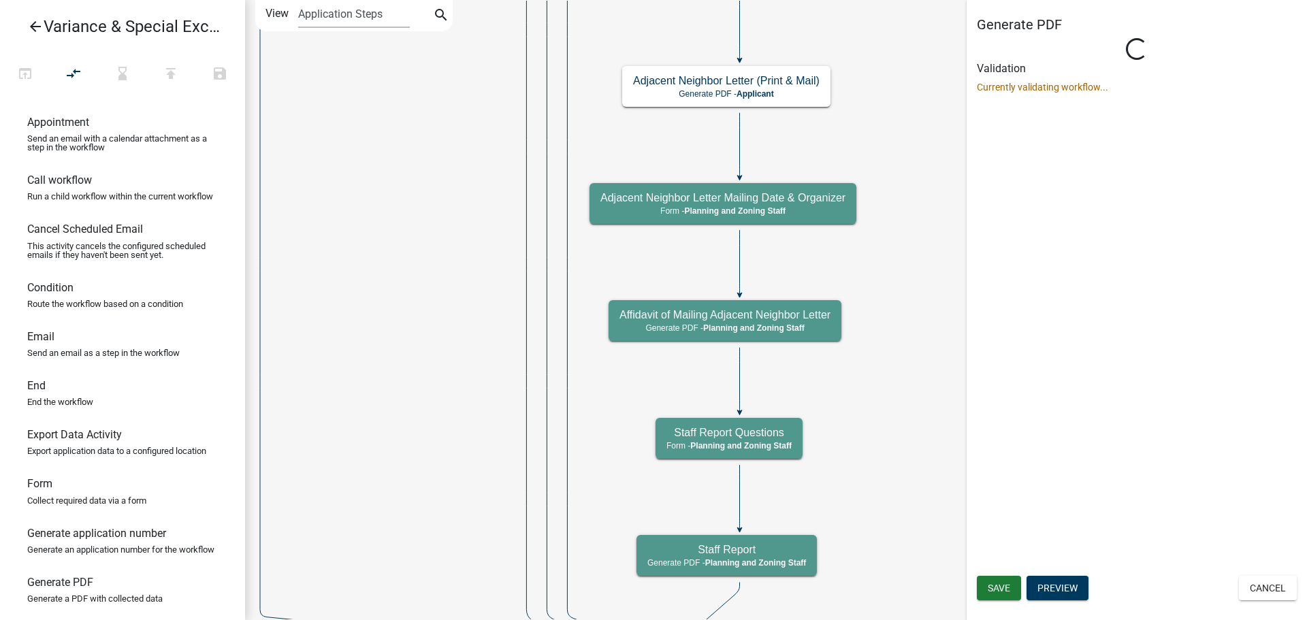
select select "BD9C7999-2EBE-41B9-B891-08D8DB8015E6"
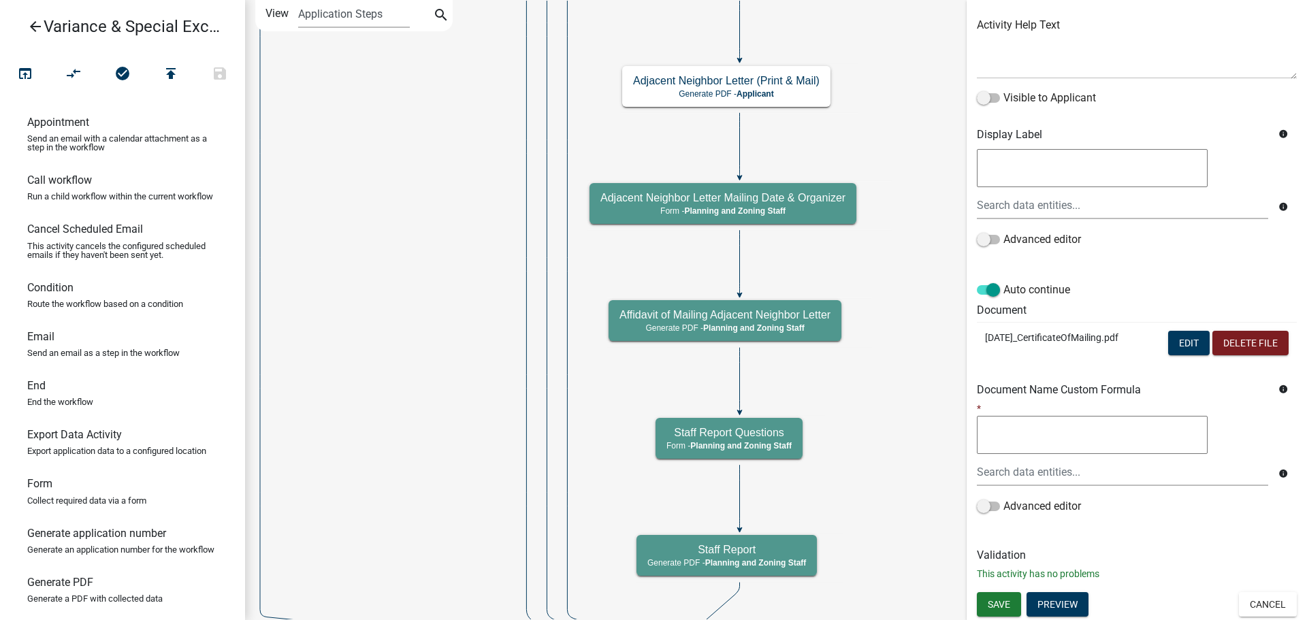
scroll to position [282, 0]
click at [1008, 598] on span "Save" at bounding box center [999, 603] width 22 height 11
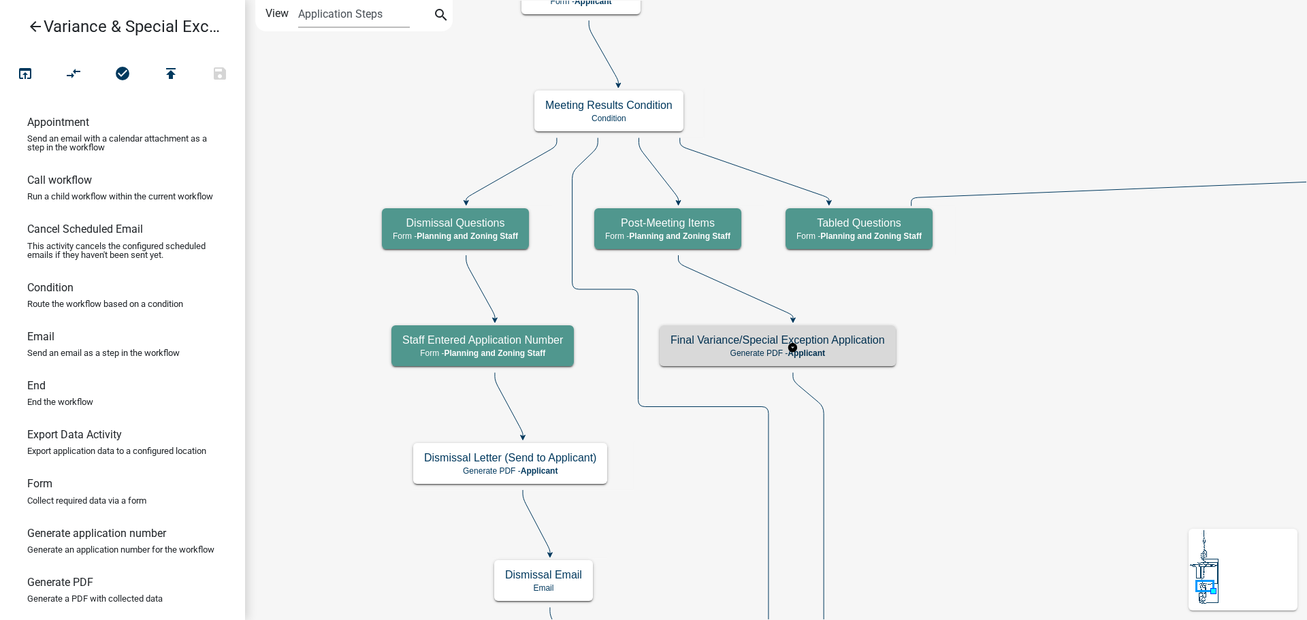
click at [850, 340] on h5 "Final Variance/Special Exception Application" at bounding box center [778, 340] width 214 height 13
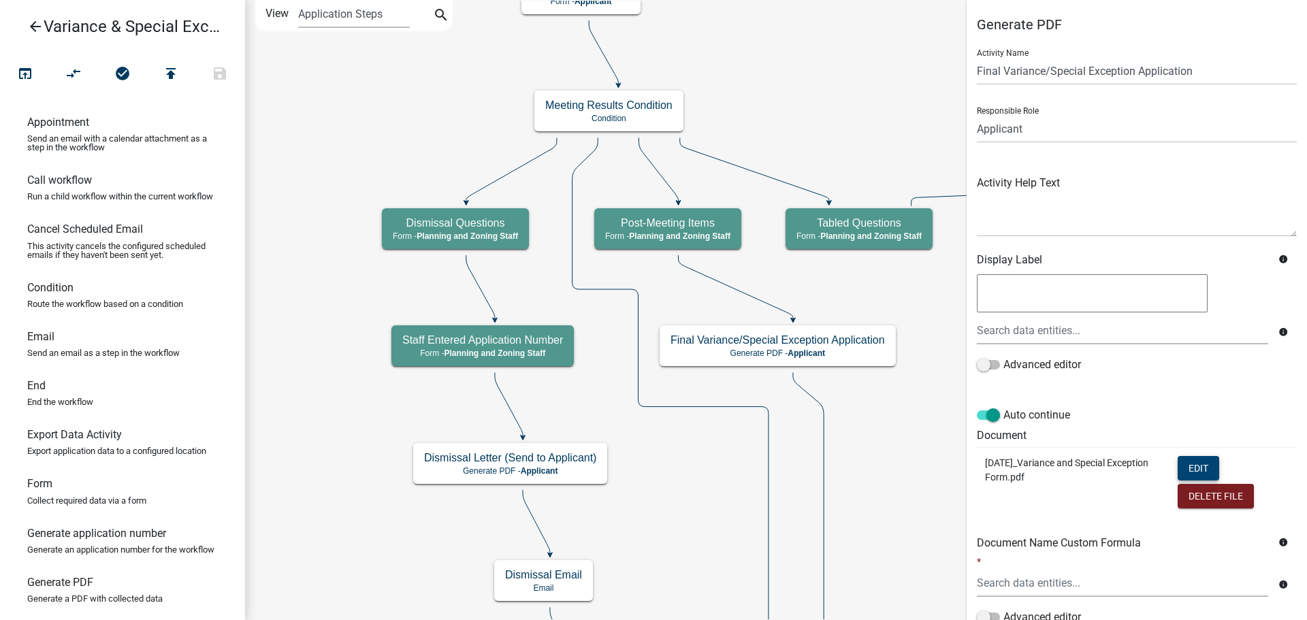
click at [1179, 481] on button "Edit" at bounding box center [1199, 468] width 42 height 25
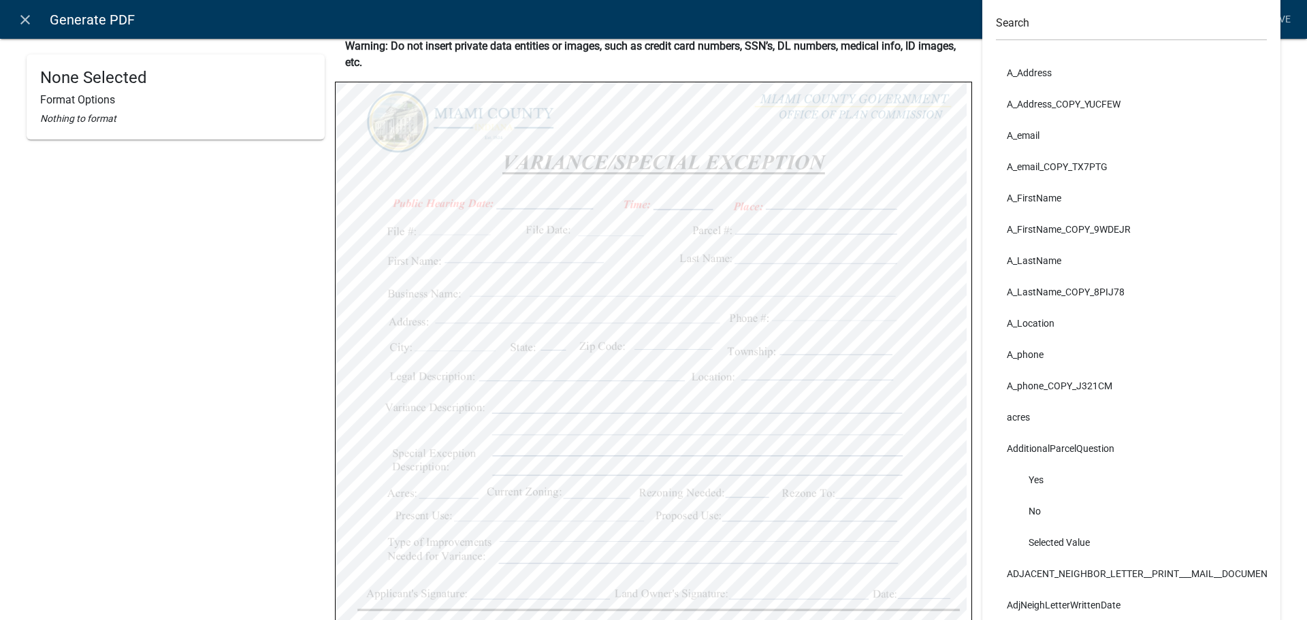
scroll to position [136, 0]
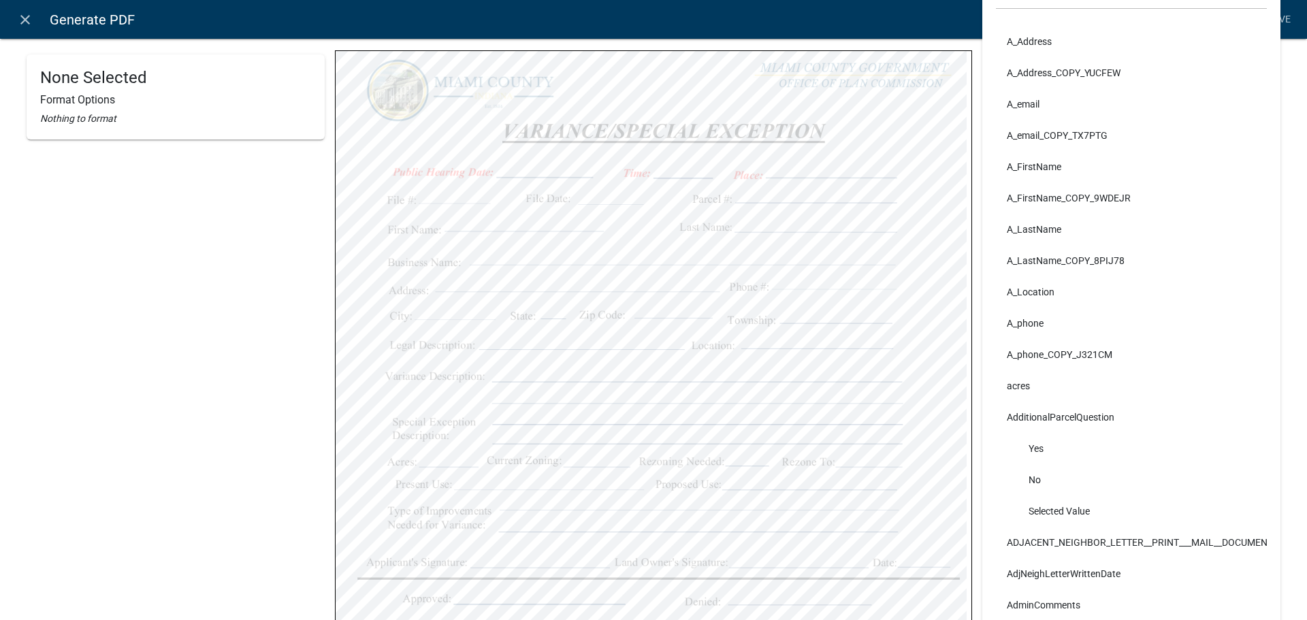
select select "bold"
select select
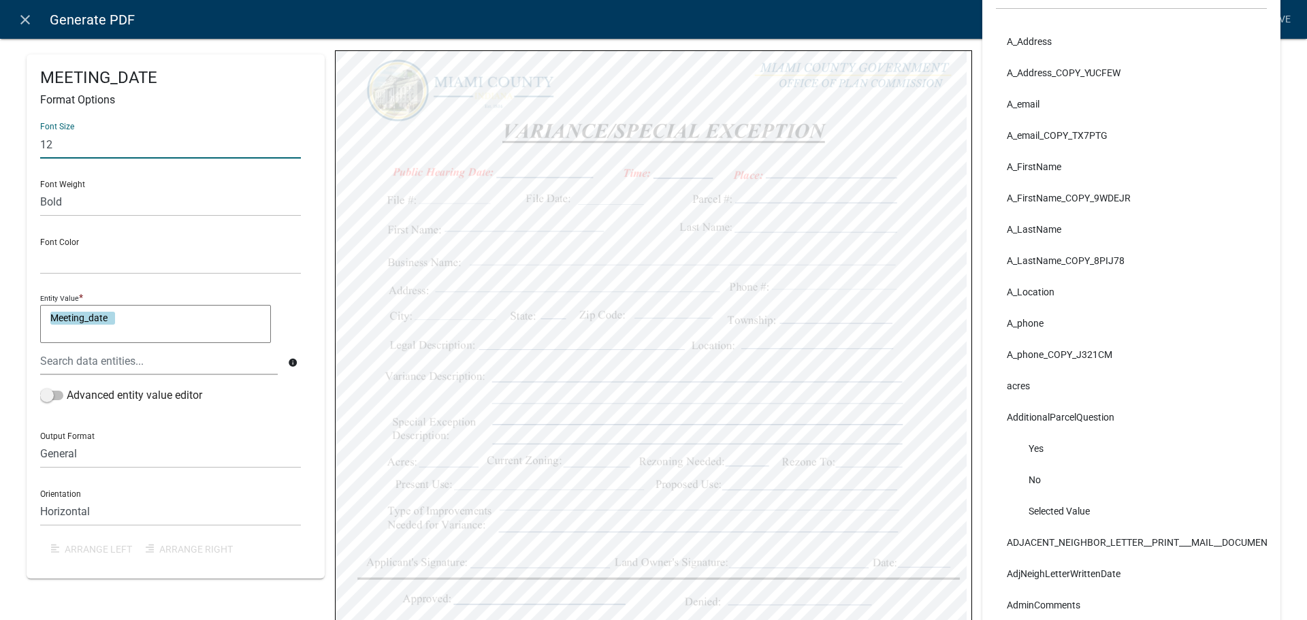
drag, startPoint x: 81, startPoint y: 161, endPoint x: 0, endPoint y: 147, distance: 82.2
click at [0, 148] on div "MEETING_DATE Format Options Font Size 12 Font Weight Normal Bold Font Color Bla…" at bounding box center [653, 400] width 1307 height 1041
type input "14"
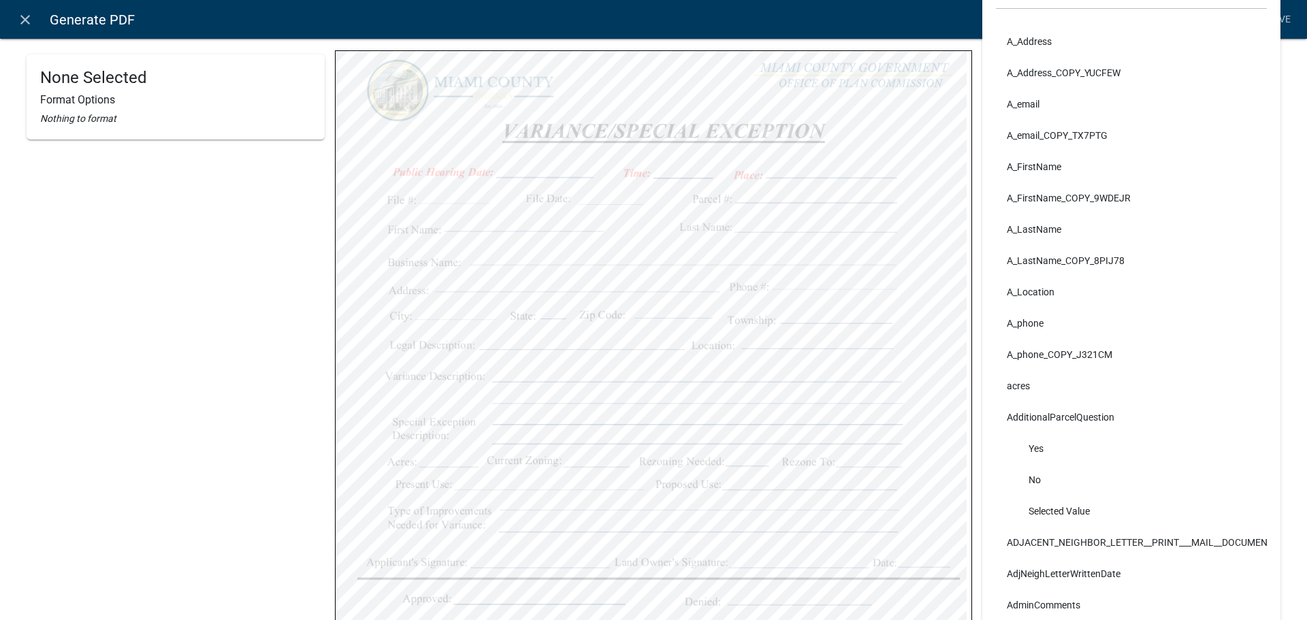
select select "bold"
select select
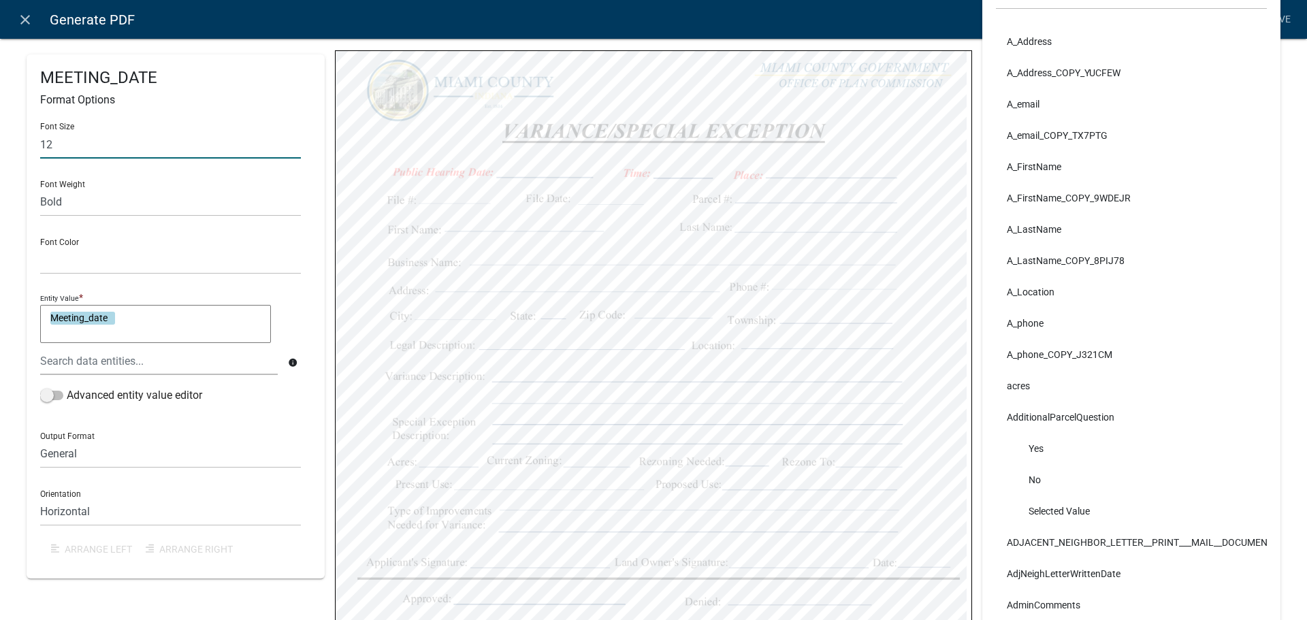
click at [91, 159] on input "12" at bounding box center [170, 145] width 261 height 28
type input "14"
click at [71, 179] on div "Font Size 14 Font Weight Normal Bold Font Color Black Red Entity Value * Meetin…" at bounding box center [175, 338] width 271 height 453
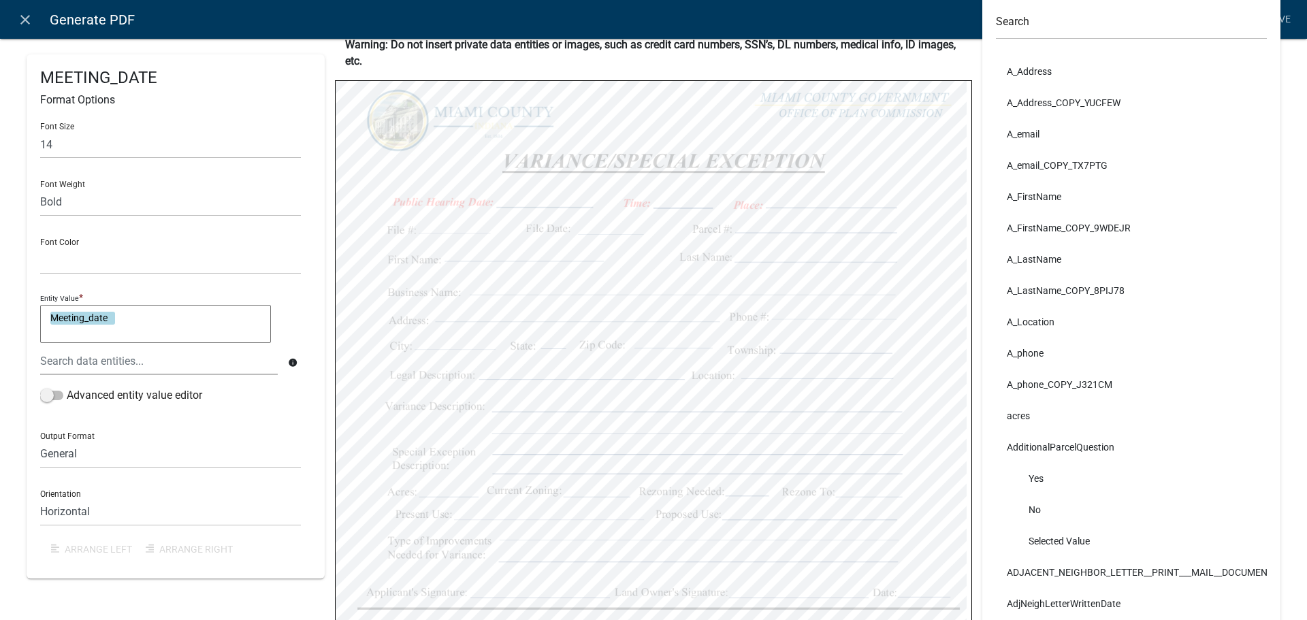
scroll to position [82, 0]
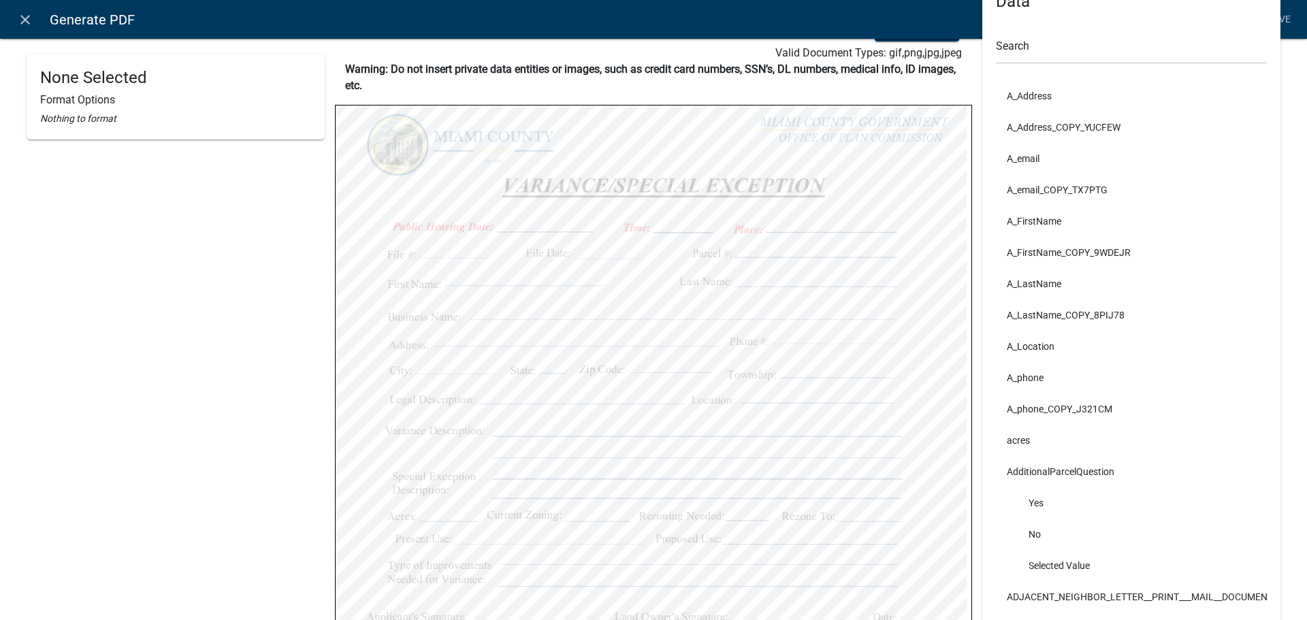
select select "bold"
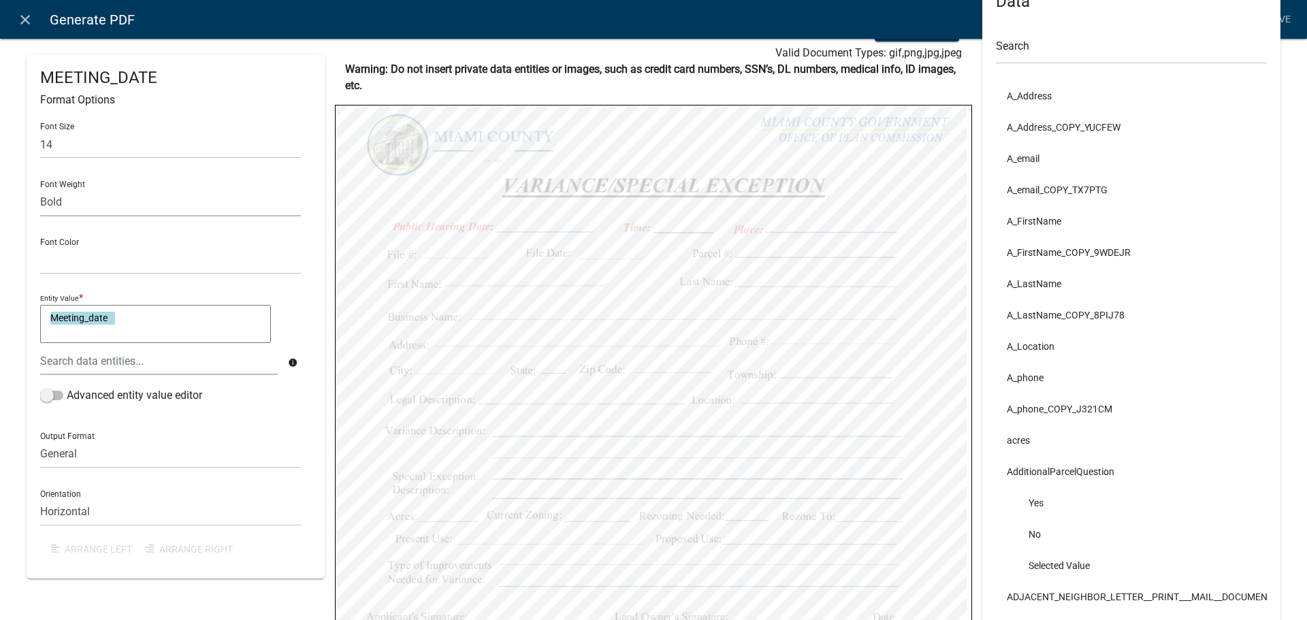
click at [67, 217] on select "Normal Bold" at bounding box center [170, 203] width 261 height 28
click at [80, 274] on select "Black Red" at bounding box center [170, 260] width 261 height 28
select select "255,0,0"
click at [42, 270] on select "Black Red" at bounding box center [170, 260] width 261 height 28
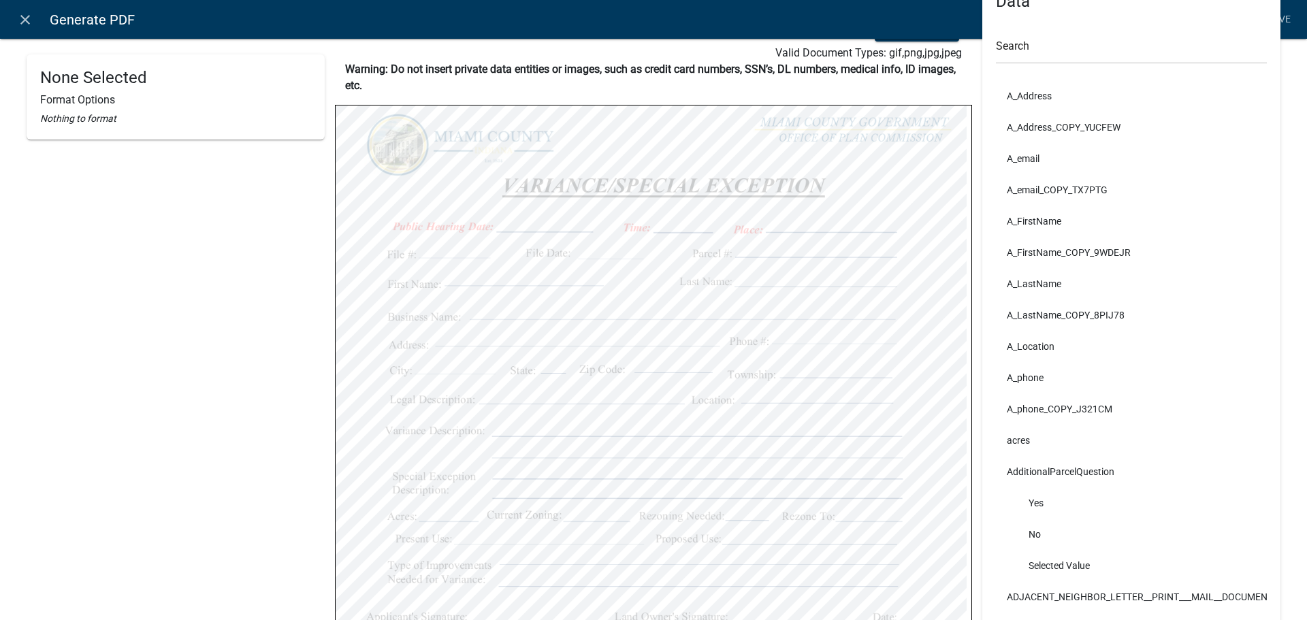
select select "bold"
select select
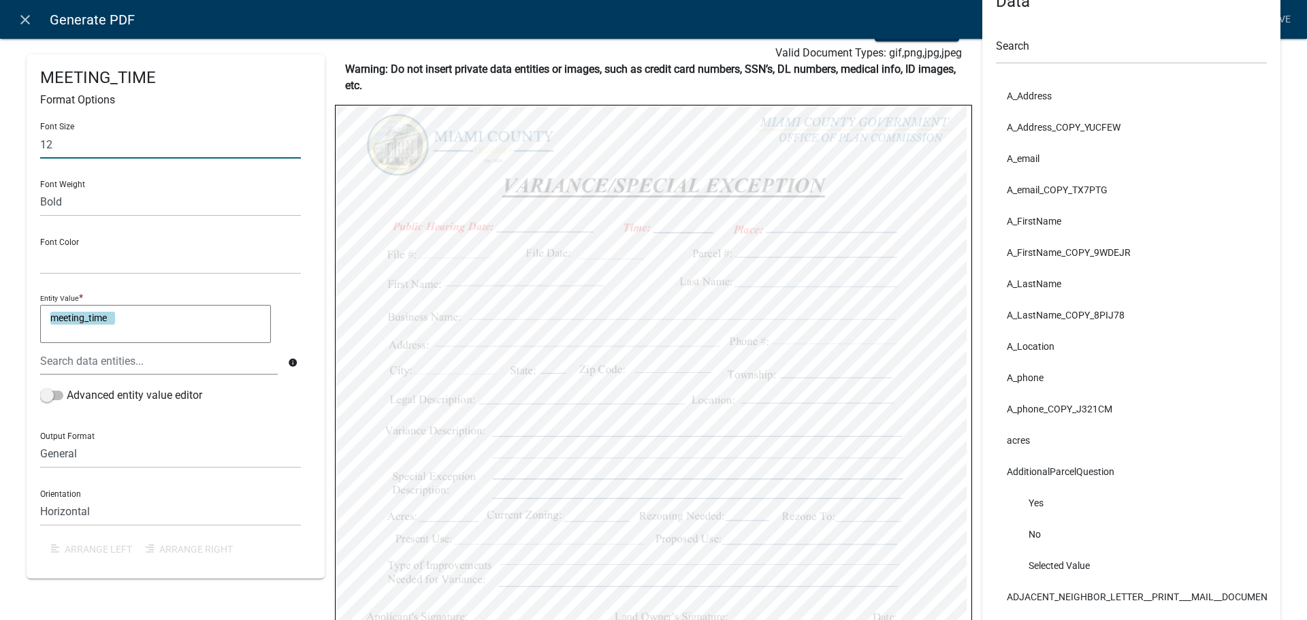
click at [94, 159] on input "12" at bounding box center [170, 145] width 261 height 28
type input "14"
click at [63, 177] on div "Font Size 14 Font Weight Normal Bold Font Color Black Red Entity Value * meetin…" at bounding box center [175, 338] width 271 height 453
drag, startPoint x: 82, startPoint y: 276, endPoint x: 95, endPoint y: 298, distance: 25.3
click at [82, 274] on select "Black Red" at bounding box center [170, 260] width 261 height 28
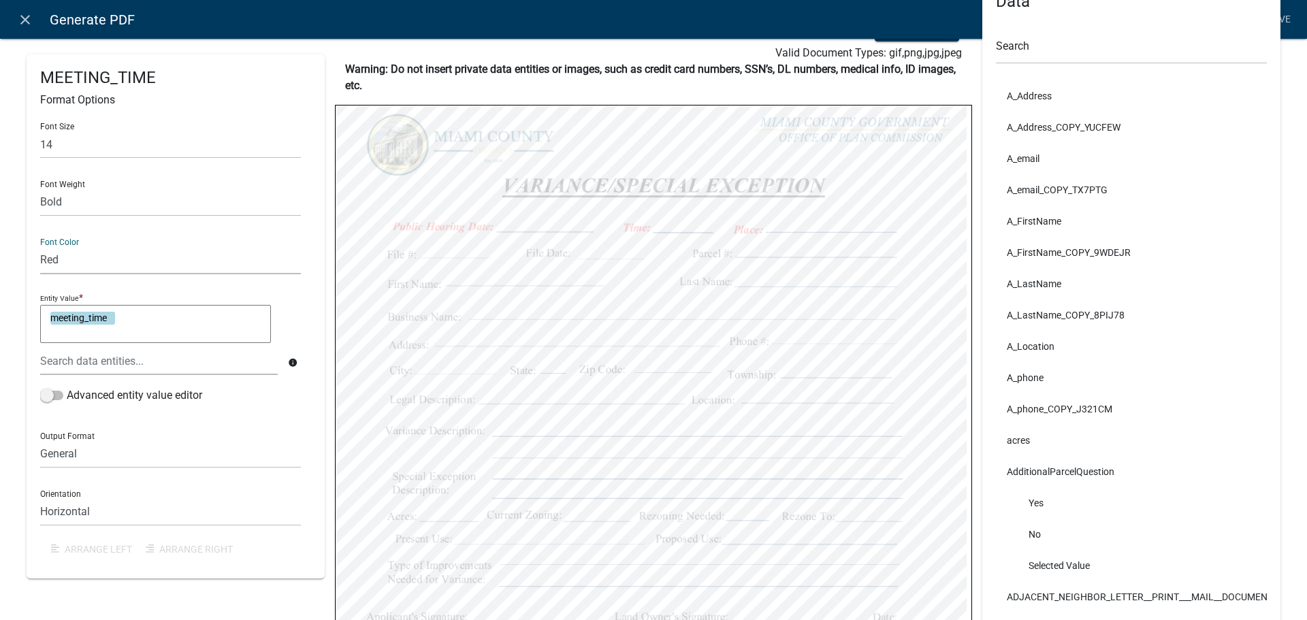
click at [42, 270] on select "Black Red" at bounding box center [170, 260] width 261 height 28
select select "255,0,0"
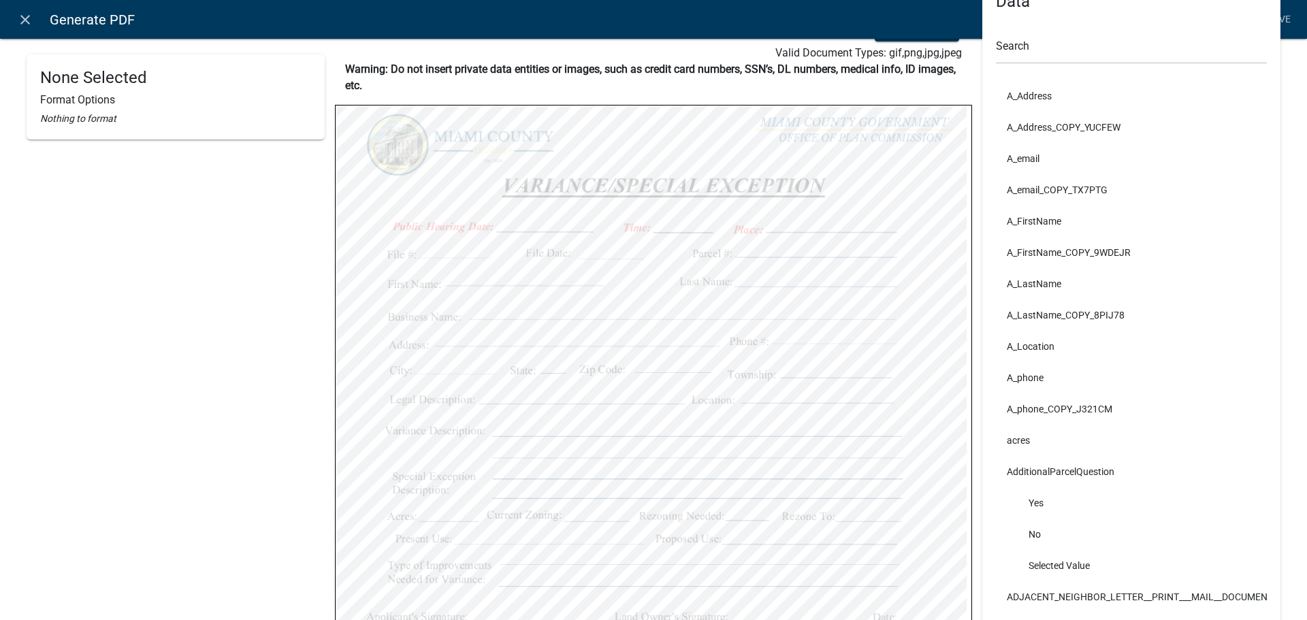
select select "bold"
select select "255,0,0"
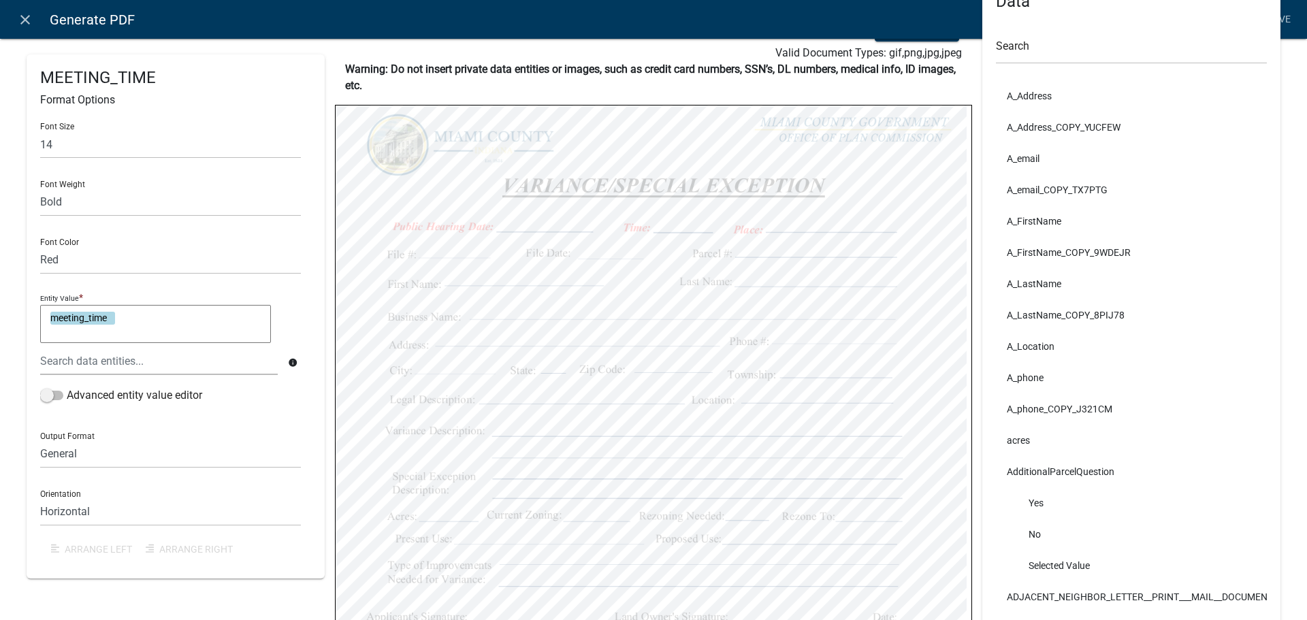
select select "bold"
click at [82, 274] on select "Black Red" at bounding box center [170, 260] width 261 height 28
select select "255,0,0"
click at [42, 270] on select "Black Red" at bounding box center [170, 260] width 261 height 28
click at [77, 308] on div "Font Size 12 Font Weight Normal Bold Font Color Black Red Entity Value * meetin…" at bounding box center [175, 338] width 271 height 453
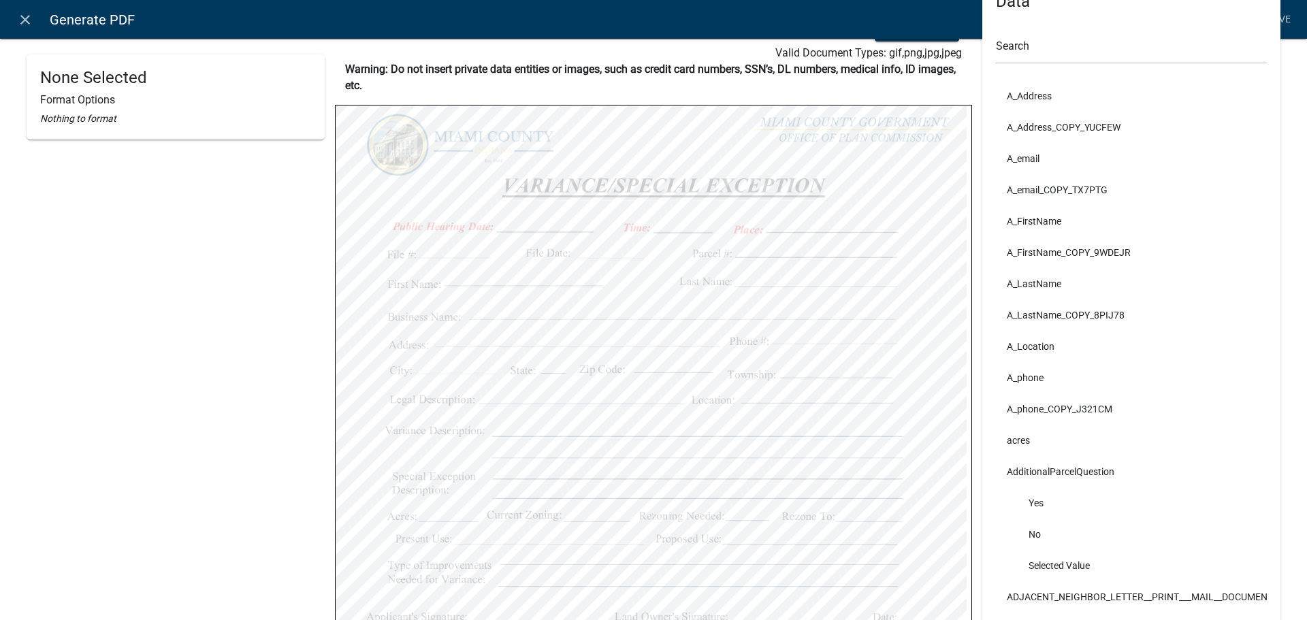
select select "bold"
select select "255,0,0"
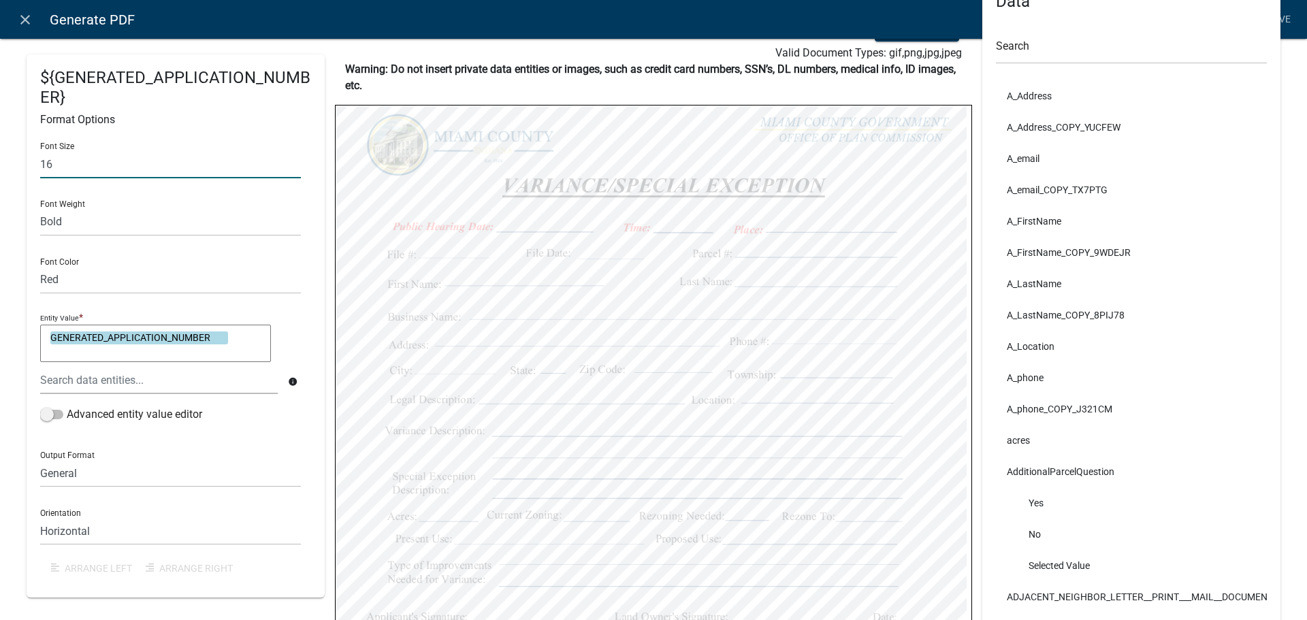
click at [79, 178] on input "16" at bounding box center [170, 164] width 261 height 28
click at [76, 204] on div "Font Size 16 Font Weight Normal Bold Font Color Black Red Entity Value * GENERA…" at bounding box center [175, 357] width 271 height 453
drag, startPoint x: 81, startPoint y: 179, endPoint x: 19, endPoint y: 176, distance: 62.1
click at [19, 176] on div "${GENERATED_APPLICATION_NUMBER} Format Options Font Size 16 Font Weight Normal …" at bounding box center [175, 466] width 319 height 987
type input "14"
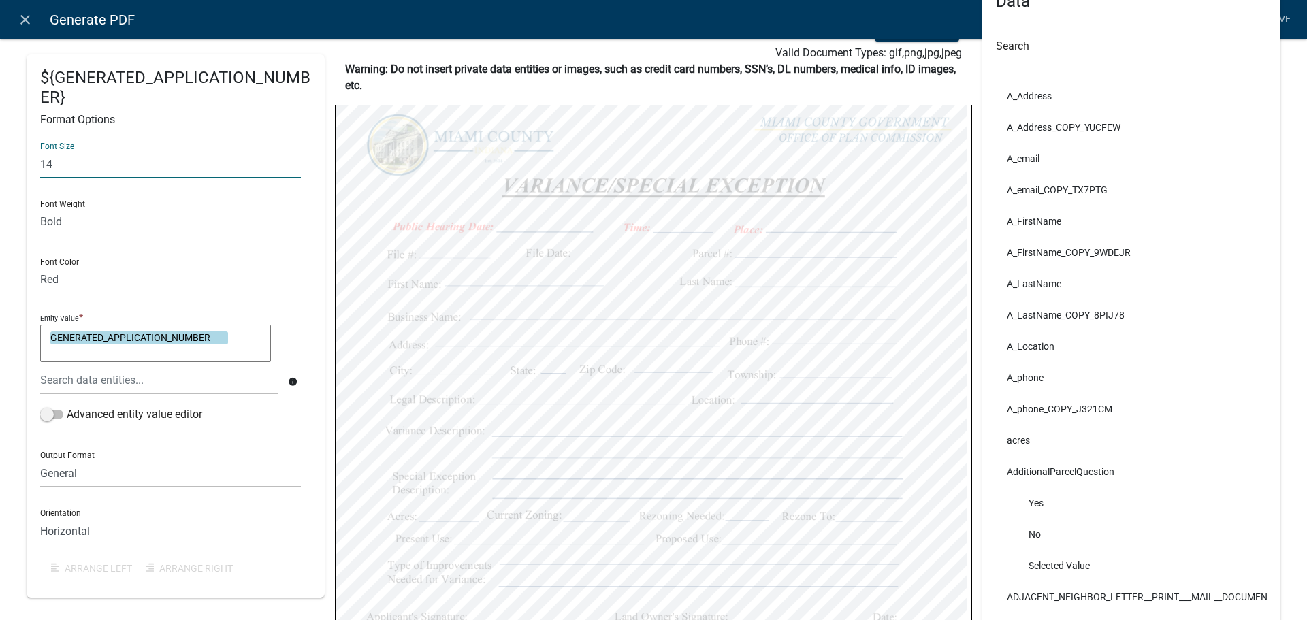
click at [83, 209] on div "Font Weight Normal Bold" at bounding box center [170, 212] width 261 height 47
drag, startPoint x: 90, startPoint y: 176, endPoint x: 48, endPoint y: 178, distance: 42.3
click at [48, 176] on input "14" at bounding box center [170, 164] width 261 height 28
click at [66, 202] on div "Font Size 14 Font Weight Normal Bold Font Color Black Red Entity Value * GENERA…" at bounding box center [175, 357] width 271 height 453
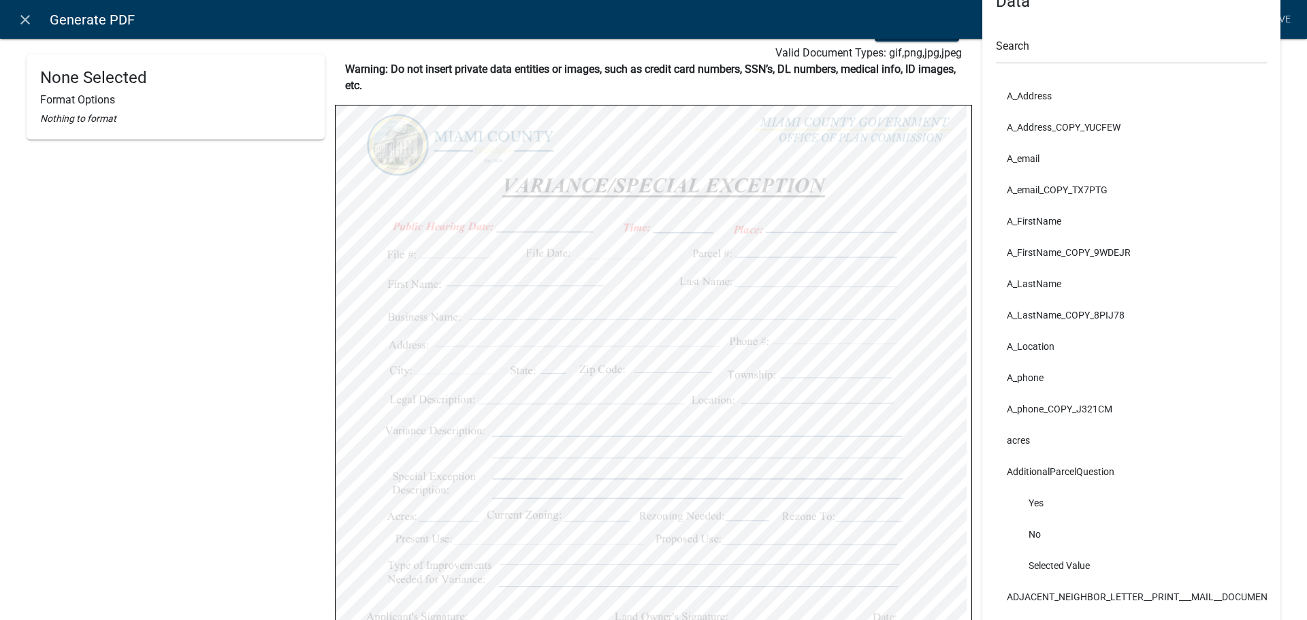
select select "bold"
select select "255,0,0"
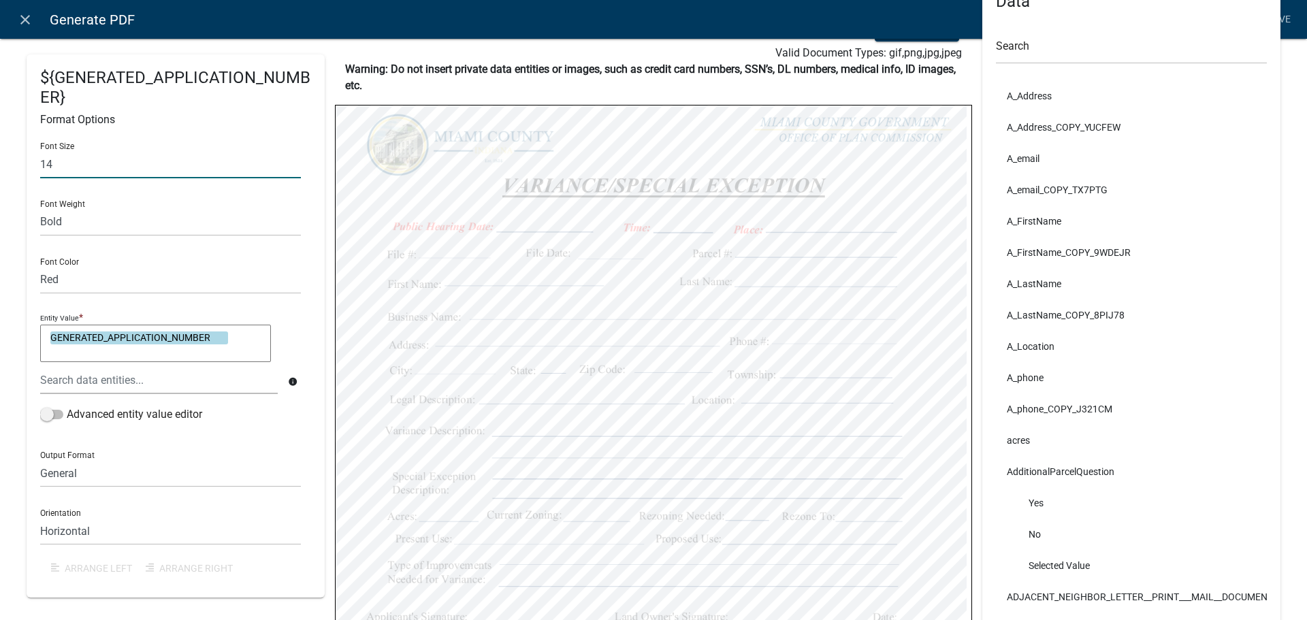
click at [104, 178] on input "14" at bounding box center [170, 164] width 261 height 28
click at [83, 210] on div "Font Weight Normal Bold" at bounding box center [170, 212] width 261 height 47
drag, startPoint x: 76, startPoint y: 171, endPoint x: 51, endPoint y: 184, distance: 27.7
click at [51, 178] on input "16" at bounding box center [170, 164] width 261 height 28
type input "14"
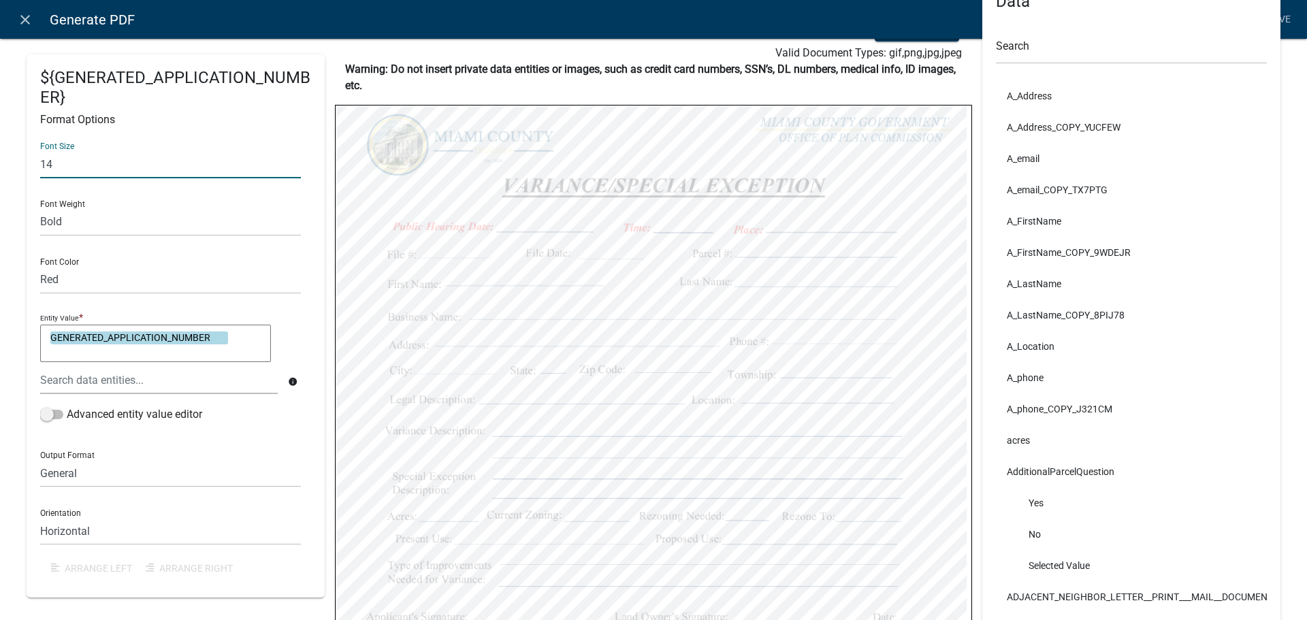
click at [123, 202] on div "Font Size 14 Font Weight Normal Bold Font Color Black Red Entity Value * GENERA…" at bounding box center [175, 357] width 271 height 453
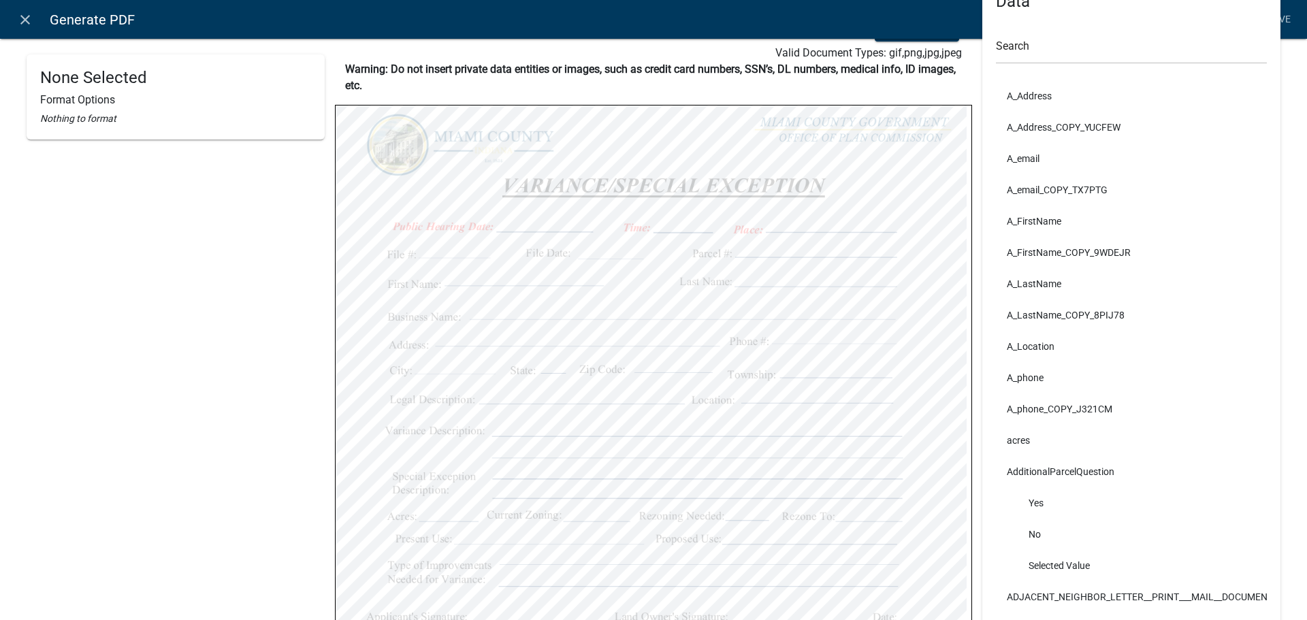
select select
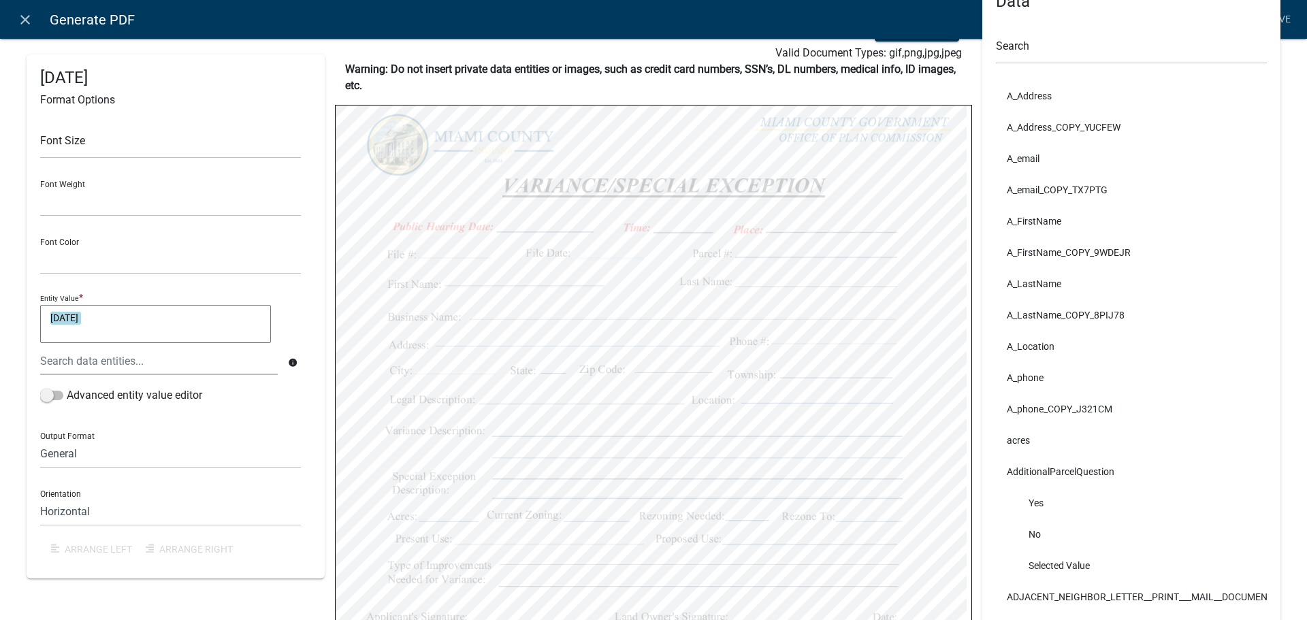
select select "bold"
click at [92, 274] on select "Black Red" at bounding box center [170, 260] width 261 height 28
select select "0,0,0"
click at [42, 270] on select "Black Red" at bounding box center [170, 260] width 261 height 28
click at [82, 186] on div "Font Weight Normal Bold" at bounding box center [170, 193] width 261 height 47
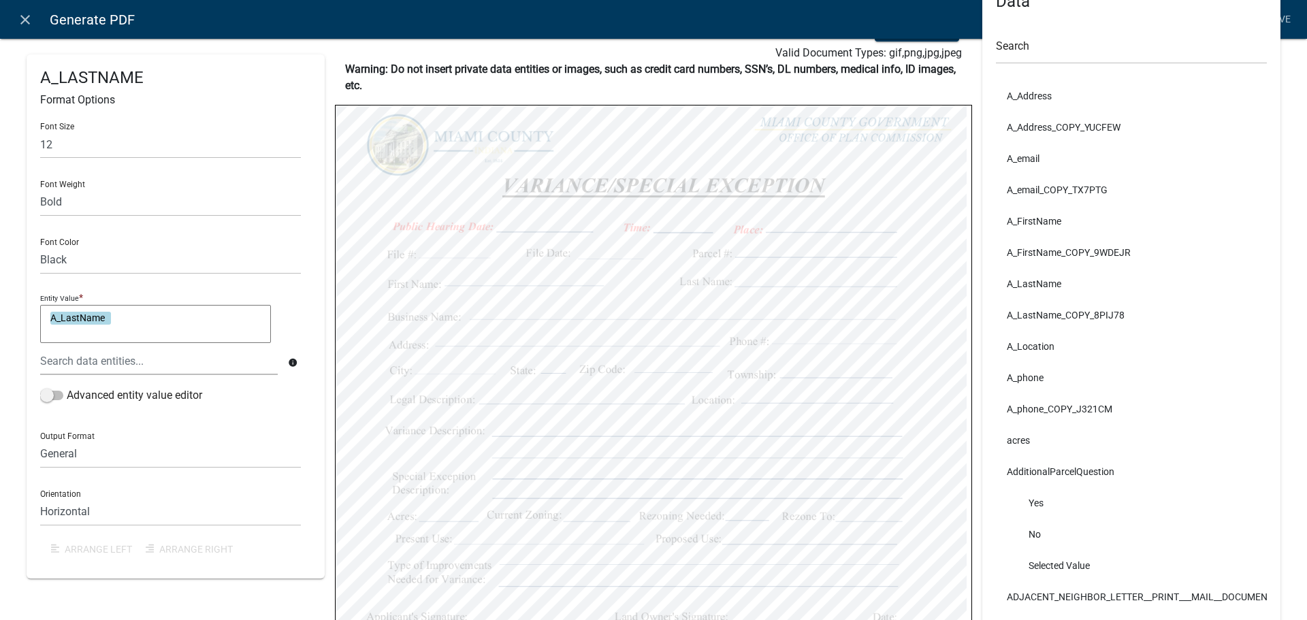
select select "bold"
click at [89, 274] on select "Black Red" at bounding box center [170, 260] width 261 height 28
select select "0,0,0"
click at [42, 270] on select "Black Red" at bounding box center [170, 260] width 261 height 28
click at [64, 253] on div "Font Color Black Red" at bounding box center [170, 250] width 261 height 47
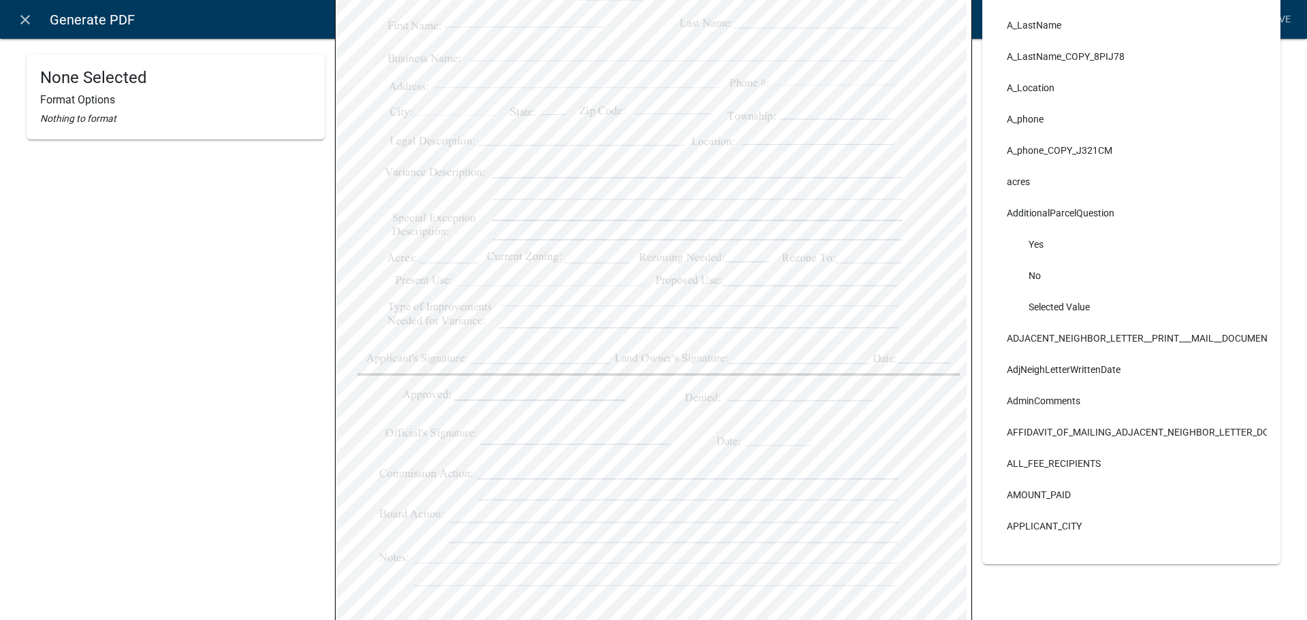
scroll to position [354, 0]
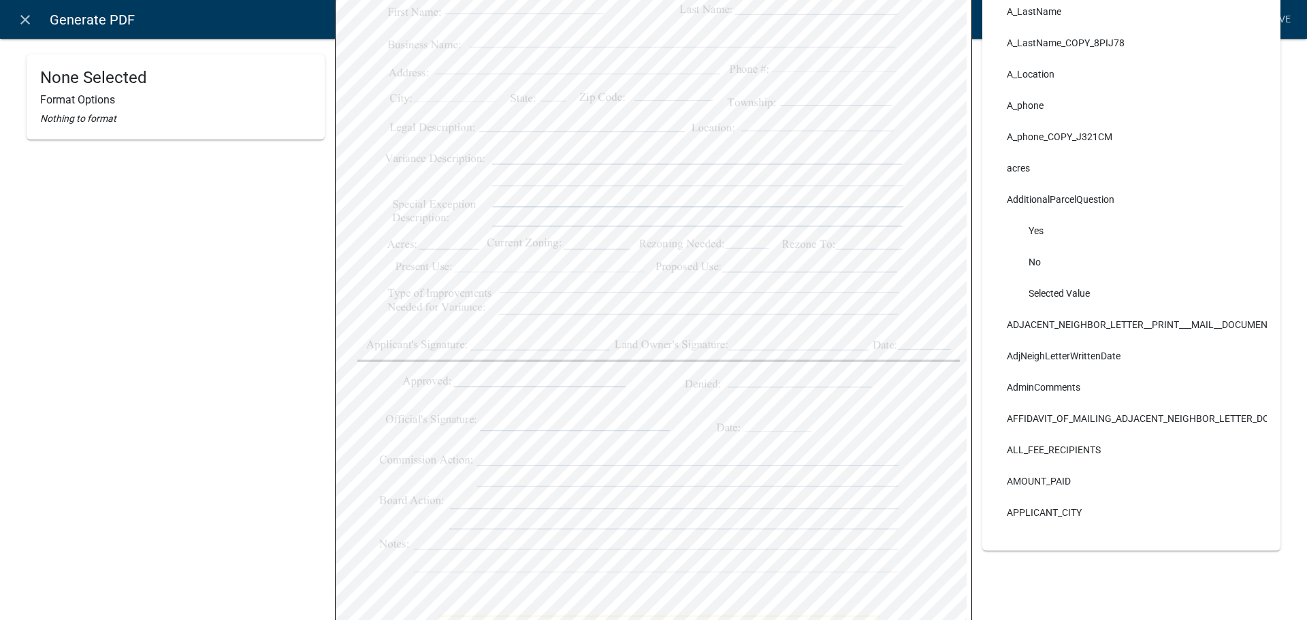
select select
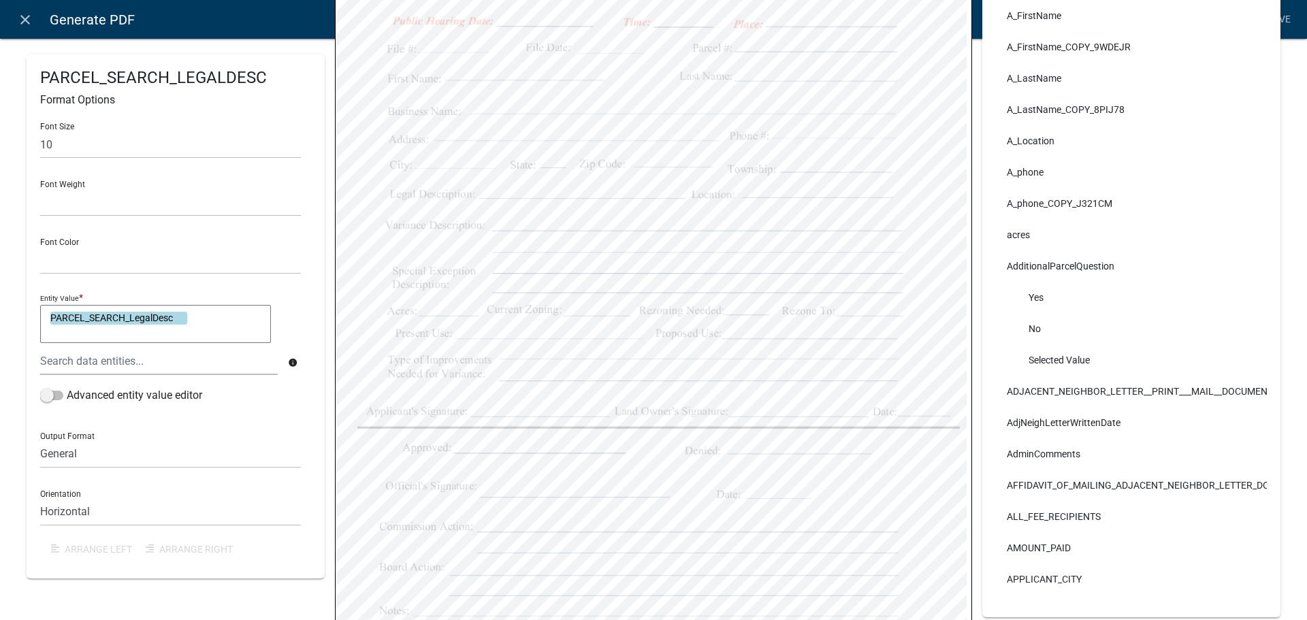
scroll to position [286, 0]
click at [91, 140] on input "10" at bounding box center [170, 145] width 261 height 28
drag, startPoint x: 91, startPoint y: 141, endPoint x: 18, endPoint y: 140, distance: 72.9
click at [19, 140] on div "PARCEL_SEARCH_LEGALDESC Format Options Font Size 10 Font Weight Normal Bold Fon…" at bounding box center [175, 262] width 319 height 987
type input "9"
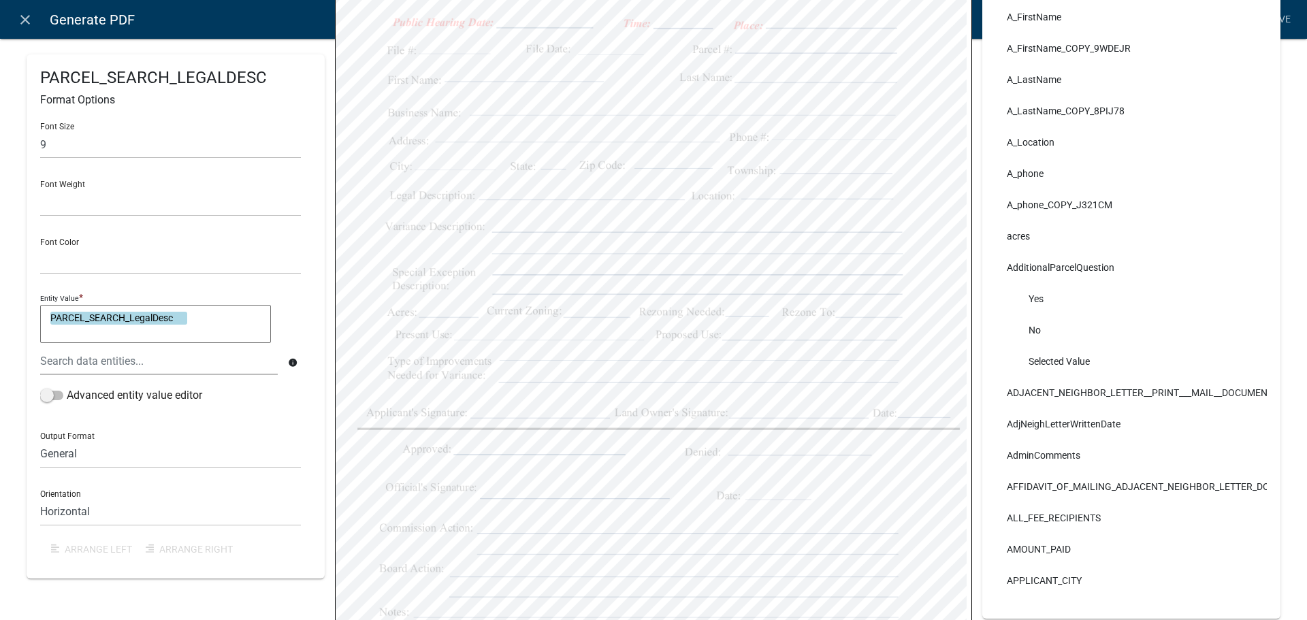
click at [78, 161] on div "Font Size 9 Font Weight Normal Bold Font Color Black Red Entity Value * PARCEL_…" at bounding box center [175, 338] width 271 height 453
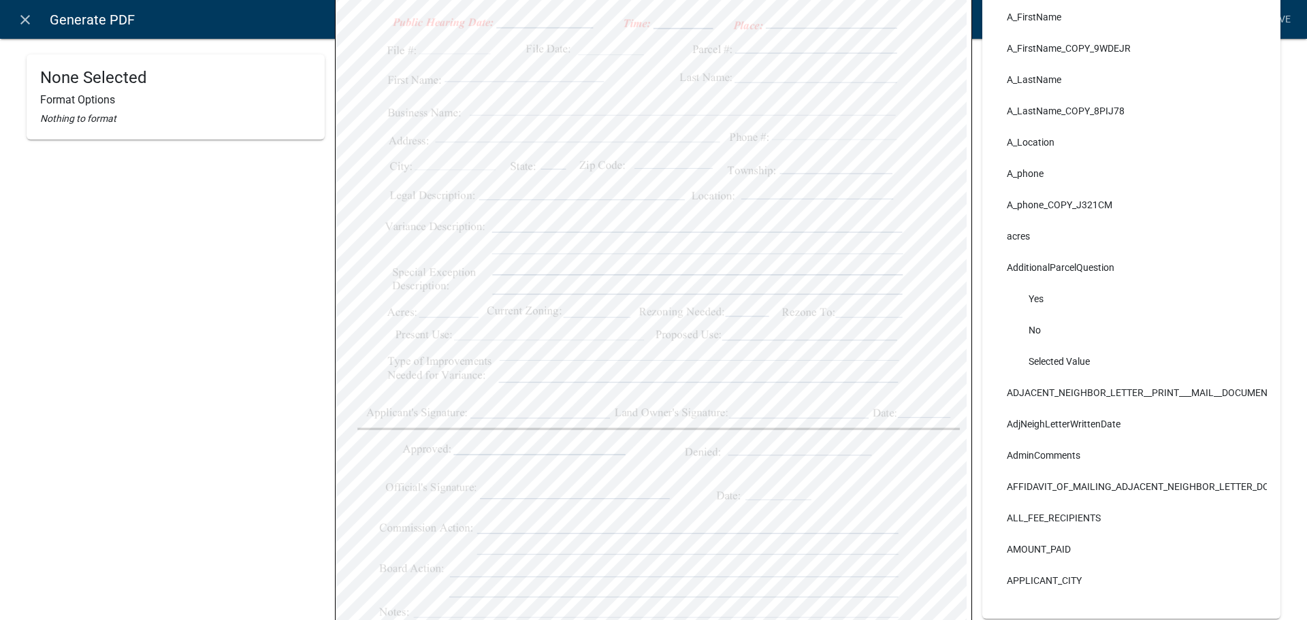
select select
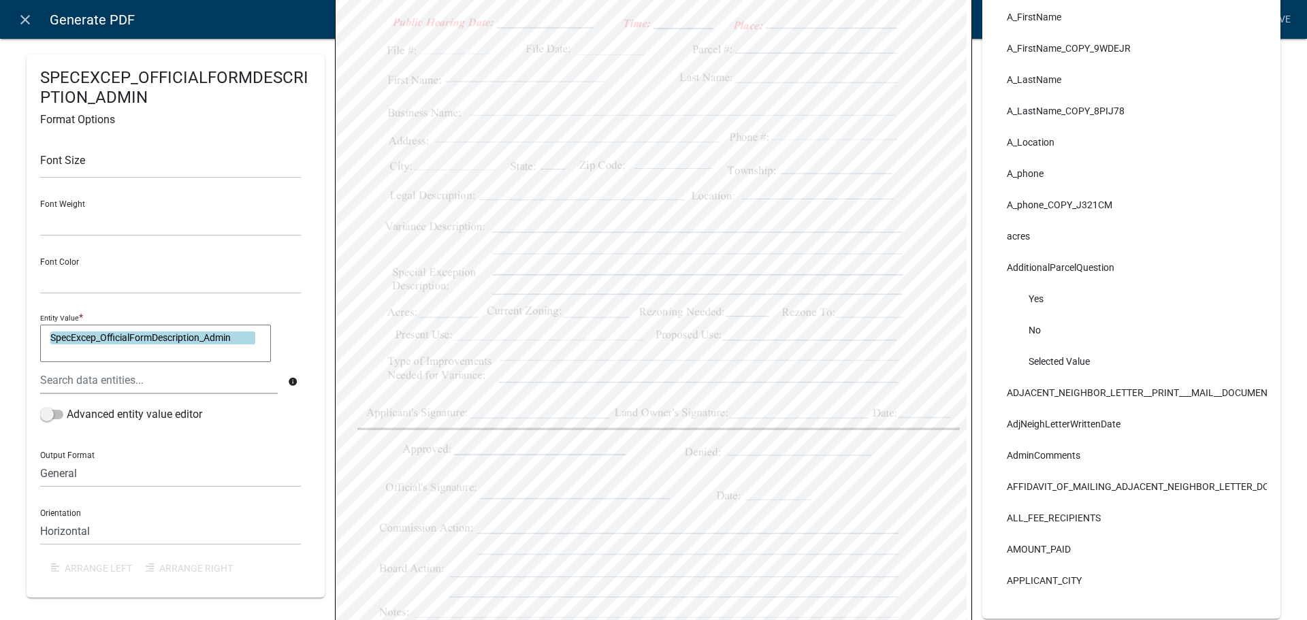
scroll to position [218, 0]
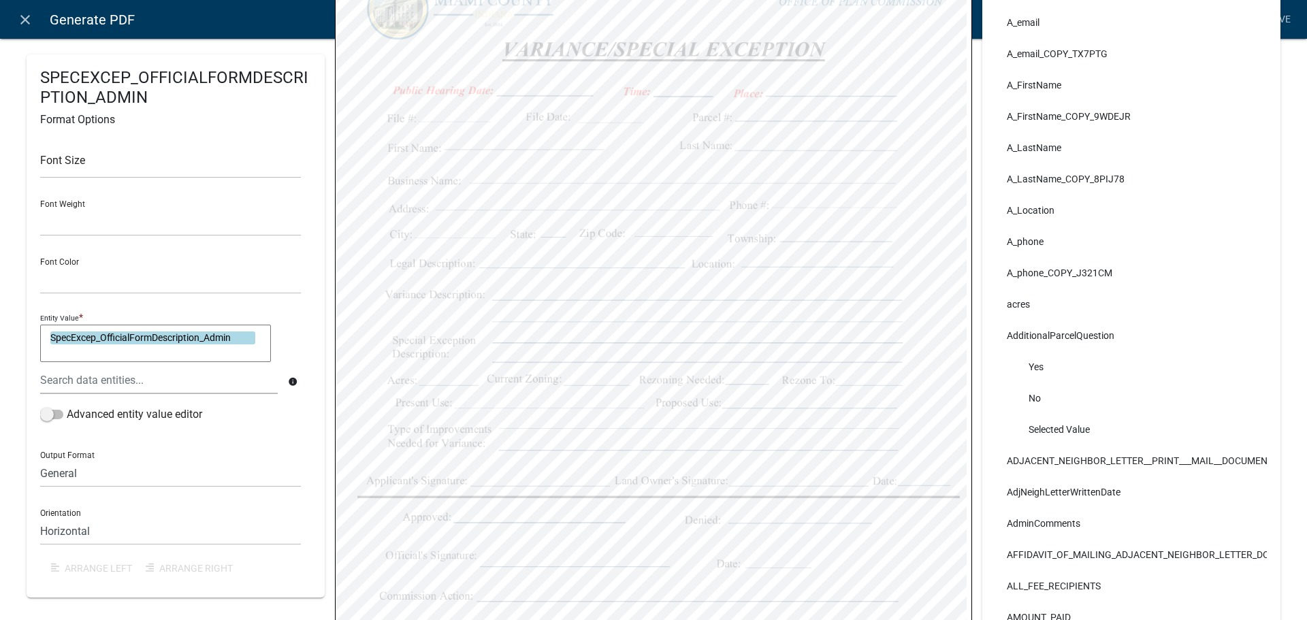
select select
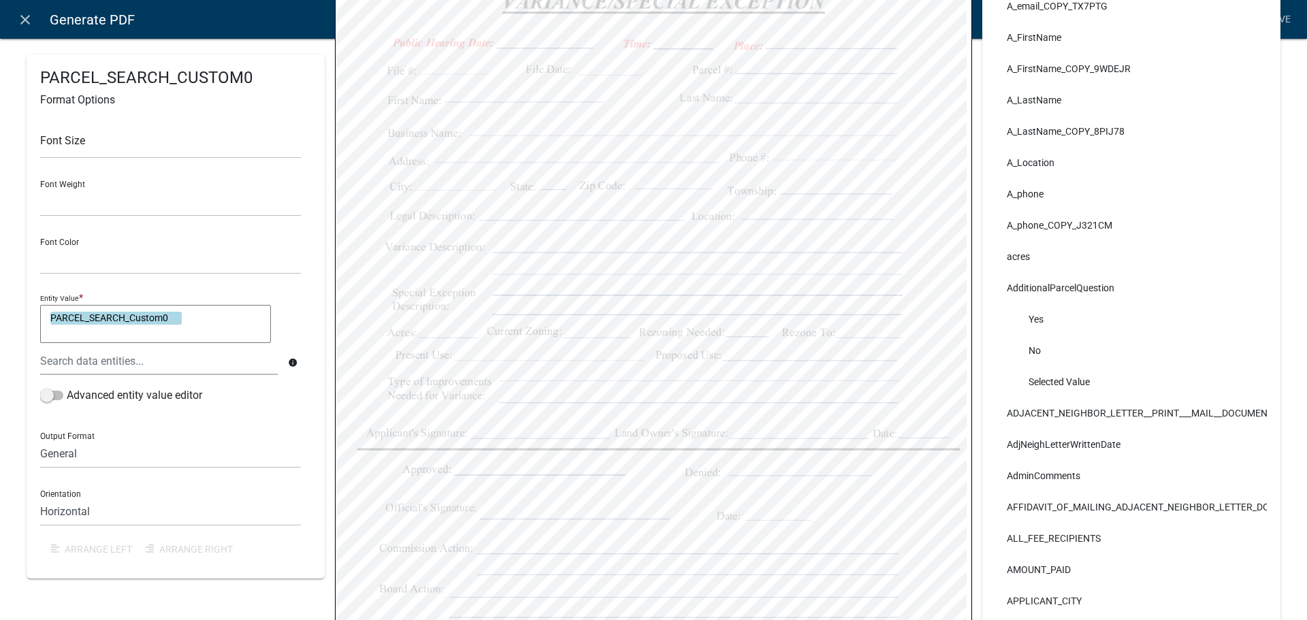
scroll to position [286, 0]
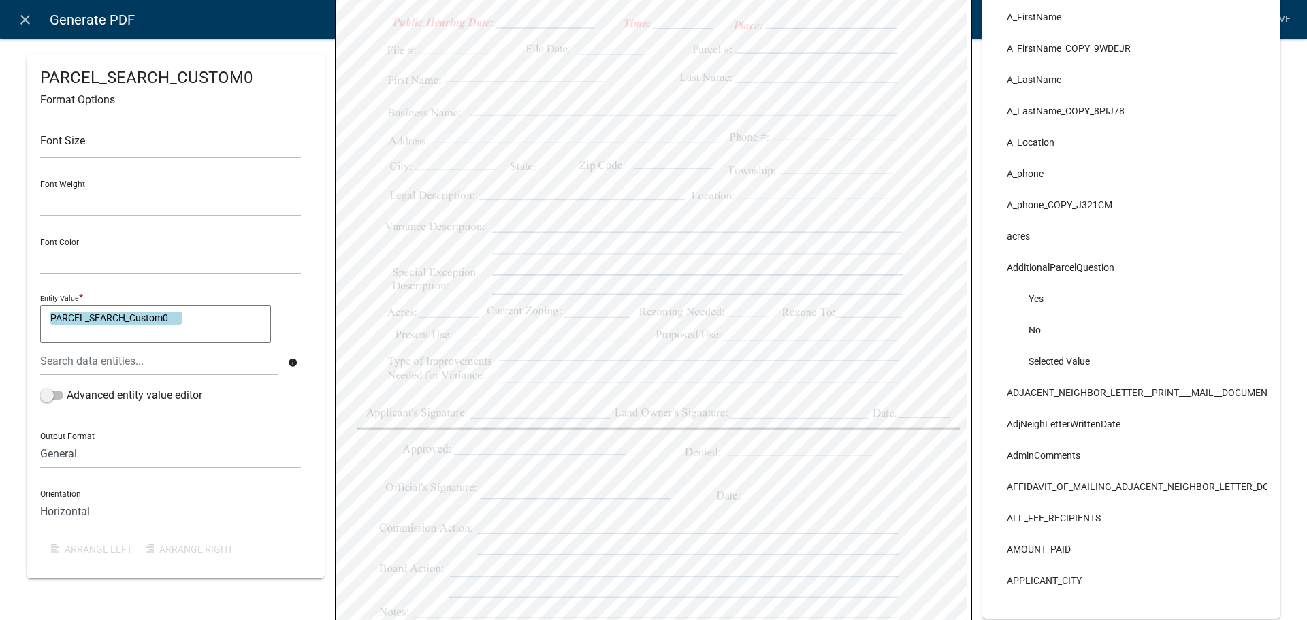
select select
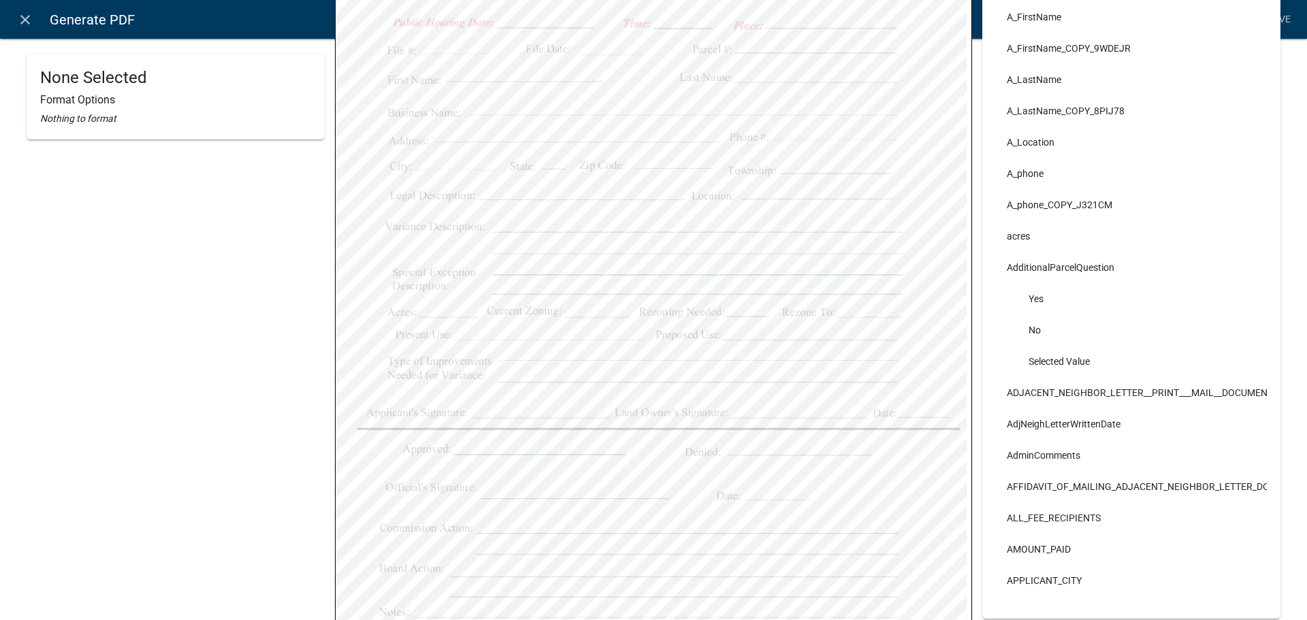
select select
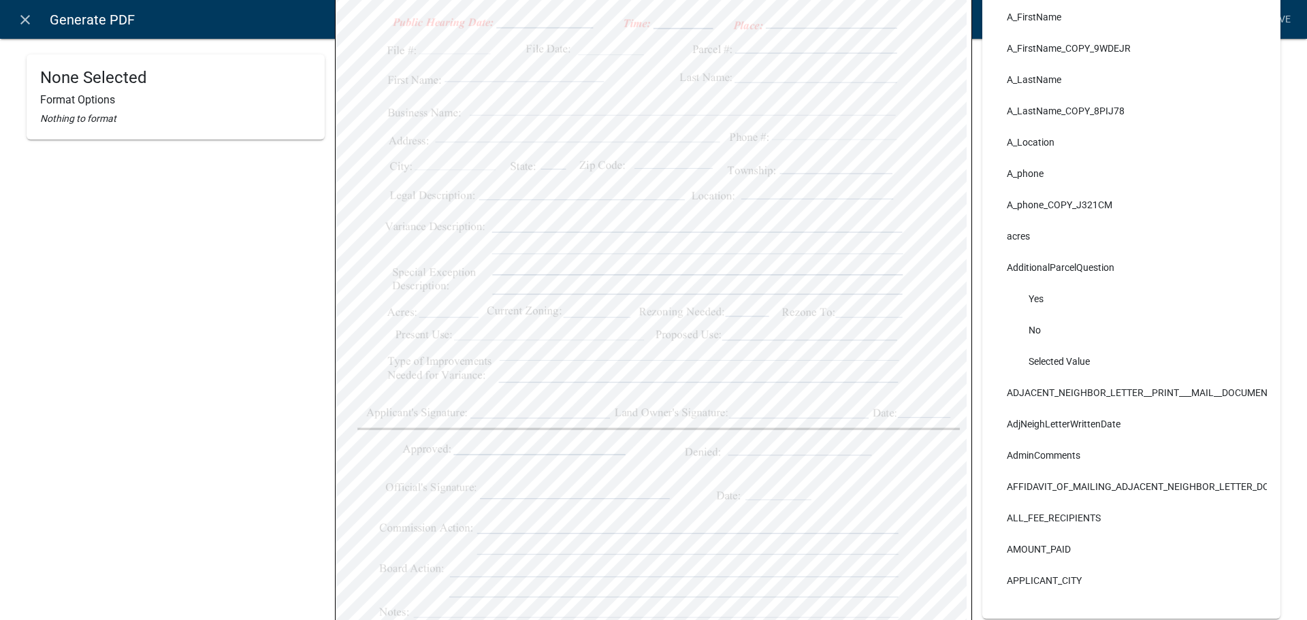
select select "bold"
select select "255,0,0"
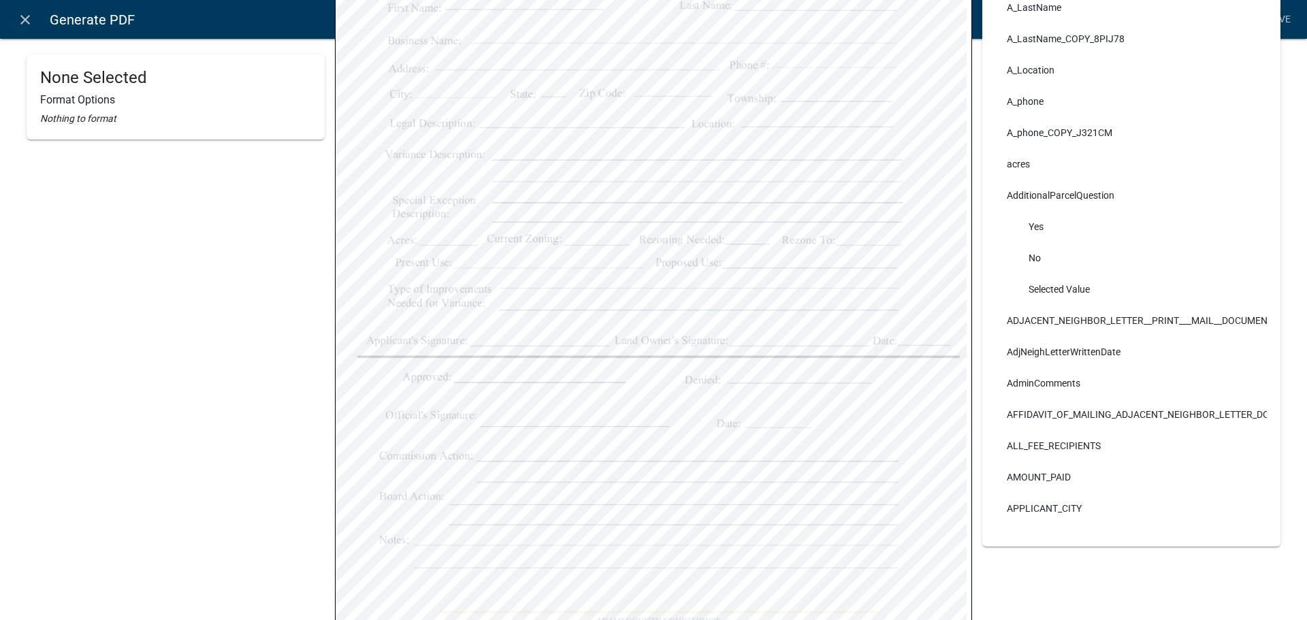
scroll to position [317, 0]
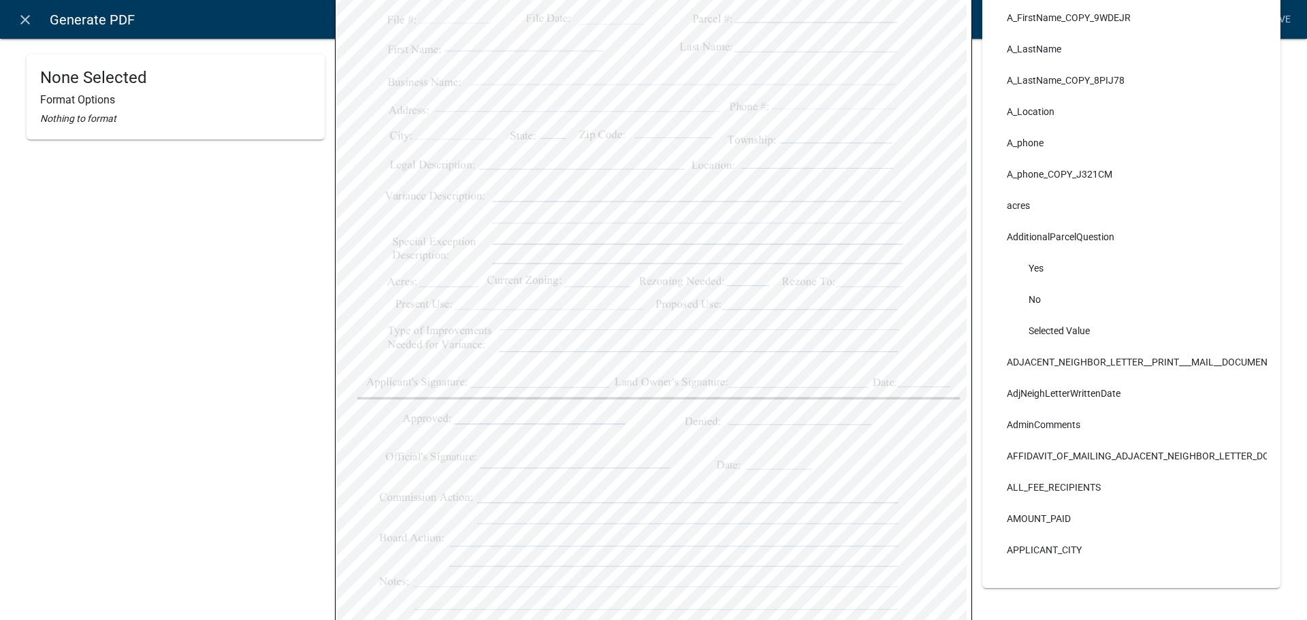
select select
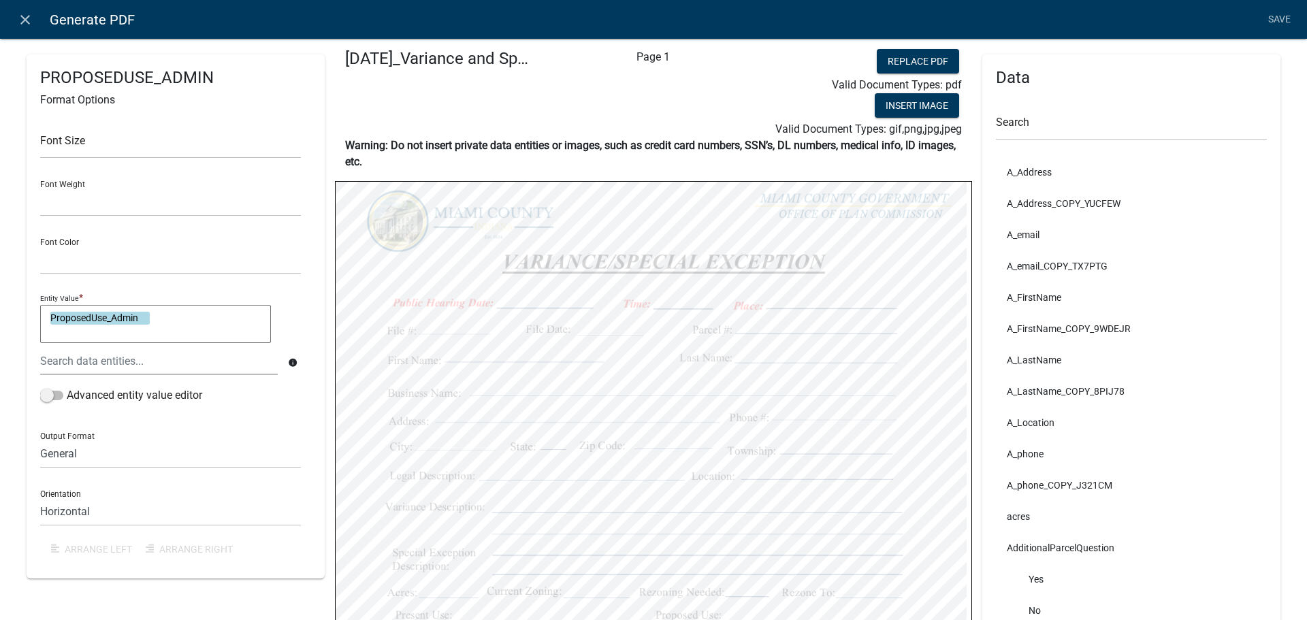
scroll to position [0, 0]
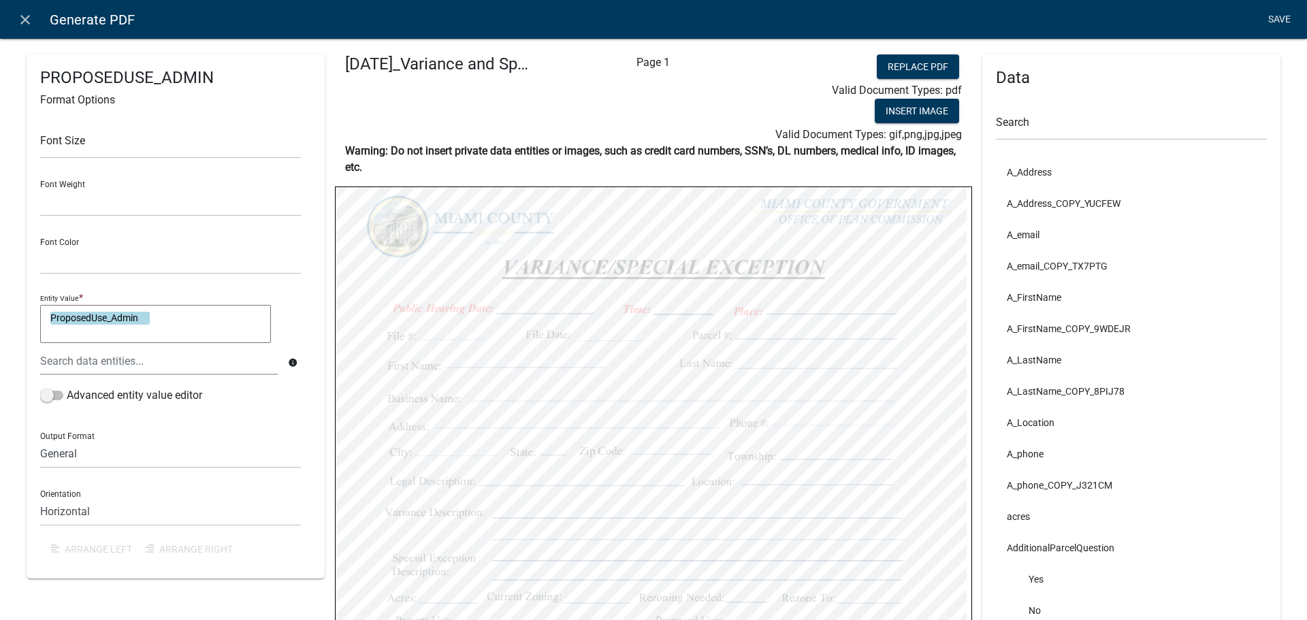
click at [1271, 20] on link "Save" at bounding box center [1279, 20] width 34 height 26
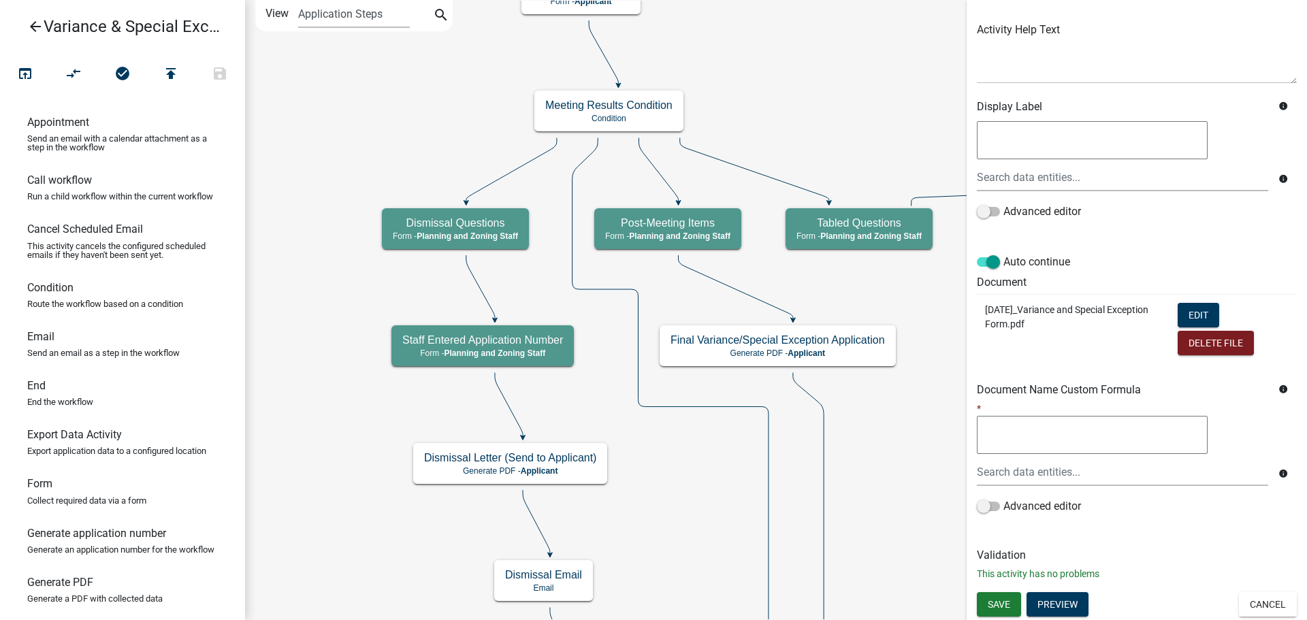
click at [1006, 581] on p "This activity has no problems" at bounding box center [1137, 574] width 320 height 14
click at [1000, 607] on span "Save" at bounding box center [999, 603] width 22 height 11
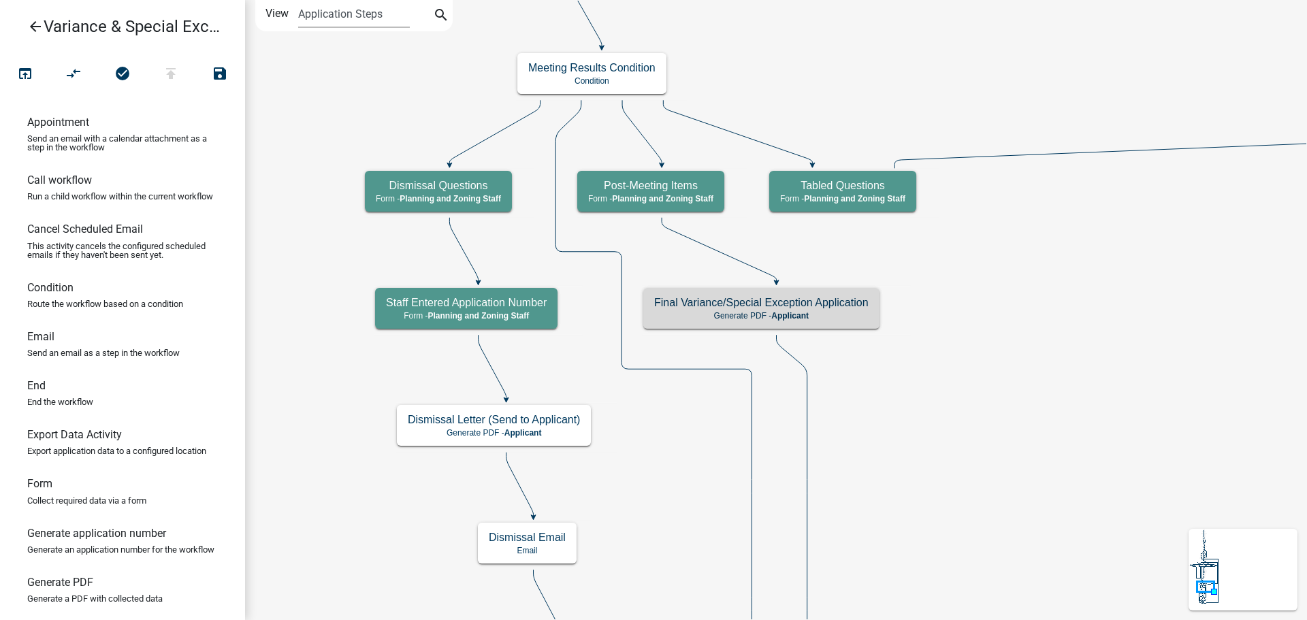
scroll to position [0, 0]
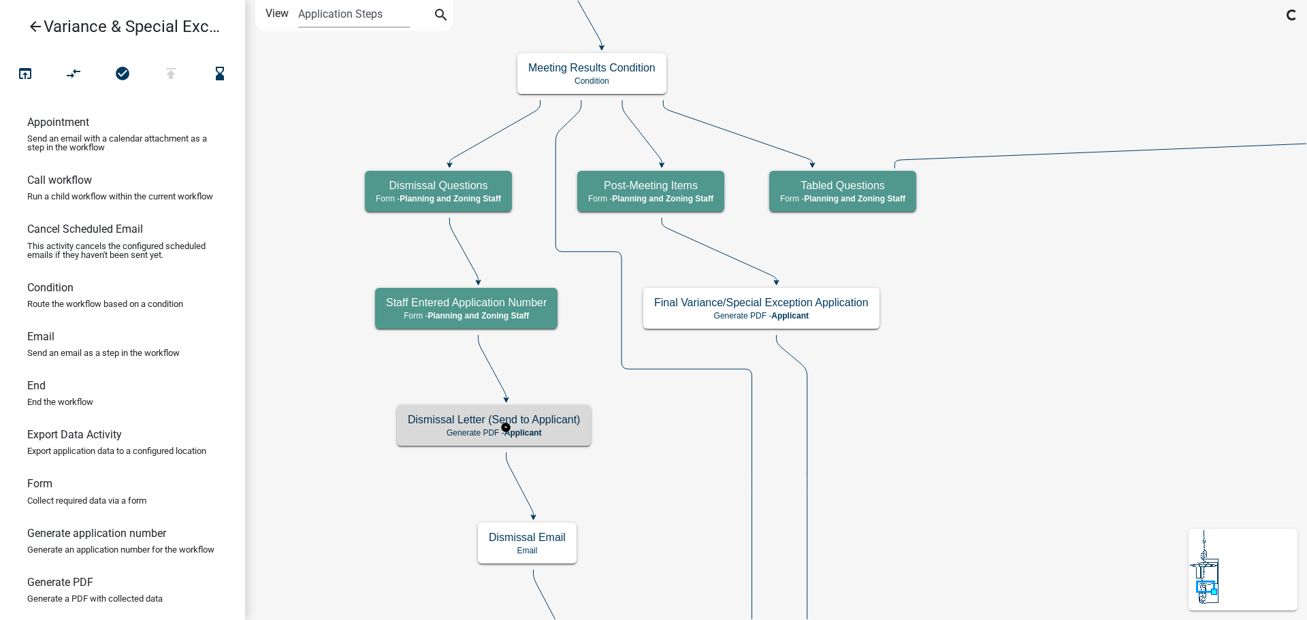
click at [556, 426] on h5 "Dismissal Letter (Send to Applicant)" at bounding box center [494, 419] width 172 height 13
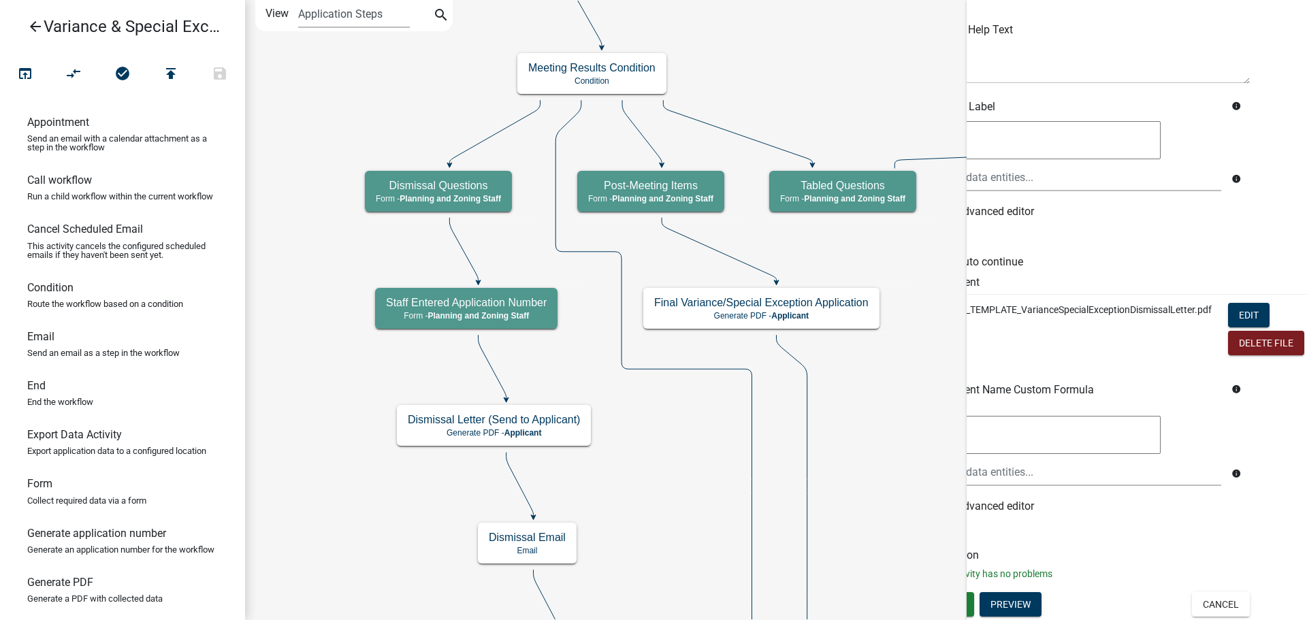
scroll to position [210, 116]
click at [1228, 314] on button "Edit" at bounding box center [1244, 315] width 42 height 25
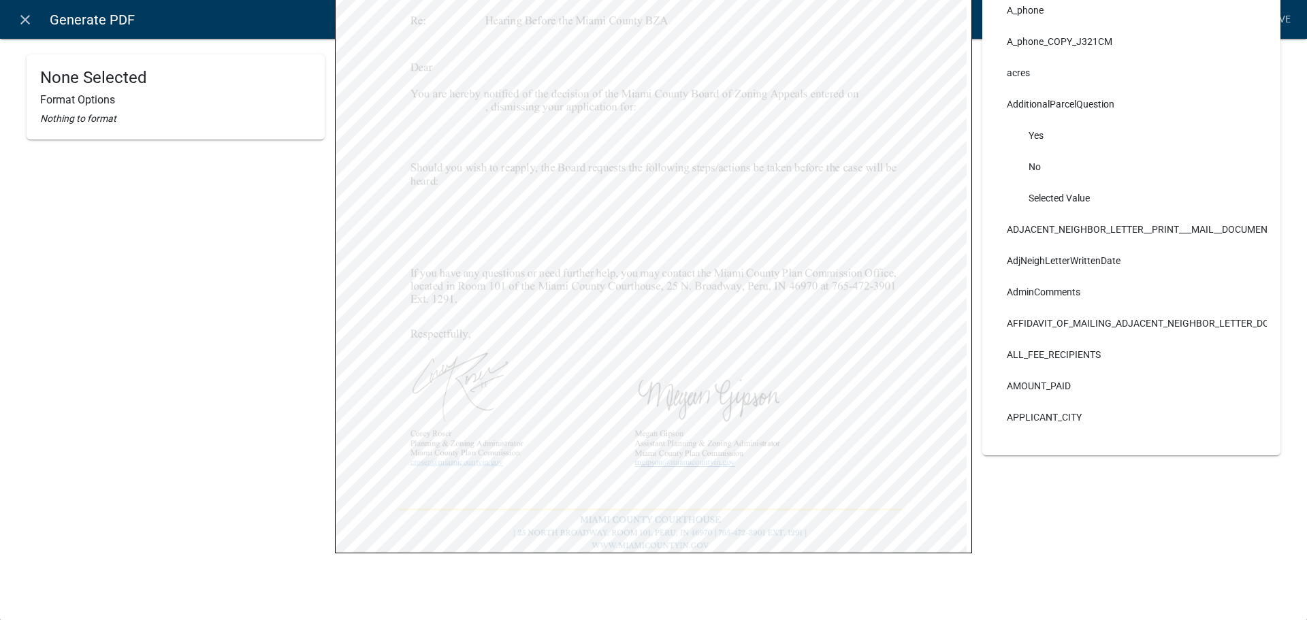
scroll to position [0, 0]
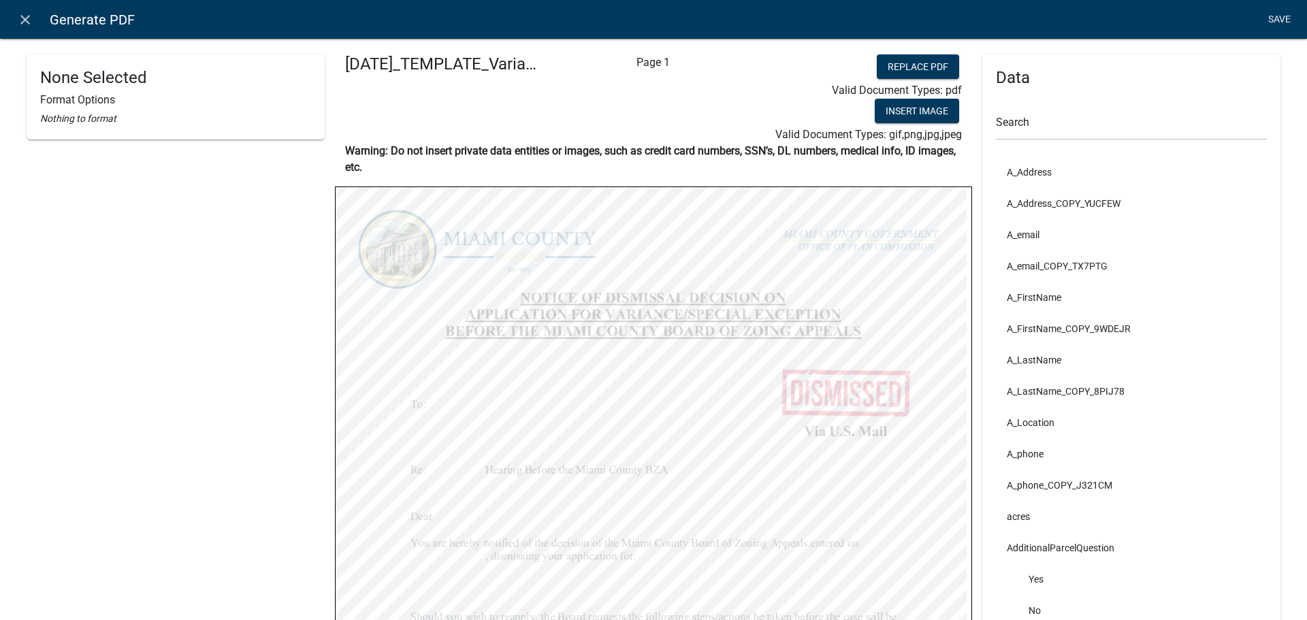
click at [1284, 12] on link "Save" at bounding box center [1279, 20] width 34 height 26
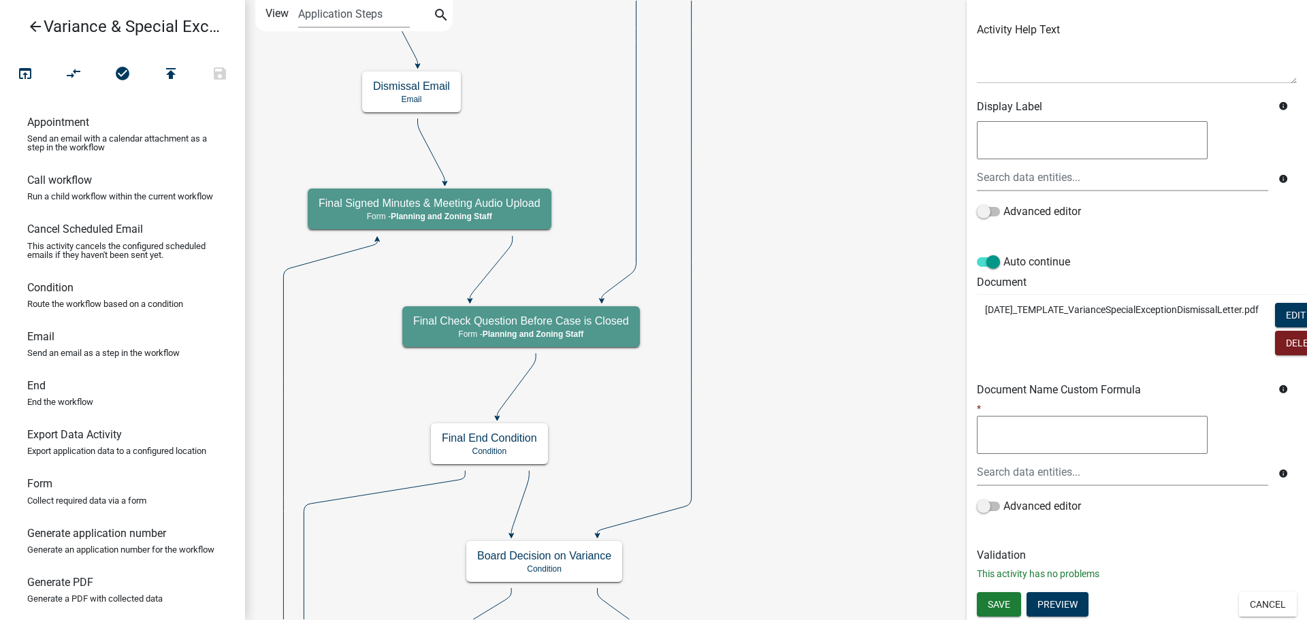
scroll to position [255, 0]
click at [1010, 598] on span "Save" at bounding box center [999, 603] width 22 height 11
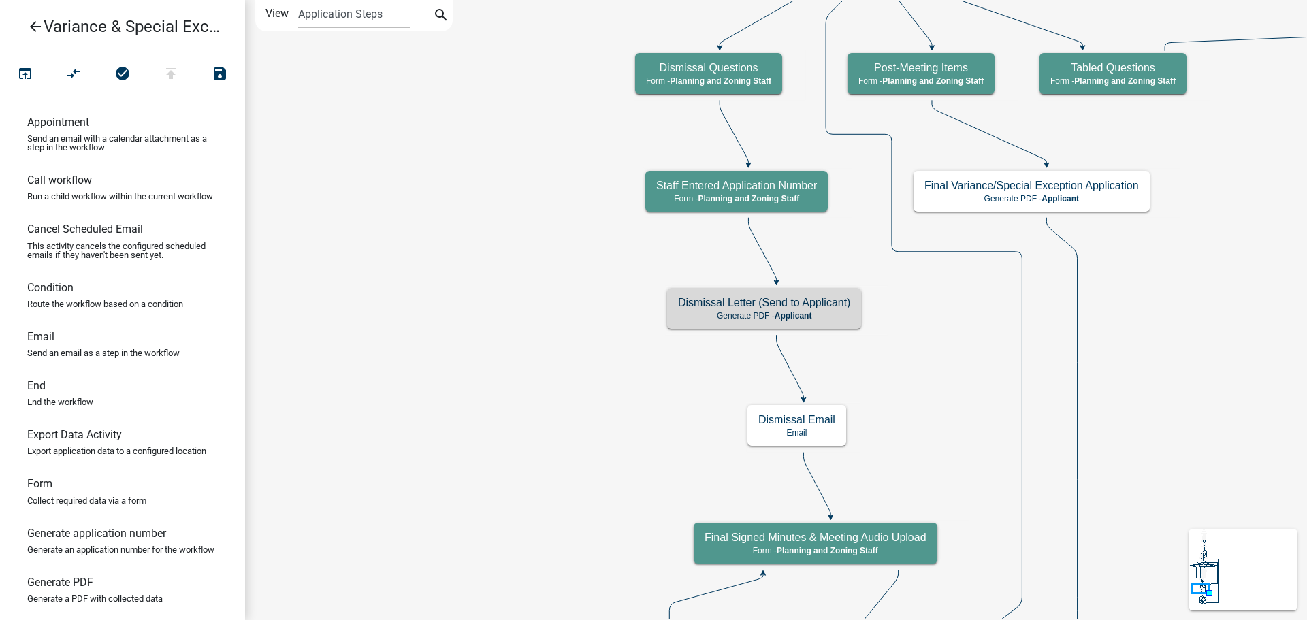
scroll to position [0, 0]
click at [171, 80] on icon "publish" at bounding box center [171, 74] width 16 height 19
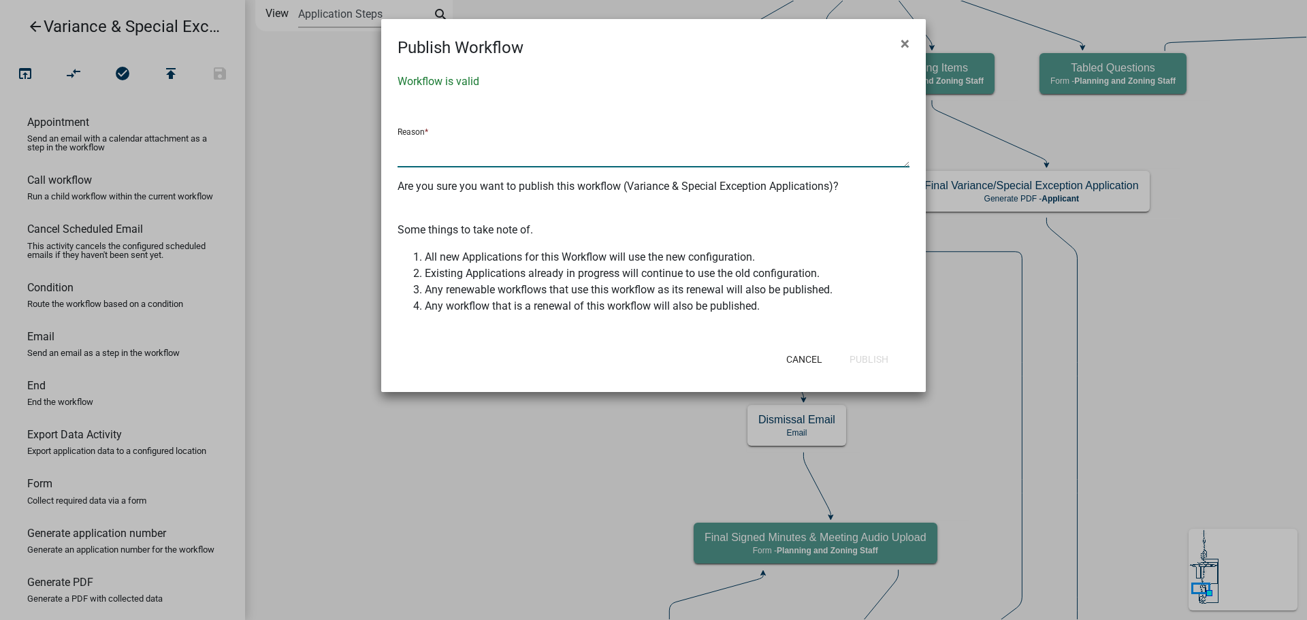
click at [463, 167] on textarea at bounding box center [654, 151] width 512 height 31
type textarea "Editing pdfs in workflow"
click at [862, 372] on button "Publish" at bounding box center [869, 359] width 61 height 25
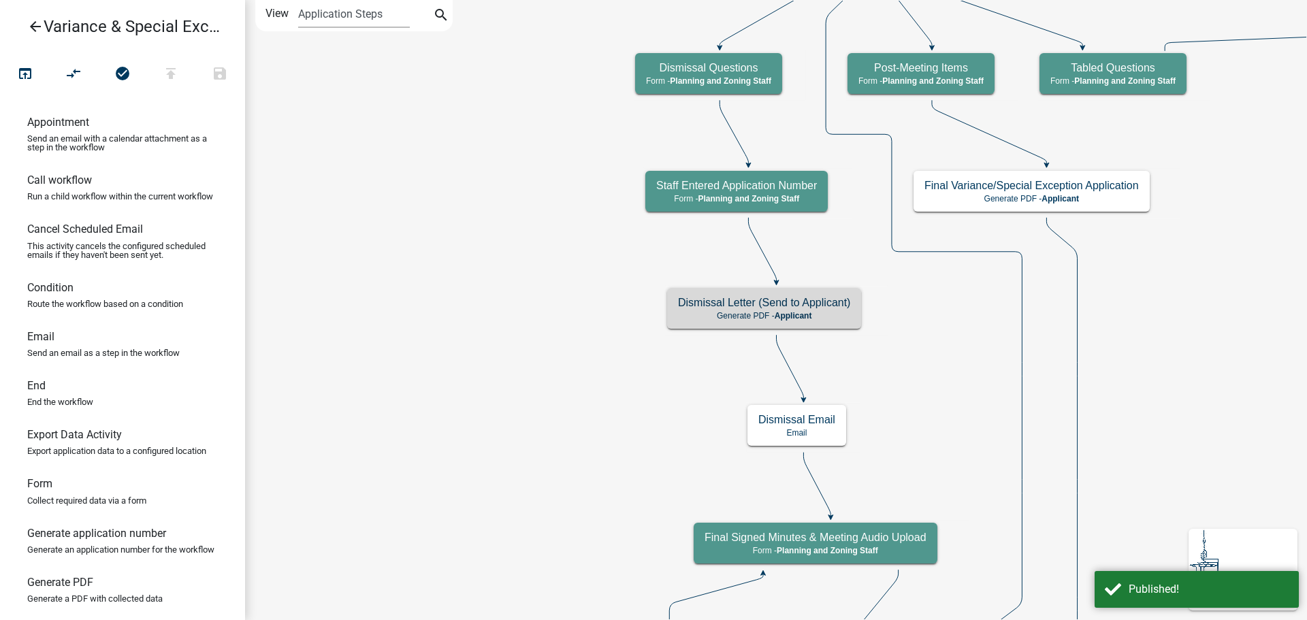
click at [41, 22] on icon "arrow_back" at bounding box center [35, 27] width 16 height 19
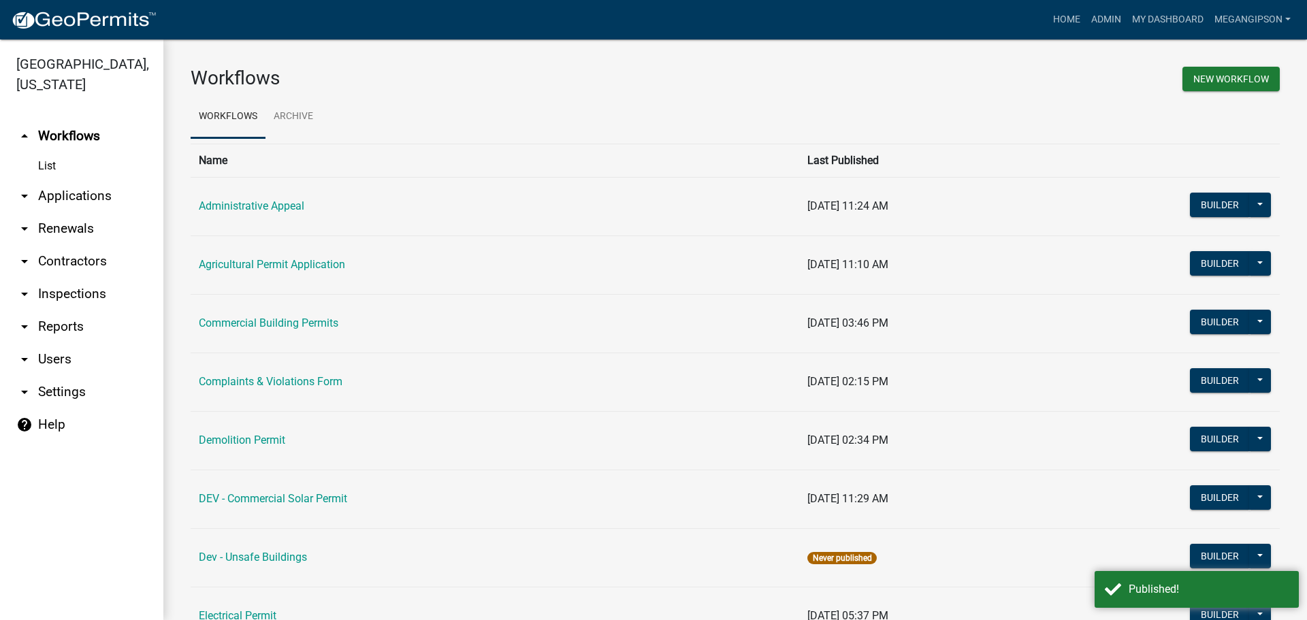
click at [81, 275] on link "arrow_drop_down Contractors" at bounding box center [81, 261] width 163 height 33
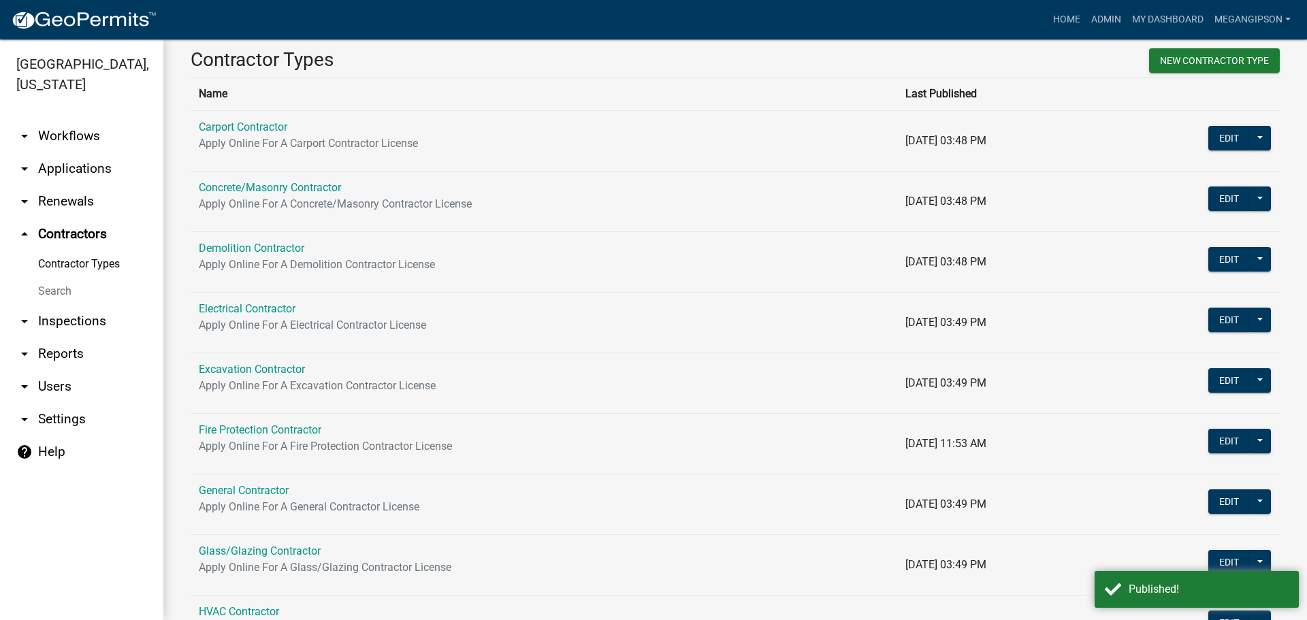
scroll to position [68, 0]
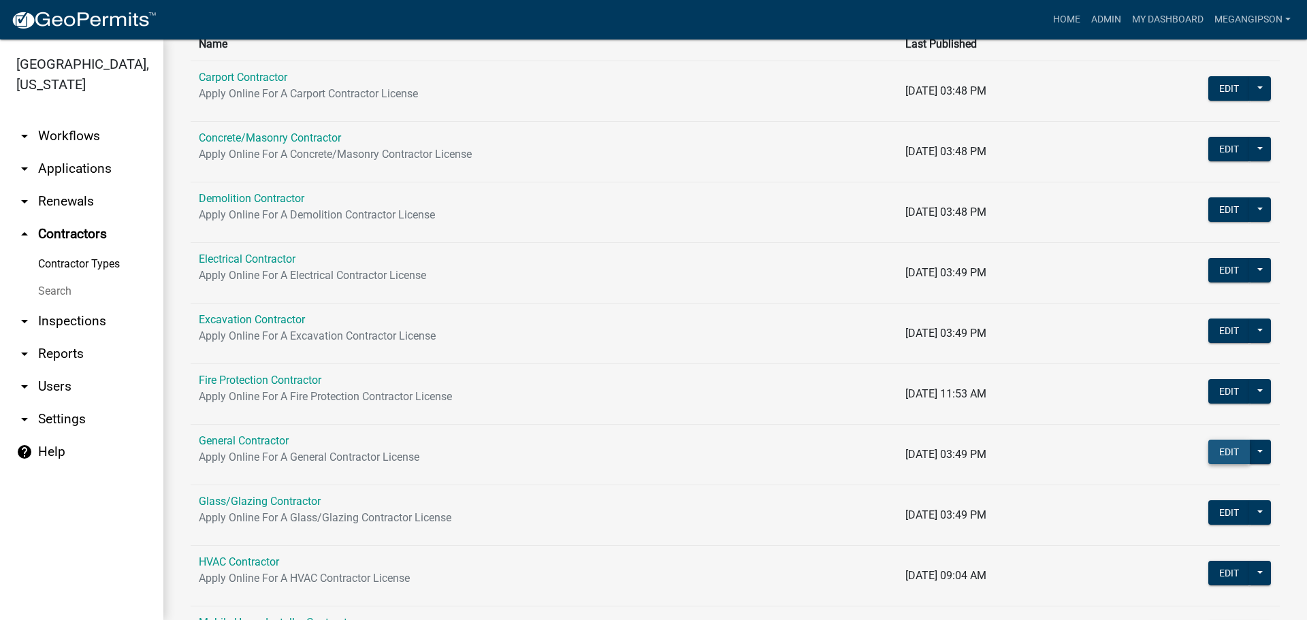
click at [1216, 464] on button "Edit" at bounding box center [1230, 452] width 42 height 25
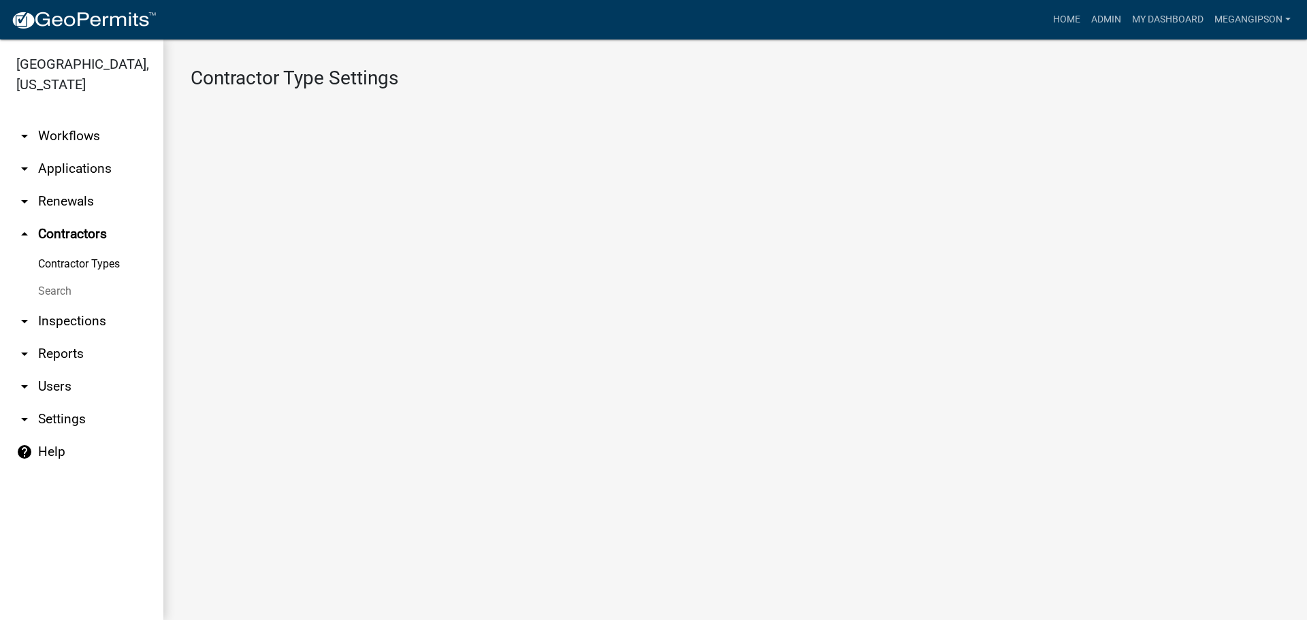
select select "1: Object"
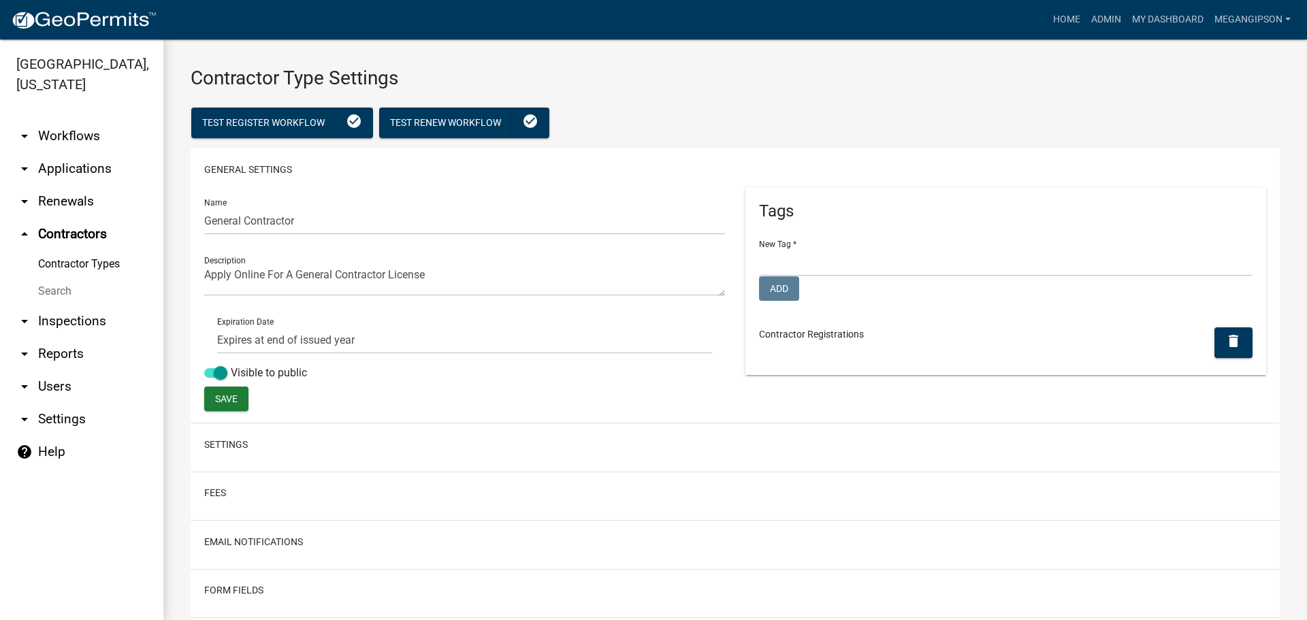
select select
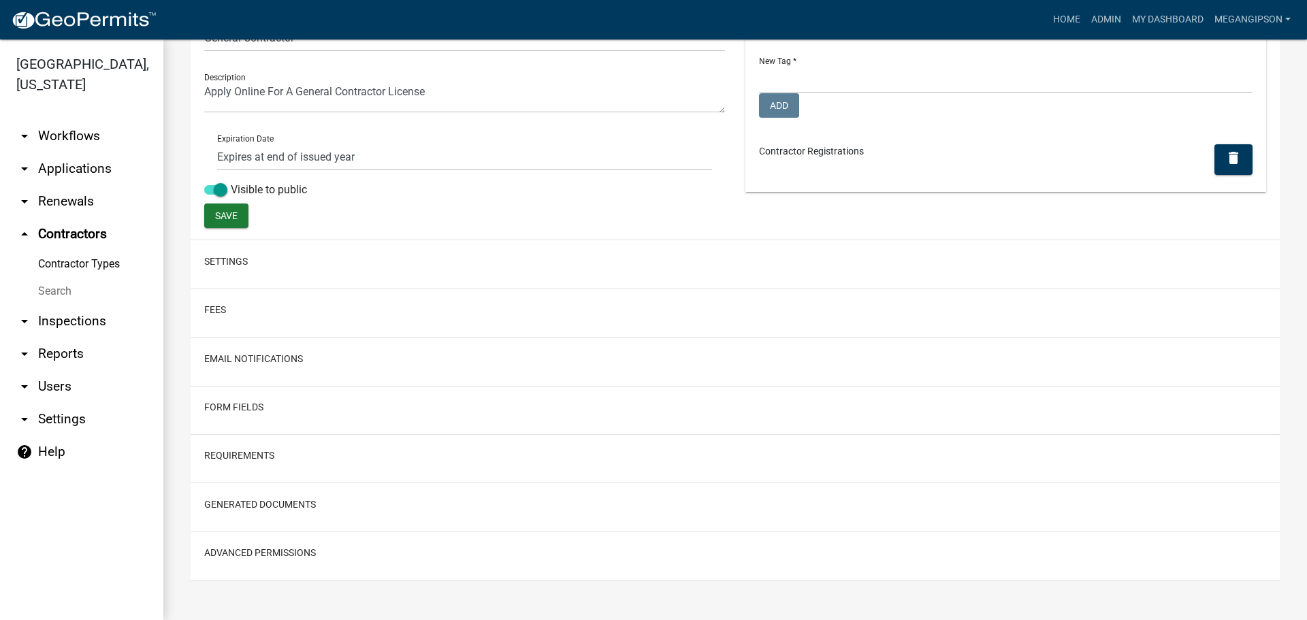
scroll to position [267, 0]
click at [207, 255] on button "Settings" at bounding box center [226, 262] width 44 height 14
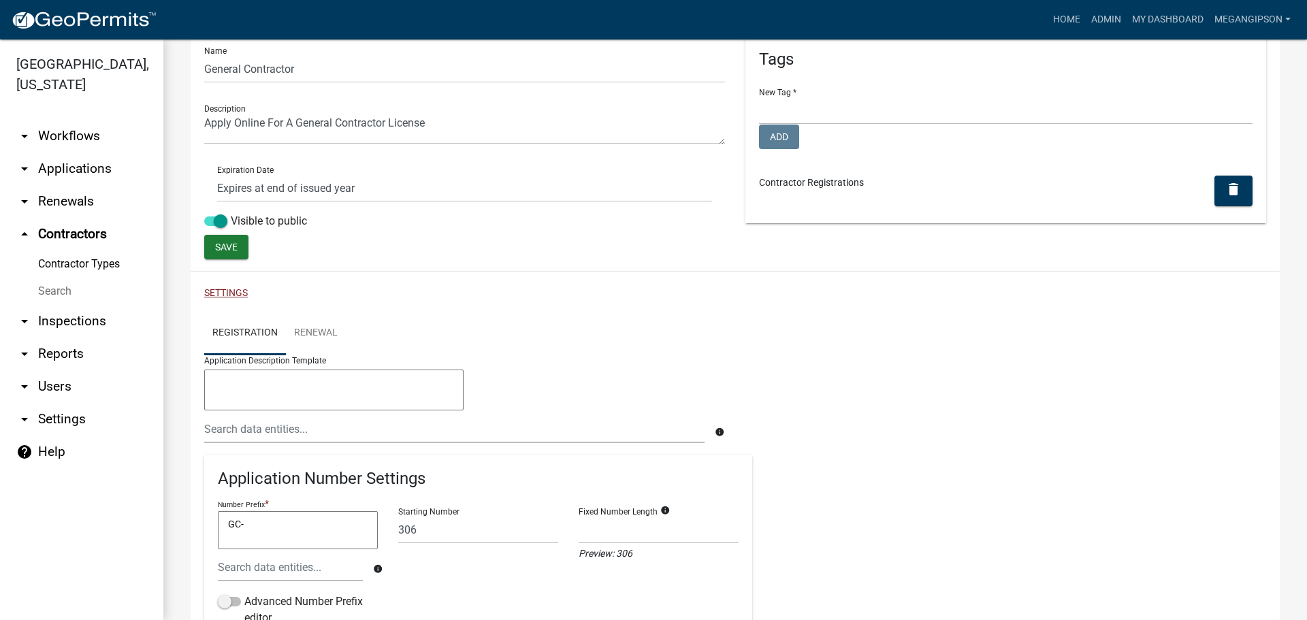
scroll to position [0, 0]
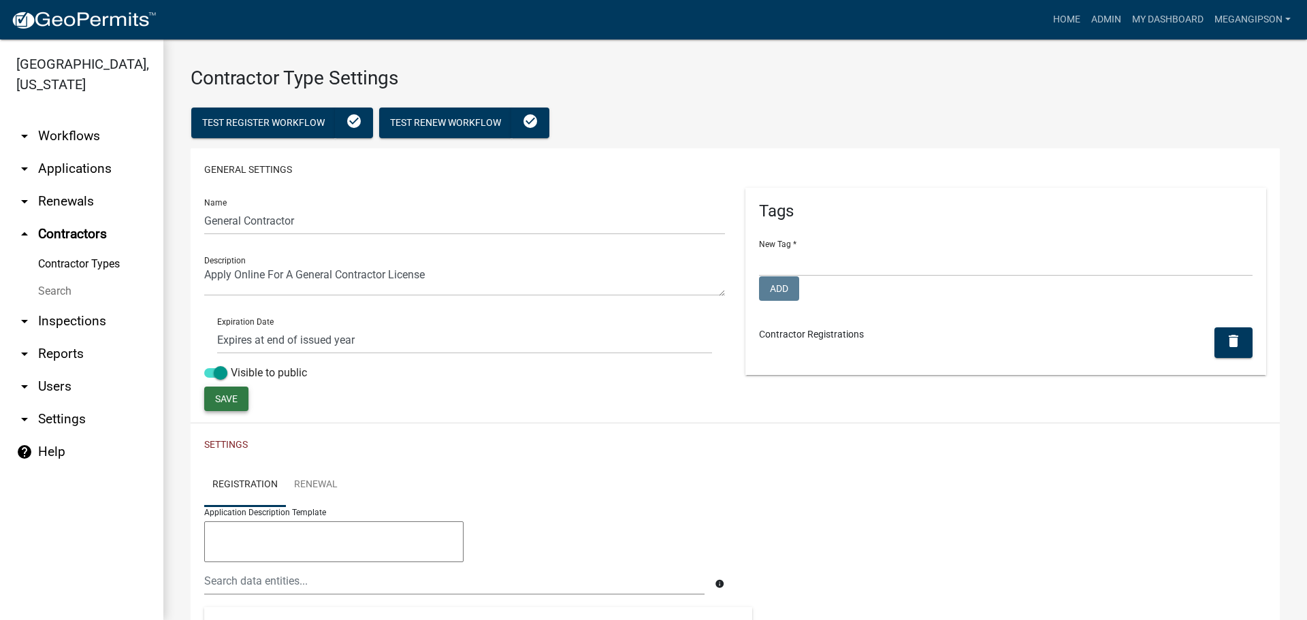
click at [238, 404] on span "Save" at bounding box center [226, 399] width 22 height 11
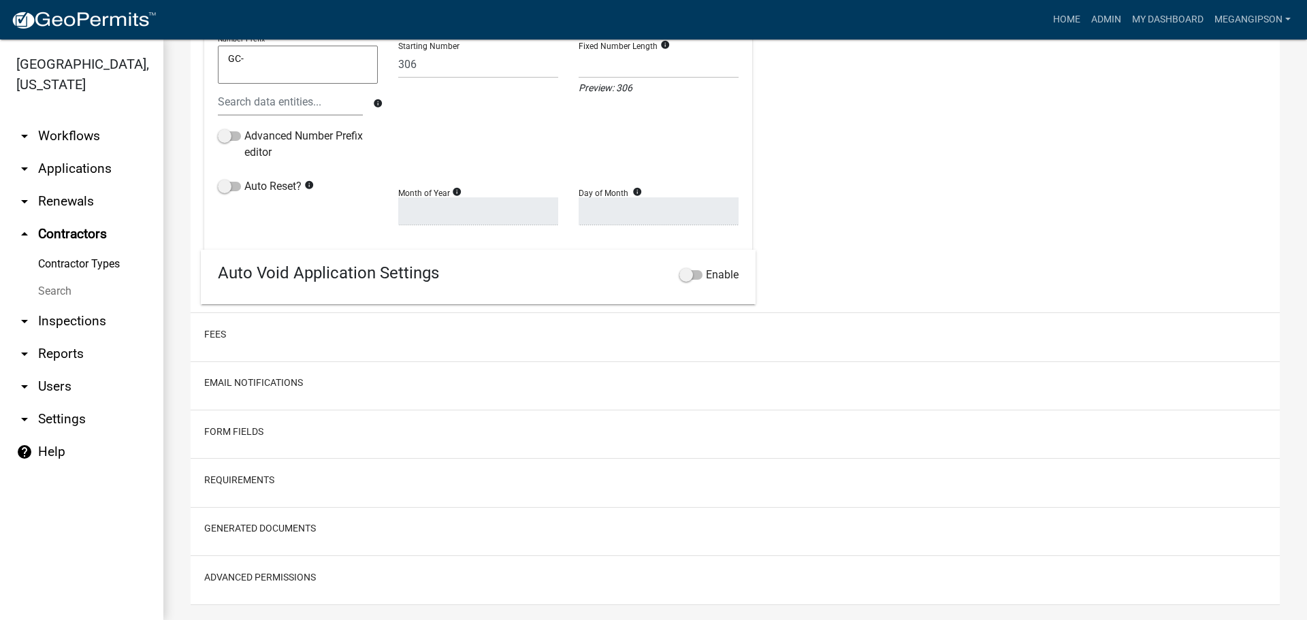
scroll to position [438, 0]
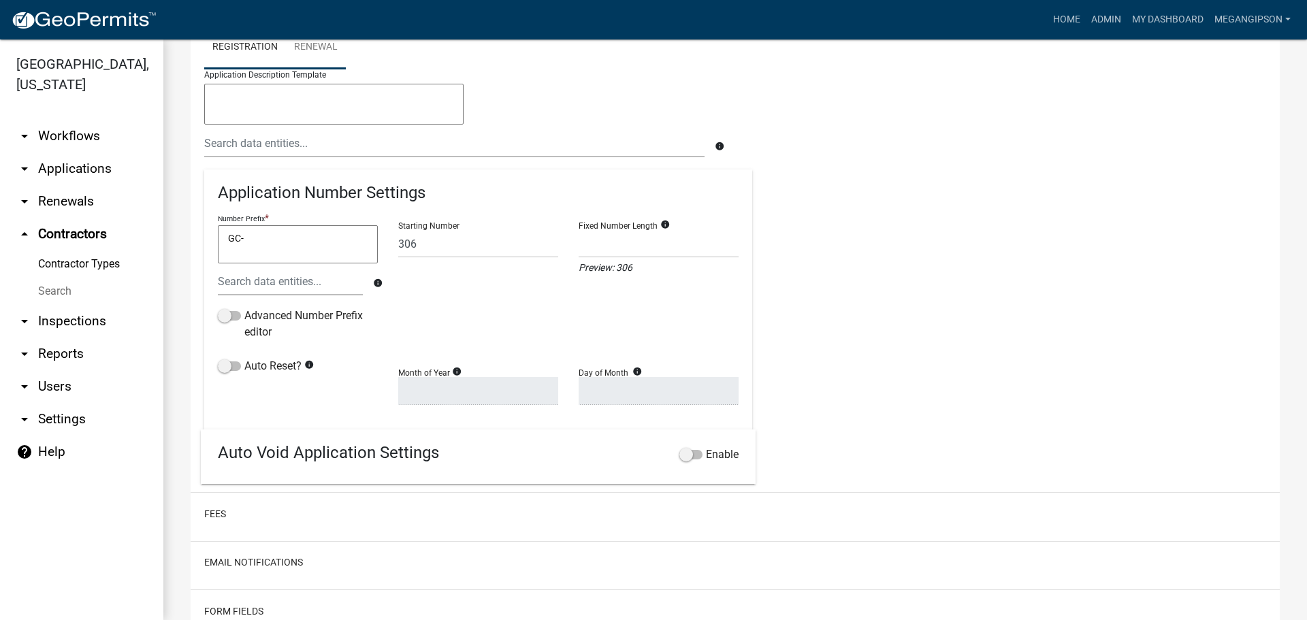
click at [337, 69] on link "Renewal" at bounding box center [316, 48] width 60 height 44
click at [284, 264] on textarea "GC(R)-"" at bounding box center [298, 244] width 160 height 38
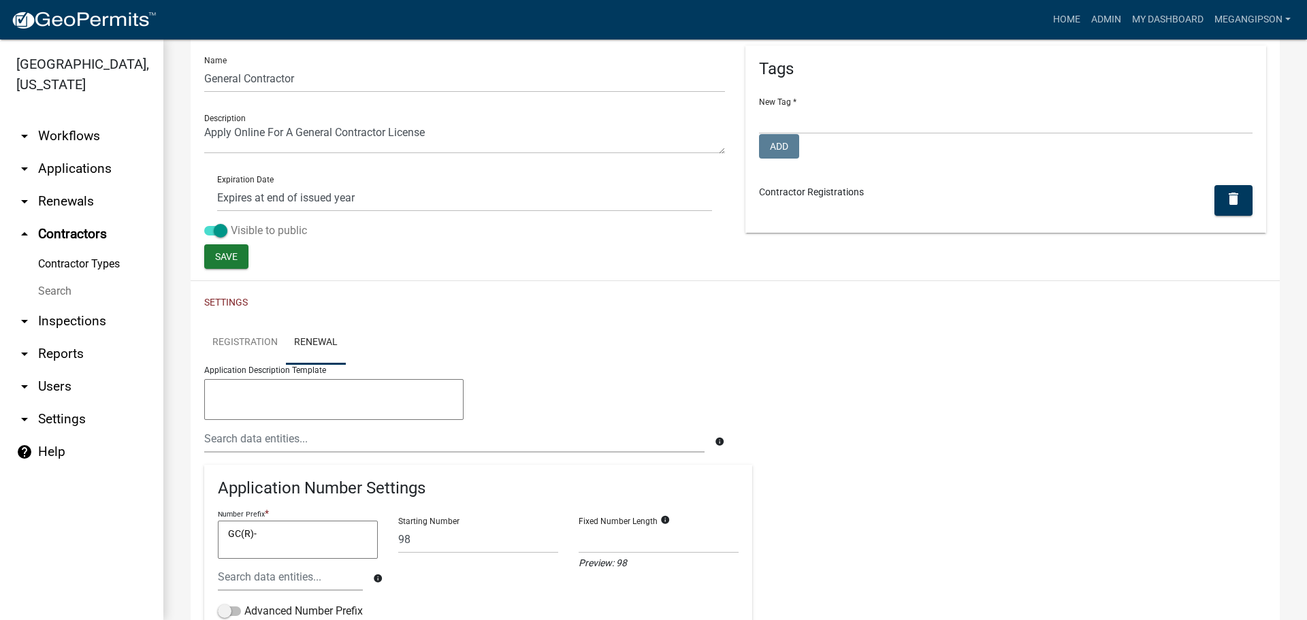
scroll to position [0, 0]
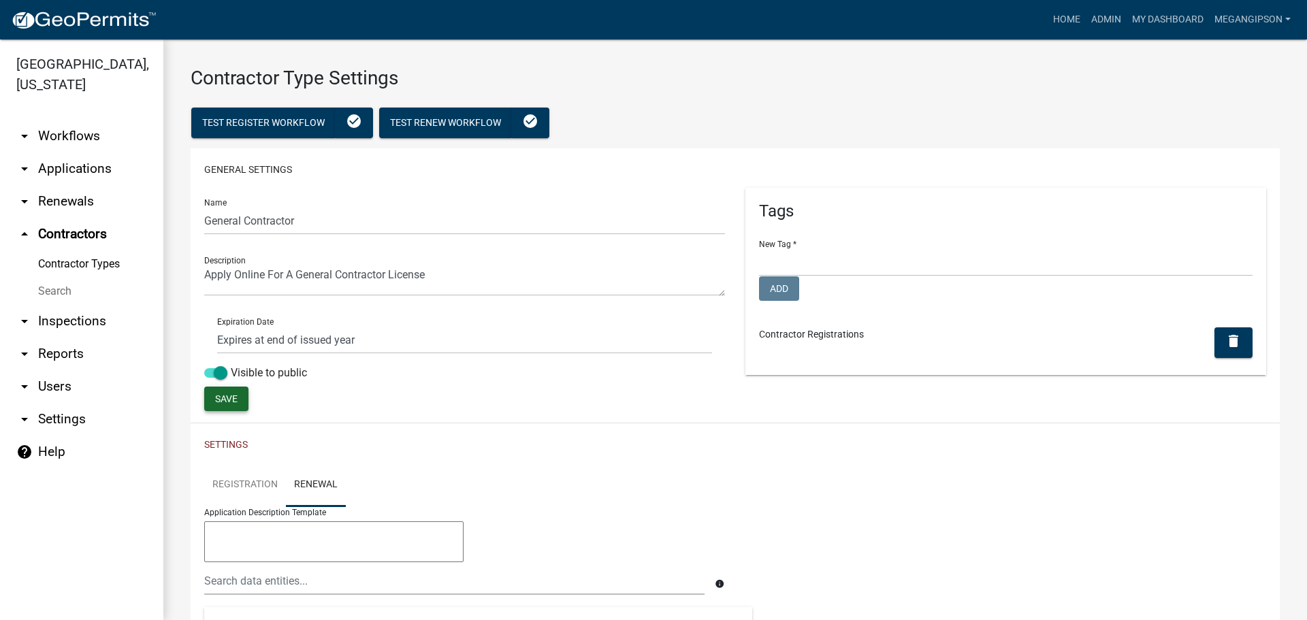
type textarea "GC(R)-"
click at [233, 404] on span "Save" at bounding box center [226, 399] width 22 height 11
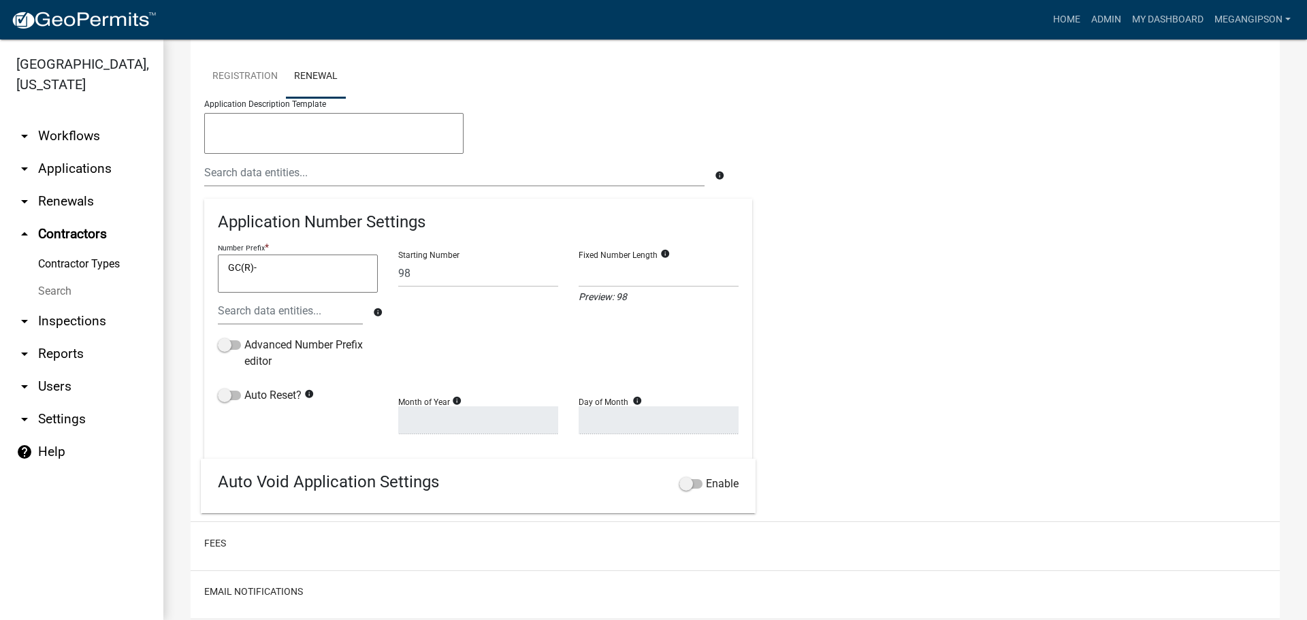
scroll to position [749, 0]
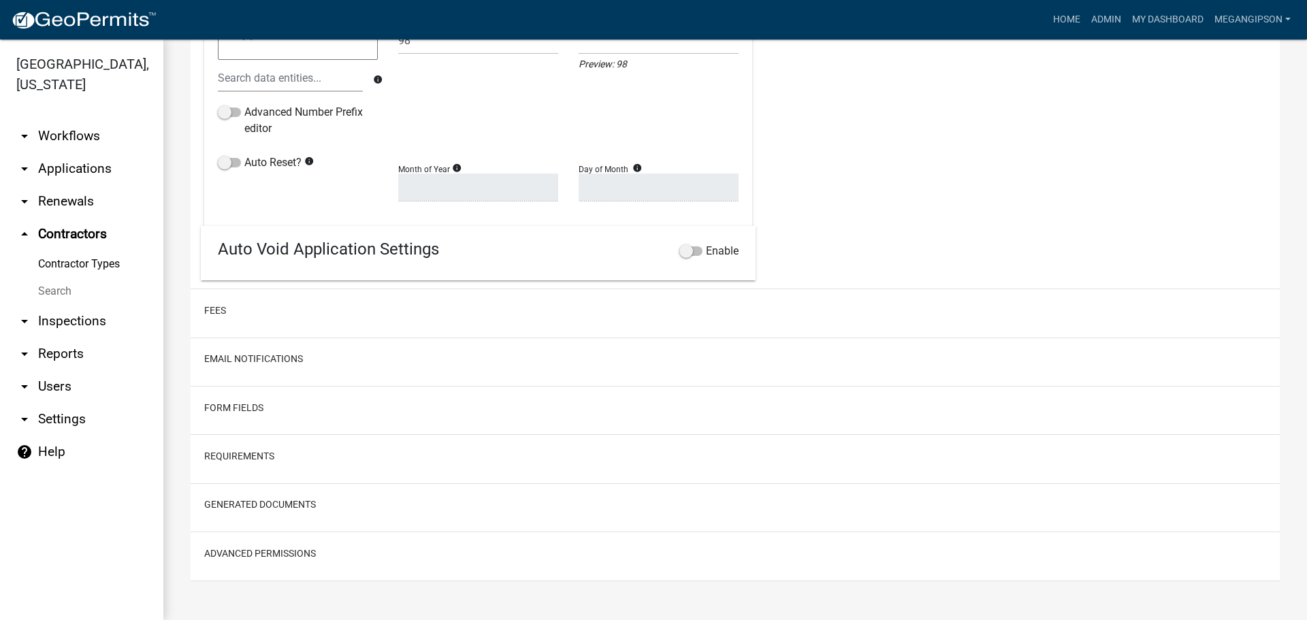
click at [230, 518] on h2 "Generated Documents" at bounding box center [735, 505] width 1062 height 26
click at [246, 512] on button "Generated Documents" at bounding box center [260, 505] width 112 height 14
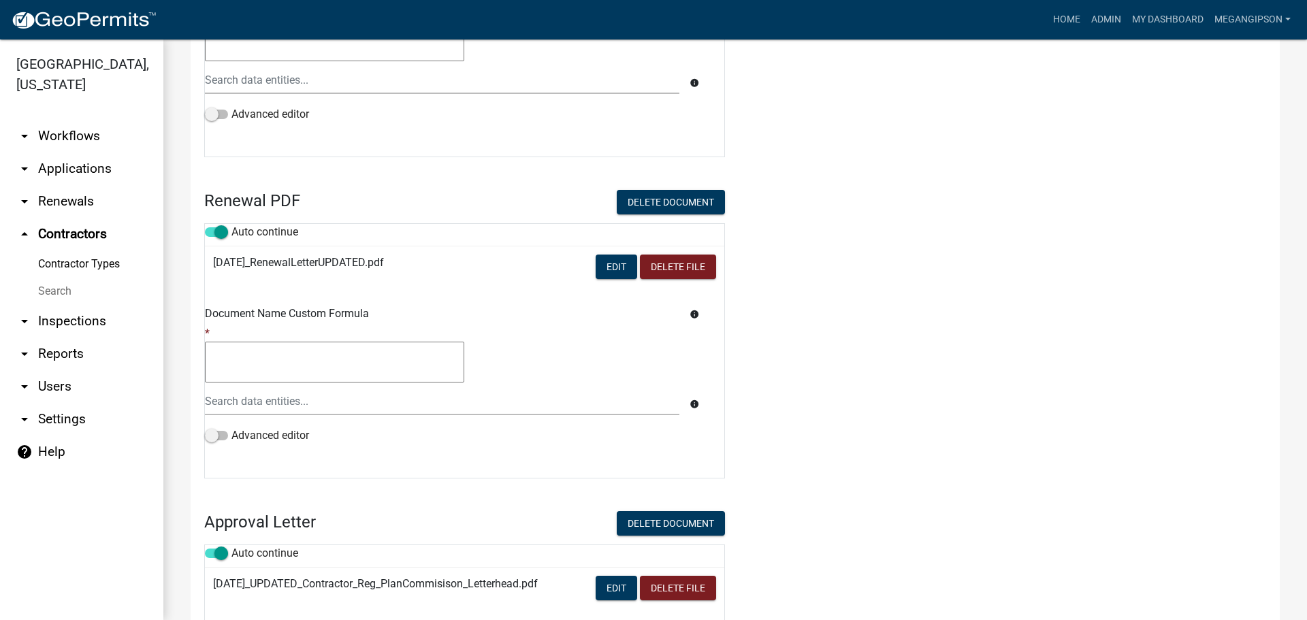
scroll to position [1226, 0]
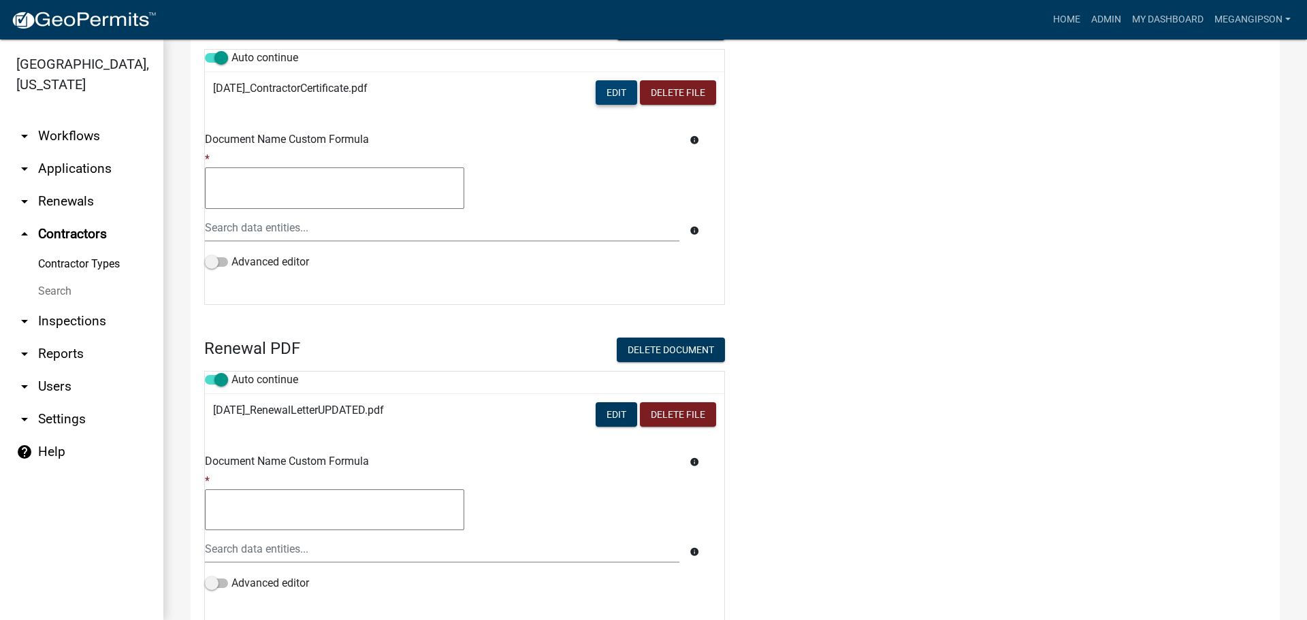
click at [596, 105] on button "Edit" at bounding box center [617, 92] width 42 height 25
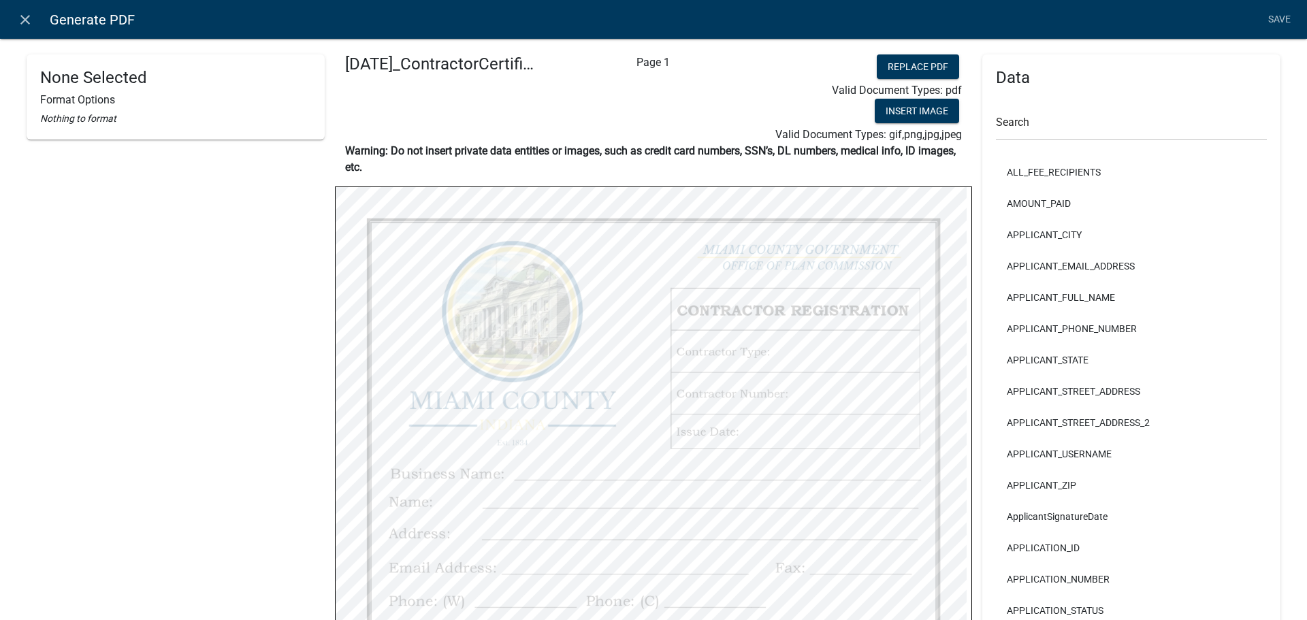
scroll to position [453, 0]
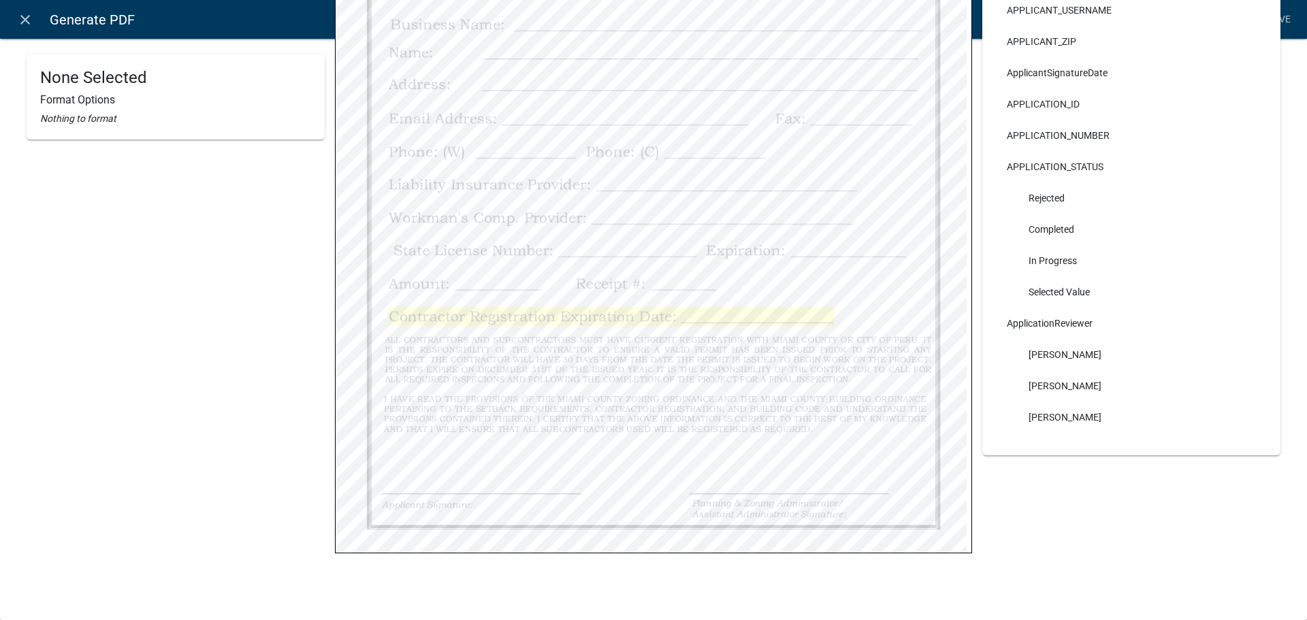
select select "bold"
select select "255,0,0"
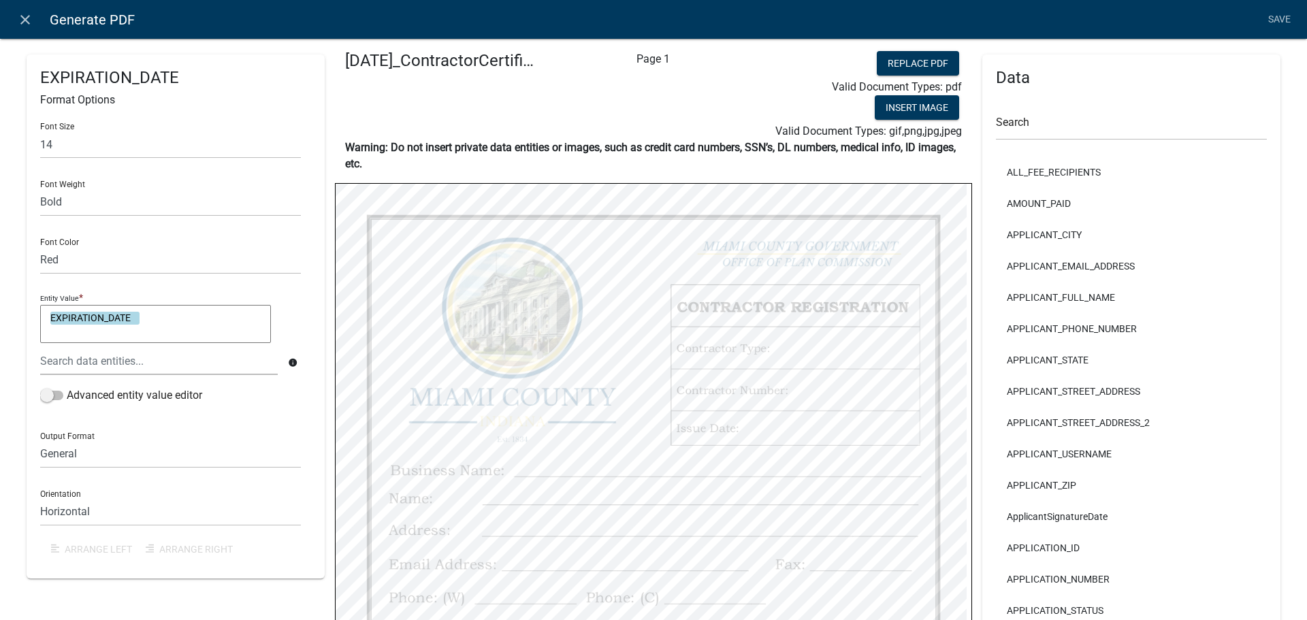
scroll to position [0, 0]
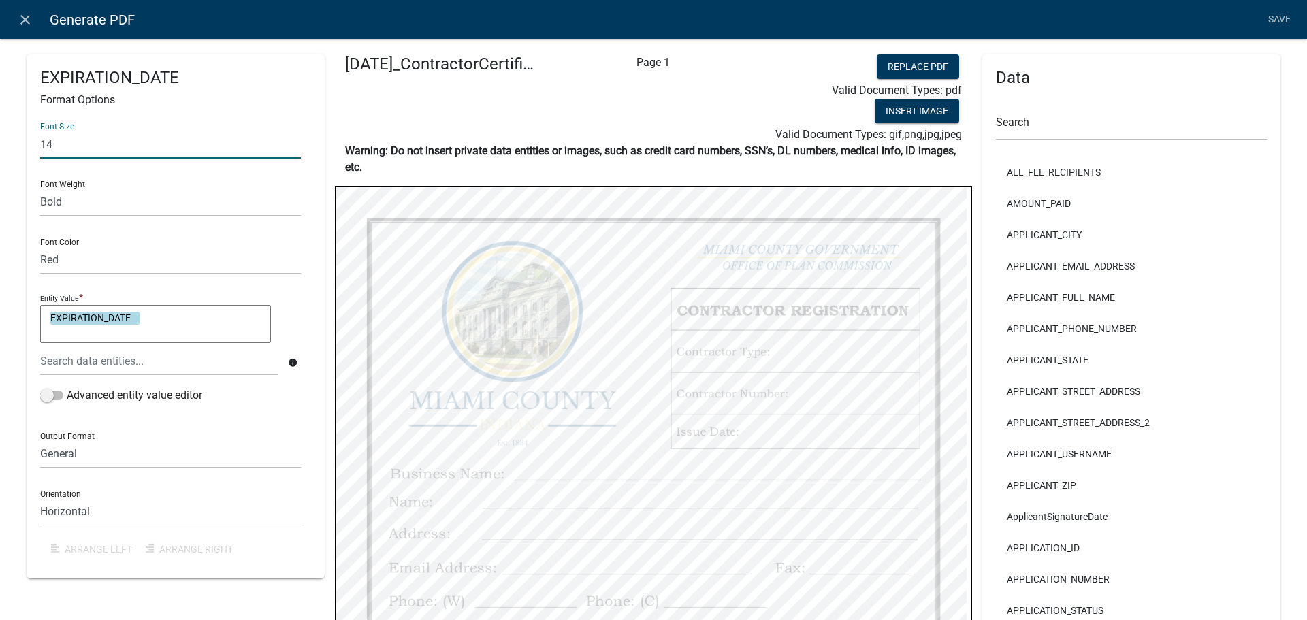
click at [89, 157] on input "14" at bounding box center [170, 145] width 261 height 28
type input "16"
click at [97, 187] on div "Font Weight Normal Bold" at bounding box center [170, 193] width 261 height 47
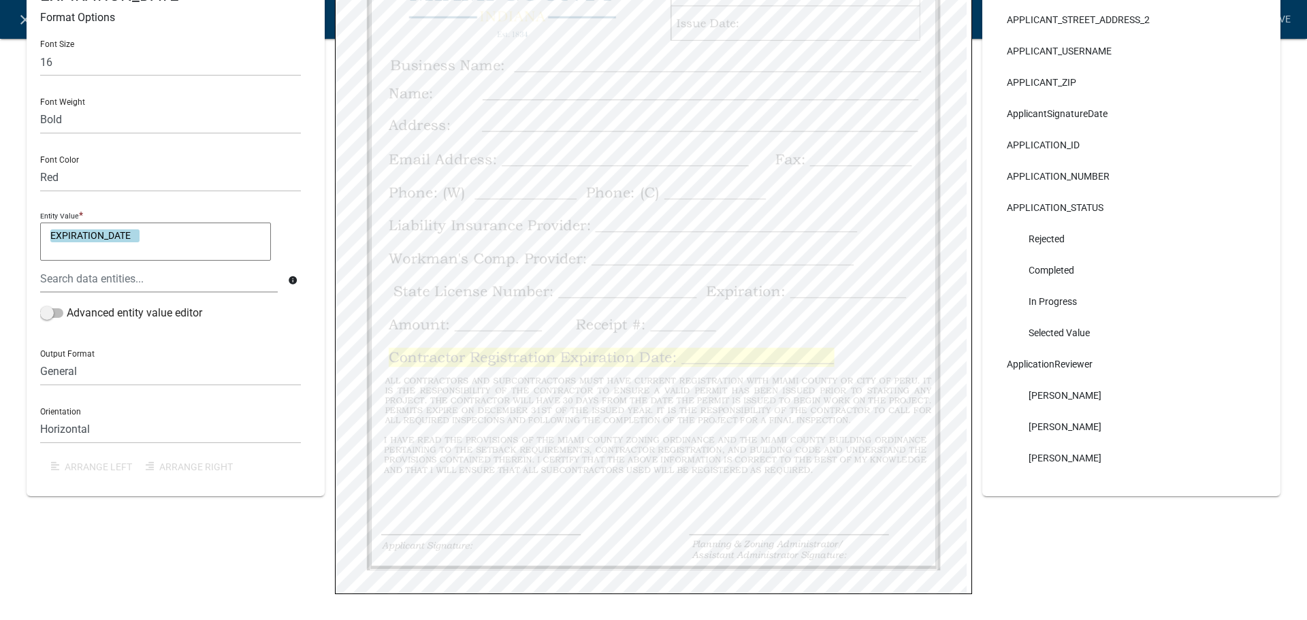
scroll to position [68, 0]
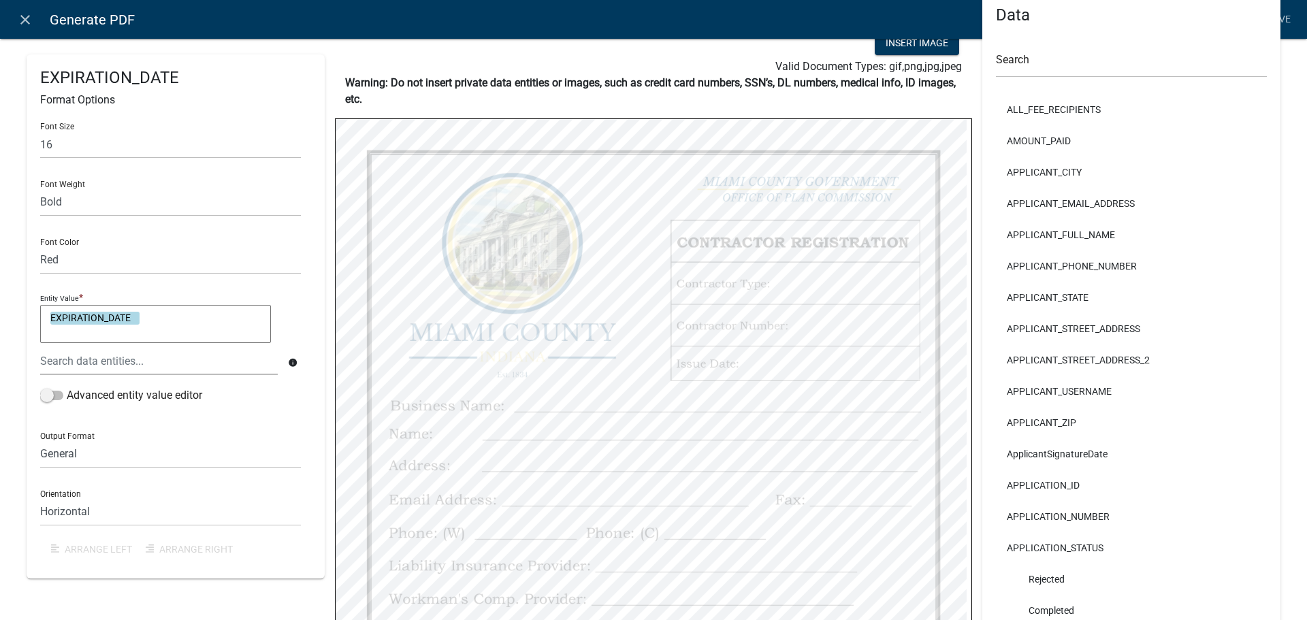
select select "bold"
select select "255,0,0"
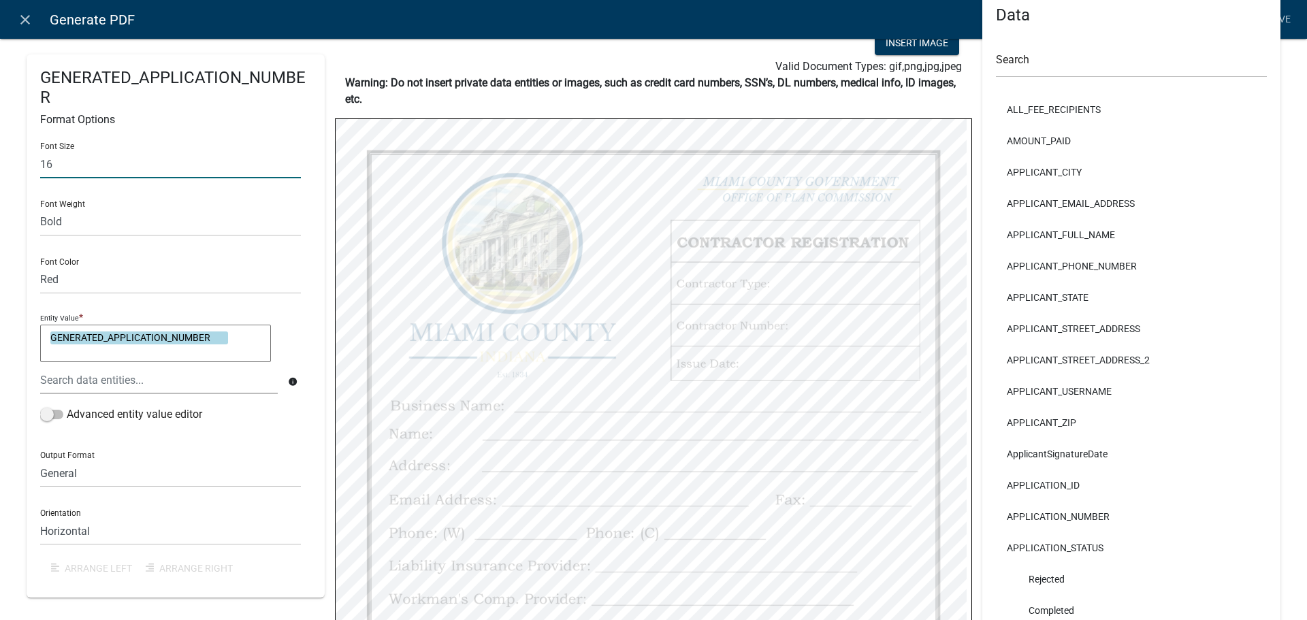
drag, startPoint x: 83, startPoint y: 179, endPoint x: 1, endPoint y: 173, distance: 81.9
click at [1, 174] on div "GENERATED_APPLICATION_NUMBER Format Options Font Size 16 Font Weight Normal Bol…" at bounding box center [653, 468] width 1307 height 1041
type input "18"
click at [150, 207] on div "Font Weight Normal Bold" at bounding box center [170, 212] width 261 height 47
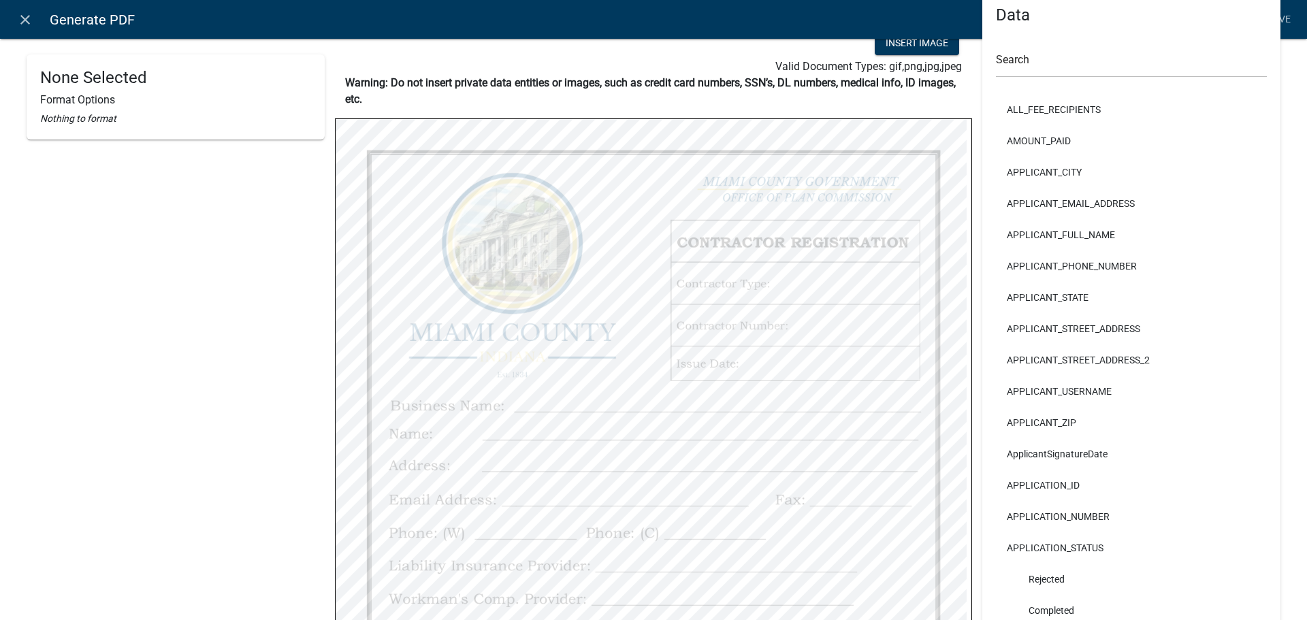
select select
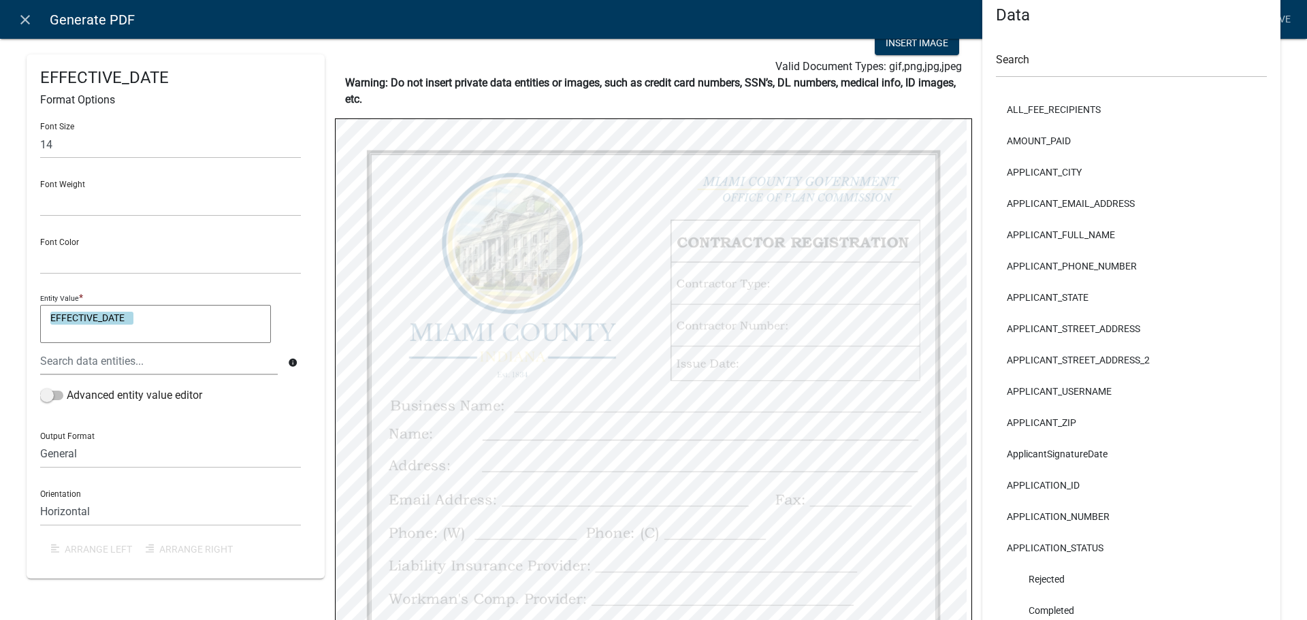
select select
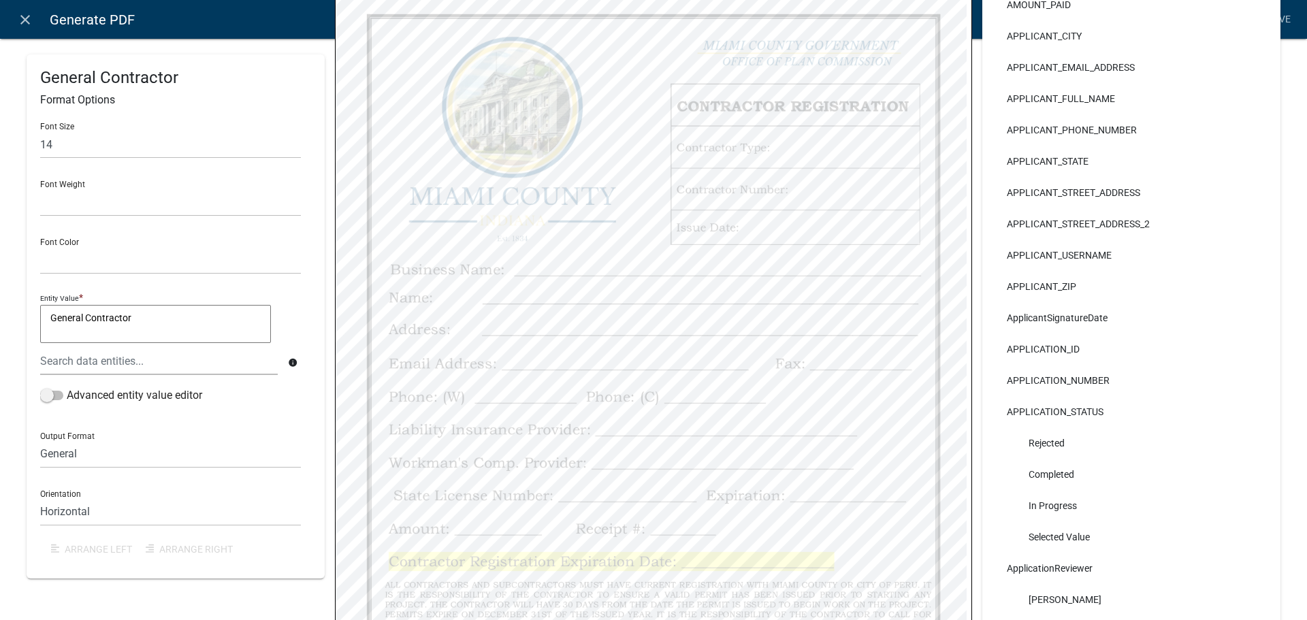
select select
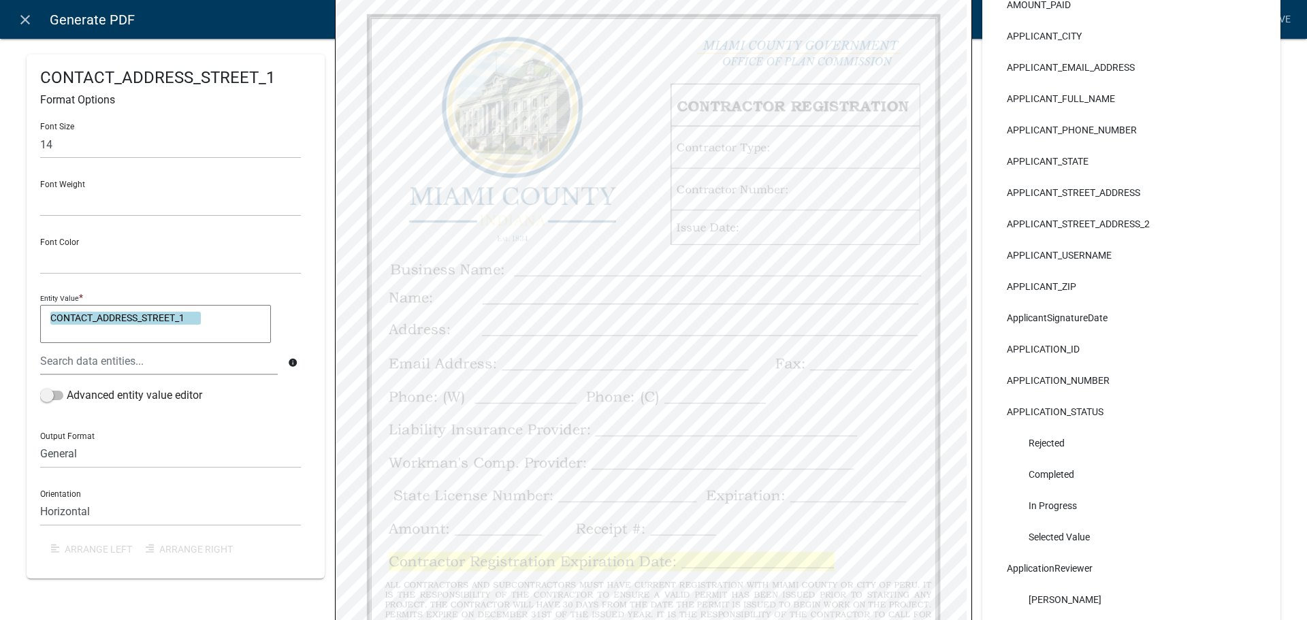
select select
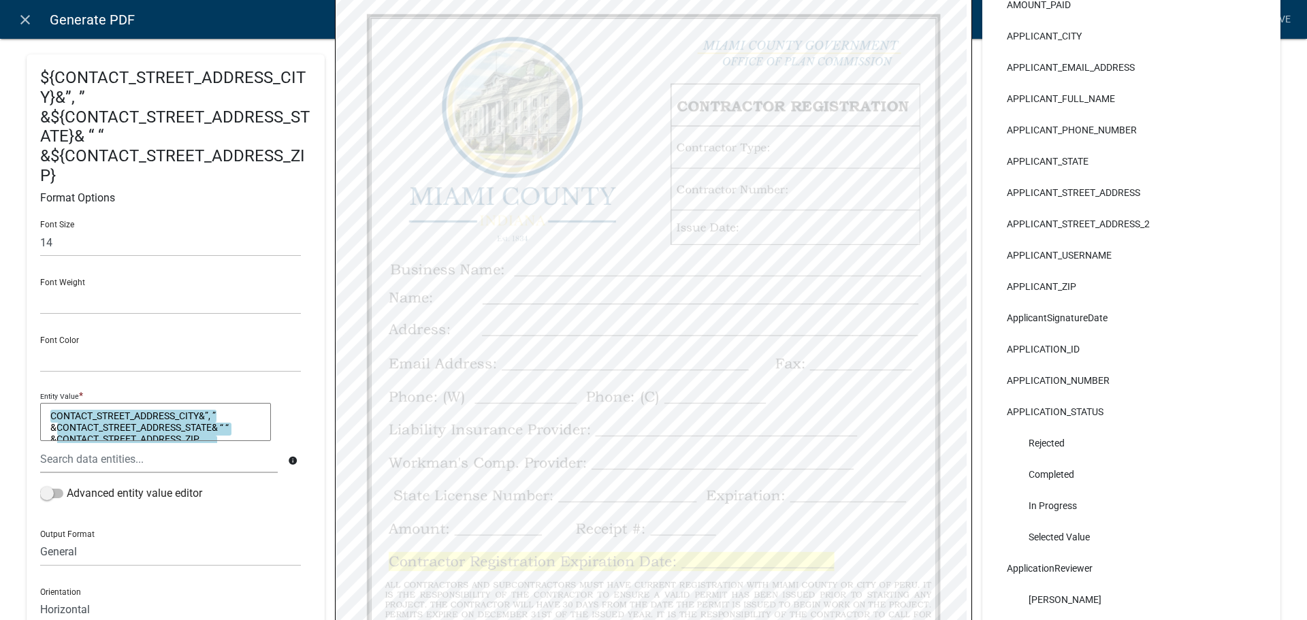
select select
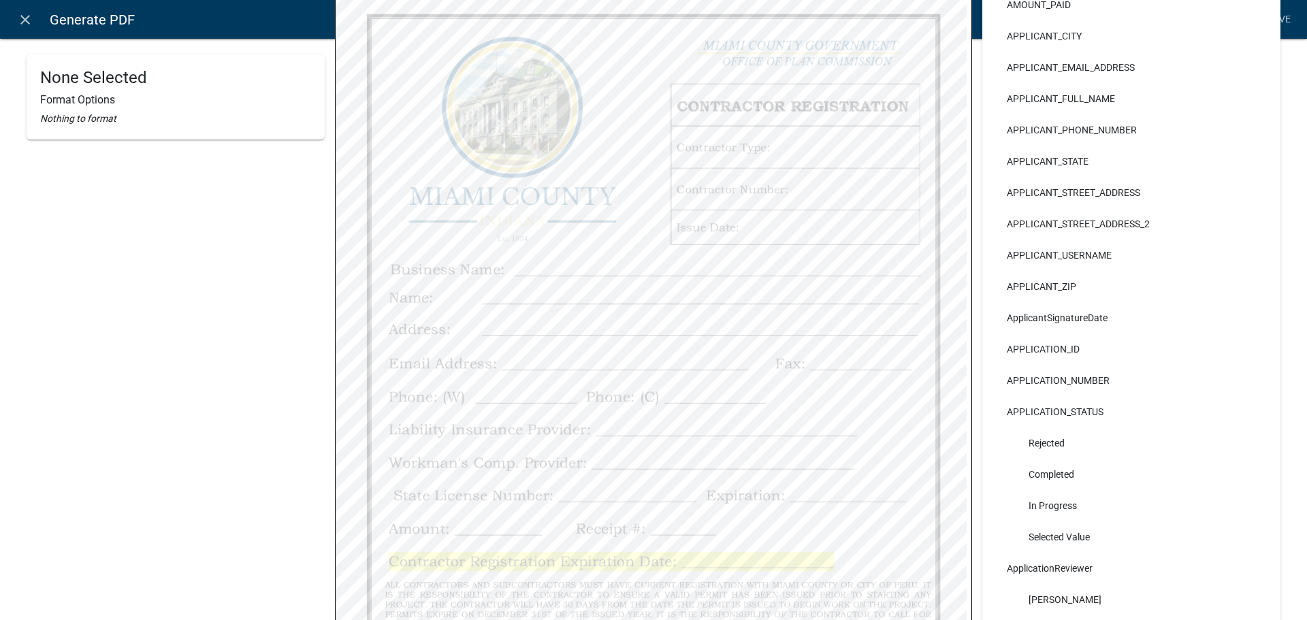
select select
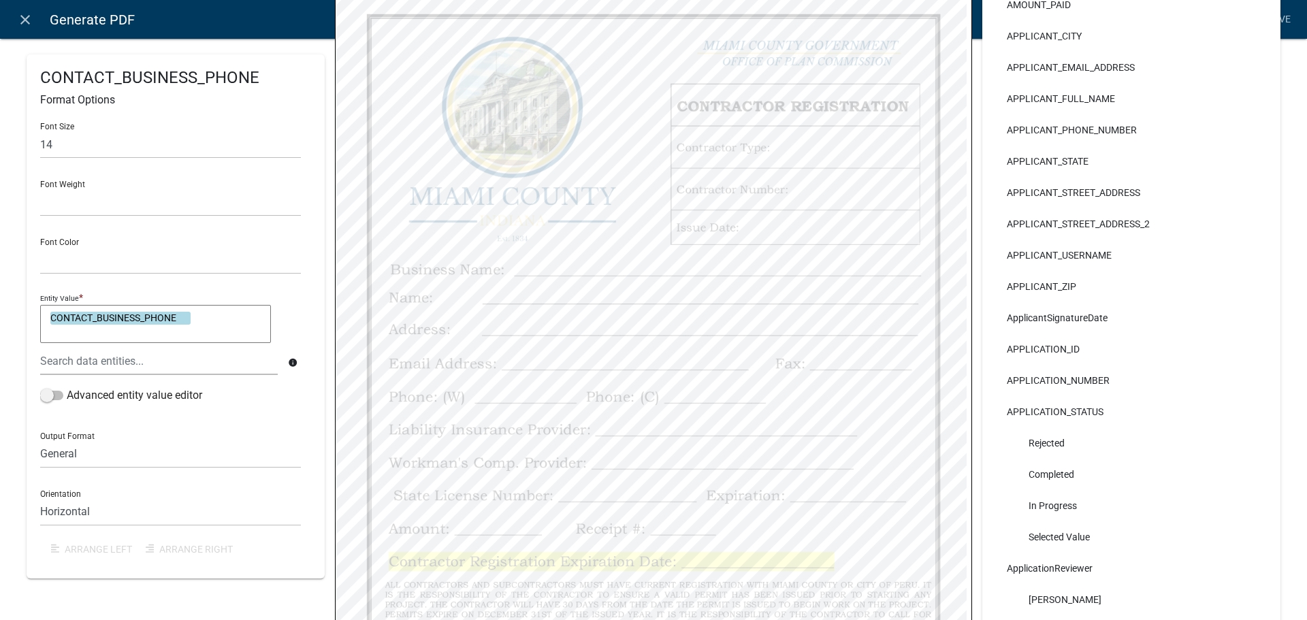
select select
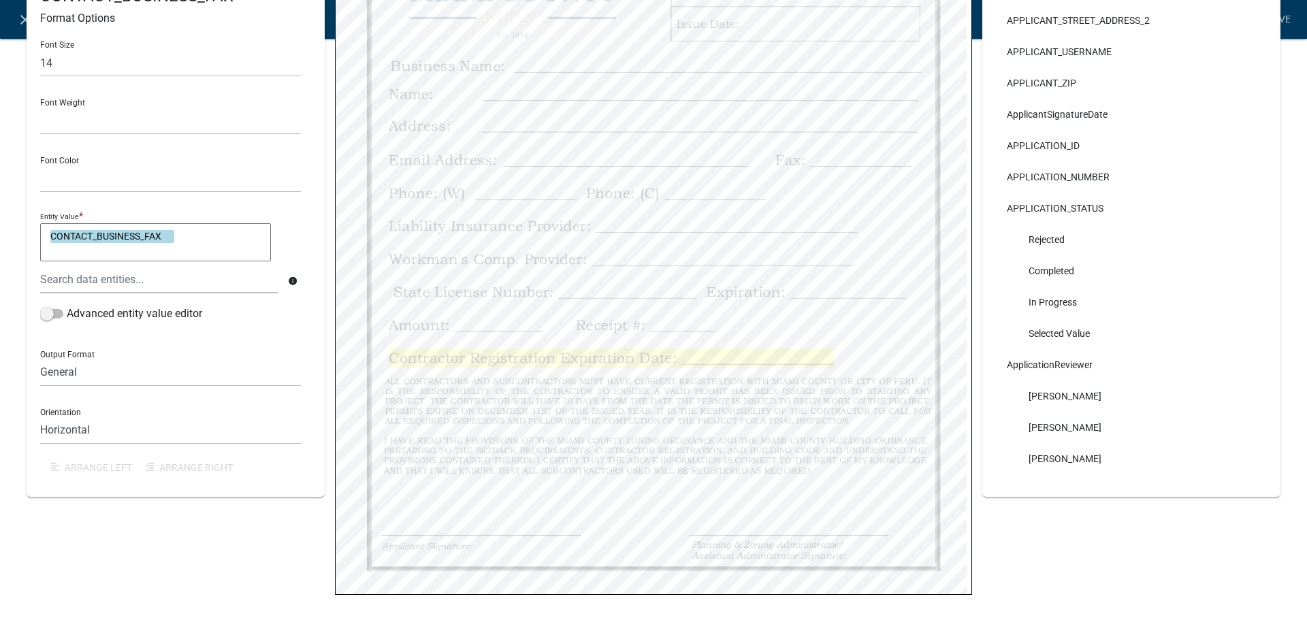
scroll to position [409, 0]
select select
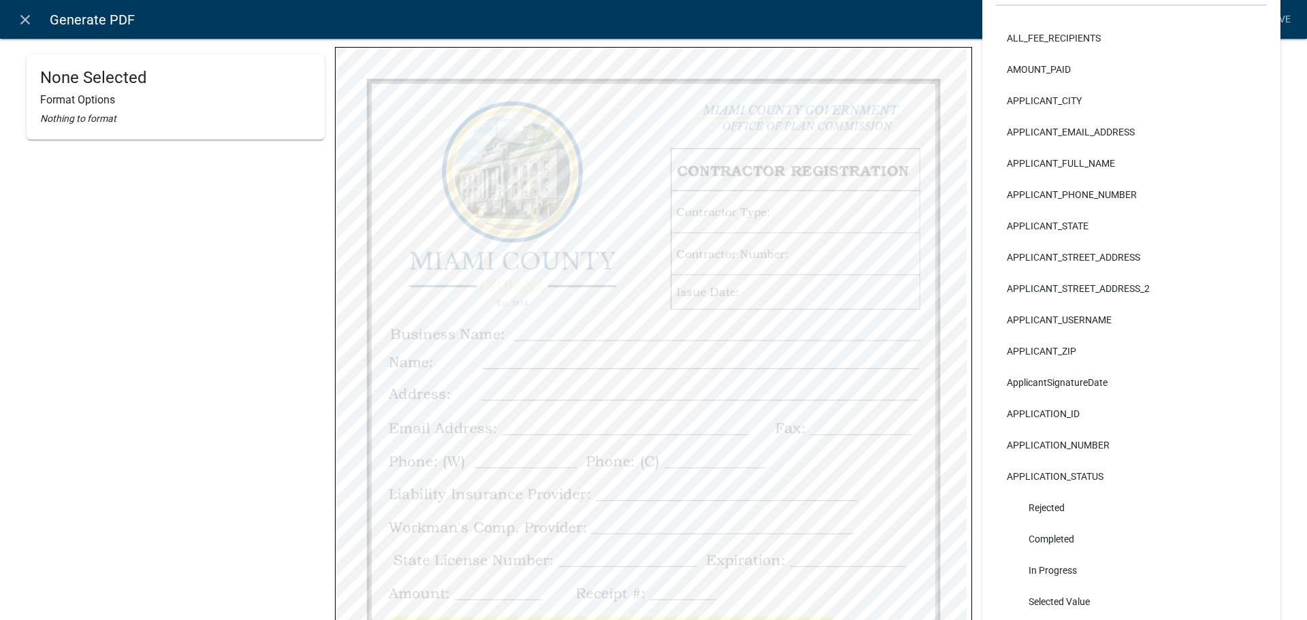
scroll to position [0, 0]
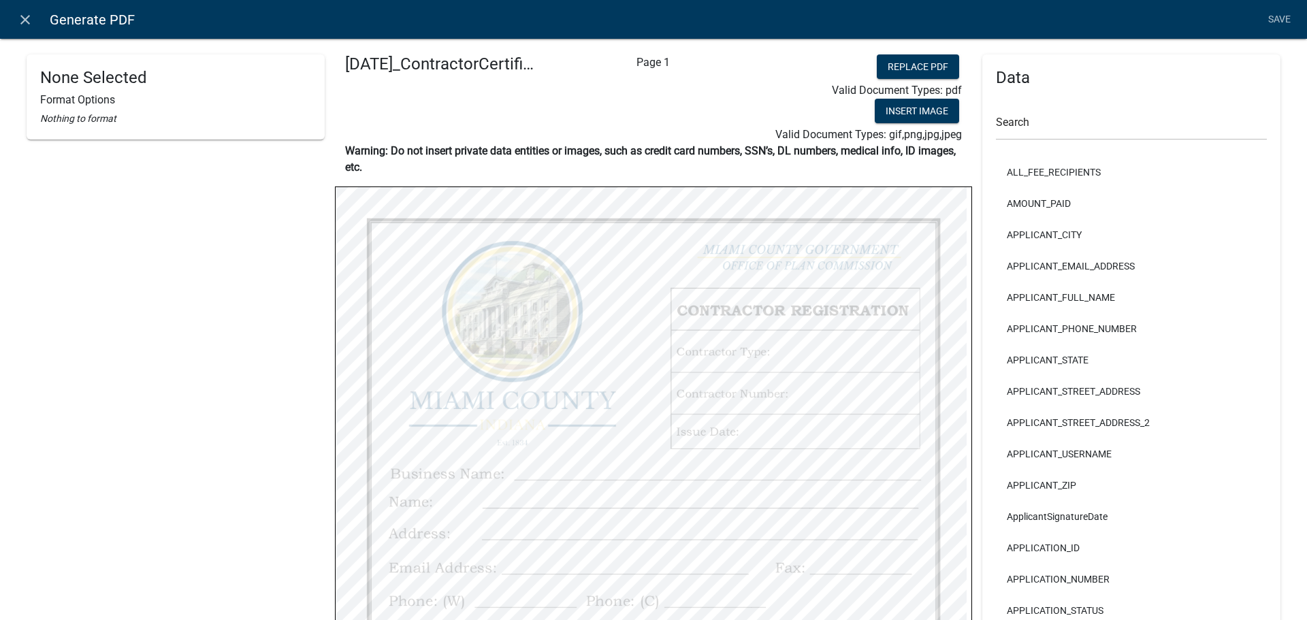
click at [1270, 25] on li "Save" at bounding box center [1279, 20] width 34 height 26
click at [1267, 24] on li "Save" at bounding box center [1279, 20] width 34 height 26
click at [29, 21] on icon "close" at bounding box center [25, 20] width 16 height 16
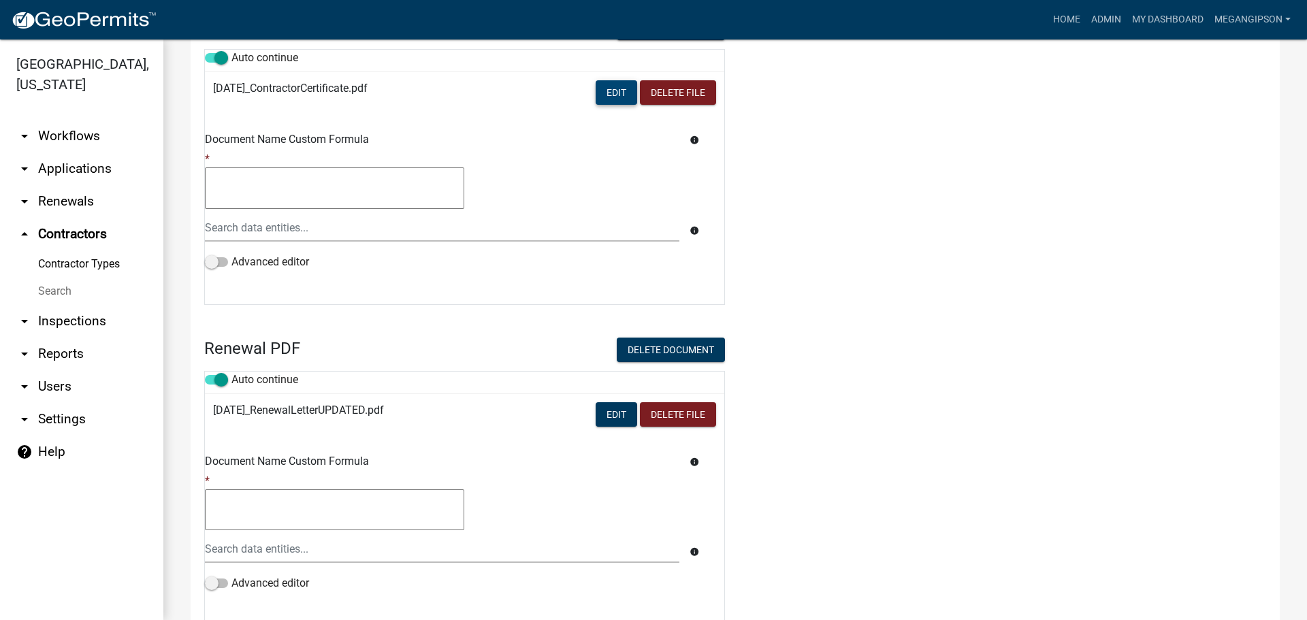
click at [605, 105] on button "Edit" at bounding box center [617, 92] width 42 height 25
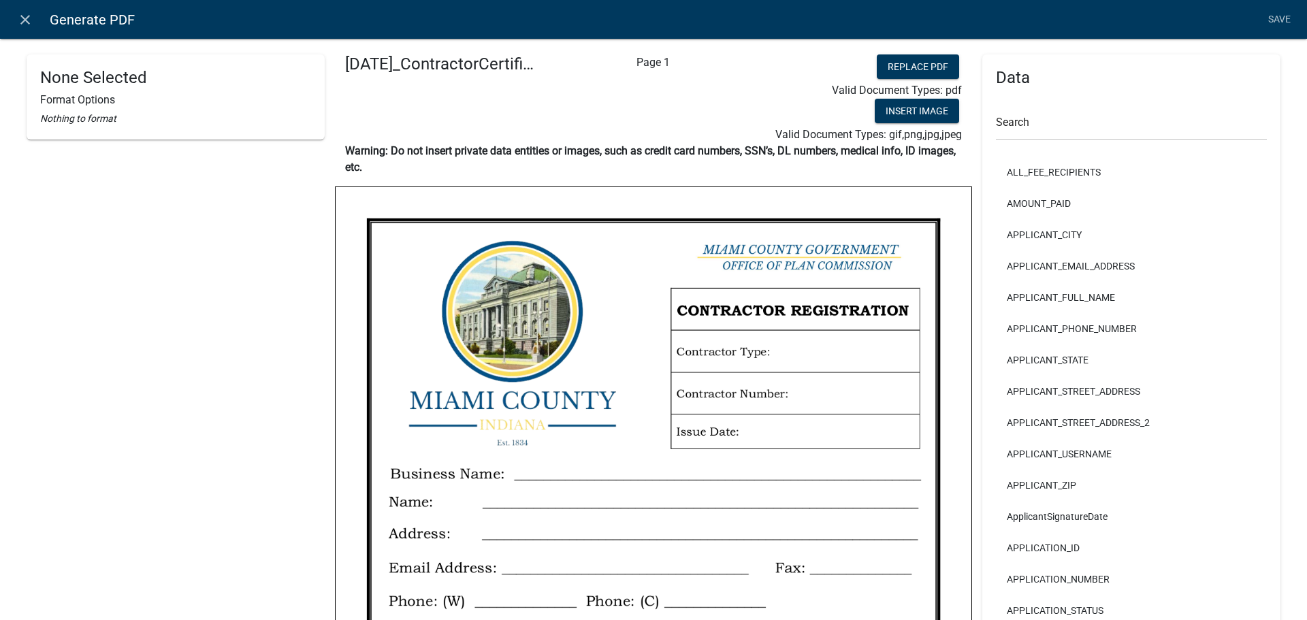
click at [1277, 21] on li "Save" at bounding box center [1279, 20] width 34 height 26
click at [27, 22] on icon "close" at bounding box center [25, 20] width 16 height 16
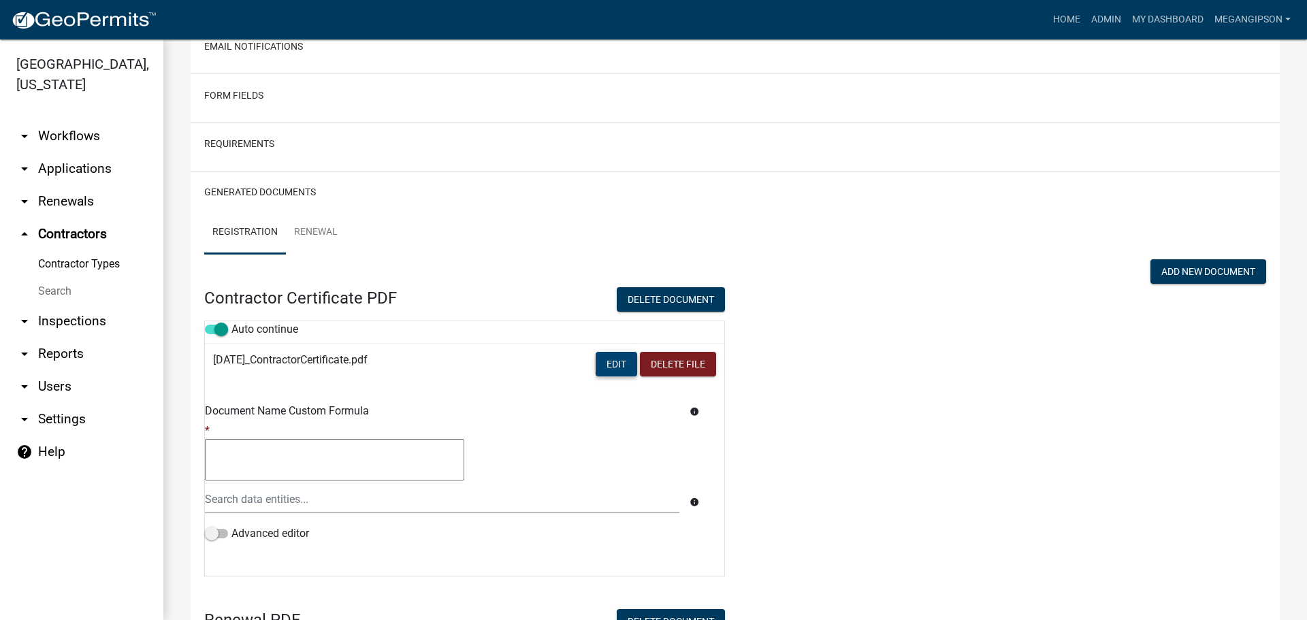
scroll to position [1362, 0]
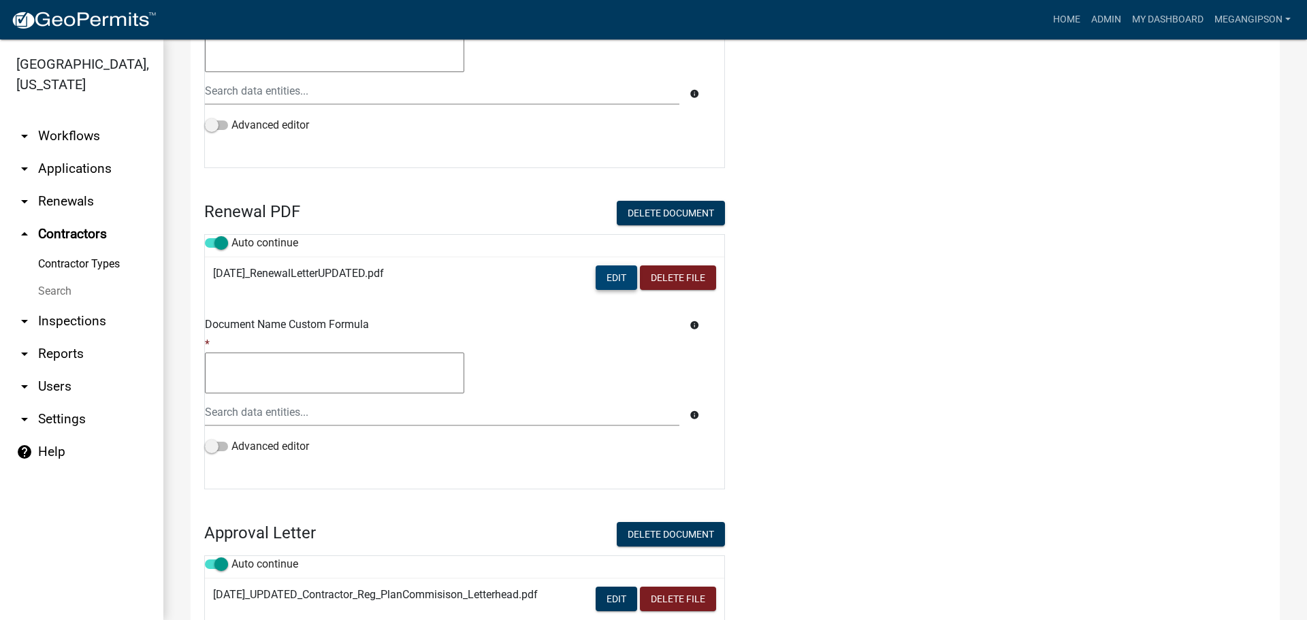
click at [596, 290] on button "Edit" at bounding box center [617, 278] width 42 height 25
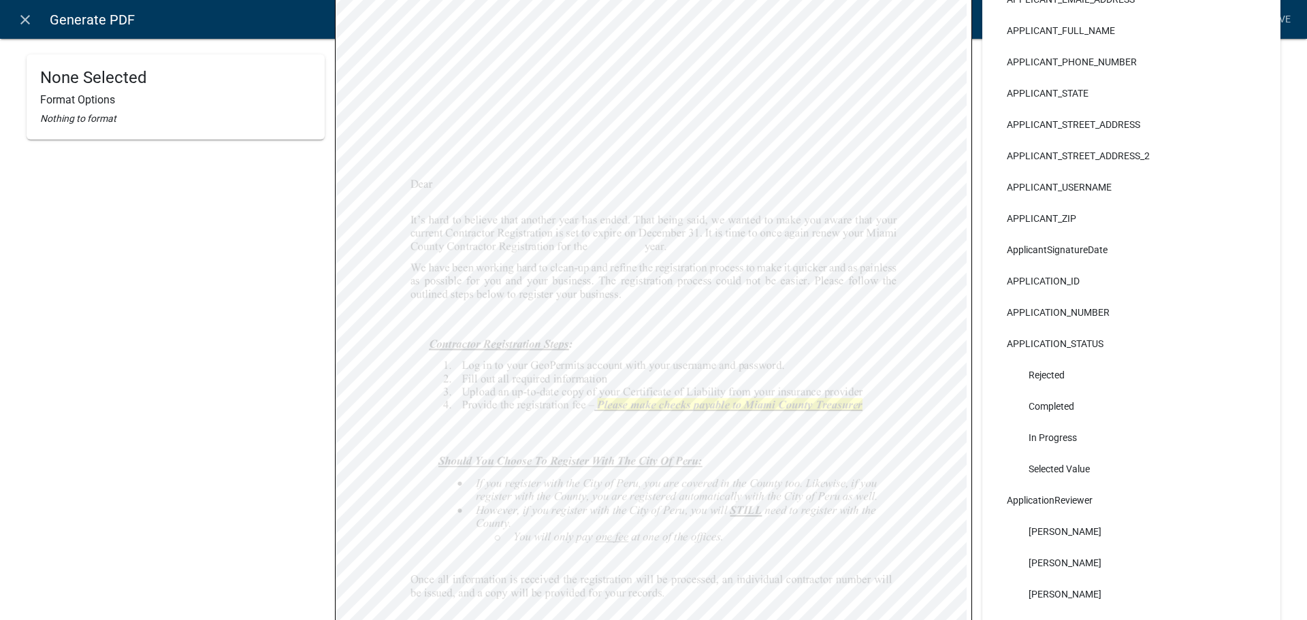
scroll to position [0, 0]
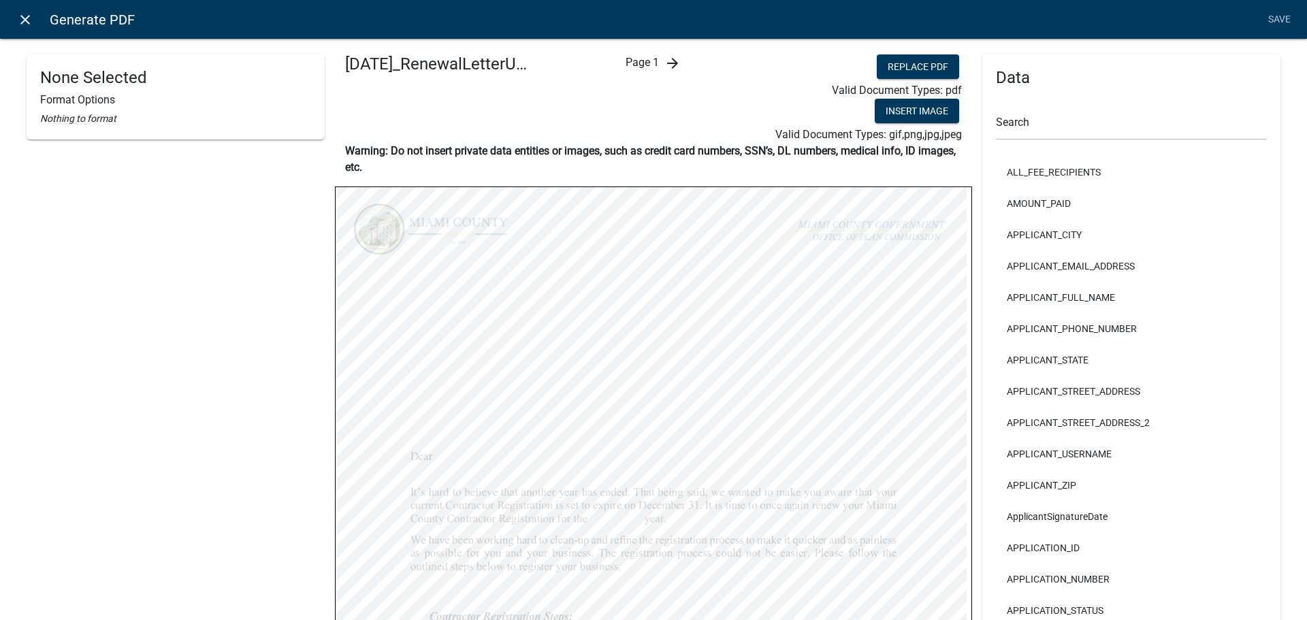
click at [35, 15] on link "close" at bounding box center [25, 19] width 28 height 28
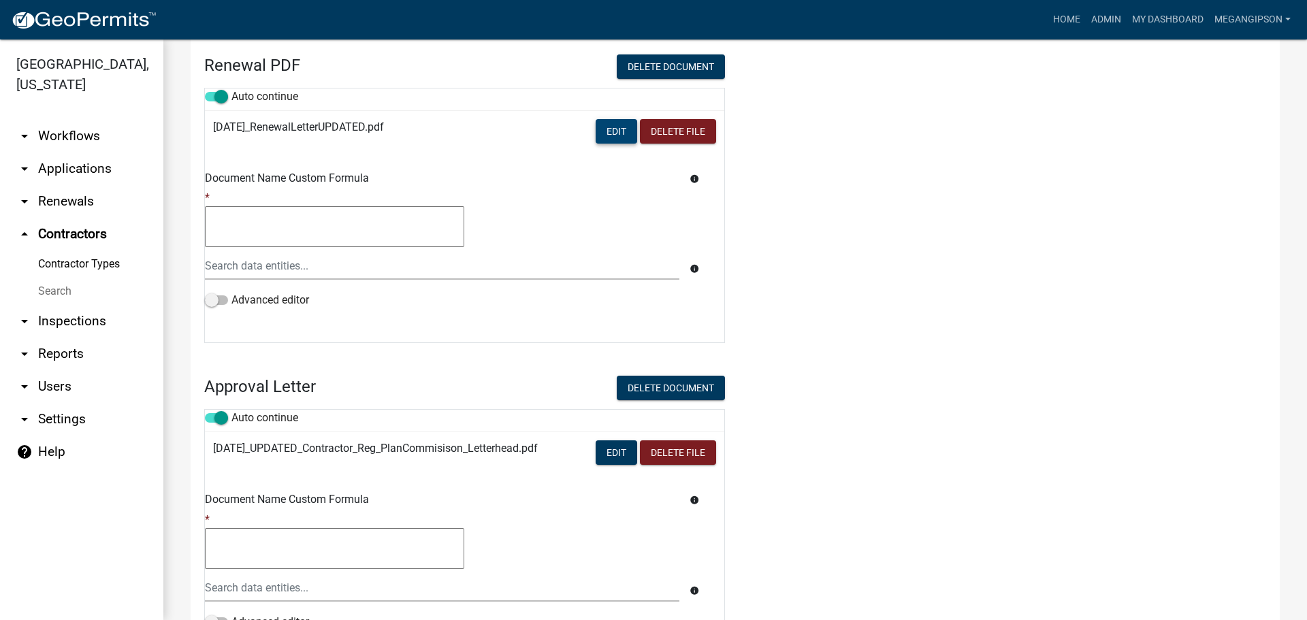
scroll to position [1839, 0]
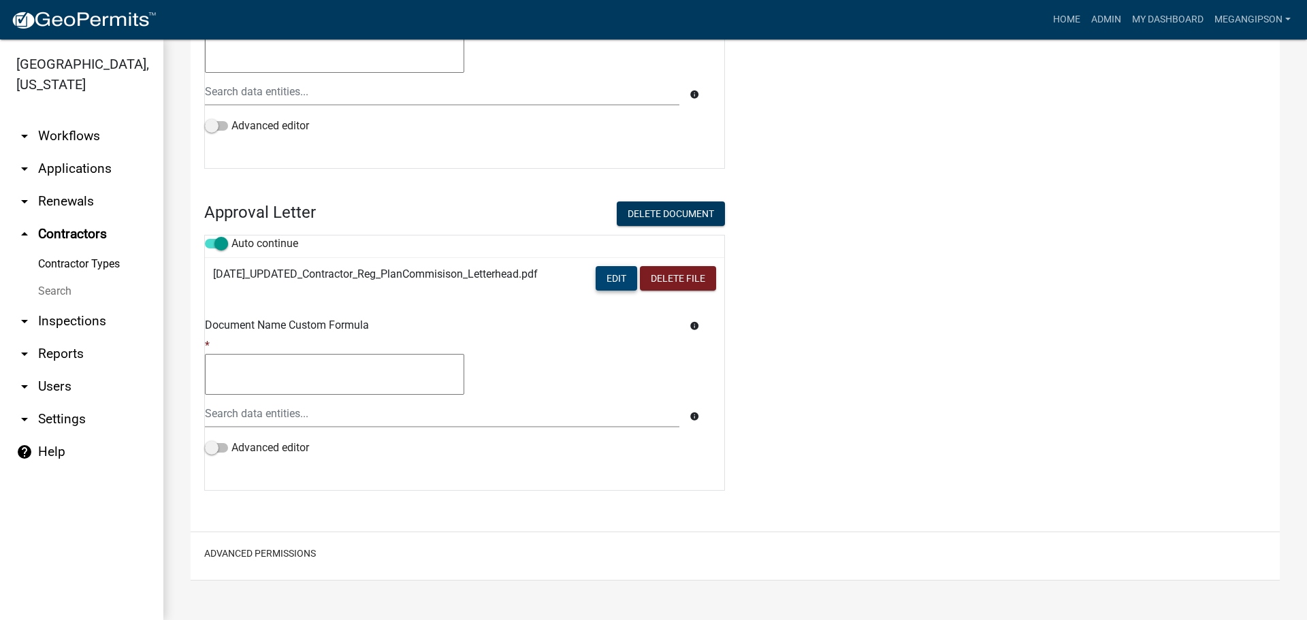
click at [637, 291] on button "Edit" at bounding box center [617, 278] width 42 height 25
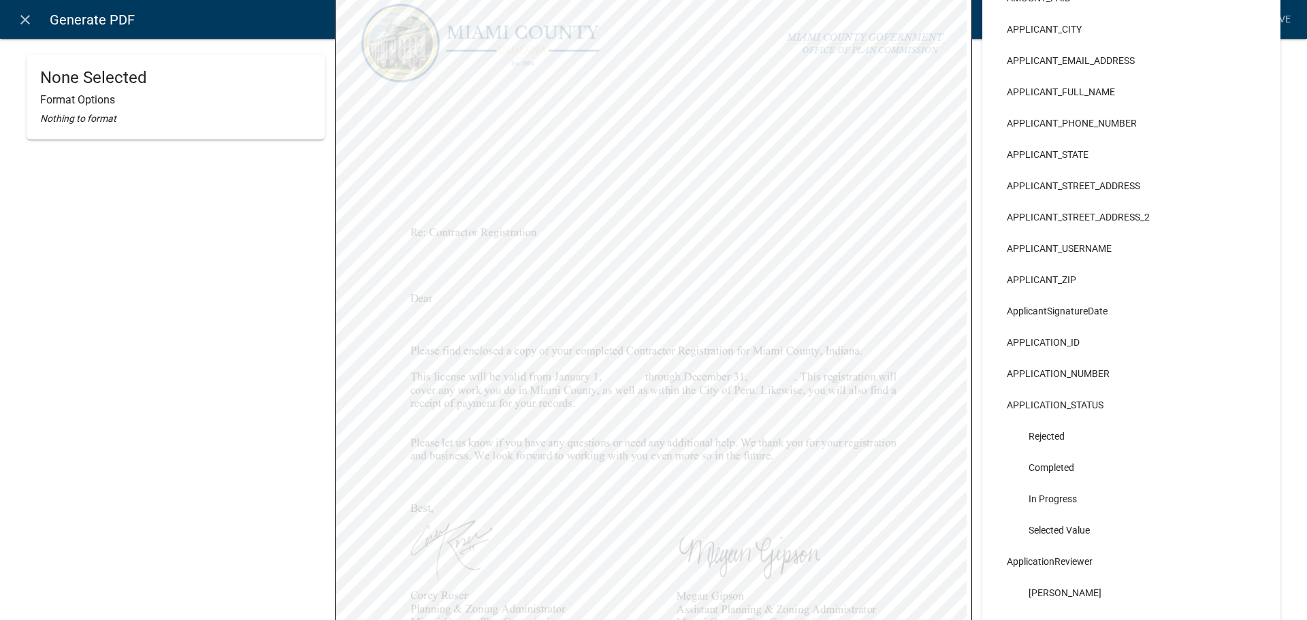
scroll to position [272, 0]
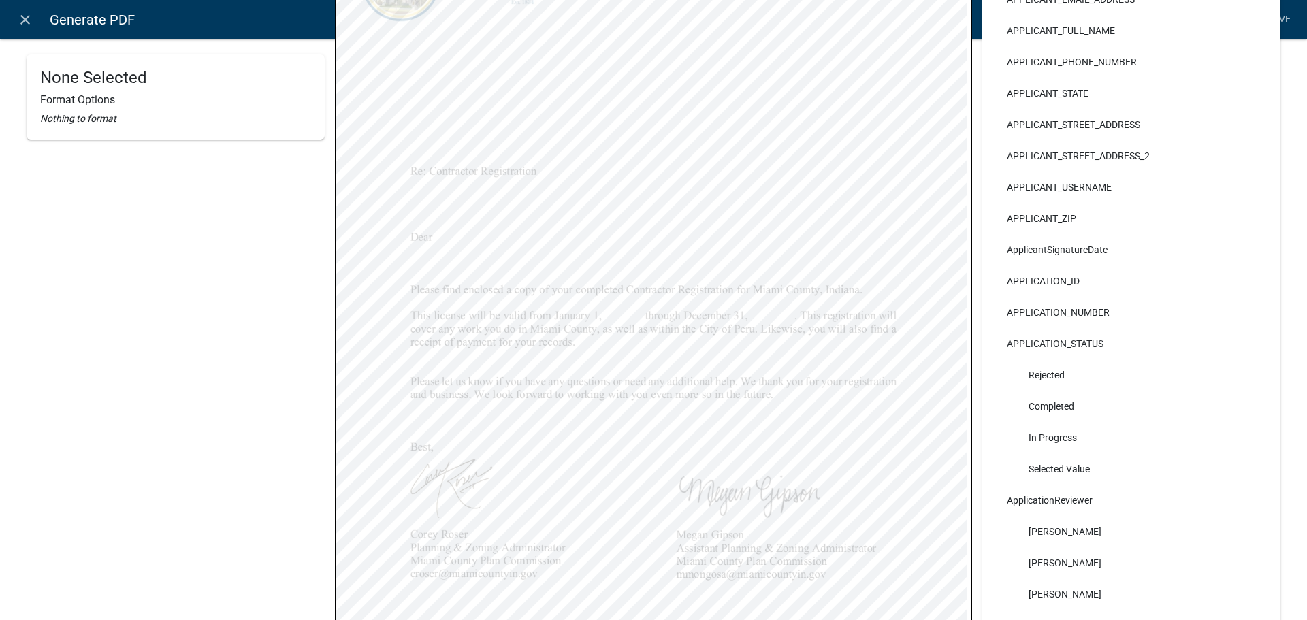
select select
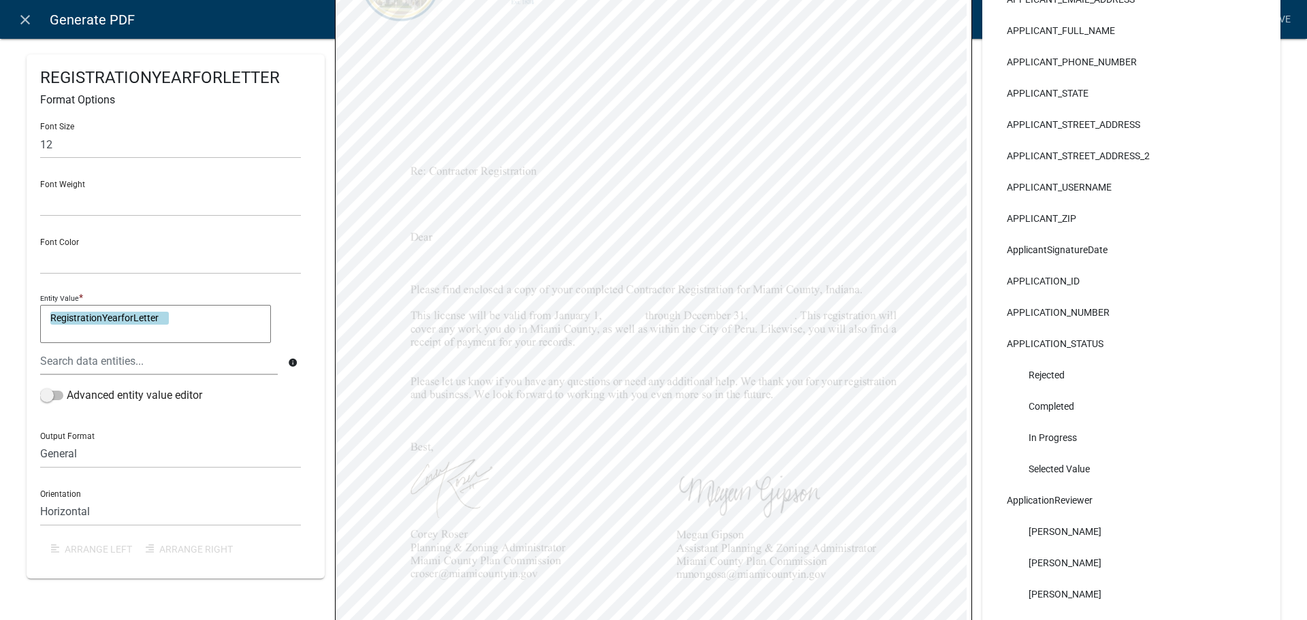
select select
drag, startPoint x: 67, startPoint y: 146, endPoint x: 40, endPoint y: 151, distance: 27.1
click at [40, 151] on div "REGISTRATIONYEARFORLETTER Format Options Font Size 10 Font Weight Normal Bold F…" at bounding box center [176, 316] width 298 height 524
type input "12"
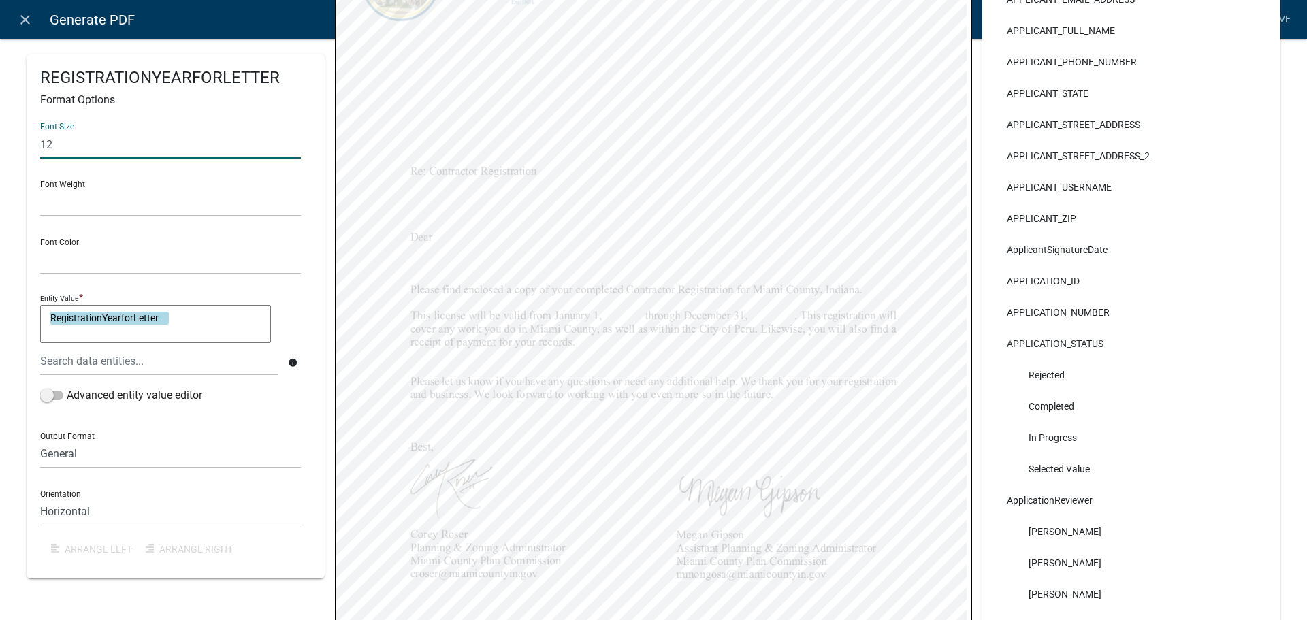
click at [100, 189] on div "Font Weight Normal Bold" at bounding box center [170, 193] width 261 height 47
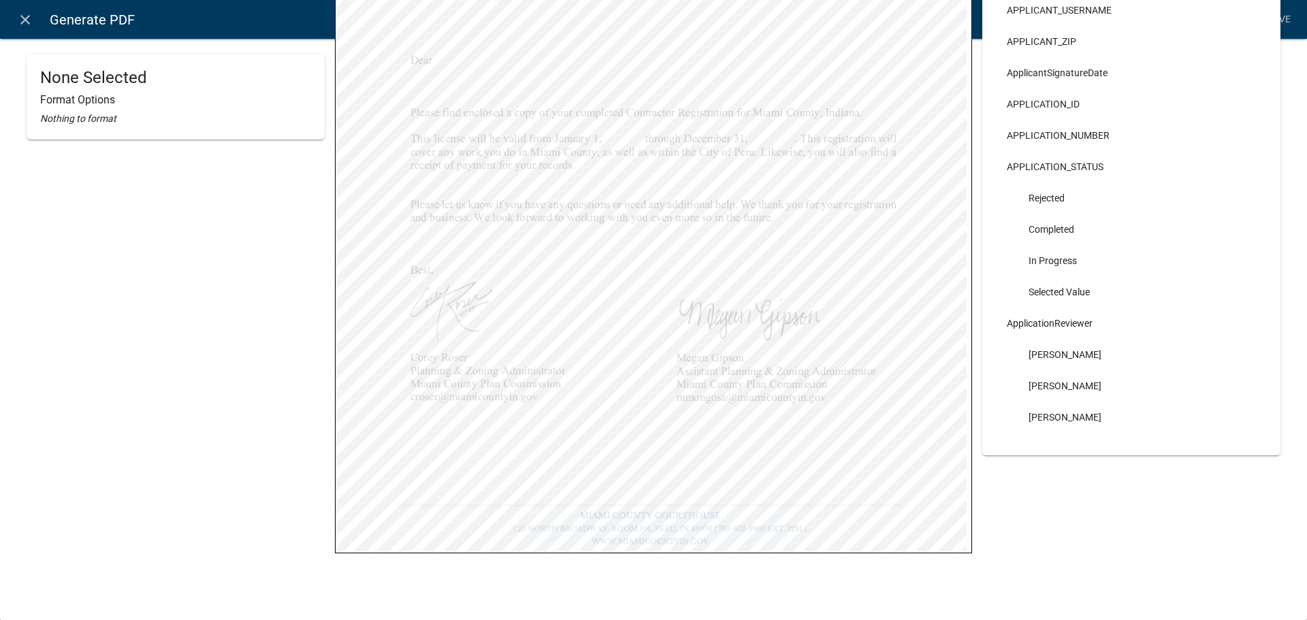
scroll to position [0, 0]
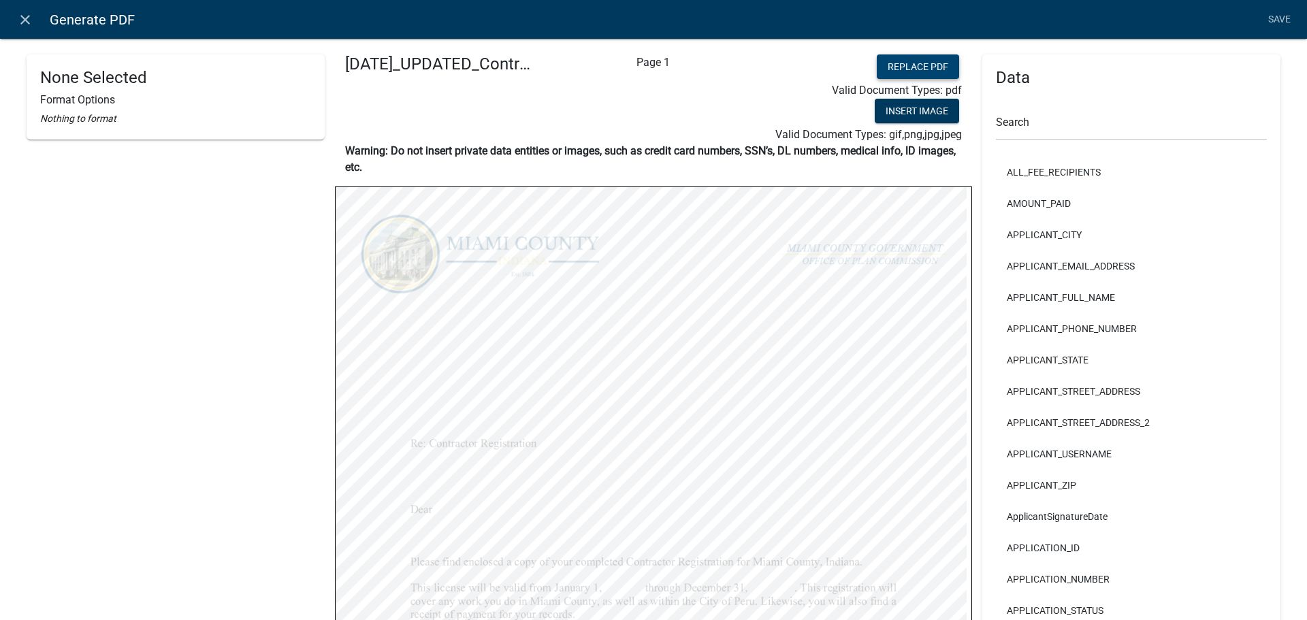
click at [918, 75] on button "Replace PDF" at bounding box center [918, 66] width 82 height 25
select select
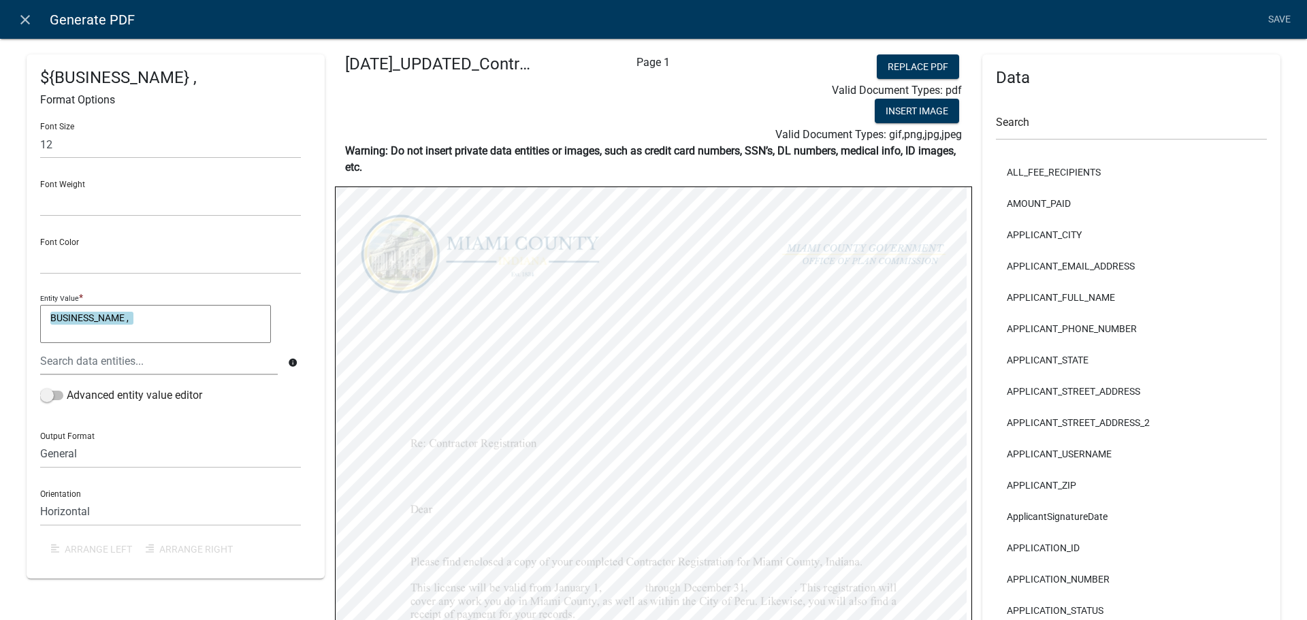
select select
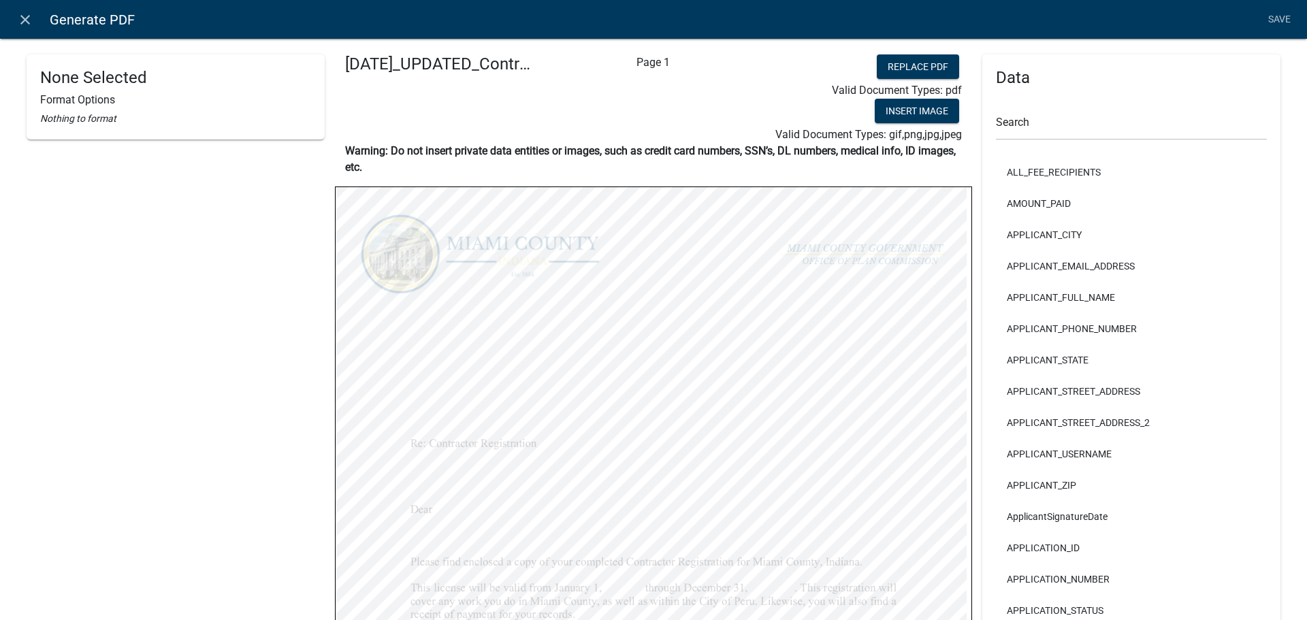
click at [1274, 18] on li "Save" at bounding box center [1279, 20] width 34 height 26
click at [25, 21] on icon "close" at bounding box center [25, 20] width 16 height 16
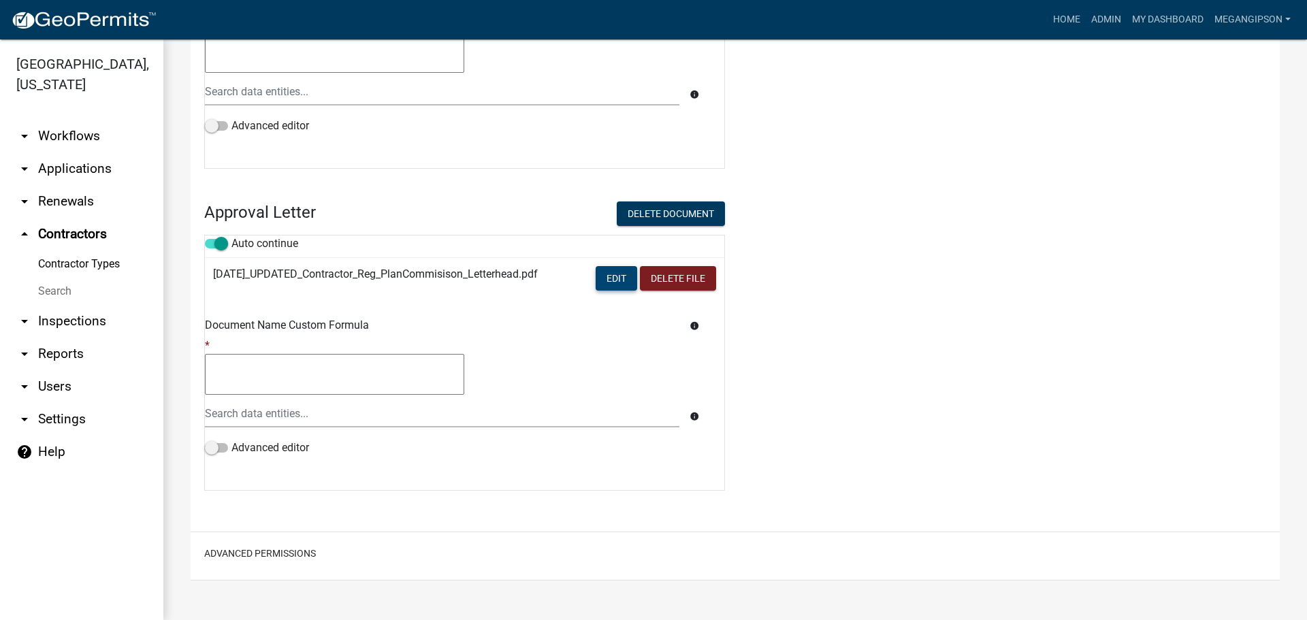
click at [625, 291] on button "Edit" at bounding box center [617, 278] width 42 height 25
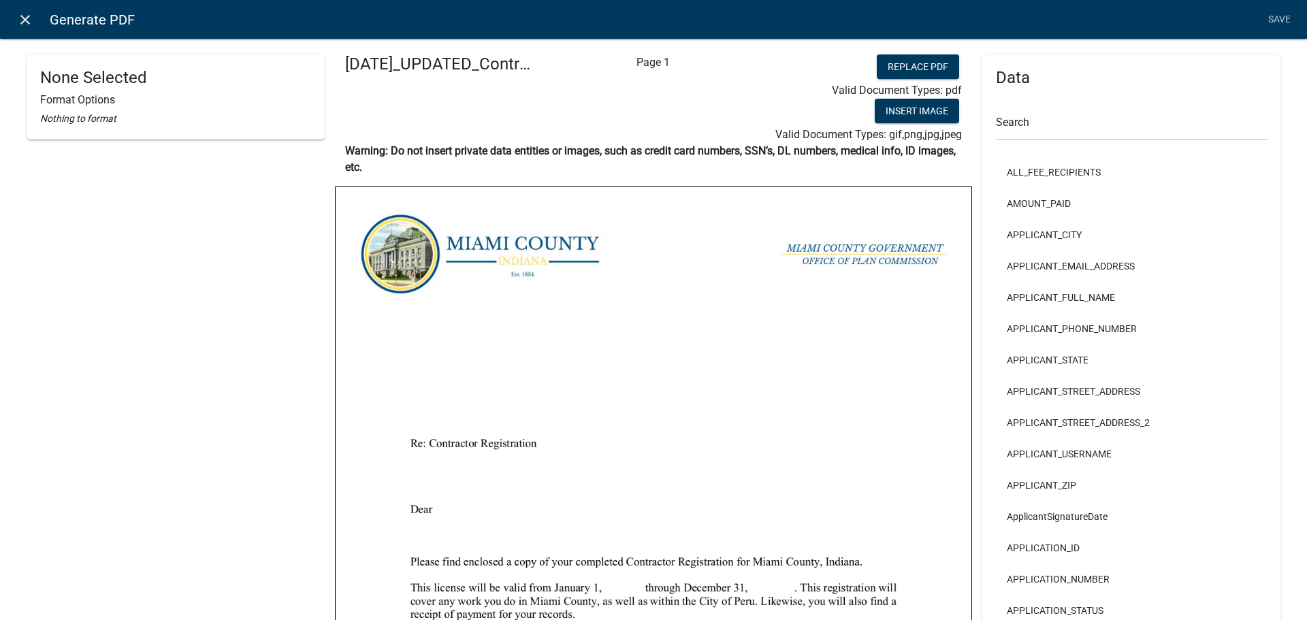
click at [31, 27] on icon "close" at bounding box center [25, 20] width 16 height 16
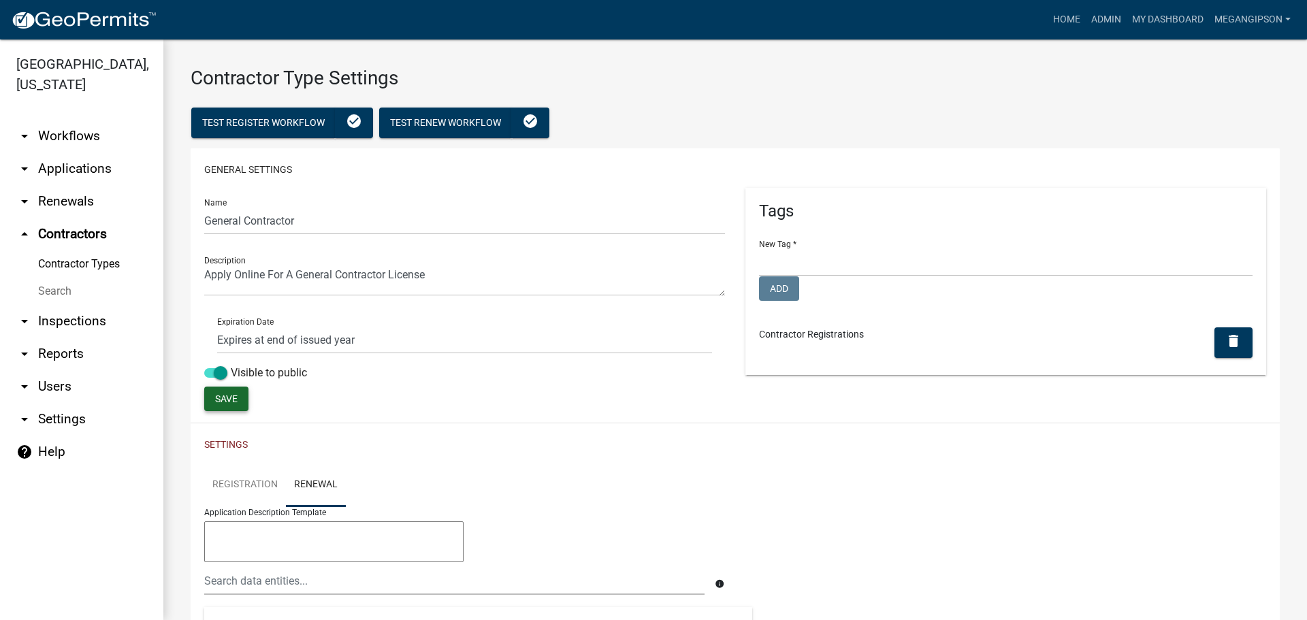
click at [229, 404] on span "Save" at bounding box center [226, 399] width 22 height 11
click at [245, 507] on link "Registration" at bounding box center [245, 486] width 82 height 44
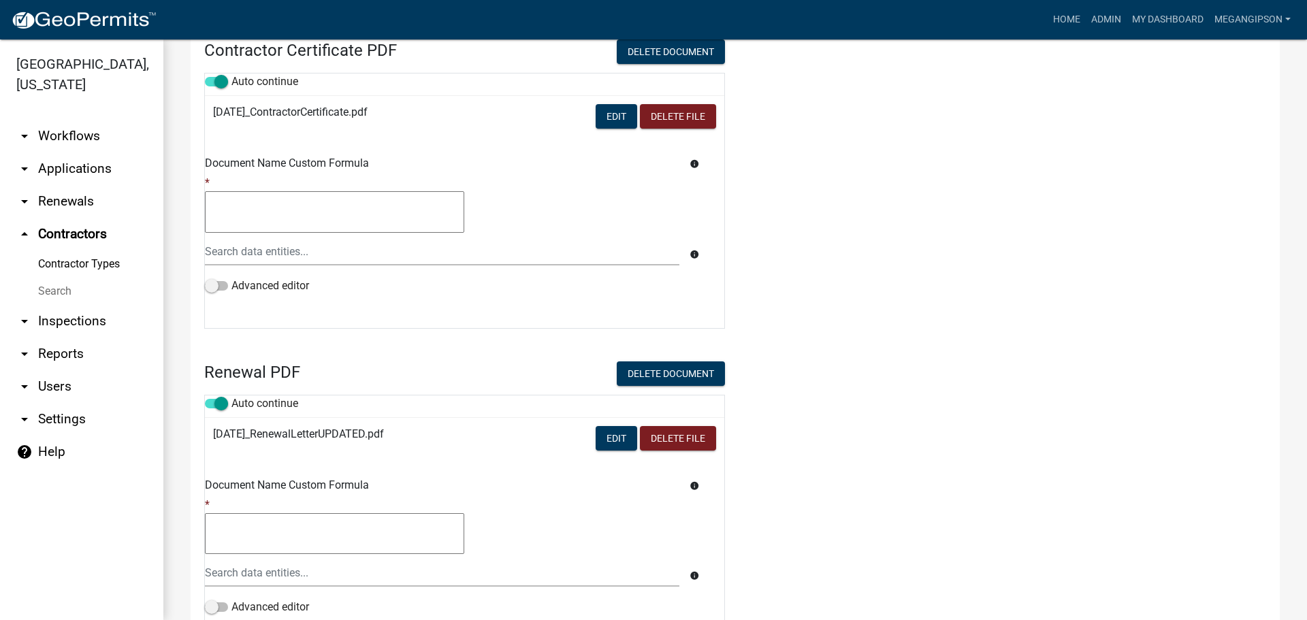
scroll to position [1226, 0]
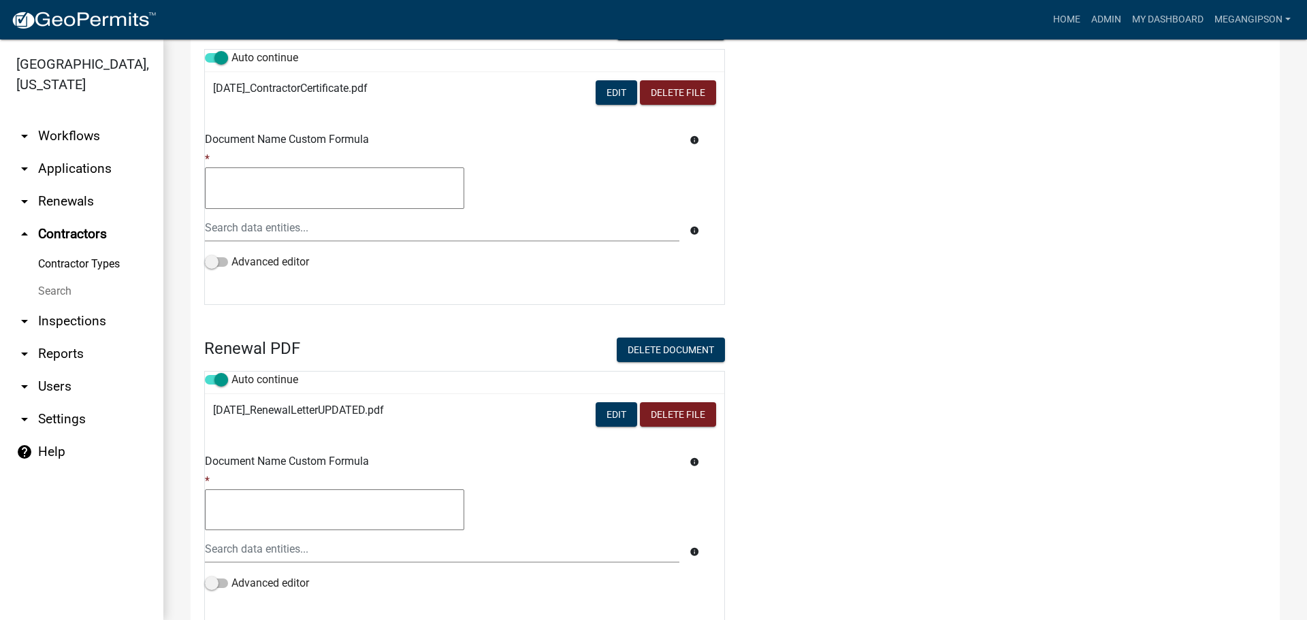
click at [608, 117] on td "Edit Delete File" at bounding box center [609, 94] width 231 height 45
click at [600, 105] on button "Edit" at bounding box center [617, 92] width 42 height 25
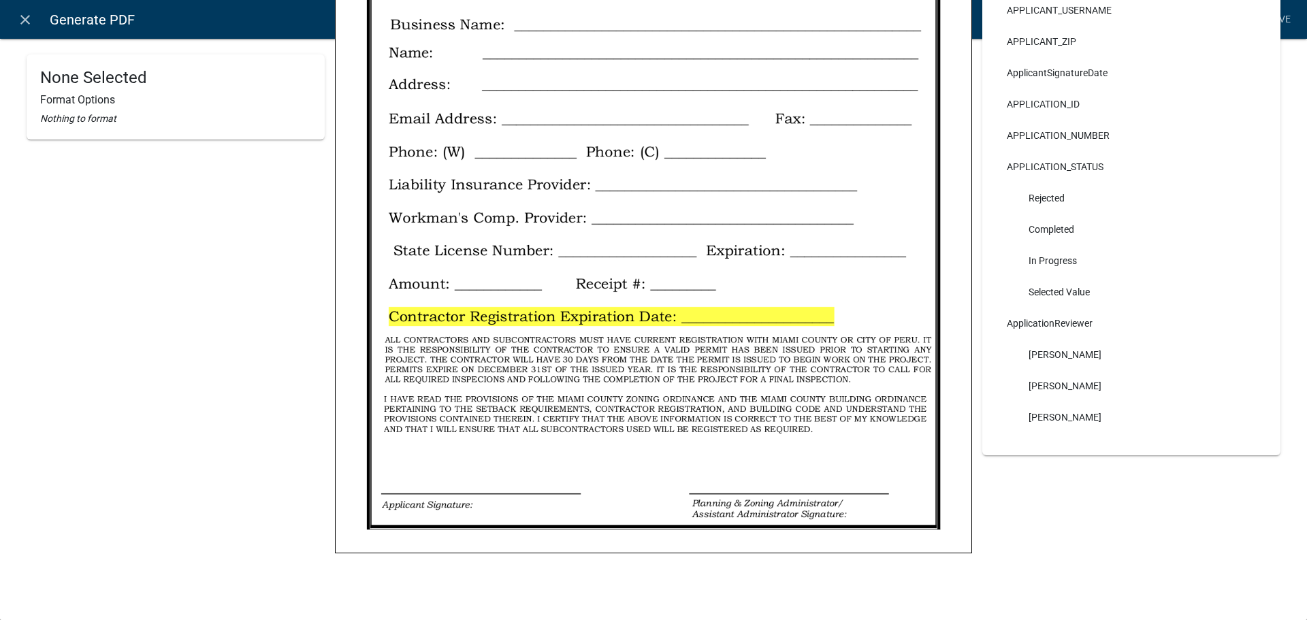
scroll to position [0, 0]
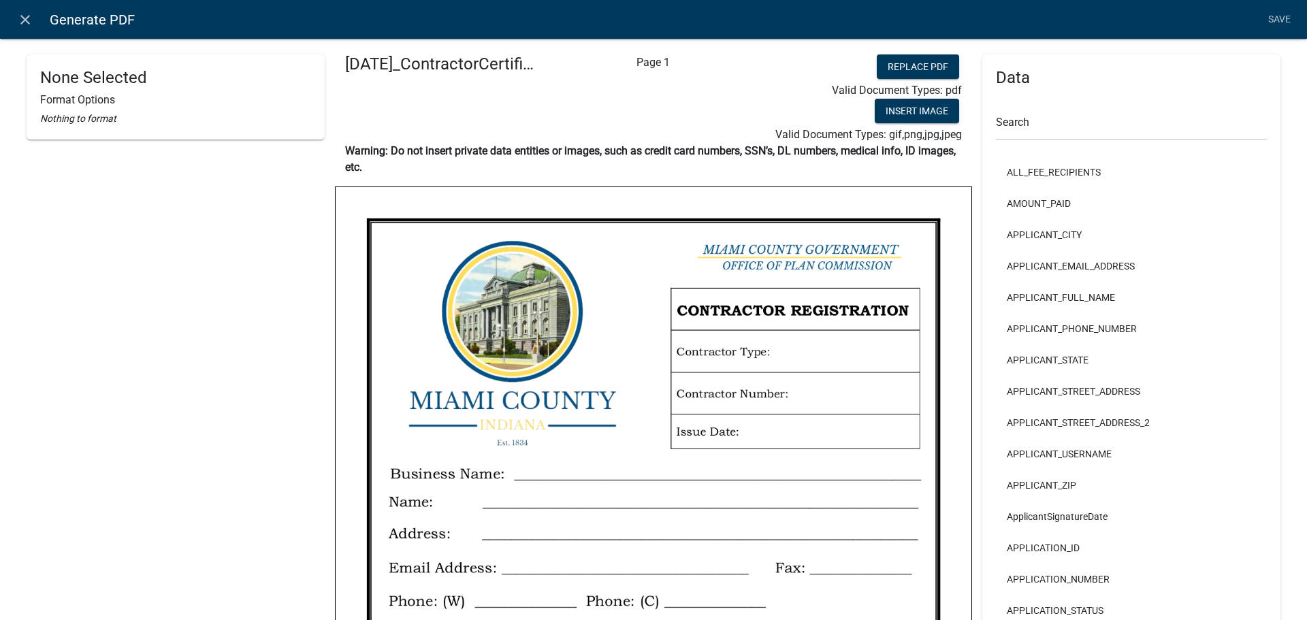
click at [1273, 23] on li "Save" at bounding box center [1279, 20] width 34 height 26
click at [23, 20] on icon "close" at bounding box center [25, 20] width 16 height 16
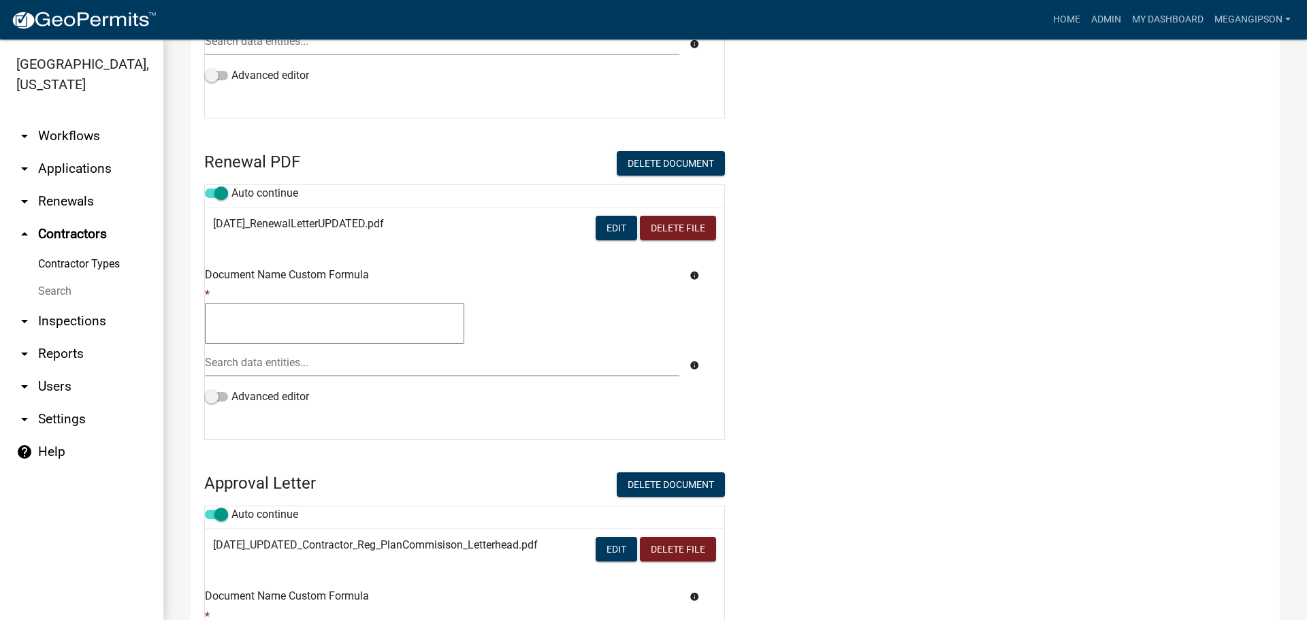
scroll to position [1430, 0]
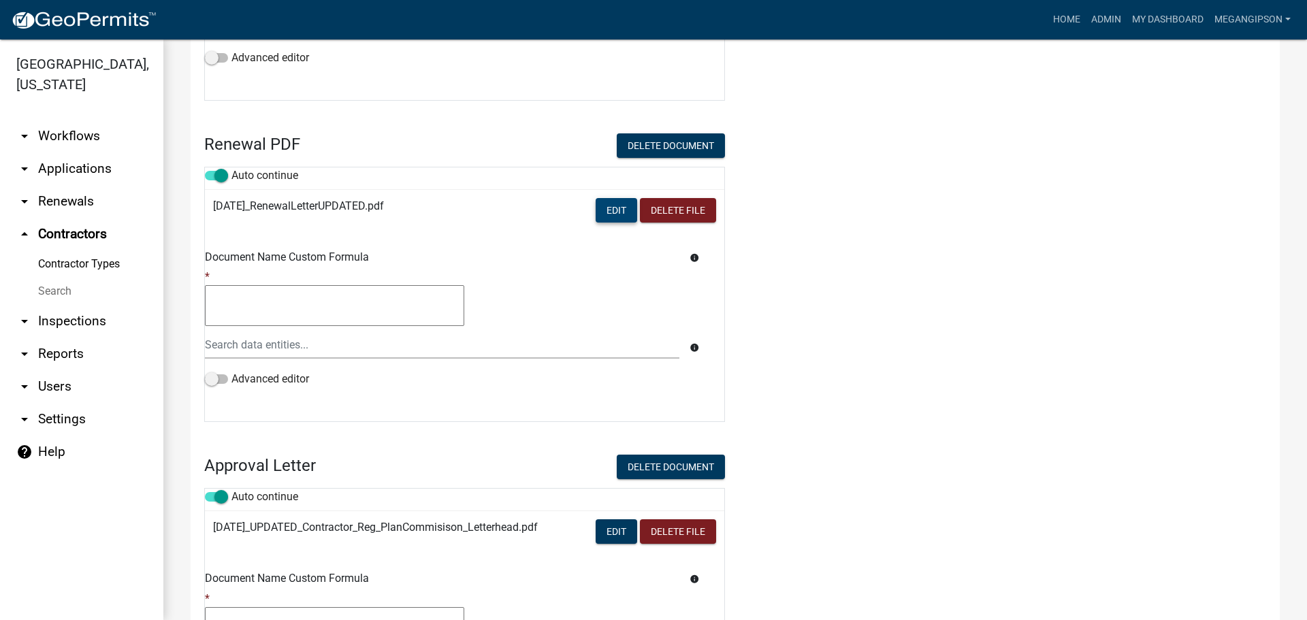
click at [596, 223] on button "Edit" at bounding box center [617, 210] width 42 height 25
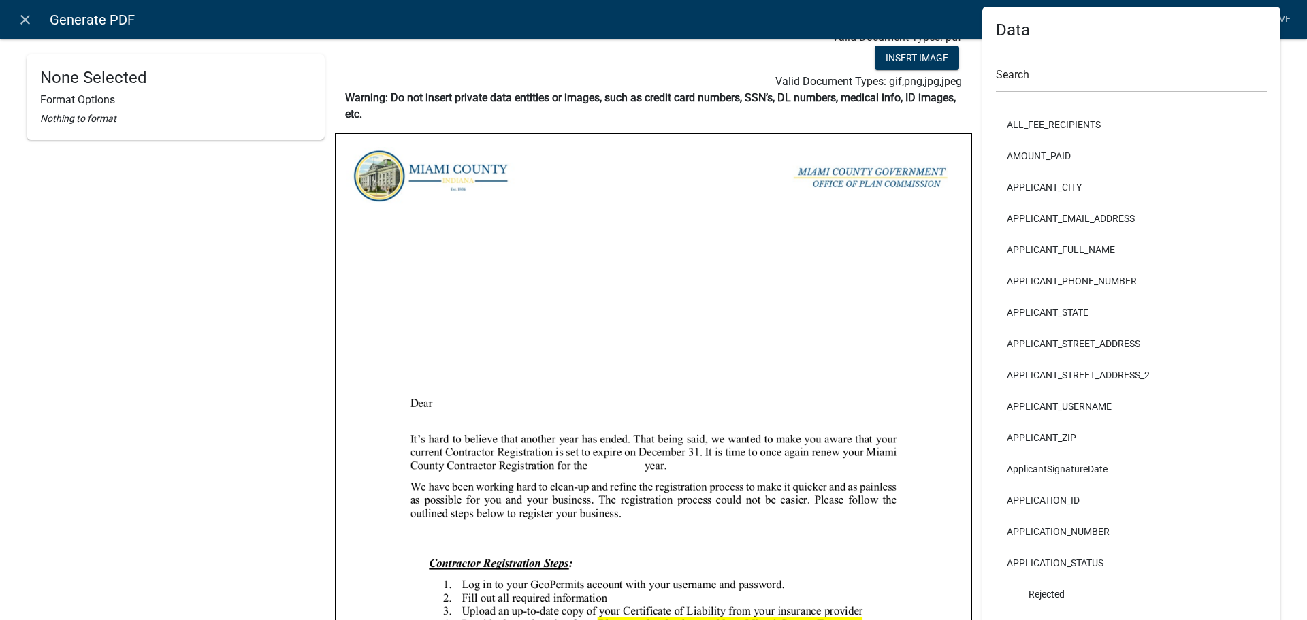
scroll to position [0, 0]
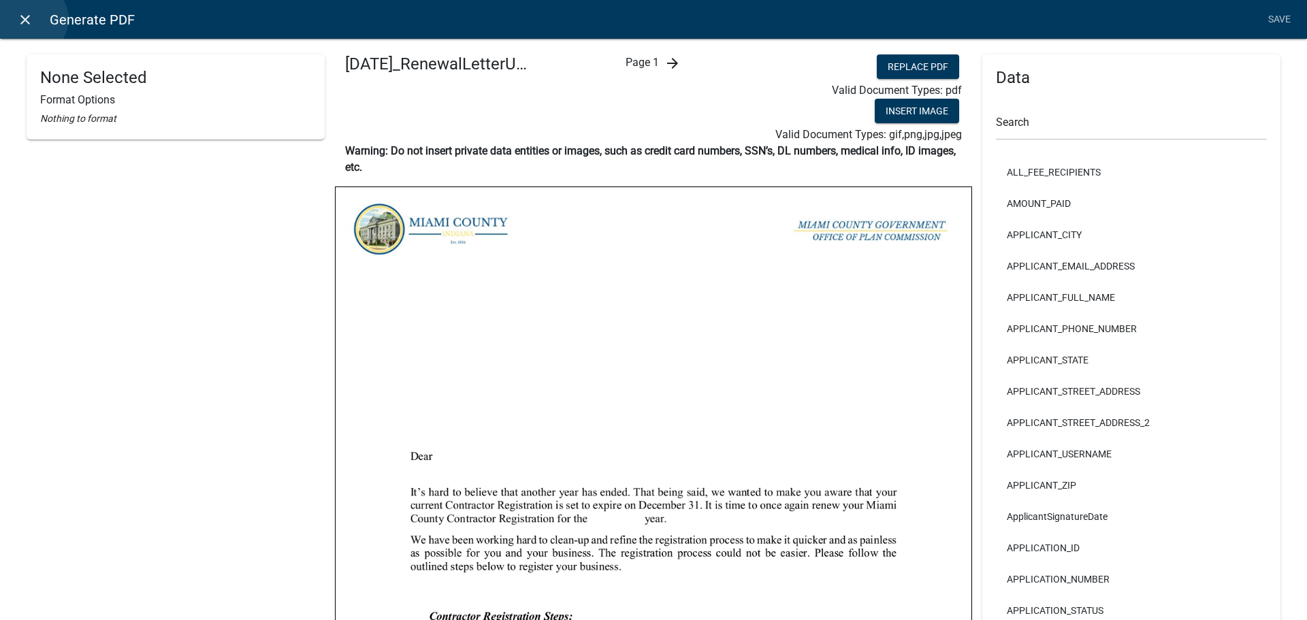
click at [31, 19] on icon "close" at bounding box center [25, 20] width 16 height 16
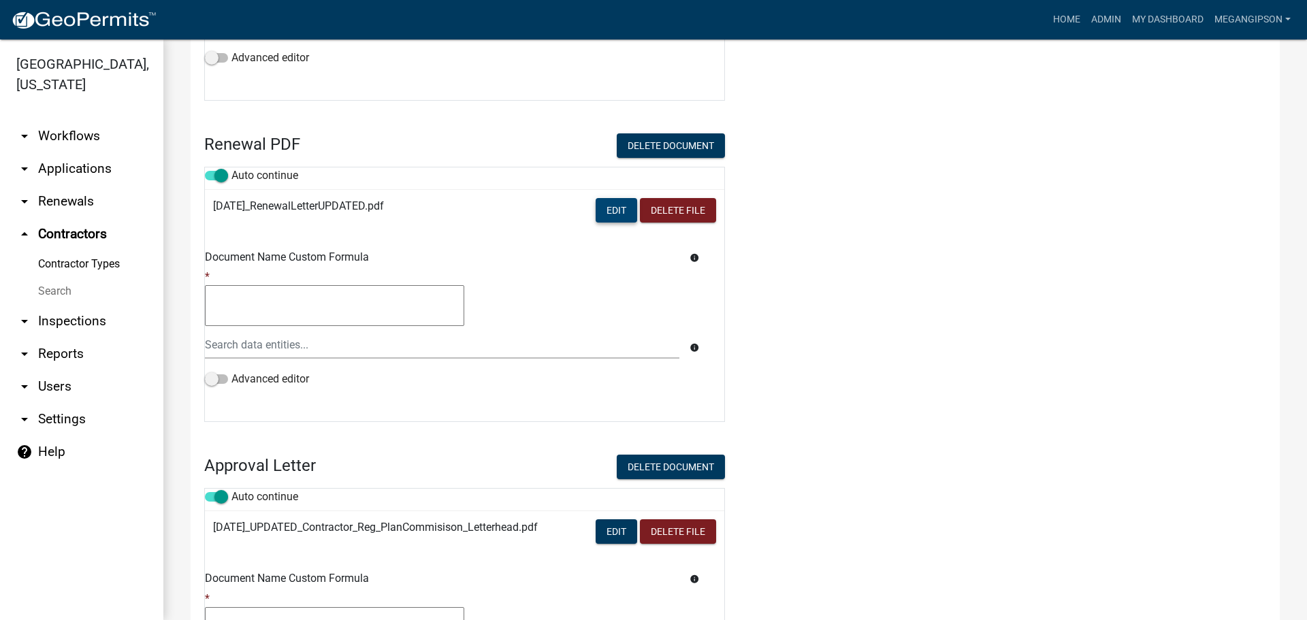
scroll to position [1838, 0]
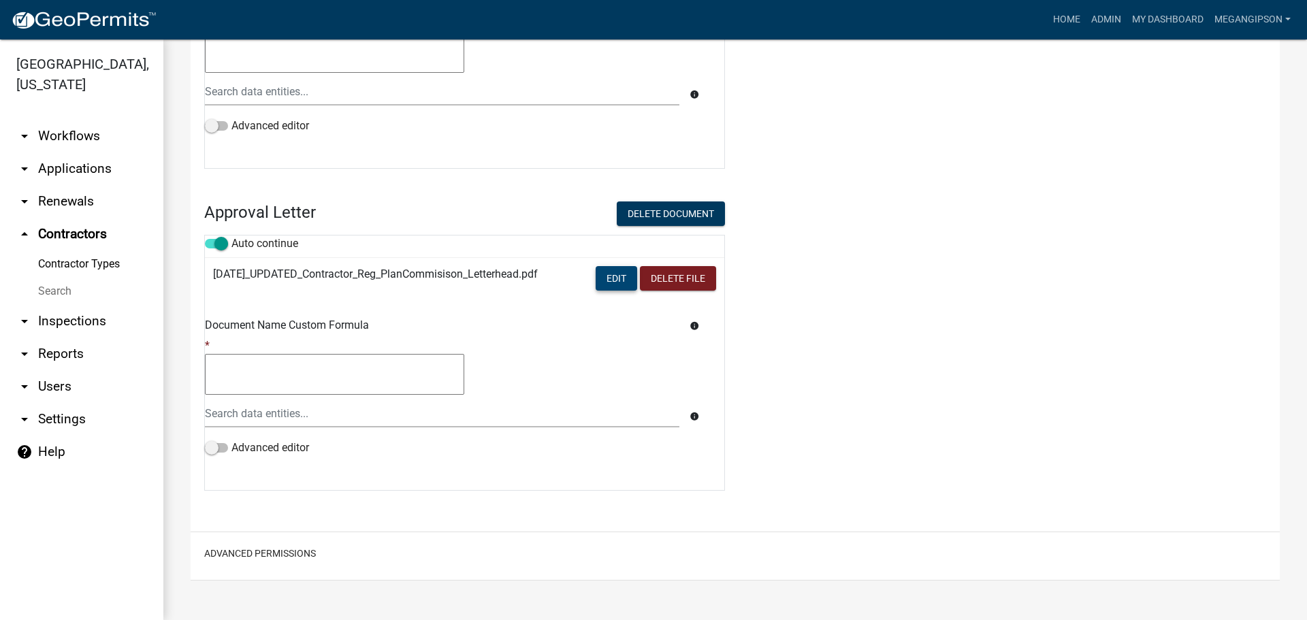
click at [620, 291] on button "Edit" at bounding box center [617, 278] width 42 height 25
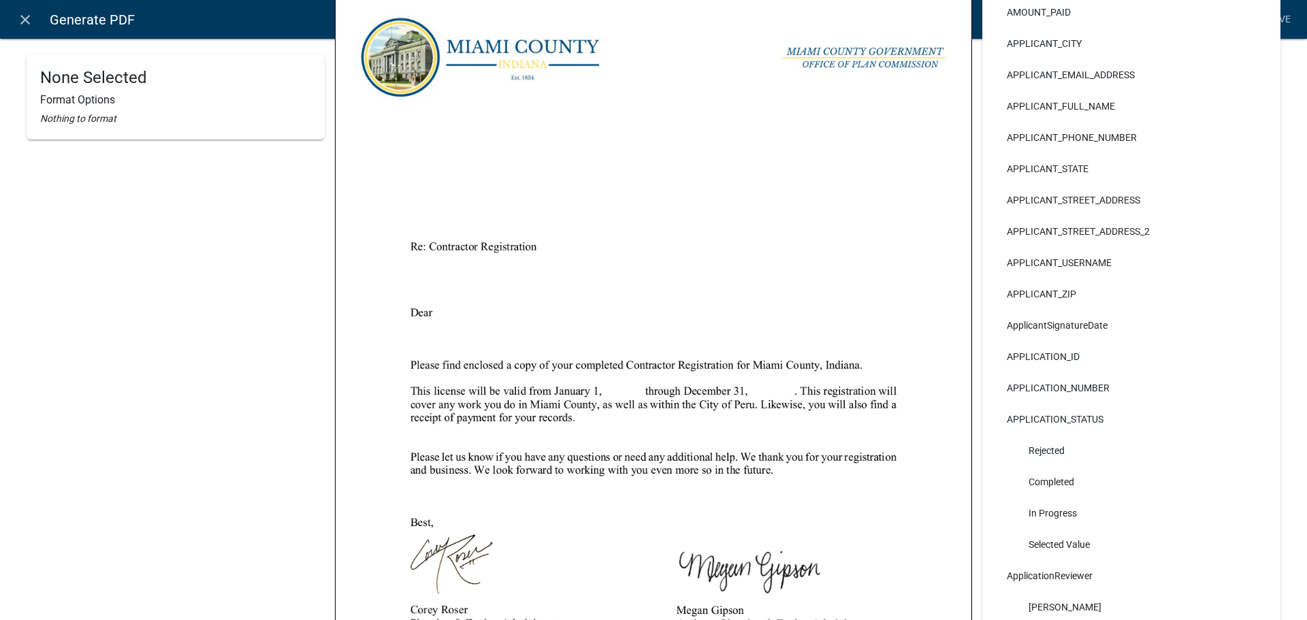
scroll to position [0, 0]
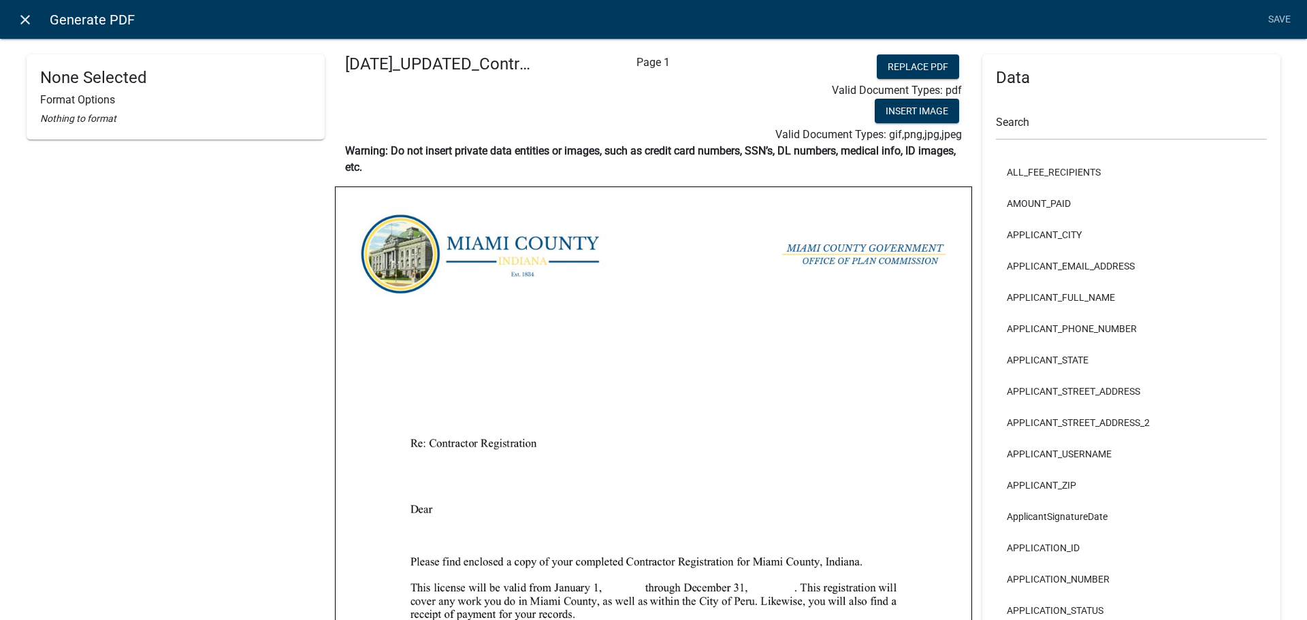
click at [14, 18] on link "close" at bounding box center [25, 19] width 28 height 28
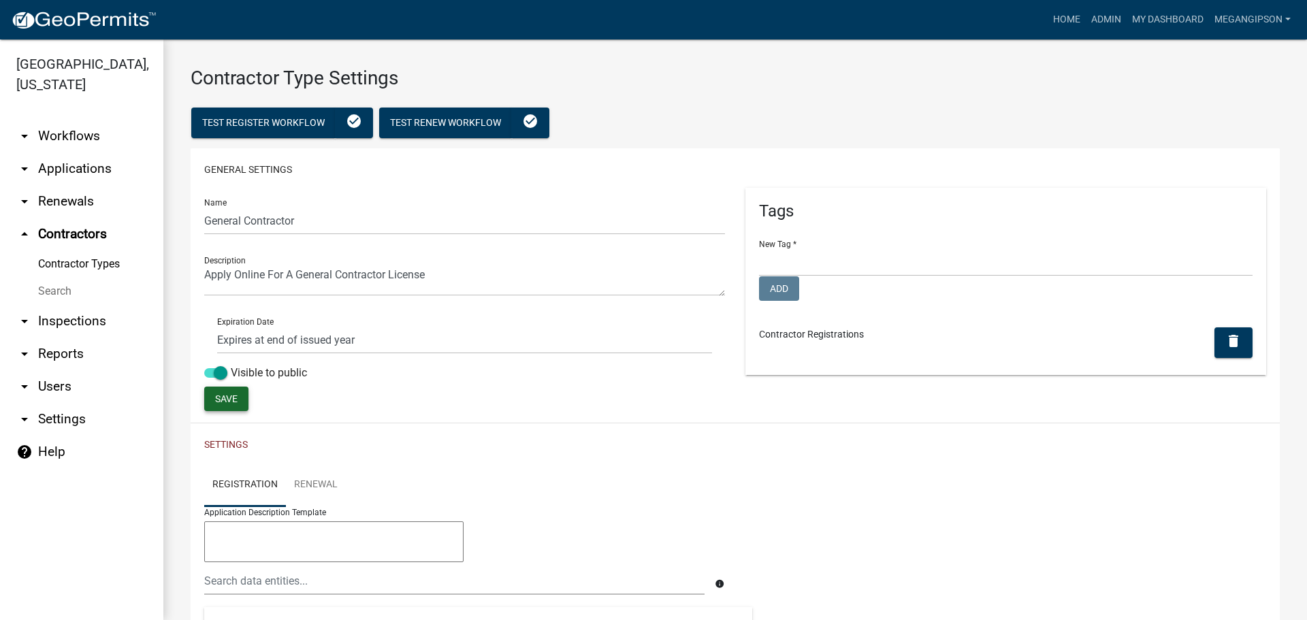
click at [246, 411] on button "Save" at bounding box center [226, 399] width 44 height 25
click at [101, 278] on link "Contractor Types" at bounding box center [81, 264] width 163 height 27
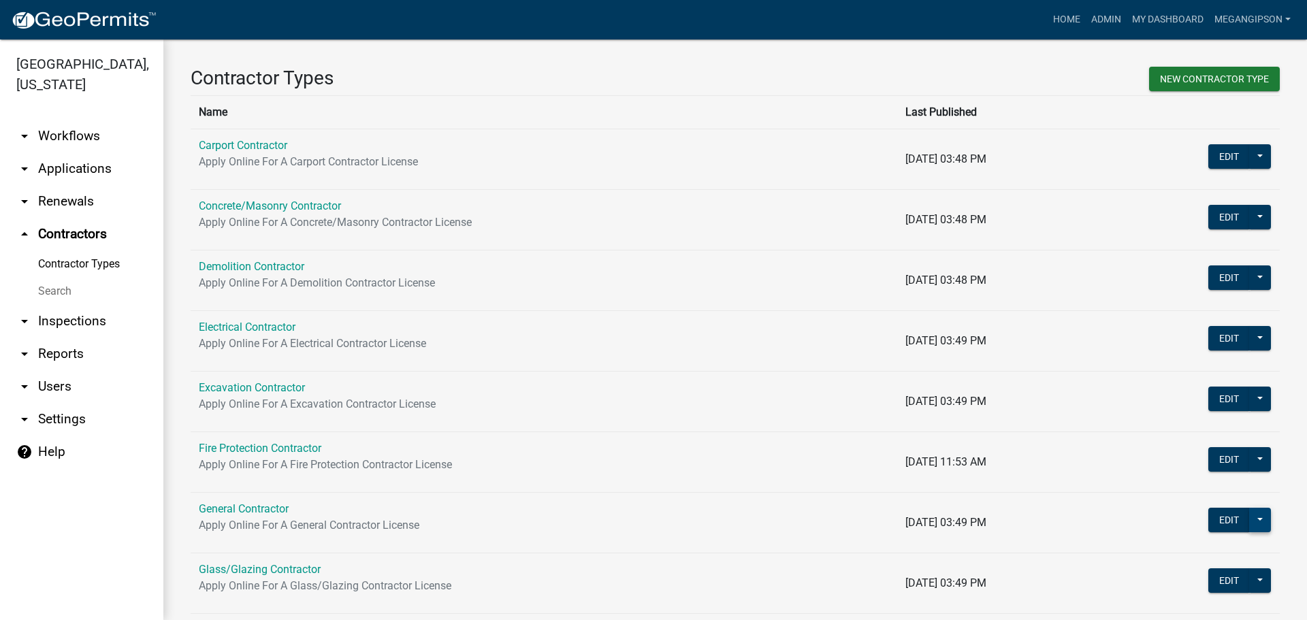
click at [1249, 532] on button at bounding box center [1260, 520] width 22 height 25
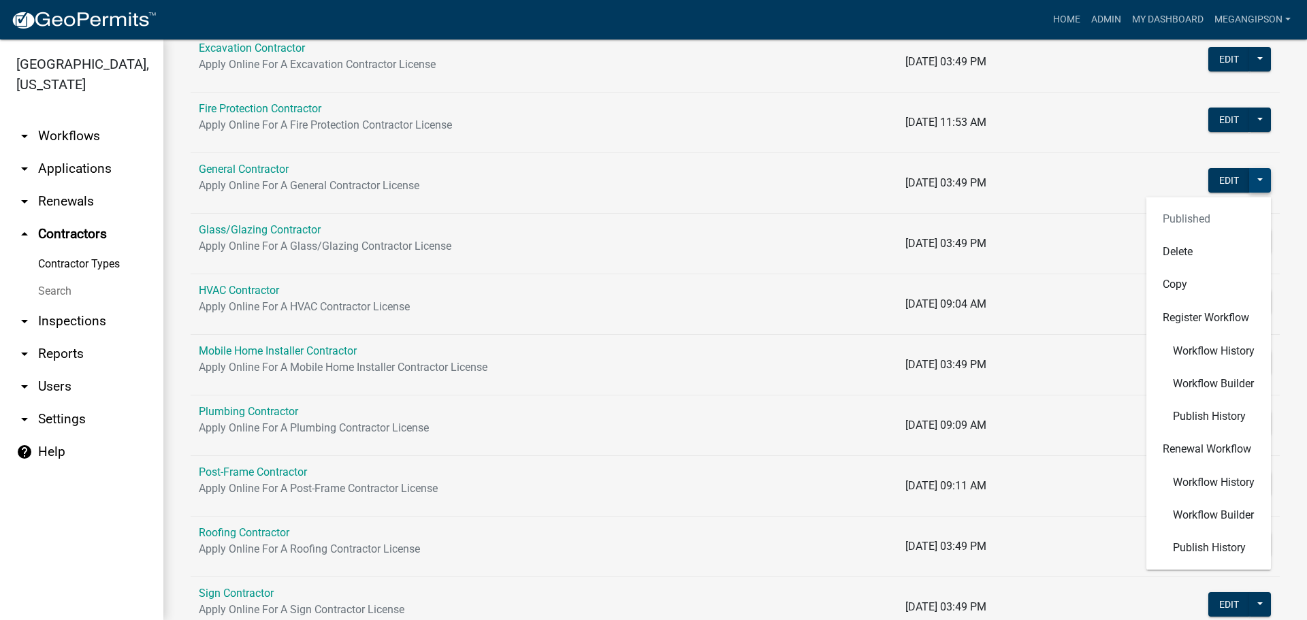
scroll to position [340, 0]
click at [1209, 389] on span "Workflow Builder" at bounding box center [1213, 383] width 81 height 11
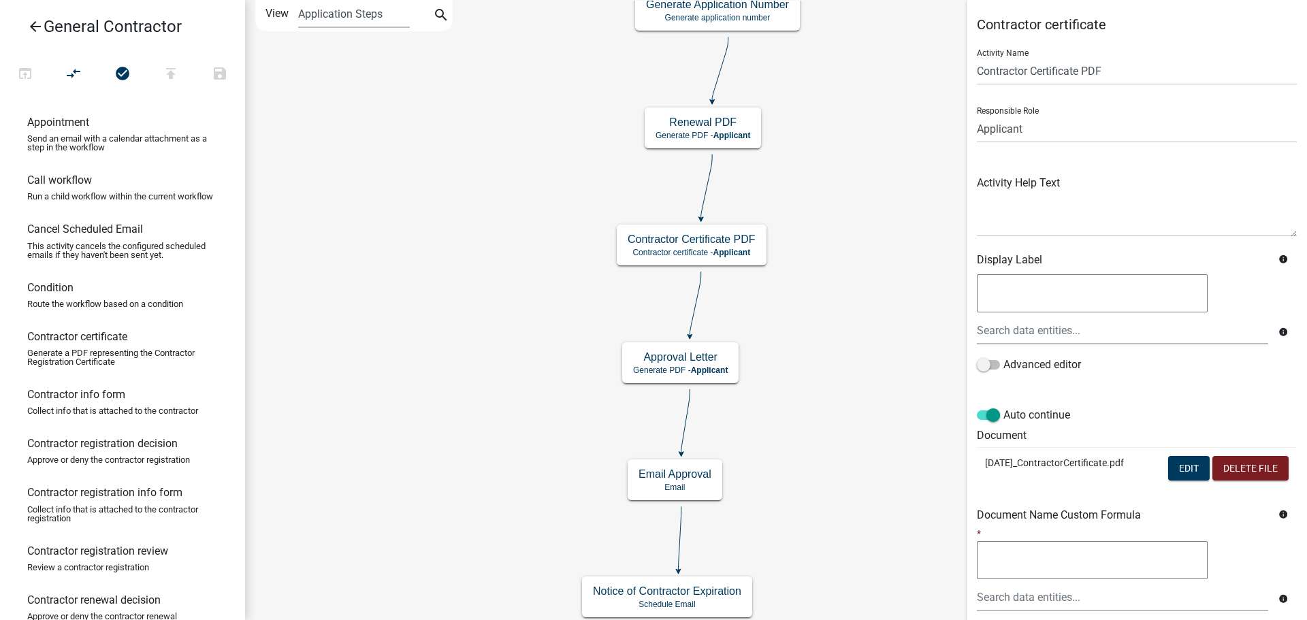
click at [1182, 492] on td "Edit Delete File" at bounding box center [1222, 469] width 150 height 45
click at [1185, 481] on button "Edit" at bounding box center [1189, 468] width 42 height 25
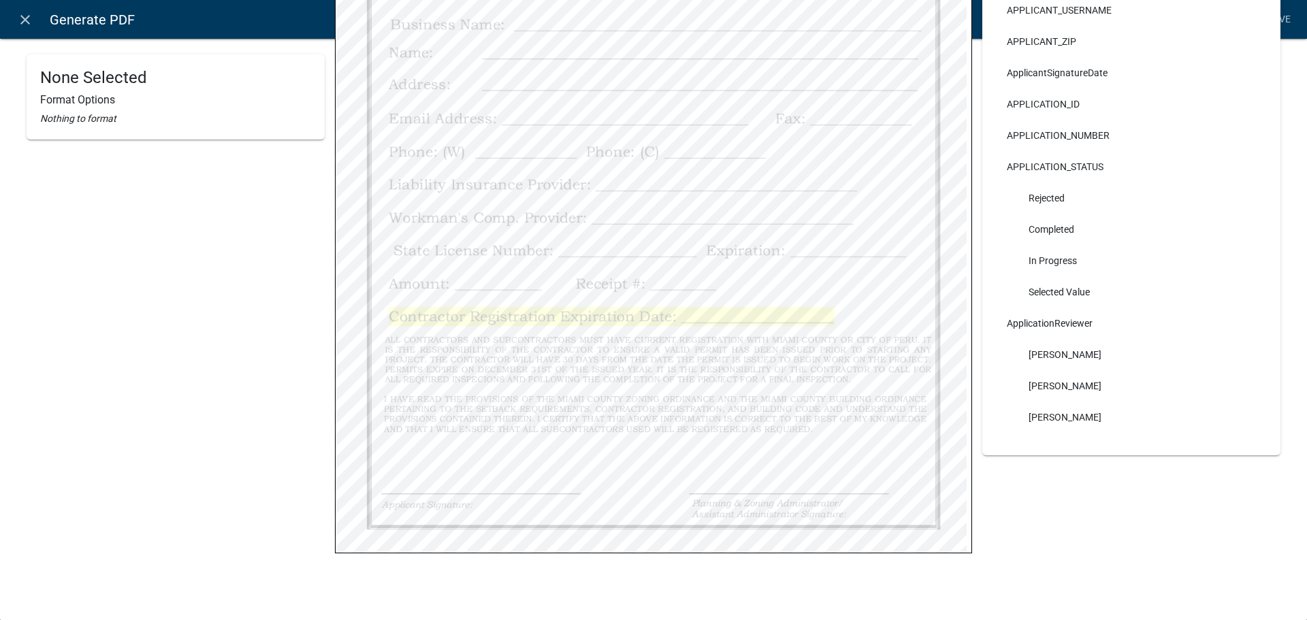
scroll to position [317, 0]
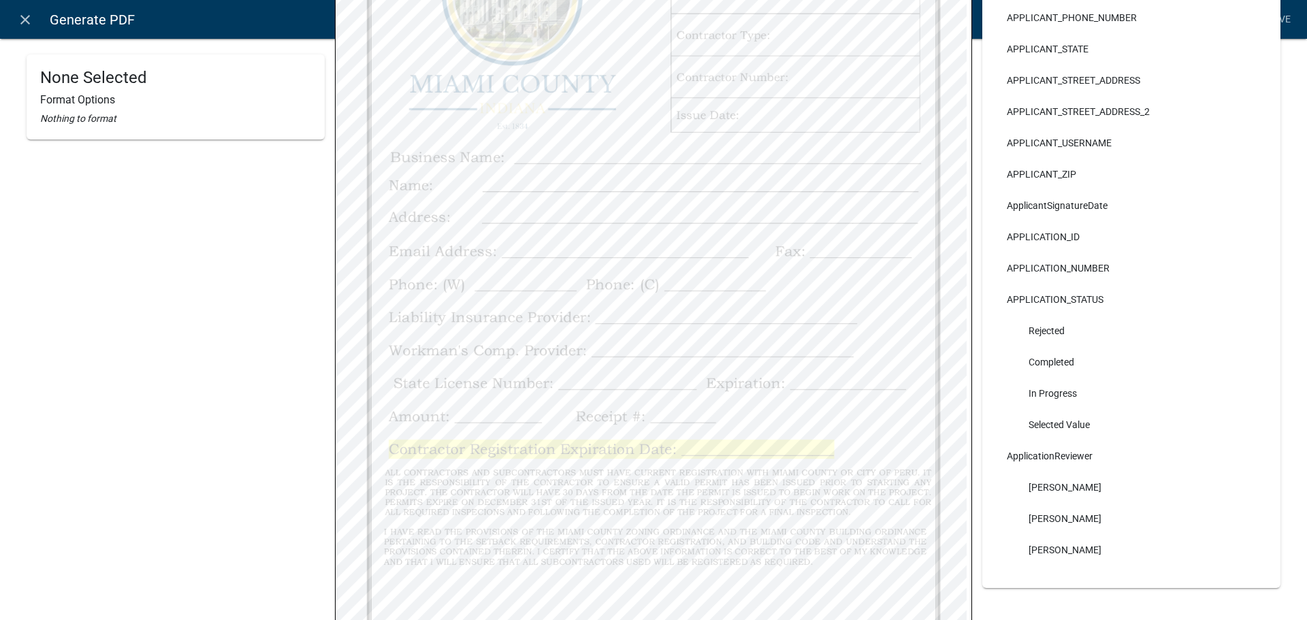
select select "bold"
select select "255,0,0"
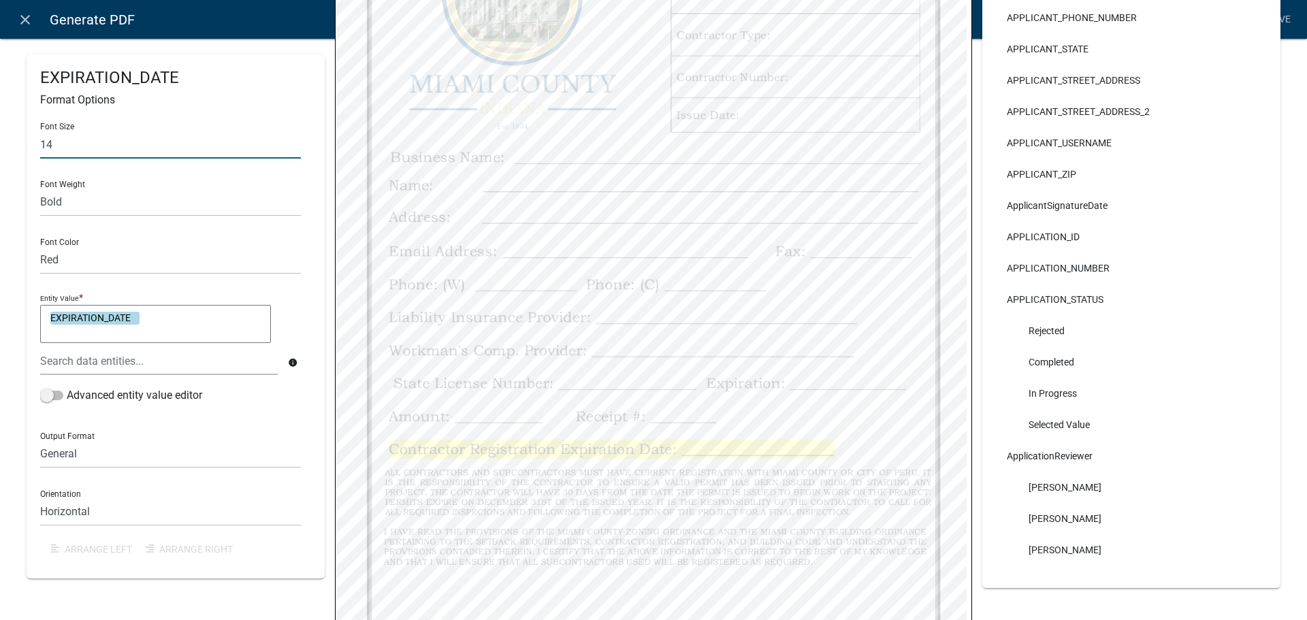
click at [0, 86] on div "EXPIRATION_DATE Format Options Font Size 14 Font Weight Normal Bold Font Color …" at bounding box center [653, 220] width 1307 height 1041
type input "16"
click at [106, 129] on div "Font Size 16 Font Weight Normal Bold Font Color Black Red Entity Value * EXPIRA…" at bounding box center [175, 338] width 271 height 453
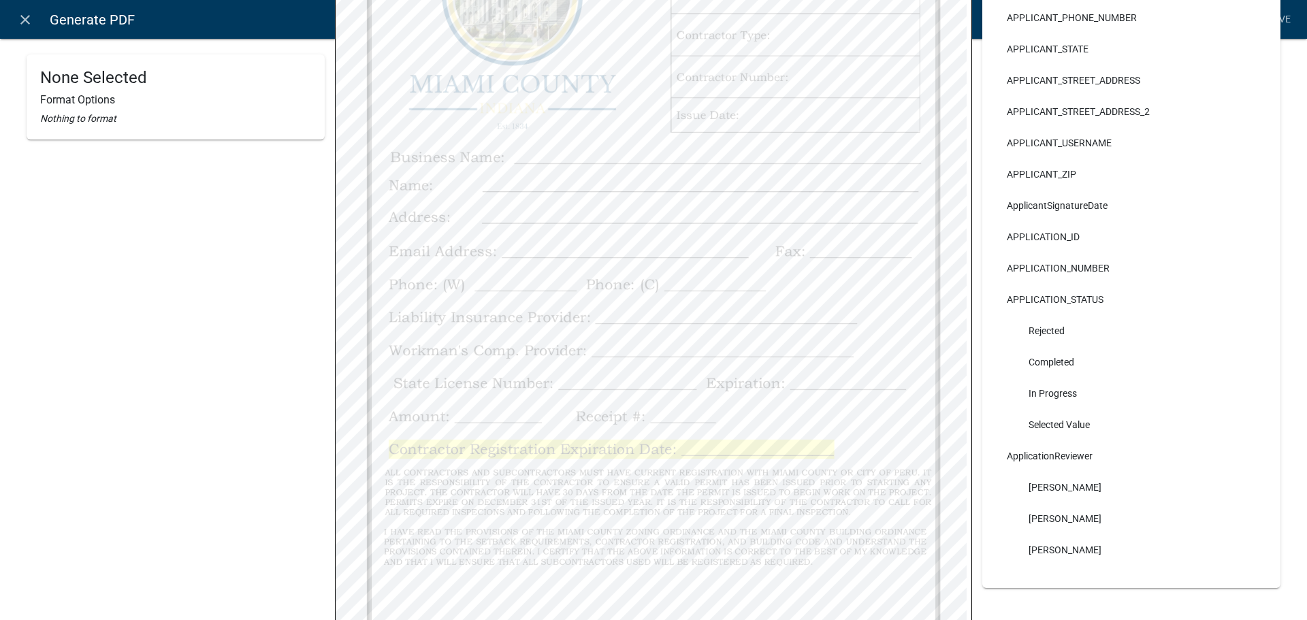
select select
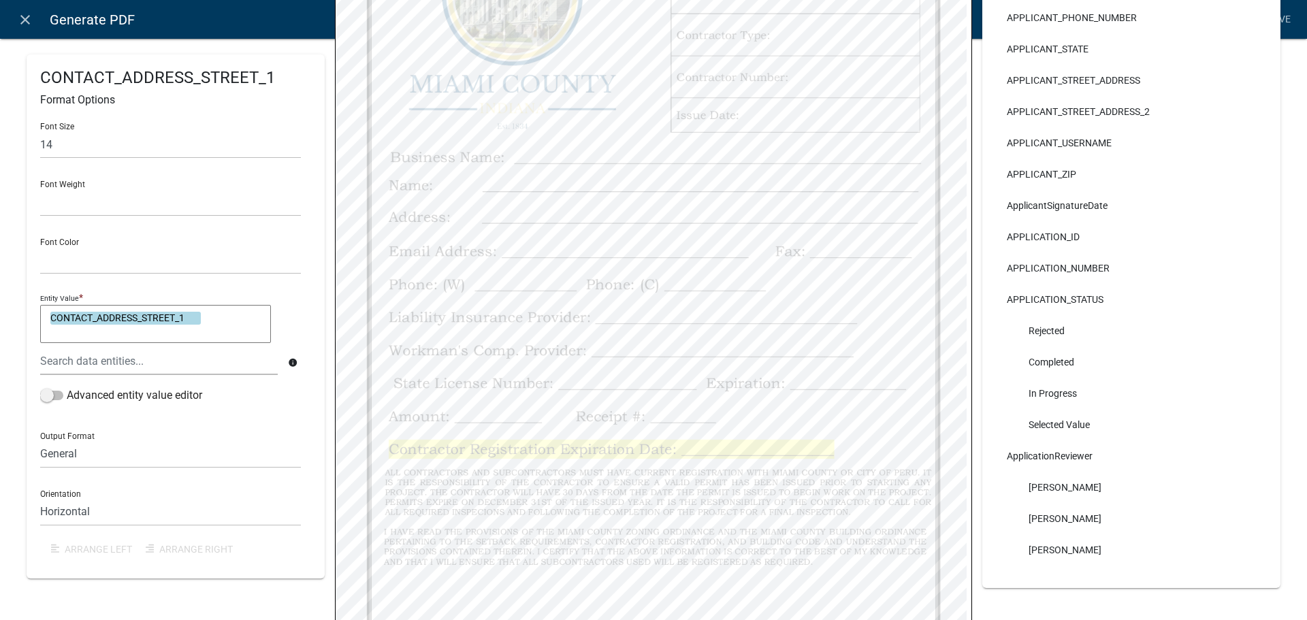
select select
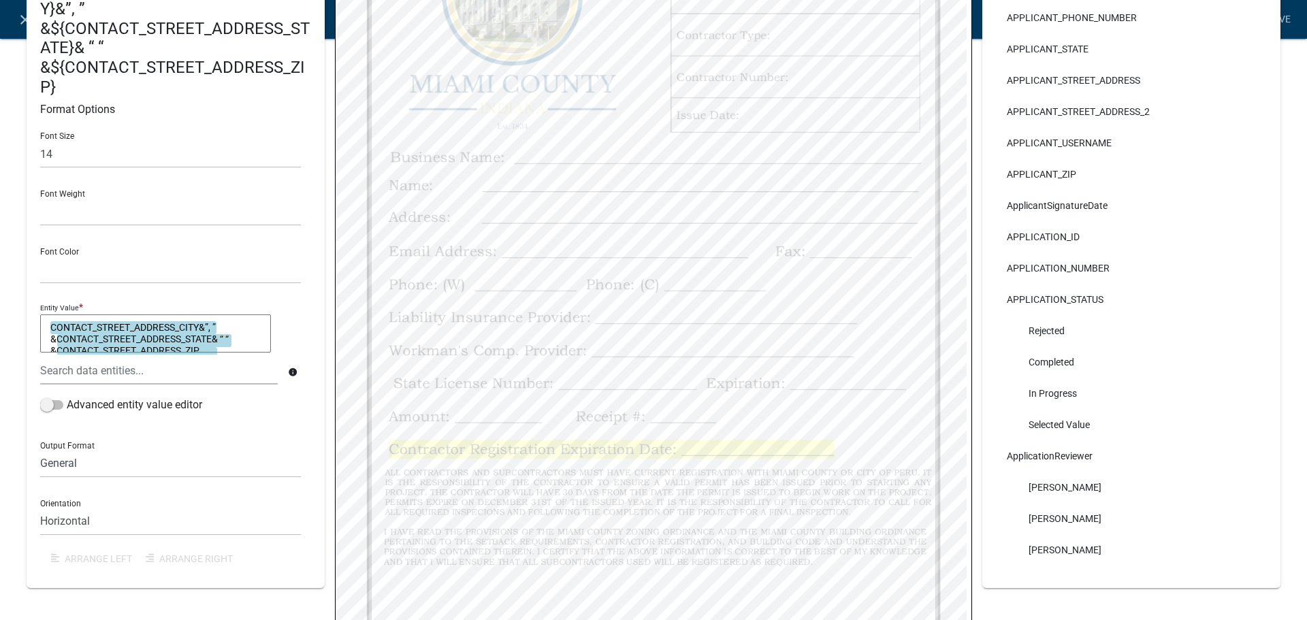
select select
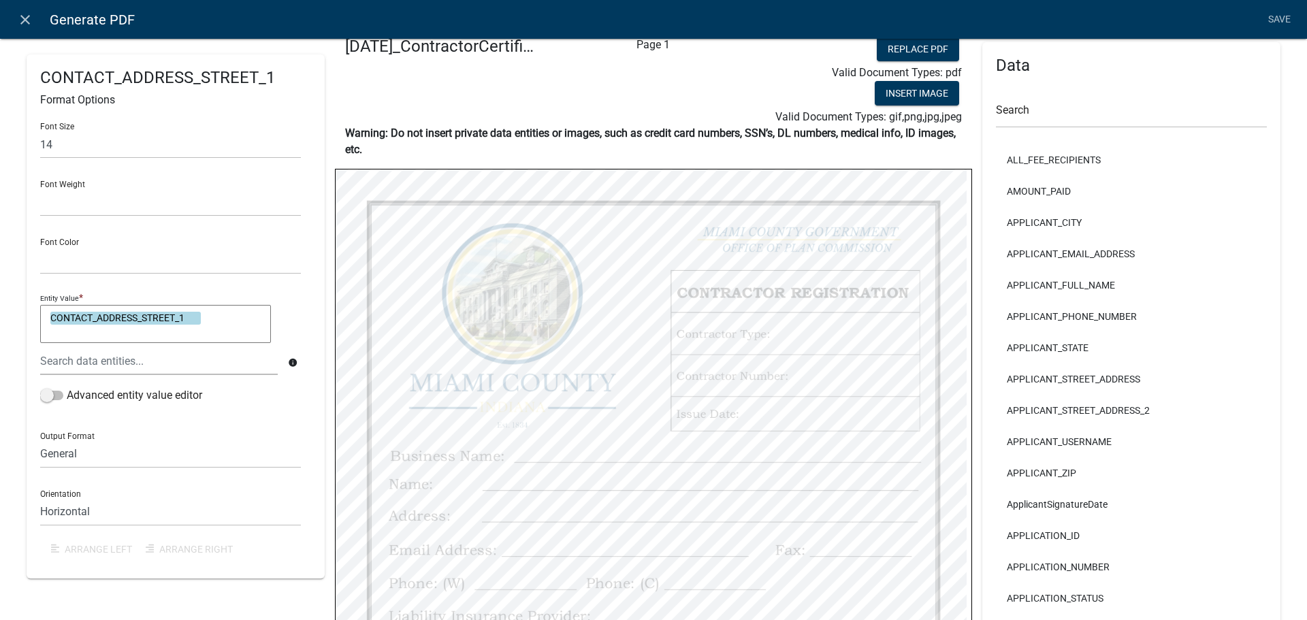
scroll to position [0, 0]
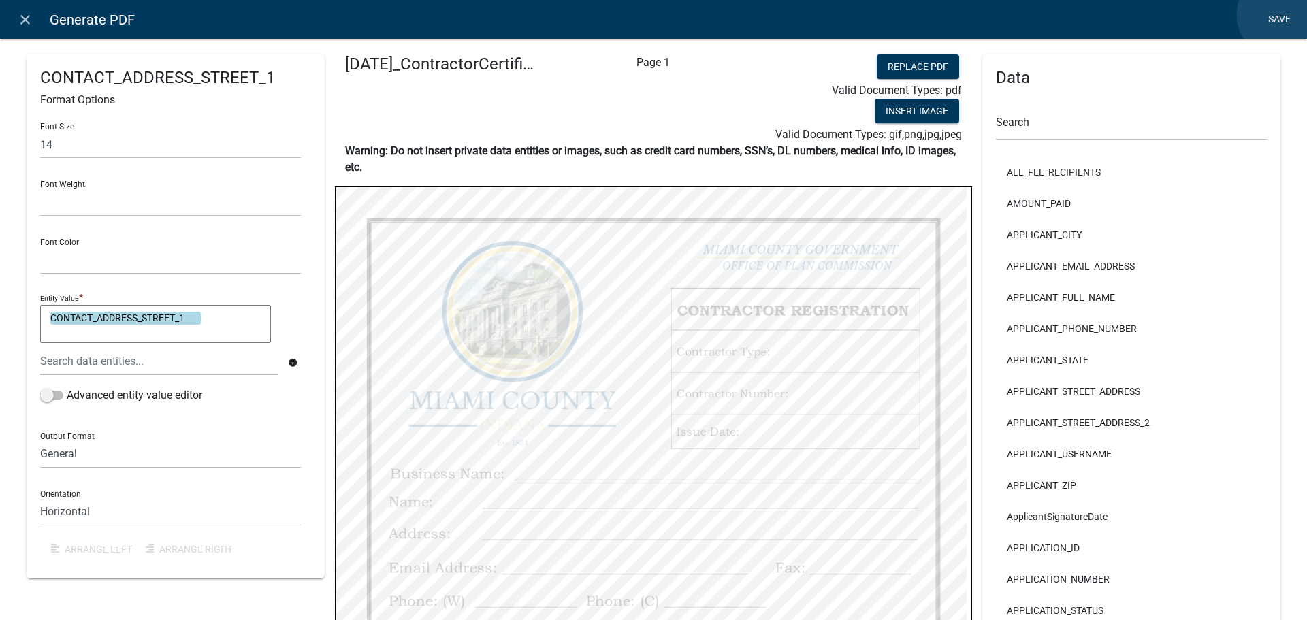
click at [1285, 14] on link "Save" at bounding box center [1279, 20] width 34 height 26
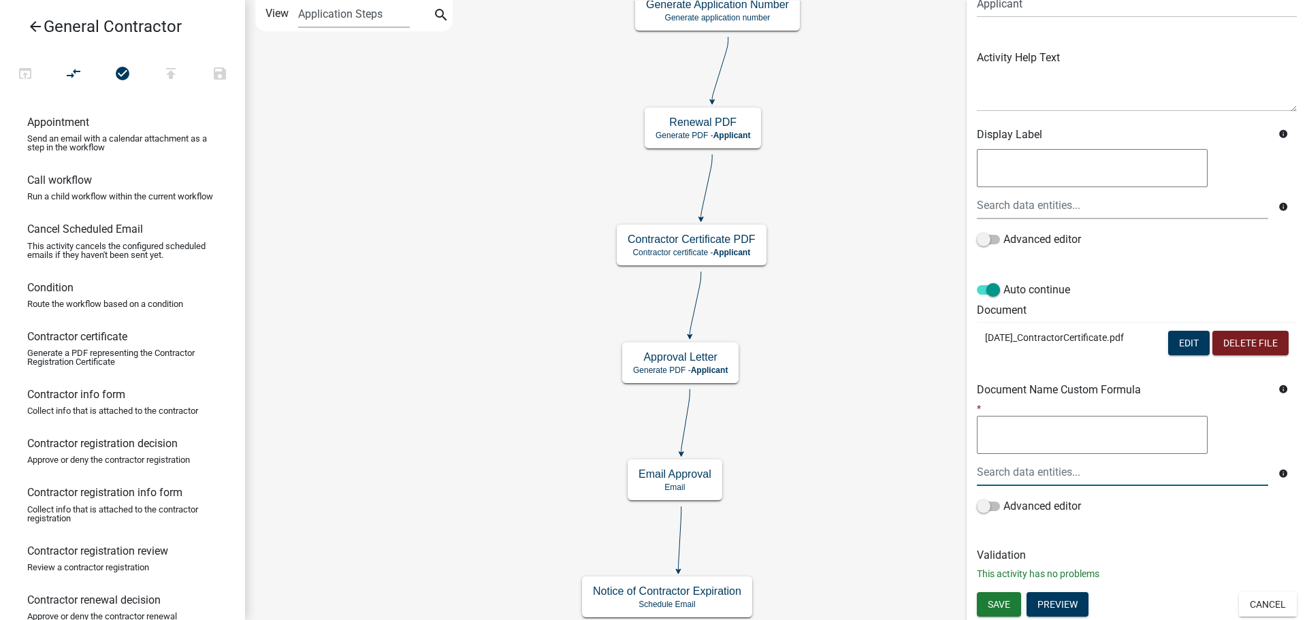
scroll to position [245, 0]
click at [1000, 603] on span "Save" at bounding box center [999, 603] width 22 height 11
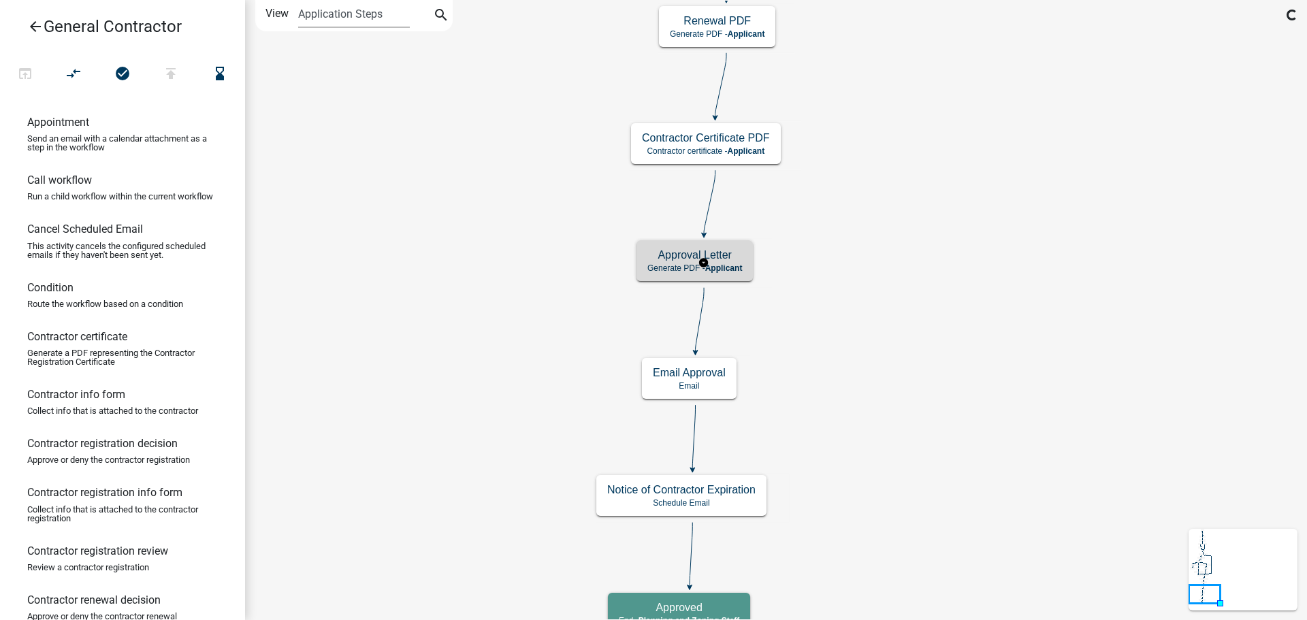
click at [743, 270] on span "Applicant" at bounding box center [723, 269] width 37 height 10
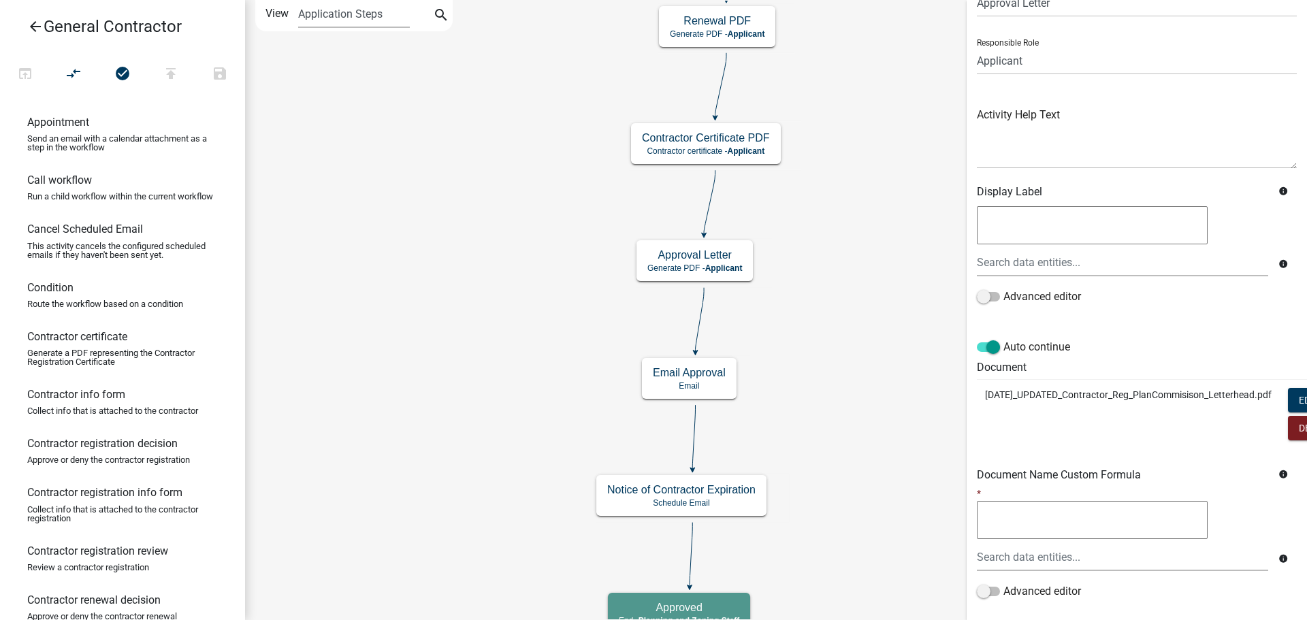
scroll to position [68, 123]
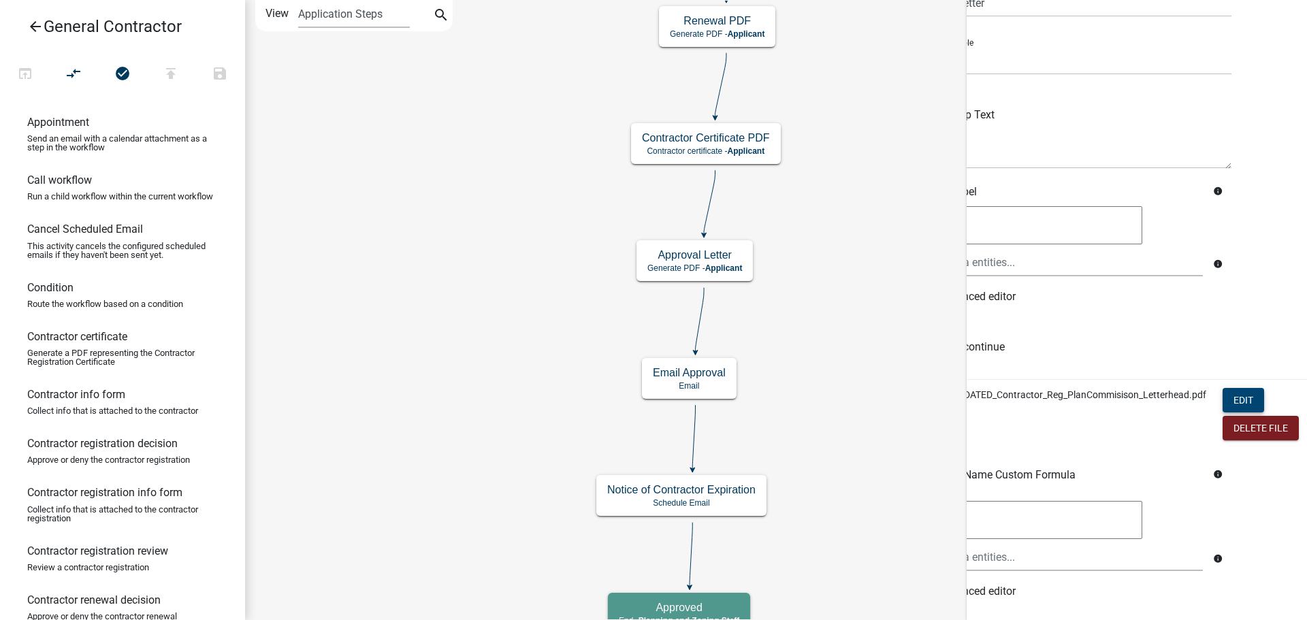
click at [1234, 413] on button "Edit" at bounding box center [1244, 400] width 42 height 25
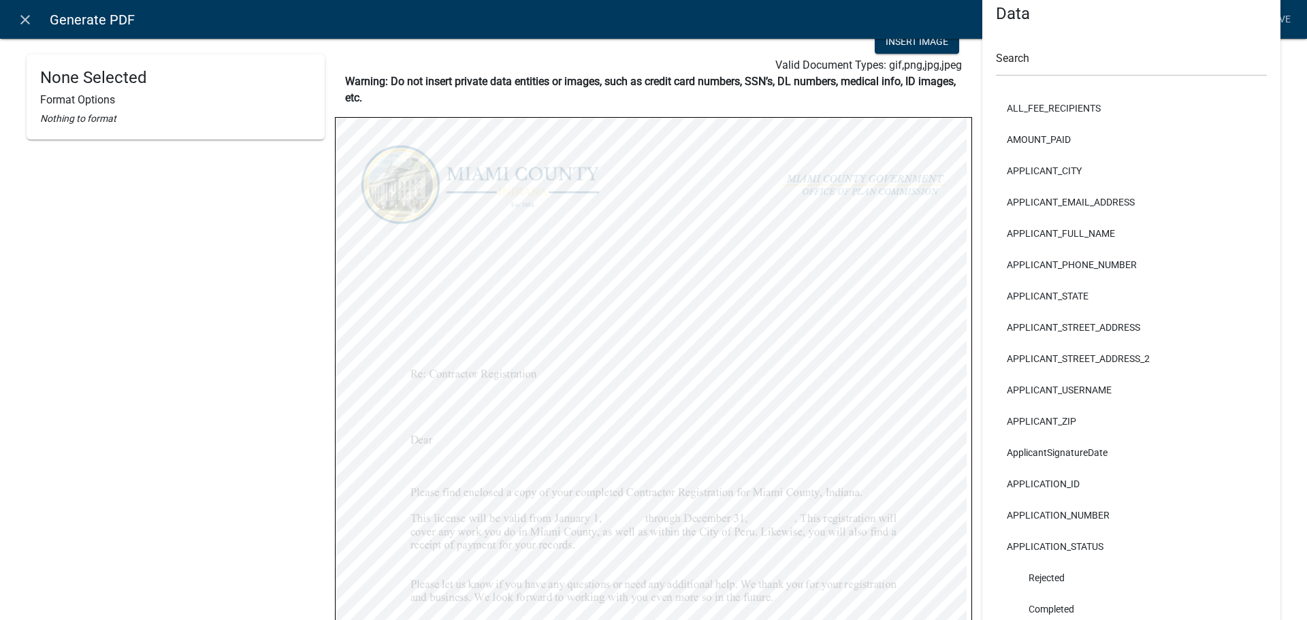
scroll to position [0, 0]
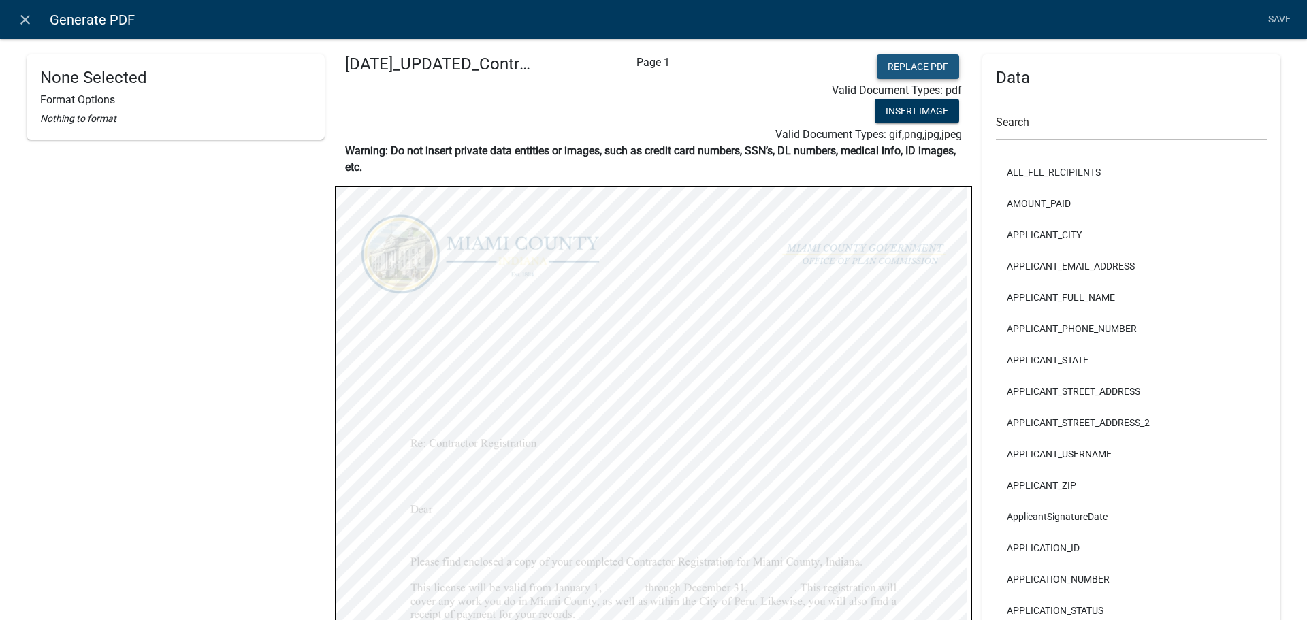
click at [922, 71] on button "Replace PDF" at bounding box center [918, 66] width 82 height 25
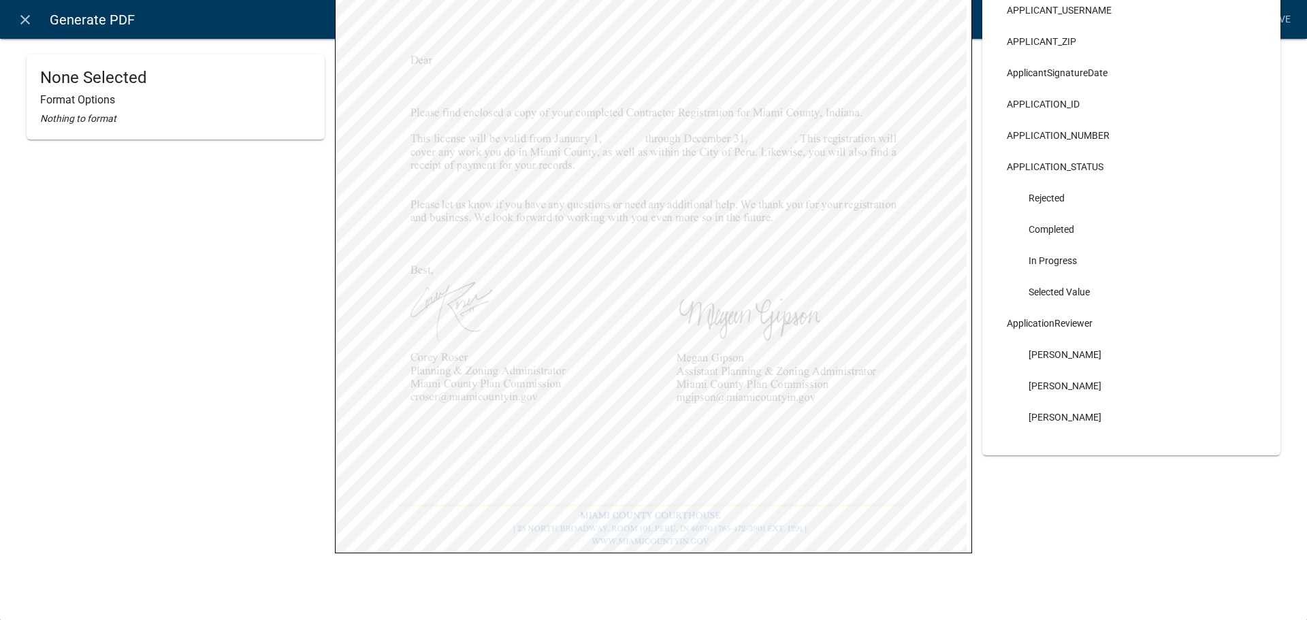
scroll to position [112, 0]
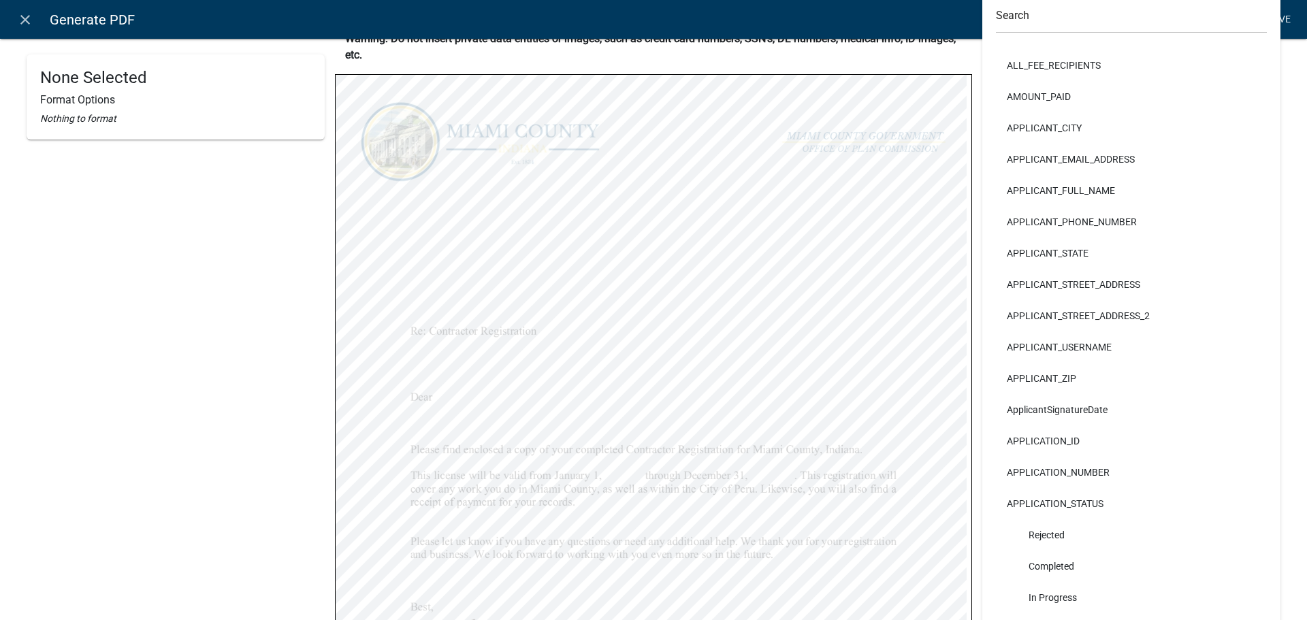
click at [1278, 14] on link "Save" at bounding box center [1279, 20] width 34 height 26
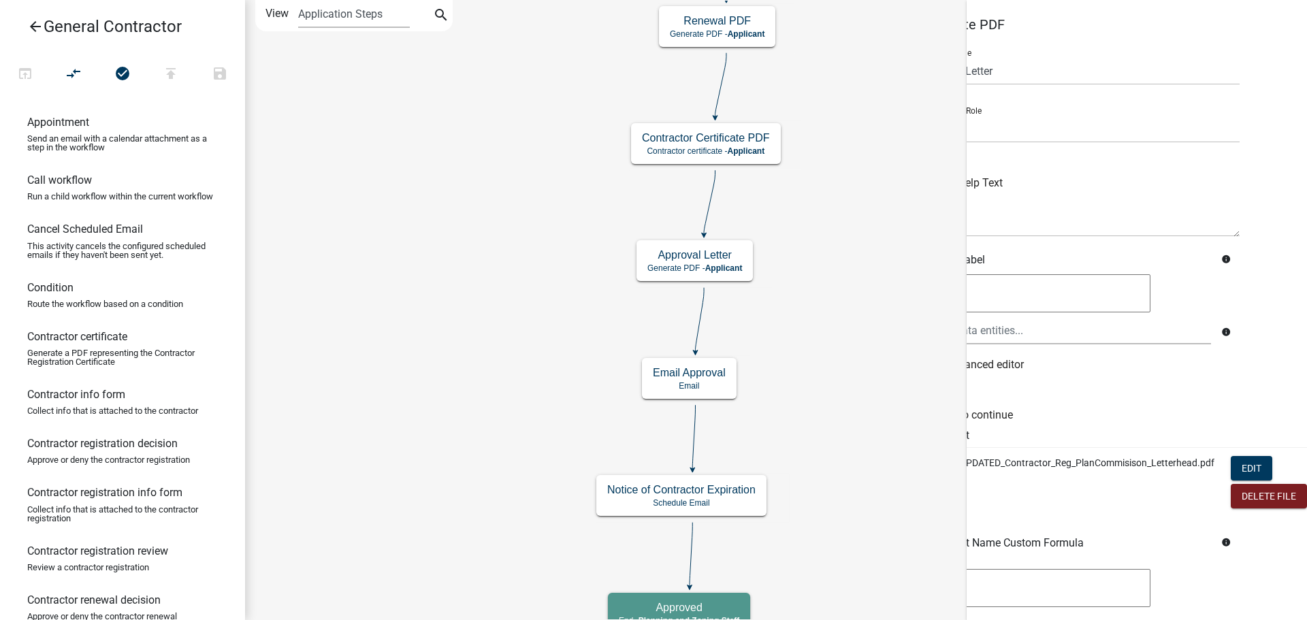
scroll to position [0, 123]
click at [1224, 481] on button "Edit" at bounding box center [1244, 468] width 42 height 25
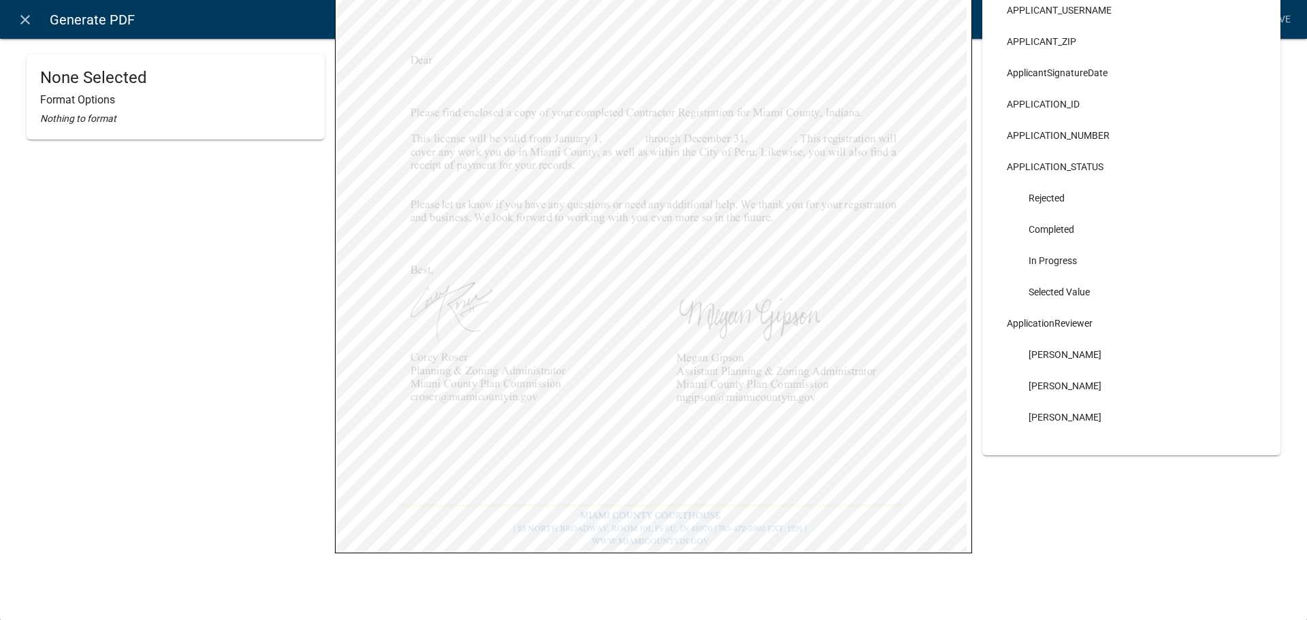
scroll to position [180, 0]
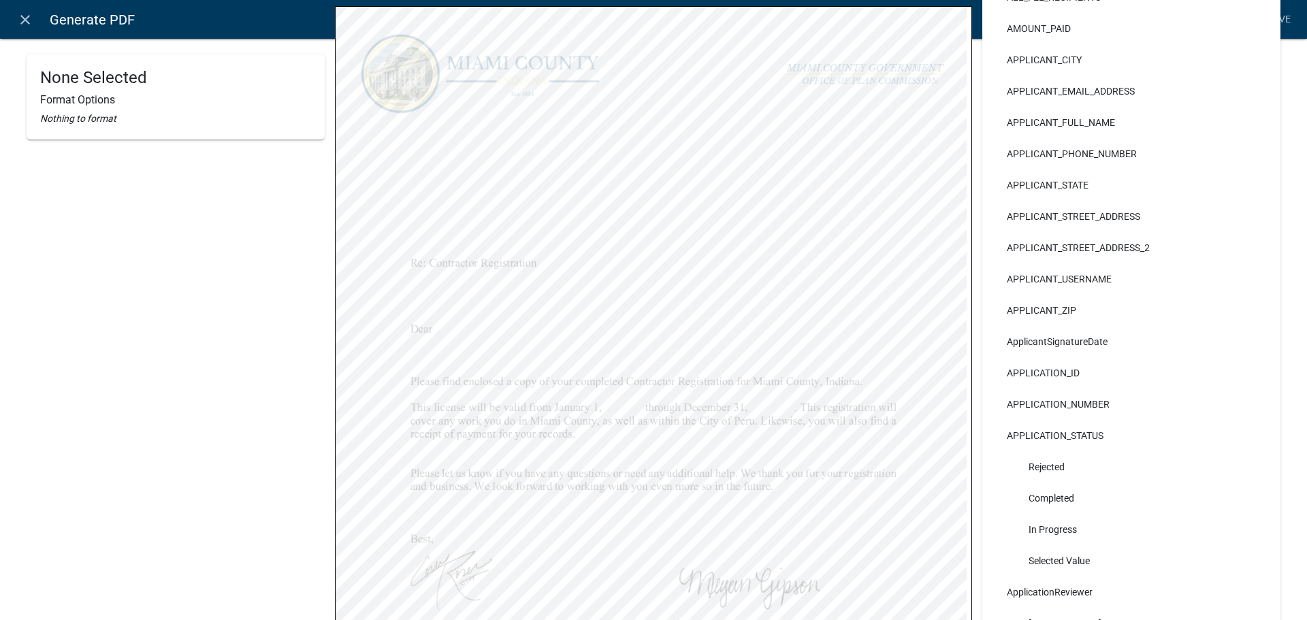
select select
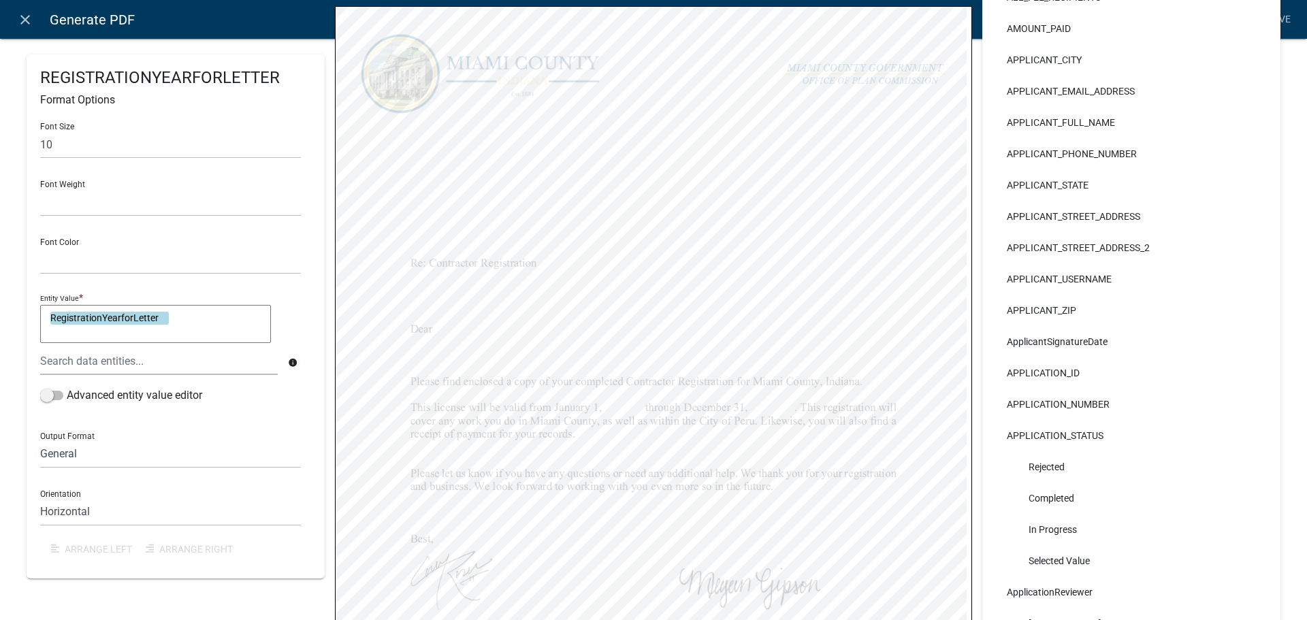
select select
click at [0, 148] on div "REGISTRATIONYEARFORLETTER Format Options Font Size 10 Font Weight Normal Bold F…" at bounding box center [653, 356] width 1307 height 1041
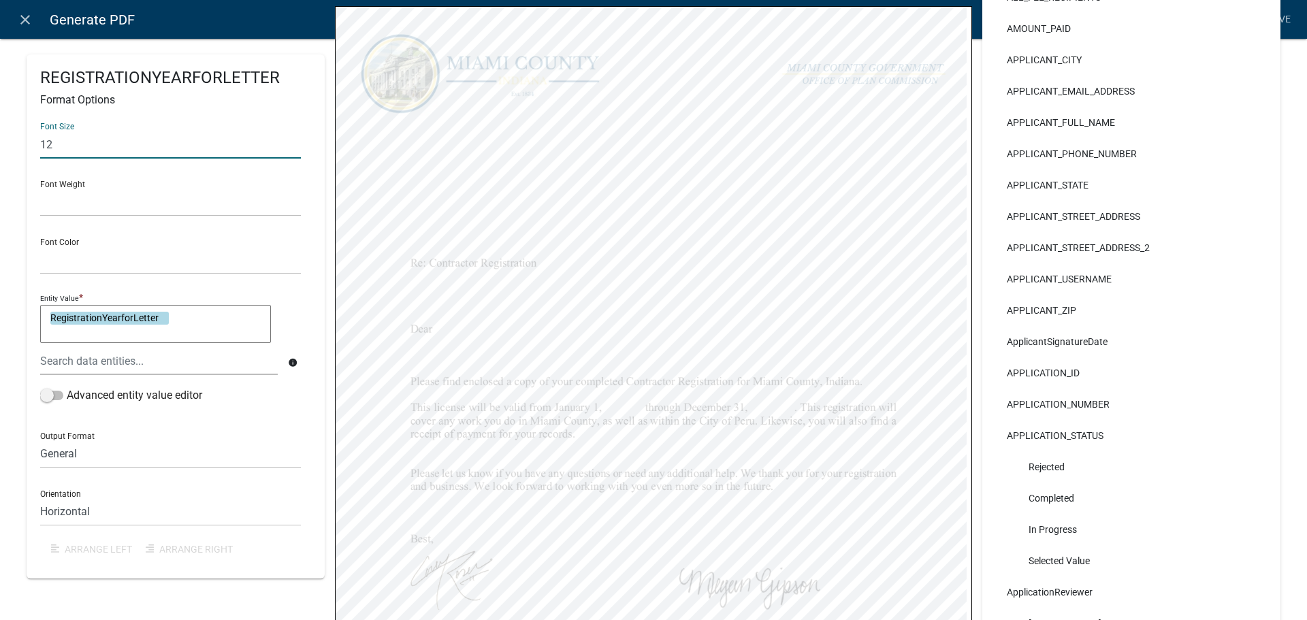
type input "12"
click at [65, 203] on div "Font Size 12 Font Weight Normal Bold Font Color Black Red Entity Value * Regist…" at bounding box center [175, 338] width 271 height 453
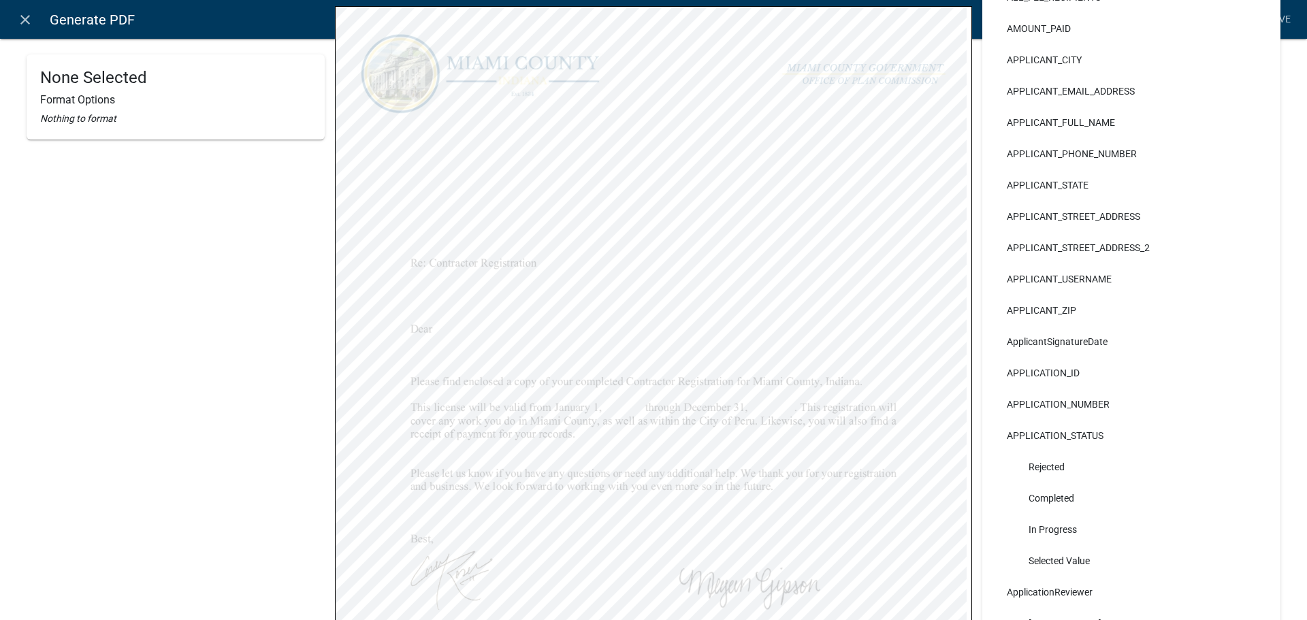
select select
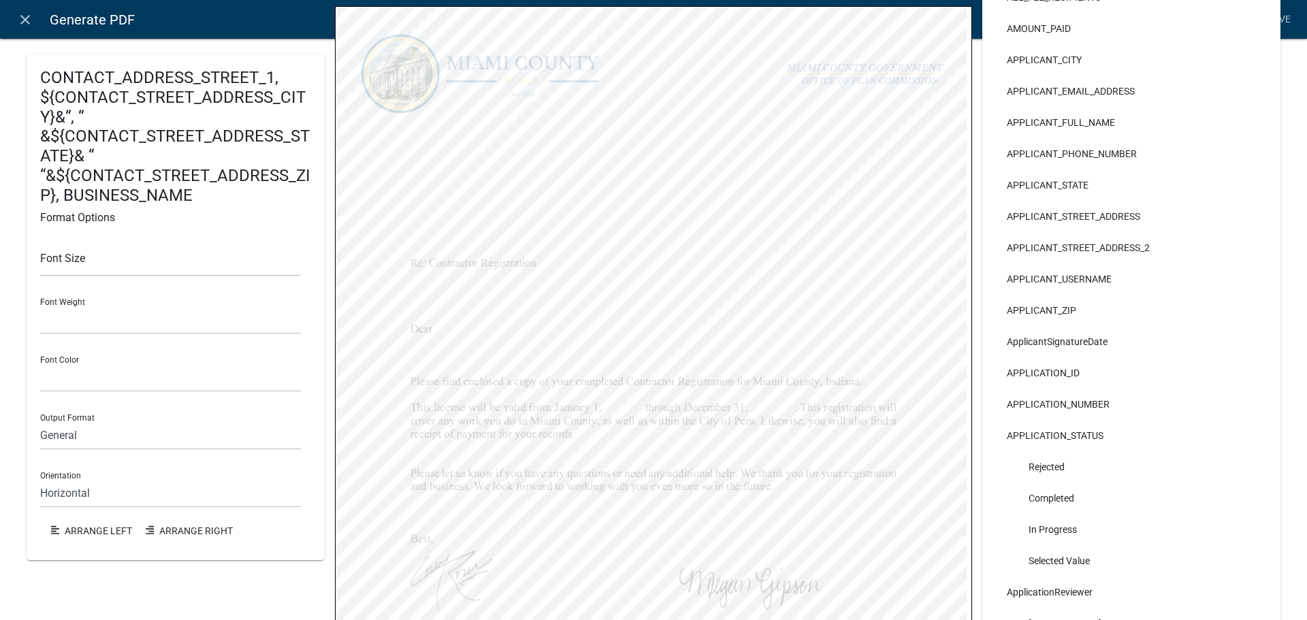
select select
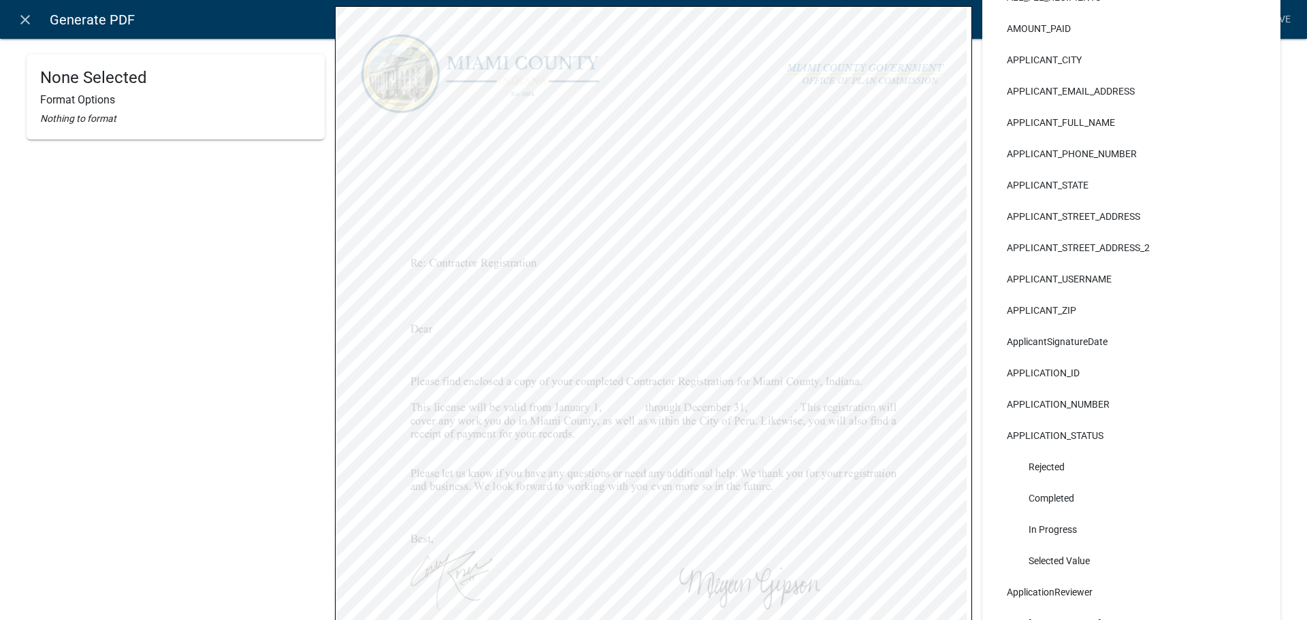
select select
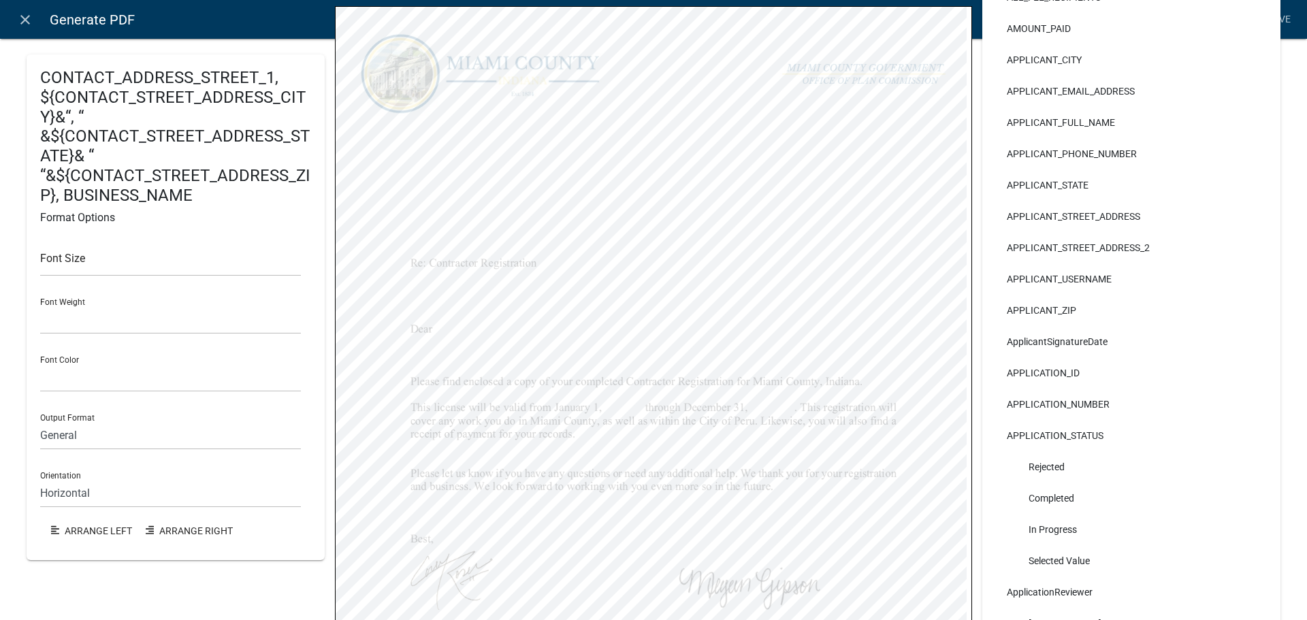
select select
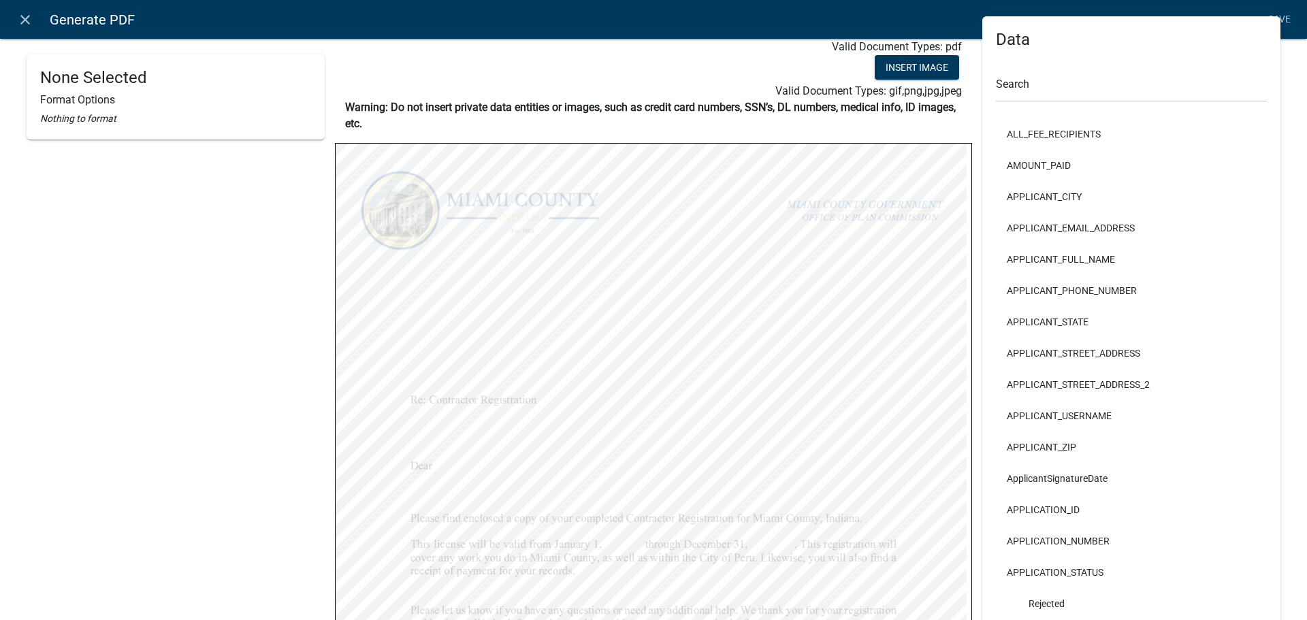
scroll to position [0, 0]
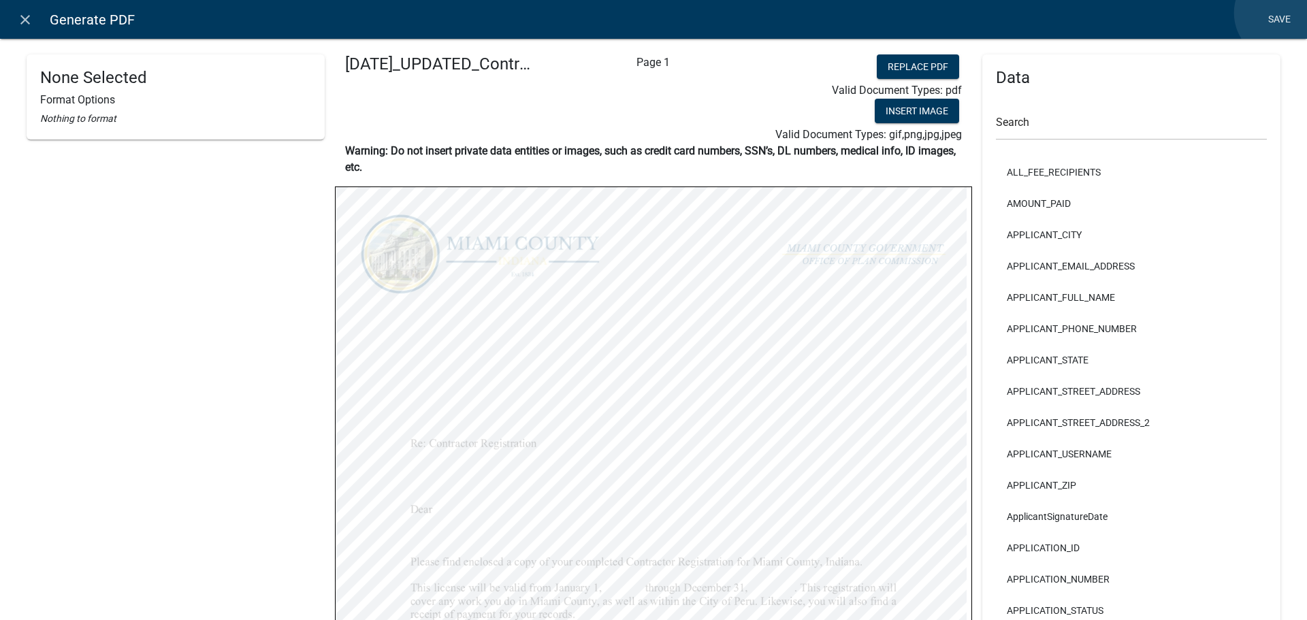
click at [1283, 13] on link "Save" at bounding box center [1279, 20] width 34 height 26
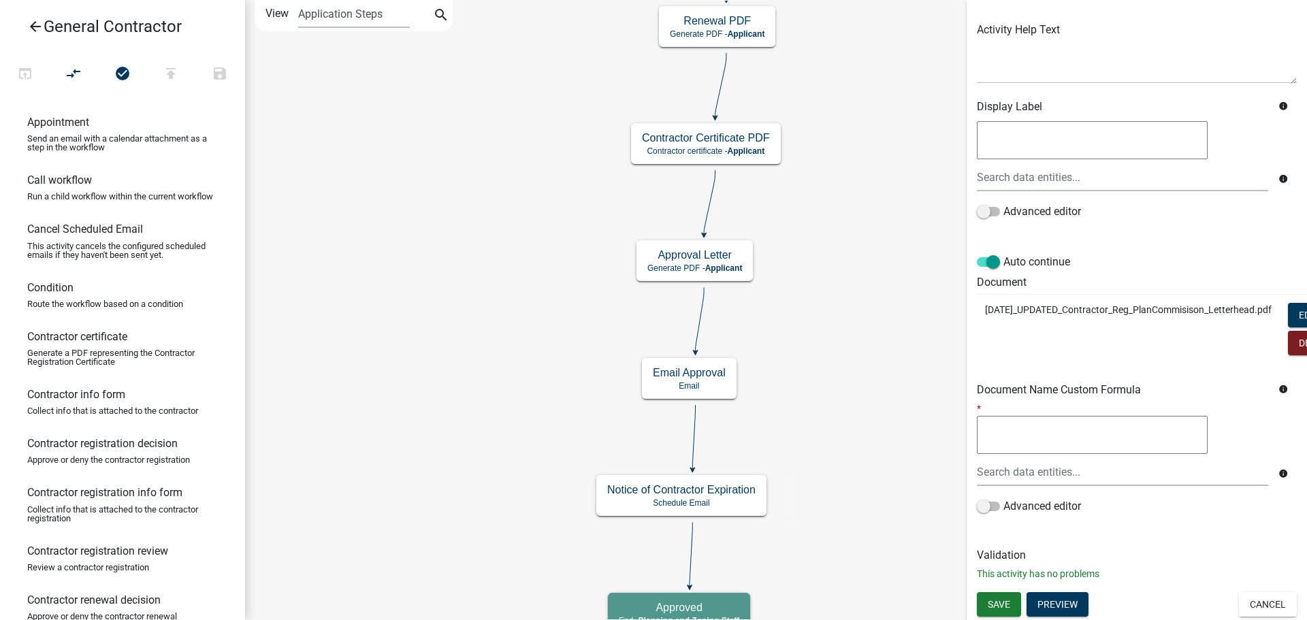
scroll to position [255, 0]
click at [1008, 598] on span "Save" at bounding box center [999, 603] width 22 height 11
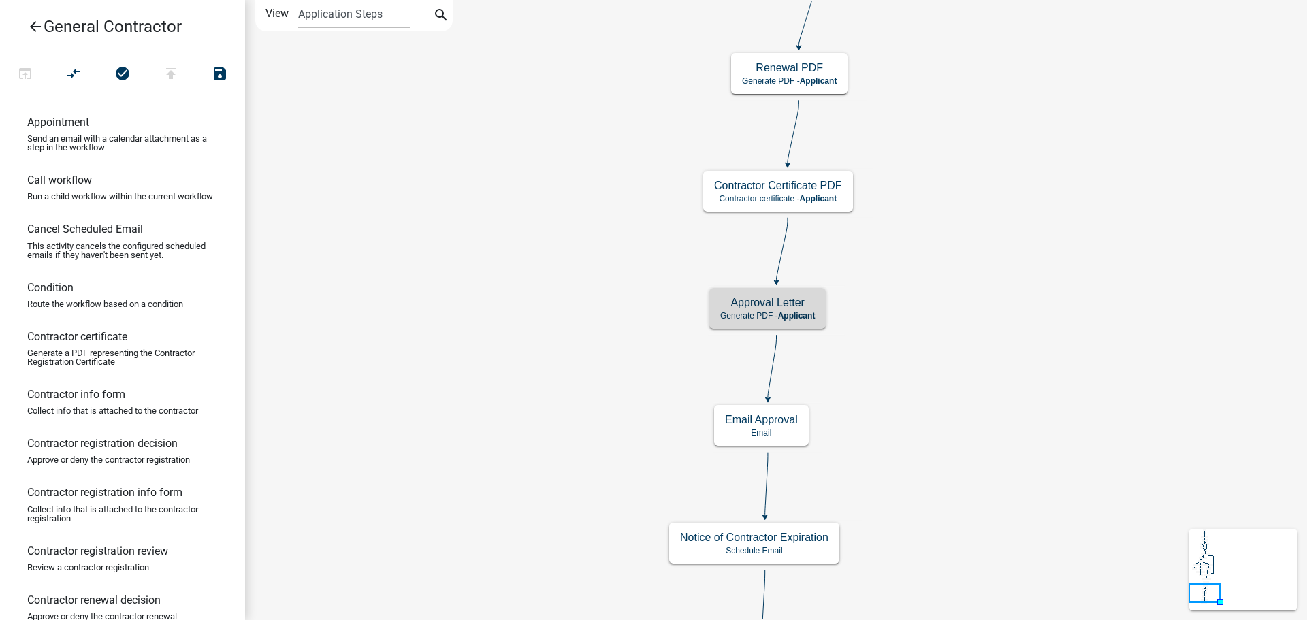
scroll to position [0, 0]
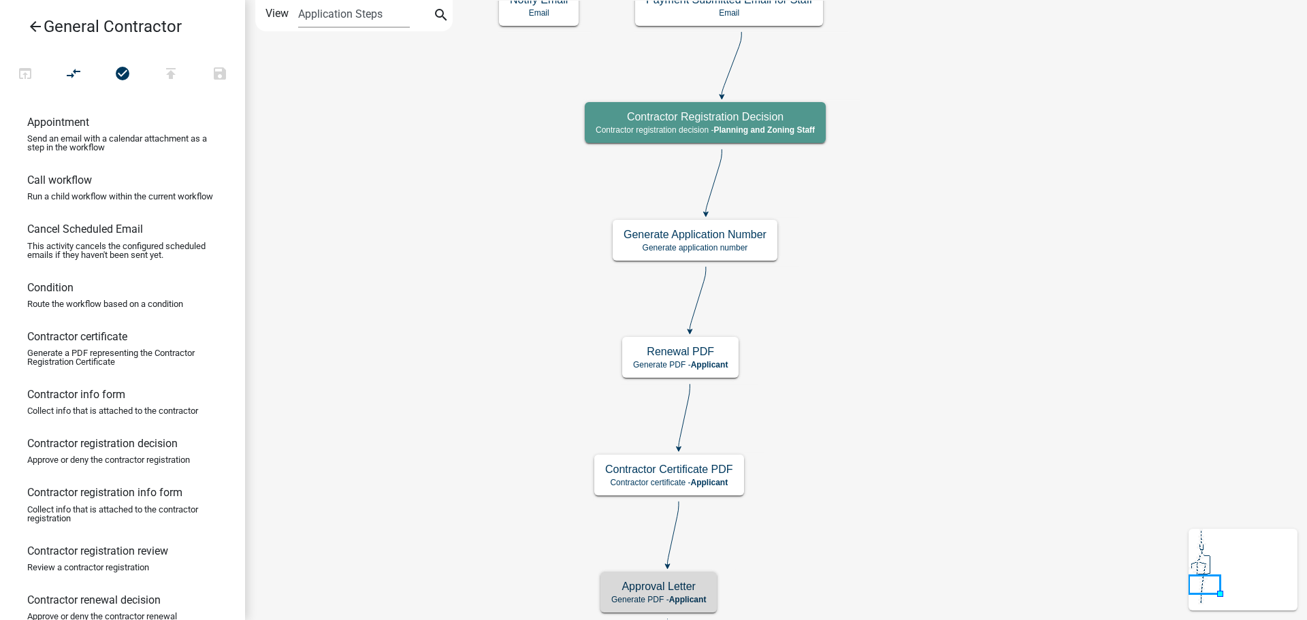
click at [907, 284] on icon "Start Start - Applicant Email Approval Email Approved End - Planning and Zoning…" at bounding box center [776, 486] width 1061 height 971
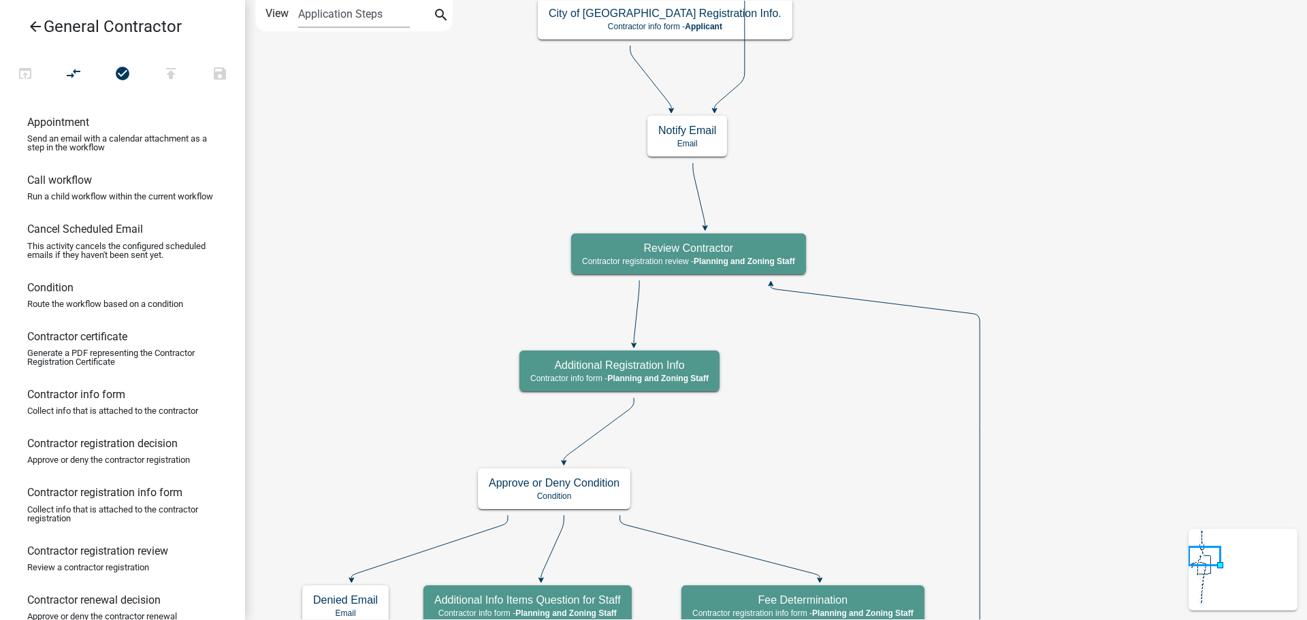
click at [41, 31] on icon "arrow_back" at bounding box center [35, 27] width 16 height 19
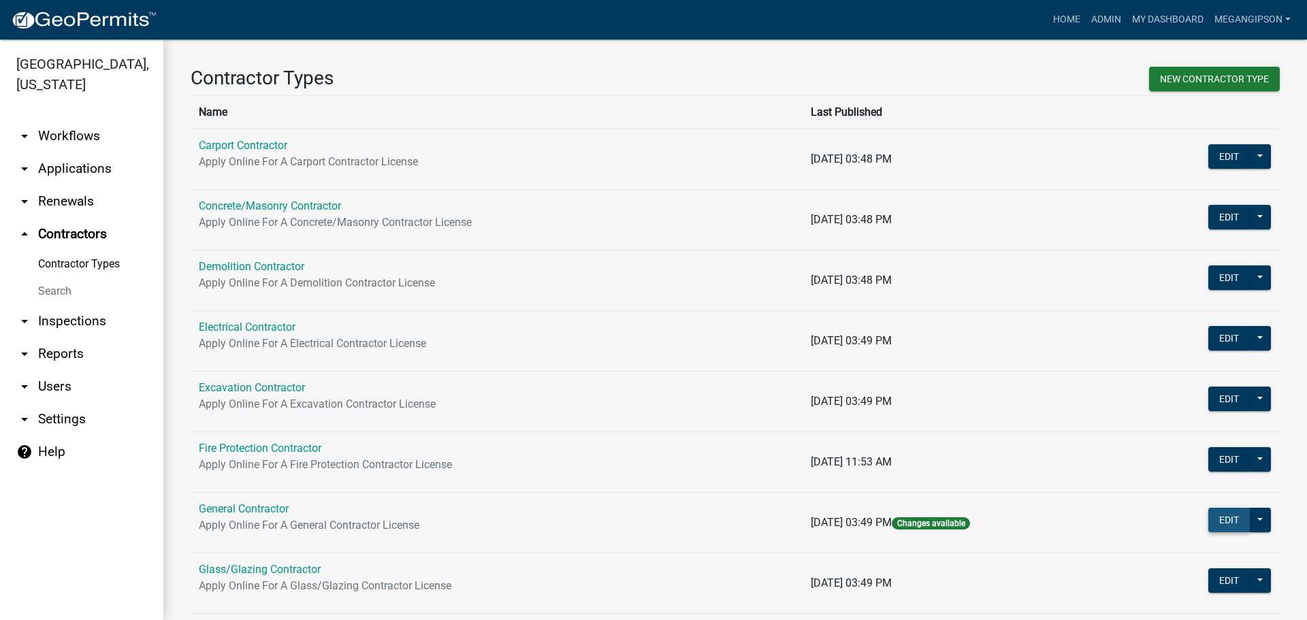
click at [1219, 532] on button "Edit" at bounding box center [1230, 520] width 42 height 25
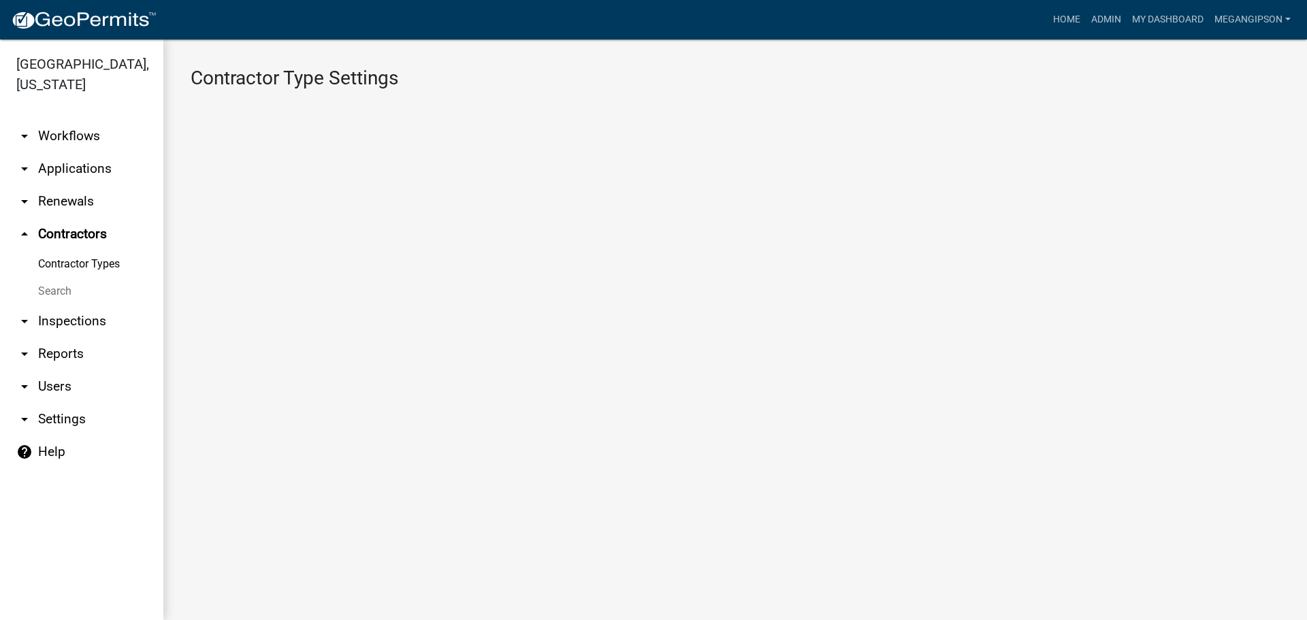
select select "1: Object"
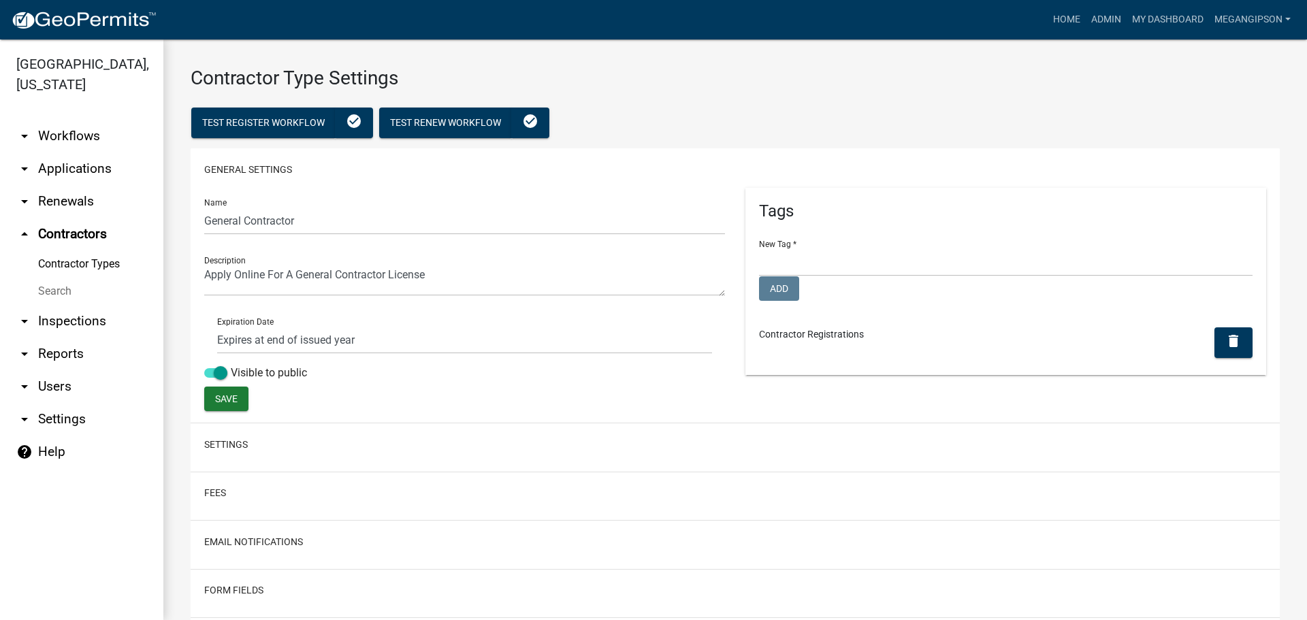
select select
click at [74, 249] on link "arrow_drop_up Contractors" at bounding box center [81, 234] width 163 height 33
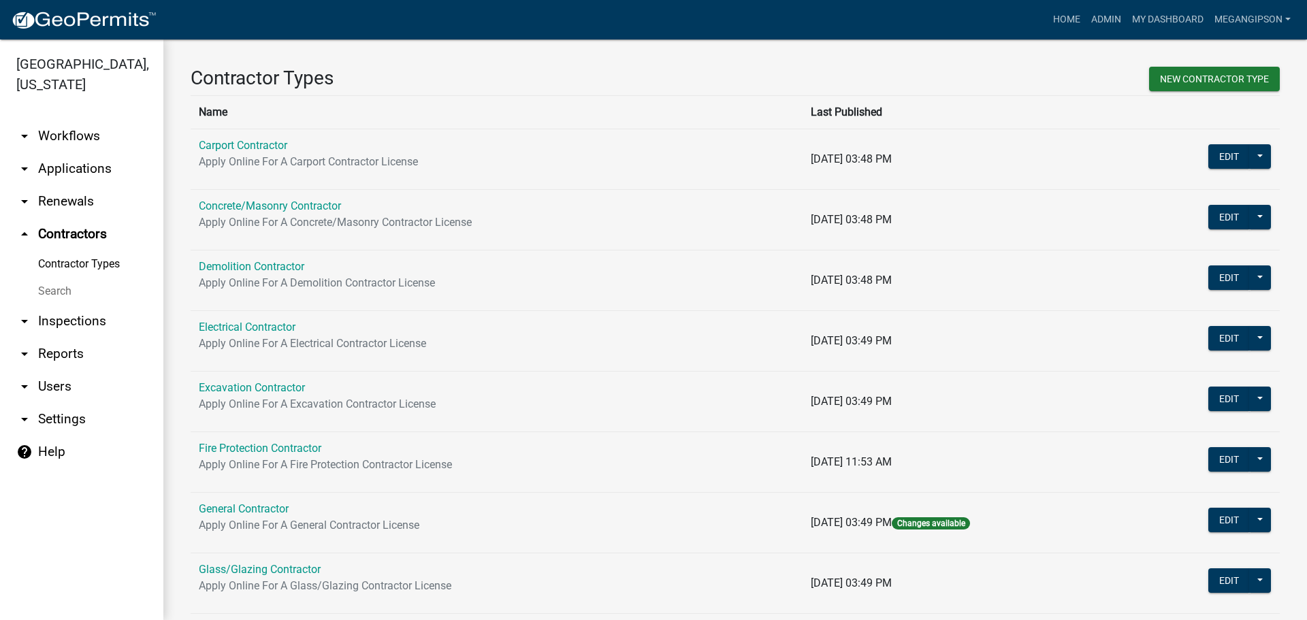
scroll to position [68, 0]
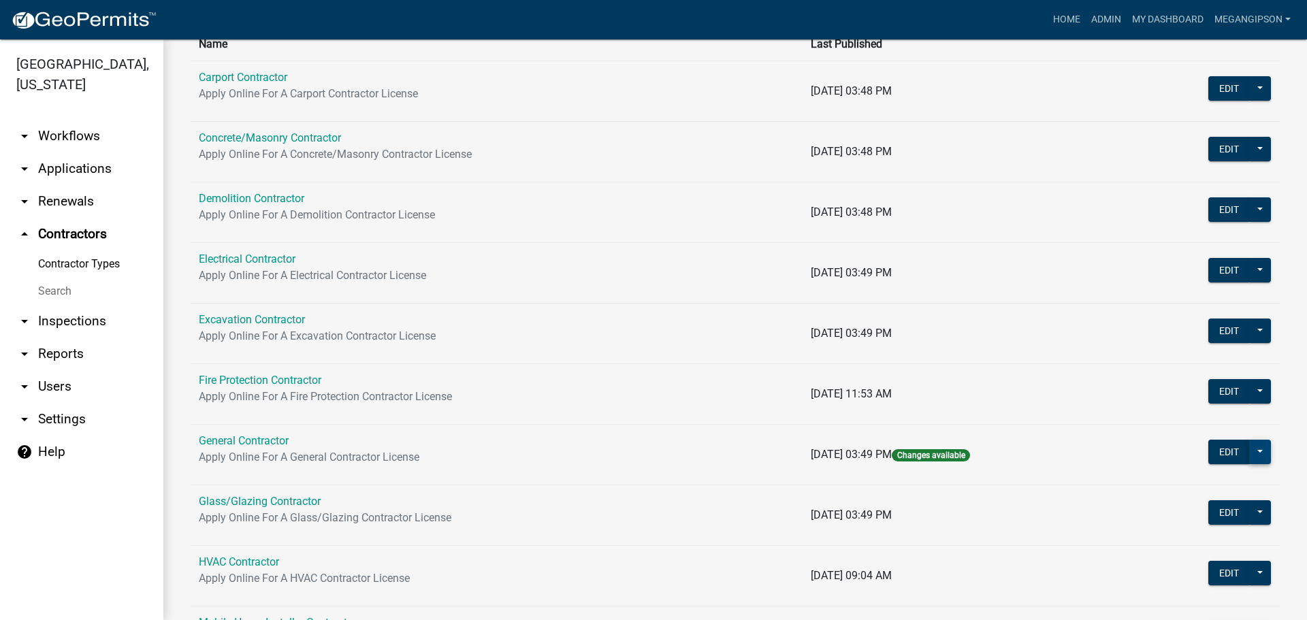
click at [1252, 464] on button at bounding box center [1260, 452] width 22 height 25
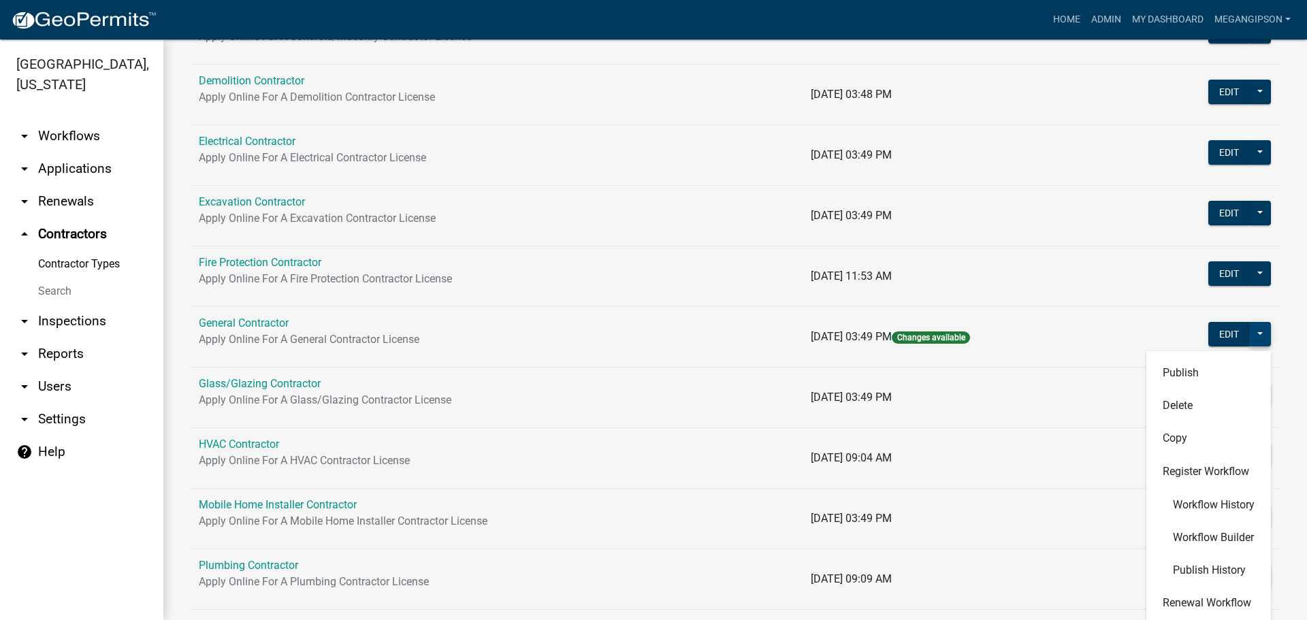
scroll to position [477, 0]
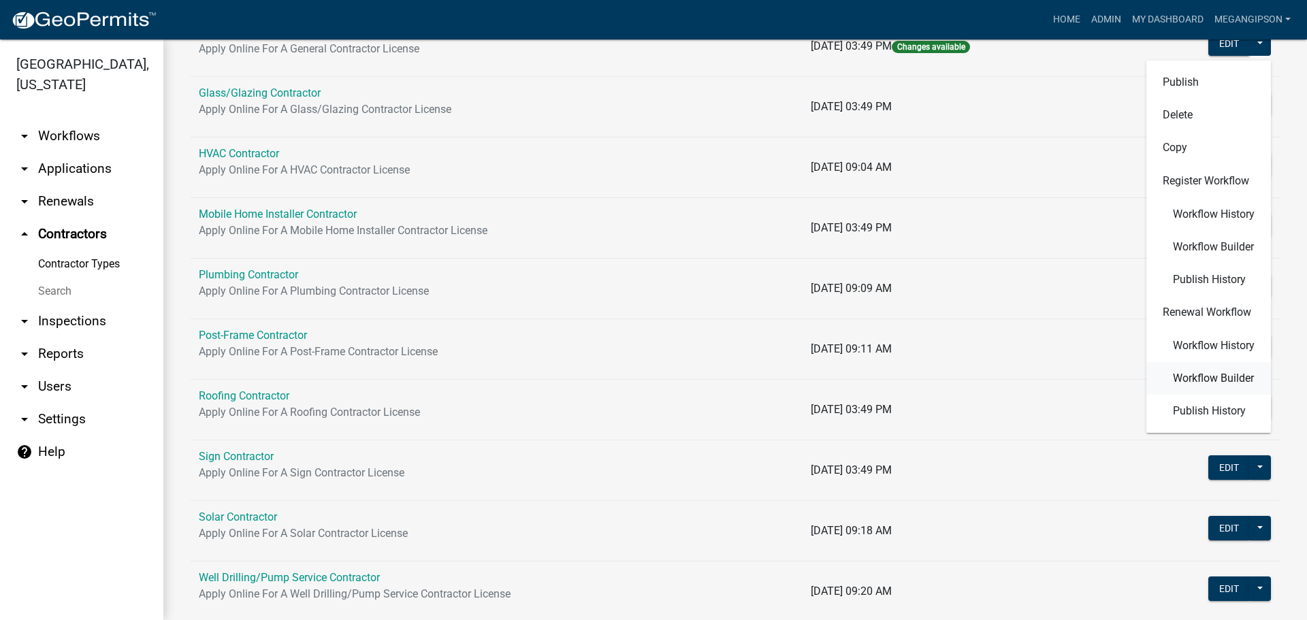
click at [1186, 395] on button "Workflow Builder" at bounding box center [1209, 378] width 125 height 33
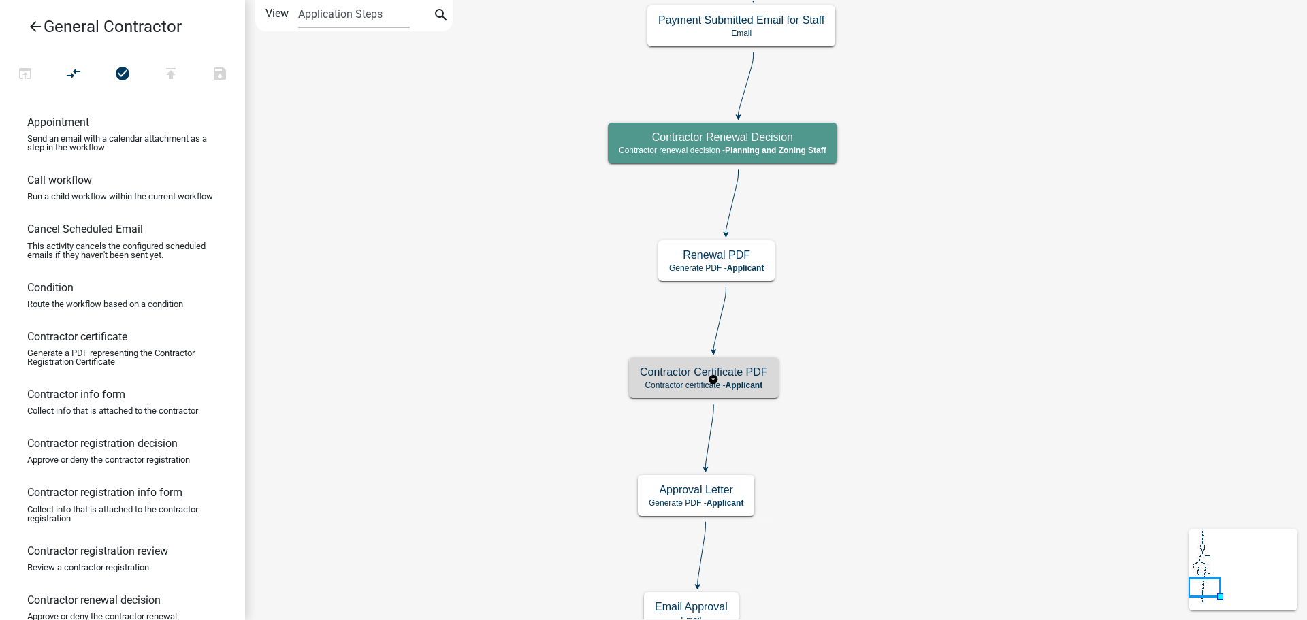
click at [737, 377] on h5 "Contractor Certificate PDF" at bounding box center [704, 372] width 128 height 13
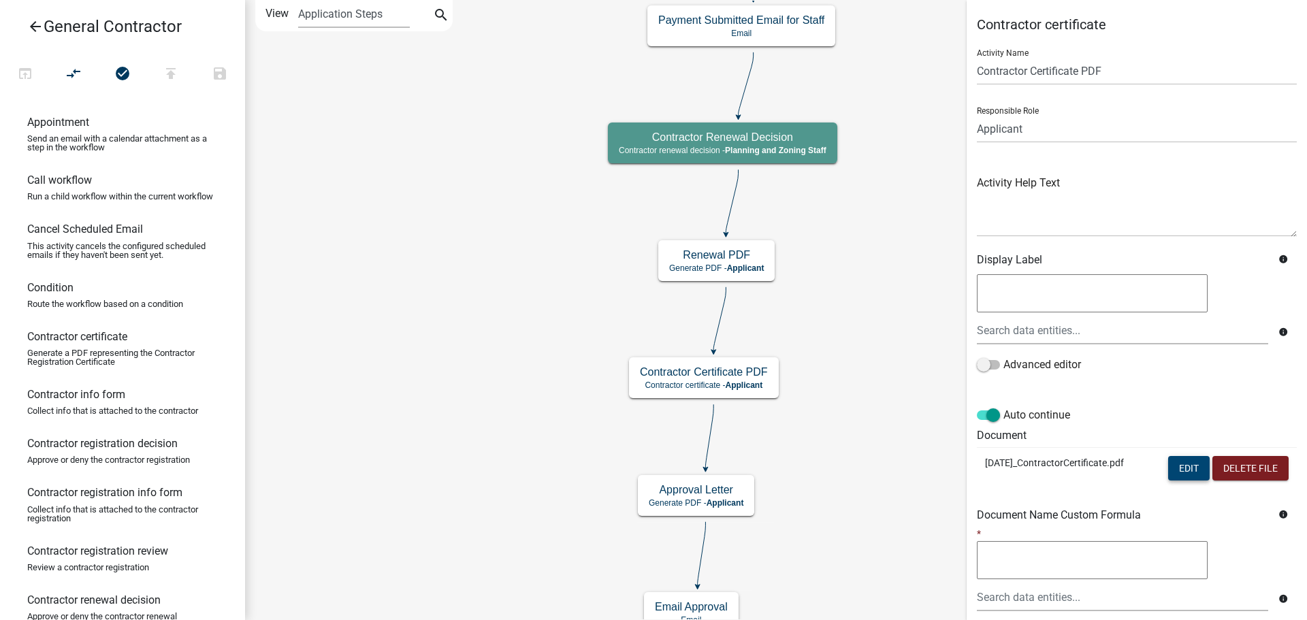
click at [1189, 481] on button "Edit" at bounding box center [1189, 468] width 42 height 25
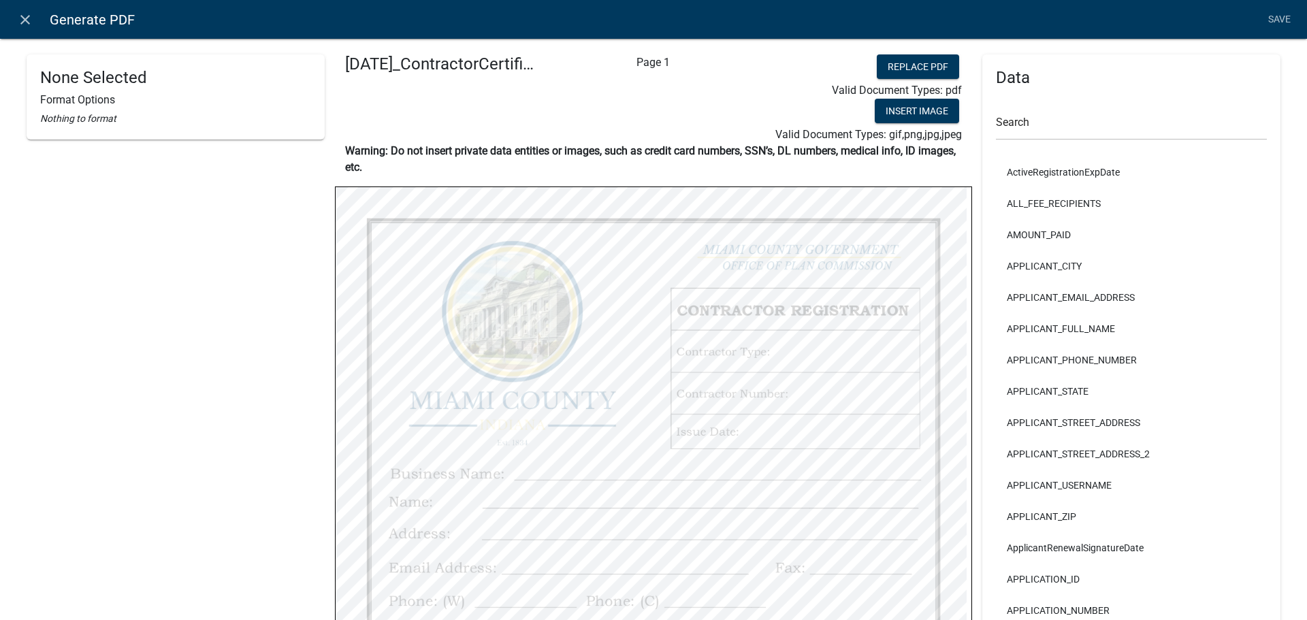
scroll to position [453, 0]
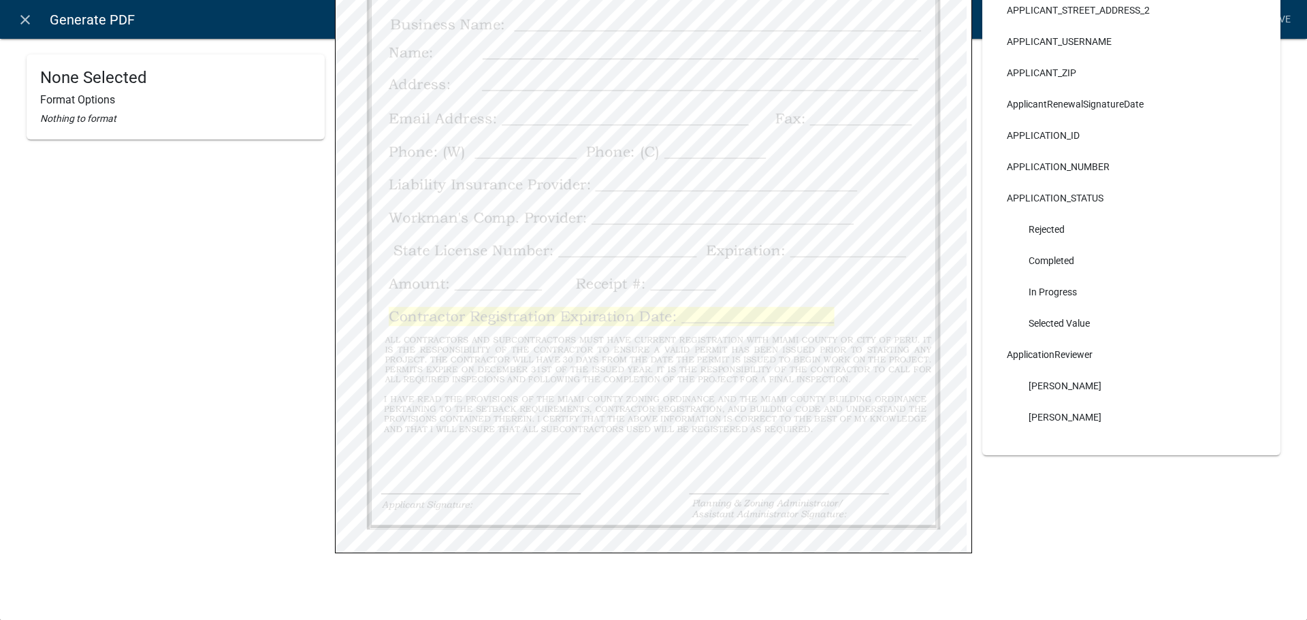
select select "bold"
select select "255,0,0"
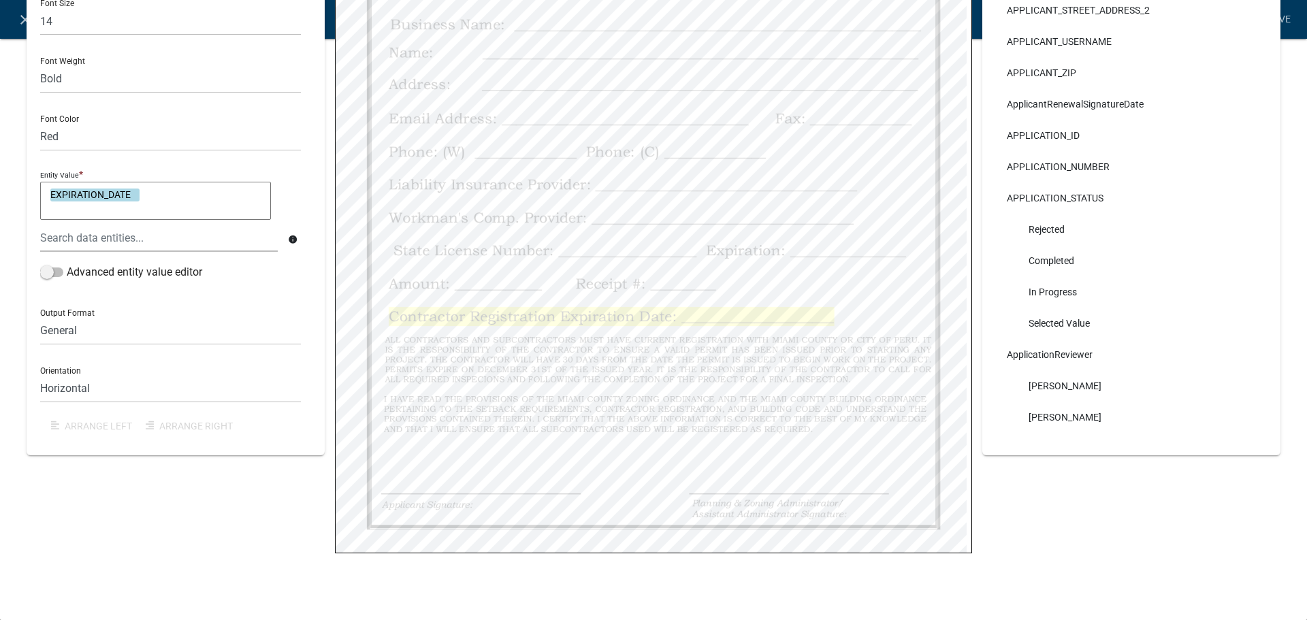
scroll to position [249, 0]
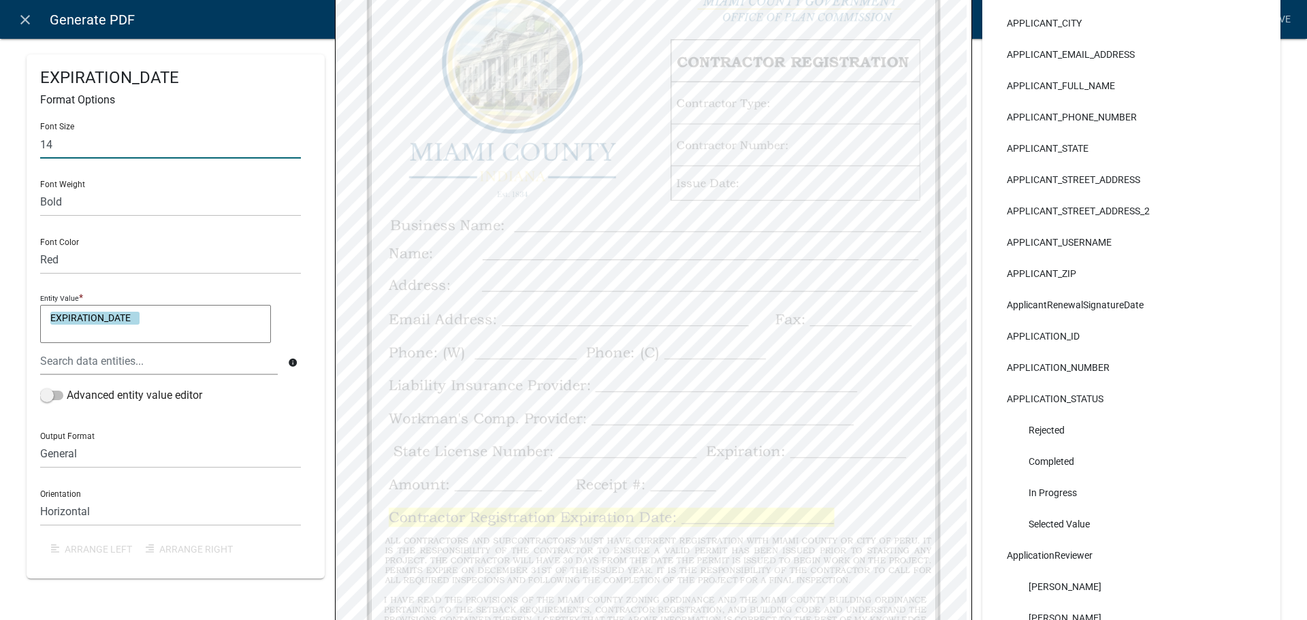
drag, startPoint x: 96, startPoint y: 159, endPoint x: 4, endPoint y: 144, distance: 93.2
click at [21, 147] on div "EXPIRATION_DATE Format Options Font Size 14 Font Weight Normal Bold Font Color …" at bounding box center [175, 299] width 319 height 987
type input "16"
click at [61, 175] on div "Font Size 16 Font Weight Normal Bold Font Color Black Red Entity Value * EXPIRA…" at bounding box center [175, 338] width 271 height 453
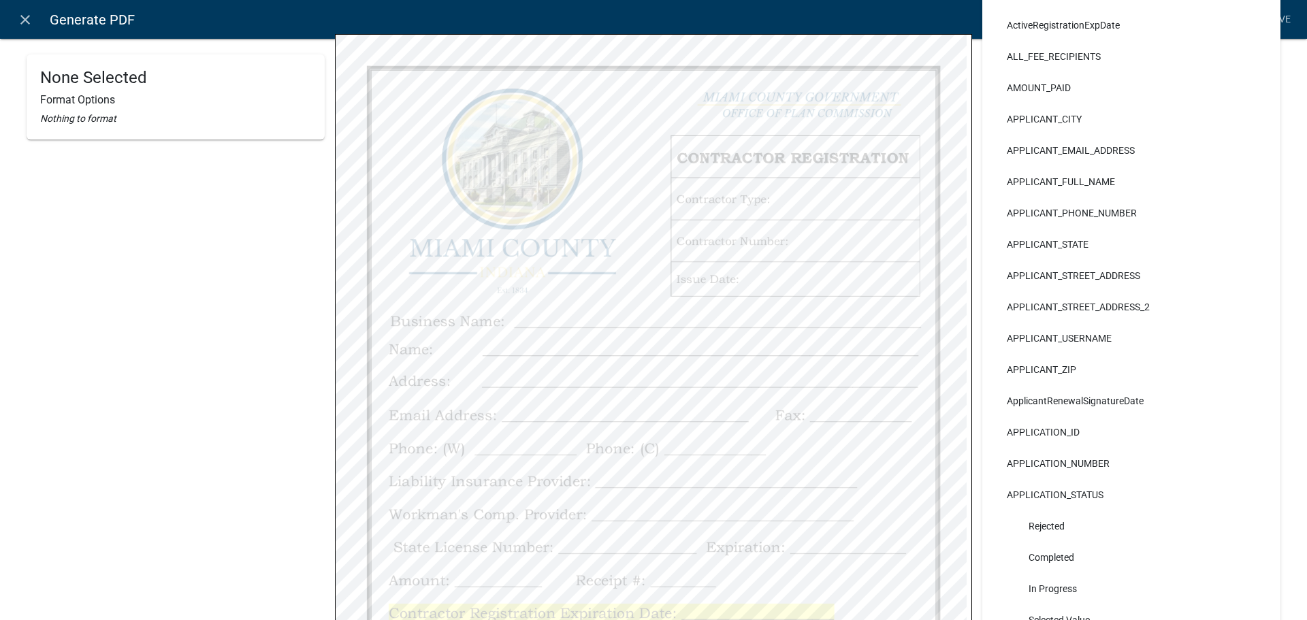
scroll to position [112, 0]
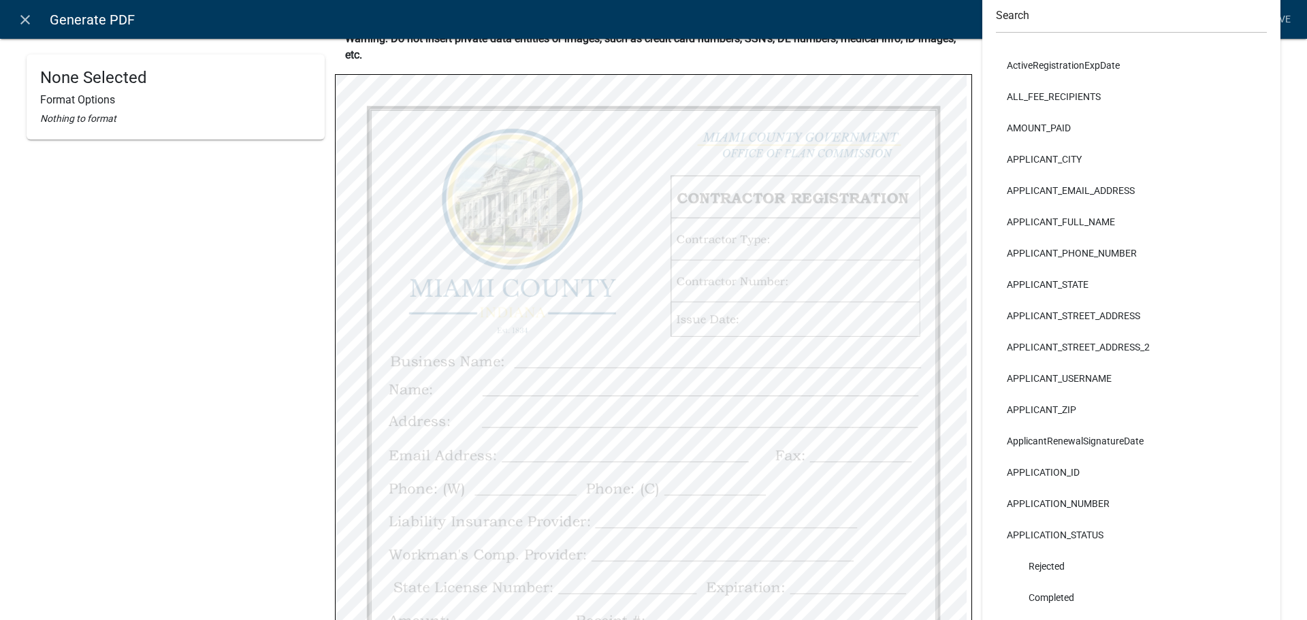
select select "bold"
select select "255,0,0"
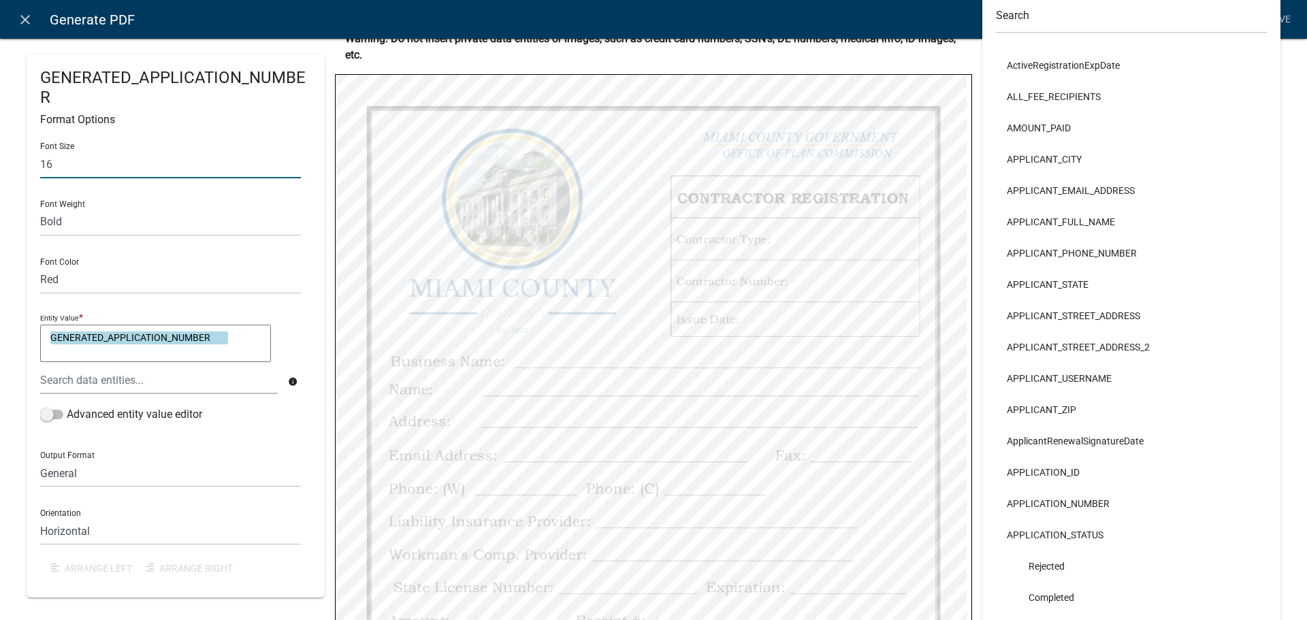
drag, startPoint x: 55, startPoint y: 185, endPoint x: 25, endPoint y: 181, distance: 30.2
click at [31, 183] on div "GENERATED_APPLICATION_NUMBER Format Options Font Size 16 Font Weight Normal Bol…" at bounding box center [176, 325] width 298 height 543
type input "18"
click at [131, 214] on div "Font Weight Normal Bold" at bounding box center [170, 212] width 261 height 47
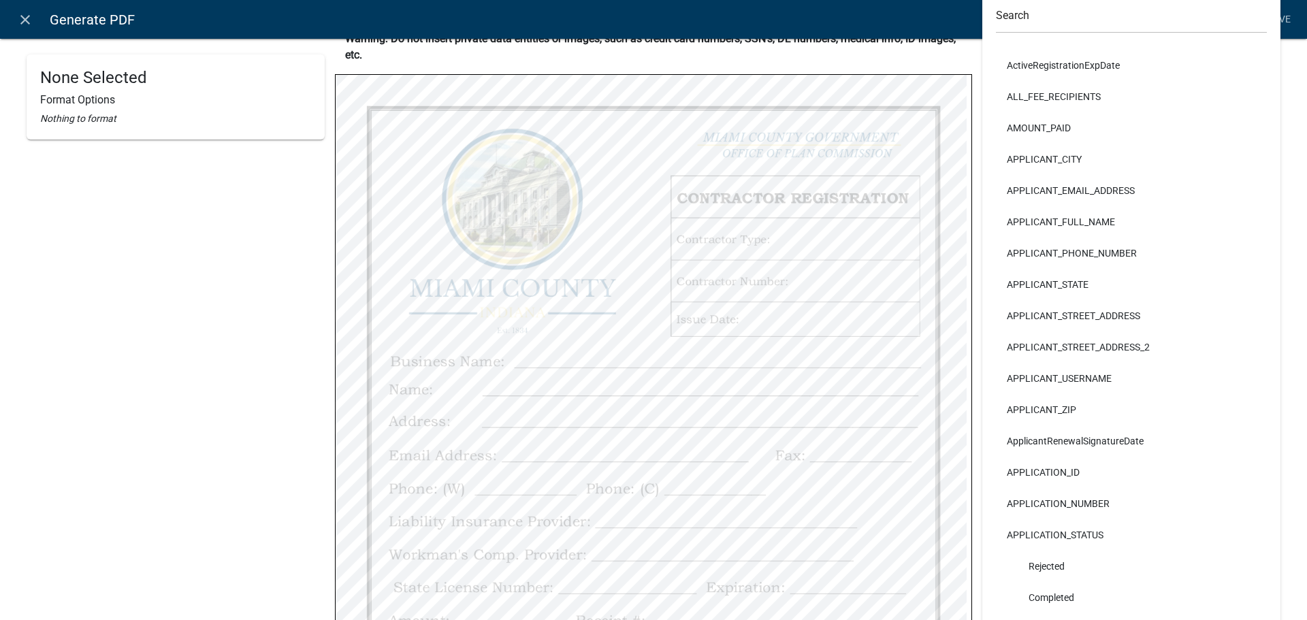
select select "bold"
select select "255,0,0"
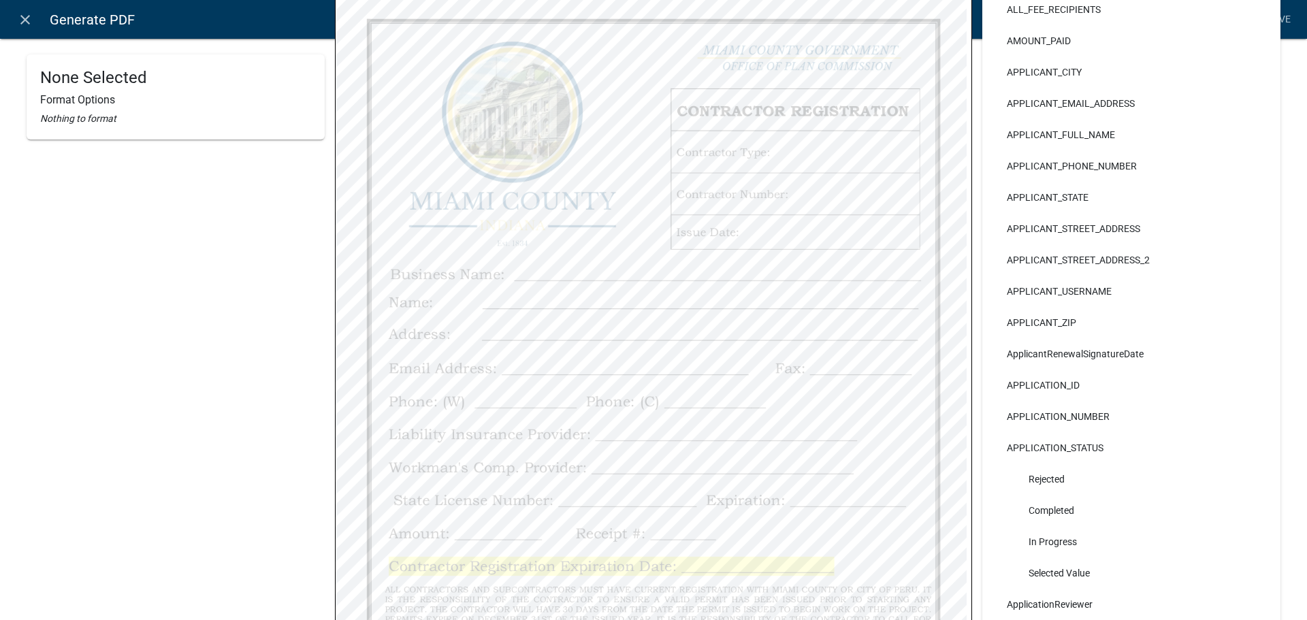
scroll to position [249, 0]
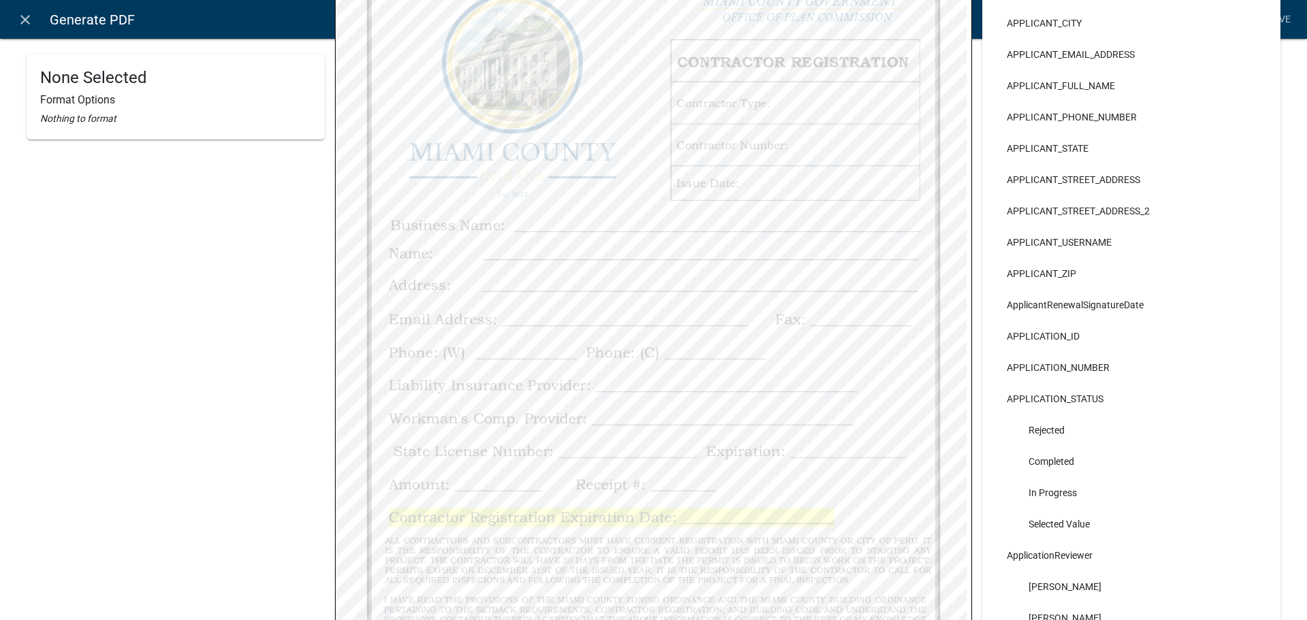
select select
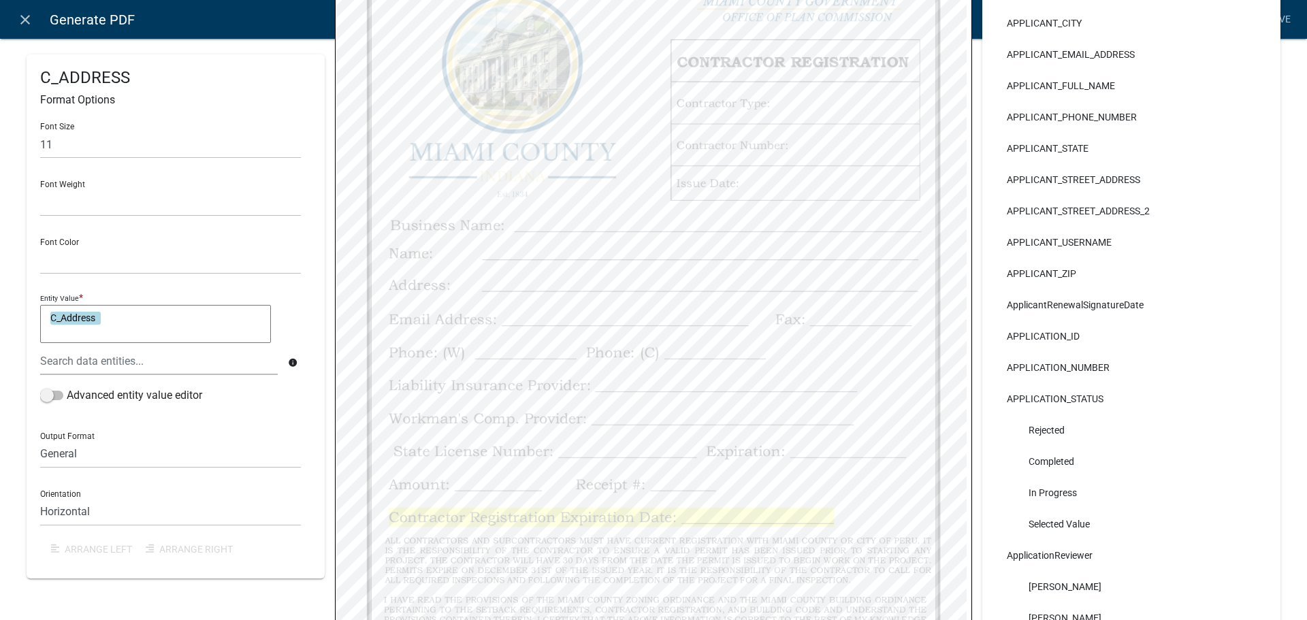
select select
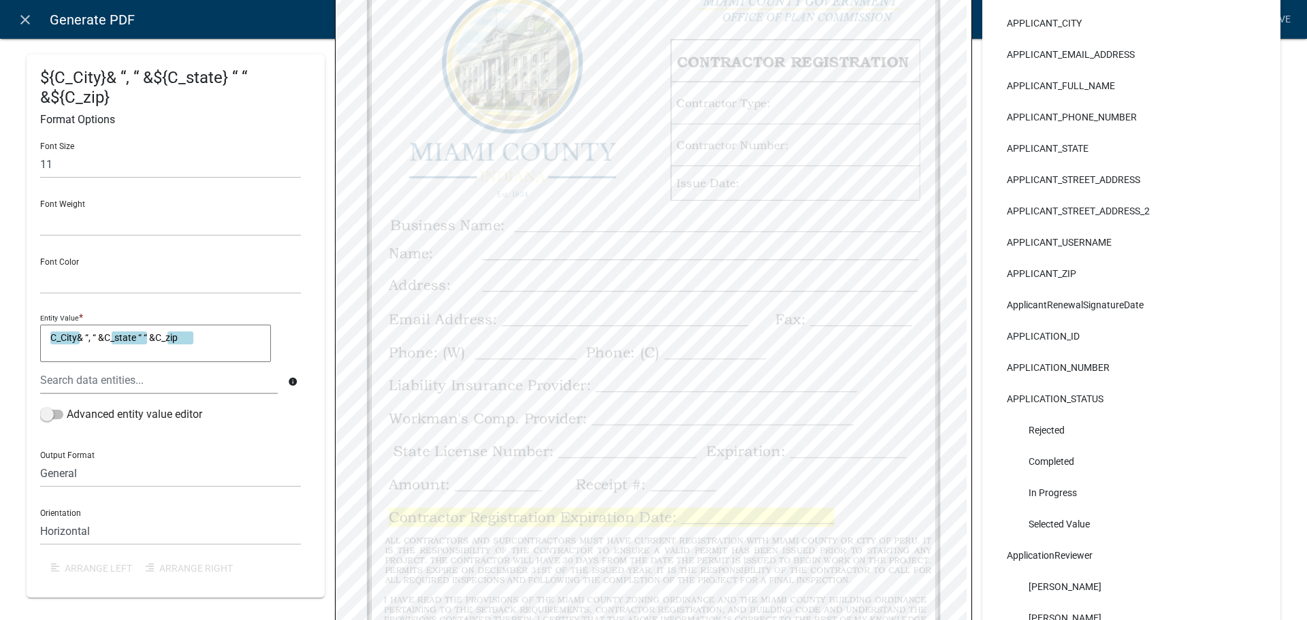
select select
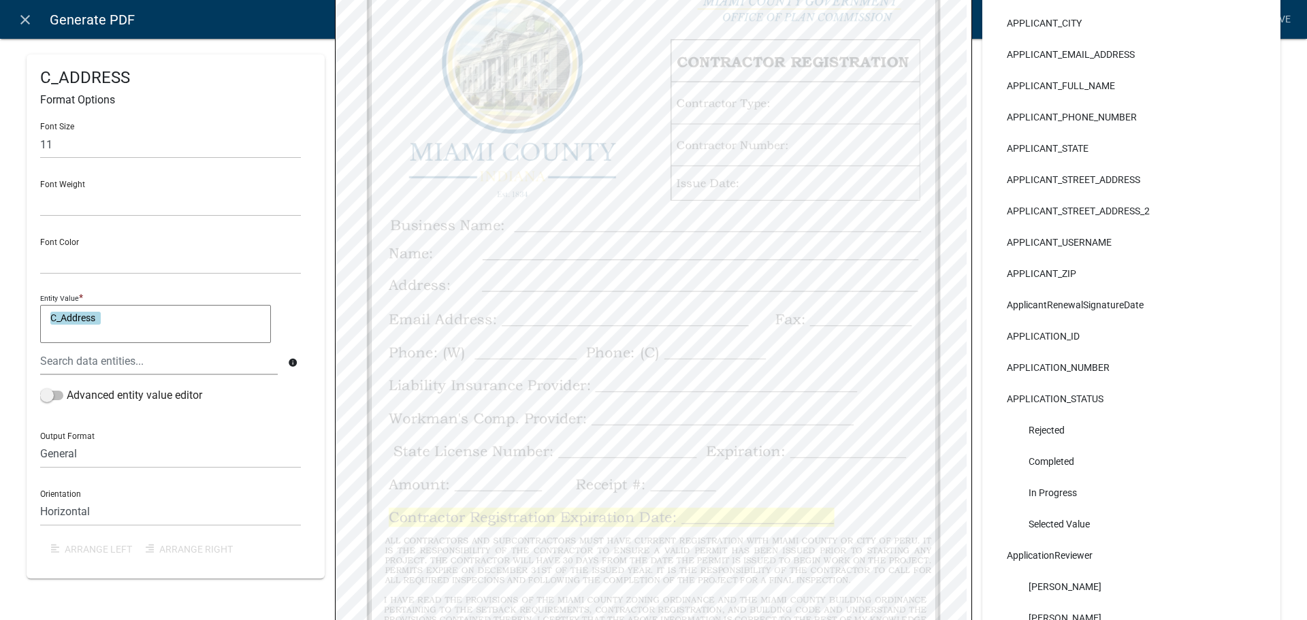
select select
click at [48, 343] on textarea "C_Address" at bounding box center [155, 324] width 231 height 38
click at [146, 343] on textarea "C_Address" at bounding box center [155, 324] width 231 height 38
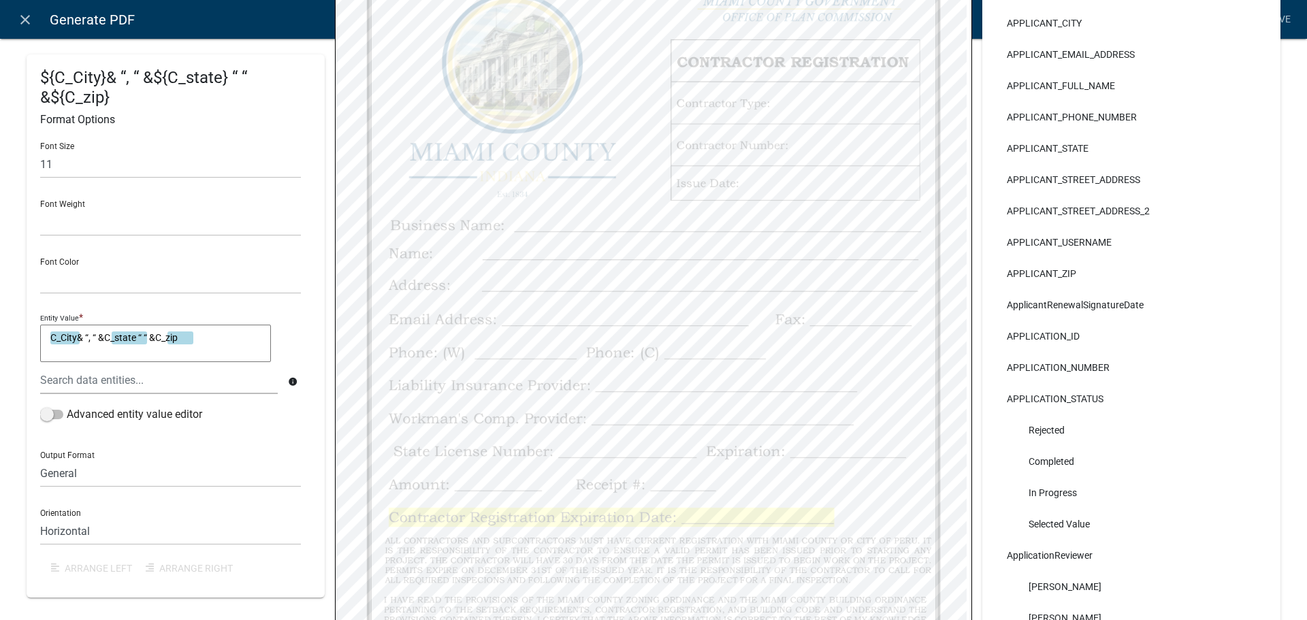
click at [46, 363] on textarea "C_City& “, “ &C_state “ “ &C_zip" at bounding box center [155, 344] width 231 height 38
click at [138, 394] on div at bounding box center [159, 380] width 258 height 28
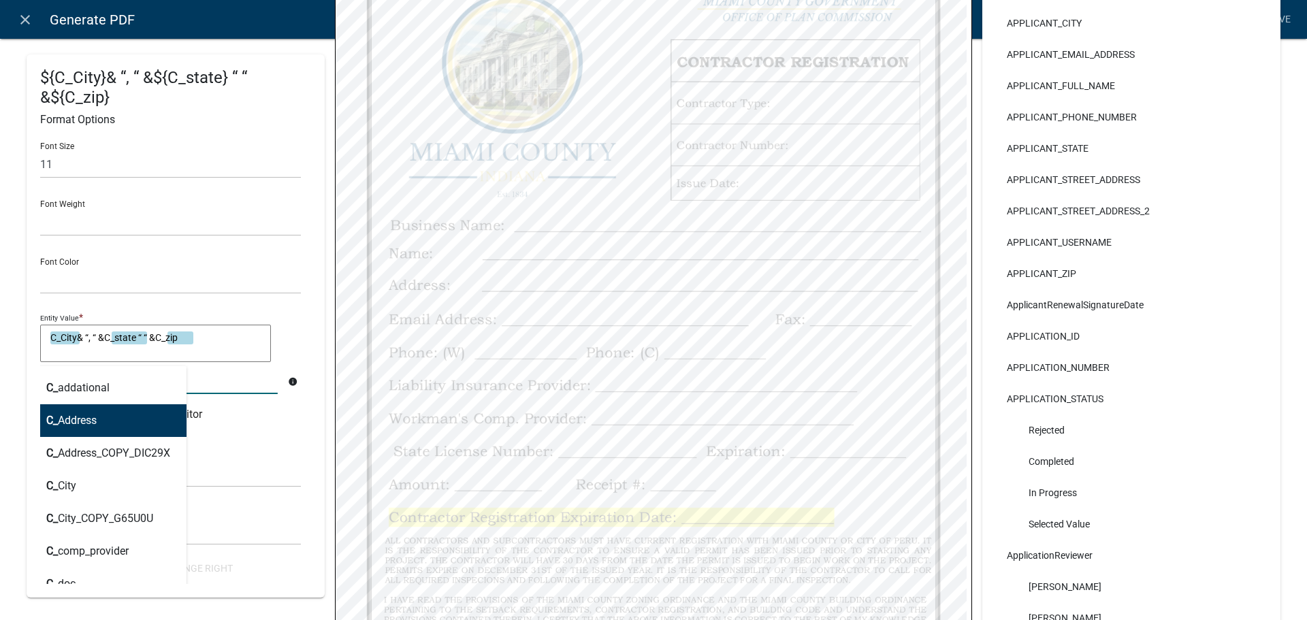
click at [112, 437] on button "C_ Address" at bounding box center [108, 420] width 157 height 33
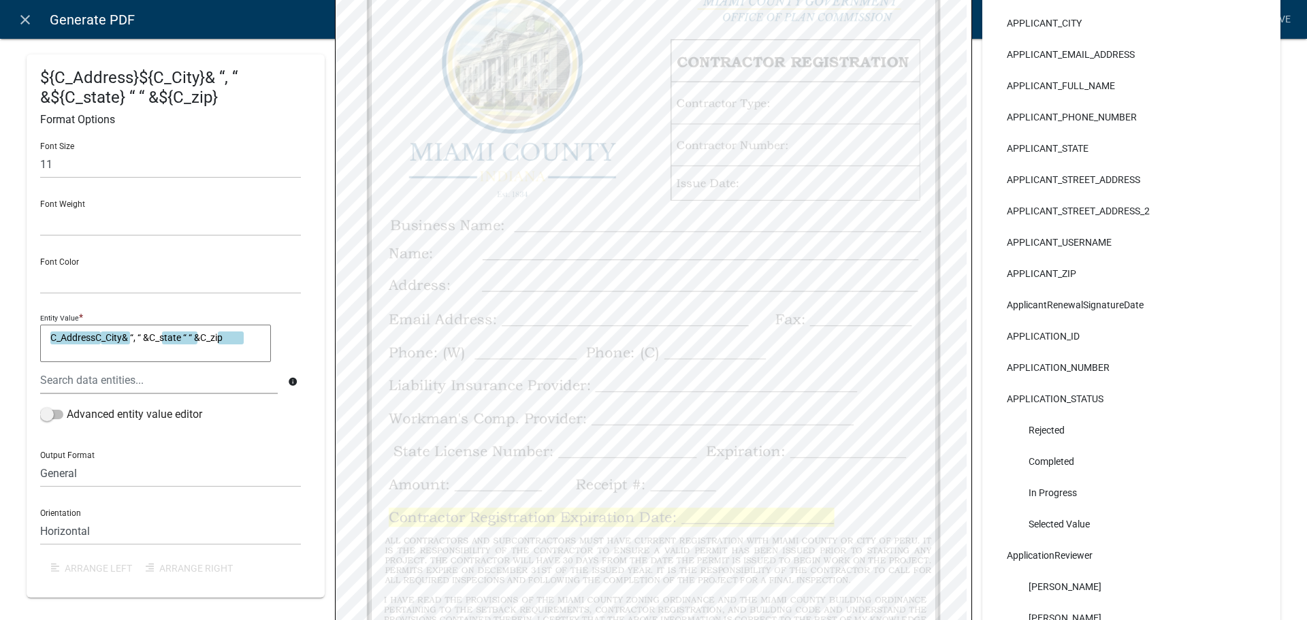
click at [106, 363] on textarea "C_AddressC_City& “, “ &C_state “ “ &C_zip" at bounding box center [155, 344] width 231 height 38
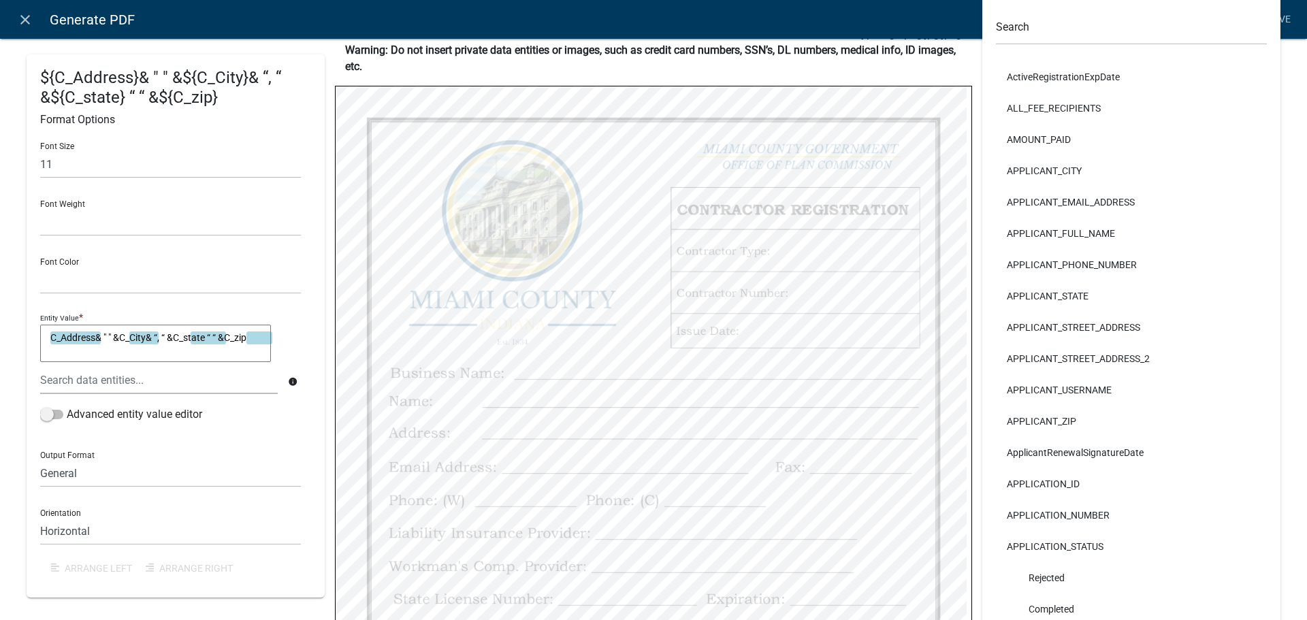
scroll to position [0, 0]
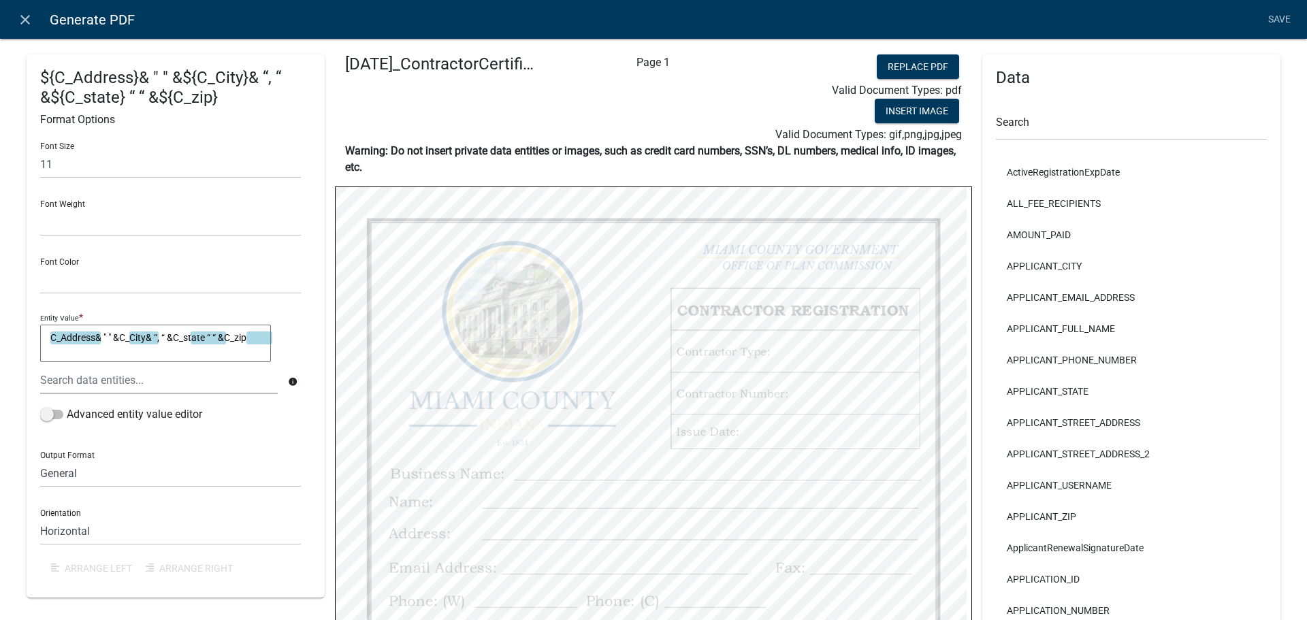
click at [72, 273] on div "Font Color Black Red" at bounding box center [170, 270] width 261 height 47
drag, startPoint x: 39, startPoint y: 178, endPoint x: 0, endPoint y: 170, distance: 39.7
click at [0, 175] on div "${C_Address}& " " &${C_City}& “, “ &${C_state} “ “ &${C_zip} Format Options Fon…" at bounding box center [653, 536] width 1307 height 1041
click at [94, 217] on div "Font Weight Normal Bold" at bounding box center [170, 212] width 261 height 47
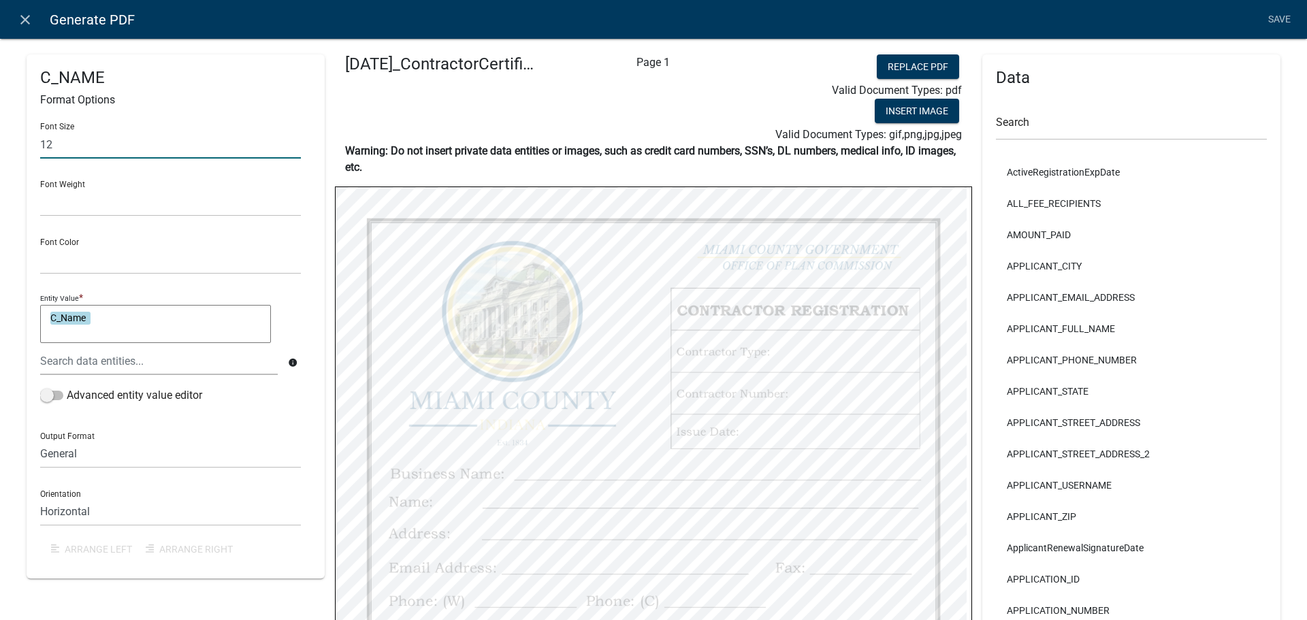
drag, startPoint x: 66, startPoint y: 155, endPoint x: 0, endPoint y: 153, distance: 66.1
click at [0, 154] on div "C_NAME Format Options Font Size 12 Font Weight Normal Bold Font Color Black Red…" at bounding box center [653, 536] width 1307 height 1041
click at [69, 186] on div "Font Weight Normal Bold" at bounding box center [170, 193] width 261 height 47
drag, startPoint x: 61, startPoint y: 162, endPoint x: 50, endPoint y: 167, distance: 12.5
click at [50, 159] on input "12" at bounding box center [170, 145] width 261 height 28
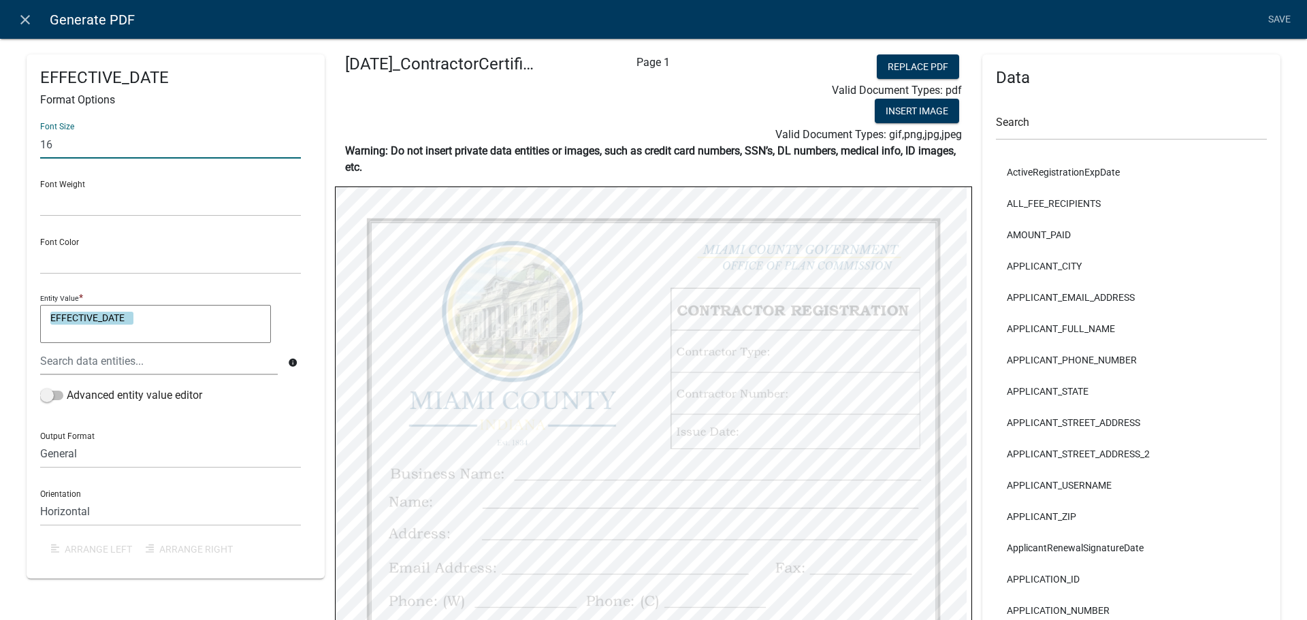
click at [82, 189] on div "Font Weight Normal Bold" at bounding box center [170, 193] width 261 height 47
drag, startPoint x: 68, startPoint y: 158, endPoint x: 52, endPoint y: 163, distance: 17.0
click at [52, 159] on input "14" at bounding box center [170, 145] width 261 height 28
click at [66, 182] on div "Font Size 16 Font Weight Normal Bold Font Color Black Red Entity Value * Genera…" at bounding box center [175, 338] width 271 height 453
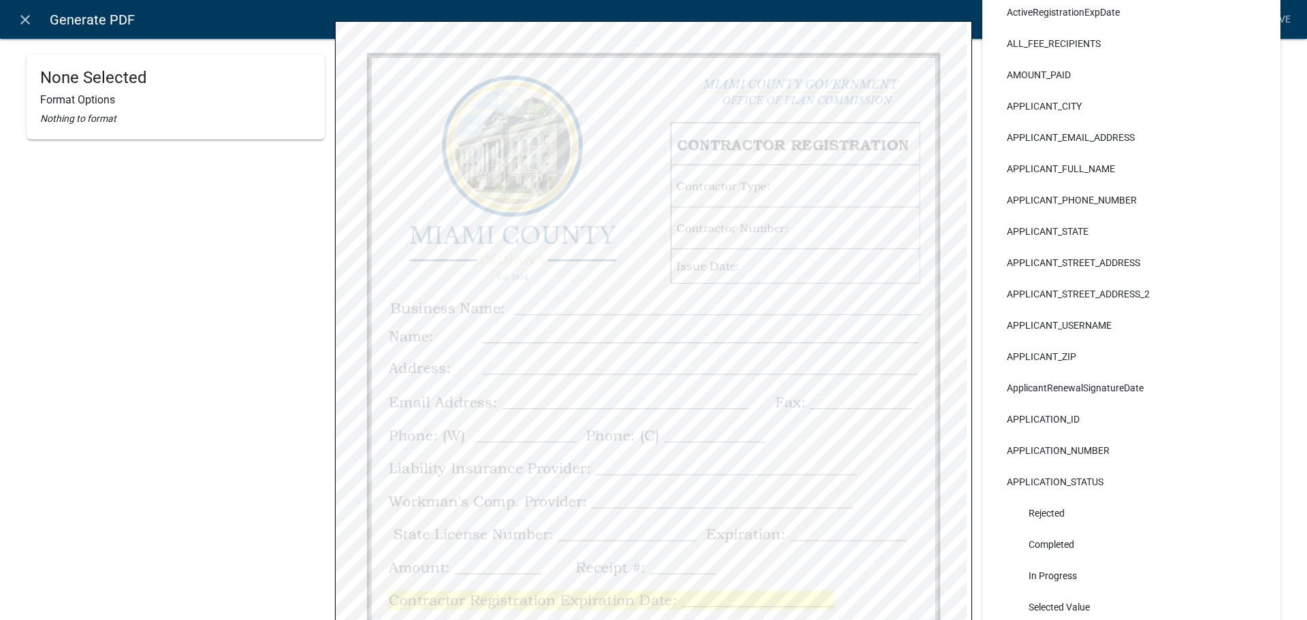
scroll to position [272, 0]
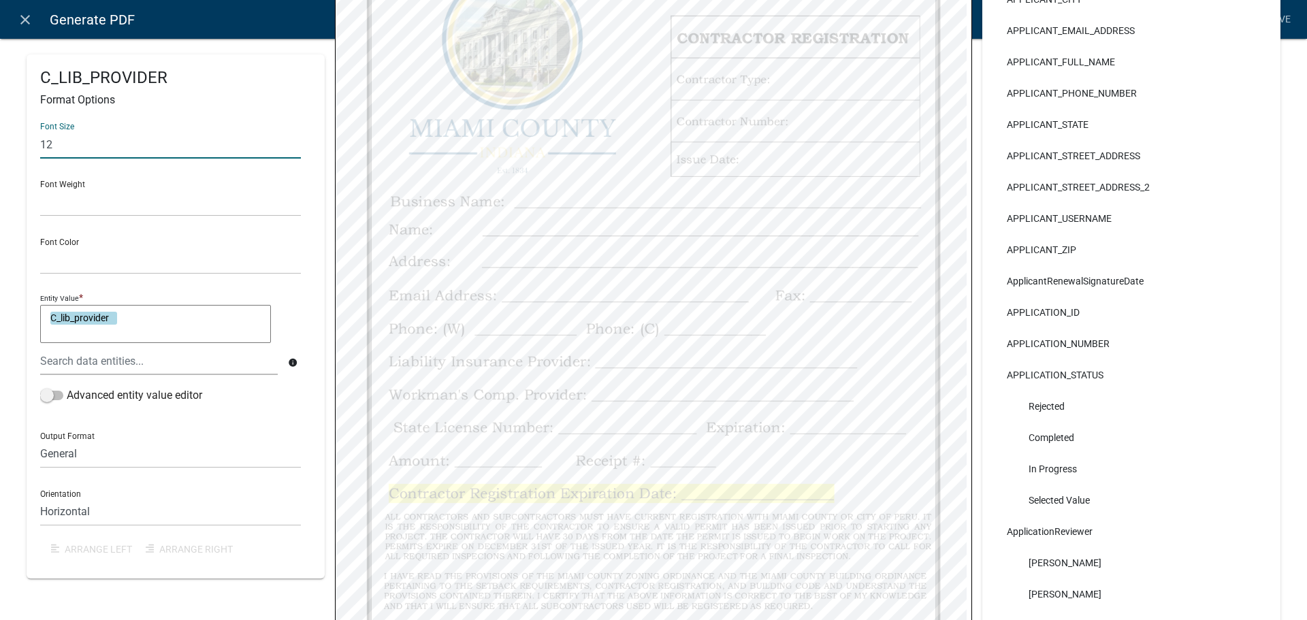
drag, startPoint x: 58, startPoint y: 150, endPoint x: 50, endPoint y: 153, distance: 8.0
click at [50, 153] on input "12" at bounding box center [170, 145] width 261 height 28
click at [49, 176] on div "Font Size 14 Font Weight Normal Bold Font Color Black Red Entity Value * C_lib_…" at bounding box center [175, 338] width 271 height 453
drag, startPoint x: 82, startPoint y: 148, endPoint x: 51, endPoint y: 154, distance: 31.1
click at [51, 154] on input "12" at bounding box center [170, 145] width 261 height 28
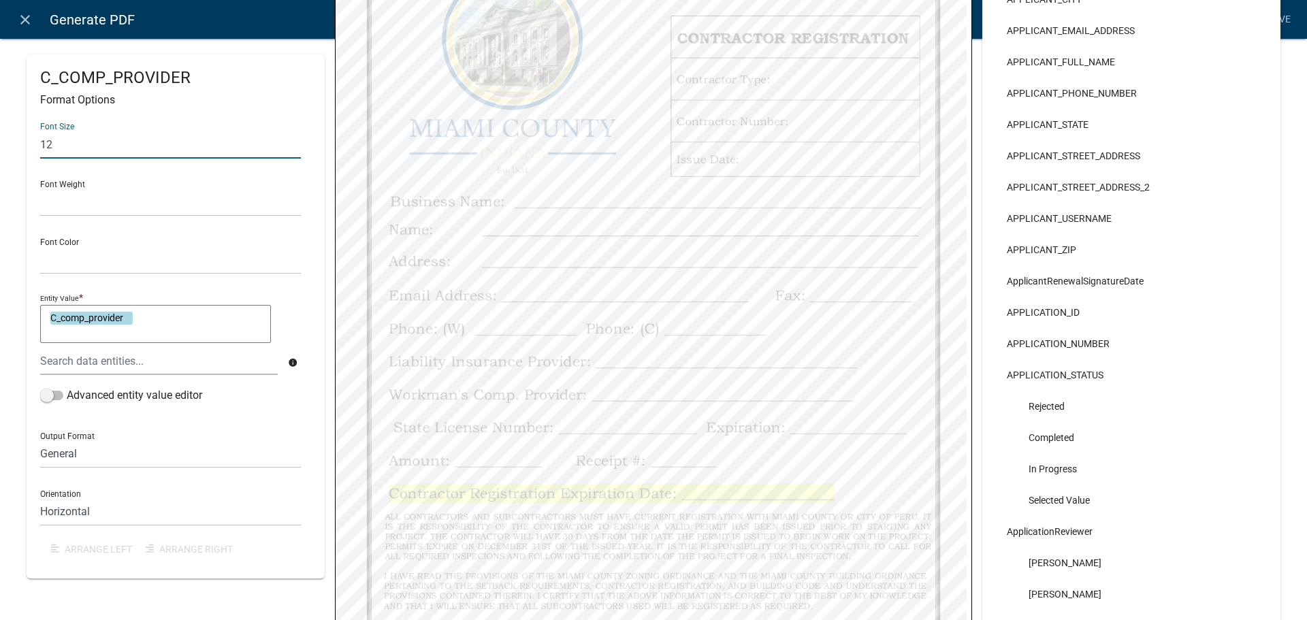
drag, startPoint x: 63, startPoint y: 155, endPoint x: 50, endPoint y: 160, distance: 13.8
click at [50, 159] on input "12" at bounding box center [170, 145] width 261 height 28
click at [95, 176] on div "Font Size 14 Font Weight Normal Bold Font Color Black Red Entity Value * C_comp…" at bounding box center [175, 338] width 271 height 453
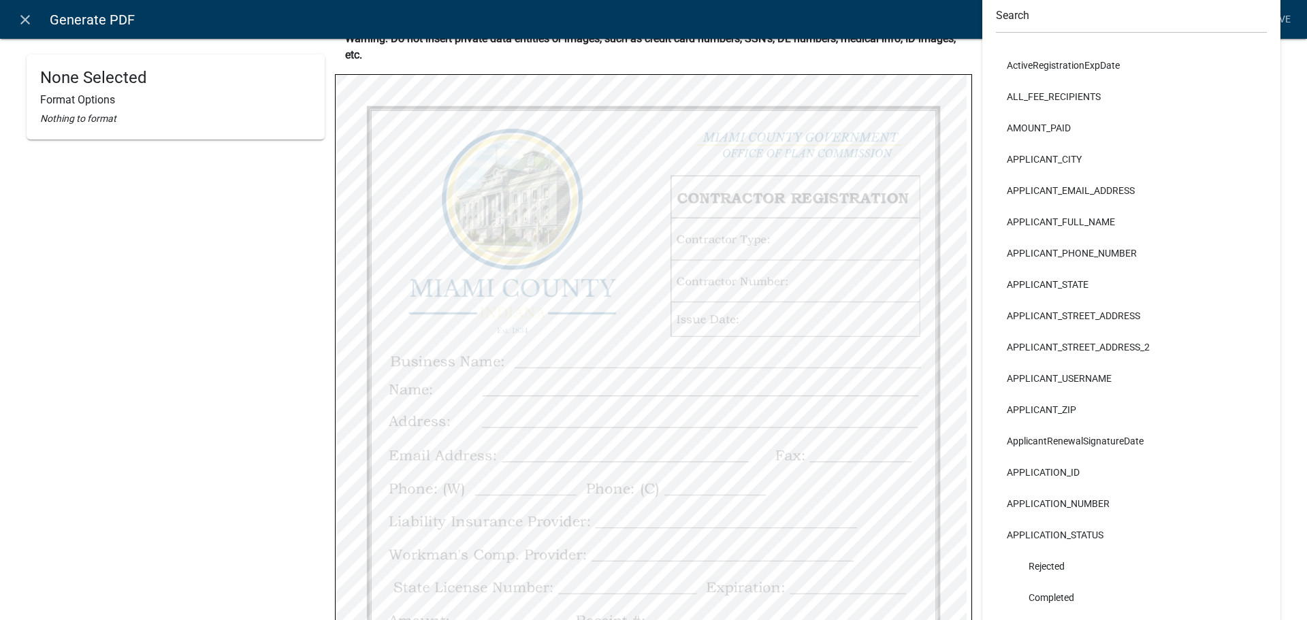
scroll to position [0, 0]
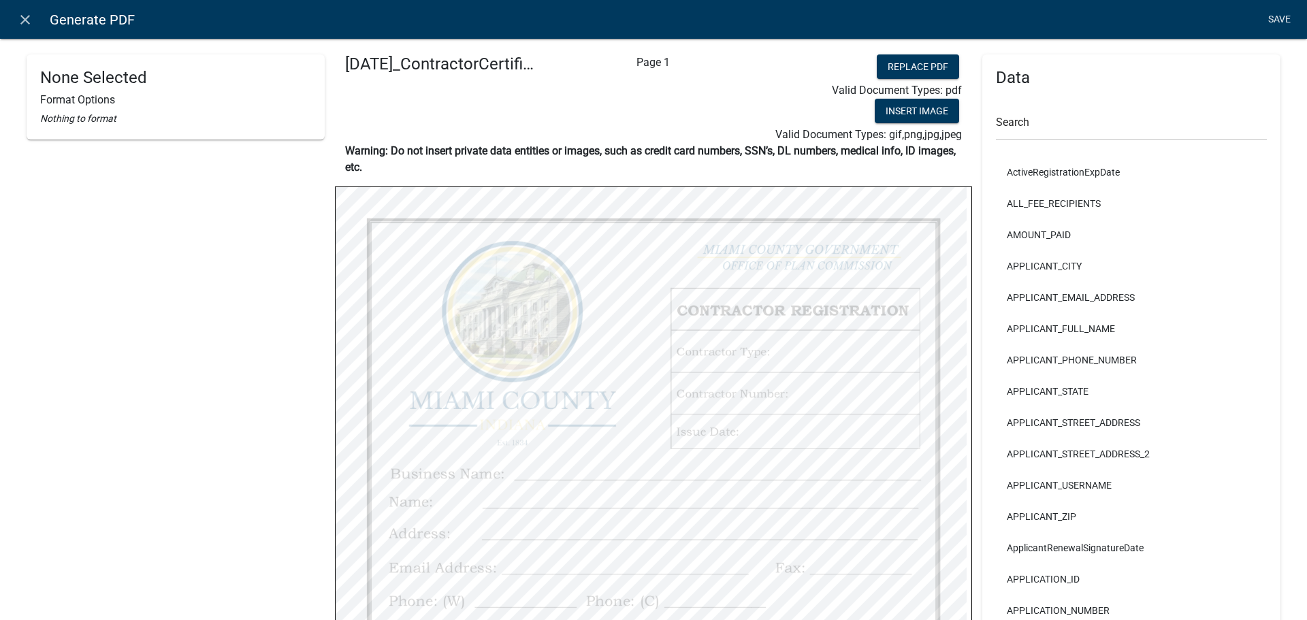
click at [1287, 25] on link "Save" at bounding box center [1279, 20] width 34 height 26
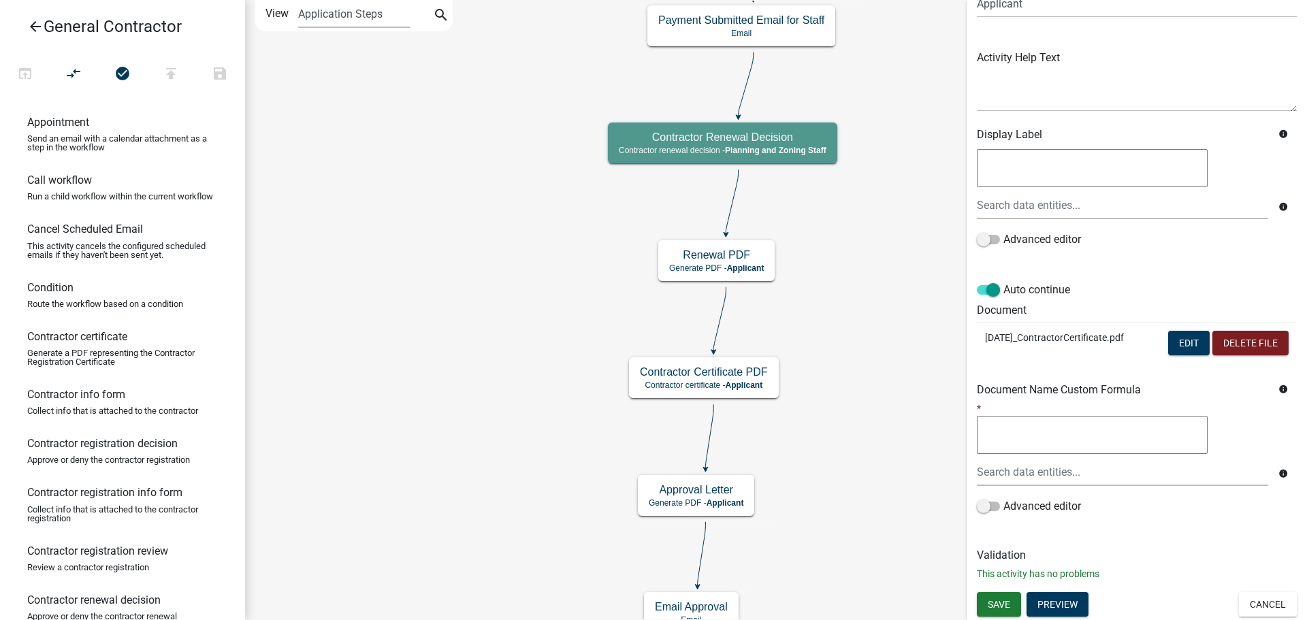
scroll to position [245, 0]
click at [1008, 605] on span "Save" at bounding box center [999, 603] width 22 height 11
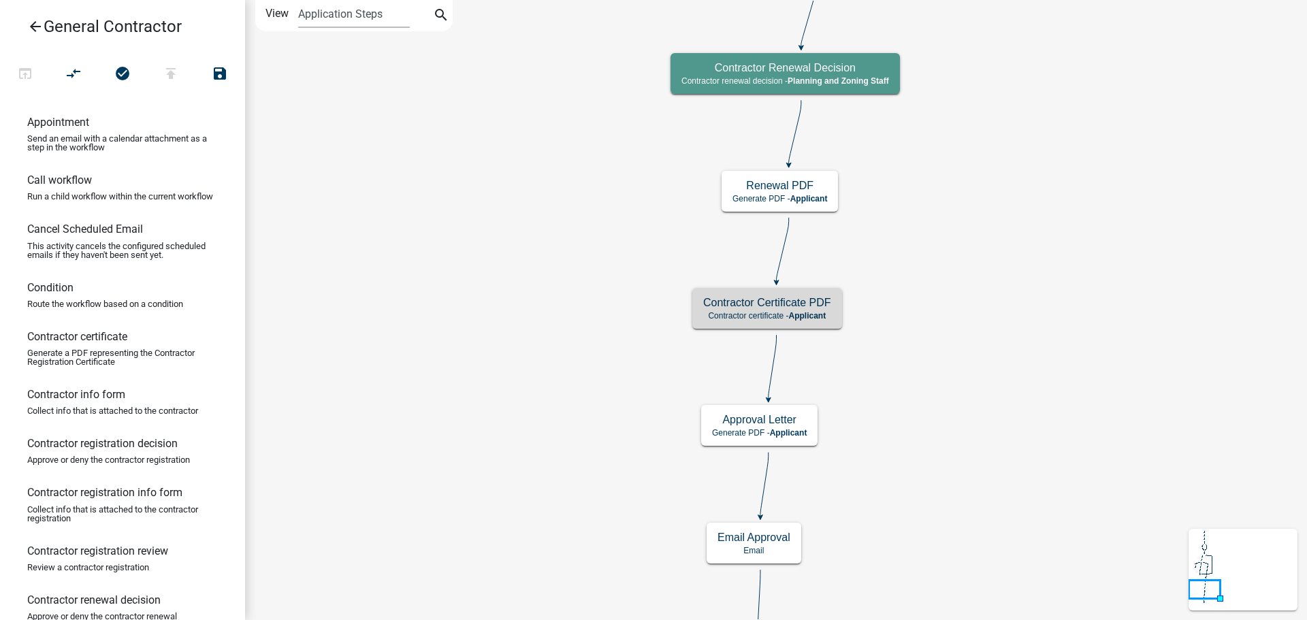
scroll to position [0, 0]
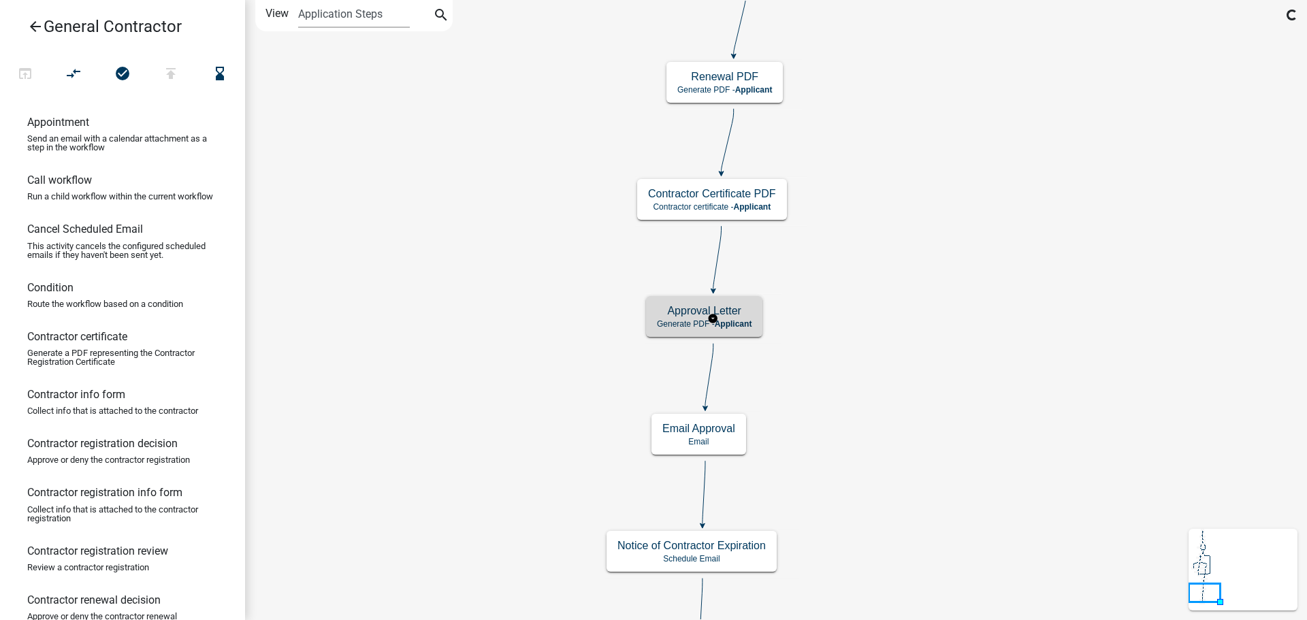
click at [724, 308] on h5 "Approval Letter" at bounding box center [704, 310] width 95 height 13
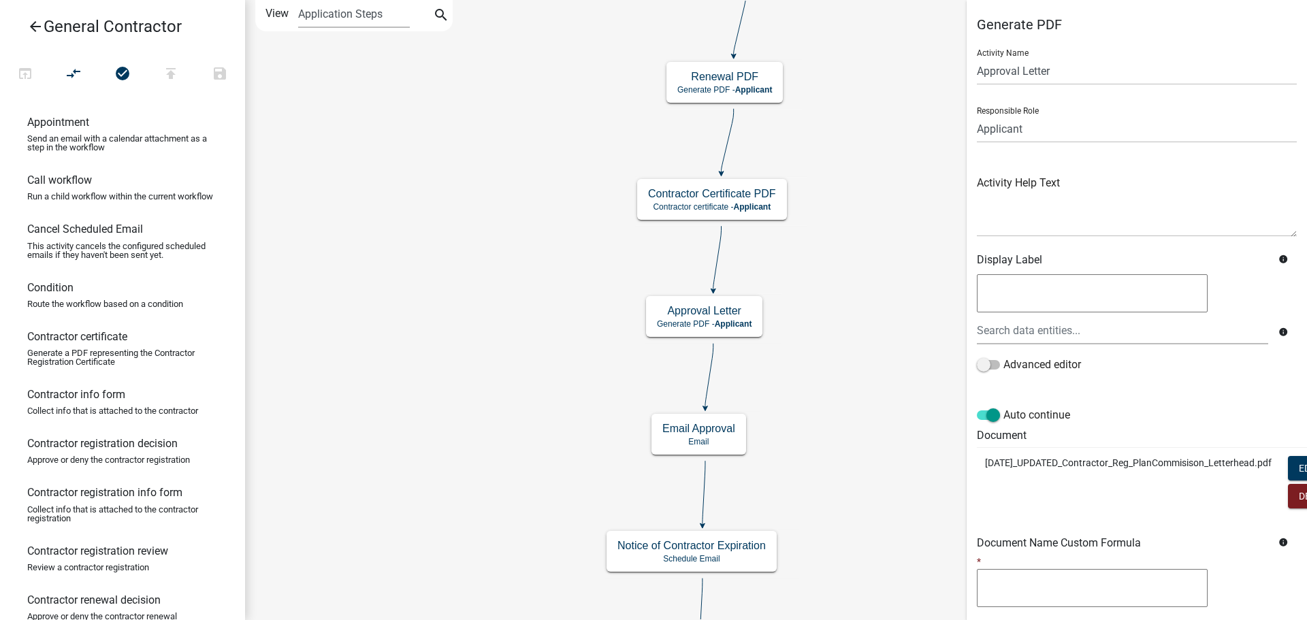
scroll to position [0, 123]
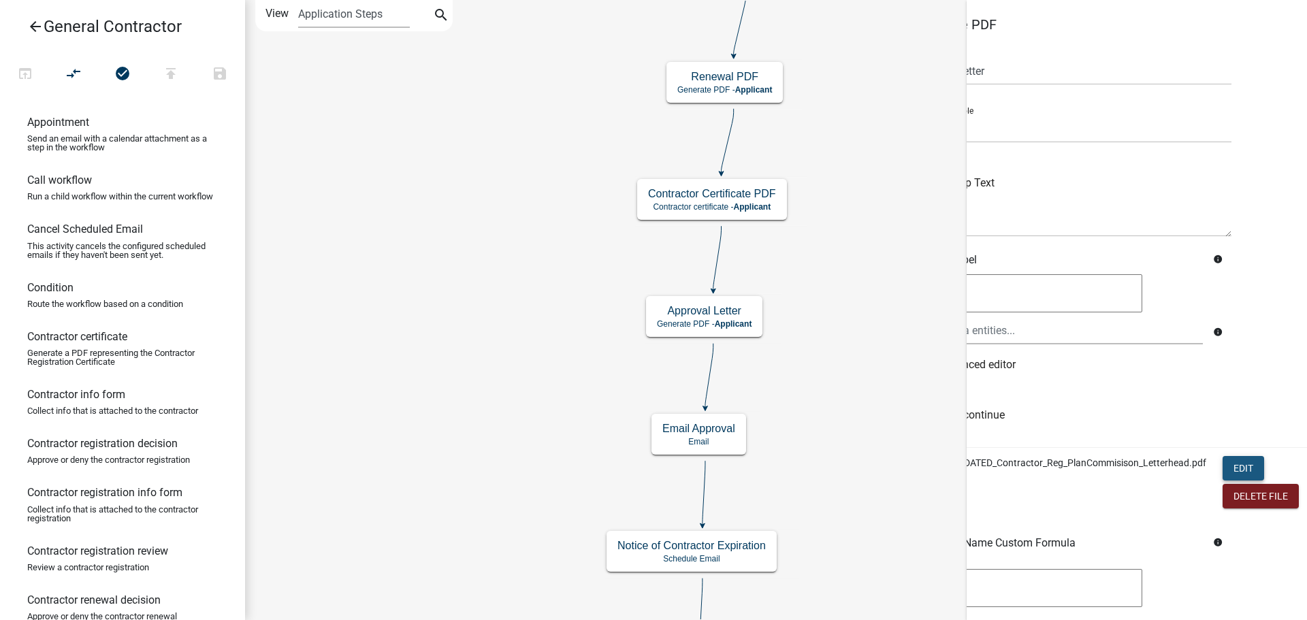
click at [1226, 481] on button "Edit" at bounding box center [1244, 468] width 42 height 25
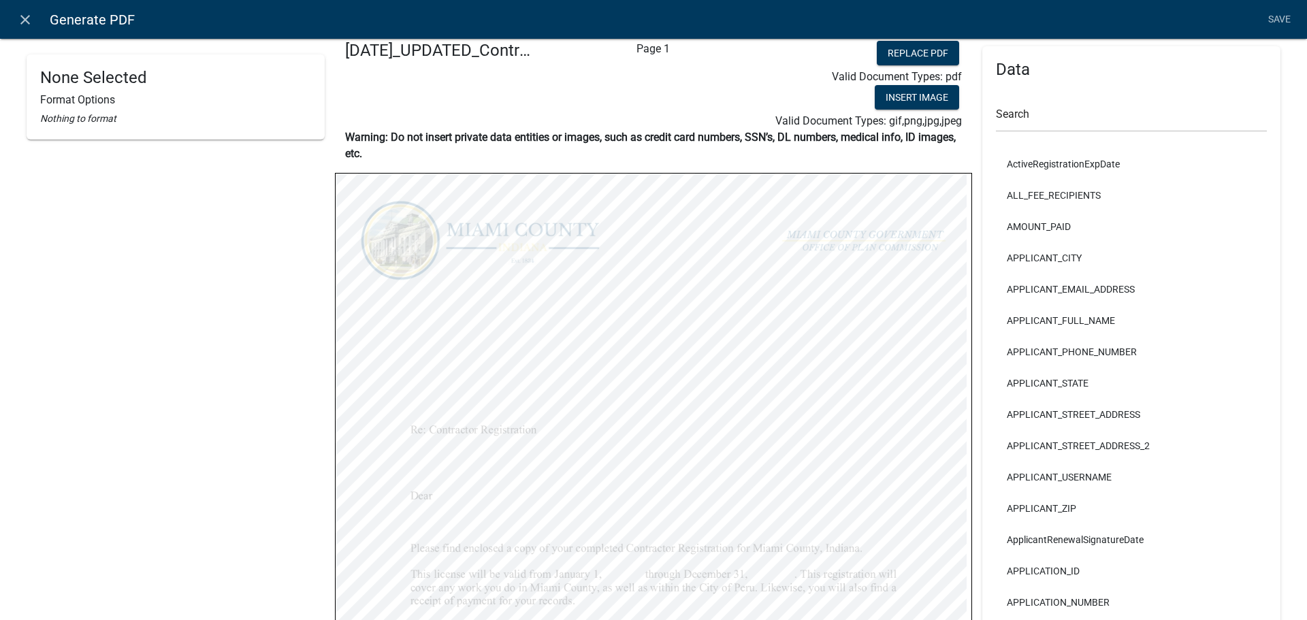
scroll to position [0, 0]
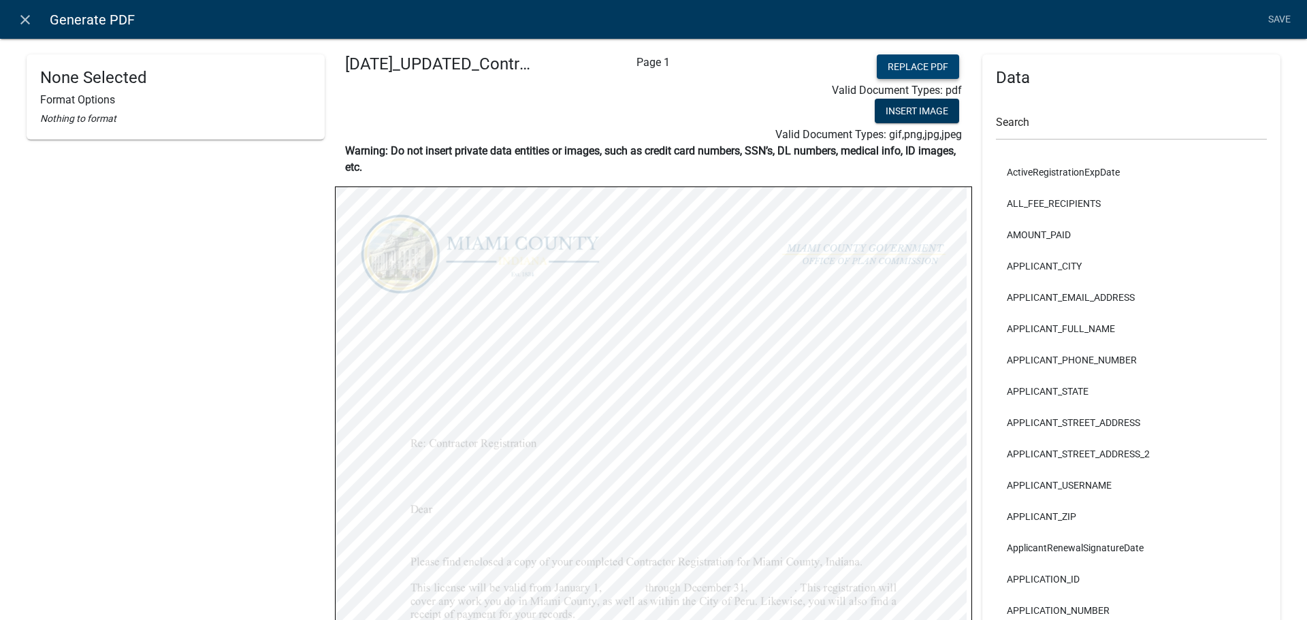
click at [894, 61] on button "Replace PDF" at bounding box center [918, 66] width 82 height 25
click at [1270, 19] on link "Save" at bounding box center [1279, 20] width 34 height 26
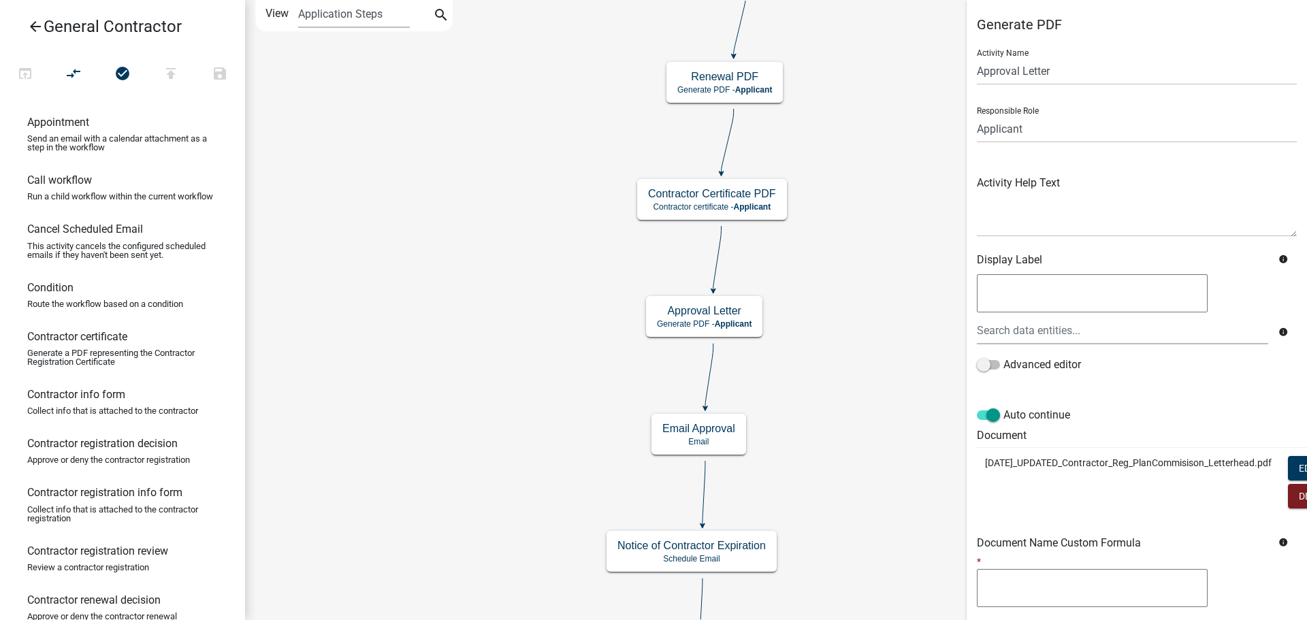
scroll to position [0, 123]
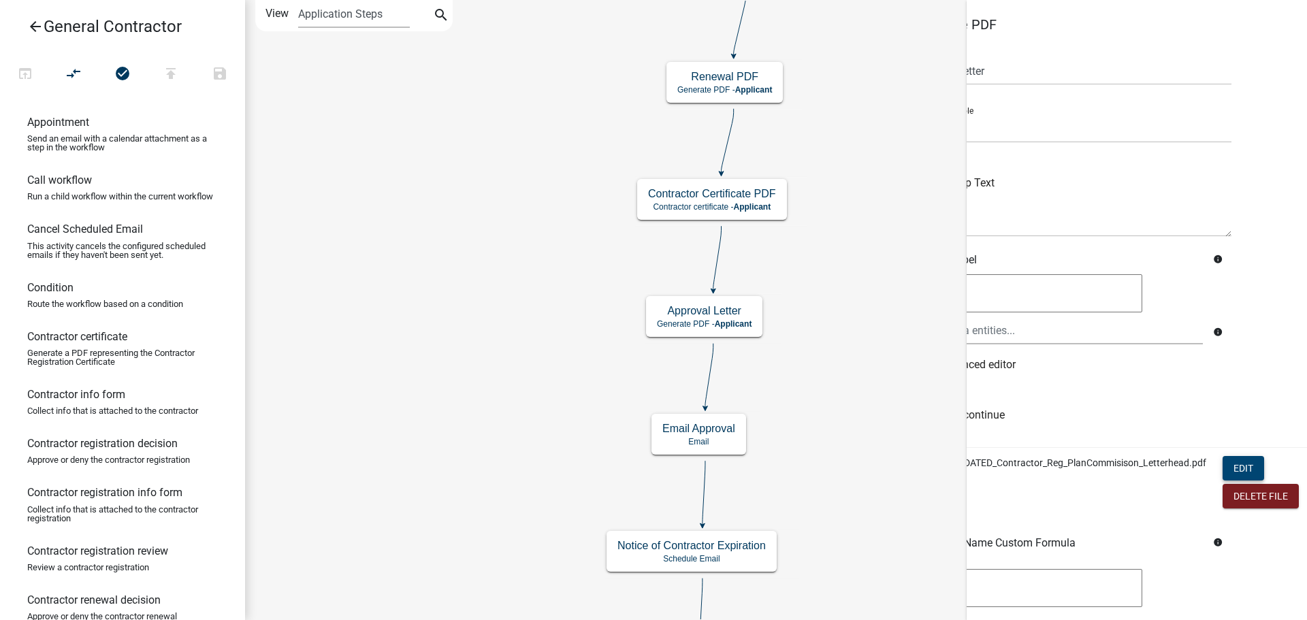
click at [1223, 481] on button "Edit" at bounding box center [1244, 468] width 42 height 25
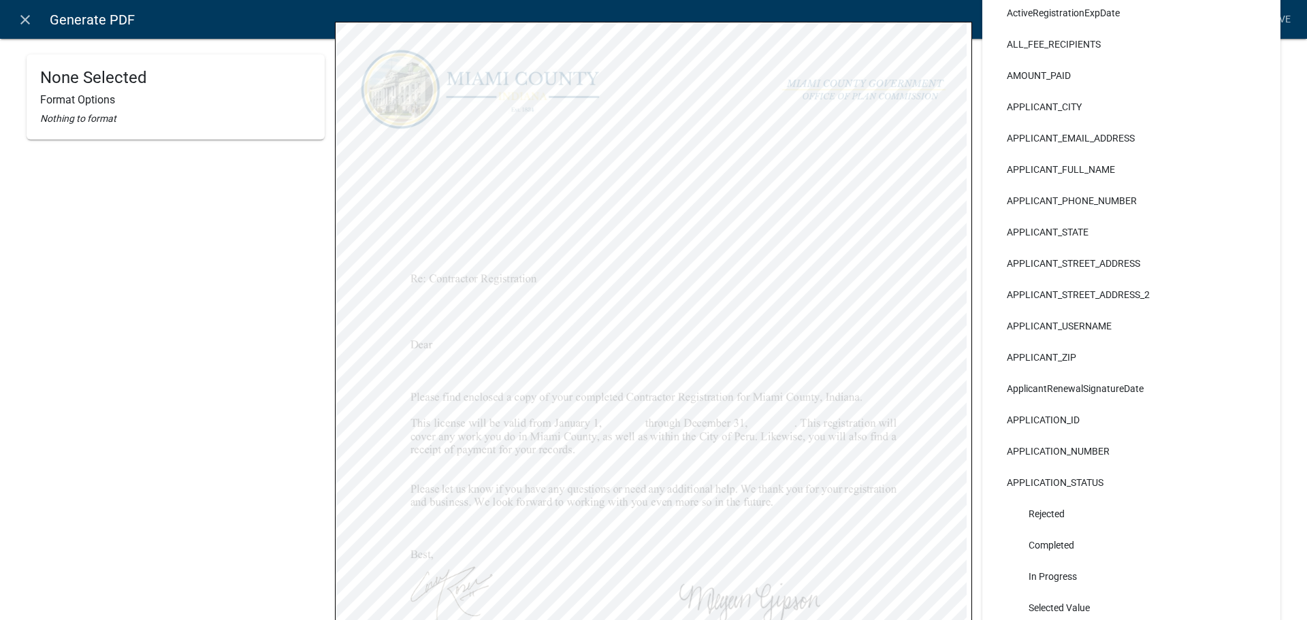
scroll to position [204, 0]
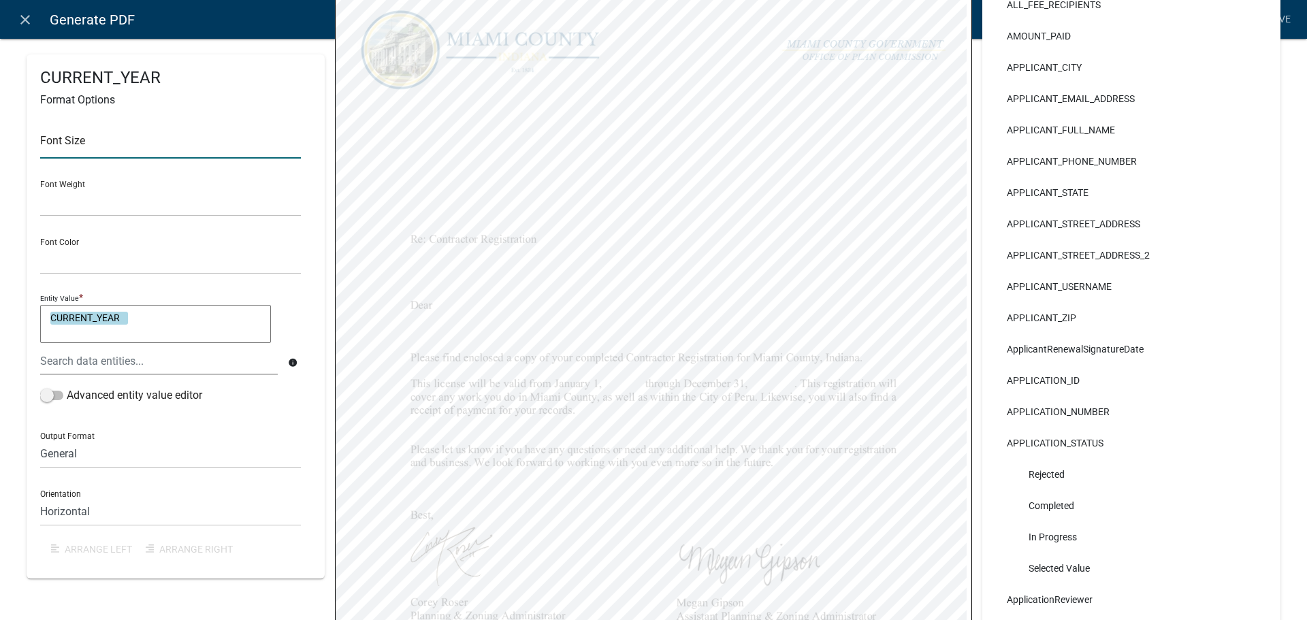
click at [113, 159] on input "text" at bounding box center [170, 145] width 261 height 28
click at [79, 182] on div "Font Size 12 Font Weight Normal Bold Font Color Black Red Entity Value * CURREN…" at bounding box center [175, 338] width 271 height 453
click at [53, 159] on input "text" at bounding box center [170, 145] width 261 height 28
click at [59, 199] on div "Font Size 12 Font Weight Normal Bold Font Color Black Red Entity Value * Renewa…" at bounding box center [175, 338] width 271 height 453
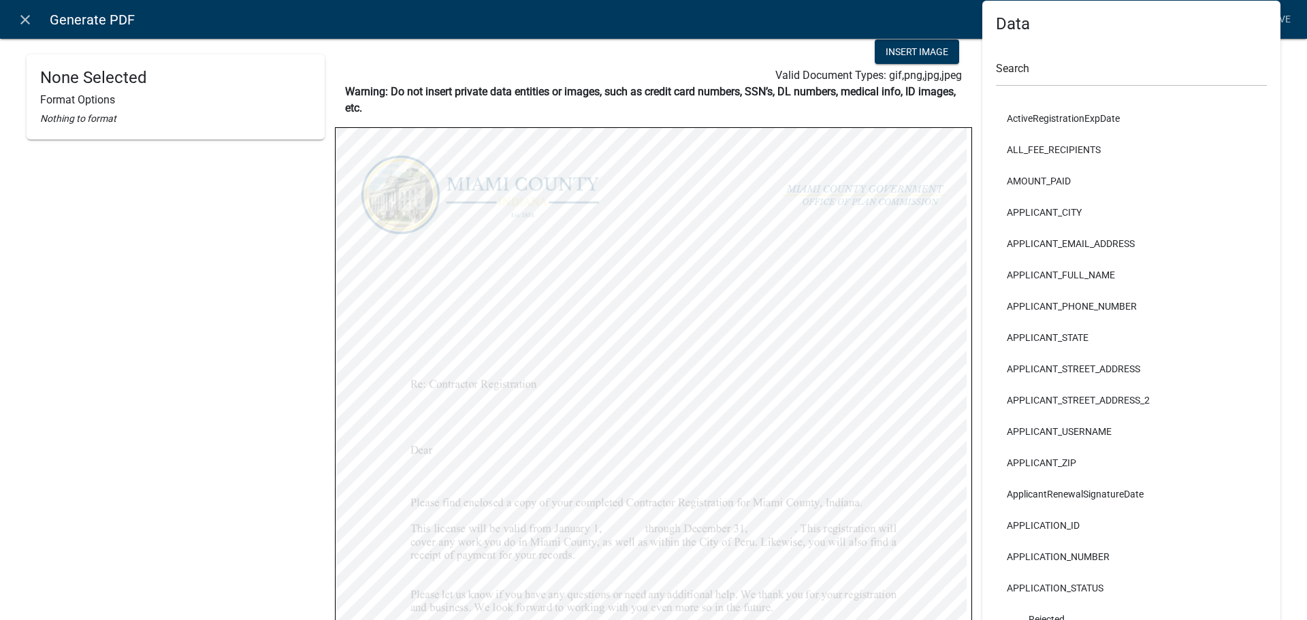
scroll to position [0, 0]
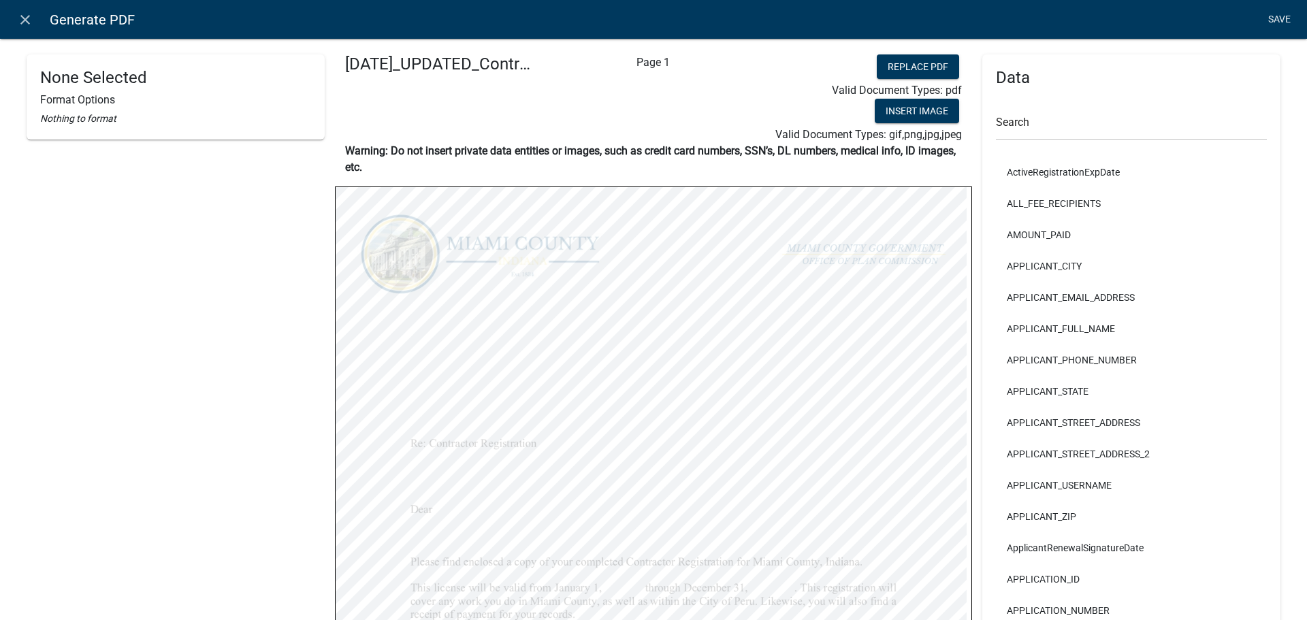
click at [1266, 18] on link "Save" at bounding box center [1279, 20] width 34 height 26
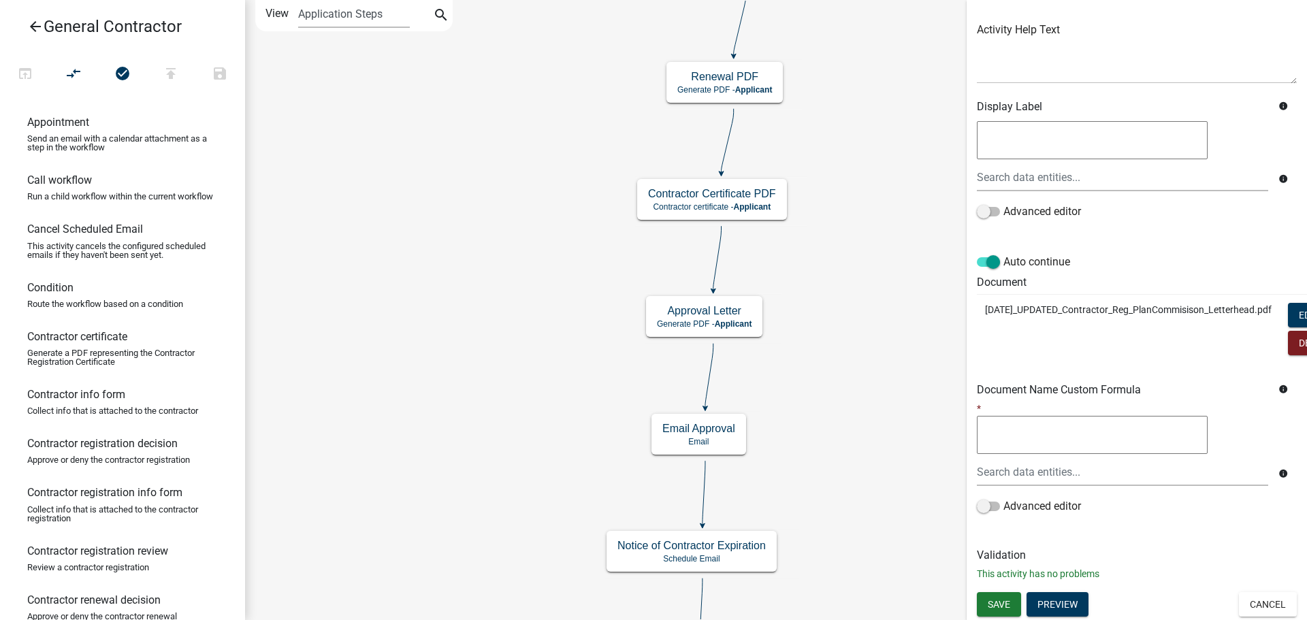
scroll to position [255, 0]
click at [1010, 598] on span "Save" at bounding box center [999, 603] width 22 height 11
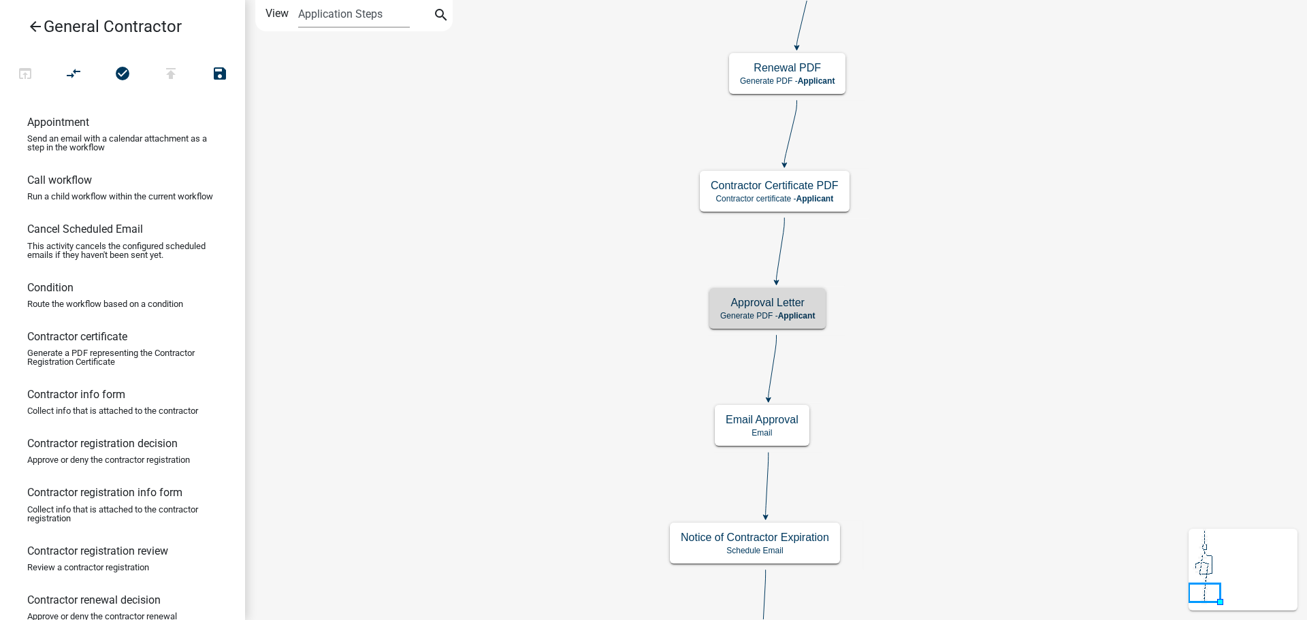
scroll to position [0, 0]
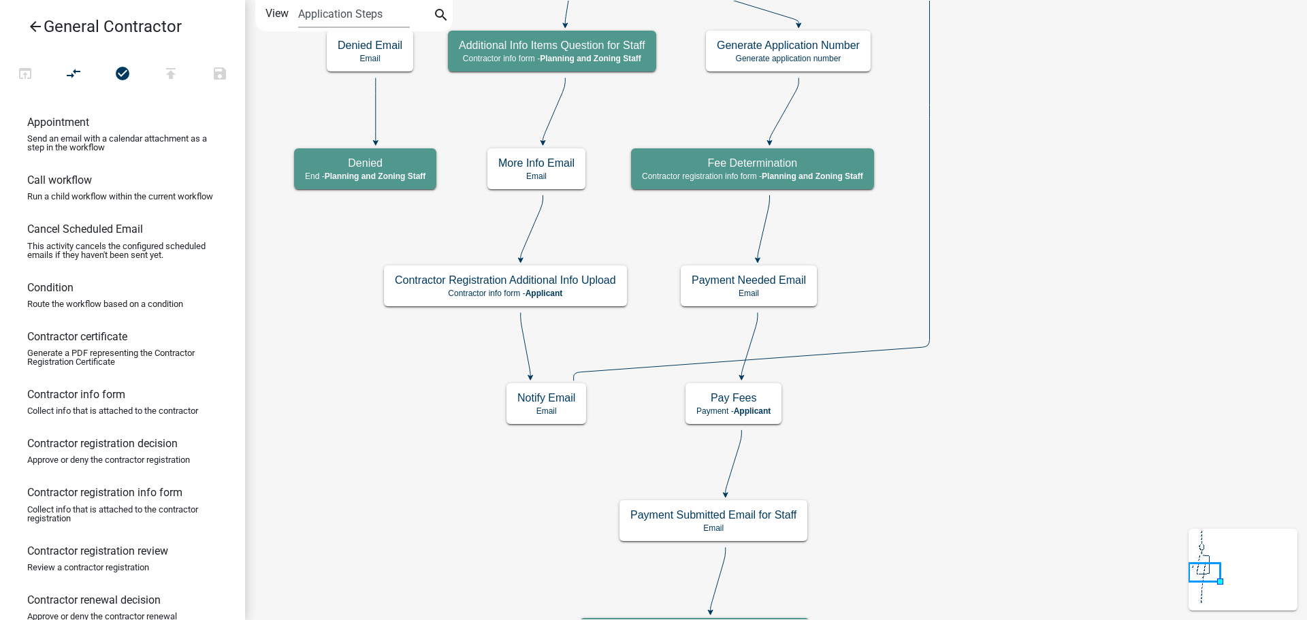
click at [39, 25] on icon "arrow_back" at bounding box center [35, 27] width 16 height 19
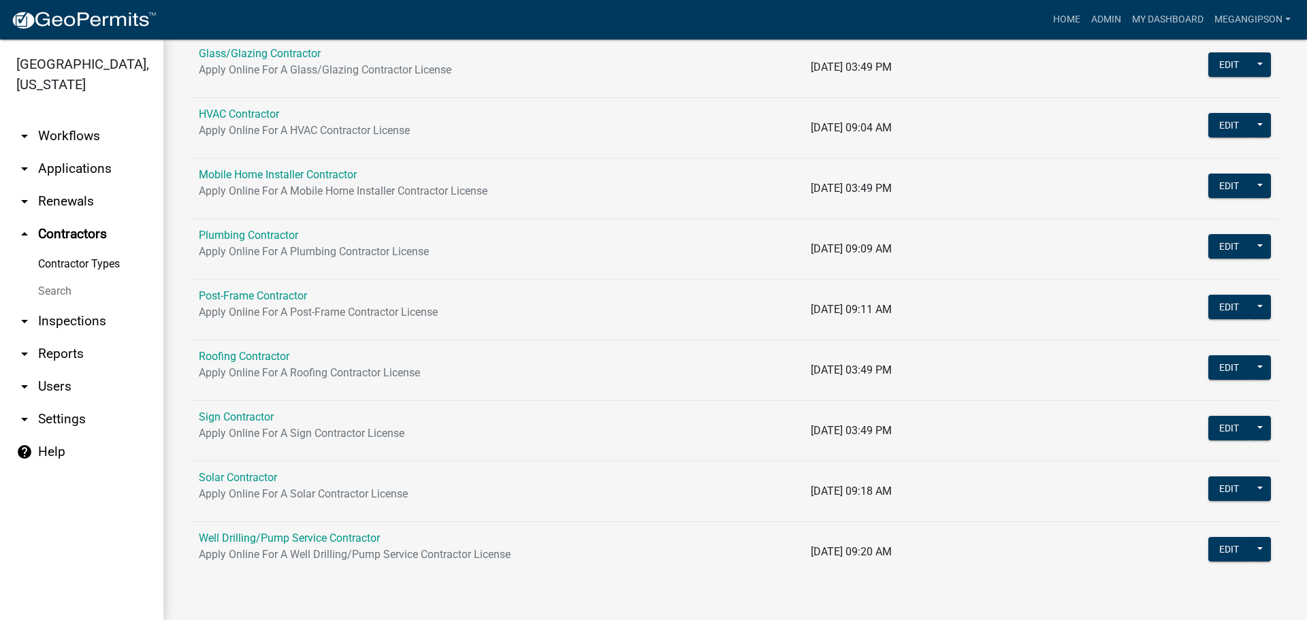
scroll to position [372, 0]
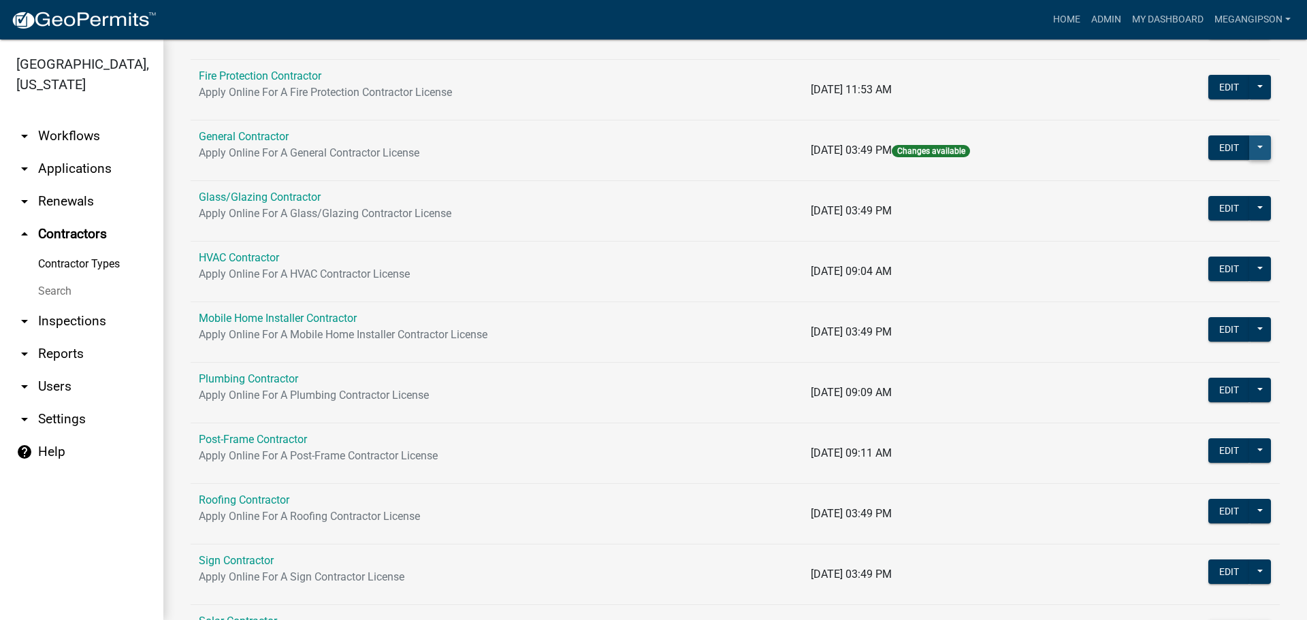
click at [1252, 160] on button at bounding box center [1260, 147] width 22 height 25
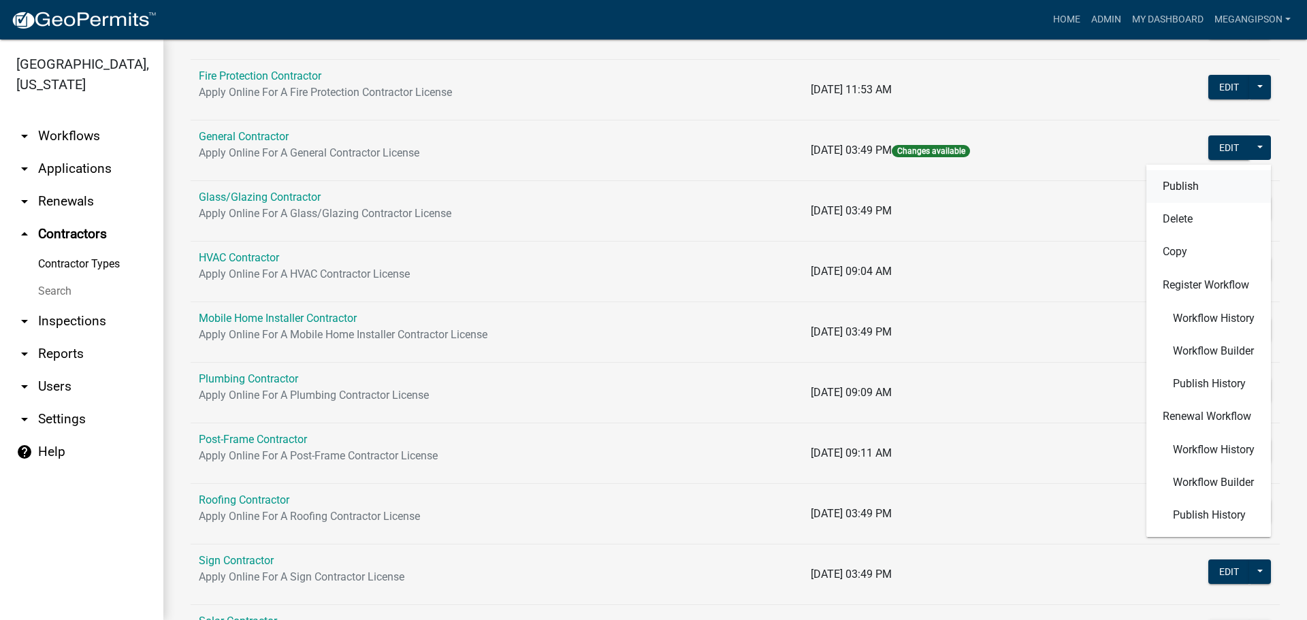
click at [1164, 203] on button "Publish" at bounding box center [1209, 186] width 125 height 33
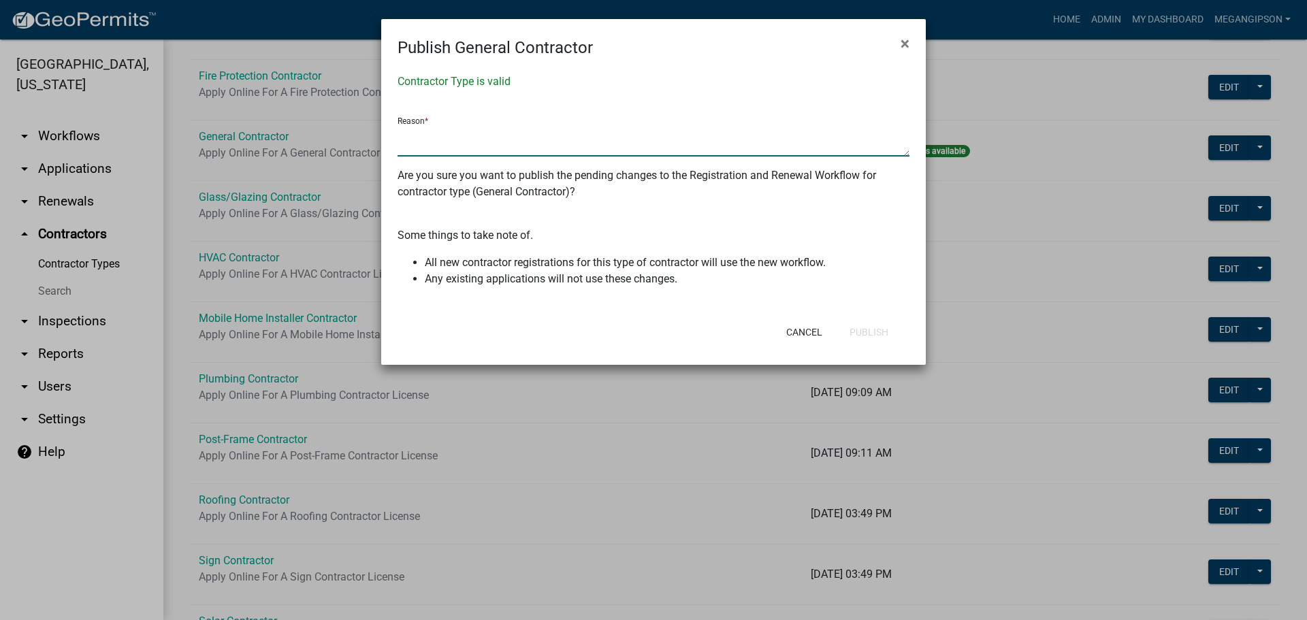
click at [522, 141] on textarea at bounding box center [654, 140] width 512 height 31
click at [874, 345] on button "Publish" at bounding box center [869, 332] width 61 height 25
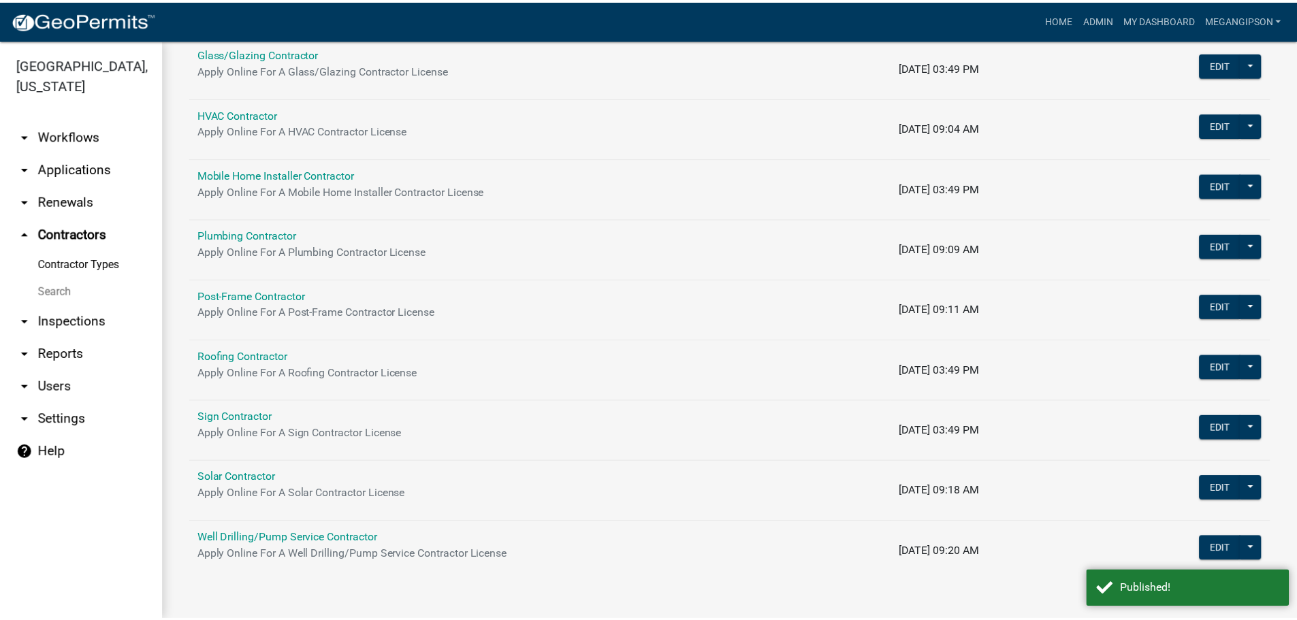
scroll to position [0, 0]
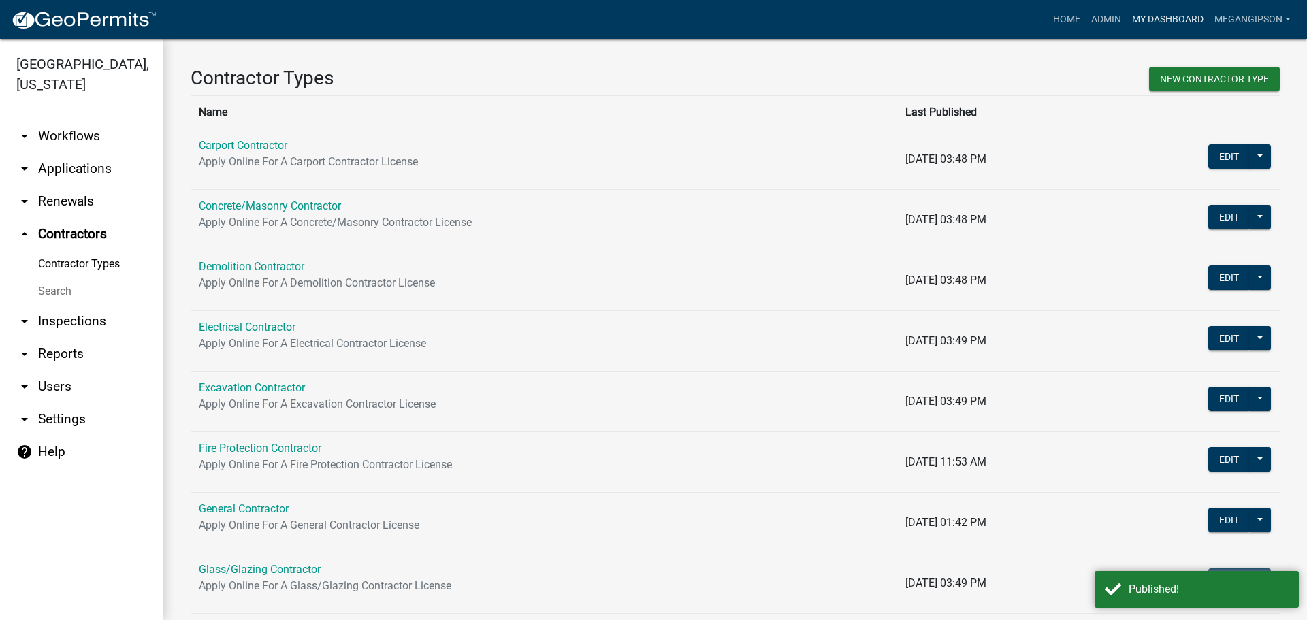
click at [1155, 24] on link "My Dashboard" at bounding box center [1168, 20] width 82 height 26
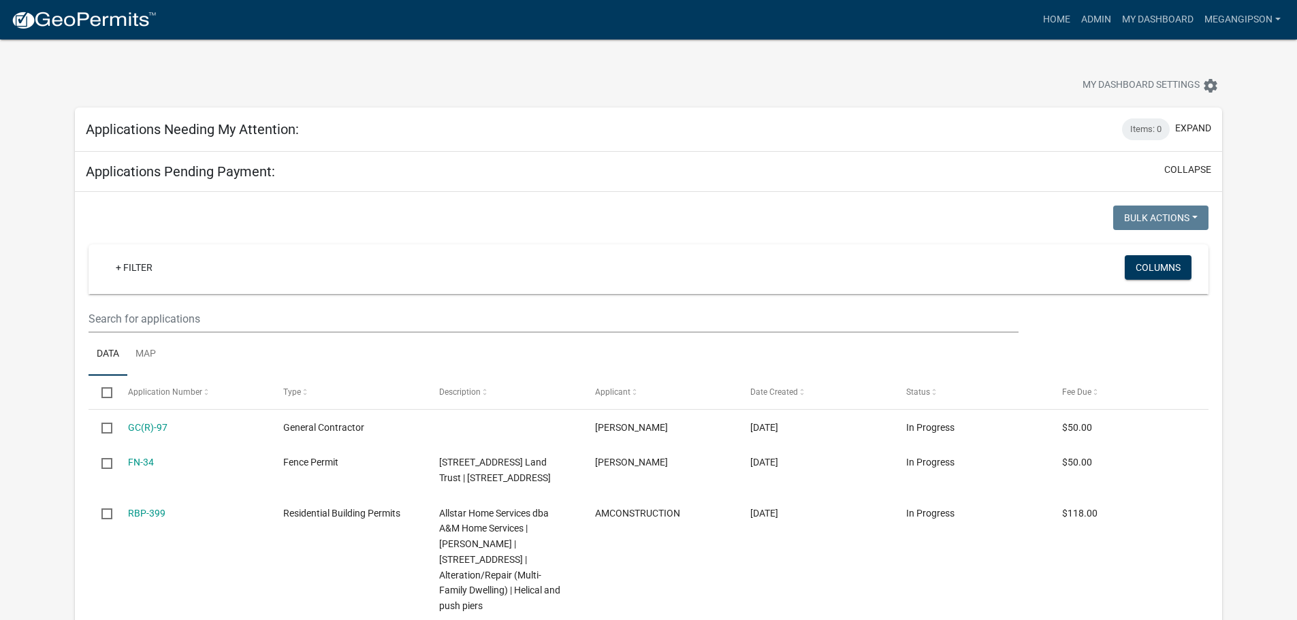
drag, startPoint x: 720, startPoint y: 87, endPoint x: 731, endPoint y: 91, distance: 10.8
click at [721, 87] on div at bounding box center [405, 87] width 681 height 30
click at [559, 65] on div "My Dashboard Settings settings" at bounding box center [649, 70] width 1168 height 63
click at [1038, 14] on link "Home" at bounding box center [1057, 20] width 38 height 26
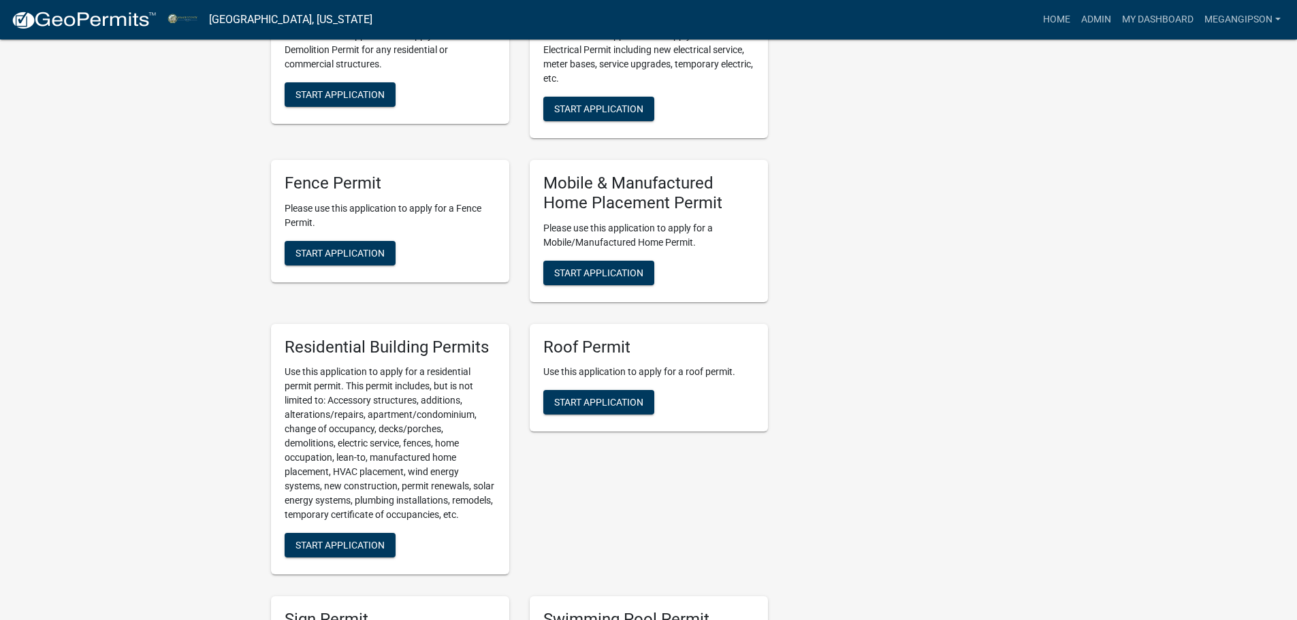
scroll to position [1157, 0]
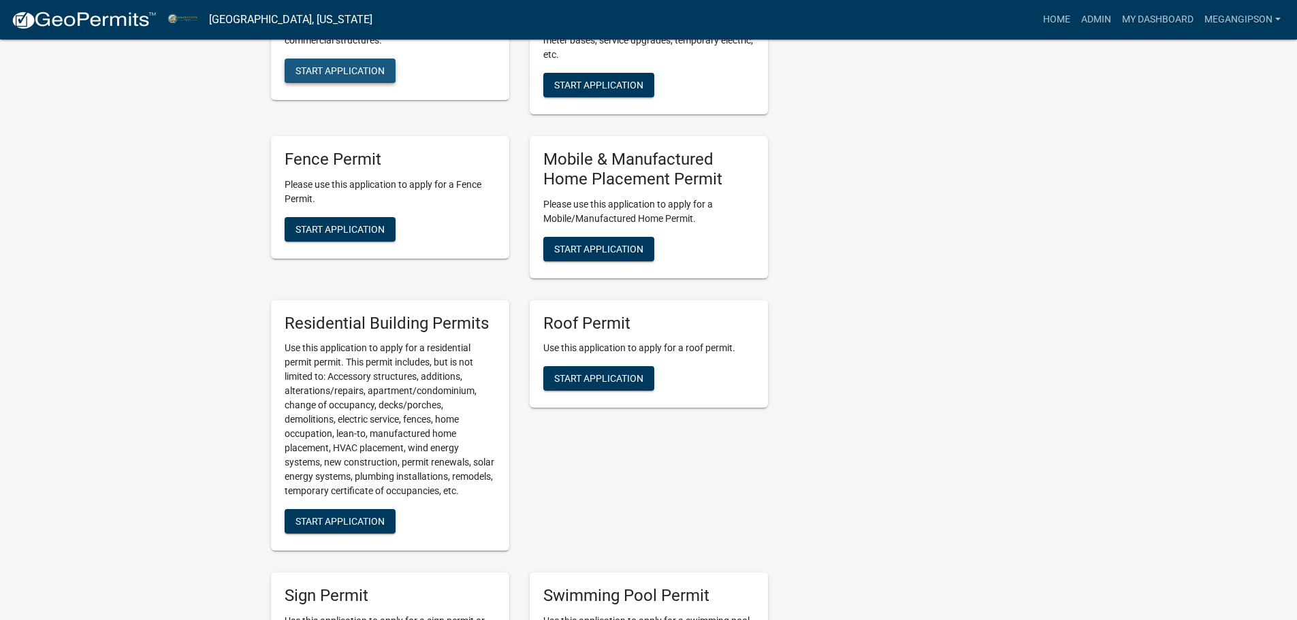
click at [361, 76] on span "Start Application" at bounding box center [340, 70] width 89 height 11
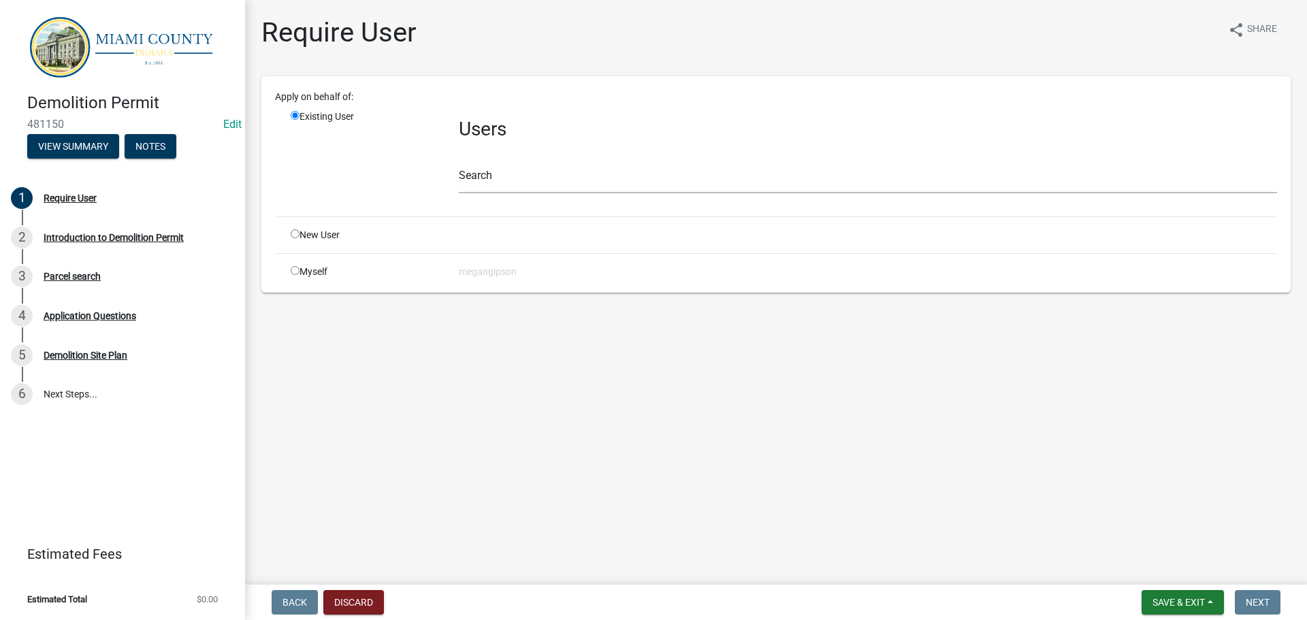
click at [300, 238] on input "radio" at bounding box center [295, 233] width 9 height 9
radio input "true"
radio input "false"
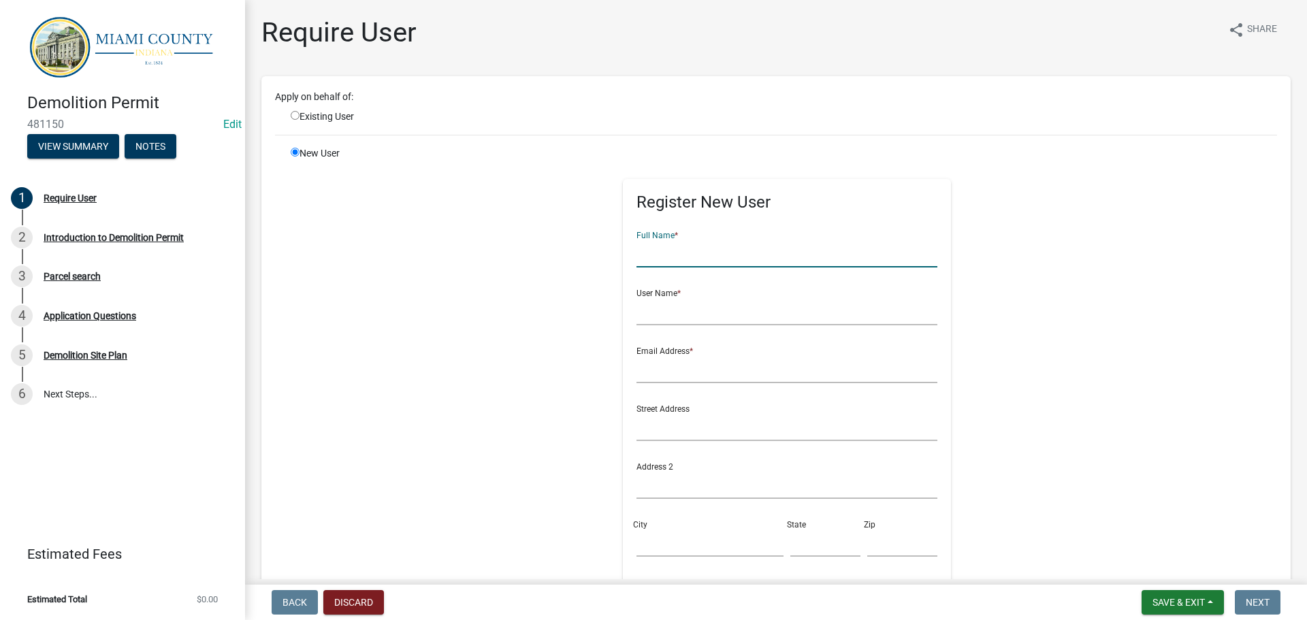
click at [748, 268] on input "text" at bounding box center [788, 254] width 302 height 28
click at [726, 268] on input "text" at bounding box center [788, 254] width 302 height 28
type input "[PERSON_NAME]"
type input "cameronphillips"
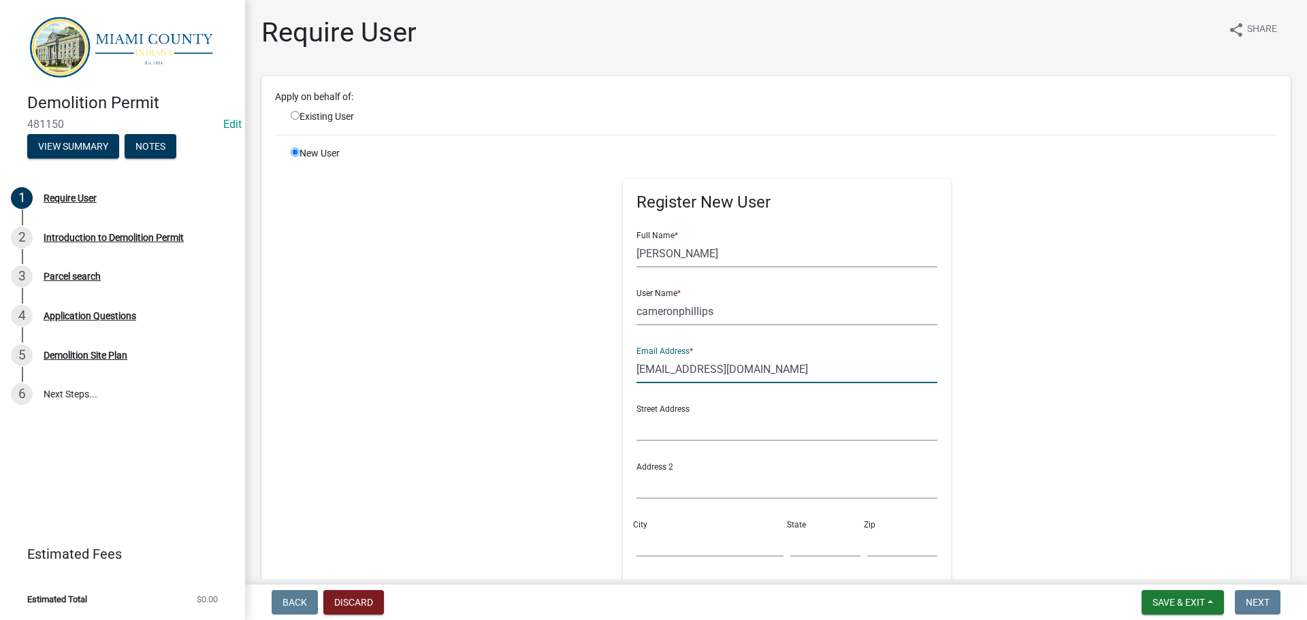
type input "[EMAIL_ADDRESS][DOMAIN_NAME]"
type input "[STREET_ADDRESS]"
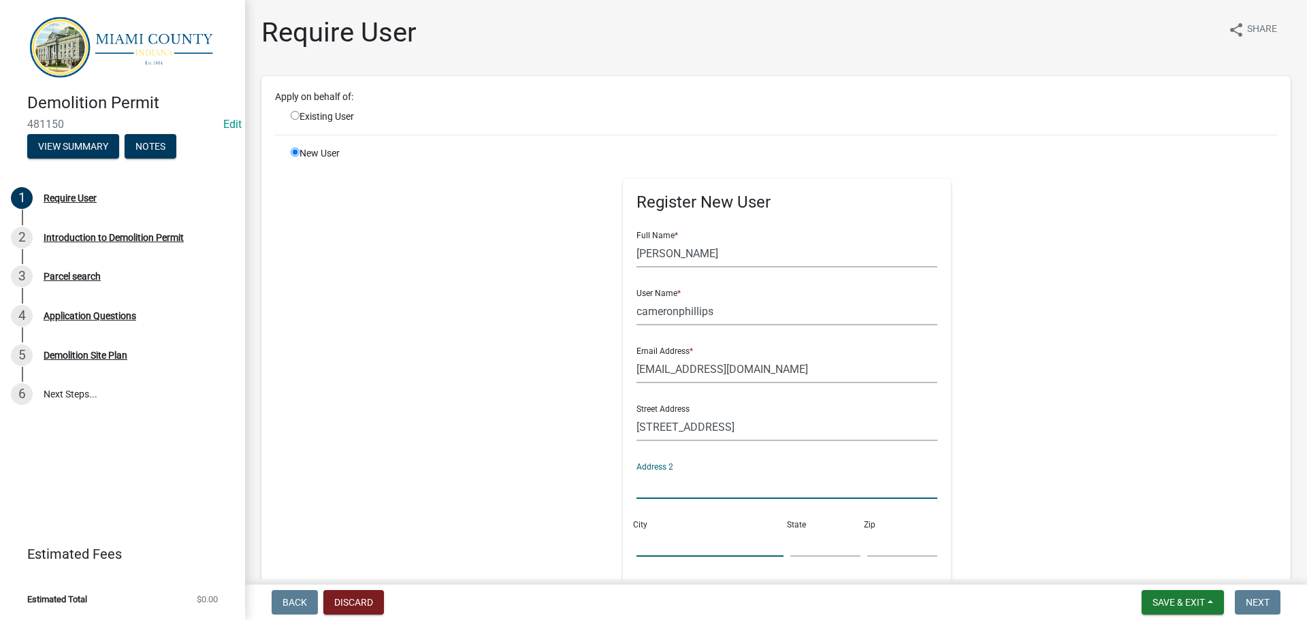
scroll to position [320, 0]
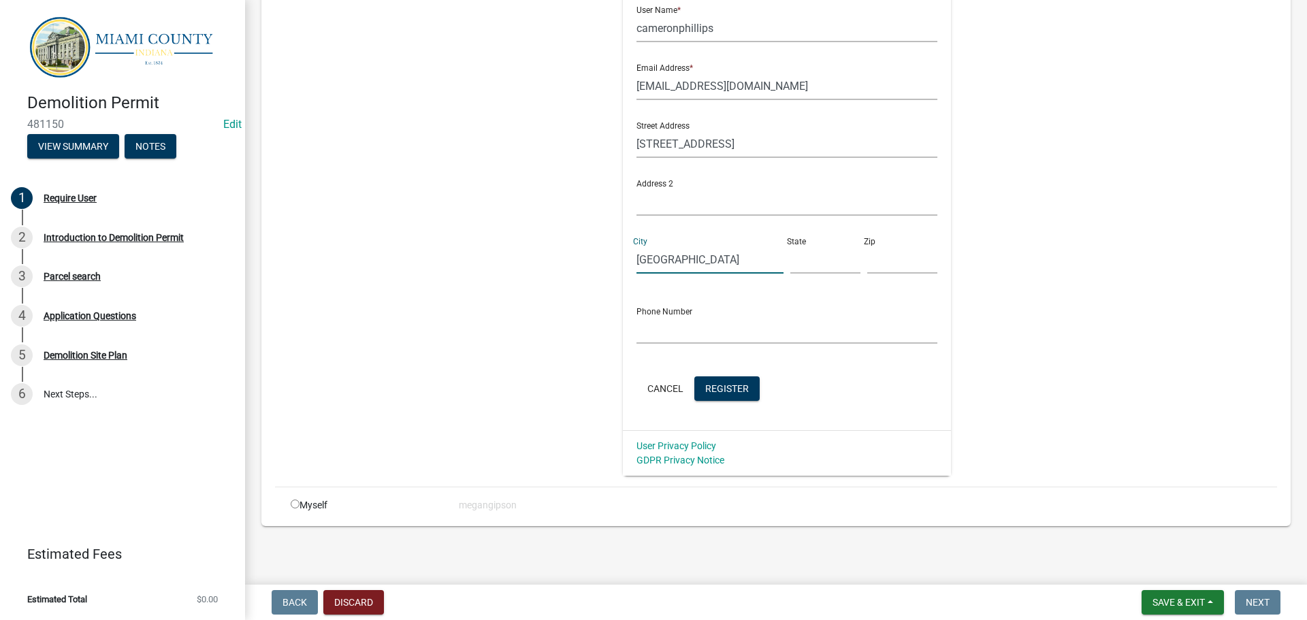
type input "[GEOGRAPHIC_DATA]"
type input "IN"
type input "46970"
drag, startPoint x: 746, startPoint y: 371, endPoint x: 621, endPoint y: 369, distance: 125.3
click at [621, 369] on div "Register New User Full Name * [PERSON_NAME] User Name * [PERSON_NAME] Email Add…" at bounding box center [787, 169] width 698 height 613
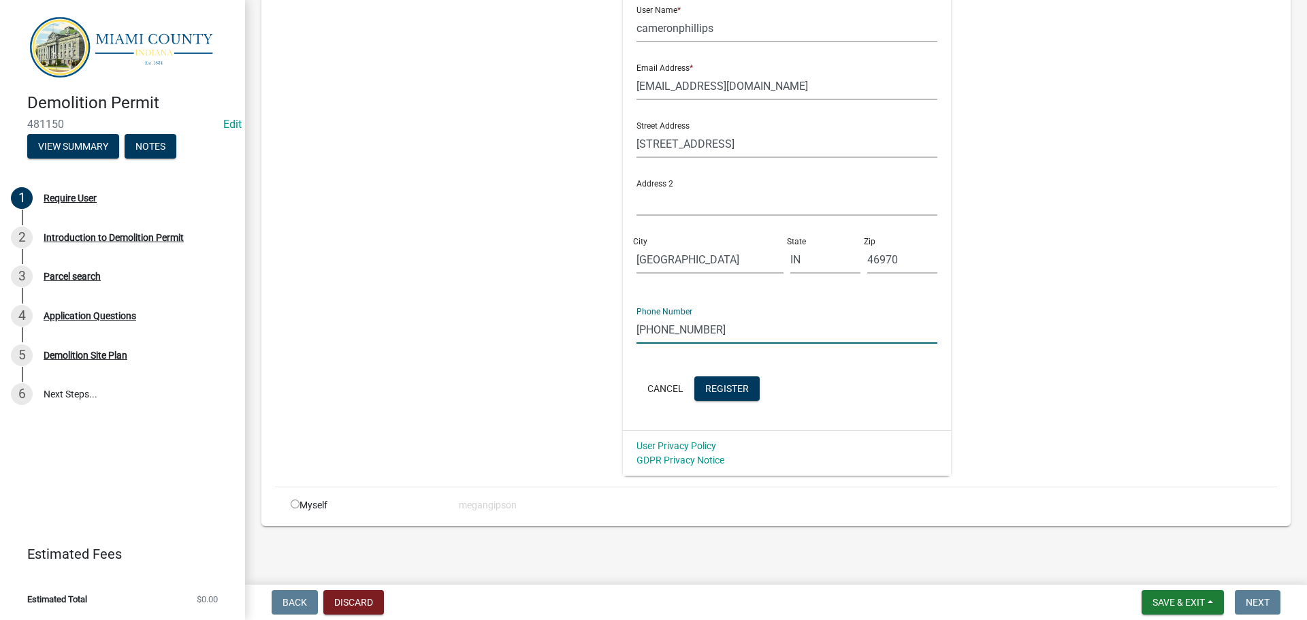
type input "[PHONE_NUMBER]"
click at [756, 395] on form "Full Name * [PERSON_NAME] User Name * cameronphillips Email Address * [EMAIL_AD…" at bounding box center [788, 170] width 302 height 467
click at [749, 394] on span "Register" at bounding box center [727, 388] width 44 height 11
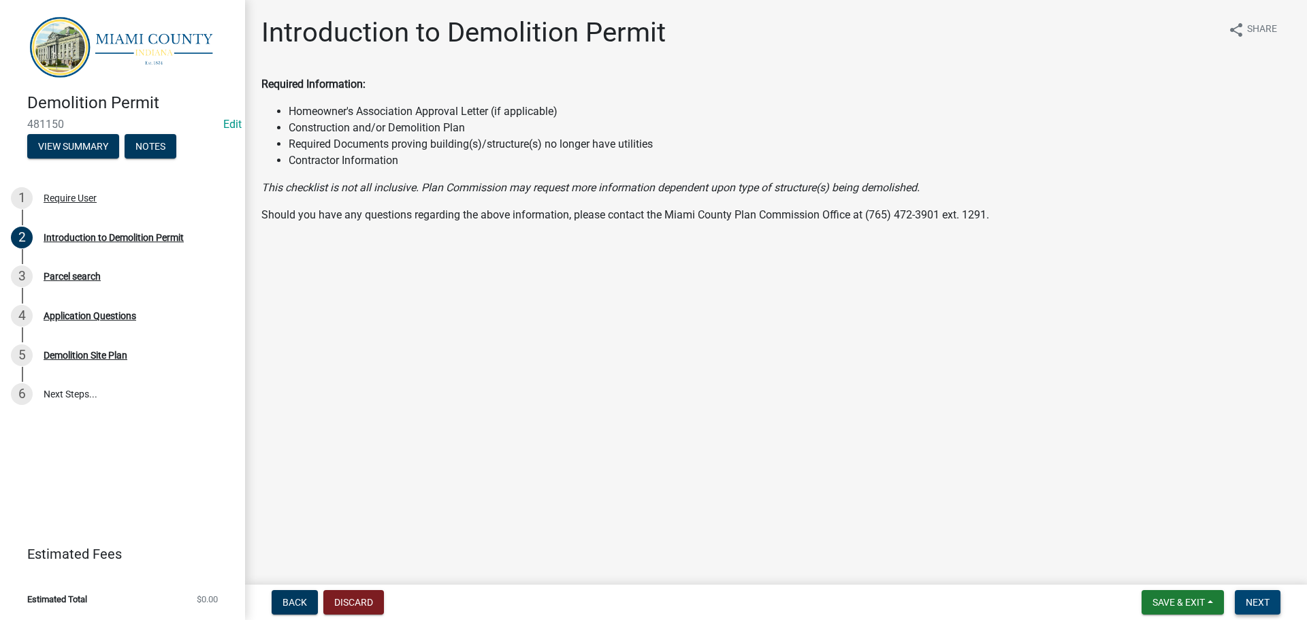
drag, startPoint x: 1273, startPoint y: 605, endPoint x: 1248, endPoint y: 603, distance: 25.3
click at [1273, 605] on button "Next" at bounding box center [1258, 602] width 46 height 25
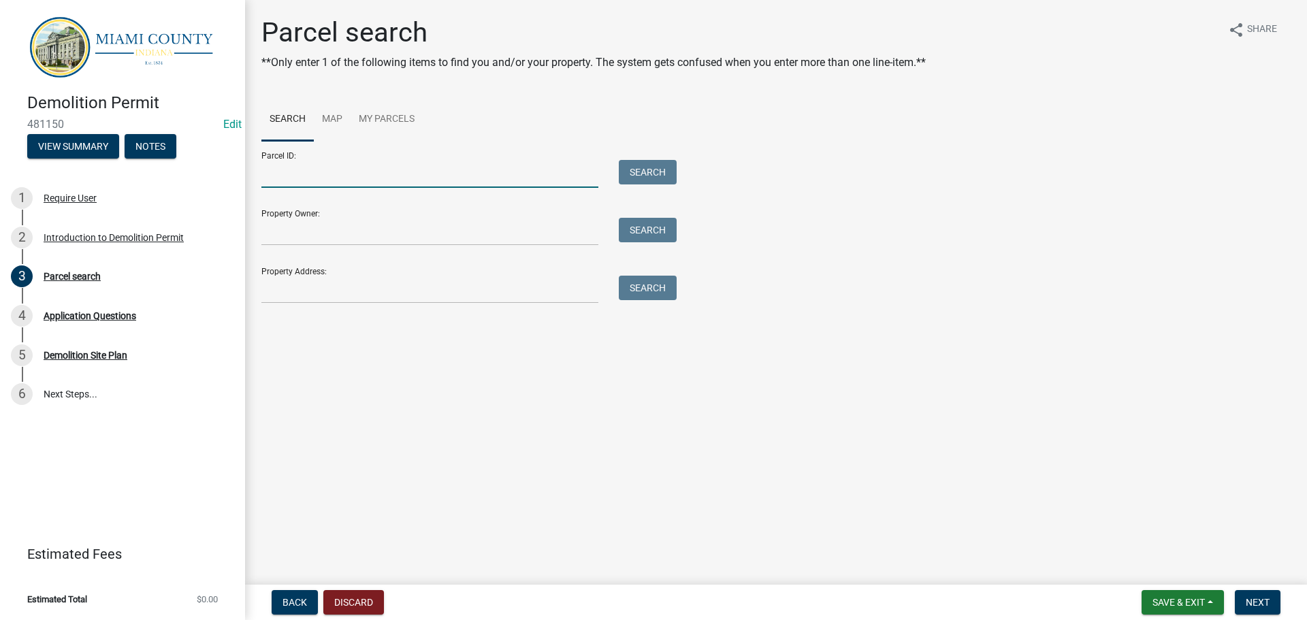
click at [366, 188] on input "Parcel ID:" at bounding box center [429, 174] width 337 height 28
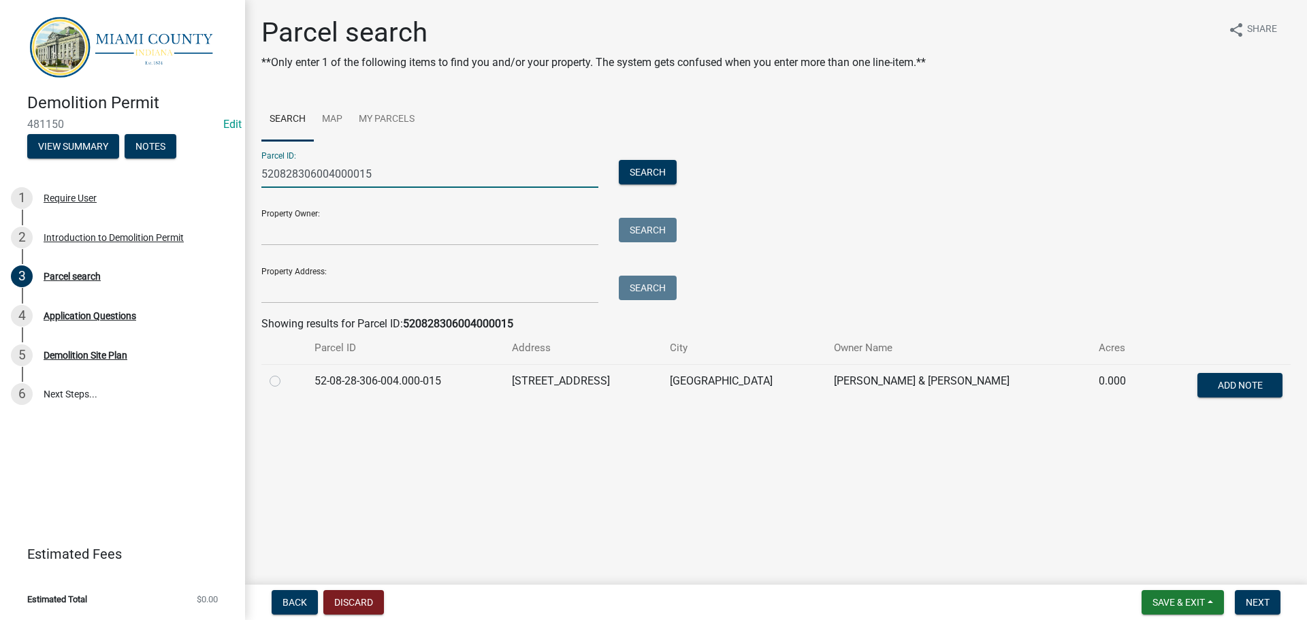
type input "520828306004000015"
click at [286, 373] on label at bounding box center [286, 373] width 0 height 0
click at [286, 382] on input "radio" at bounding box center [290, 377] width 9 height 9
radio input "true"
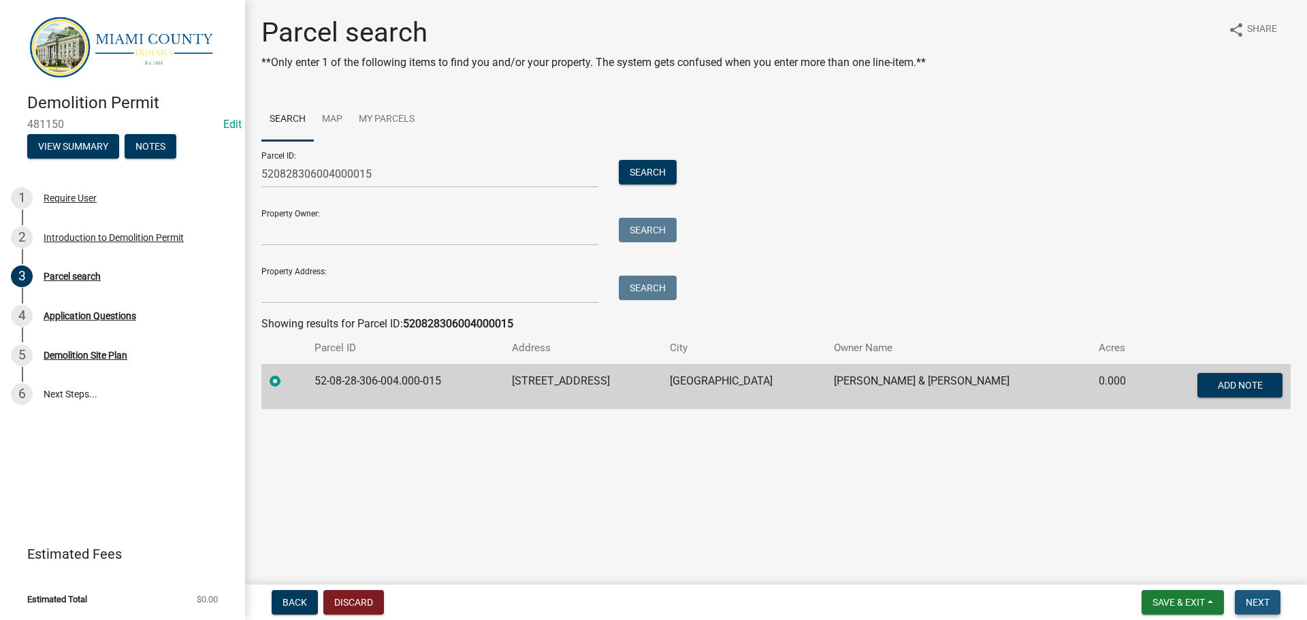
click at [1271, 602] on button "Next" at bounding box center [1258, 602] width 46 height 25
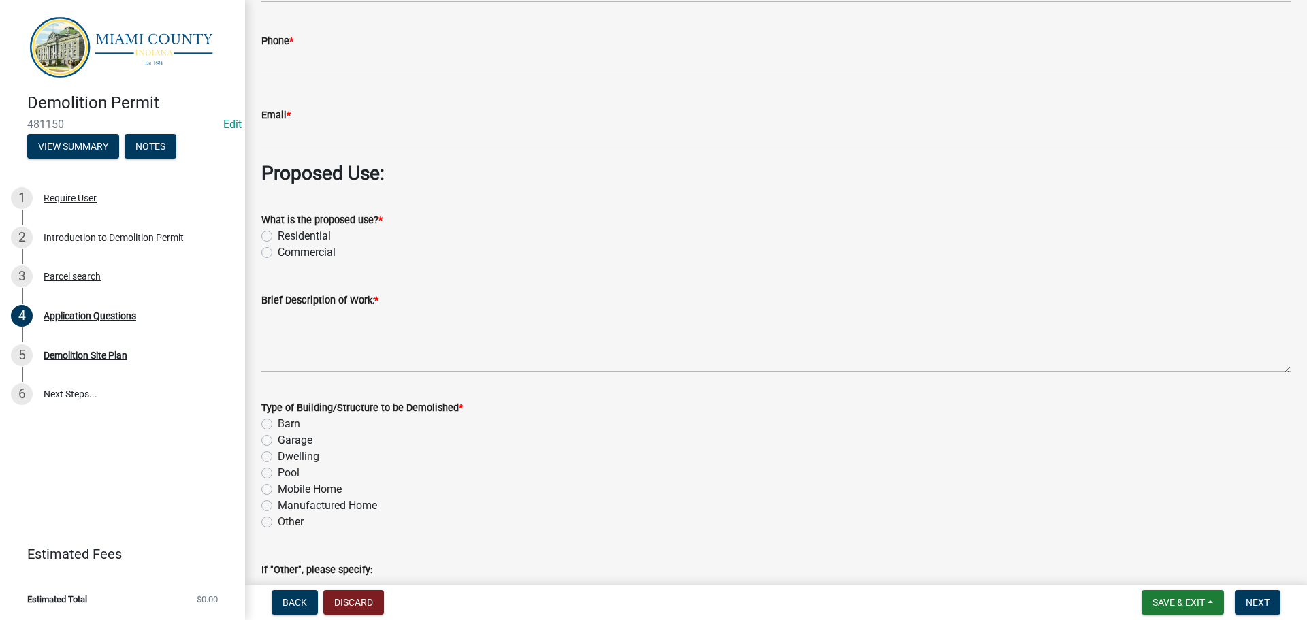
scroll to position [1157, 0]
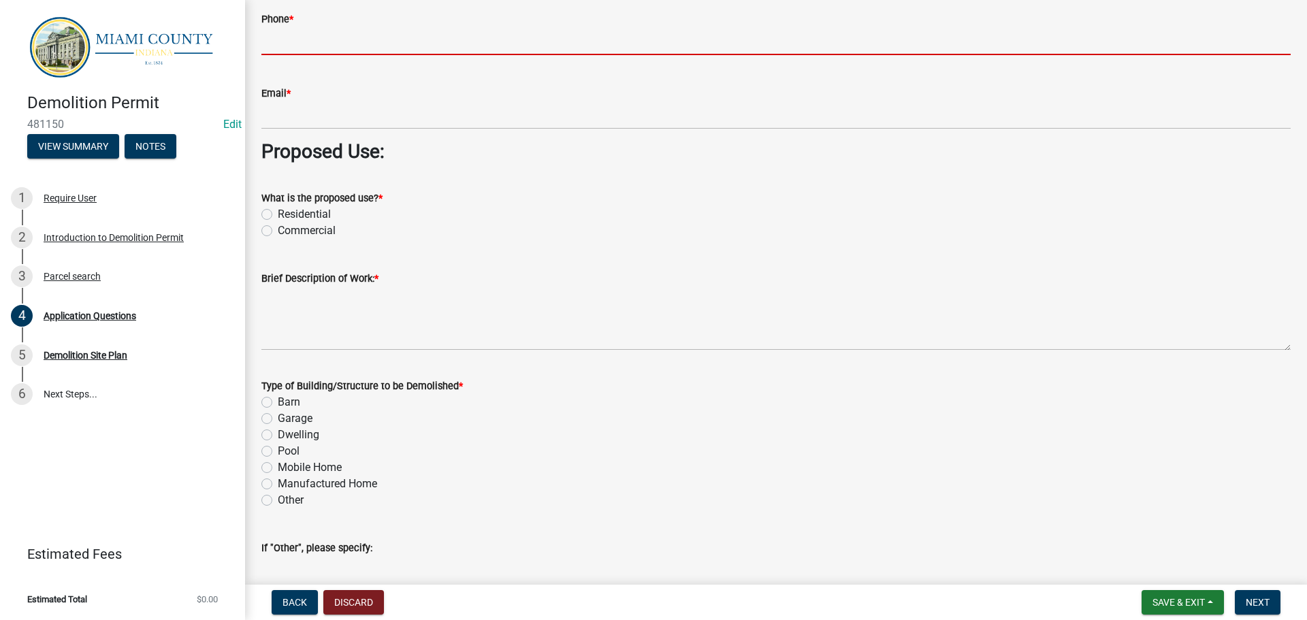
paste input "[PHONE_NUMBER]"
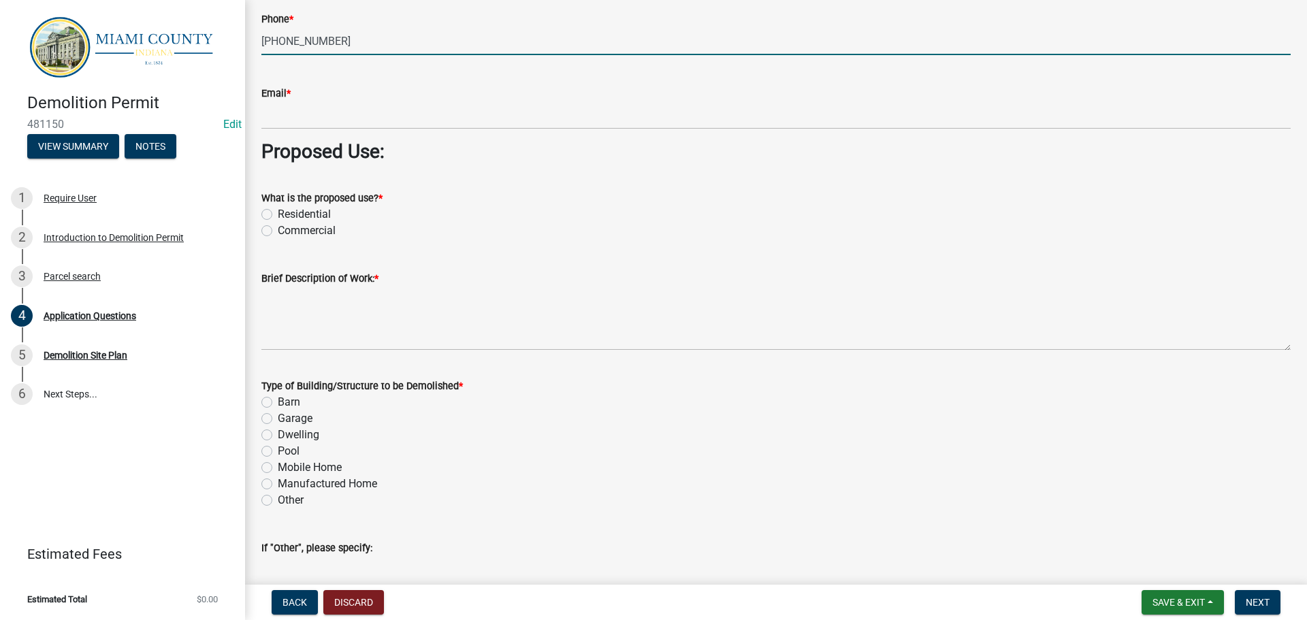
type input "[PHONE_NUMBER]"
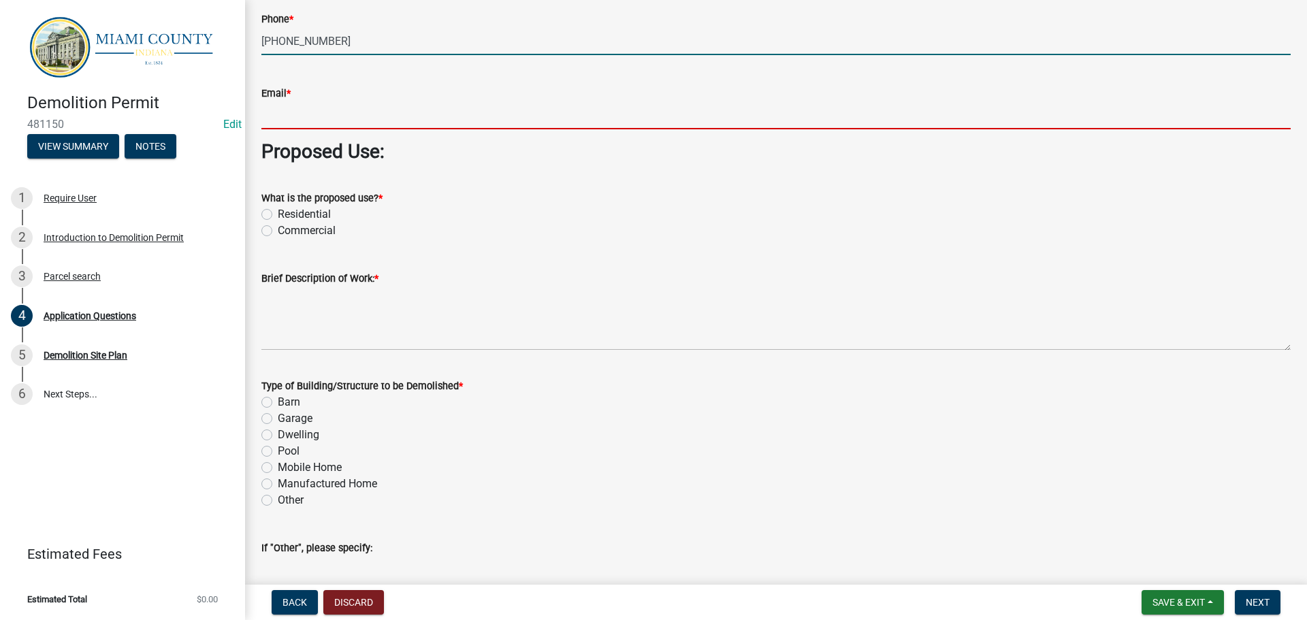
click at [315, 129] on input "Email *" at bounding box center [775, 115] width 1029 height 28
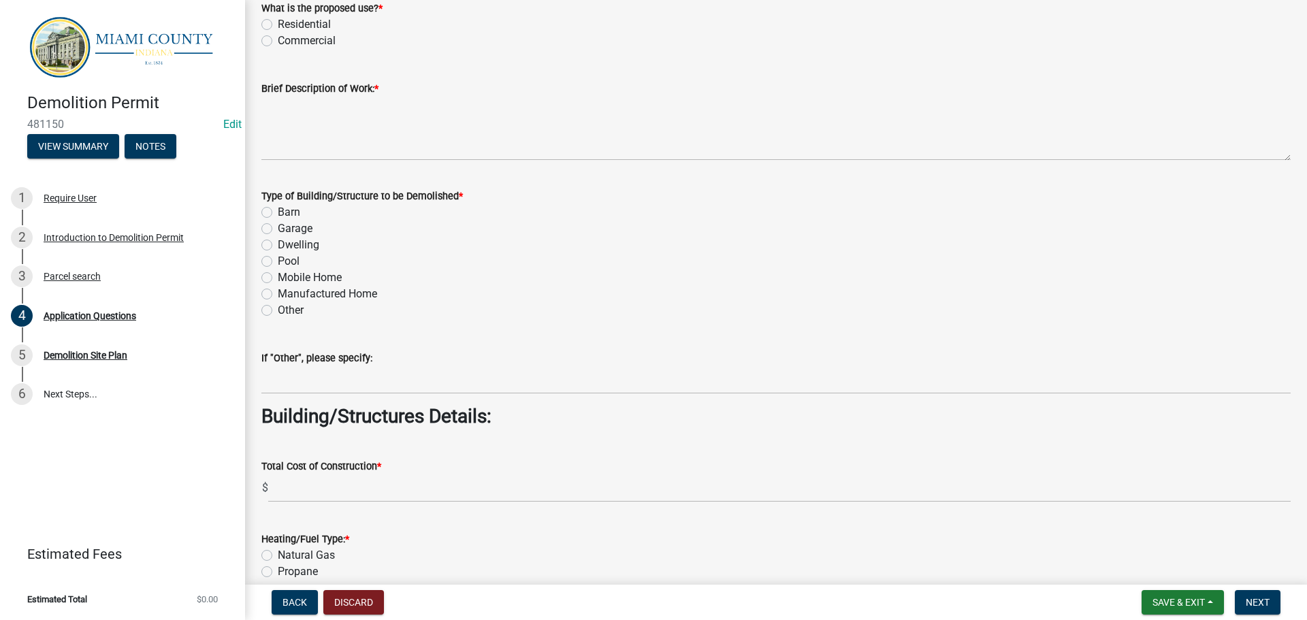
scroll to position [1226, 0]
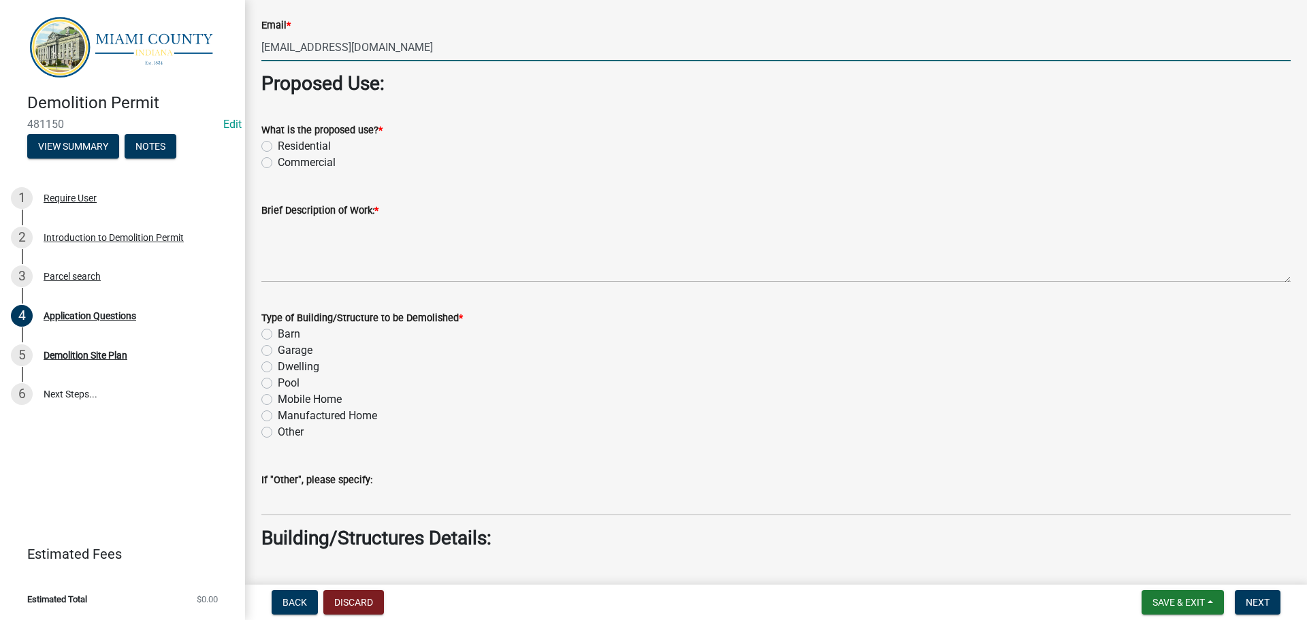
type input "[EMAIL_ADDRESS][DOMAIN_NAME]"
click at [278, 155] on label "Residential" at bounding box center [304, 146] width 53 height 16
click at [278, 147] on input "Residential" at bounding box center [282, 142] width 9 height 9
radio input "true"
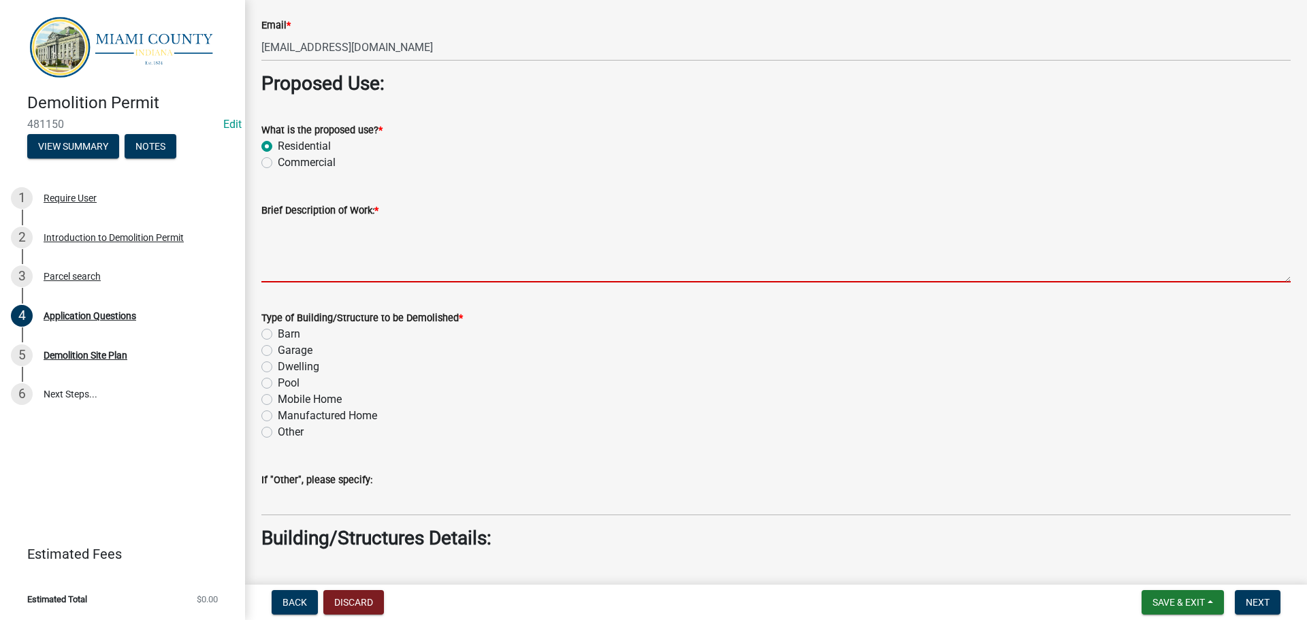
click at [336, 283] on textarea "Brief Description of Work: *" at bounding box center [775, 251] width 1029 height 64
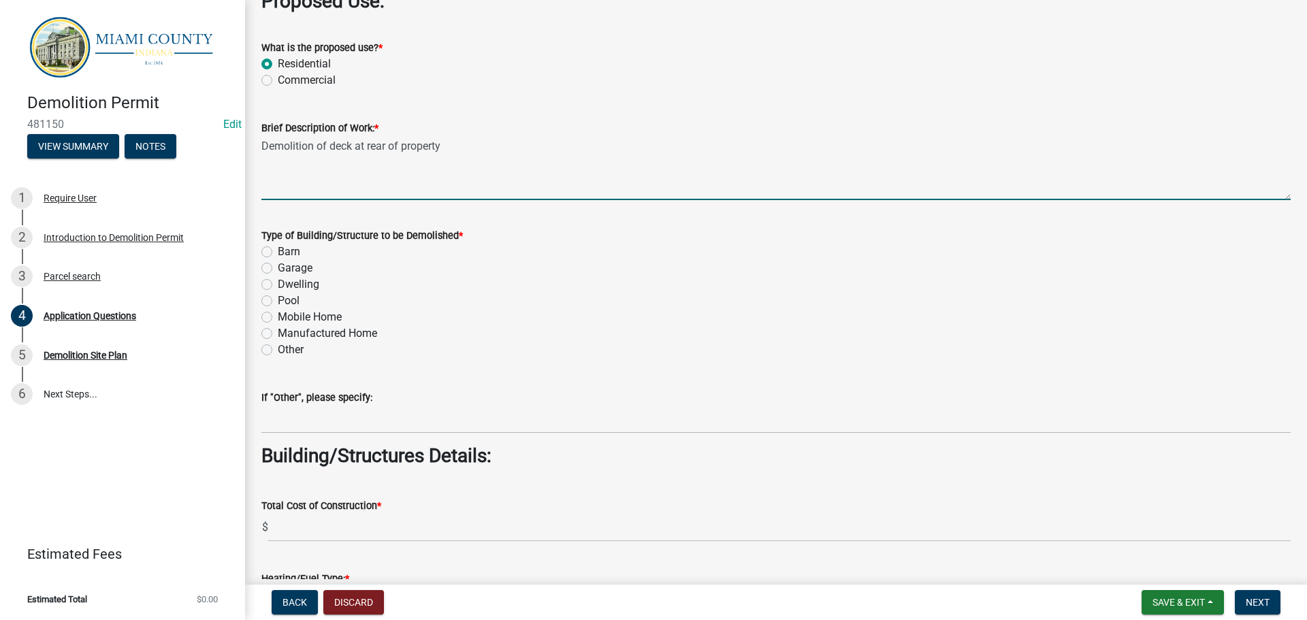
scroll to position [1430, 0]
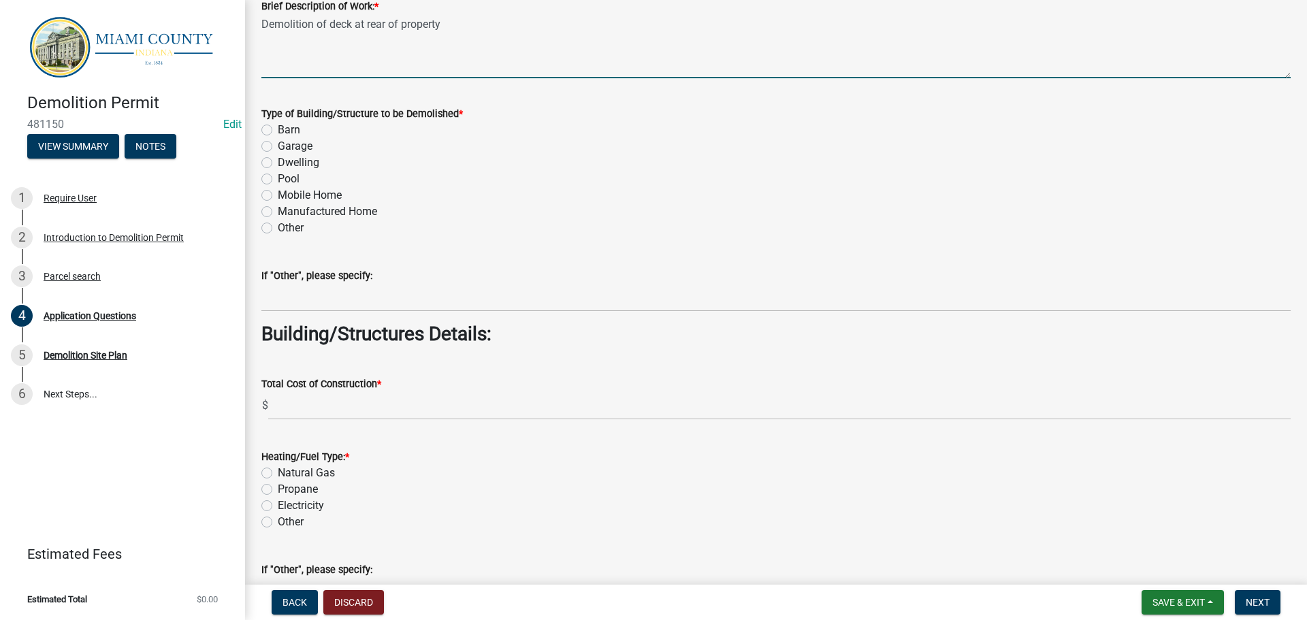
type textarea "Demolition of deck at rear of property"
click at [278, 236] on label "Other" at bounding box center [291, 228] width 26 height 16
click at [278, 229] on input "Other" at bounding box center [282, 224] width 9 height 9
radio input "true"
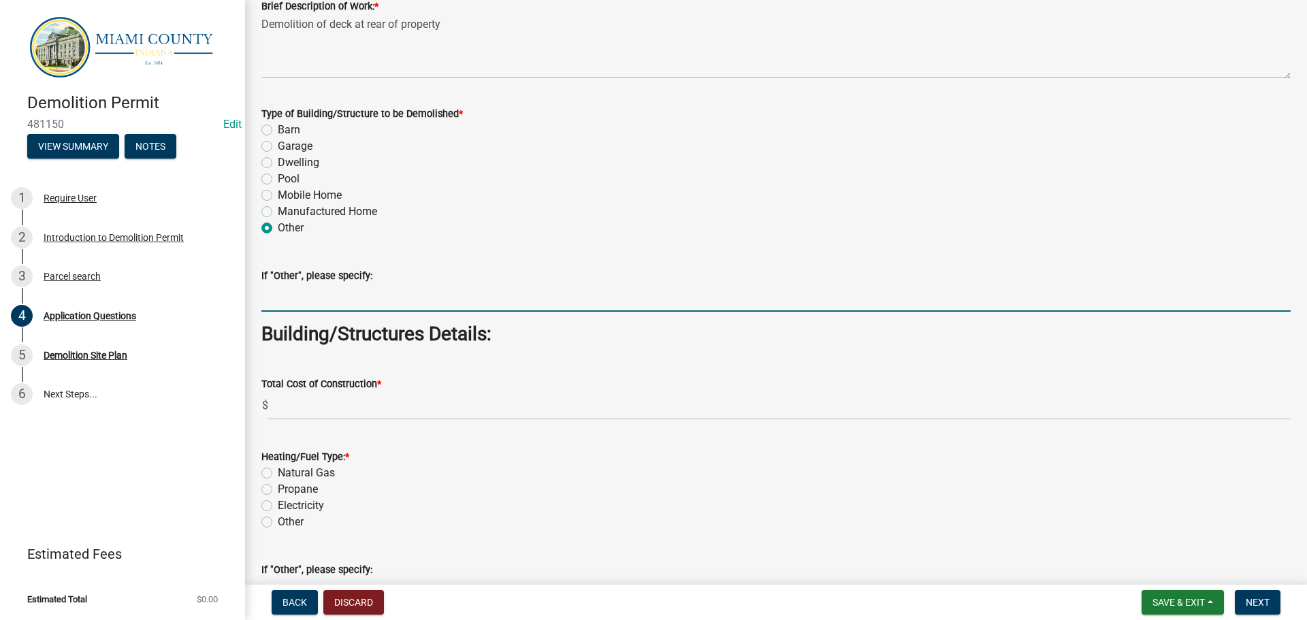
click at [306, 312] on input "If "Other", please specify:" at bounding box center [775, 298] width 1029 height 28
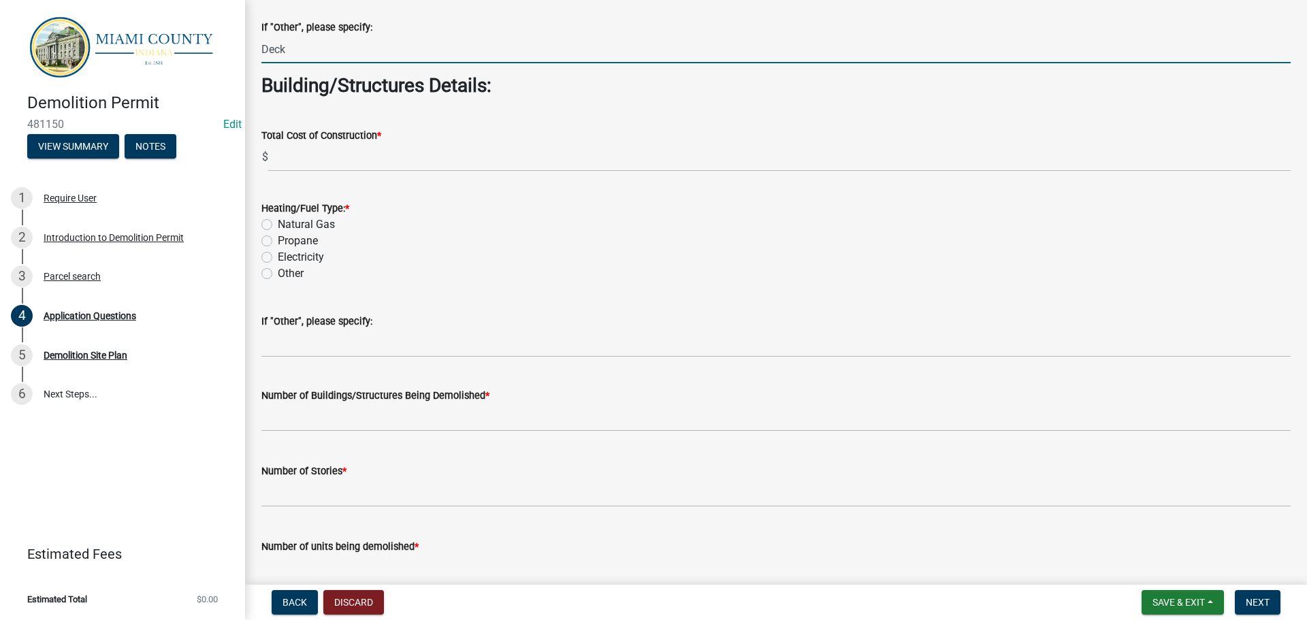
scroll to position [1702, 0]
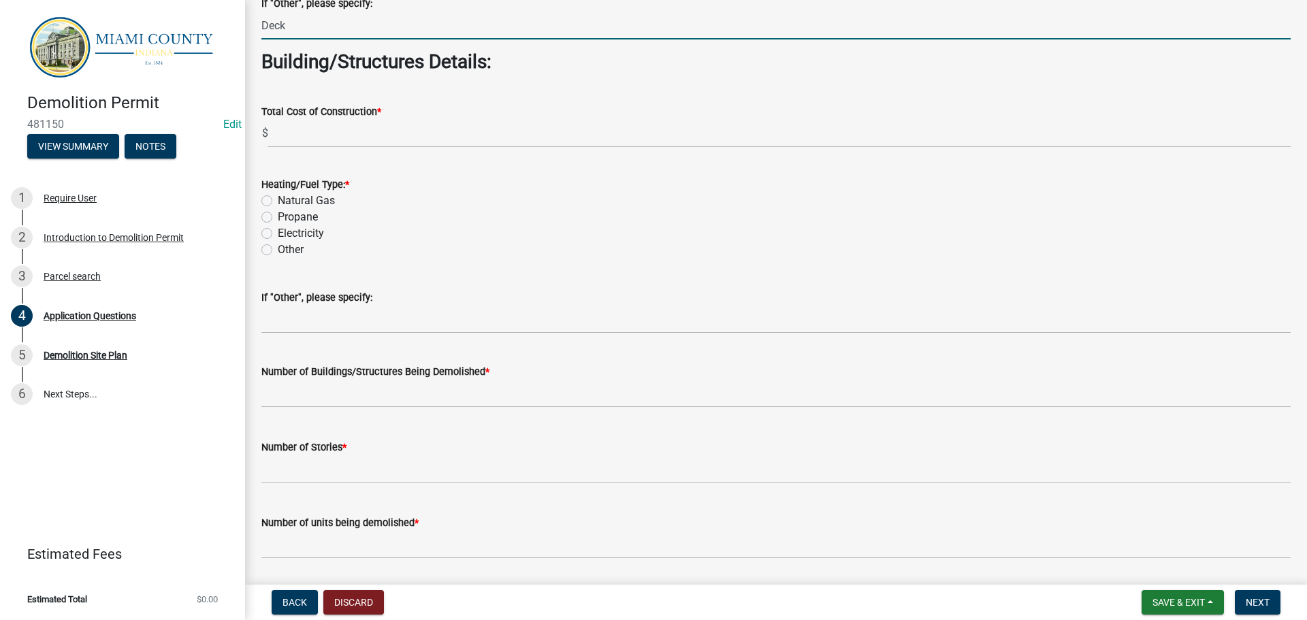
type input "Deck"
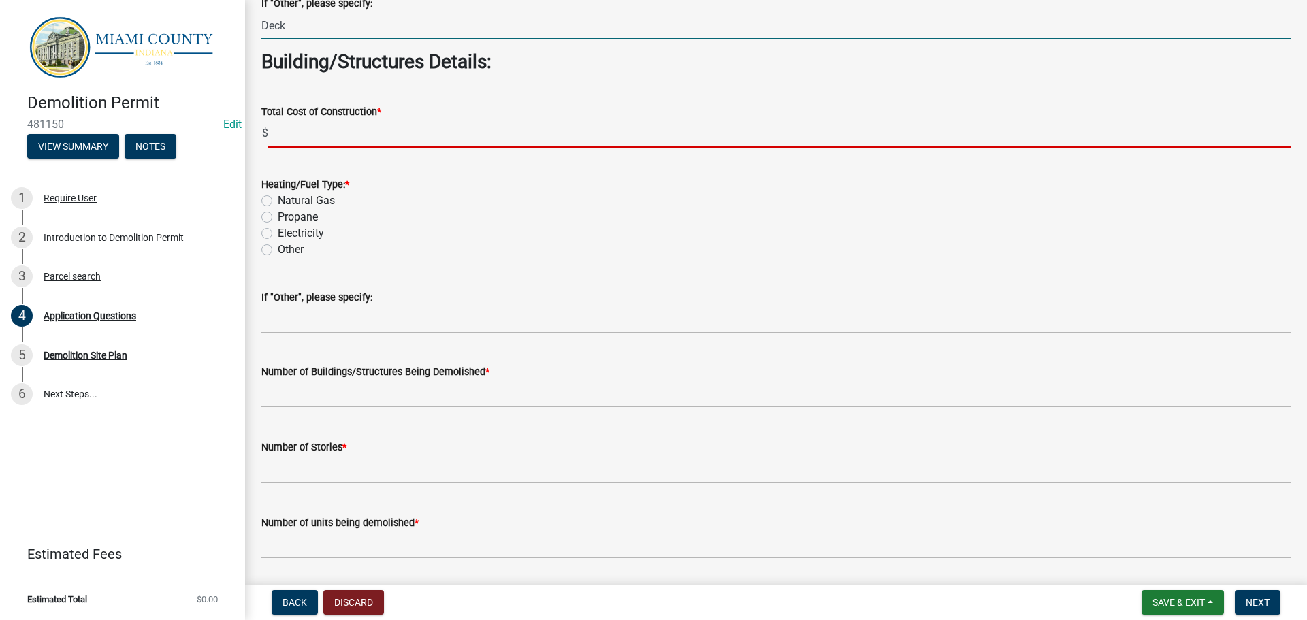
click at [332, 148] on input "text" at bounding box center [779, 134] width 1023 height 28
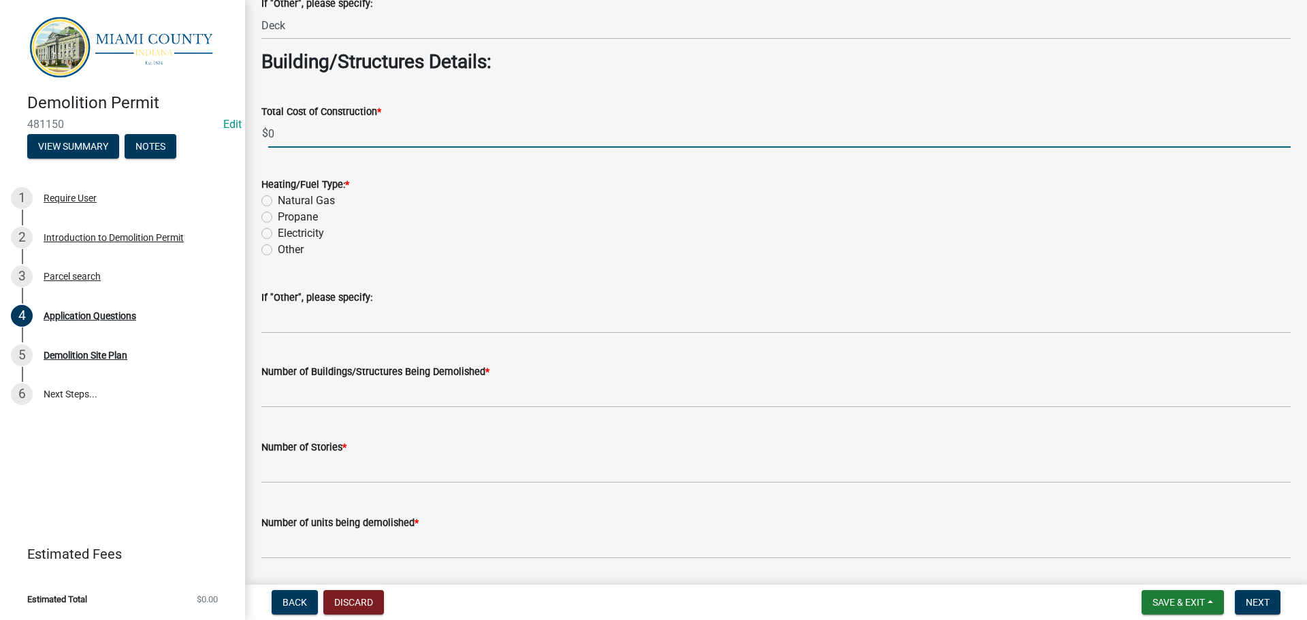
type input "0.00"
click at [278, 258] on label "Other" at bounding box center [291, 250] width 26 height 16
click at [278, 251] on input "Other" at bounding box center [282, 246] width 9 height 9
radio input "true"
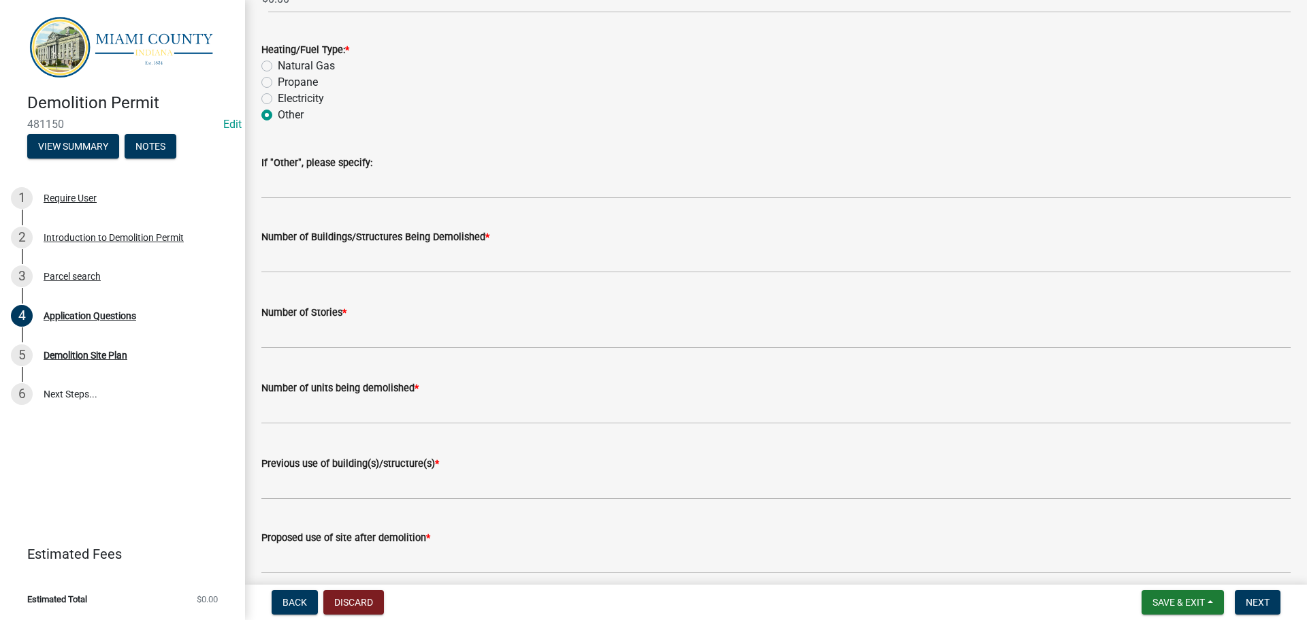
scroll to position [1838, 0]
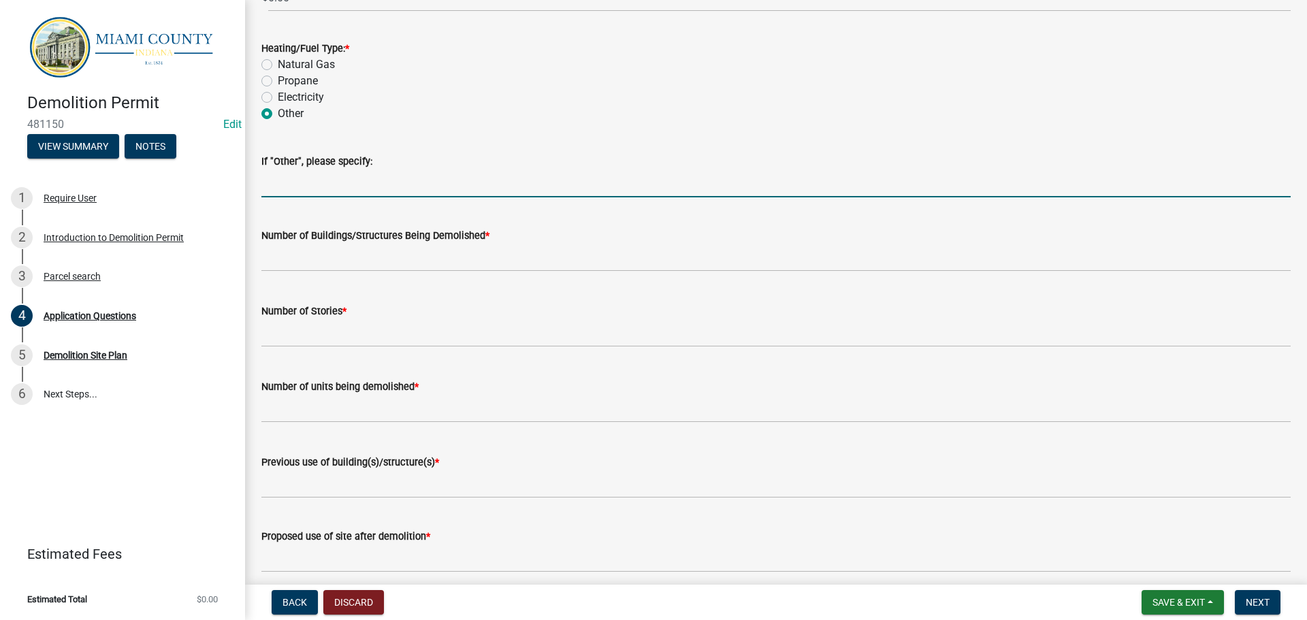
click at [323, 197] on input "If "Other", please specify:" at bounding box center [775, 184] width 1029 height 28
type input "N/A"
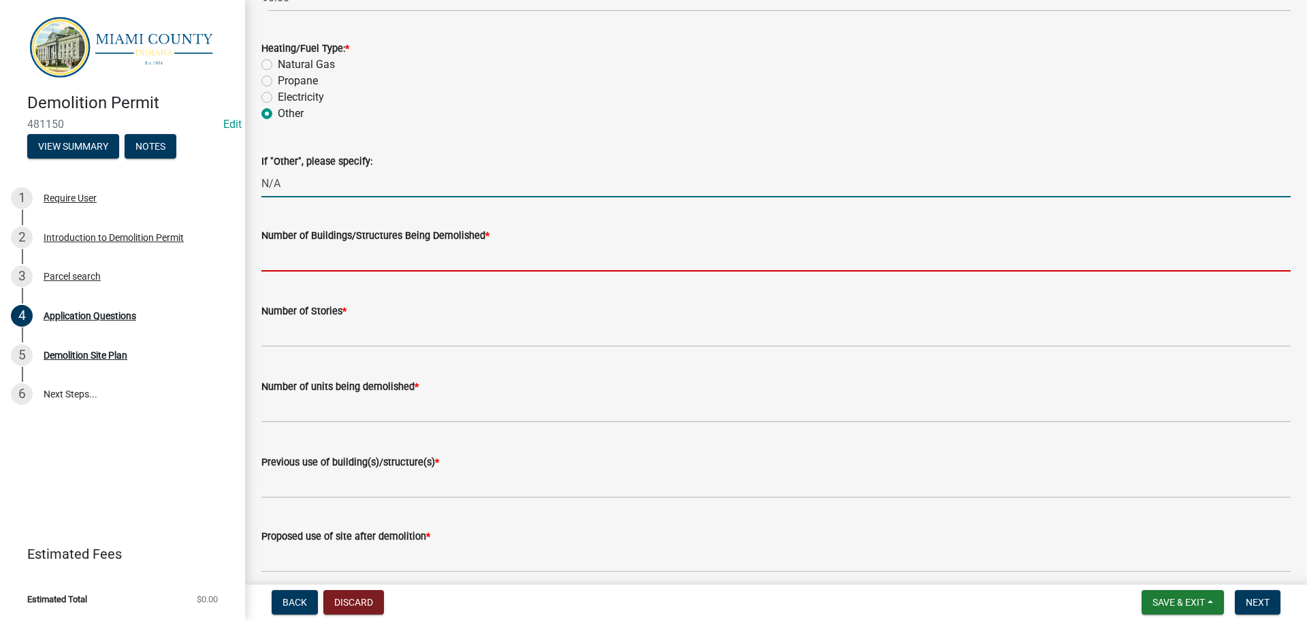
click at [483, 272] on input "text" at bounding box center [775, 258] width 1029 height 28
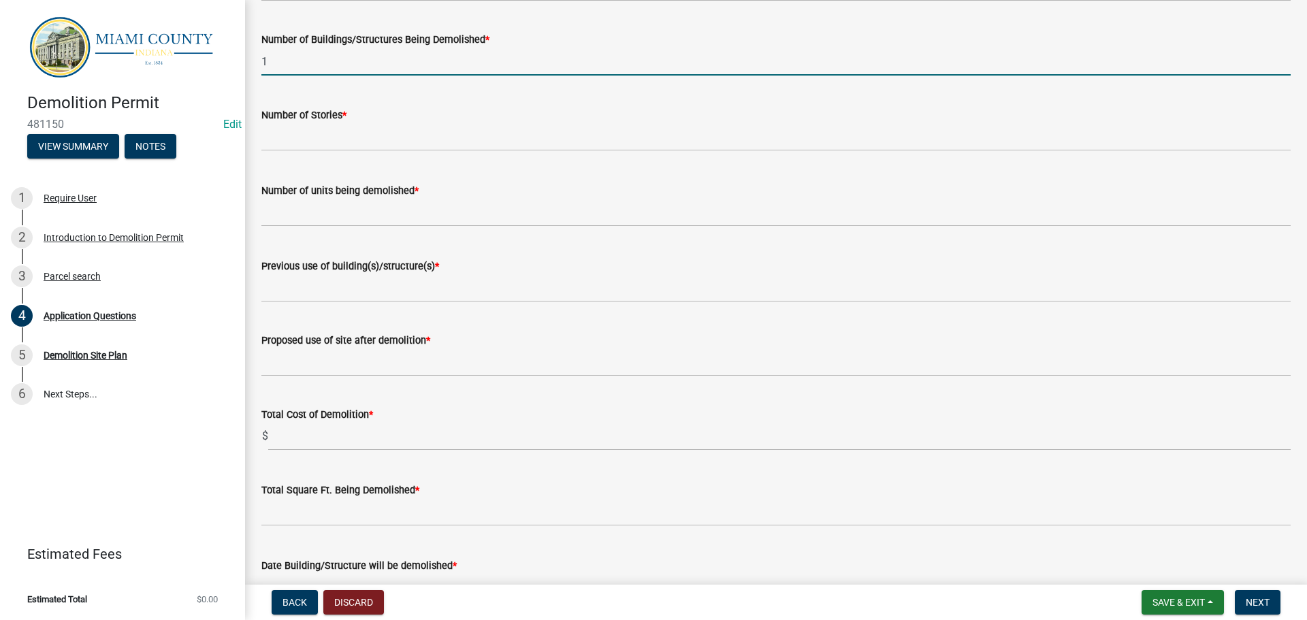
scroll to position [2043, 0]
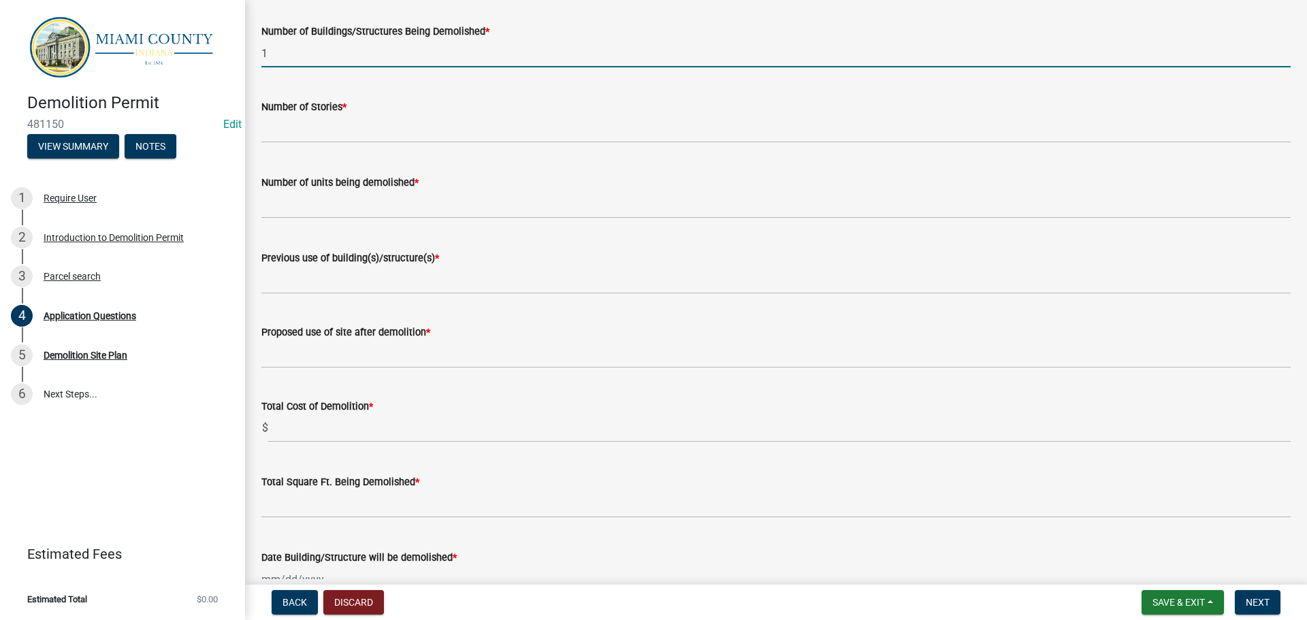
type input "1"
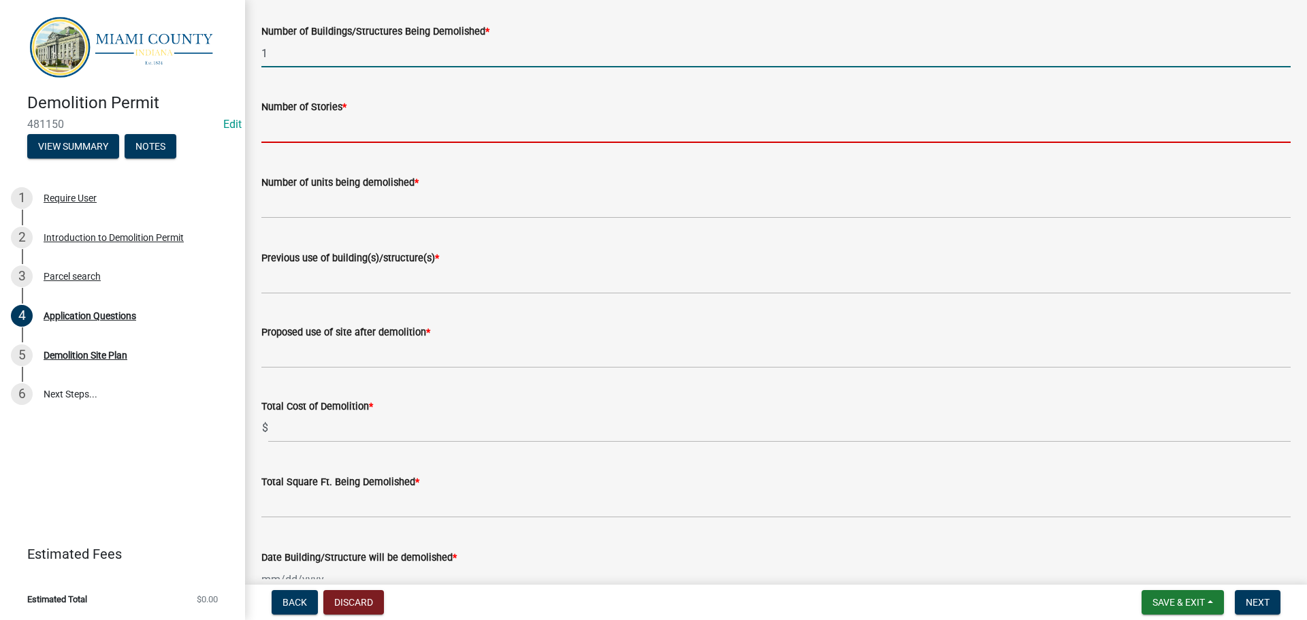
click at [321, 143] on input "text" at bounding box center [775, 129] width 1029 height 28
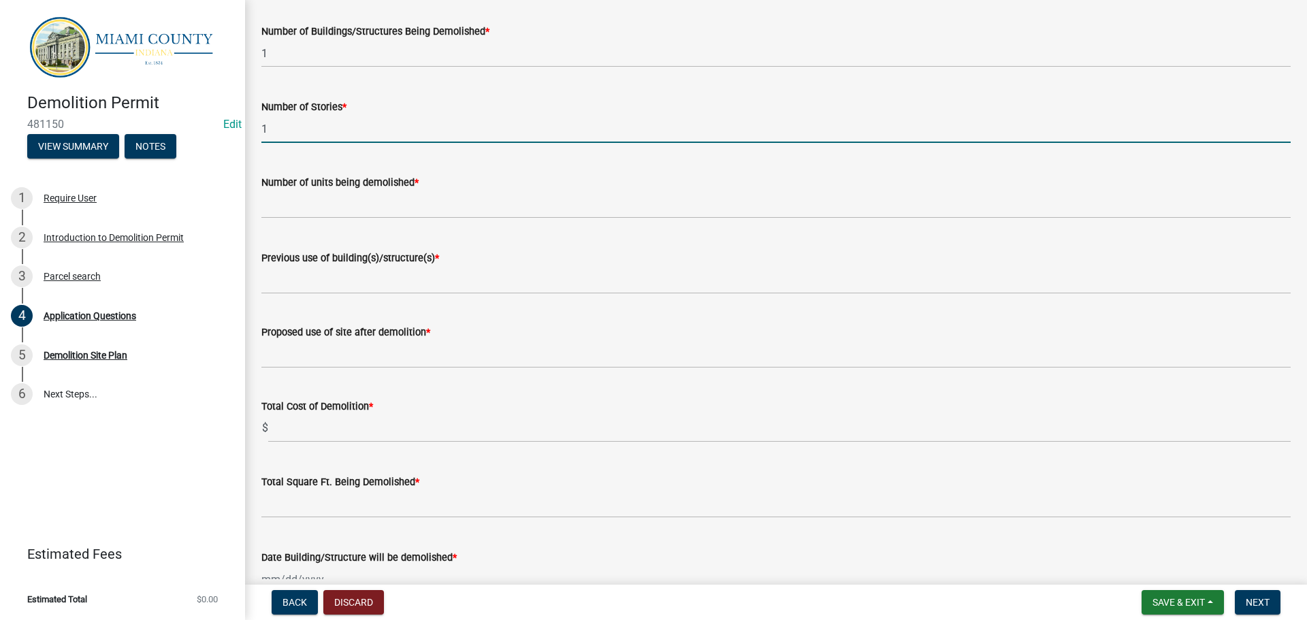
type input "1"
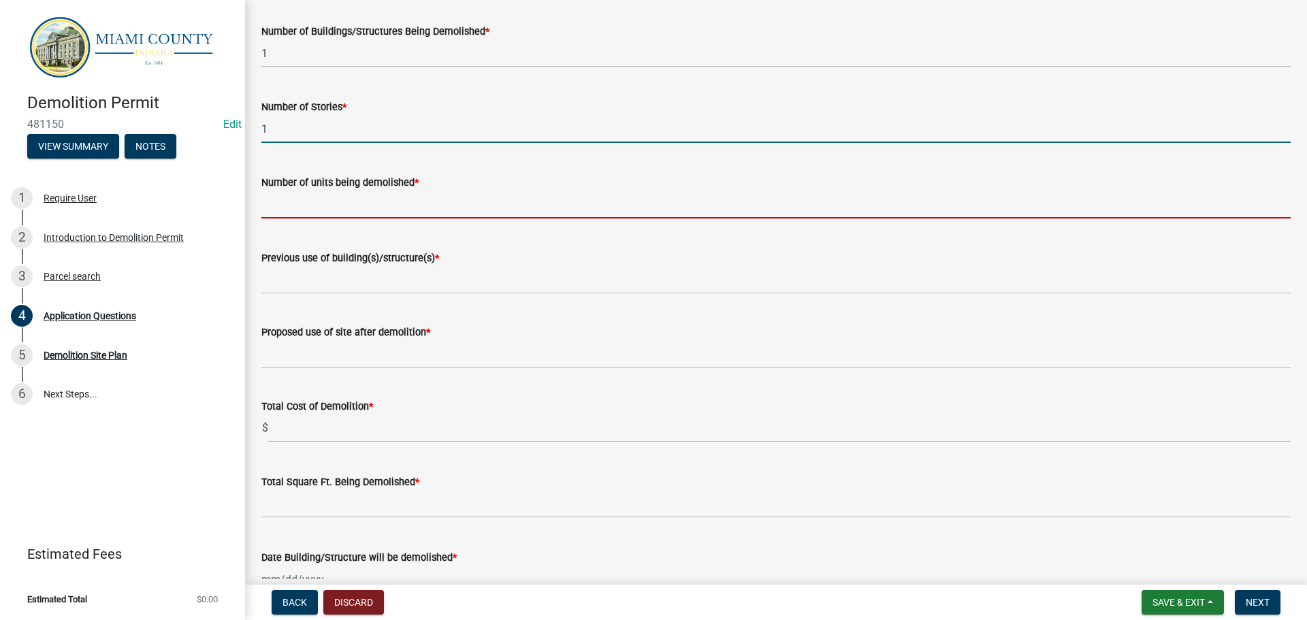
click at [345, 219] on input "text" at bounding box center [775, 205] width 1029 height 28
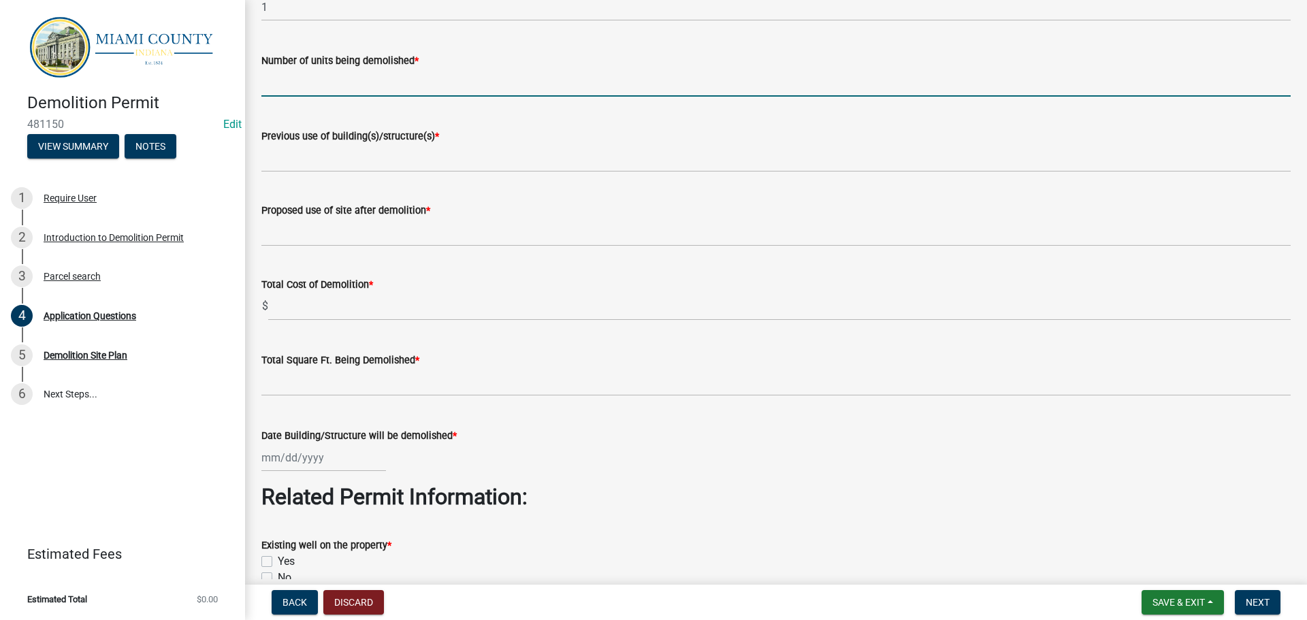
scroll to position [2179, 0]
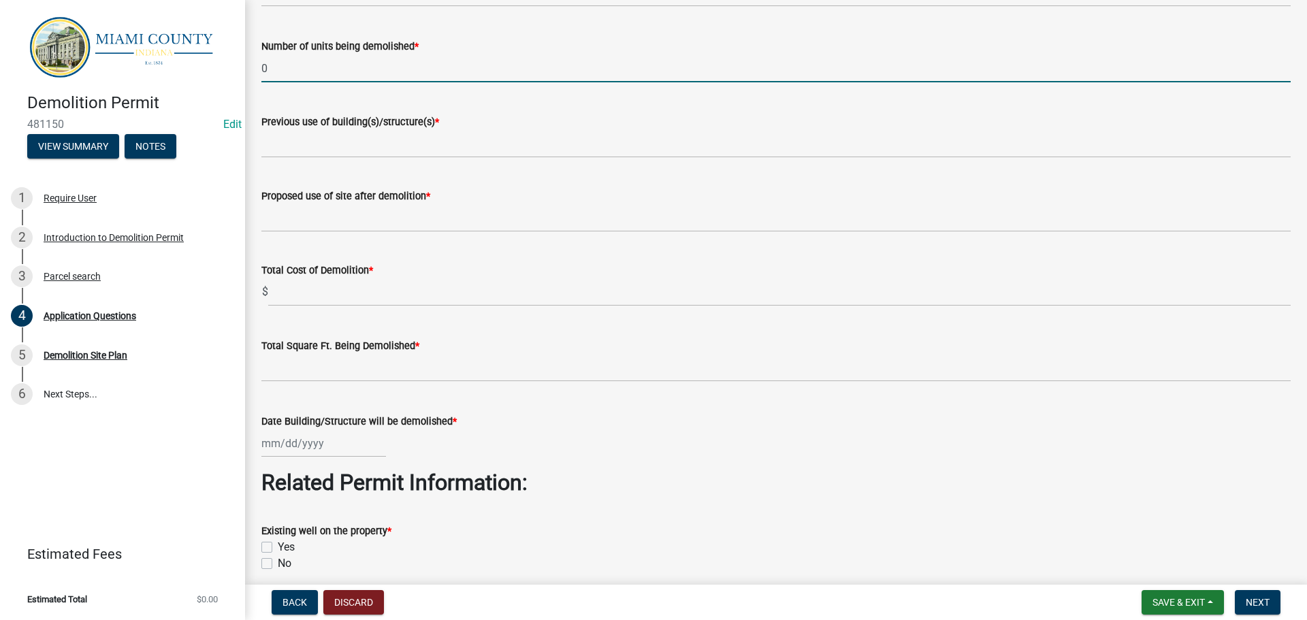
type input "0"
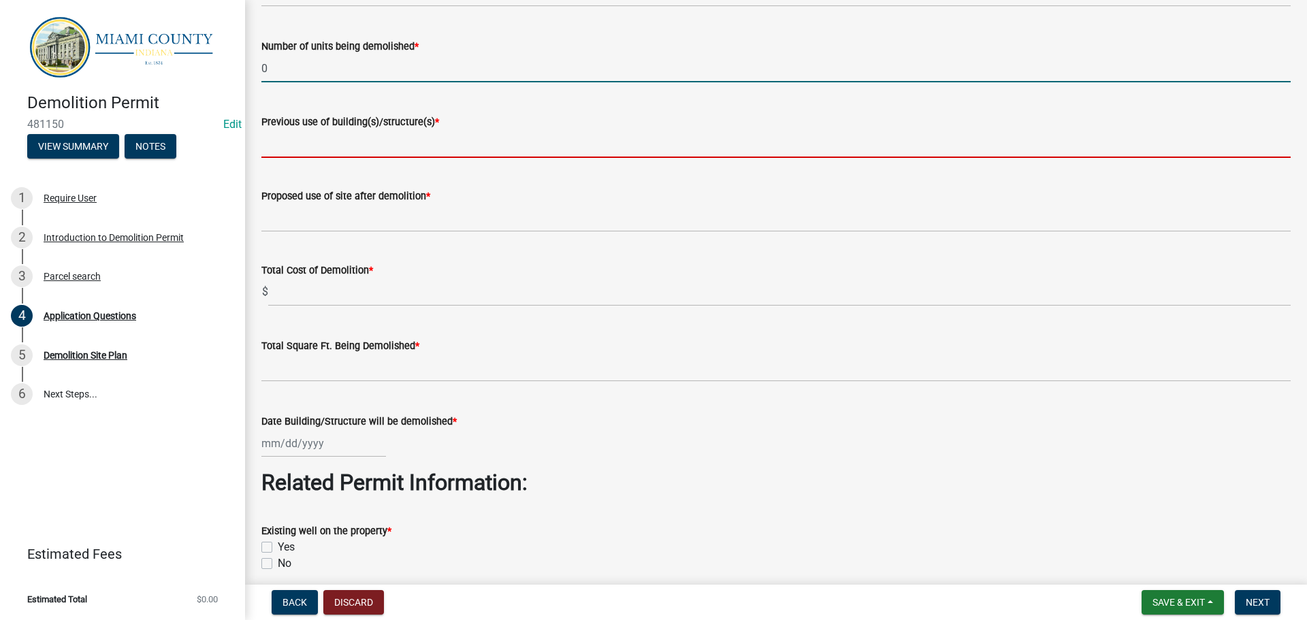
click at [395, 158] on input "Previous use of building(s)/structure(s) *" at bounding box center [775, 144] width 1029 height 28
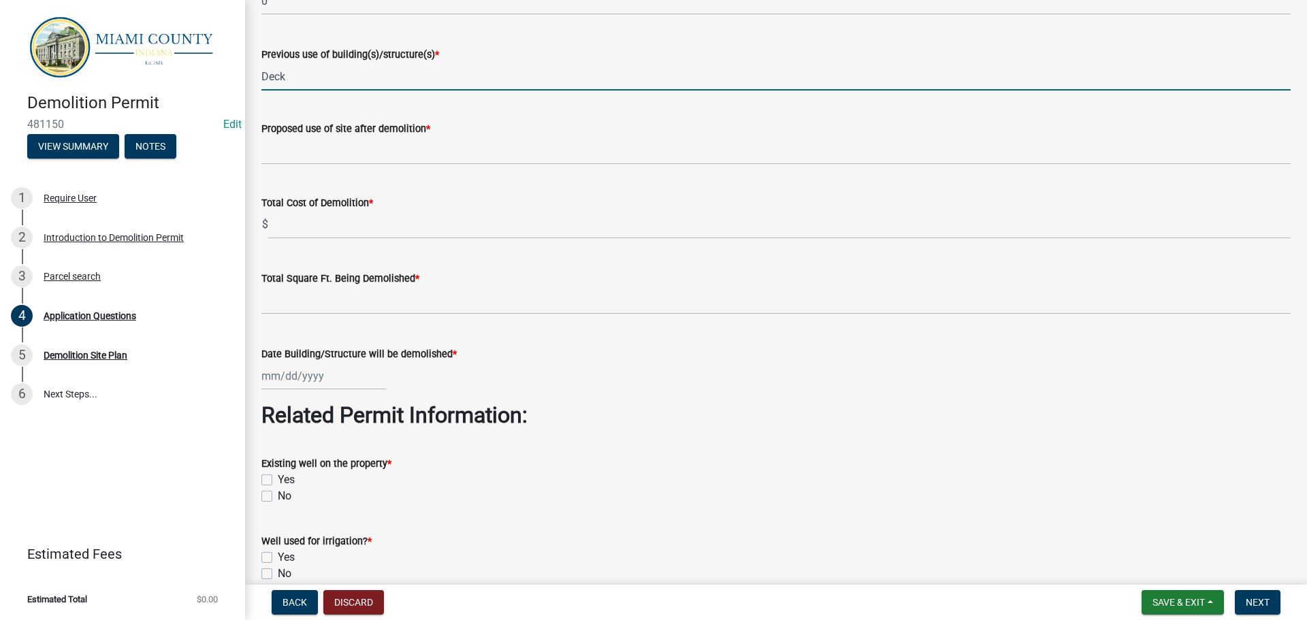
scroll to position [2247, 0]
type input "Deck"
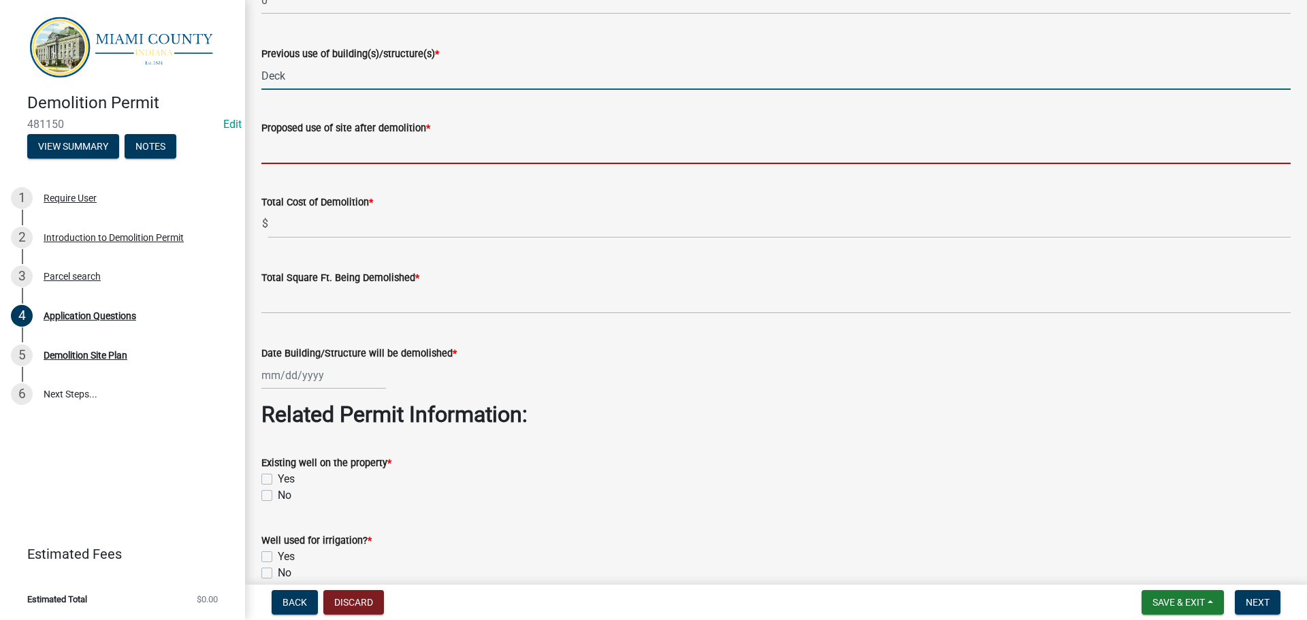
click at [374, 164] on input "Proposed use of site after demolition *" at bounding box center [775, 150] width 1029 height 28
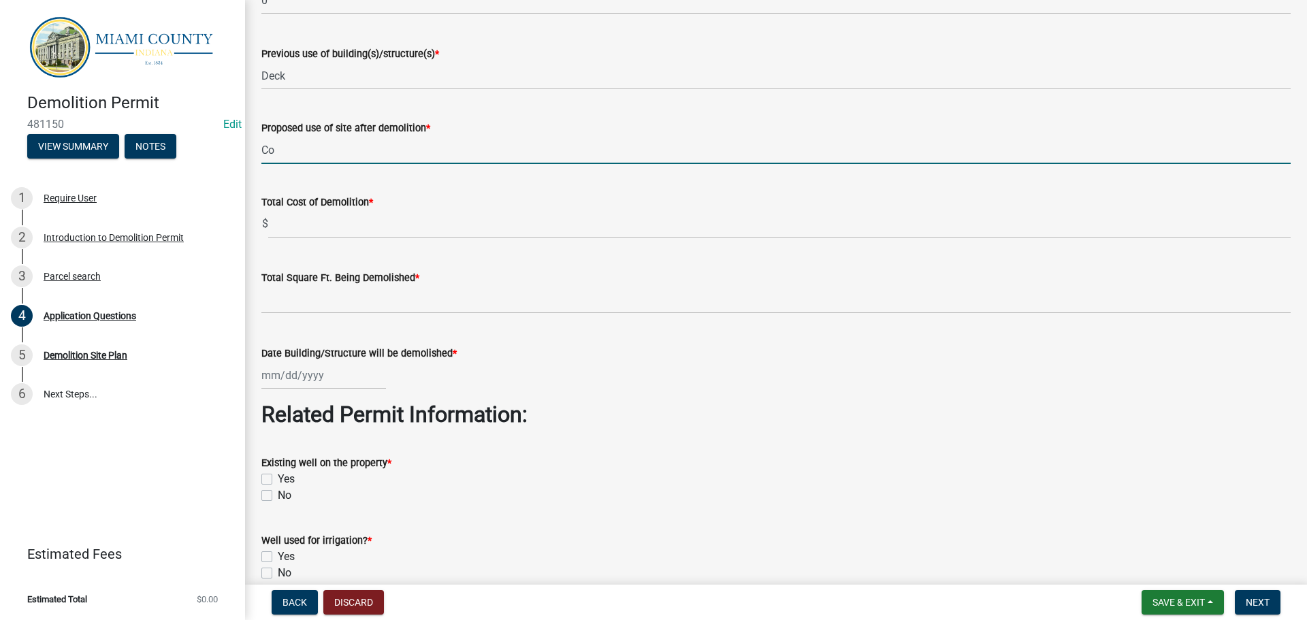
type input "C"
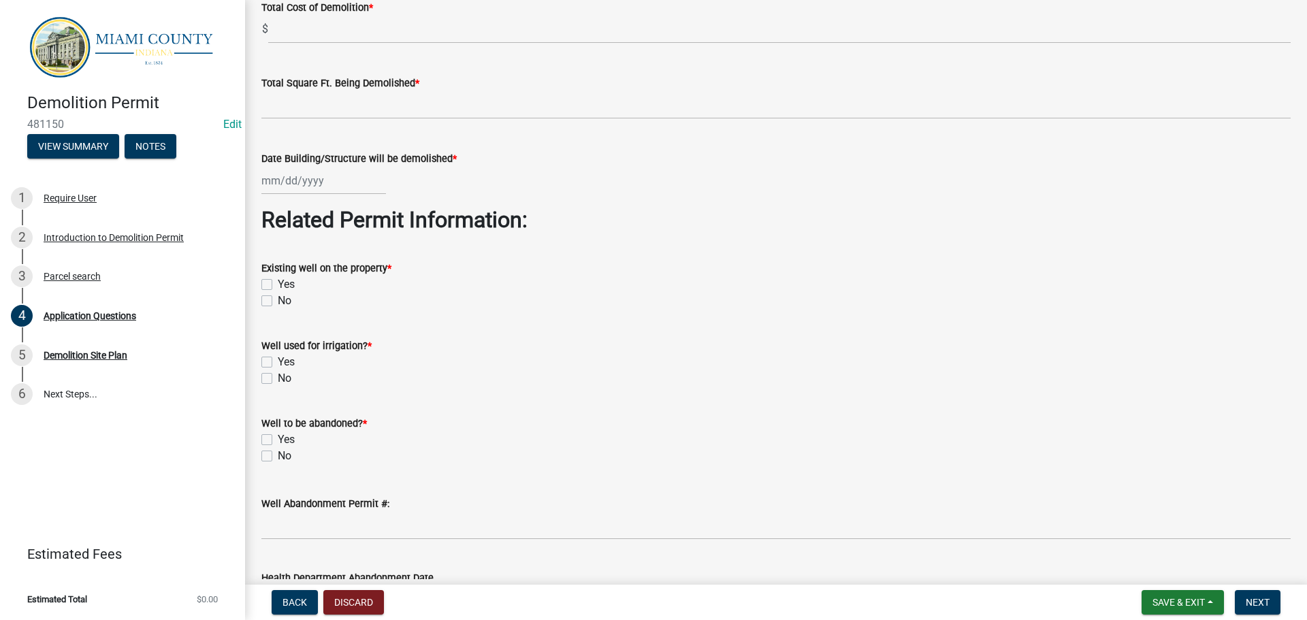
scroll to position [2451, 0]
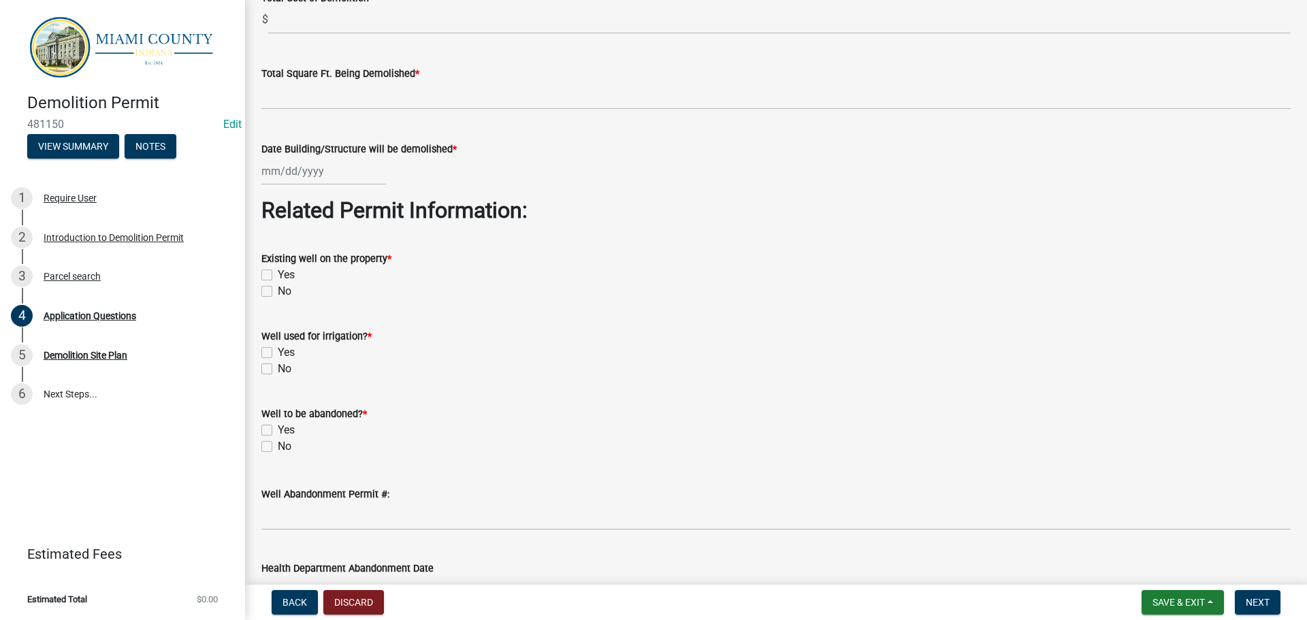
type input "N/A"
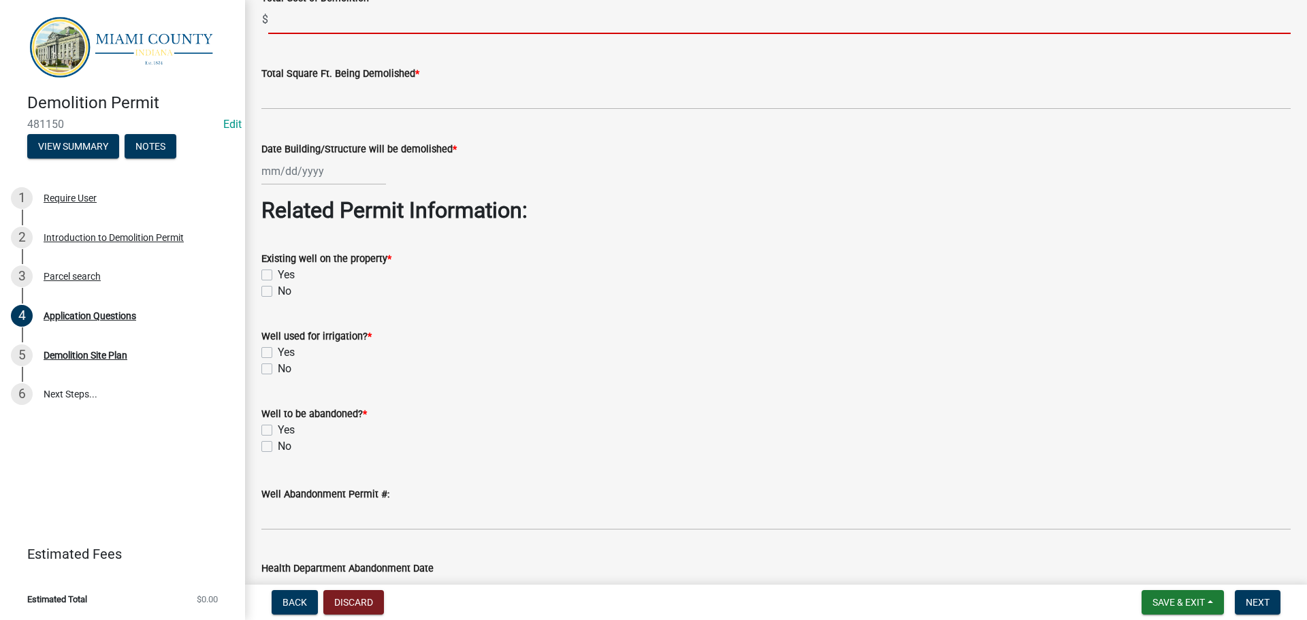
click at [353, 34] on input "text" at bounding box center [779, 20] width 1023 height 28
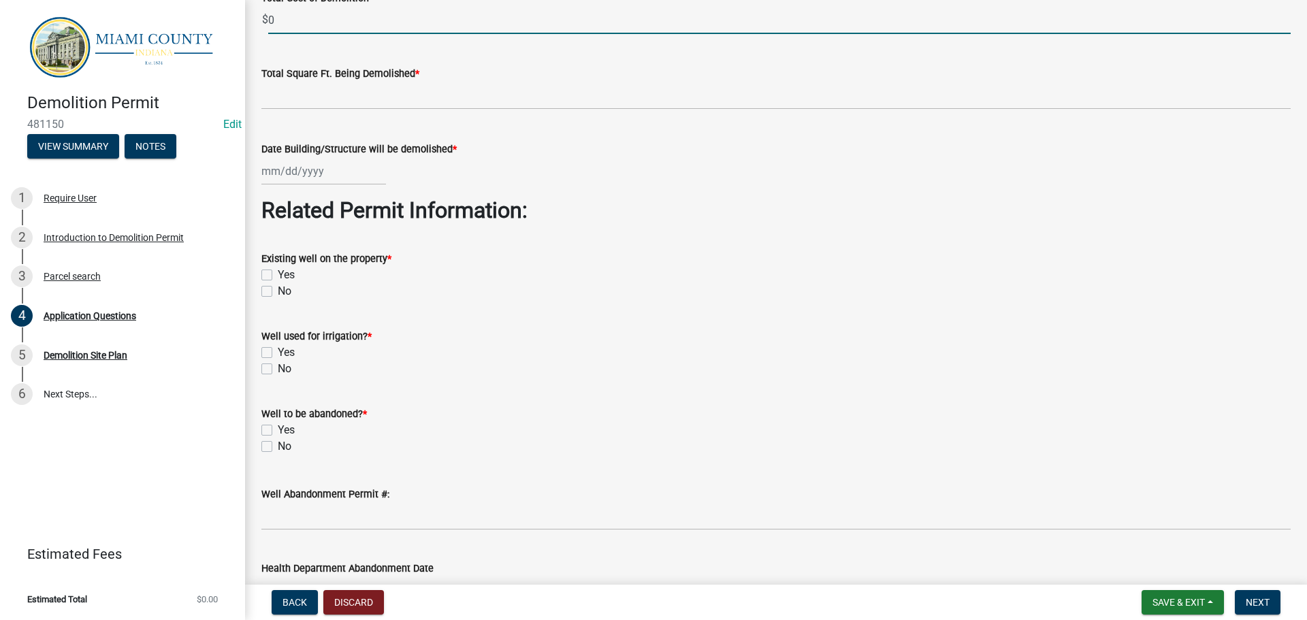
type input "0"
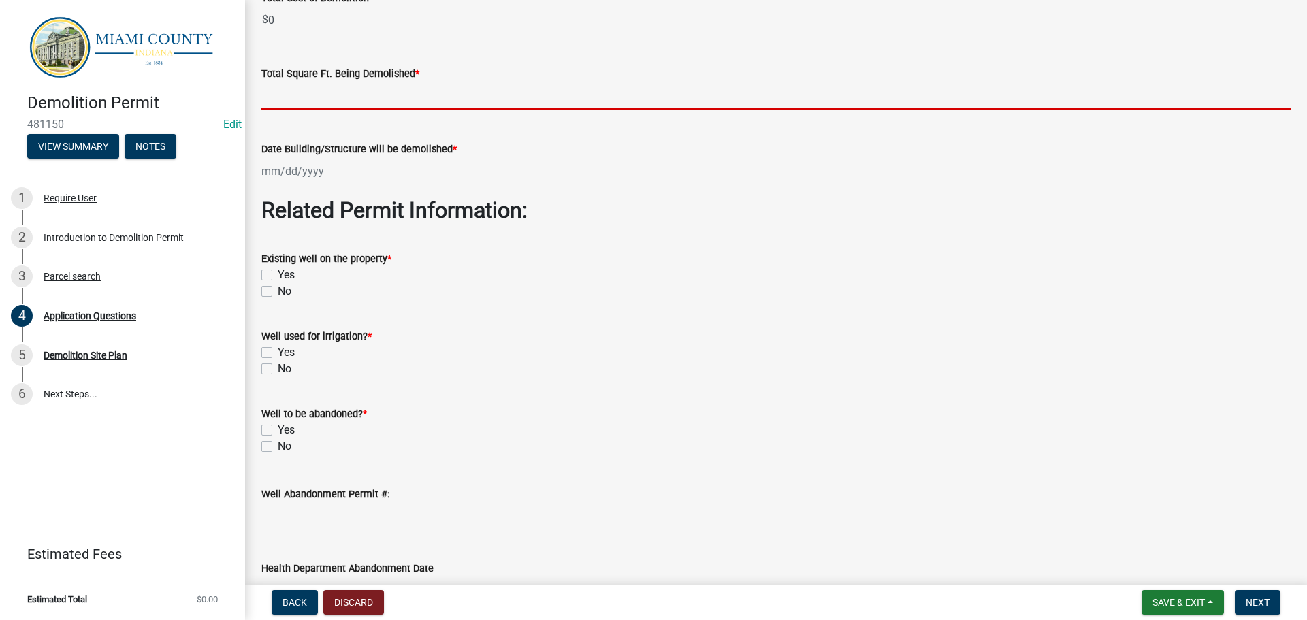
click at [405, 110] on input "text" at bounding box center [775, 96] width 1029 height 28
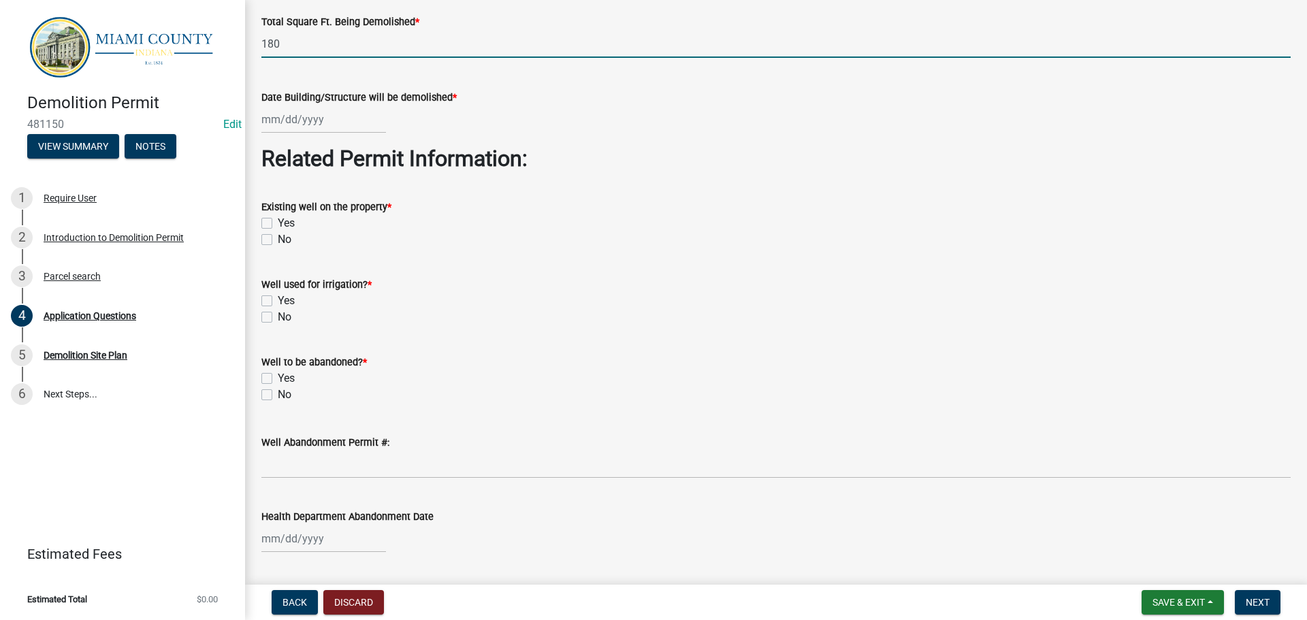
scroll to position [2587, 0]
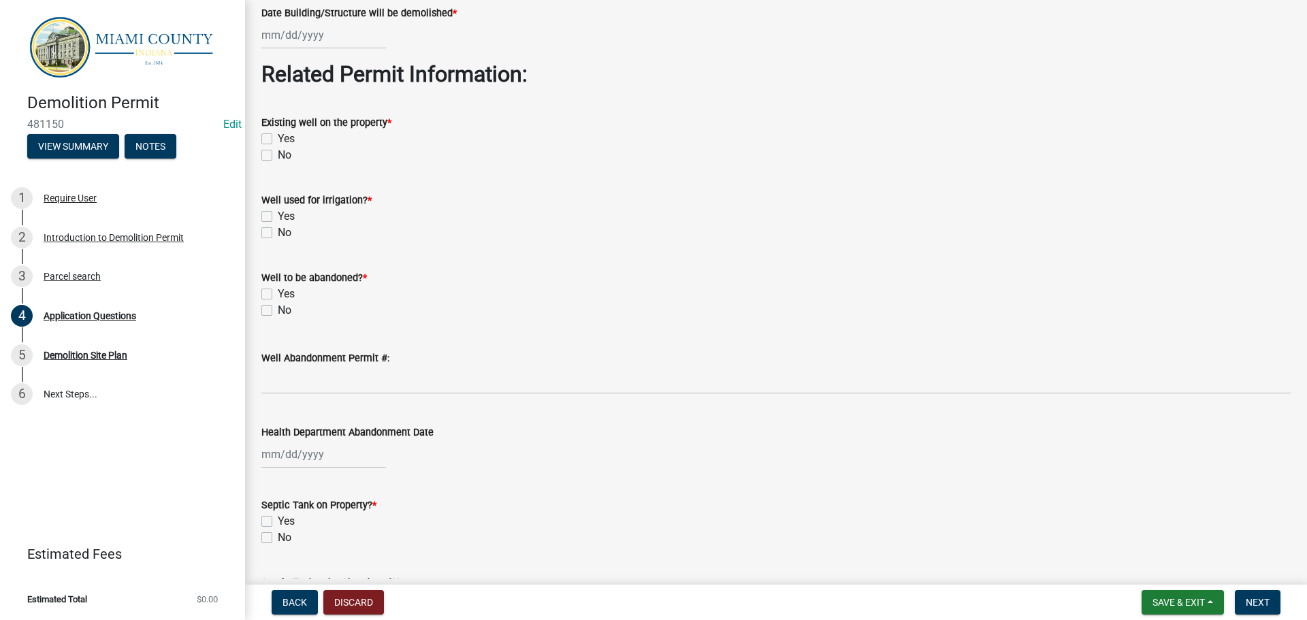
type input "180"
click at [291, 49] on div at bounding box center [323, 35] width 125 height 28
select select "9"
select select "2025"
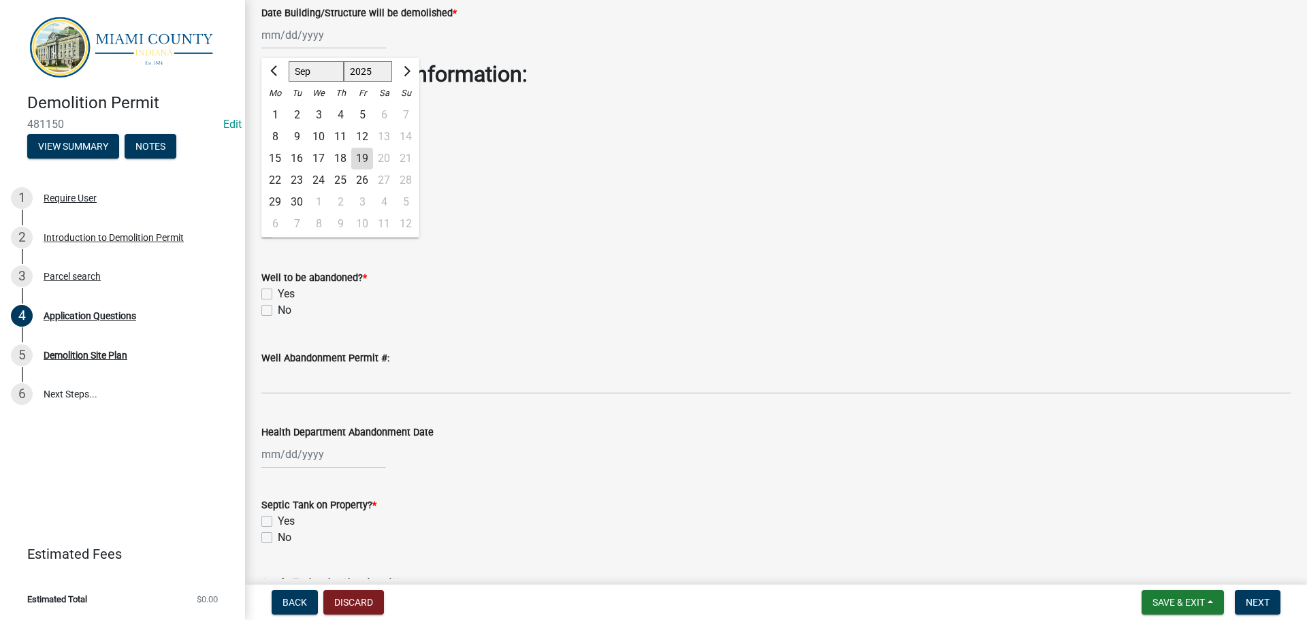
click at [326, 191] on div "24" at bounding box center [319, 181] width 22 height 22
type input "[DATE]"
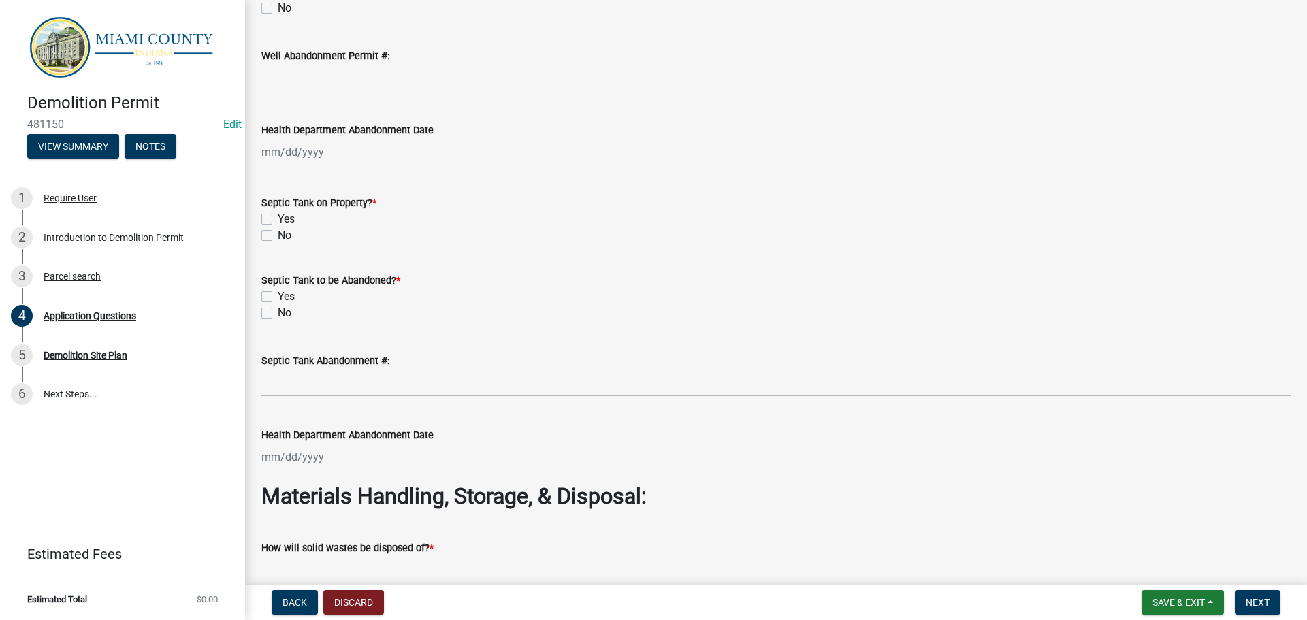
scroll to position [2860, 0]
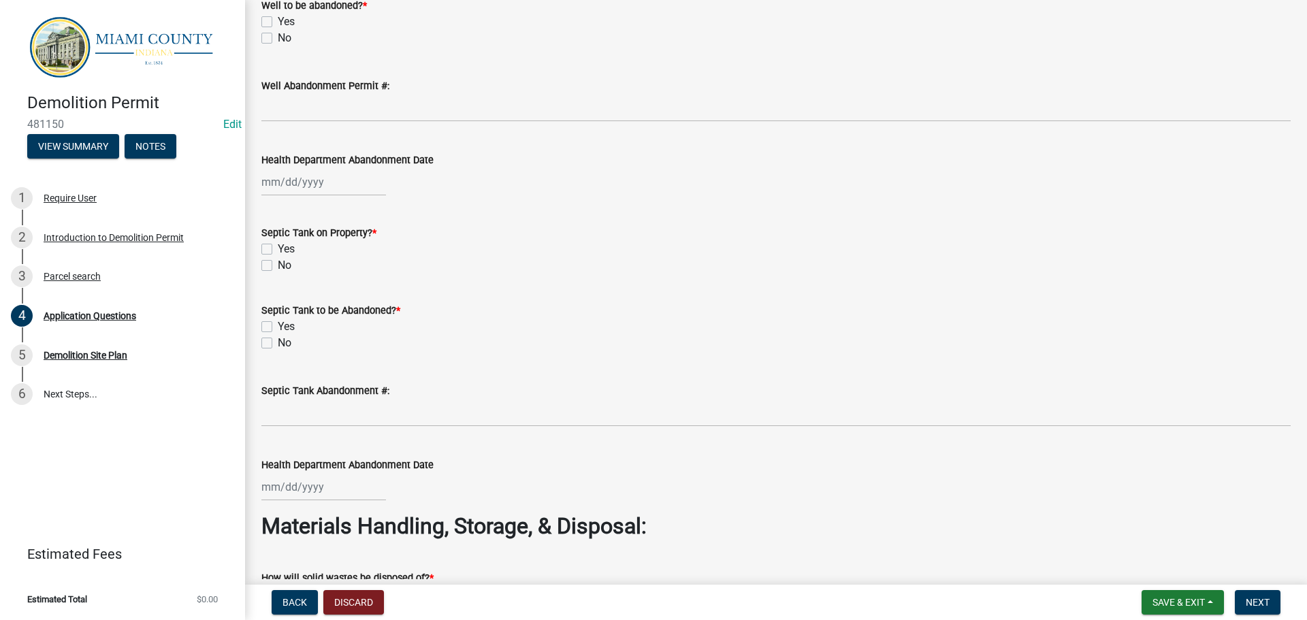
checkbox input "true"
checkbox input "false"
checkbox input "true"
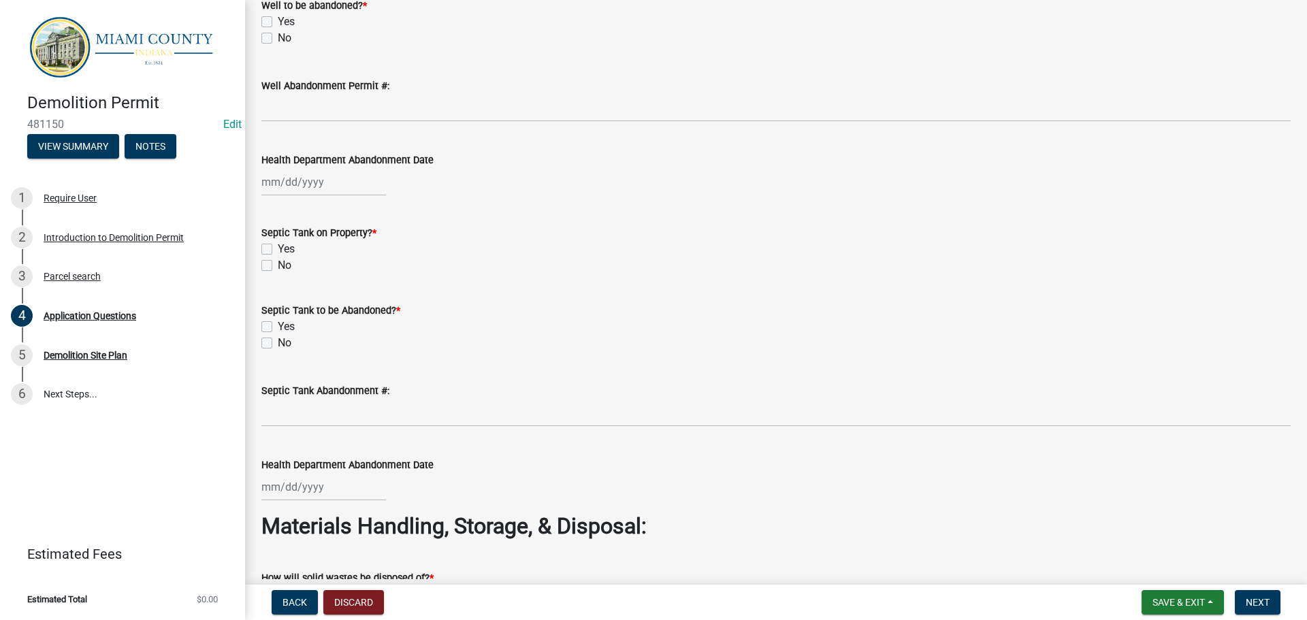
checkbox input "true"
checkbox input "false"
checkbox input "true"
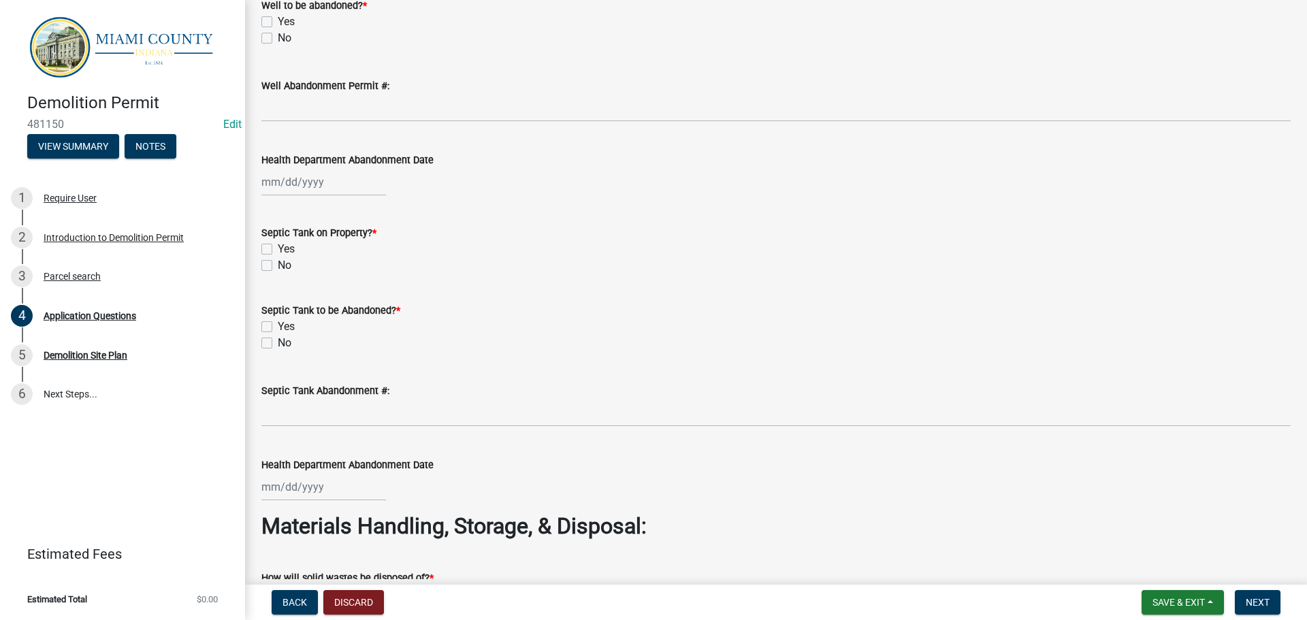
click at [278, 46] on label "No" at bounding box center [285, 38] width 14 height 16
click at [278, 39] on input "No" at bounding box center [282, 34] width 9 height 9
checkbox input "true"
checkbox input "false"
checkbox input "true"
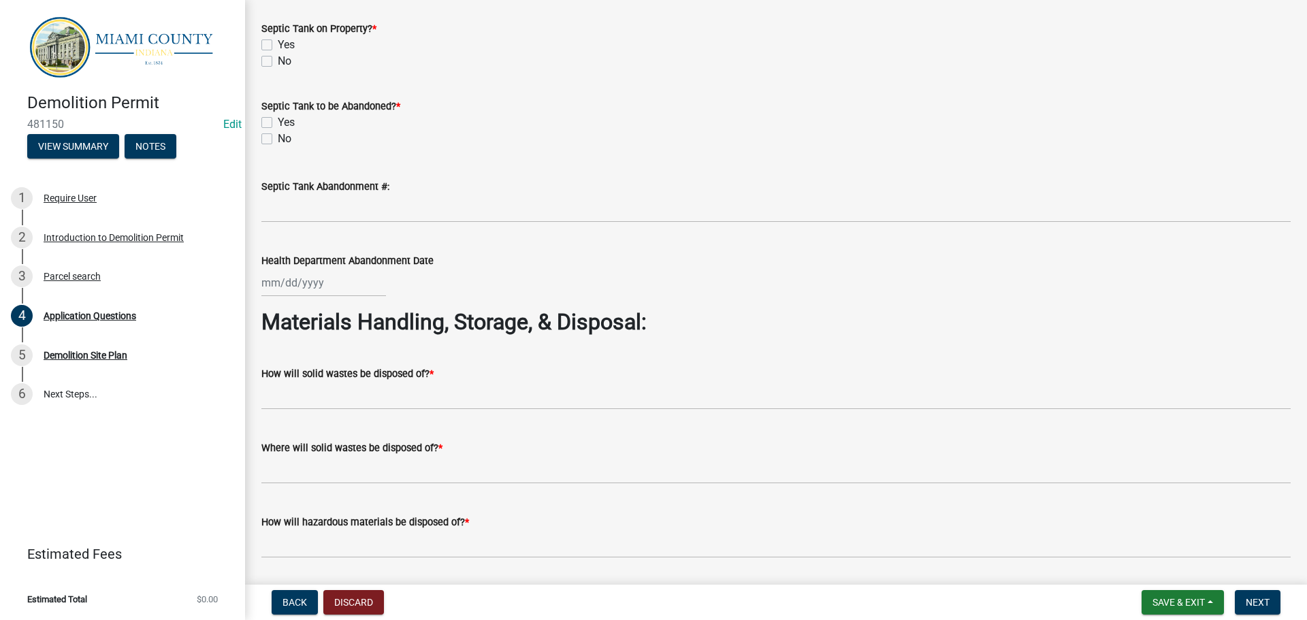
scroll to position [3200, 0]
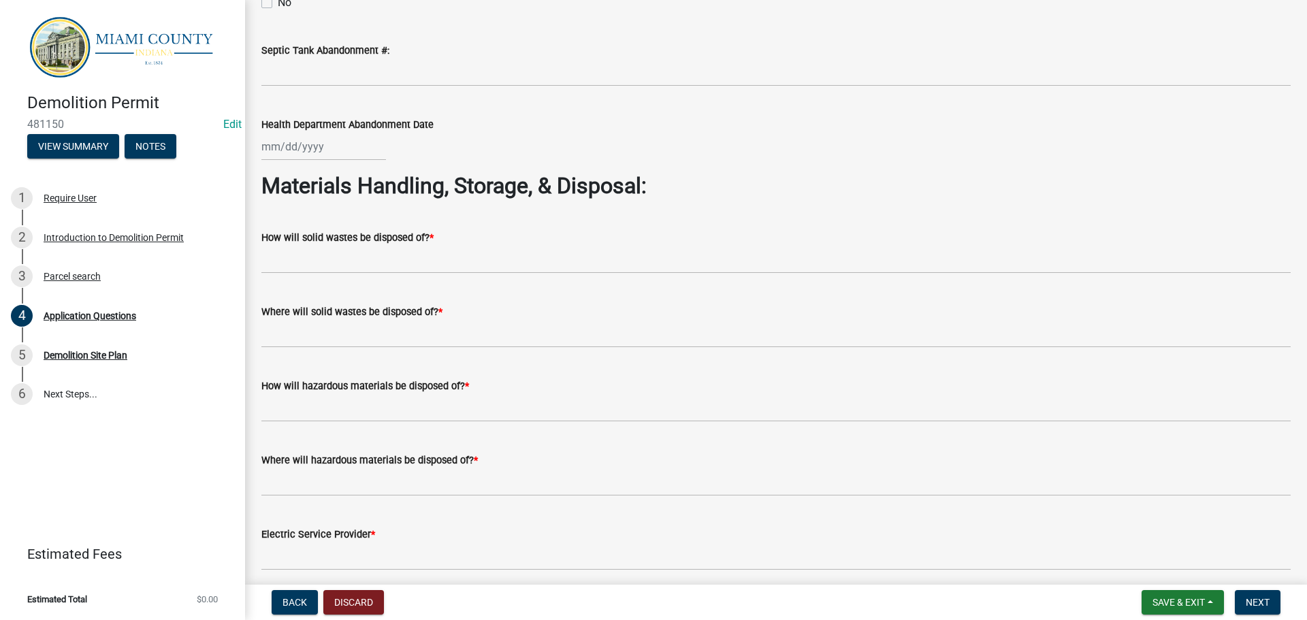
checkbox input "true"
checkbox input "false"
checkbox input "true"
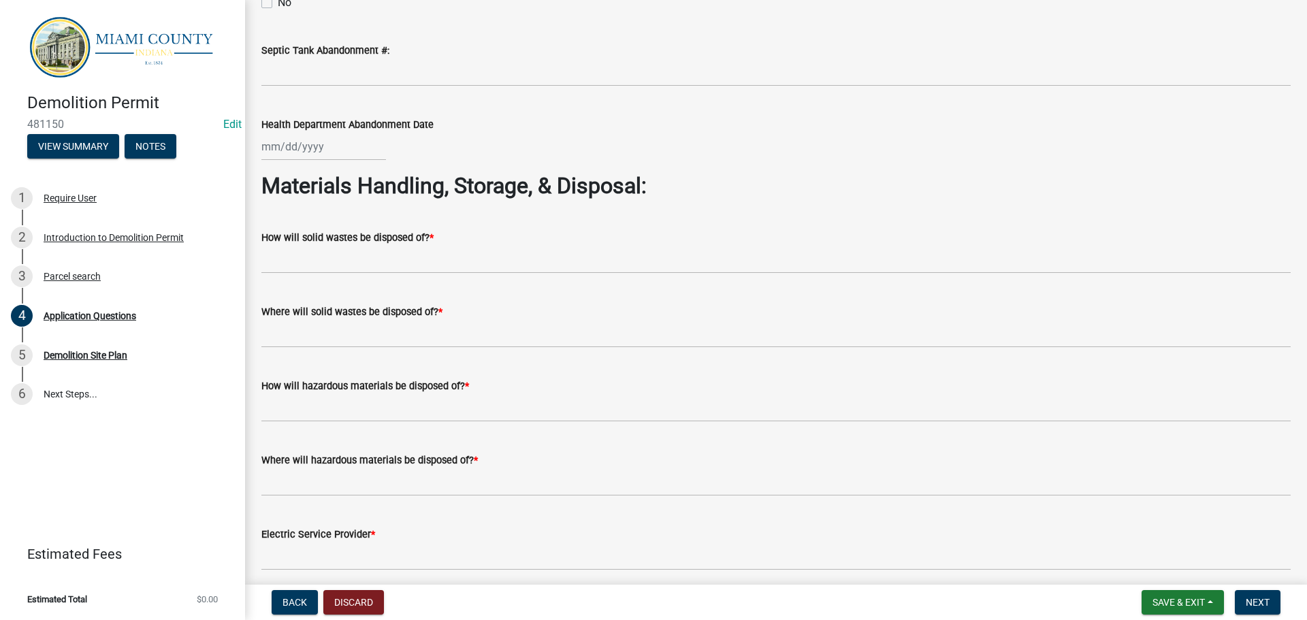
click at [278, 11] on label "No" at bounding box center [285, 3] width 14 height 16
checkbox input "true"
checkbox input "false"
checkbox input "true"
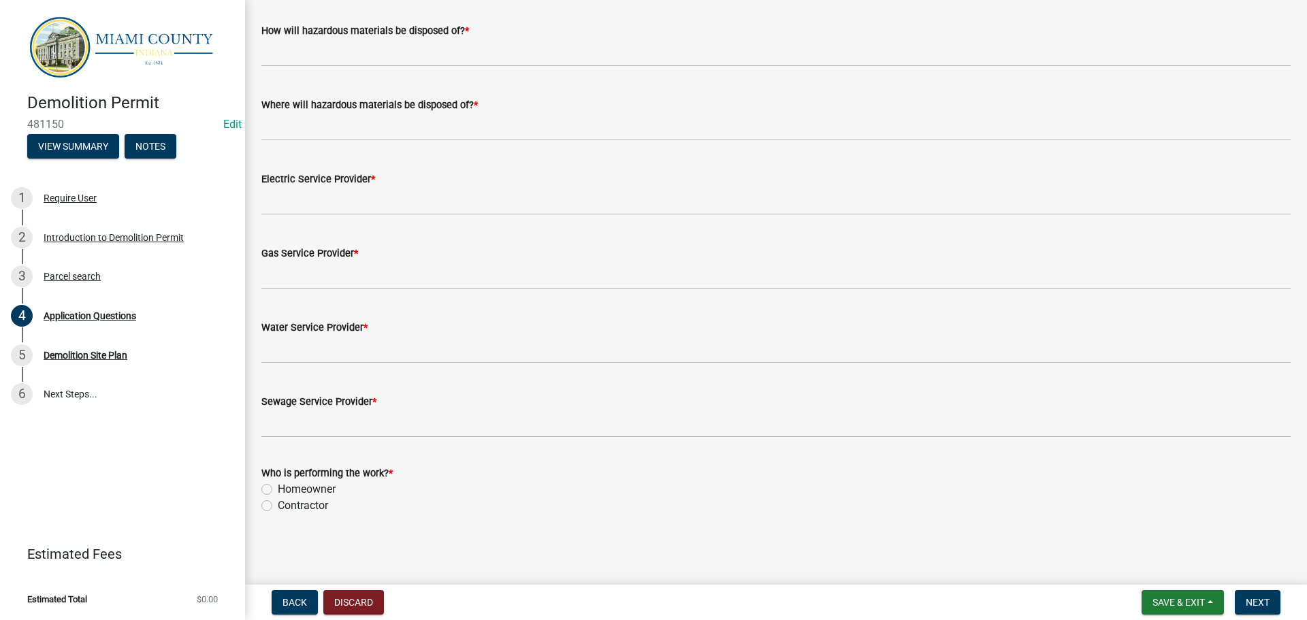
scroll to position [3609, 0]
type input "Hauled off"
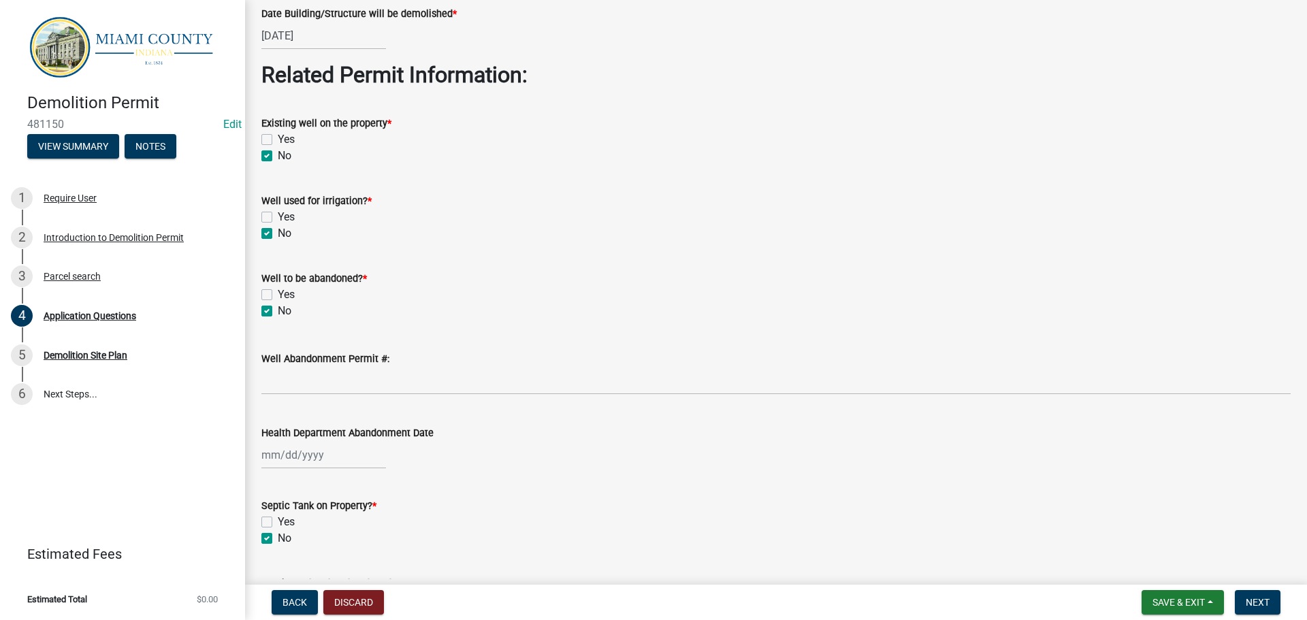
scroll to position [2587, 0]
type input "Landfill"
click at [308, 49] on div "[DATE]" at bounding box center [323, 35] width 125 height 28
select select "9"
select select "2025"
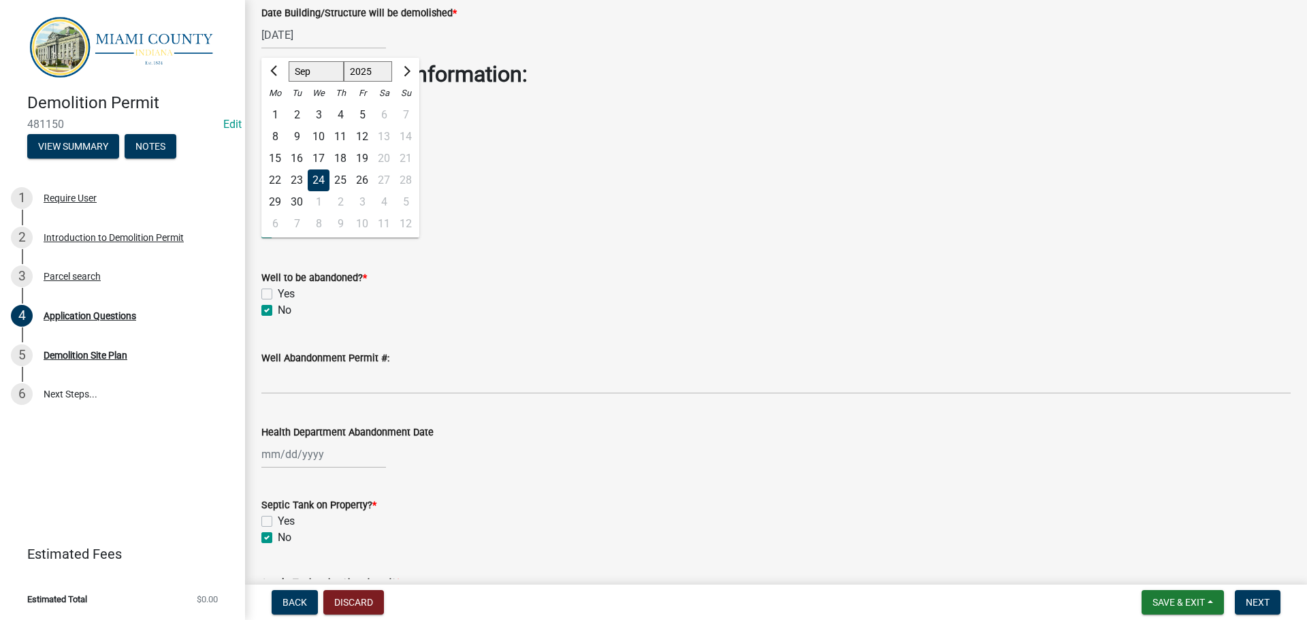
click at [280, 235] on div "6" at bounding box center [275, 224] width 22 height 22
type input "[DATE]"
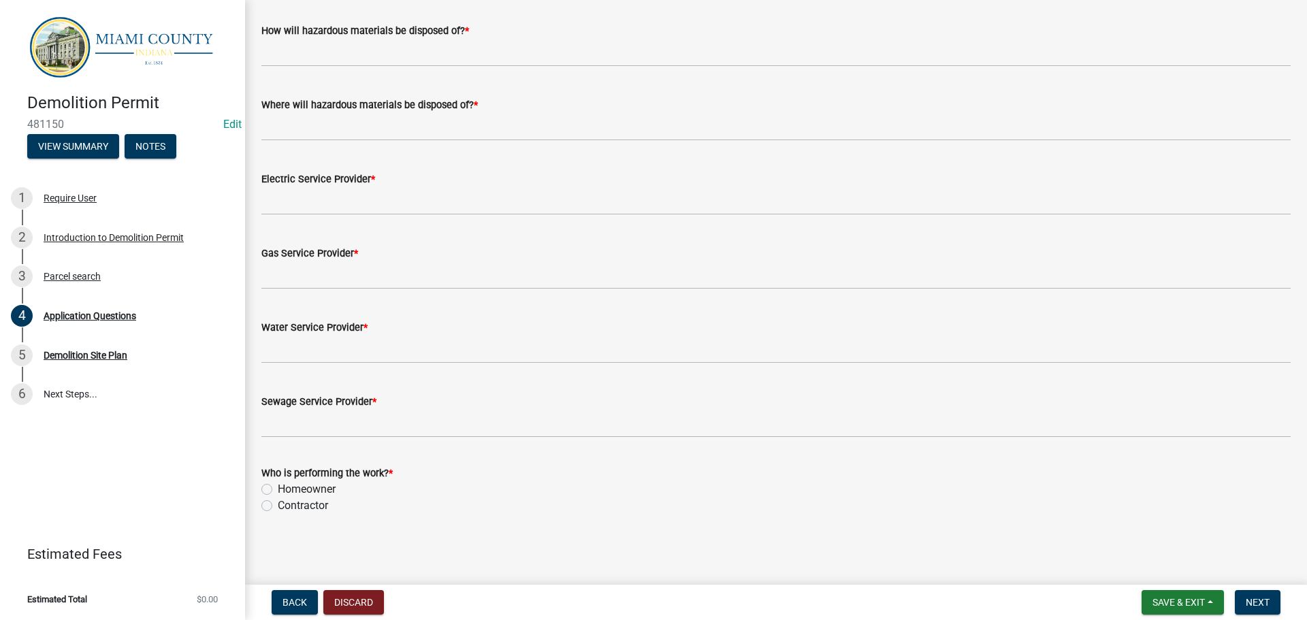
scroll to position [3745, 0]
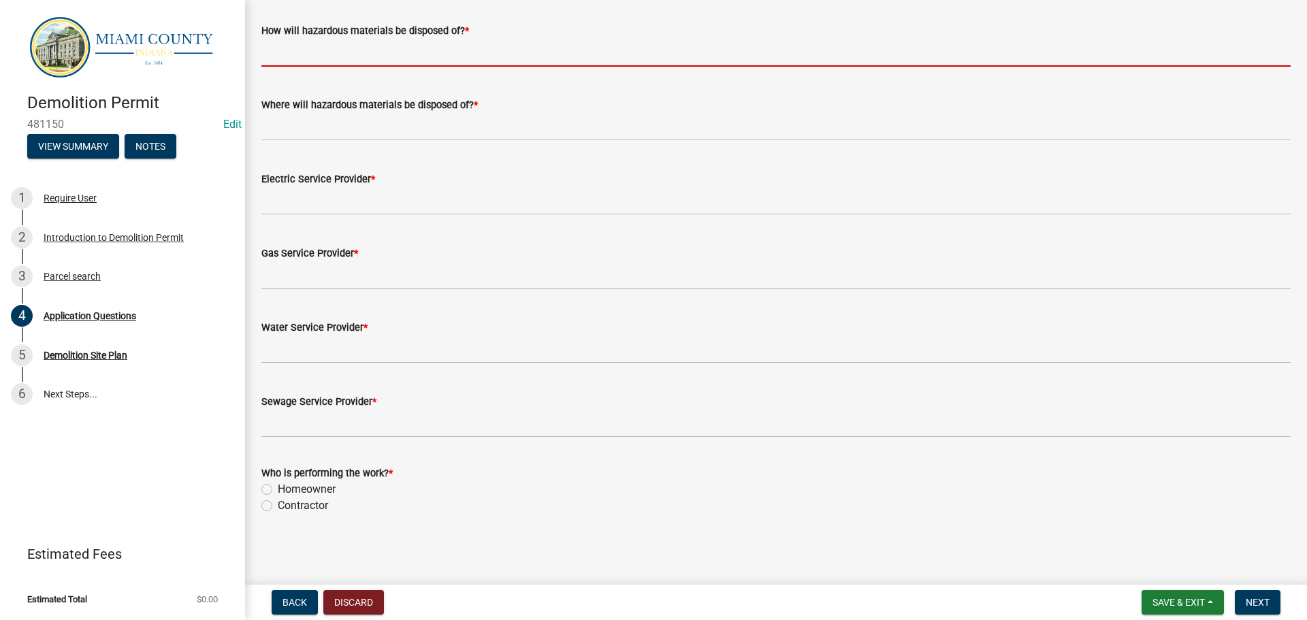
click at [360, 67] on input "How will hazardous materials be disposed of? *" at bounding box center [775, 53] width 1029 height 28
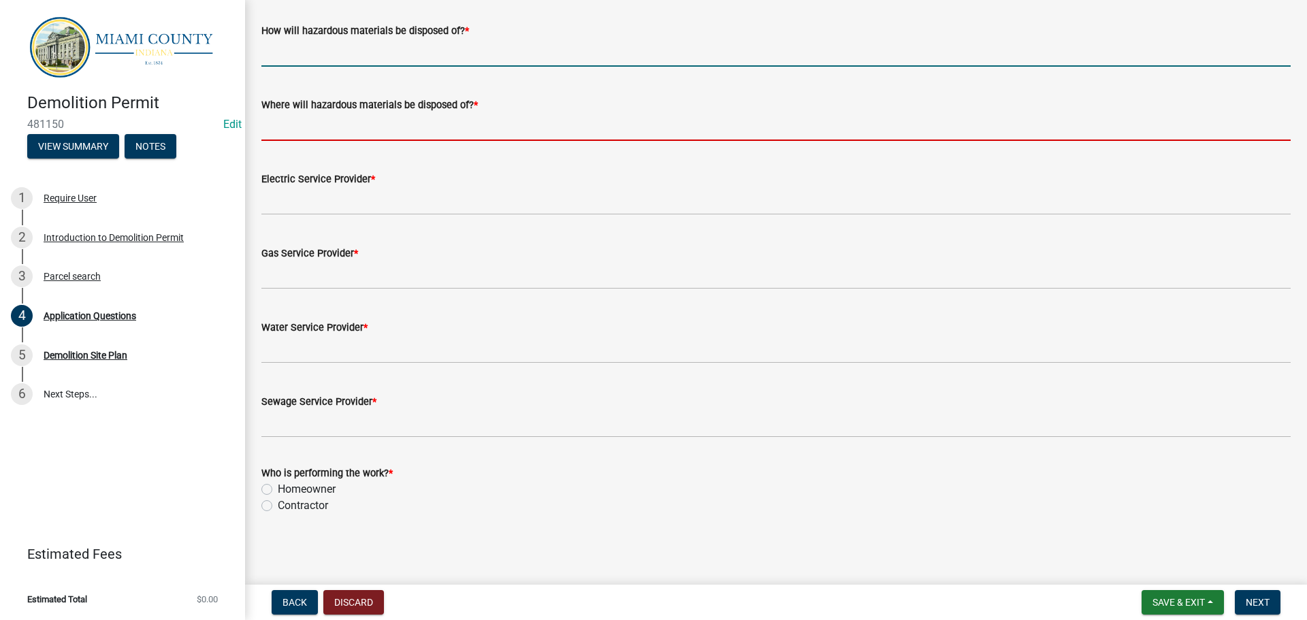
click at [353, 141] on input "Where will hazardous materials be disposed of? *" at bounding box center [775, 127] width 1029 height 28
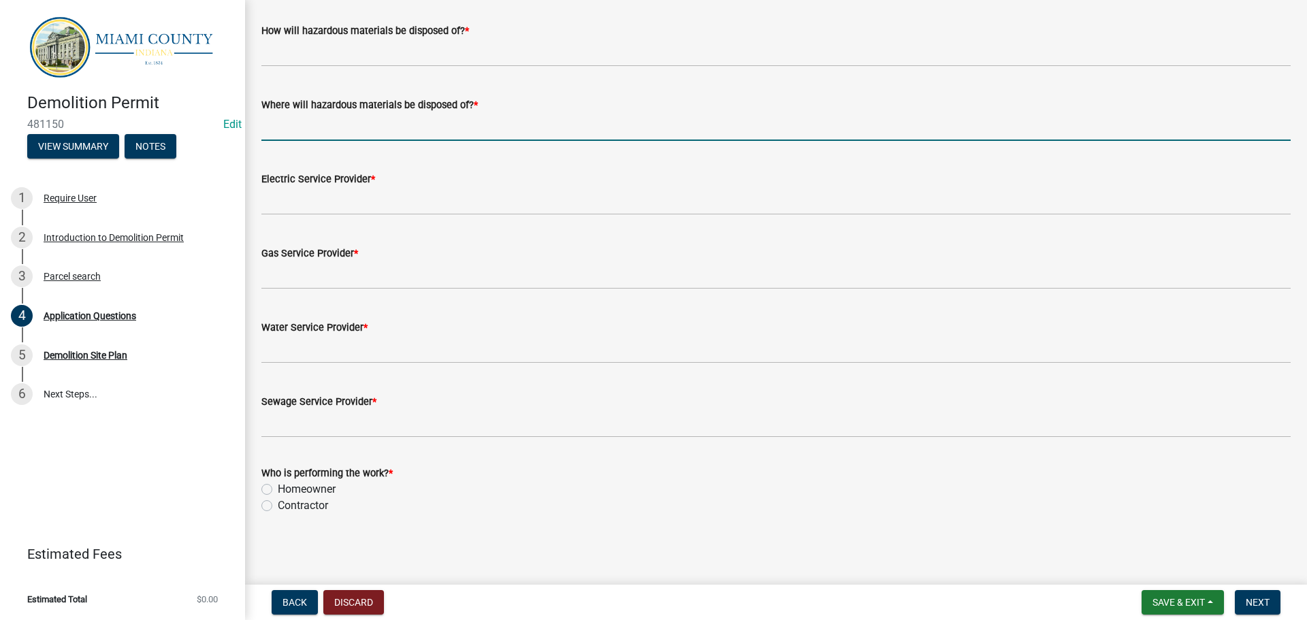
scroll to position [3813, 0]
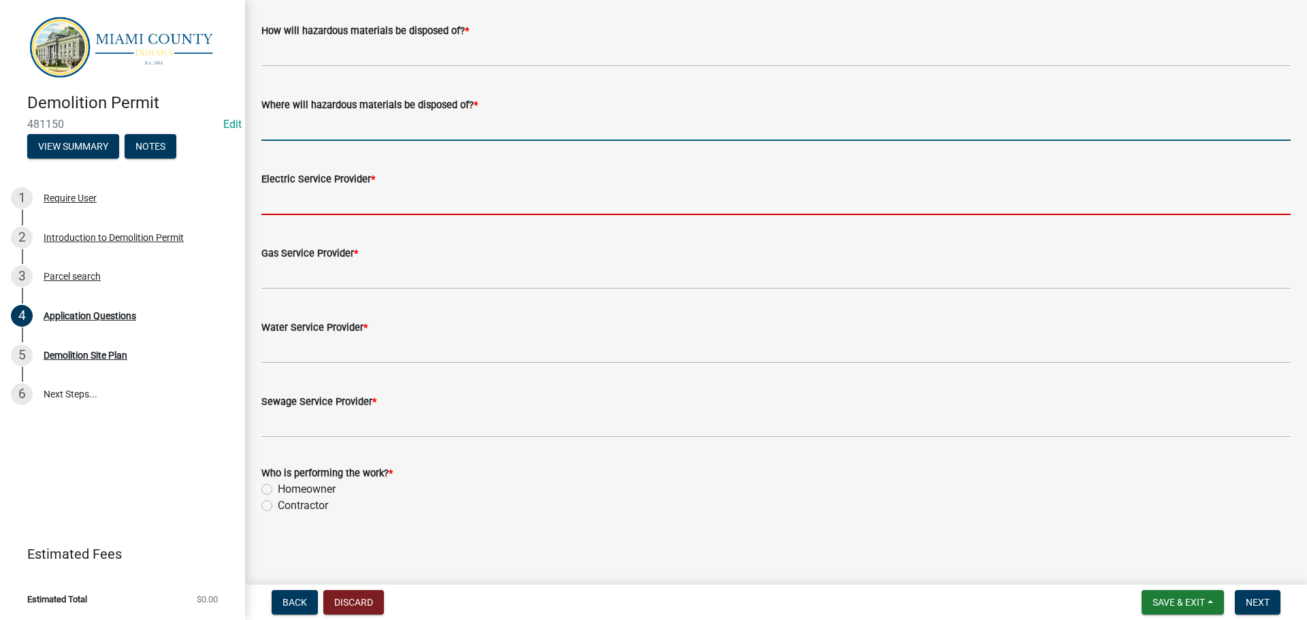
click at [321, 215] on input "Electric Service Provider *" at bounding box center [775, 201] width 1029 height 28
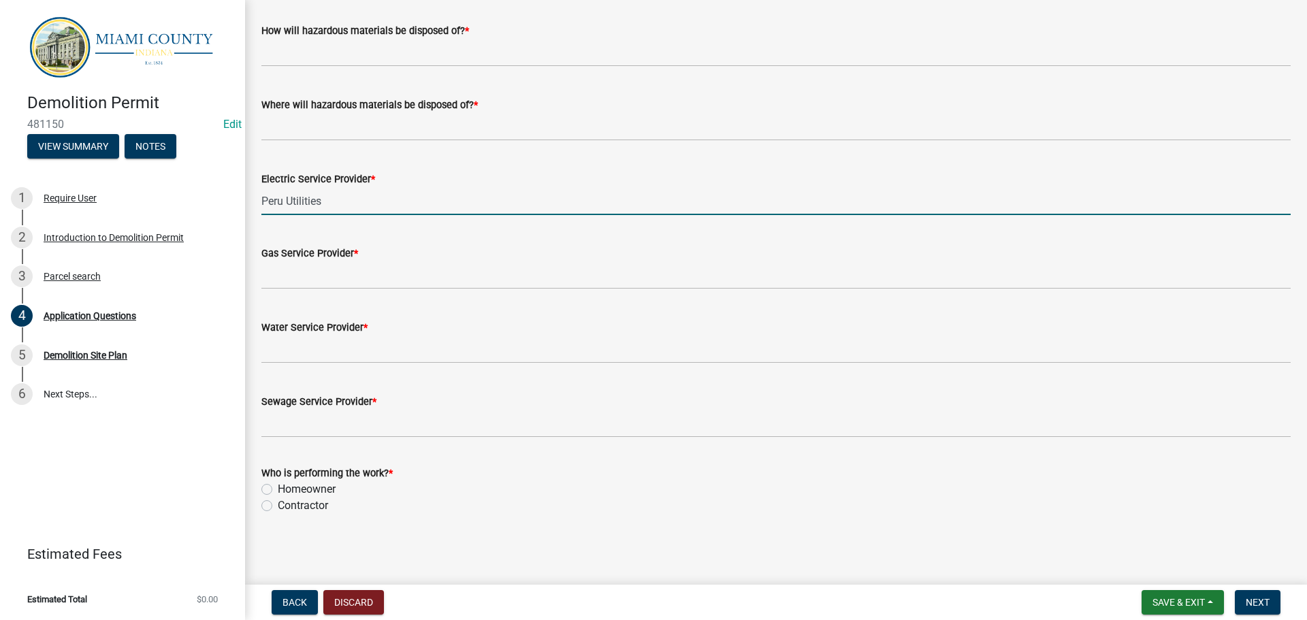
type input "Peru Utilities"
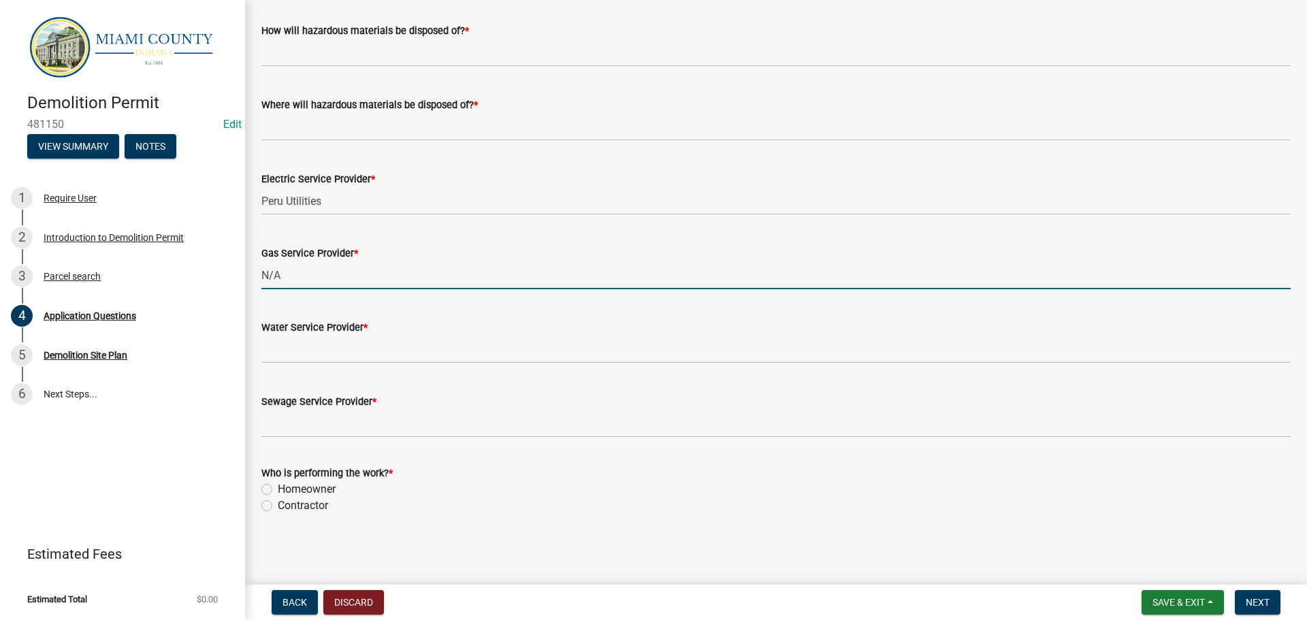
scroll to position [3949, 0]
type input "N/A"
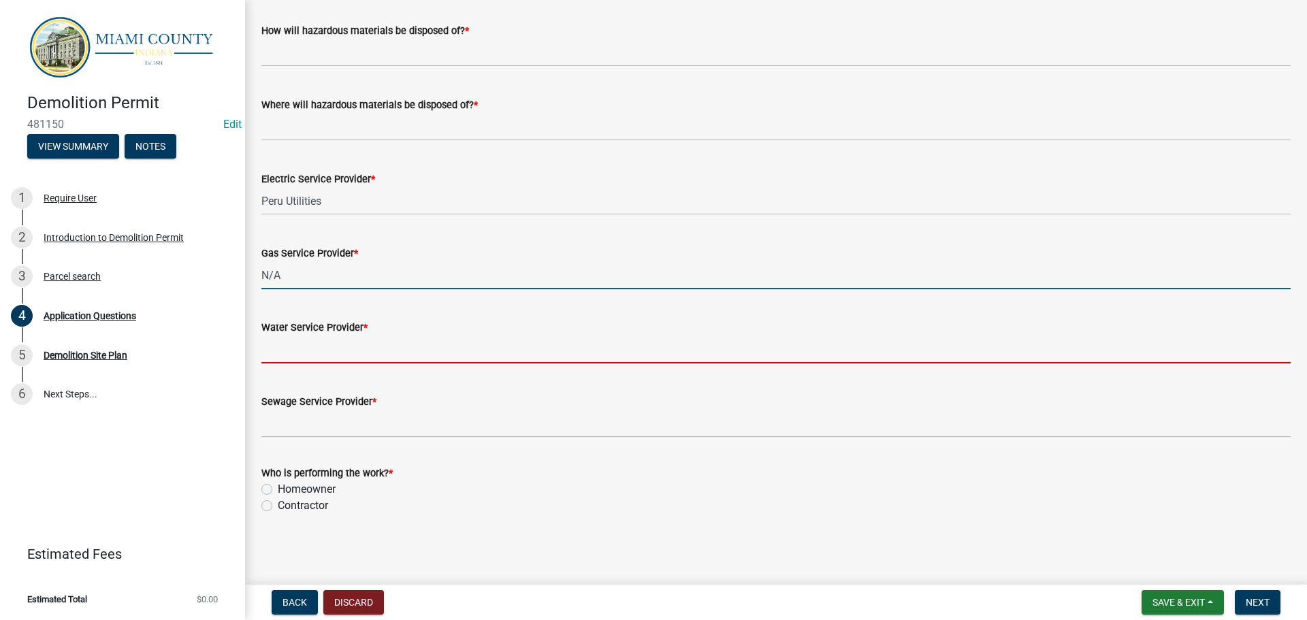
click at [355, 364] on input "Water Service Provider *" at bounding box center [775, 350] width 1029 height 28
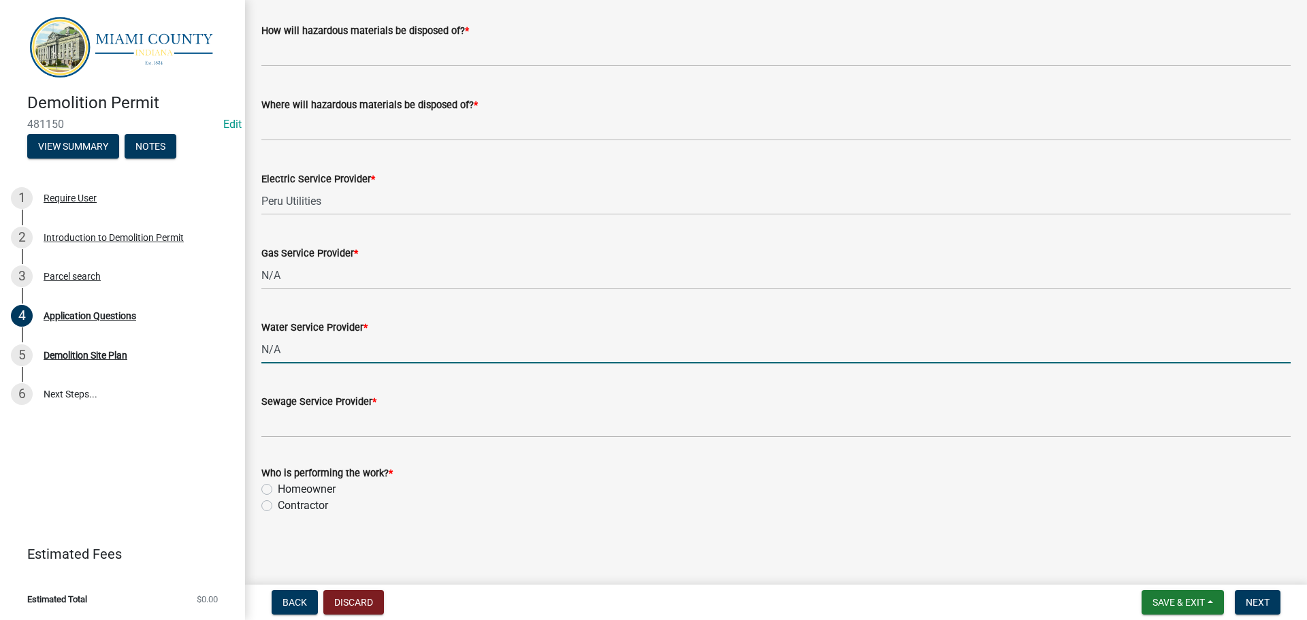
scroll to position [4060, 0]
type input "N/A"
click at [337, 394] on div "Sewage Service Provider *" at bounding box center [775, 402] width 1029 height 16
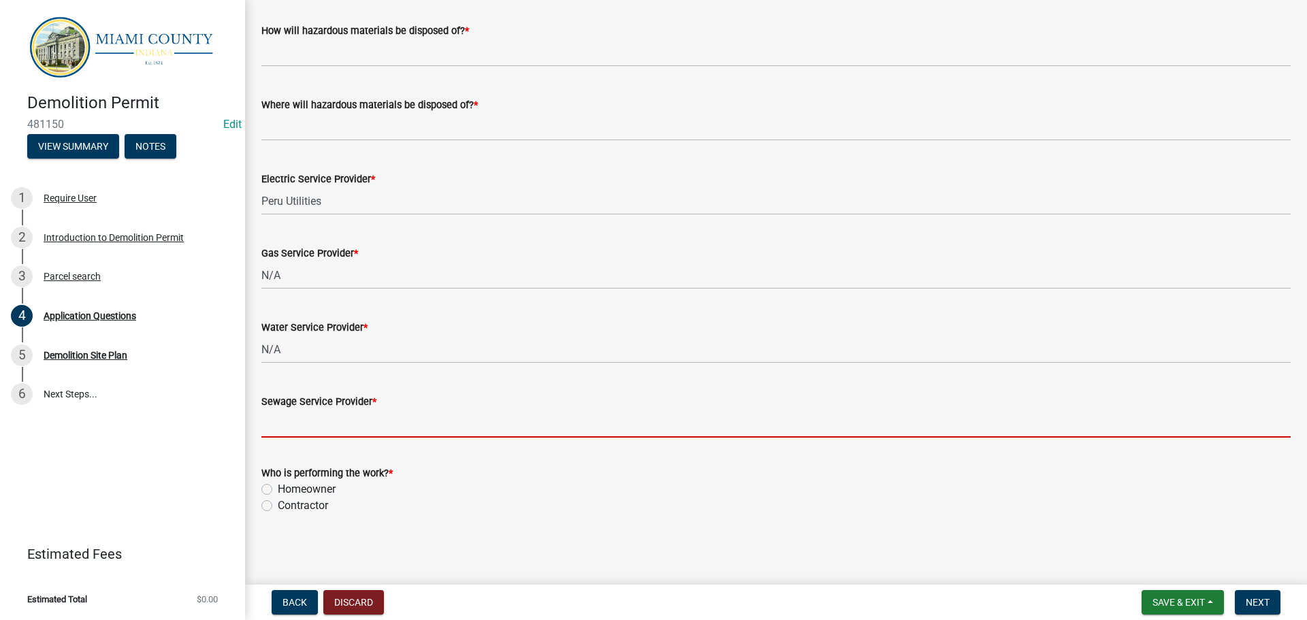
click at [336, 410] on input "Sewage Service Provider *" at bounding box center [775, 424] width 1029 height 28
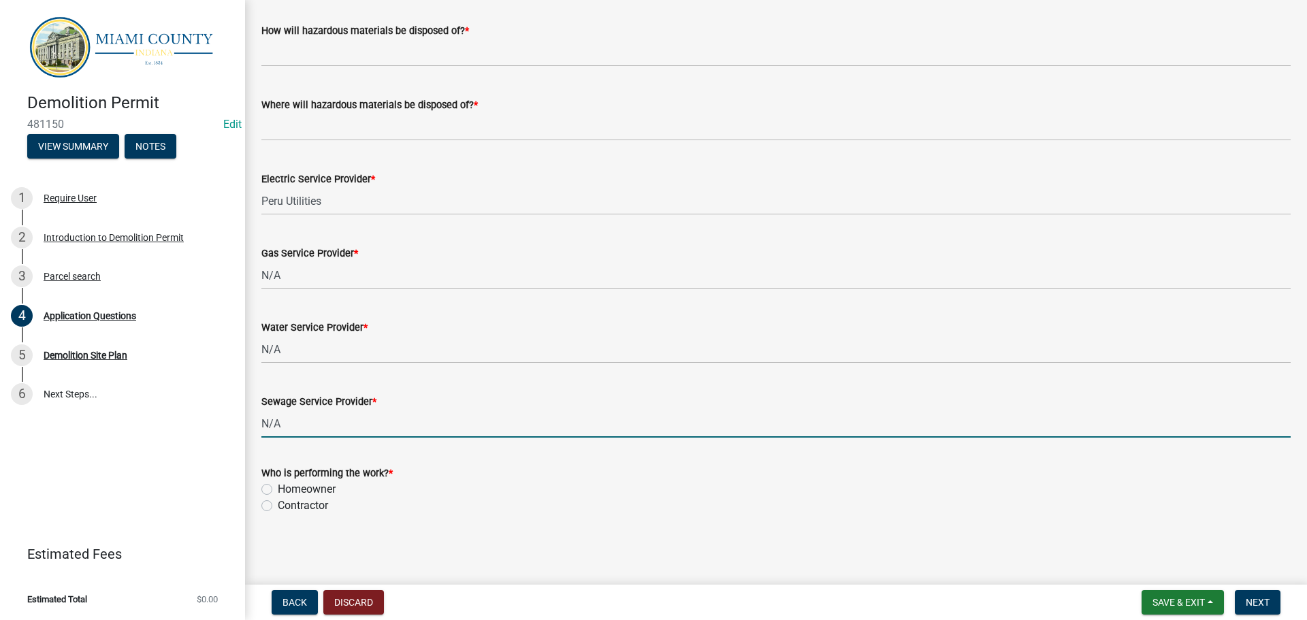
type input "N/A"
click at [278, 484] on label "Homeowner" at bounding box center [307, 489] width 58 height 16
click at [278, 484] on input "Homeowner" at bounding box center [282, 485] width 9 height 9
radio input "true"
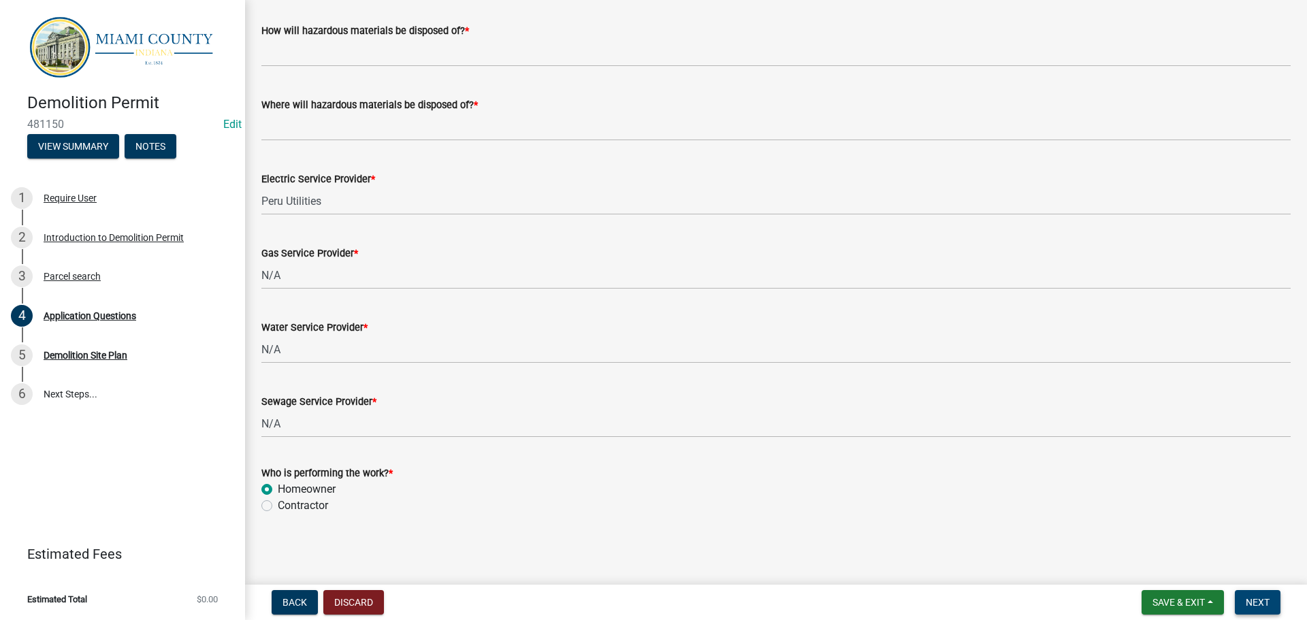
click at [1260, 601] on span "Next" at bounding box center [1258, 602] width 24 height 11
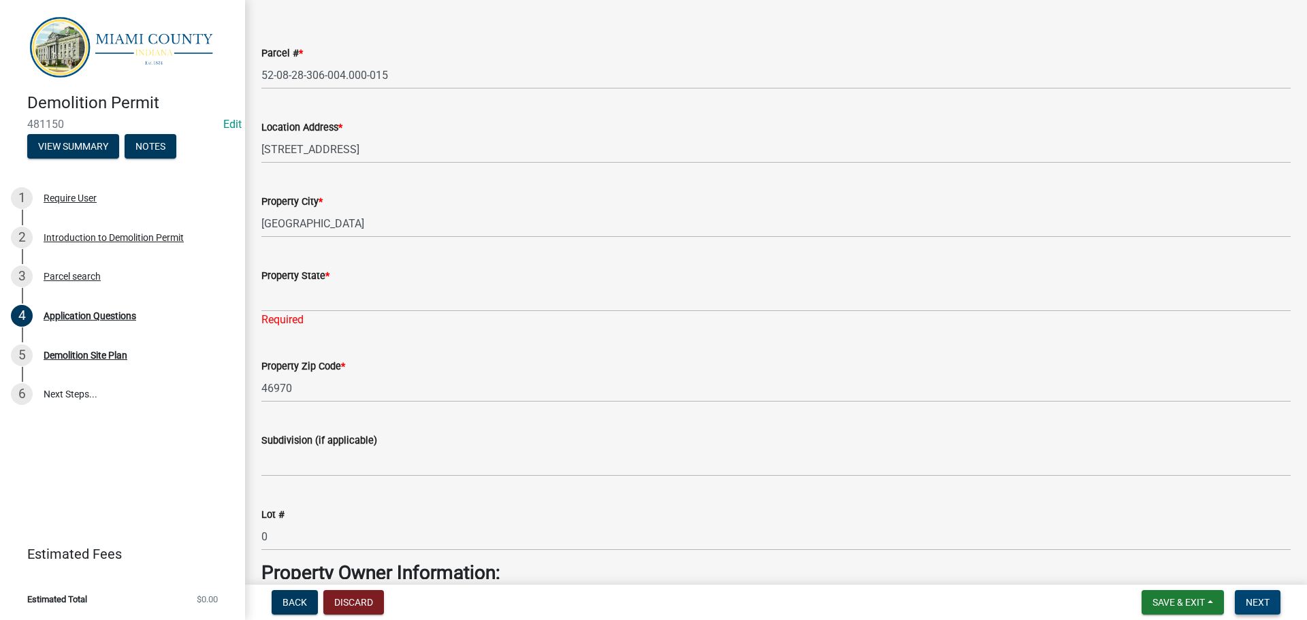
scroll to position [0, 0]
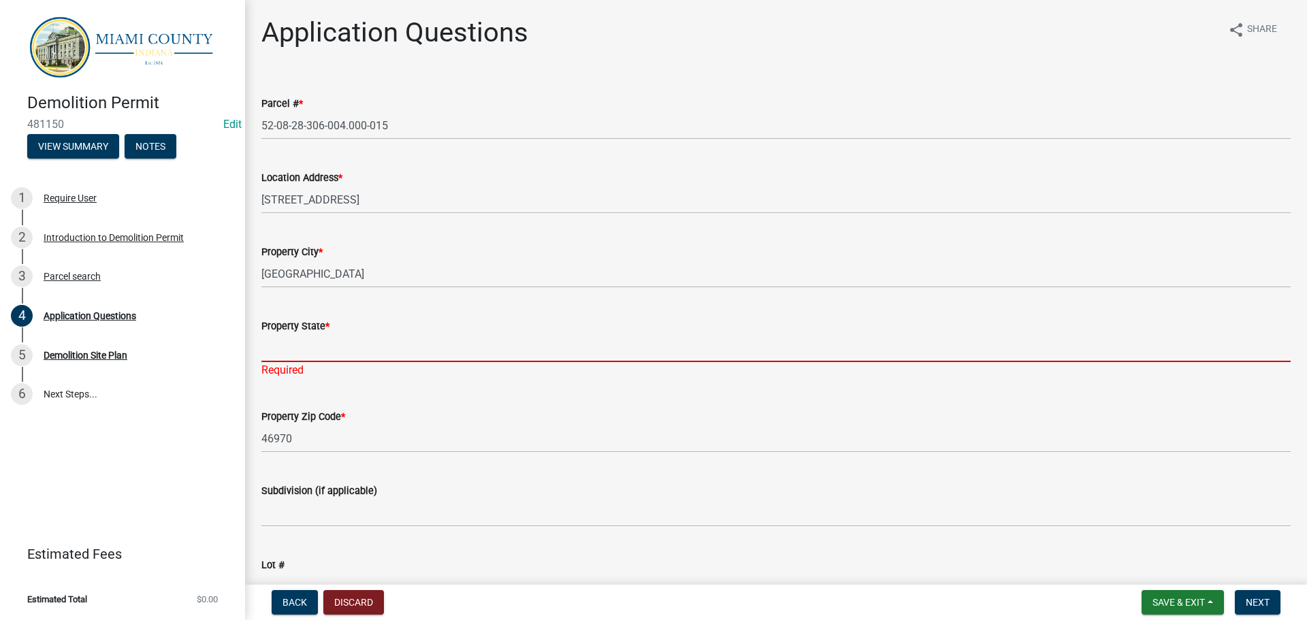
click at [324, 362] on input "Property State *" at bounding box center [775, 348] width 1029 height 28
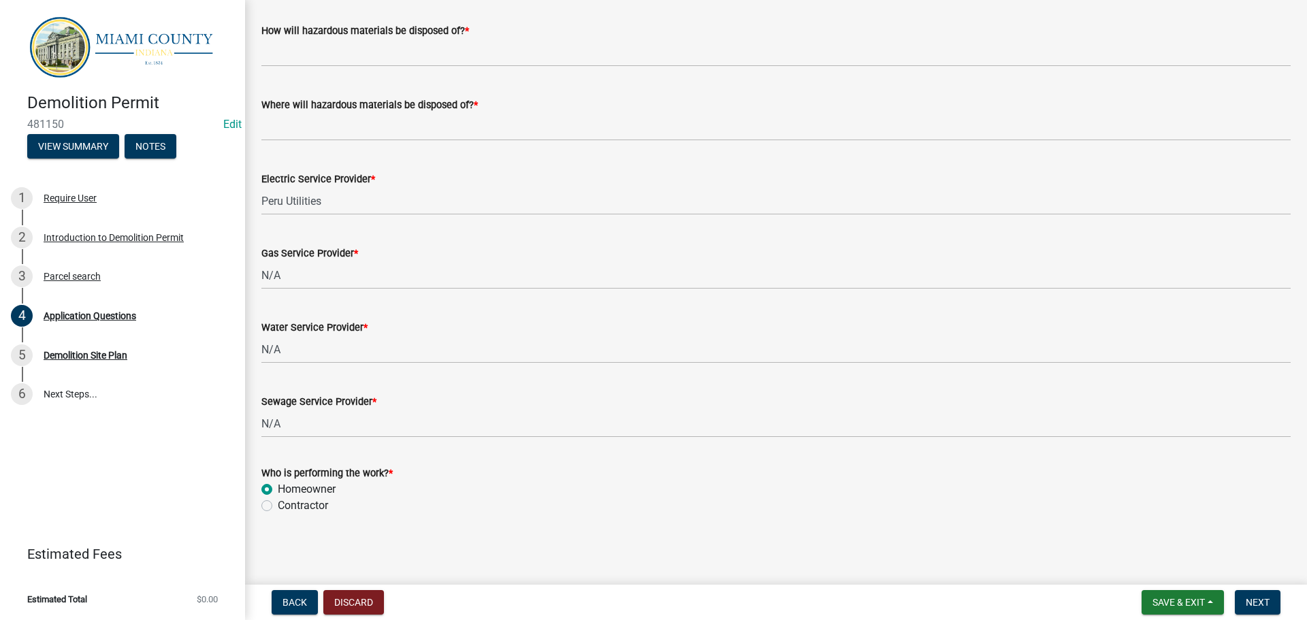
scroll to position [4078, 0]
type input "IN"
click at [1258, 603] on span "Next" at bounding box center [1258, 602] width 24 height 11
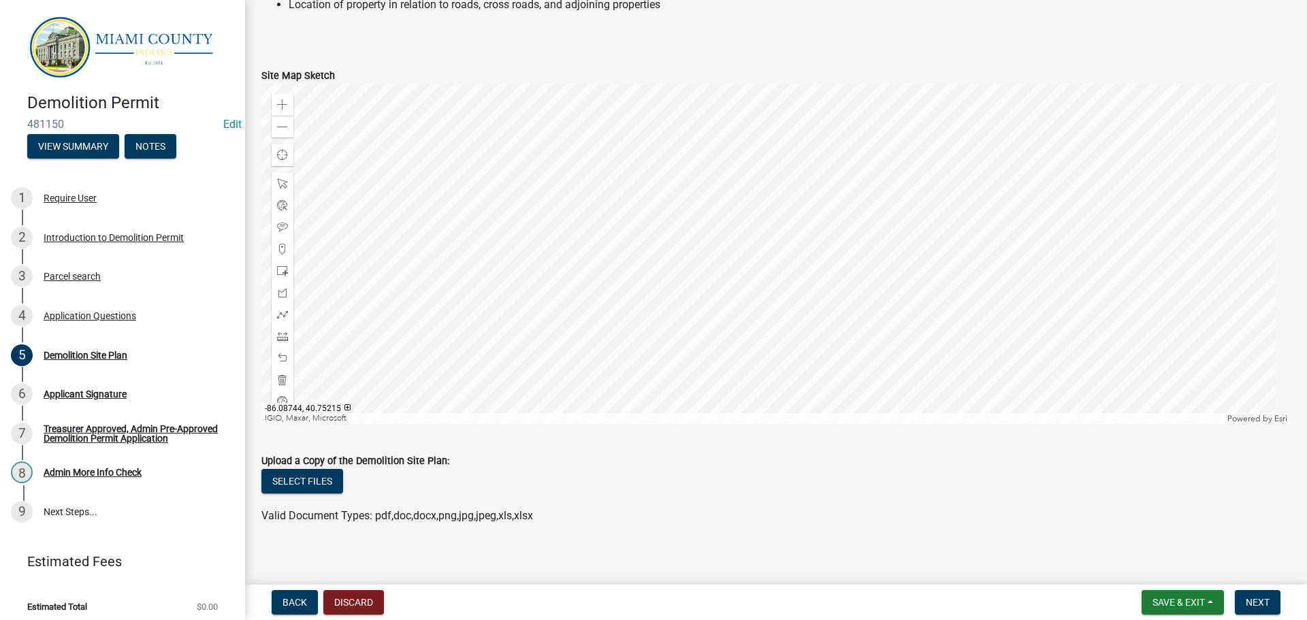
scroll to position [156, 0]
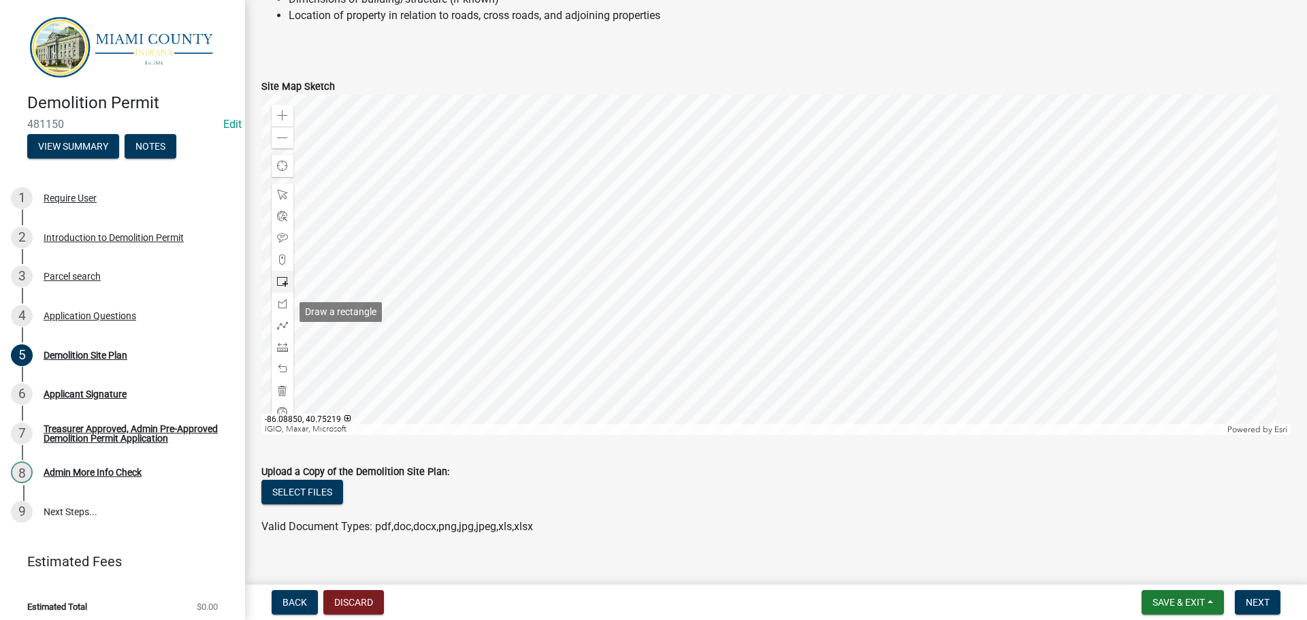
click at [285, 287] on span at bounding box center [282, 281] width 11 height 11
click at [773, 229] on div at bounding box center [775, 265] width 1029 height 340
click at [1249, 607] on button "Next" at bounding box center [1258, 602] width 46 height 25
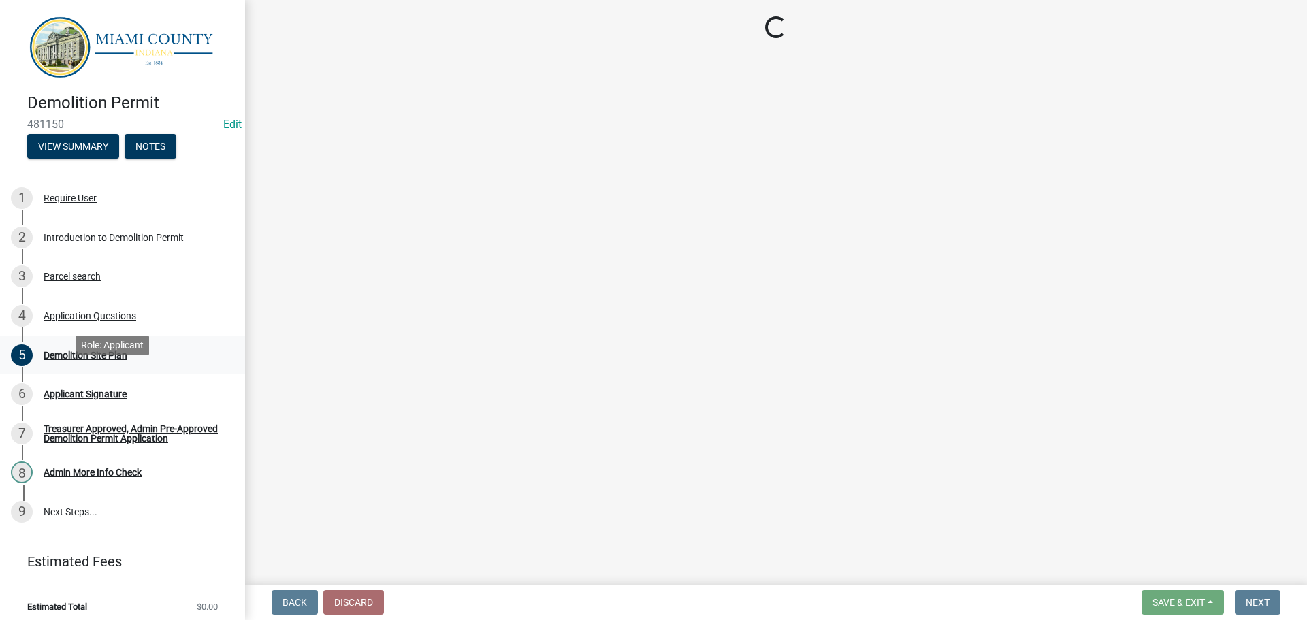
scroll to position [80, 0]
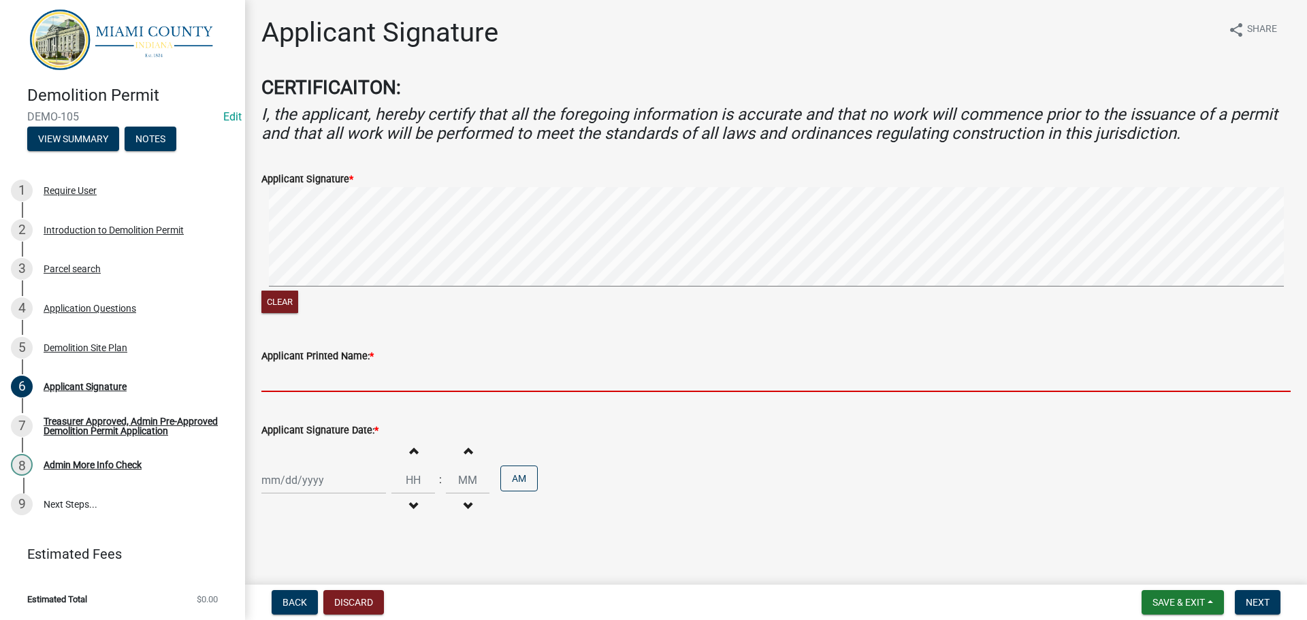
click at [315, 392] on input "Applicant Printed Name: *" at bounding box center [775, 378] width 1029 height 28
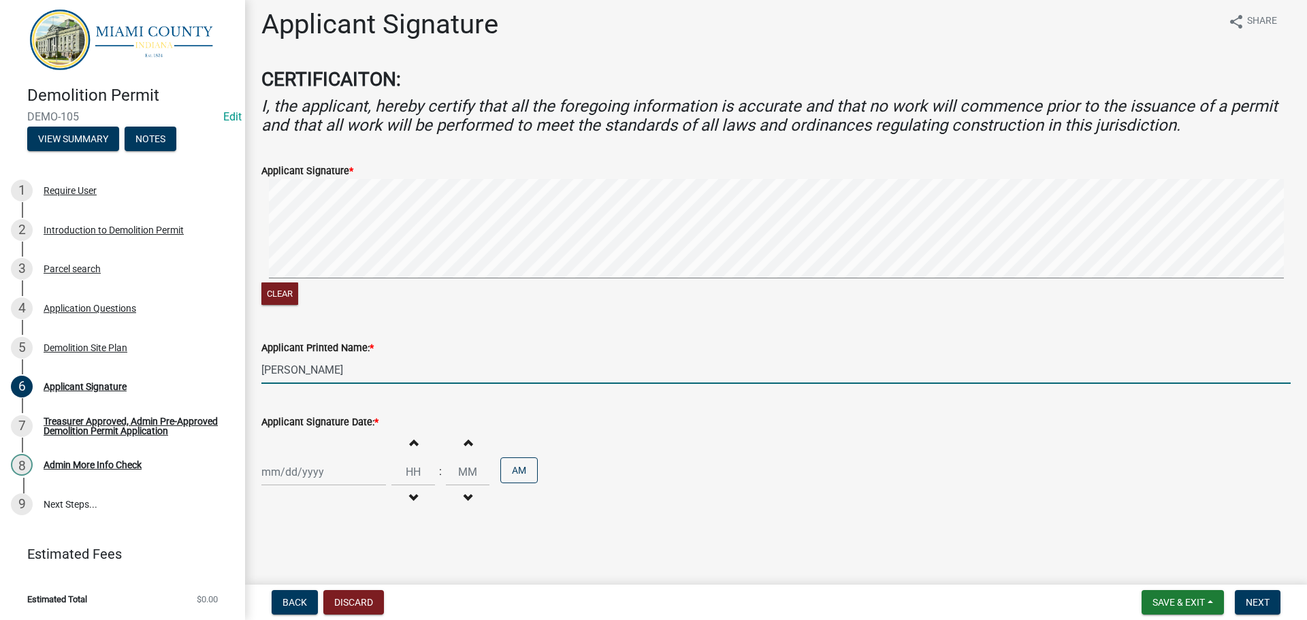
scroll to position [85, 0]
type input "[PERSON_NAME]"
click at [297, 473] on div at bounding box center [323, 472] width 125 height 28
select select "9"
select select "2025"
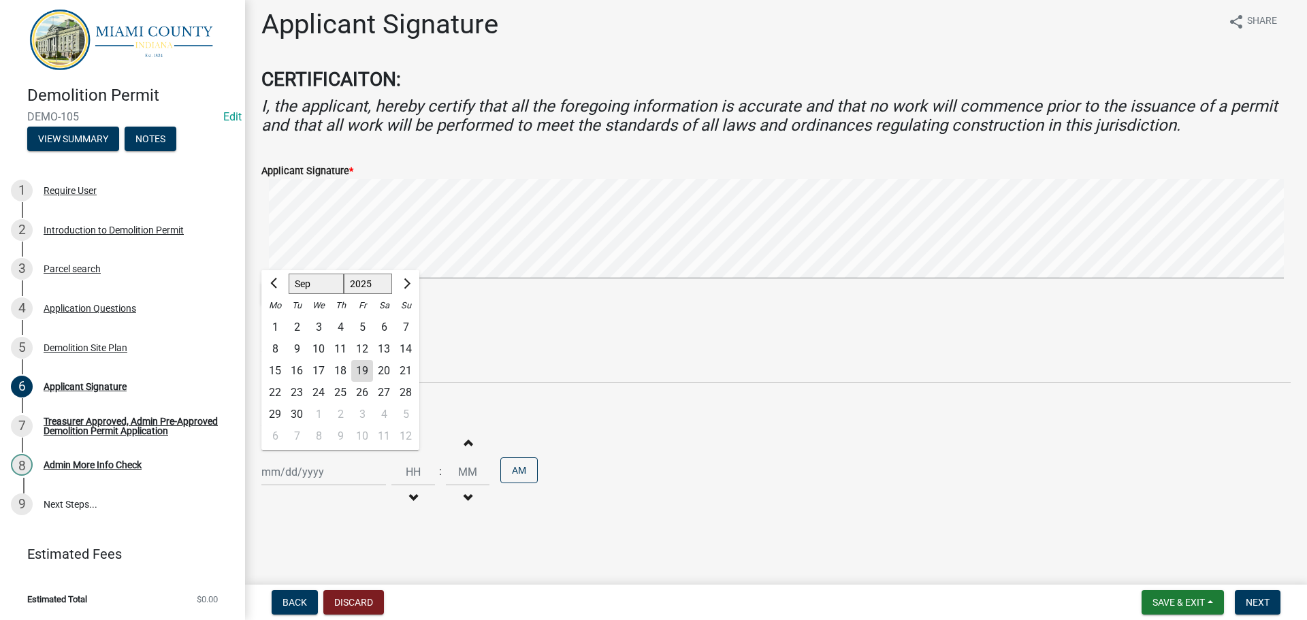
click at [373, 360] on div "19" at bounding box center [362, 371] width 22 height 22
type input "[DATE]"
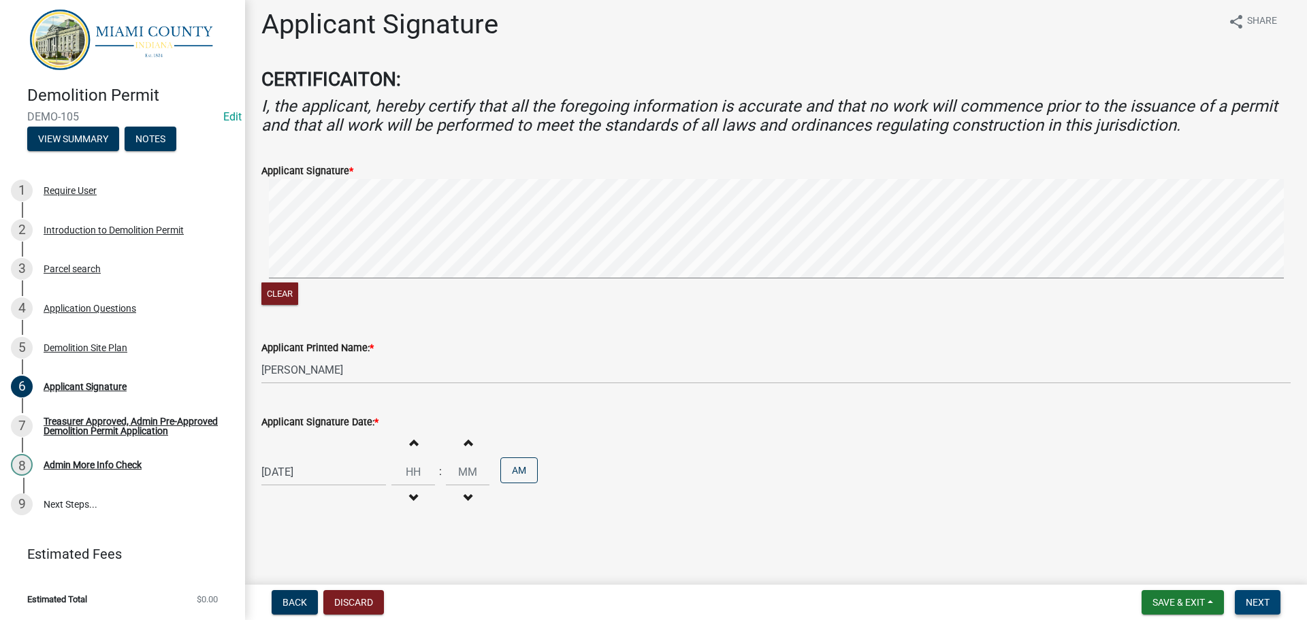
click at [1278, 603] on button "Next" at bounding box center [1258, 602] width 46 height 25
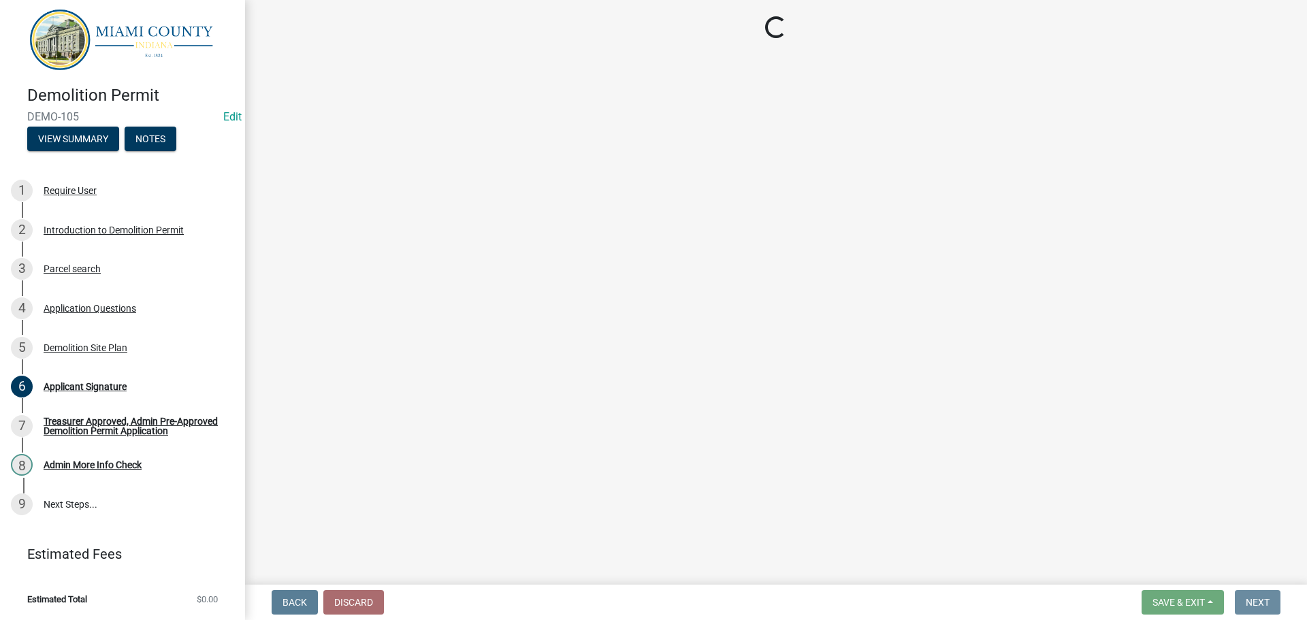
scroll to position [0, 0]
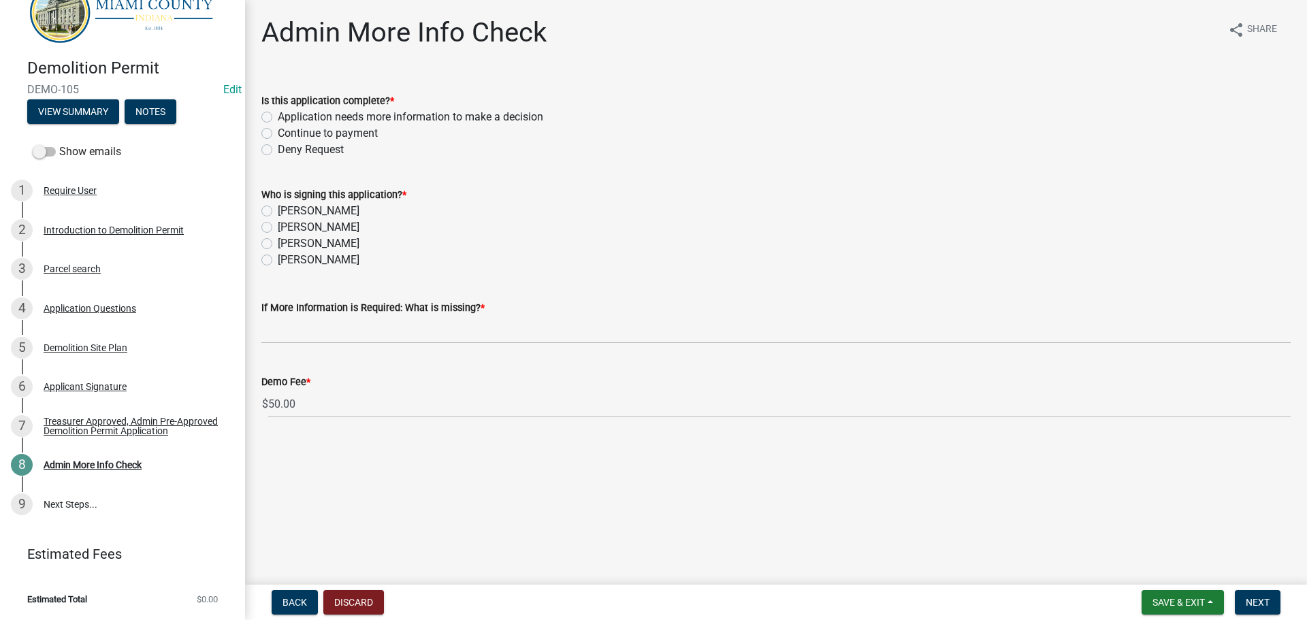
click at [278, 142] on label "Continue to payment" at bounding box center [328, 133] width 100 height 16
click at [278, 134] on input "Continue to payment" at bounding box center [282, 129] width 9 height 9
radio input "true"
click at [278, 236] on label "[PERSON_NAME]" at bounding box center [319, 227] width 82 height 16
click at [278, 228] on input "[PERSON_NAME]" at bounding box center [282, 223] width 9 height 9
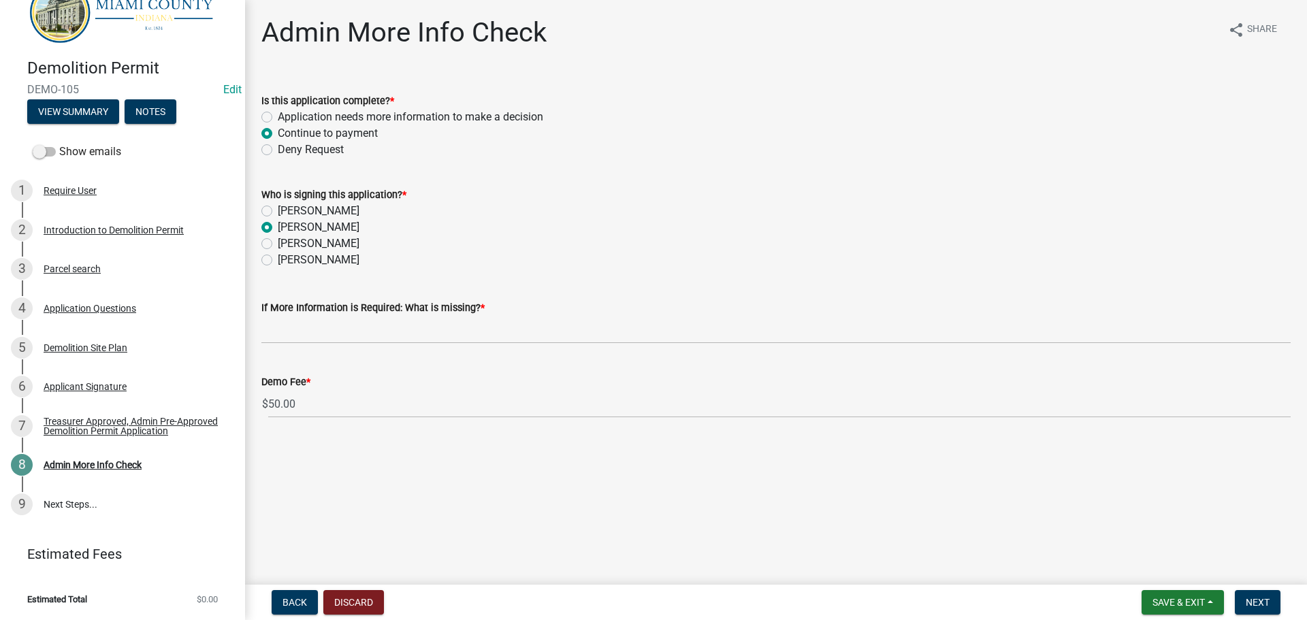
radio input "true"
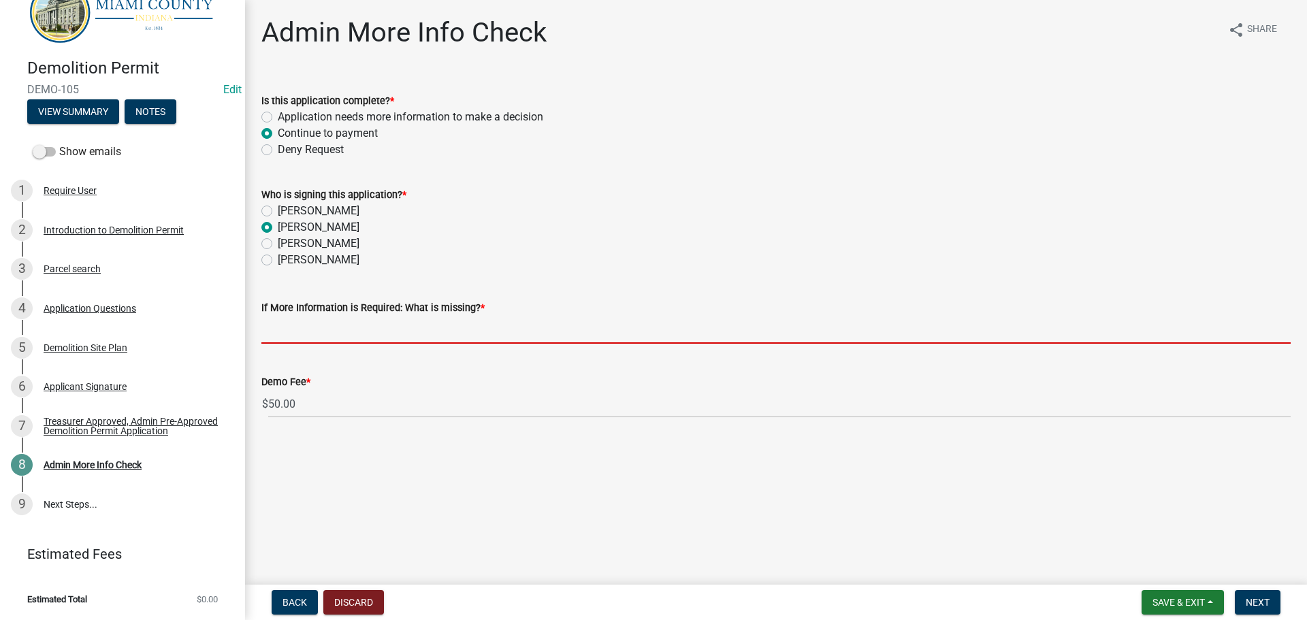
click at [342, 344] on input "If More Information is Required: What is missing? *" at bounding box center [775, 330] width 1029 height 28
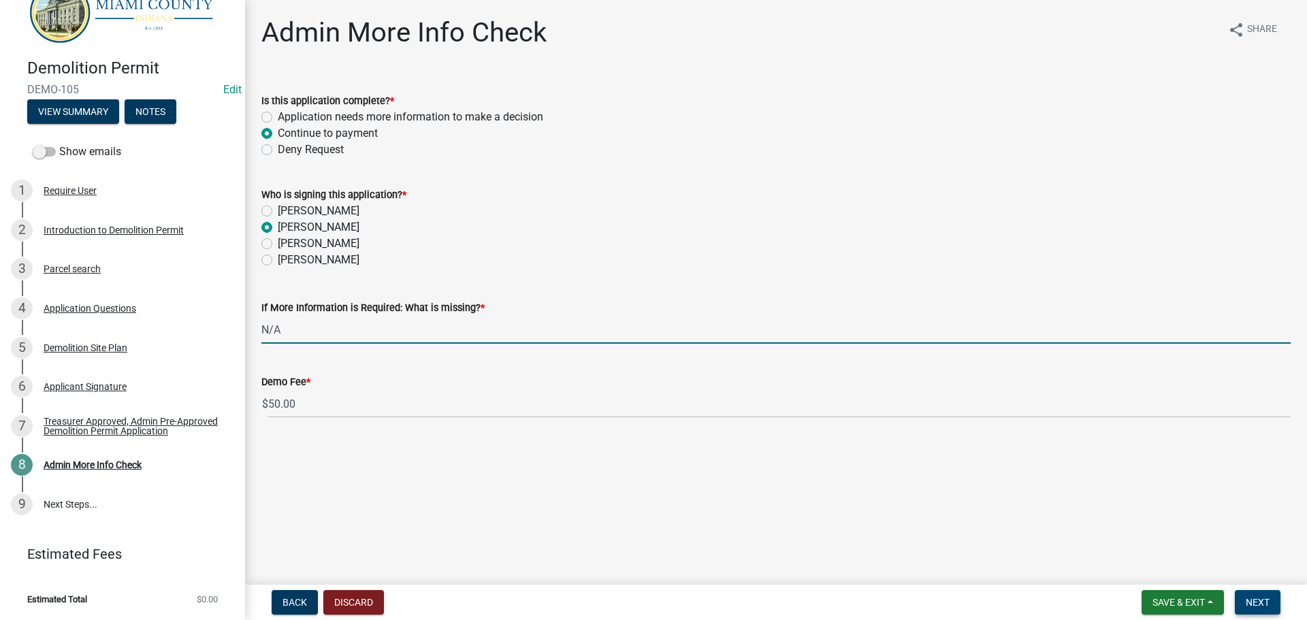
type input "N/A"
click at [1254, 597] on span "Next" at bounding box center [1258, 602] width 24 height 11
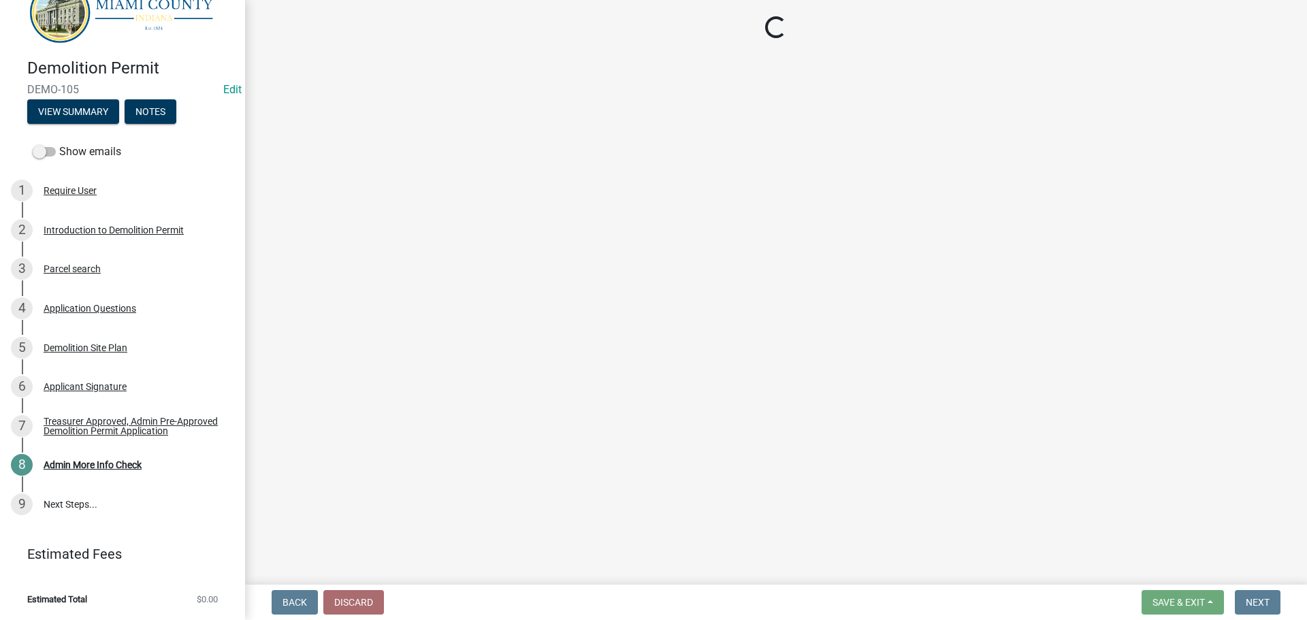
select select "3: 3"
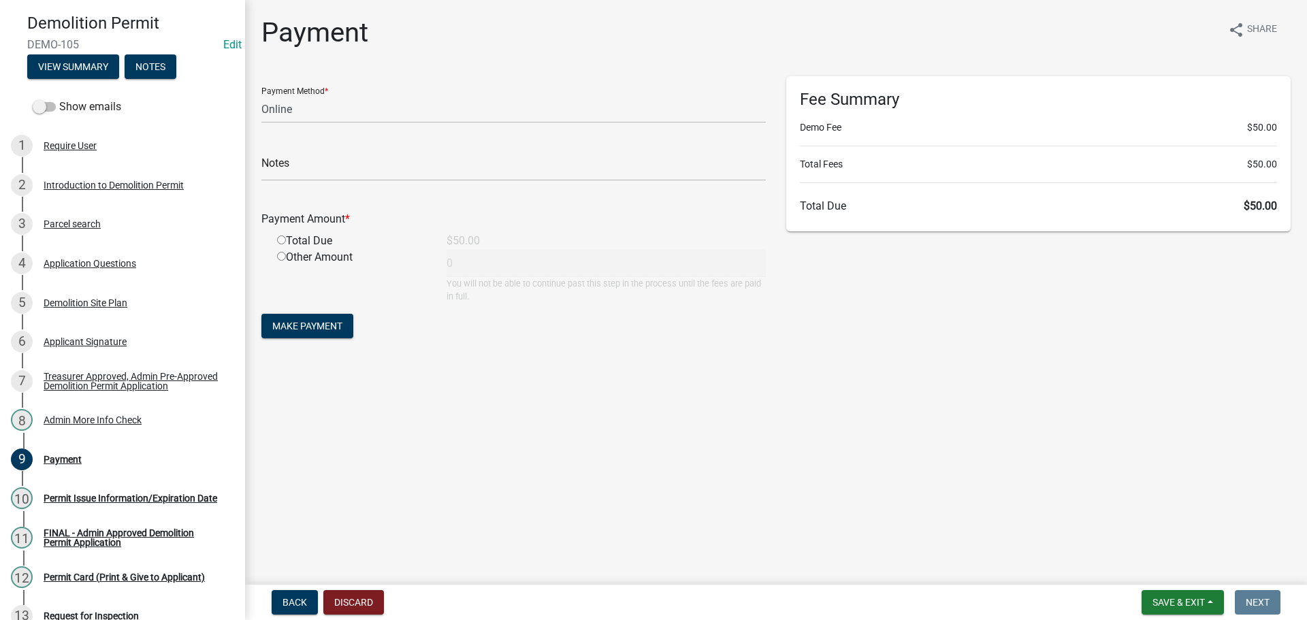
click at [281, 244] on input "radio" at bounding box center [281, 240] width 9 height 9
radio input "true"
type input "50"
click at [338, 342] on form "Payment Method * Credit Card POS Check Cash Online Notes Payment Amount * Total…" at bounding box center [513, 209] width 505 height 266
click at [334, 338] on button "Make Payment" at bounding box center [307, 326] width 92 height 25
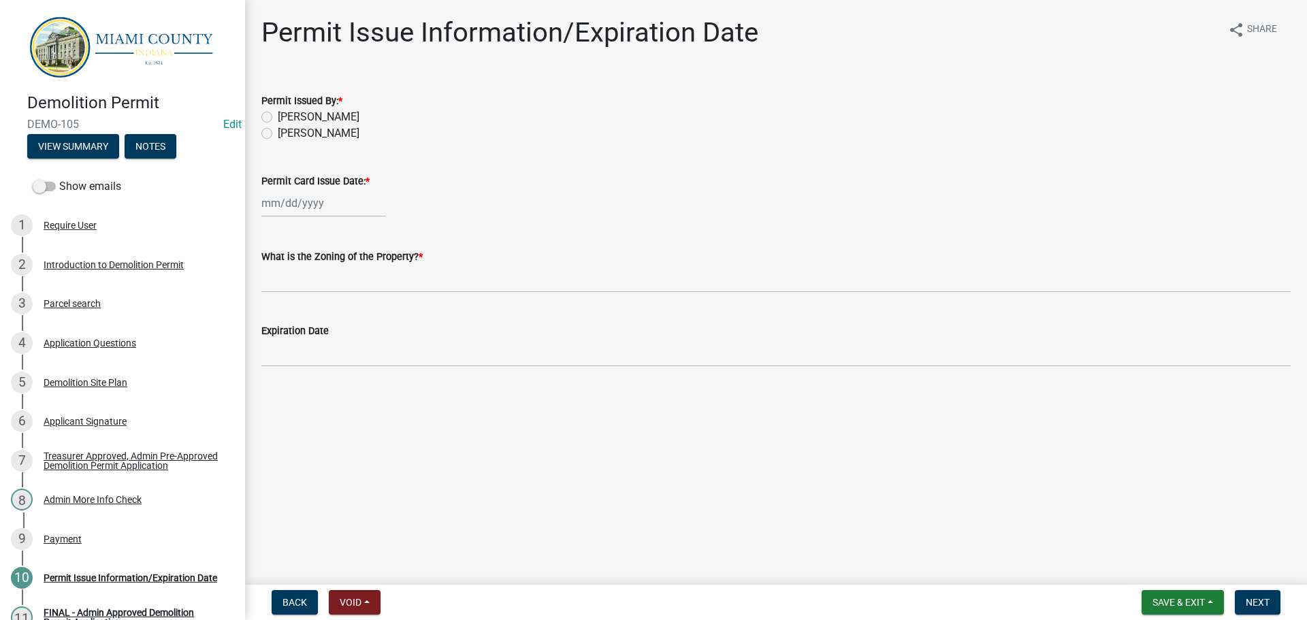
click at [310, 125] on label "[PERSON_NAME]" at bounding box center [319, 117] width 82 height 16
click at [287, 118] on input "[PERSON_NAME]" at bounding box center [282, 113] width 9 height 9
radio input "true"
click at [296, 217] on div at bounding box center [323, 203] width 125 height 28
select select "9"
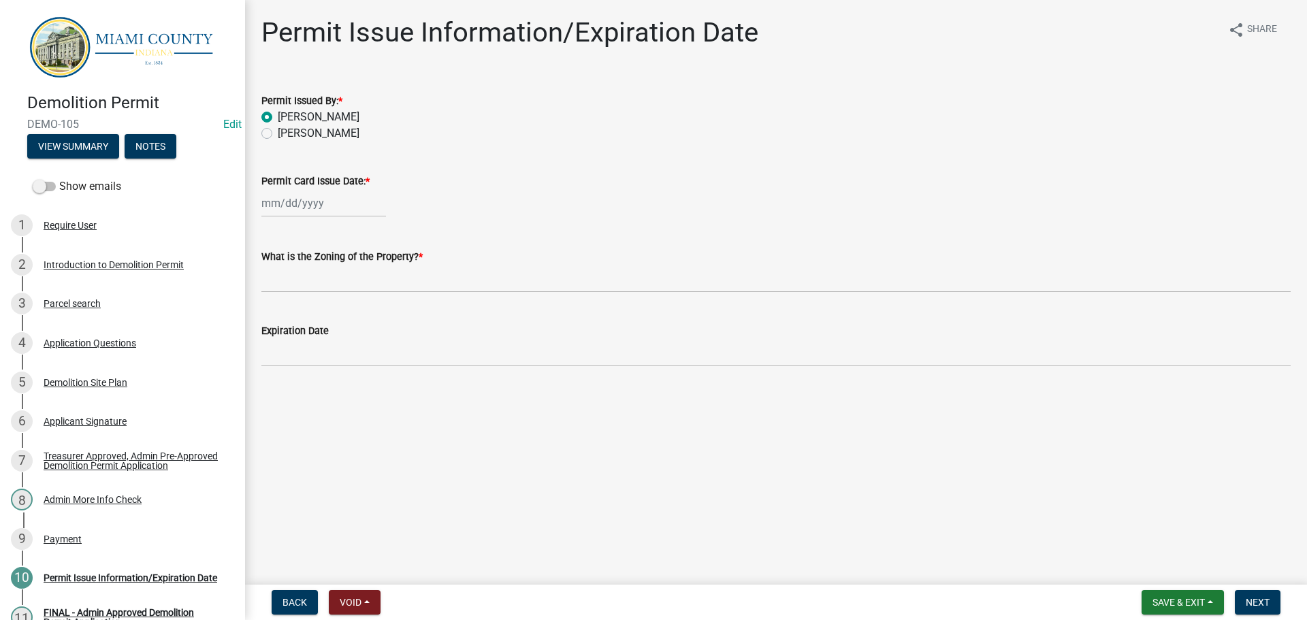
select select "2025"
click at [373, 338] on div "19" at bounding box center [362, 327] width 22 height 22
type input "[DATE]"
click at [314, 142] on label "[PERSON_NAME]" at bounding box center [319, 133] width 82 height 16
click at [287, 134] on input "[PERSON_NAME]" at bounding box center [282, 129] width 9 height 9
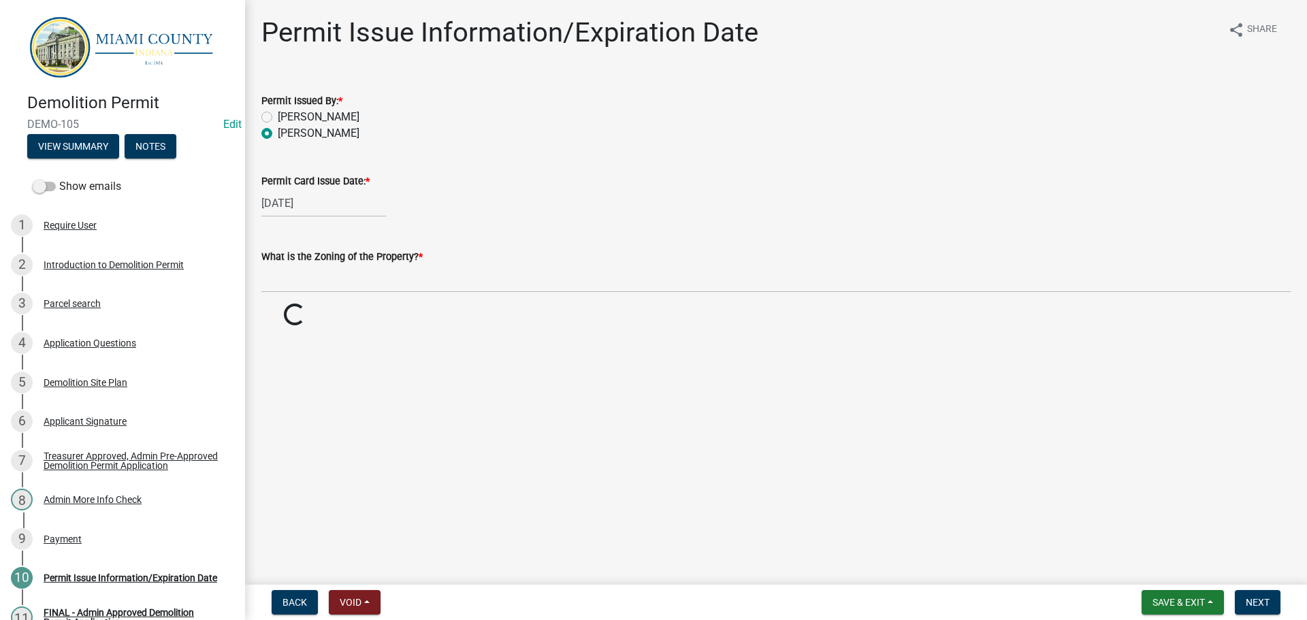
radio input "true"
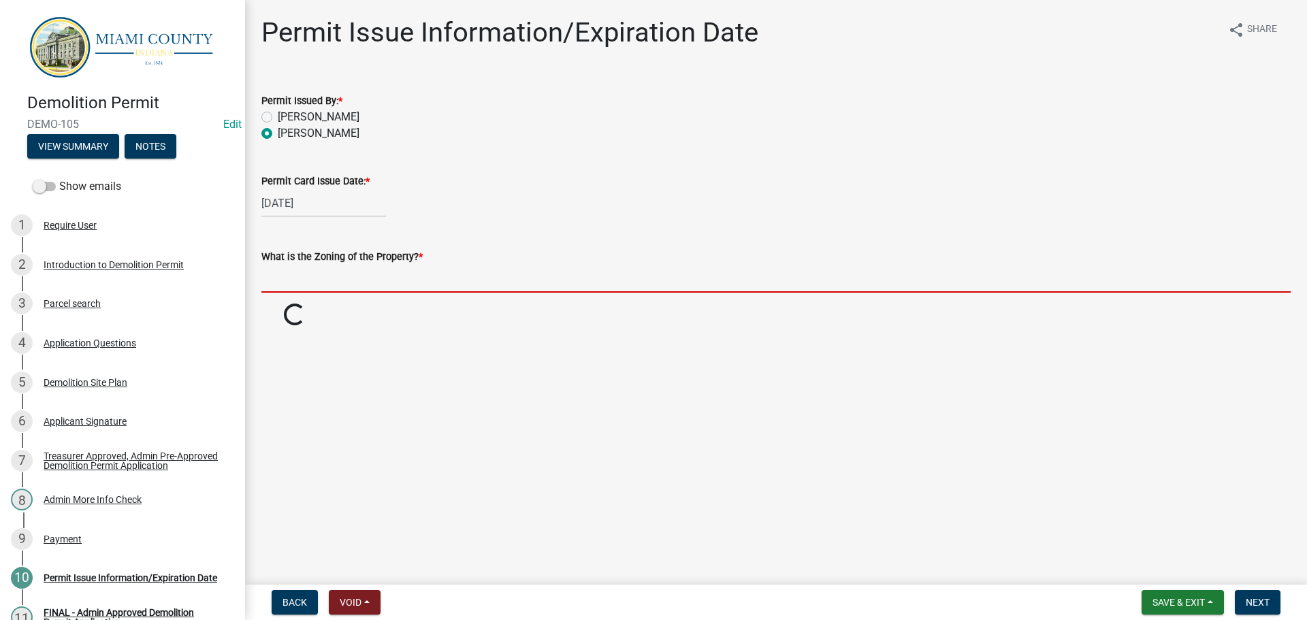
click at [396, 293] on input "What is the Zoning of the Property? *" at bounding box center [775, 279] width 1029 height 28
click at [317, 293] on input "What is the Zoning of the Property? *" at bounding box center [775, 279] width 1029 height 28
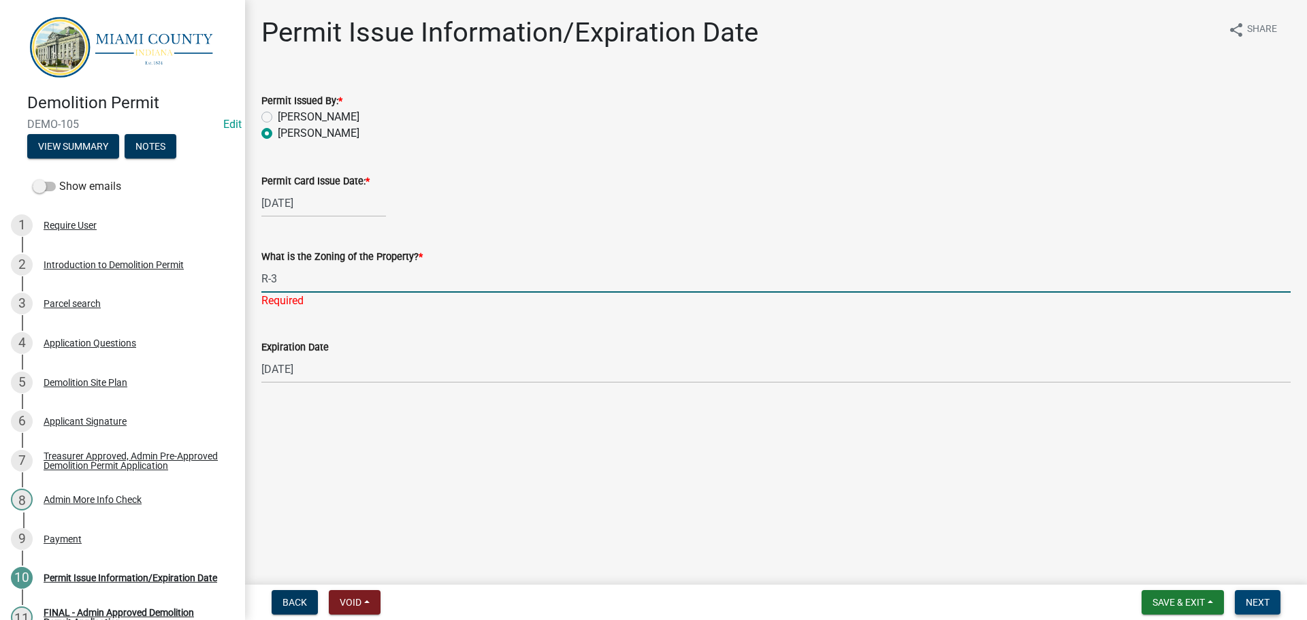
type input "R-3"
click at [1246, 597] on span "Next" at bounding box center [1258, 602] width 24 height 11
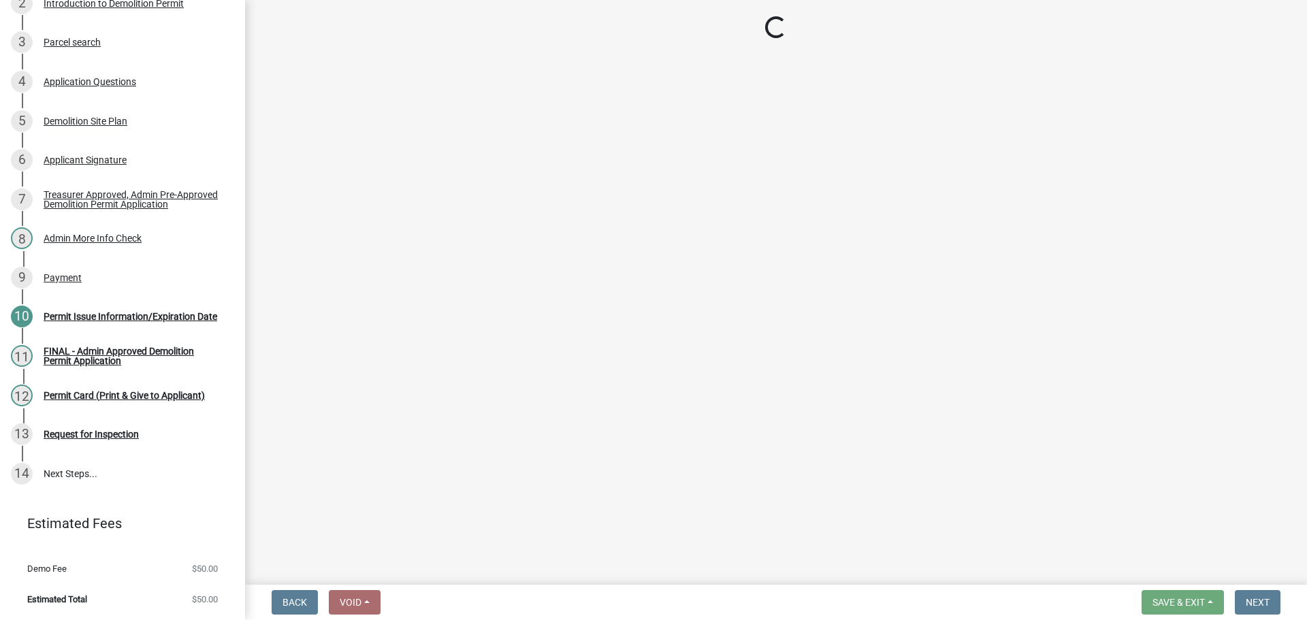
scroll to position [453, 0]
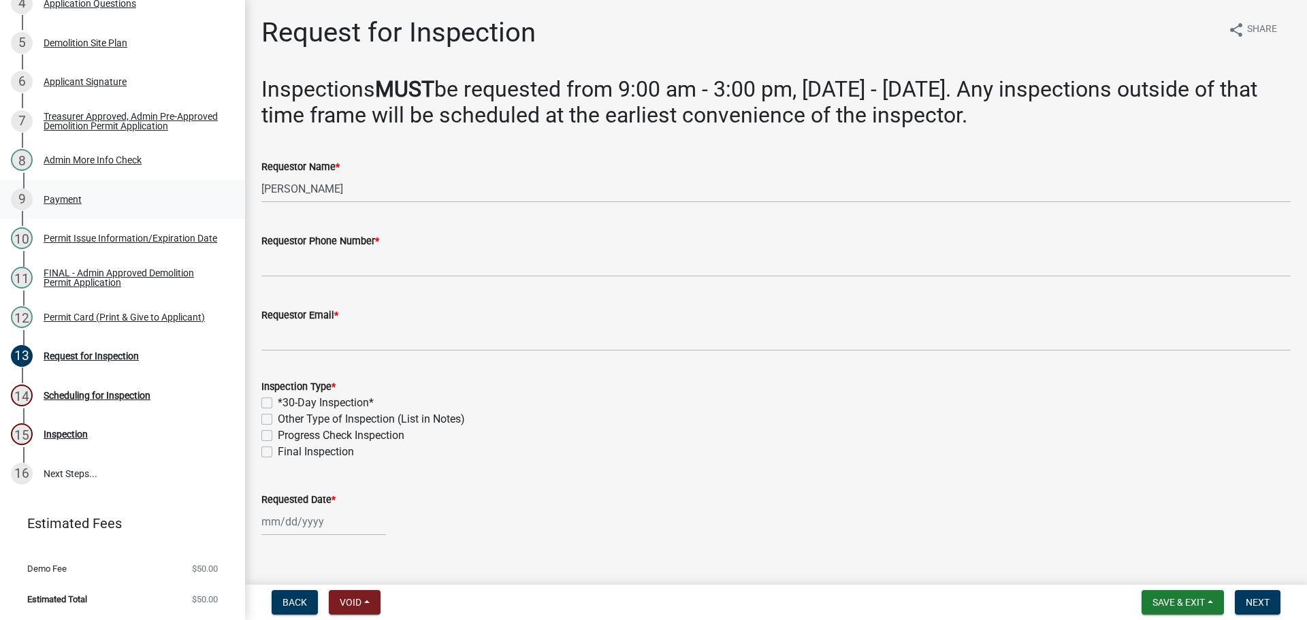
click at [74, 189] on div "9 Payment" at bounding box center [117, 200] width 212 height 22
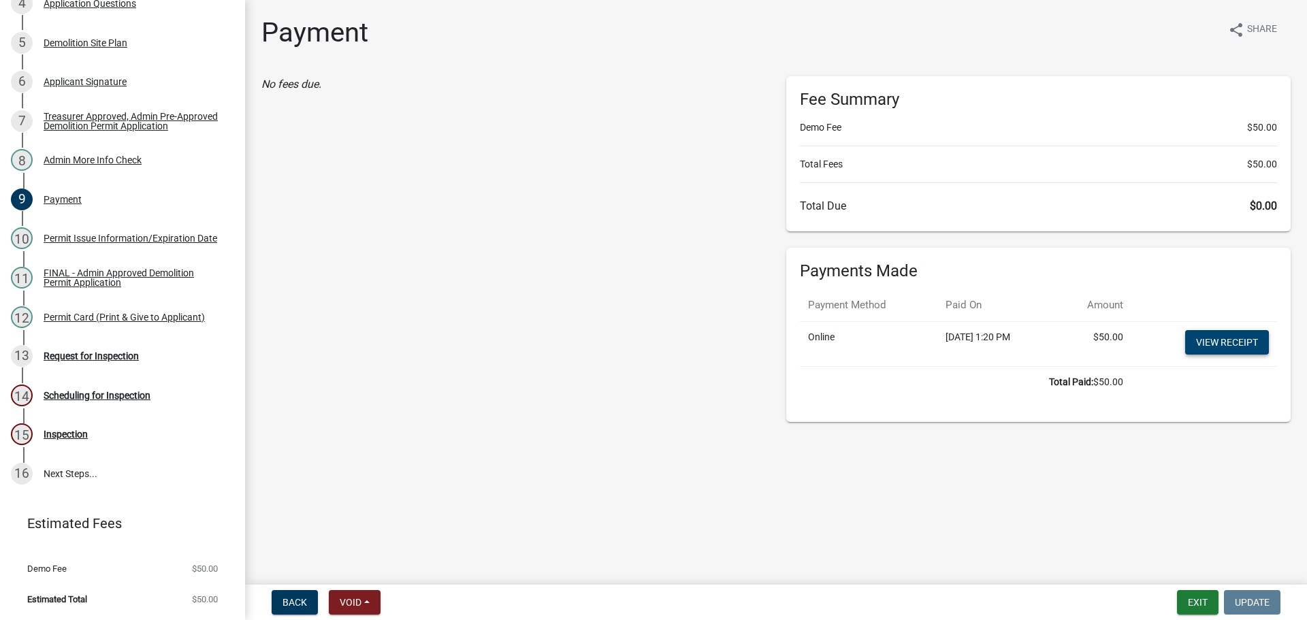
click at [1210, 355] on link "View receipt" at bounding box center [1227, 342] width 84 height 25
click at [106, 258] on link "11 FINAL - Admin Approved Demolition Permit Application" at bounding box center [122, 277] width 245 height 39
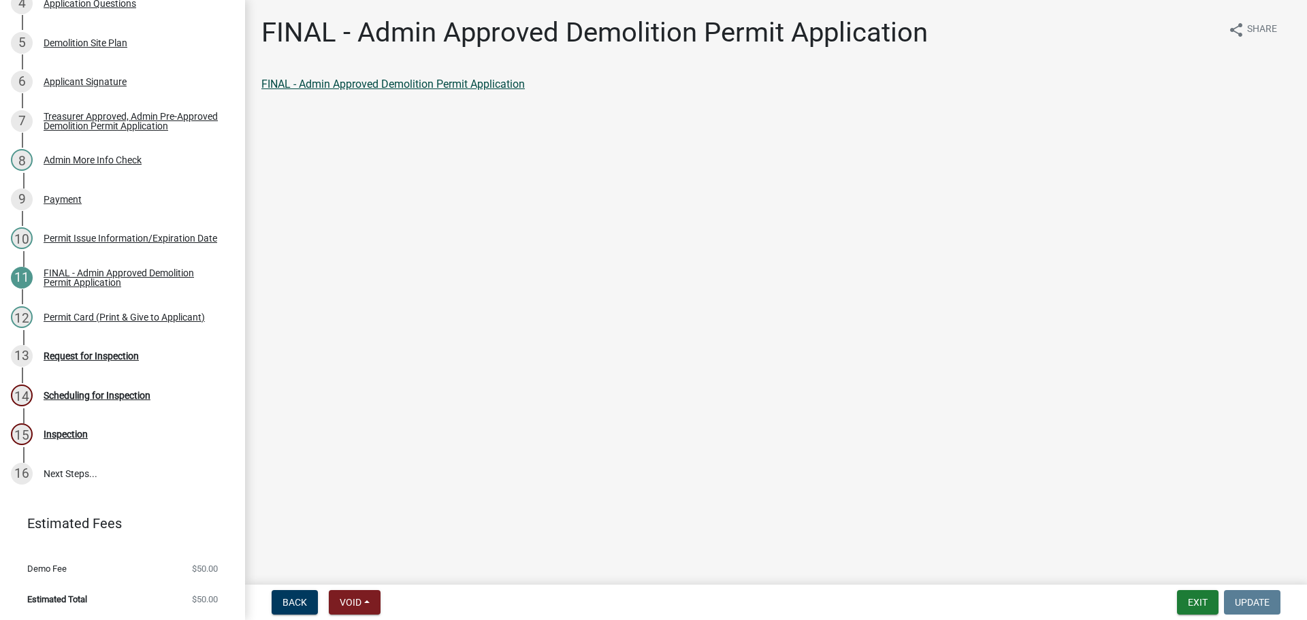
click at [520, 91] on link "FINAL - Admin Approved Demolition Permit Application" at bounding box center [393, 84] width 264 height 13
click at [131, 313] on div "Permit Card (Print & Give to Applicant)" at bounding box center [124, 318] width 161 height 10
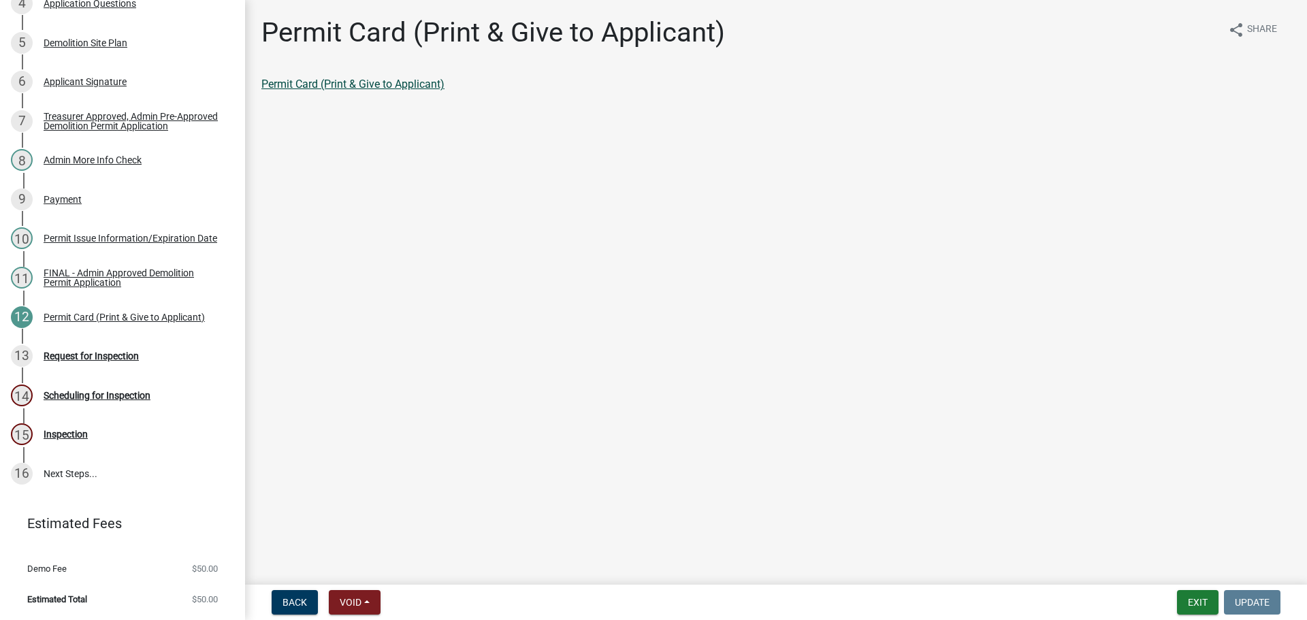
click at [400, 91] on link "Permit Card (Print & Give to Applicant)" at bounding box center [352, 84] width 183 height 13
click at [125, 351] on div "Request for Inspection" at bounding box center [91, 356] width 95 height 10
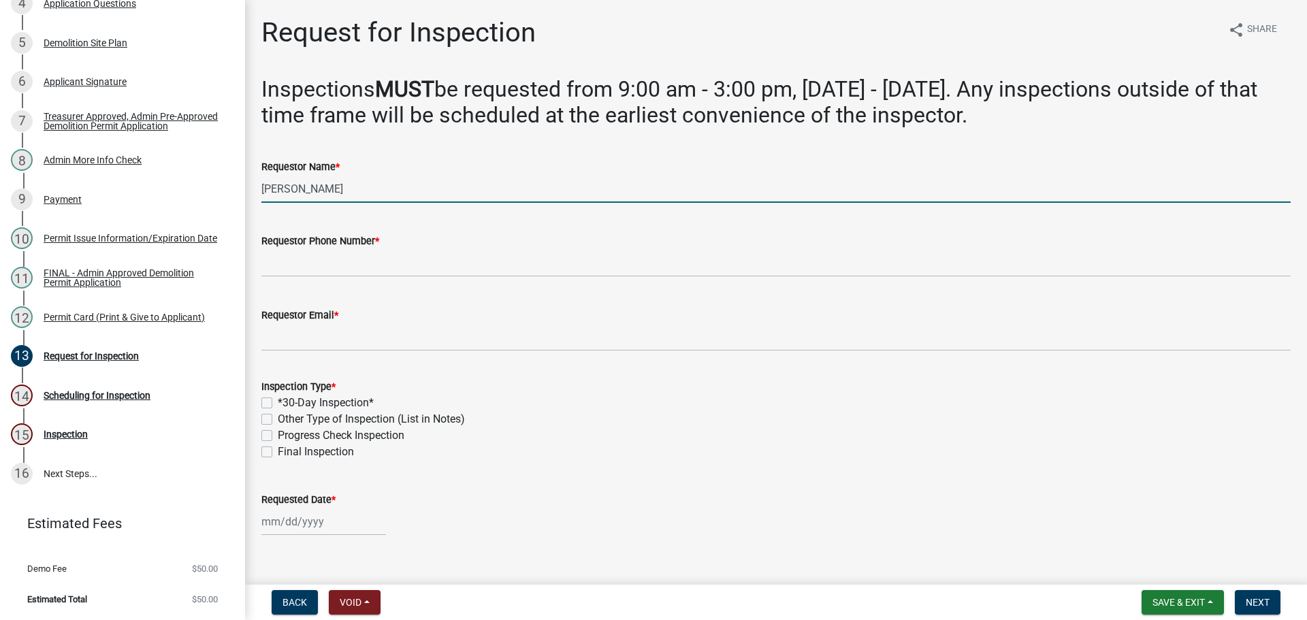
click at [363, 203] on input "[PERSON_NAME]" at bounding box center [775, 189] width 1029 height 28
click at [358, 203] on input "[PERSON_NAME]" at bounding box center [775, 189] width 1029 height 28
type input "[PERSON_NAME]"
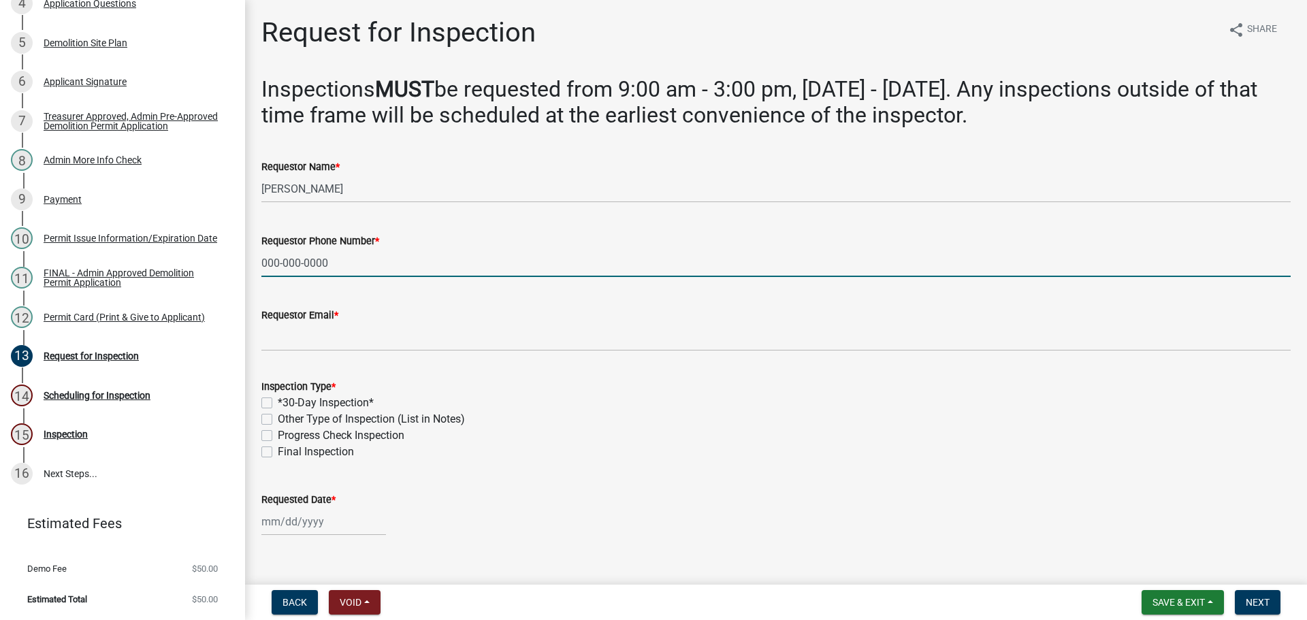
type input "000-000-0000"
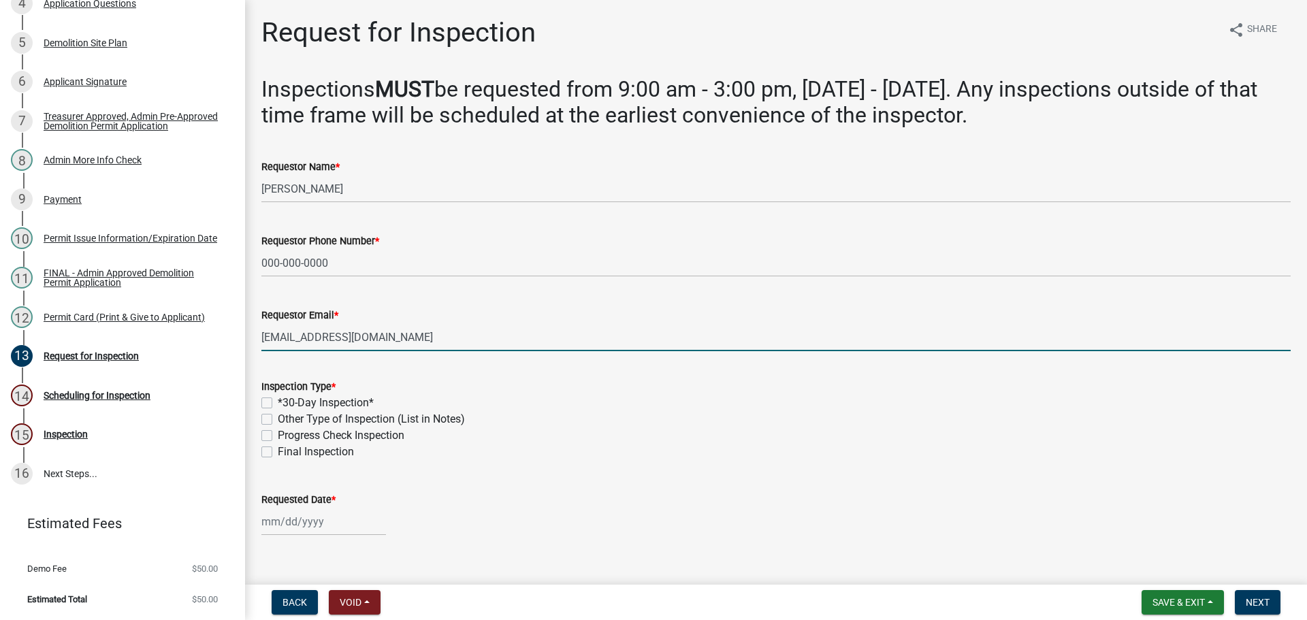
type input "[EMAIL_ADDRESS][DOMAIN_NAME]"
click at [278, 460] on label "Final Inspection" at bounding box center [316, 452] width 76 height 16
click at [278, 453] on input "Final Inspection" at bounding box center [282, 448] width 9 height 9
checkbox input "true"
checkbox input "false"
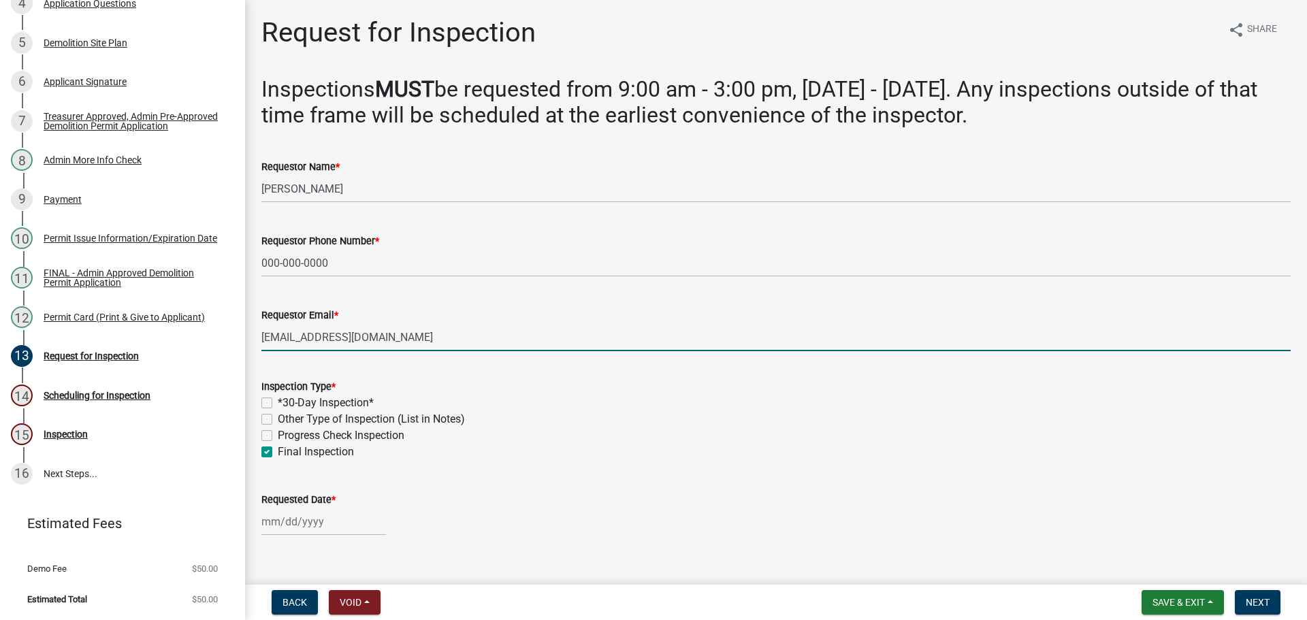
checkbox input "false"
checkbox input "true"
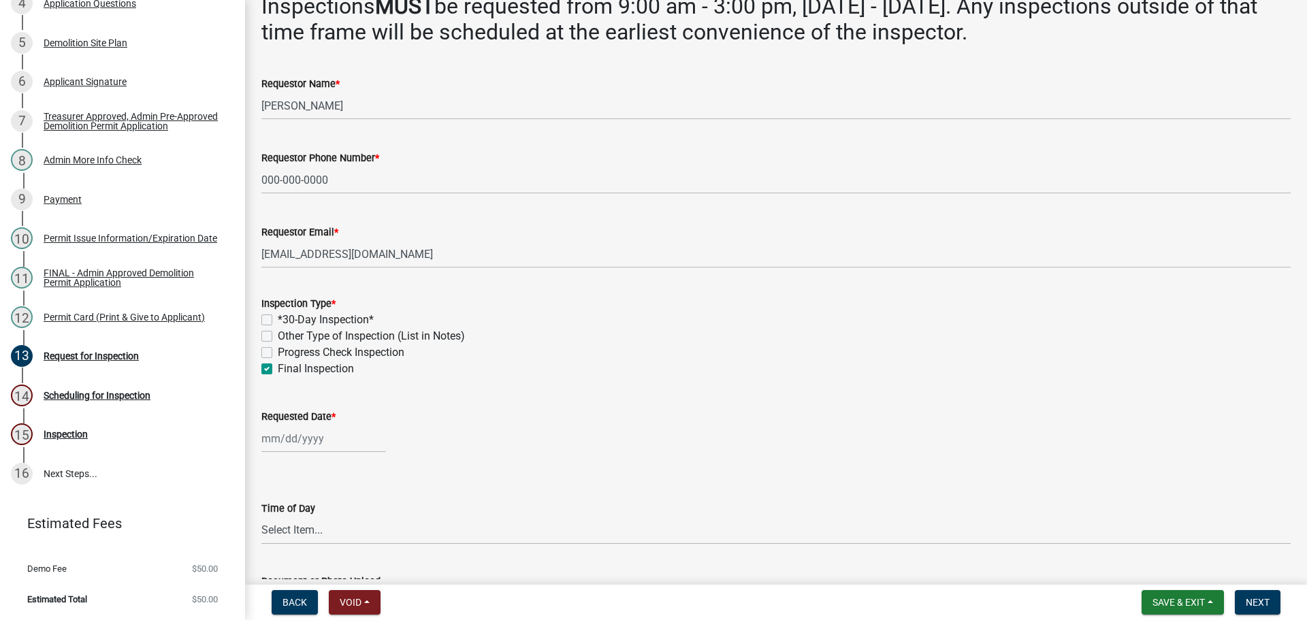
scroll to position [204, 0]
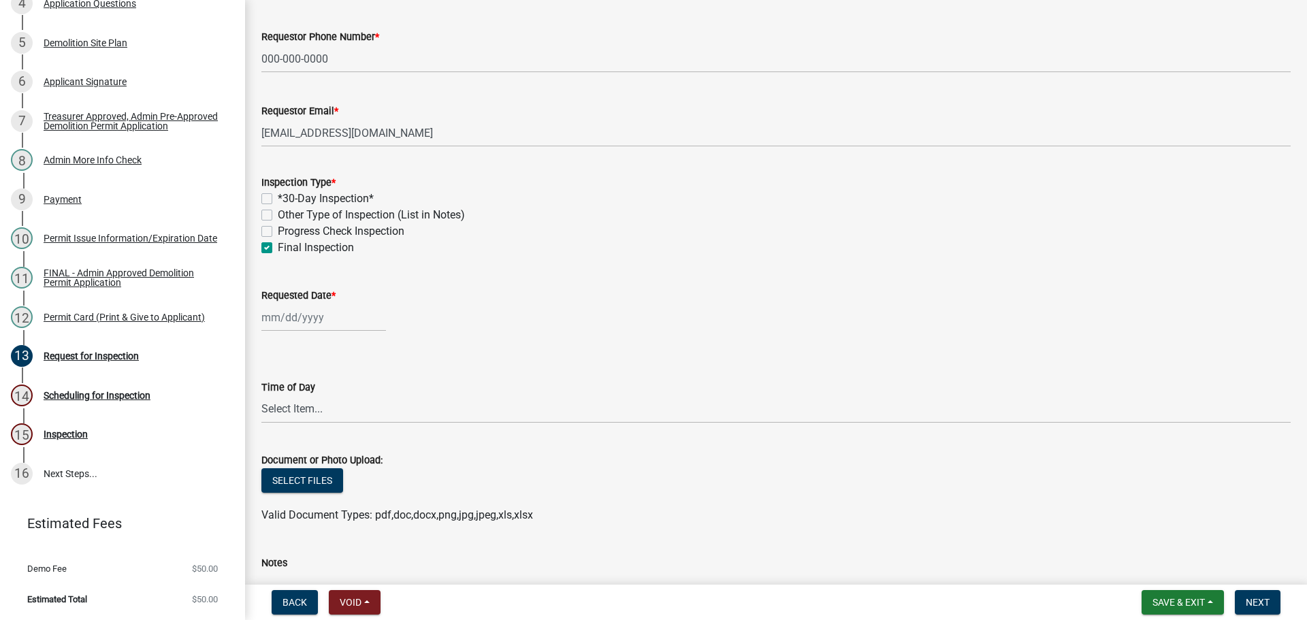
click at [315, 344] on wm-data-entity-input "Requested Date *" at bounding box center [775, 306] width 1029 height 76
click at [319, 332] on div at bounding box center [323, 318] width 125 height 28
select select "9"
select select "2025"
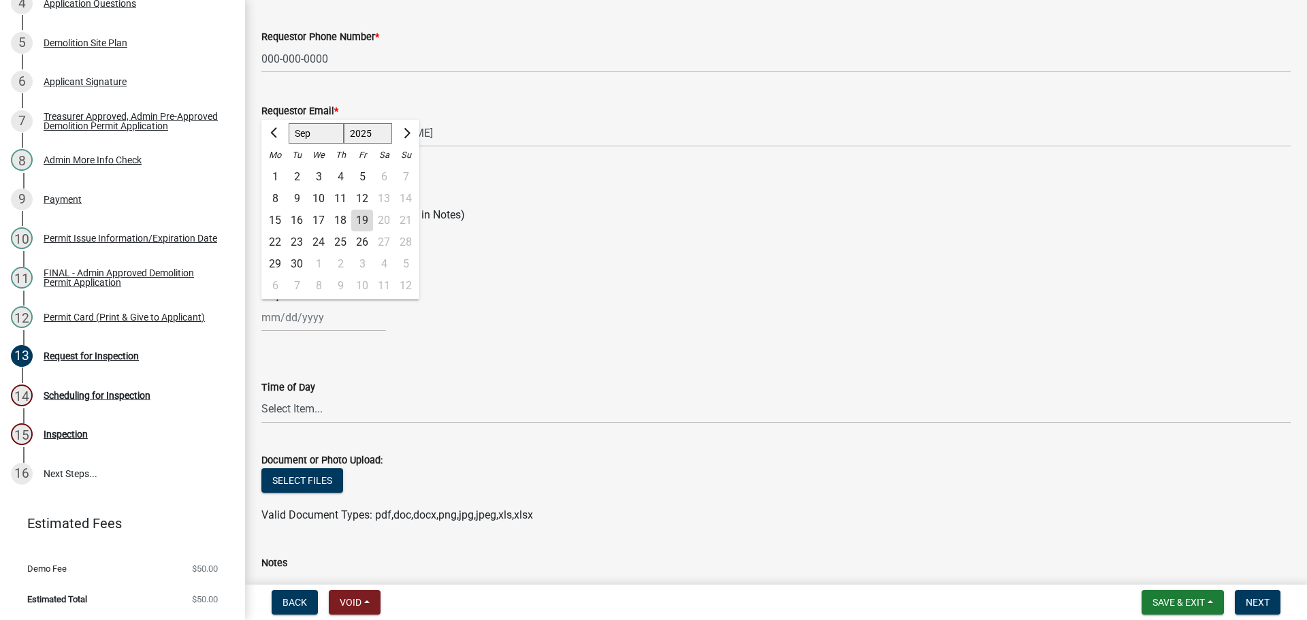
click at [278, 297] on div "6" at bounding box center [275, 286] width 22 height 22
type input "[DATE]"
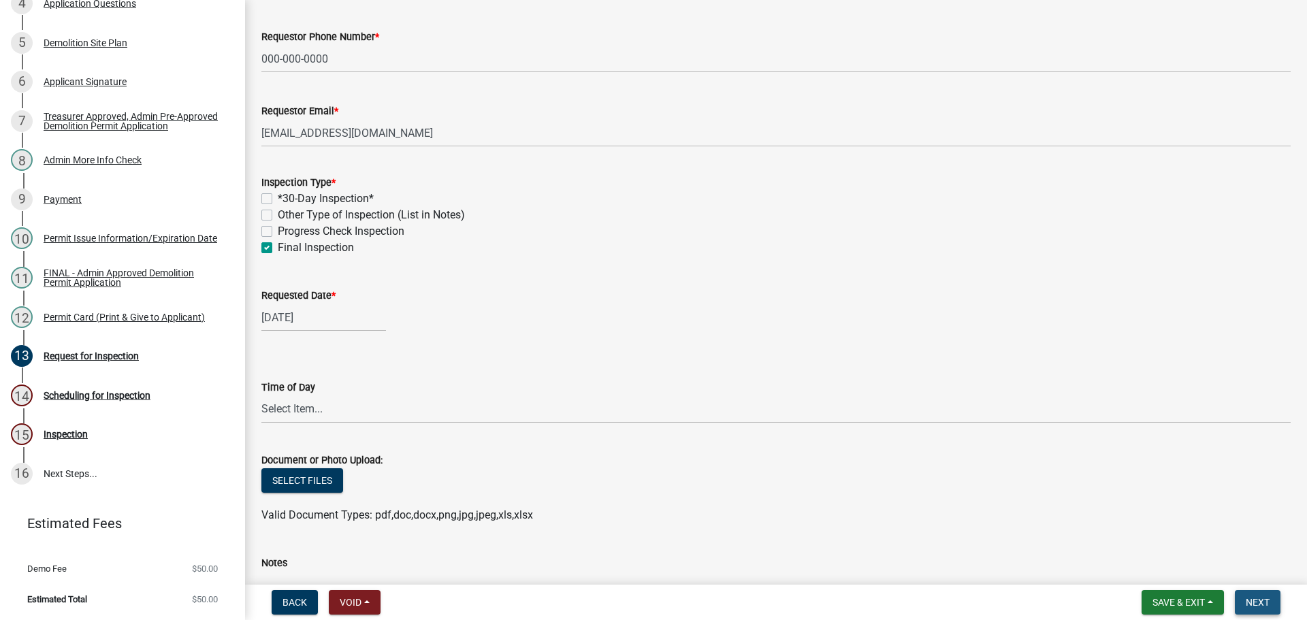
click at [1264, 602] on span "Next" at bounding box center [1258, 602] width 24 height 11
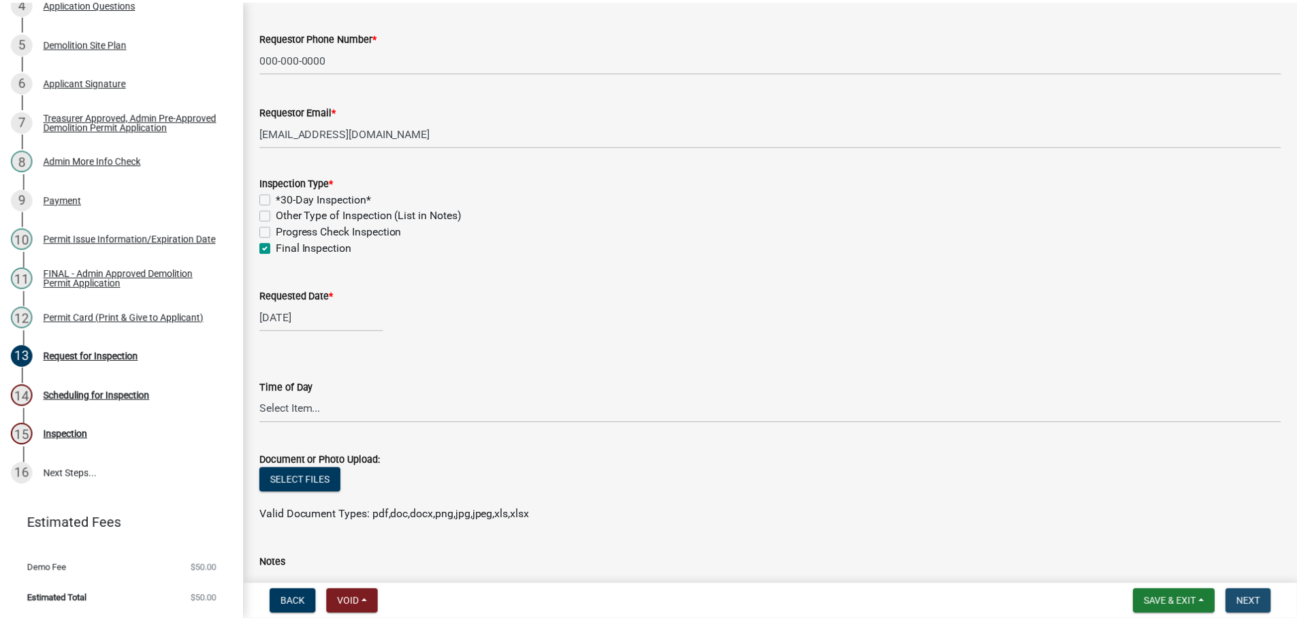
scroll to position [0, 0]
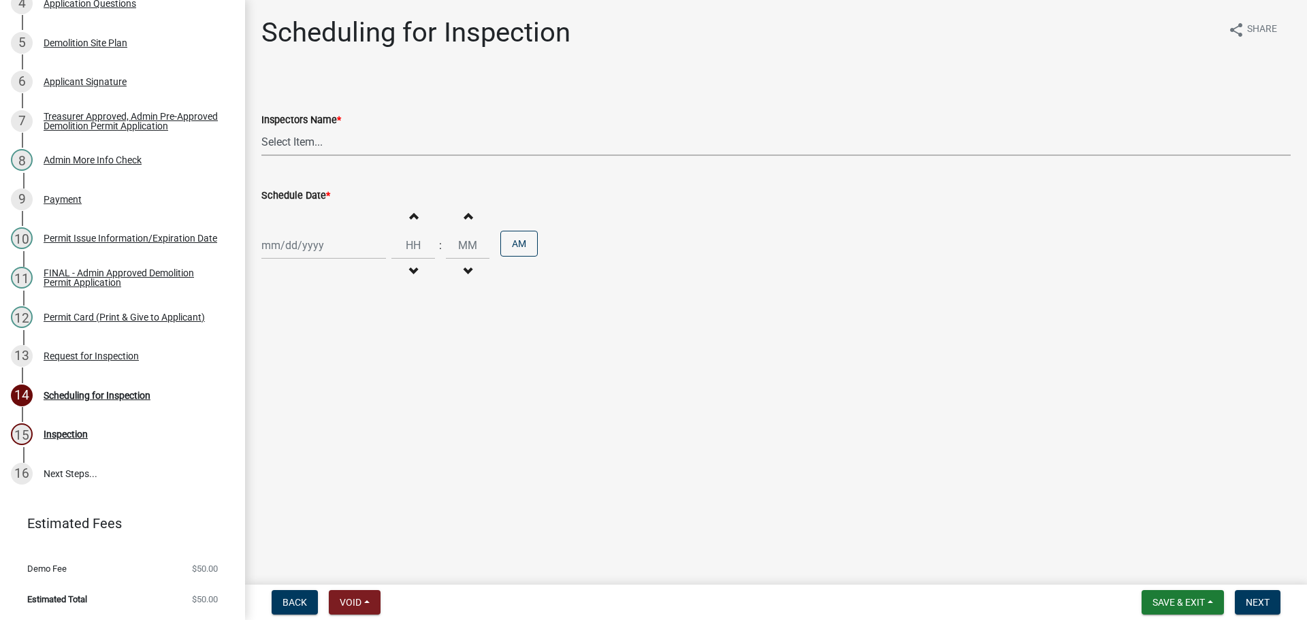
drag, startPoint x: 328, startPoint y: 163, endPoint x: 327, endPoint y: 170, distance: 6.8
click at [328, 156] on select "Select Item... bmthomas ([PERSON_NAME]) croser ([PERSON_NAME]) [PERSON_NAME] ([…" at bounding box center [775, 142] width 1029 height 28
select select "25b75ae6-03c7-4280-9b34-fcf63005d5e5"
click at [264, 144] on select "Select Item... bmthomas ([PERSON_NAME]) croser ([PERSON_NAME]) [PERSON_NAME] ([…" at bounding box center [775, 142] width 1029 height 28
click at [309, 259] on div at bounding box center [323, 245] width 125 height 28
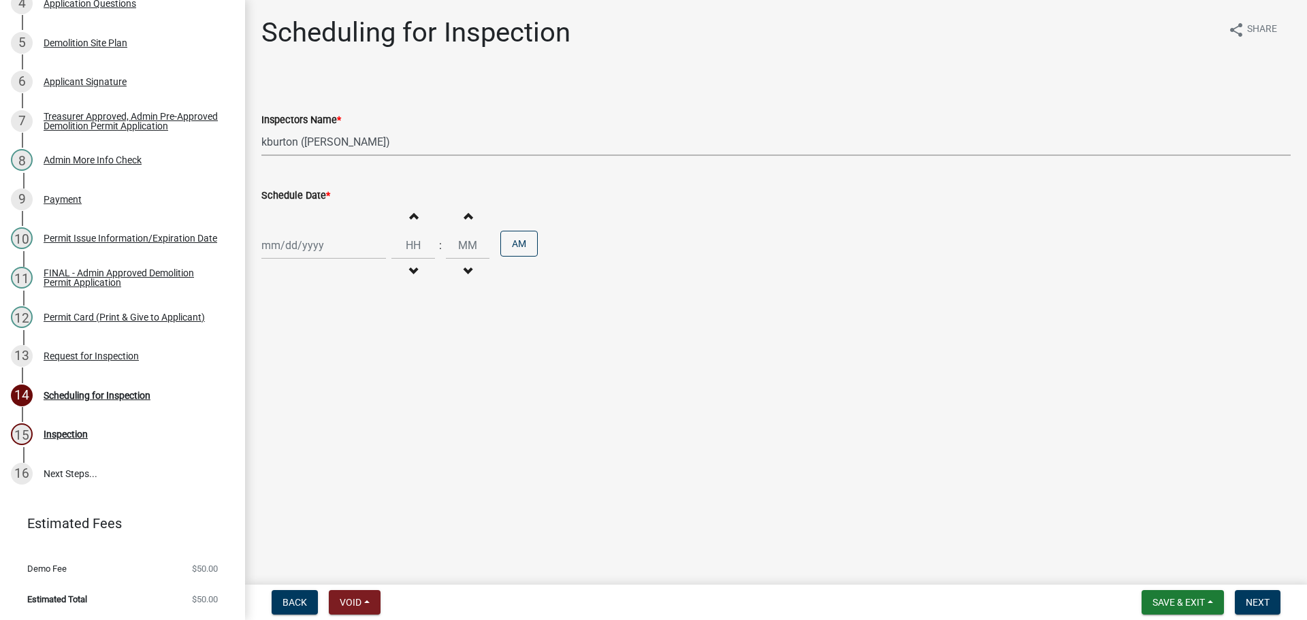
select select "9"
select select "2025"
click at [283, 449] on div "6" at bounding box center [275, 439] width 22 height 22
type input "[DATE]"
click at [1268, 596] on button "Next" at bounding box center [1258, 602] width 46 height 25
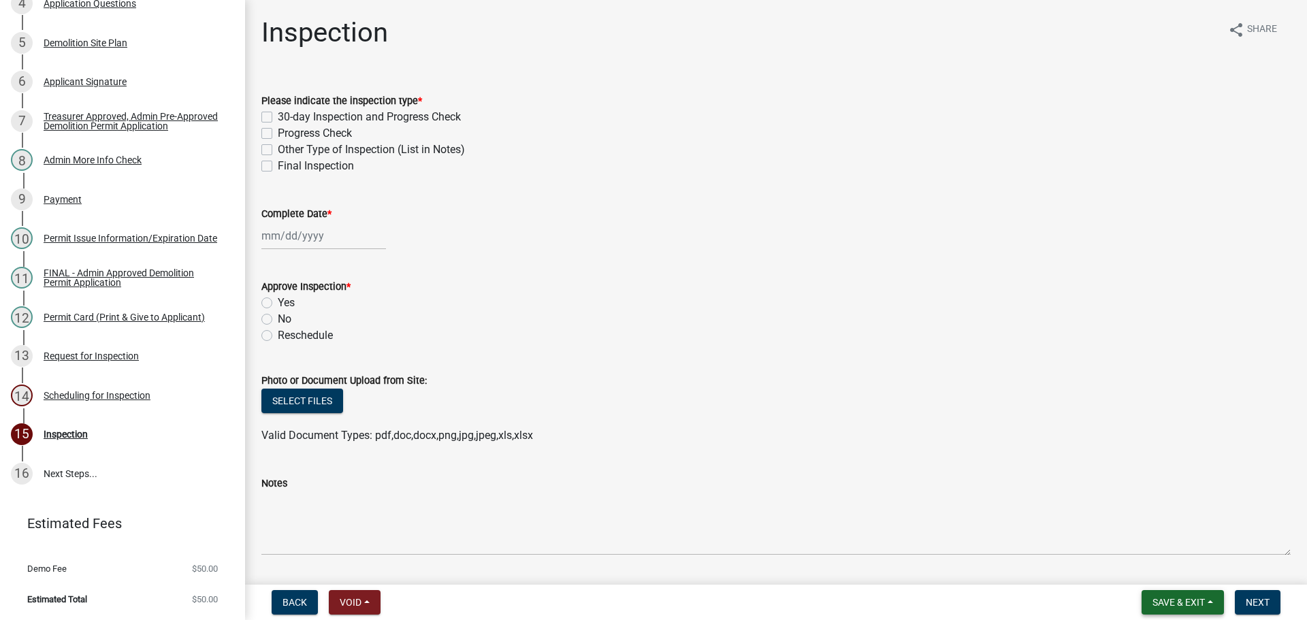
click at [1166, 597] on span "Save & Exit" at bounding box center [1179, 602] width 52 height 11
click at [1127, 564] on button "Save & Exit" at bounding box center [1169, 563] width 109 height 33
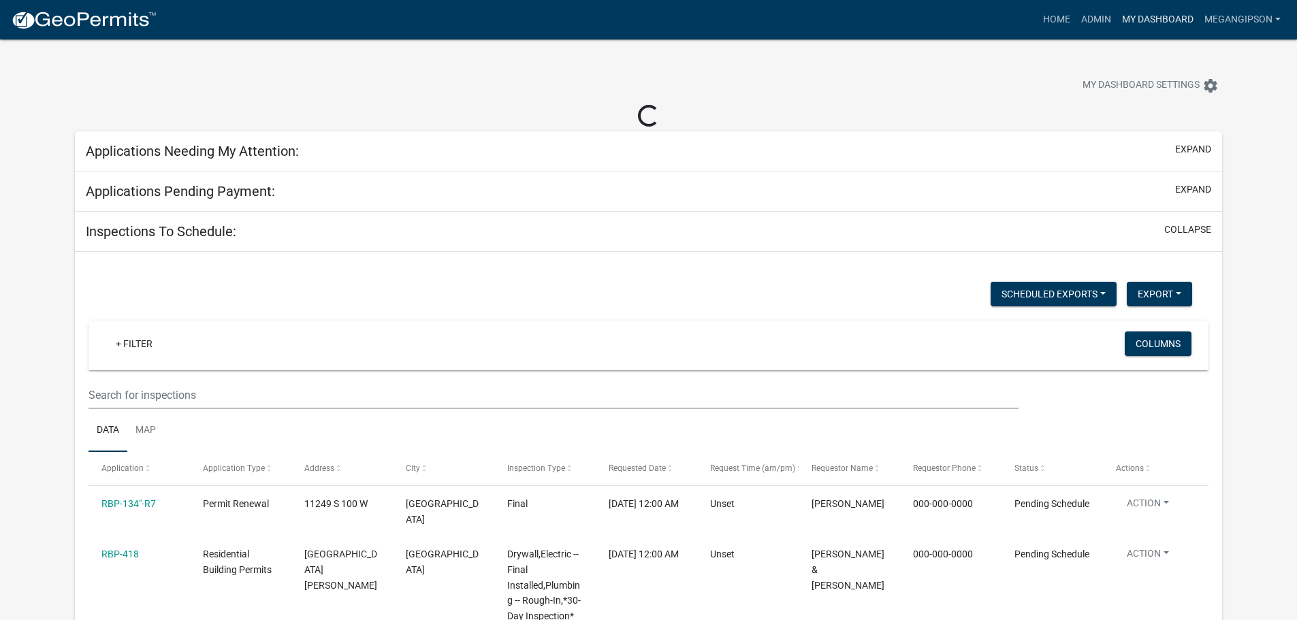
click at [1117, 13] on link "My Dashboard" at bounding box center [1158, 20] width 82 height 26
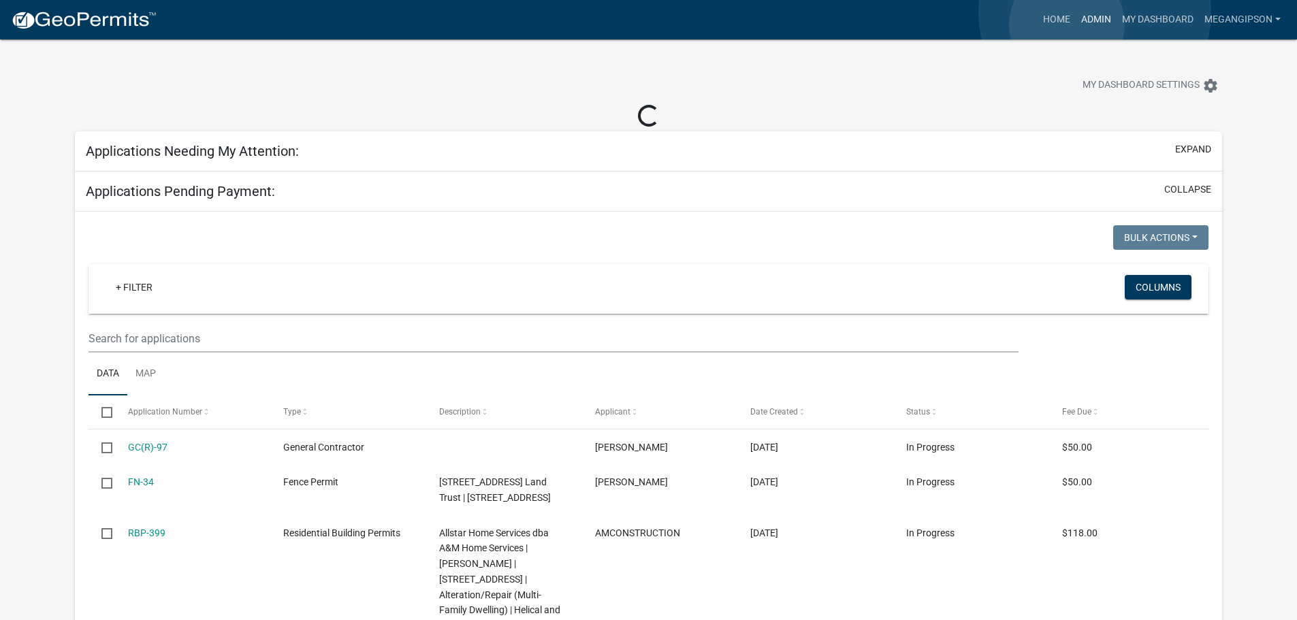
click at [1076, 25] on link "Admin" at bounding box center [1096, 20] width 41 height 26
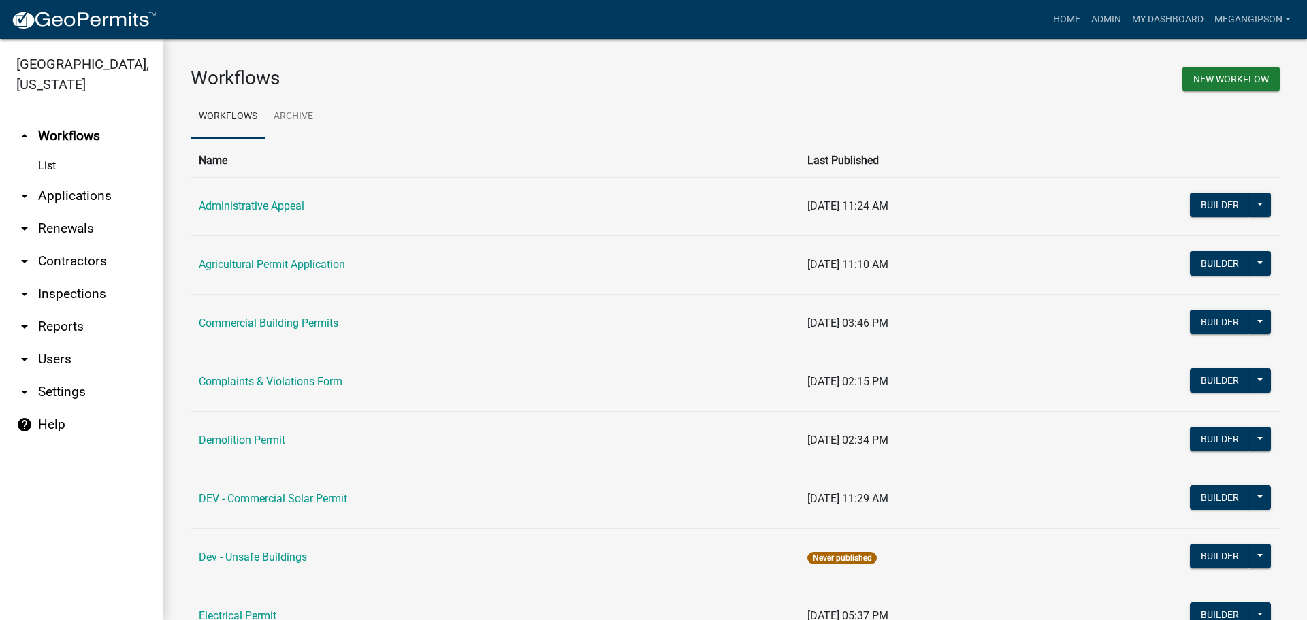
click at [83, 212] on link "arrow_drop_down Applications" at bounding box center [81, 196] width 163 height 33
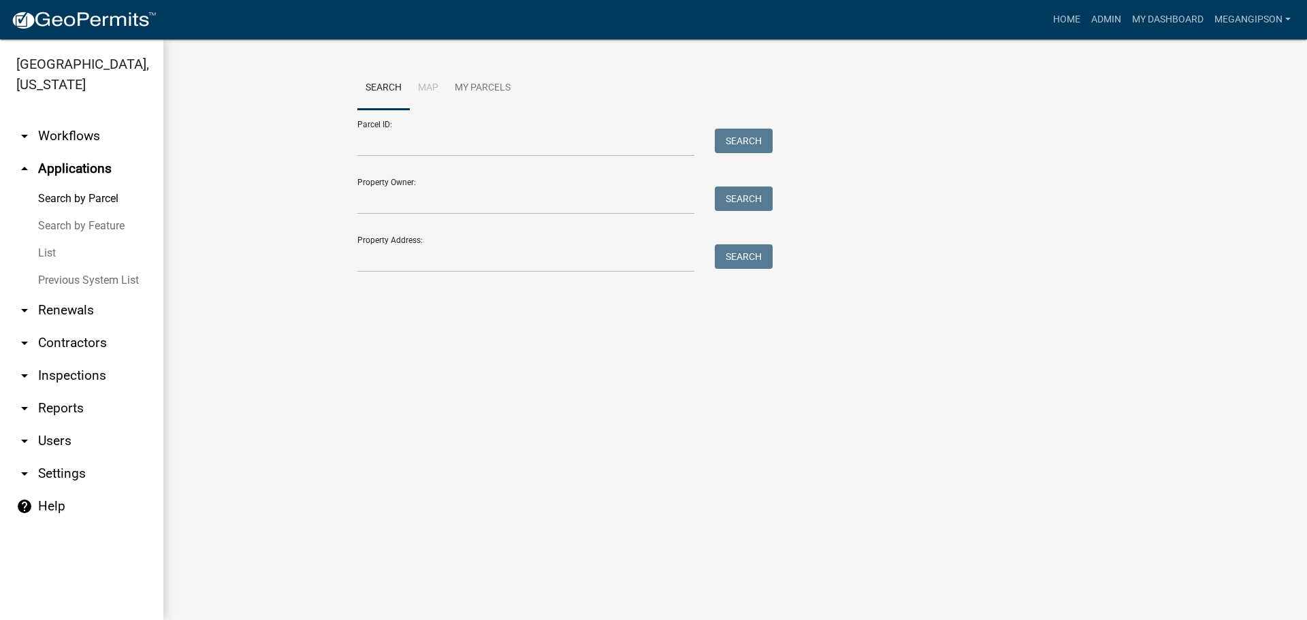
click at [84, 264] on link "List" at bounding box center [81, 253] width 163 height 27
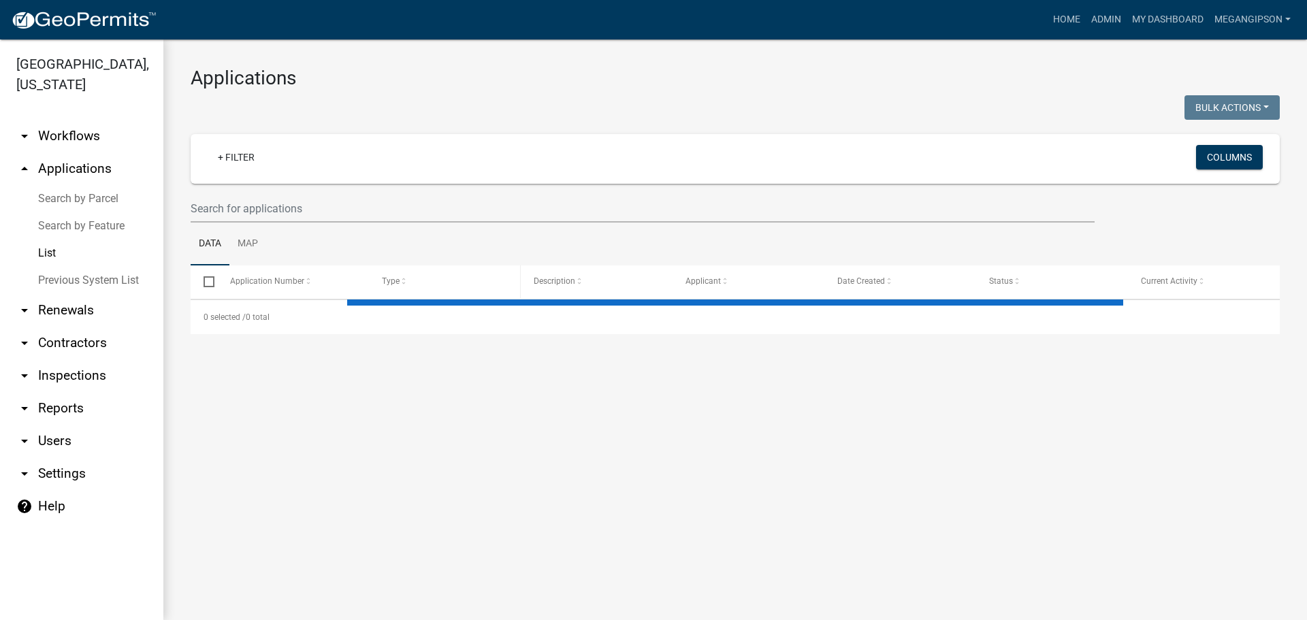
select select "3: 100"
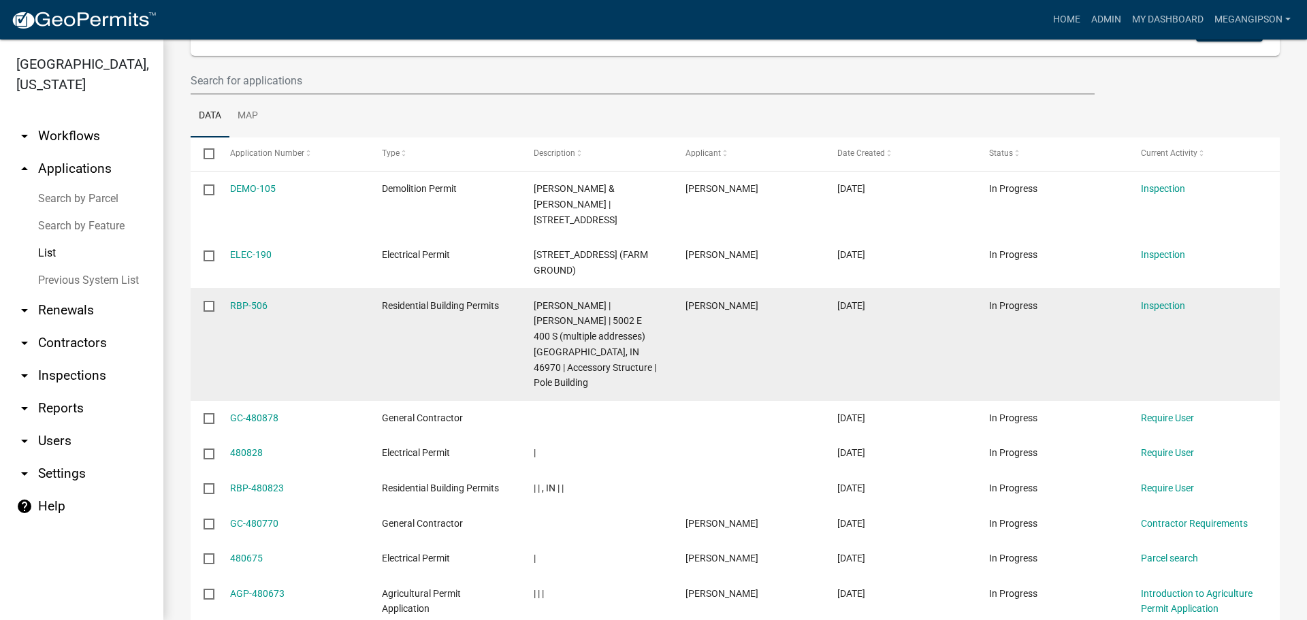
scroll to position [136, 0]
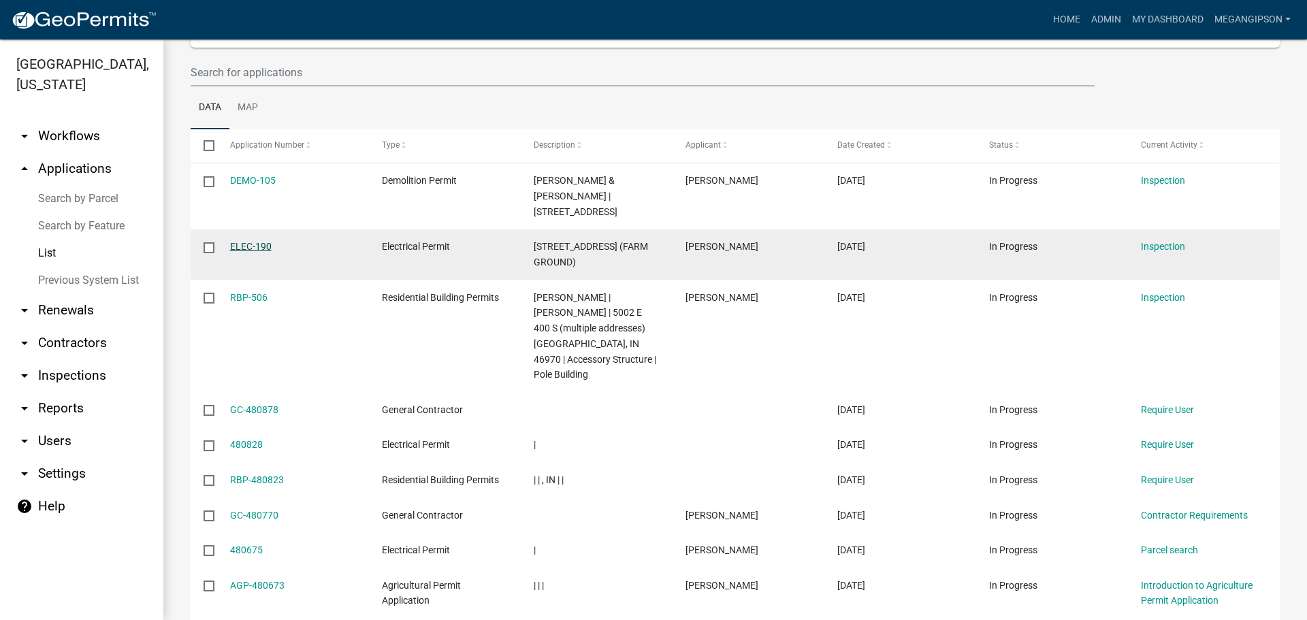
click at [253, 252] on link "ELEC-190" at bounding box center [251, 246] width 42 height 11
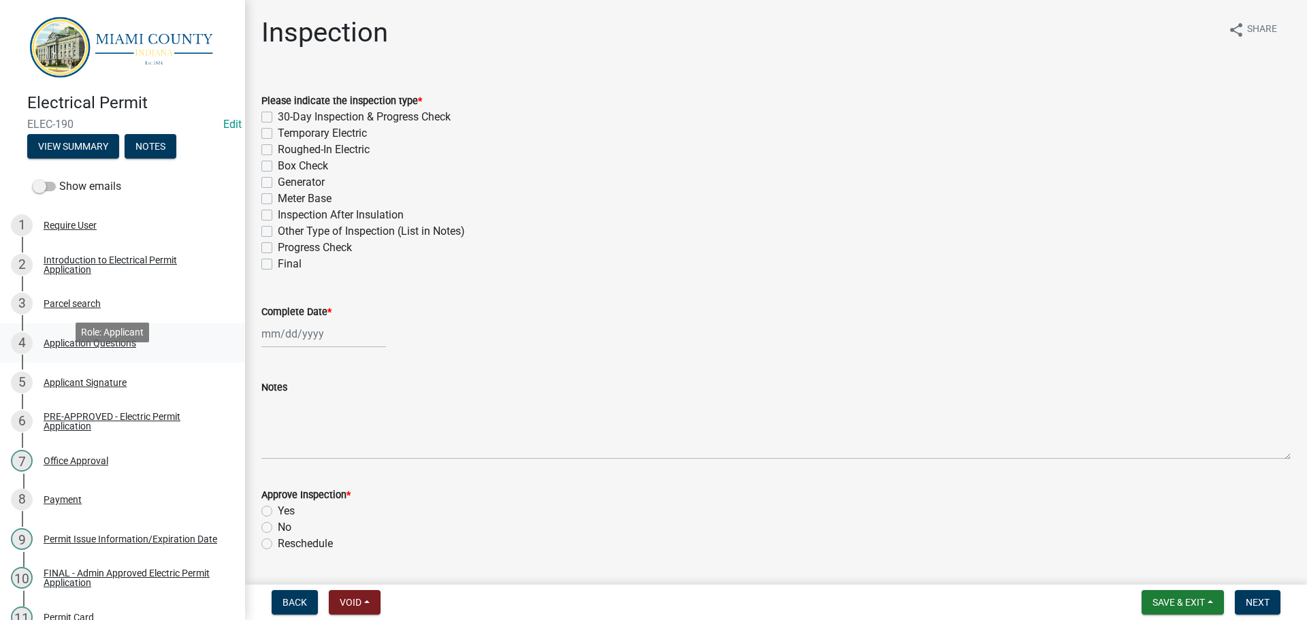
click at [101, 348] on div "Application Questions" at bounding box center [90, 343] width 93 height 10
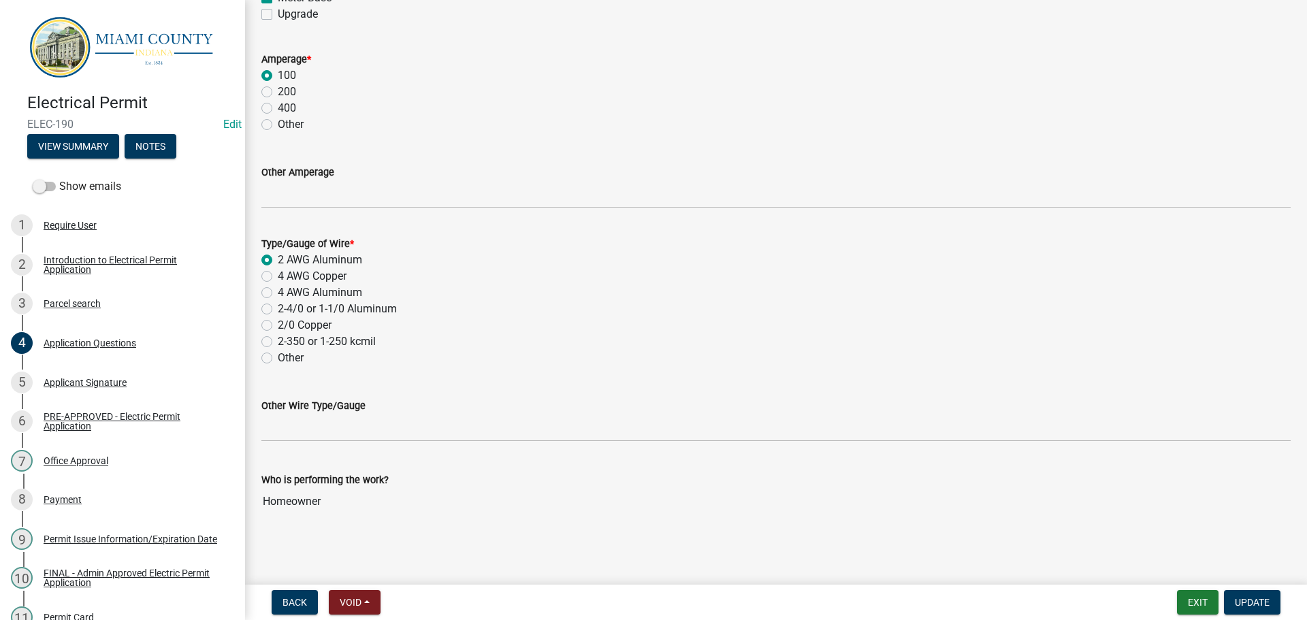
scroll to position [2290, 0]
click at [278, 100] on label "200" at bounding box center [287, 92] width 18 height 16
click at [278, 93] on input "200" at bounding box center [282, 88] width 9 height 9
radio input "true"
click at [1249, 600] on span "Update" at bounding box center [1252, 602] width 35 height 11
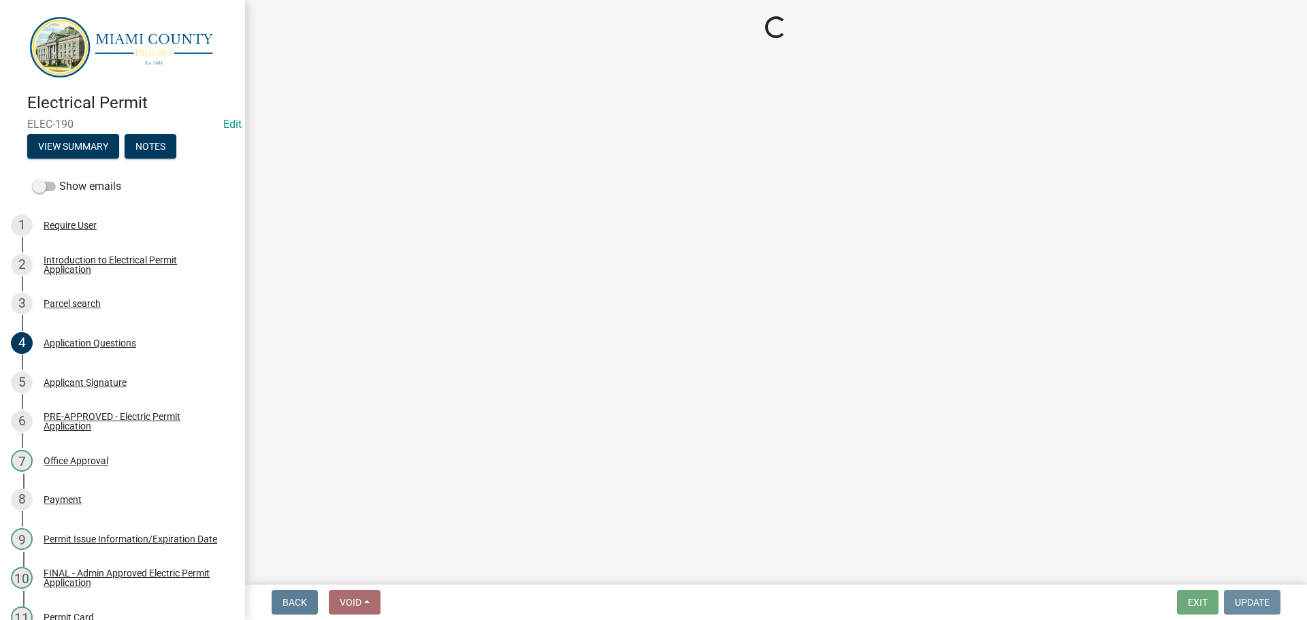
scroll to position [0, 0]
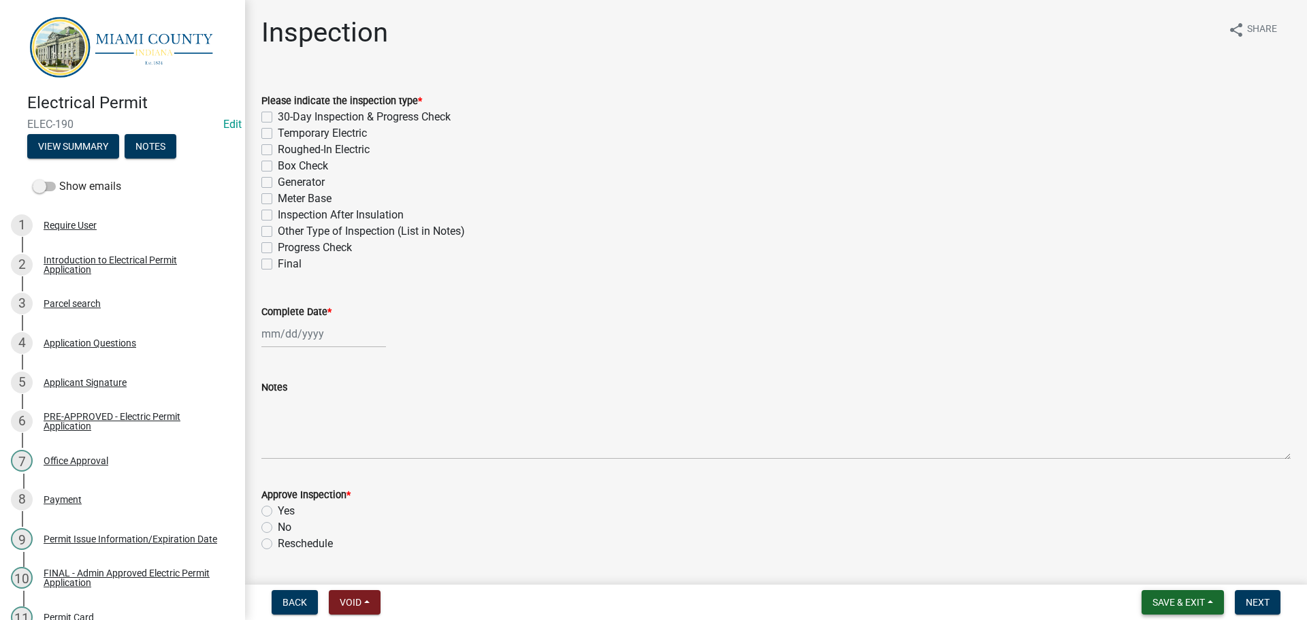
click at [1191, 598] on span "Save & Exit" at bounding box center [1179, 602] width 52 height 11
click at [1149, 568] on button "Save & Exit" at bounding box center [1169, 563] width 109 height 33
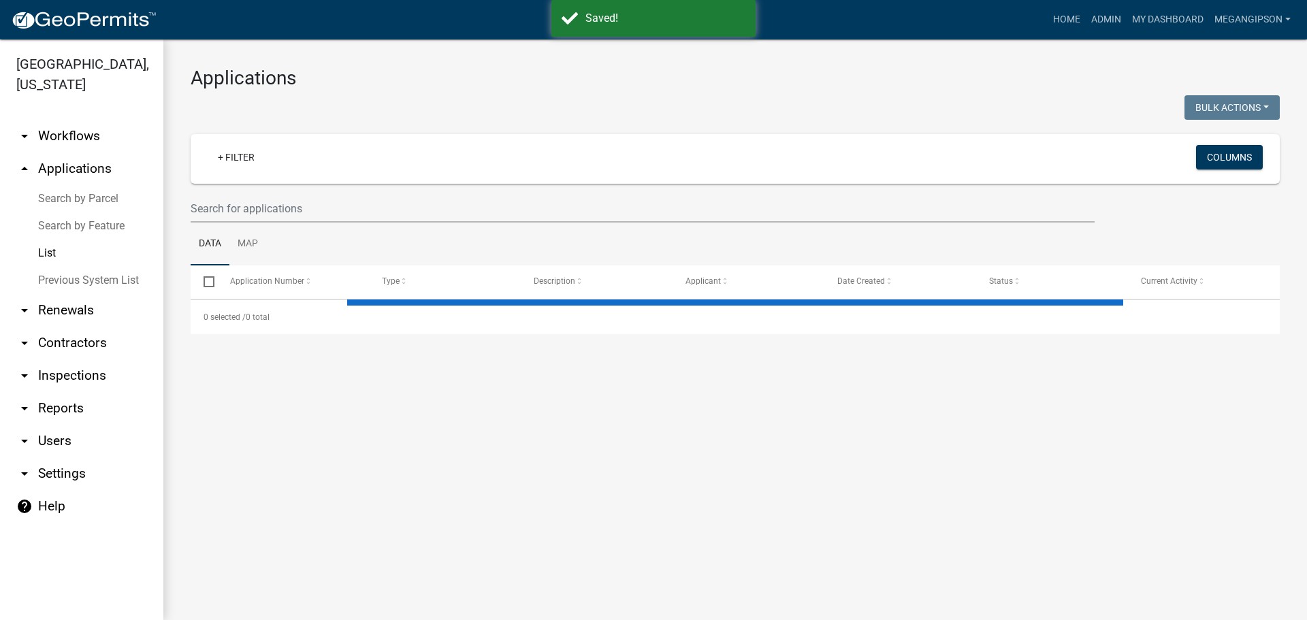
select select "3: 100"
